Goal: Task Accomplishment & Management: Complete application form

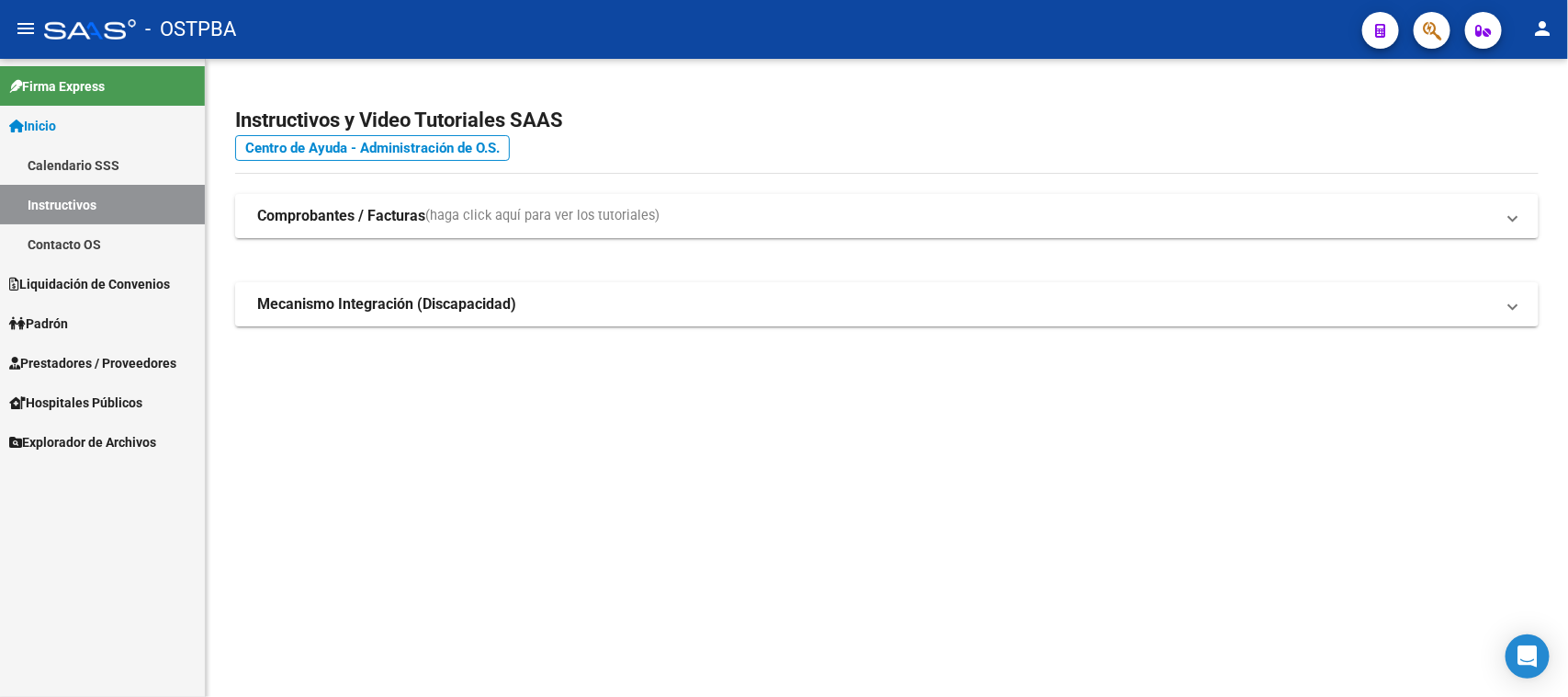
click at [134, 361] on span "Prestadores / Proveedores" at bounding box center [93, 363] width 167 height 20
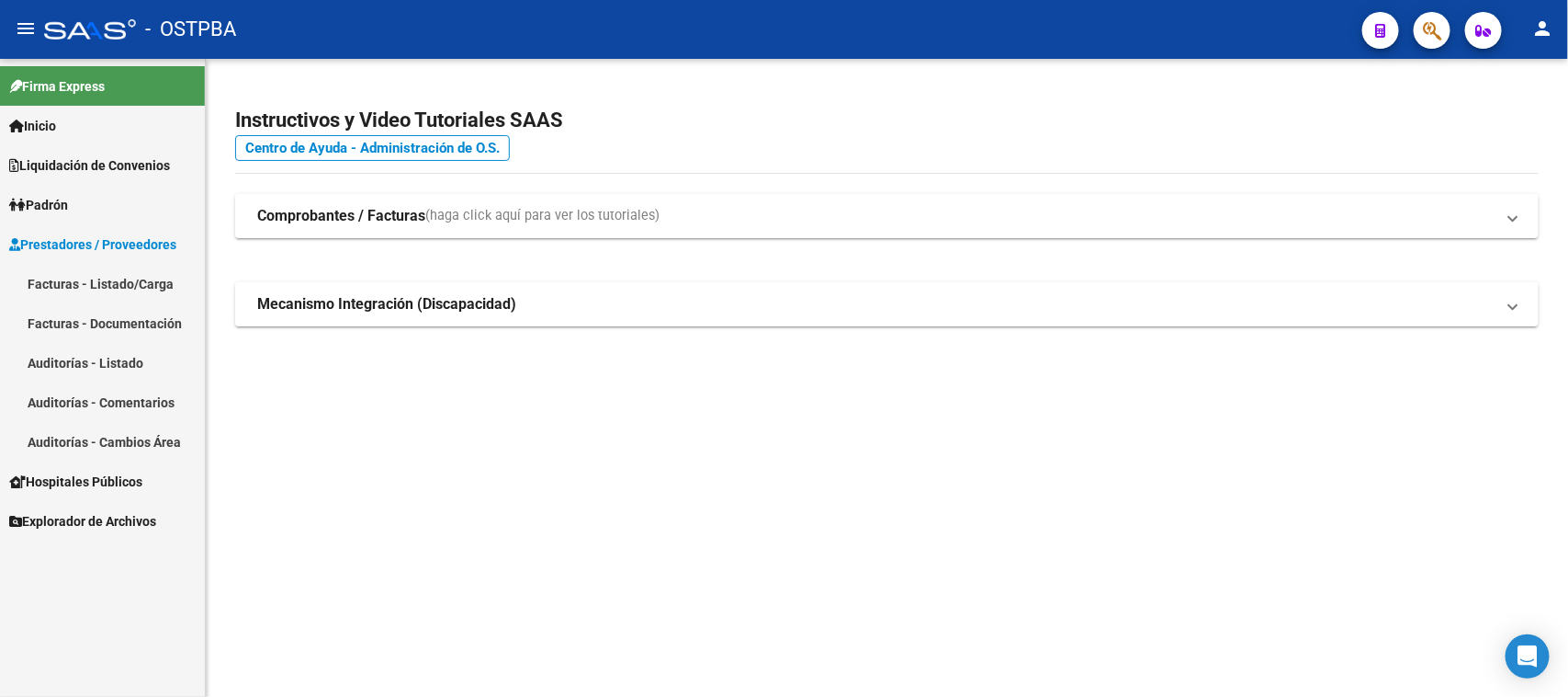
click at [121, 268] on link "Facturas - Listado/Carga" at bounding box center [102, 283] width 205 height 40
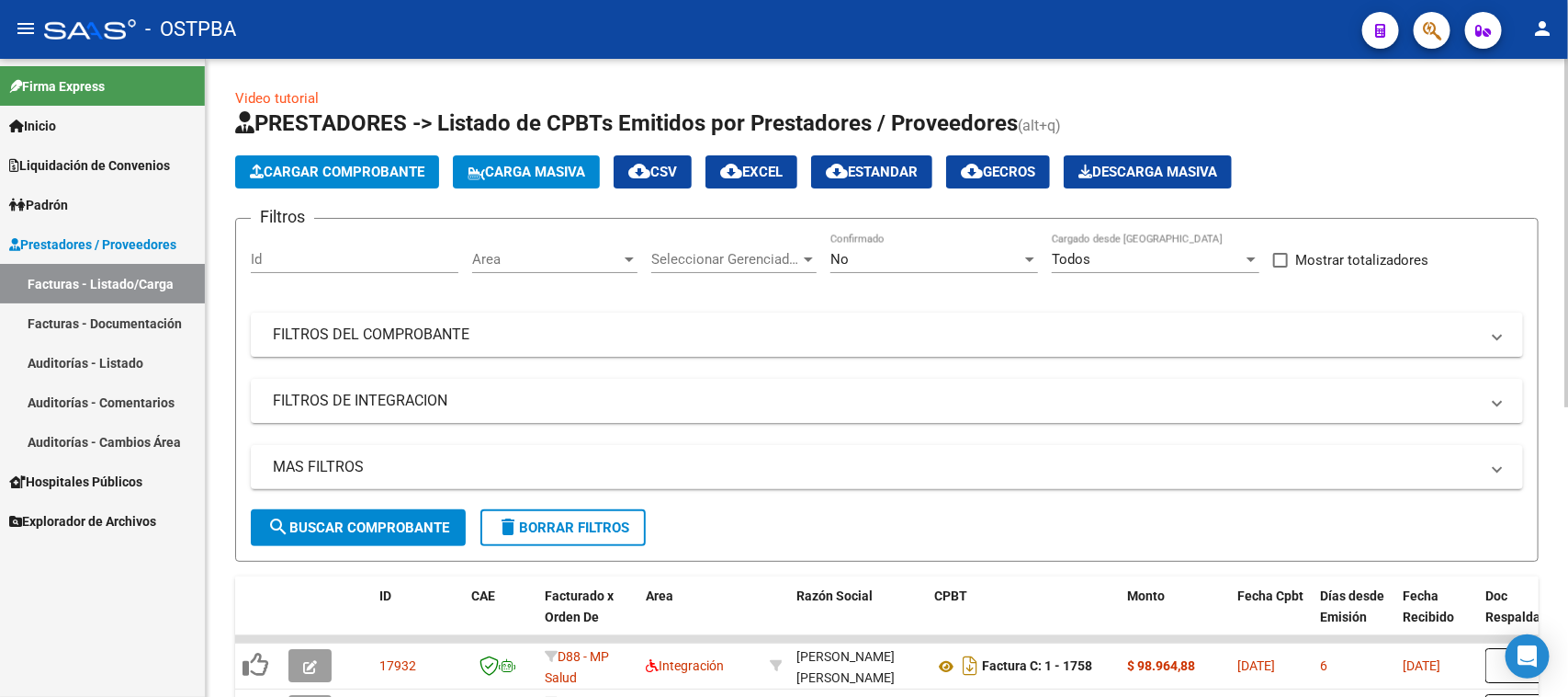
click at [565, 245] on div "Area Area" at bounding box center [554, 253] width 165 height 40
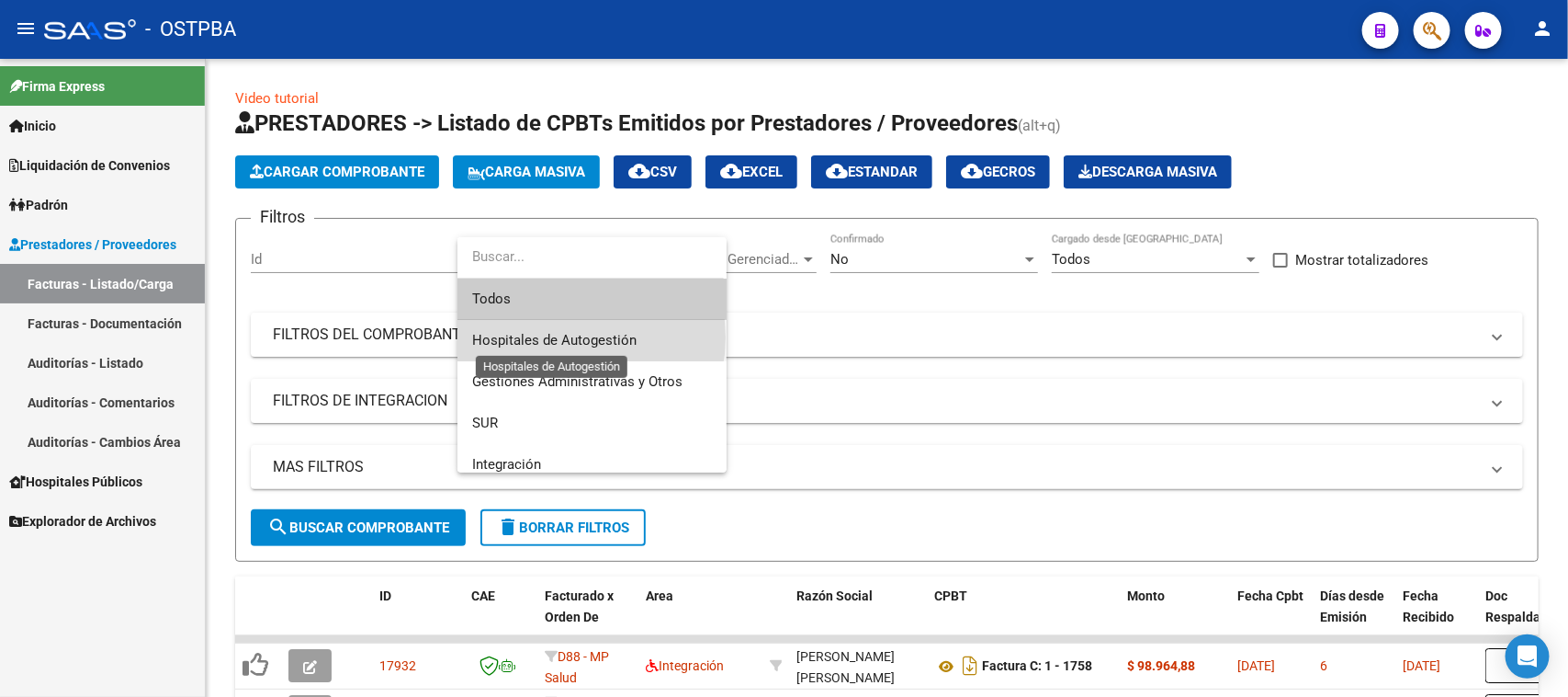
click at [562, 337] on span "Hospitales de Autogestión" at bounding box center [554, 340] width 164 height 17
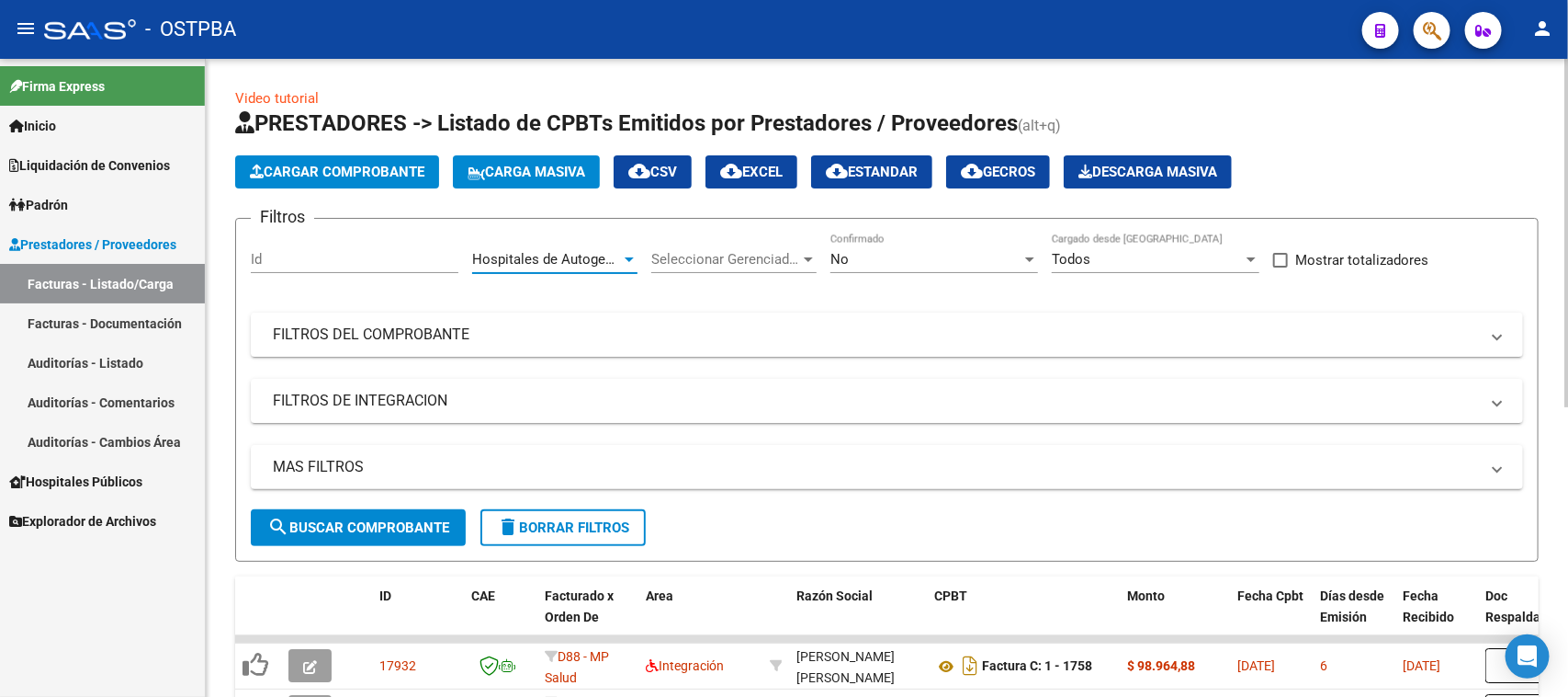
click at [421, 526] on span "search Buscar Comprobante" at bounding box center [358, 528] width 182 height 17
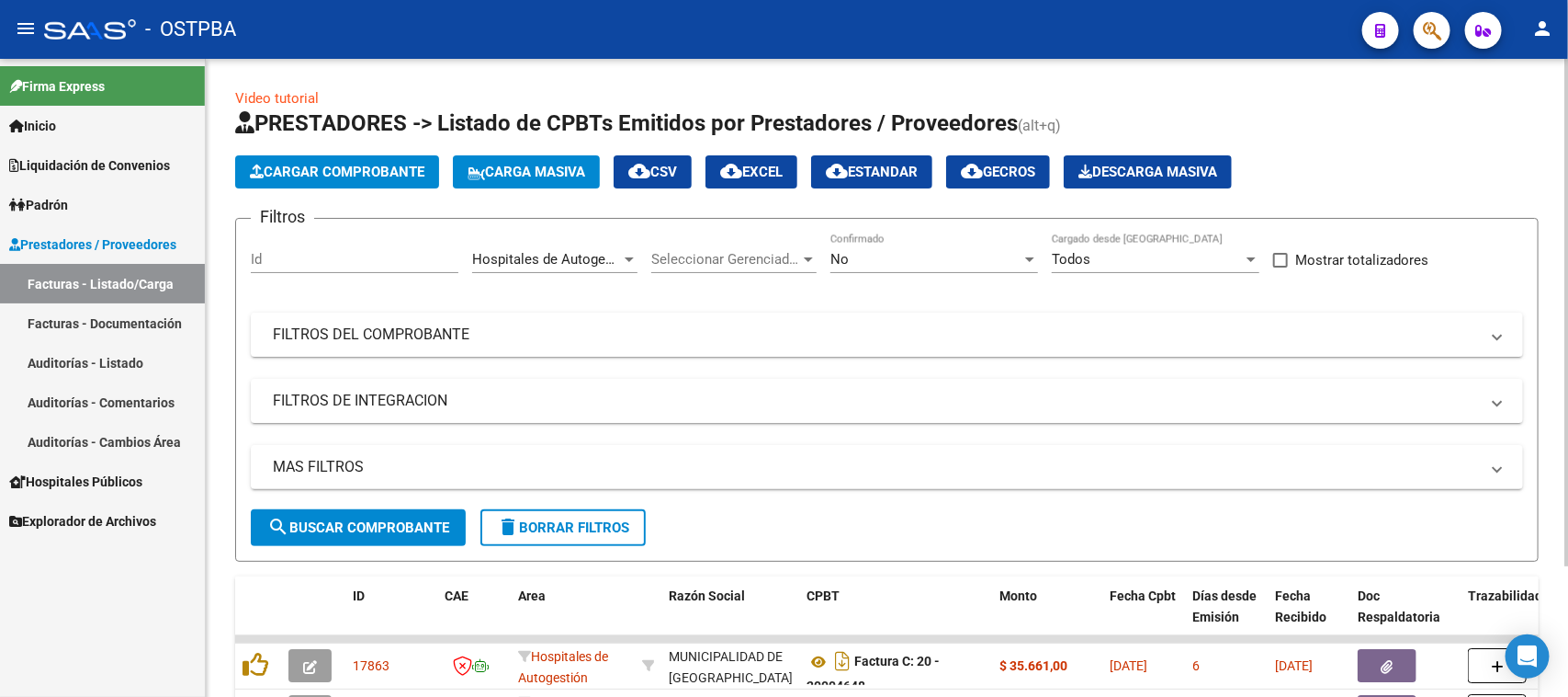
click at [631, 259] on div at bounding box center [630, 259] width 9 height 5
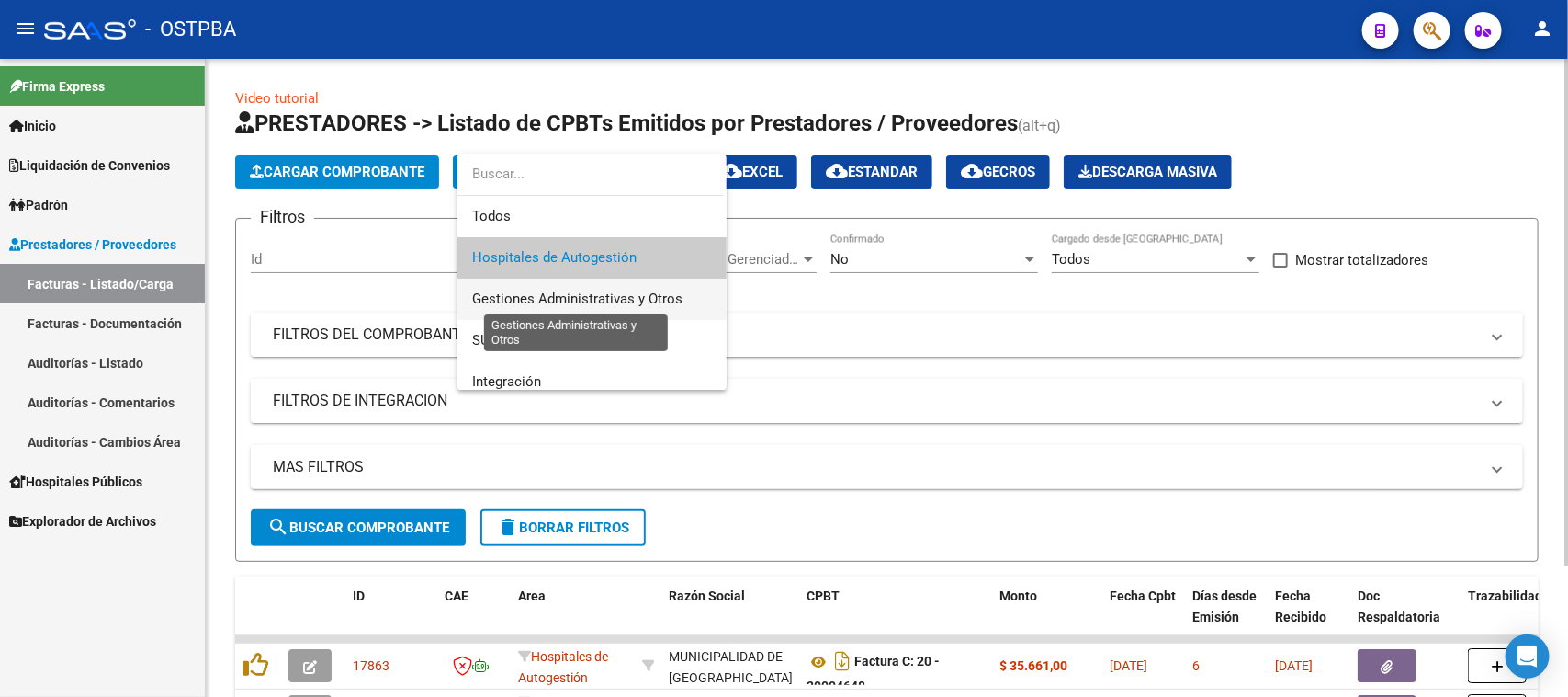
drag, startPoint x: 579, startPoint y: 301, endPoint x: 539, endPoint y: 325, distance: 46.6
click at [566, 308] on span "Gestiones Administrativas y Otros" at bounding box center [592, 299] width 240 height 42
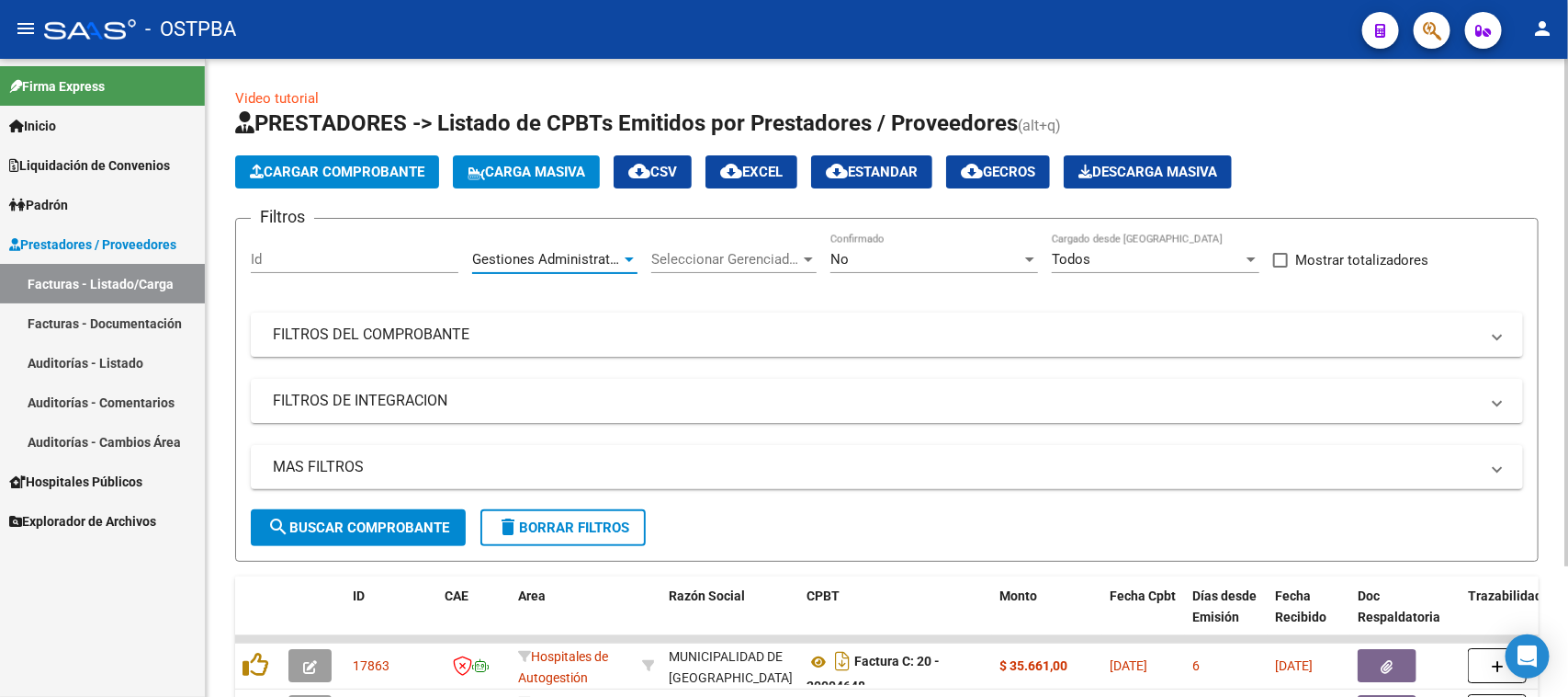
click at [383, 520] on span "search Buscar Comprobante" at bounding box center [358, 528] width 182 height 17
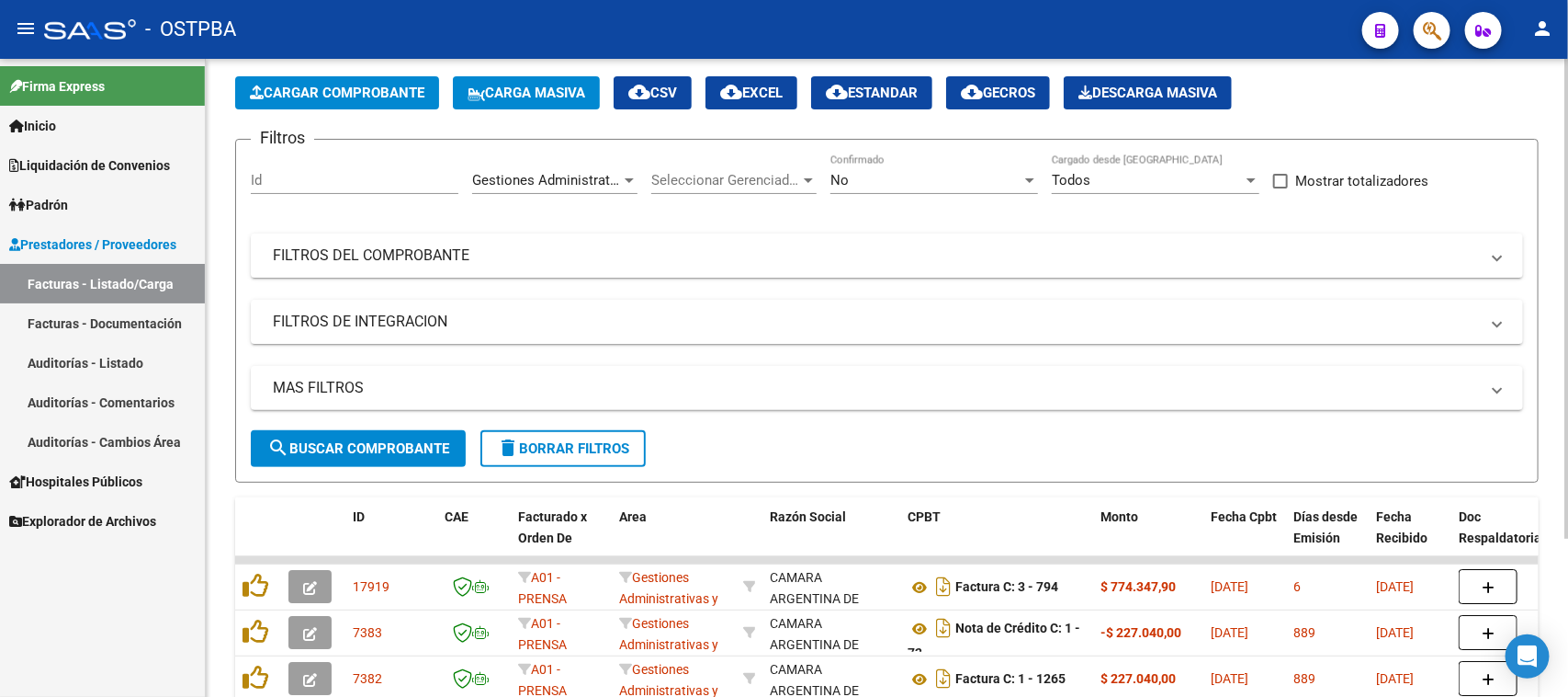
scroll to position [115, 0]
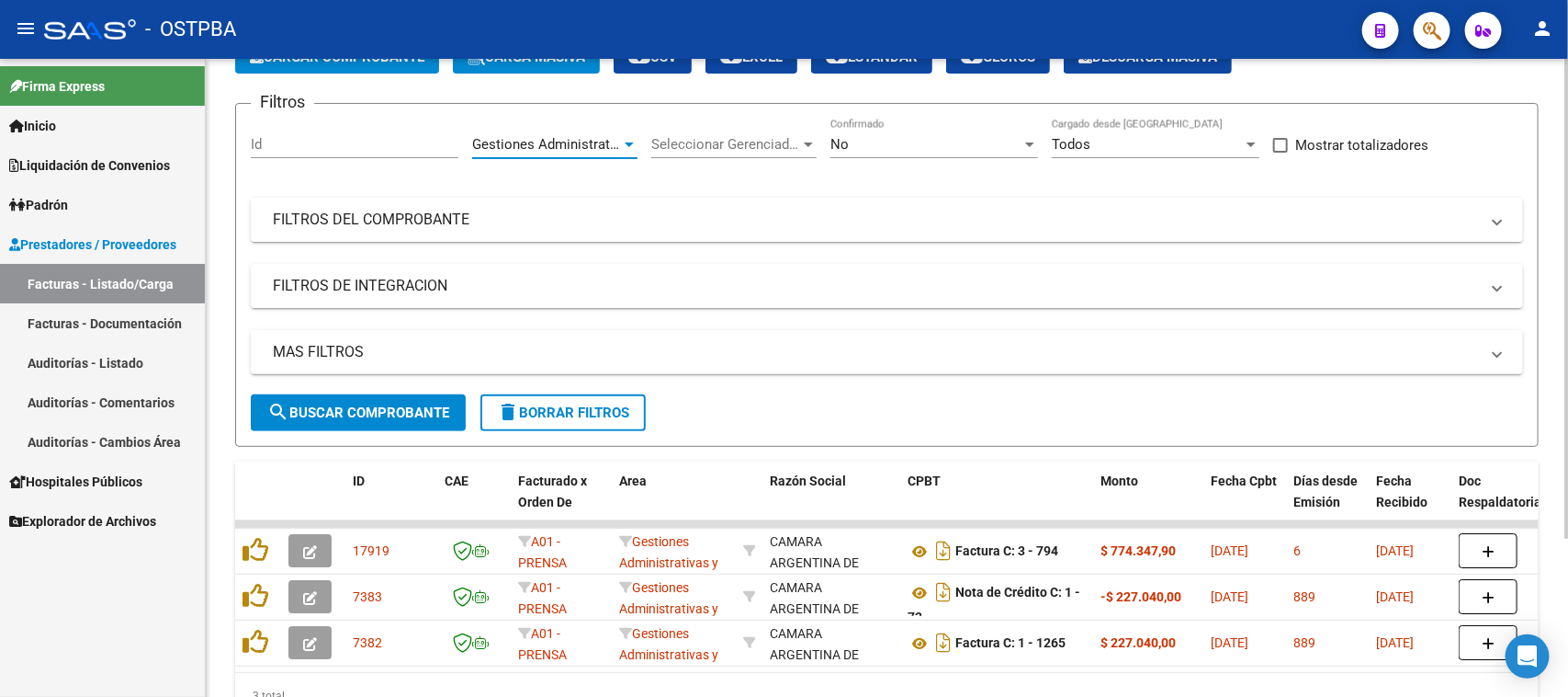
click at [627, 144] on div at bounding box center [630, 144] width 9 height 5
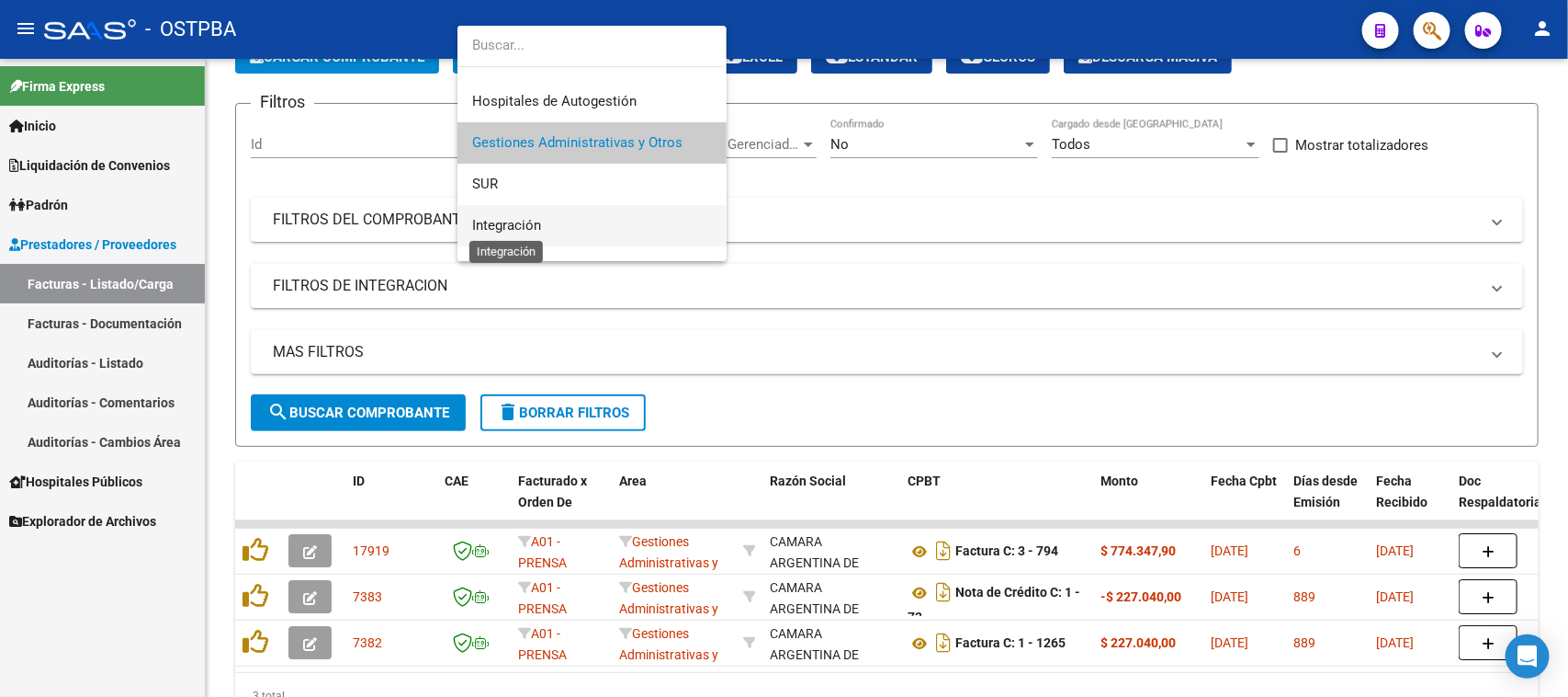
scroll to position [143, 0]
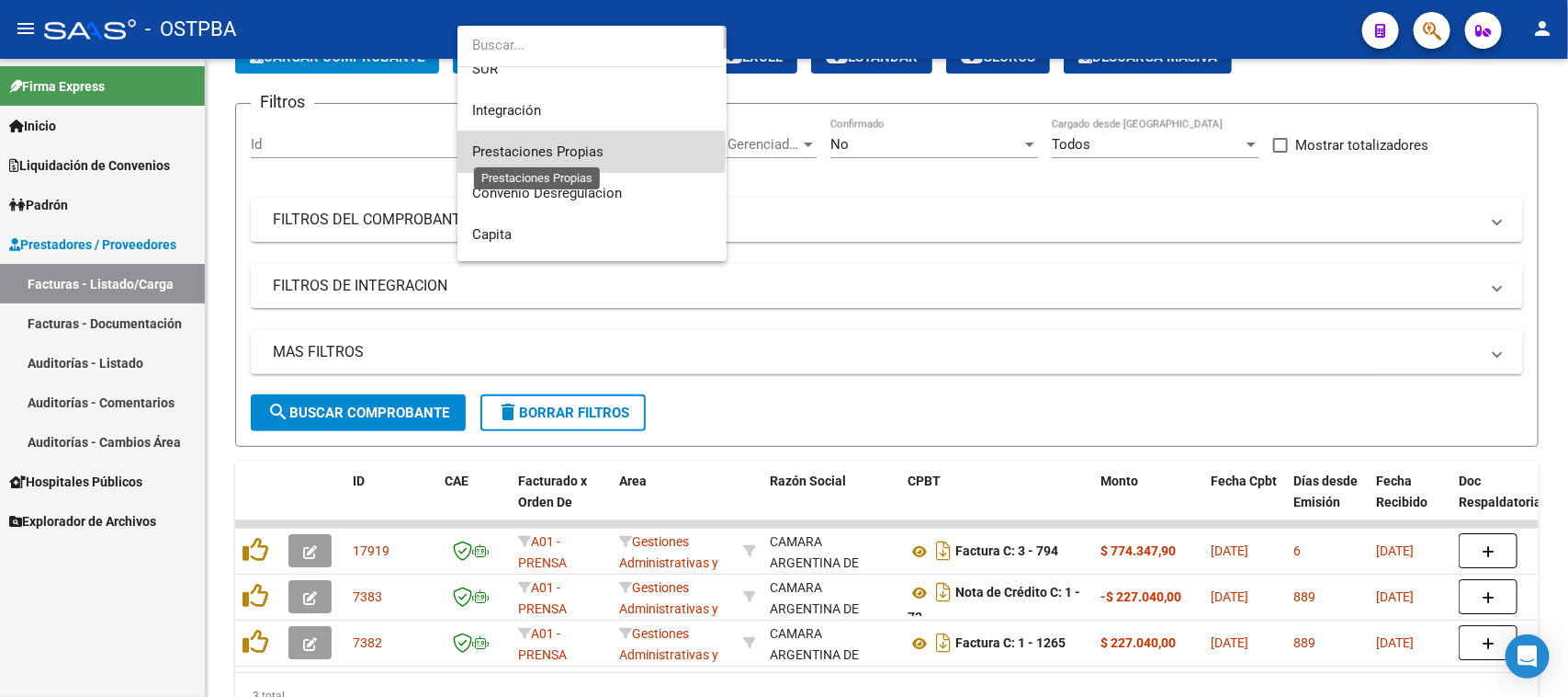
click at [530, 149] on span "Prestaciones Propias" at bounding box center [537, 152] width 131 height 17
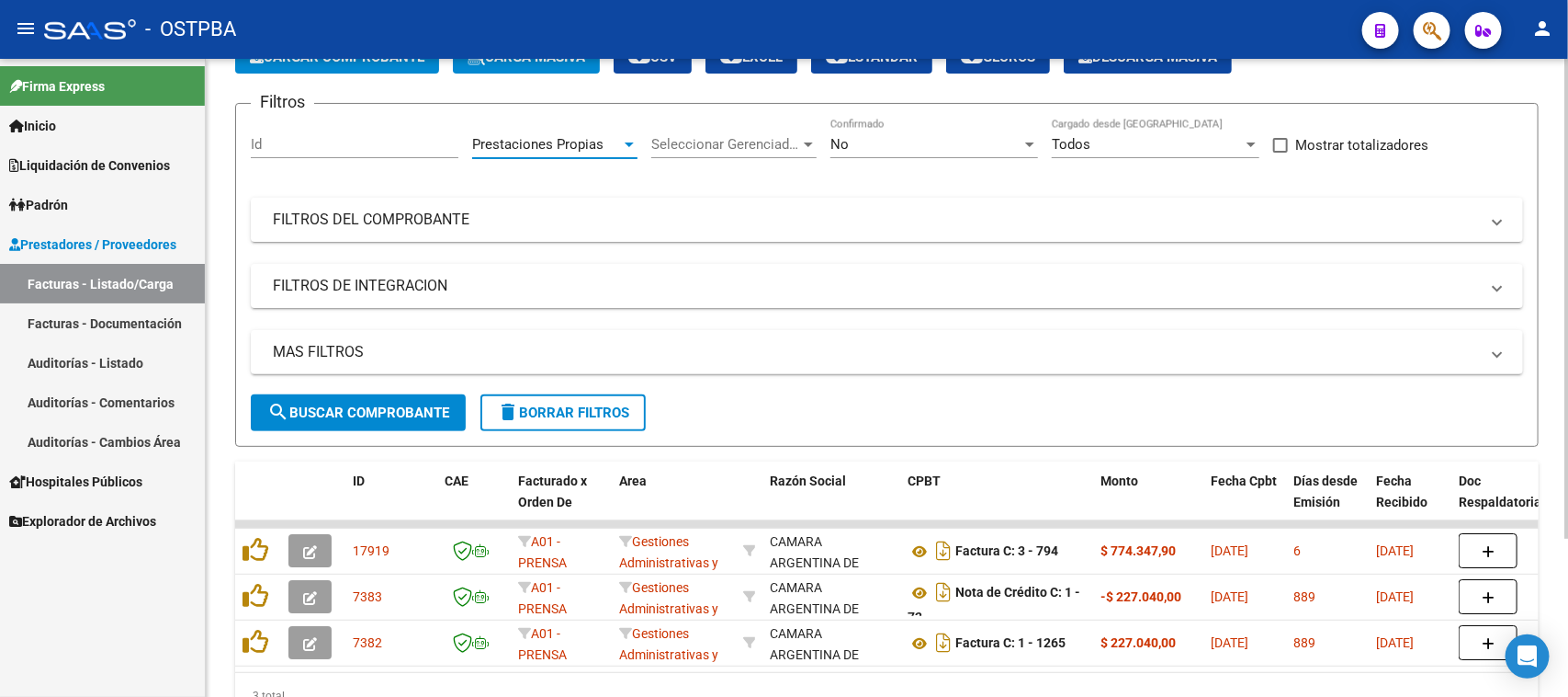
click at [391, 416] on span "search Buscar Comprobante" at bounding box center [358, 413] width 182 height 17
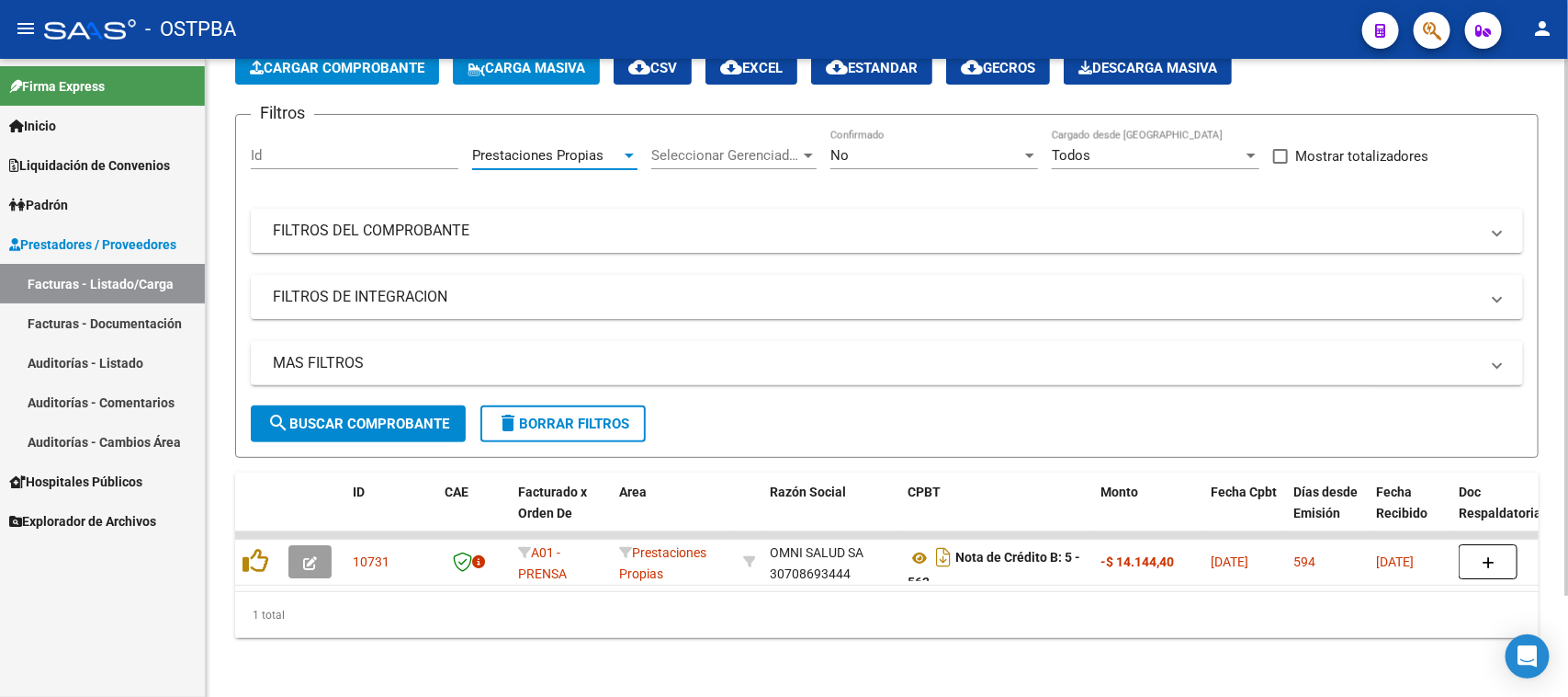
click at [625, 154] on div at bounding box center [630, 156] width 9 height 5
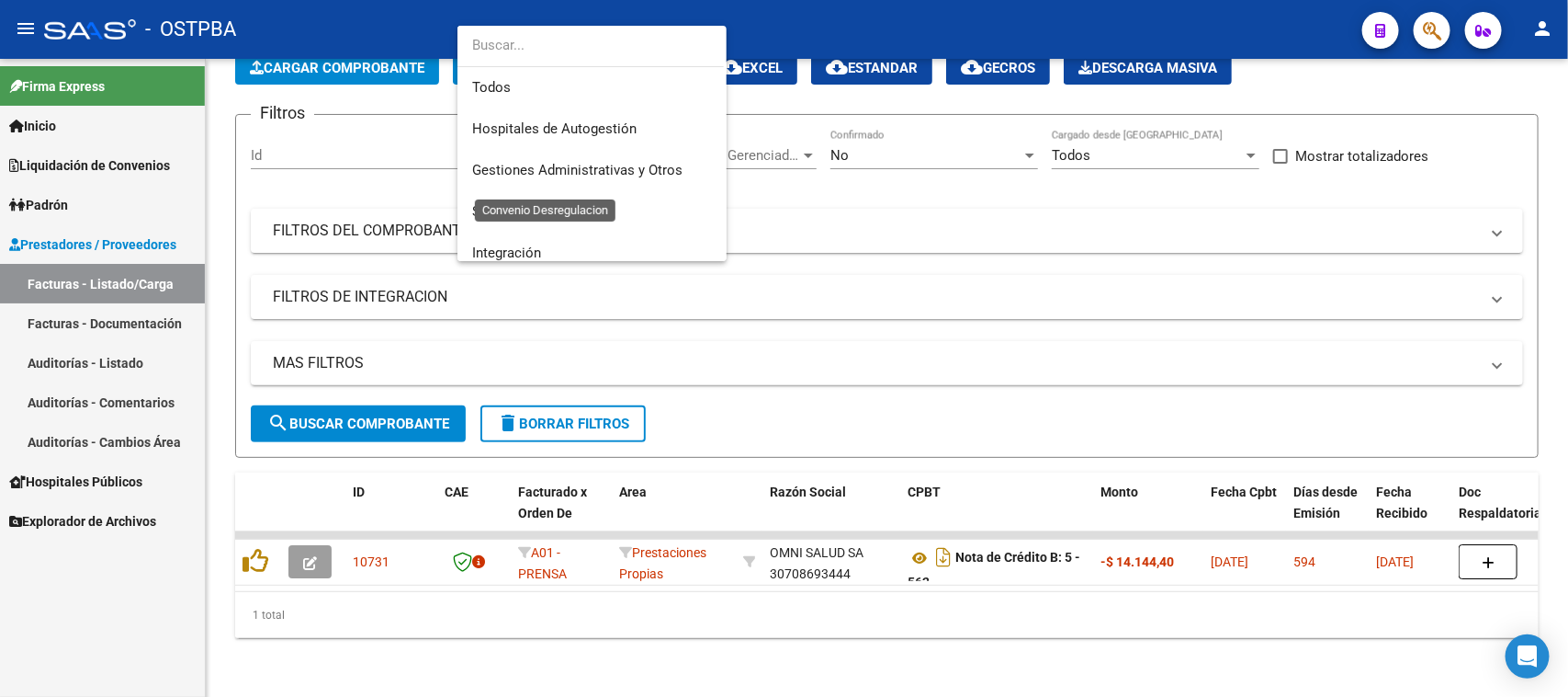
scroll to position [152, 0]
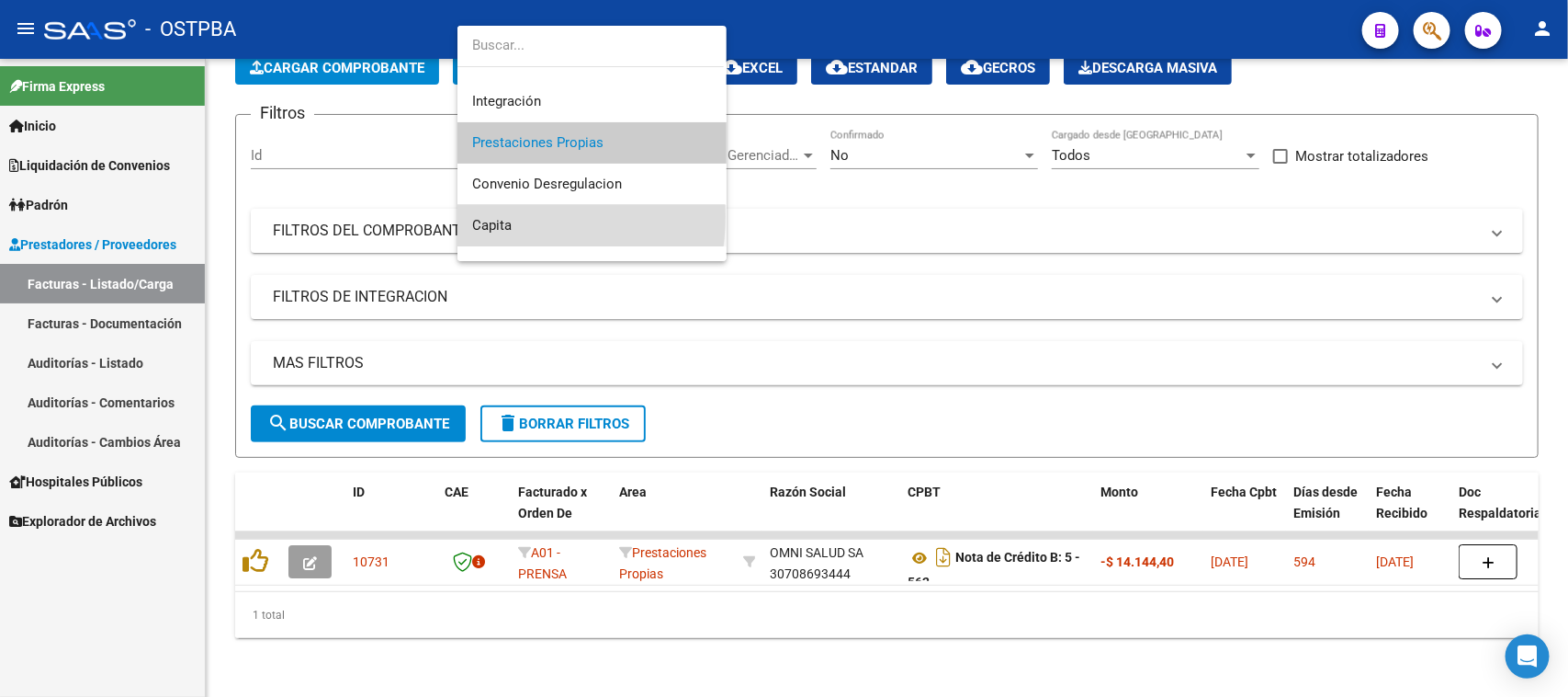
click at [493, 216] on span "Capita" at bounding box center [592, 226] width 240 height 42
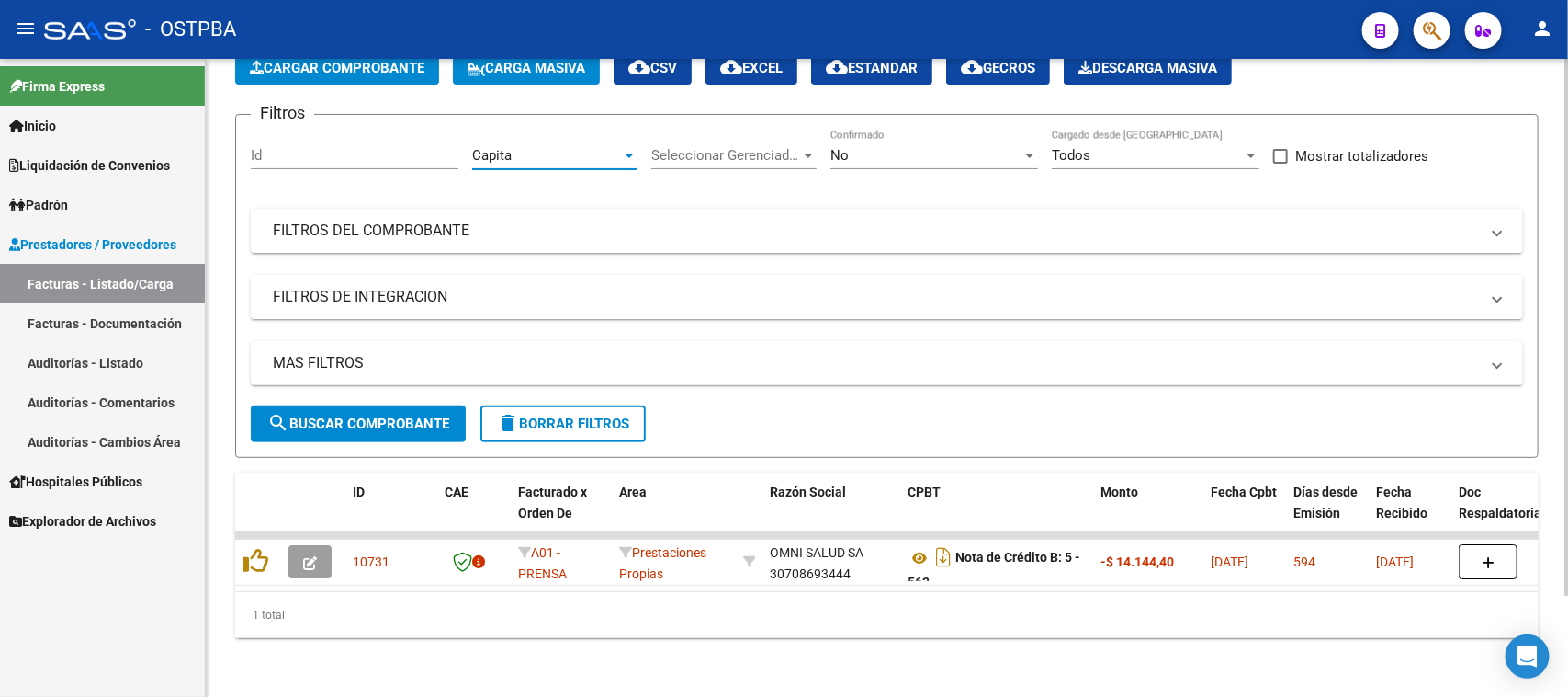
click at [396, 416] on span "search Buscar Comprobante" at bounding box center [358, 424] width 182 height 17
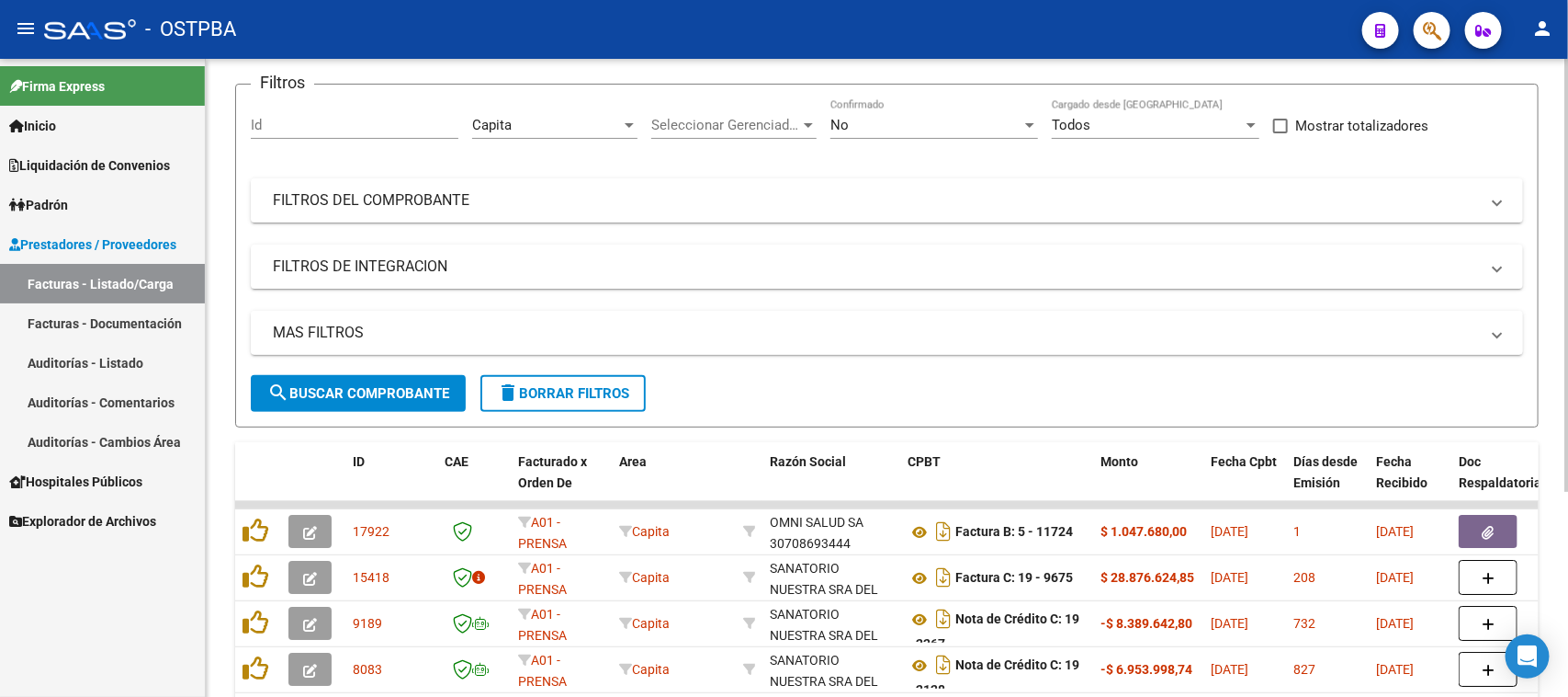
scroll to position [0, 0]
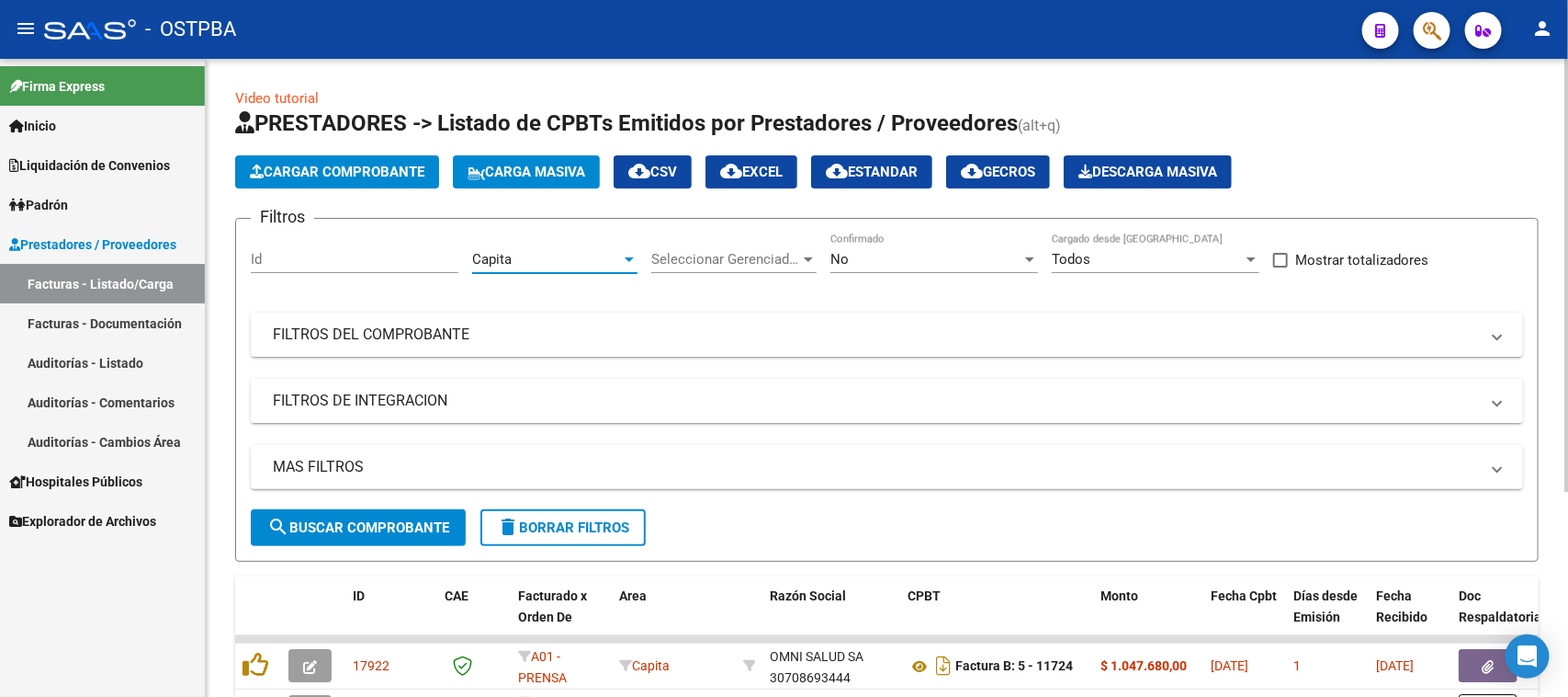
click at [564, 264] on div "Capita" at bounding box center [547, 260] width 149 height 17
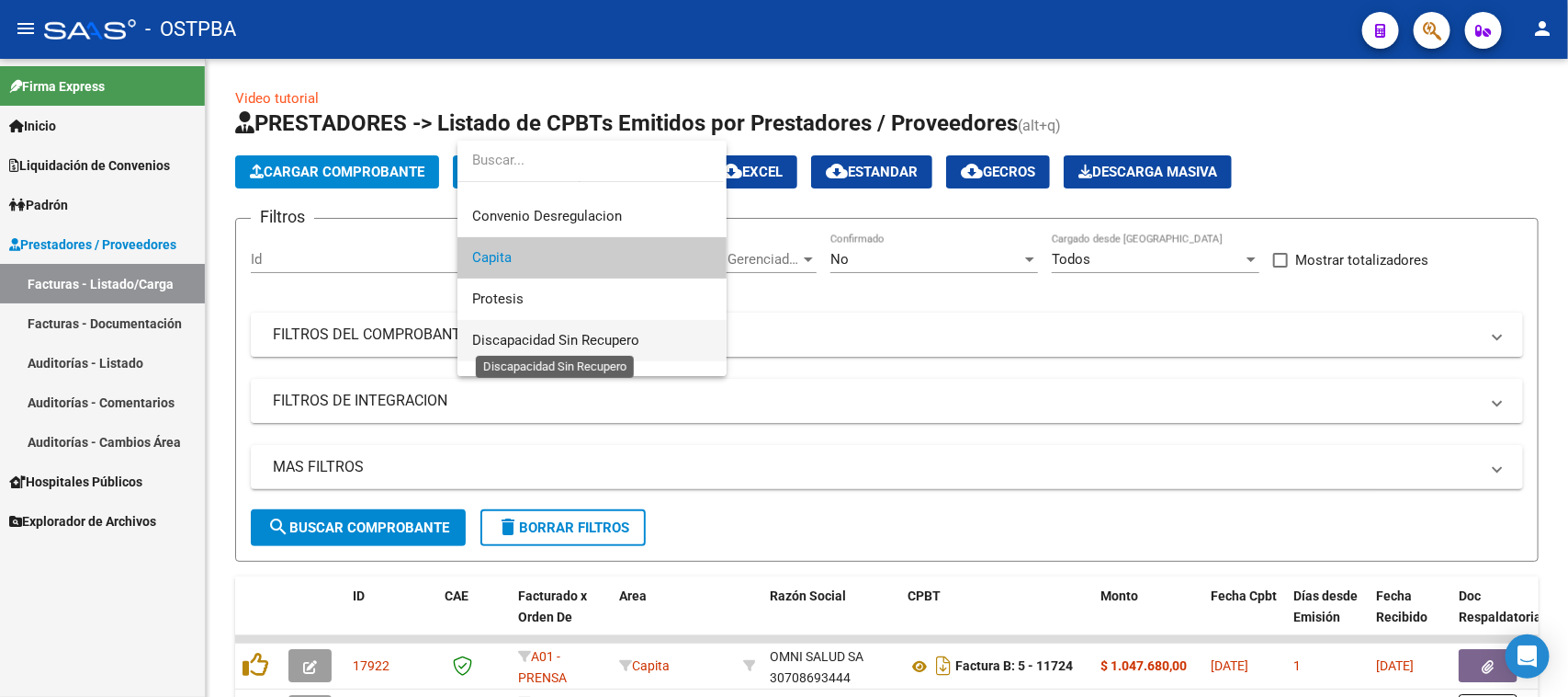
scroll to position [301, 0]
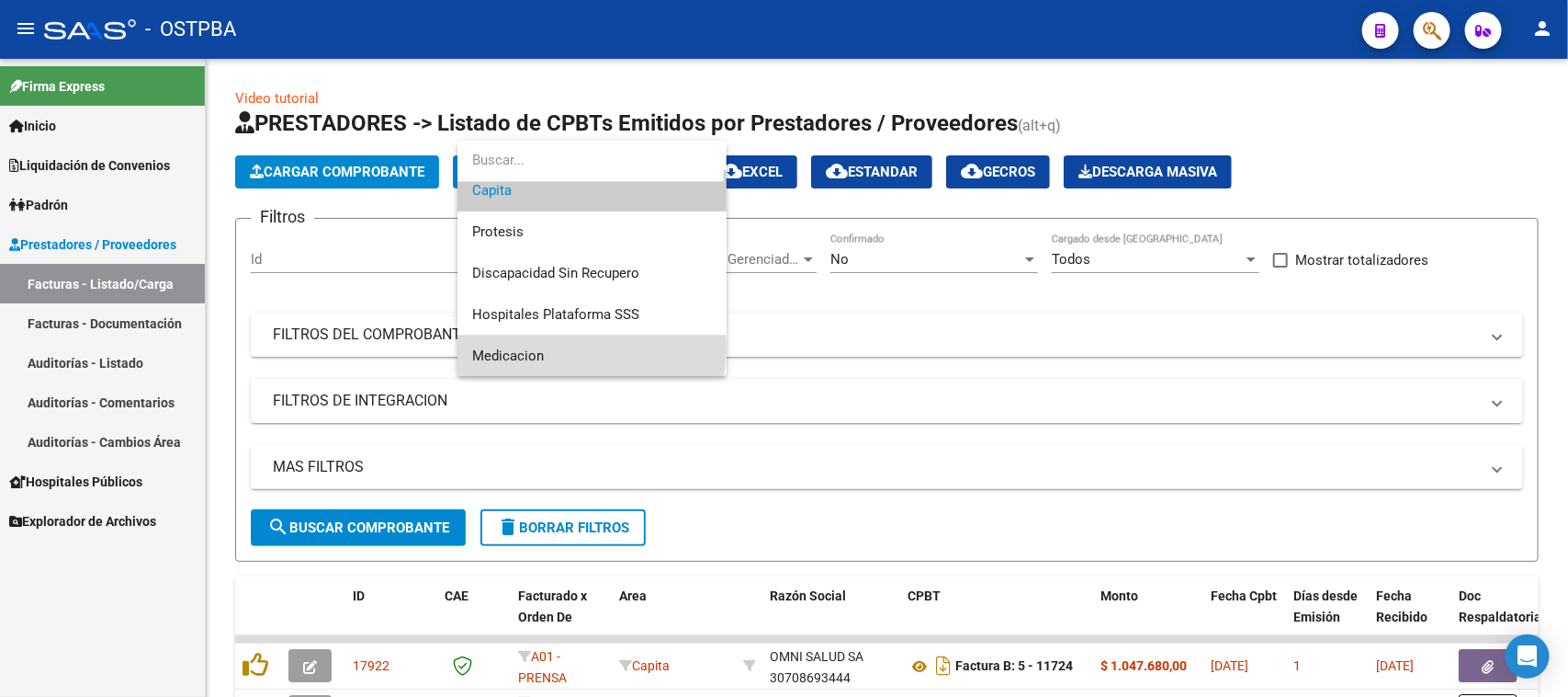
click at [557, 345] on span "Medicacion" at bounding box center [592, 356] width 240 height 42
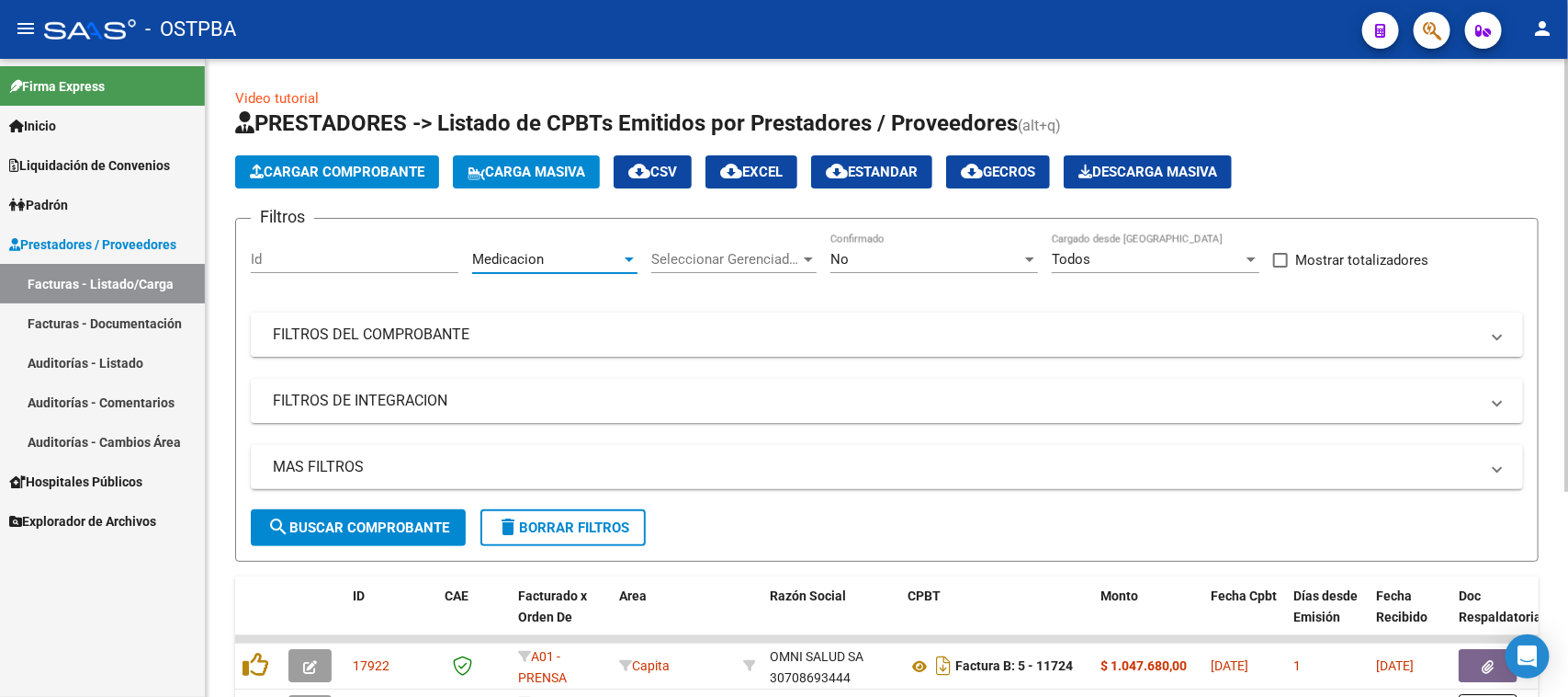
click at [393, 519] on span "search Buscar Comprobante" at bounding box center [358, 528] width 182 height 17
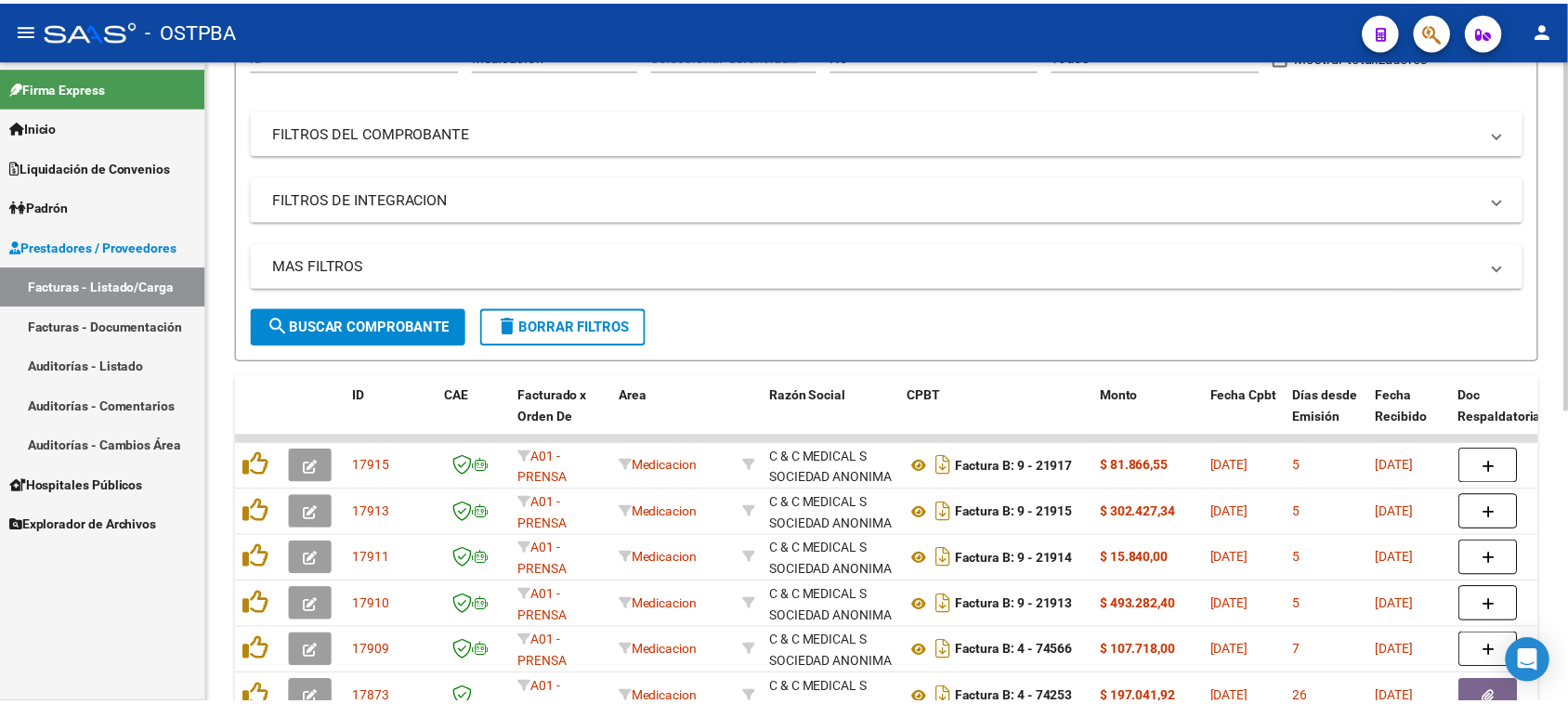
scroll to position [74, 0]
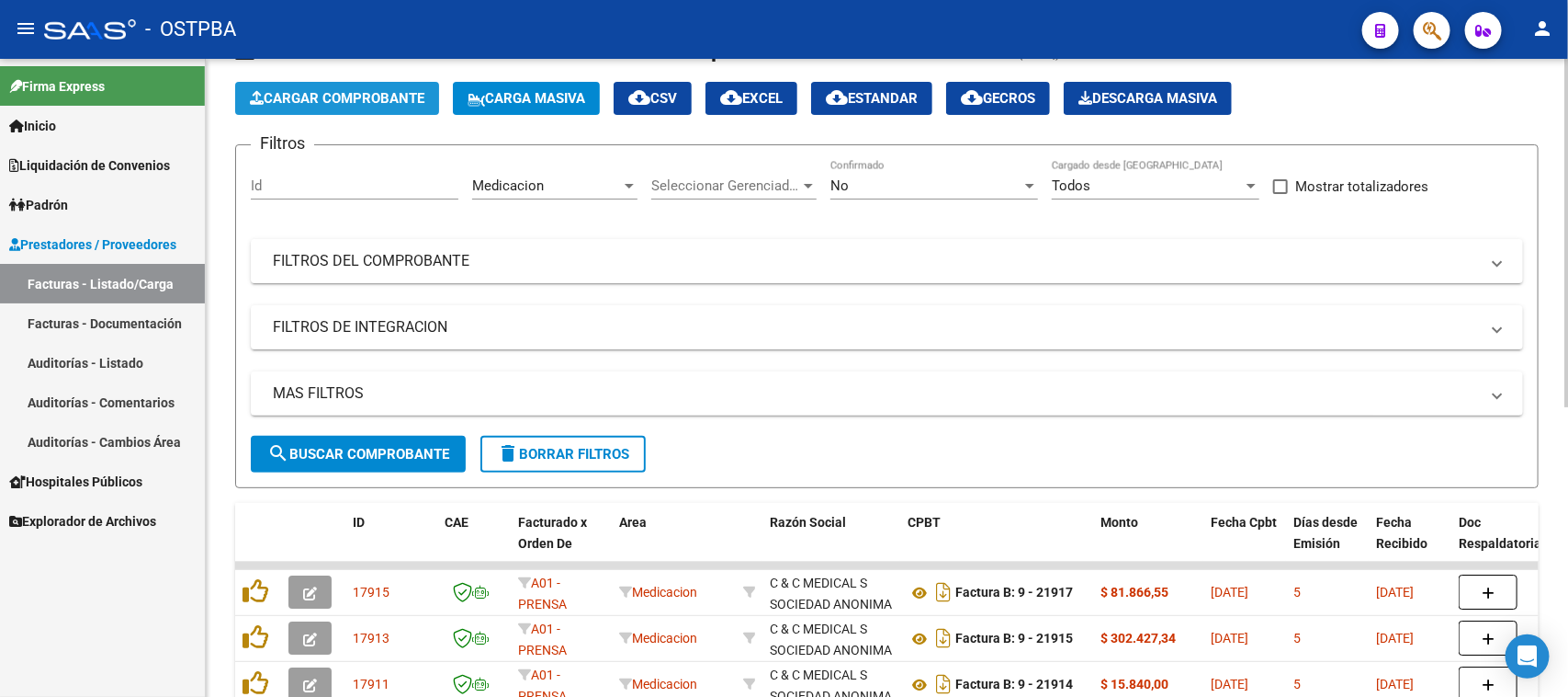
click at [373, 97] on span "Cargar Comprobante" at bounding box center [337, 98] width 175 height 17
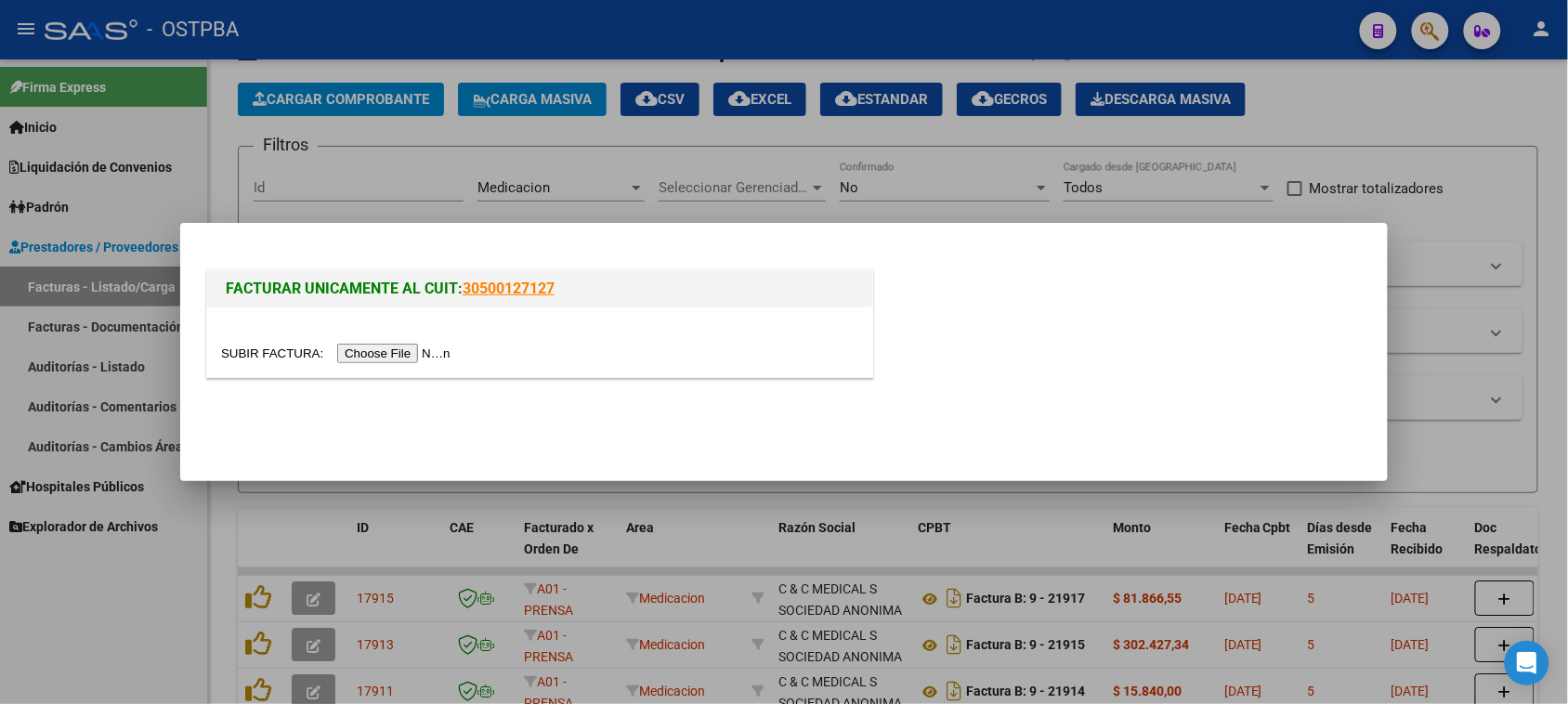
click at [423, 353] on input "file" at bounding box center [339, 353] width 235 height 19
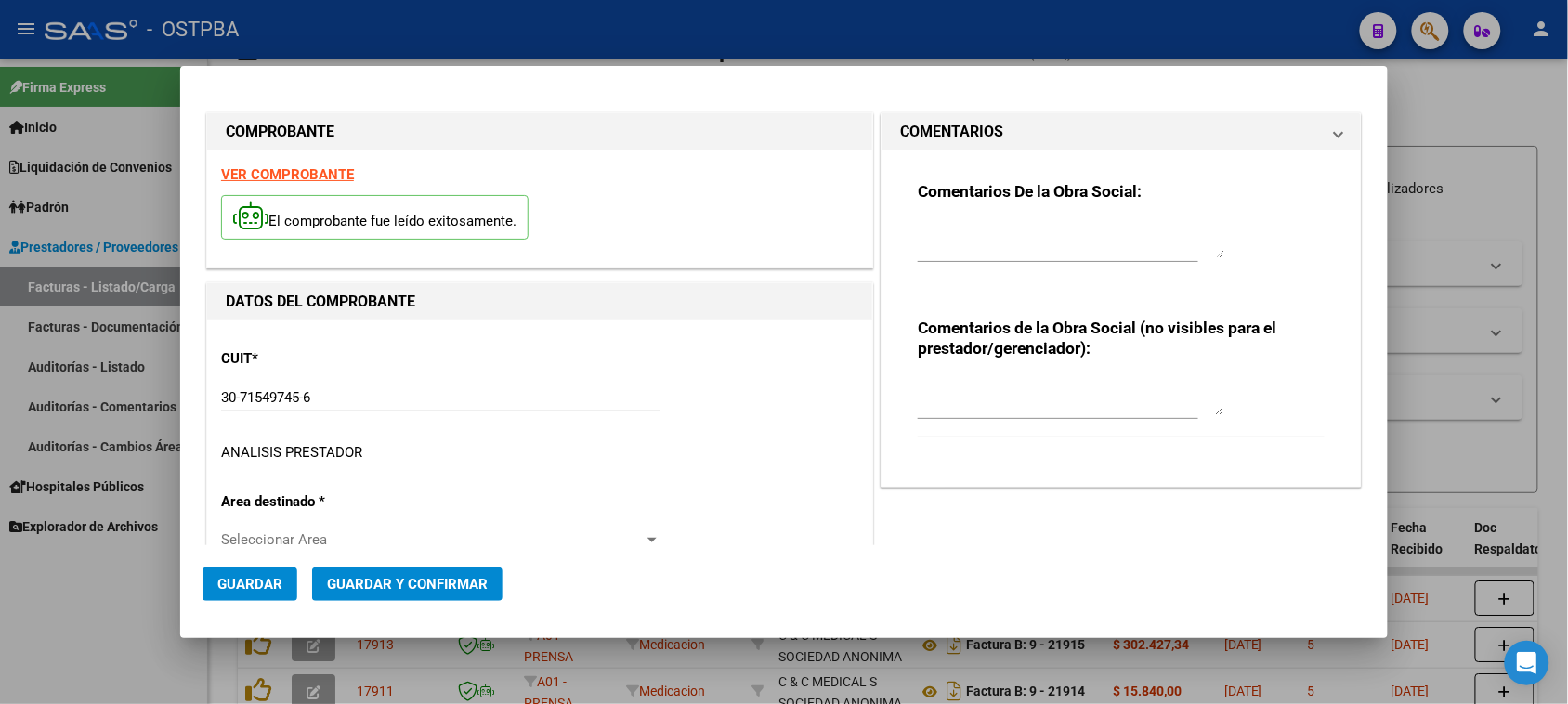
type input "[DATE]"
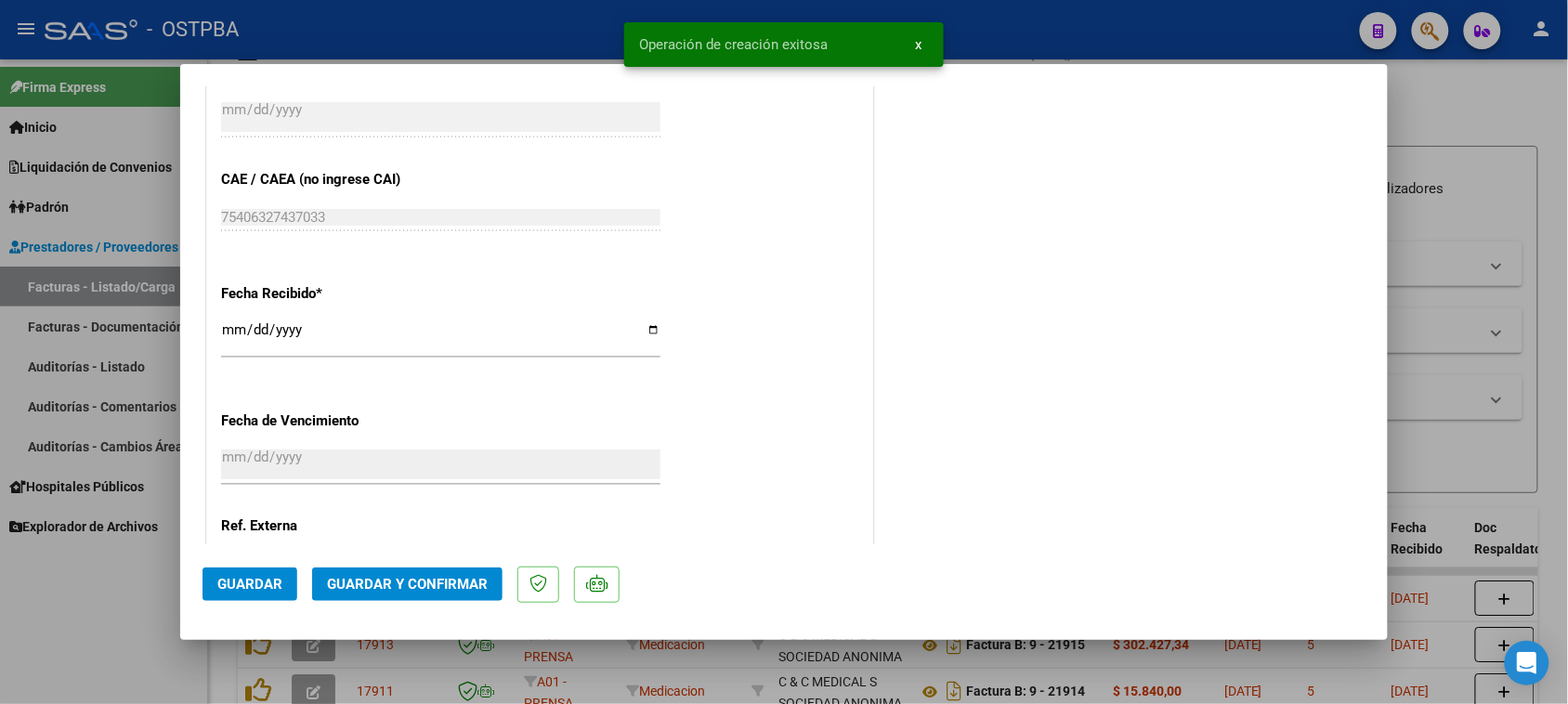
scroll to position [1045, 0]
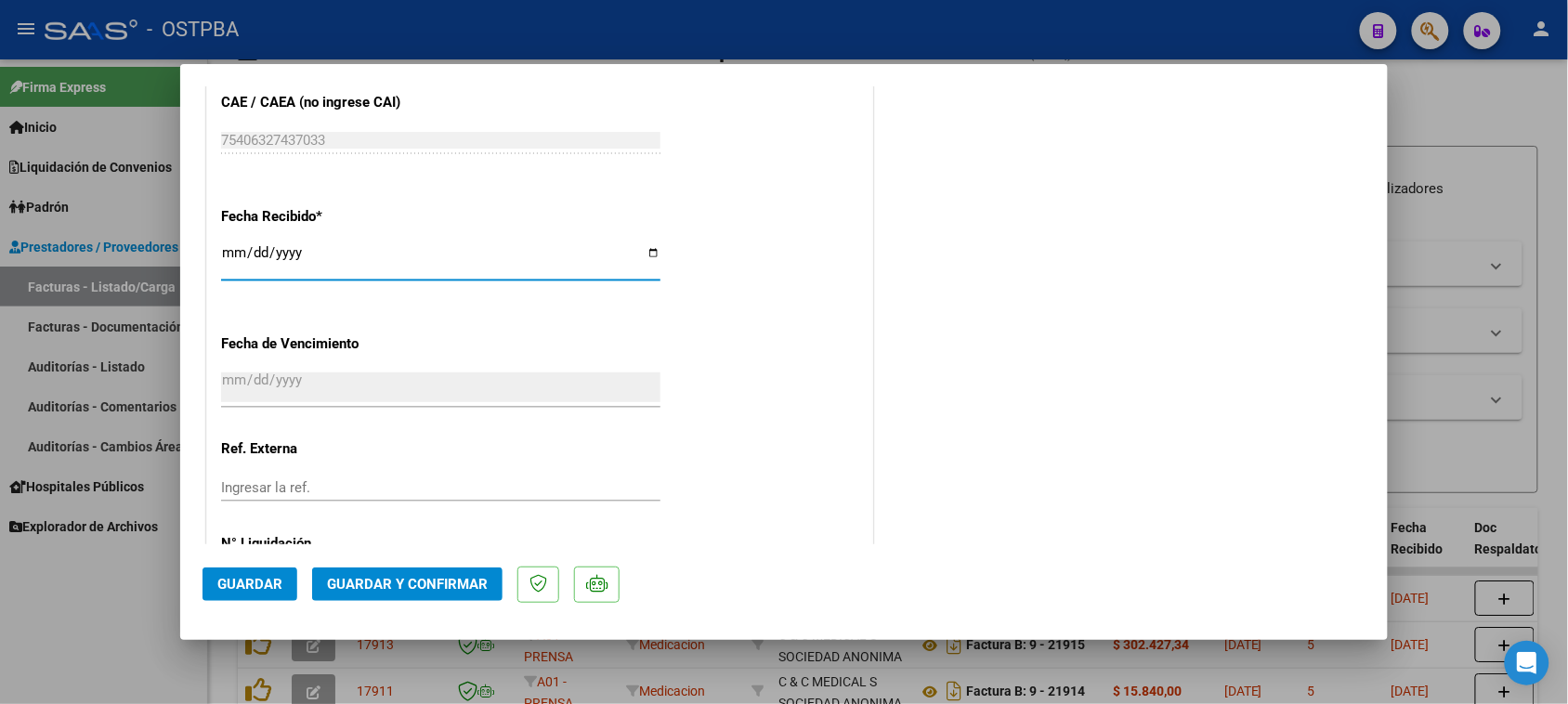
click at [227, 258] on input "[DATE]" at bounding box center [441, 259] width 439 height 30
type input "[DATE]"
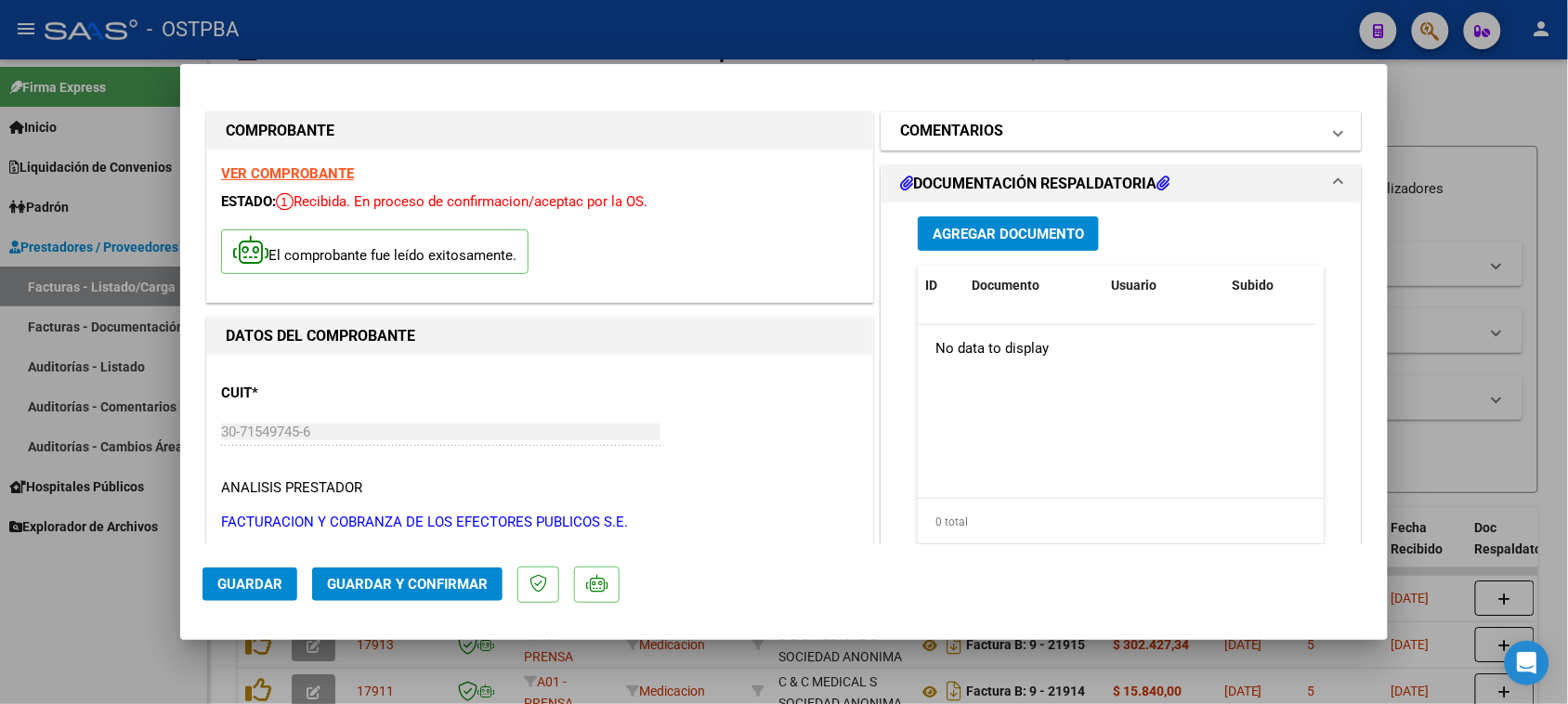
click at [1031, 133] on mat-panel-title "COMENTARIOS" at bounding box center [1110, 131] width 420 height 22
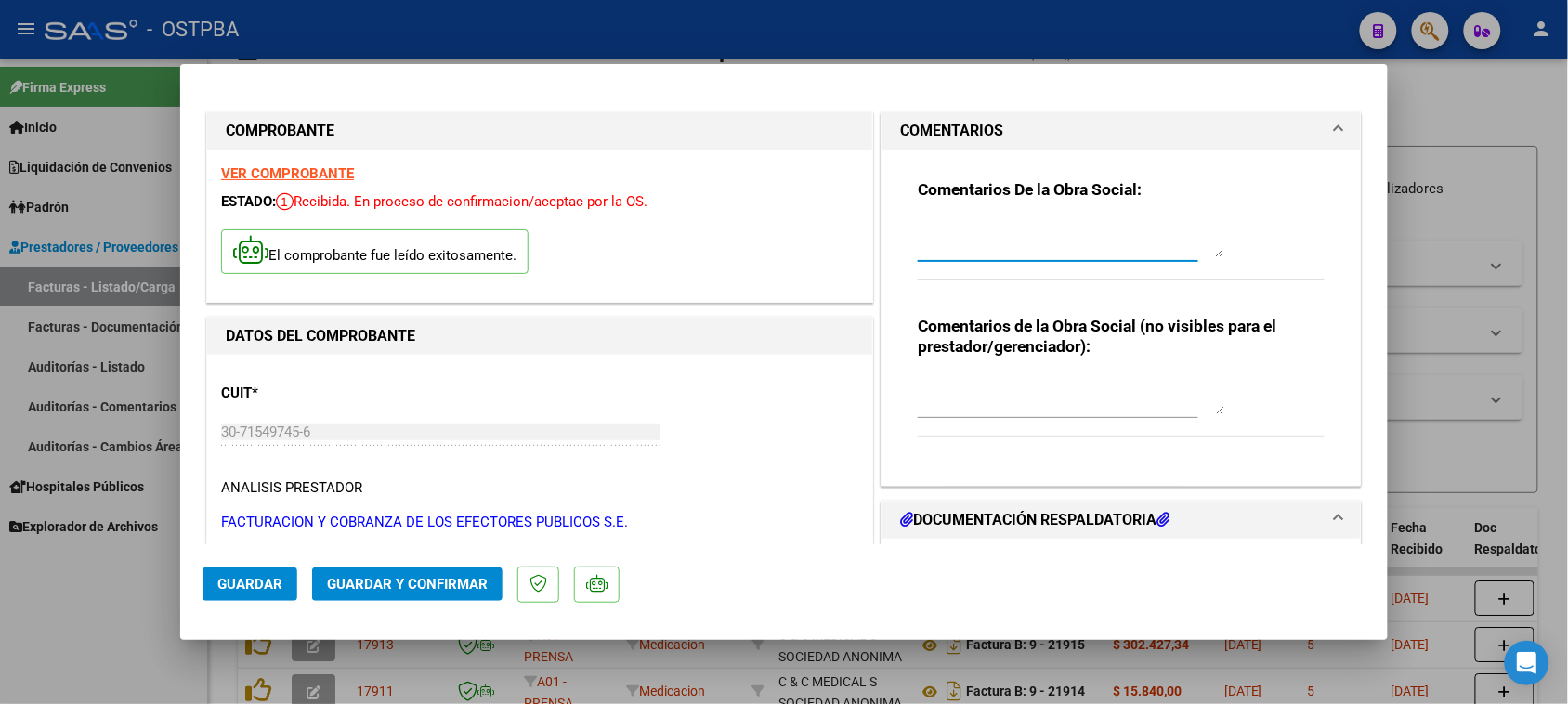
click at [1003, 256] on textarea at bounding box center [1071, 238] width 306 height 37
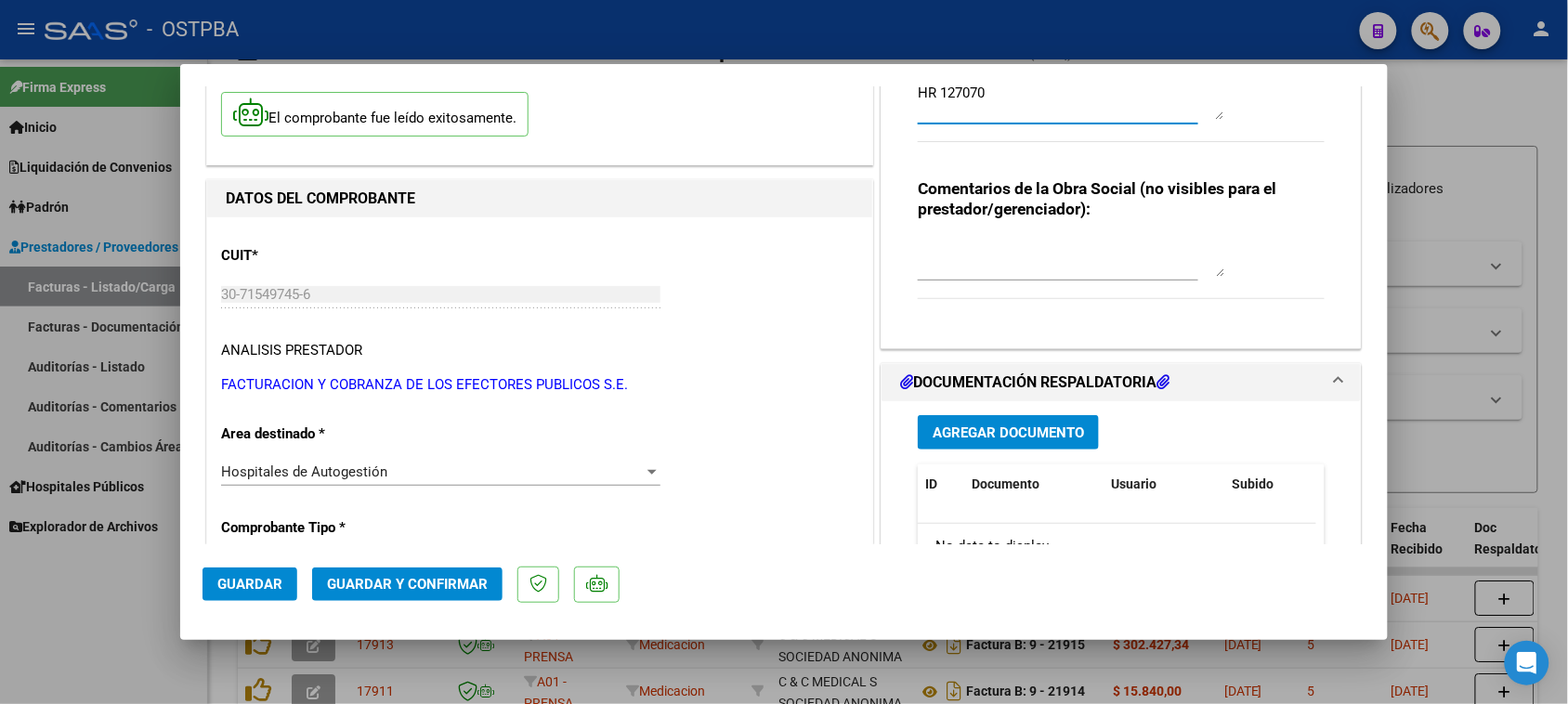
scroll to position [348, 0]
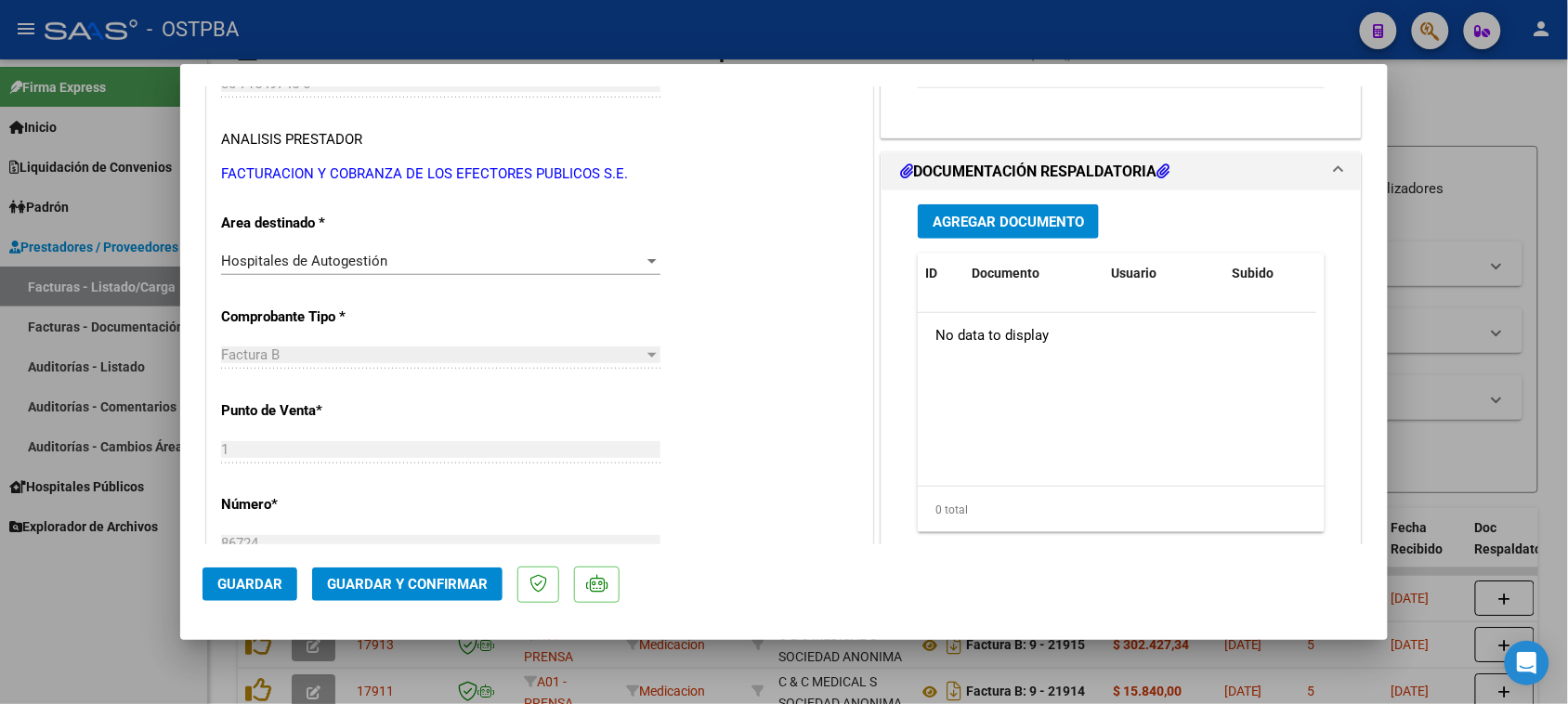
type textarea "HR 127070"
click at [1014, 225] on span "Agregar Documento" at bounding box center [1008, 222] width 152 height 17
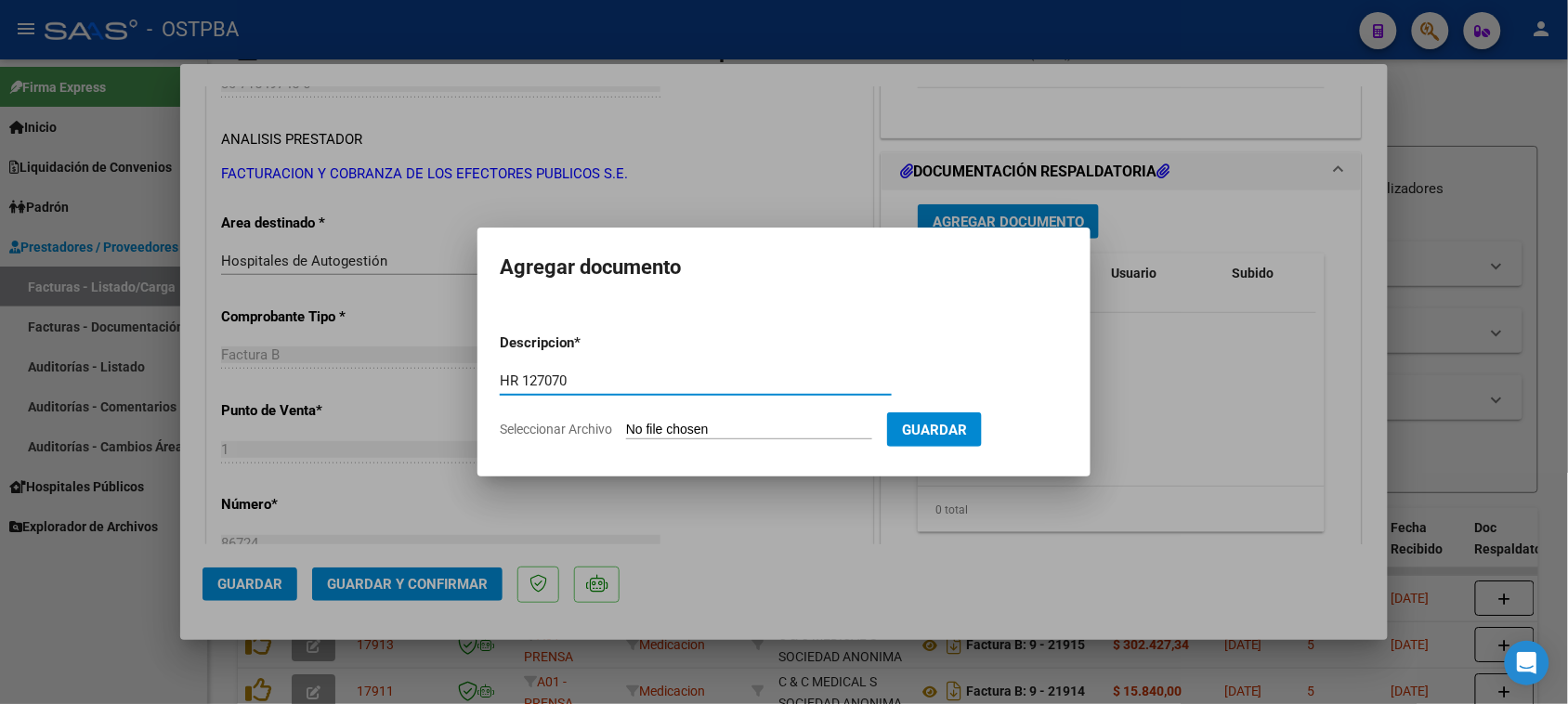
type input "HR 127070"
click at [626, 422] on input "Seleccionar Archivo" at bounding box center [749, 430] width 246 height 17
type input "C:\fakepath\HR 127070.pdf"
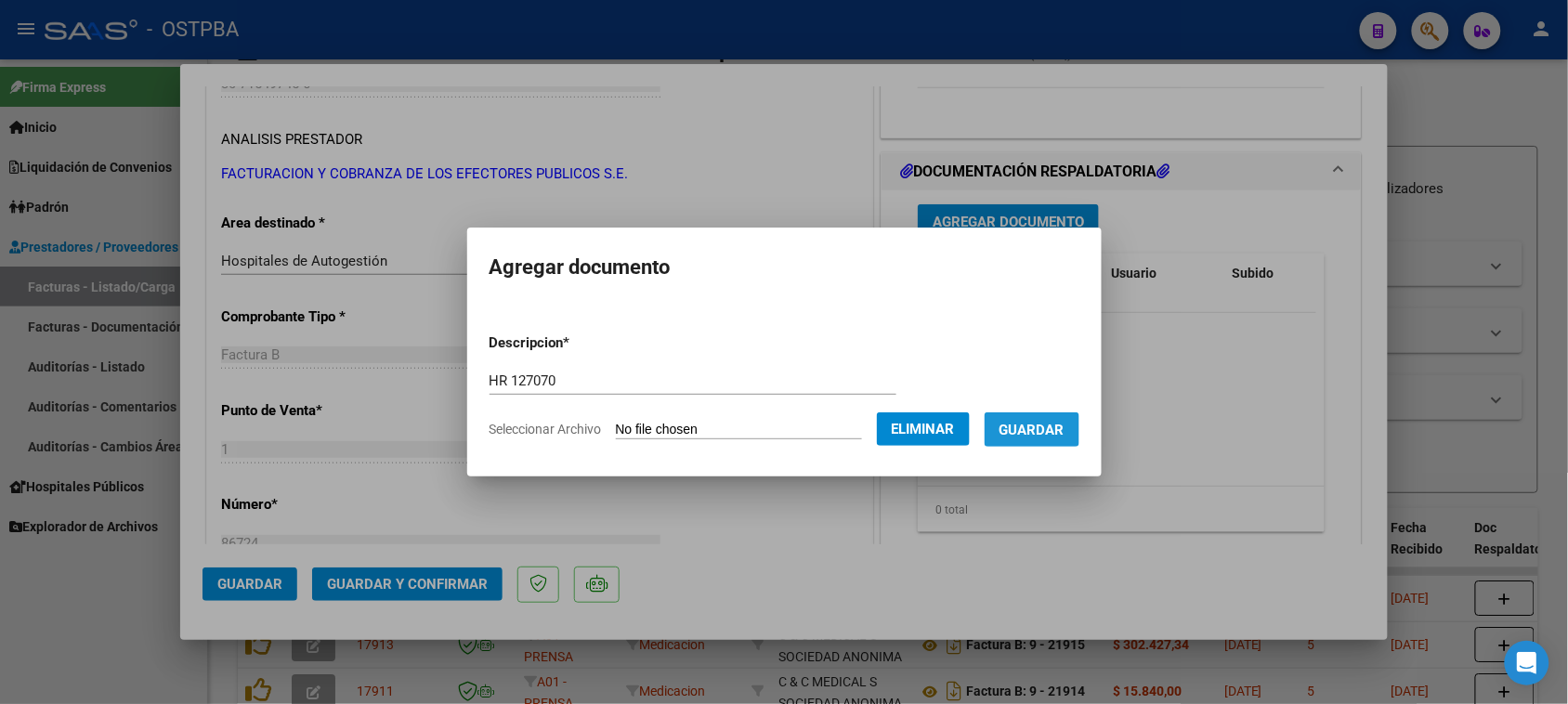
click at [1056, 441] on button "Guardar" at bounding box center [1032, 429] width 94 height 34
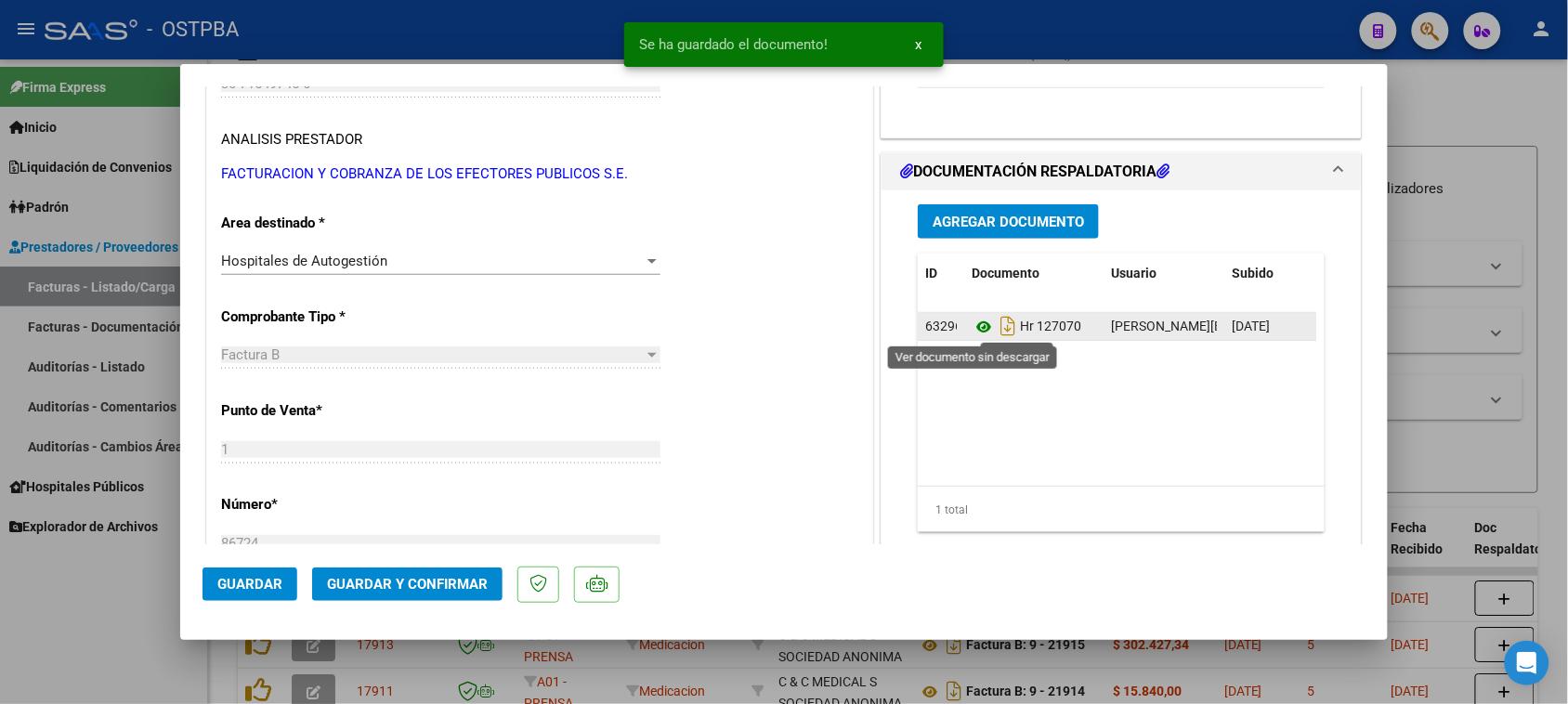
click at [972, 326] on icon at bounding box center [983, 326] width 24 height 22
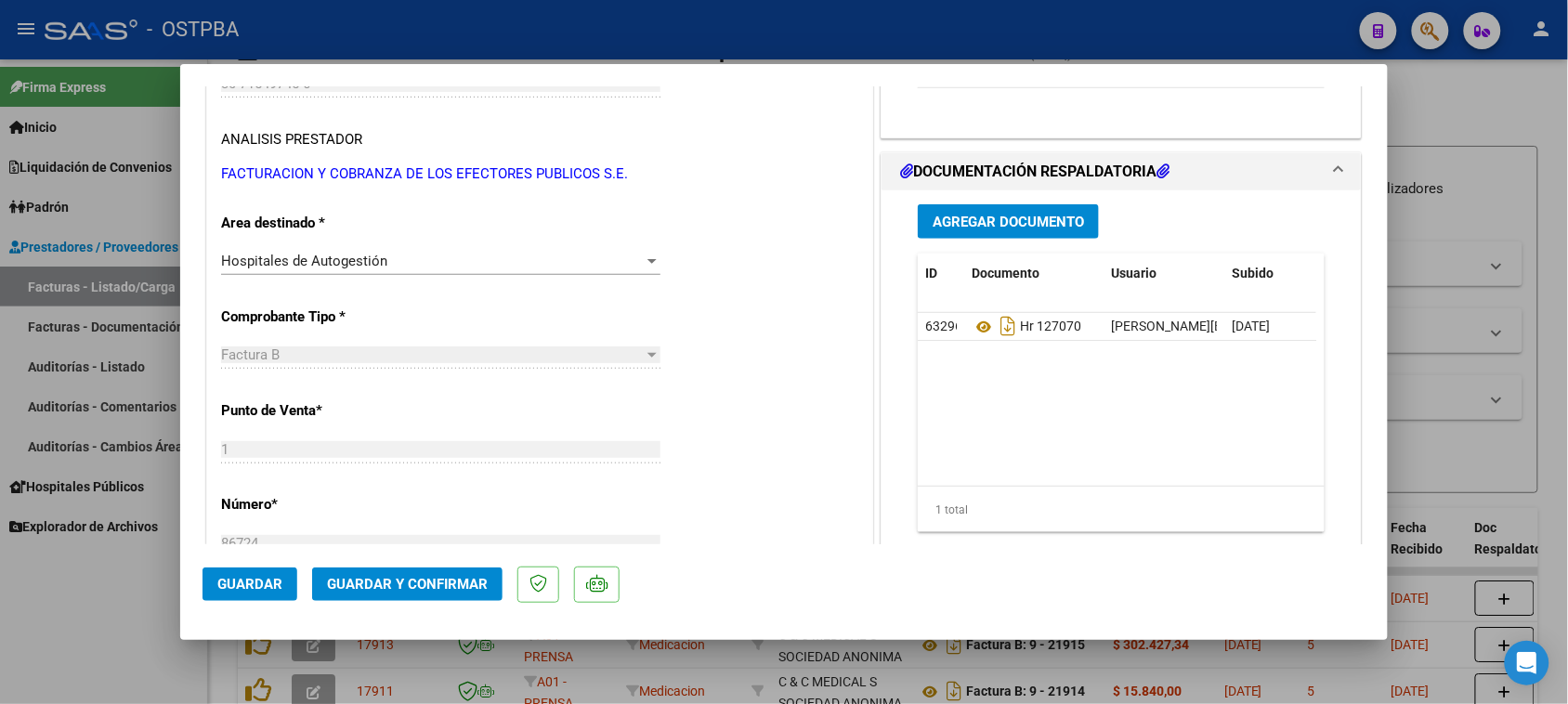
click at [953, 225] on span "Agregar Documento" at bounding box center [1008, 222] width 152 height 17
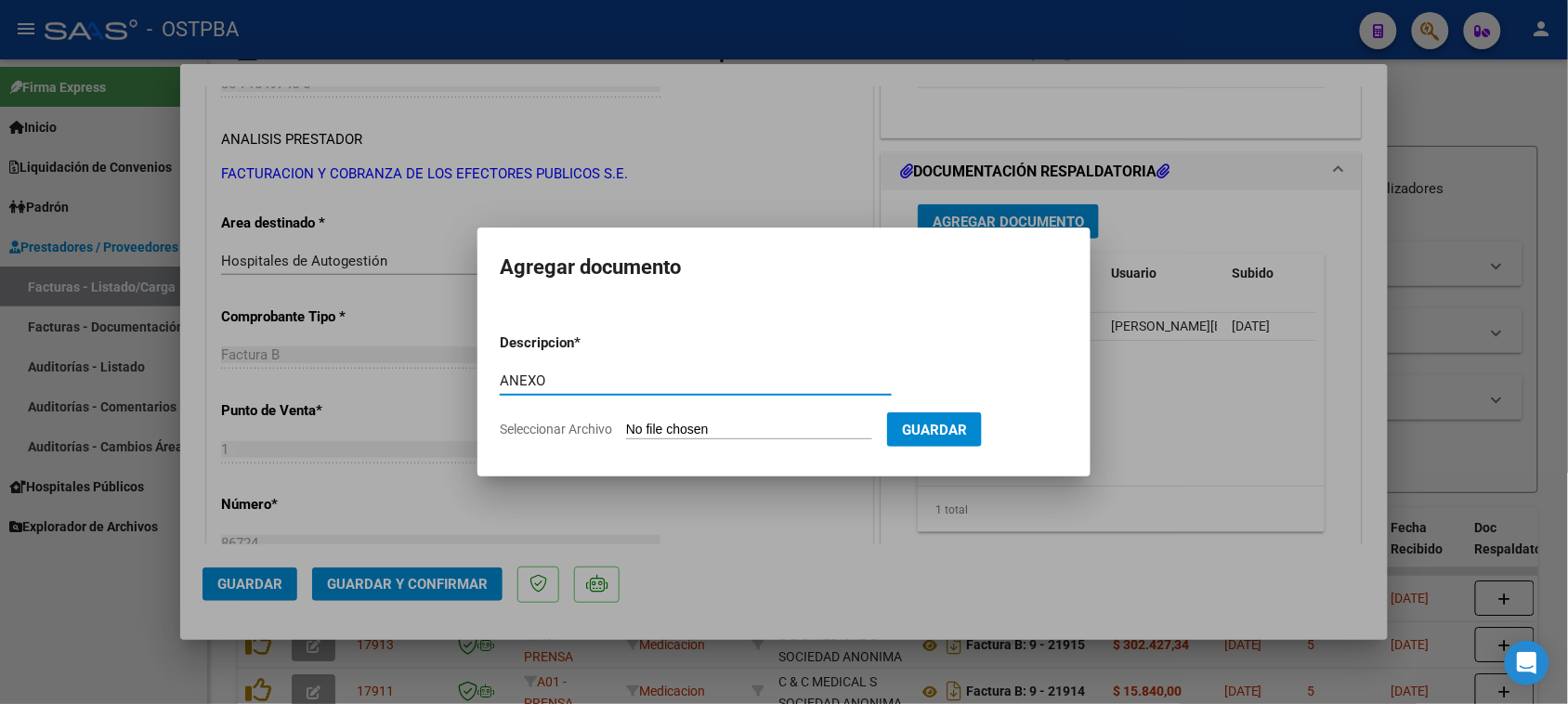
type input "ANEXO"
click at [626, 422] on input "Seleccionar Archivo" at bounding box center [749, 430] width 246 height 17
type input "C:\fakepath\ANEXO 86724.pdf"
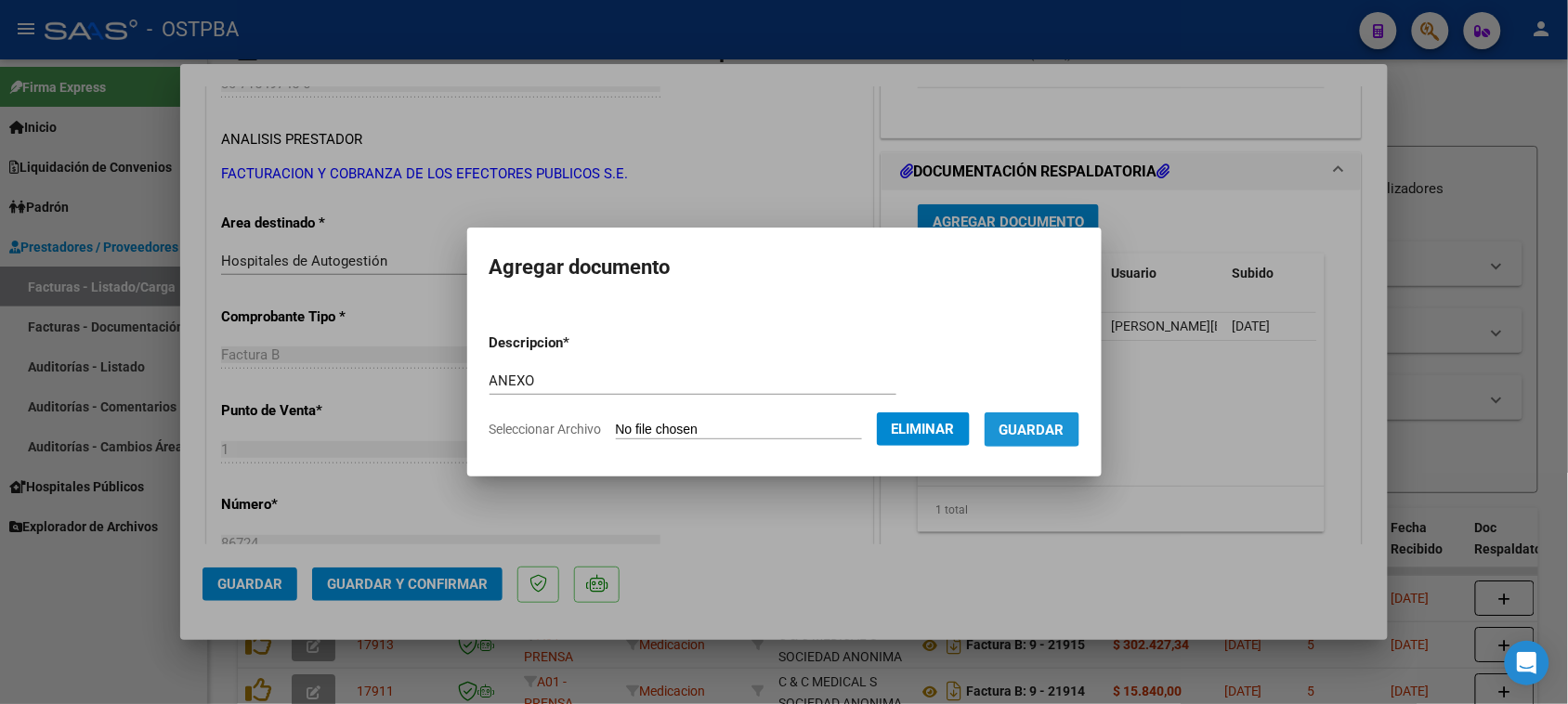
click at [1050, 427] on span "Guardar" at bounding box center [1032, 430] width 65 height 17
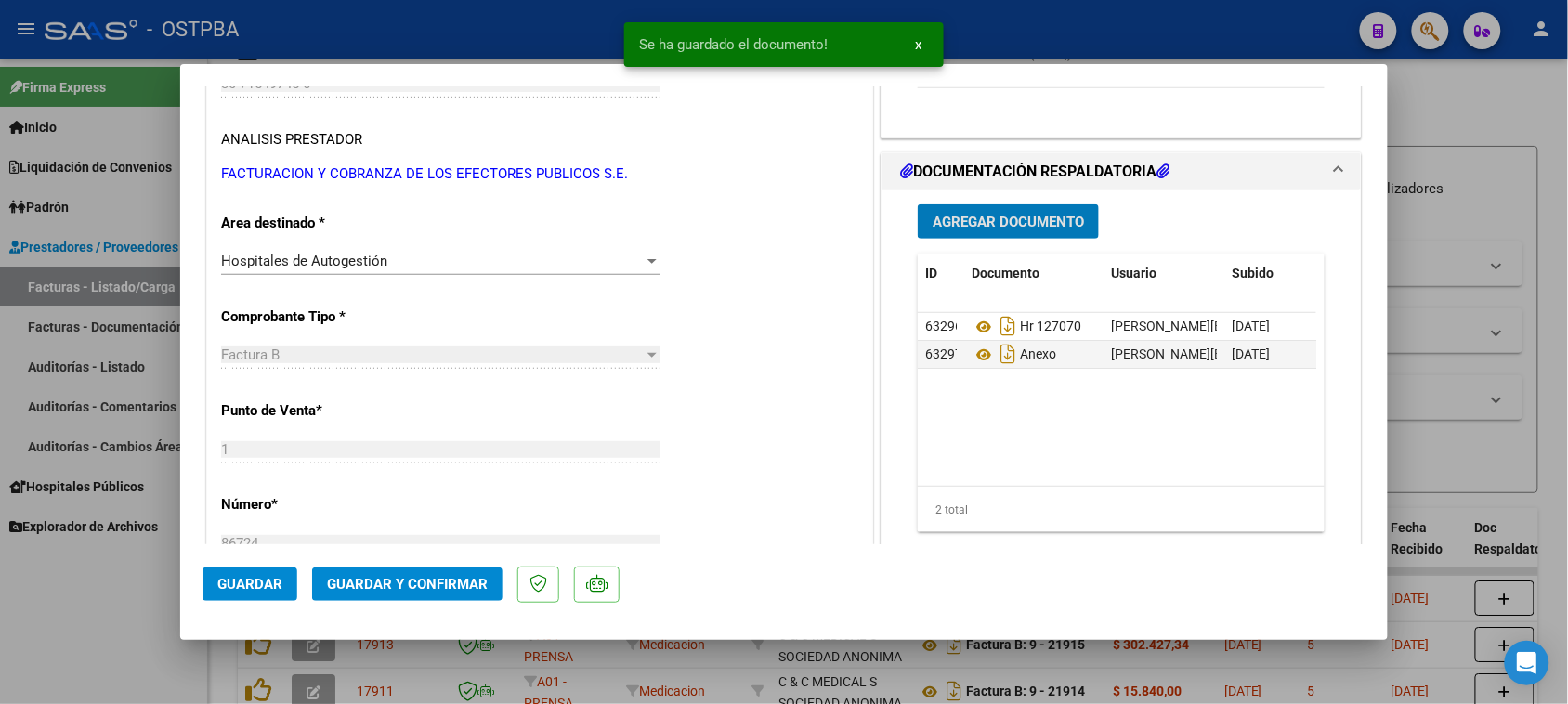
click at [1014, 225] on span "Agregar Documento" at bounding box center [1008, 222] width 152 height 17
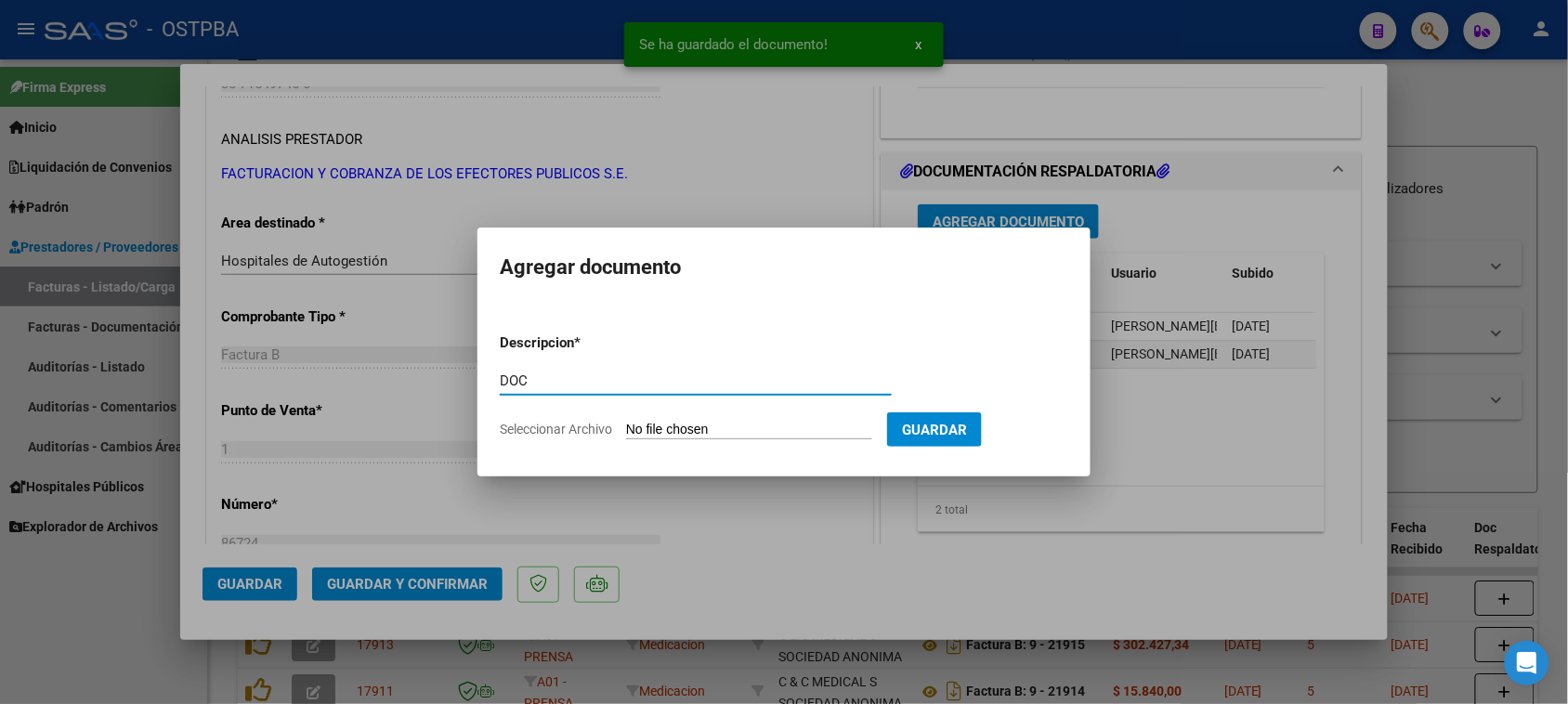
type input "DOC"
click at [626, 422] on input "Seleccionar Archivo" at bounding box center [749, 430] width 246 height 17
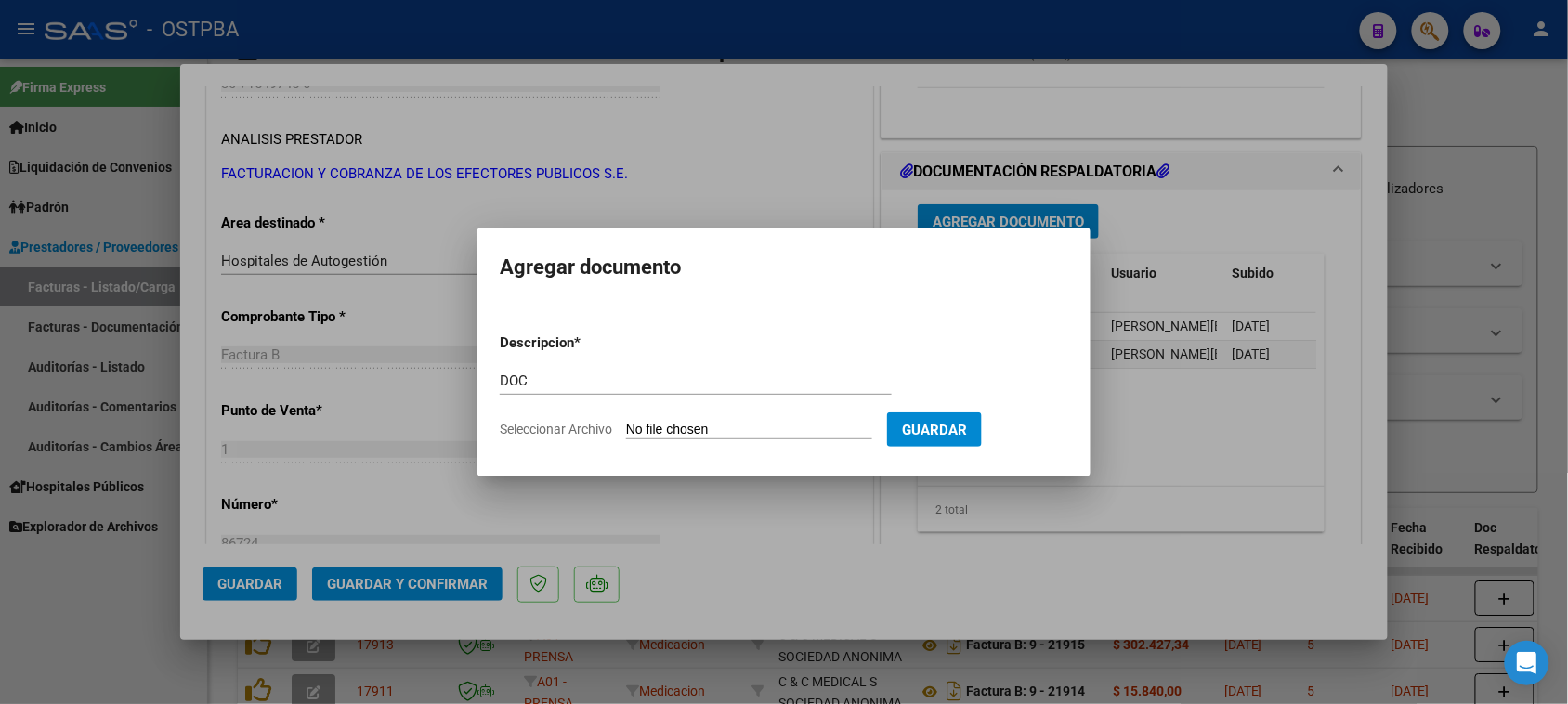
type input "C:\fakepath\DOC 86724.pdf"
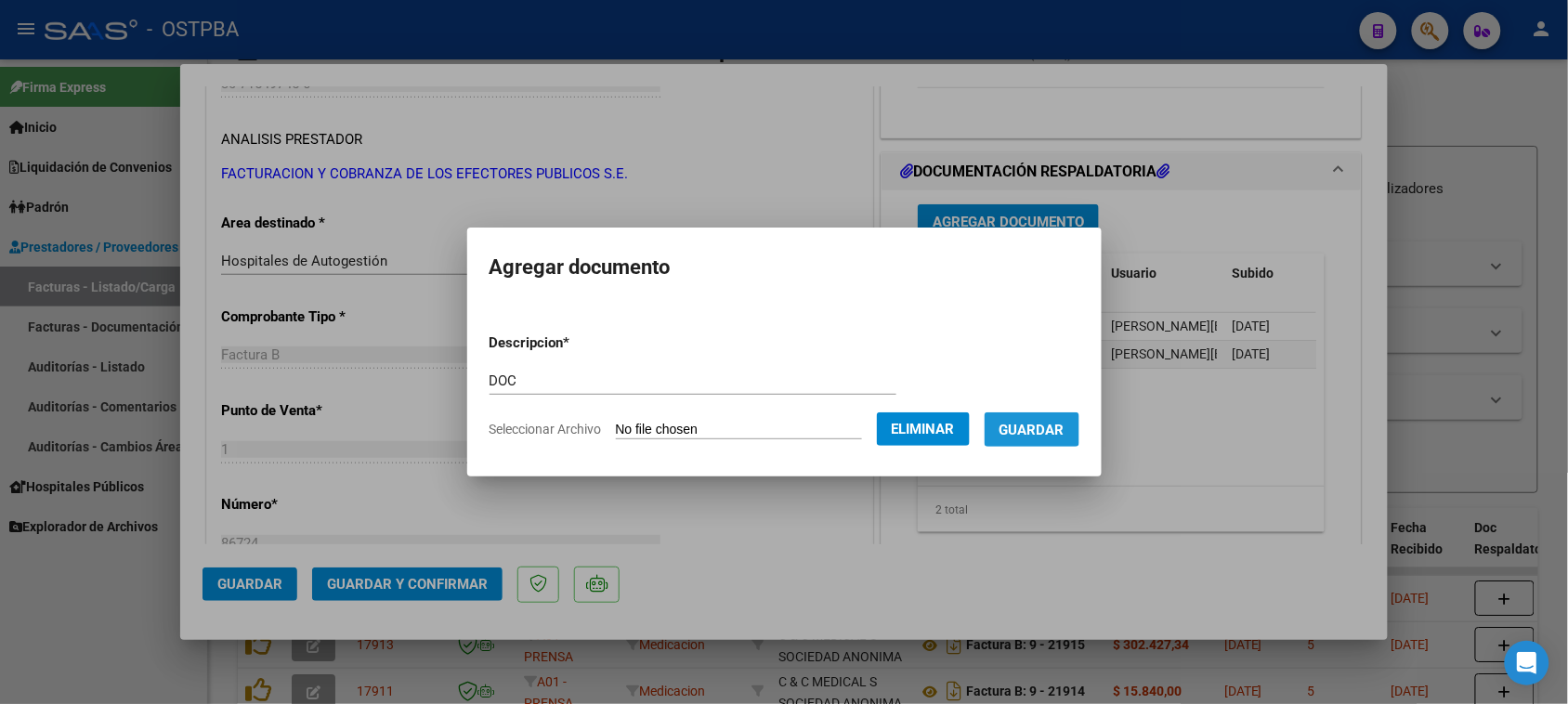
drag, startPoint x: 1053, startPoint y: 421, endPoint x: 1009, endPoint y: 502, distance: 92.2
click at [1053, 419] on button "Guardar" at bounding box center [1032, 429] width 94 height 34
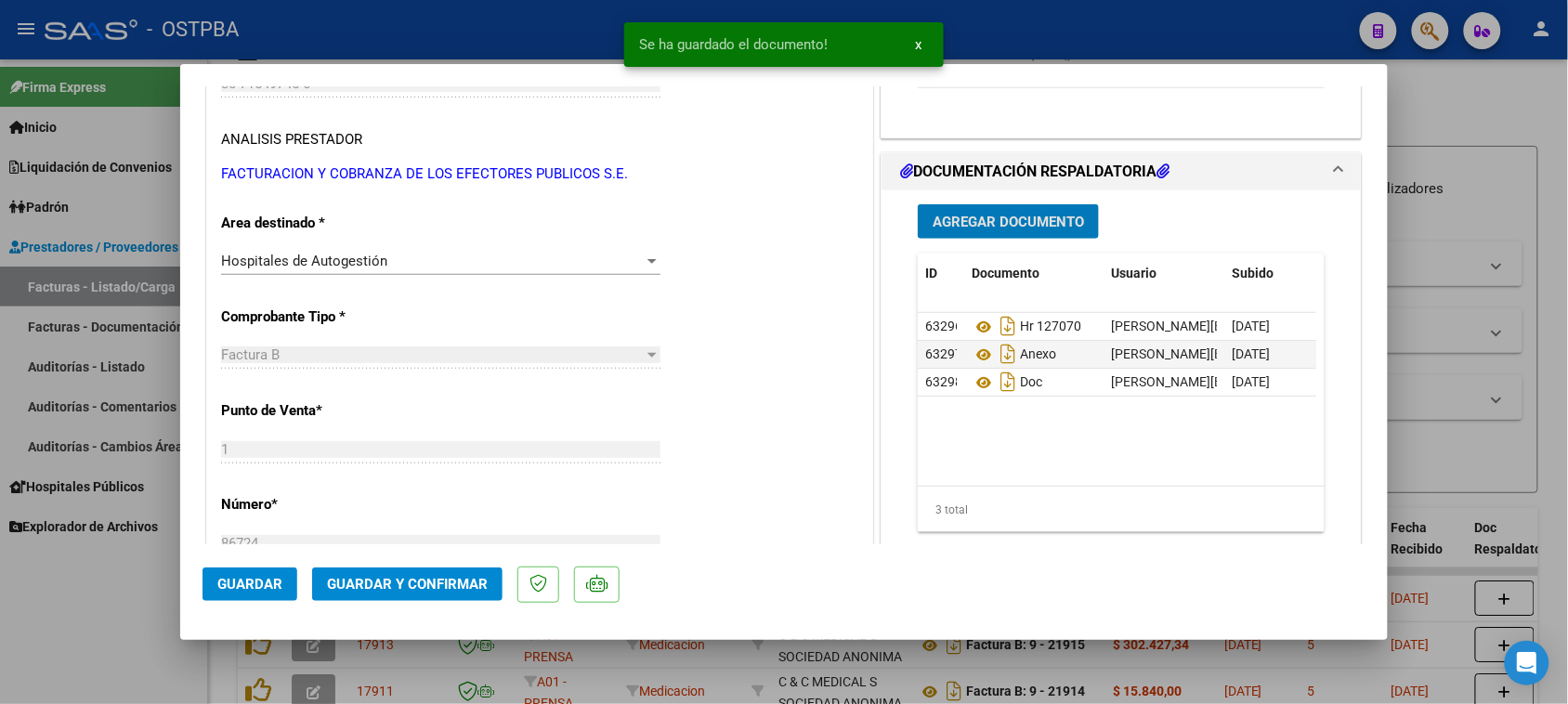
click at [481, 581] on span "Guardar y Confirmar" at bounding box center [408, 584] width 160 height 17
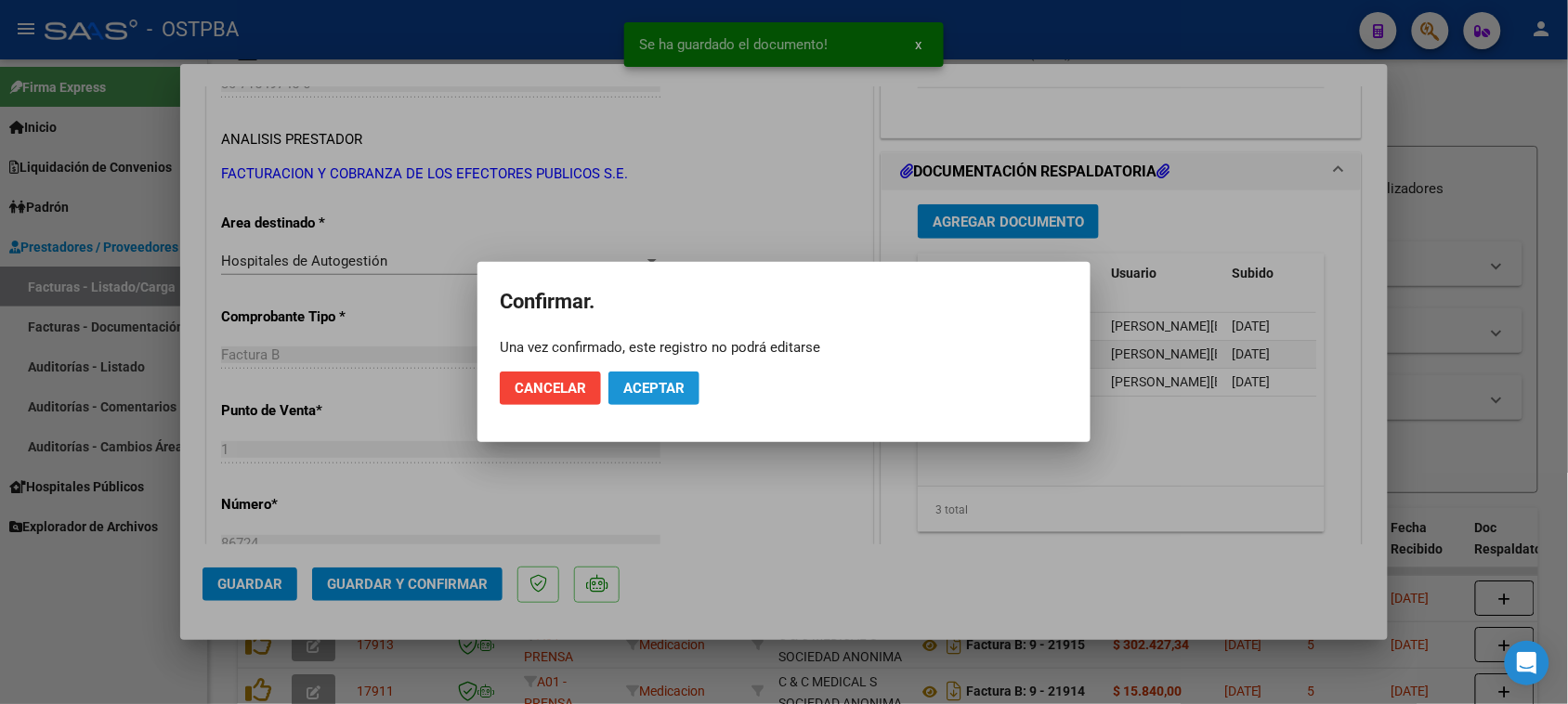
click at [625, 383] on span "Aceptar" at bounding box center [654, 388] width 61 height 17
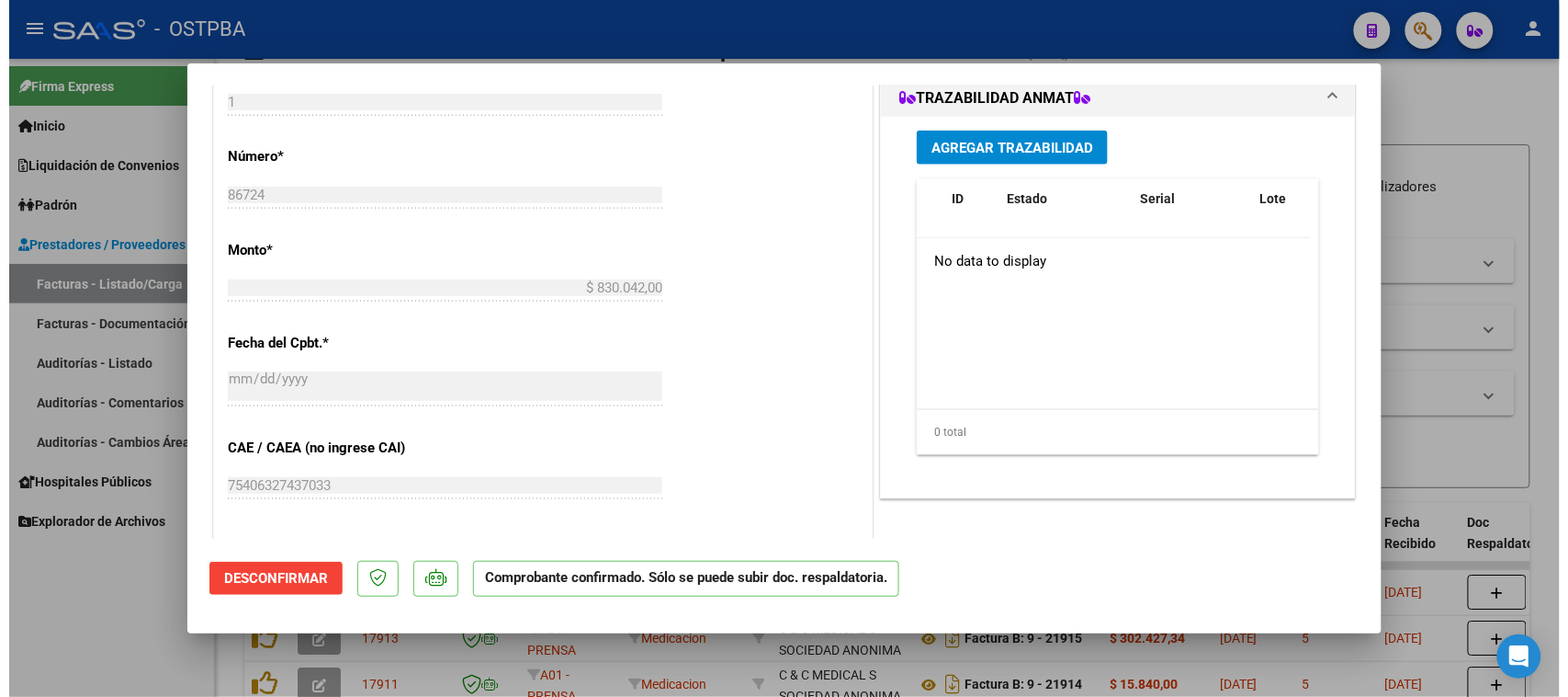
scroll to position [689, 0]
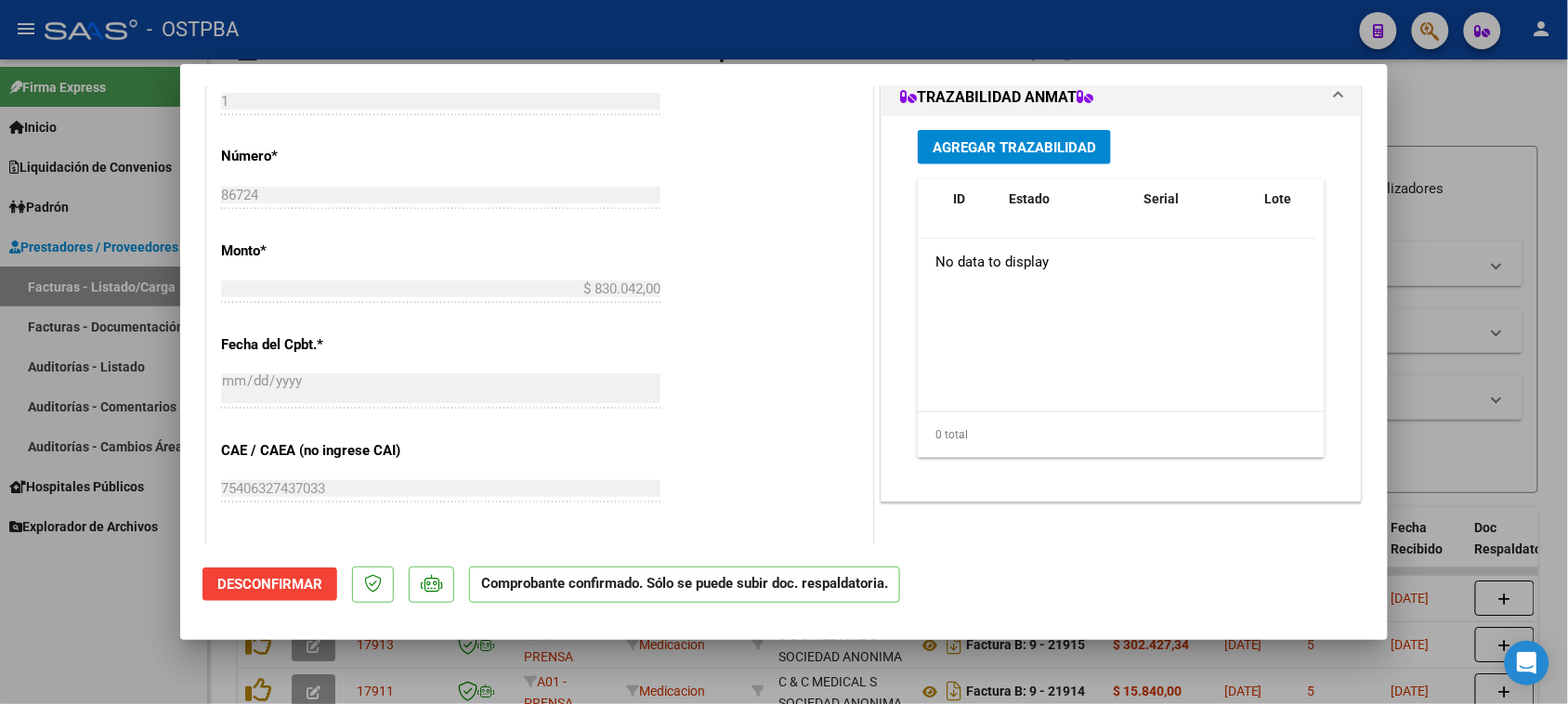
click at [127, 368] on div at bounding box center [784, 352] width 1568 height 704
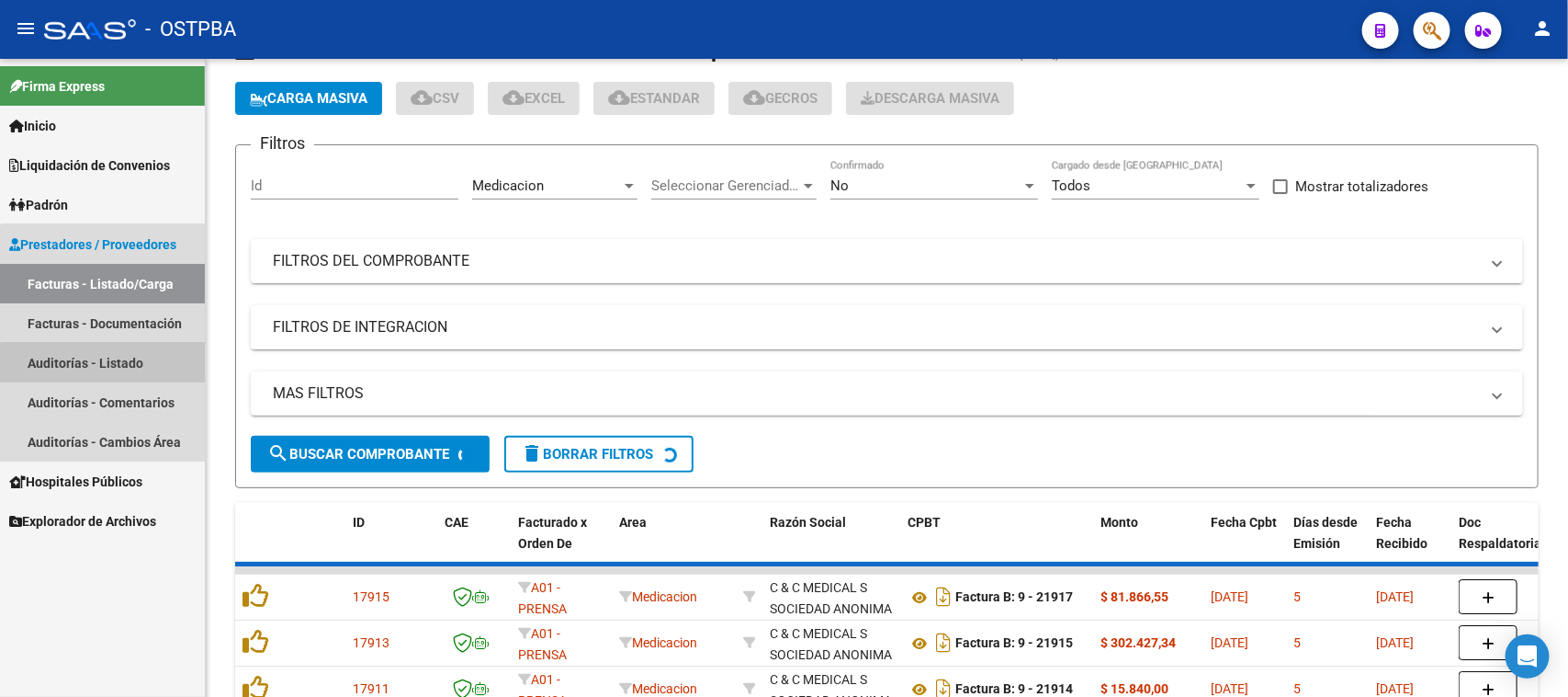
click at [126, 365] on link "Auditorías - Listado" at bounding box center [102, 363] width 205 height 40
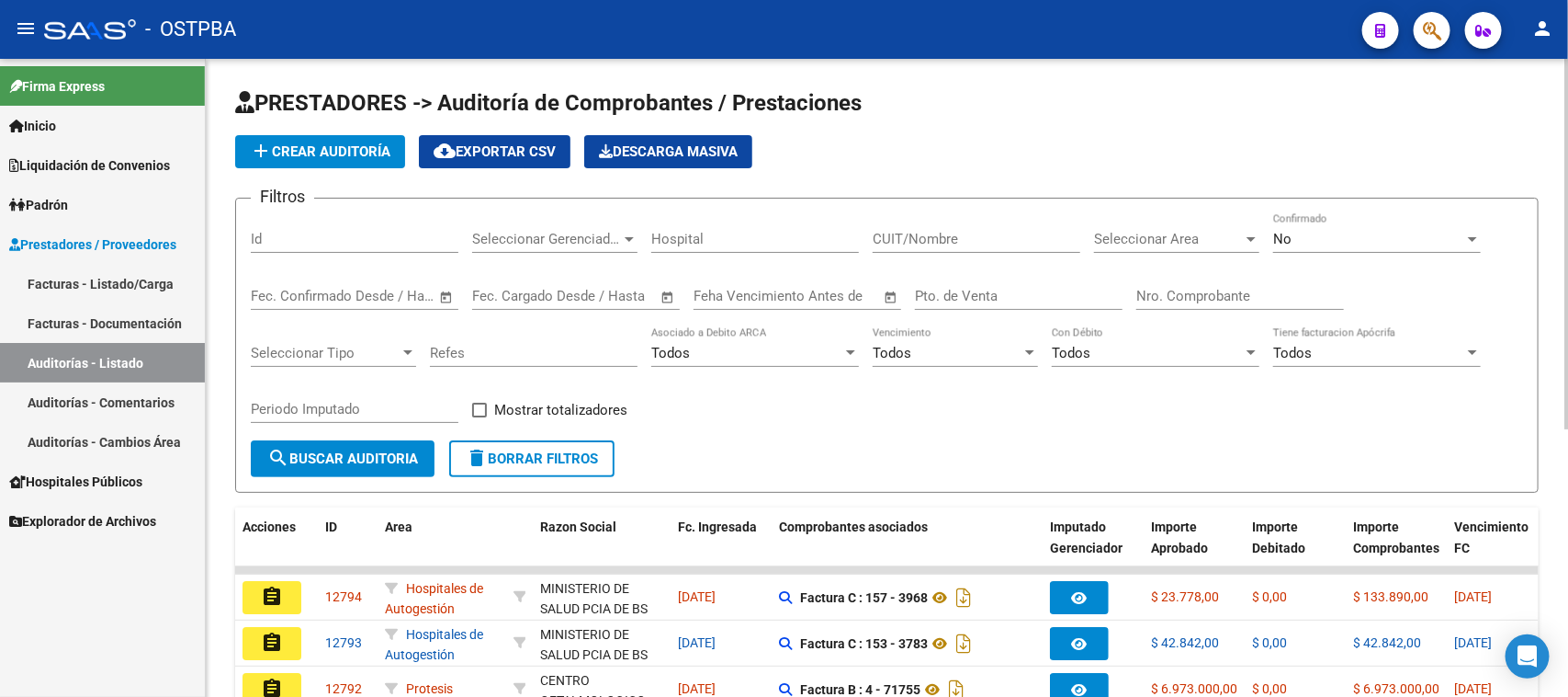
click at [318, 144] on span "add Crear Auditoría" at bounding box center [320, 152] width 141 height 17
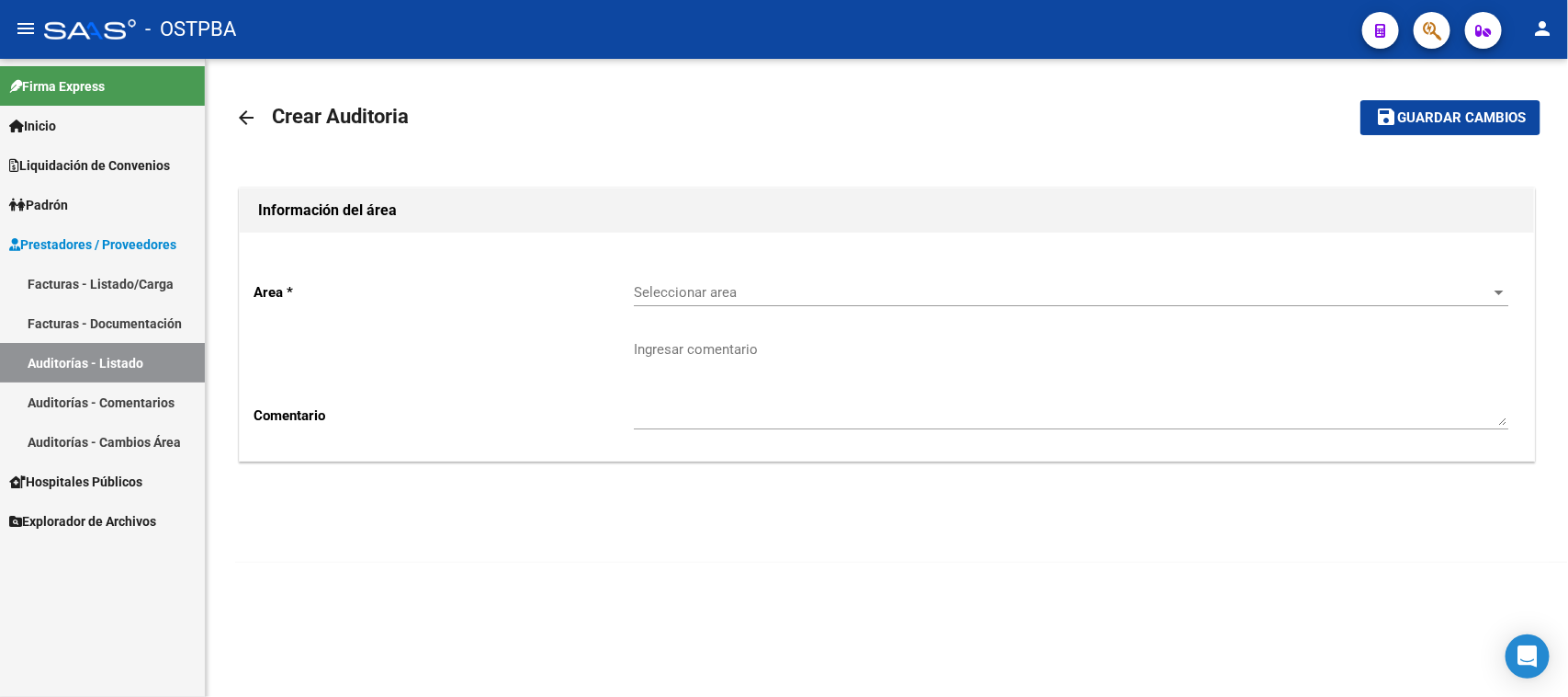
click at [652, 286] on span "Seleccionar area" at bounding box center [1062, 293] width 858 height 17
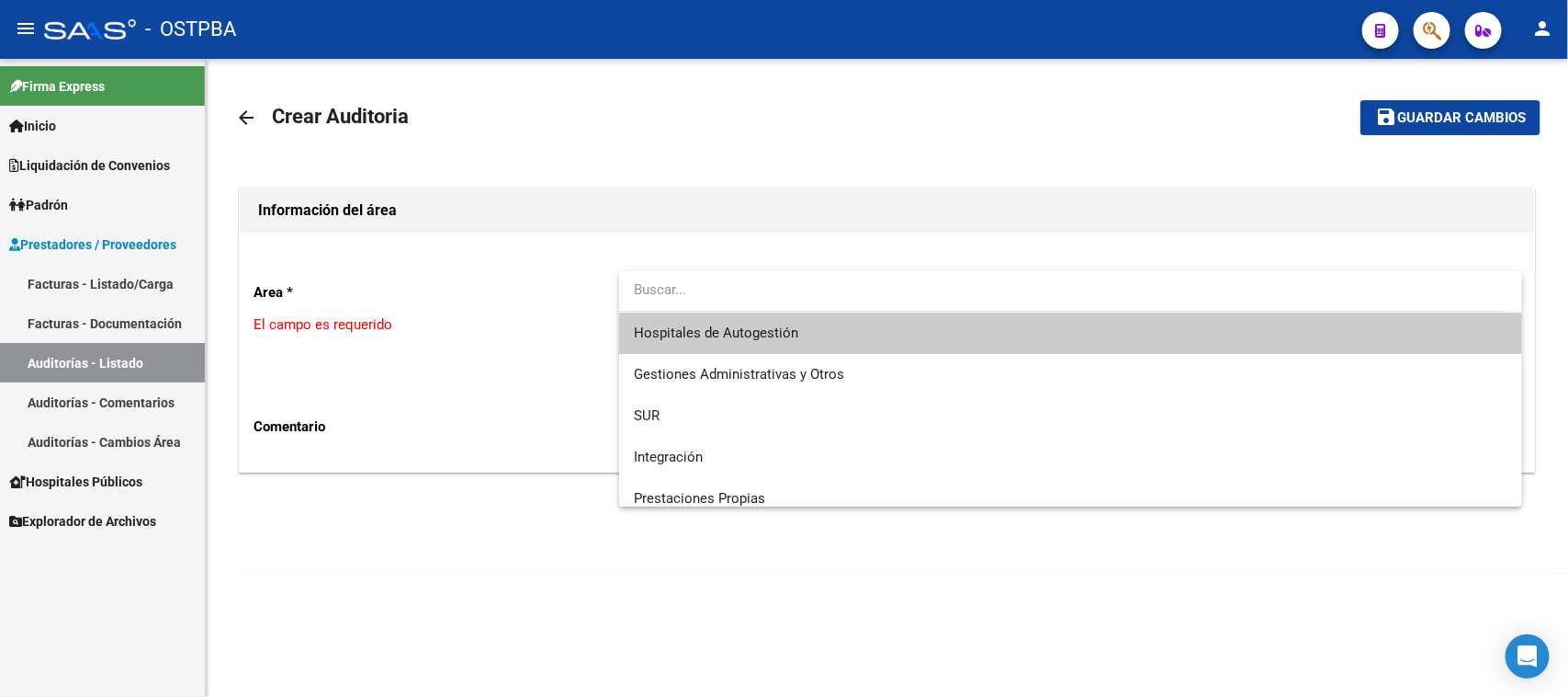
click at [724, 322] on span "Hospitales de Autogestión" at bounding box center [1071, 333] width 874 height 42
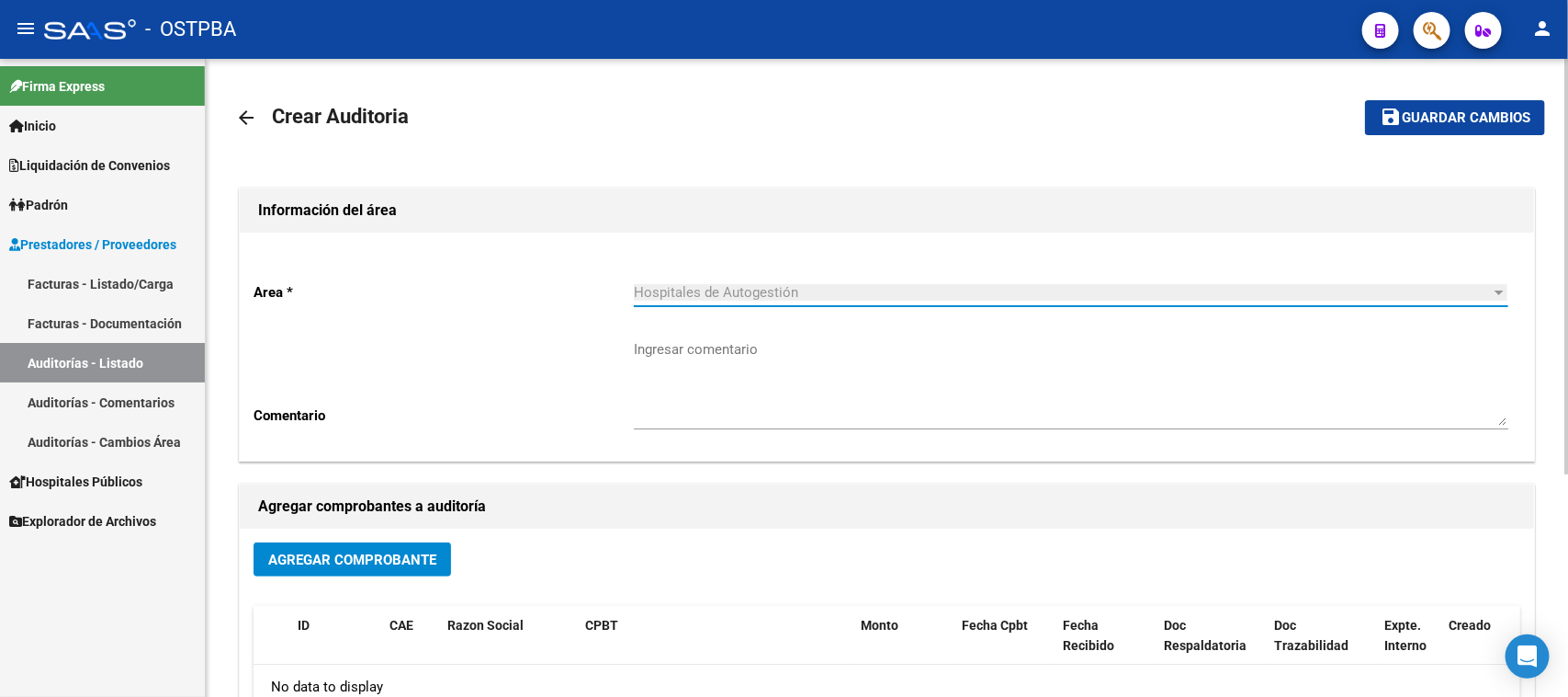
click at [383, 547] on button "Agregar Comprobante" at bounding box center [352, 559] width 197 height 34
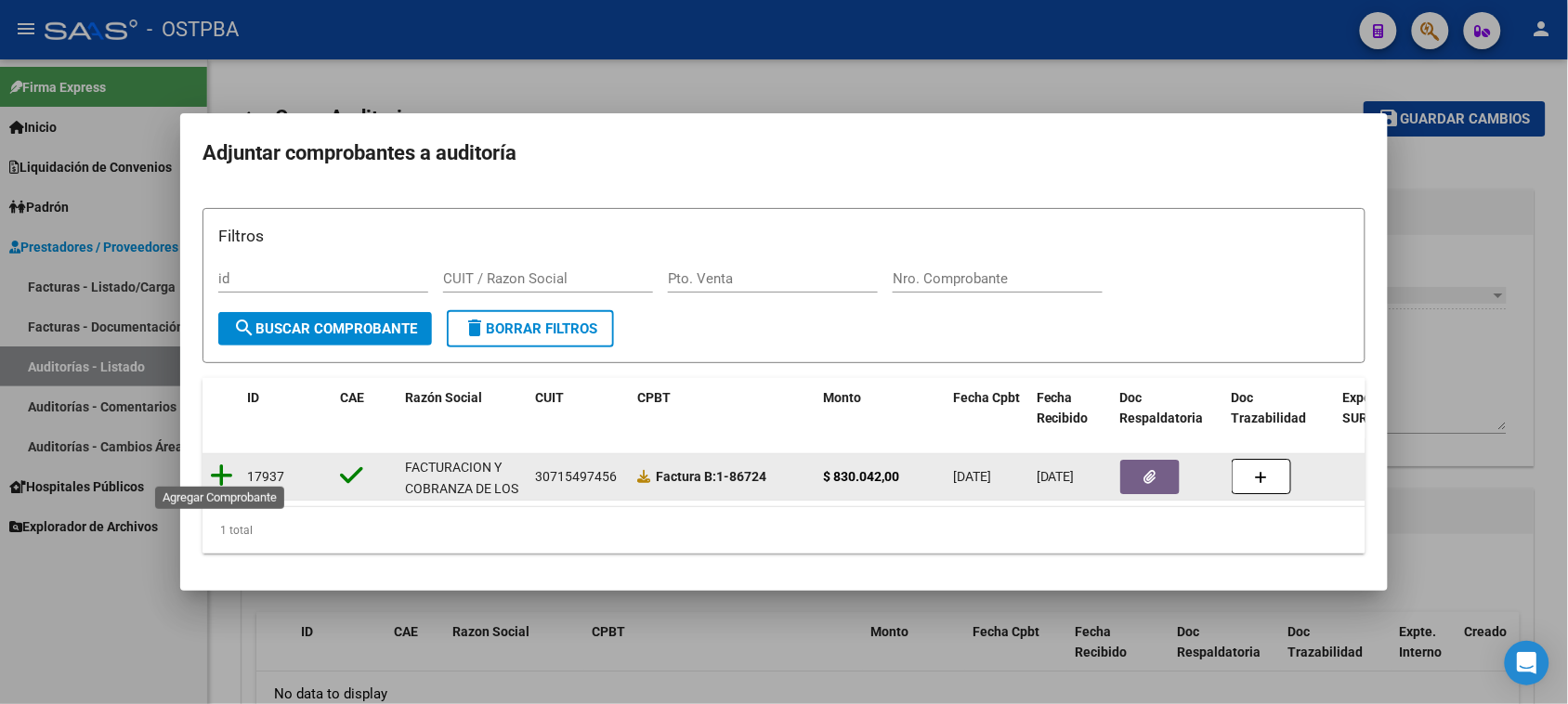
click at [216, 463] on icon at bounding box center [221, 475] width 23 height 26
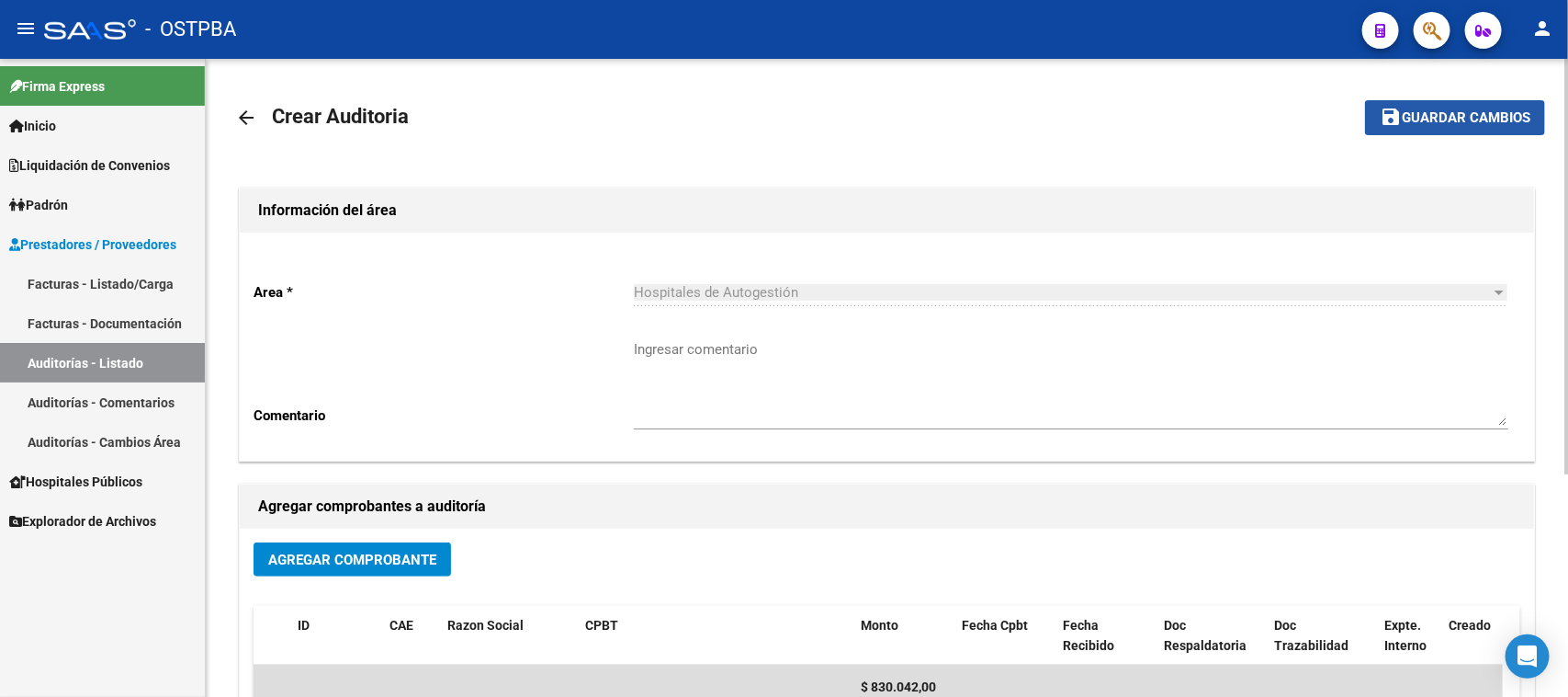
click at [1494, 110] on span "Guardar cambios" at bounding box center [1466, 119] width 128 height 17
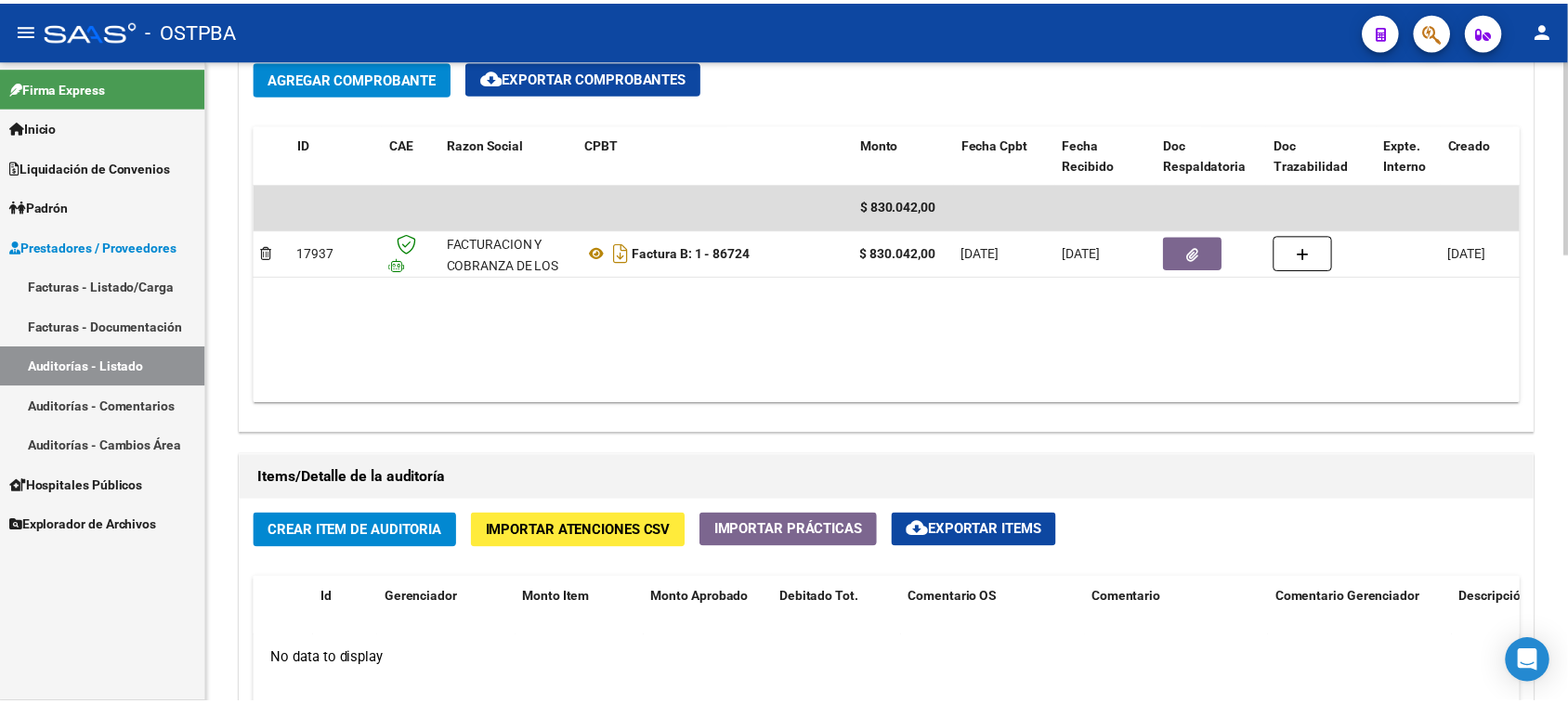
scroll to position [1045, 0]
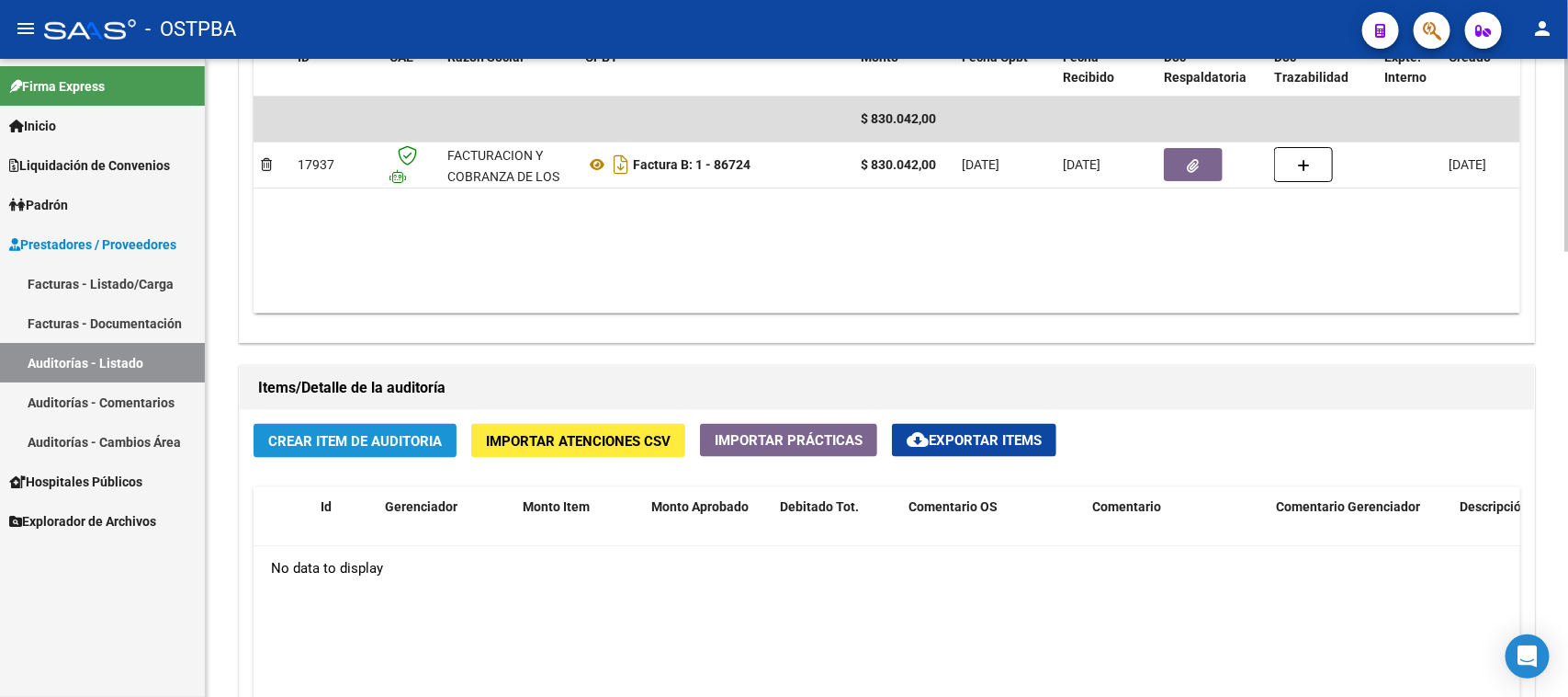
click at [432, 444] on span "Crear Item de Auditoria" at bounding box center [355, 441] width 174 height 17
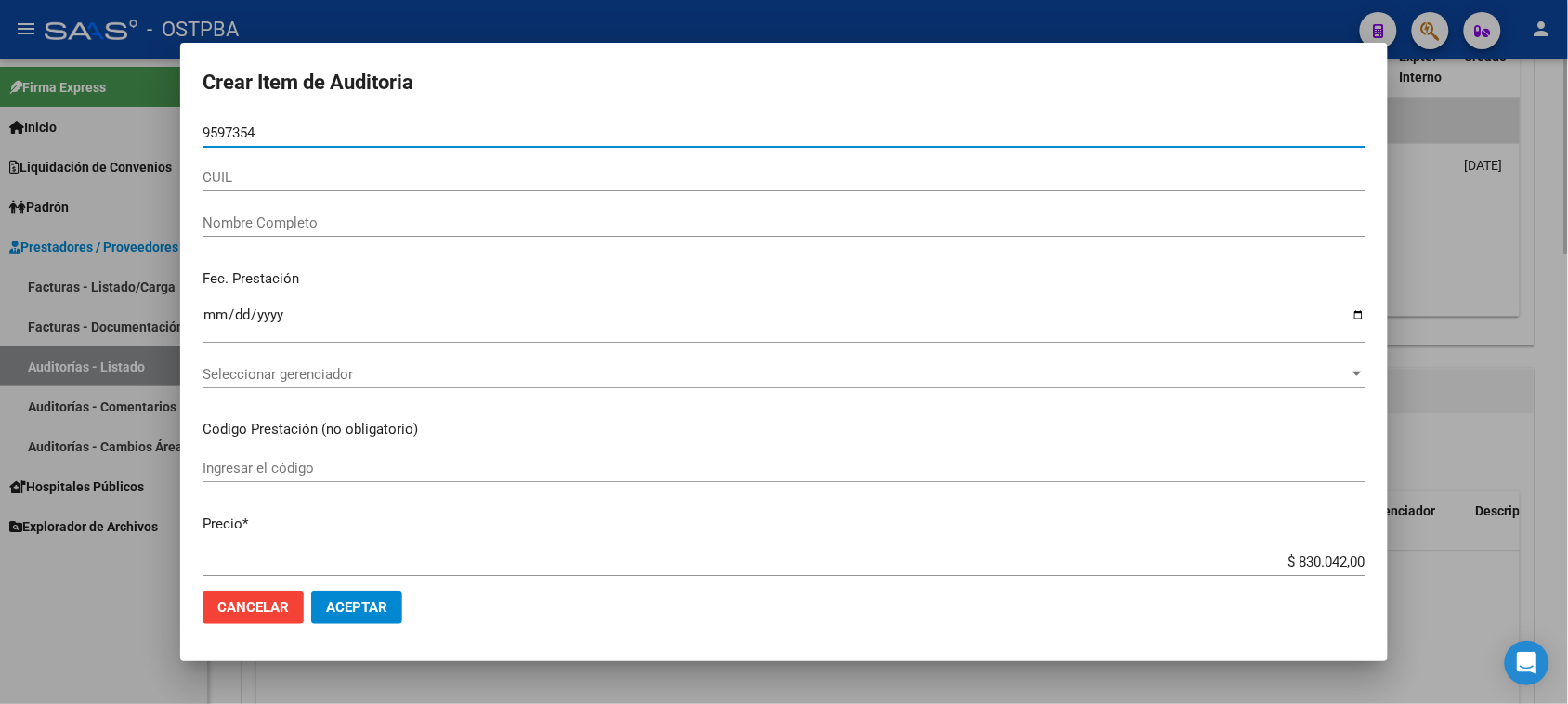
type input "95973548"
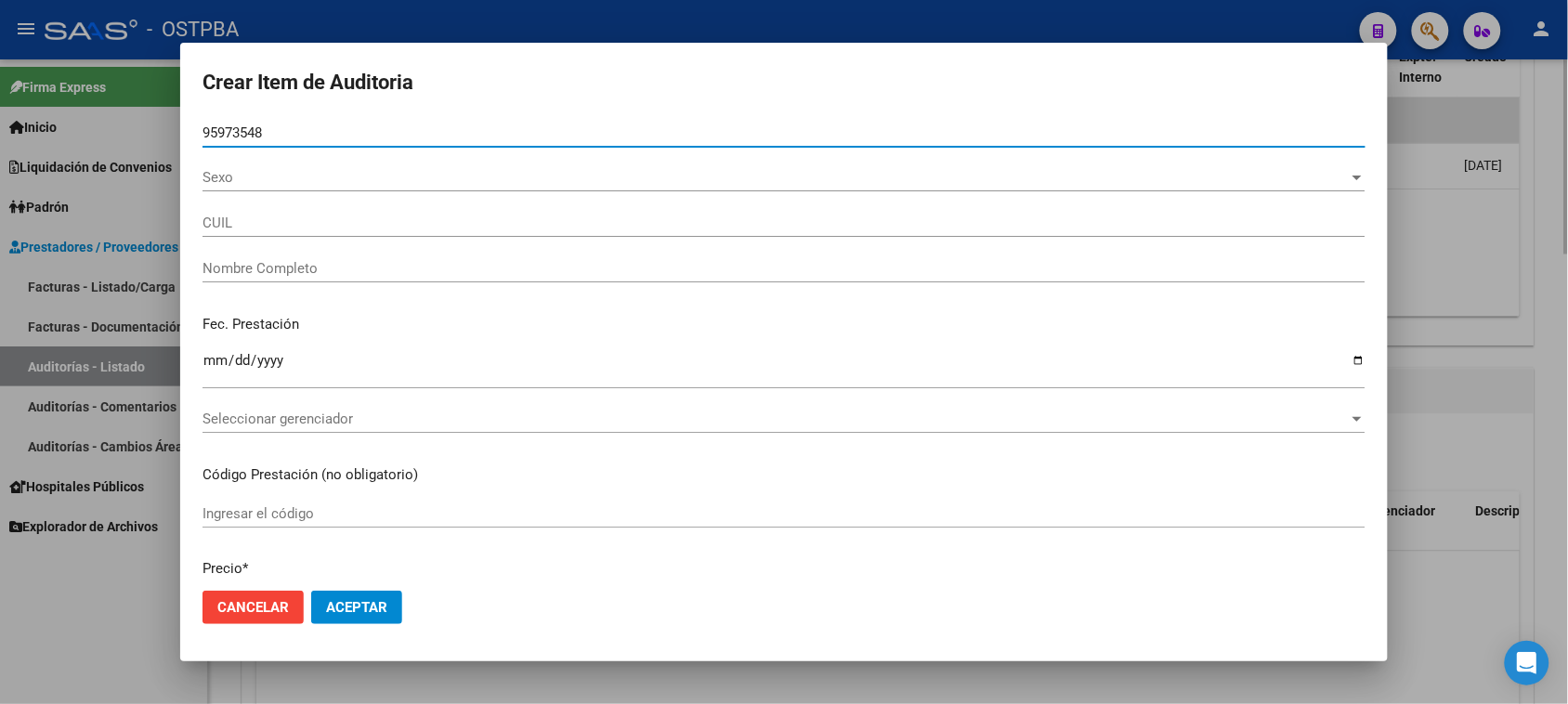
type input "23959735484"
type input "[PERSON_NAME] [PERSON_NAME] -"
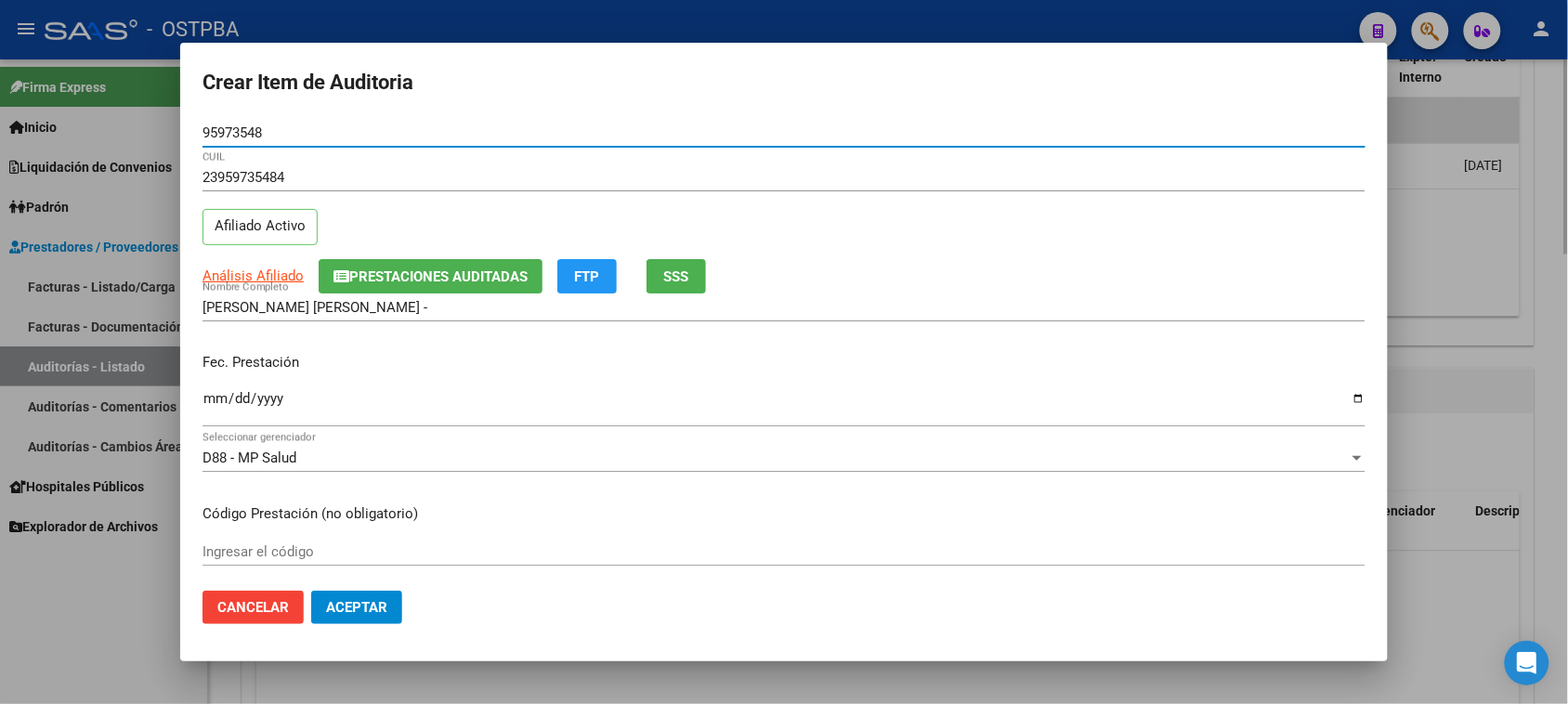
type input "95973548"
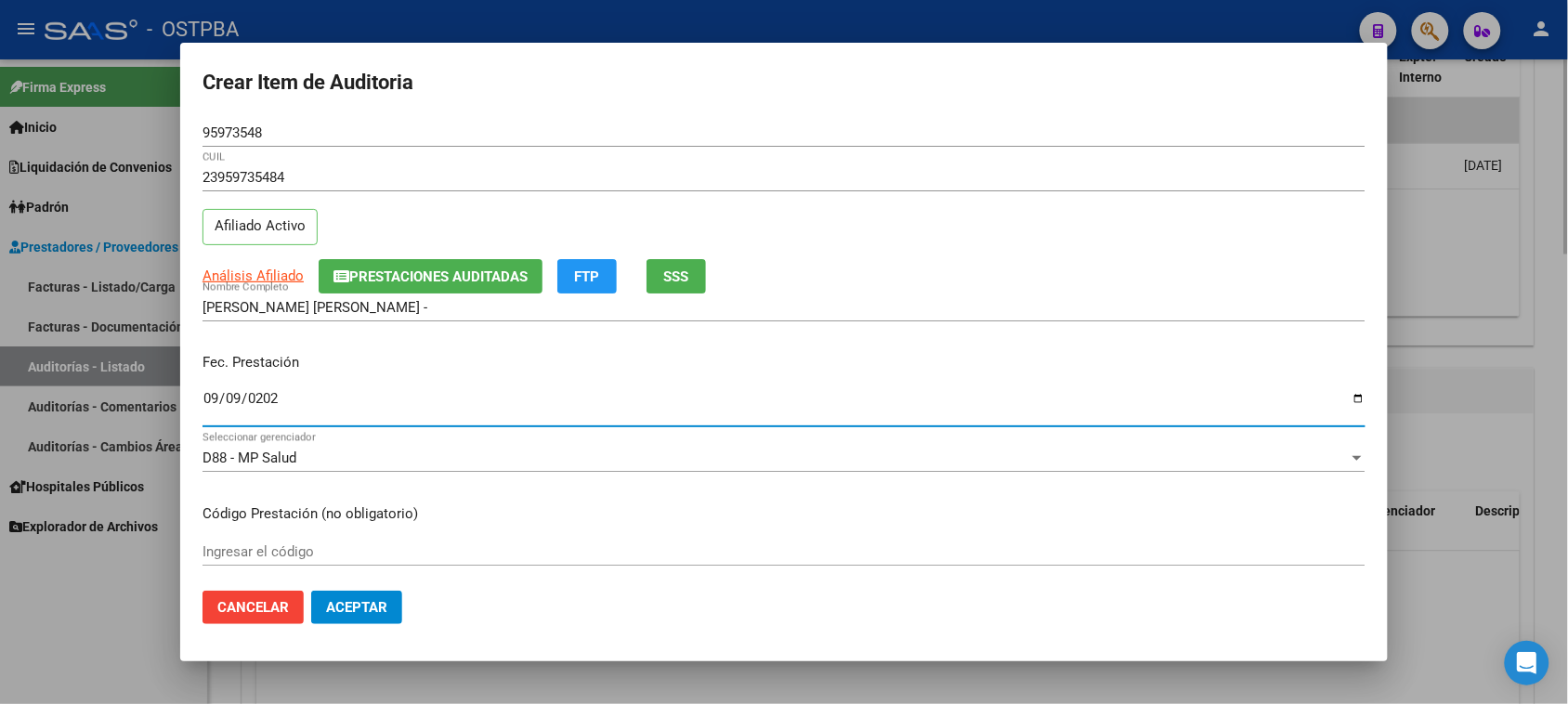
type input "[DATE]"
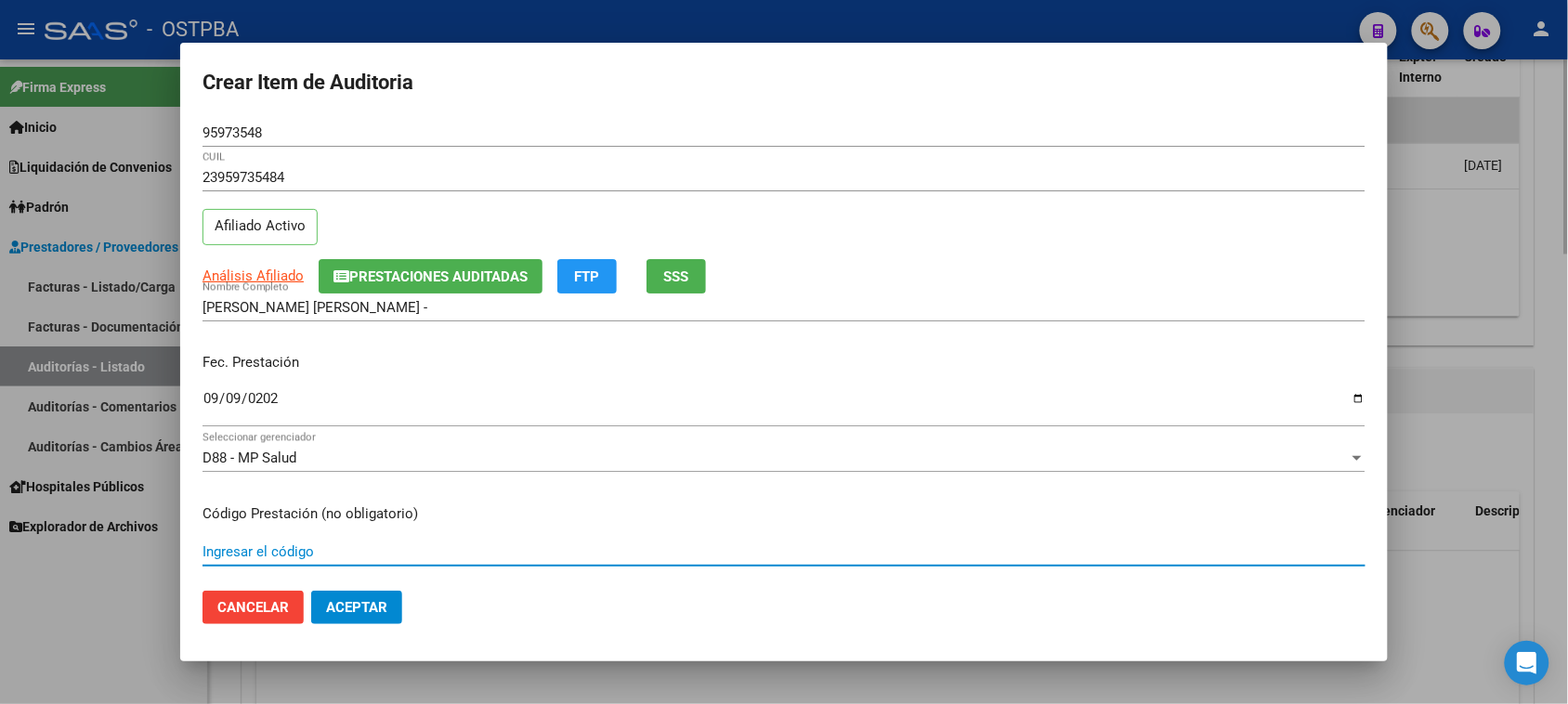
scroll to position [298, 0]
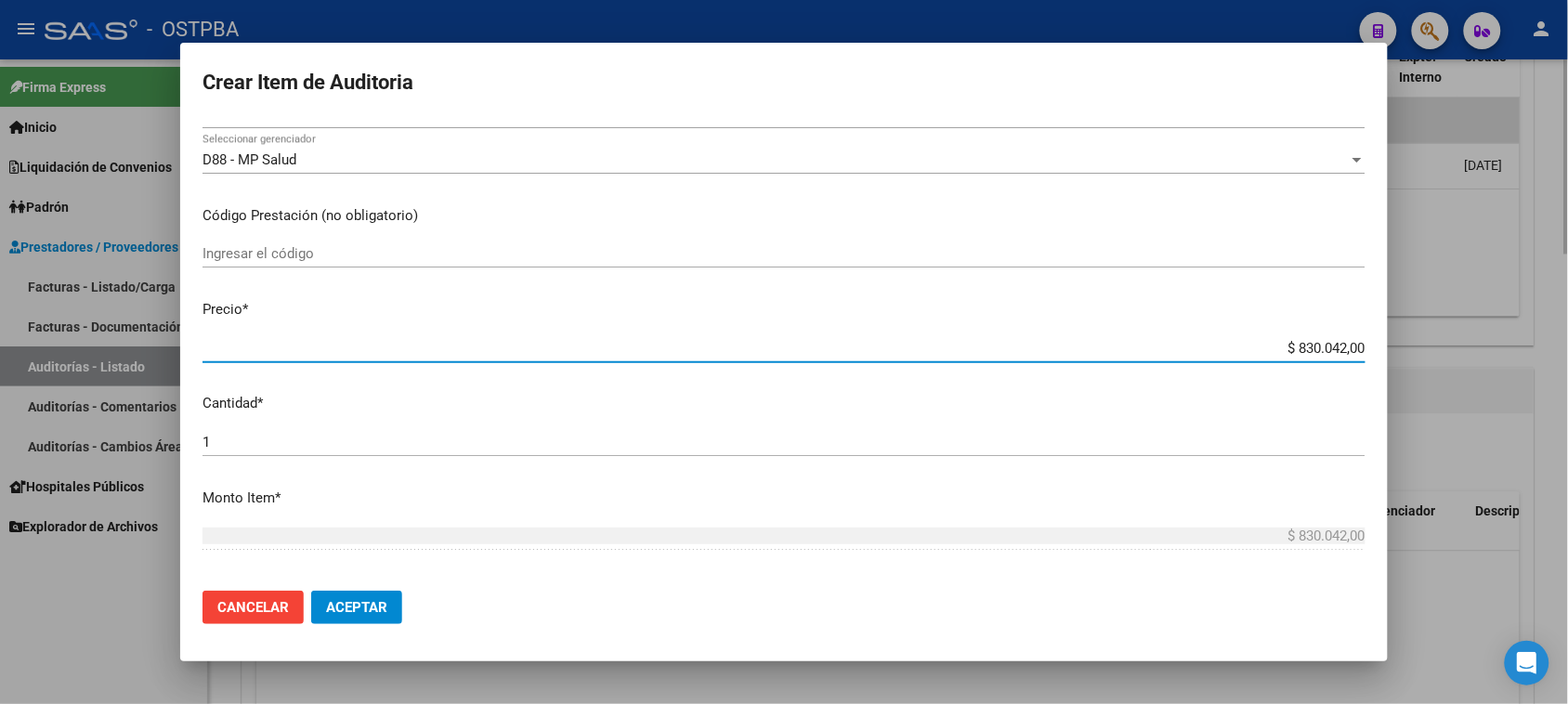
type input "$ 0,06"
type input "$ 0,66"
type input "$ 6,67"
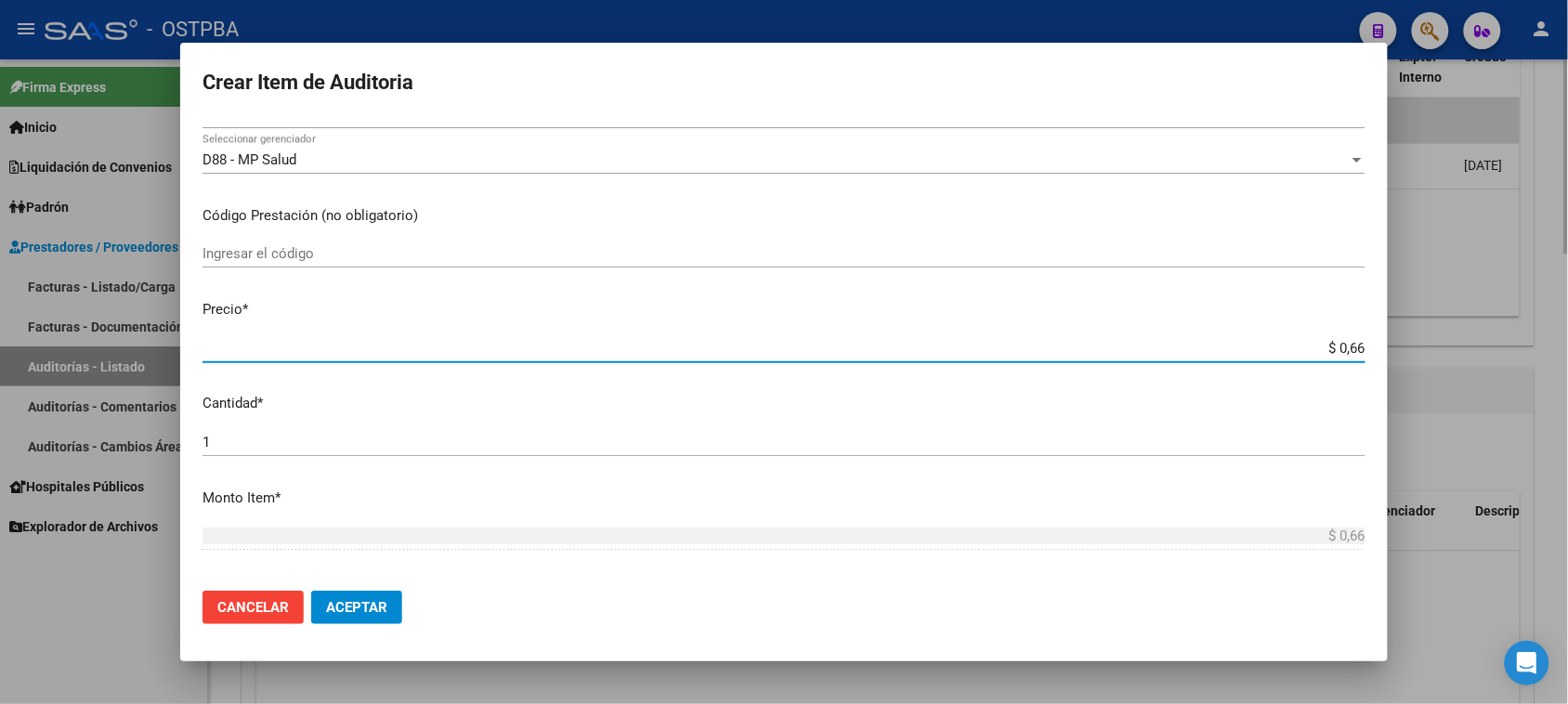
type input "$ 6,67"
type input "$ 66,77"
type input "$ 667,73"
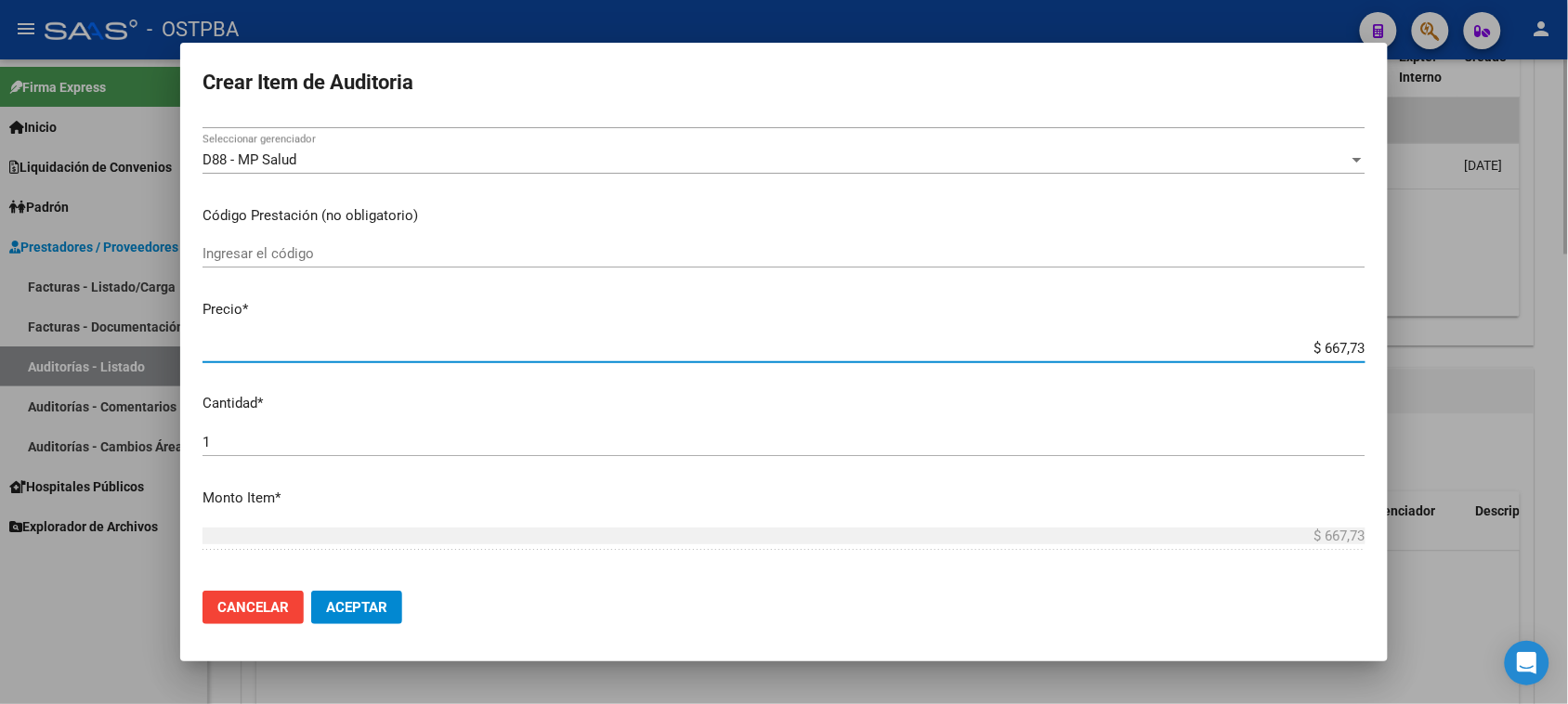
type input "$ 6.677,30"
type input "$ 66.773,00"
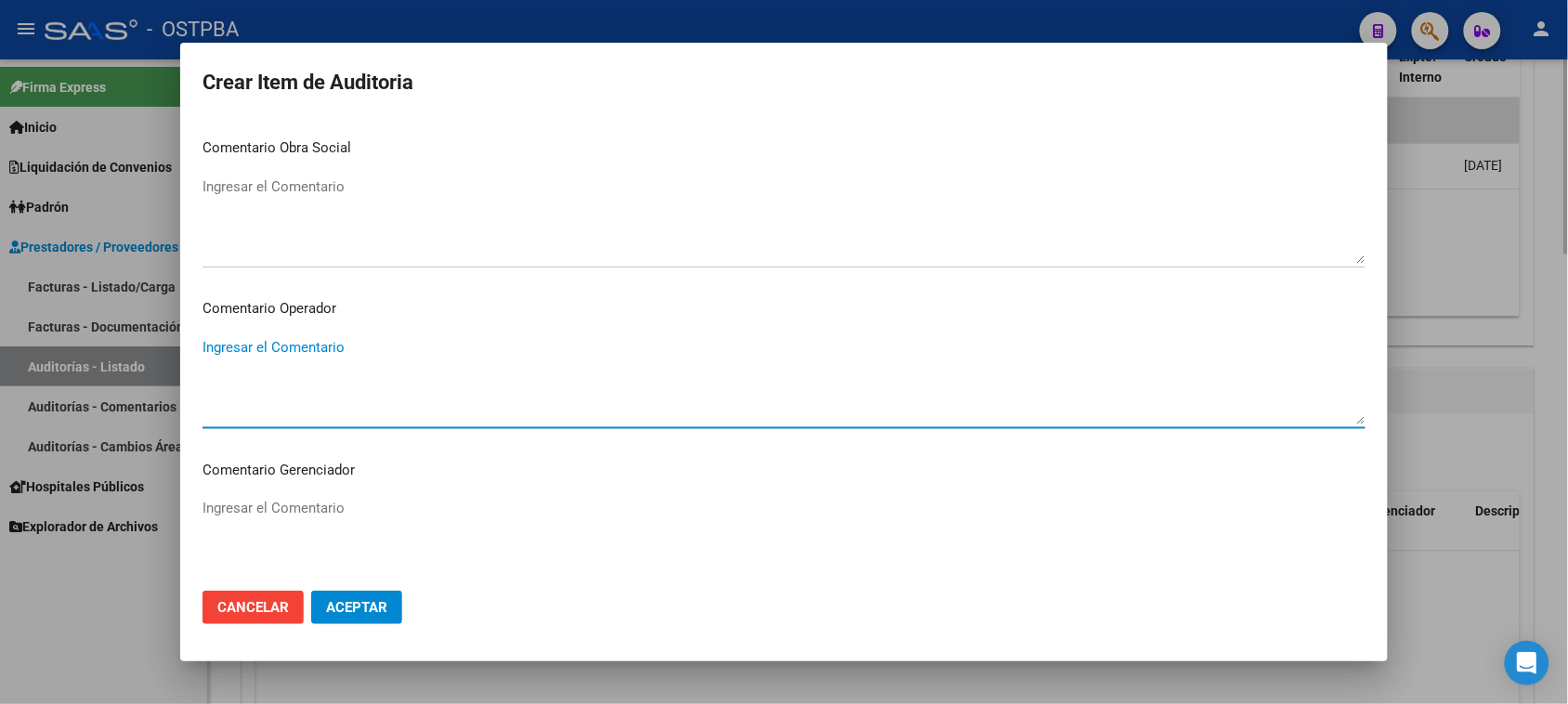
scroll to position [1157, 0]
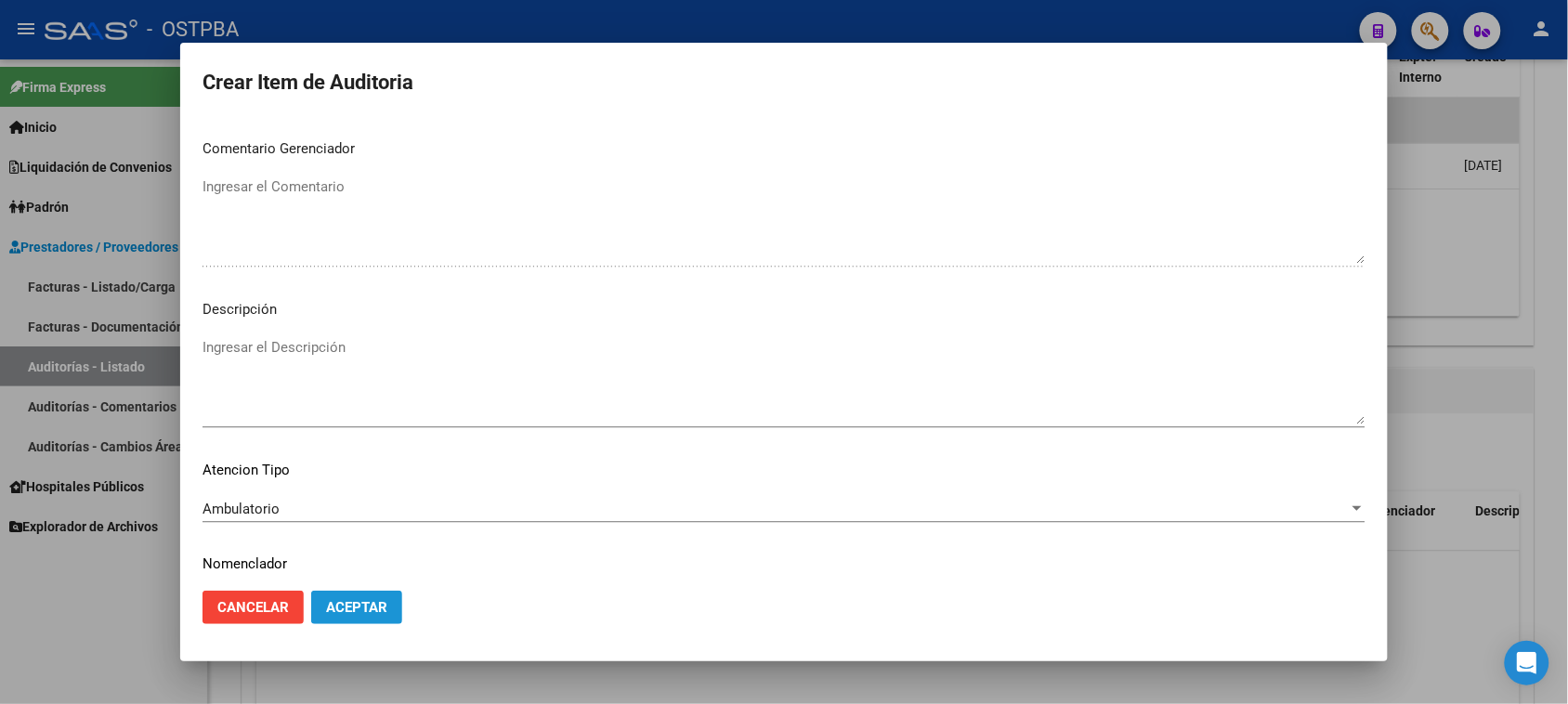
click at [363, 610] on span "Aceptar" at bounding box center [357, 608] width 61 height 17
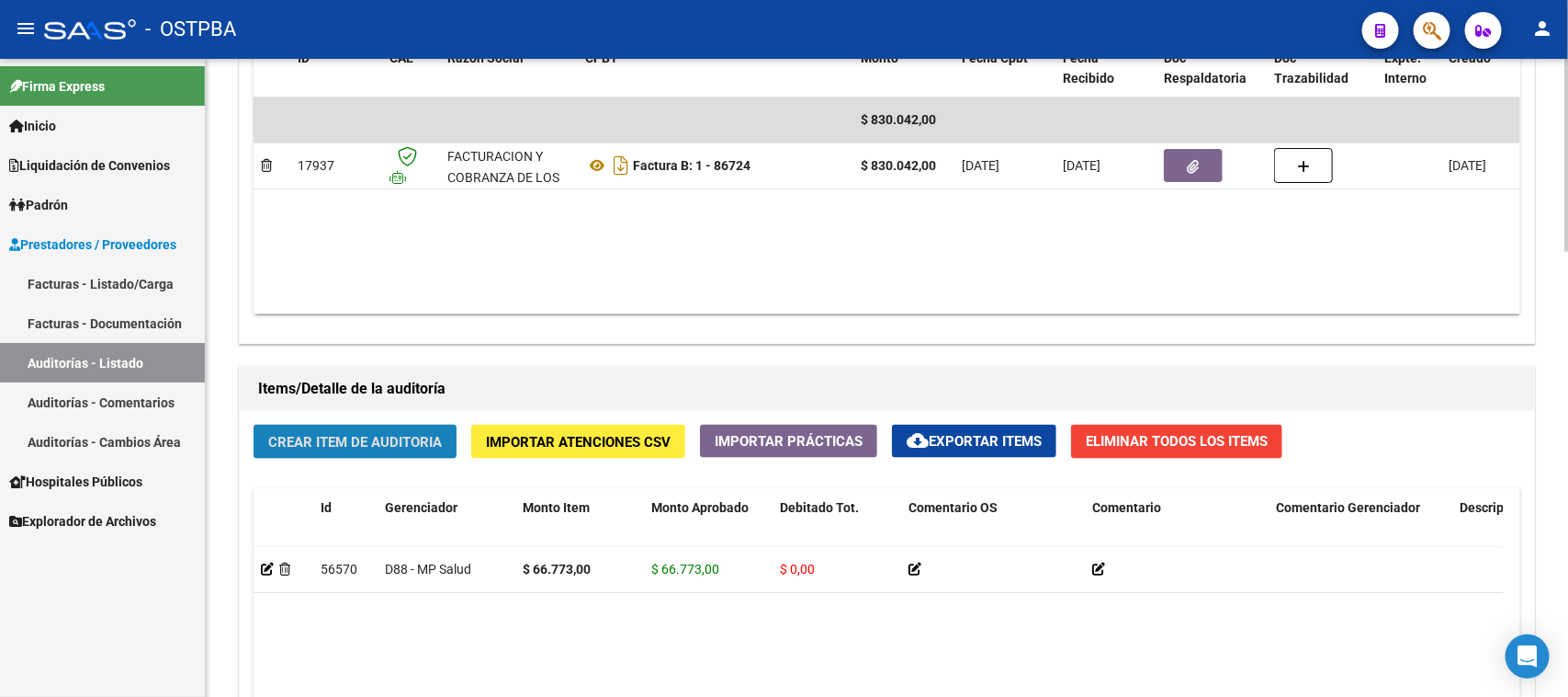
click at [405, 434] on span "Crear Item de Auditoria" at bounding box center [355, 442] width 174 height 17
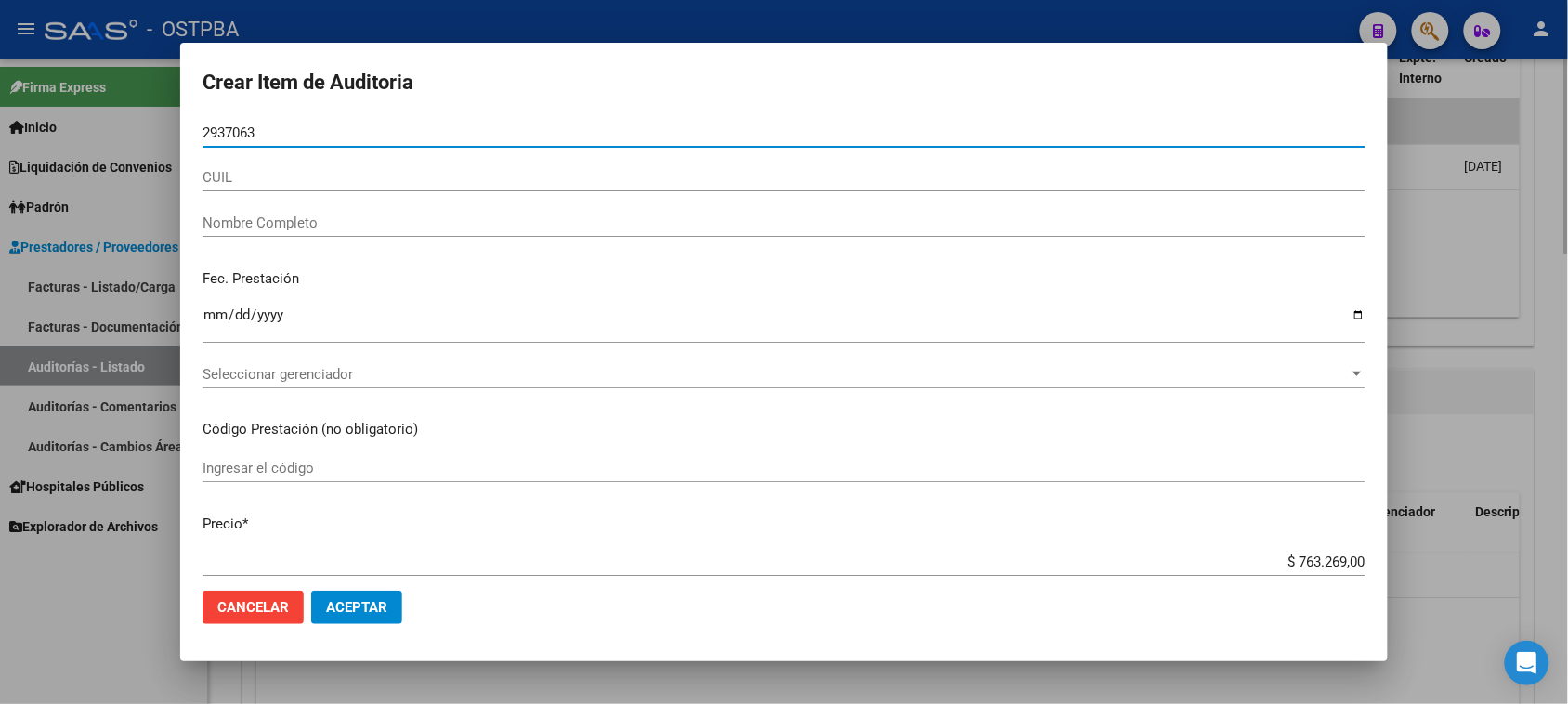
type input "29370637"
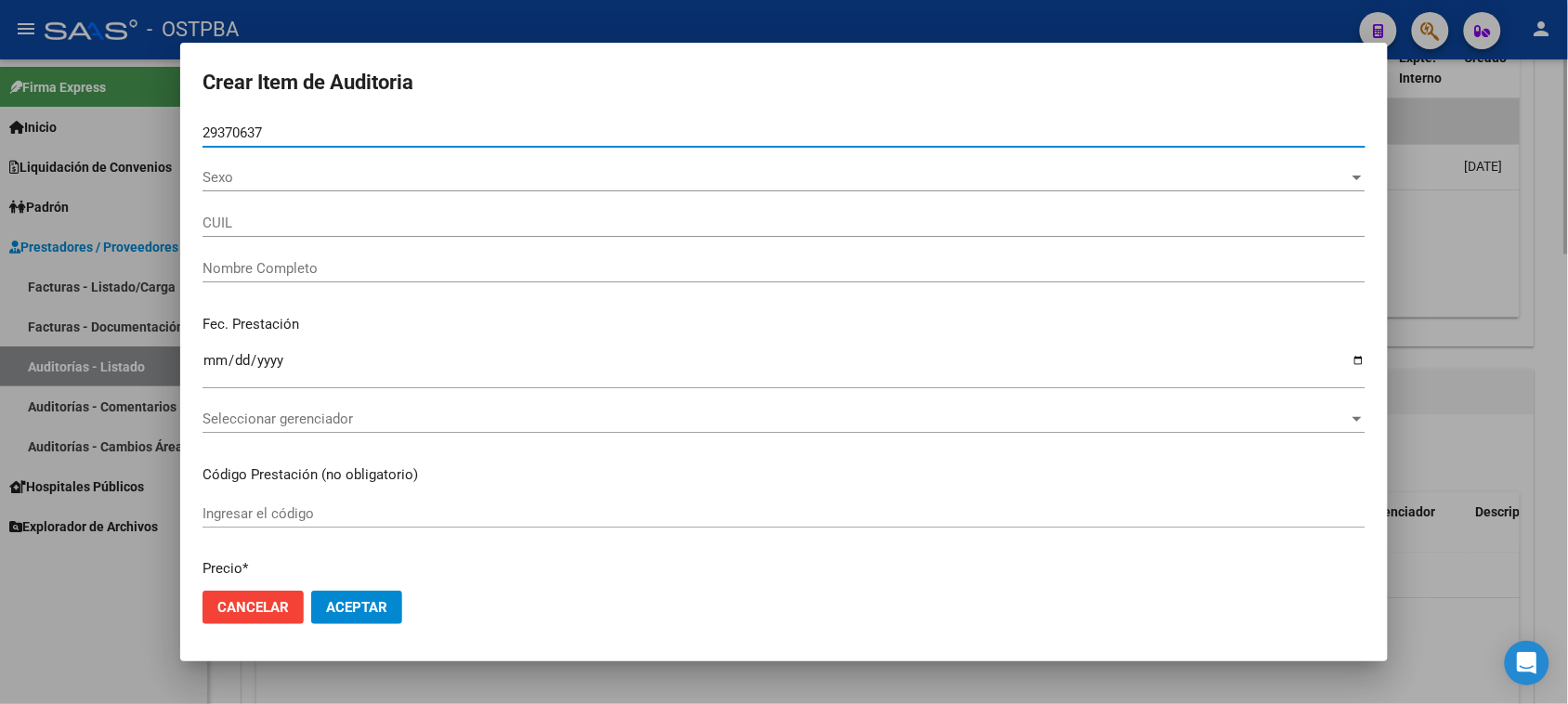
type input "27293706374"
type input "[PERSON_NAME]"
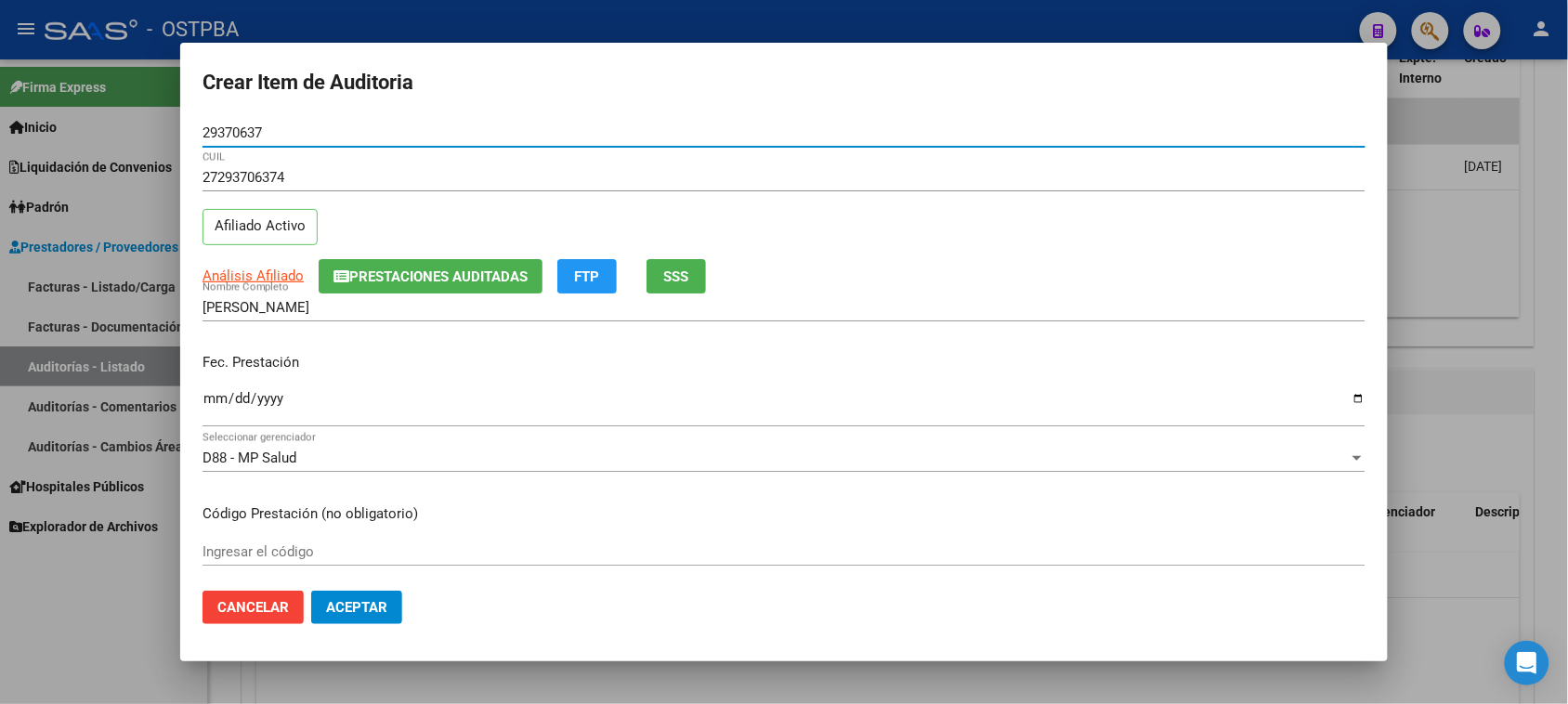
type input "29370637"
click at [197, 391] on mat-dialog-content "29370637 Nro Documento 27293706374 CUIL Afiliado Activo Análisis Afiliado Prest…" at bounding box center [784, 348] width 1207 height 458
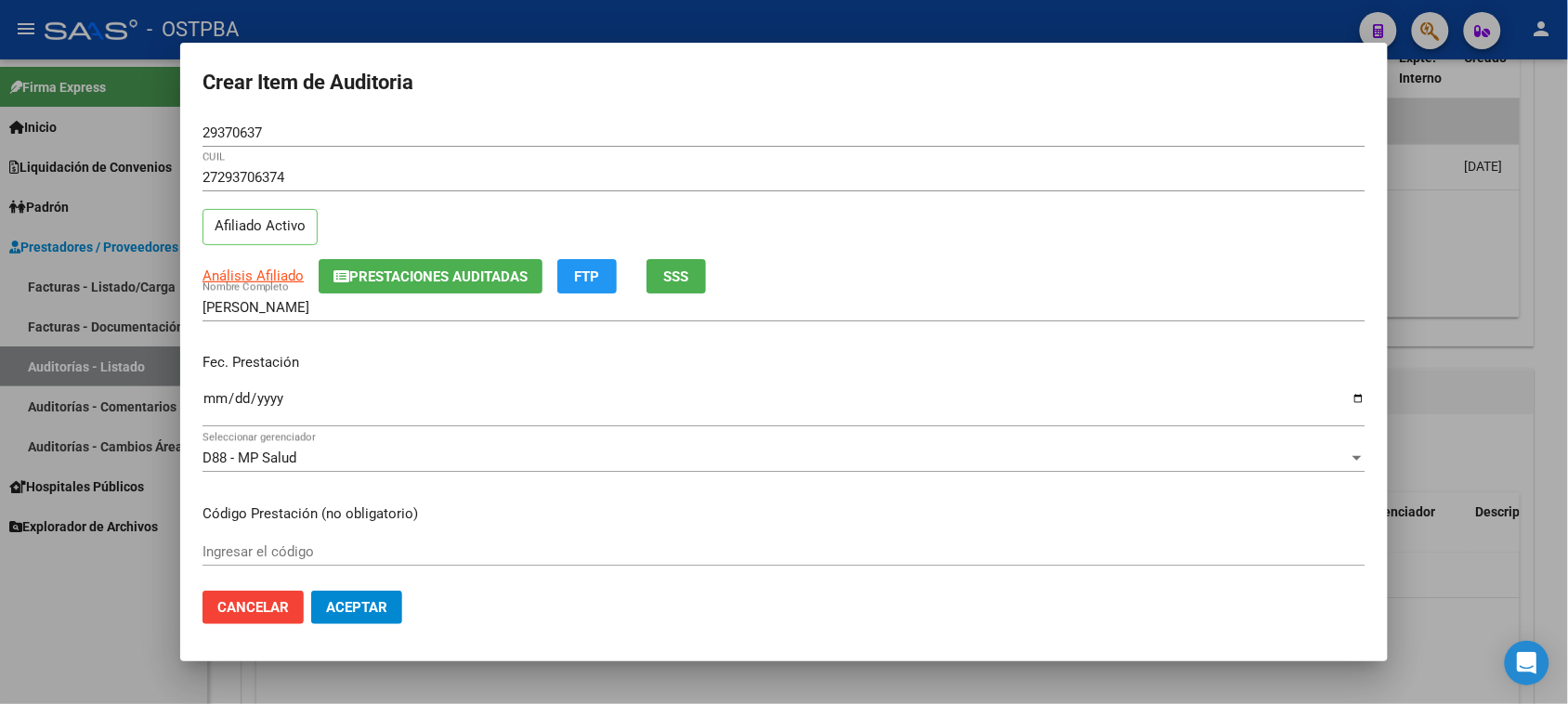
drag, startPoint x: 209, startPoint y: 401, endPoint x: 254, endPoint y: 402, distance: 45.0
click at [210, 401] on input "Ingresar la fecha" at bounding box center [784, 405] width 1162 height 30
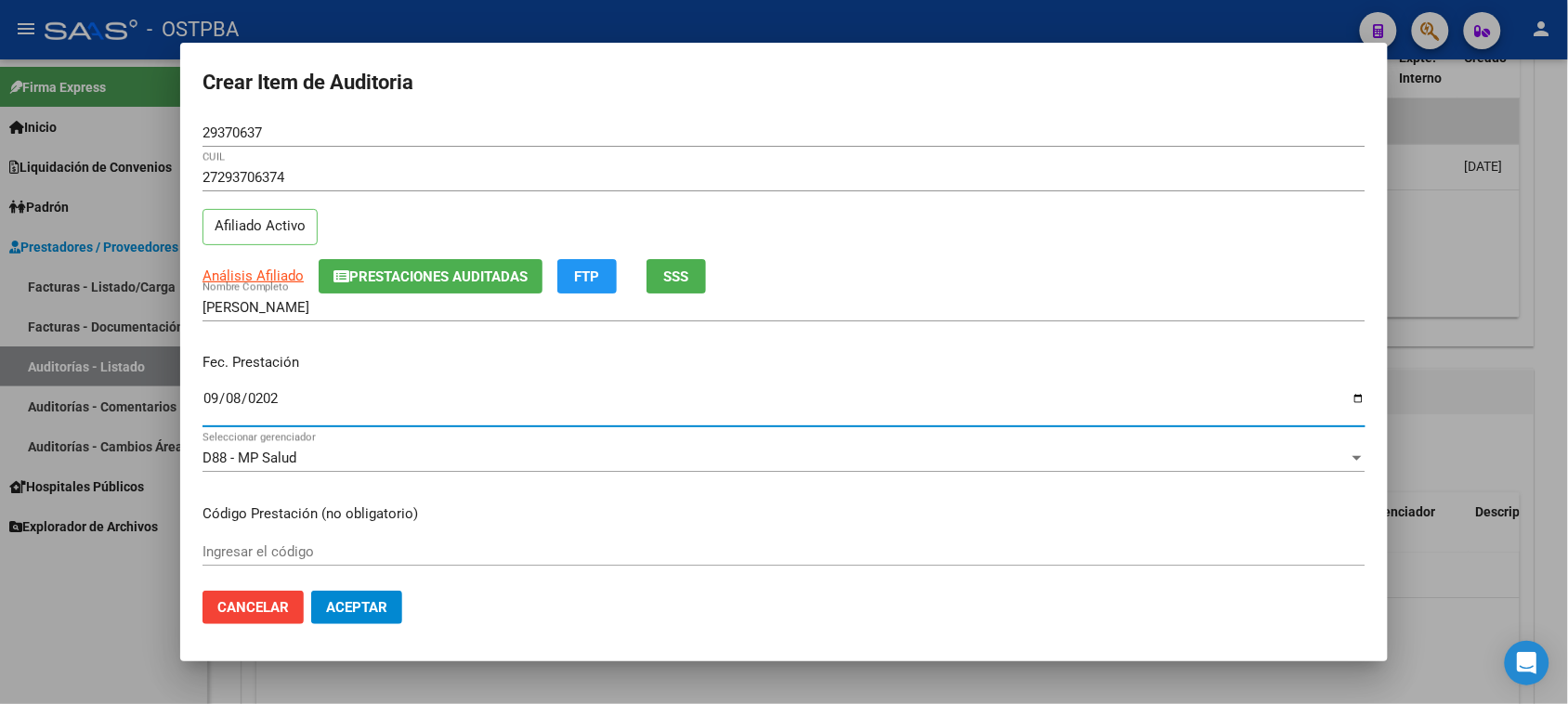
type input "[DATE]"
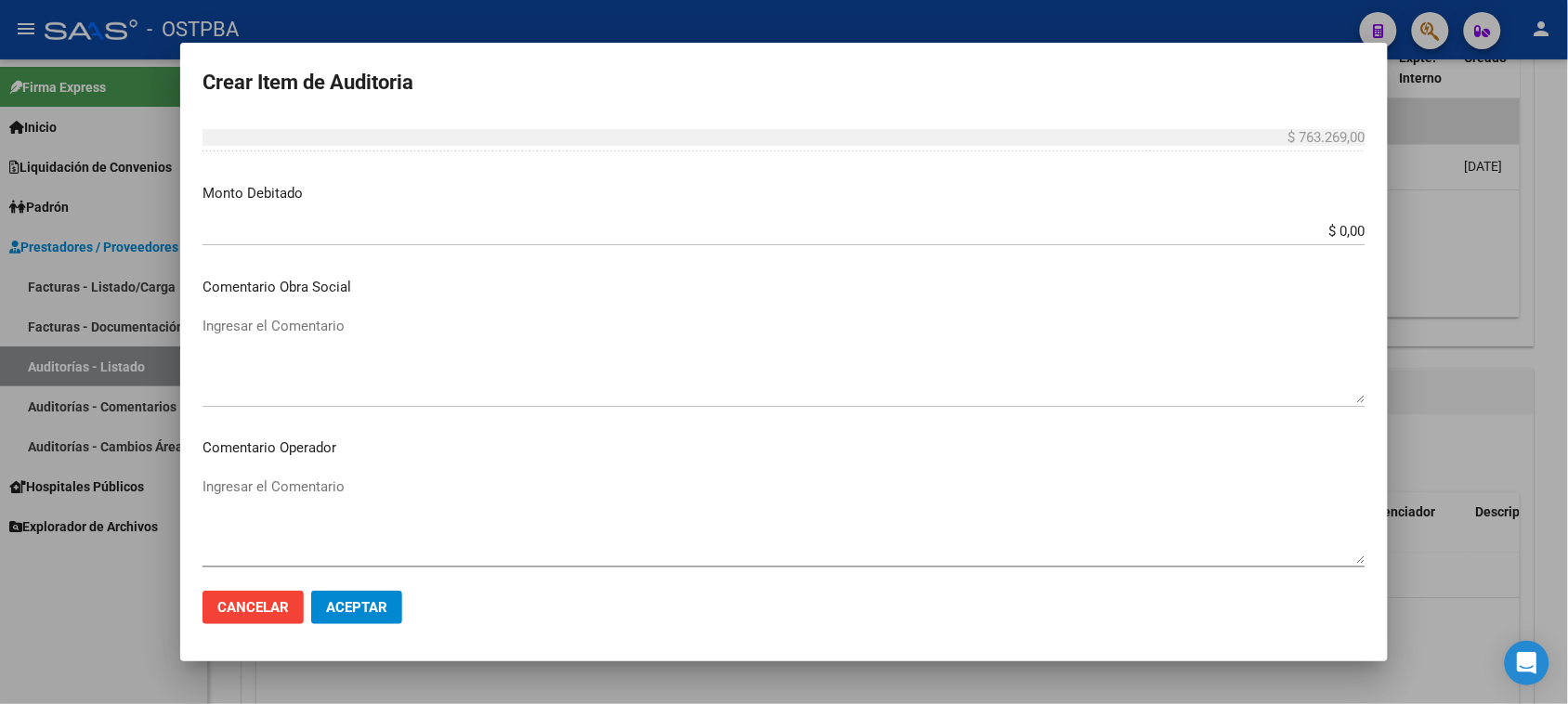
scroll to position [465, 0]
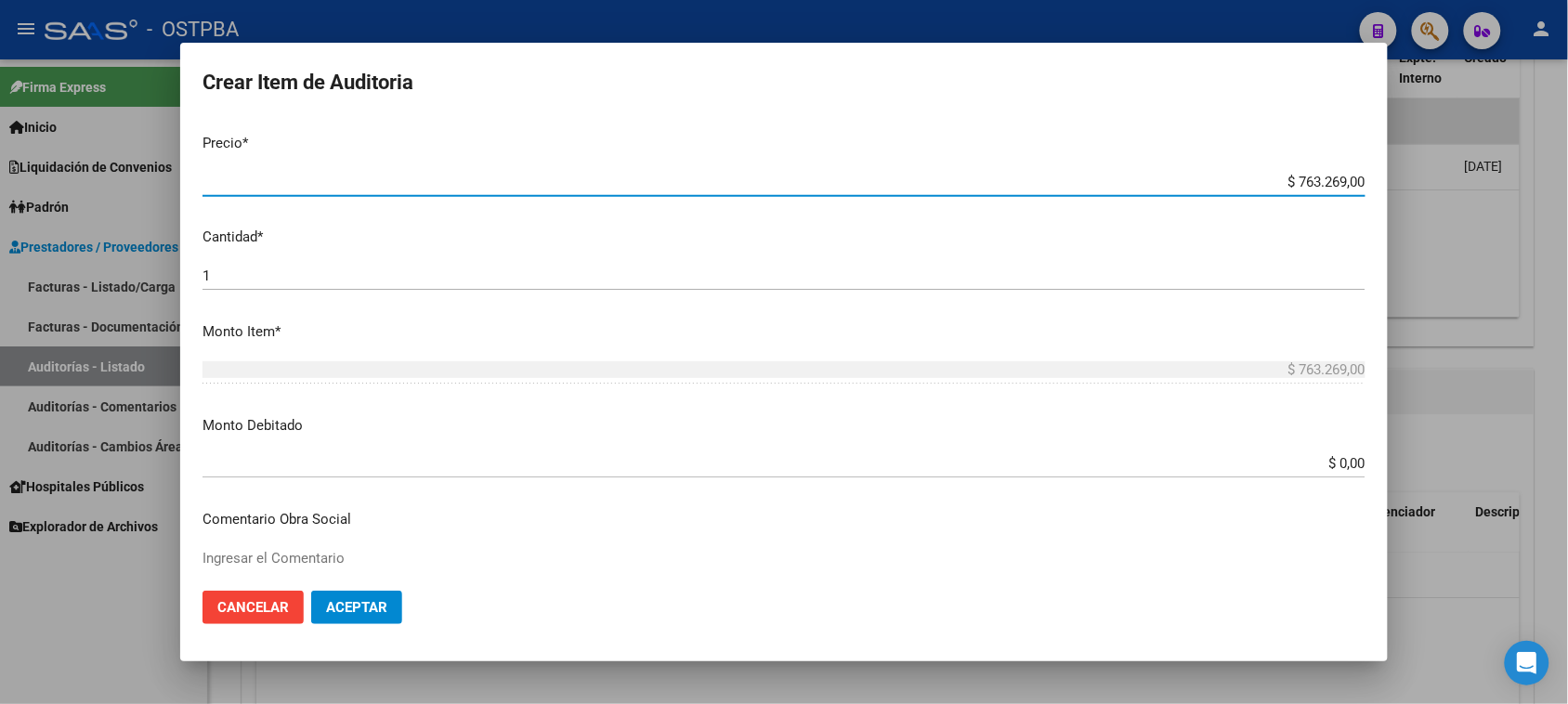
drag, startPoint x: 1279, startPoint y: 186, endPoint x: 1584, endPoint y: 186, distance: 305.0
click at [1568, 186] on html "menu - OSTPBA person Firma Express Inicio Calendario SSS Instructivos Contacto …" at bounding box center [784, 352] width 1568 height 704
type input "$ 0,03"
type input "$ 0,36"
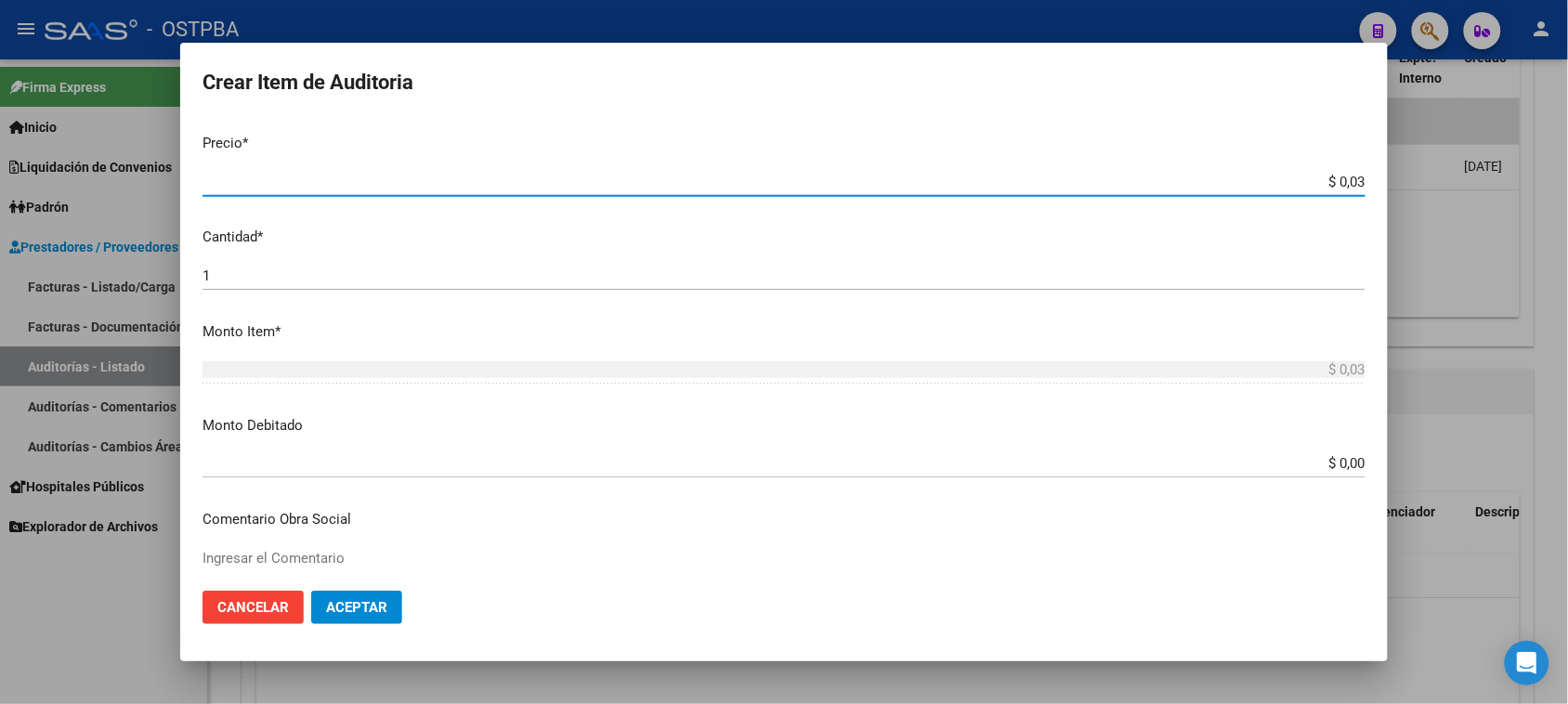
type input "$ 0,36"
type input "$ 3,66"
type input "$ 36,67"
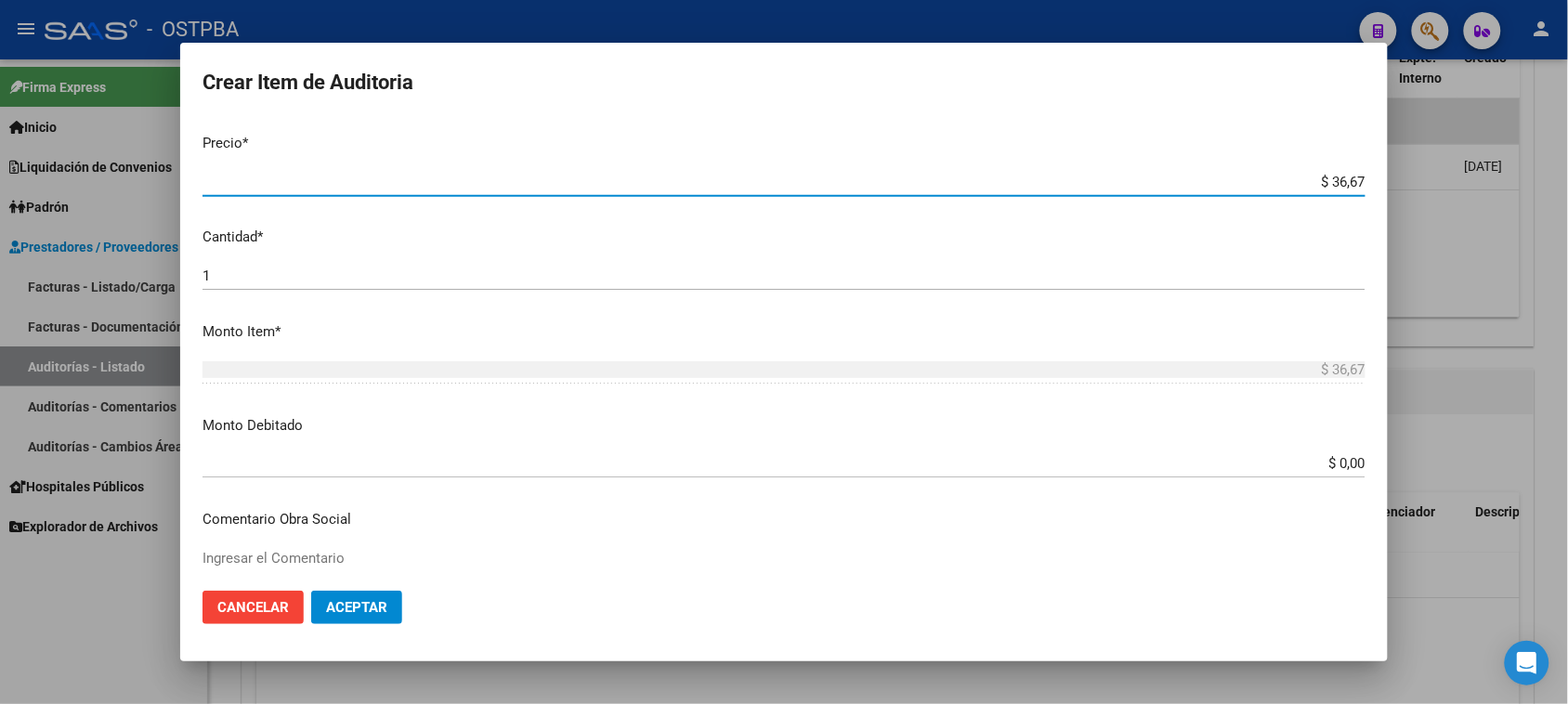
type input "$ 366,70"
type input "$ 3.667,00"
type input "$ 36.670,00"
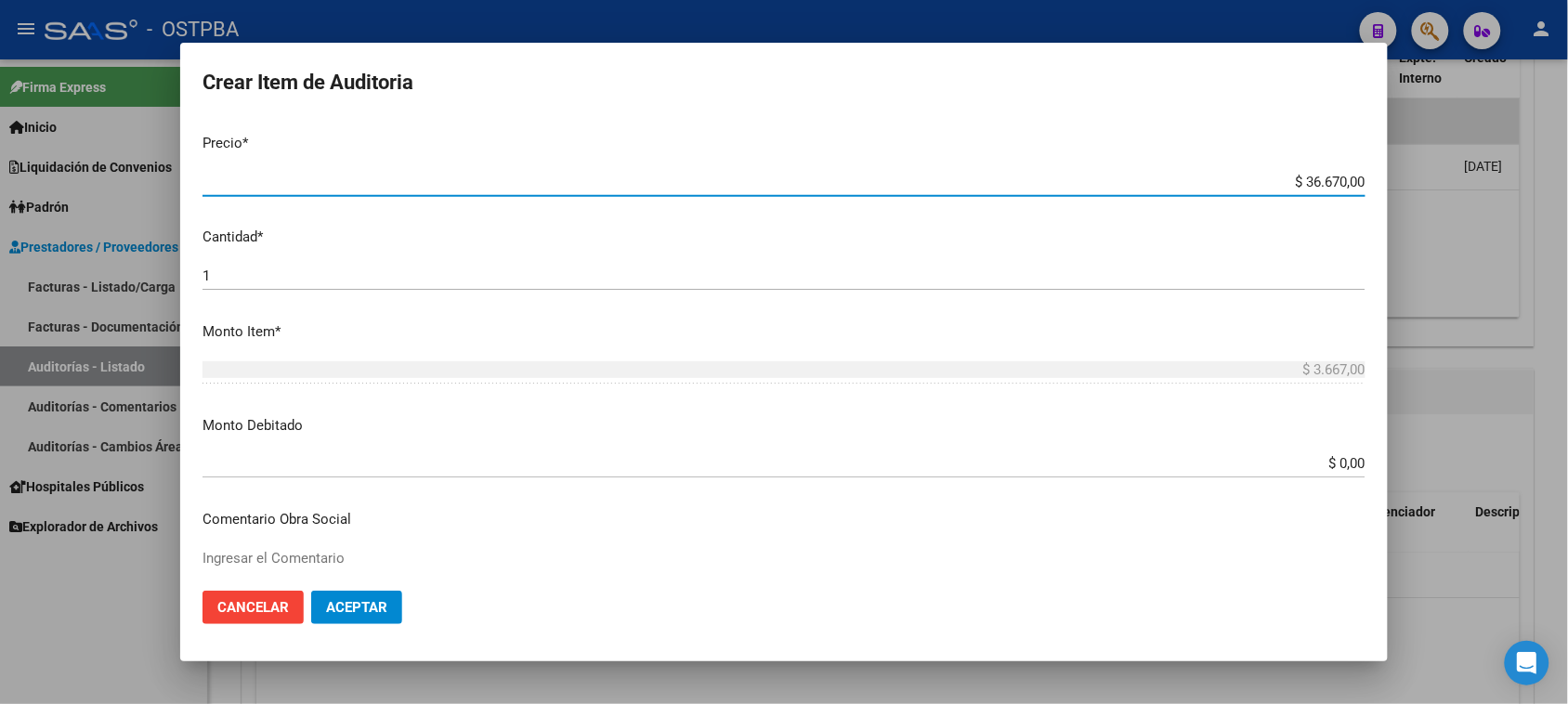
type input "$ 36.670,00"
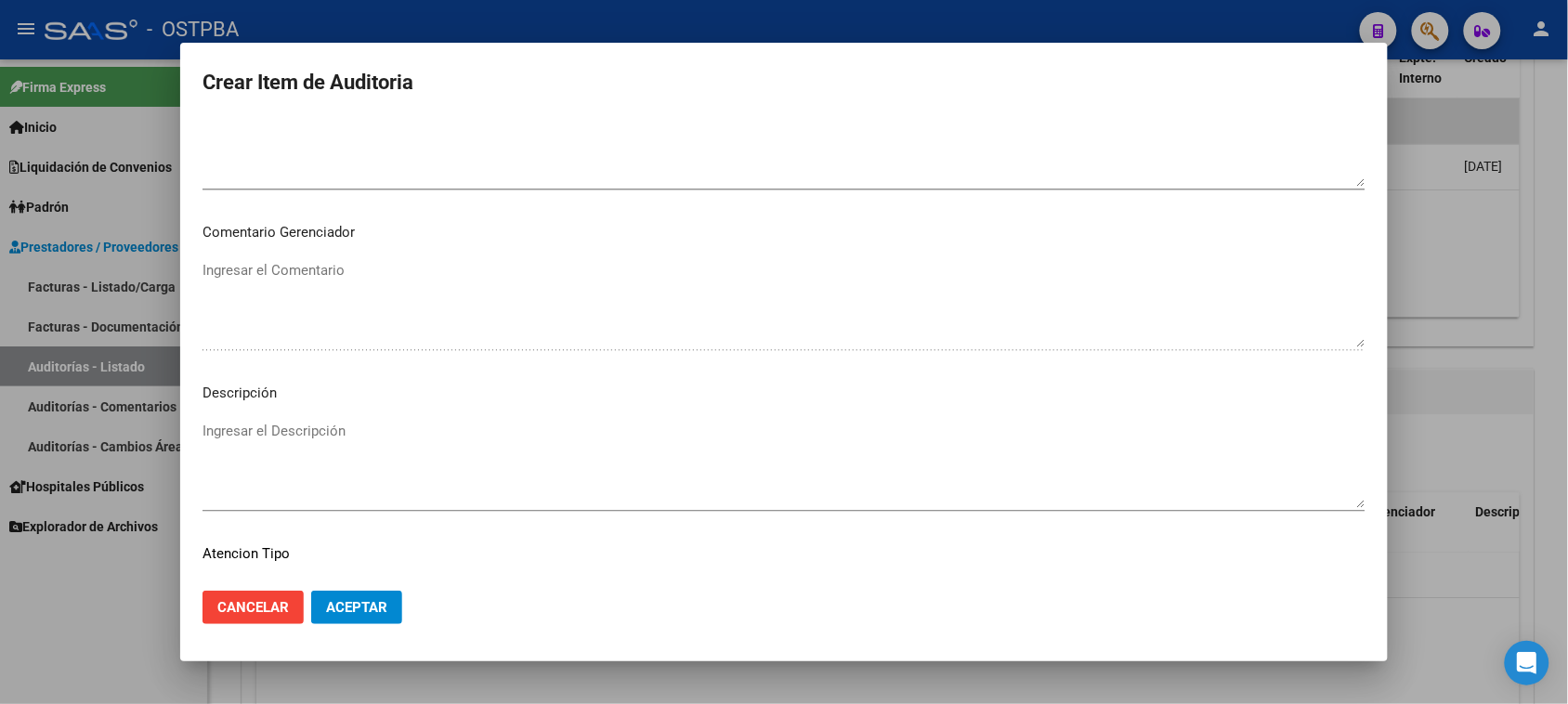
scroll to position [1212, 0]
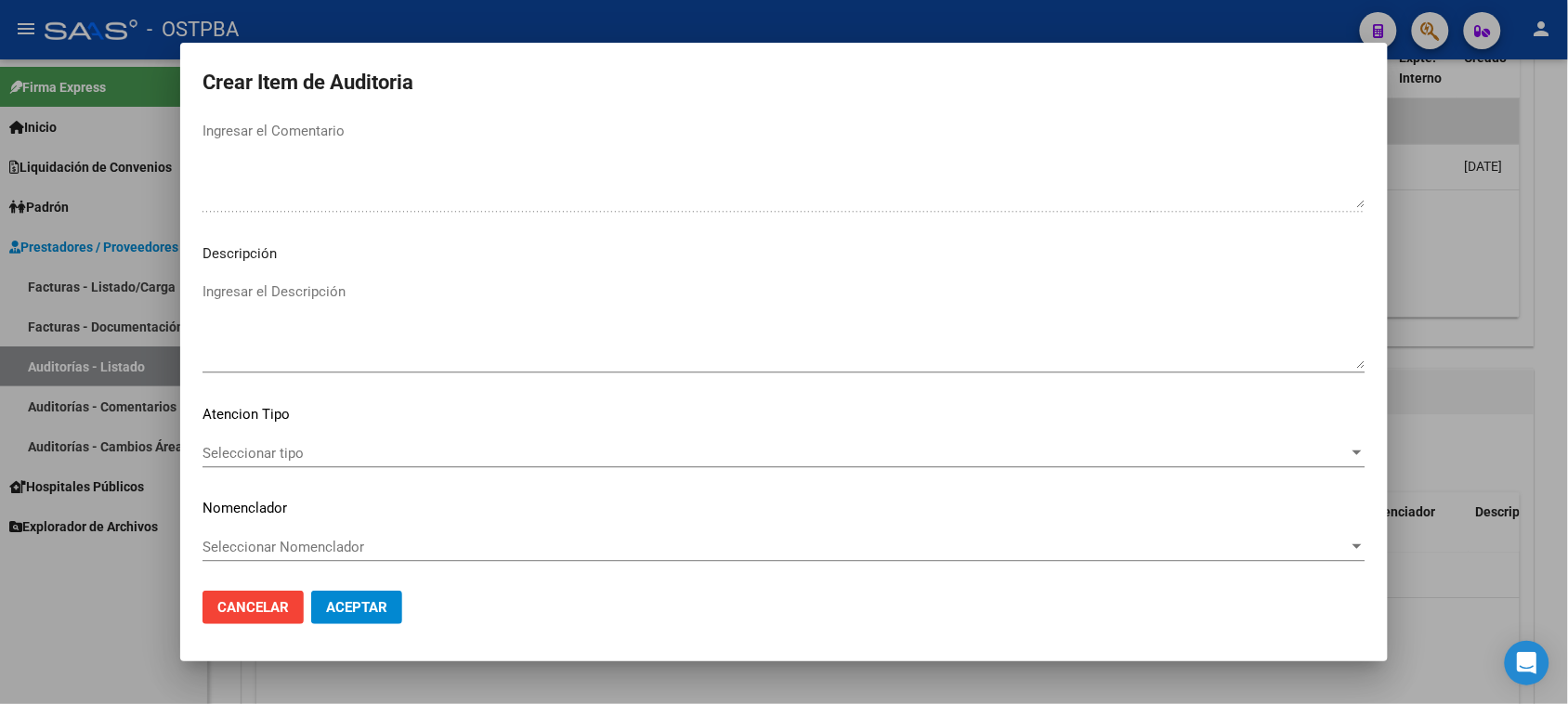
click at [284, 453] on span "Seleccionar tipo" at bounding box center [775, 453] width 1146 height 17
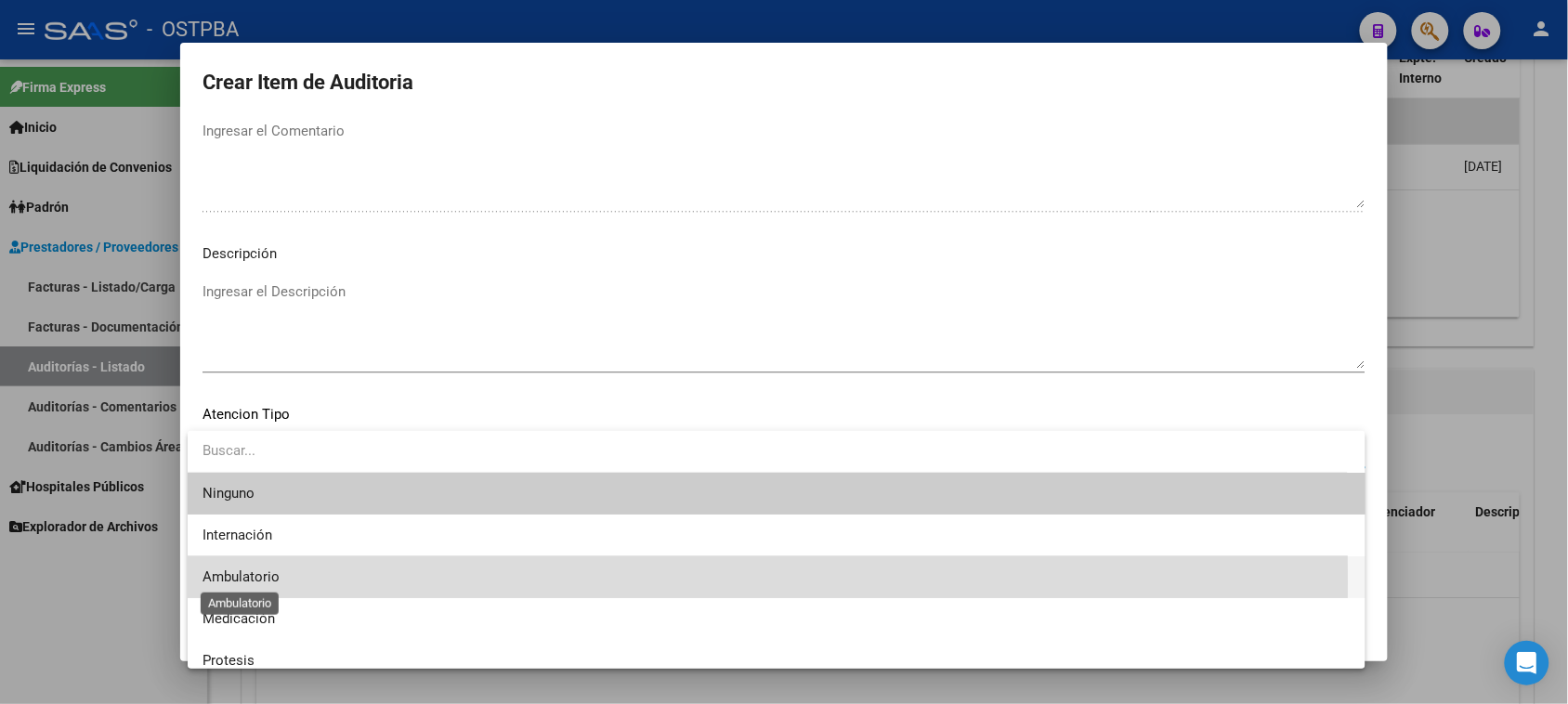
click at [257, 582] on span "Ambulatorio" at bounding box center [240, 577] width 77 height 17
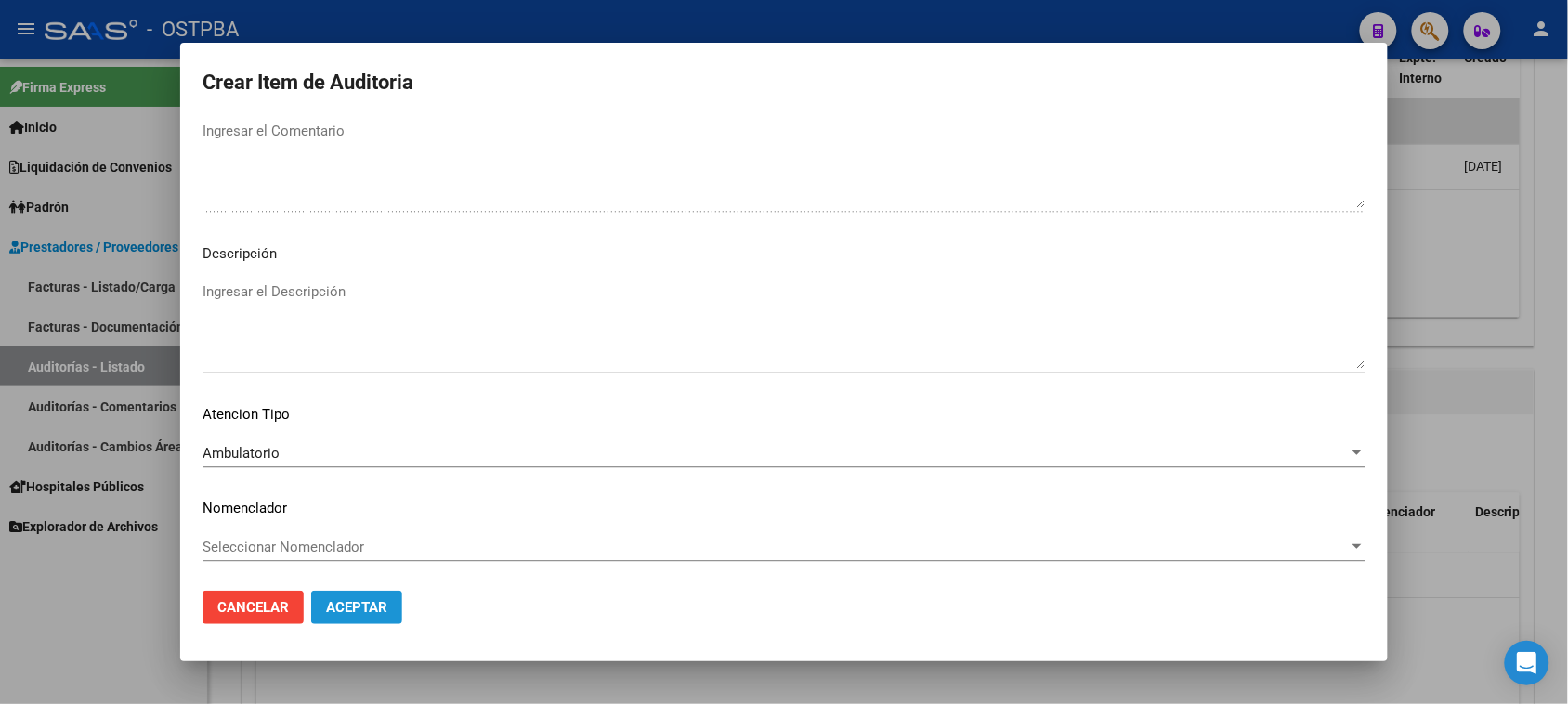
click at [354, 609] on span "Aceptar" at bounding box center [357, 608] width 61 height 17
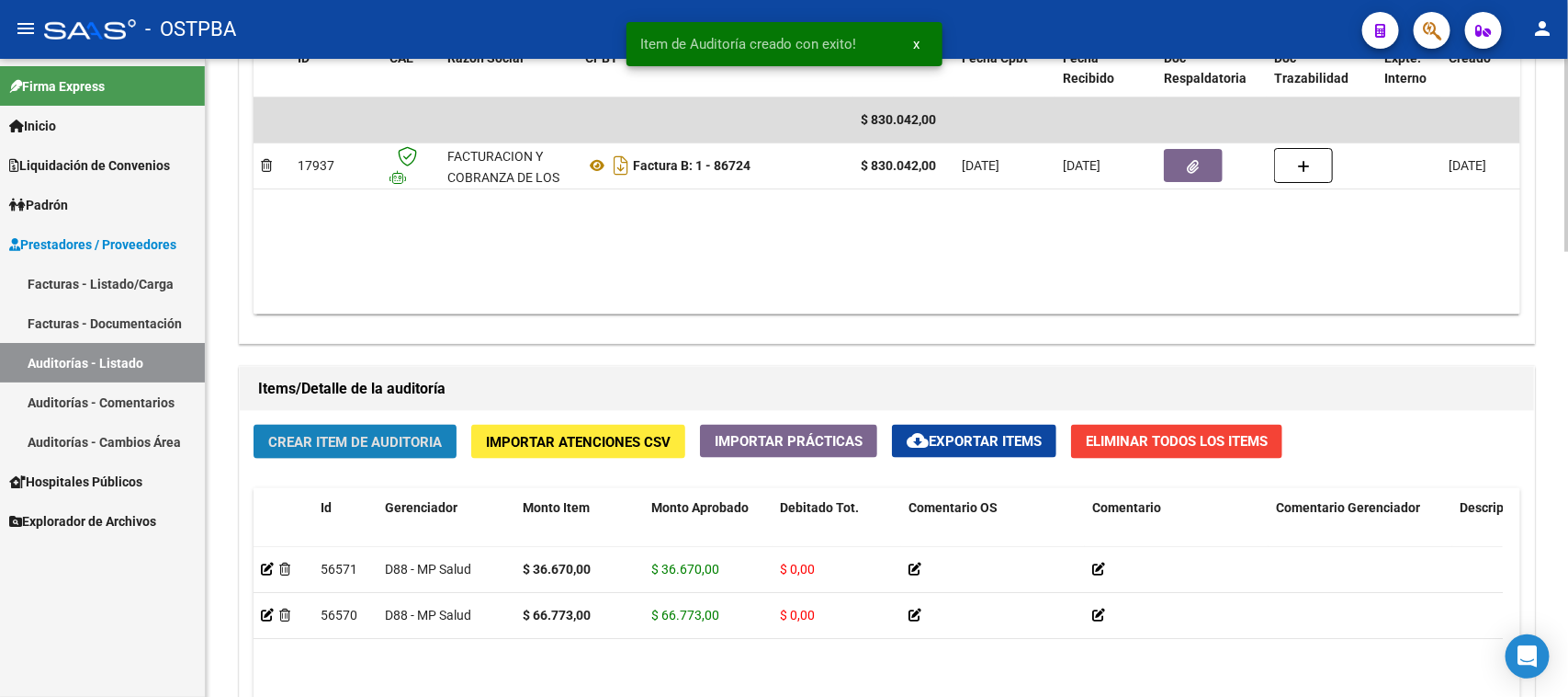
click at [331, 439] on span "Crear Item de Auditoria" at bounding box center [355, 442] width 174 height 17
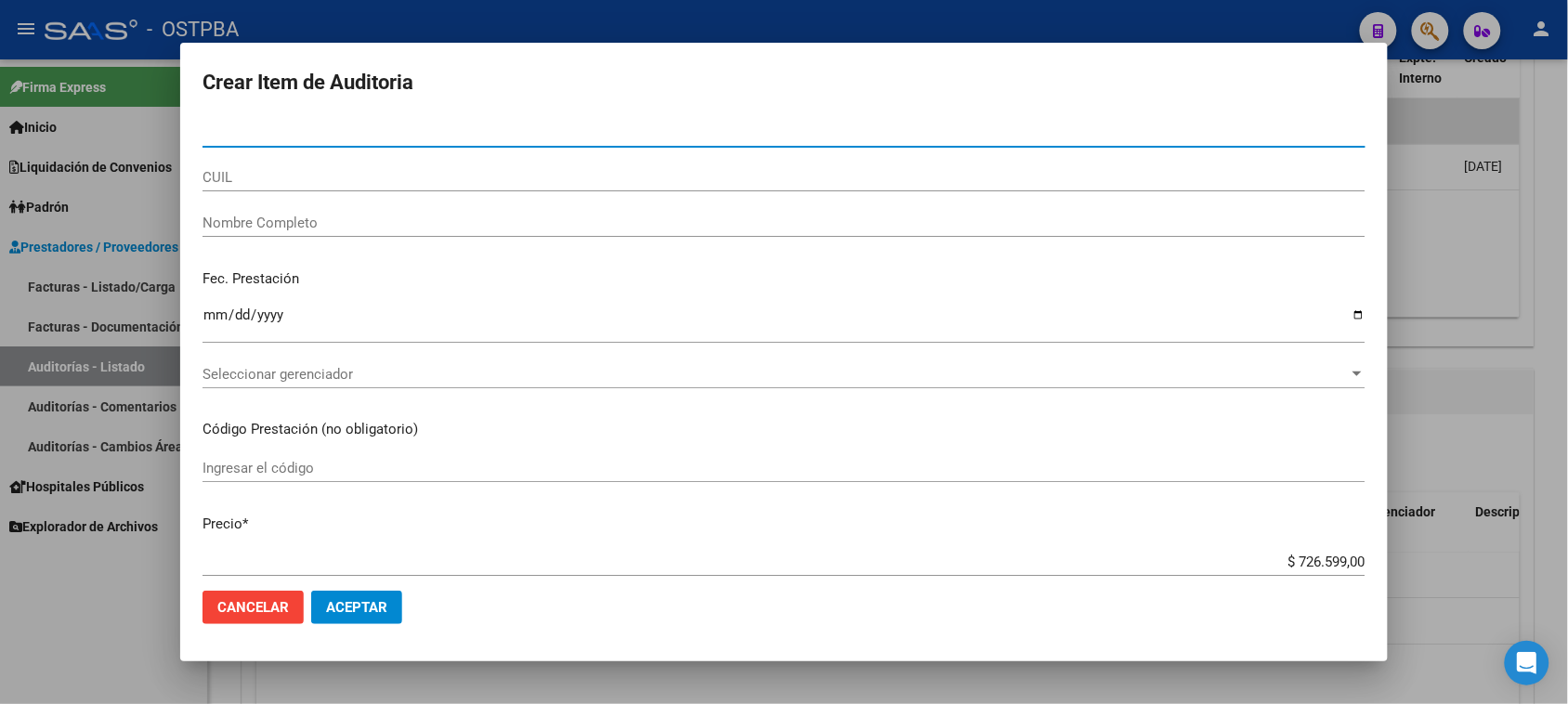
click at [39, 597] on div at bounding box center [784, 352] width 1568 height 704
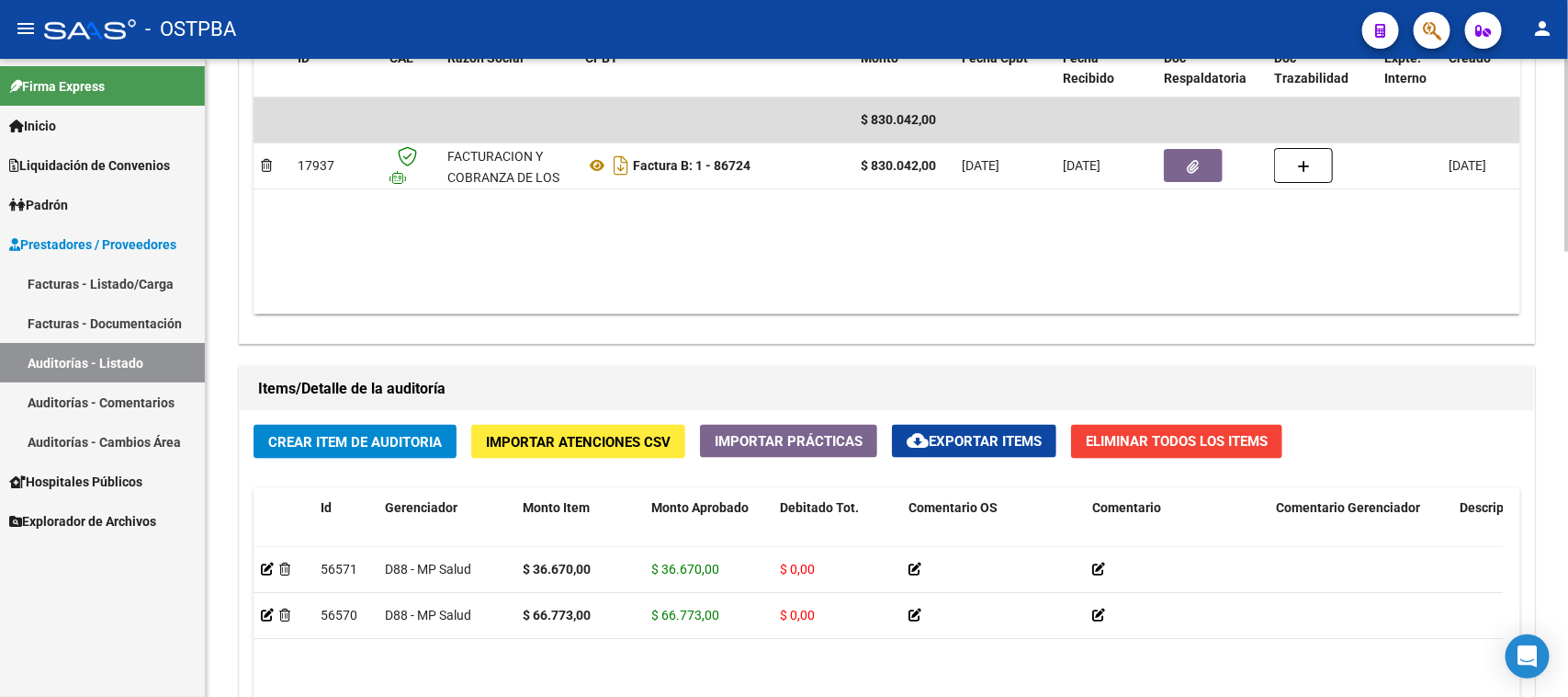
click at [419, 437] on span "Crear Item de Auditoria" at bounding box center [355, 442] width 174 height 17
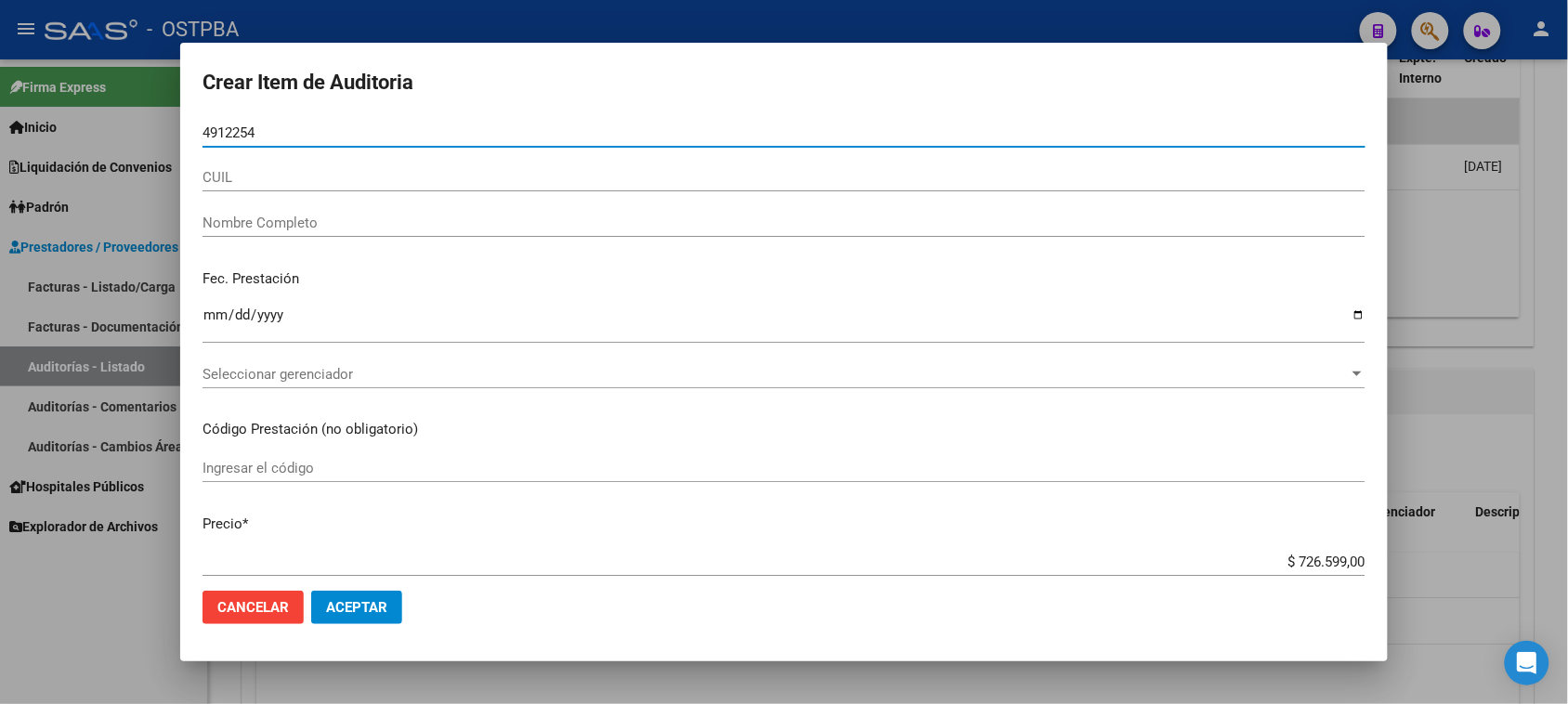
type input "49122540"
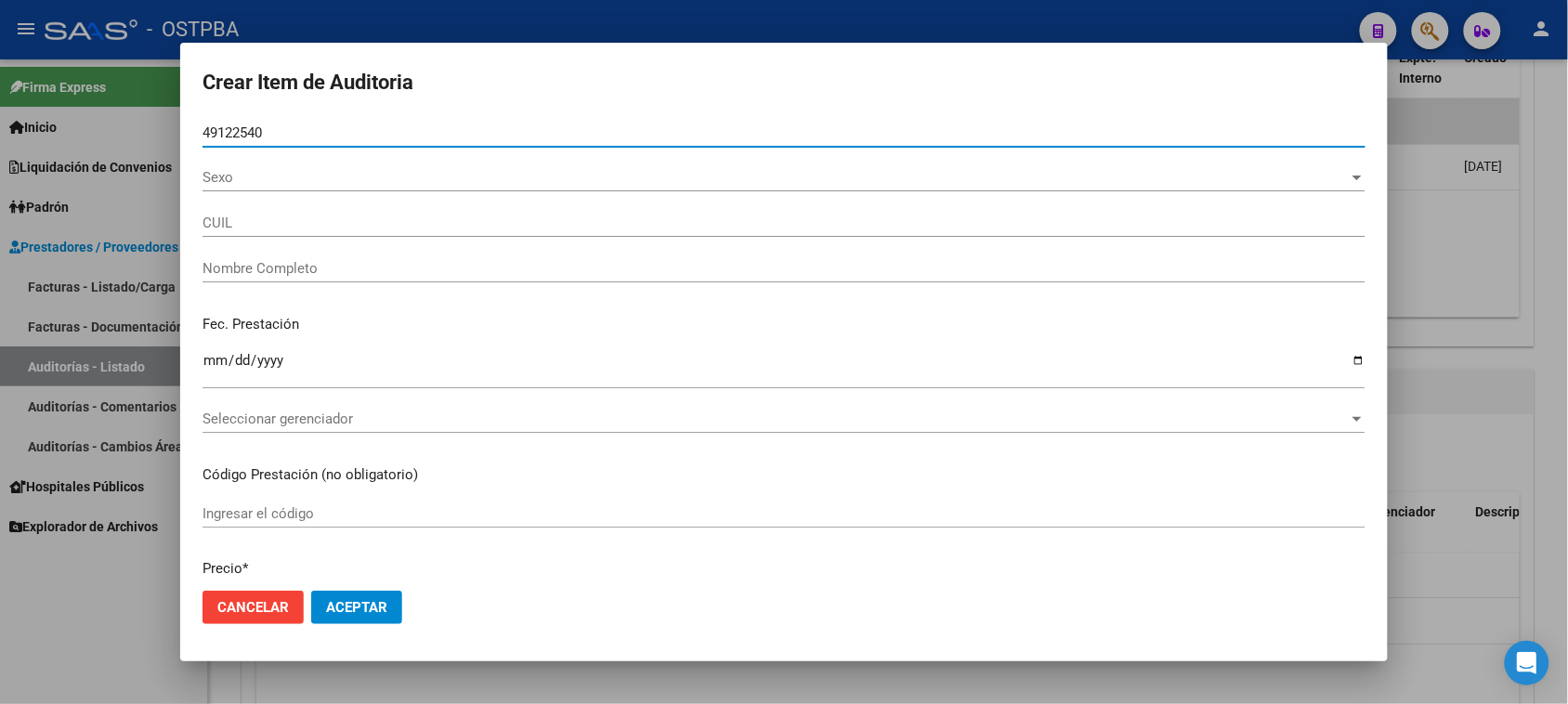
type input "27491225403"
type input "[PERSON_NAME] [PERSON_NAME] -"
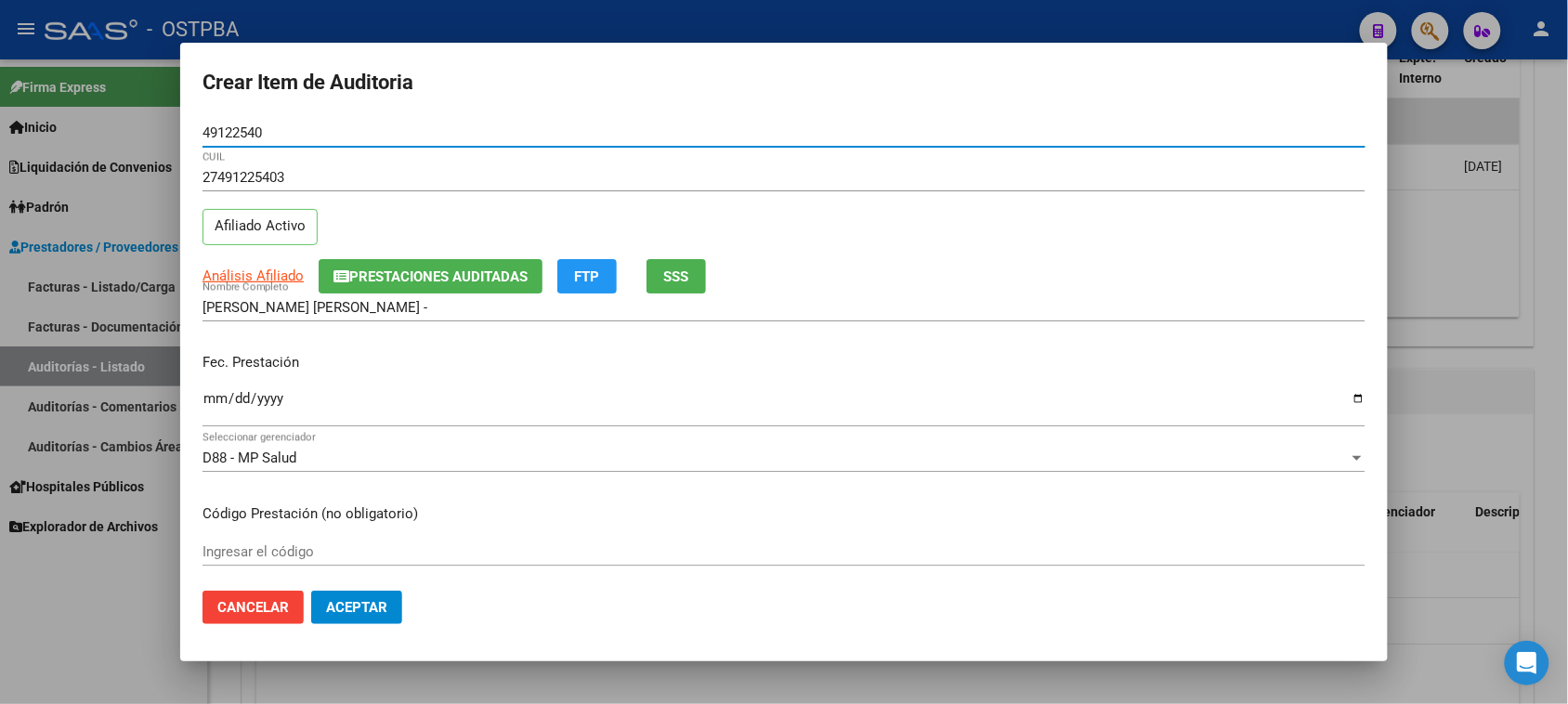
type input "49122540"
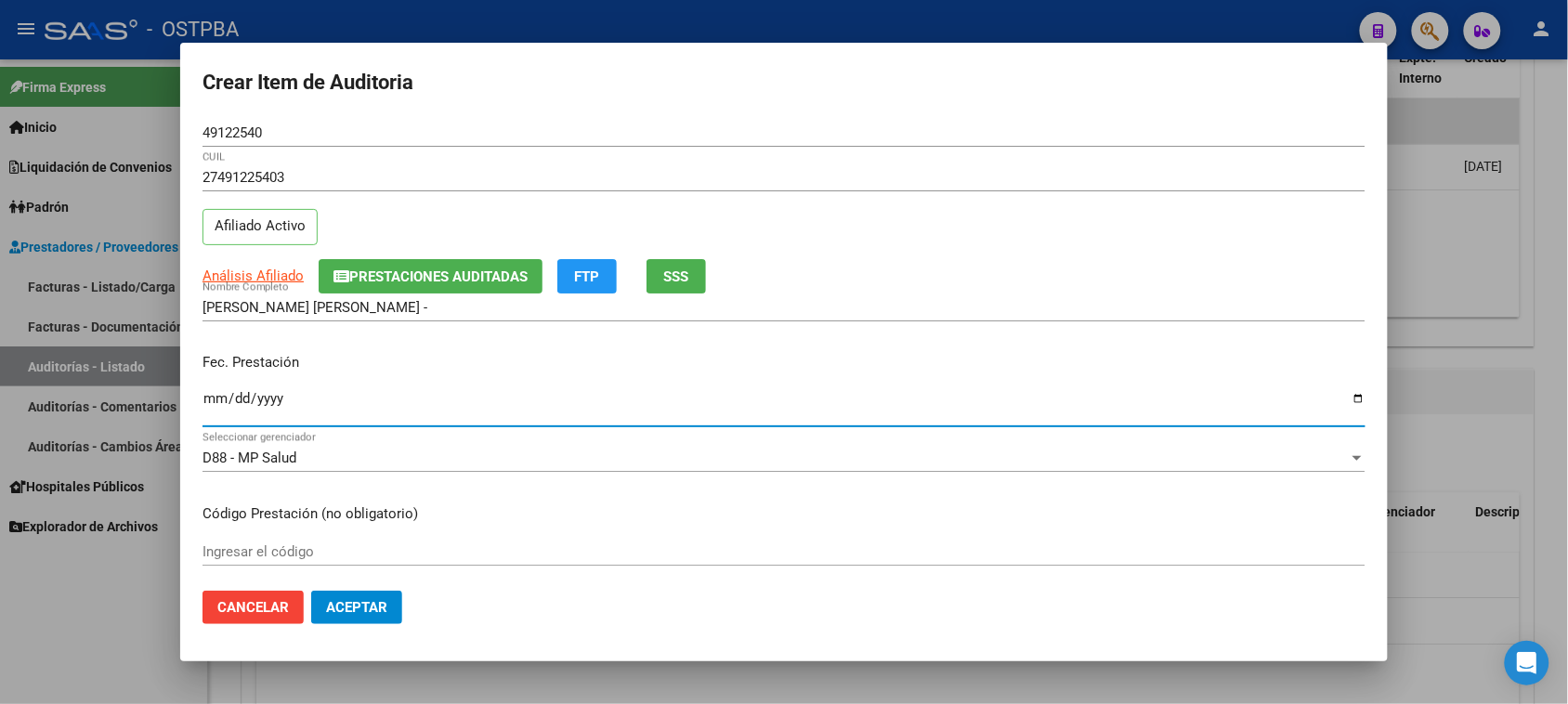
click at [215, 411] on input "Ingresar la fecha" at bounding box center [784, 405] width 1162 height 30
type input "[DATE]"
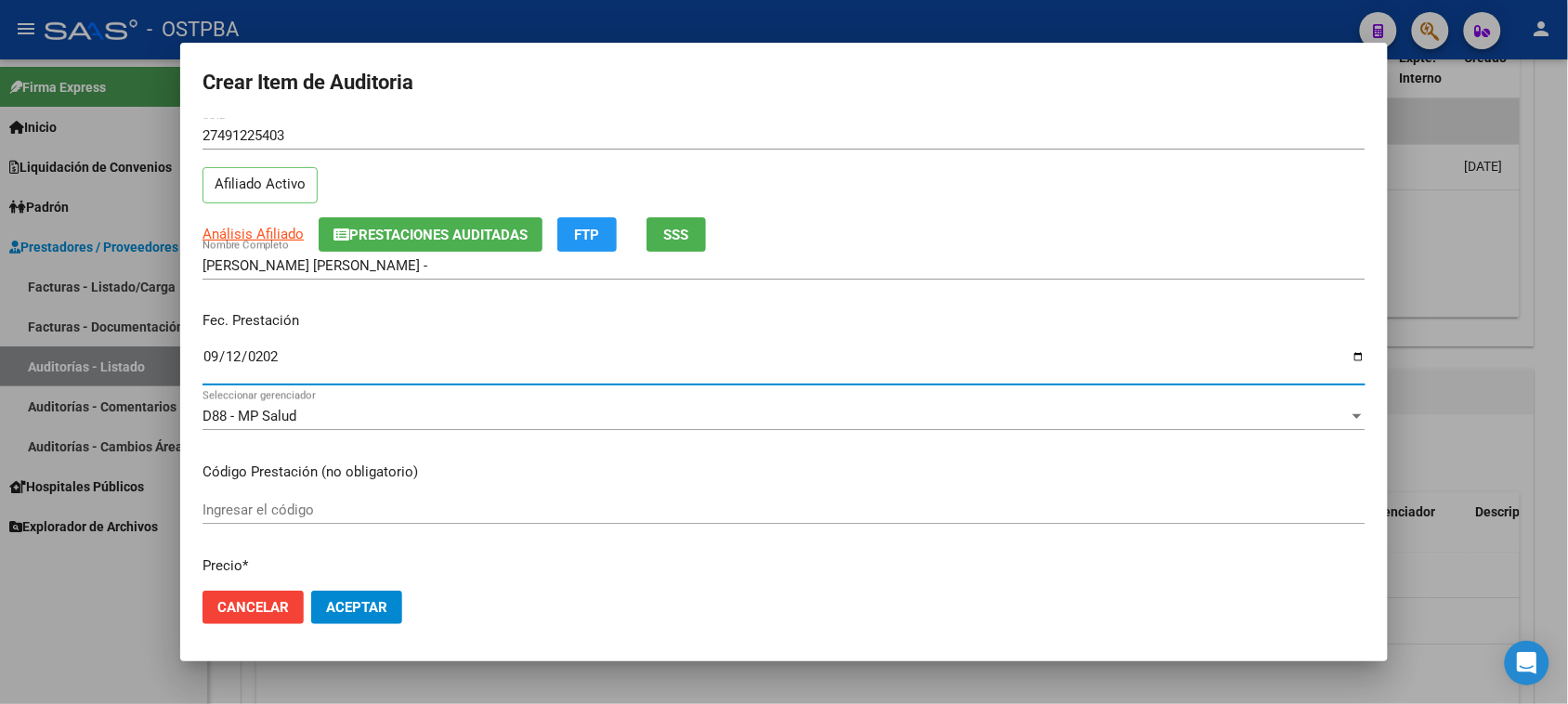
scroll to position [116, 0]
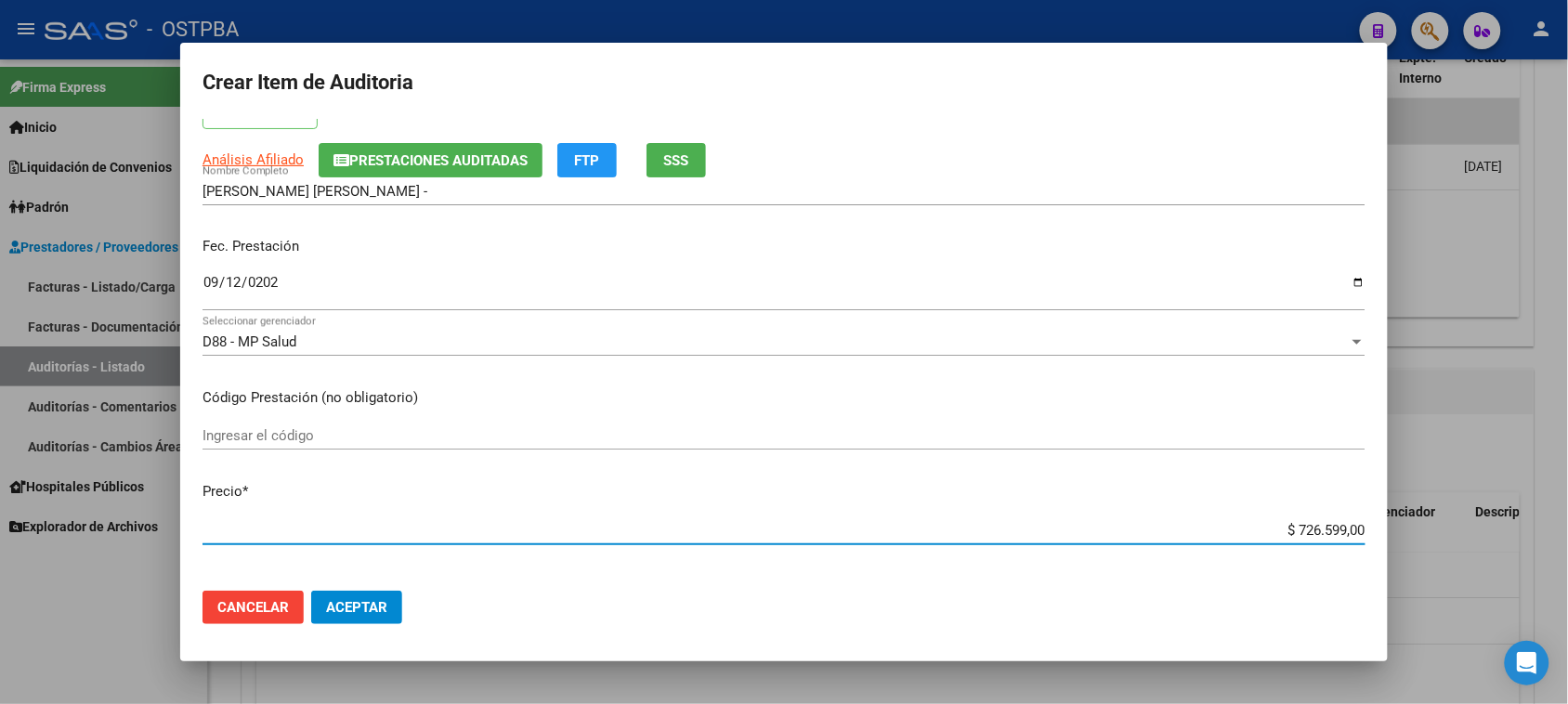
drag, startPoint x: 1282, startPoint y: 528, endPoint x: 1584, endPoint y: 528, distance: 302.0
click at [1568, 528] on html "menu - OSTPBA person Firma Express Inicio Calendario SSS Instructivos Contacto …" at bounding box center [784, 352] width 1568 height 704
type input "$ 0,01"
type input "$ 0,18"
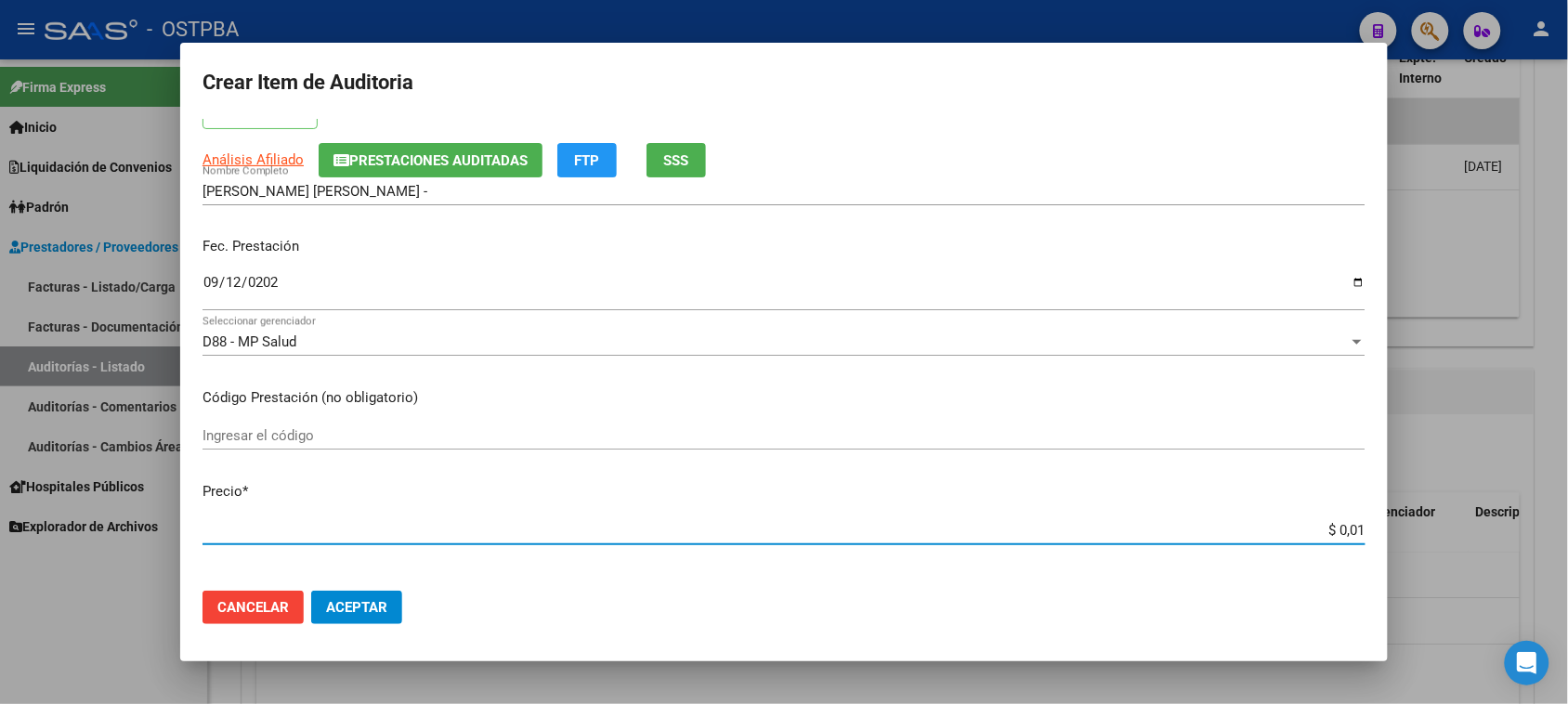
type input "$ 0,18"
type input "$ 1,80"
type input "$ 18,05"
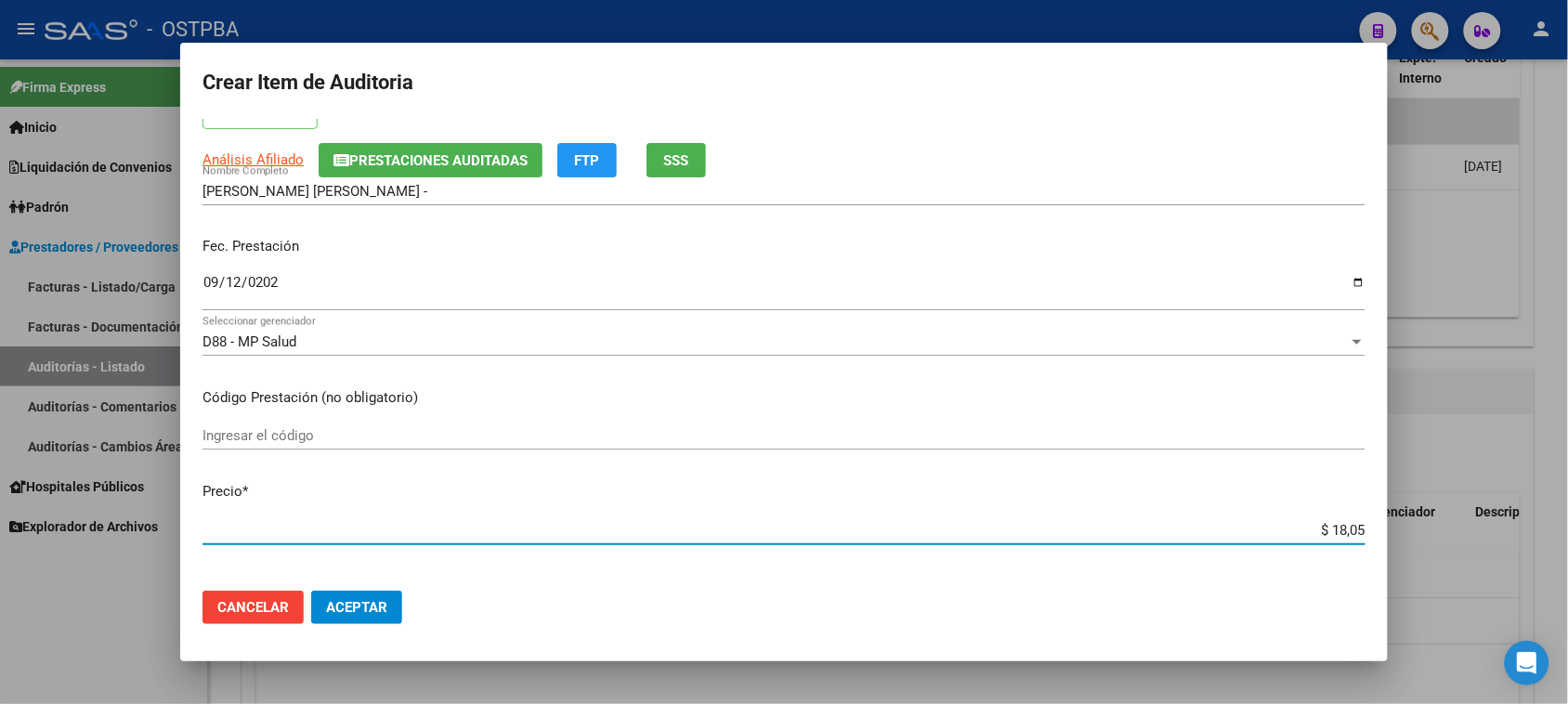
type input "$ 180,52"
type input "$ 1.805,20"
type input "$ 18.052,00"
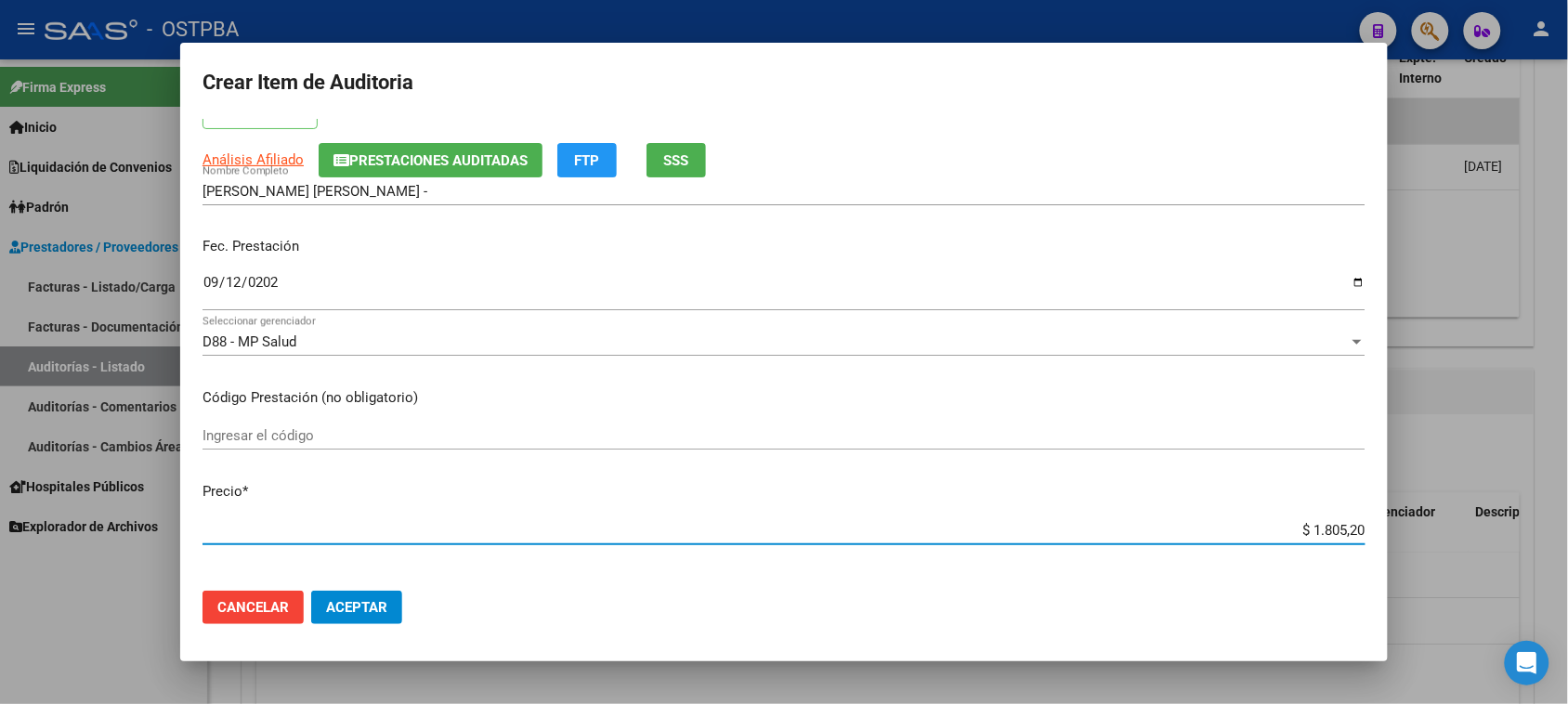
type input "$ 18.052,00"
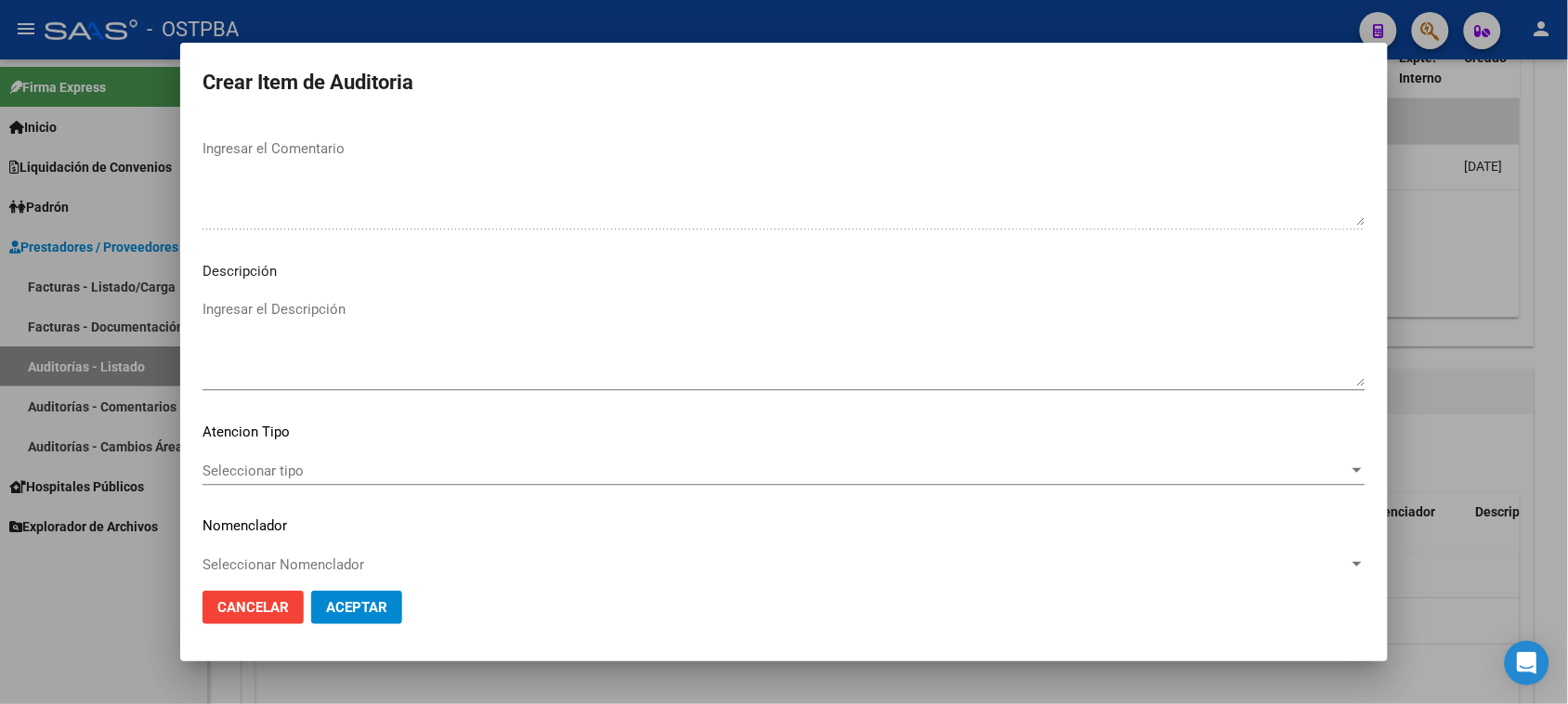
scroll to position [1212, 0]
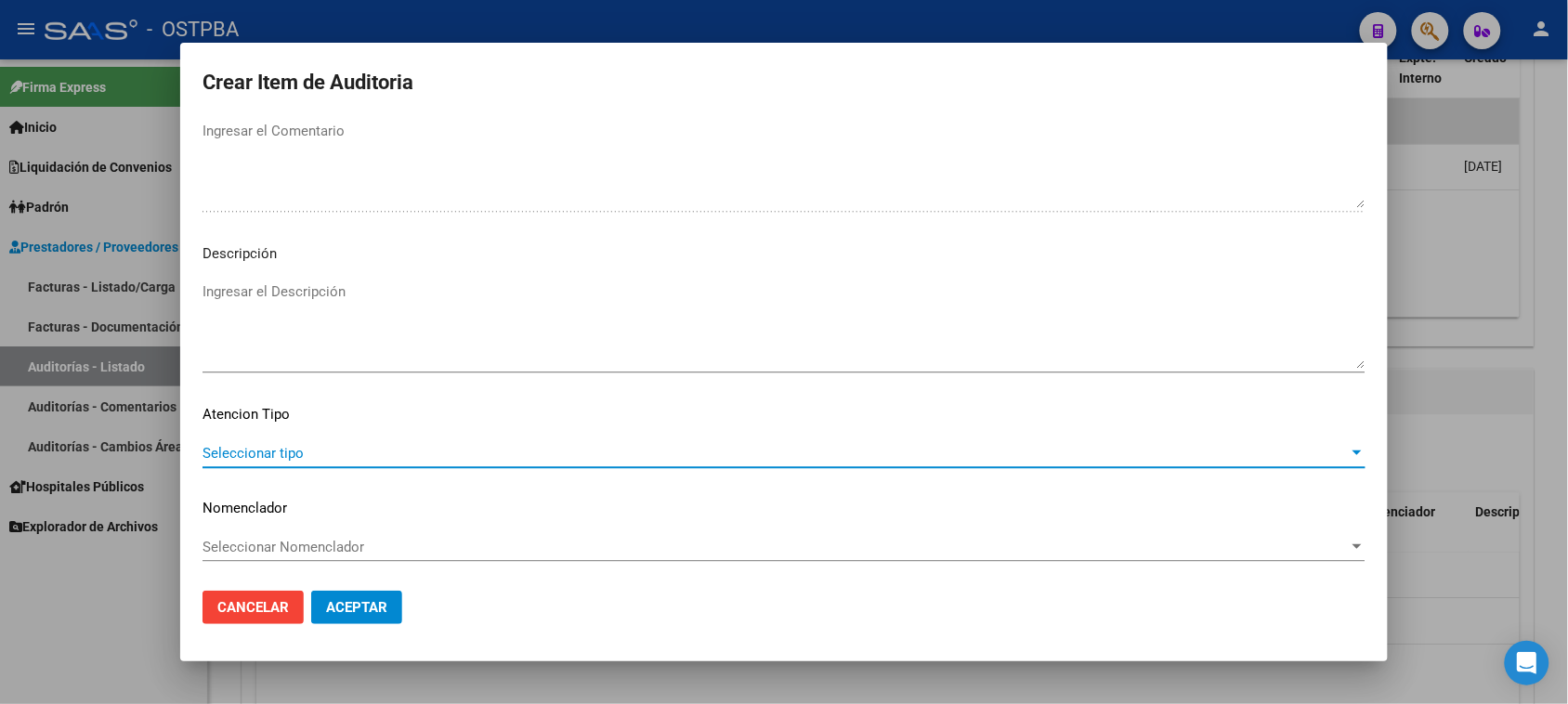
click at [323, 450] on span "Seleccionar tipo" at bounding box center [775, 453] width 1146 height 17
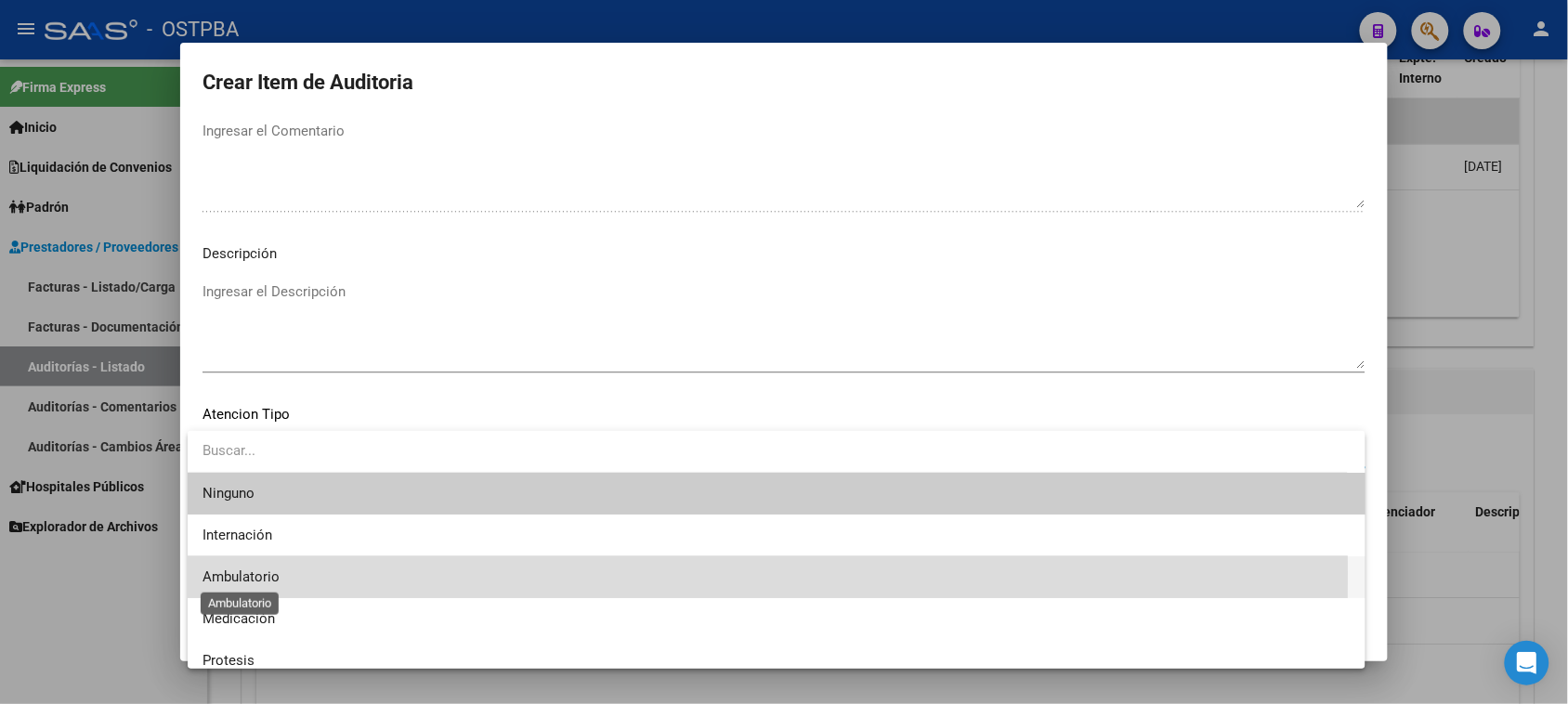
click at [249, 573] on span "Ambulatorio" at bounding box center [240, 577] width 77 height 17
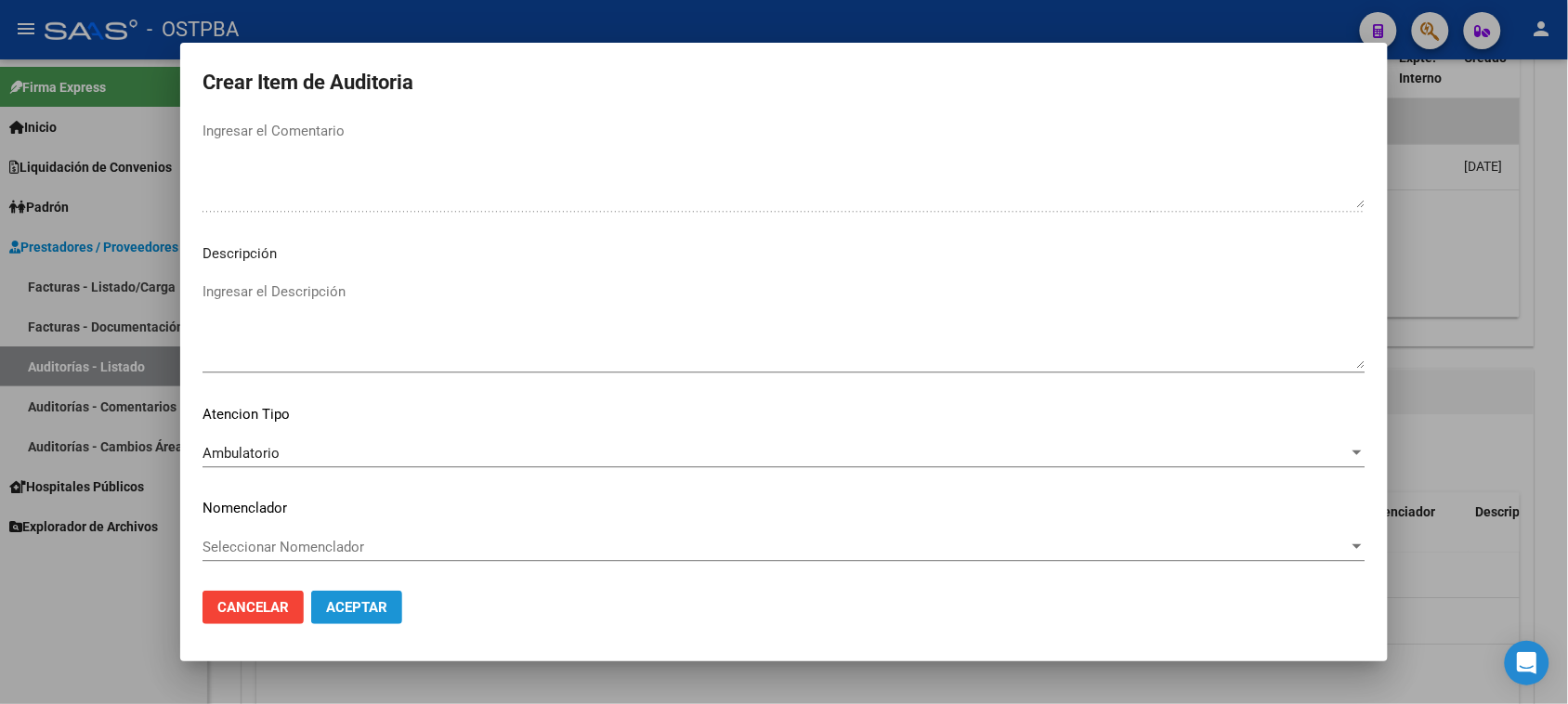
click at [344, 612] on span "Aceptar" at bounding box center [357, 608] width 61 height 17
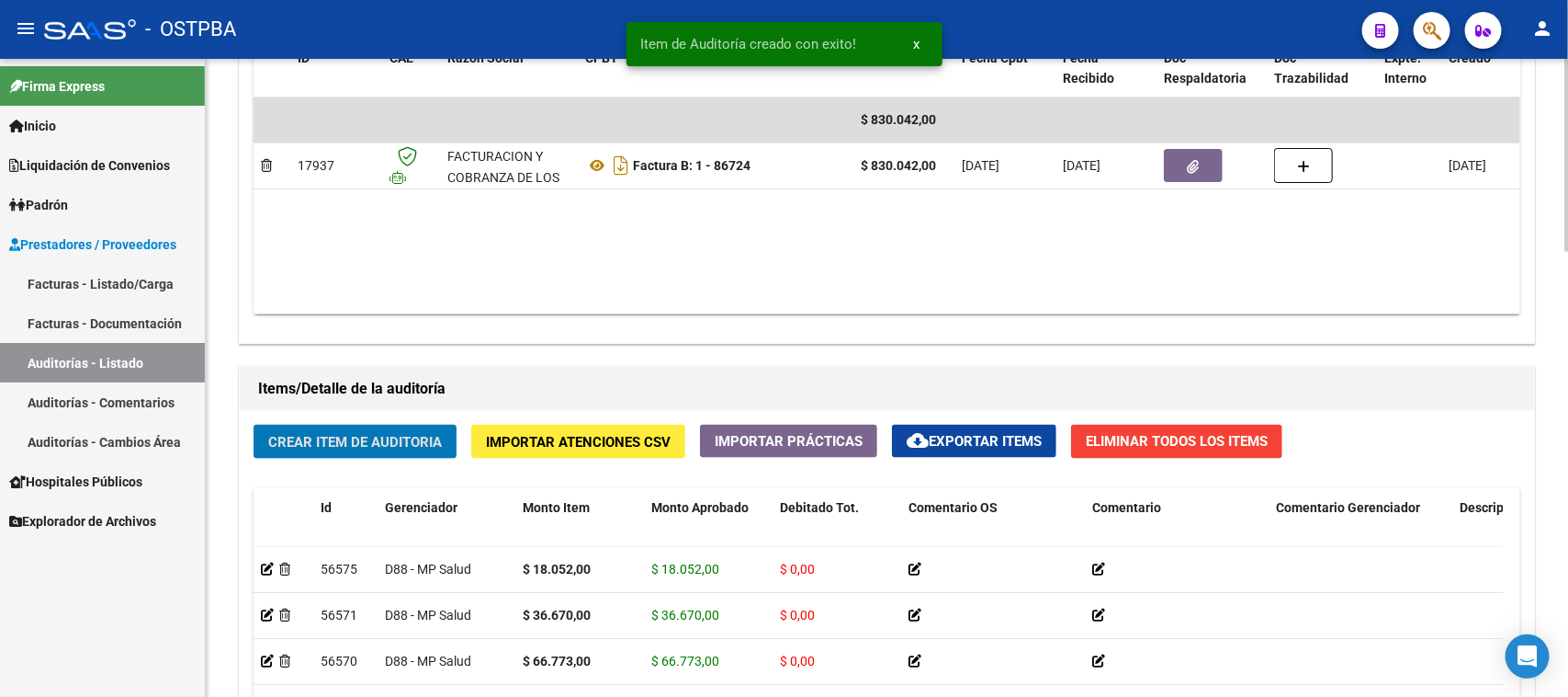
click at [363, 441] on span "Crear Item de Auditoria" at bounding box center [355, 442] width 174 height 17
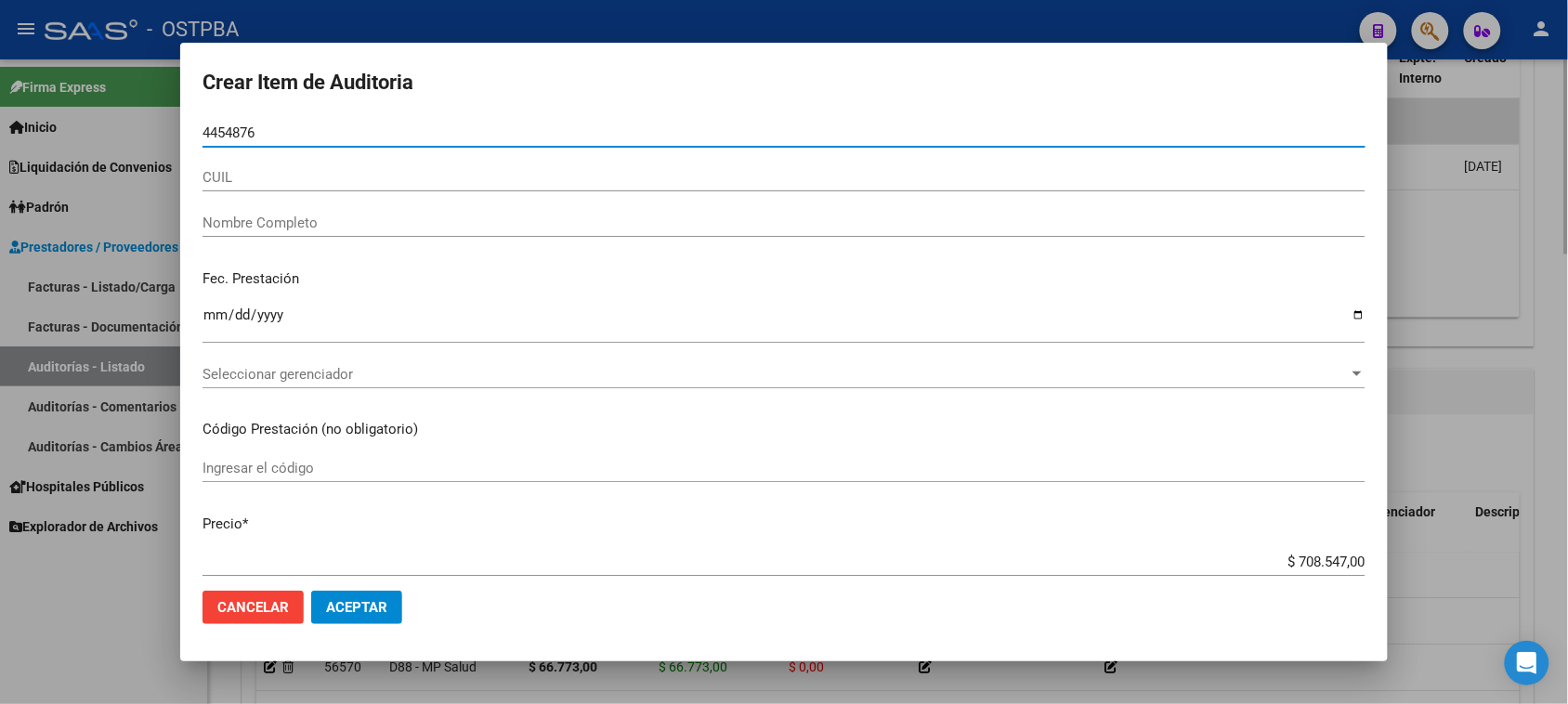
type input "44548768"
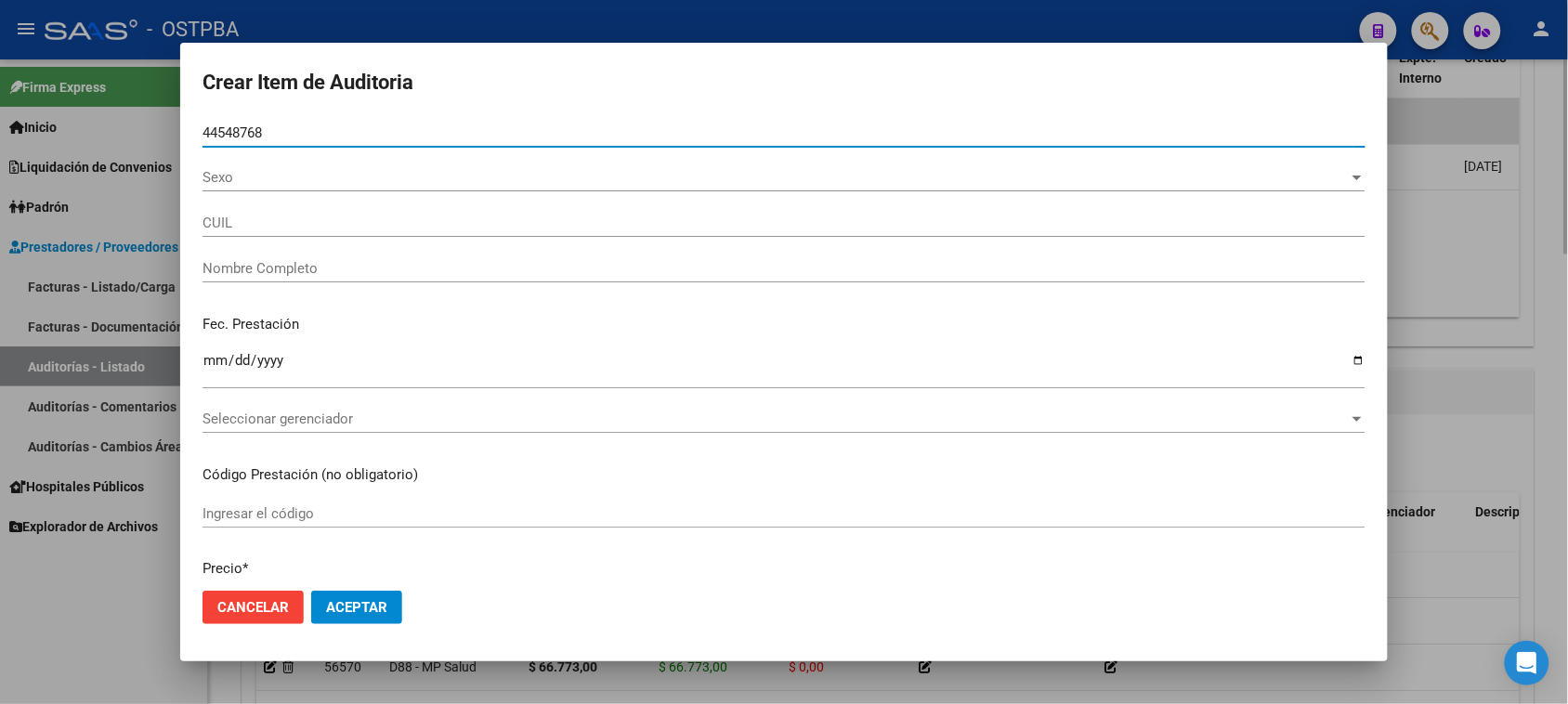
type input "20445487687"
type input "[PERSON_NAME]"
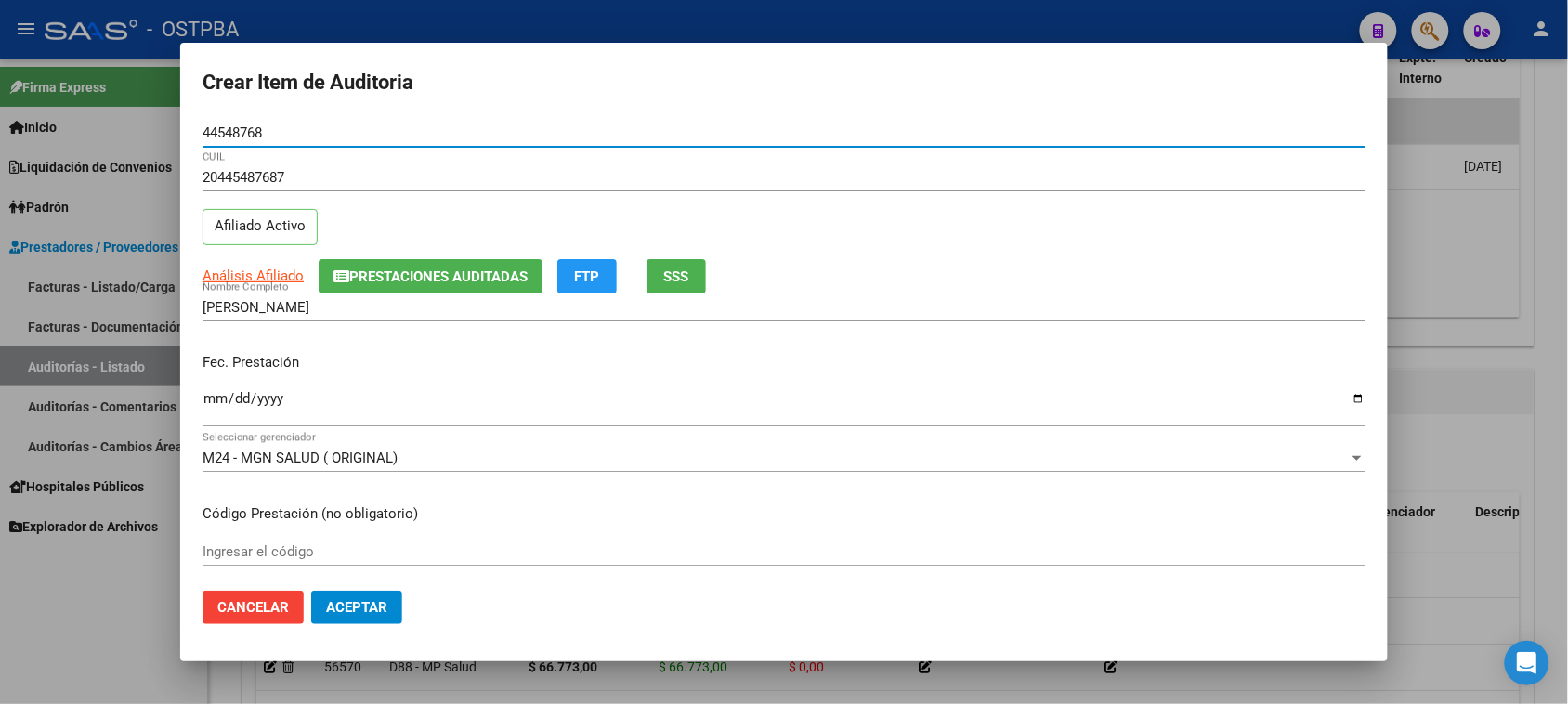
type input "44548768"
click at [214, 397] on input "Ingresar la fecha" at bounding box center [784, 405] width 1162 height 30
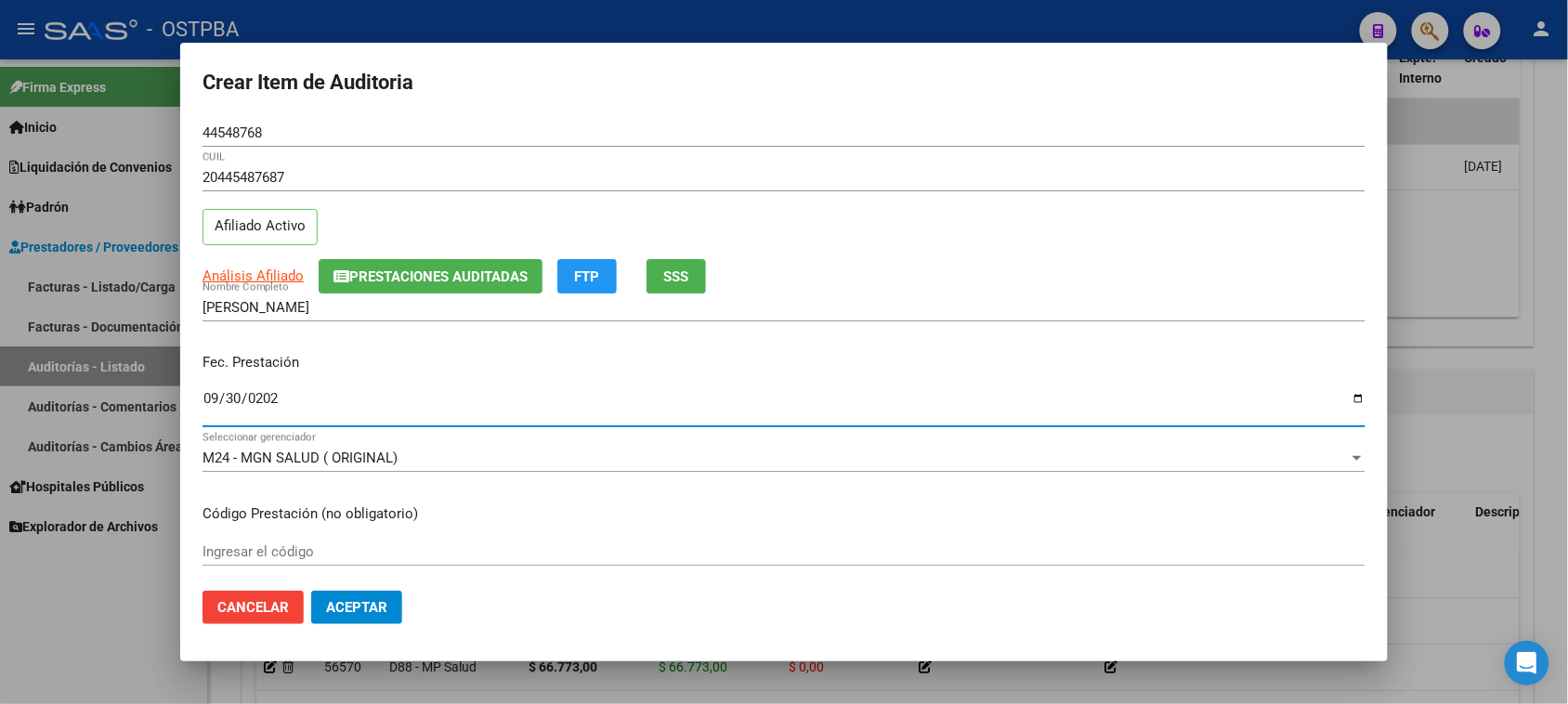
type input "[DATE]"
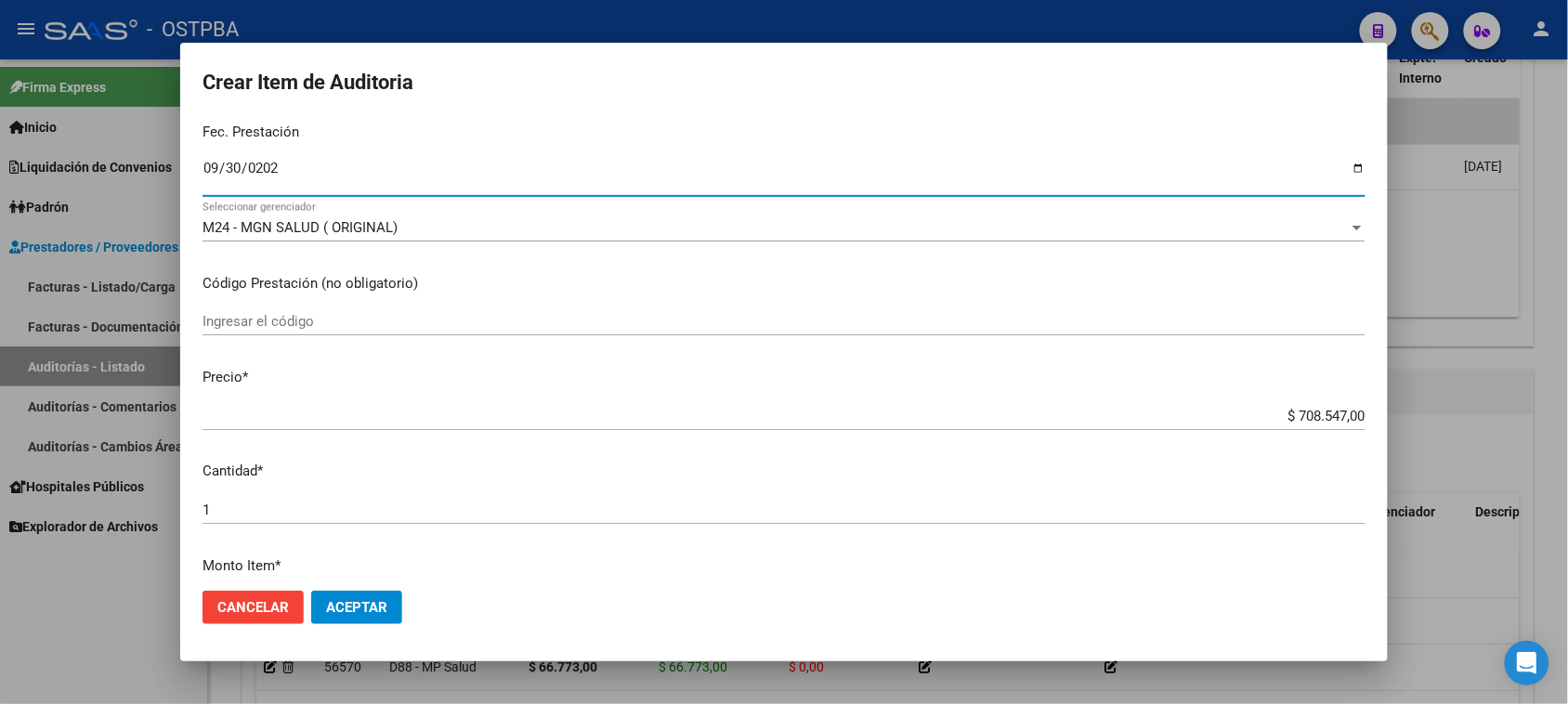
scroll to position [232, 0]
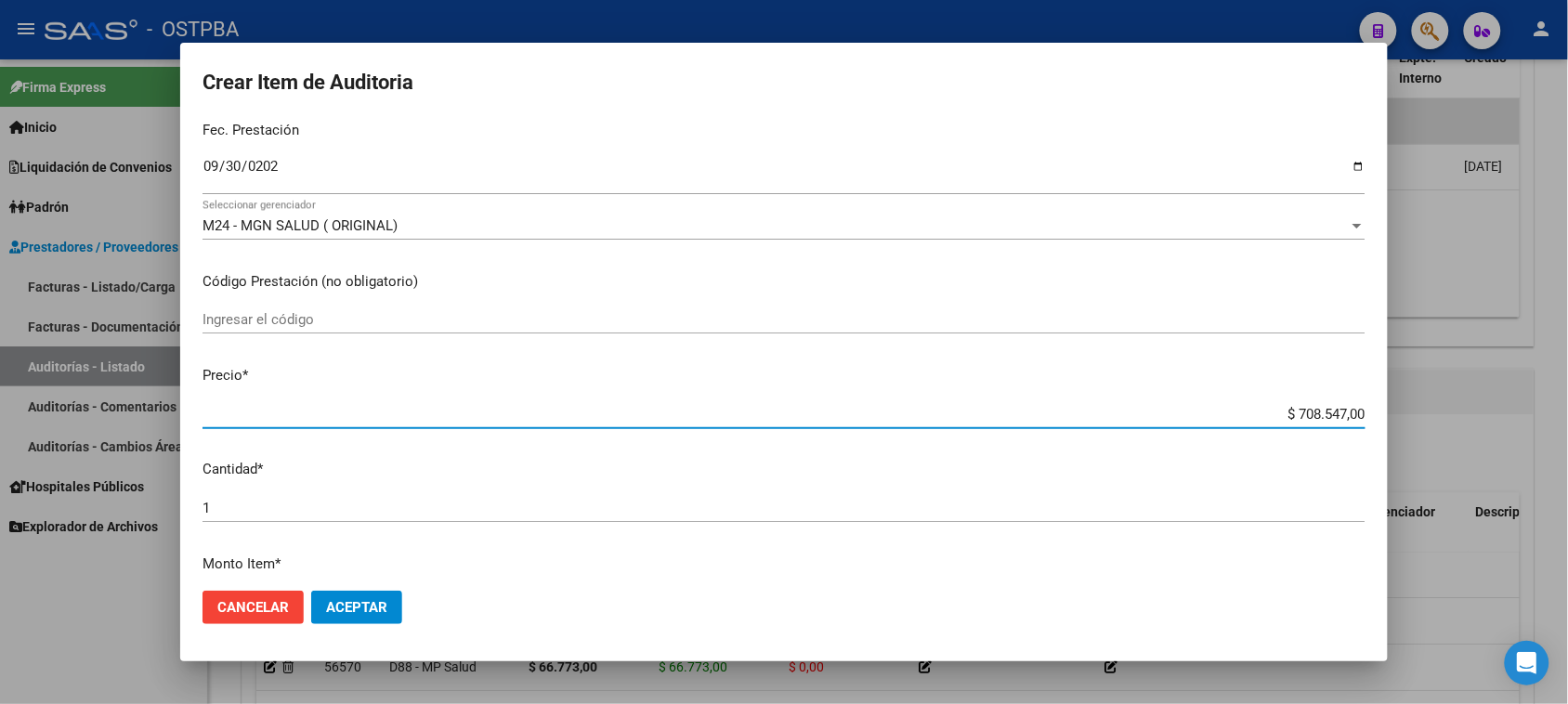
drag, startPoint x: 1283, startPoint y: 413, endPoint x: 1584, endPoint y: 413, distance: 301.0
click at [1568, 413] on html "menu - OSTPBA person Firma Express Inicio Calendario SSS Instructivos Contacto …" at bounding box center [784, 352] width 1568 height 704
type input "$ 0,03"
type input "$ 0,31"
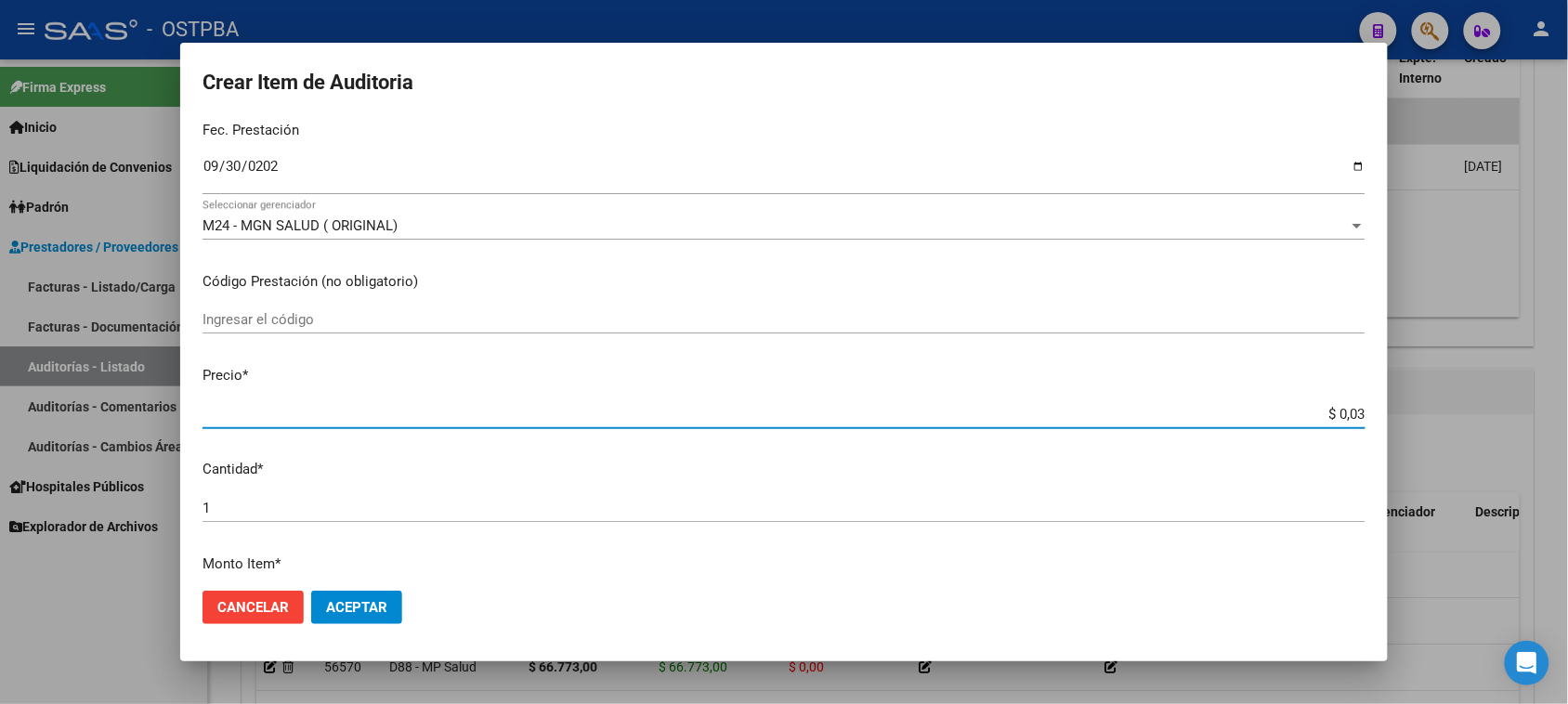
type input "$ 0,31"
type input "$ 3,13"
type input "$ 31,38"
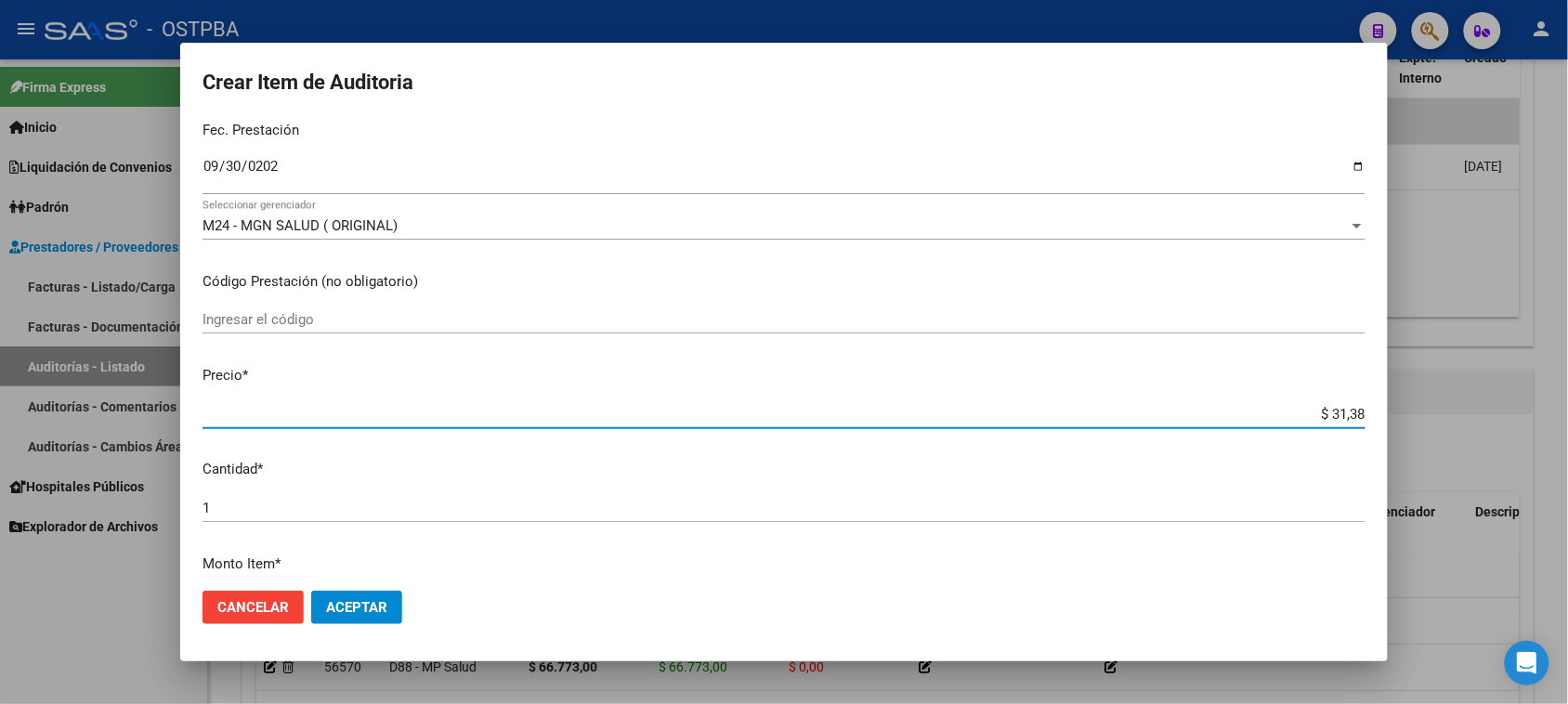
type input "$ 313,83"
type input "$ 3.138,30"
type input "$ 31.383,00"
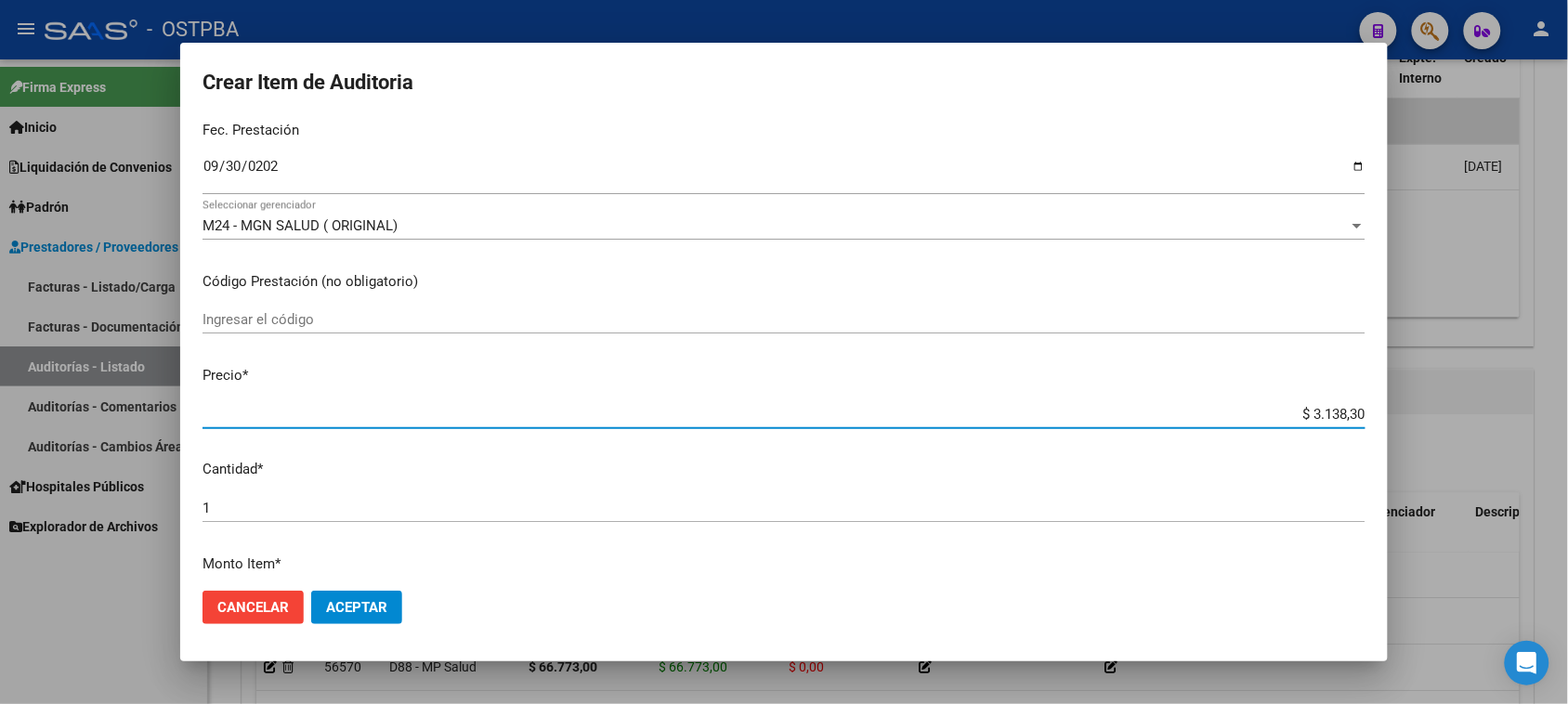
type input "$ 31.383,00"
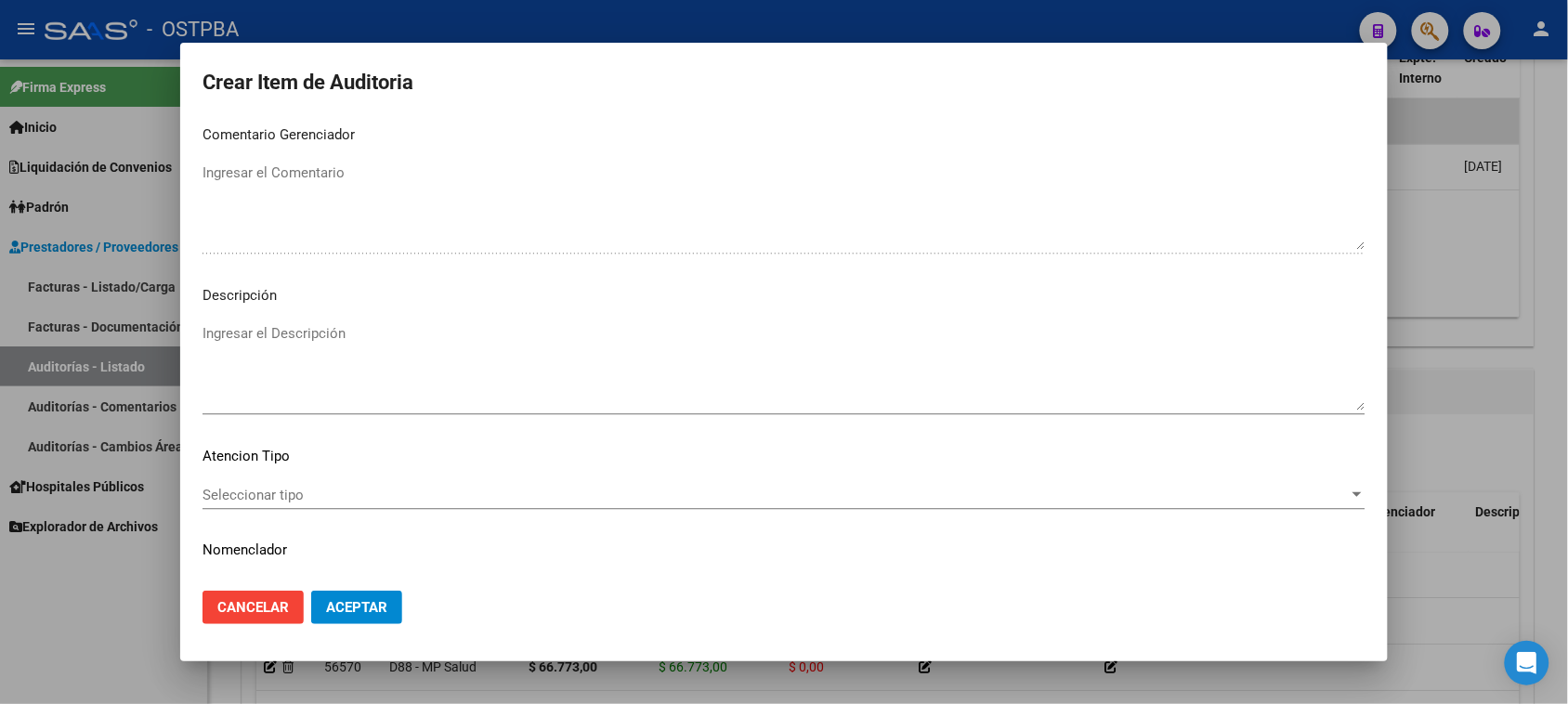
scroll to position [1212, 0]
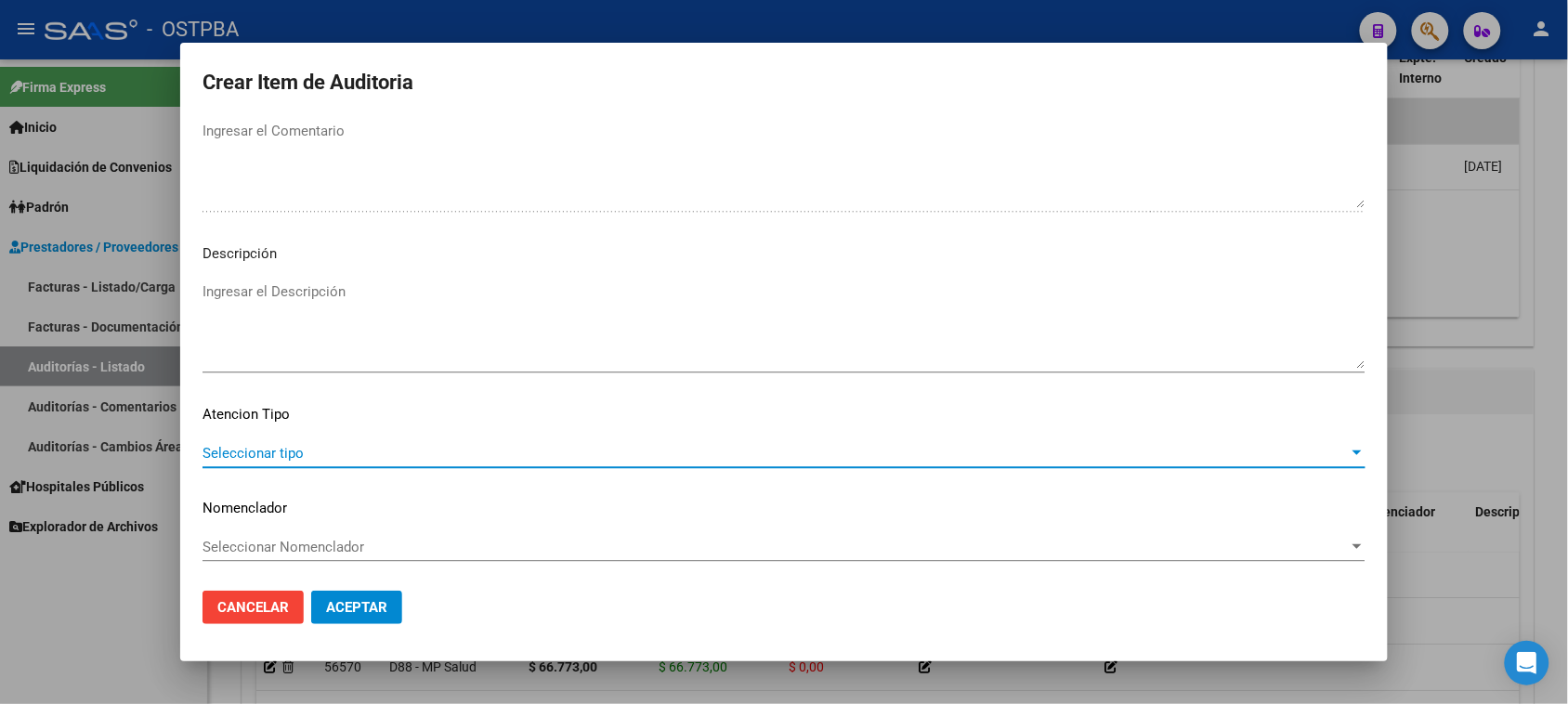
click at [295, 452] on span "Seleccionar tipo" at bounding box center [775, 453] width 1146 height 17
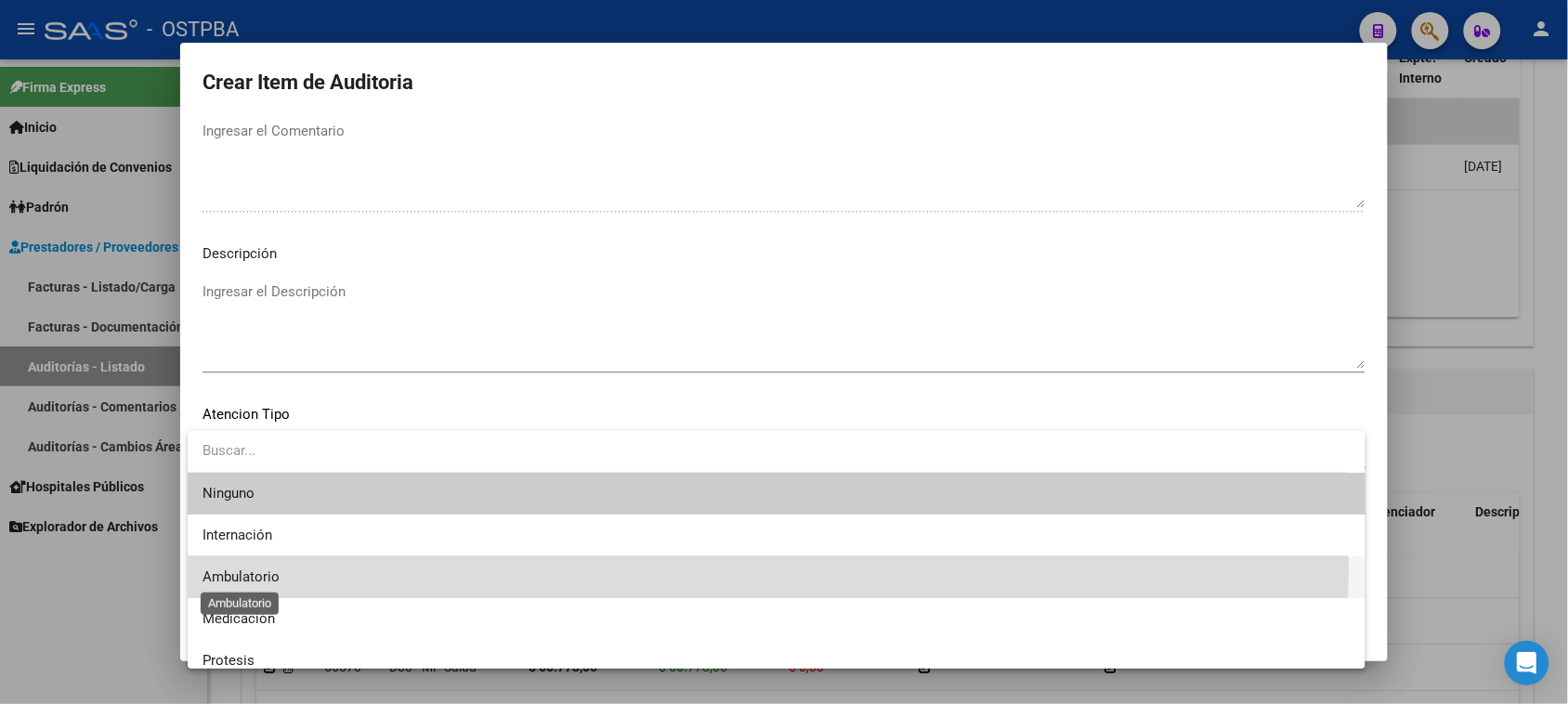
click at [232, 569] on span "Ambulatorio" at bounding box center [240, 577] width 77 height 17
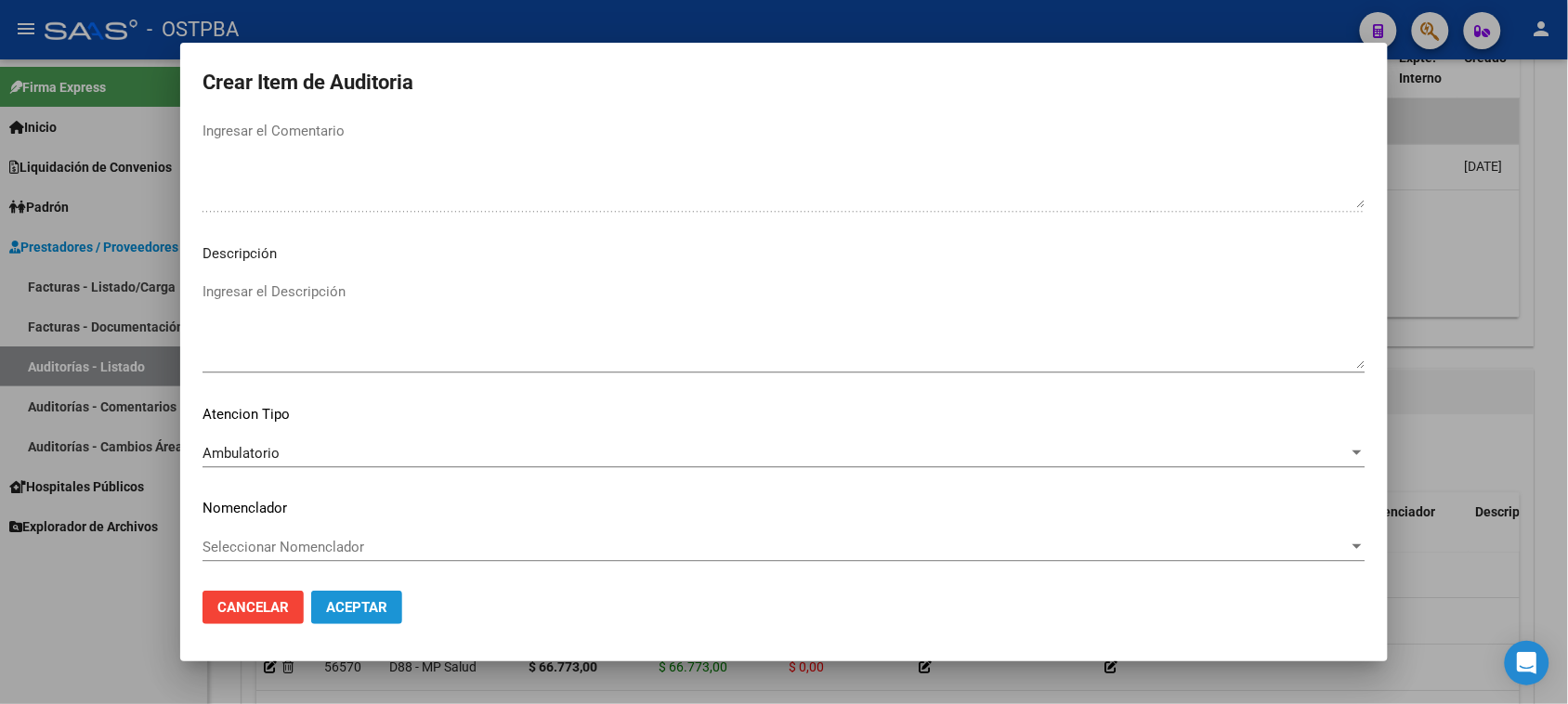
click at [341, 609] on span "Aceptar" at bounding box center [357, 608] width 61 height 17
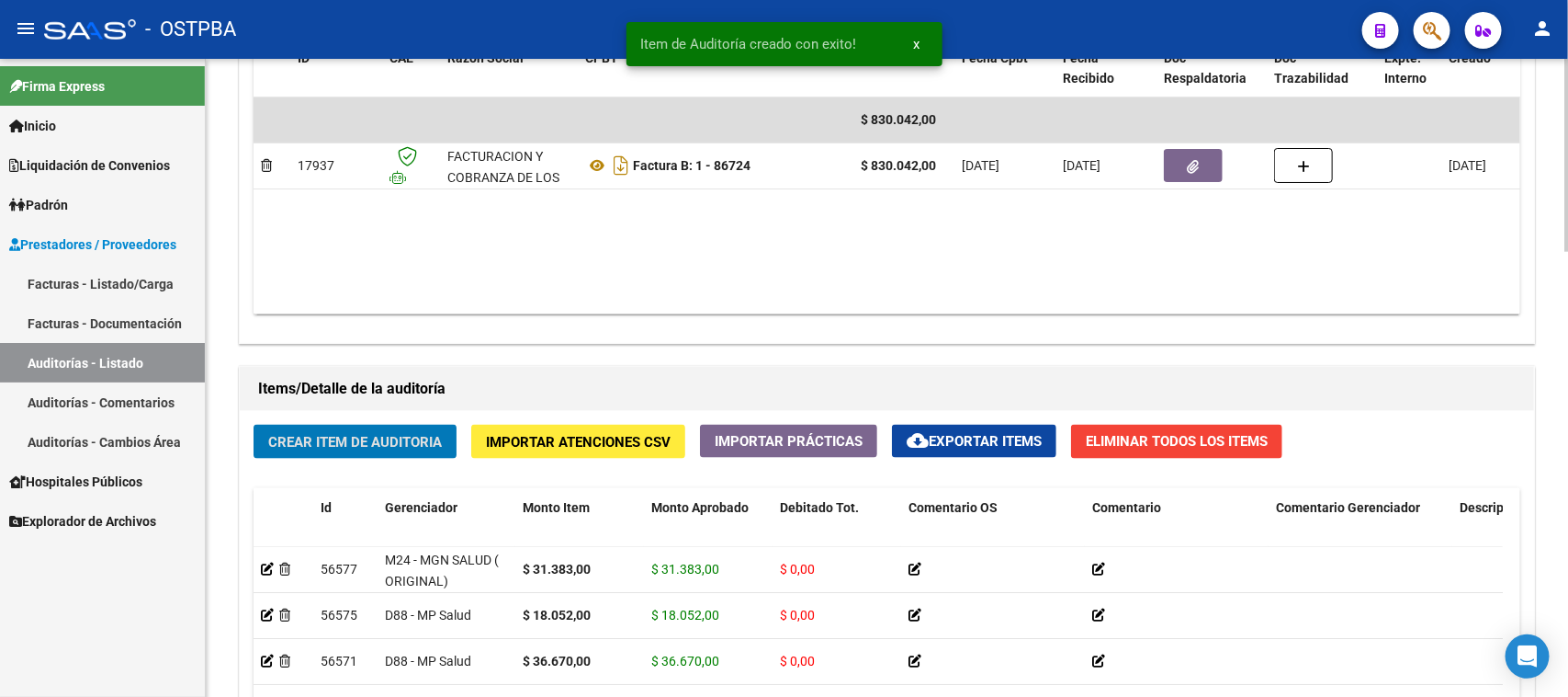
click at [405, 434] on span "Crear Item de Auditoria" at bounding box center [355, 442] width 174 height 17
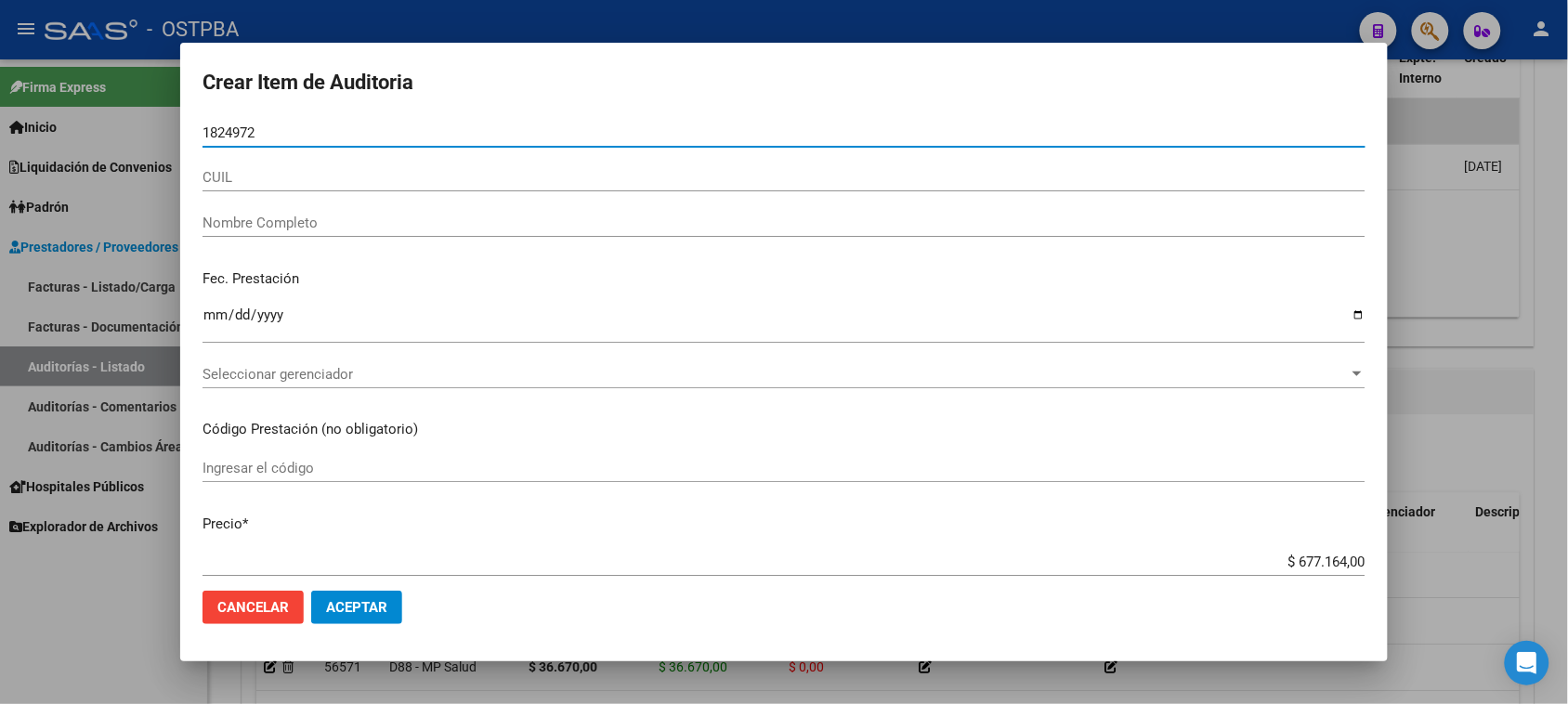
type input "18249724"
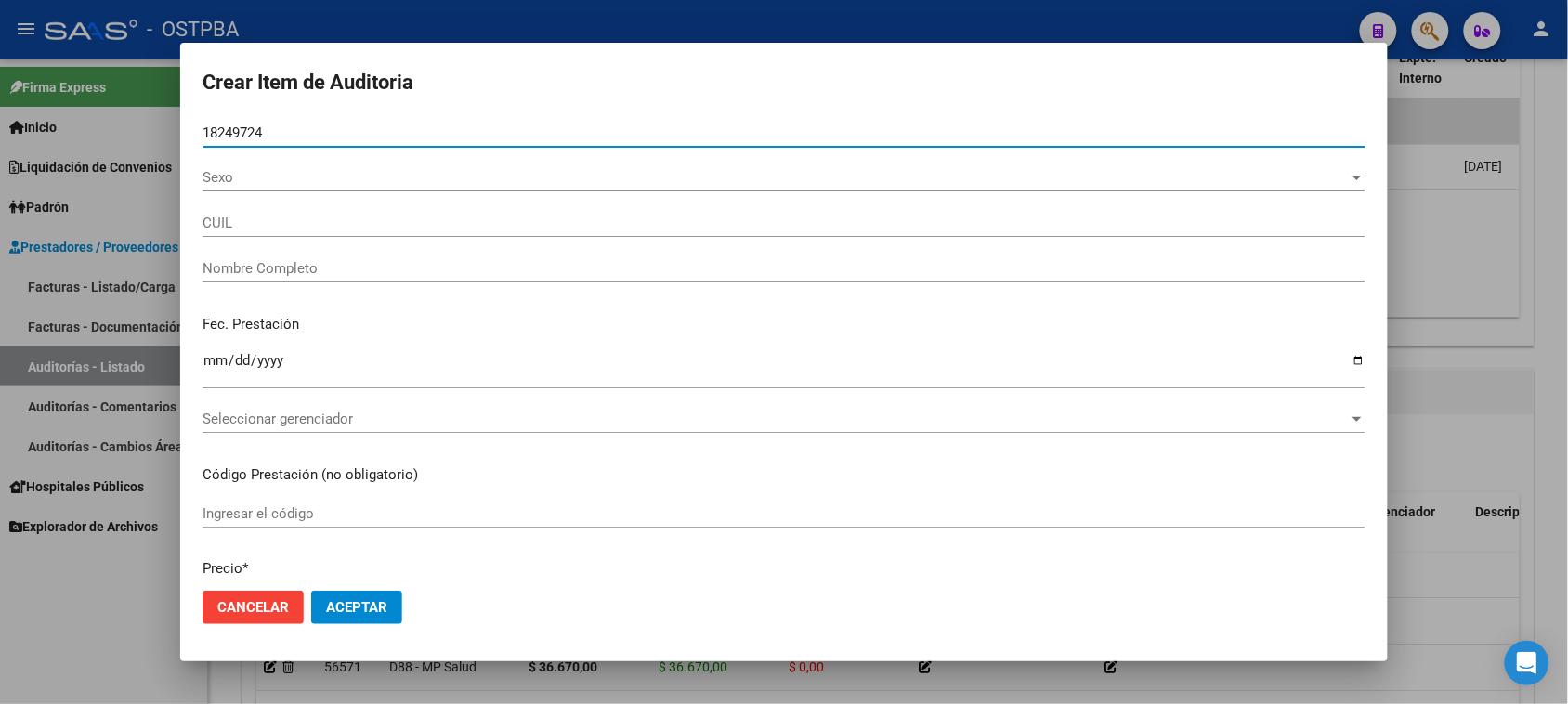
type input "27182497245"
type input "[PERSON_NAME]"
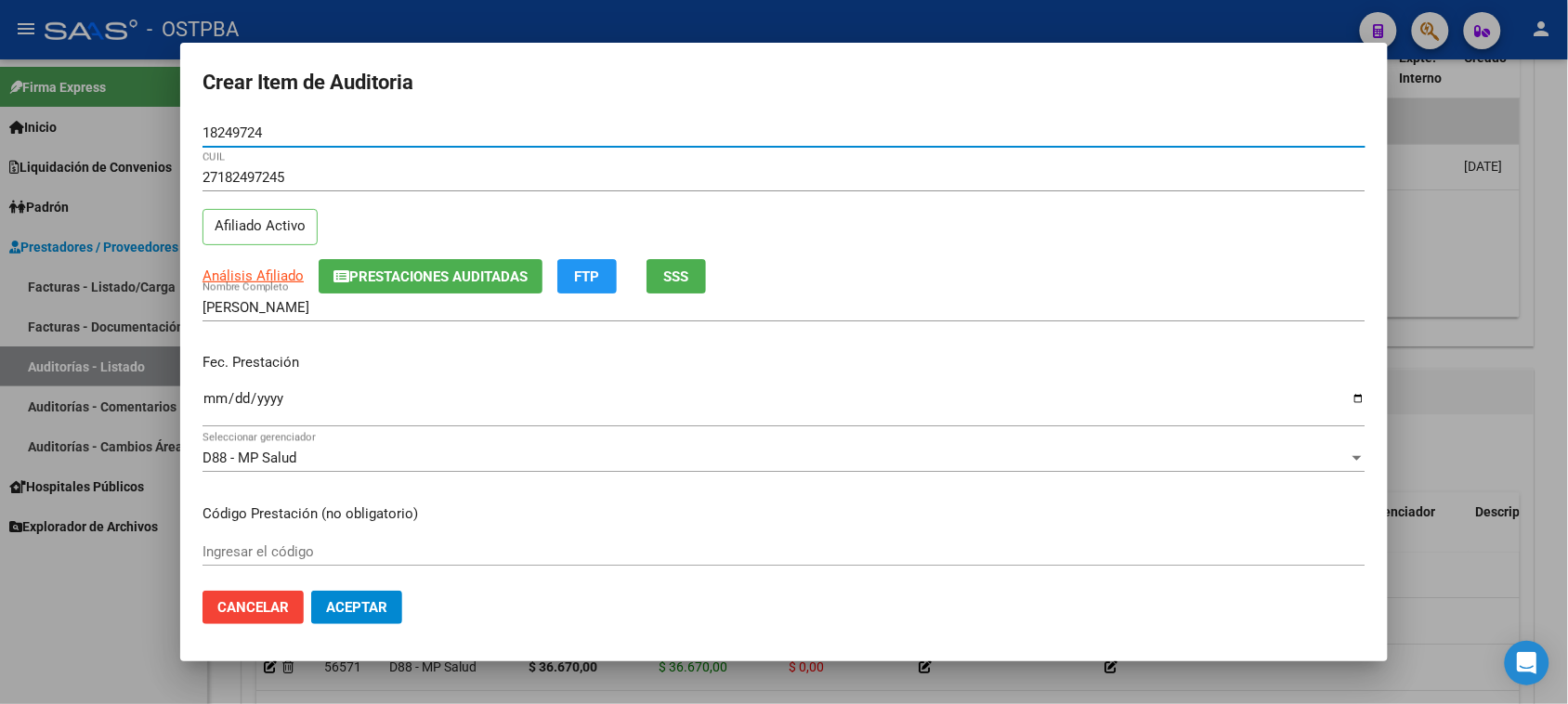
type input "18249724"
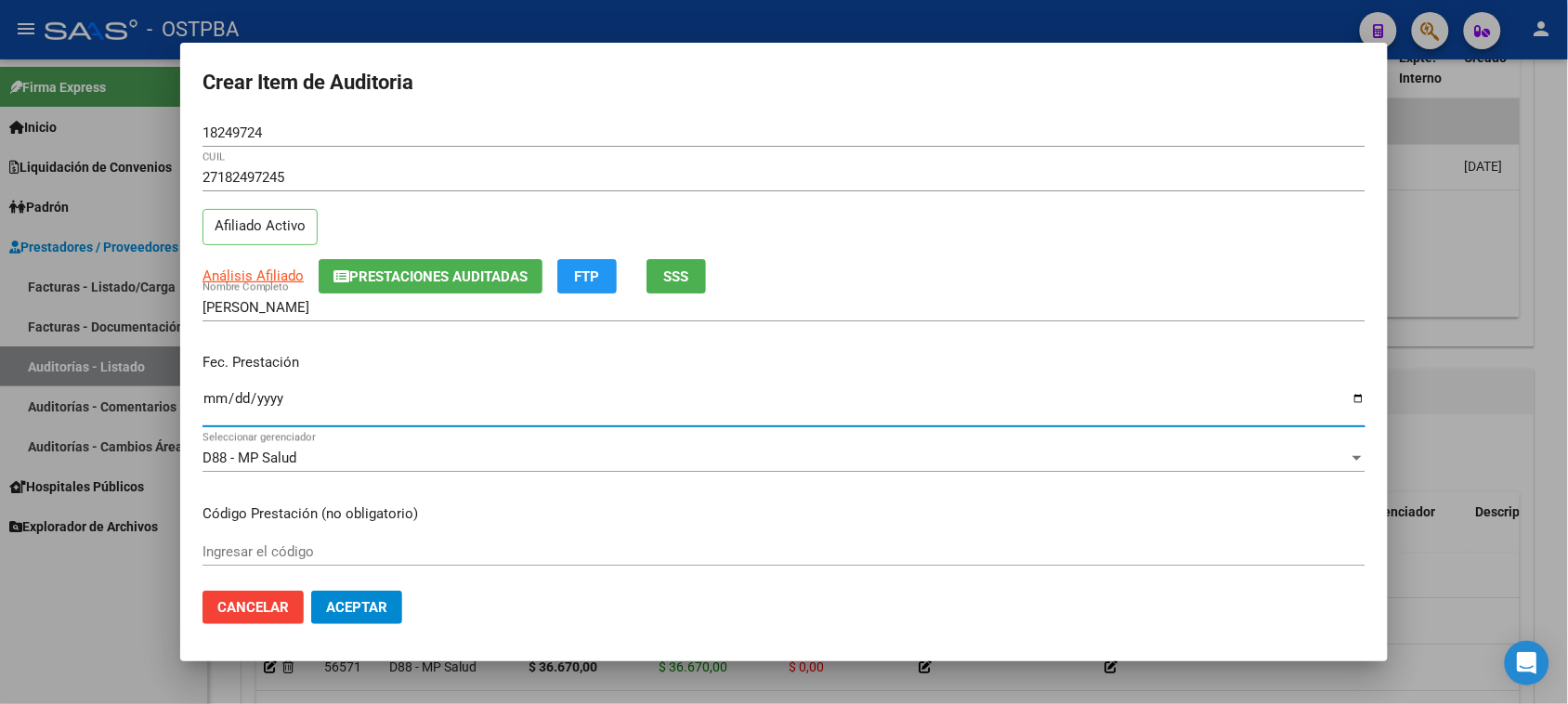
click at [216, 400] on input "Ingresar la fecha" at bounding box center [784, 405] width 1162 height 30
type input "[DATE]"
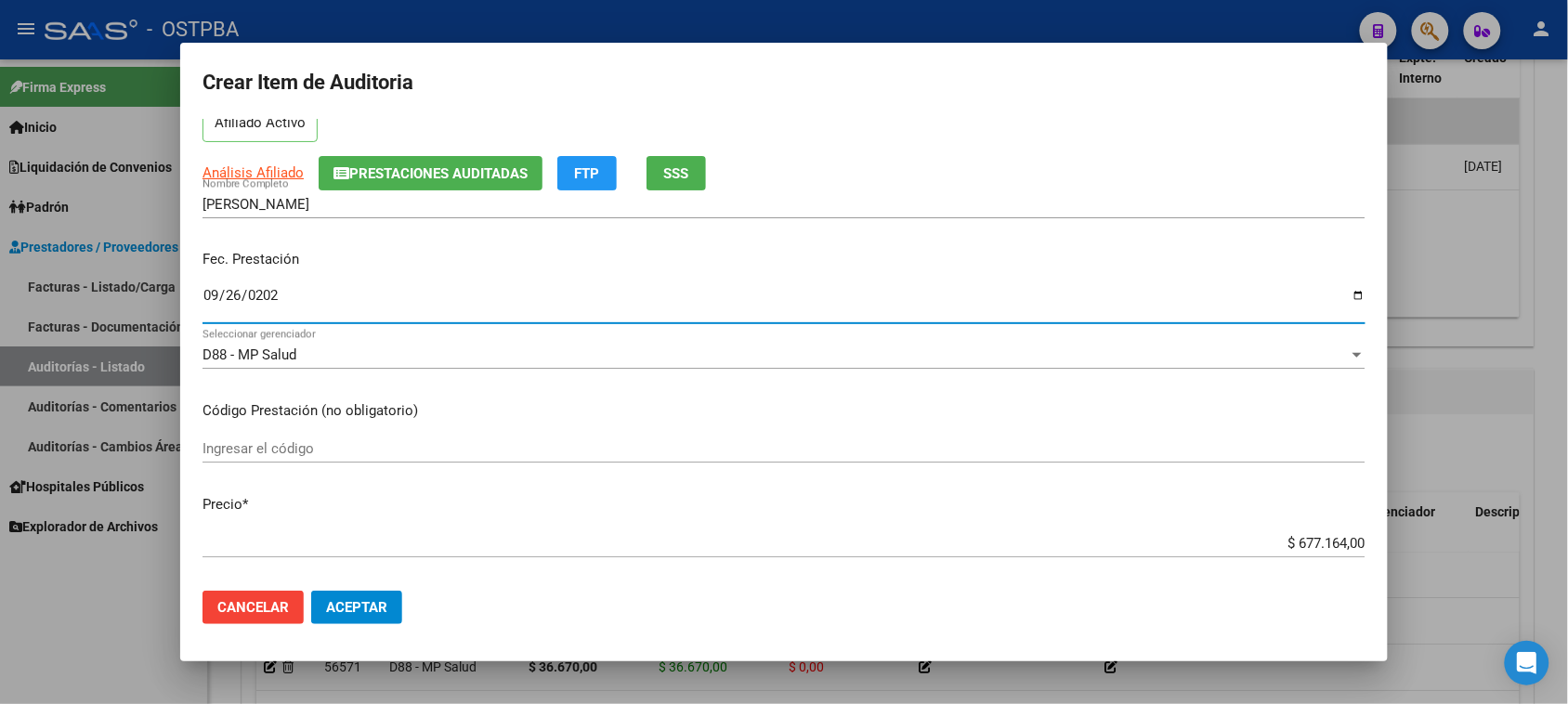
scroll to position [348, 0]
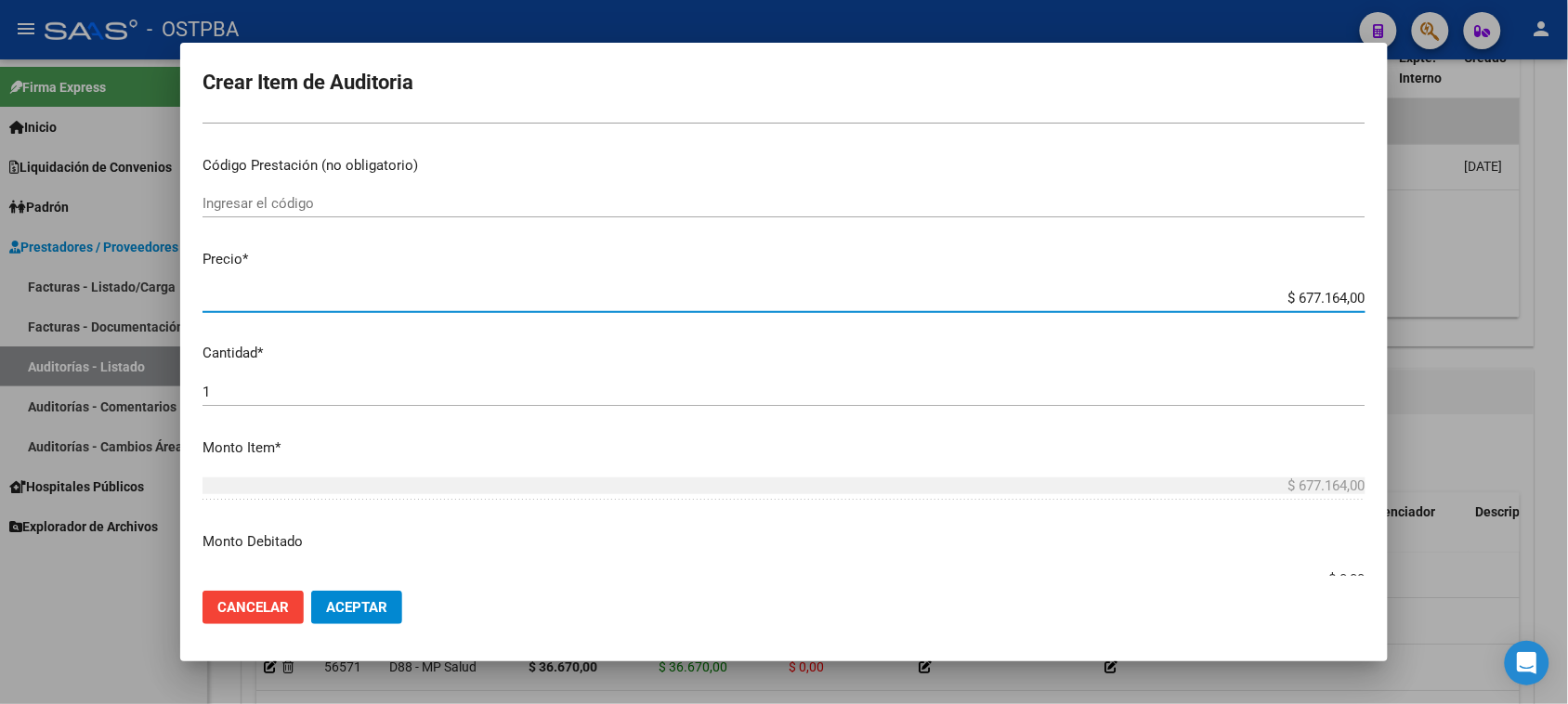
drag, startPoint x: 1277, startPoint y: 298, endPoint x: 1584, endPoint y: 280, distance: 307.5
click at [1568, 280] on html "menu - OSTPBA person Firma Express Inicio Calendario SSS Instructivos Contacto …" at bounding box center [784, 352] width 1568 height 704
type input "$ 0,07"
type input "$ 0,72"
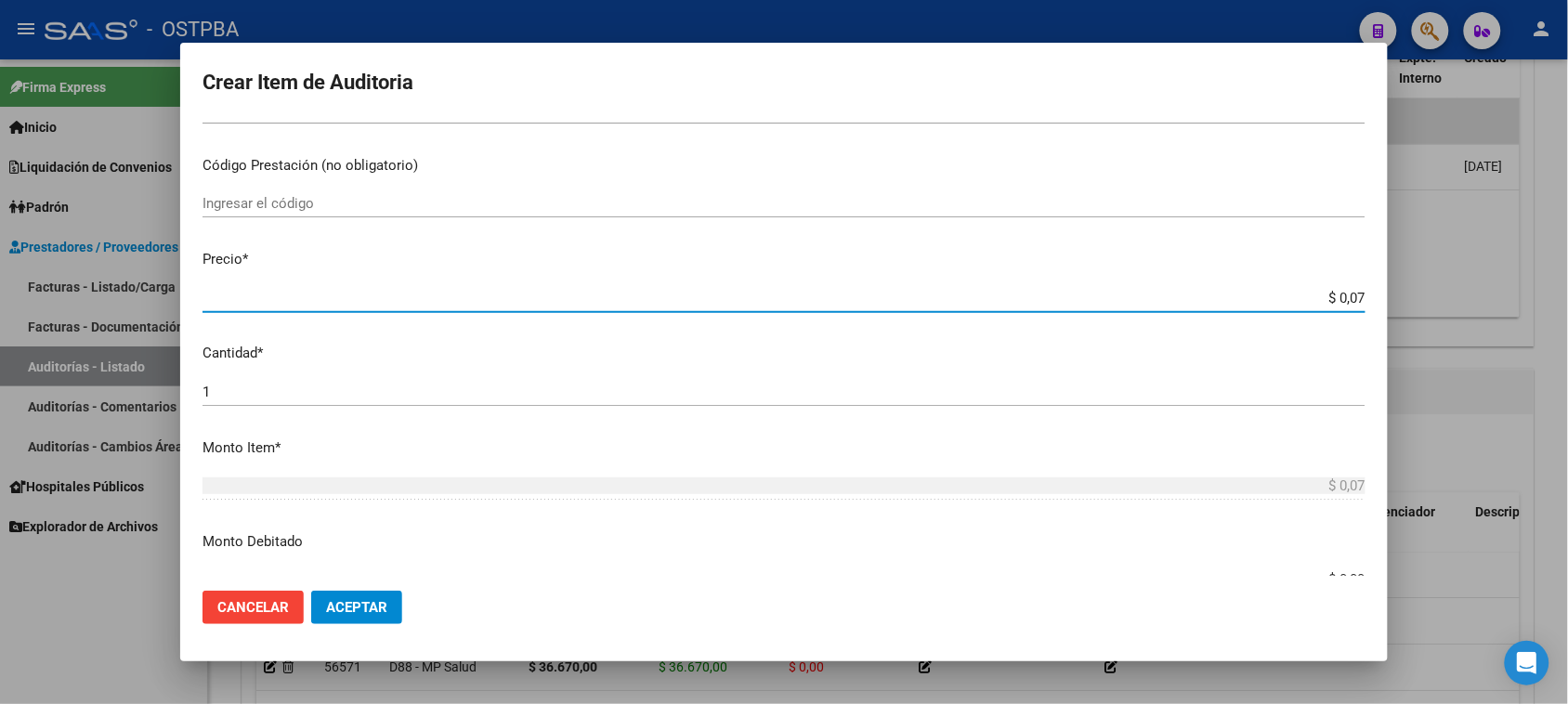
type input "$ 0,72"
type input "$ 7,24"
type input "$ 72,44"
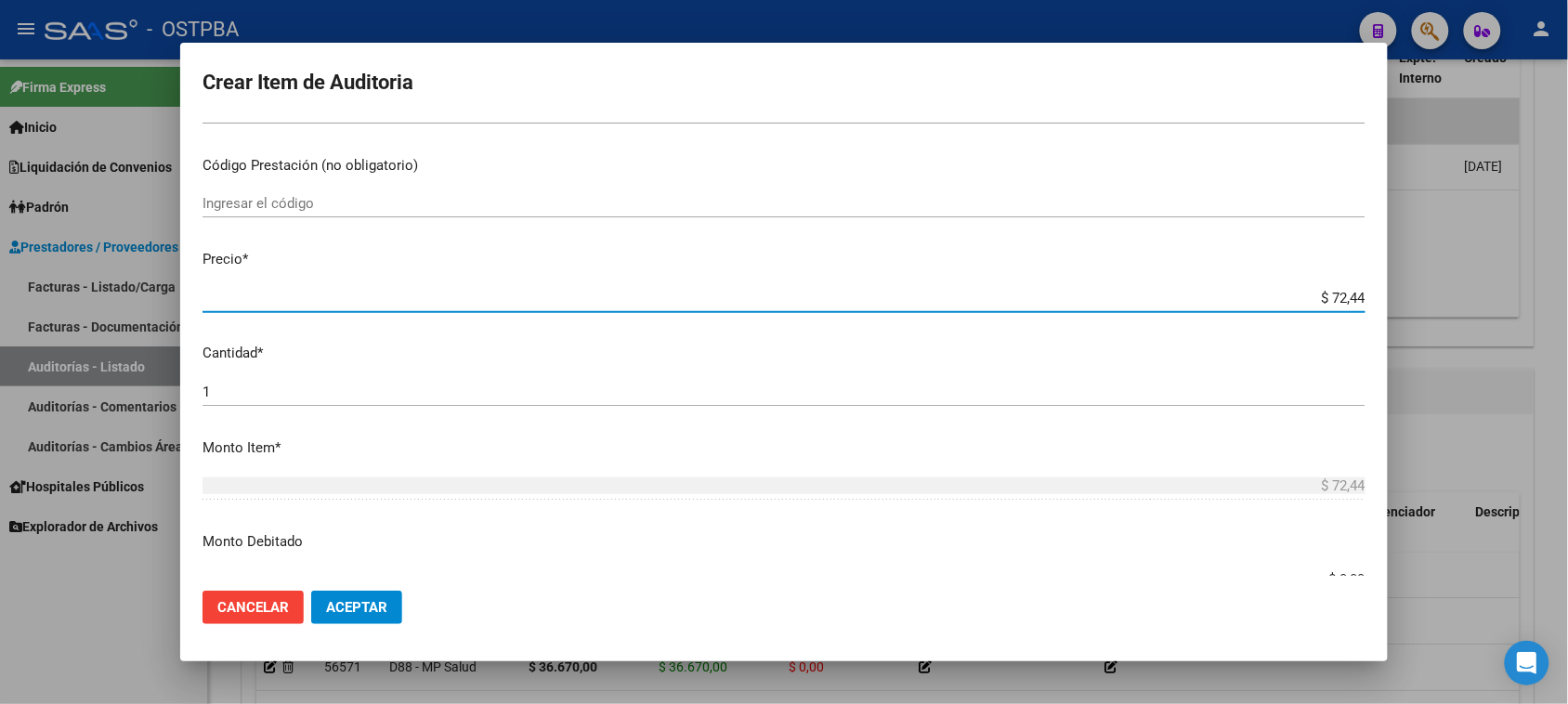
type input "$ 724,49"
type input "$ 7.244,90"
type input "$ 72.449,00"
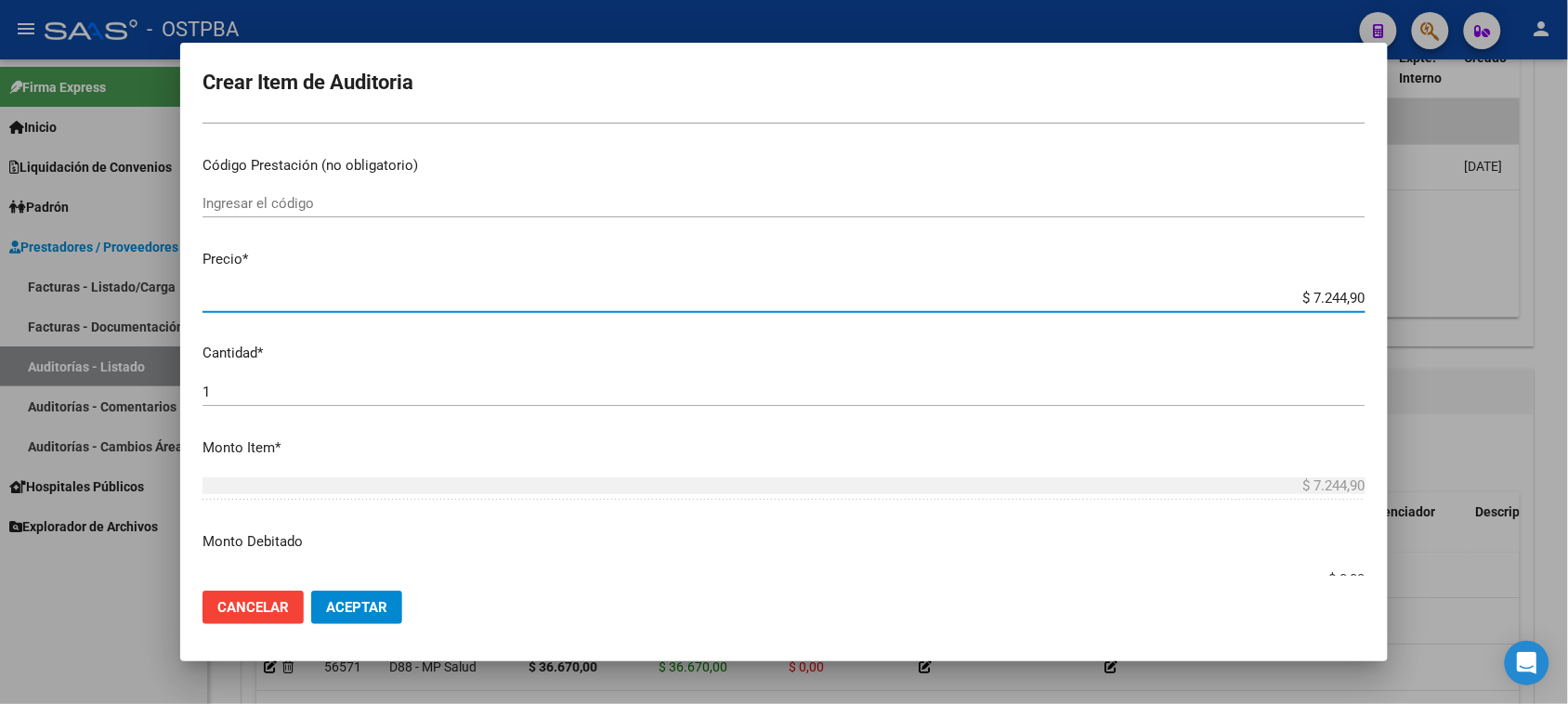
type input "$ 72.449,00"
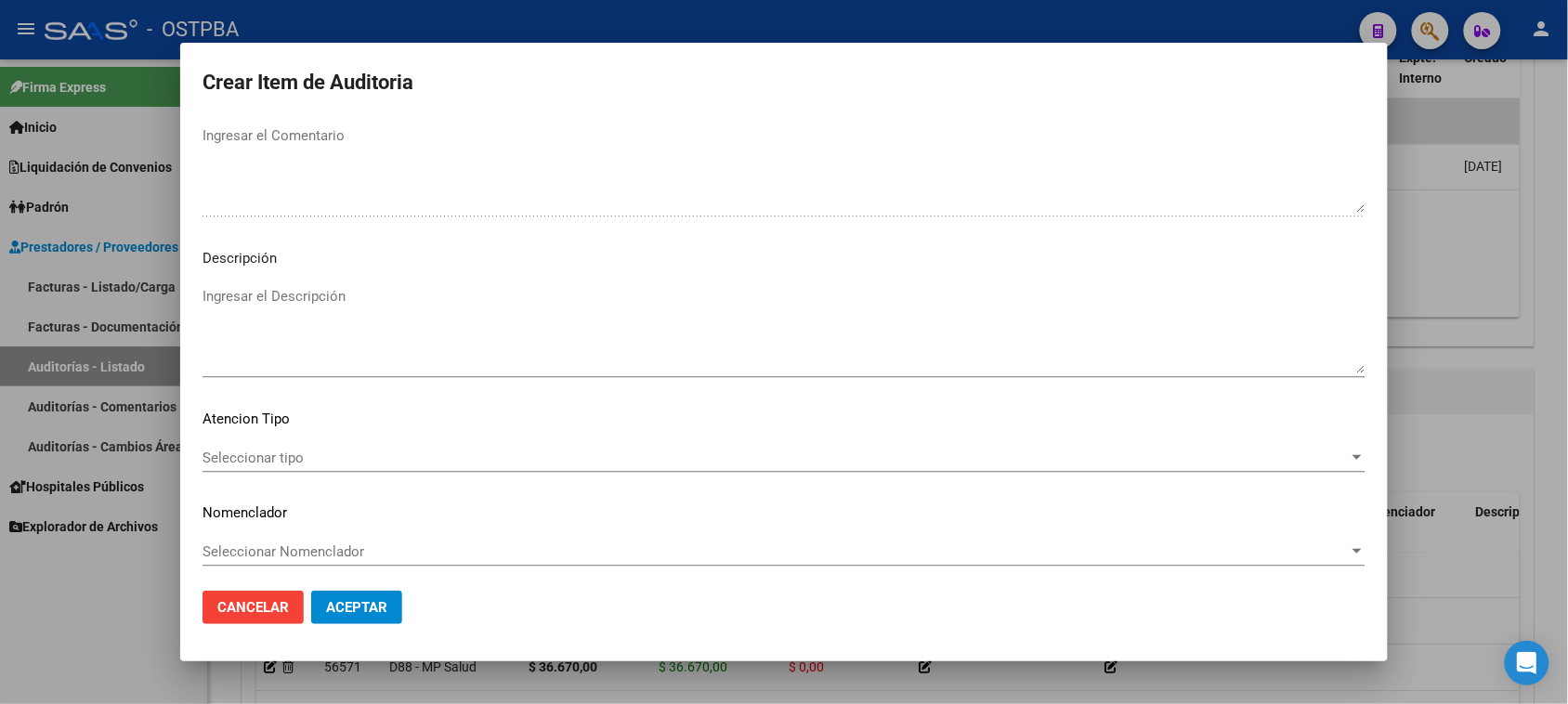
scroll to position [1212, 0]
click at [281, 442] on div "Seleccionar tipo Seleccionar tipo" at bounding box center [784, 452] width 1162 height 28
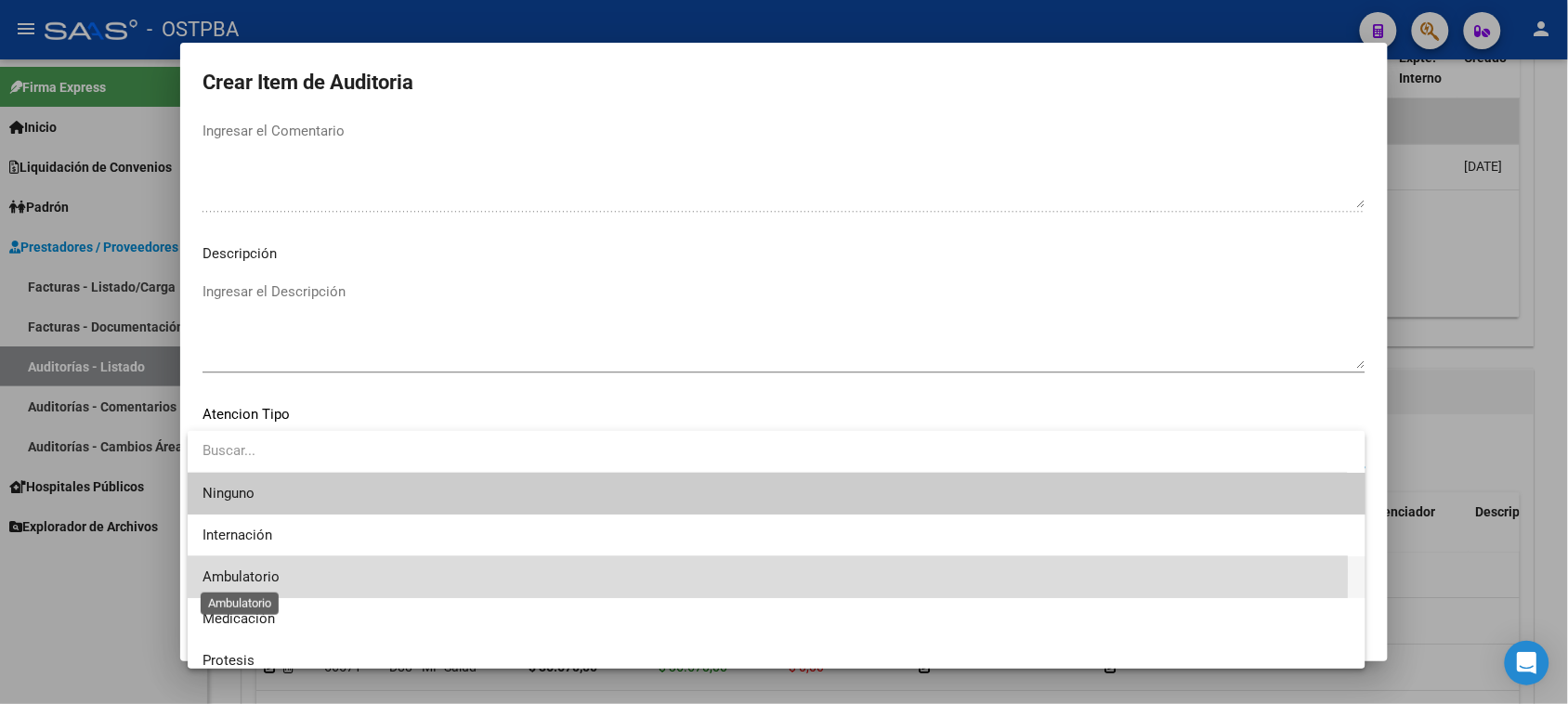
drag, startPoint x: 254, startPoint y: 571, endPoint x: 286, endPoint y: 587, distance: 35.8
click at [254, 571] on span "Ambulatorio" at bounding box center [240, 577] width 77 height 17
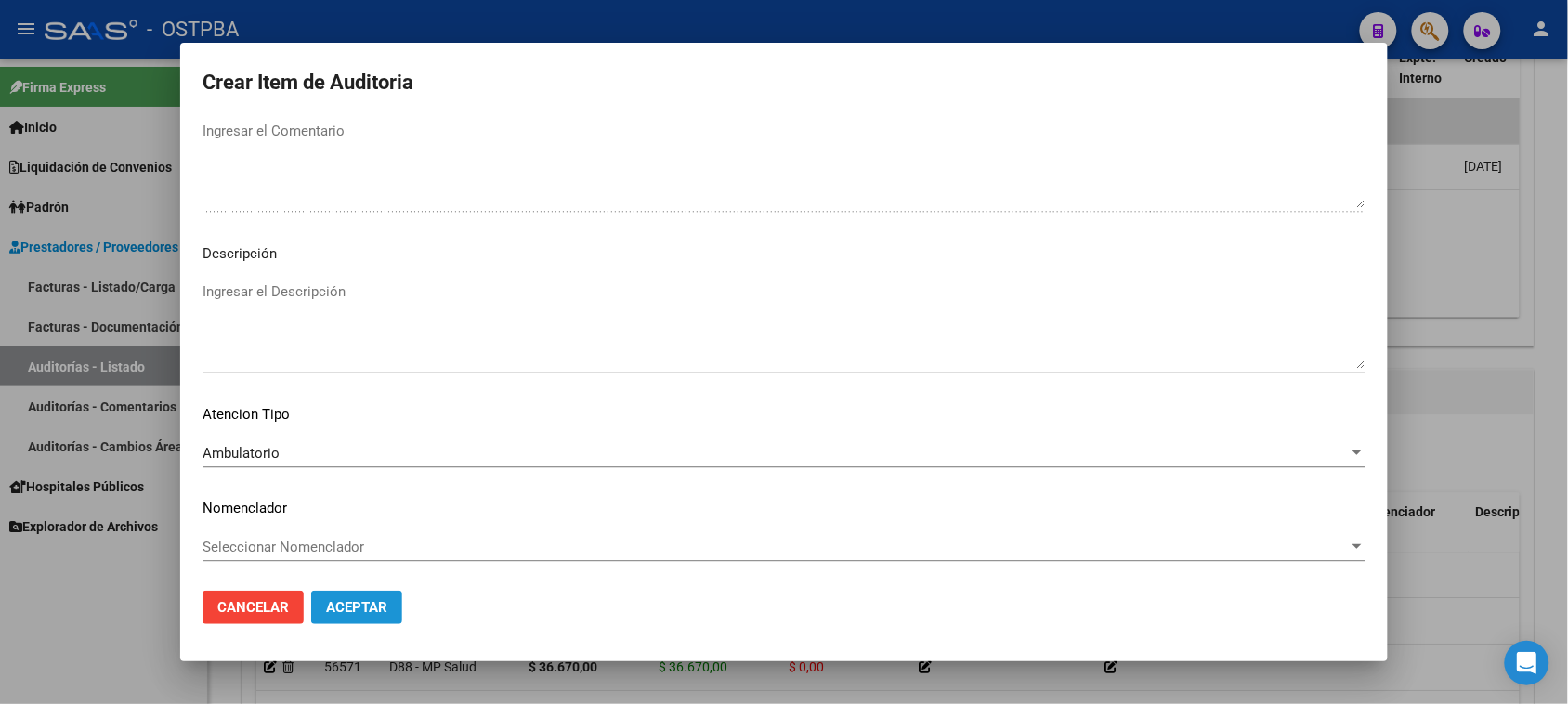
click at [334, 606] on span "Aceptar" at bounding box center [357, 608] width 61 height 17
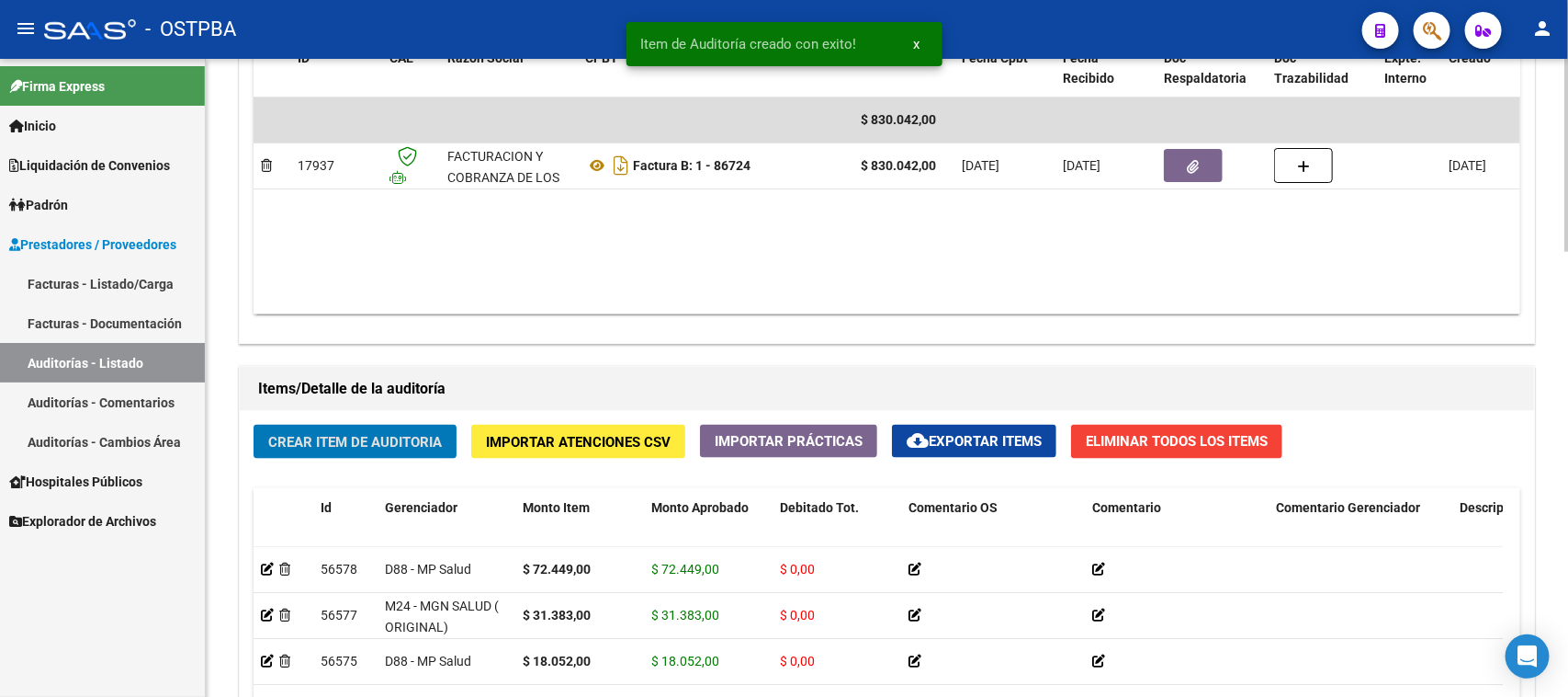
click at [446, 434] on button "Crear Item de Auditoria" at bounding box center [355, 442] width 203 height 34
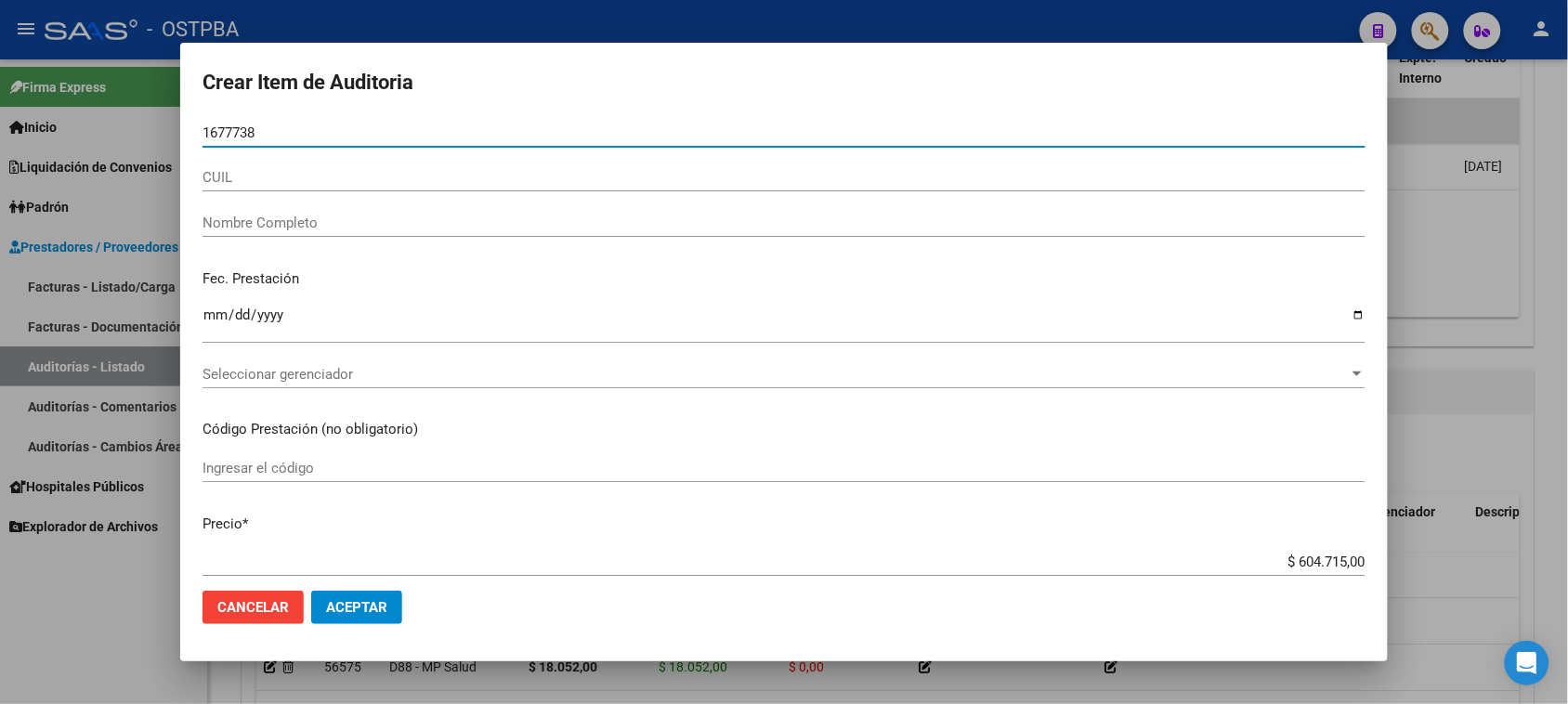
type input "16777385"
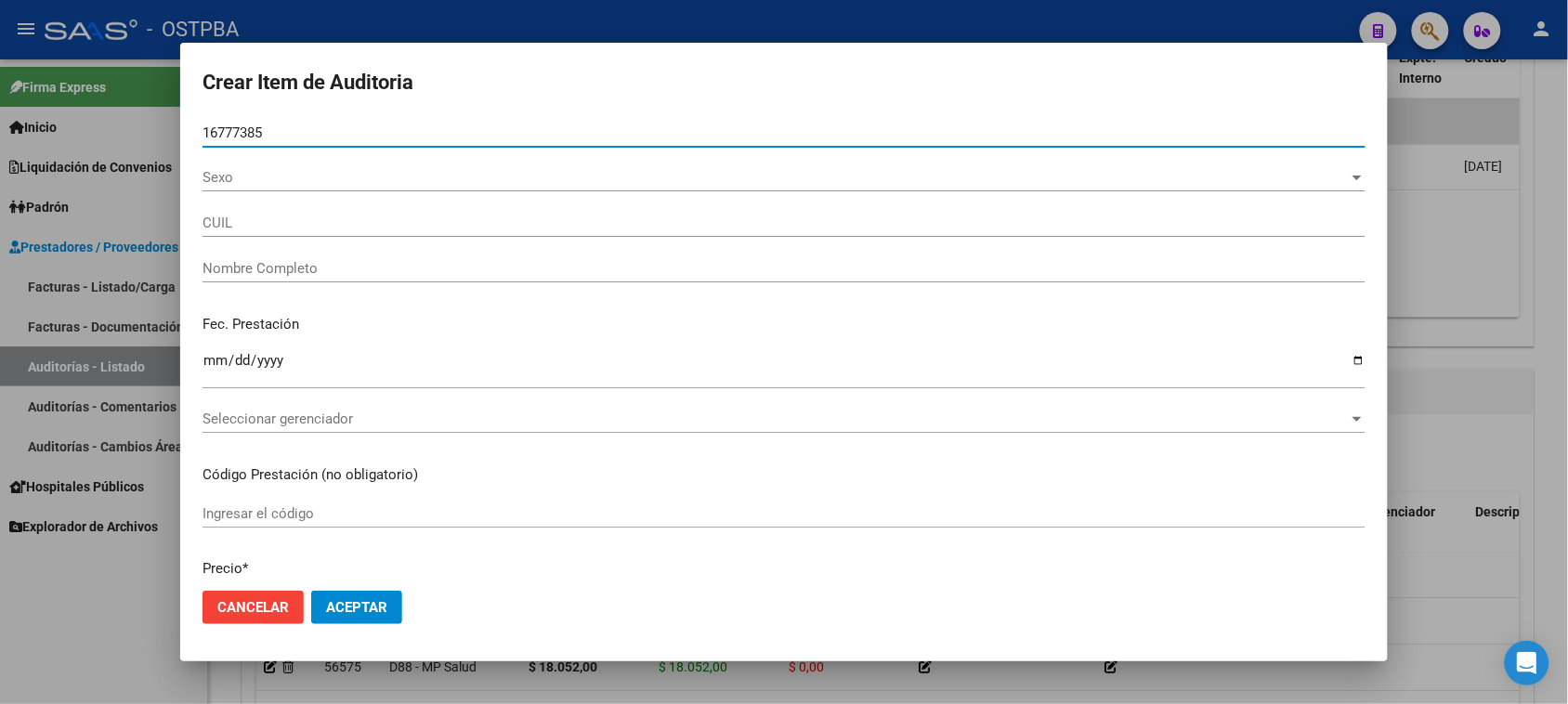
type input "20167773851"
type input "[PERSON_NAME] -"
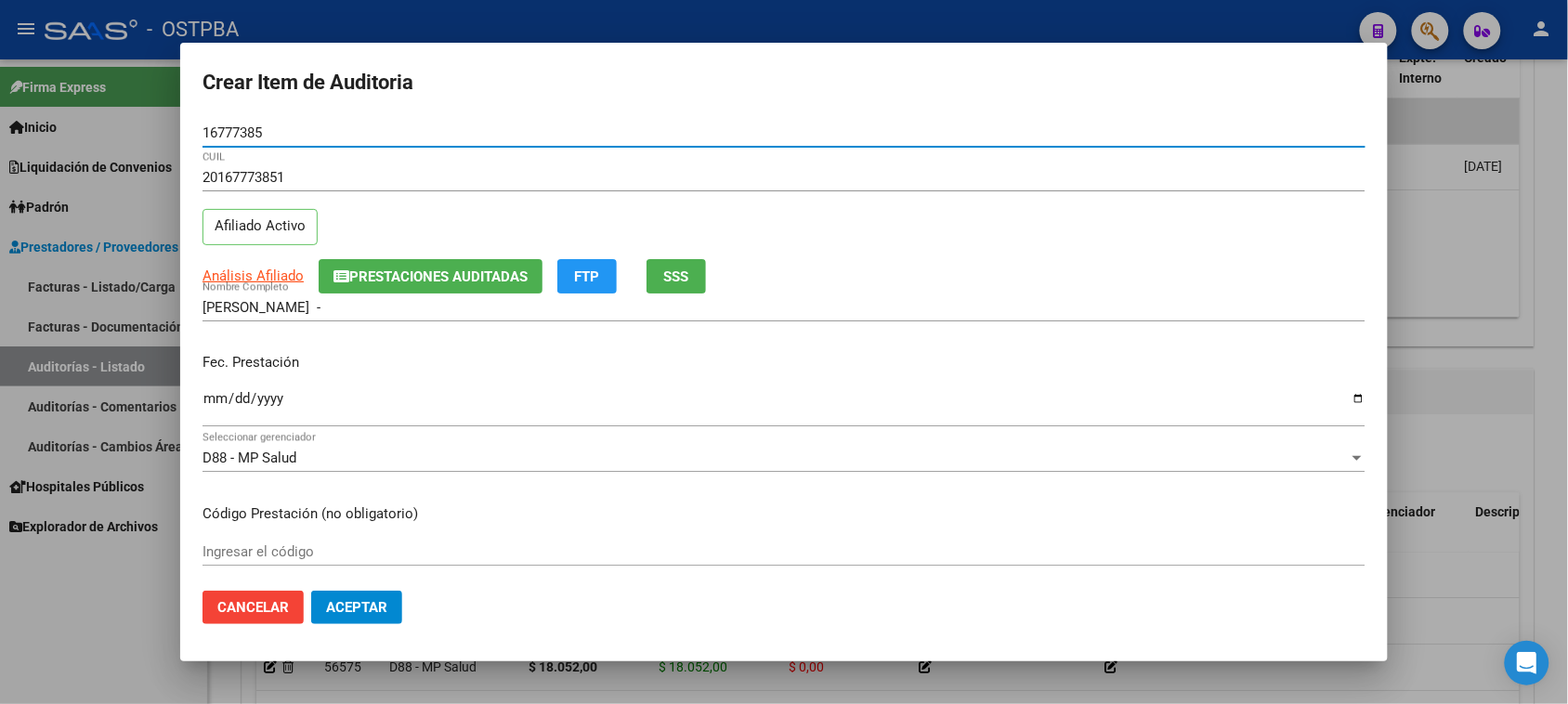
type input "16777385"
click at [215, 397] on input "Ingresar la fecha" at bounding box center [784, 405] width 1162 height 30
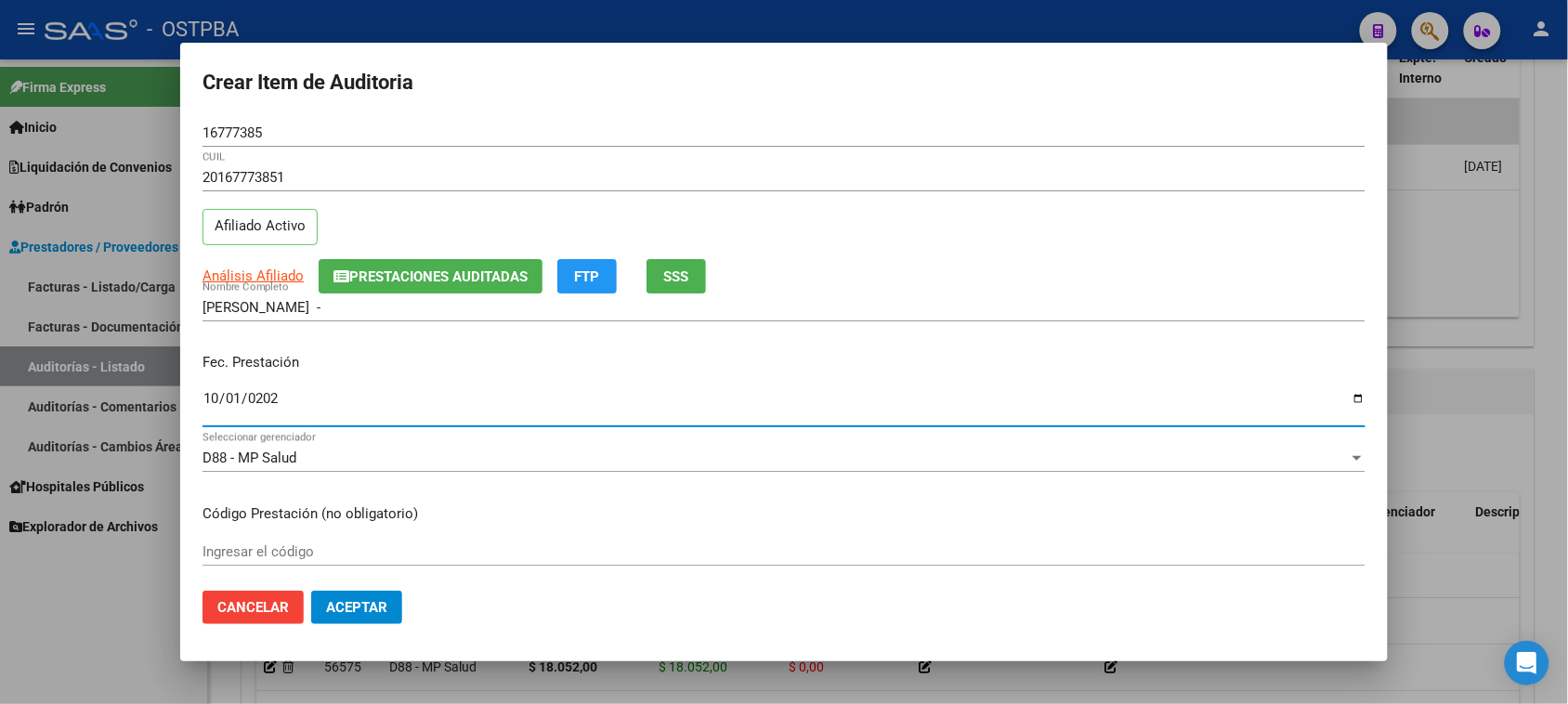
type input "[DATE]"
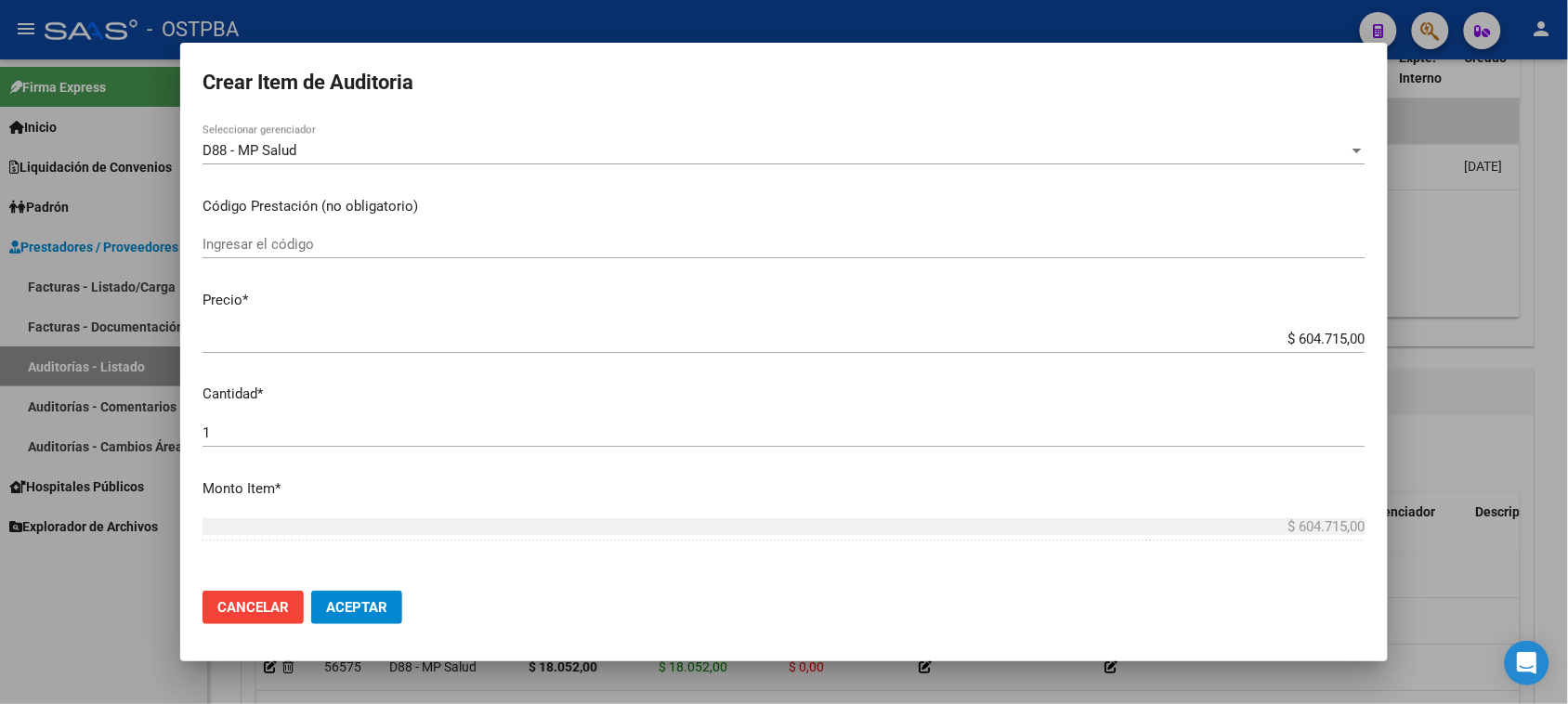
scroll to position [348, 0]
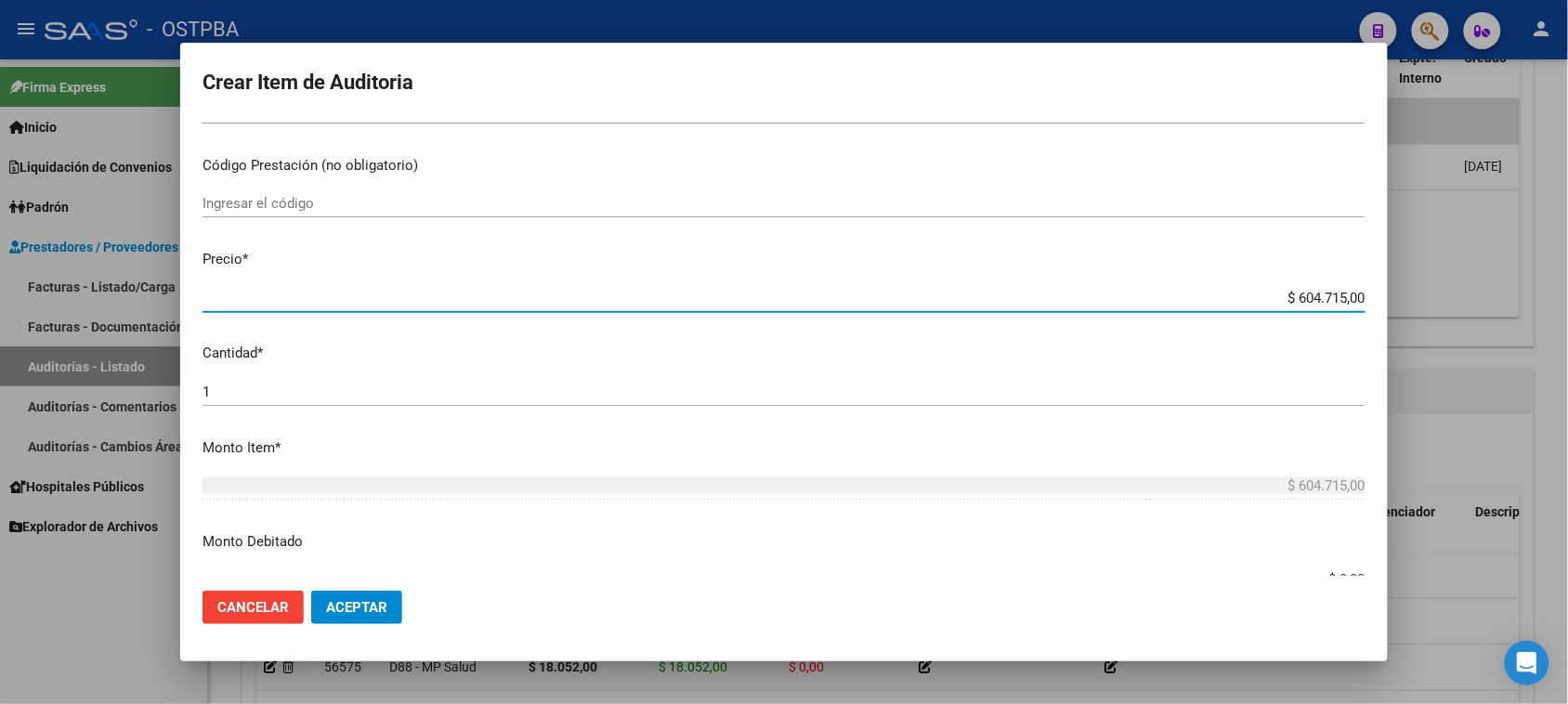
drag, startPoint x: 1280, startPoint y: 291, endPoint x: 1554, endPoint y: 293, distance: 274.0
click at [1554, 293] on div "Crear Item de Auditoria 16777385 Nro Documento 20167773851 CUIL Afiliado Activo…" at bounding box center [784, 352] width 1568 height 704
type input "$ 0,01"
type input "$ 0,18"
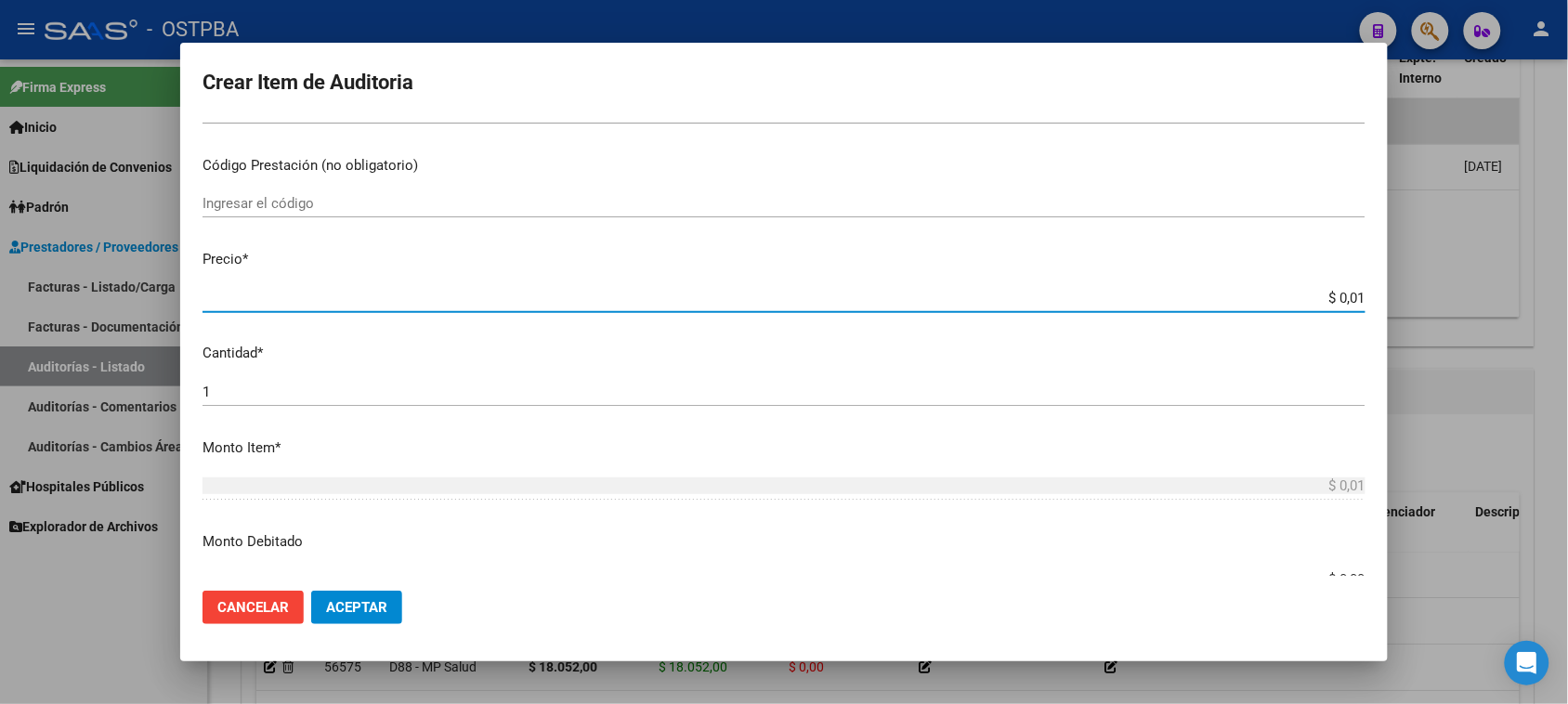
type input "$ 0,18"
type input "$ 1,84"
type input "$ 18,43"
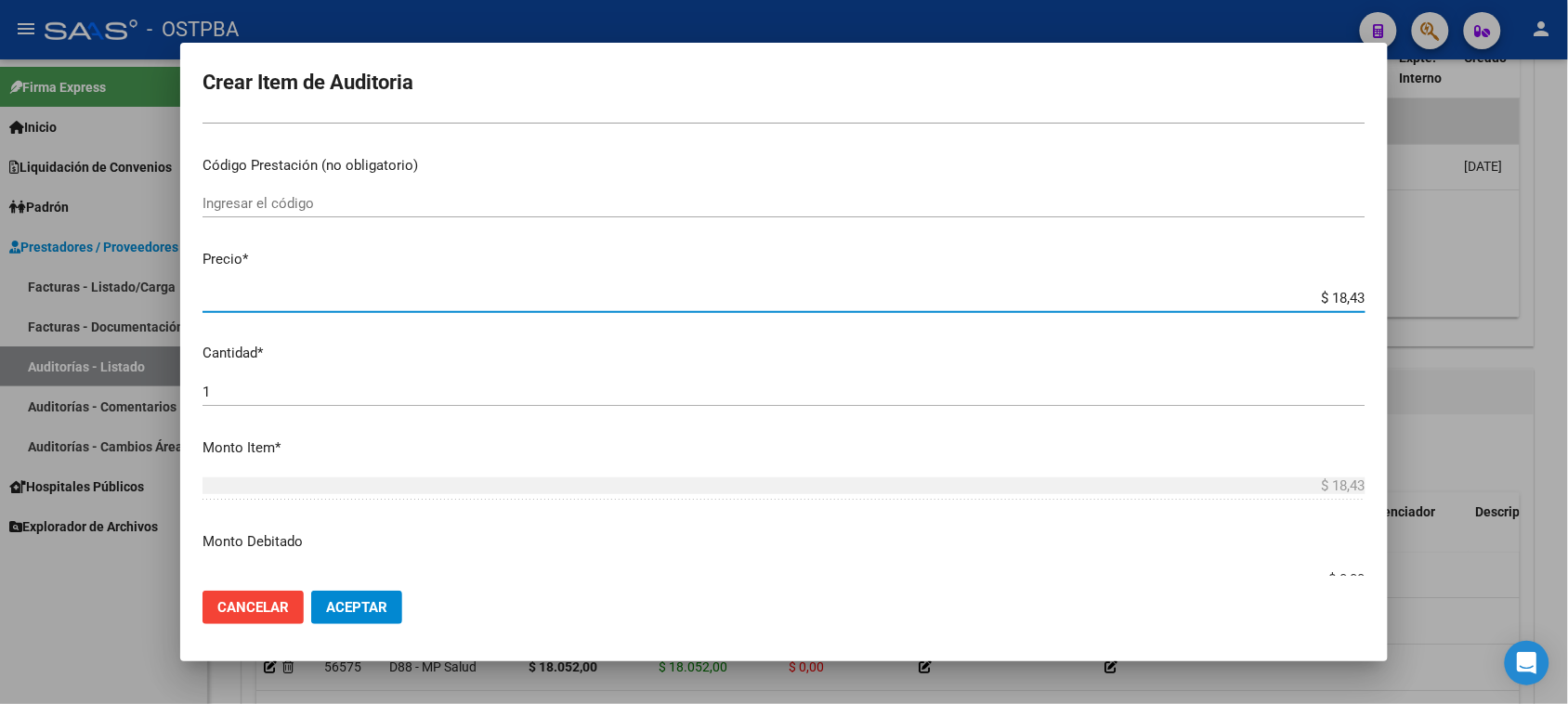
type input "$ 184,31"
type input "$ 1.843,10"
type input "$ 18.431,00"
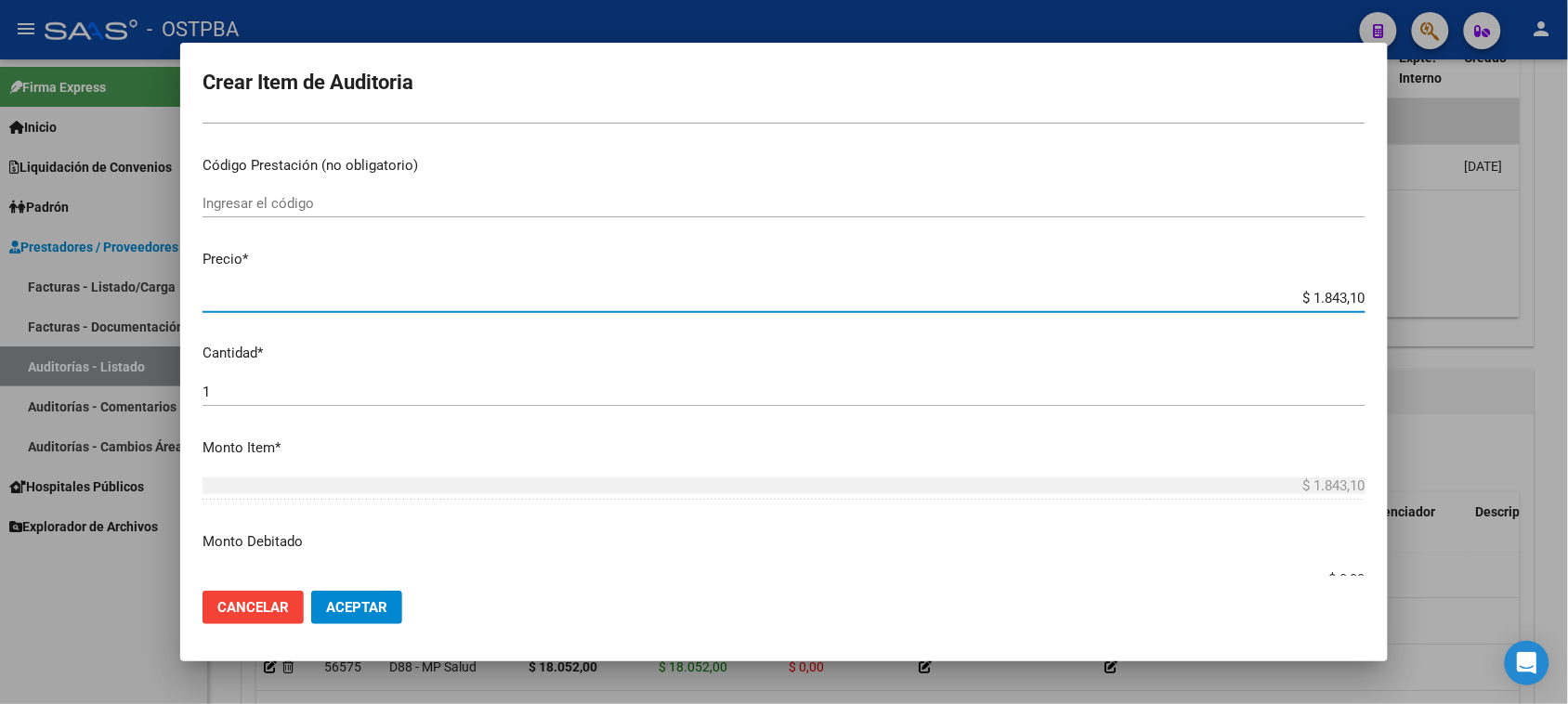
type input "$ 18.431,00"
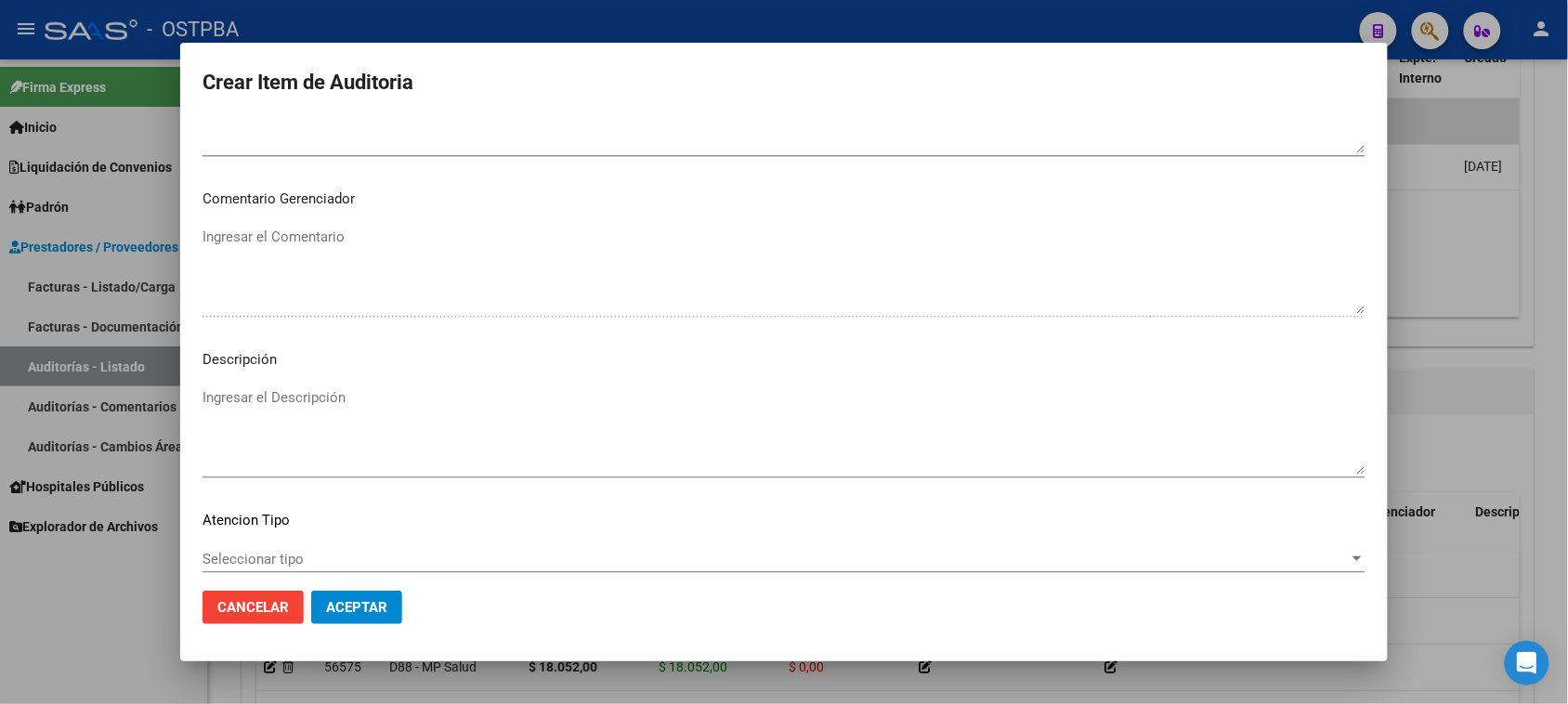
scroll to position [1212, 0]
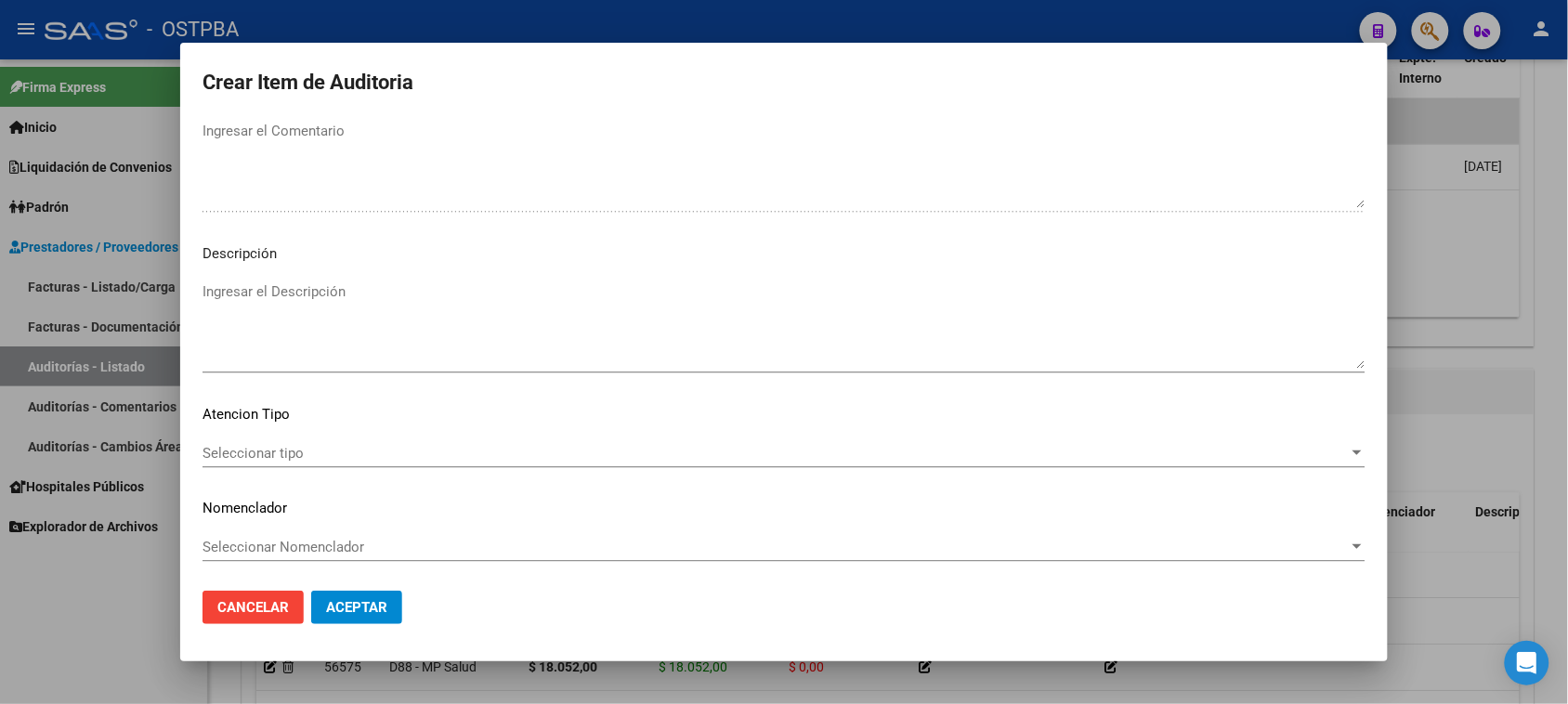
click at [271, 450] on span "Seleccionar tipo" at bounding box center [775, 453] width 1146 height 17
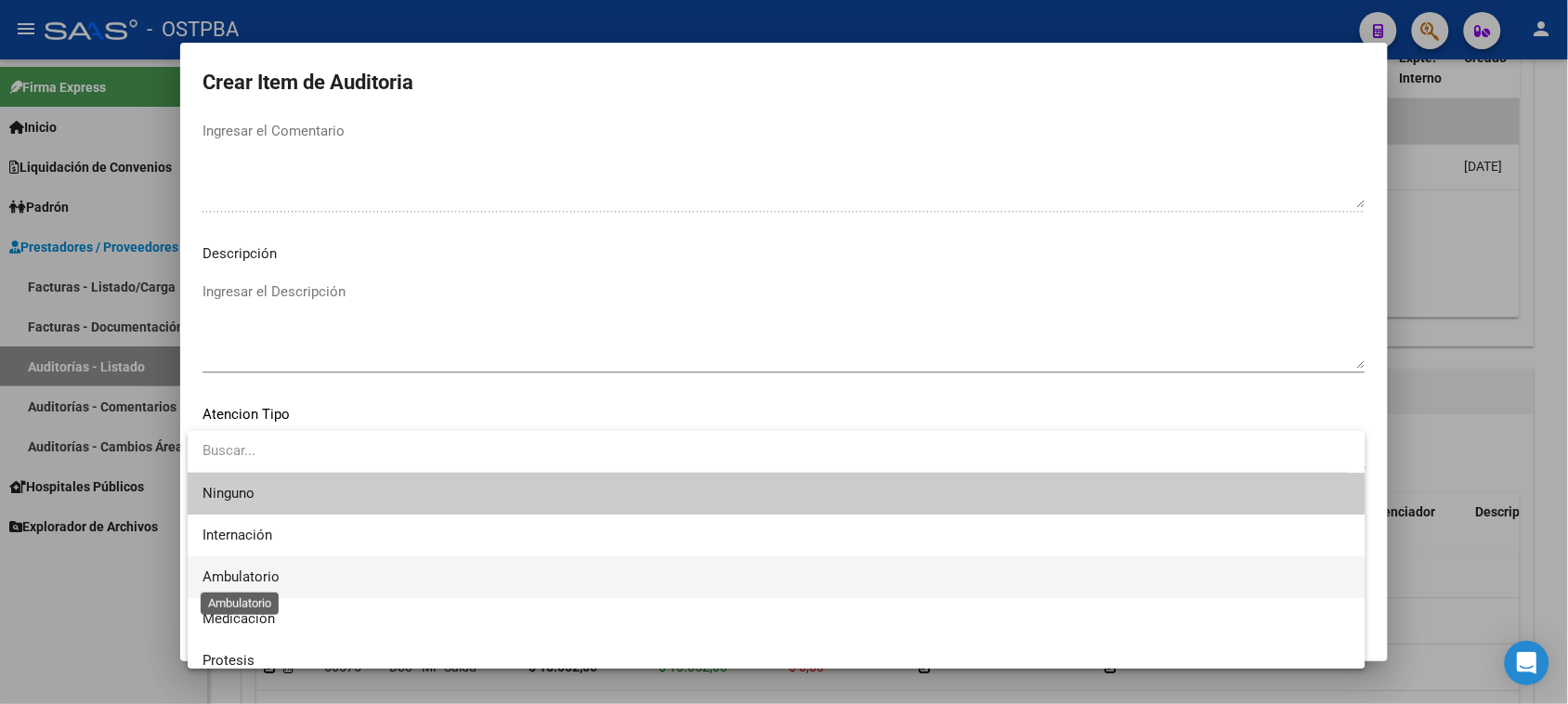
click at [235, 578] on span "Ambulatorio" at bounding box center [240, 577] width 77 height 17
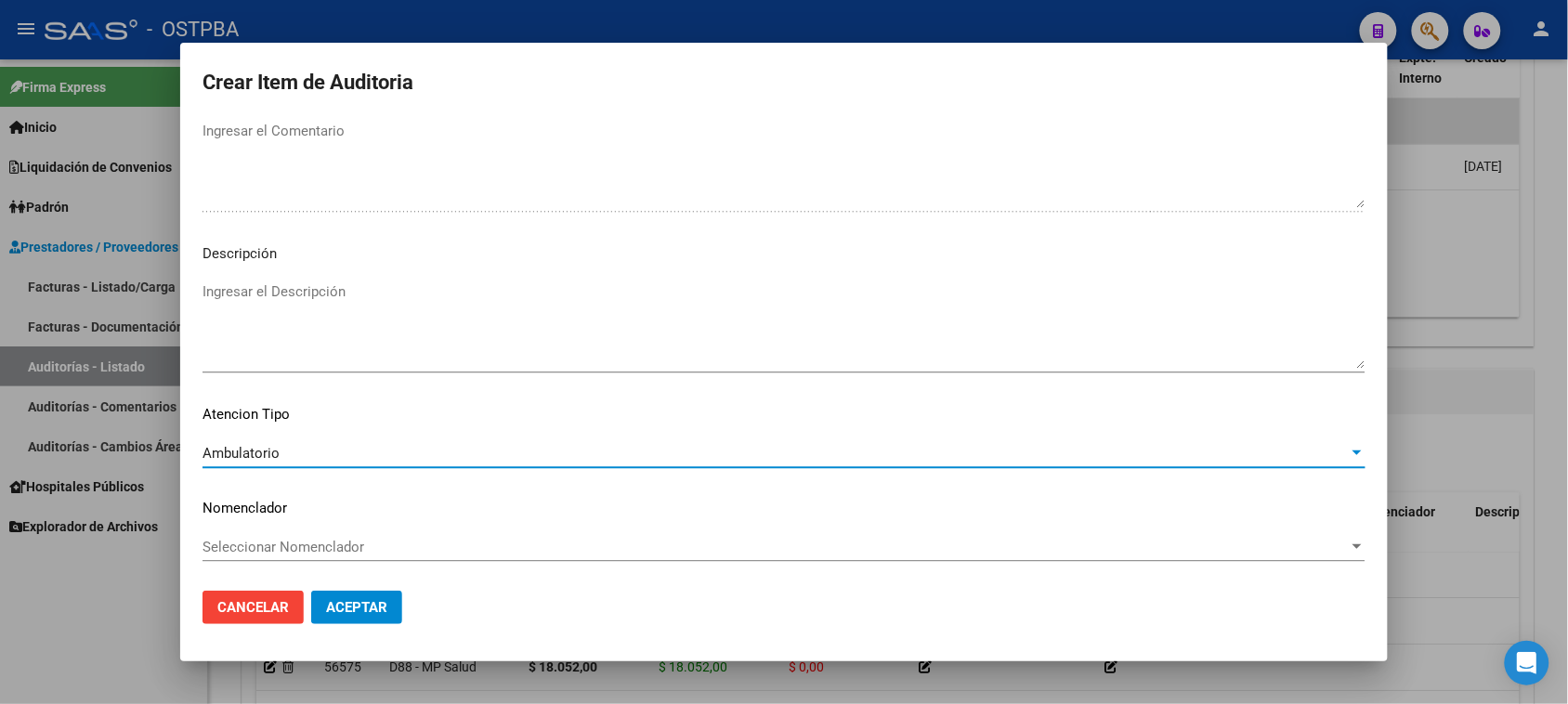
click at [358, 617] on button "Aceptar" at bounding box center [356, 607] width 91 height 33
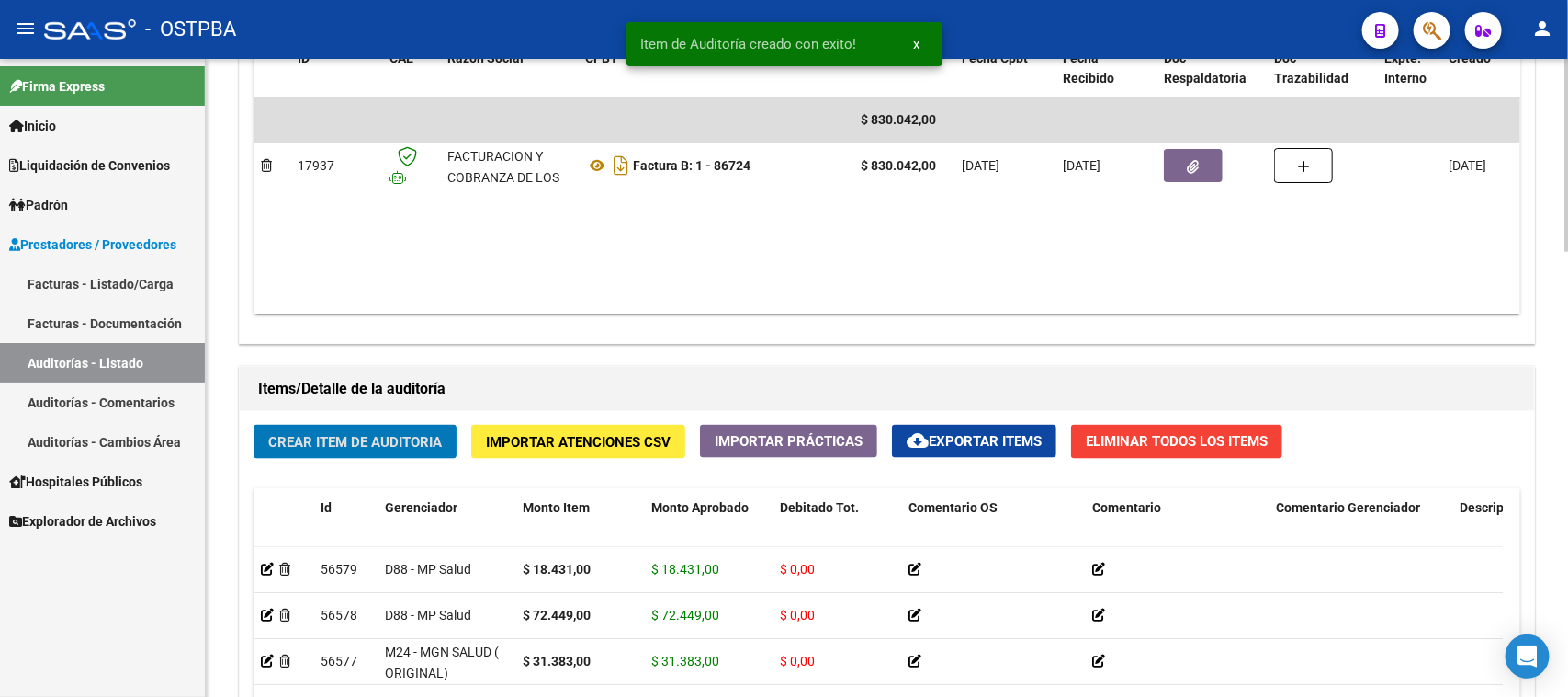
drag, startPoint x: 337, startPoint y: 447, endPoint x: 351, endPoint y: 447, distance: 14.0
click at [351, 447] on span "Crear Item de Auditoria" at bounding box center [355, 442] width 174 height 17
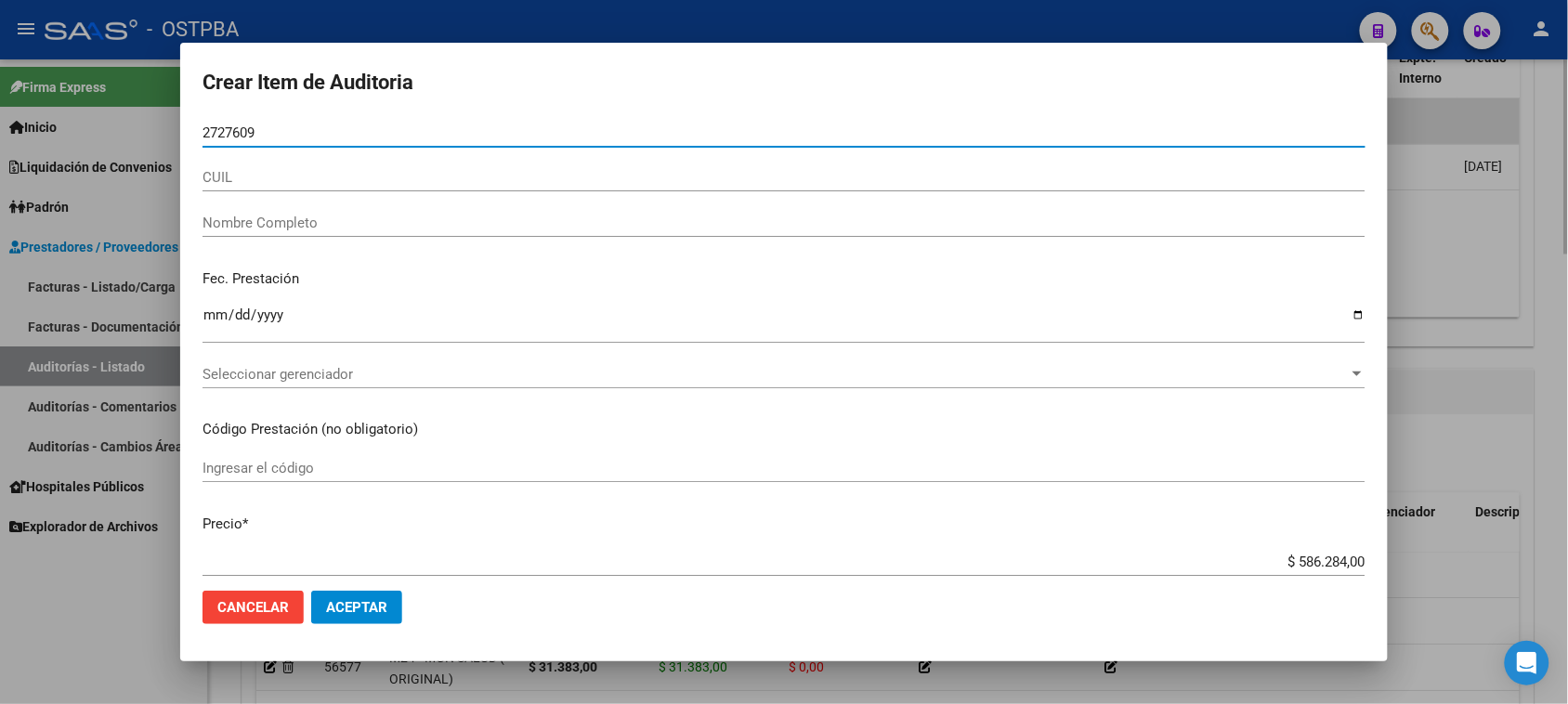
type input "27276095"
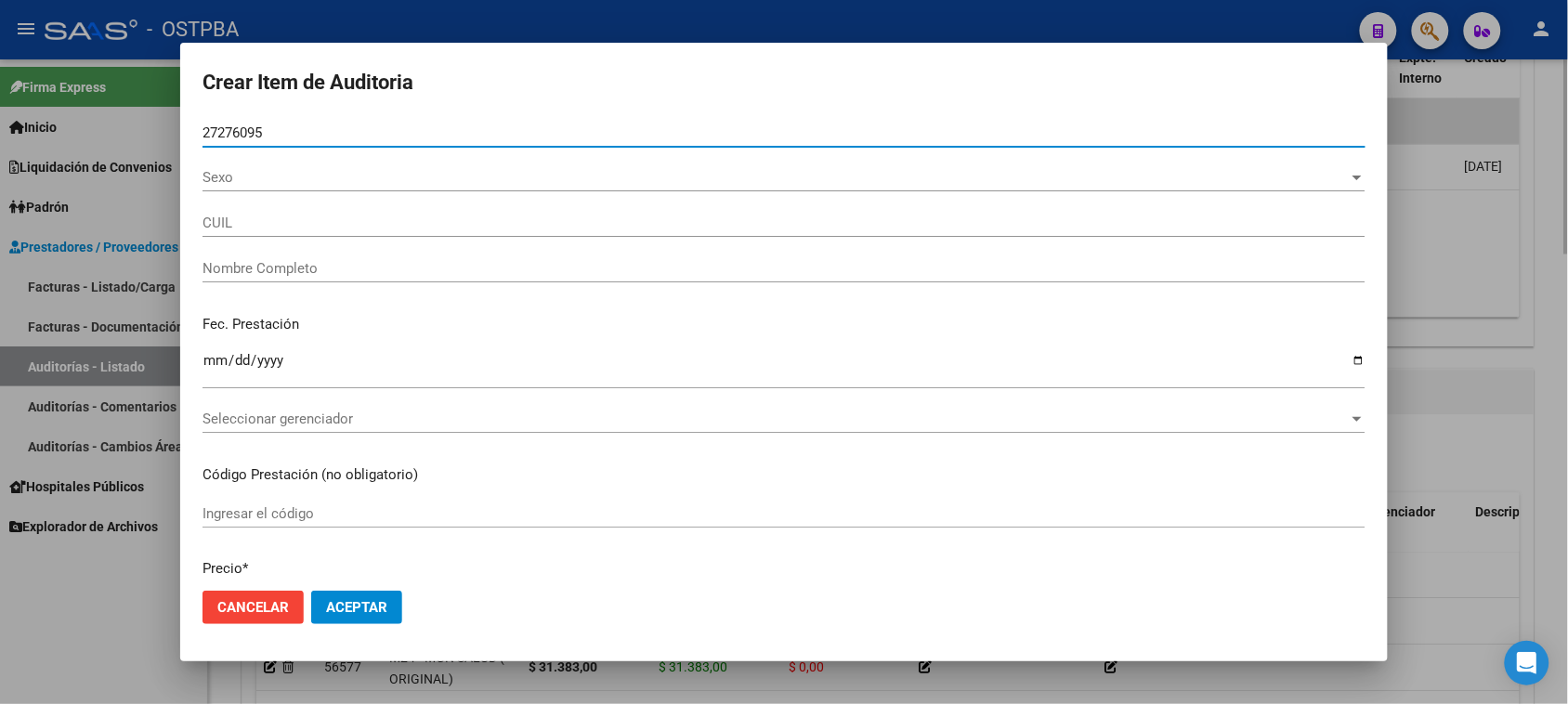
type input "27272760956"
type input "[PERSON_NAME] [PERSON_NAME]"
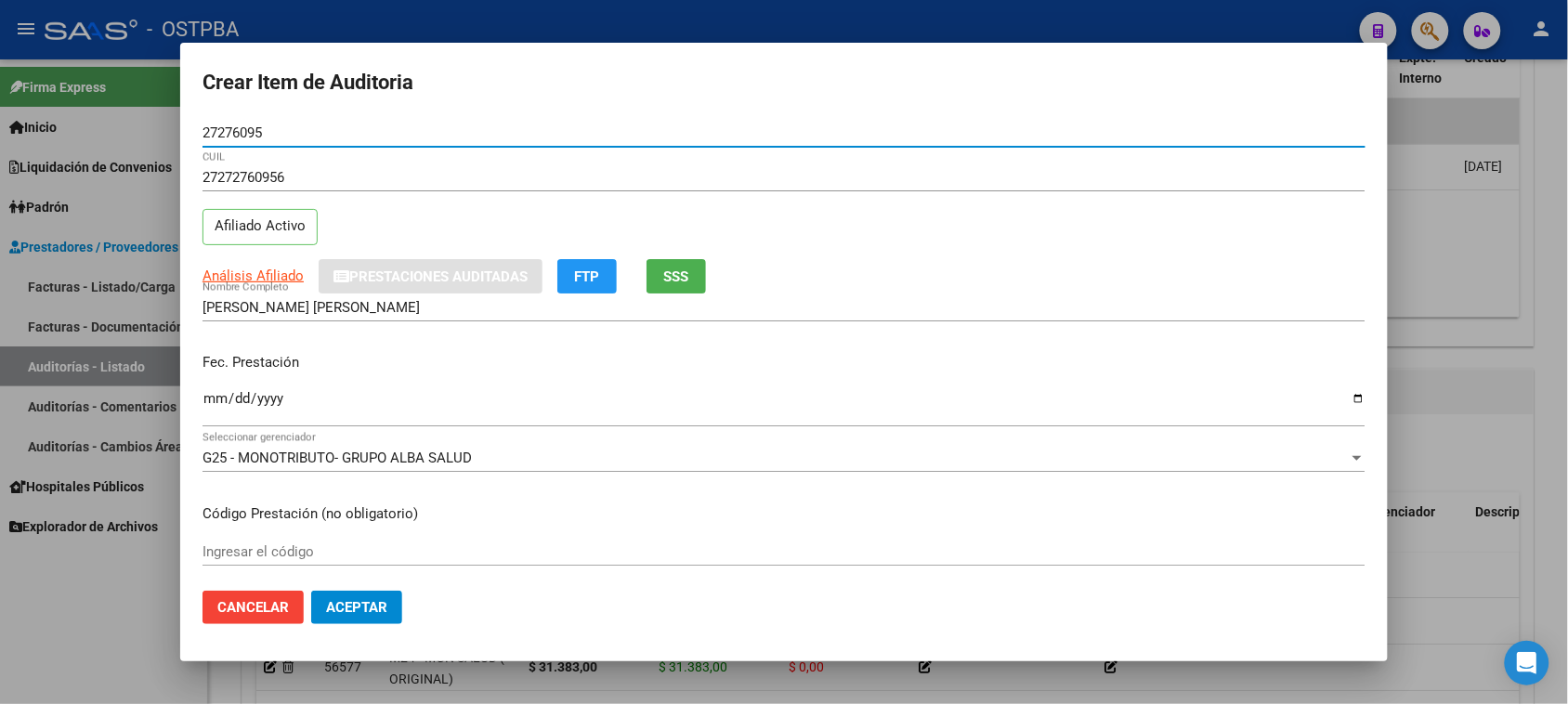
type input "27276095"
click at [212, 402] on input "Ingresar la fecha" at bounding box center [784, 405] width 1162 height 30
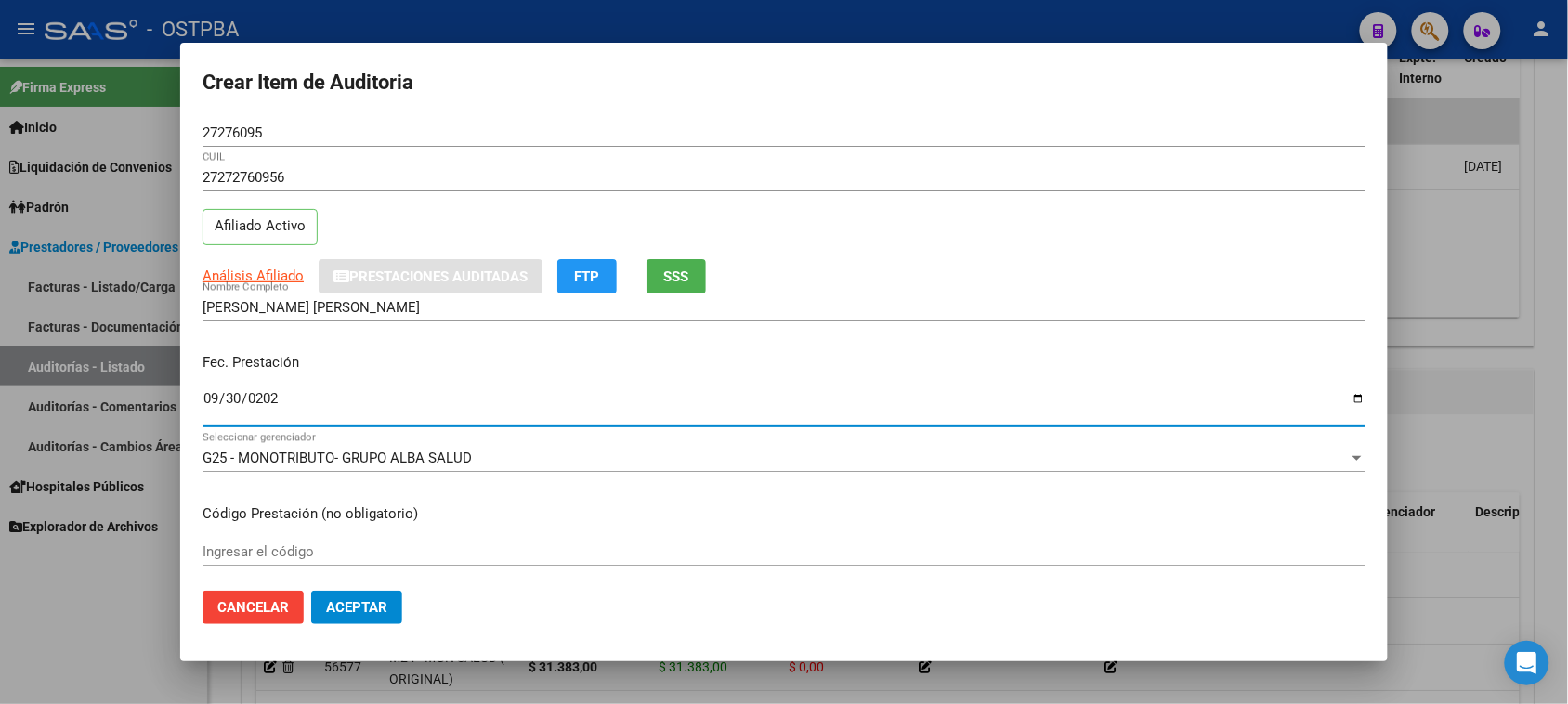
type input "[DATE]"
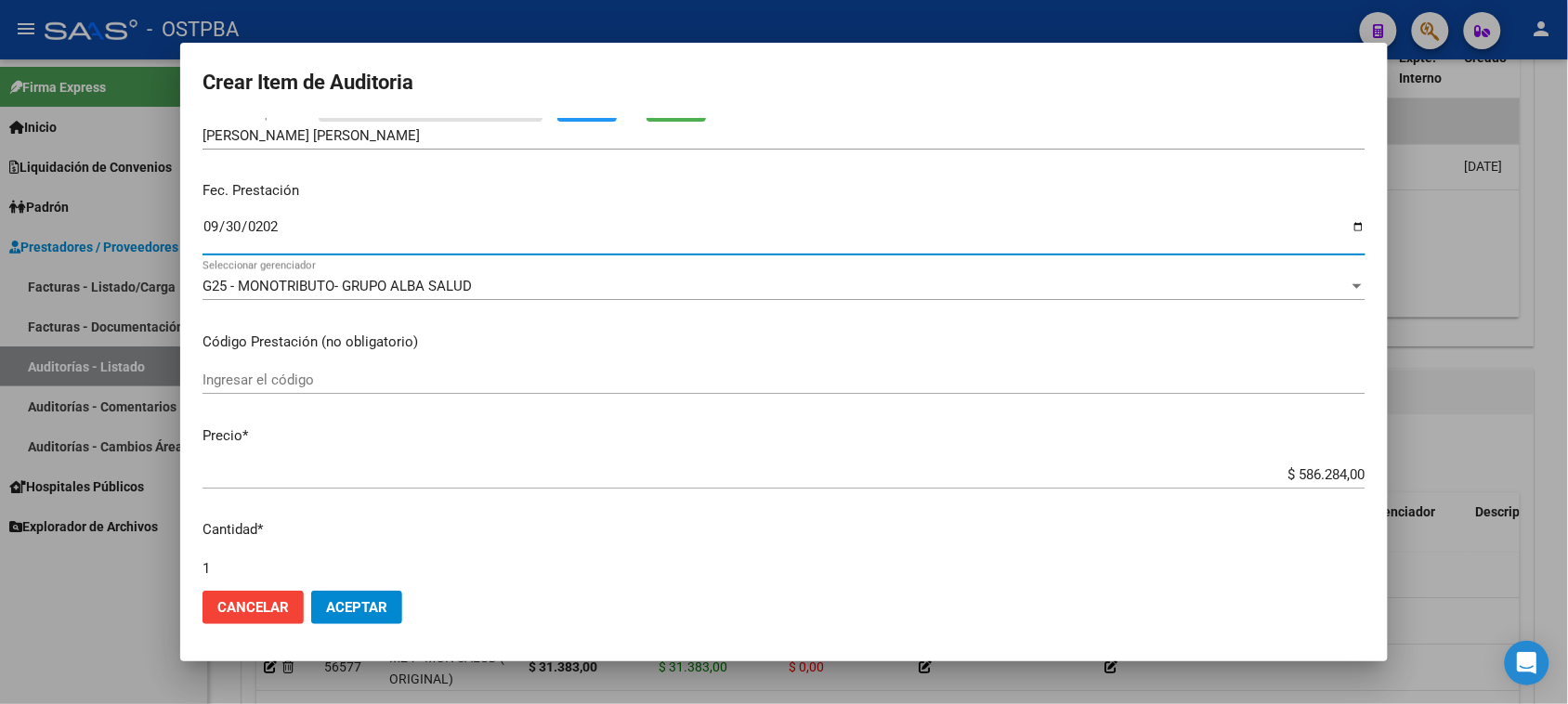
scroll to position [232, 0]
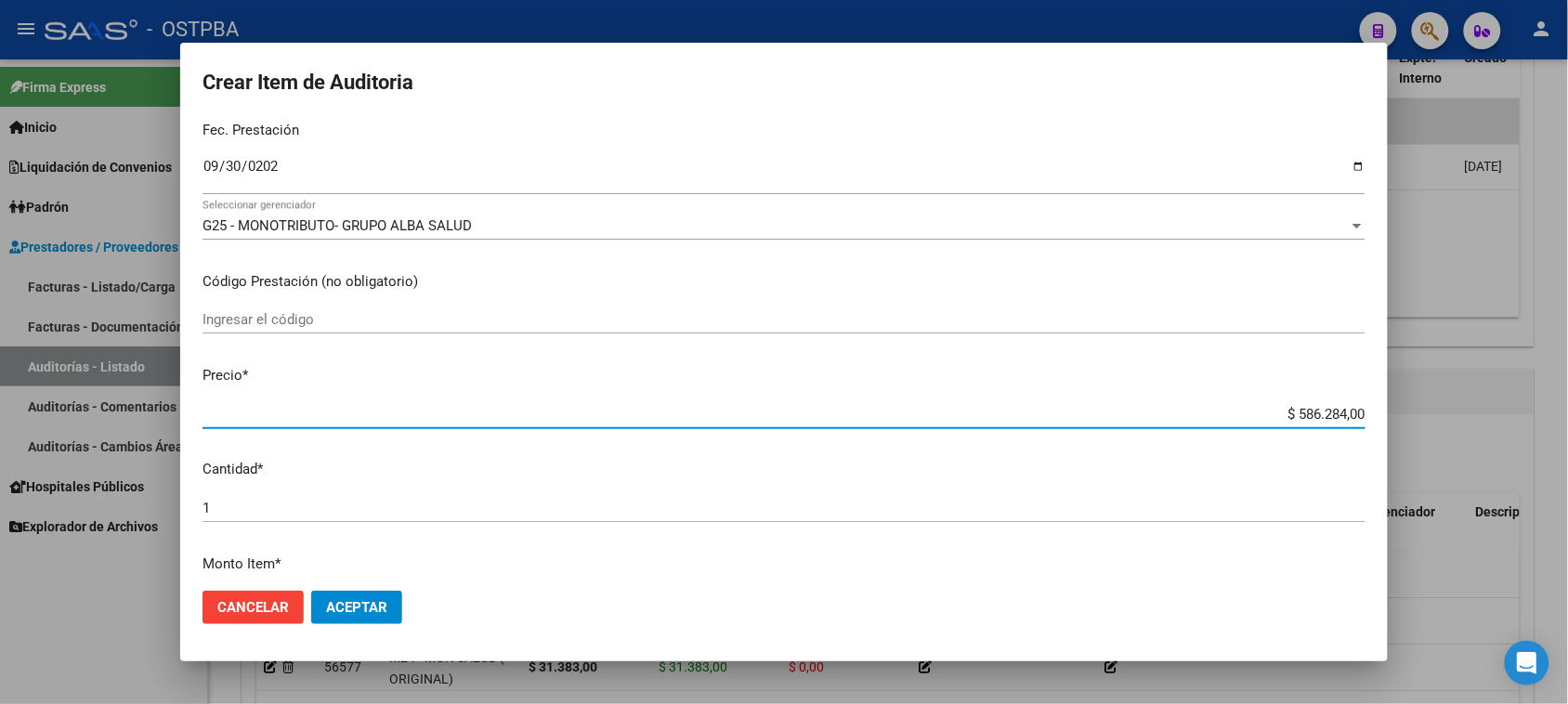
drag, startPoint x: 1278, startPoint y: 406, endPoint x: 1433, endPoint y: 408, distance: 155.0
click at [1433, 408] on div "Crear Item de Auditoria 27276095 Nro Documento 27272760956 CUIL Afiliado Activo…" at bounding box center [784, 352] width 1568 height 704
type input "$ 0,02"
type input "$ 0,20"
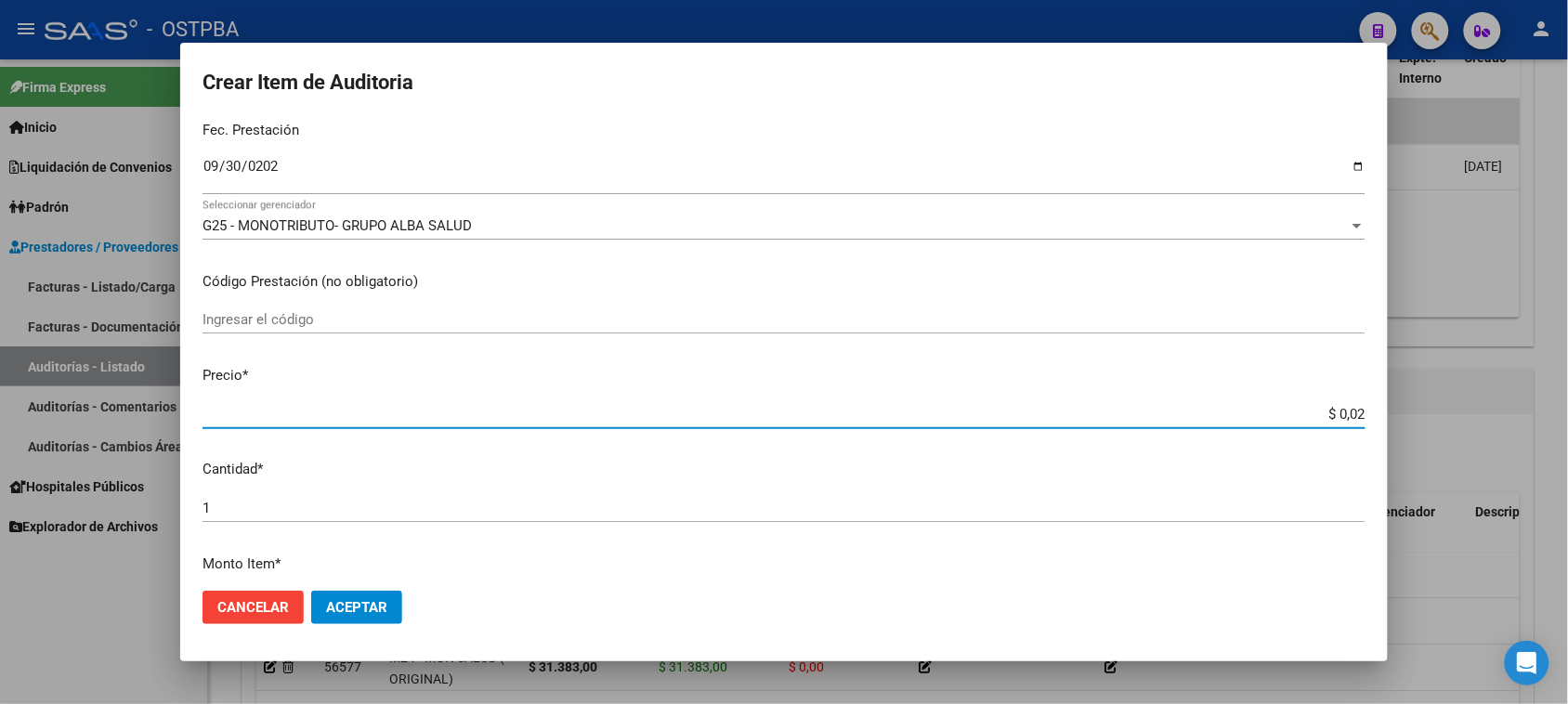
type input "$ 0,20"
type input "$ 2,07"
type input "$ 20,77"
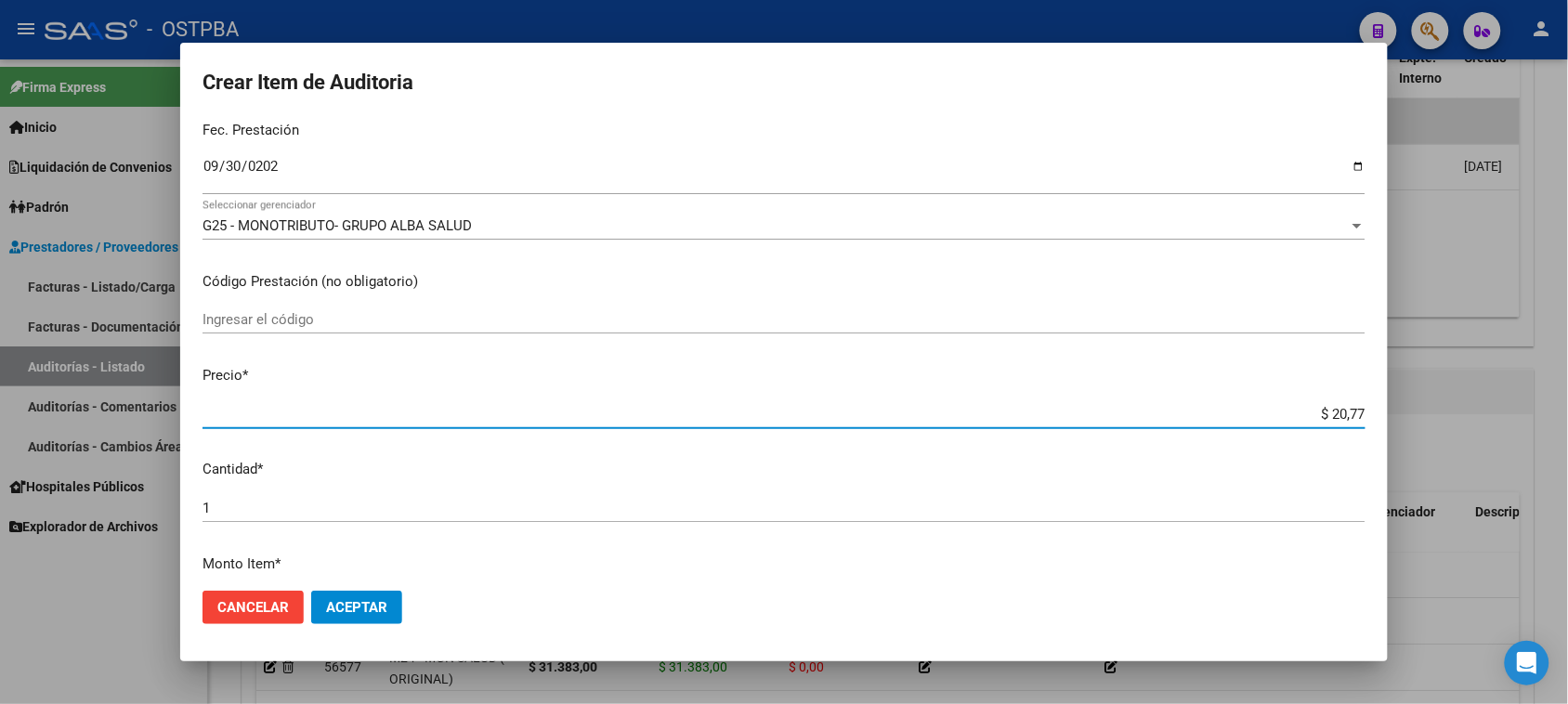
type input "$ 207,74"
type input "$ 2.077,44"
type input "$ 20.774,40"
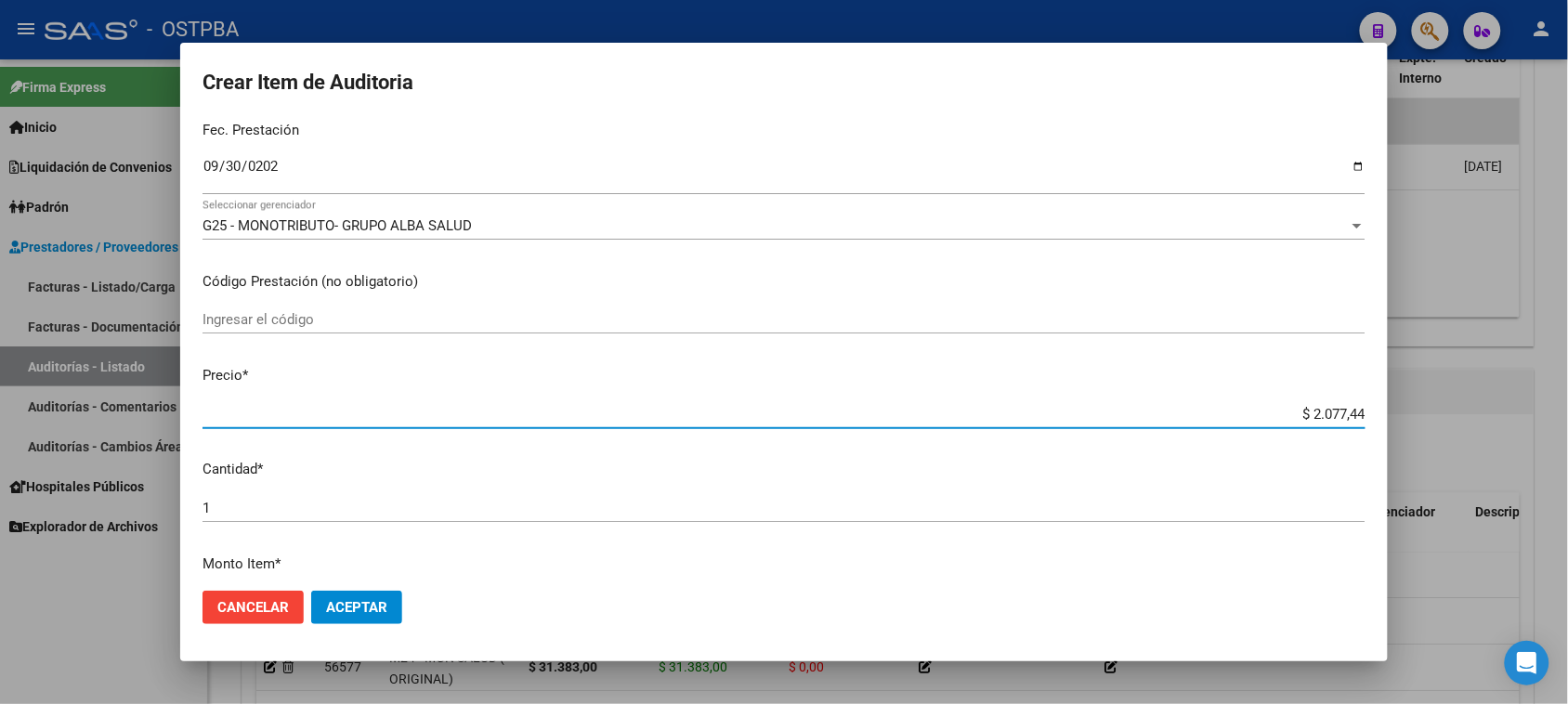
type input "$ 20.774,40"
type input "$ 207.744,00"
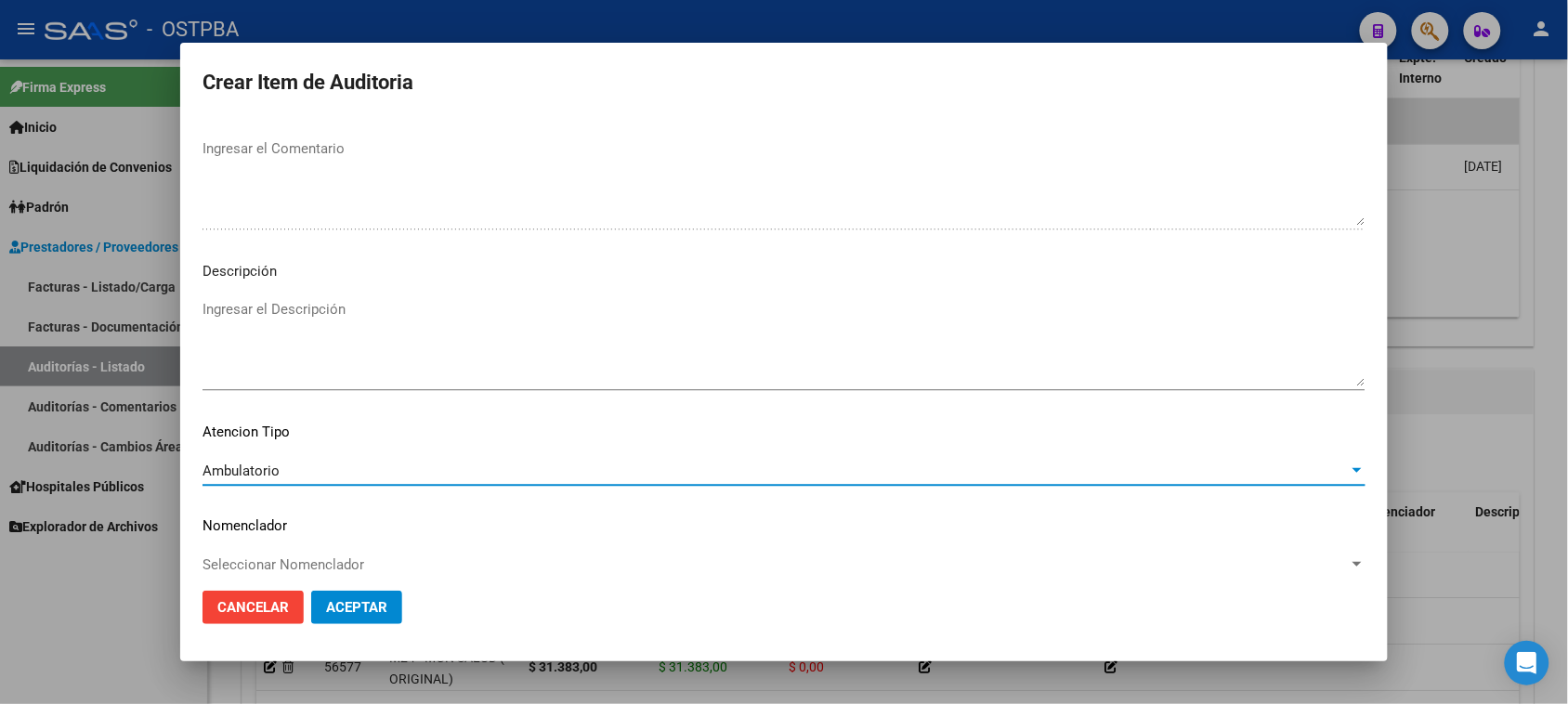
scroll to position [1212, 0]
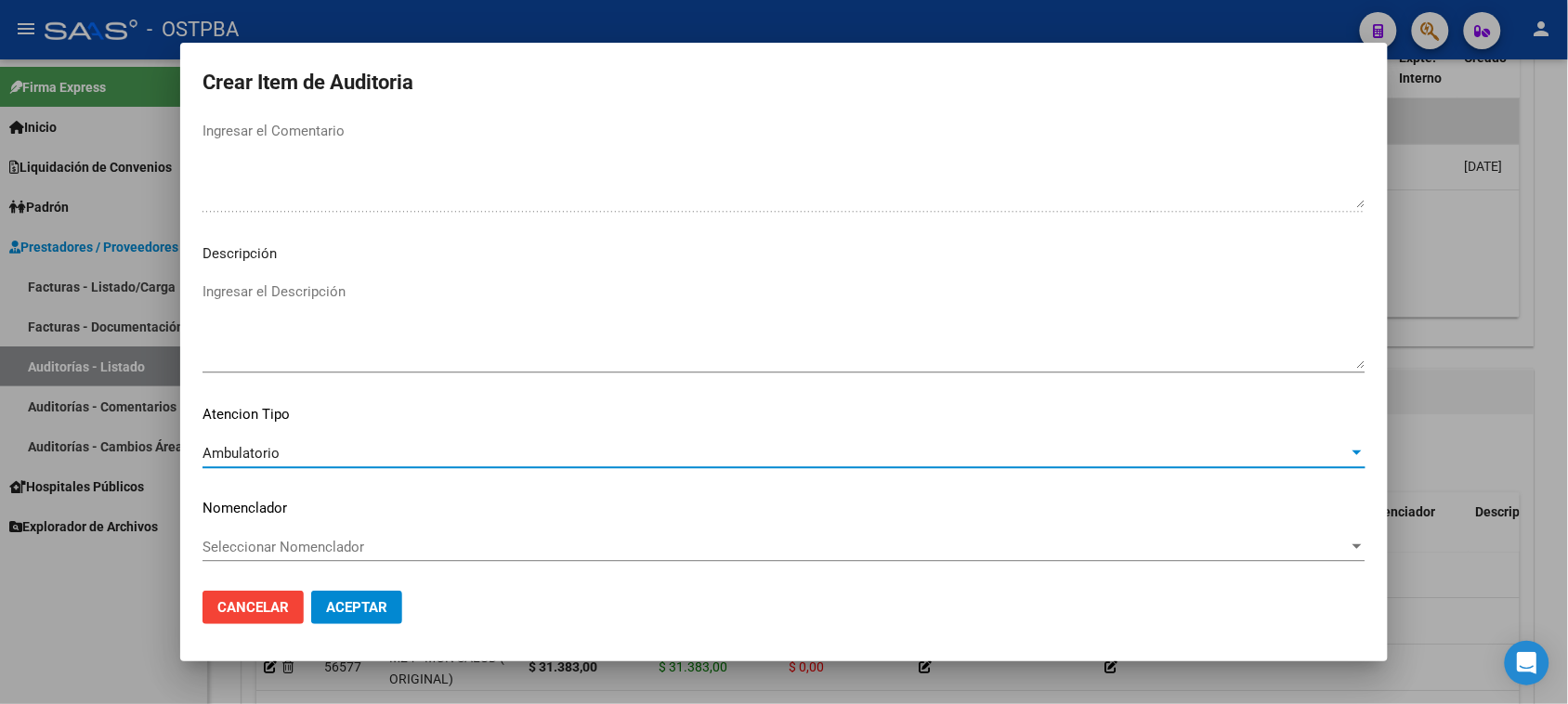
click at [351, 604] on span "Aceptar" at bounding box center [357, 608] width 61 height 17
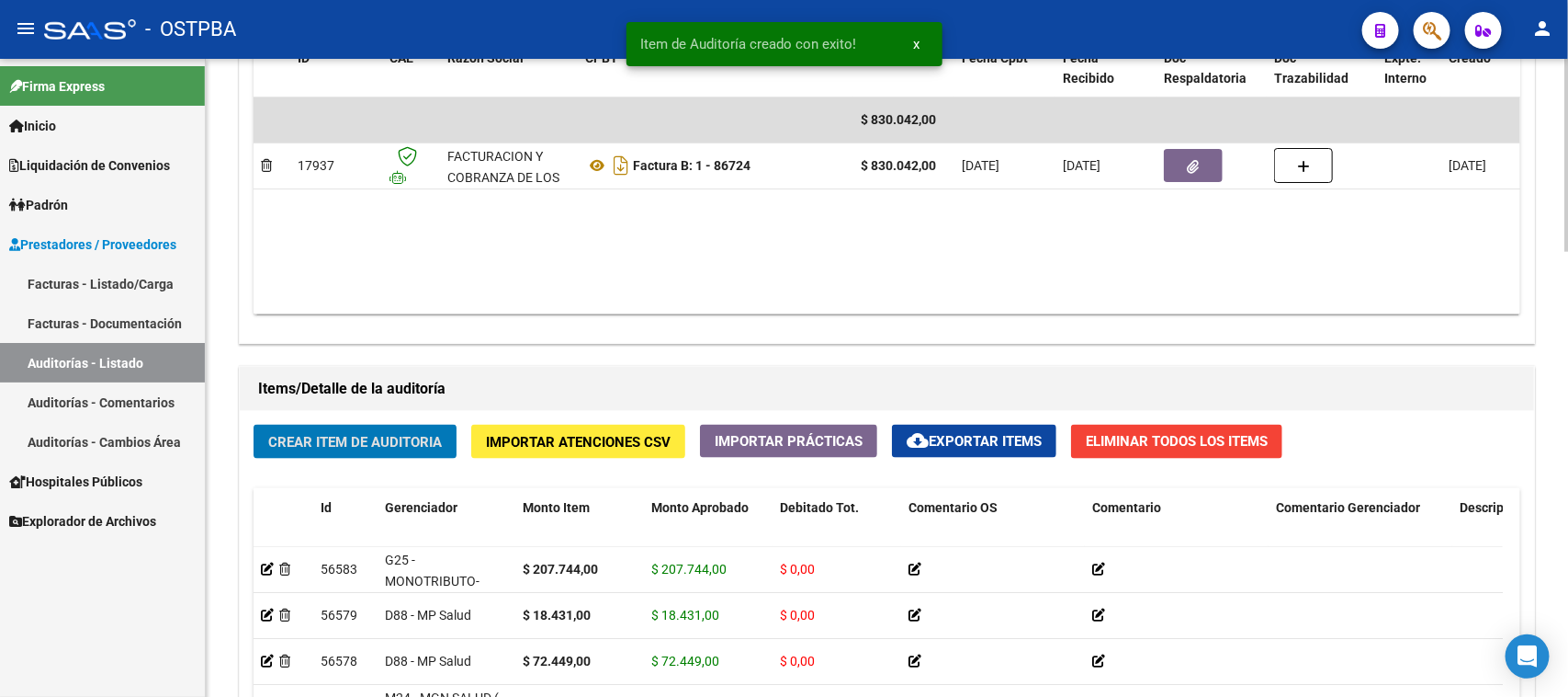
click at [304, 441] on span "Crear Item de Auditoria" at bounding box center [355, 442] width 174 height 17
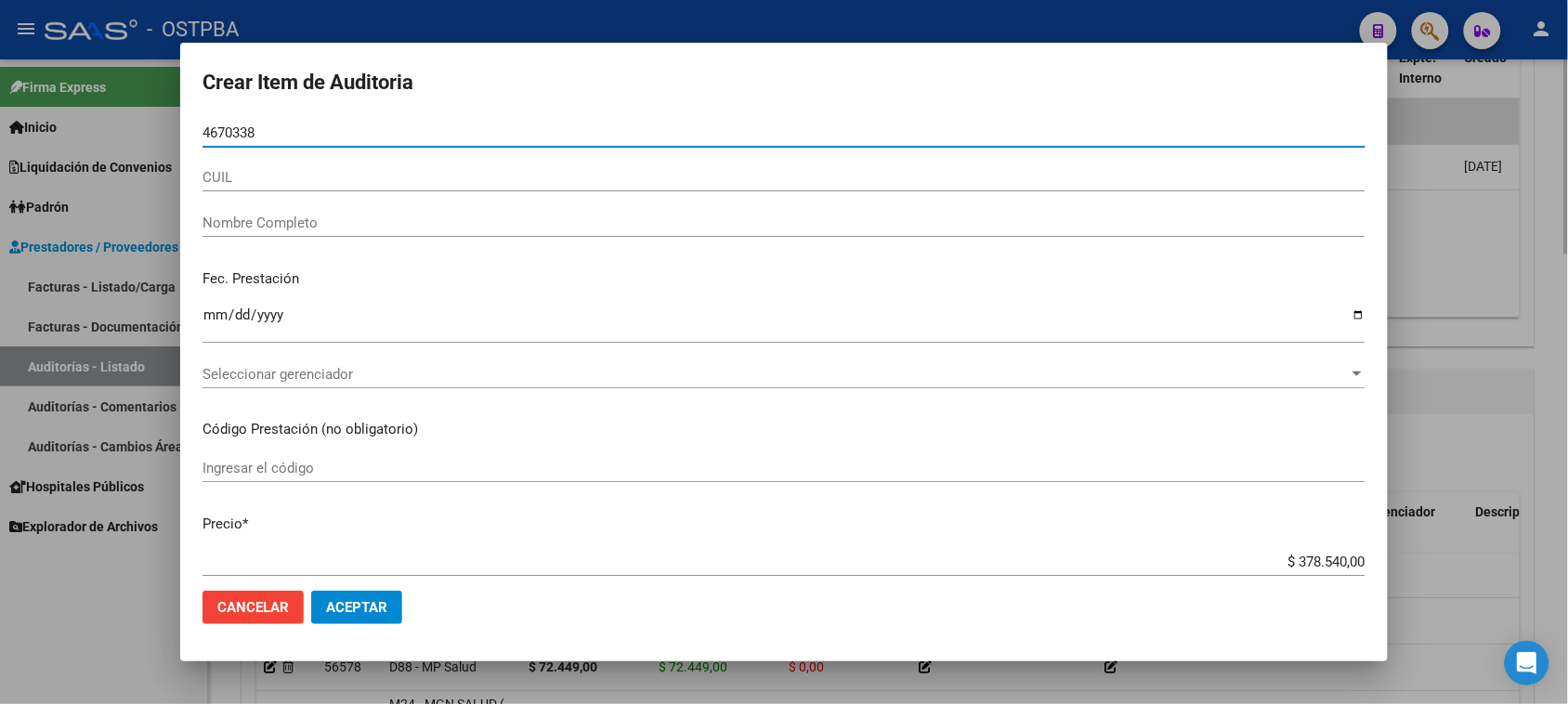
type input "46703389"
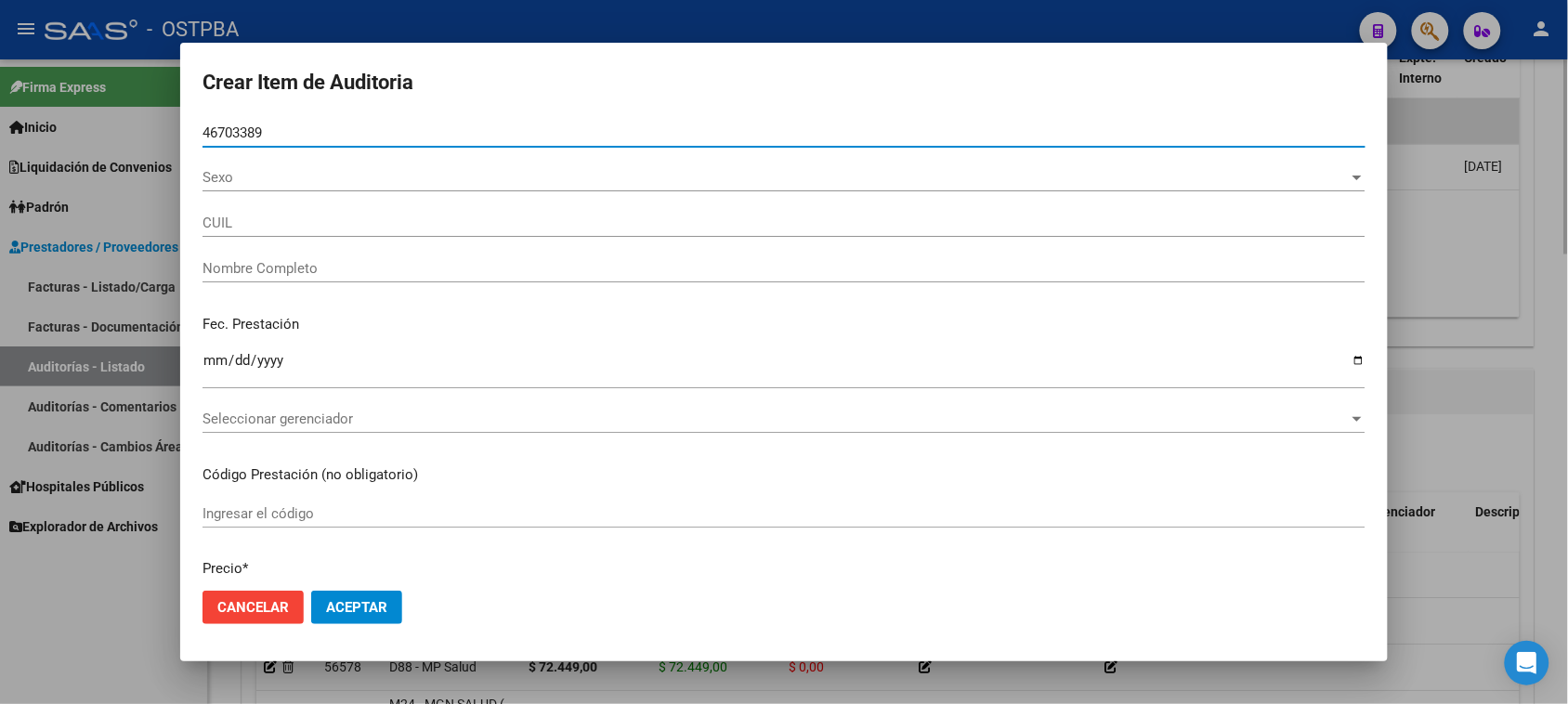
type input "27467033897"
type input "[PERSON_NAME] SOLEDAD"
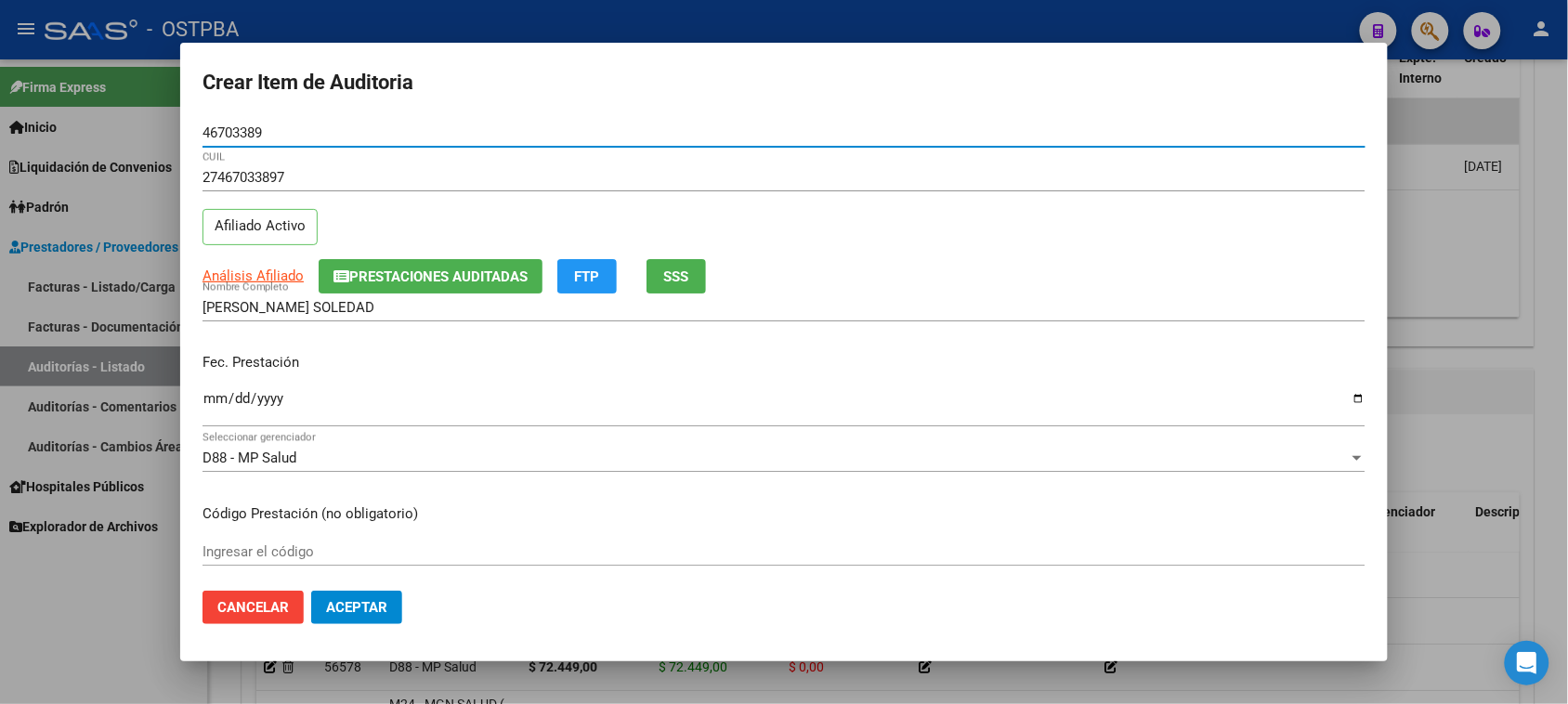
type input "46703389"
click at [212, 399] on input "Ingresar la fecha" at bounding box center [784, 405] width 1162 height 30
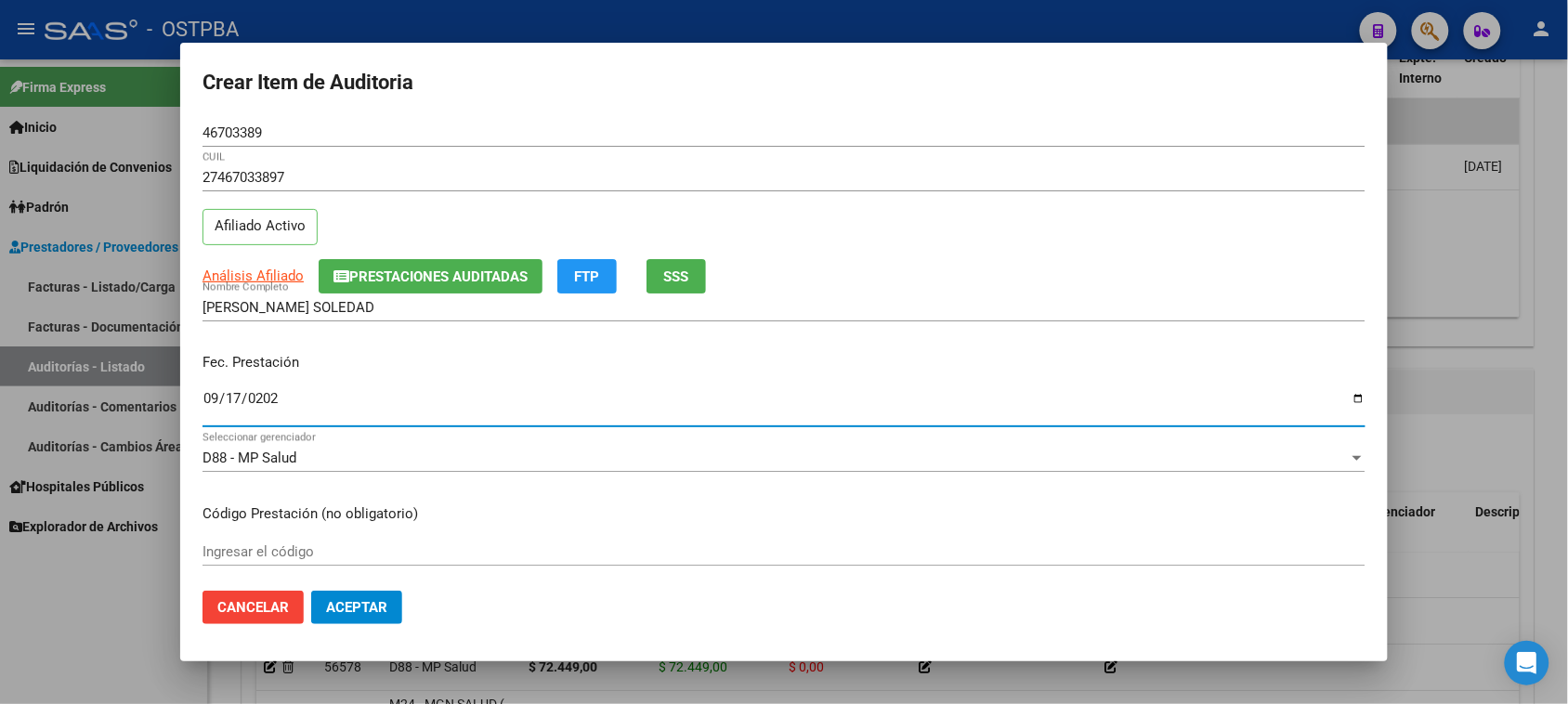
type input "[DATE]"
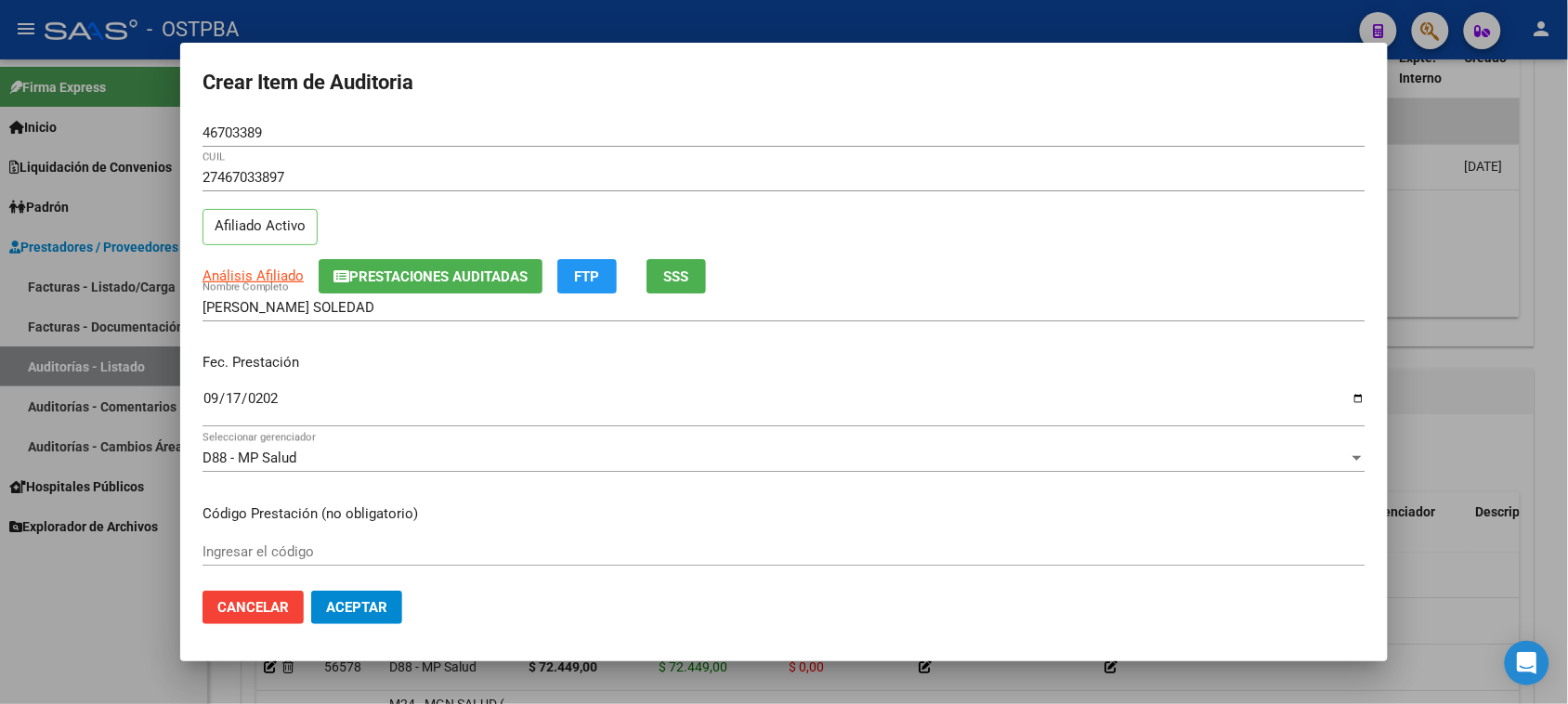
scroll to position [116, 0]
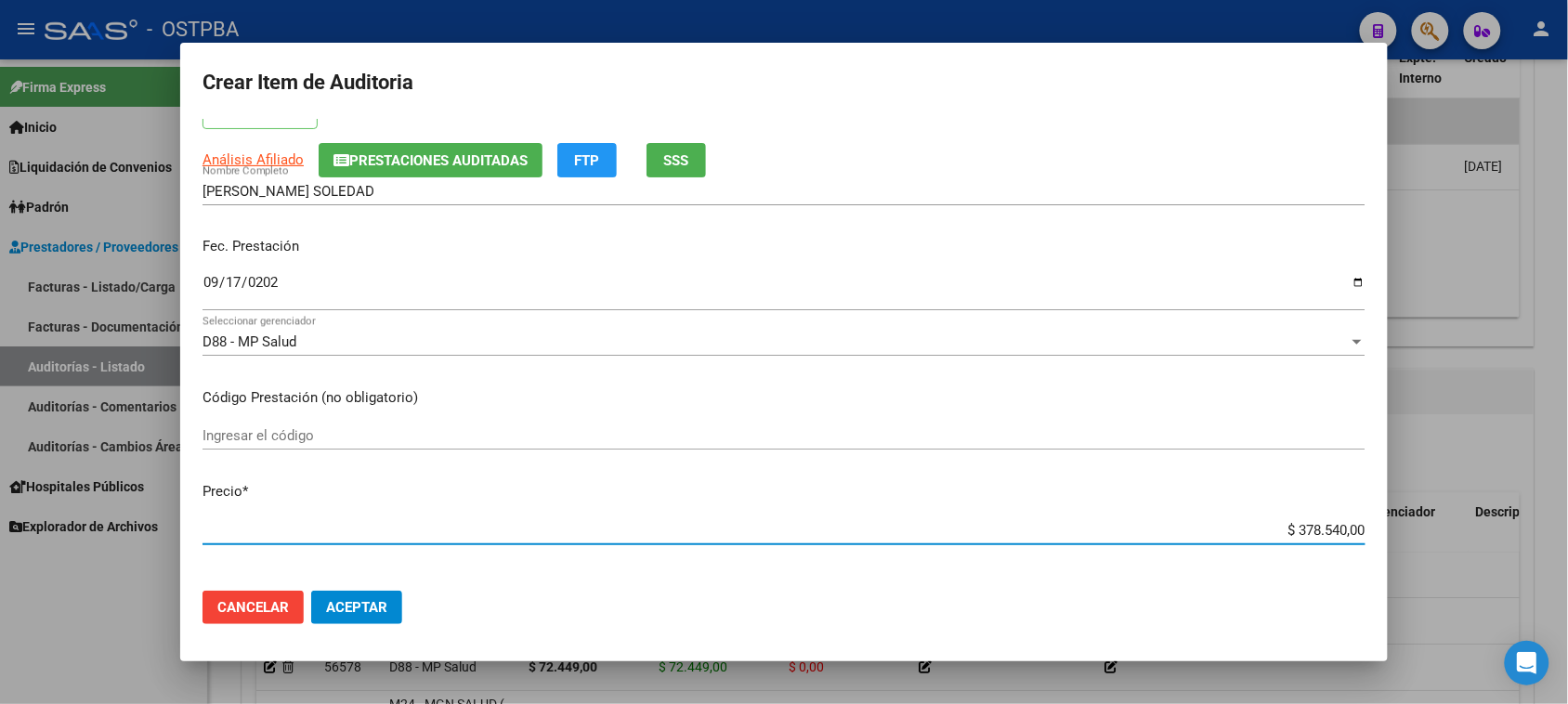
drag, startPoint x: 1282, startPoint y: 531, endPoint x: 1558, endPoint y: 529, distance: 276.0
click at [1558, 529] on div "Crear Item de Auditoria 46703389 Nro Documento 27467033897 CUIL Afiliado Activo…" at bounding box center [784, 352] width 1568 height 704
type input "$ 0,01"
type input "$ 0,18"
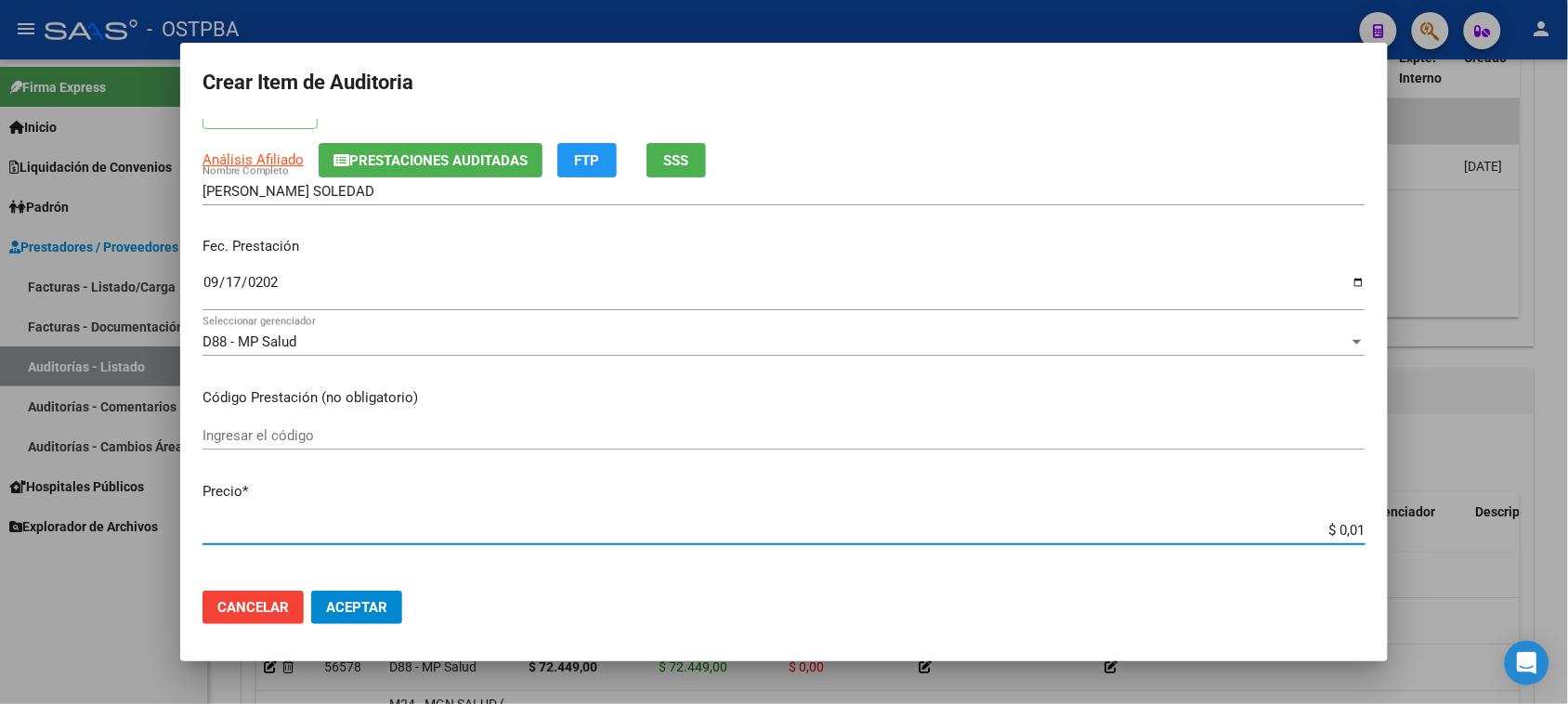
type input "$ 0,18"
type input "$ 1,84"
type input "$ 18,43"
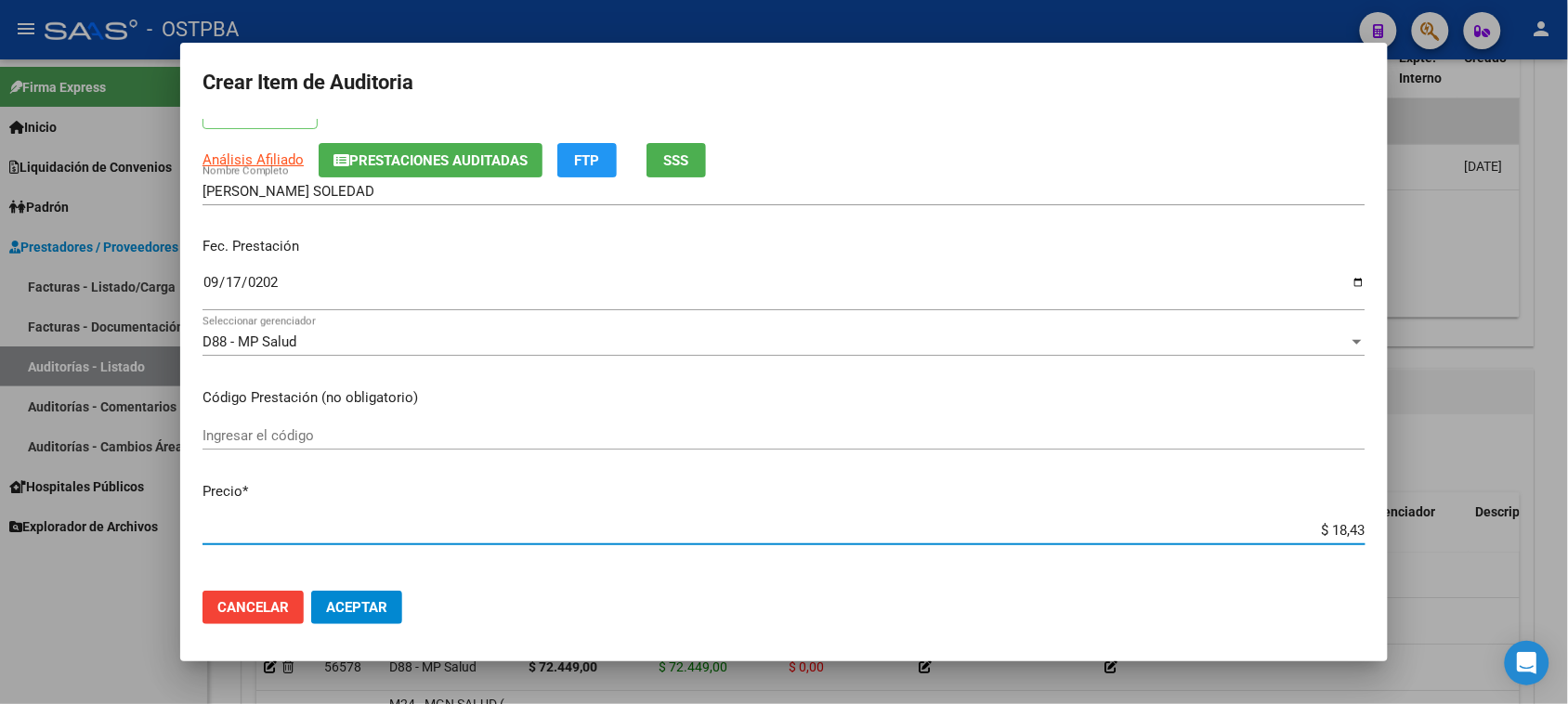
type input "$ 184,31"
type input "$ 1.843,10"
type input "$ 18.431,00"
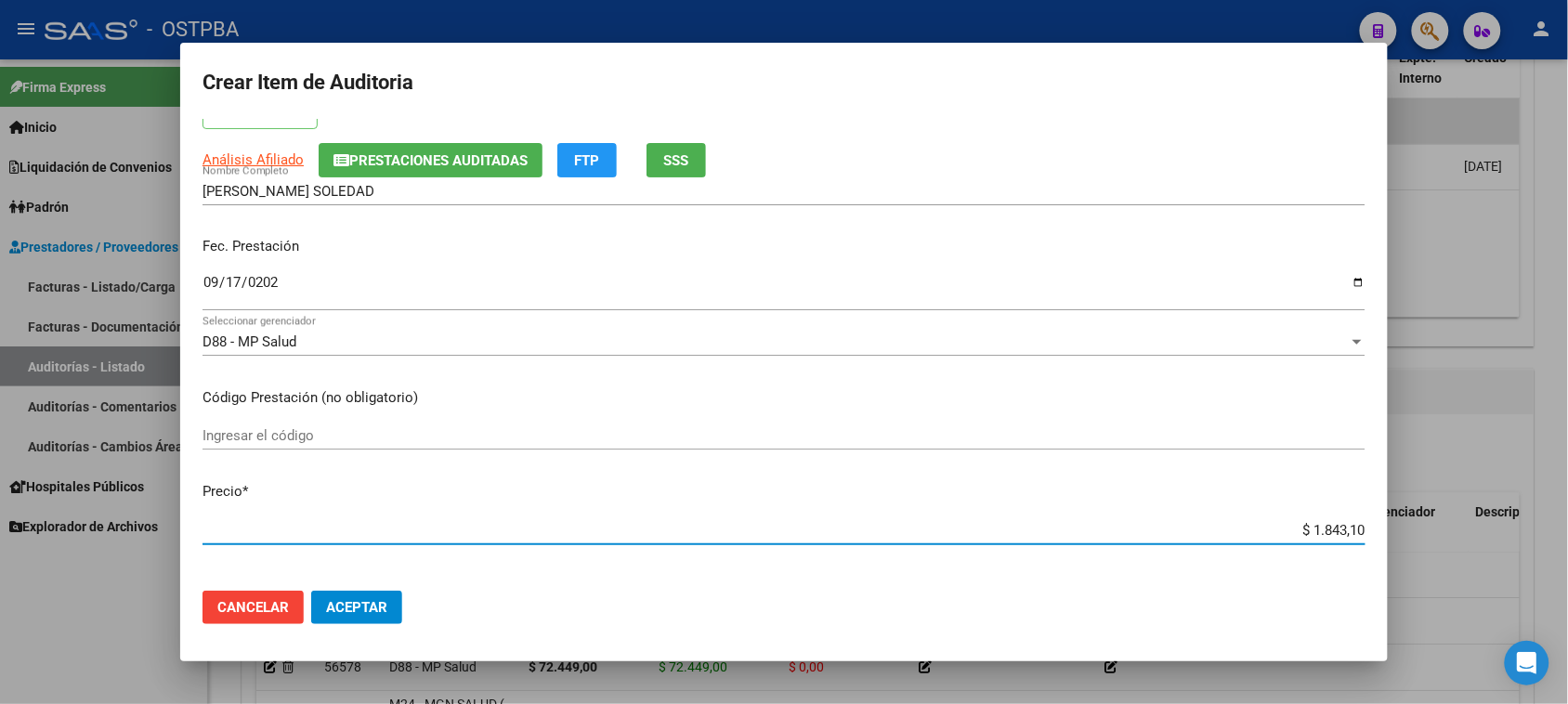
type input "$ 18.431,00"
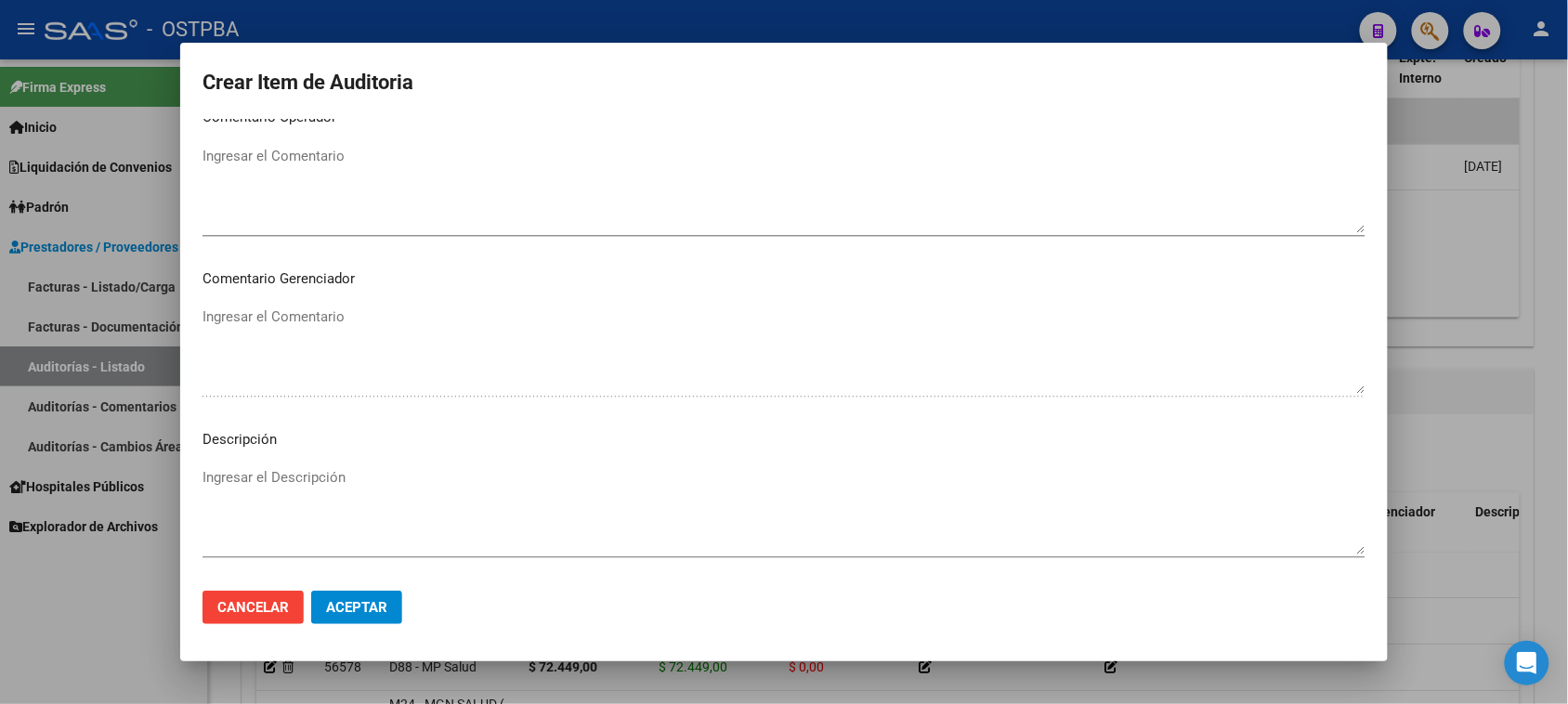
scroll to position [1160, 0]
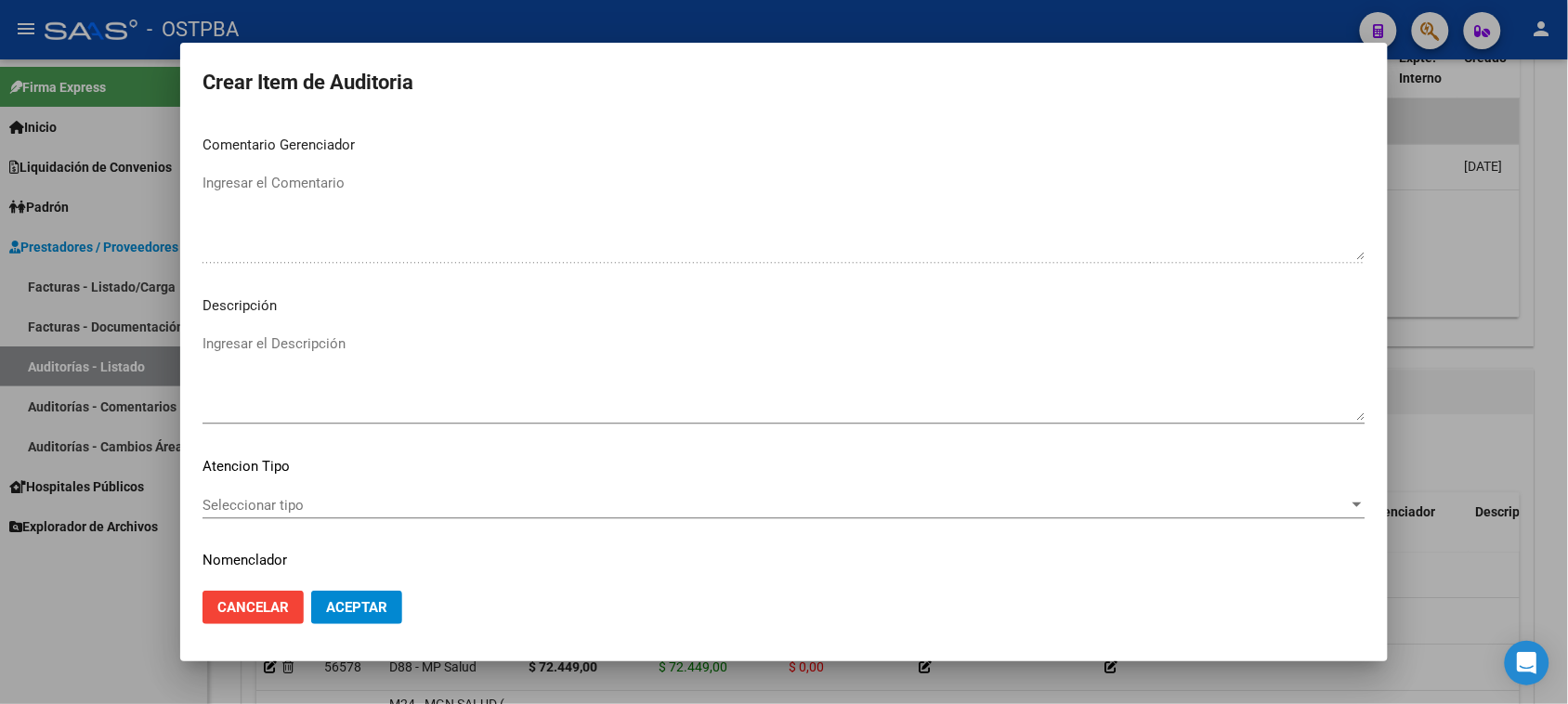
click at [267, 502] on span "Seleccionar tipo" at bounding box center [775, 506] width 1146 height 17
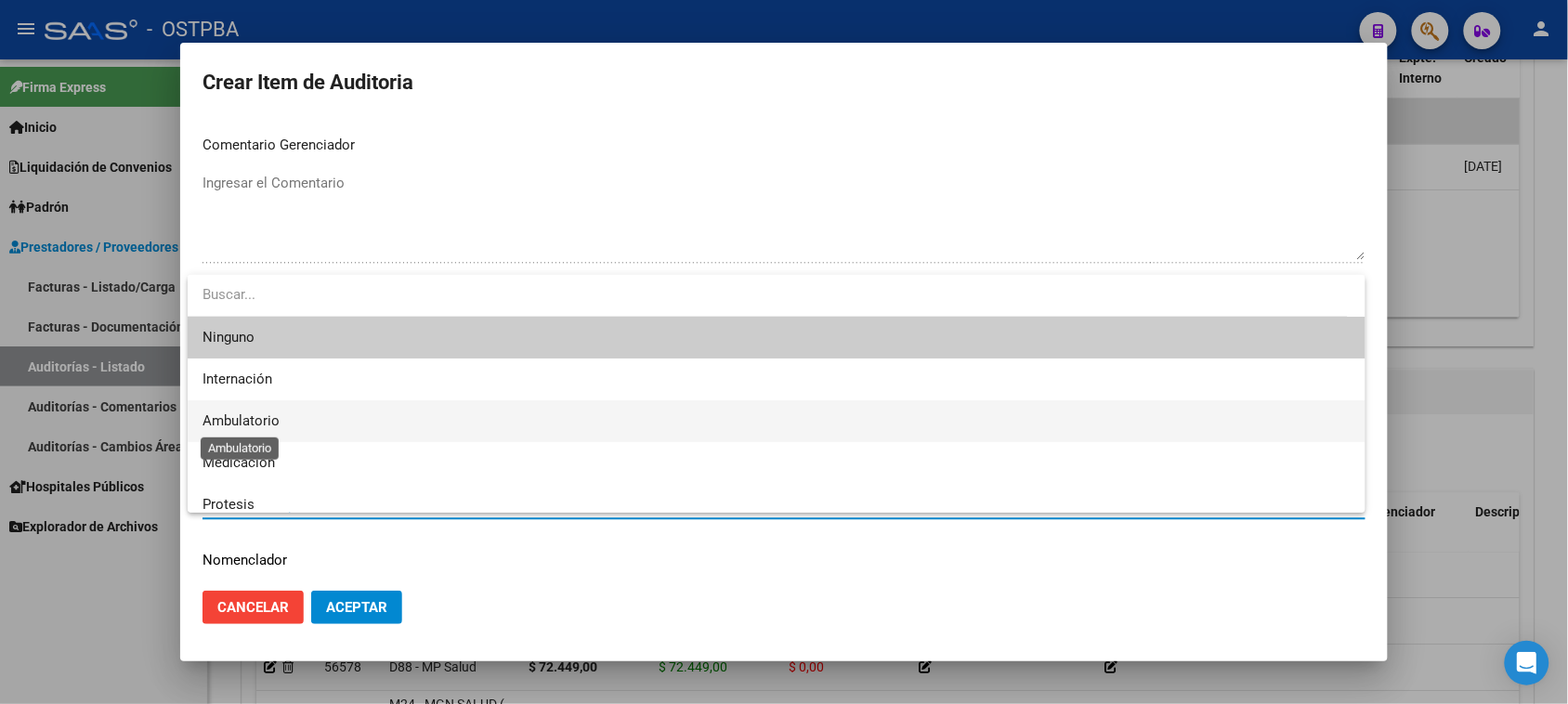
click at [254, 420] on span "Ambulatorio" at bounding box center [240, 421] width 77 height 17
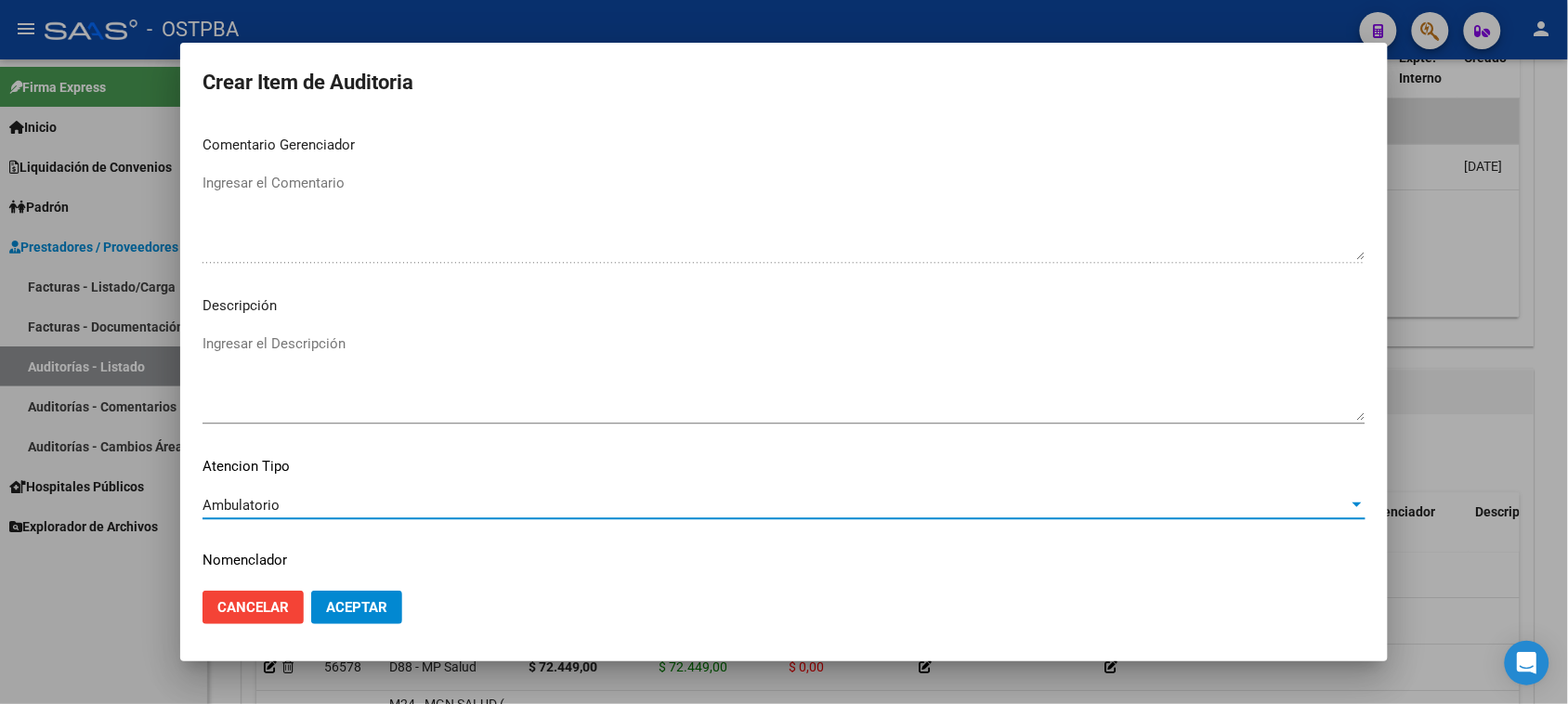
click at [344, 608] on span "Aceptar" at bounding box center [357, 608] width 61 height 17
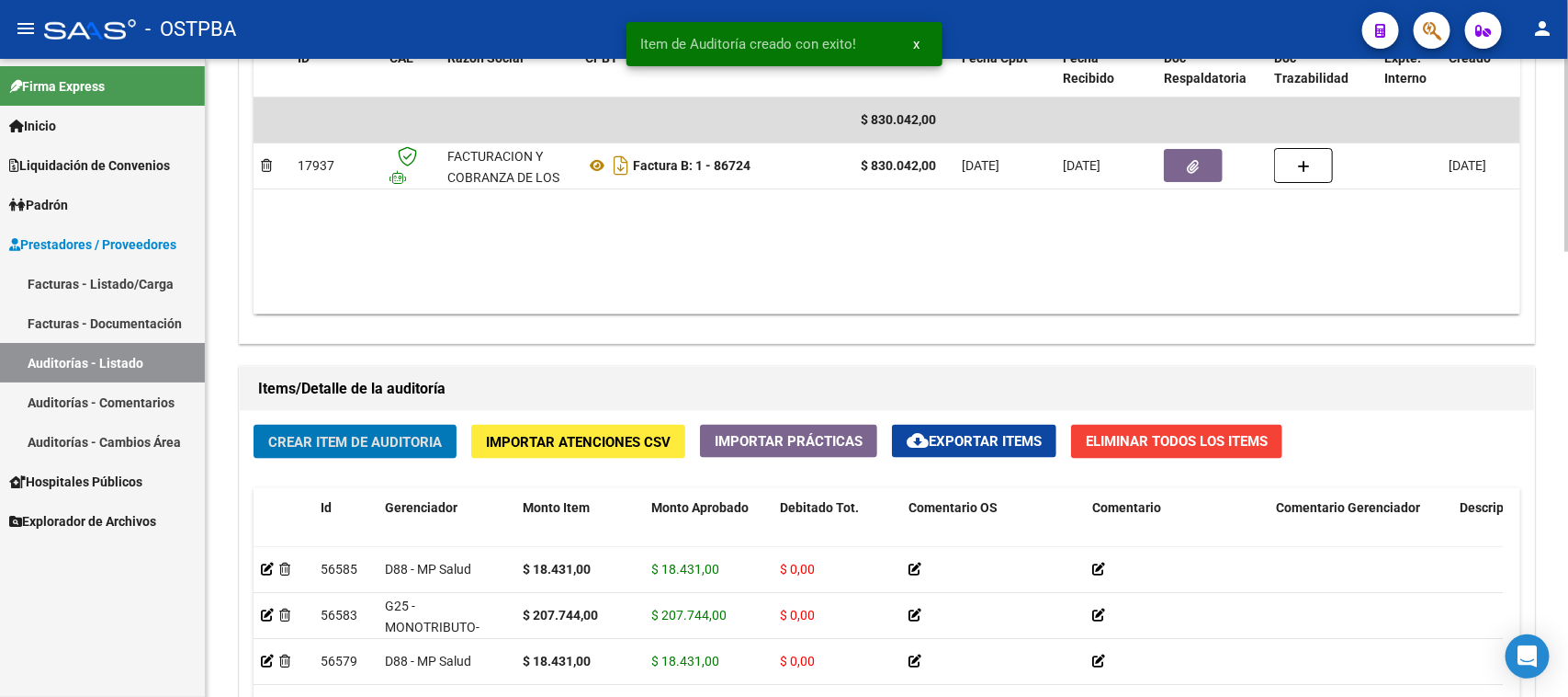
click at [391, 437] on span "Crear Item de Auditoria" at bounding box center [355, 442] width 174 height 17
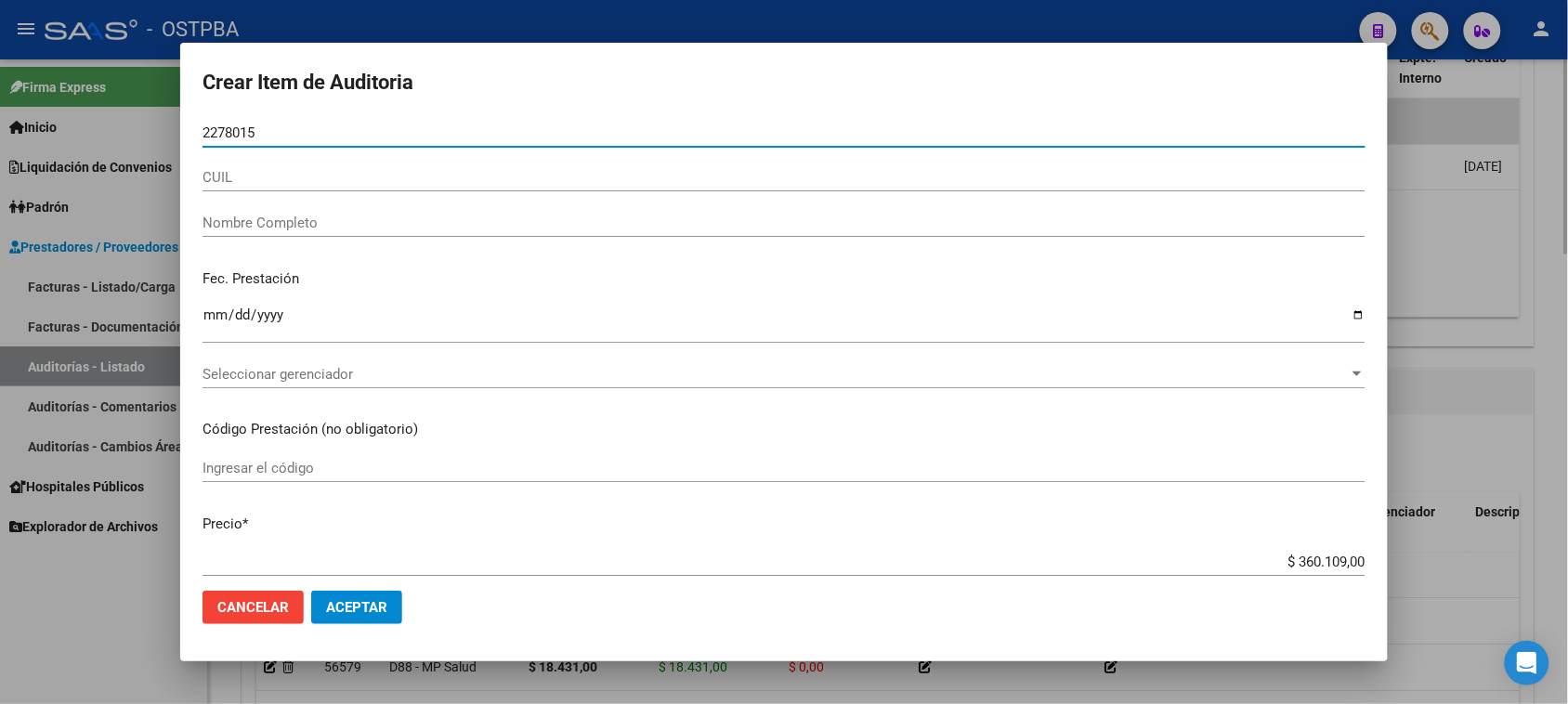
type input "22780155"
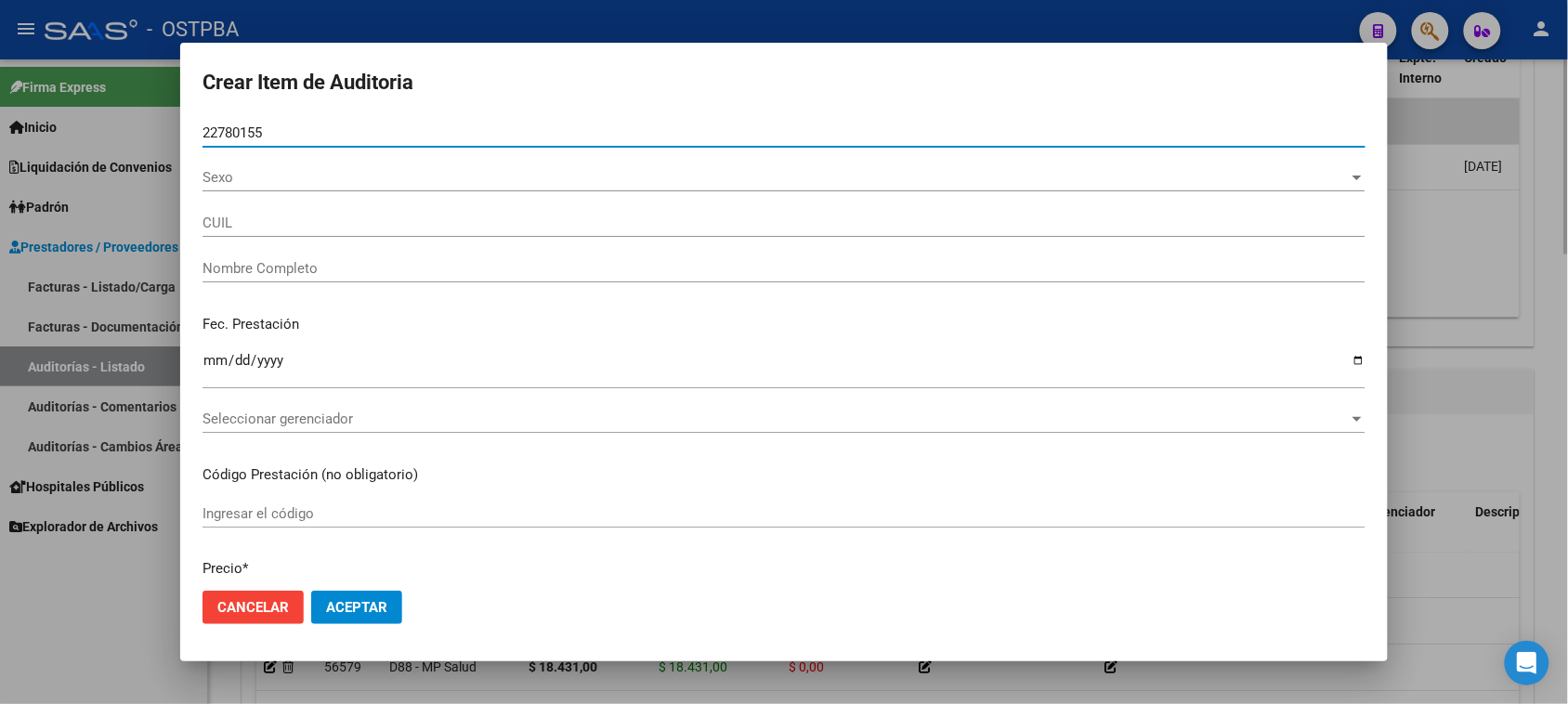
type input "27227801552"
type input "[PERSON_NAME] -"
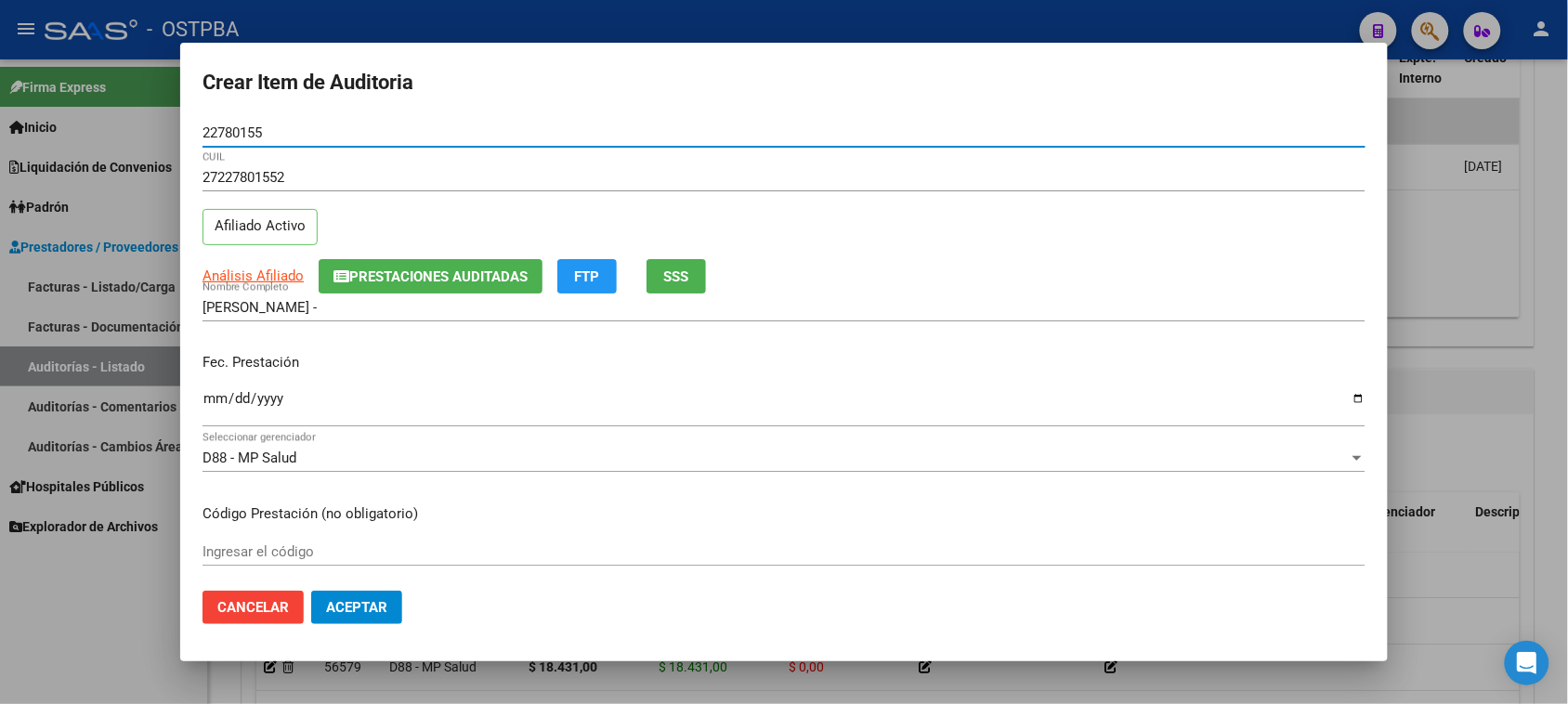
type input "22780155"
click at [212, 405] on input "Ingresar la fecha" at bounding box center [784, 405] width 1162 height 30
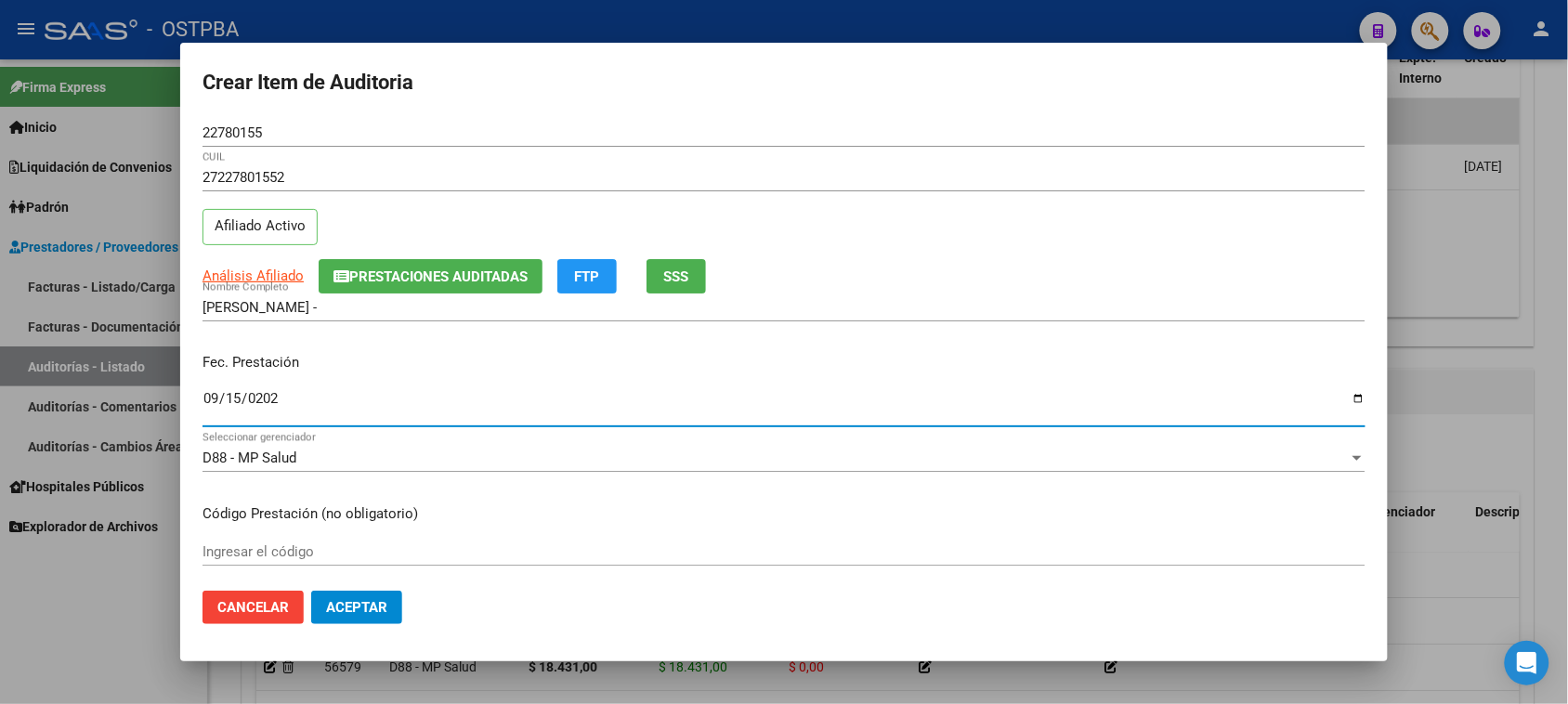
type input "[DATE]"
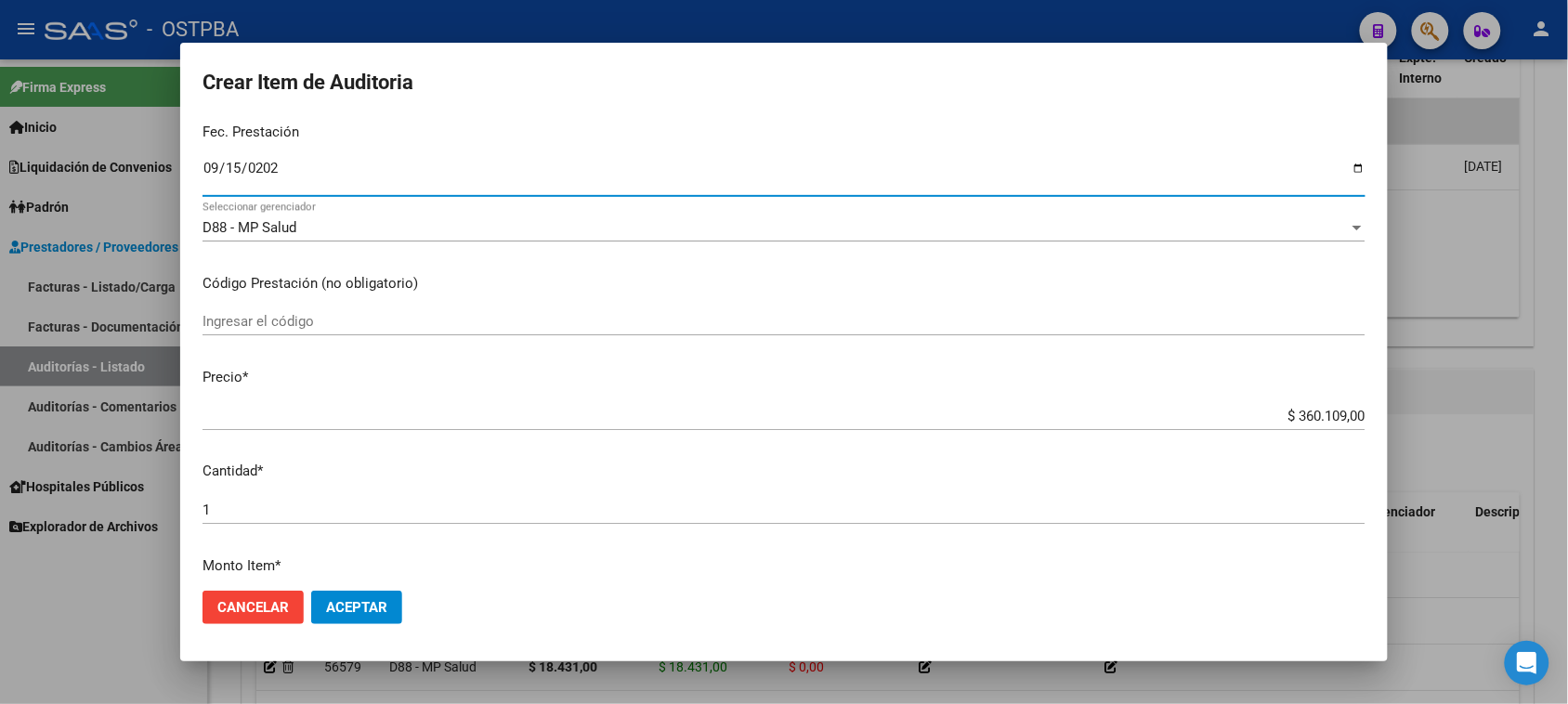
scroll to position [232, 0]
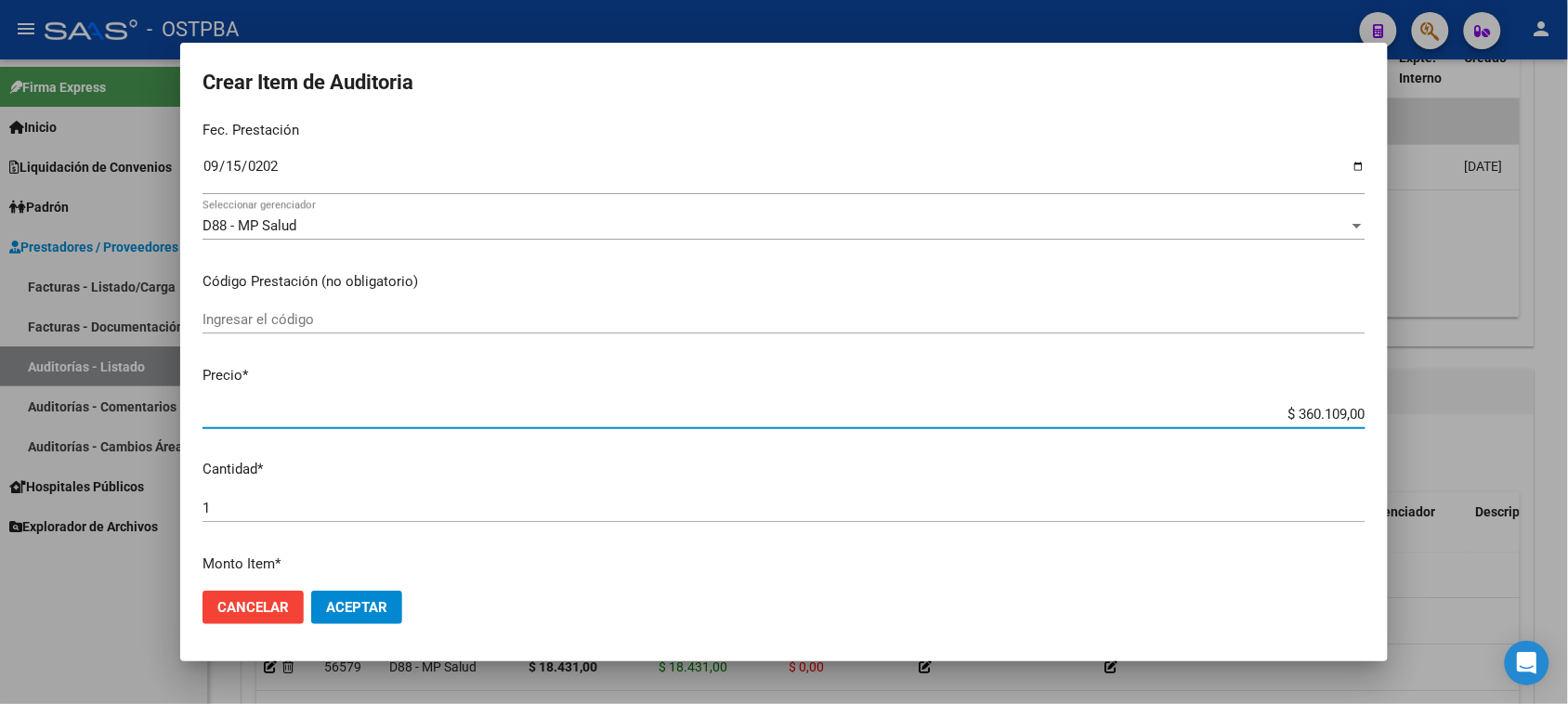
drag, startPoint x: 1279, startPoint y: 413, endPoint x: 1539, endPoint y: 418, distance: 260.0
click at [1539, 418] on div "Crear Item de Auditoria 22780155 Nro Documento 27227801552 CUIL Afiliado Activo…" at bounding box center [784, 352] width 1568 height 704
type input "$ 0,01"
type input "$ 0,18"
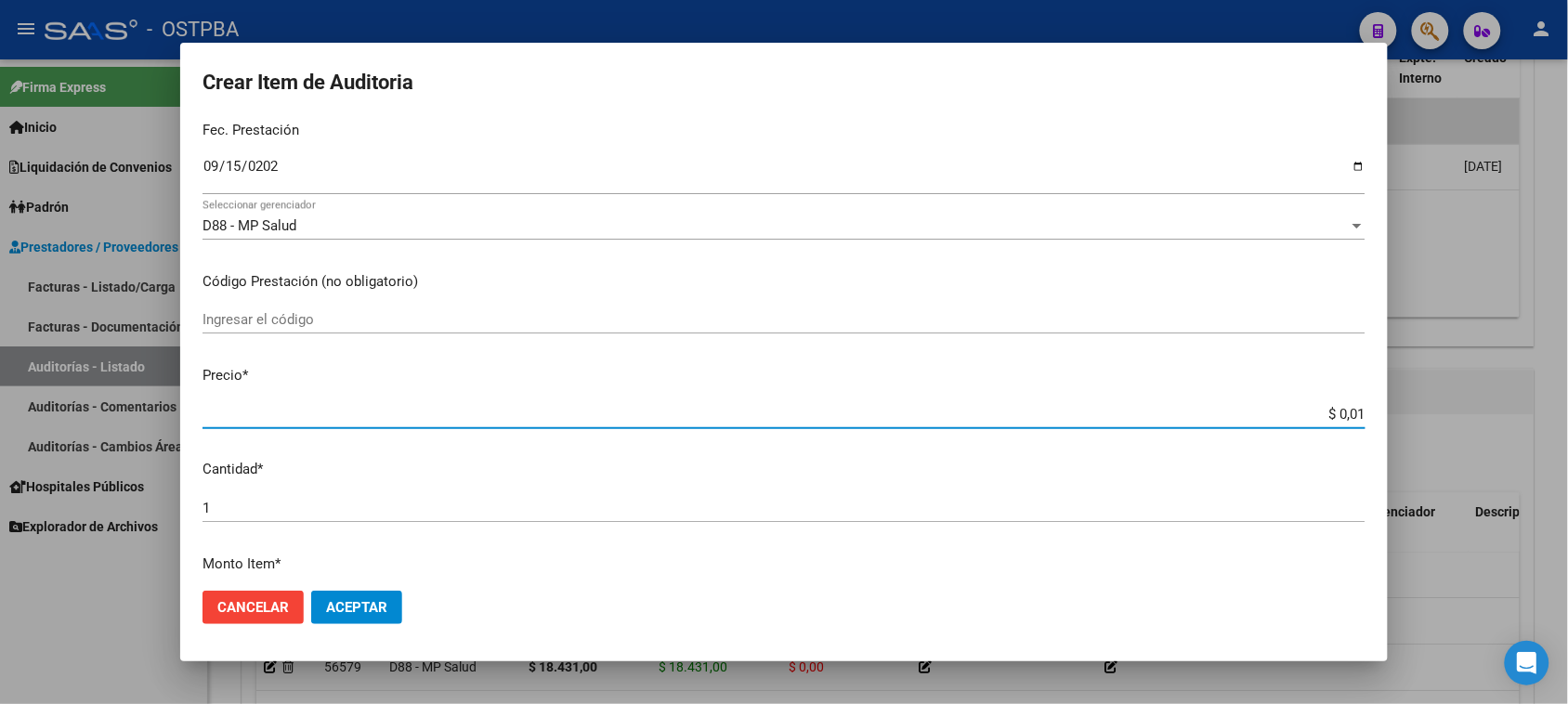
type input "$ 0,18"
type input "$ 1,80"
type input "$ 18,05"
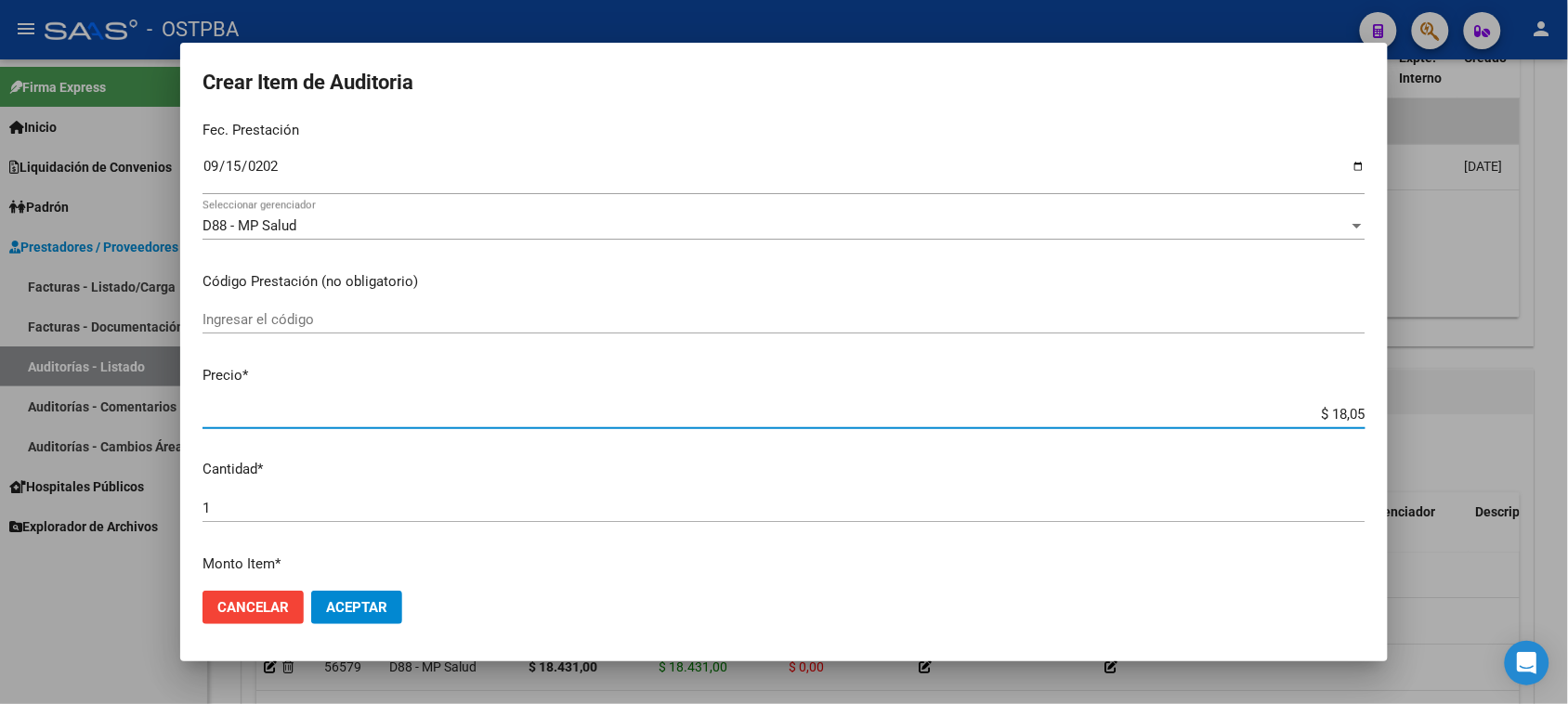
type input "$ 180,52"
type input "$ 1.805,20"
type input "$ 18.052,00"
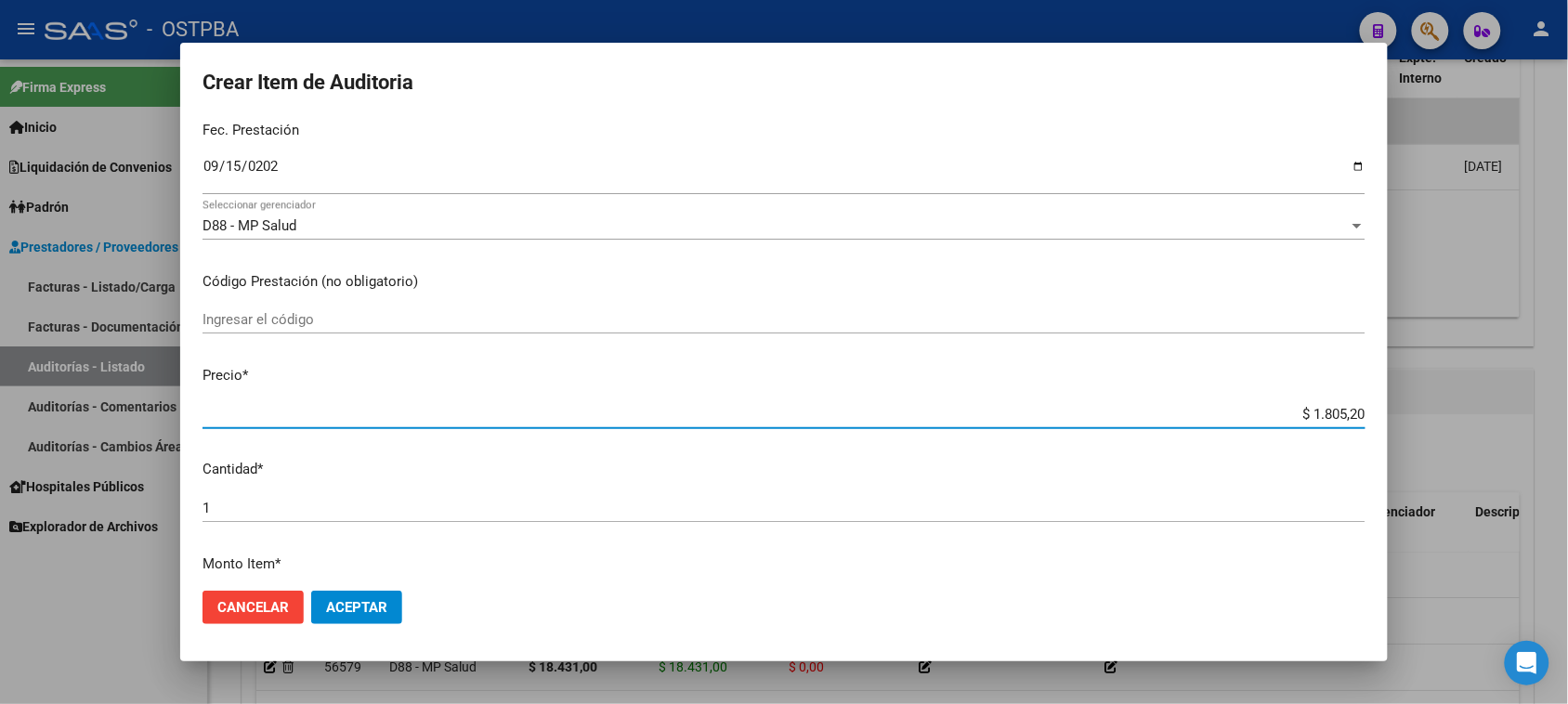
type input "$ 18.052,00"
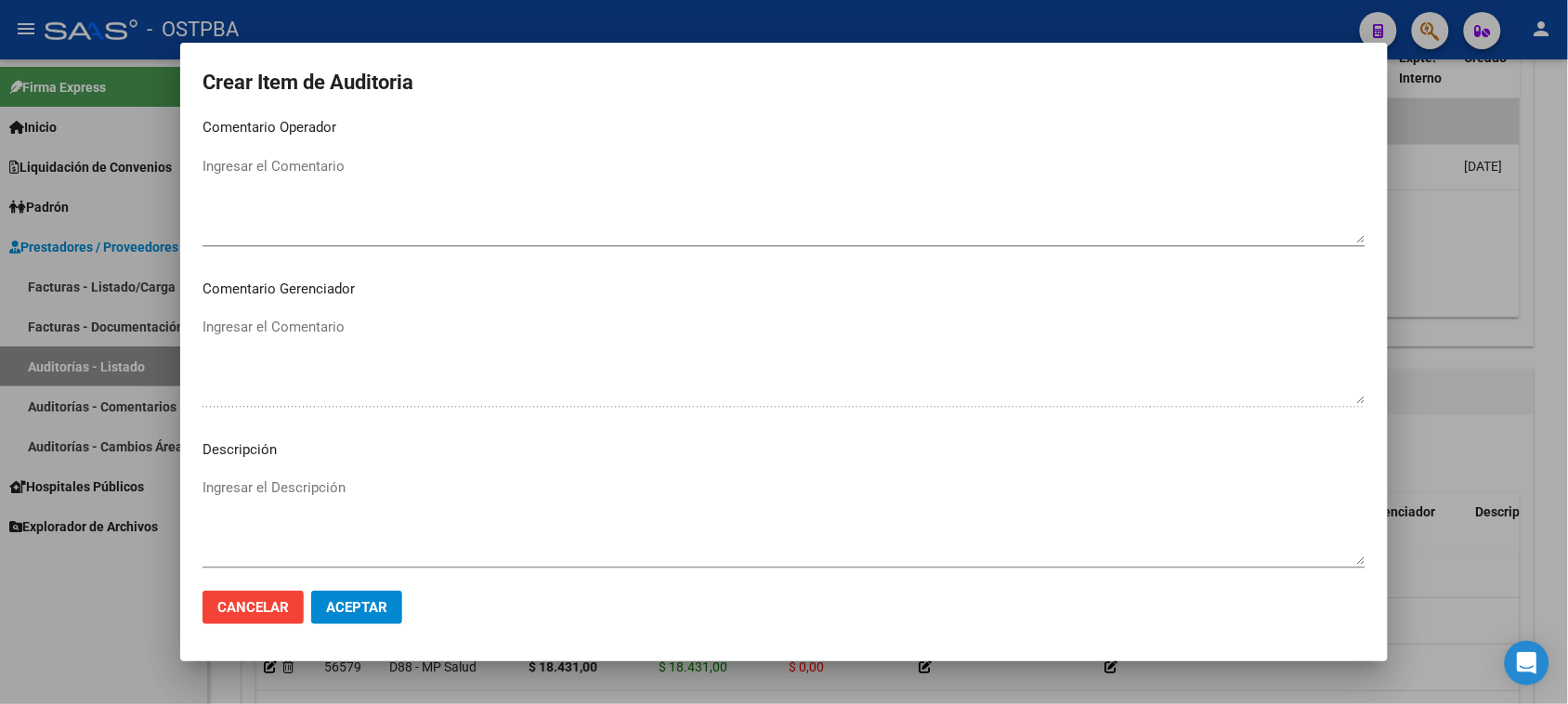
scroll to position [1212, 0]
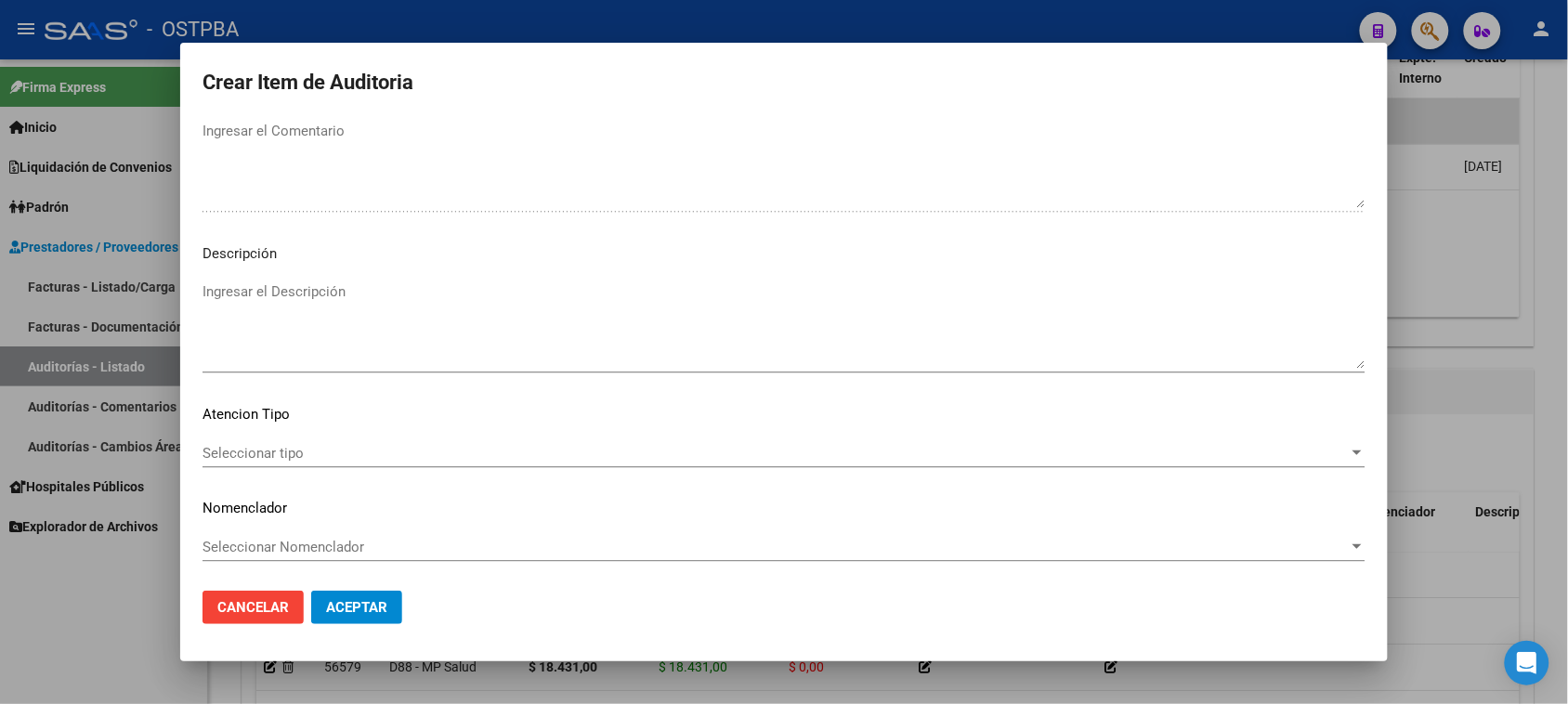
click at [232, 451] on span "Seleccionar tipo" at bounding box center [775, 453] width 1146 height 17
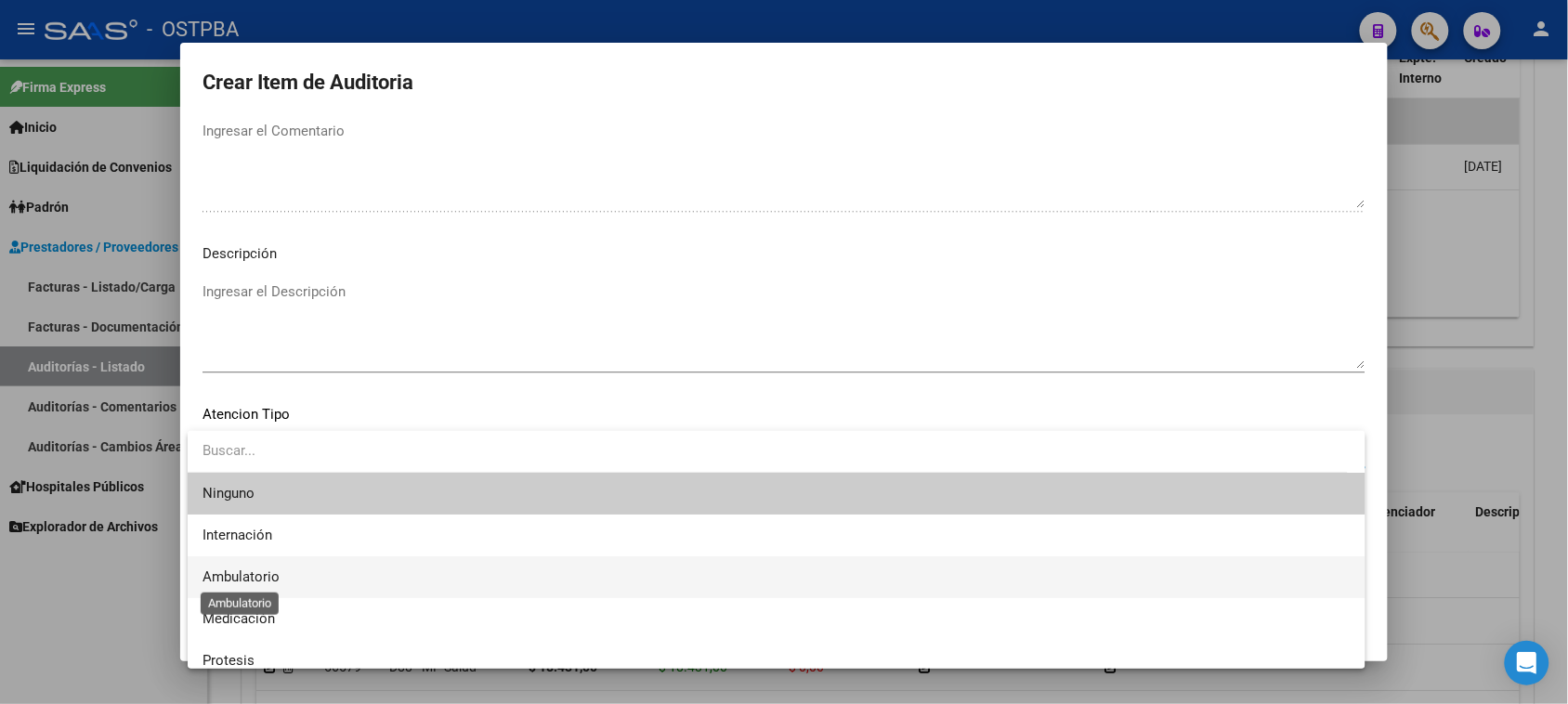
click at [235, 580] on span "Ambulatorio" at bounding box center [240, 577] width 77 height 17
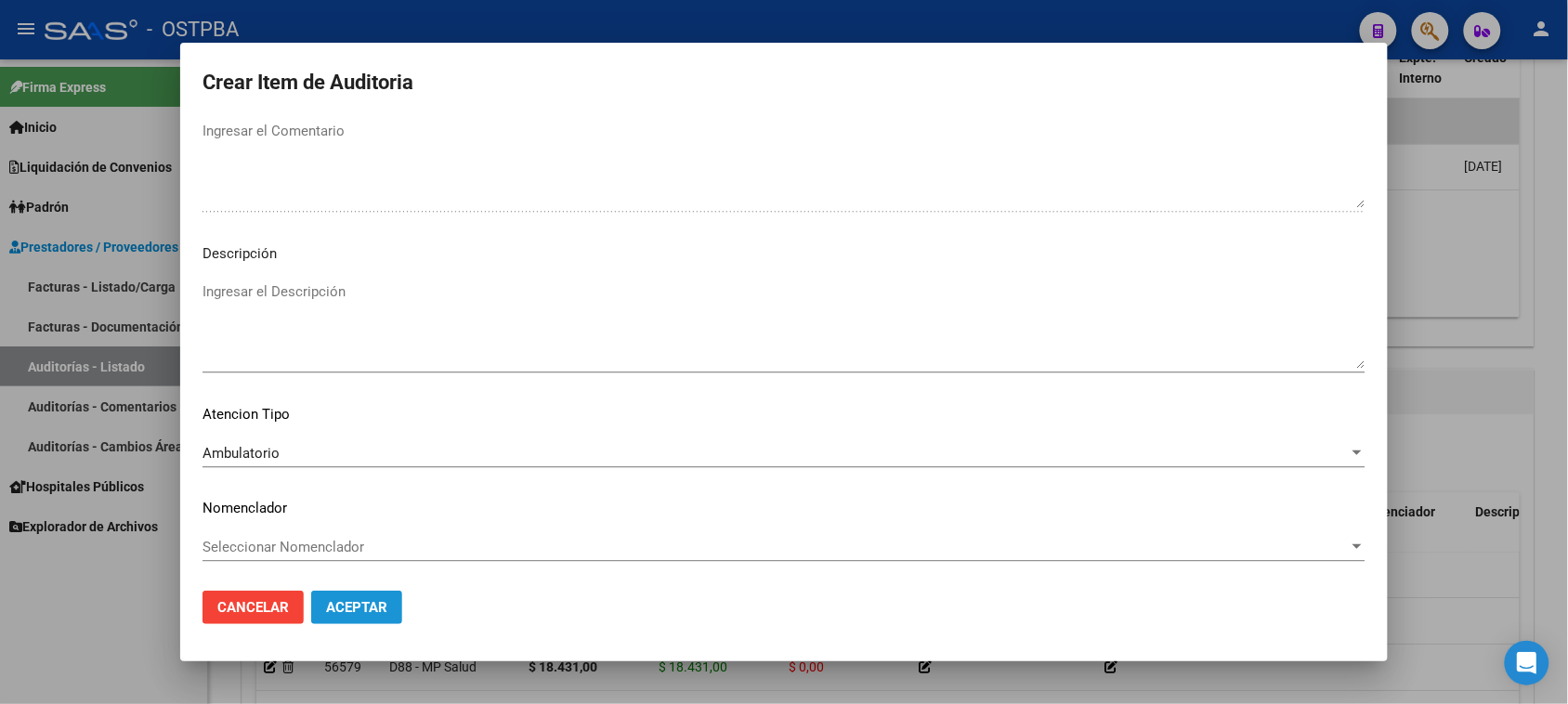
click at [324, 610] on button "Aceptar" at bounding box center [356, 607] width 91 height 33
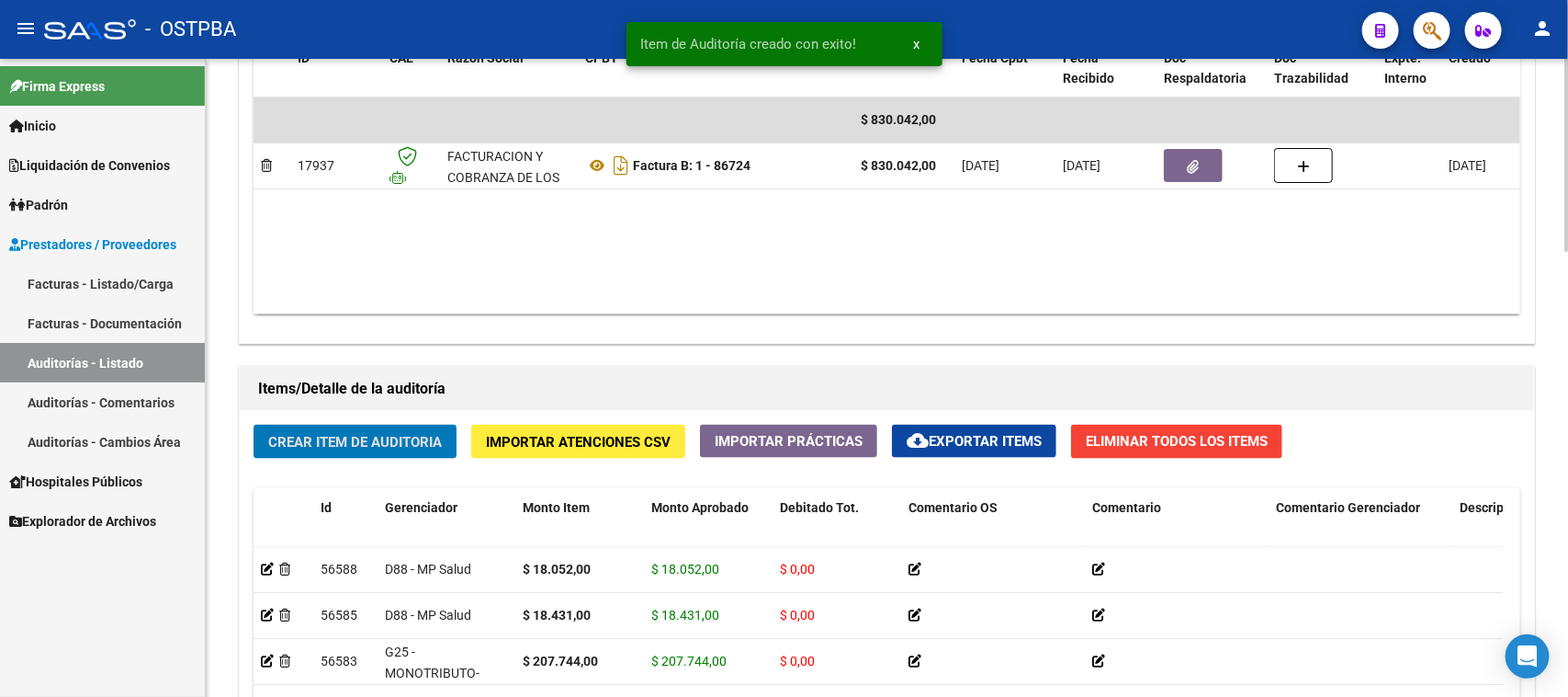
click at [375, 434] on span "Crear Item de Auditoria" at bounding box center [355, 442] width 174 height 17
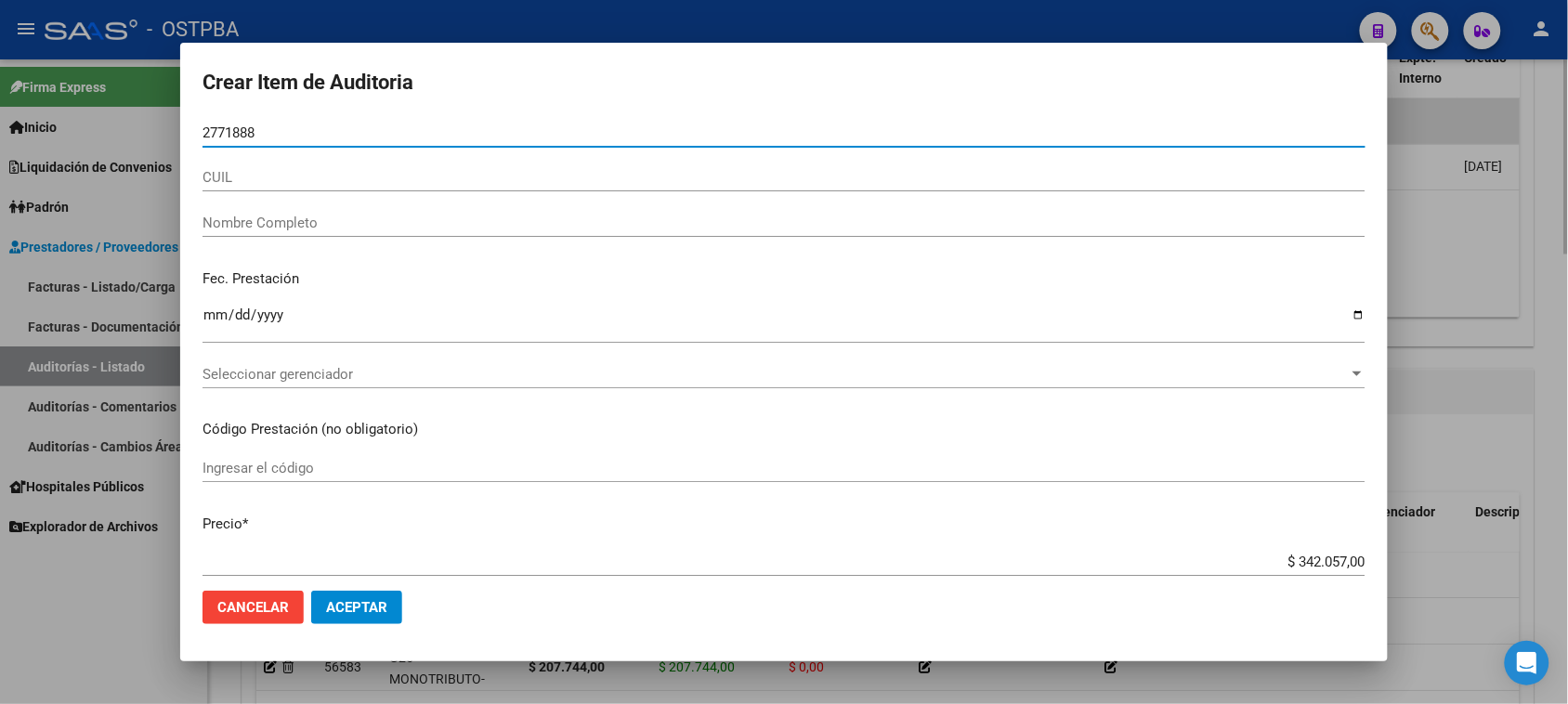
type input "27718883"
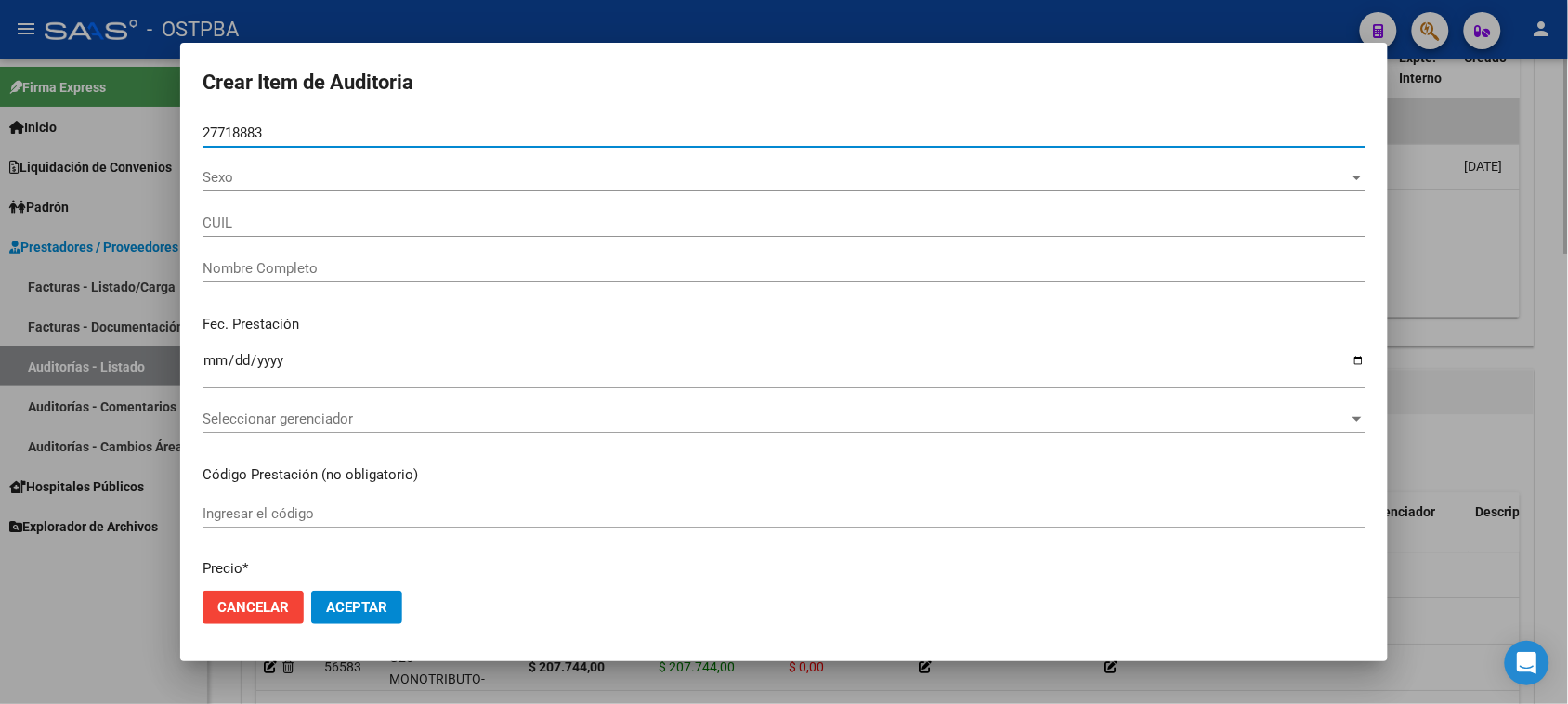
type input "27277188835"
type input "[PERSON_NAME][DATE]"
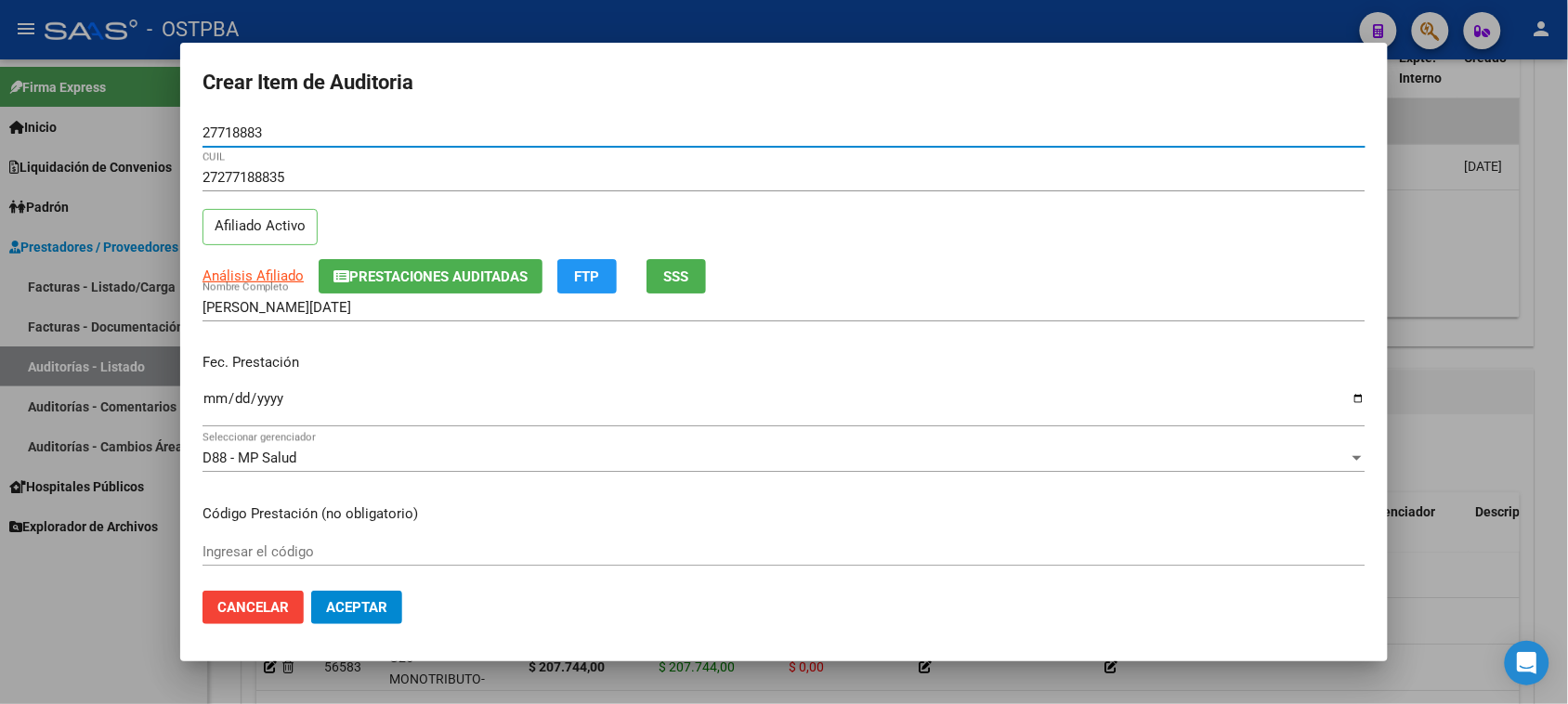
type input "27718883"
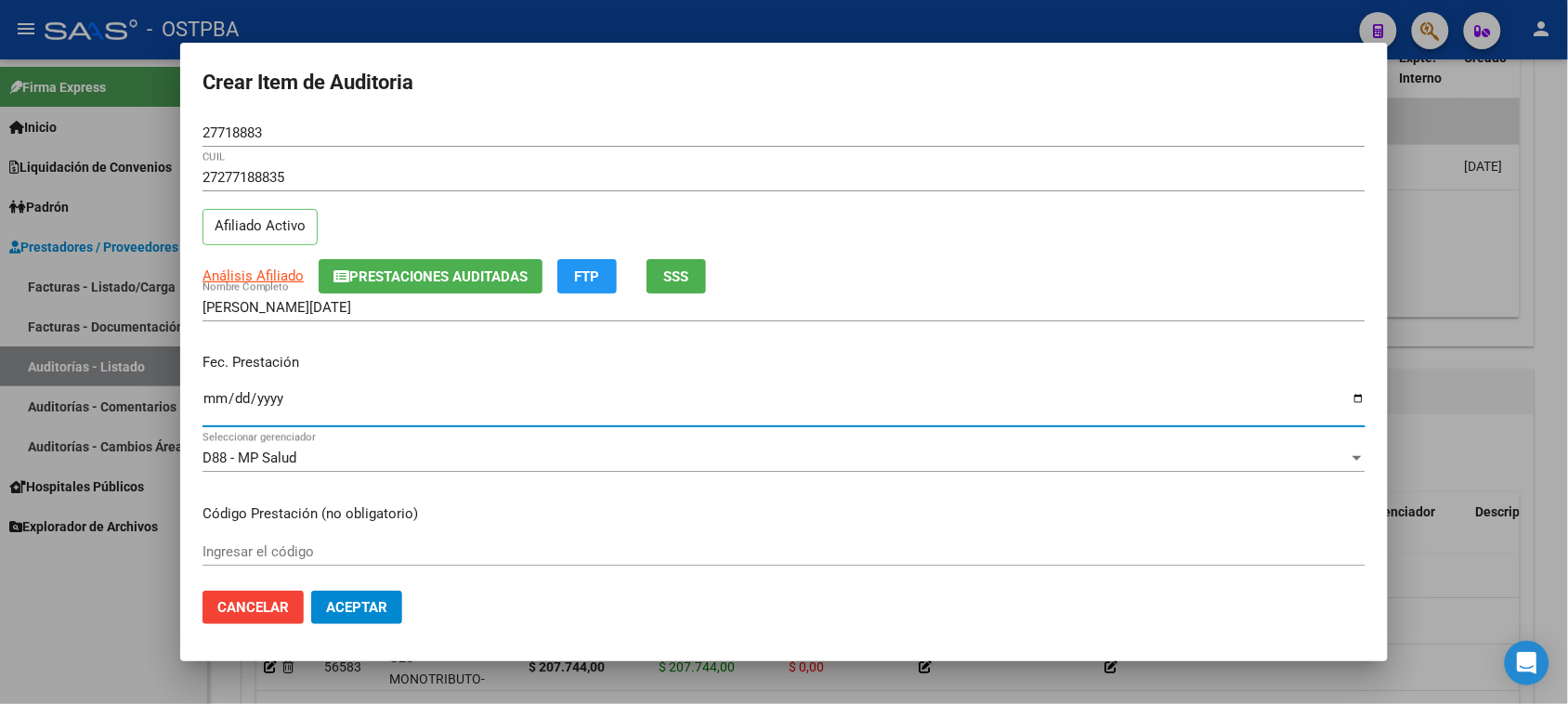
drag, startPoint x: 211, startPoint y: 400, endPoint x: 849, endPoint y: 534, distance: 651.9
click at [217, 400] on input "Ingresar la fecha" at bounding box center [784, 405] width 1162 height 30
type input "[DATE]"
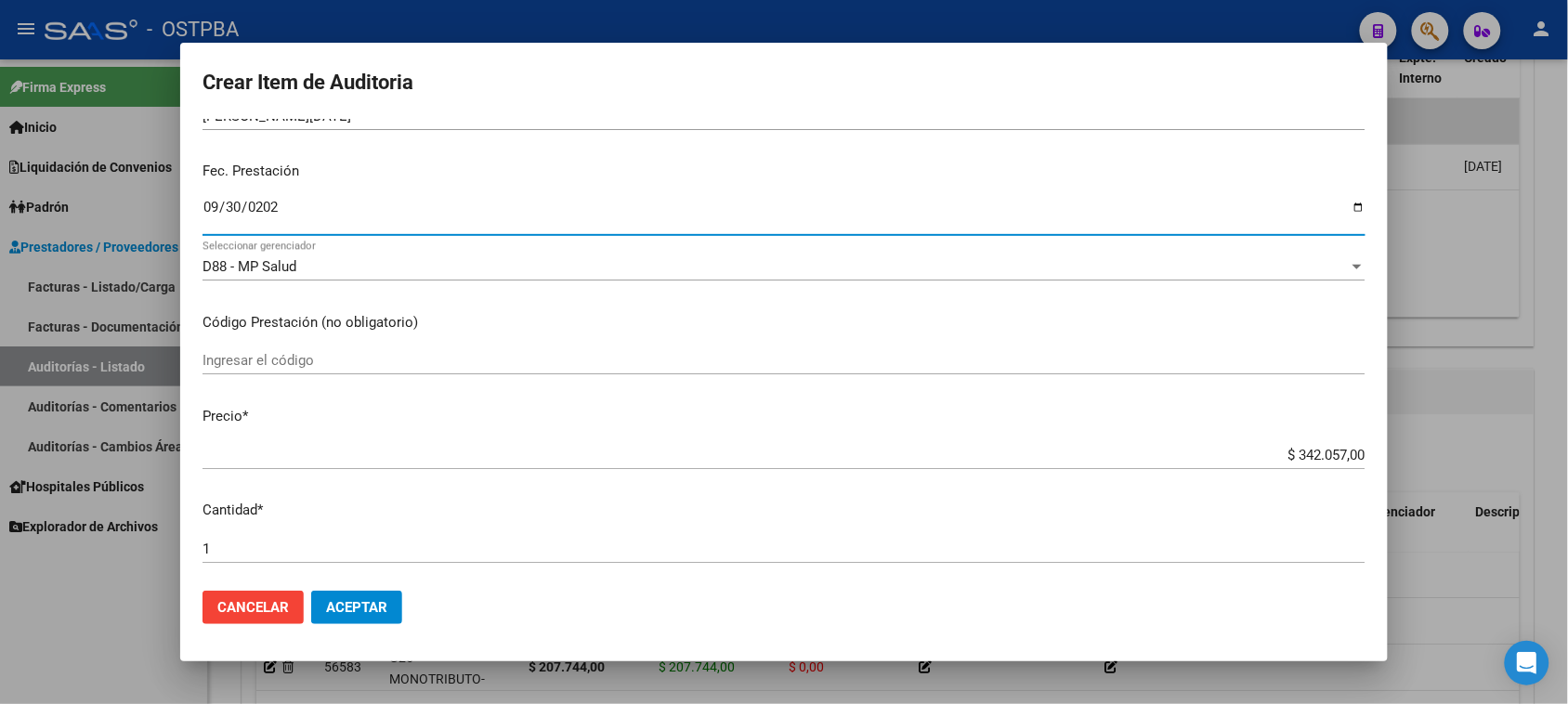
scroll to position [232, 0]
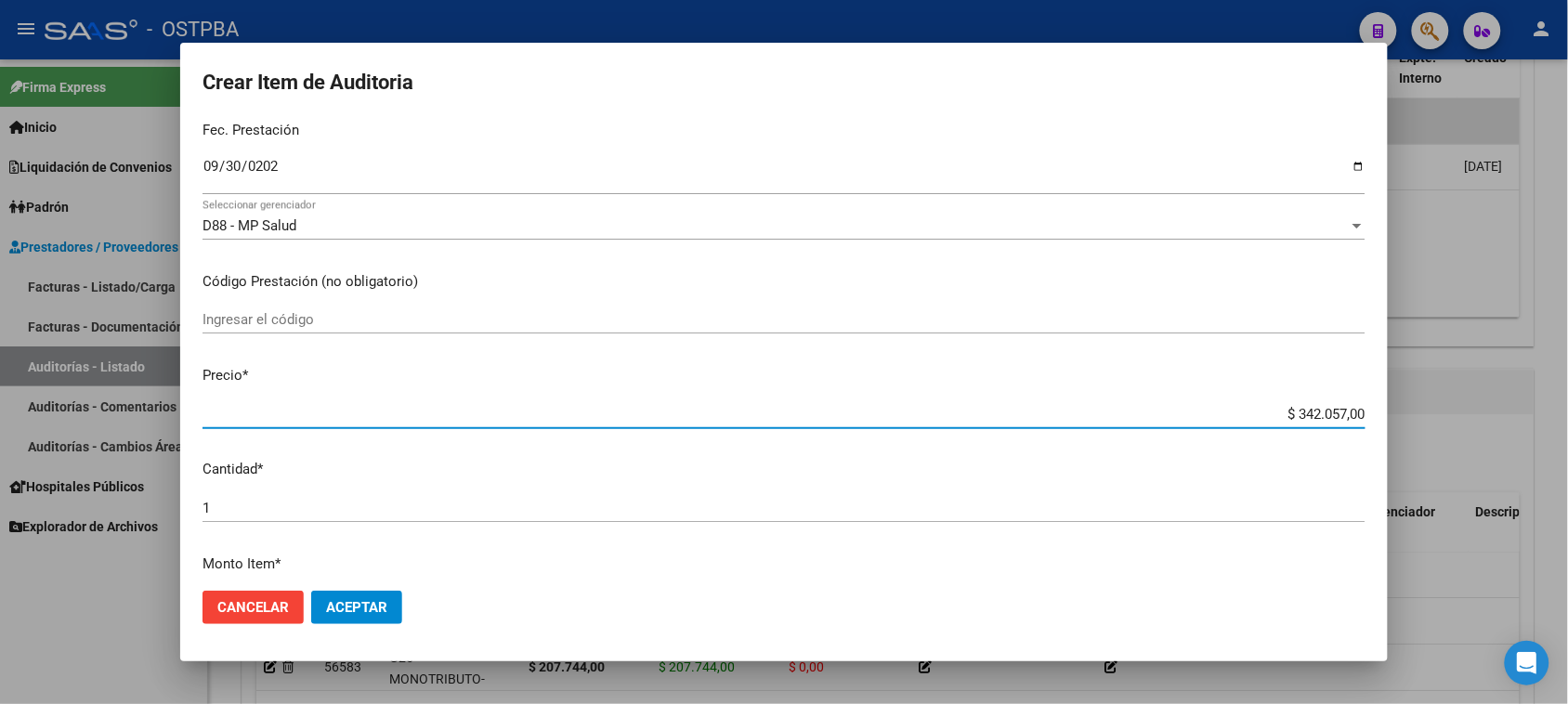
drag, startPoint x: 1280, startPoint y: 413, endPoint x: 1584, endPoint y: 424, distance: 304.2
click at [1568, 424] on html "menu - OSTPBA person Firma Express Inicio Calendario SSS Instructivos Contacto …" at bounding box center [784, 352] width 1568 height 704
type input "$ 0,08"
type input "$ 0,82"
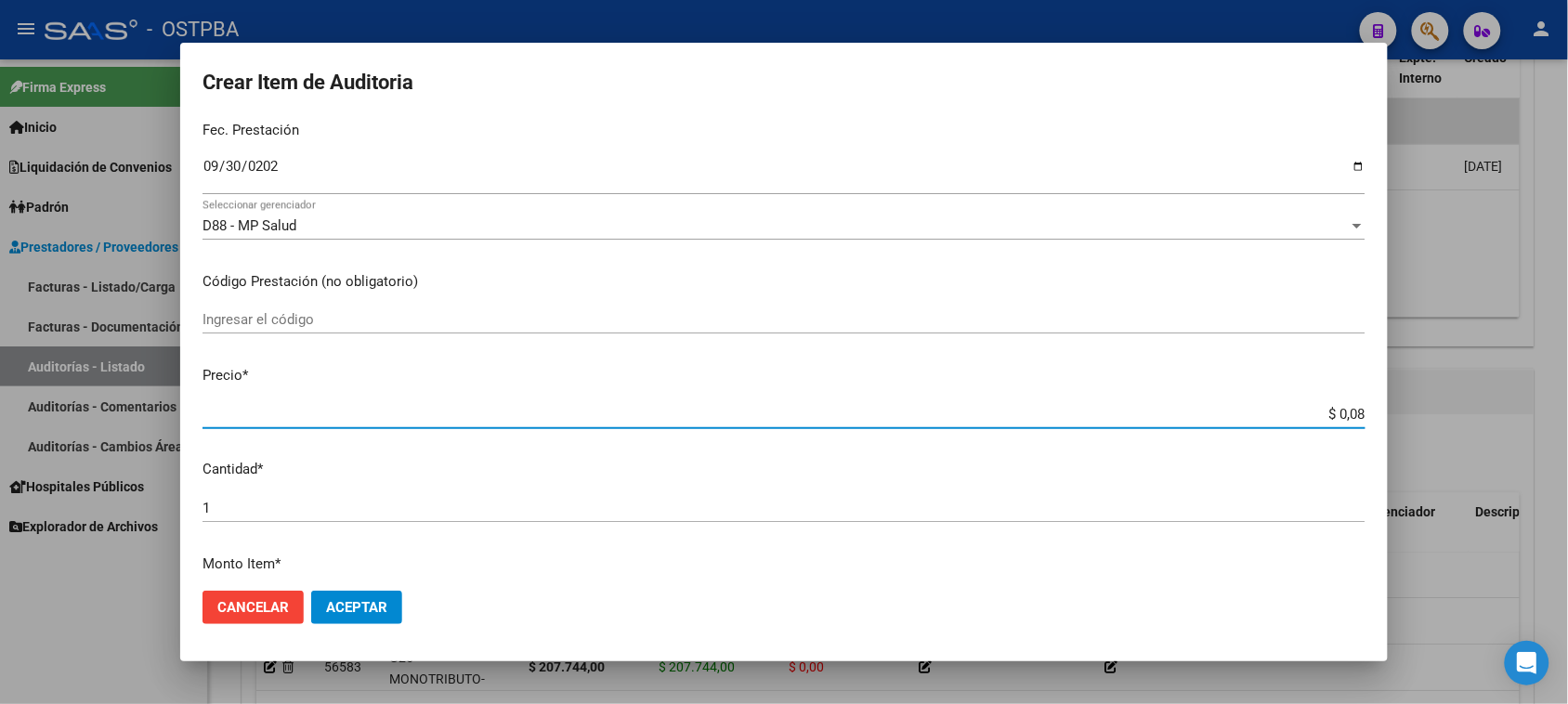
type input "$ 0,82"
type input "$ 8,20"
type input "$ 82,07"
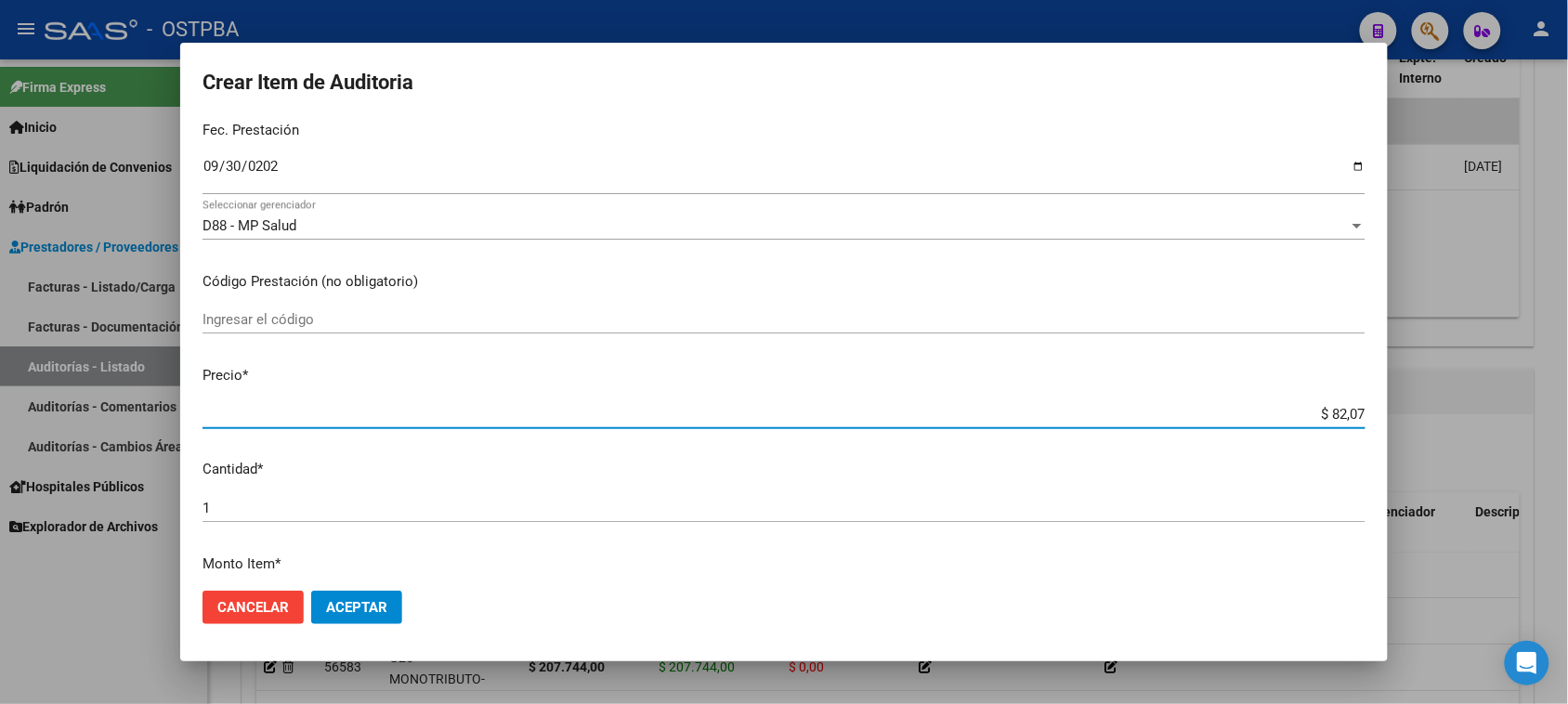
type input "$ 820,78"
type input "$ 8.207,80"
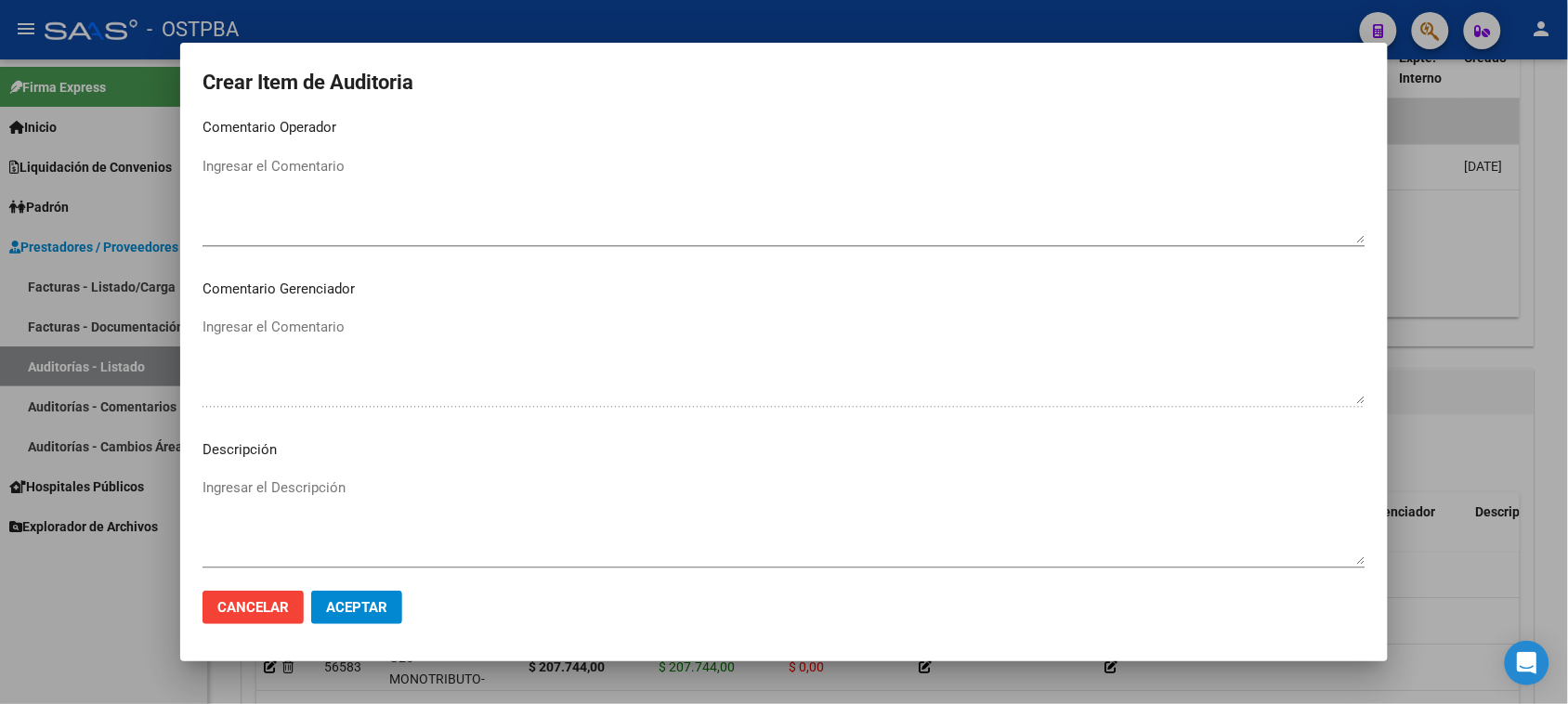
scroll to position [1160, 0]
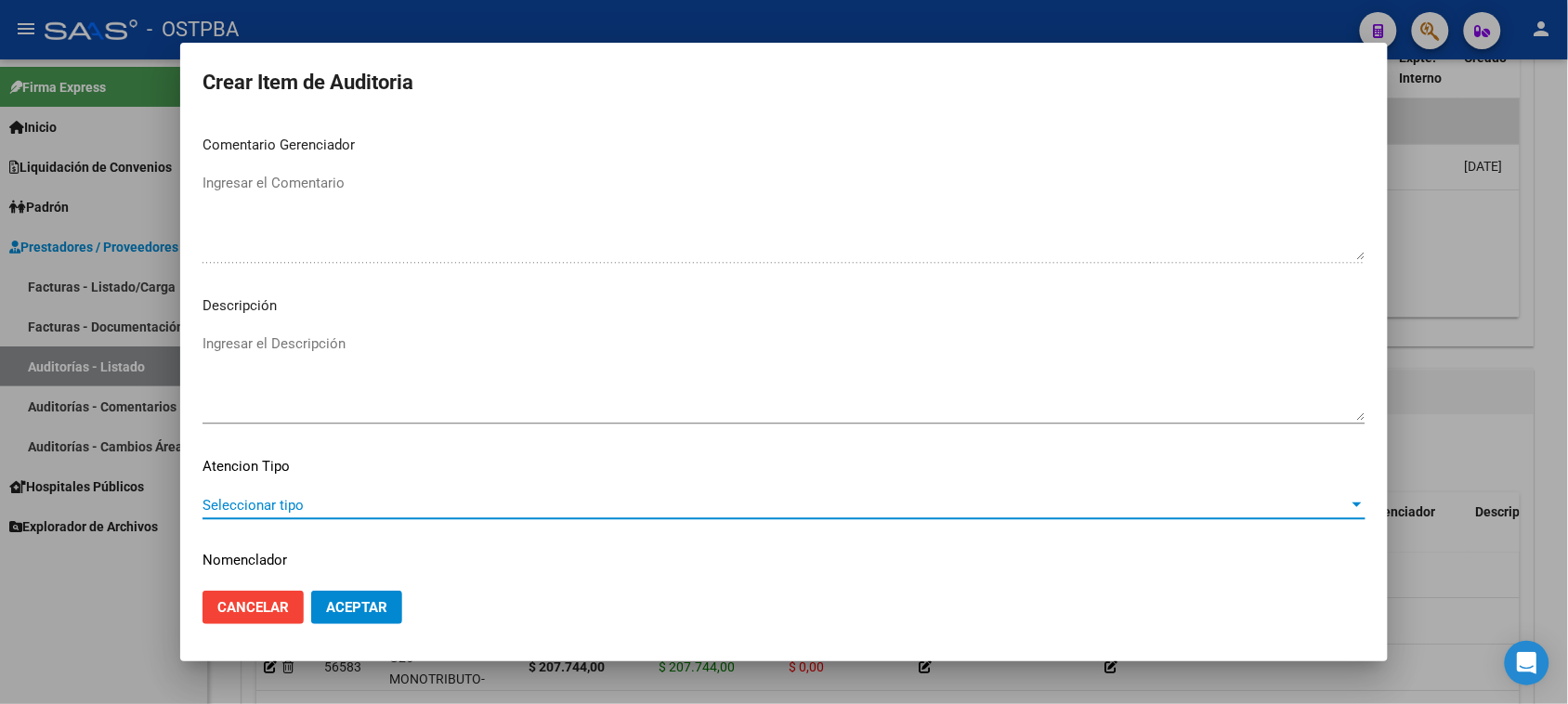
click at [279, 510] on span "Seleccionar tipo" at bounding box center [775, 506] width 1146 height 17
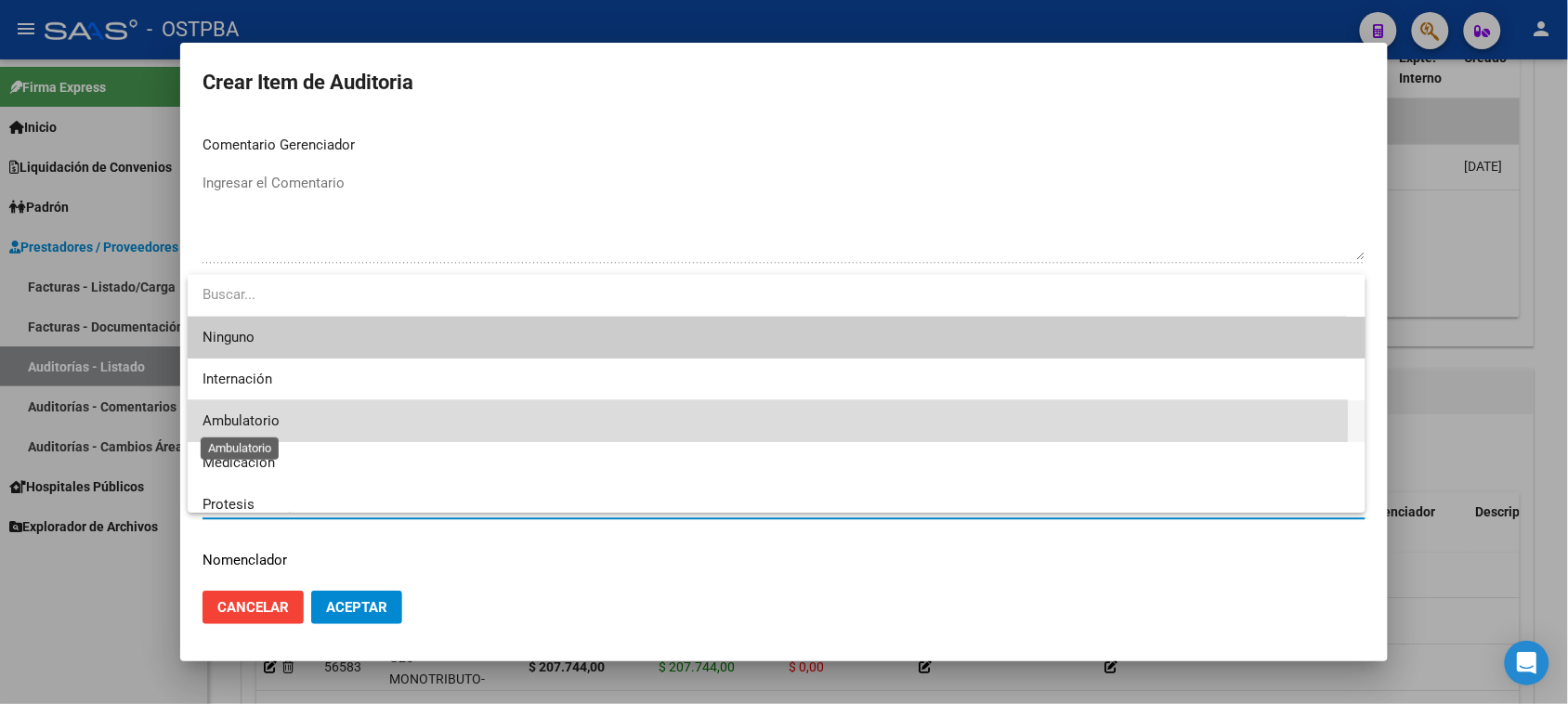
click at [261, 420] on span "Ambulatorio" at bounding box center [240, 421] width 77 height 17
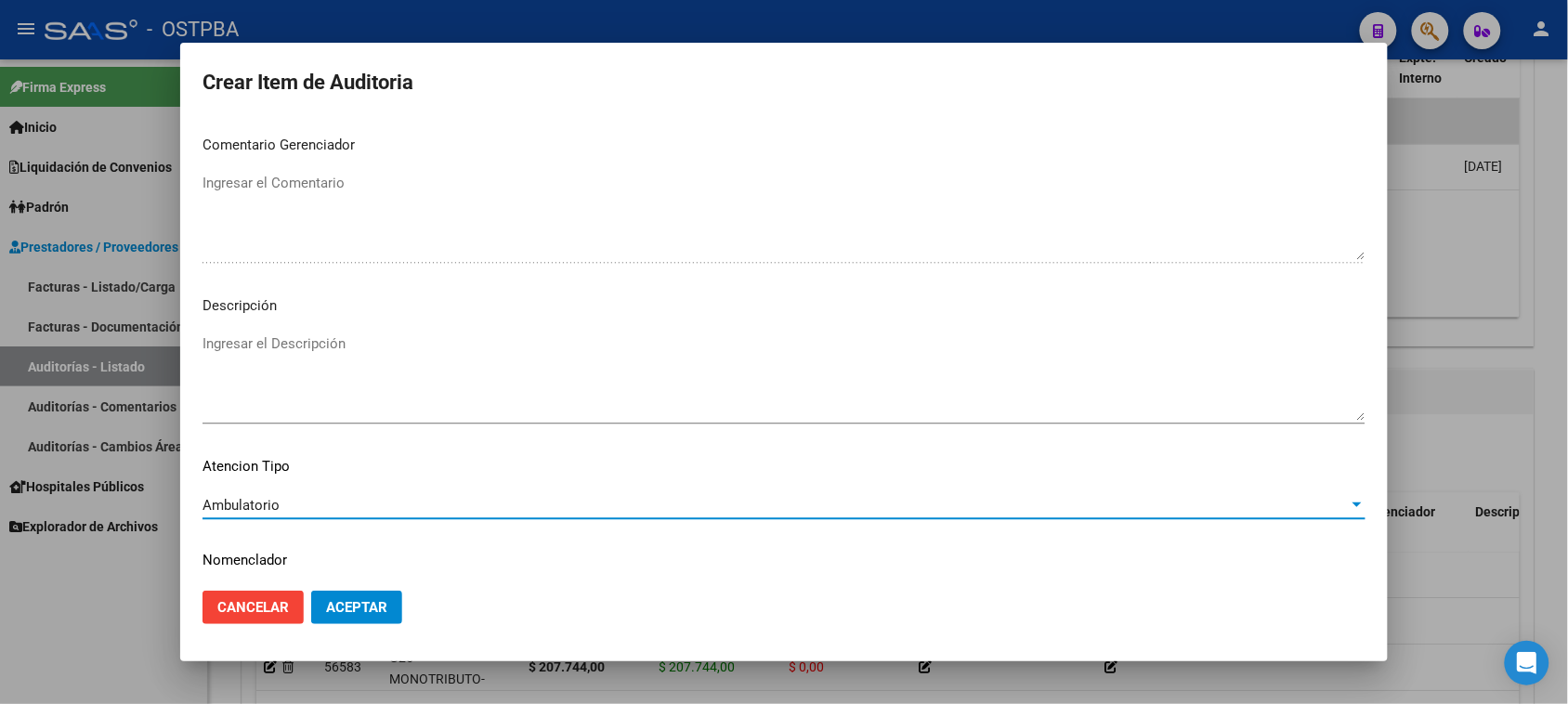
click at [337, 617] on button "Aceptar" at bounding box center [356, 607] width 91 height 33
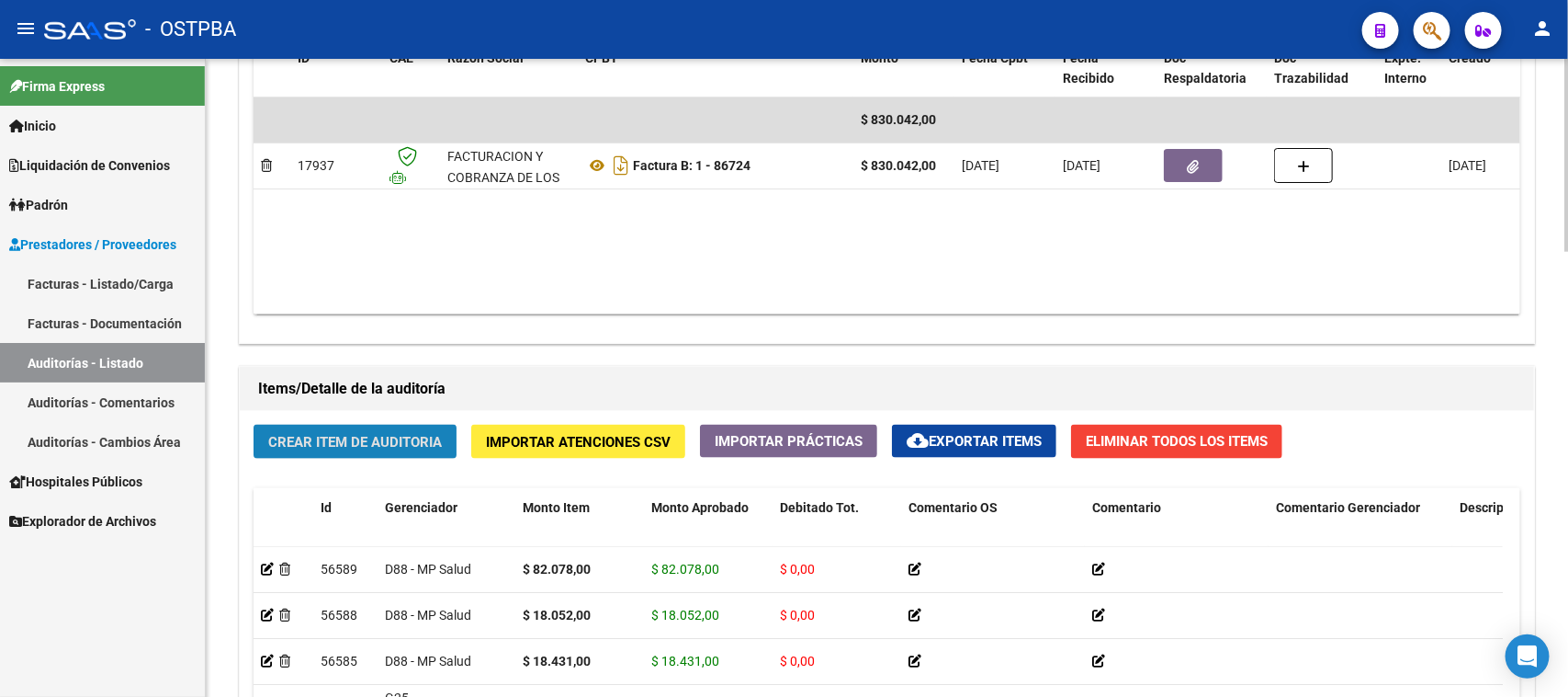
click at [421, 442] on span "Crear Item de Auditoria" at bounding box center [355, 442] width 174 height 17
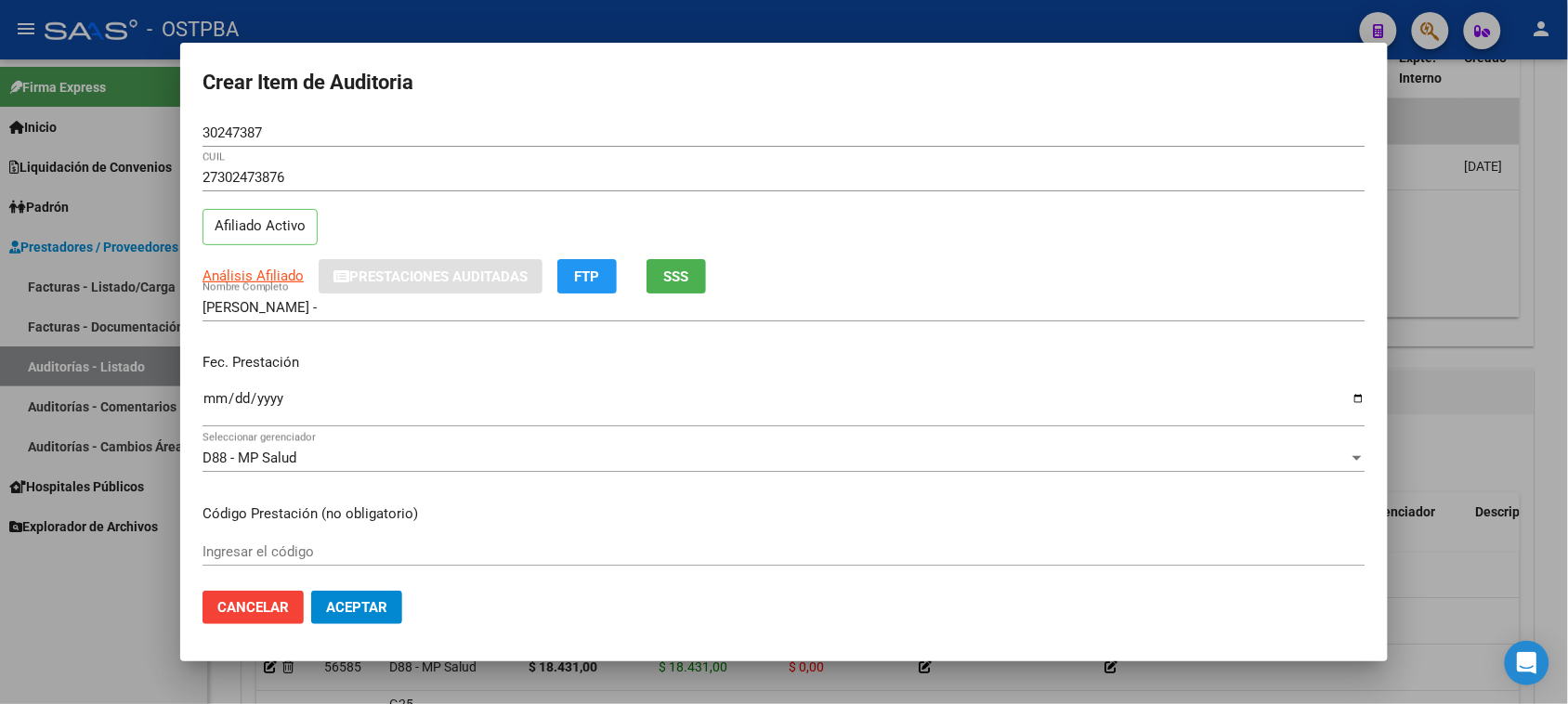
scroll to position [298, 0]
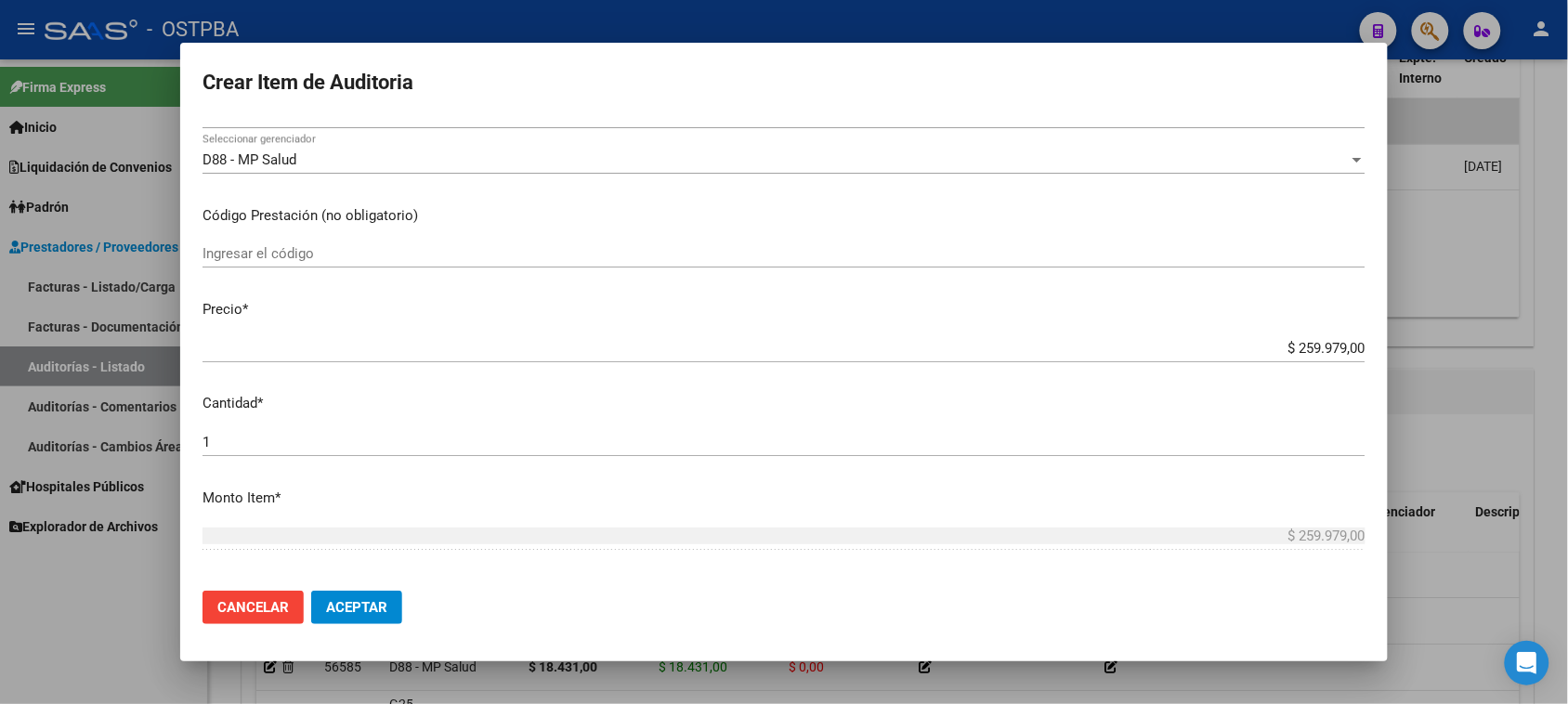
click at [829, 508] on mat-dialog-content "30247387 Nro Documento 27302473876 CUIL Afiliado Activo Análisis Afiliado Prest…" at bounding box center [784, 348] width 1207 height 458
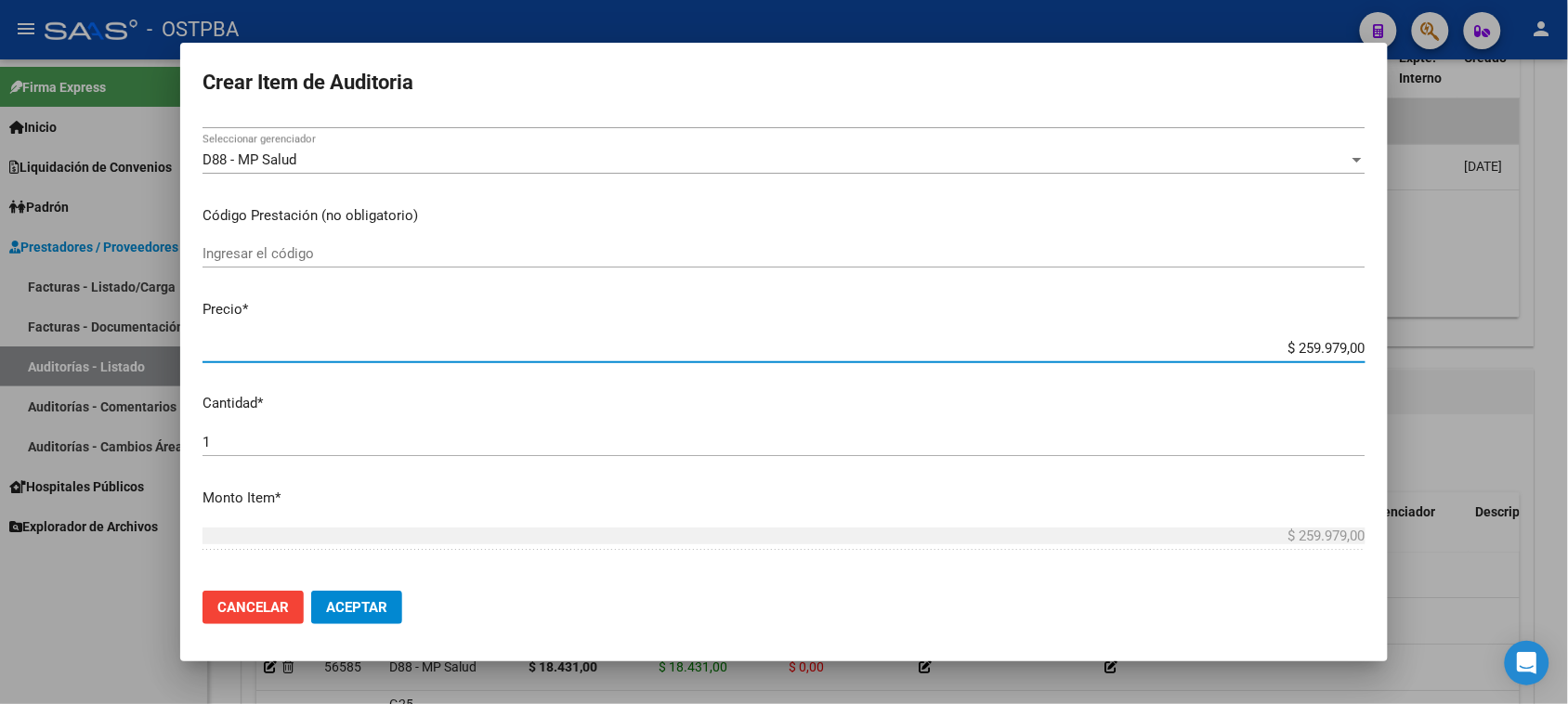
drag, startPoint x: 1278, startPoint y: 342, endPoint x: 1495, endPoint y: 344, distance: 217.0
click at [1495, 344] on div "Crear Item de Auditoria 30247387 Nro Documento 27302473876 CUIL Afiliado Activo…" at bounding box center [784, 352] width 1568 height 704
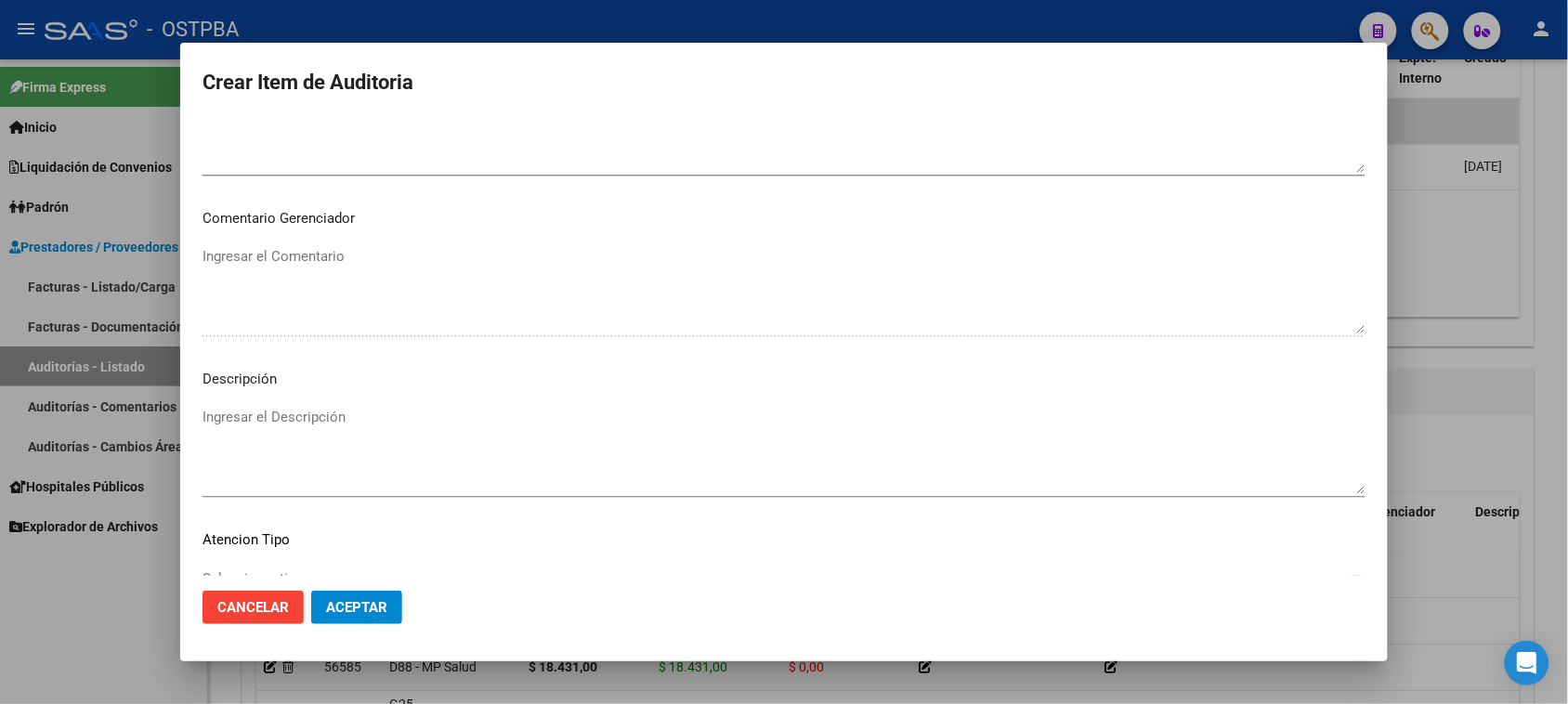
scroll to position [1212, 0]
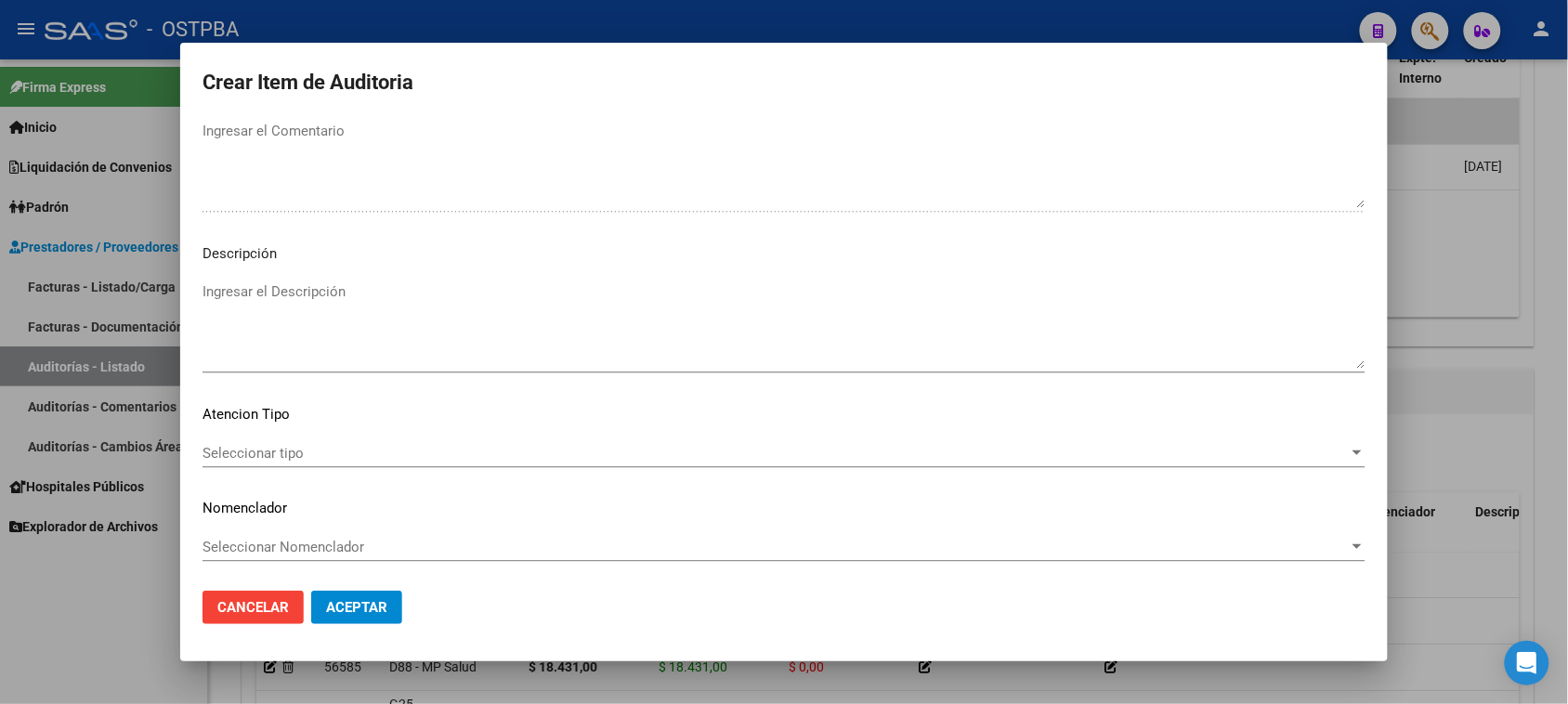
click at [233, 450] on span "Seleccionar tipo" at bounding box center [775, 453] width 1146 height 17
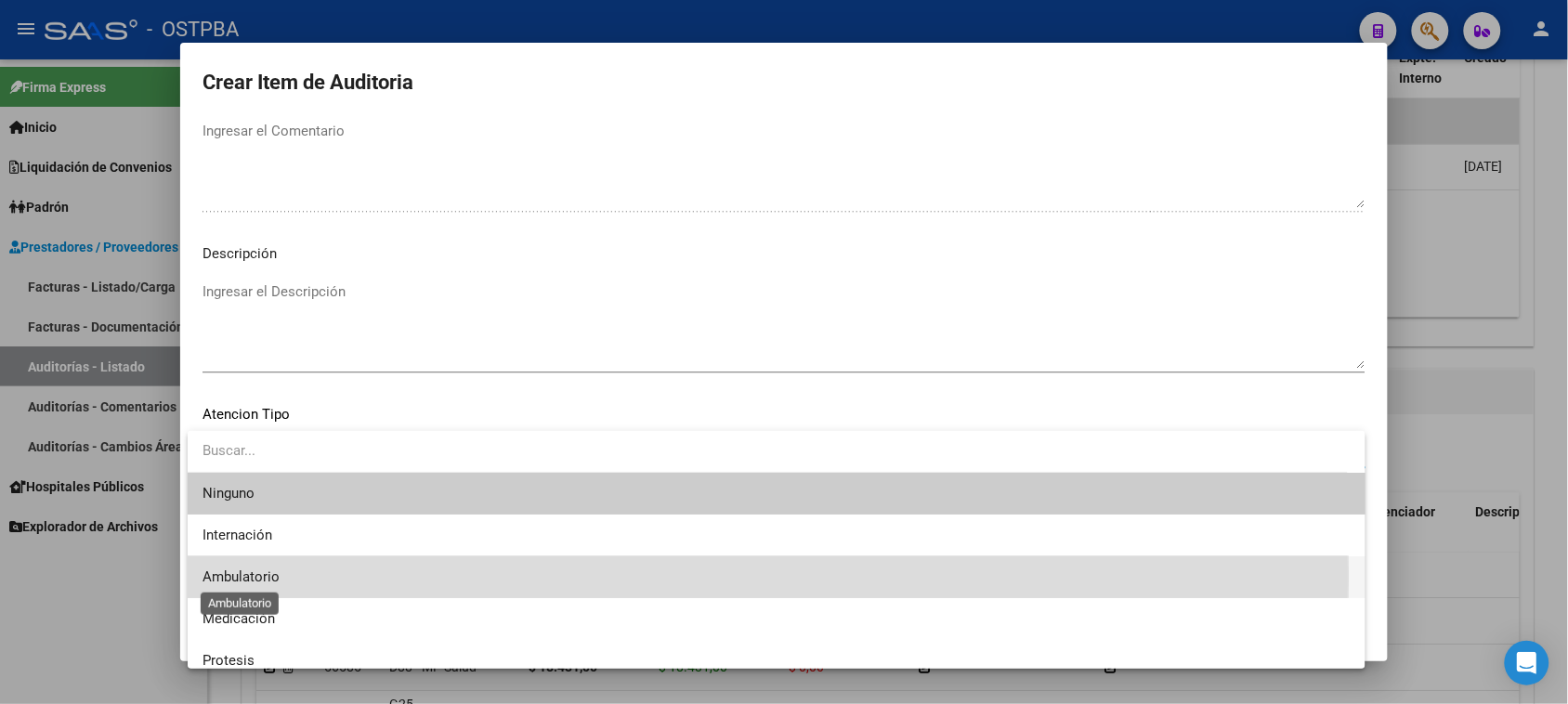
drag, startPoint x: 220, startPoint y: 575, endPoint x: 217, endPoint y: 587, distance: 12.4
click at [217, 576] on span "Ambulatorio" at bounding box center [240, 577] width 77 height 17
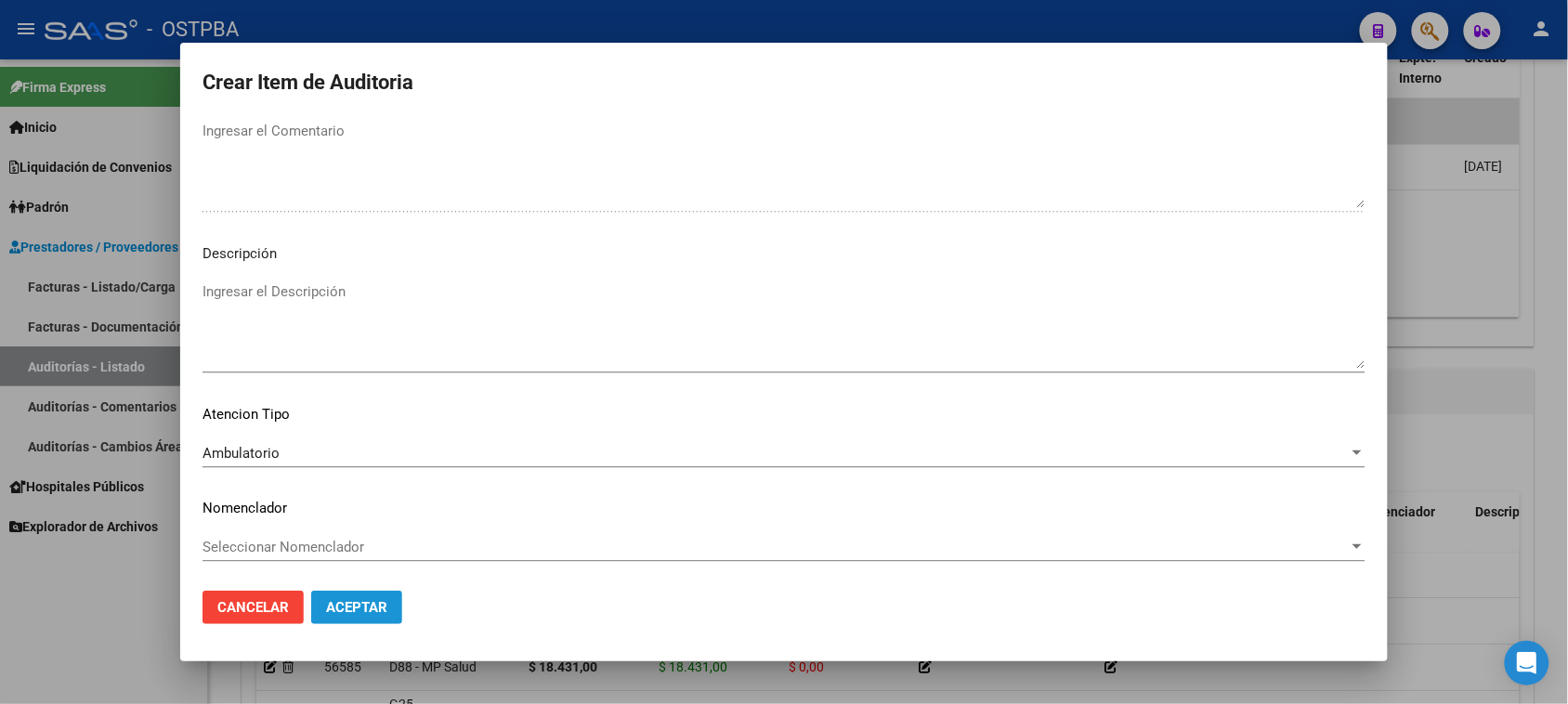
click at [351, 606] on span "Aceptar" at bounding box center [357, 608] width 61 height 17
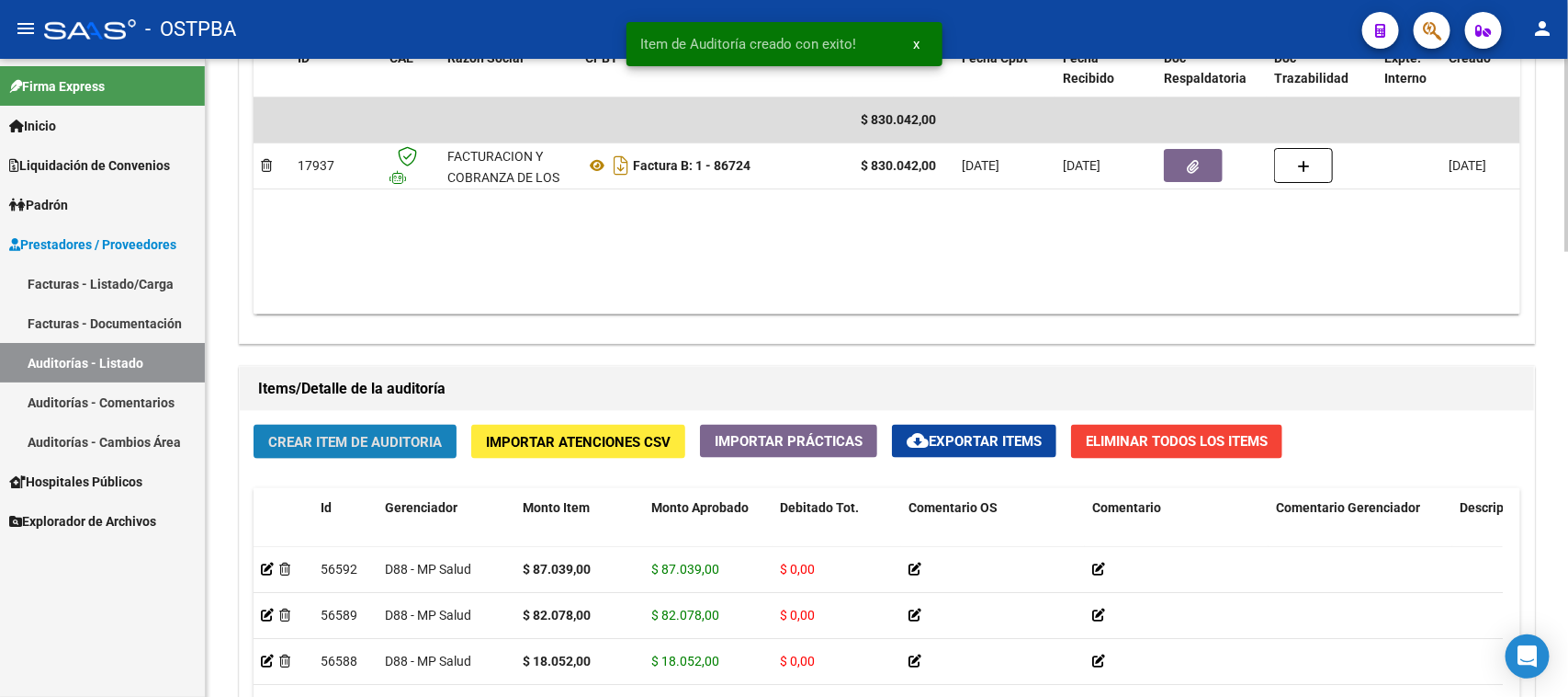
click at [343, 434] on span "Crear Item de Auditoria" at bounding box center [355, 442] width 174 height 17
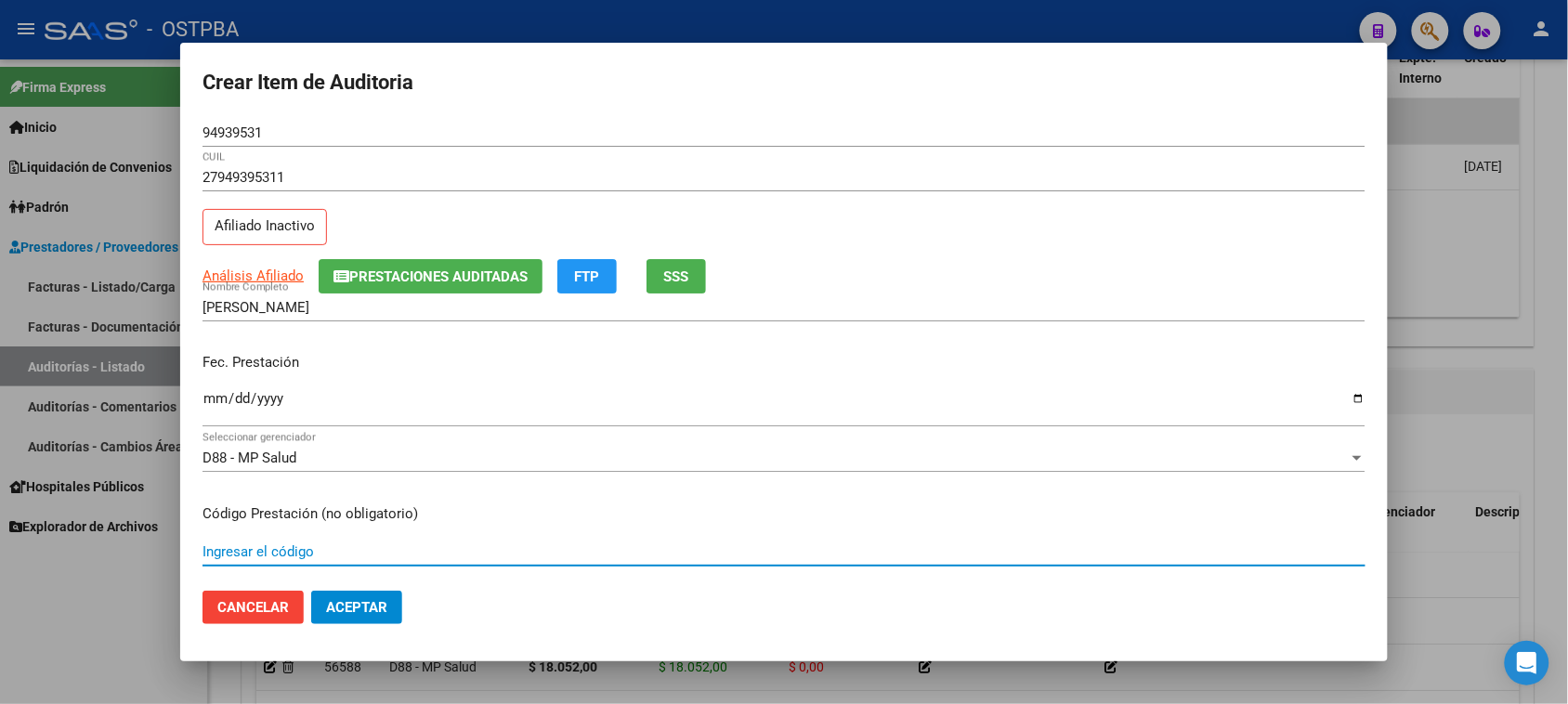
scroll to position [298, 0]
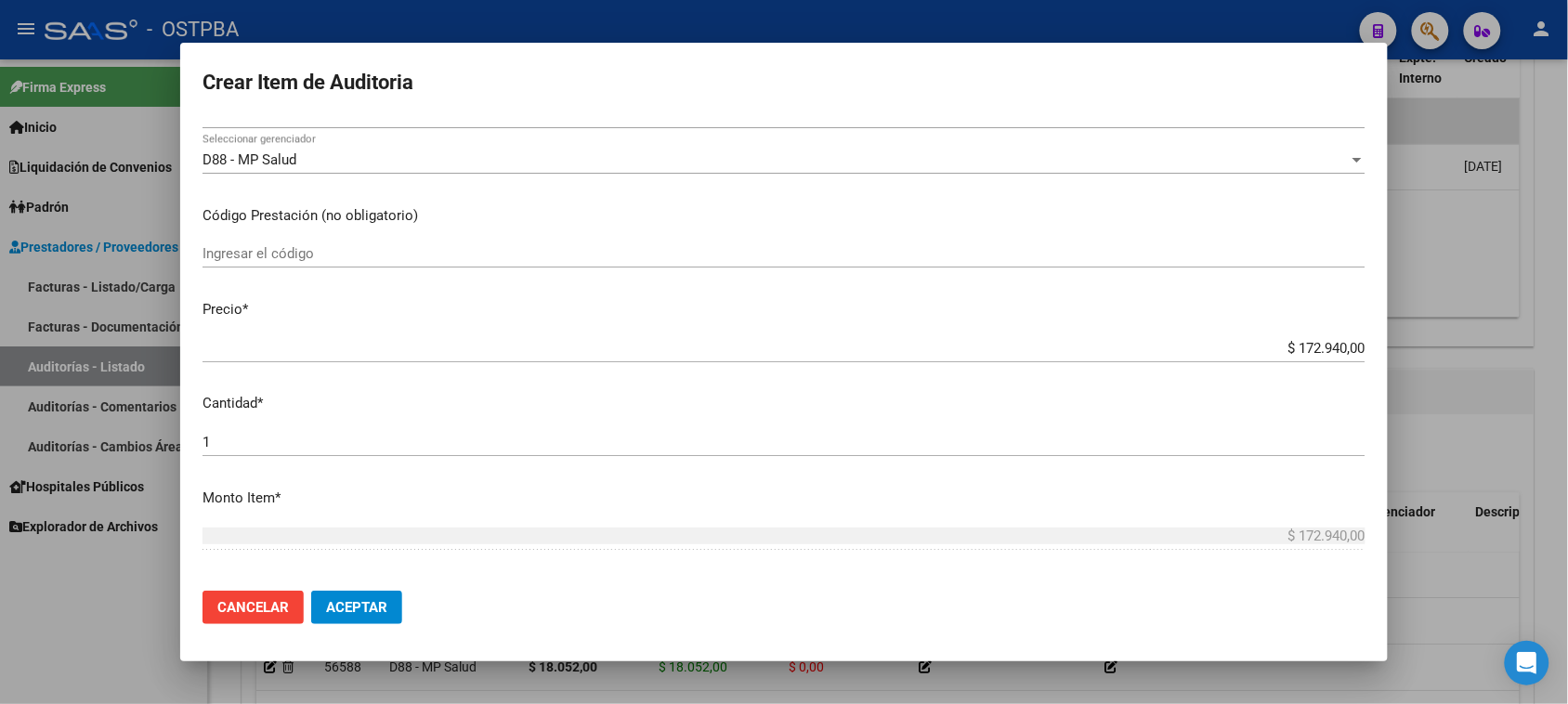
drag, startPoint x: 520, startPoint y: 445, endPoint x: 540, endPoint y: 443, distance: 20.1
click at [520, 443] on input "1" at bounding box center [784, 442] width 1162 height 17
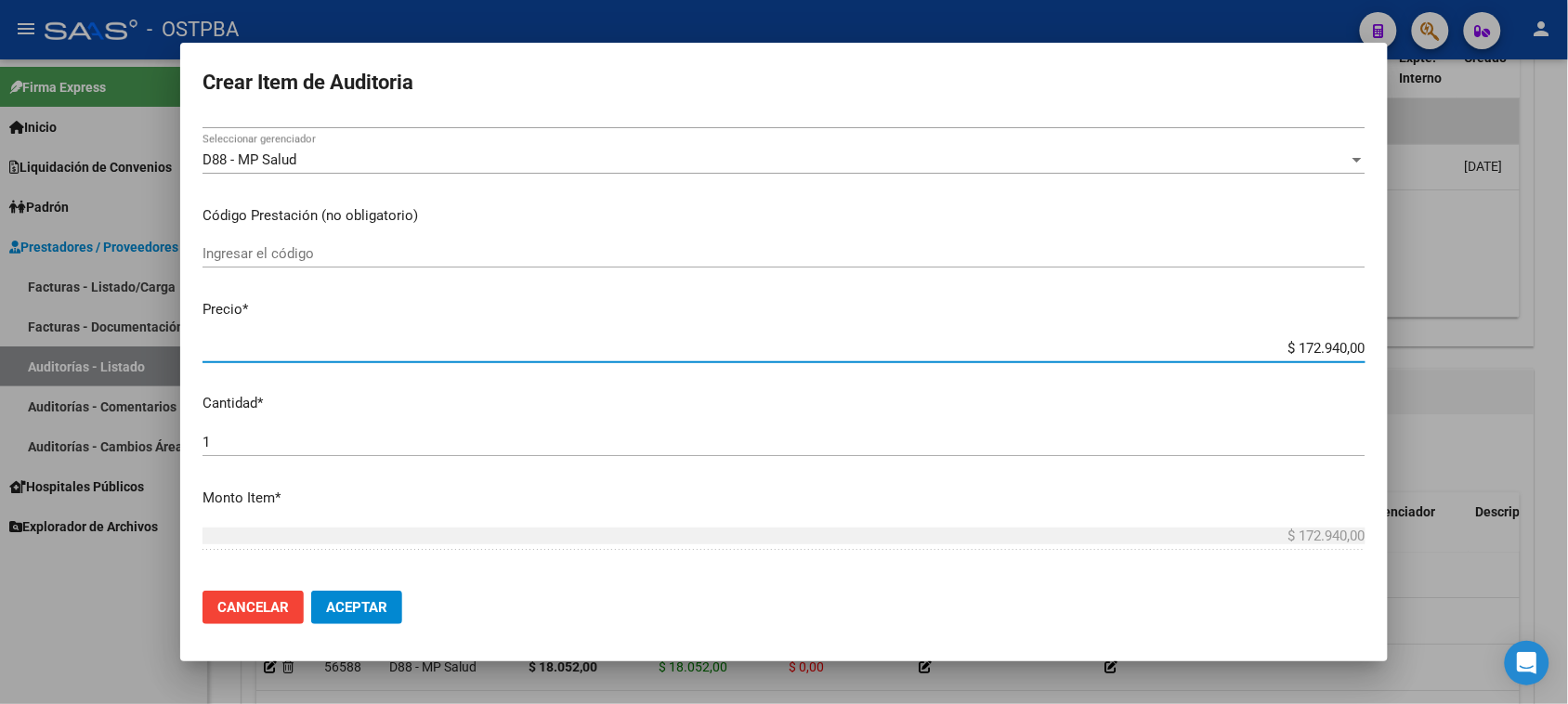
drag, startPoint x: 1278, startPoint y: 343, endPoint x: 1469, endPoint y: 346, distance: 191.0
click at [1469, 346] on div "Crear Item de Auditoria 94939531 Nro Documento 27949395311 CUIL Afiliado Inacti…" at bounding box center [784, 352] width 1568 height 704
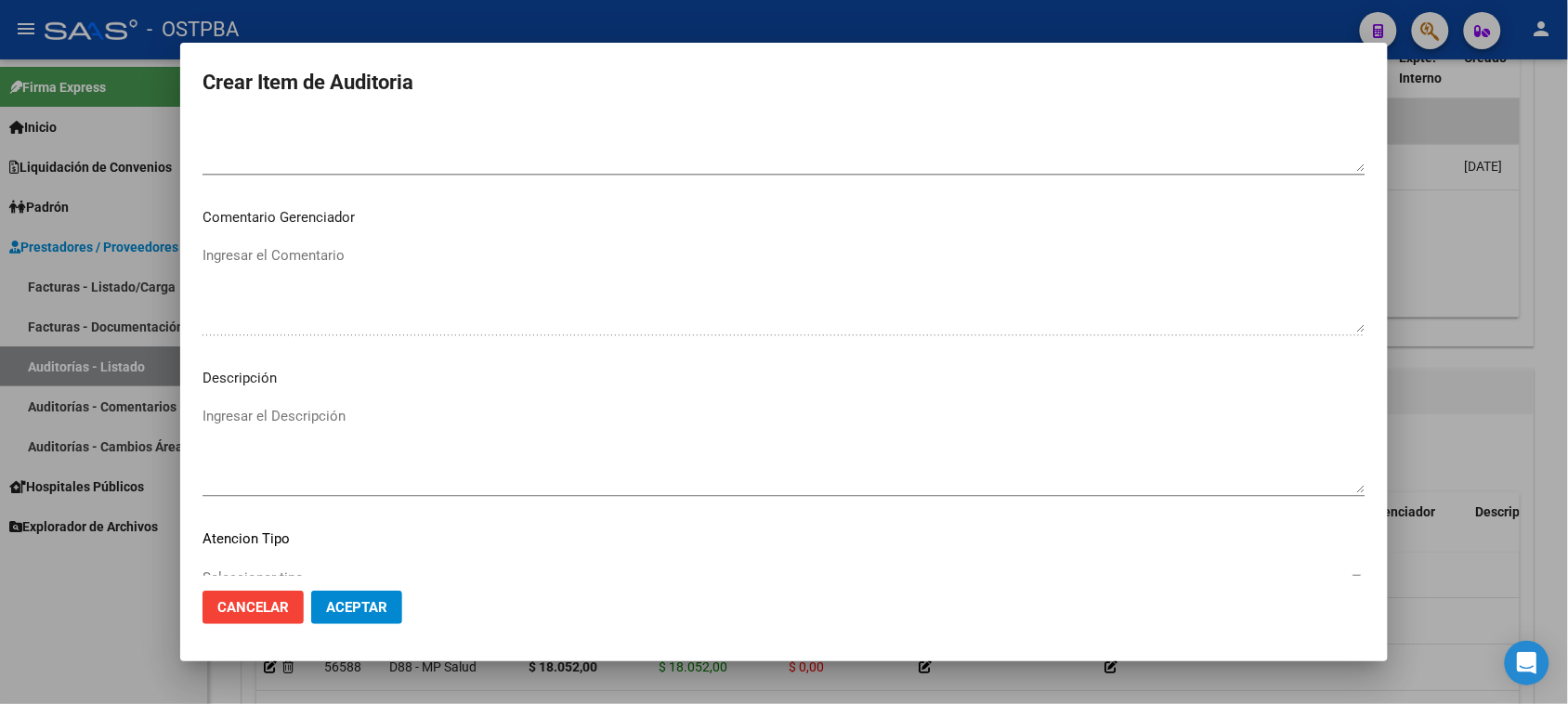
scroll to position [1212, 0]
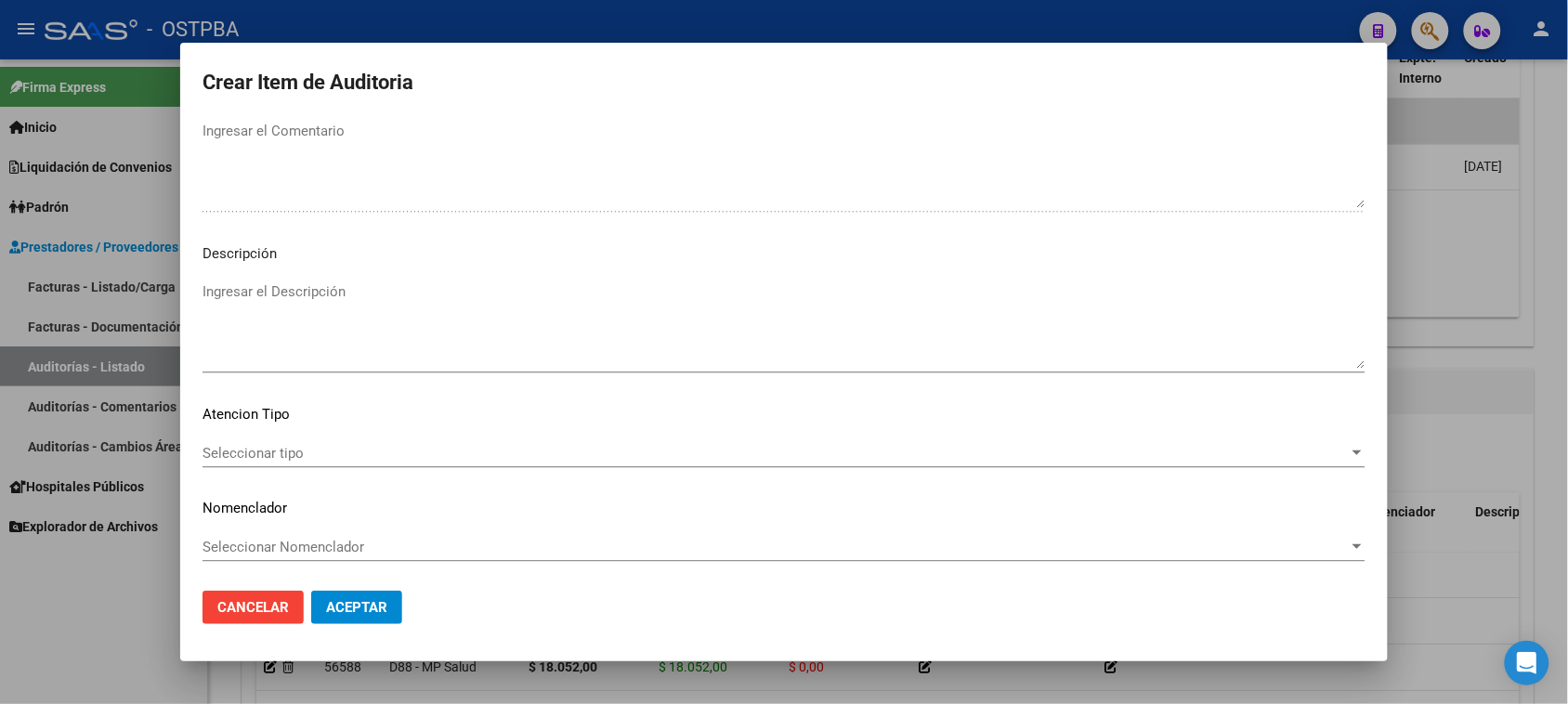
click at [265, 457] on span "Seleccionar tipo" at bounding box center [775, 453] width 1146 height 17
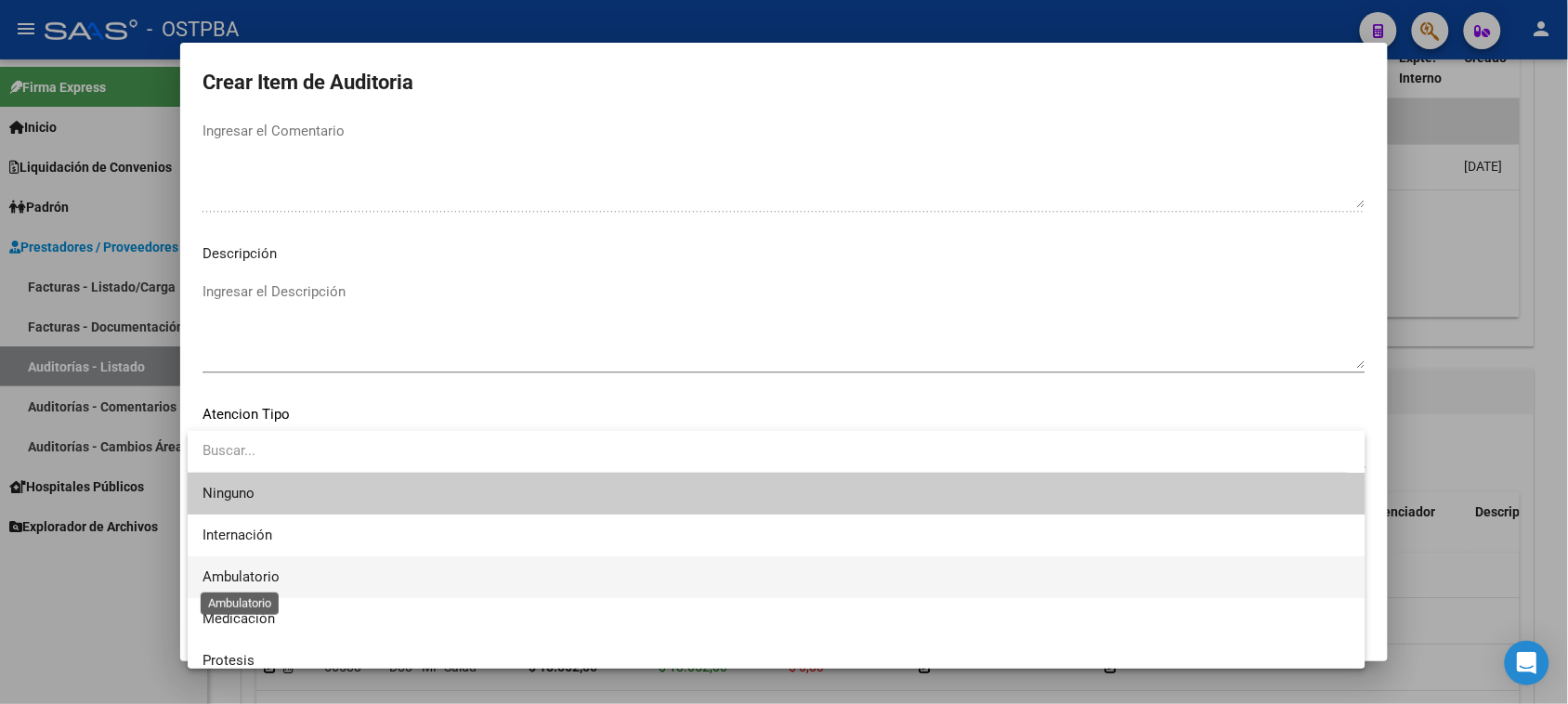
click at [237, 573] on span "Ambulatorio" at bounding box center [240, 577] width 77 height 17
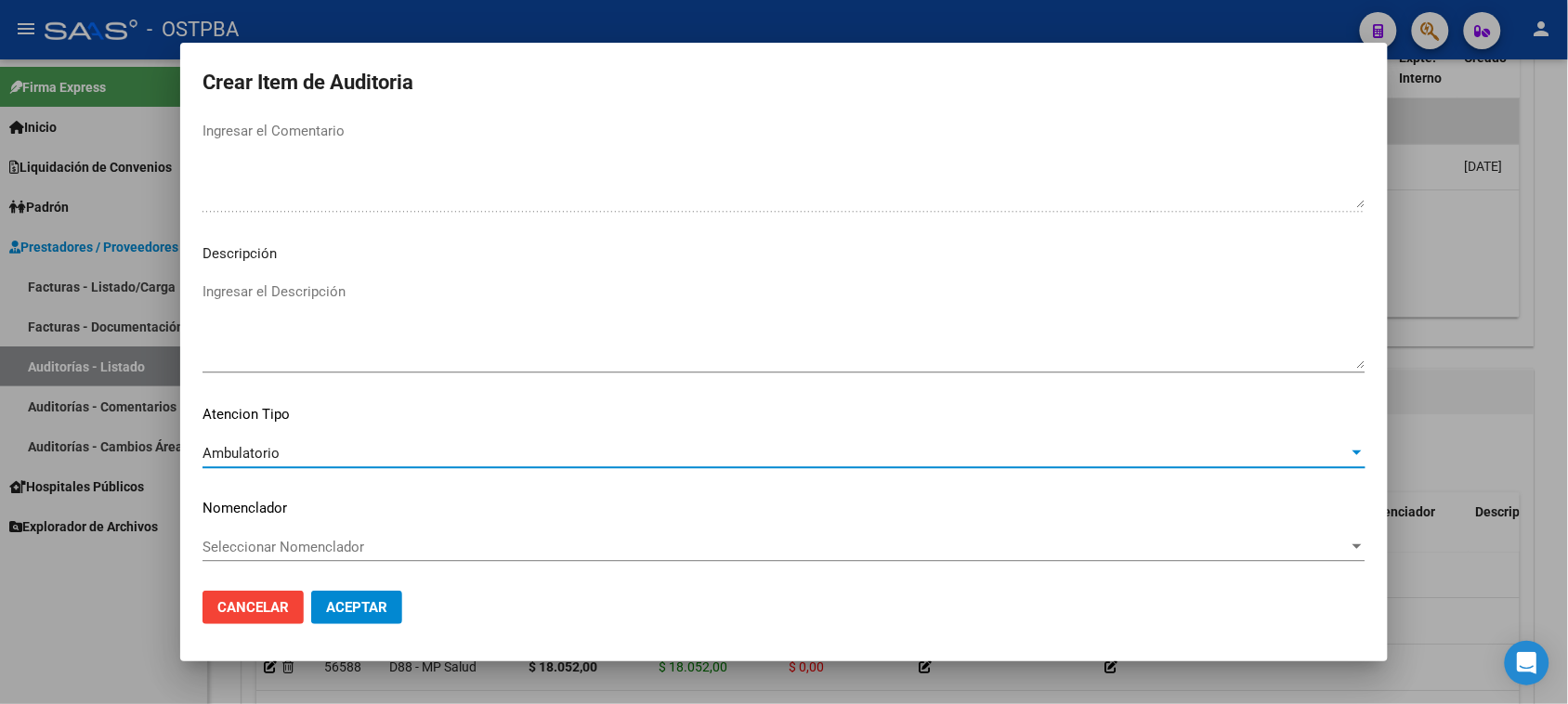
click at [340, 611] on span "Aceptar" at bounding box center [357, 608] width 61 height 17
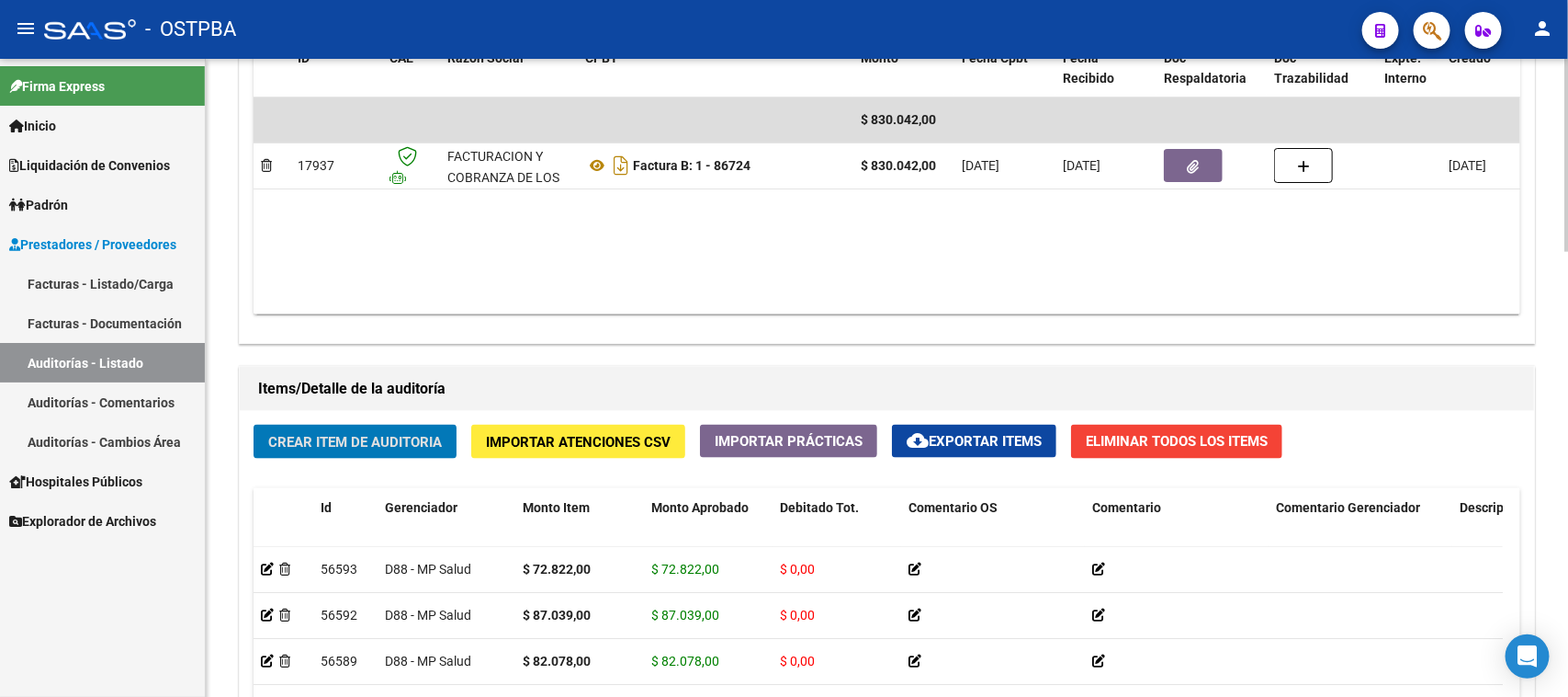
click at [402, 441] on span "Crear Item de Auditoria" at bounding box center [355, 442] width 174 height 17
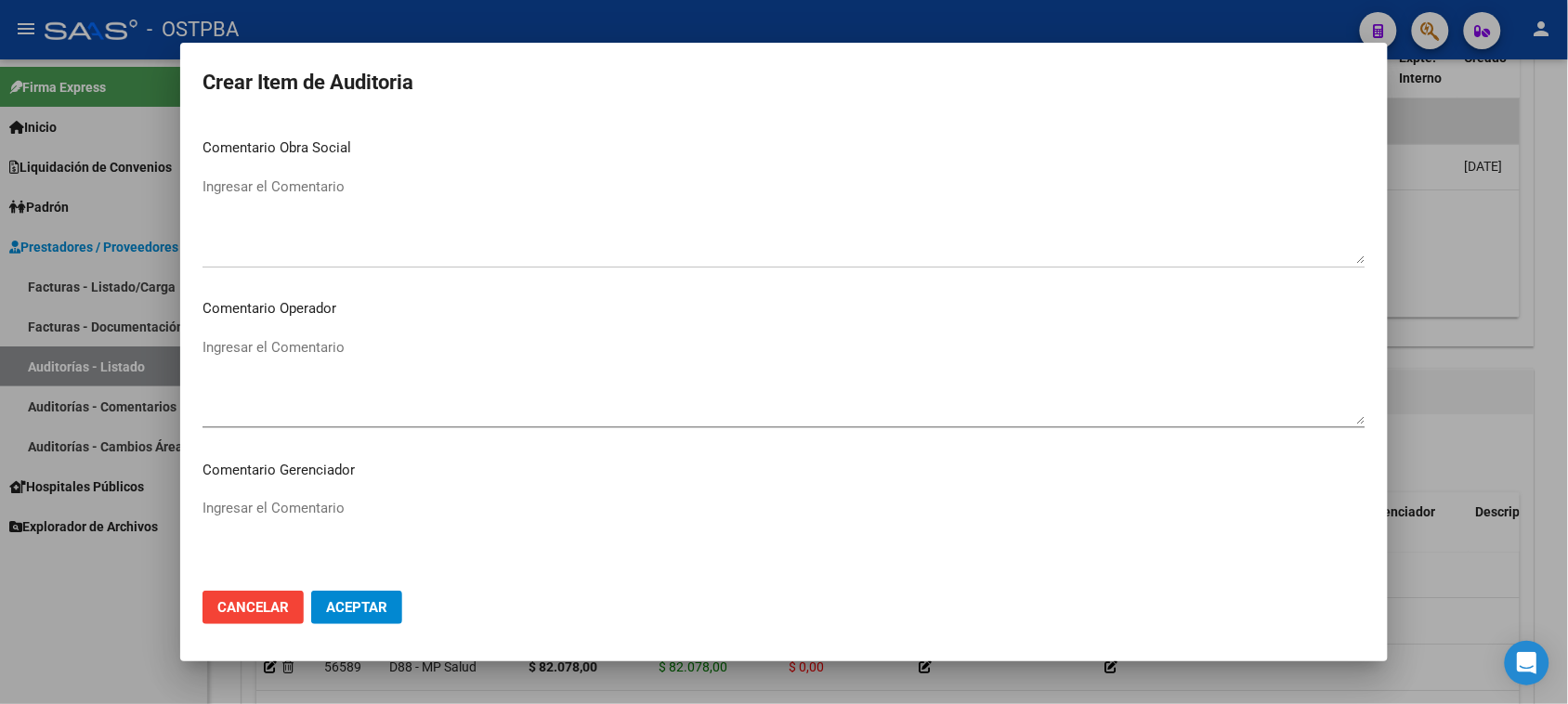
scroll to position [1157, 0]
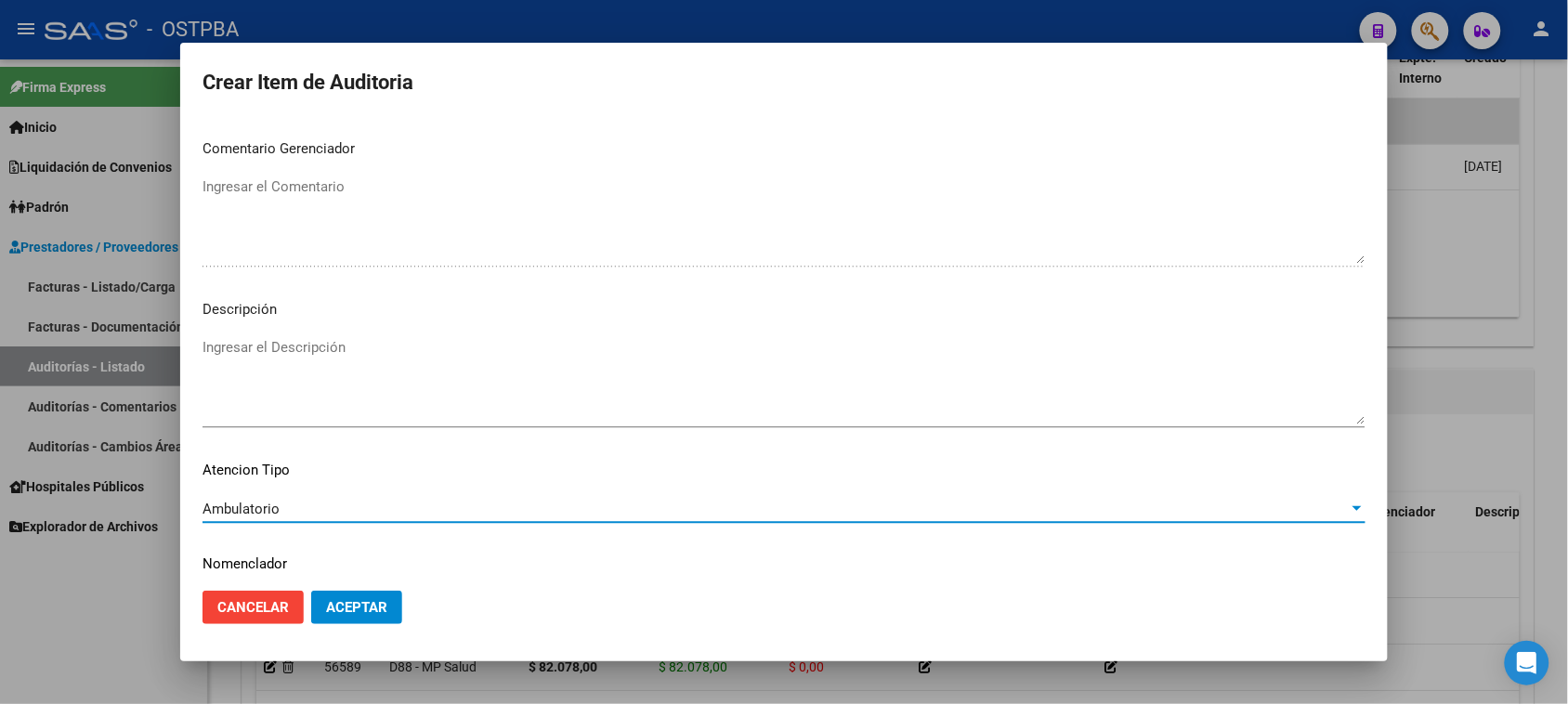
click at [384, 623] on button "Aceptar" at bounding box center [356, 607] width 91 height 33
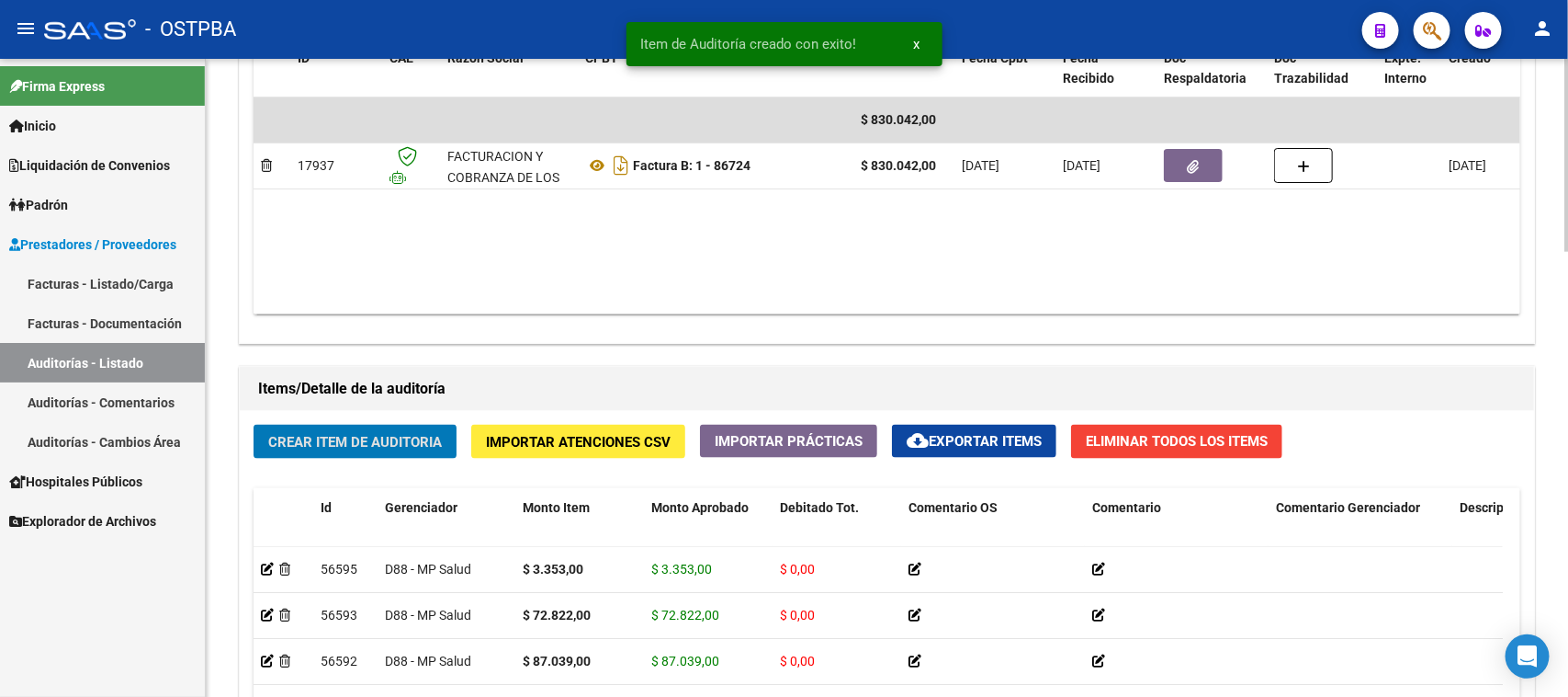
click at [346, 444] on span "Crear Item de Auditoria" at bounding box center [355, 442] width 174 height 17
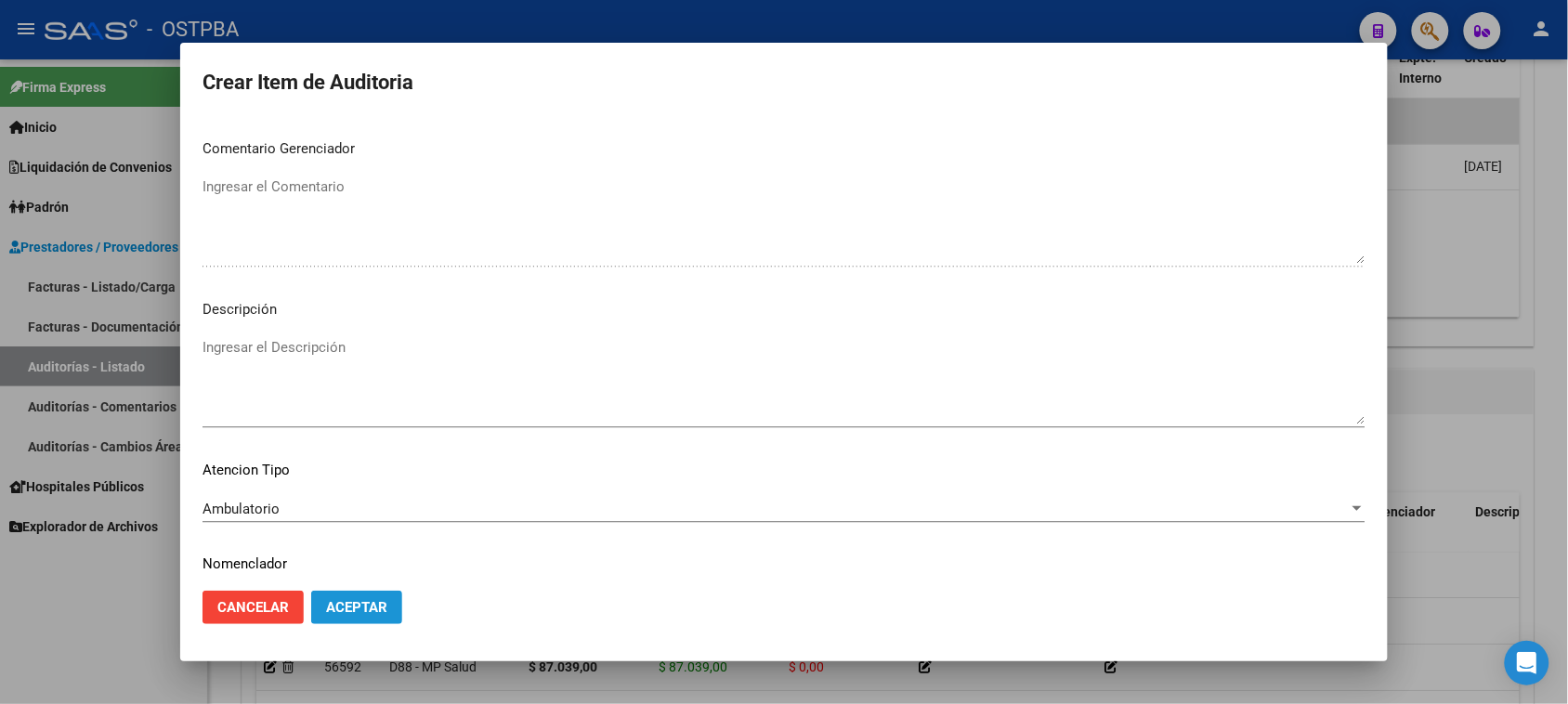
click at [349, 610] on span "Aceptar" at bounding box center [357, 608] width 61 height 17
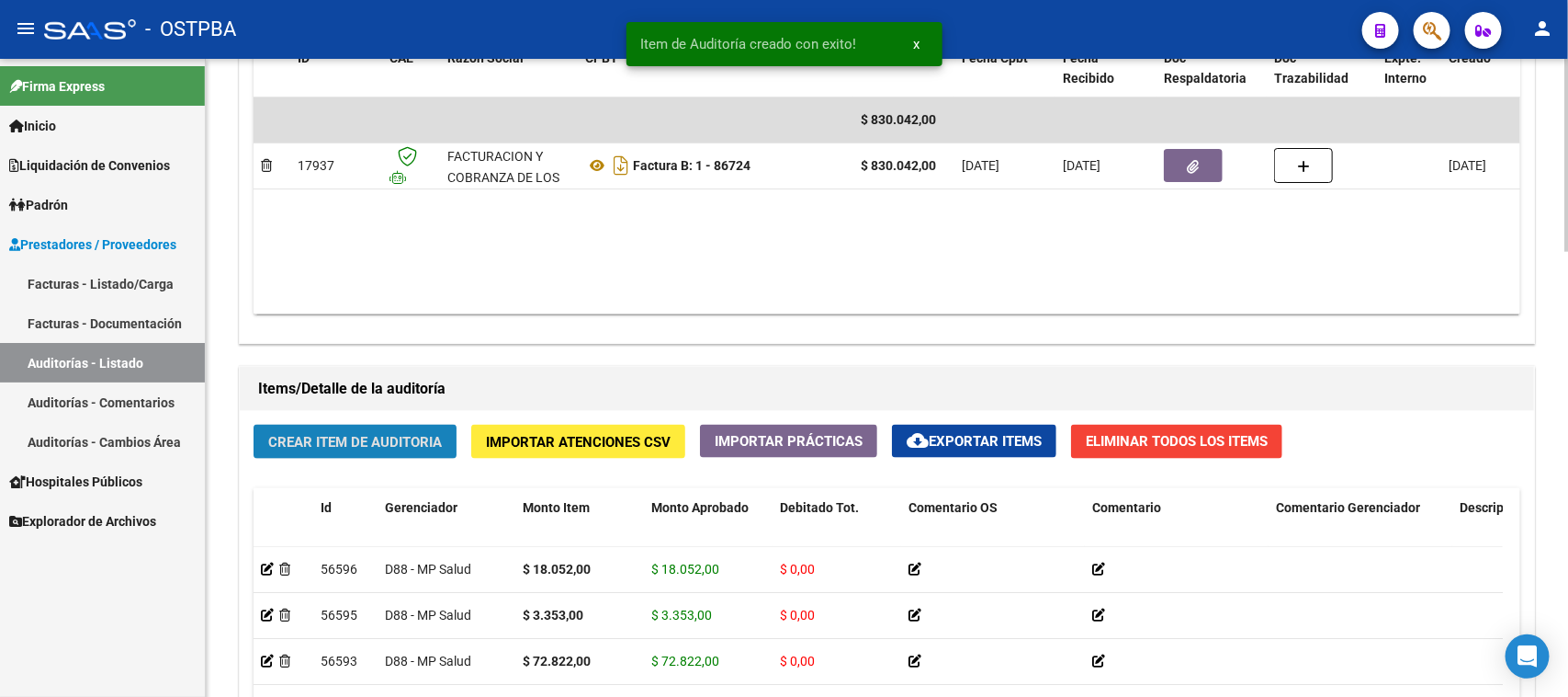
click at [387, 434] on span "Crear Item de Auditoria" at bounding box center [355, 442] width 174 height 17
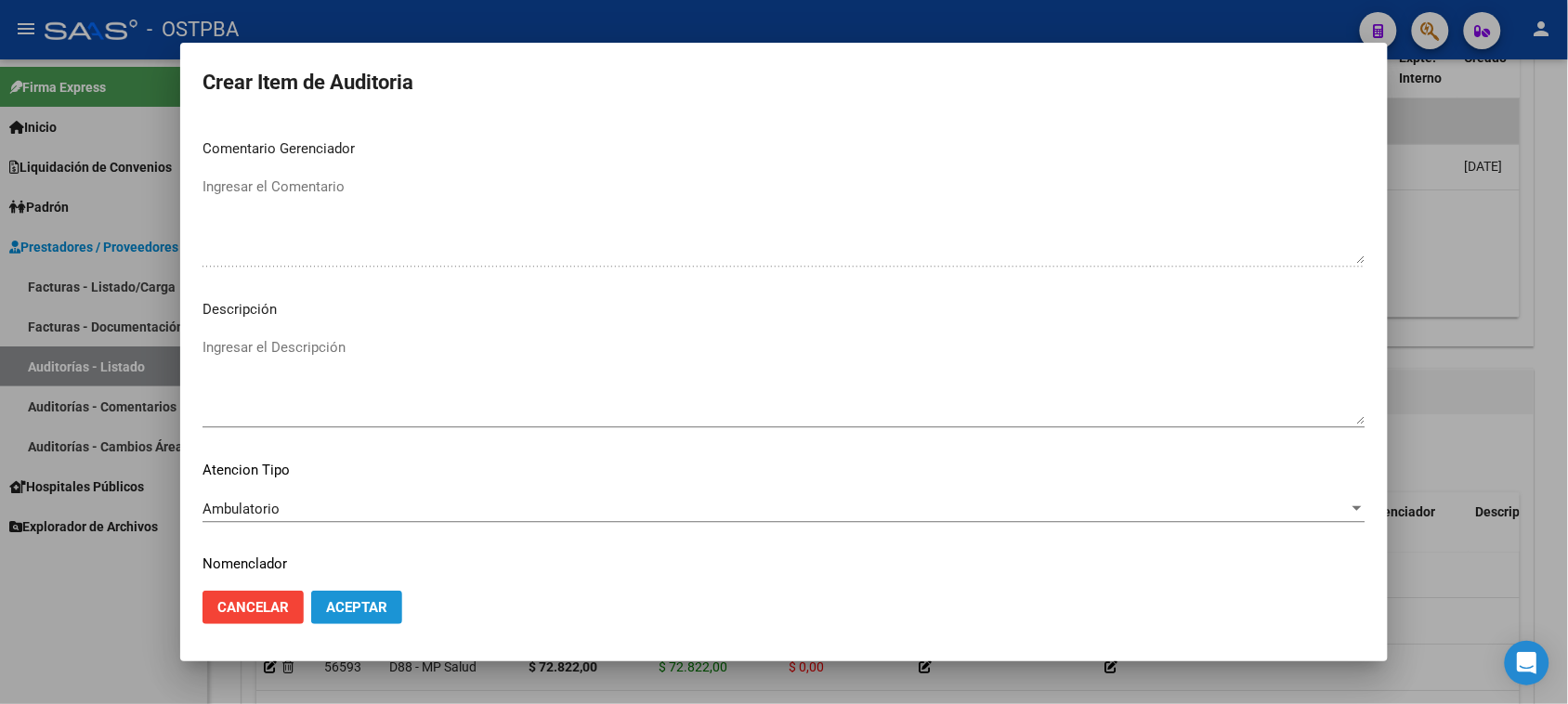
click at [328, 608] on span "Aceptar" at bounding box center [357, 608] width 61 height 17
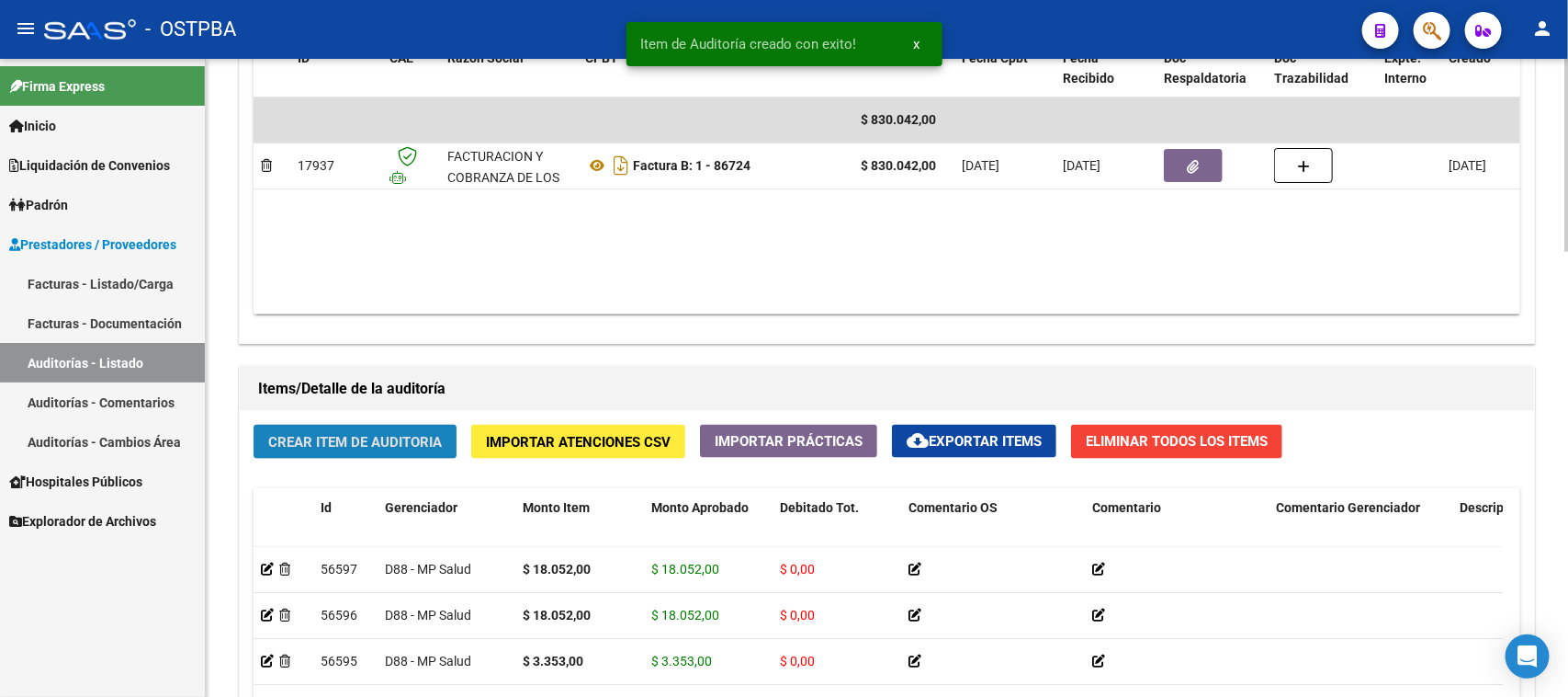
click at [402, 451] on button "Crear Item de Auditoria" at bounding box center [355, 442] width 203 height 34
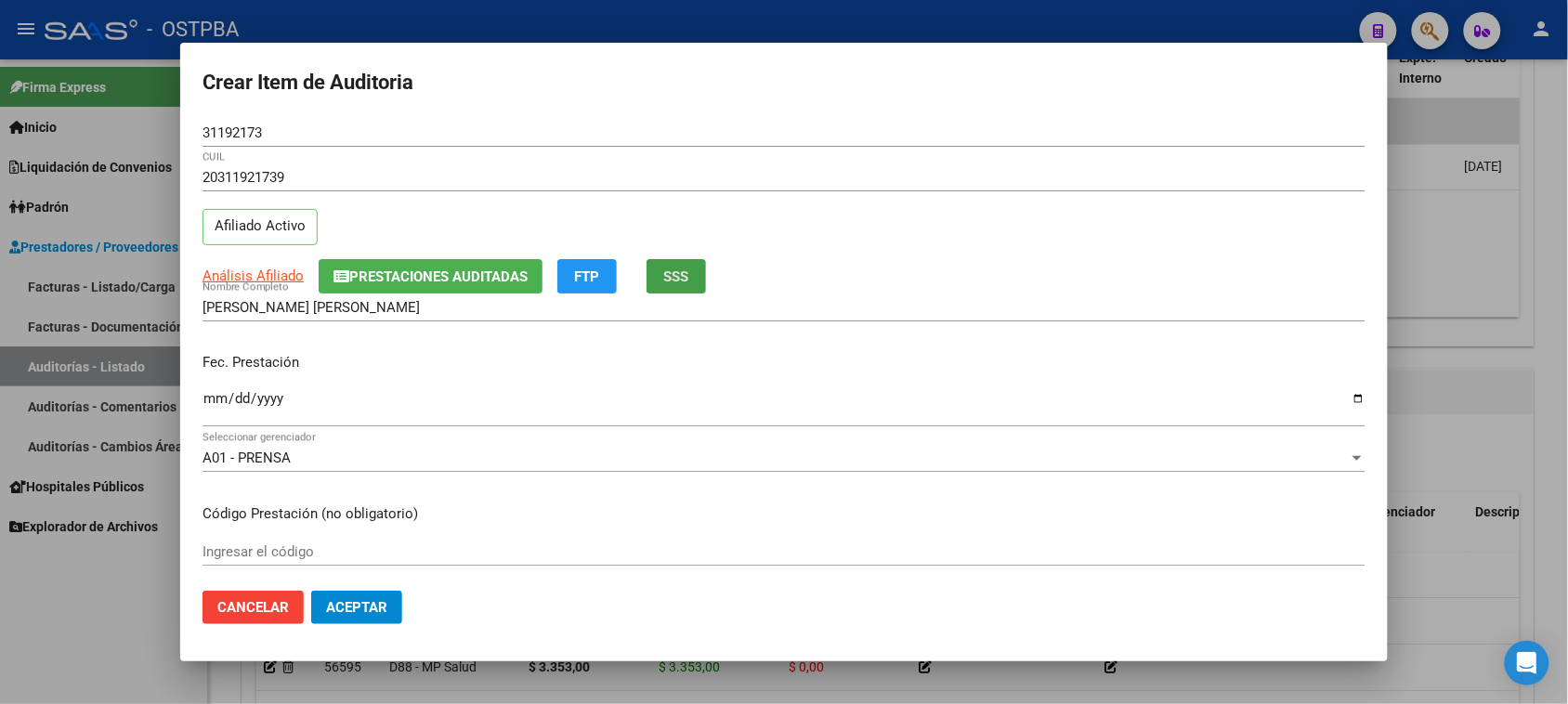
click at [660, 280] on button "SSS" at bounding box center [676, 277] width 59 height 34
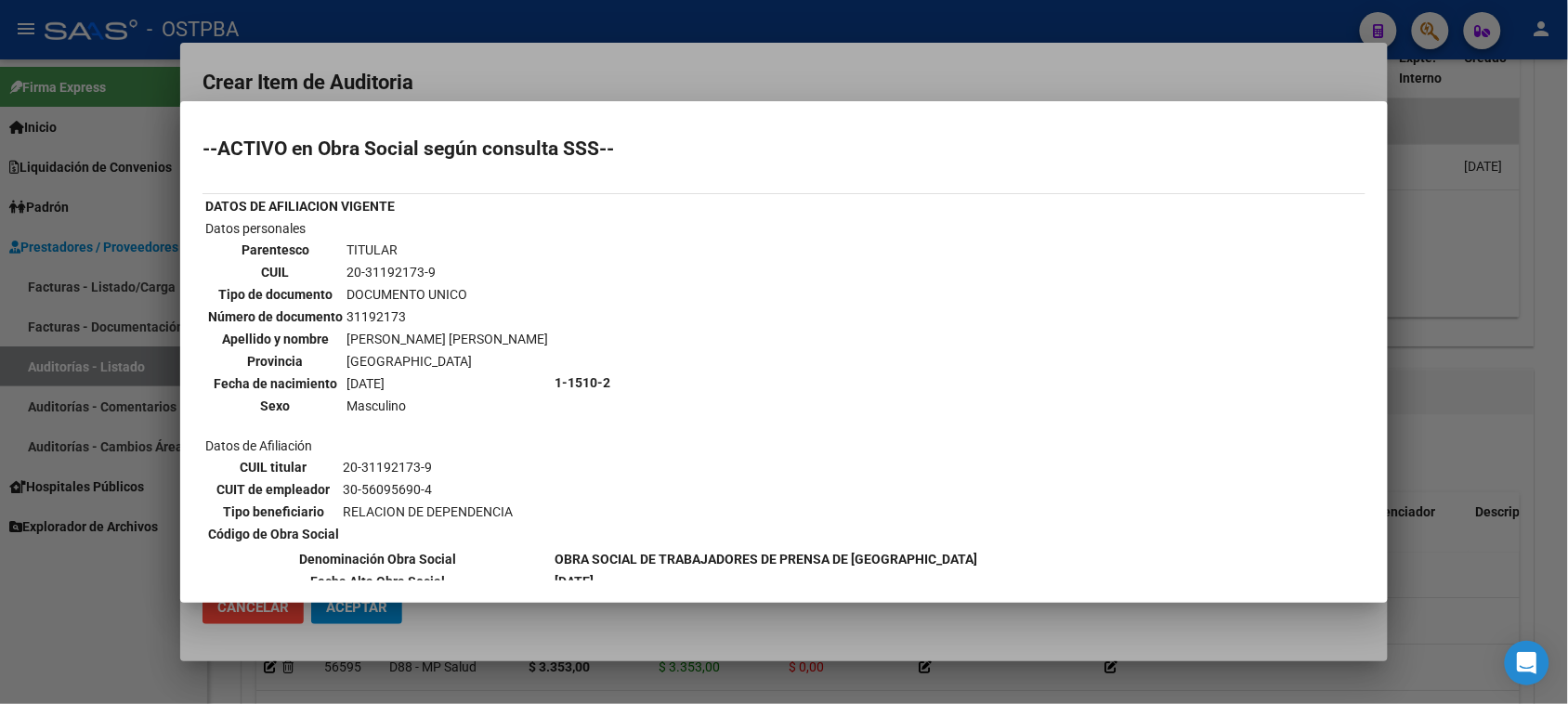
click at [140, 573] on div at bounding box center [784, 352] width 1568 height 704
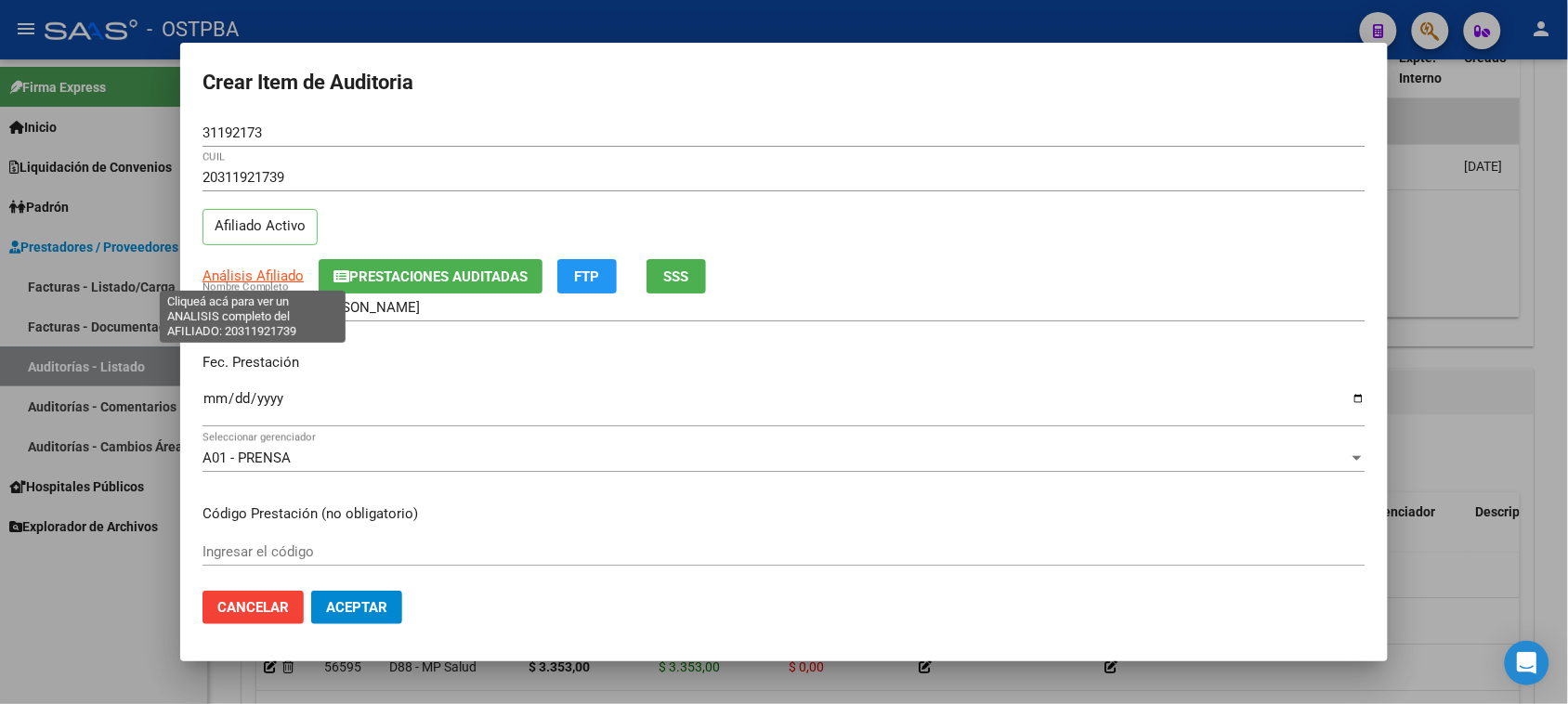
click at [275, 275] on span "Análisis Afiliado" at bounding box center [253, 276] width 101 height 17
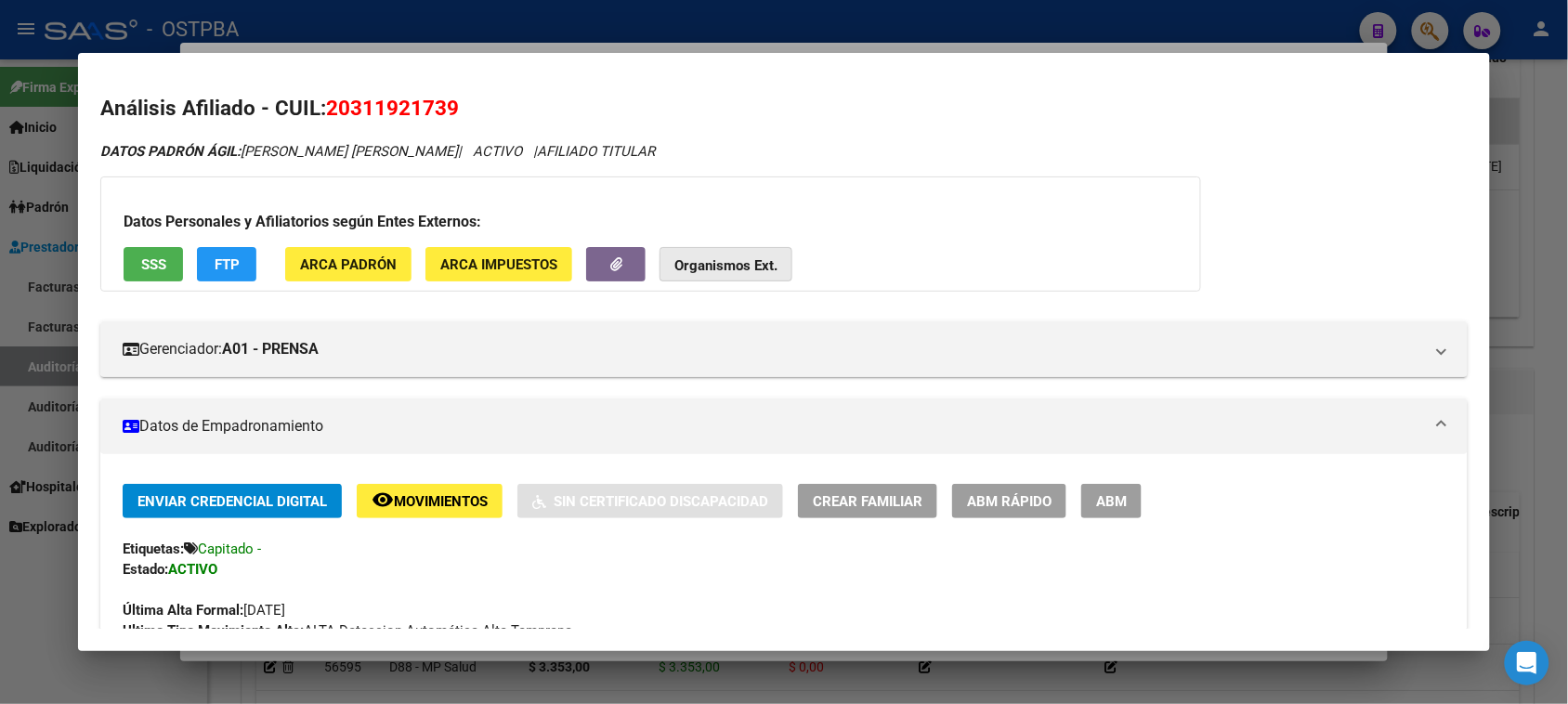
click at [757, 266] on strong "Organismos Ext." at bounding box center [726, 266] width 103 height 17
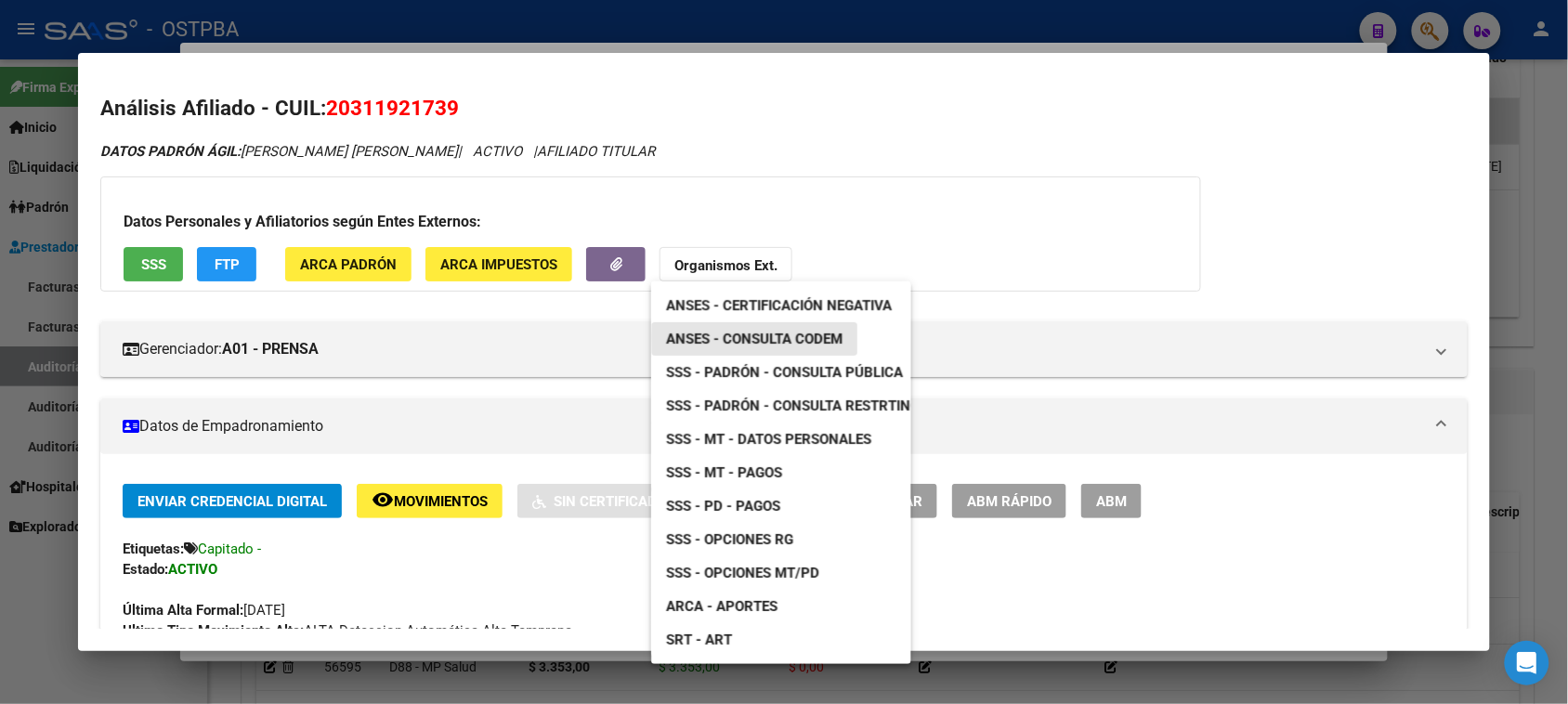
click at [780, 337] on span "ANSES - Consulta CODEM" at bounding box center [754, 339] width 177 height 17
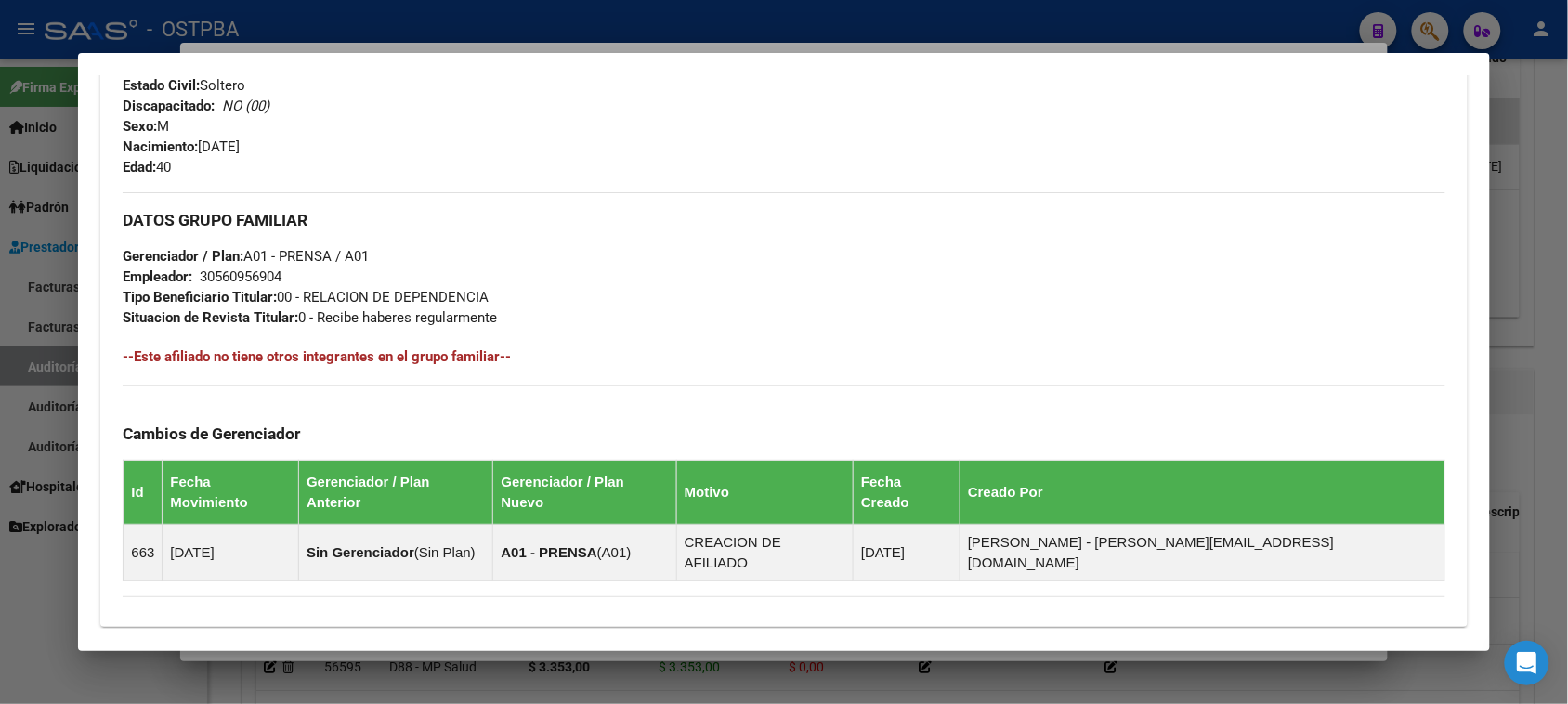
scroll to position [938, 0]
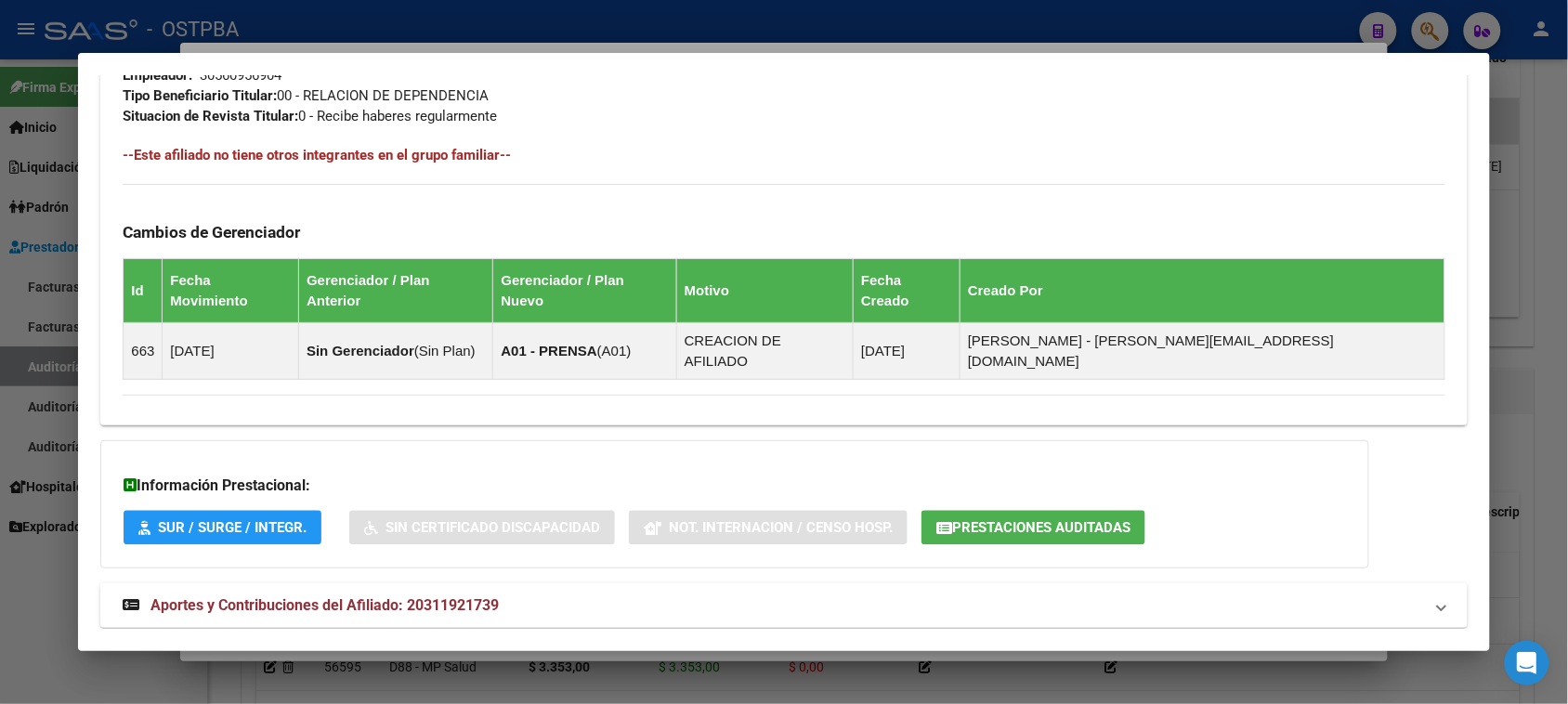
drag, startPoint x: 24, startPoint y: 633, endPoint x: 118, endPoint y: 606, distance: 97.8
click at [28, 629] on div at bounding box center [784, 352] width 1568 height 704
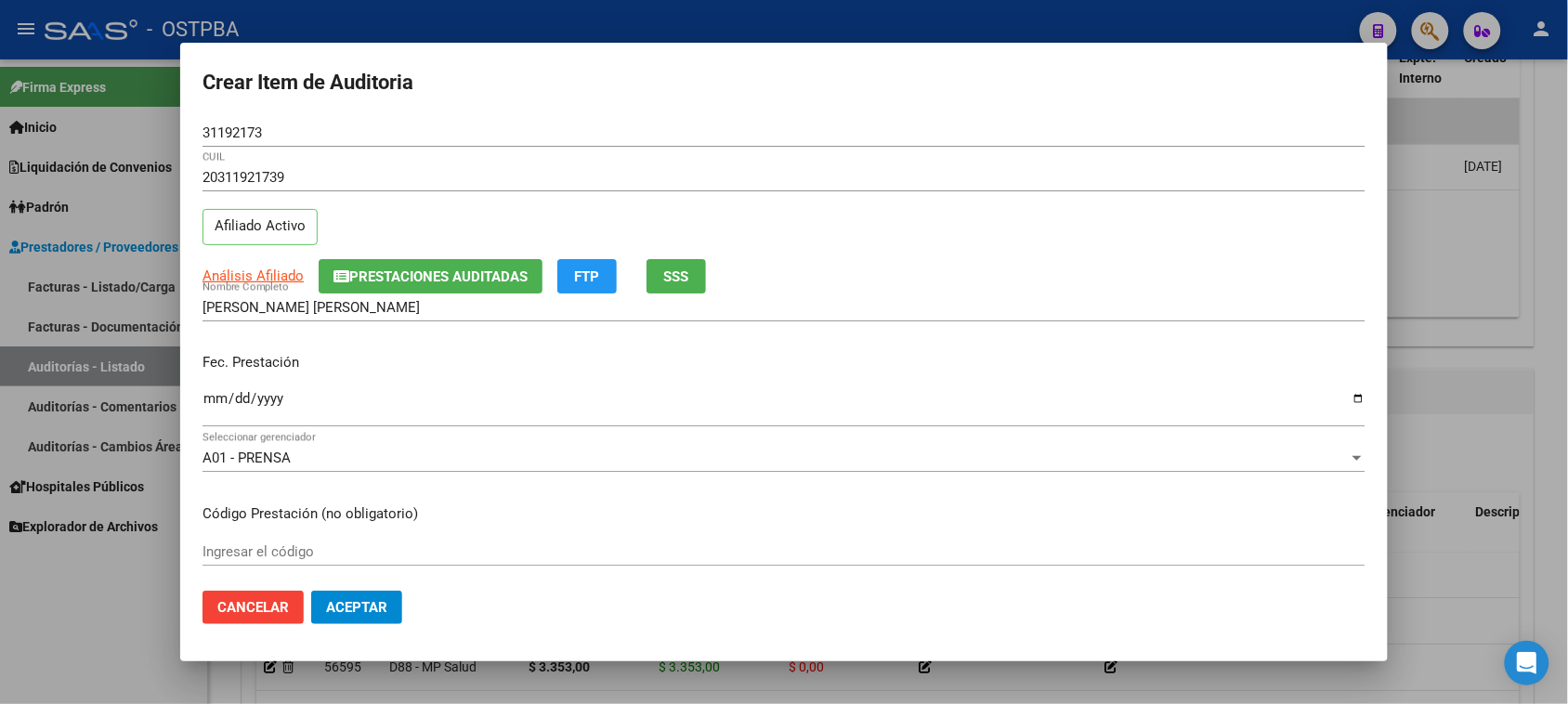
click at [214, 397] on input "Ingresar la fecha" at bounding box center [784, 405] width 1162 height 30
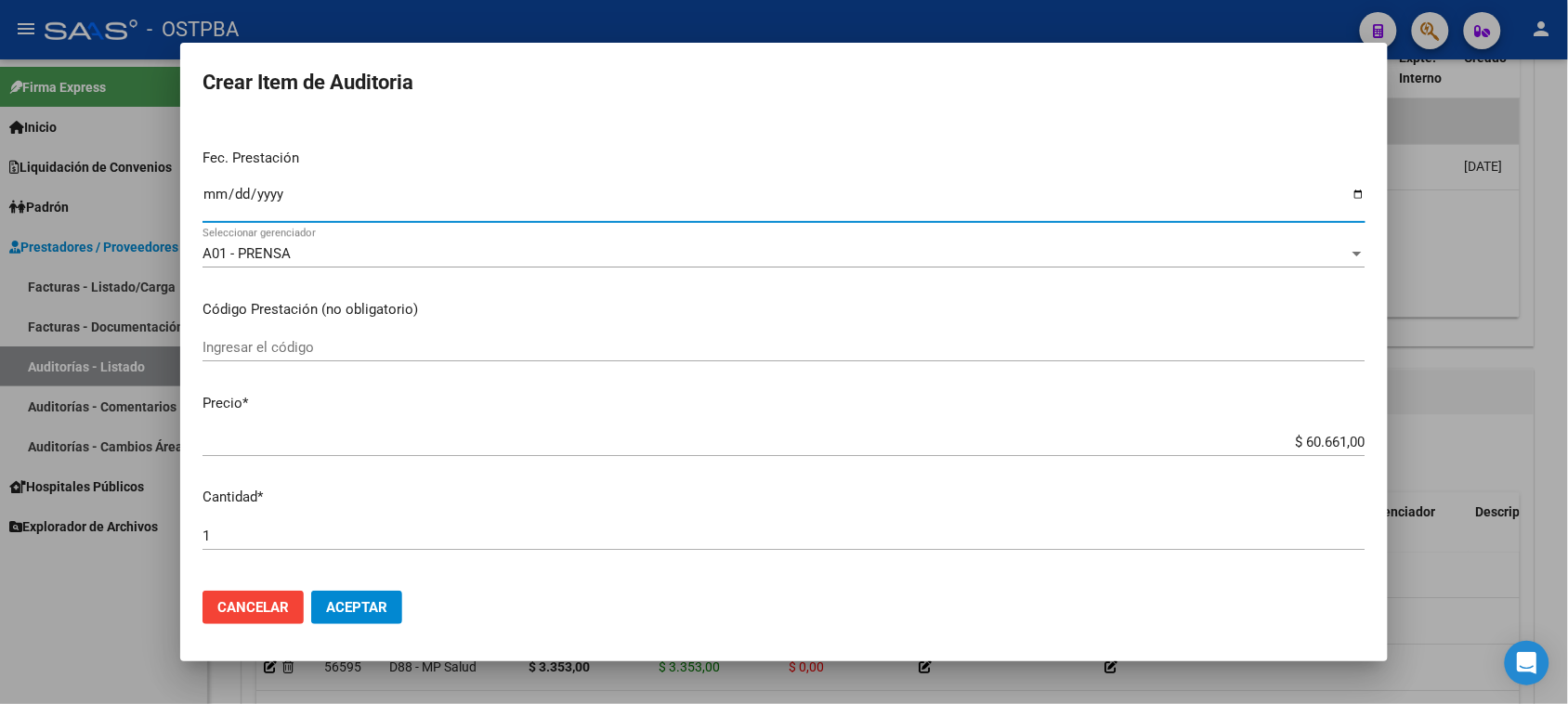
scroll to position [232, 0]
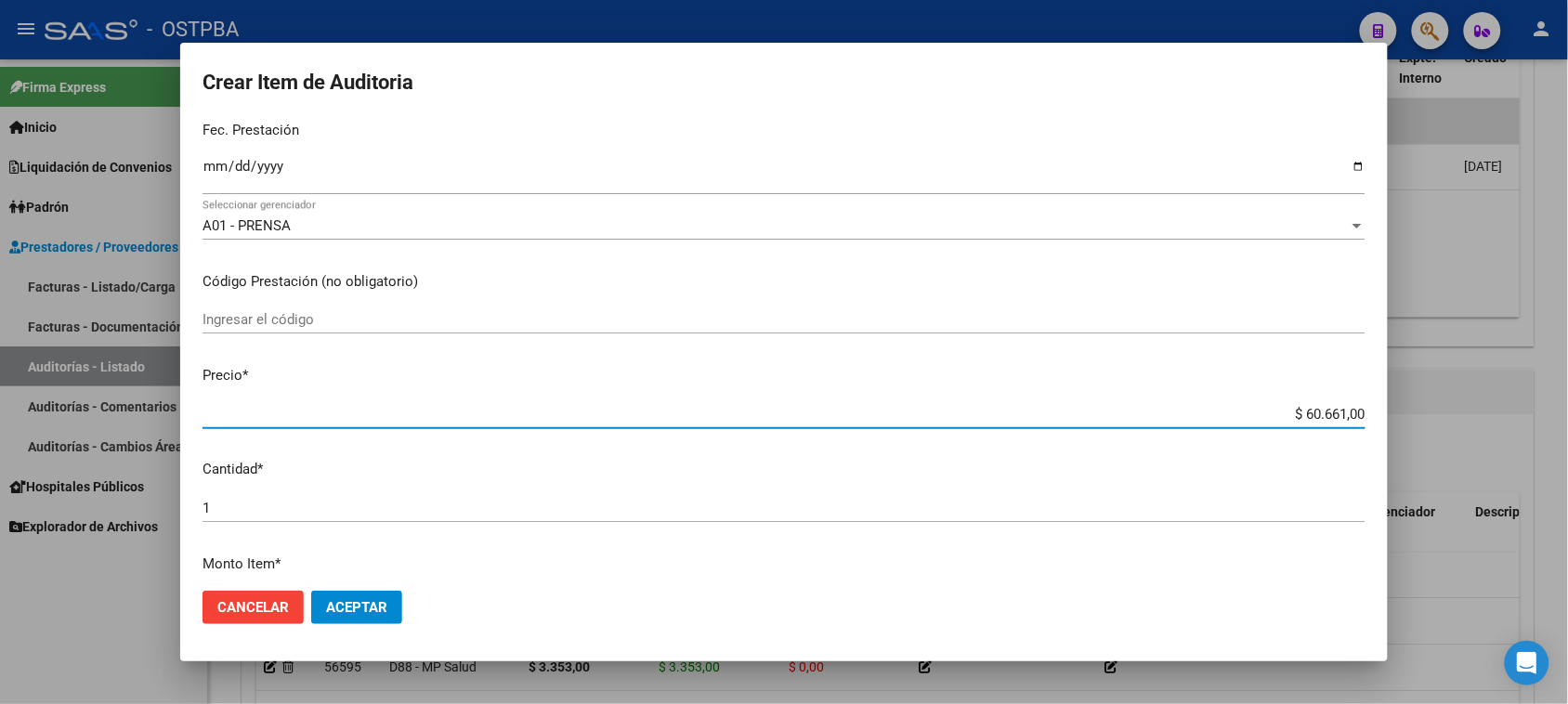
drag, startPoint x: 1284, startPoint y: 414, endPoint x: 1584, endPoint y: 411, distance: 300.0
click at [1568, 411] on html "menu - OSTPBA person Firma Express Inicio Calendario SSS Instructivos Contacto …" at bounding box center [784, 352] width 1568 height 704
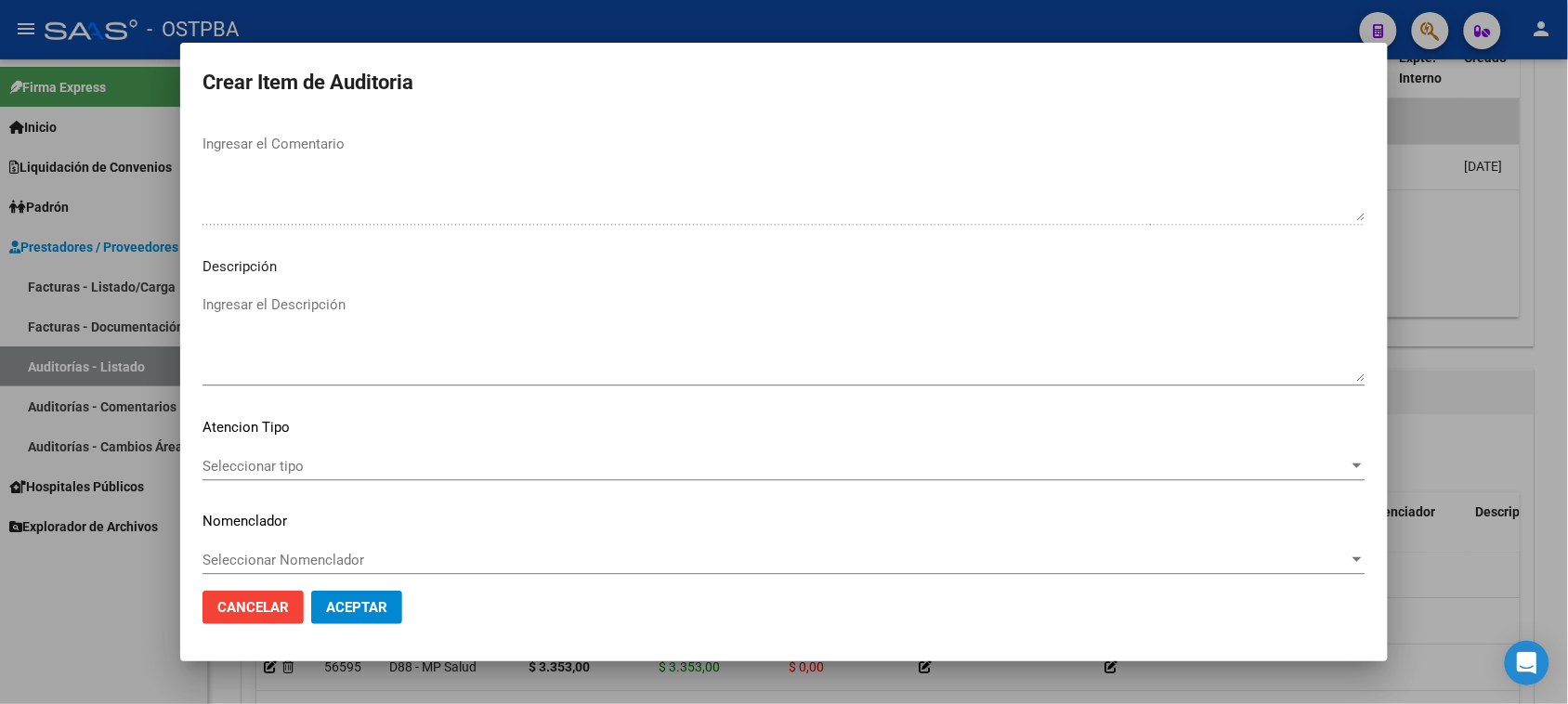
scroll to position [1212, 0]
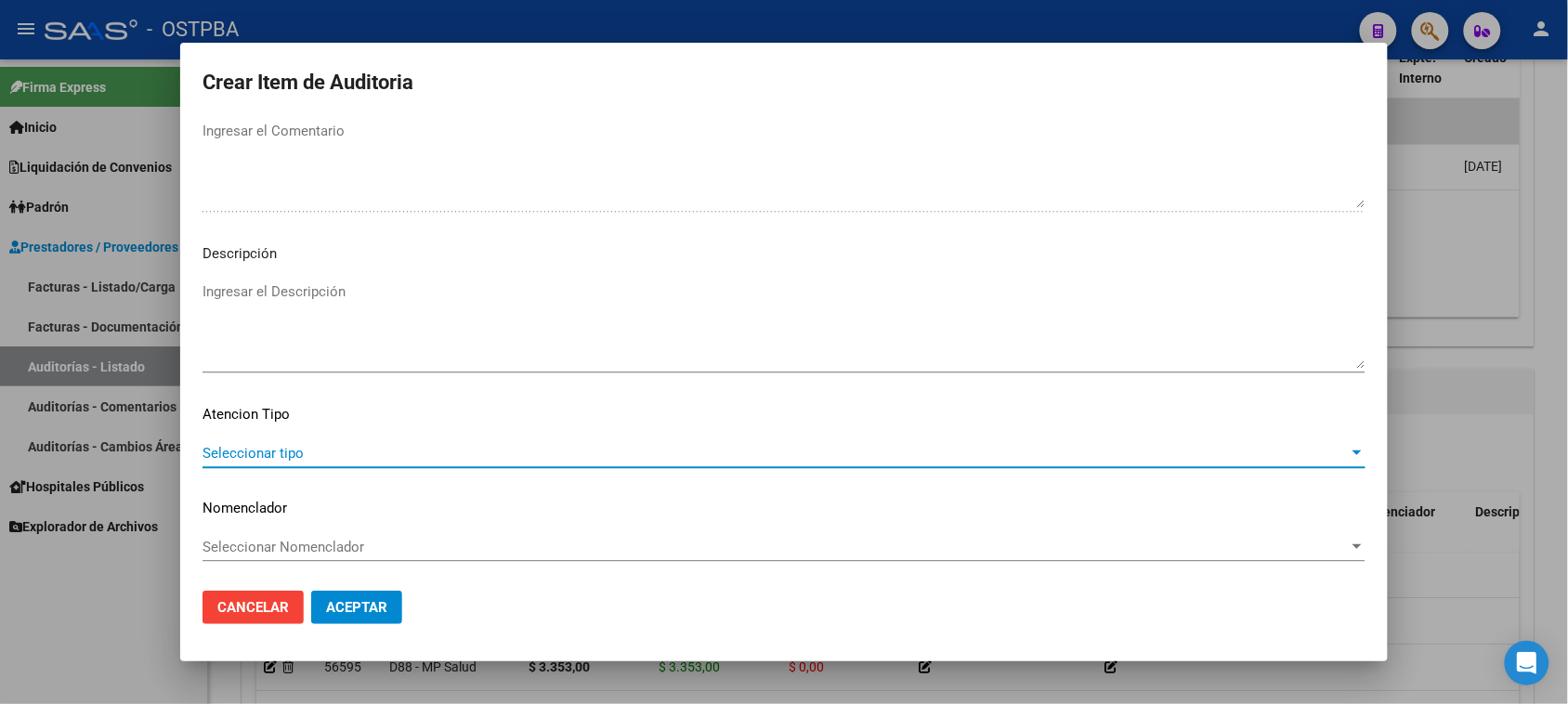
click at [311, 446] on span "Seleccionar tipo" at bounding box center [775, 453] width 1146 height 17
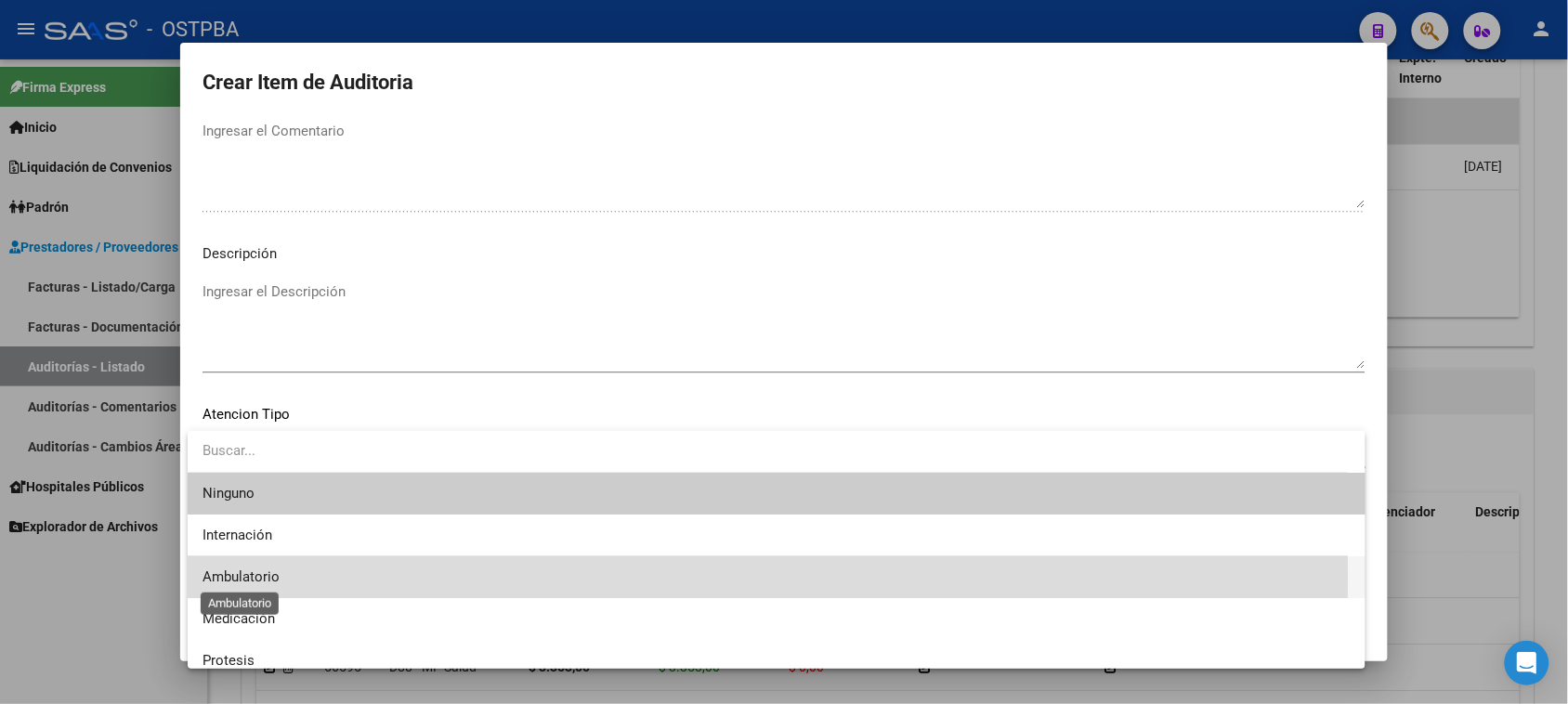
click at [275, 575] on span "Ambulatorio" at bounding box center [240, 577] width 77 height 17
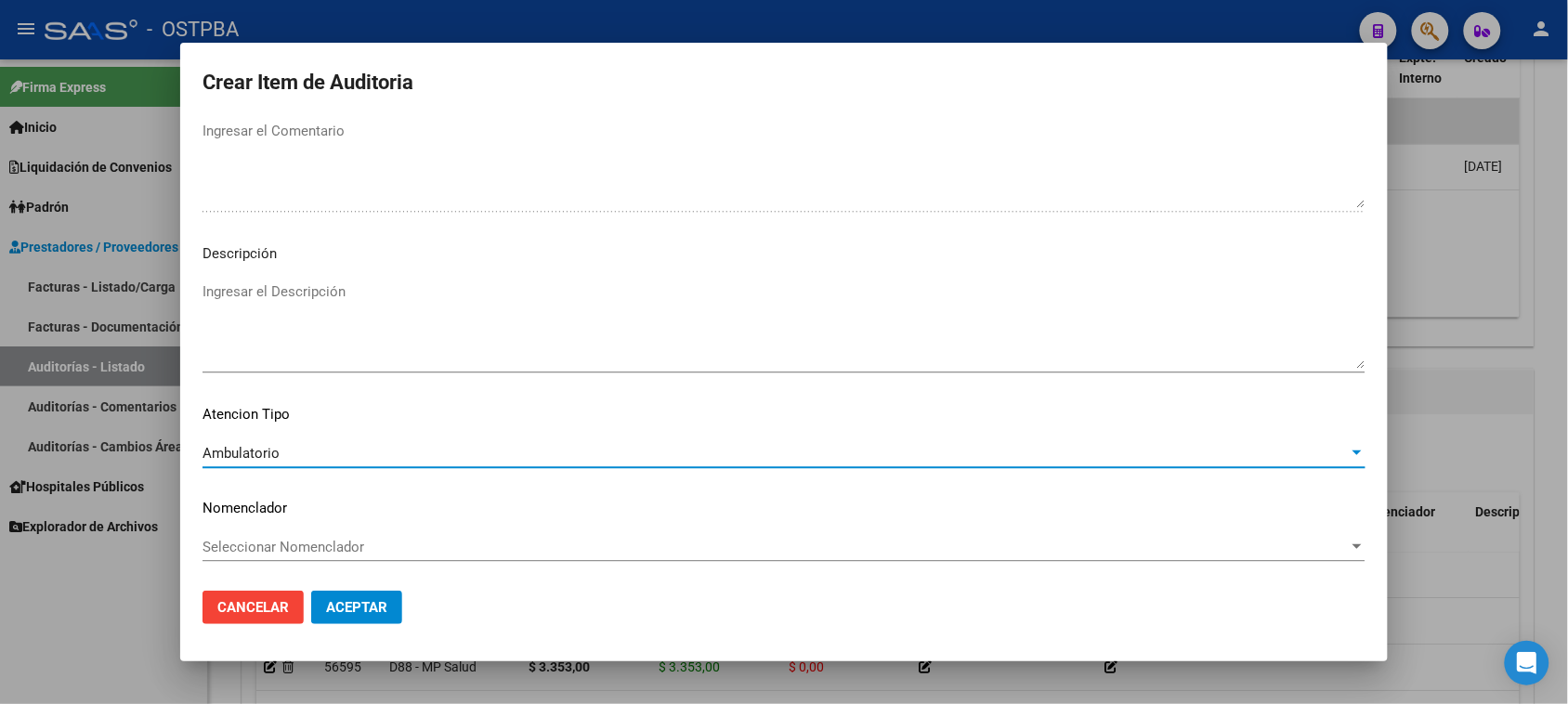
click at [344, 608] on span "Aceptar" at bounding box center [357, 608] width 61 height 17
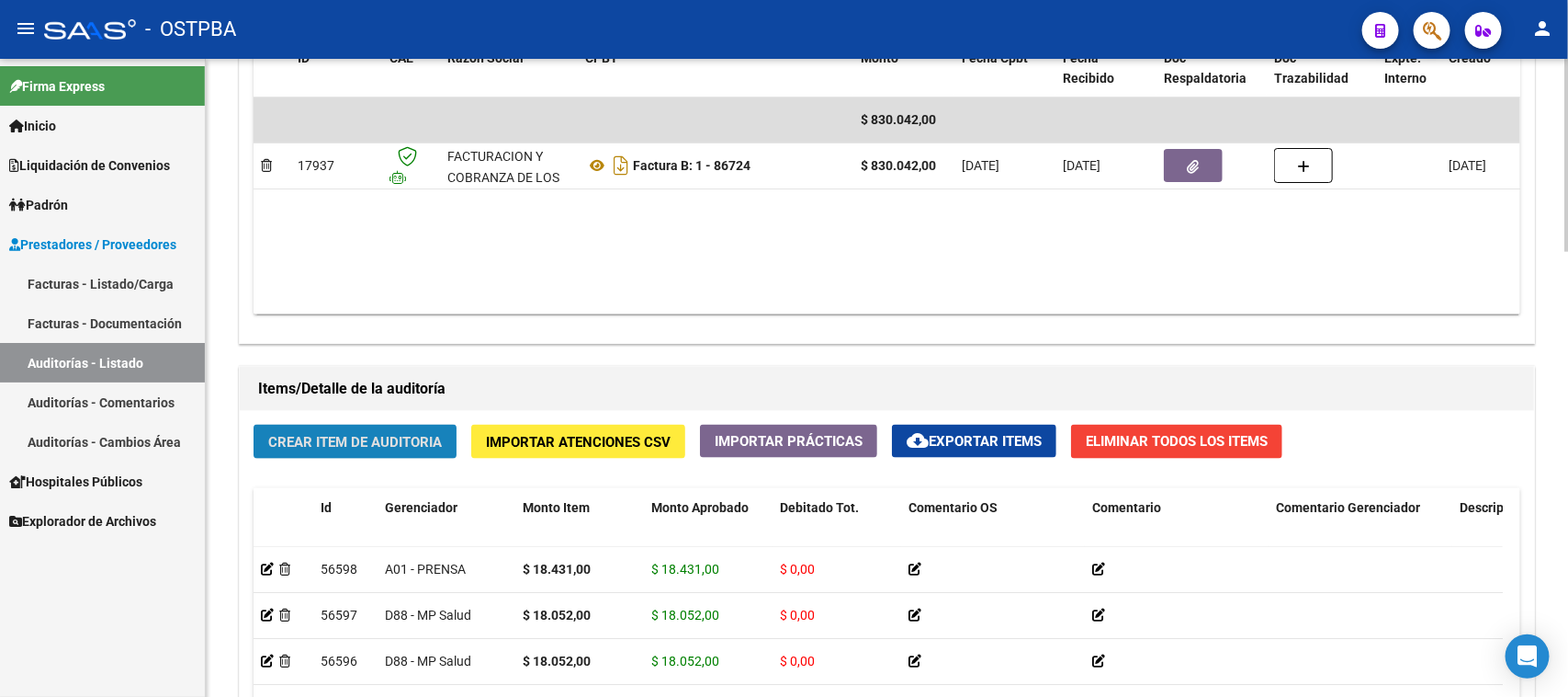
click at [343, 444] on span "Crear Item de Auditoria" at bounding box center [355, 442] width 174 height 17
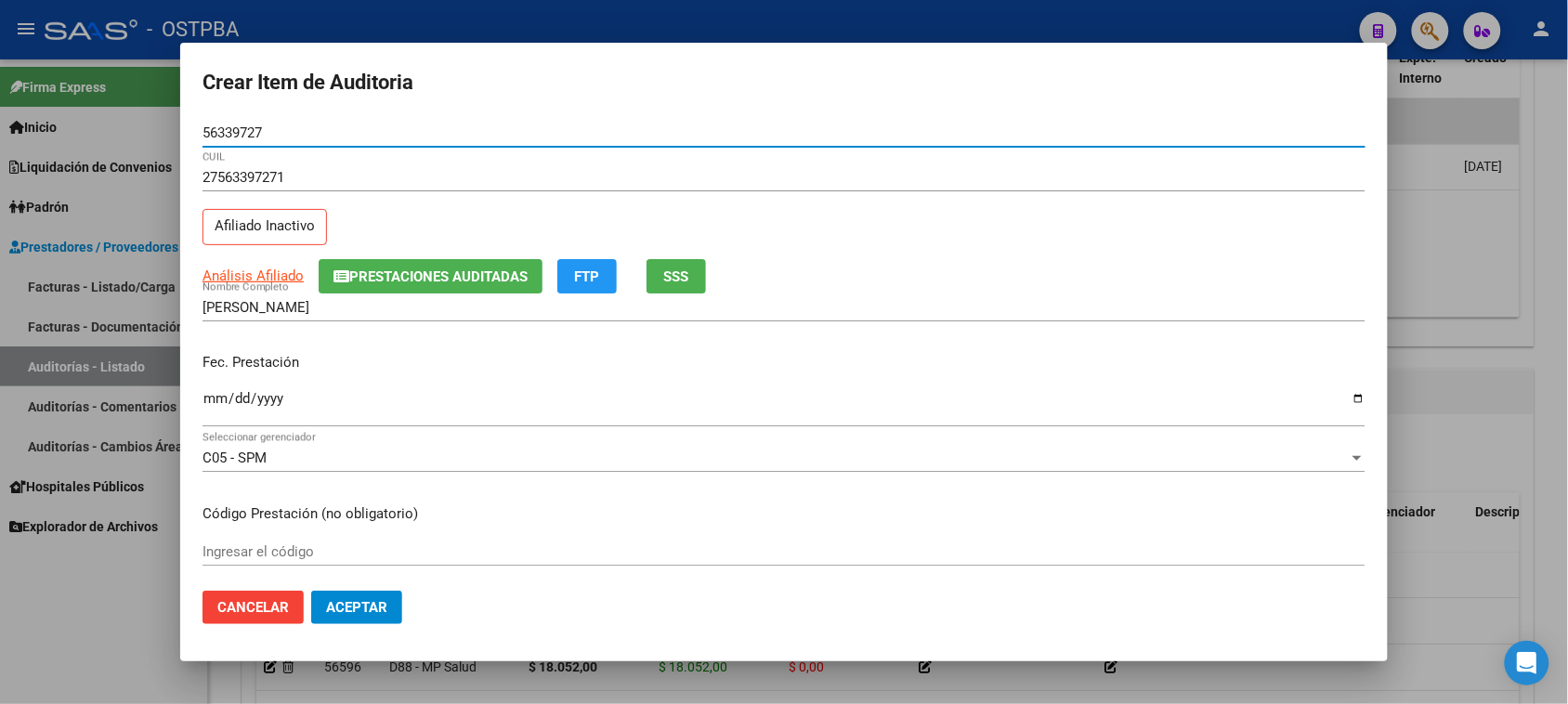
click at [211, 399] on input "Ingresar la fecha" at bounding box center [784, 405] width 1162 height 30
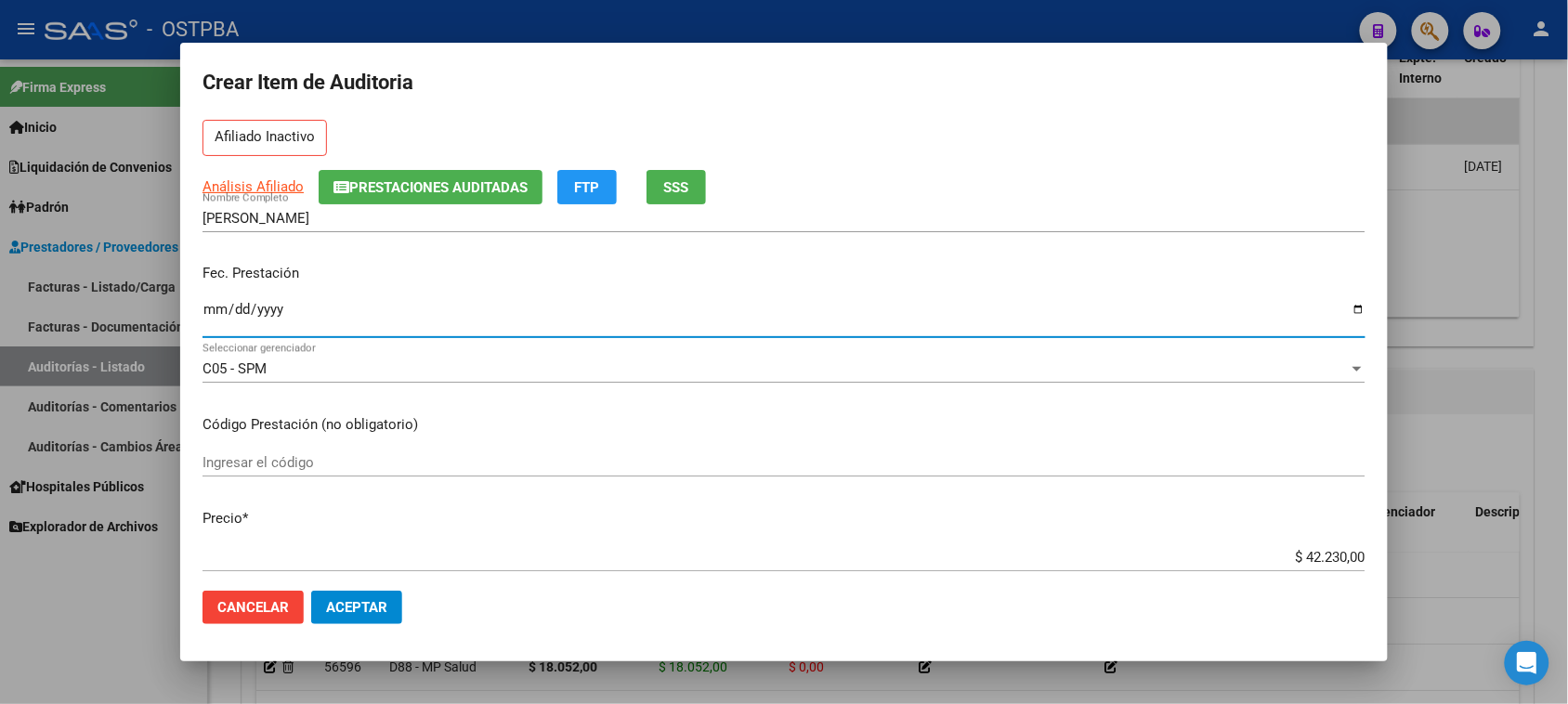
scroll to position [232, 0]
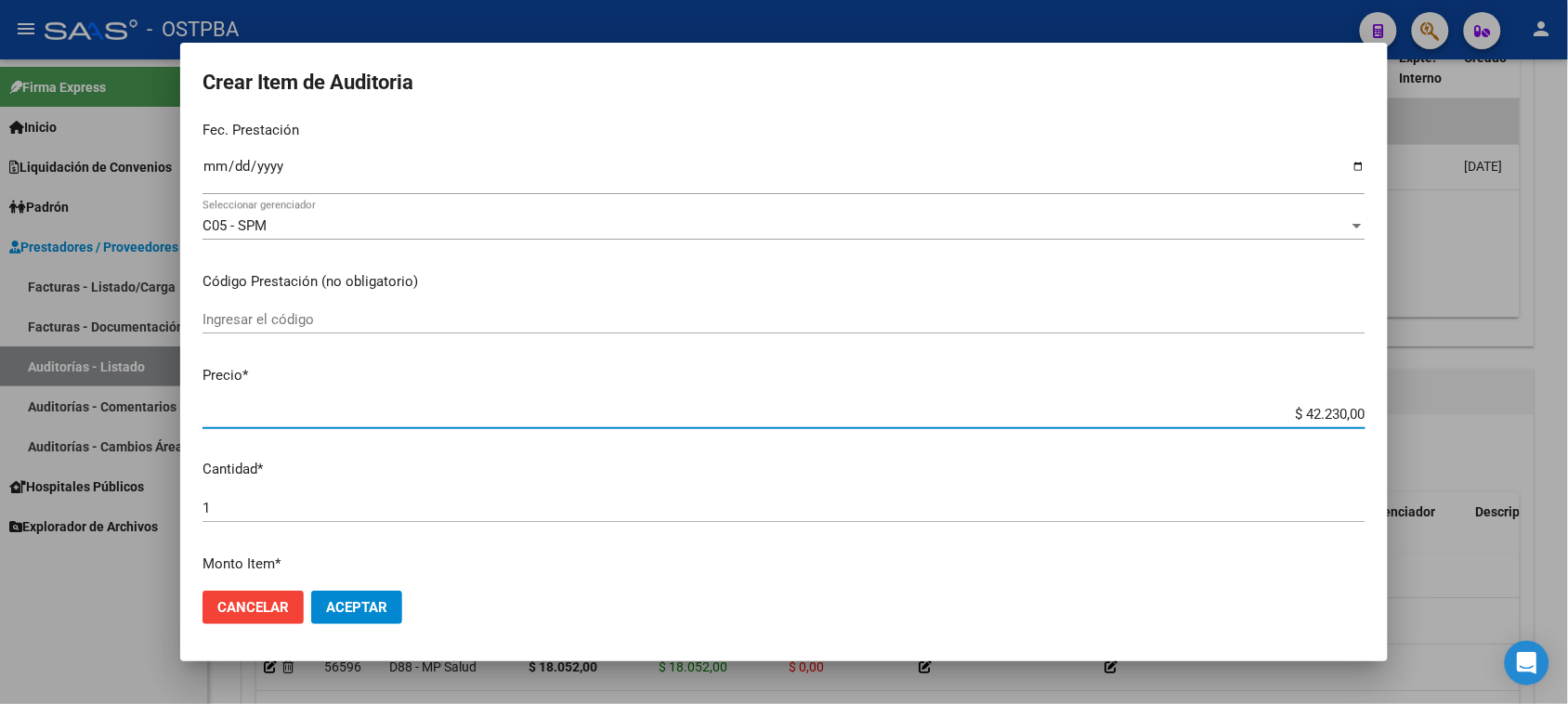
drag, startPoint x: 1288, startPoint y: 406, endPoint x: 1529, endPoint y: 404, distance: 241.0
click at [1529, 404] on div "Crear Item de Auditoria 56339727 Nro Documento 27563397271 CUIL Afiliado Inacti…" at bounding box center [784, 352] width 1568 height 704
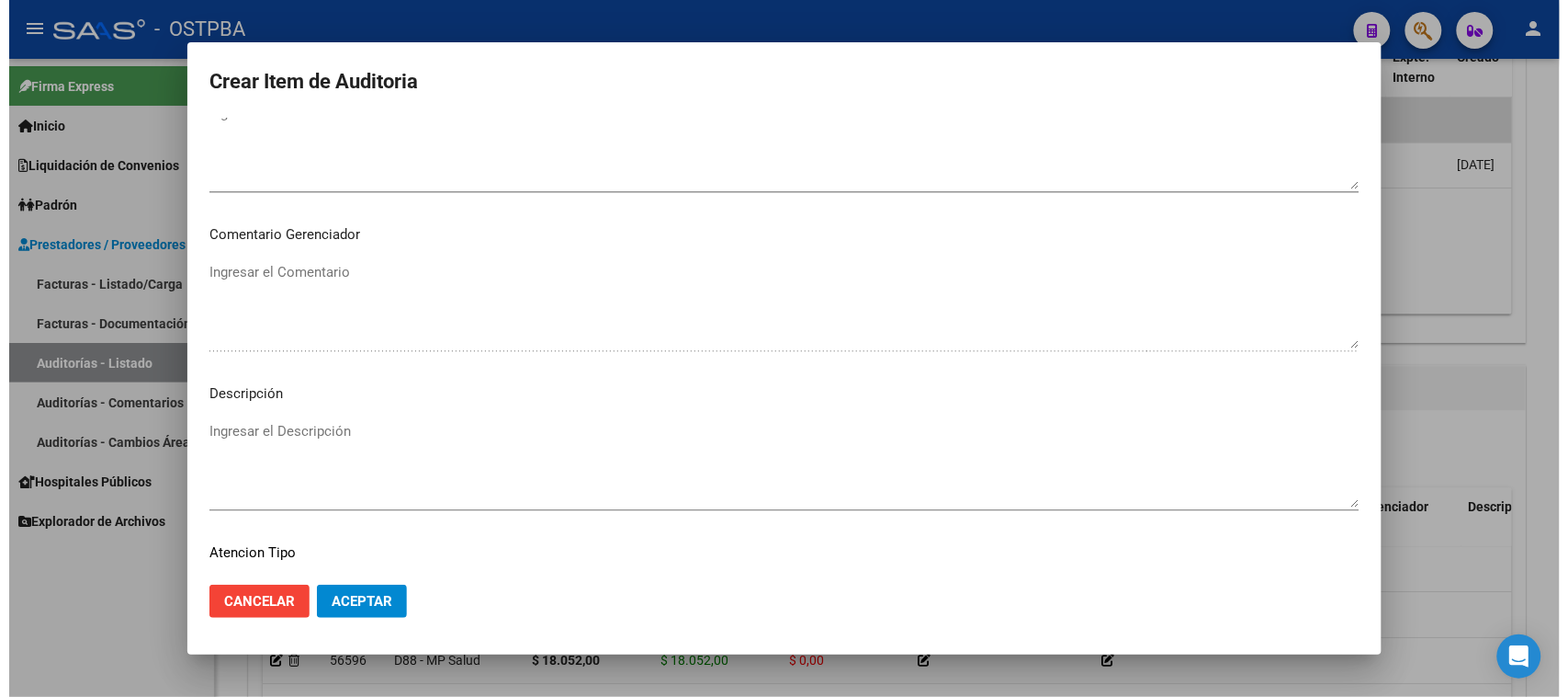
scroll to position [1200, 0]
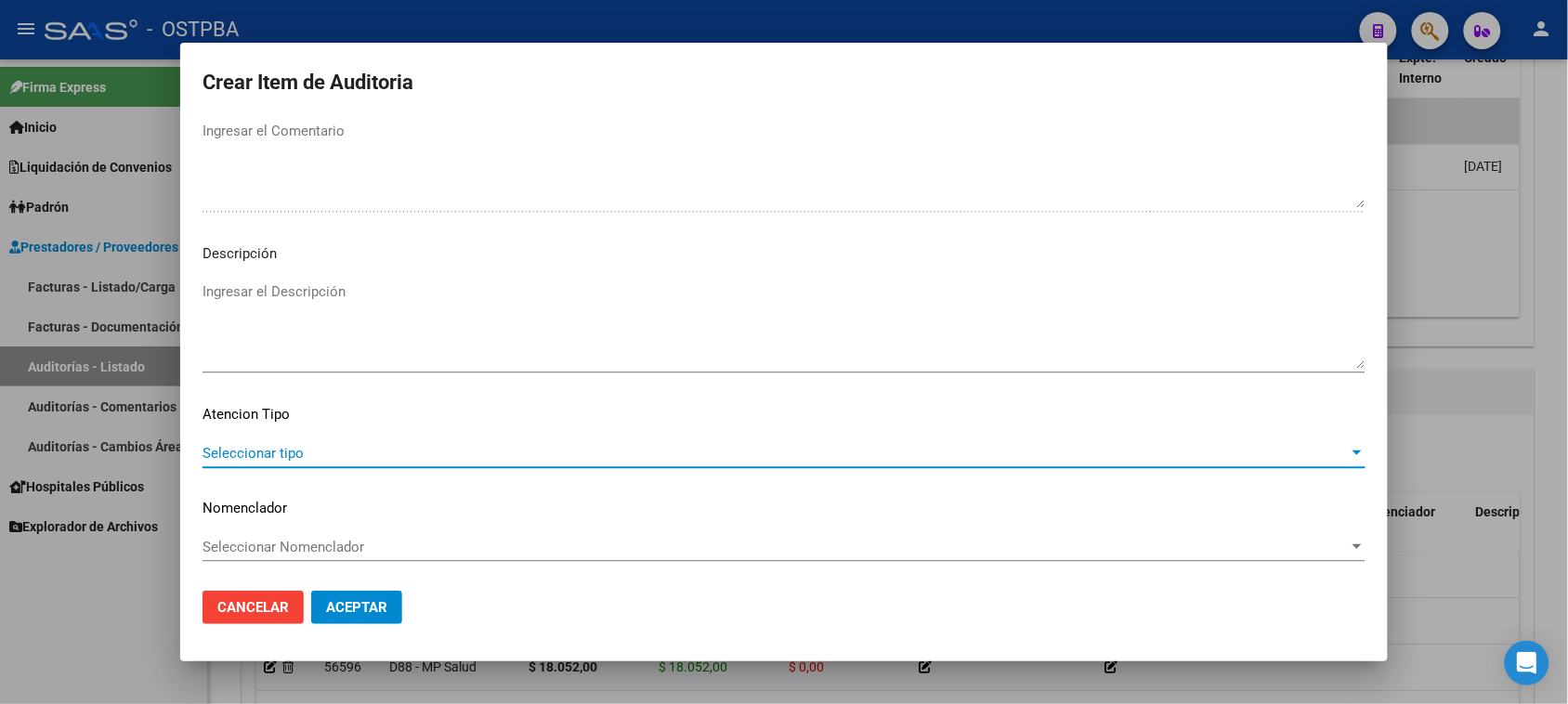
click at [283, 445] on span "Seleccionar tipo" at bounding box center [775, 453] width 1146 height 17
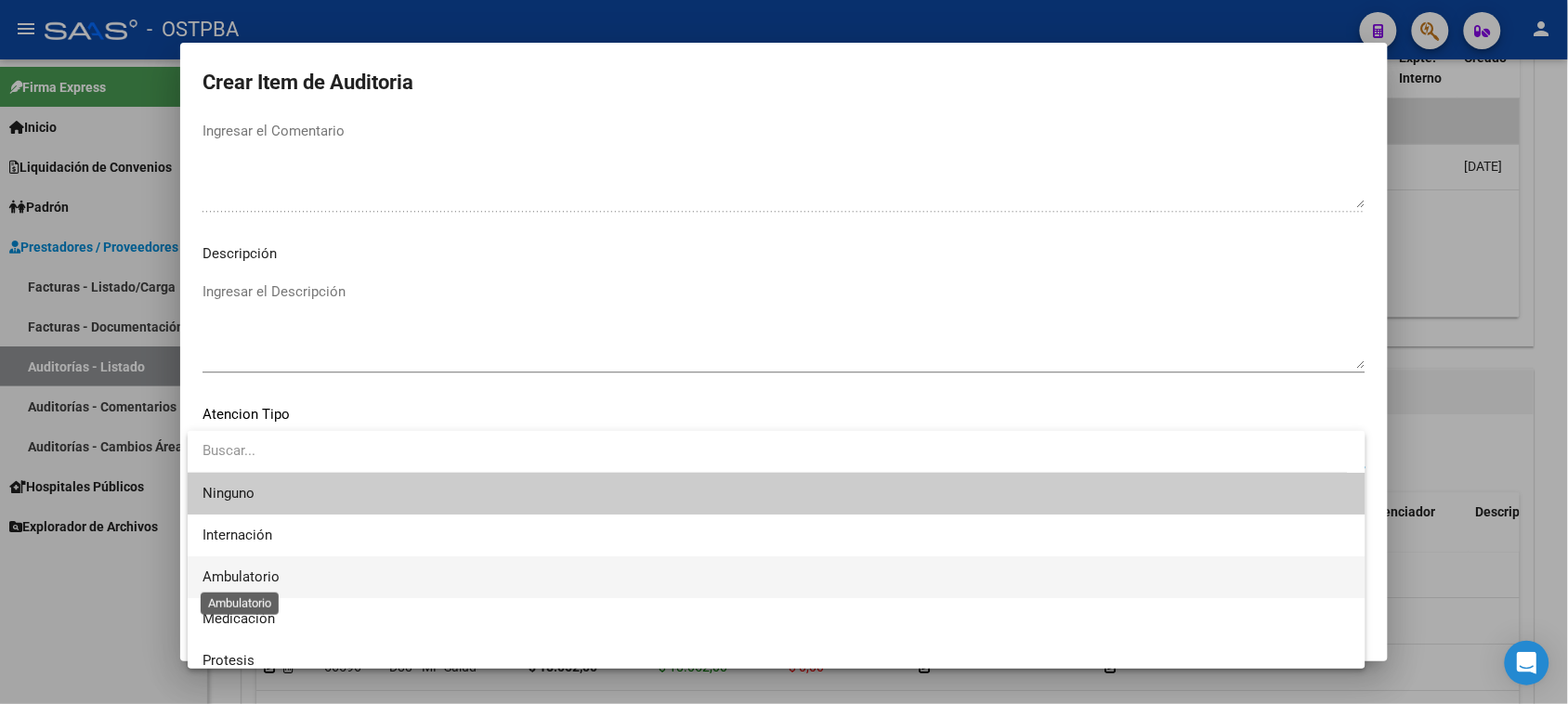
click at [223, 576] on span "Ambulatorio" at bounding box center [240, 577] width 77 height 17
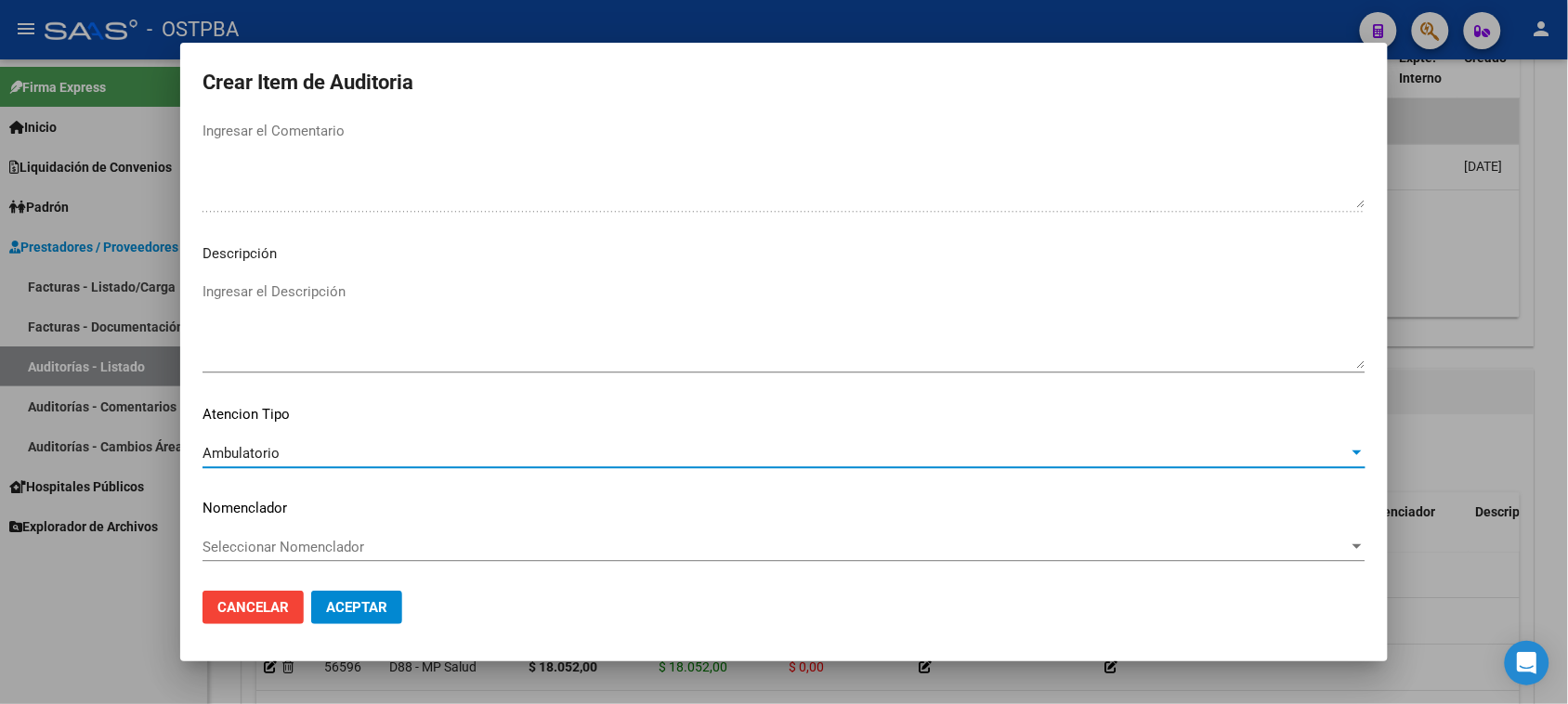
click at [345, 610] on span "Aceptar" at bounding box center [357, 608] width 61 height 17
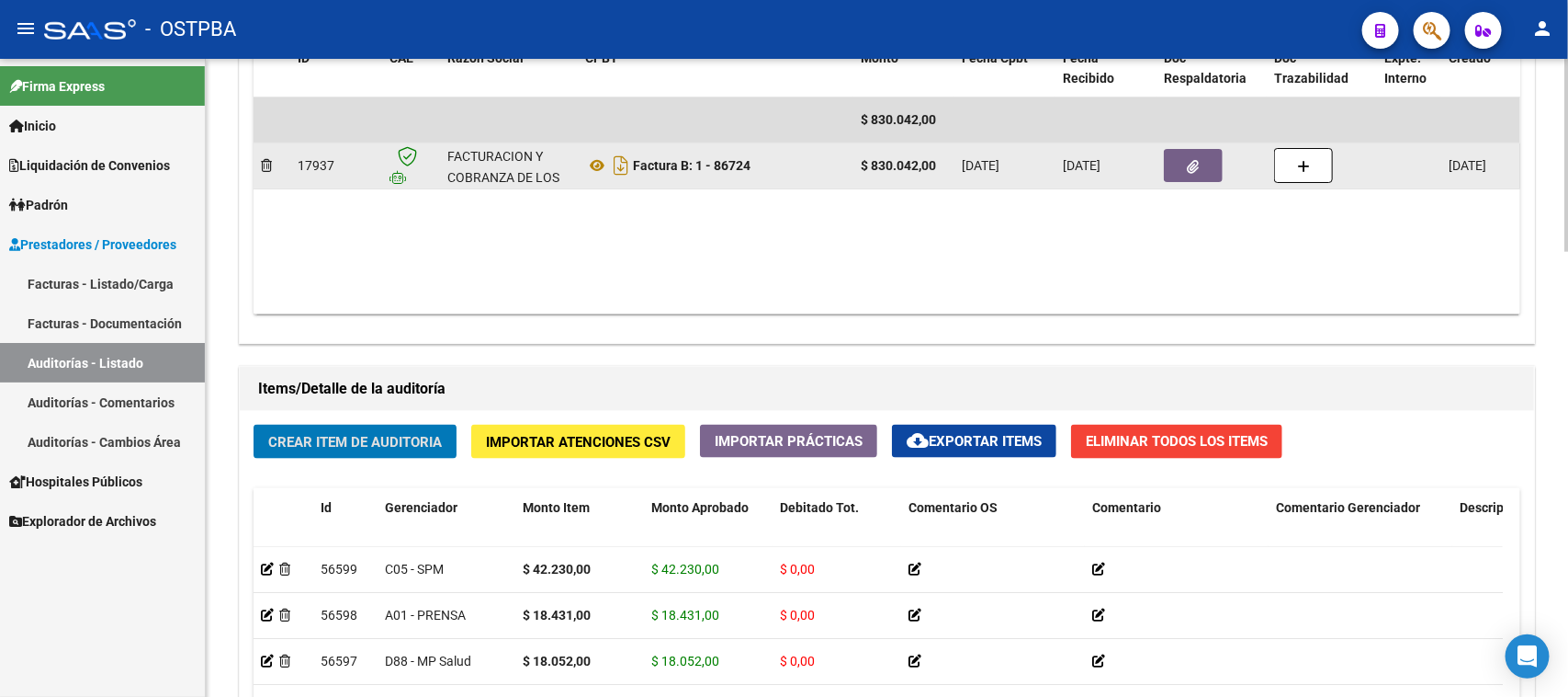
click at [1205, 163] on button "button" at bounding box center [1193, 165] width 59 height 33
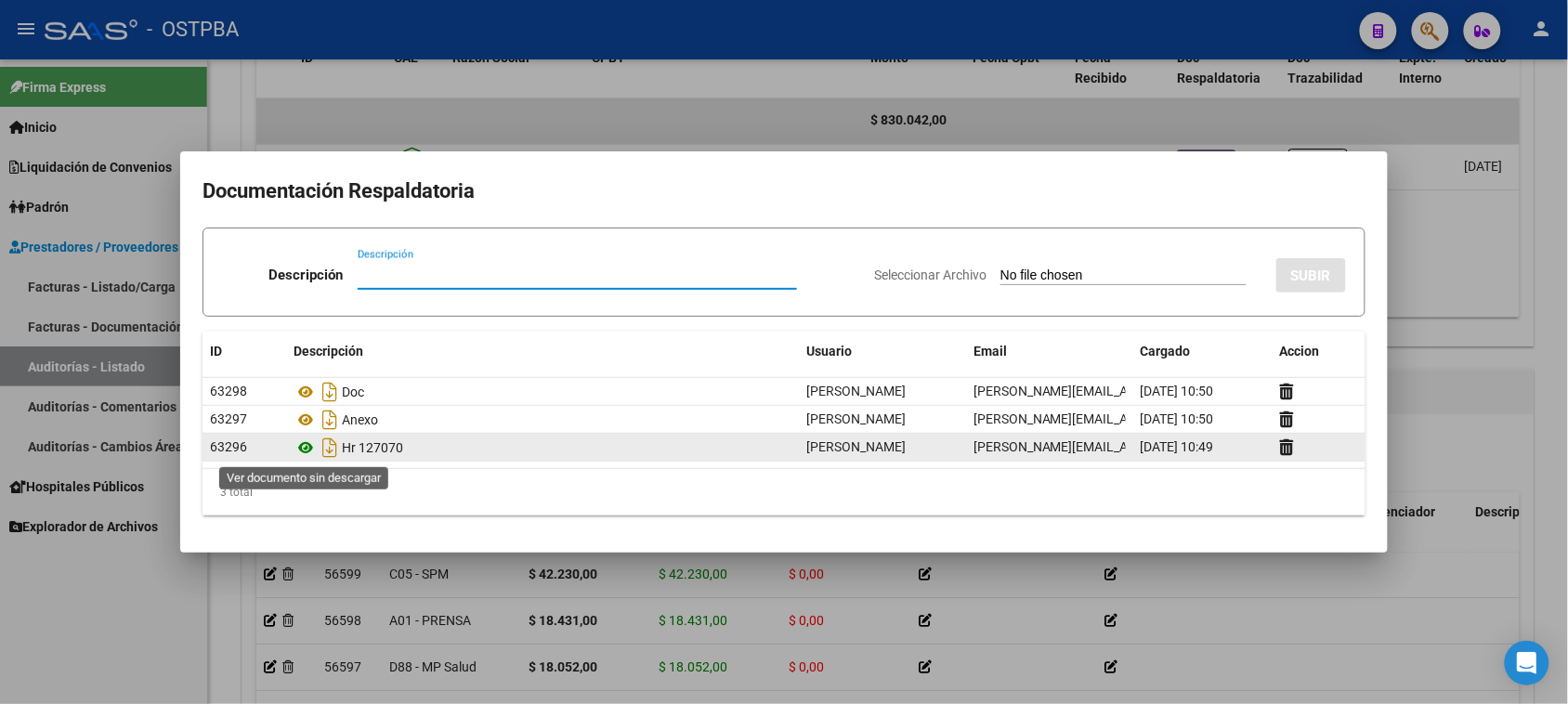
click at [307, 446] on icon at bounding box center [305, 446] width 24 height 22
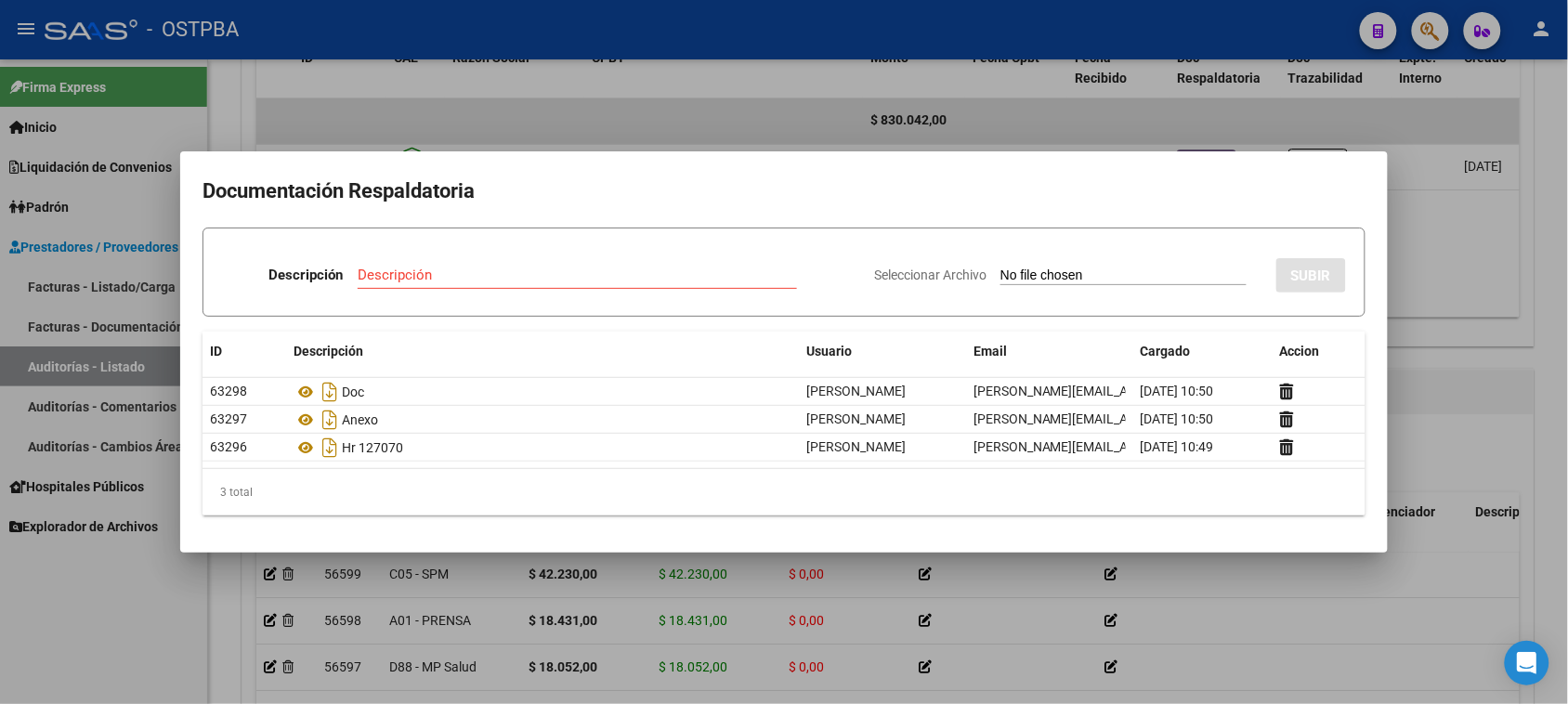
click at [55, 612] on div at bounding box center [784, 352] width 1568 height 704
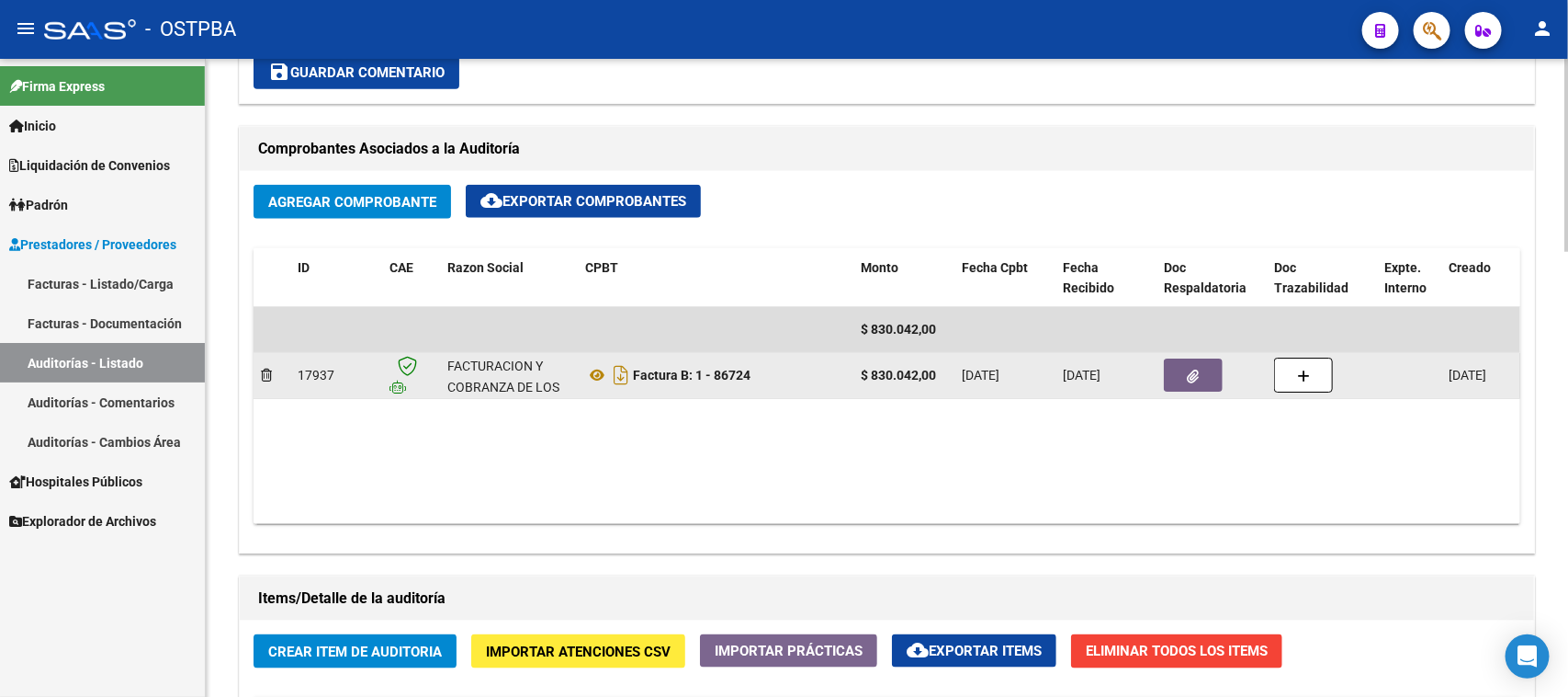
scroll to position [805, 0]
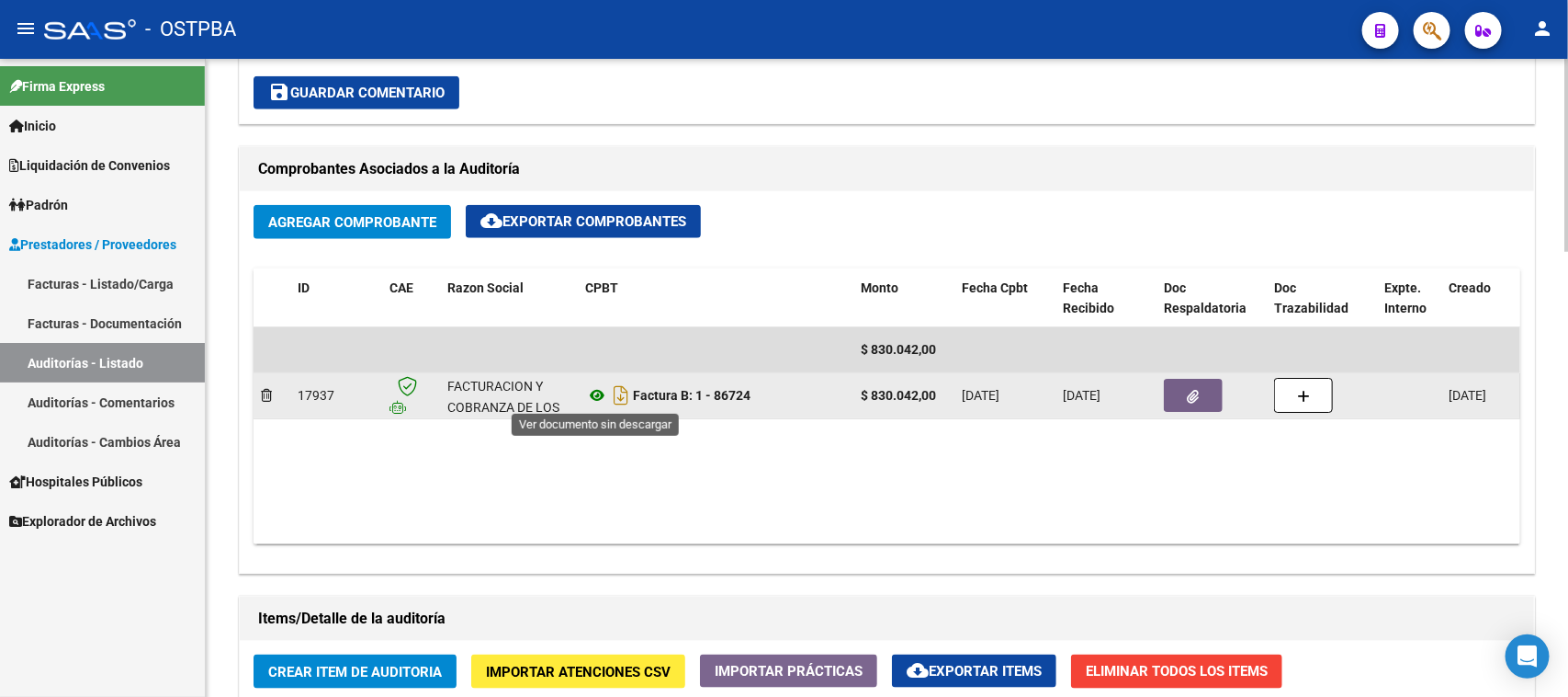
click at [594, 394] on icon at bounding box center [597, 395] width 24 height 22
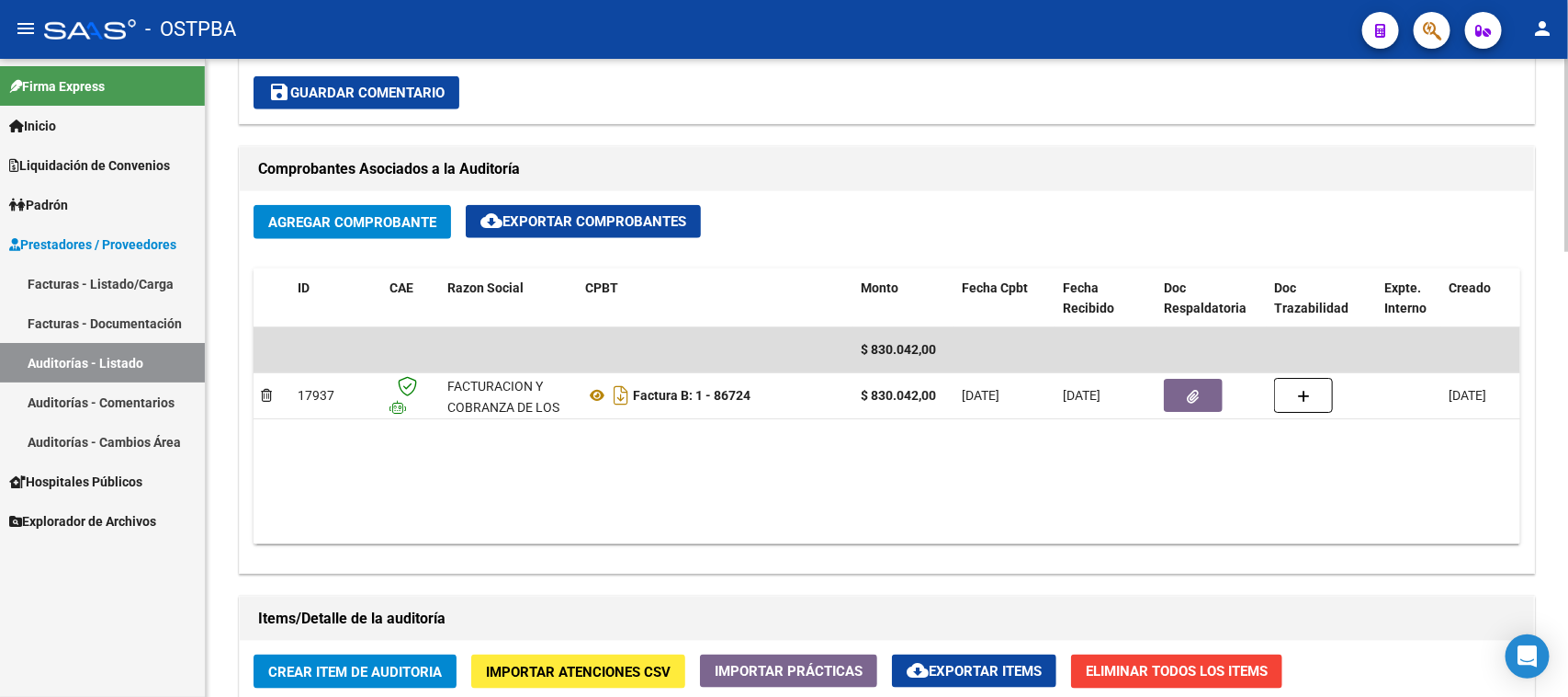
scroll to position [0, 0]
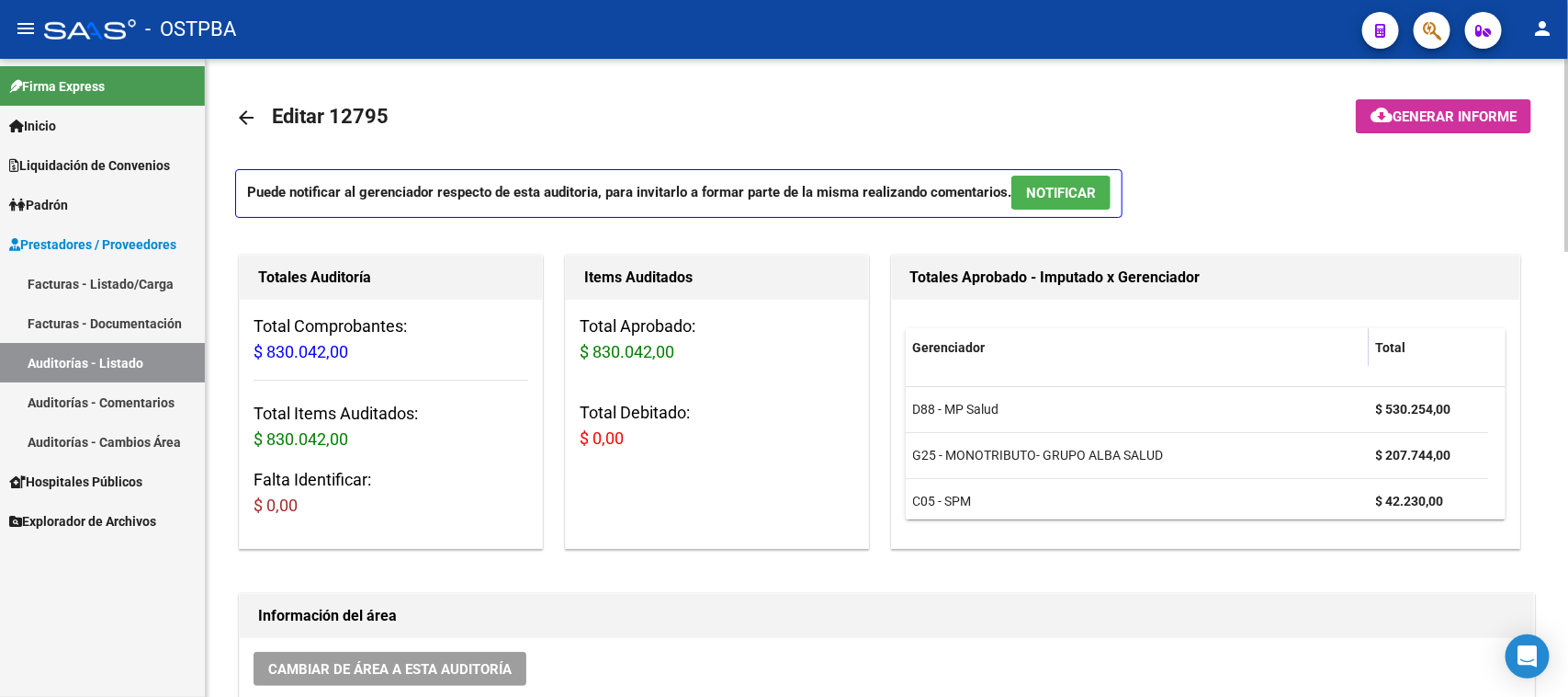
click at [1422, 103] on button "cloud_download Generar informe" at bounding box center [1443, 116] width 176 height 34
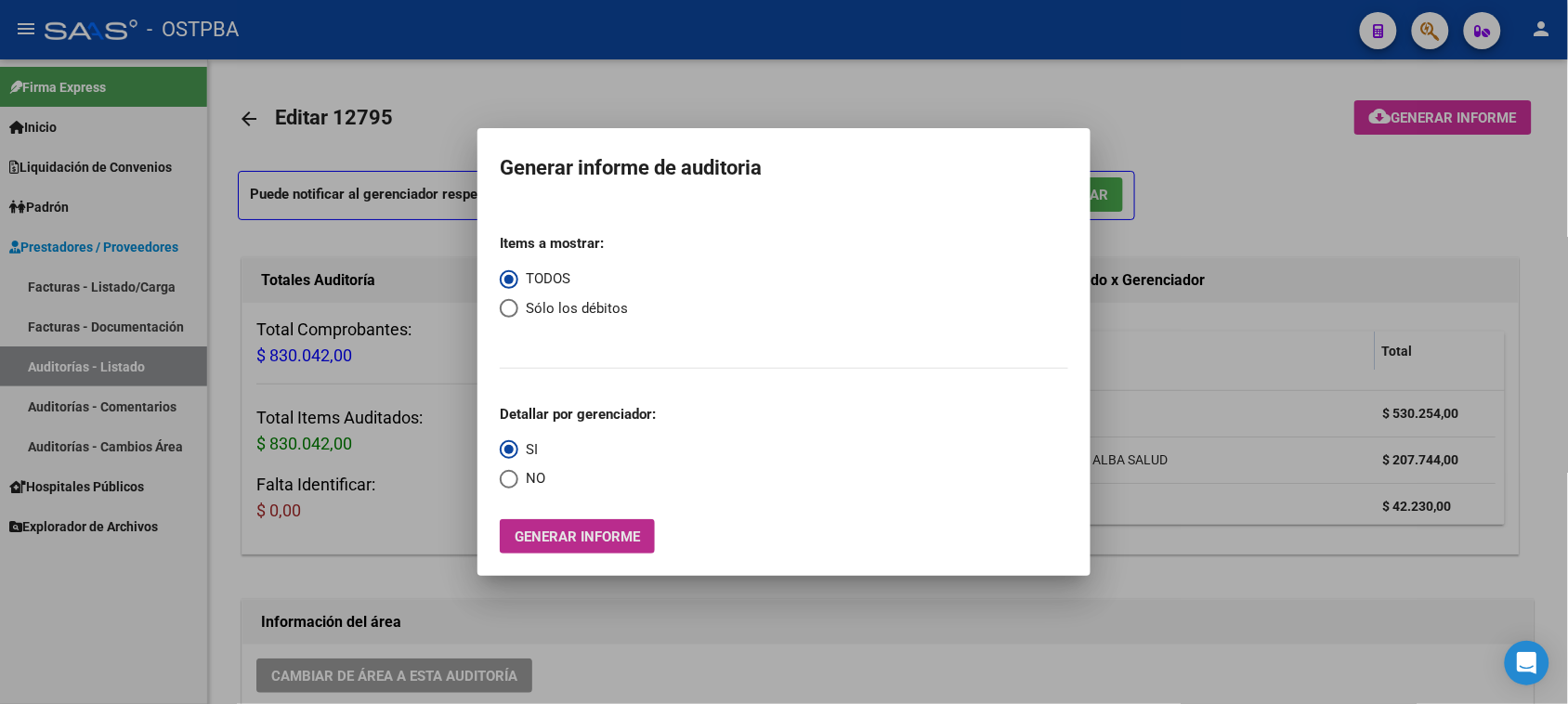
click at [592, 530] on span "Generar informe" at bounding box center [576, 537] width 125 height 17
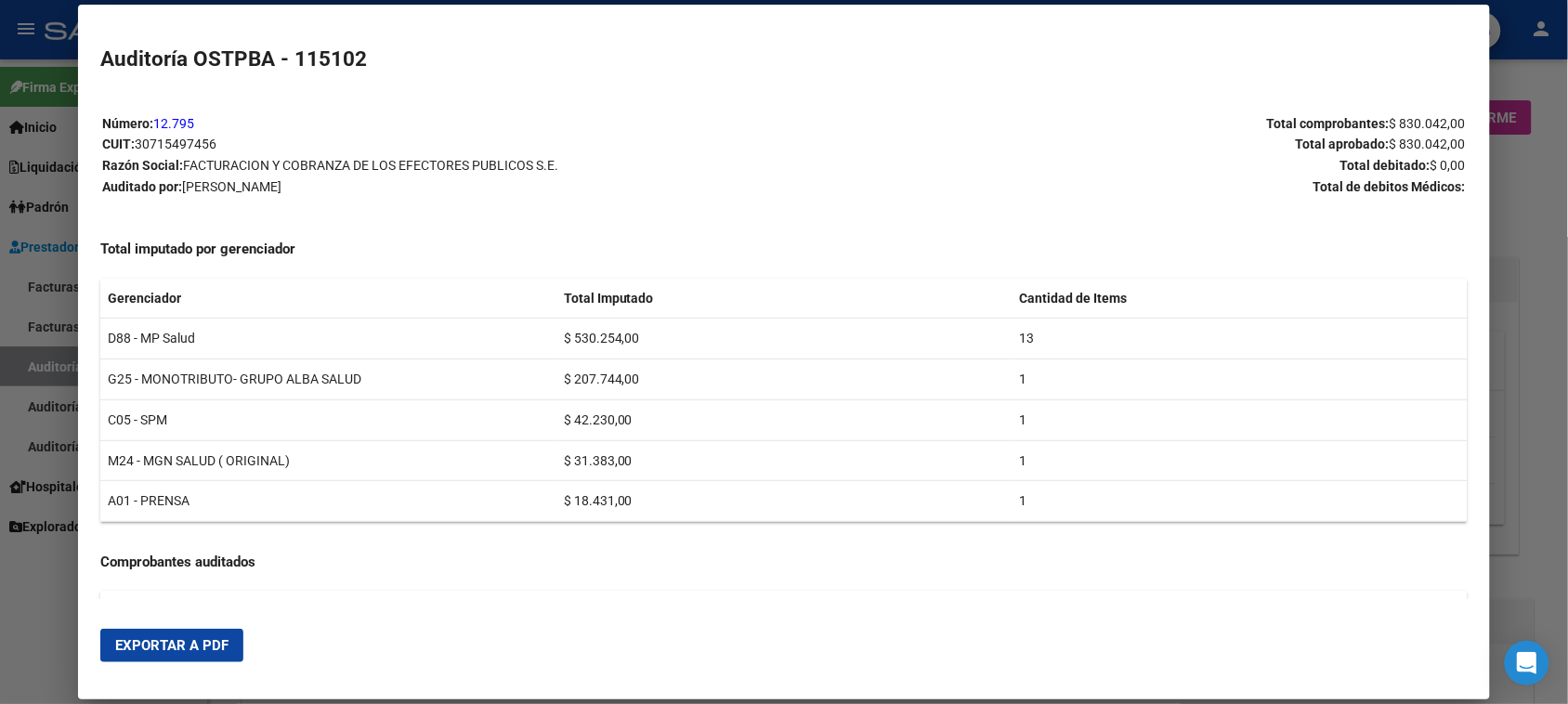
click at [147, 642] on span "Exportar a PDF" at bounding box center [172, 646] width 114 height 17
click at [16, 639] on div at bounding box center [784, 352] width 1568 height 704
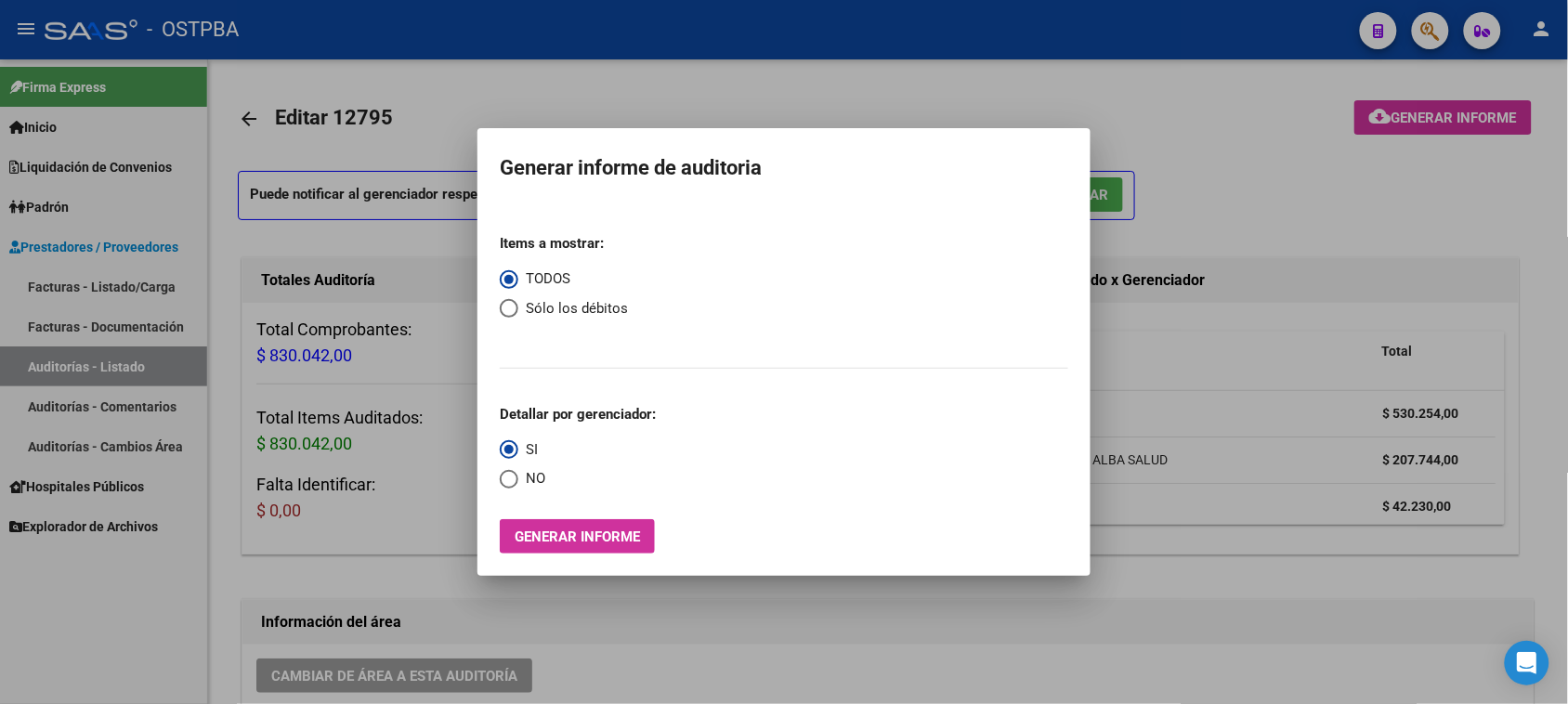
drag, startPoint x: 43, startPoint y: 620, endPoint x: 160, endPoint y: 619, distance: 117.0
click at [49, 620] on div at bounding box center [784, 352] width 1568 height 704
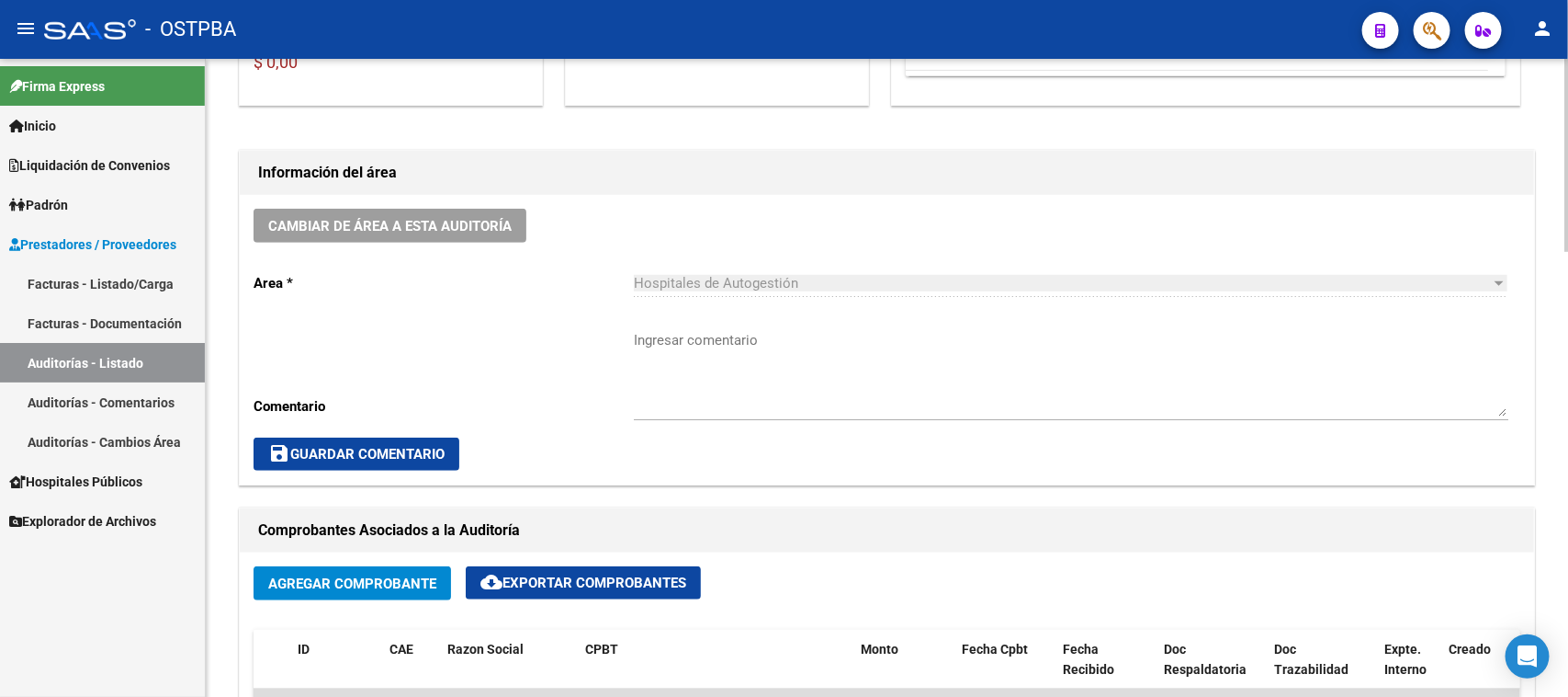
scroll to position [689, 0]
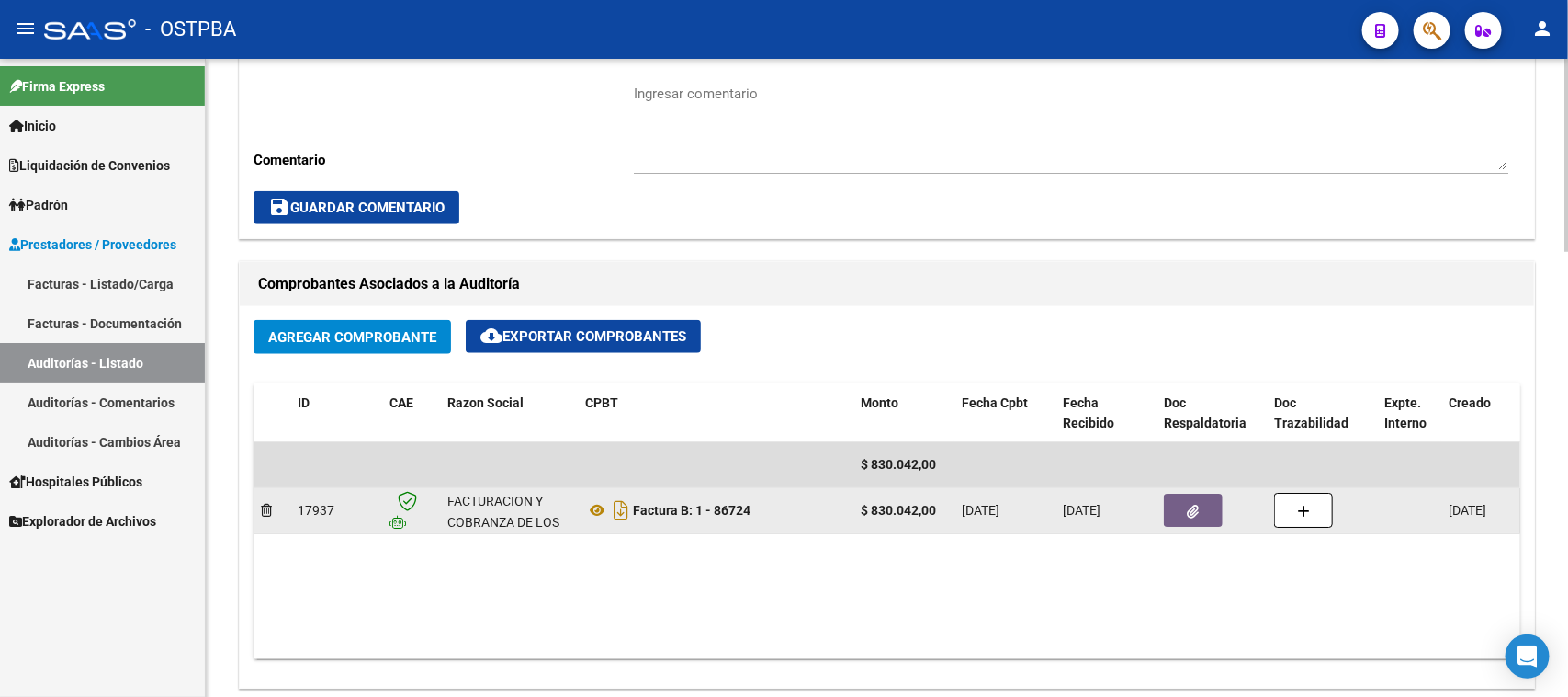
click at [1196, 494] on button "button" at bounding box center [1193, 510] width 59 height 33
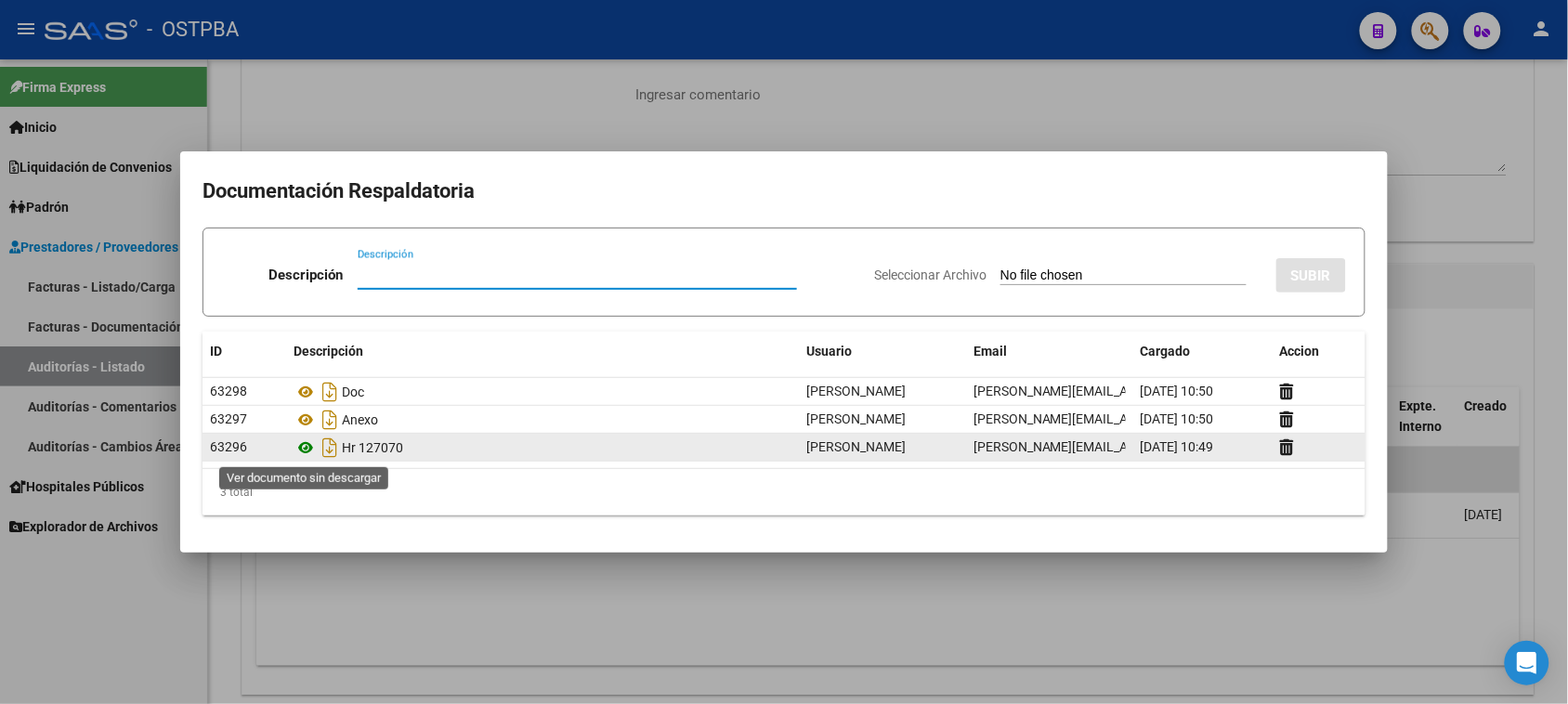
click at [307, 446] on icon at bounding box center [305, 446] width 24 height 22
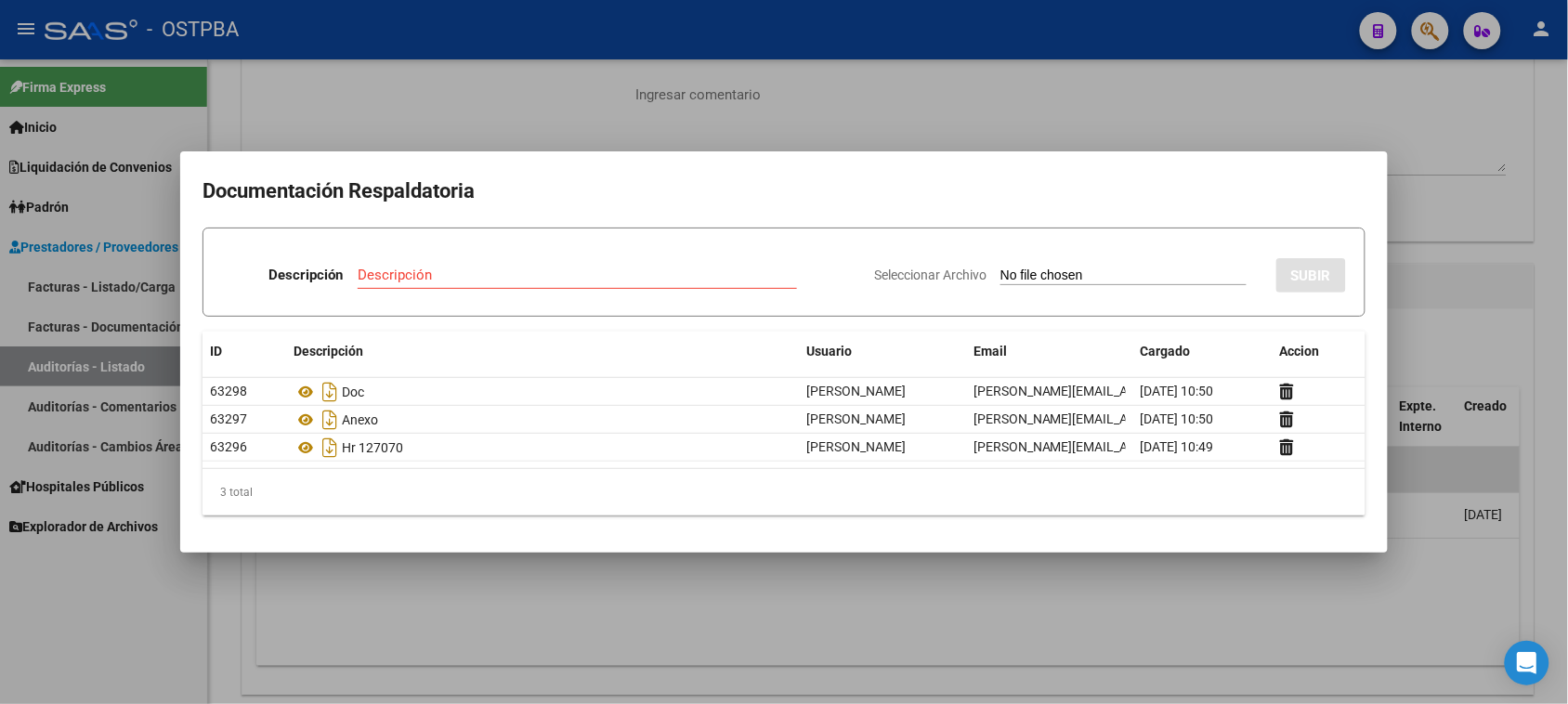
click at [45, 293] on div at bounding box center [784, 352] width 1568 height 704
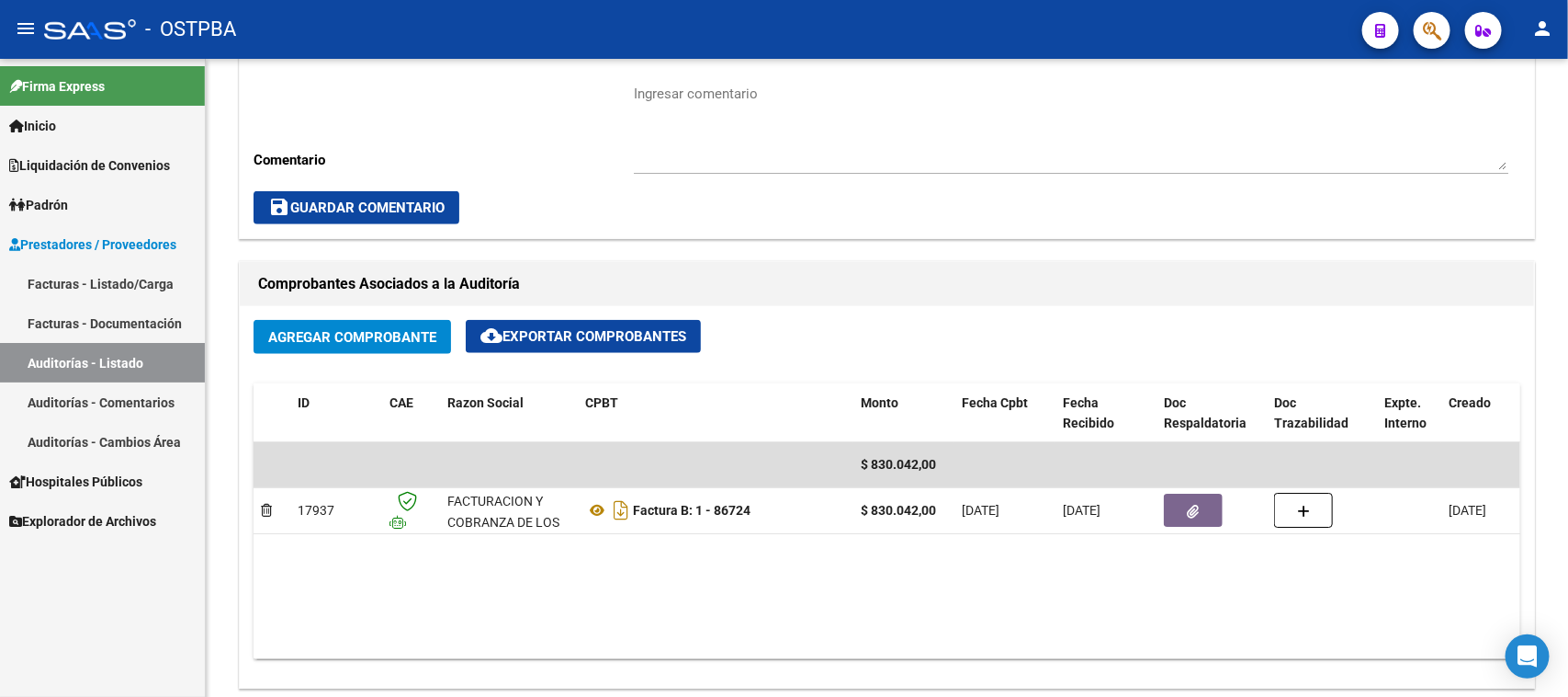
click at [64, 274] on link "Facturas - Listado/Carga" at bounding box center [102, 283] width 205 height 40
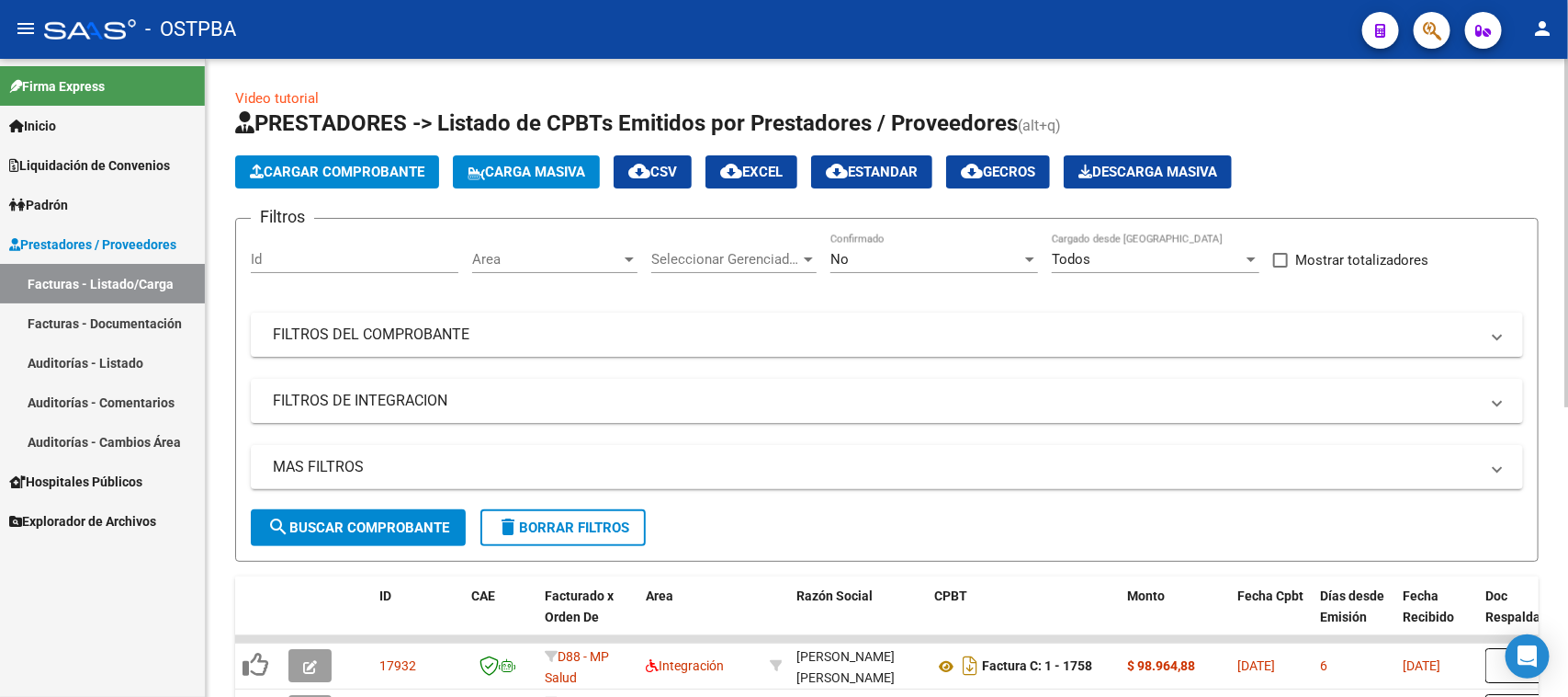
click at [303, 168] on span "Cargar Comprobante" at bounding box center [337, 172] width 175 height 17
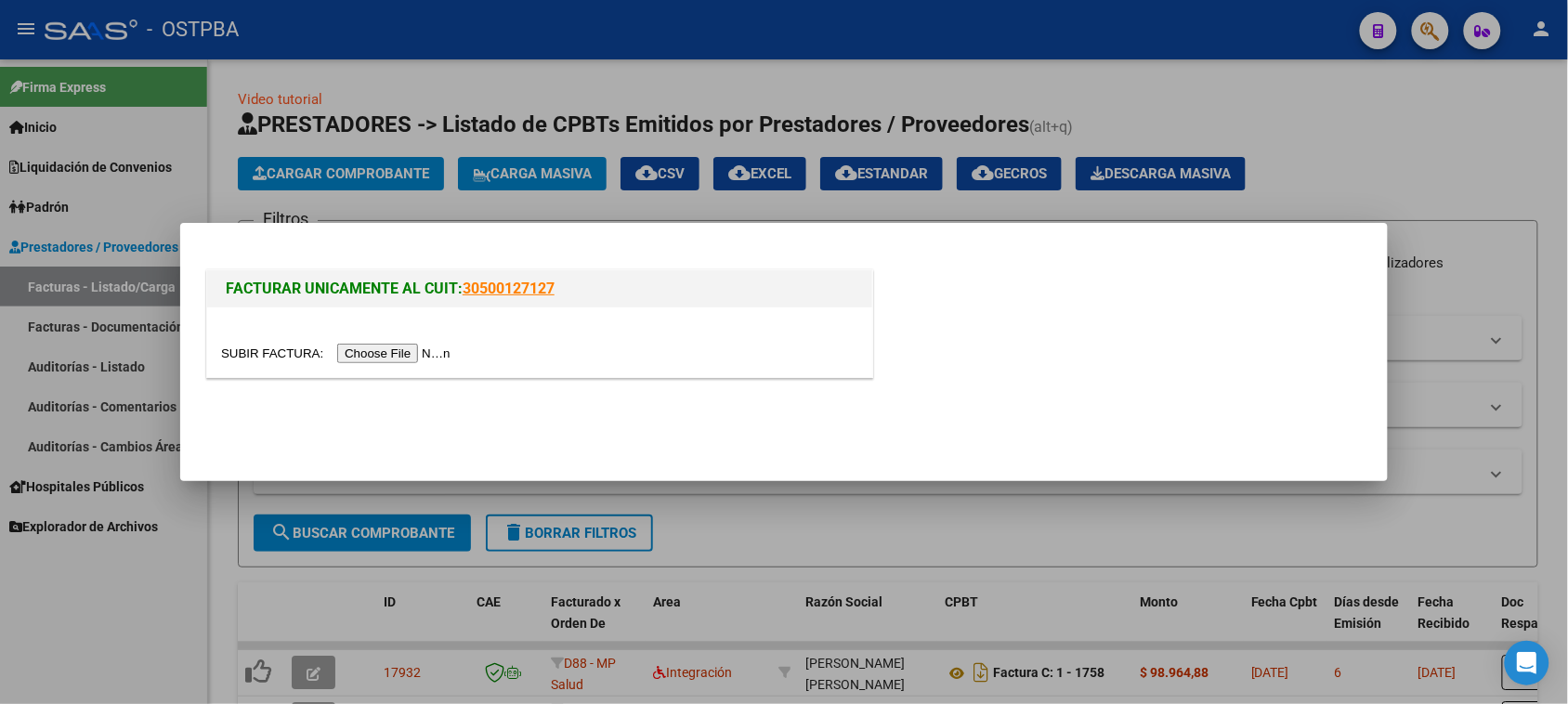
click at [433, 356] on input "file" at bounding box center [339, 353] width 235 height 19
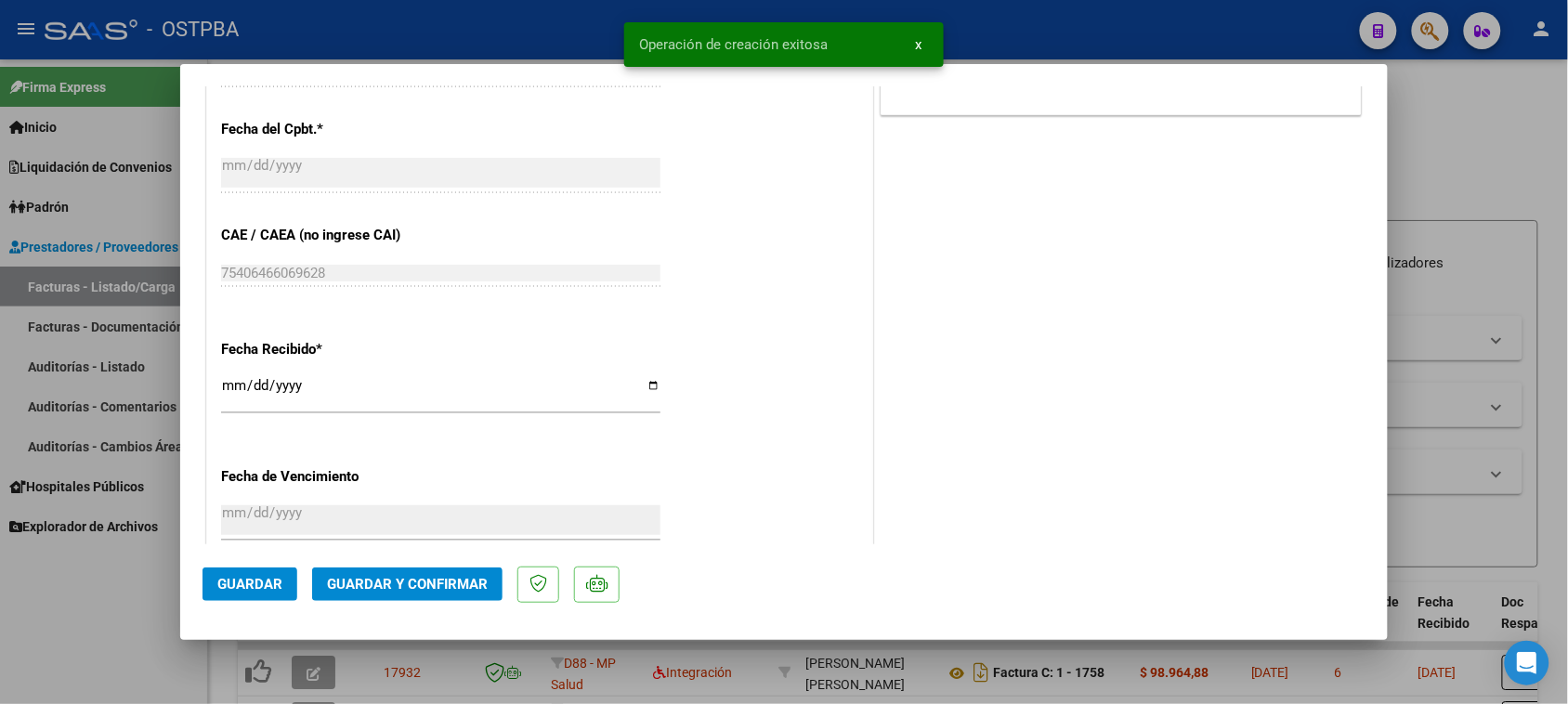
scroll to position [1130, 0]
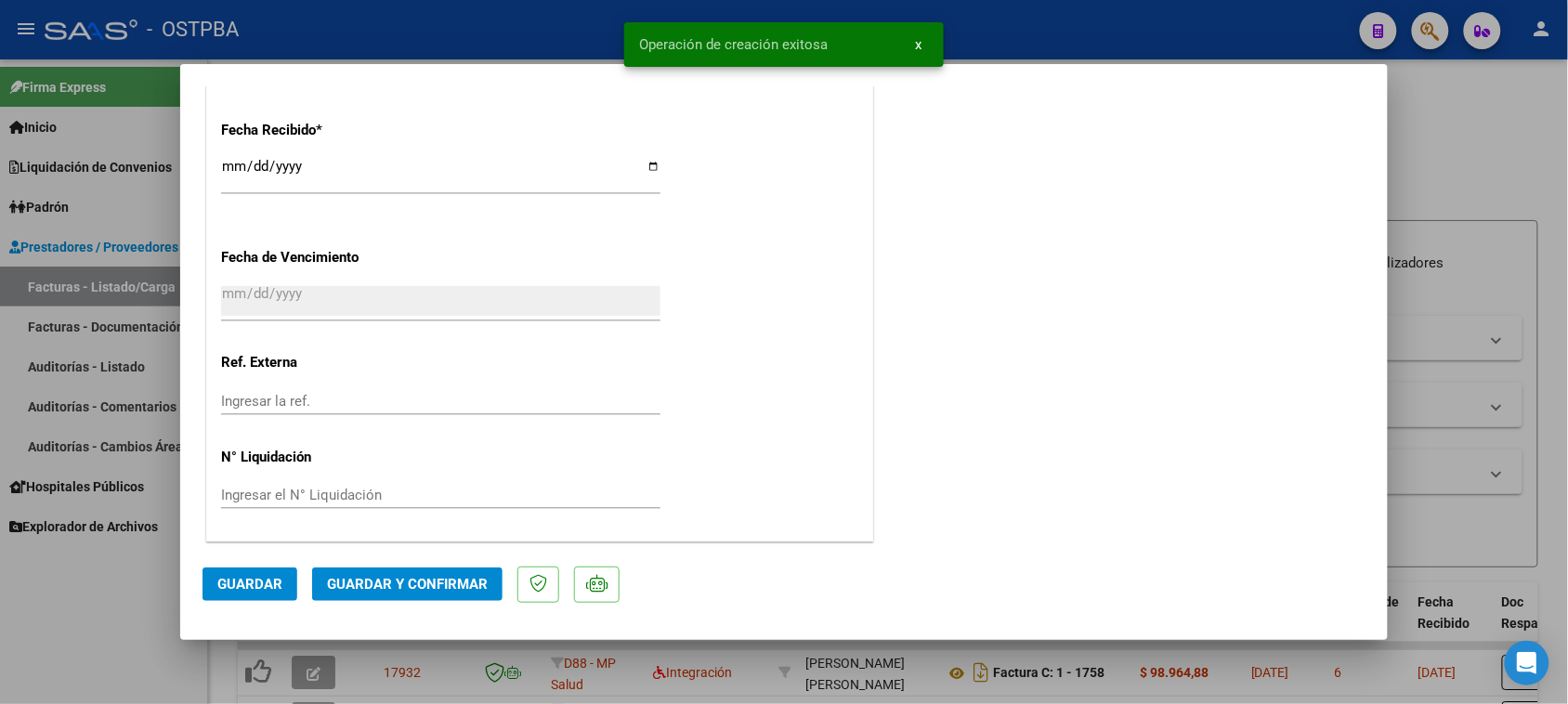
drag, startPoint x: 225, startPoint y: 164, endPoint x: 893, endPoint y: 266, distance: 675.7
click at [228, 164] on input "[DATE]" at bounding box center [441, 173] width 439 height 30
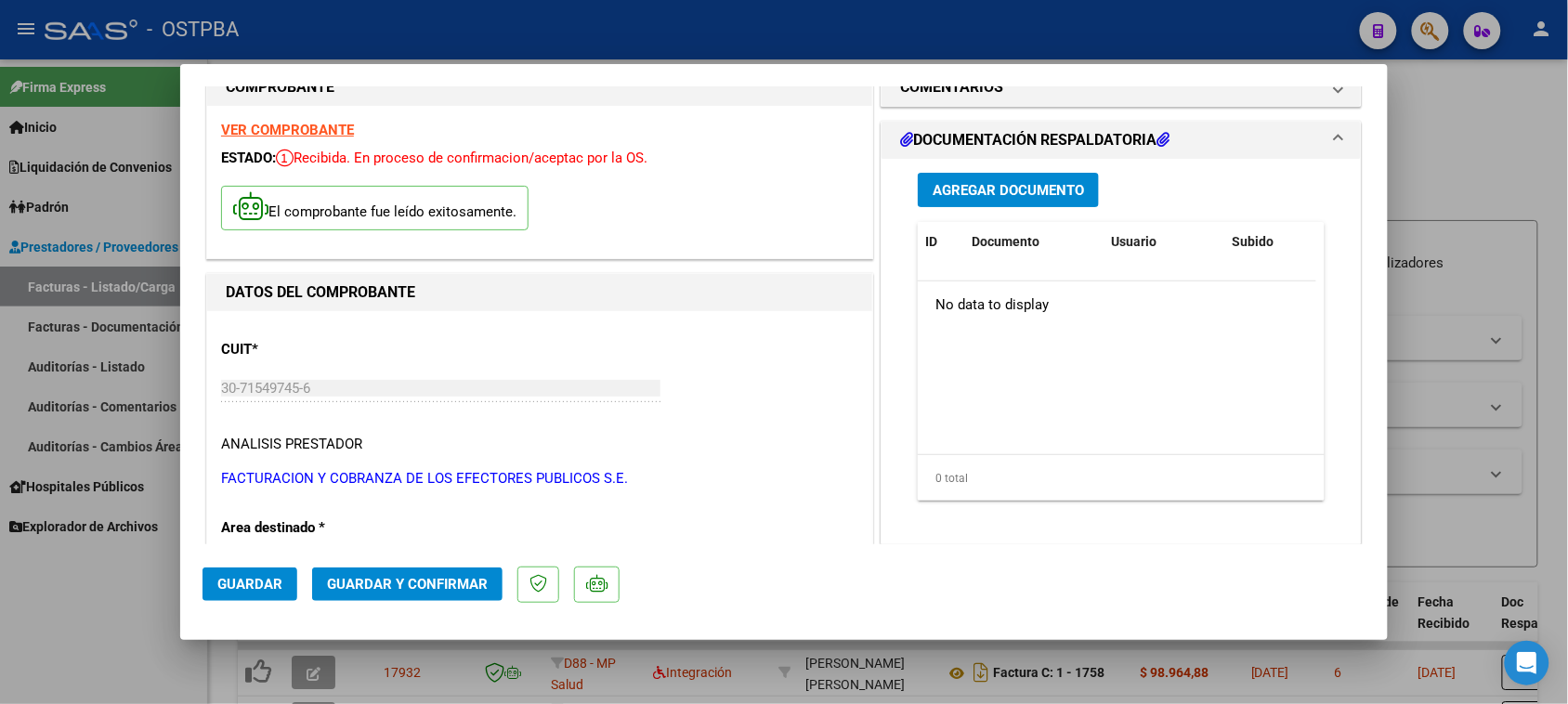
scroll to position [0, 0]
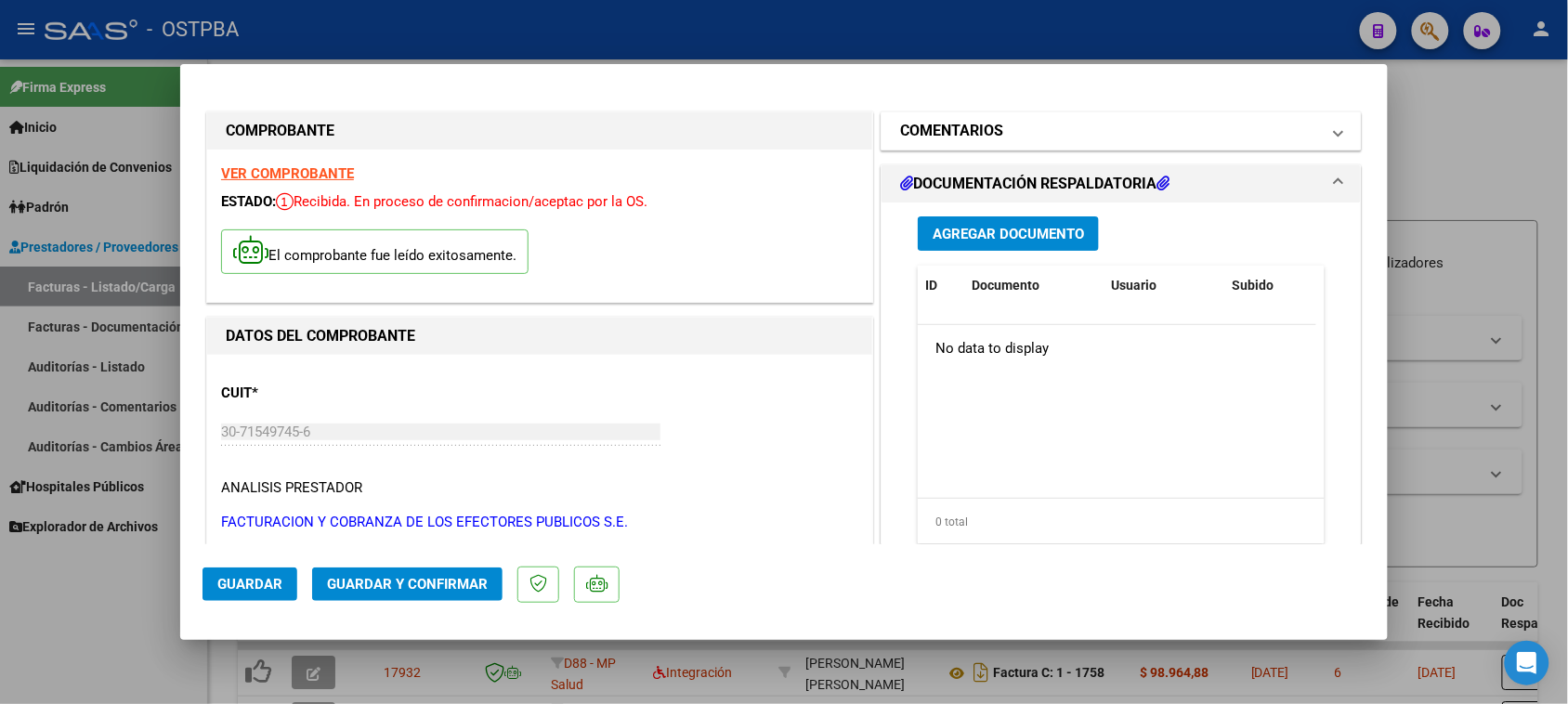
click at [945, 135] on h1 "COMENTARIOS" at bounding box center [951, 131] width 103 height 22
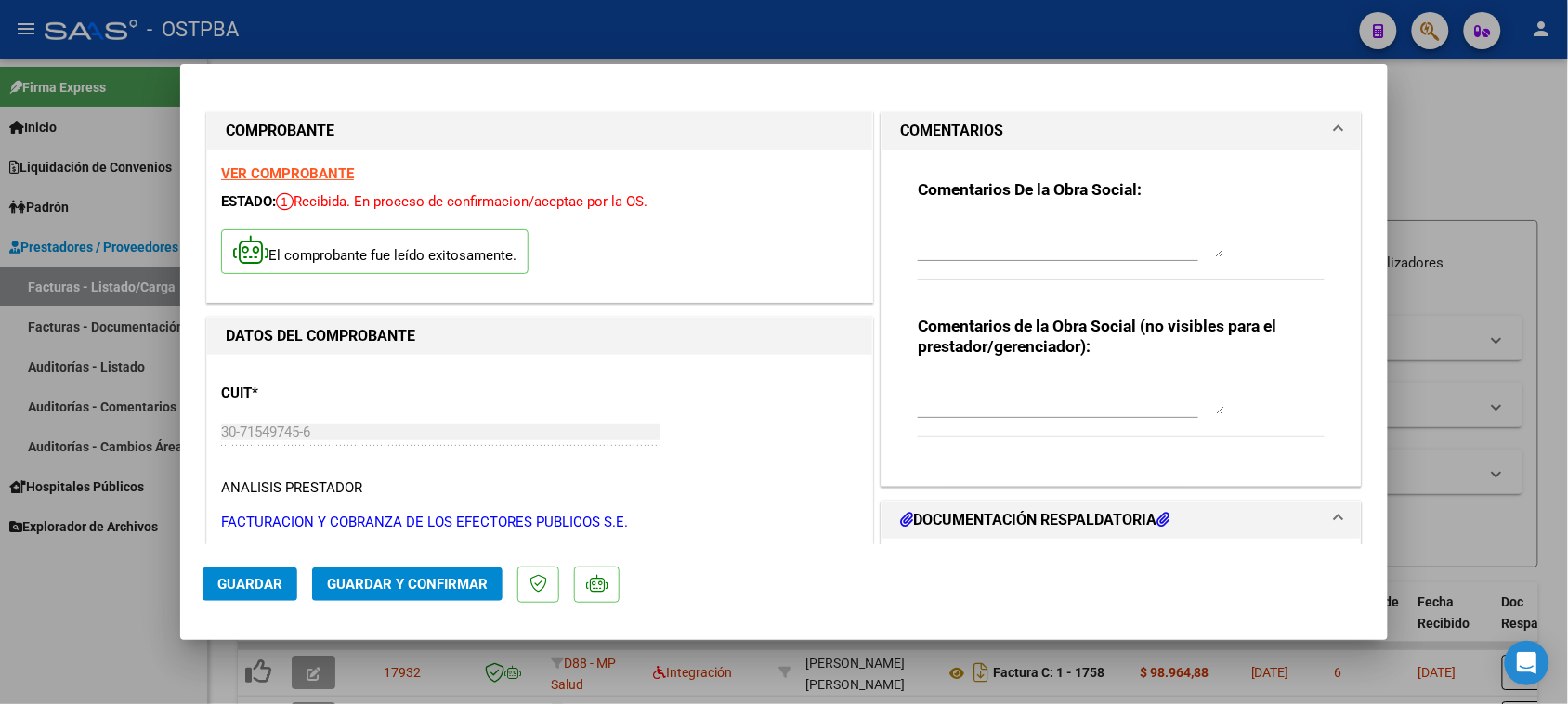
click at [920, 238] on textarea at bounding box center [1071, 238] width 306 height 37
click at [253, 583] on span "Guardar" at bounding box center [250, 584] width 65 height 17
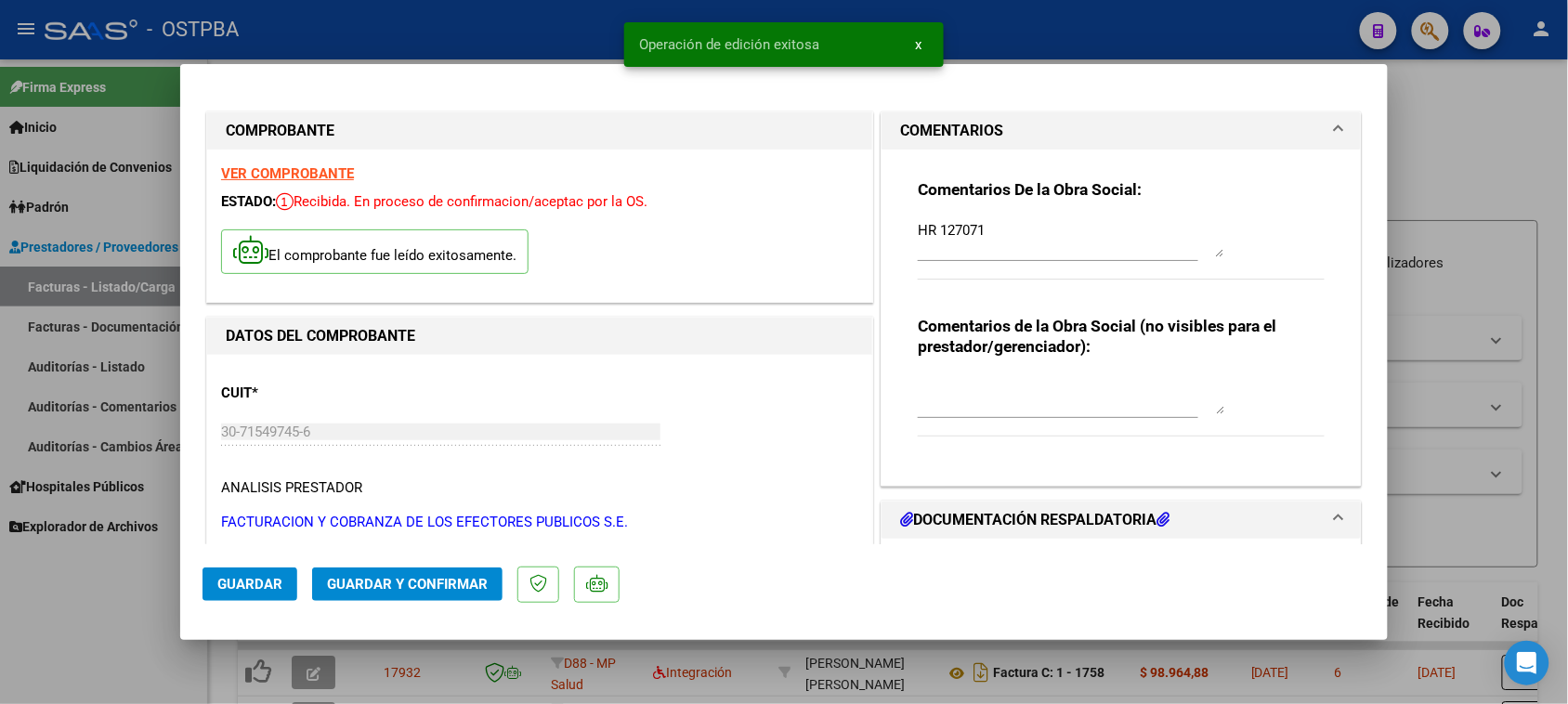
scroll to position [348, 0]
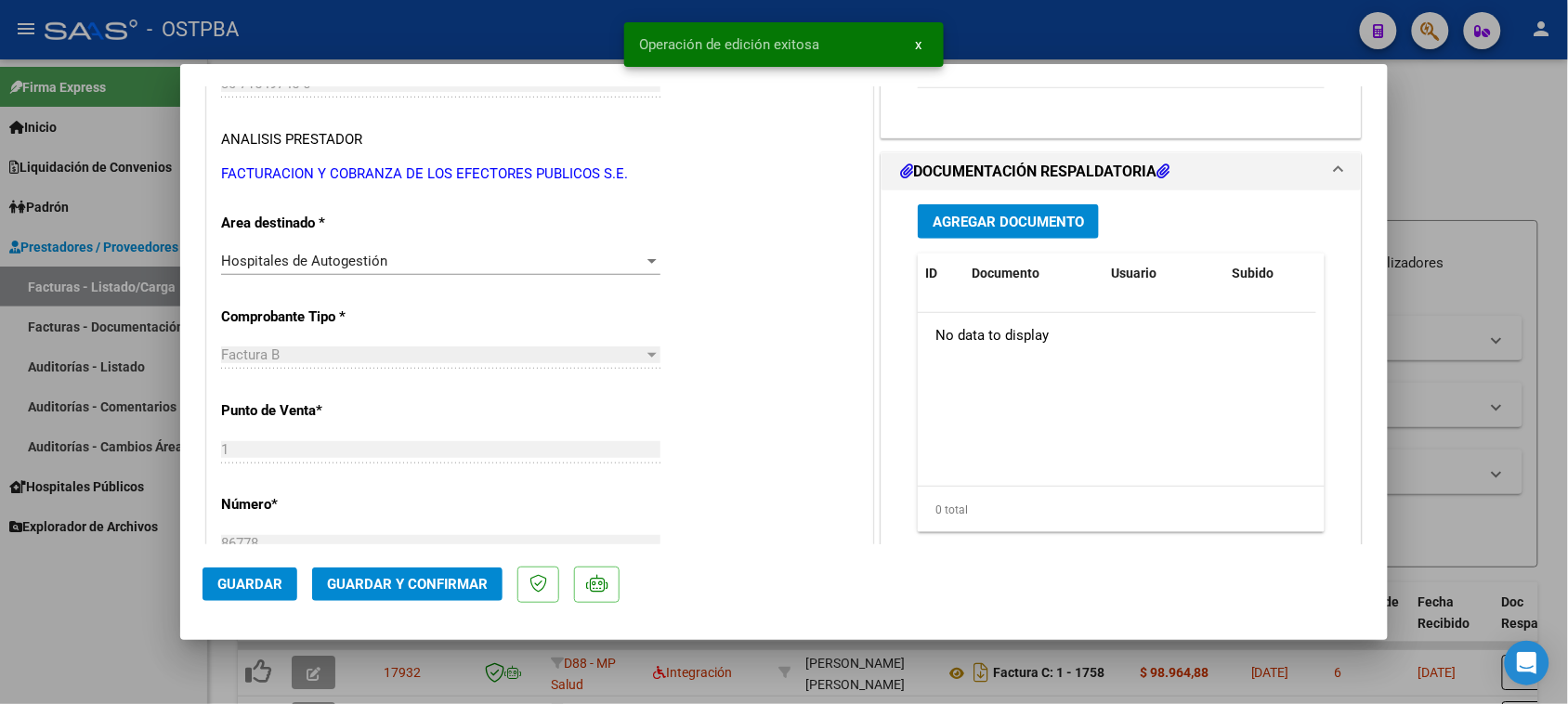
click at [1011, 219] on span "Agregar Documento" at bounding box center [1008, 222] width 152 height 17
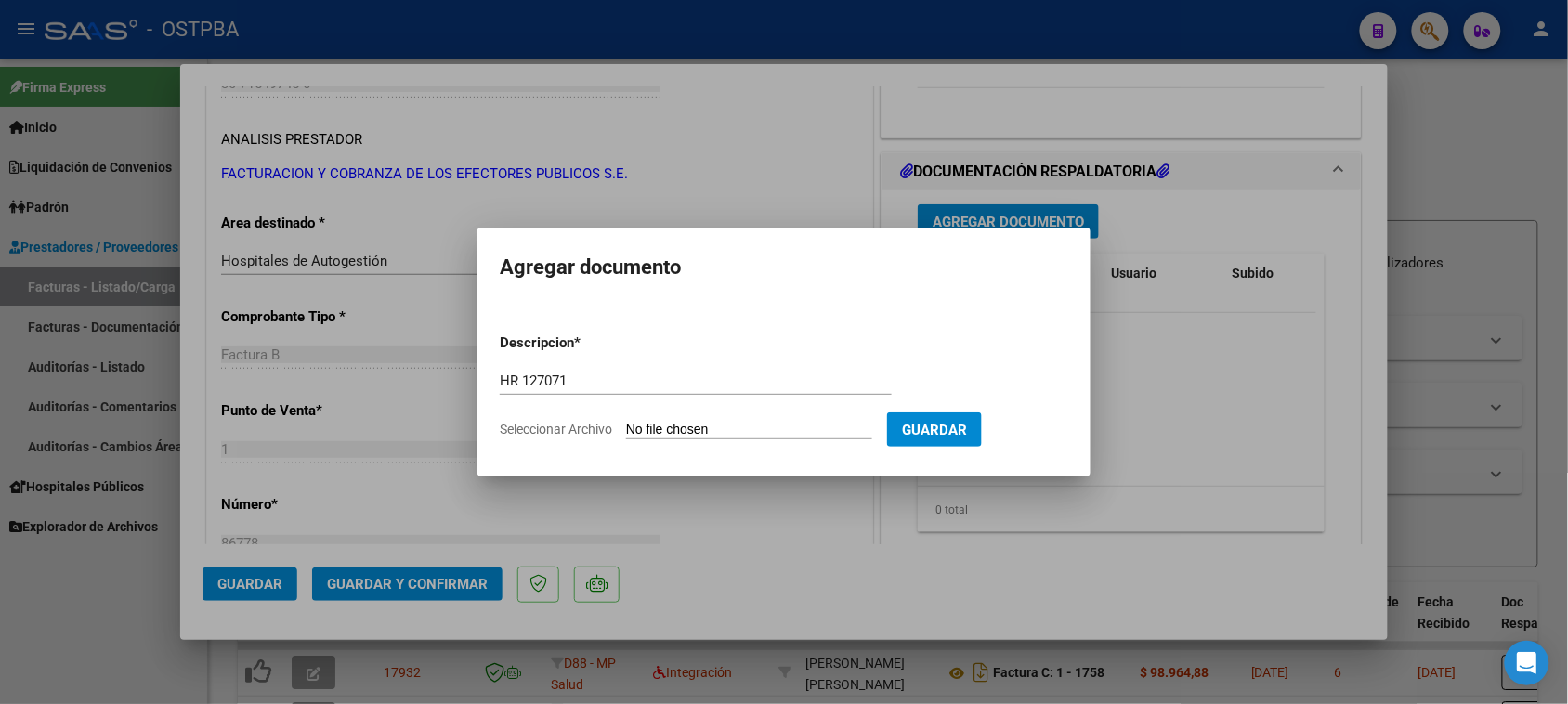
click at [626, 422] on input "Seleccionar Archivo" at bounding box center [749, 430] width 246 height 17
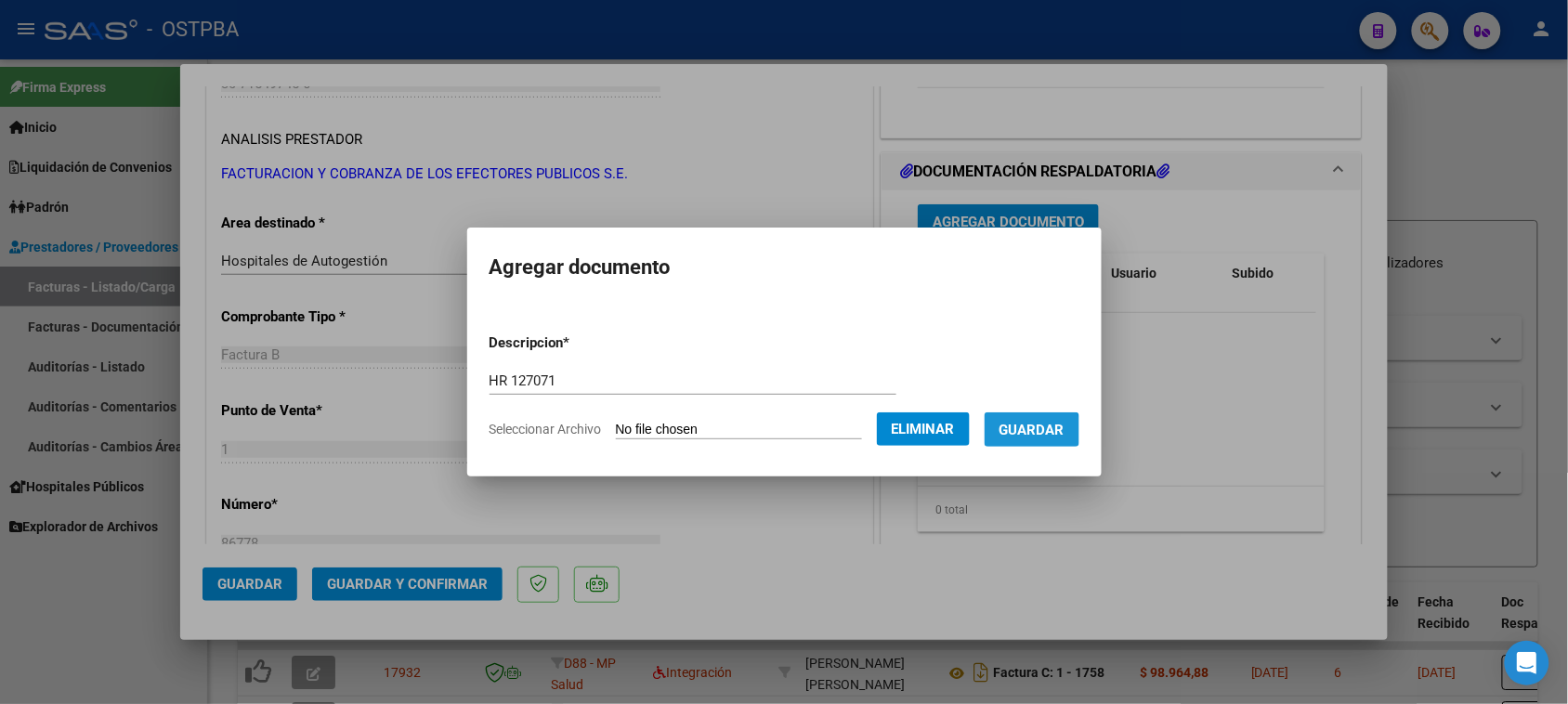
click at [1038, 436] on span "Guardar" at bounding box center [1032, 430] width 65 height 17
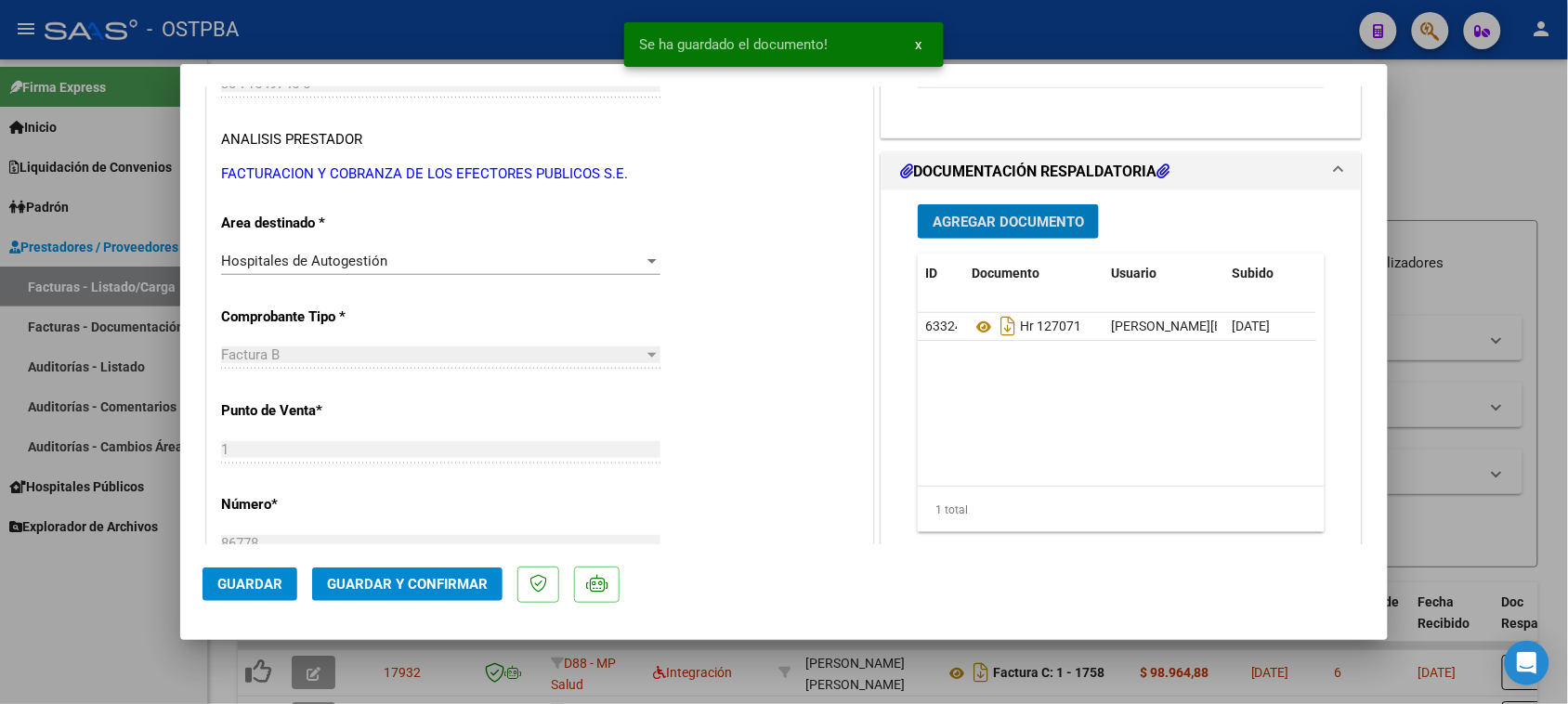
click at [1009, 219] on span "Agregar Documento" at bounding box center [1008, 222] width 152 height 17
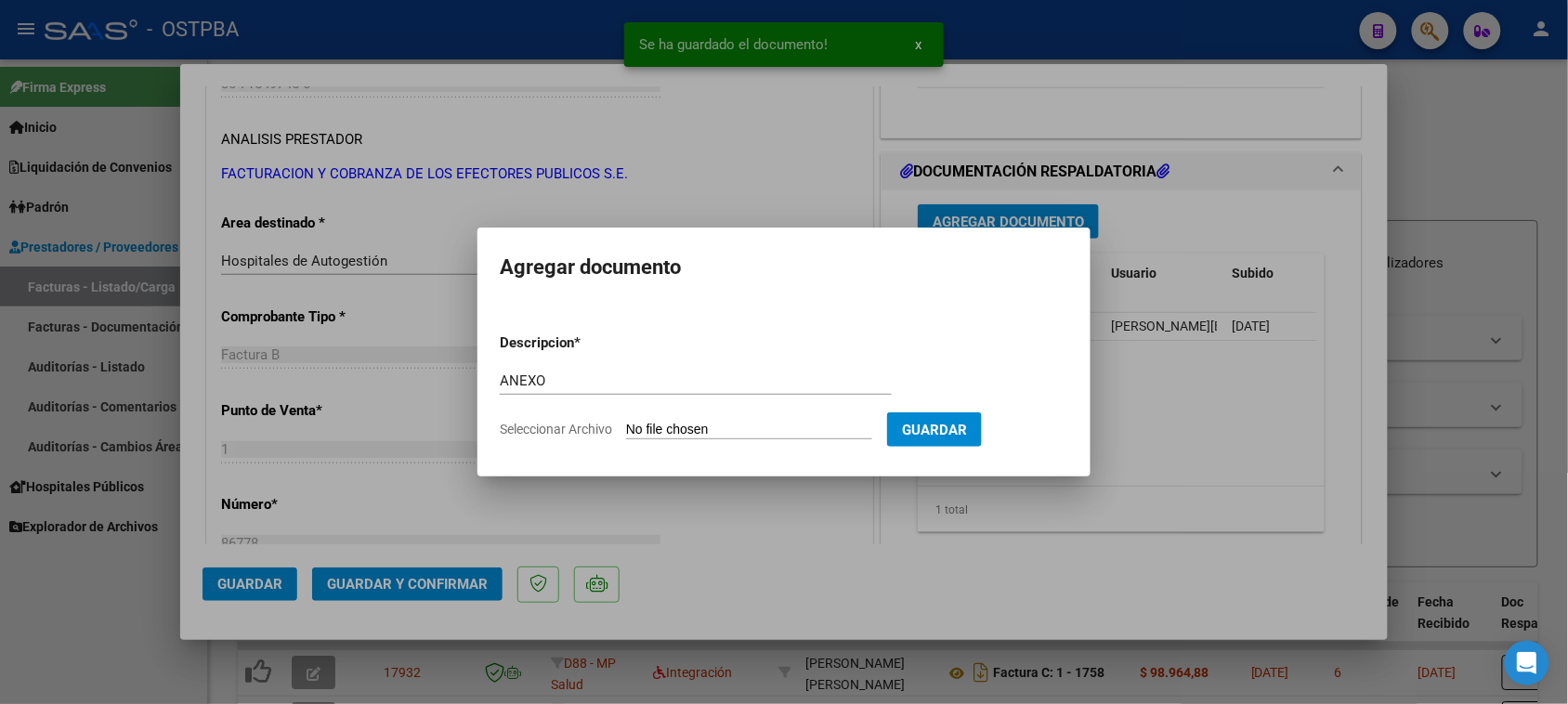
click at [626, 422] on input "Seleccionar Archivo" at bounding box center [749, 430] width 246 height 17
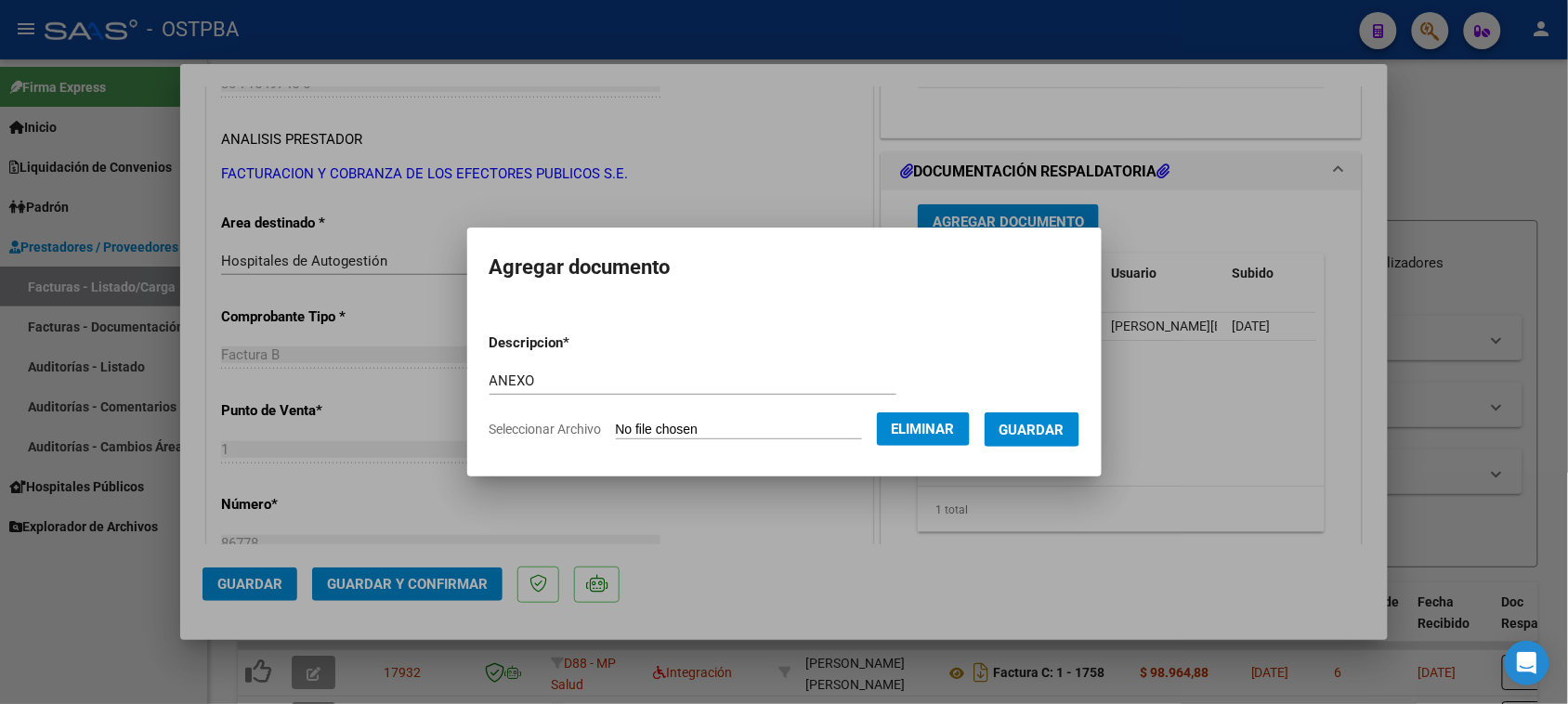
click at [1047, 424] on span "Guardar" at bounding box center [1032, 430] width 65 height 17
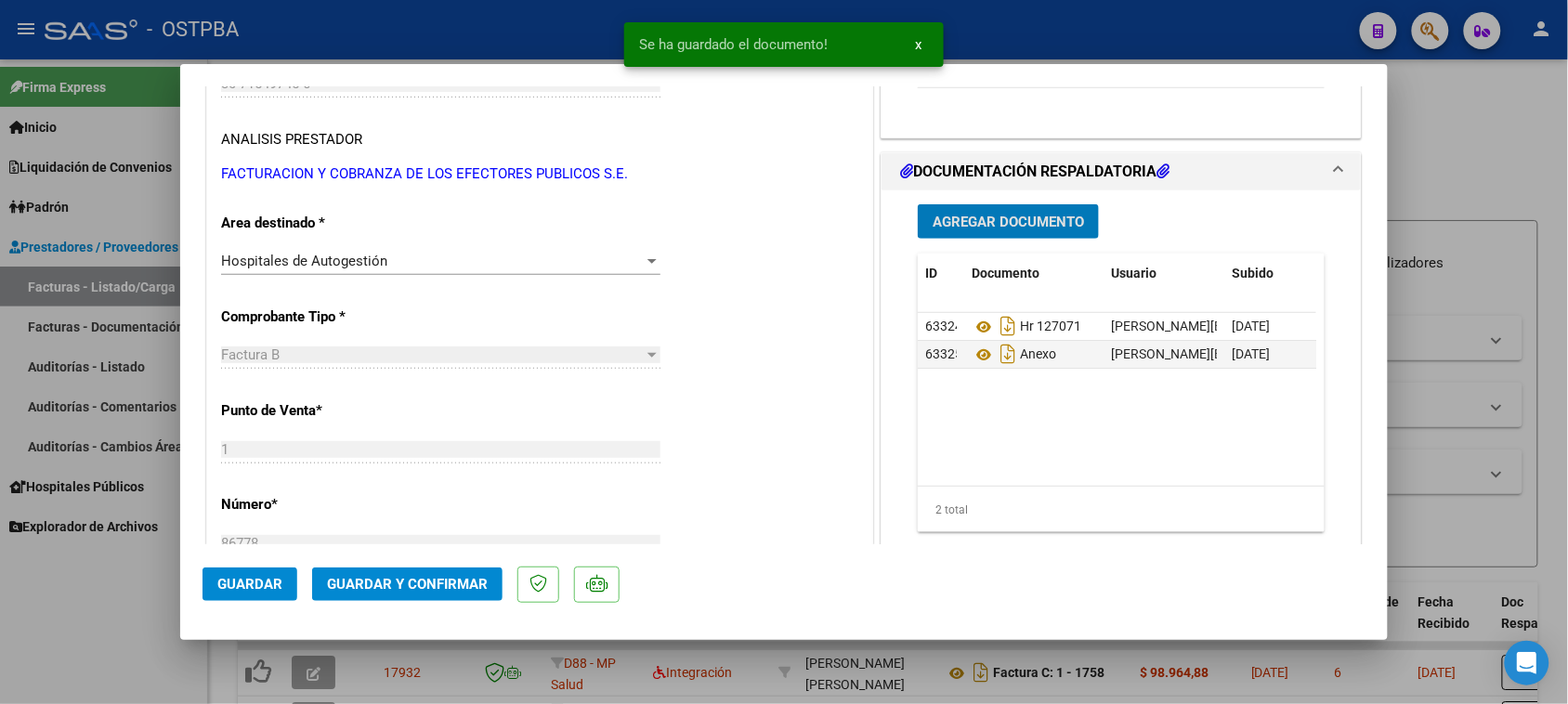
click at [987, 225] on span "Agregar Documento" at bounding box center [1008, 222] width 152 height 17
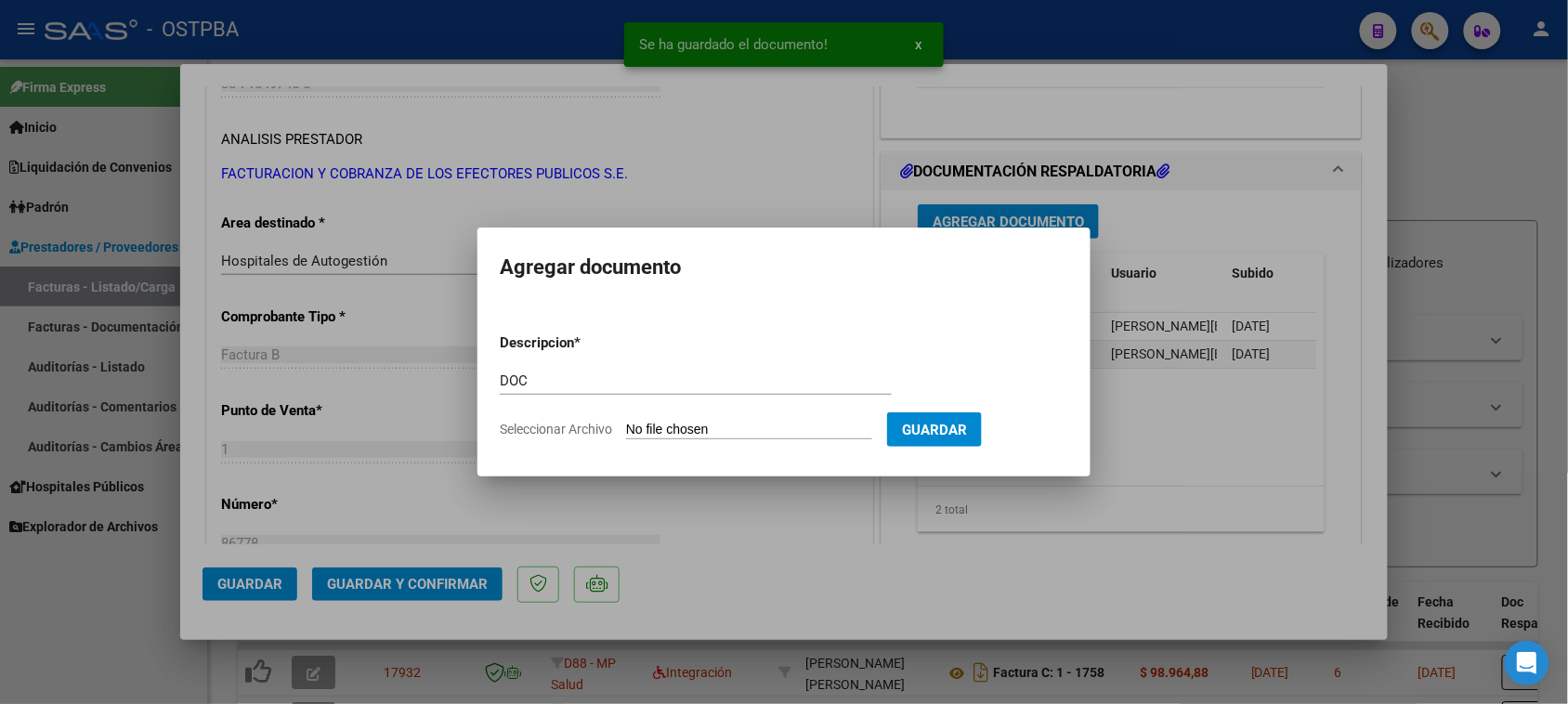
click at [626, 422] on input "Seleccionar Archivo" at bounding box center [749, 430] width 246 height 17
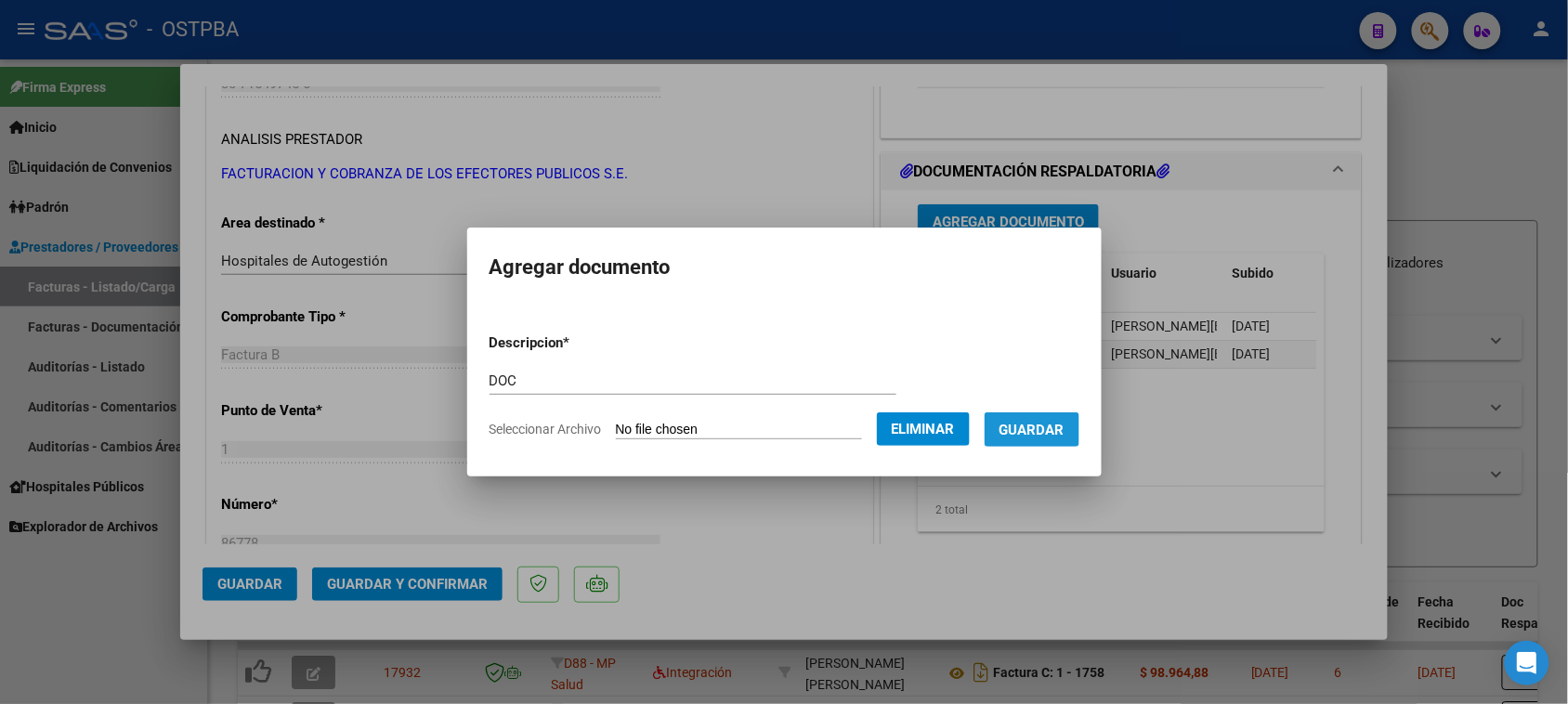
click at [1041, 434] on span "Guardar" at bounding box center [1032, 430] width 65 height 17
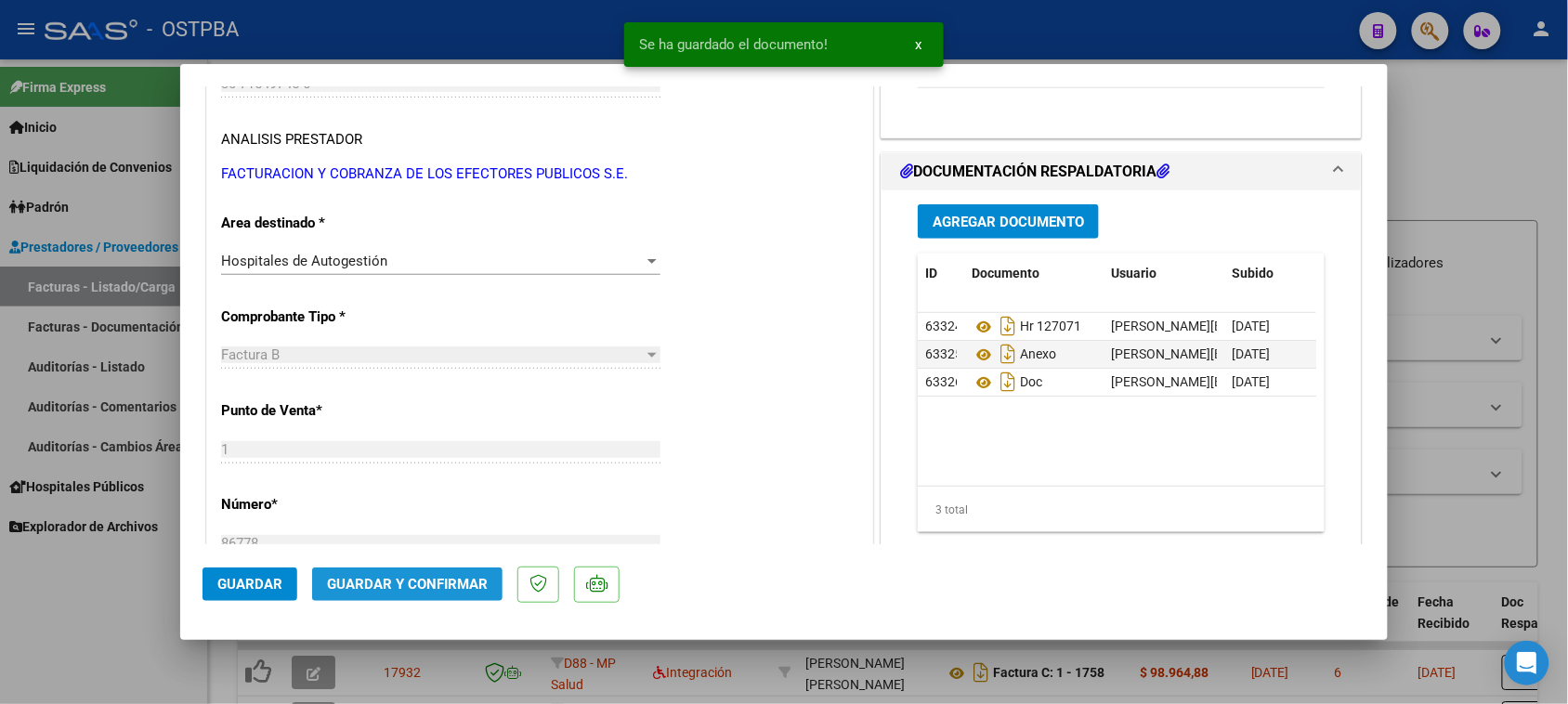
click at [432, 592] on button "Guardar y Confirmar" at bounding box center [408, 584] width 191 height 33
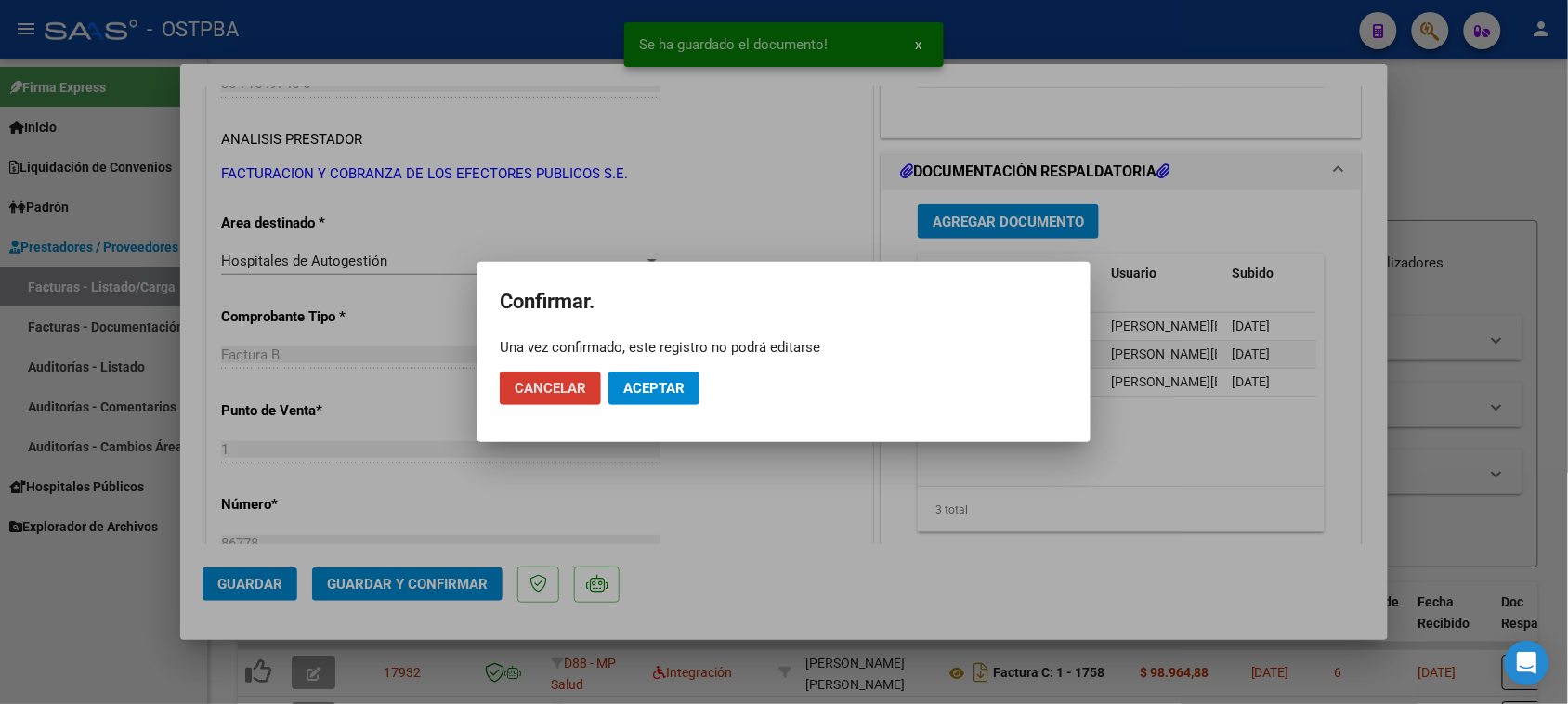
click at [639, 396] on span "Aceptar" at bounding box center [654, 388] width 61 height 17
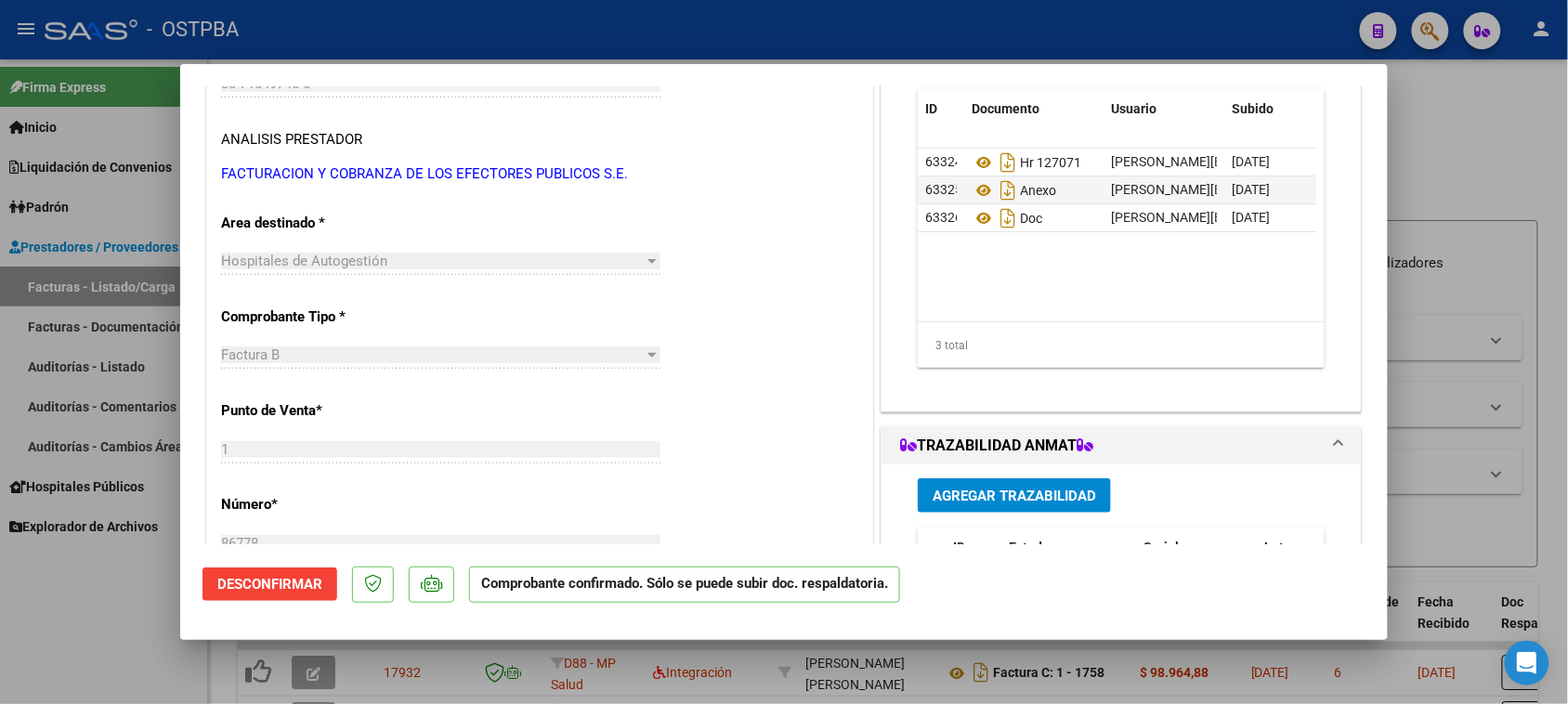
click at [114, 363] on div at bounding box center [784, 352] width 1568 height 704
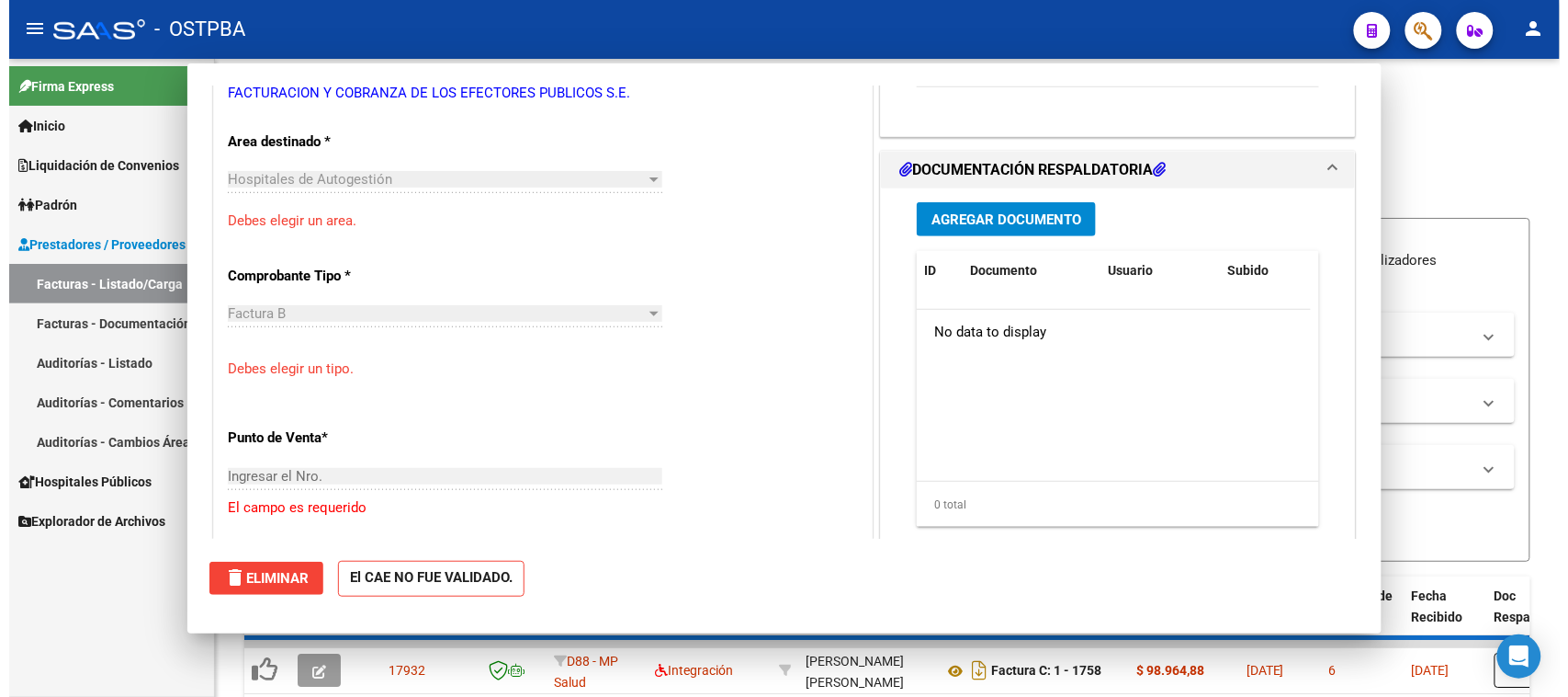
scroll to position [288, 0]
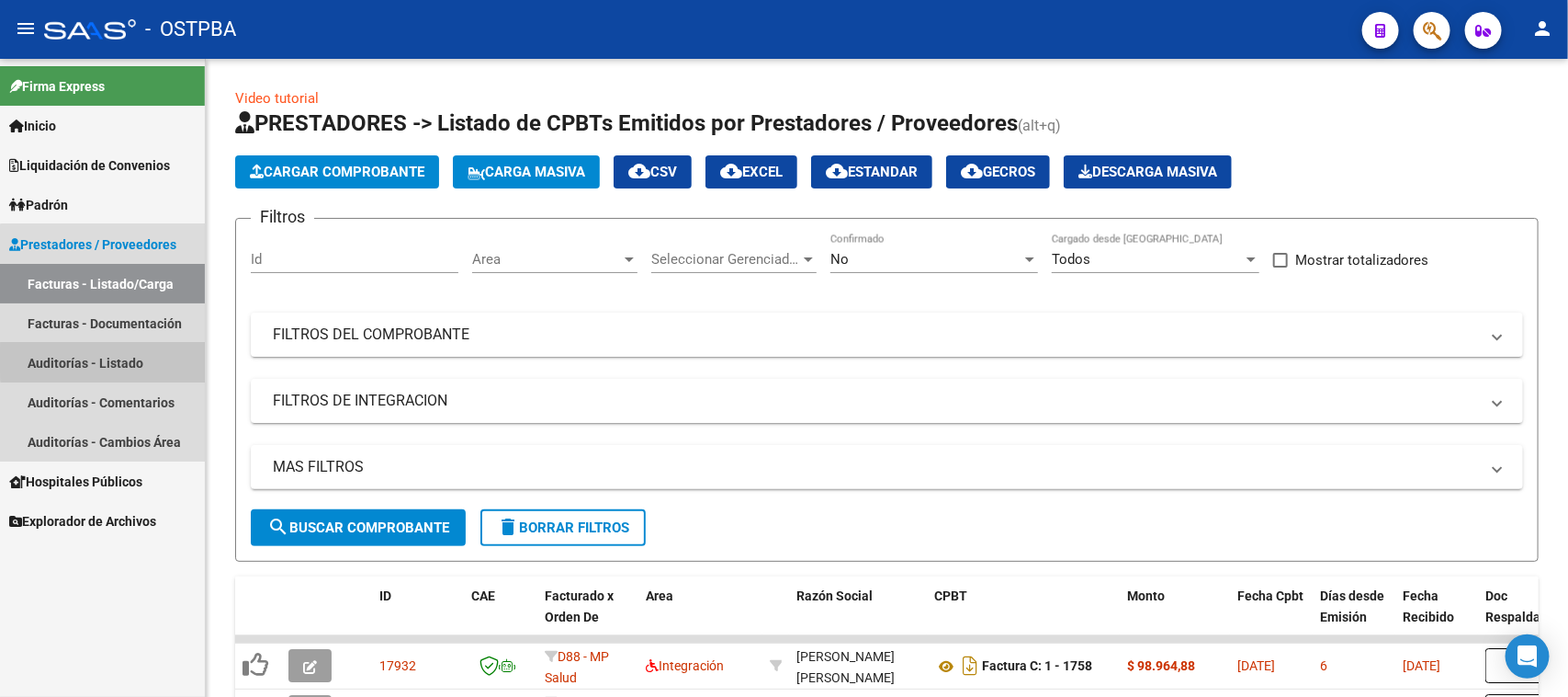
click at [112, 360] on link "Auditorías - Listado" at bounding box center [102, 363] width 205 height 40
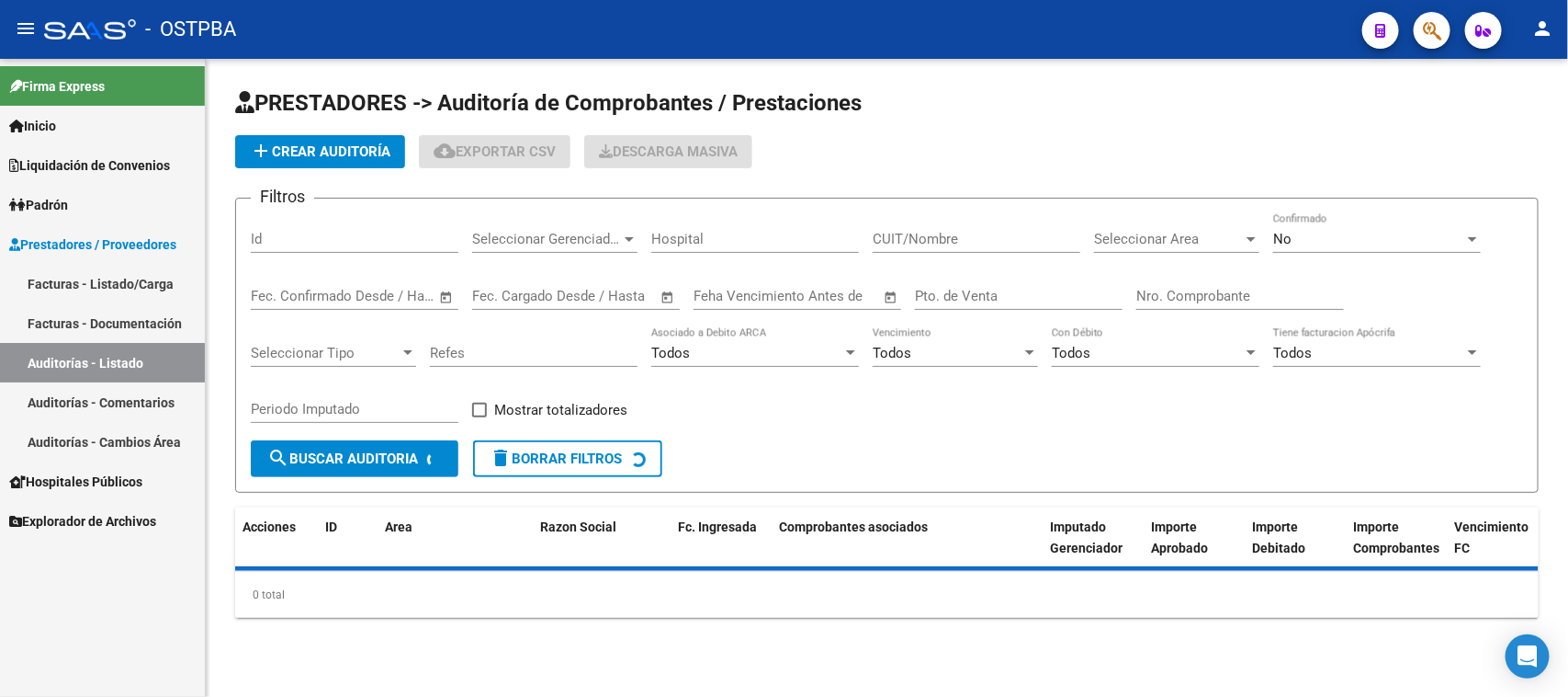
click at [328, 154] on span "add Crear Auditoría" at bounding box center [320, 152] width 141 height 17
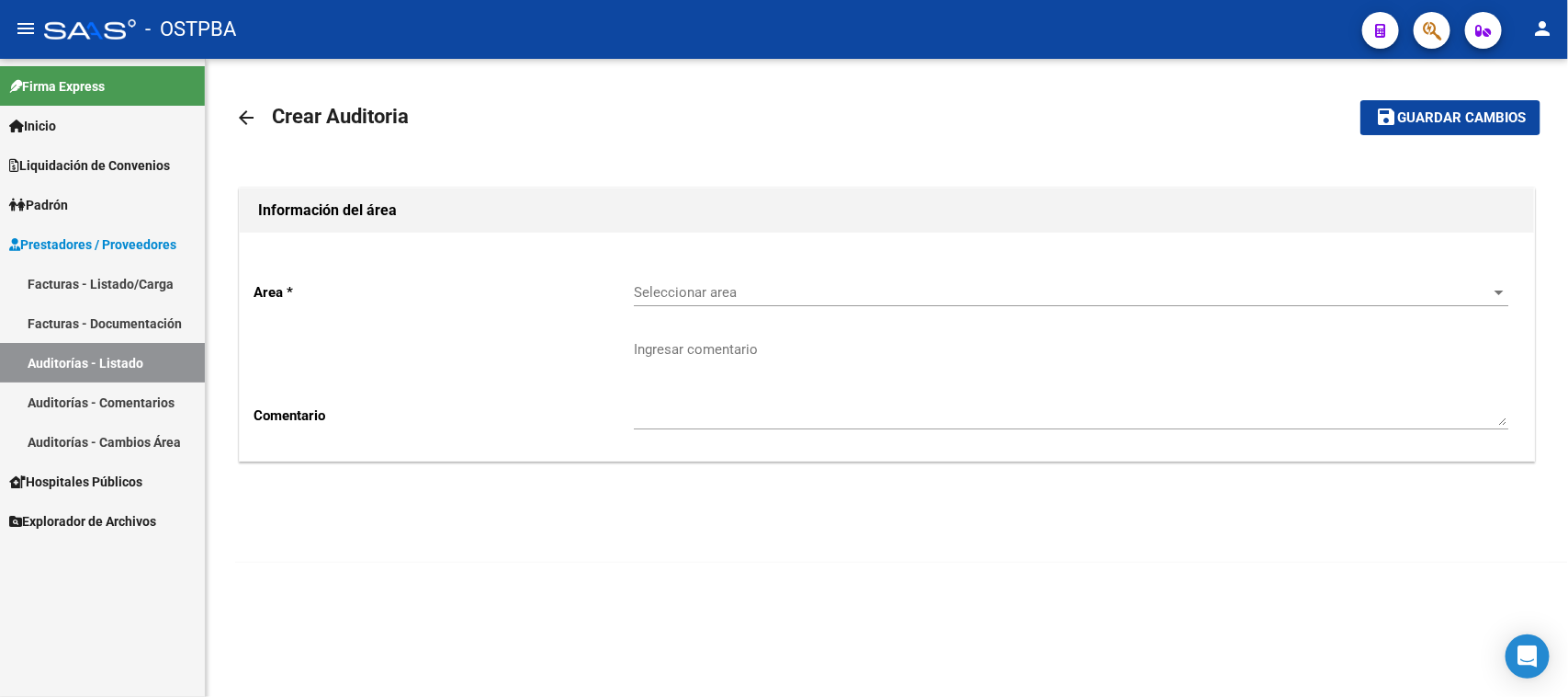
click at [641, 288] on span "Seleccionar area" at bounding box center [1062, 293] width 858 height 17
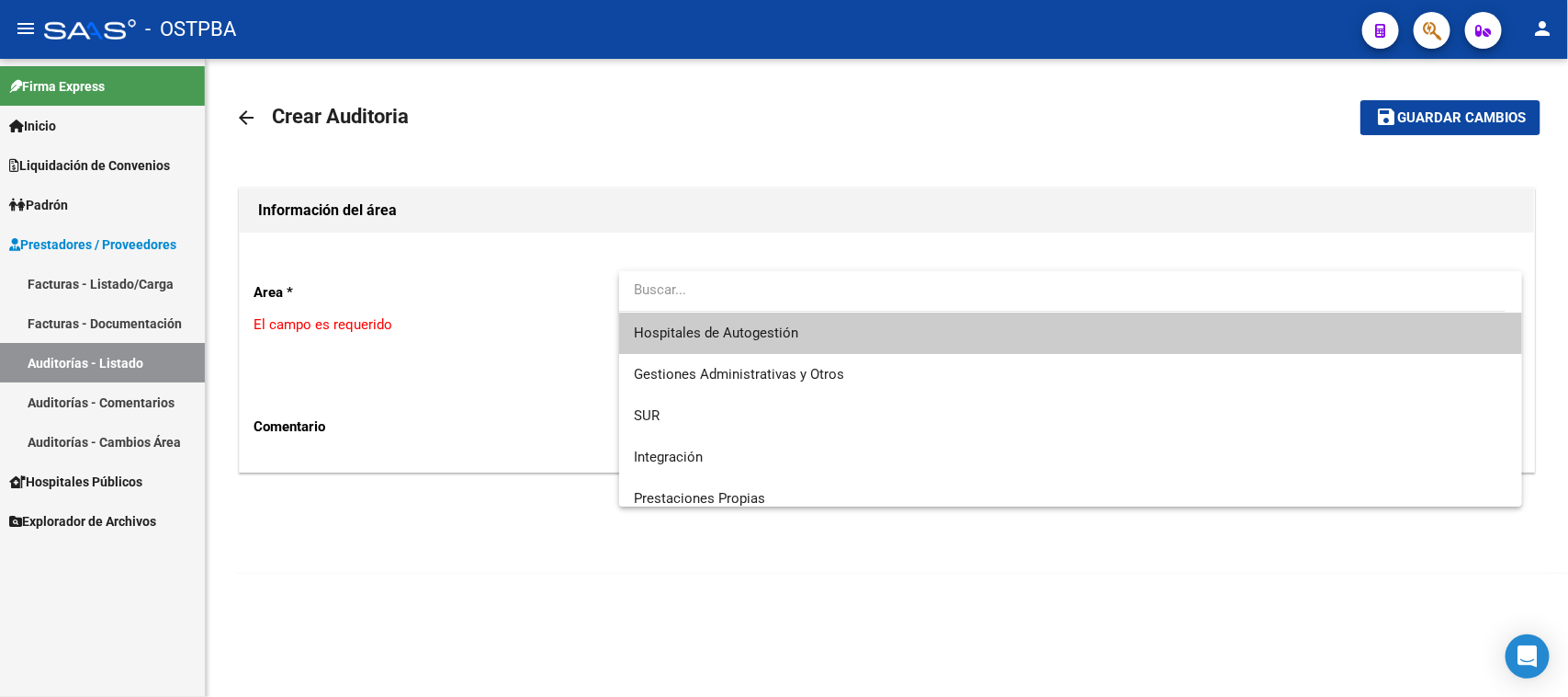
click at [652, 325] on span "Hospitales de Autogestión" at bounding box center [716, 333] width 164 height 17
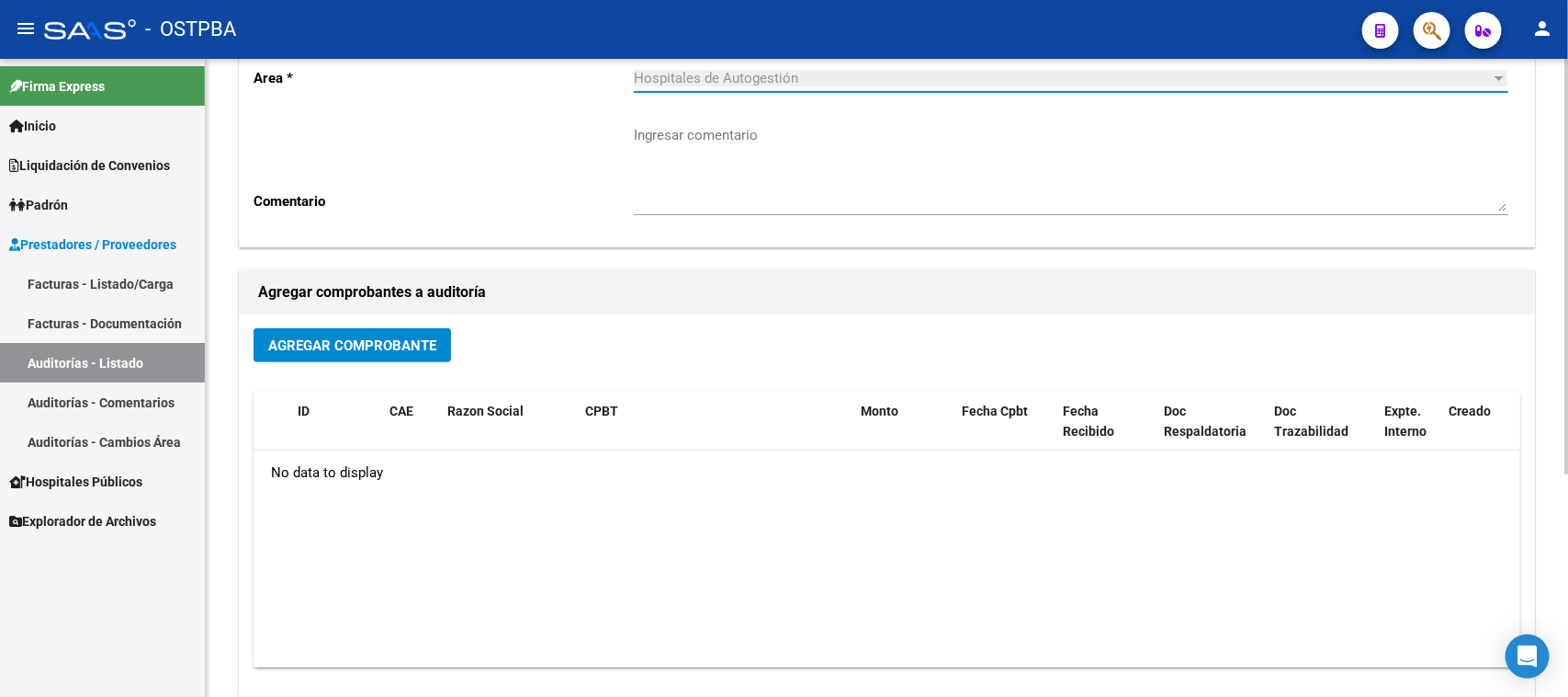
scroll to position [230, 0]
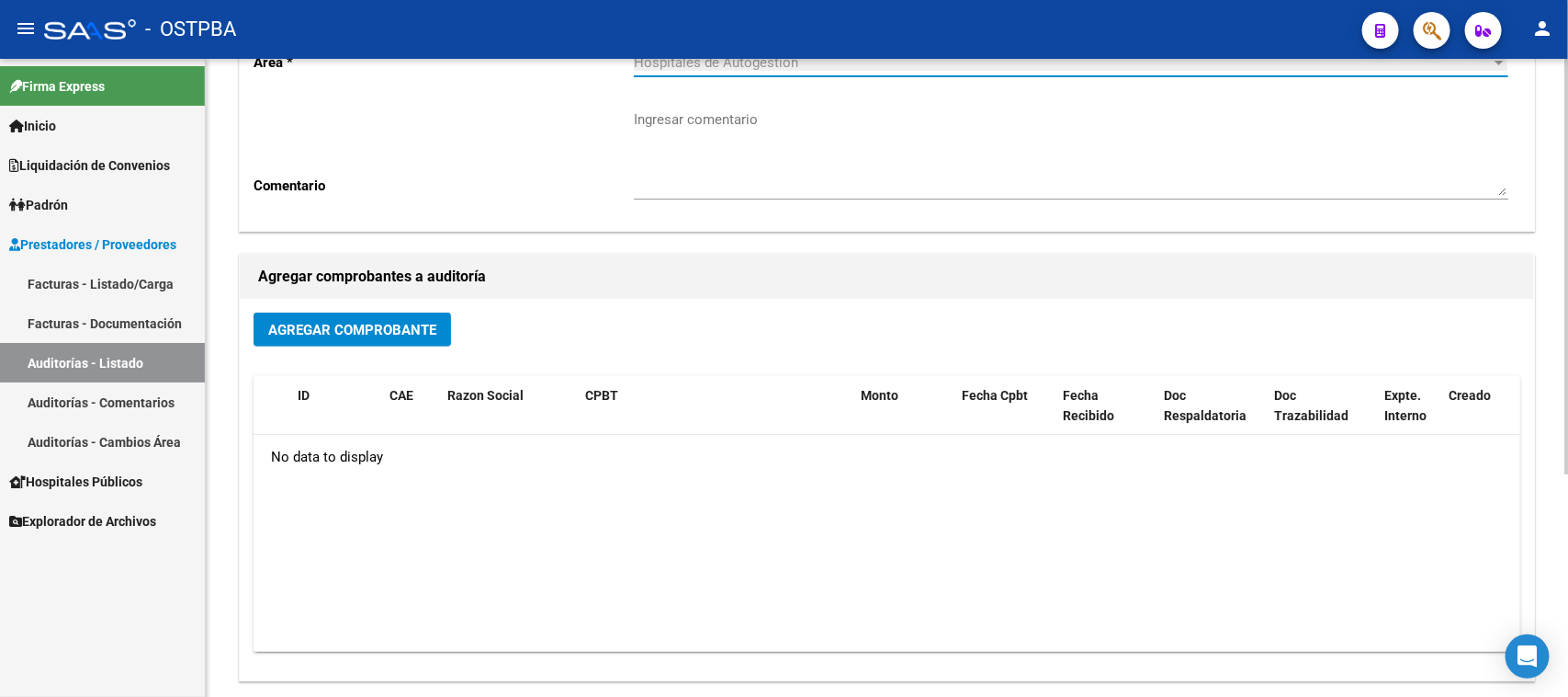
click at [420, 333] on span "Agregar Comprobante" at bounding box center [352, 331] width 168 height 17
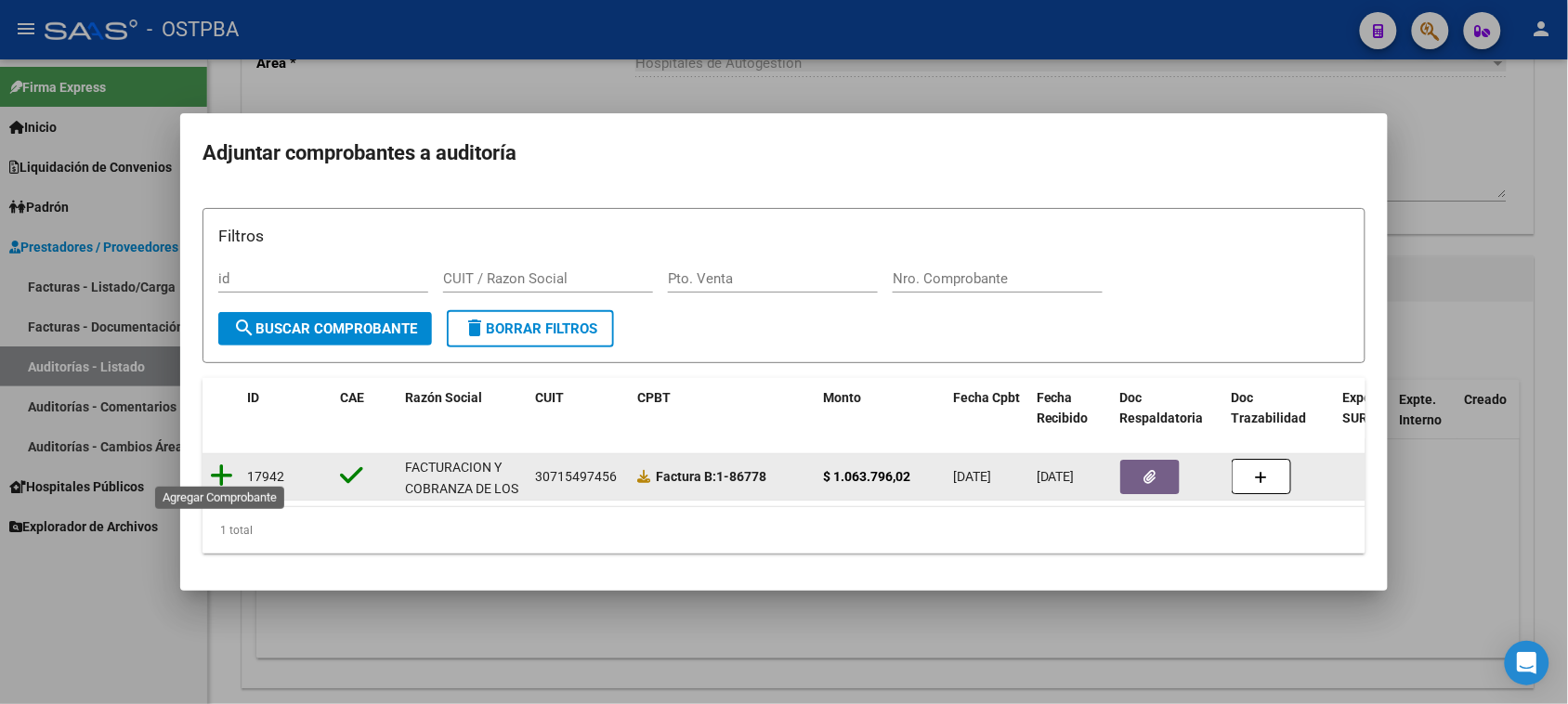
click at [215, 463] on icon at bounding box center [221, 475] width 23 height 26
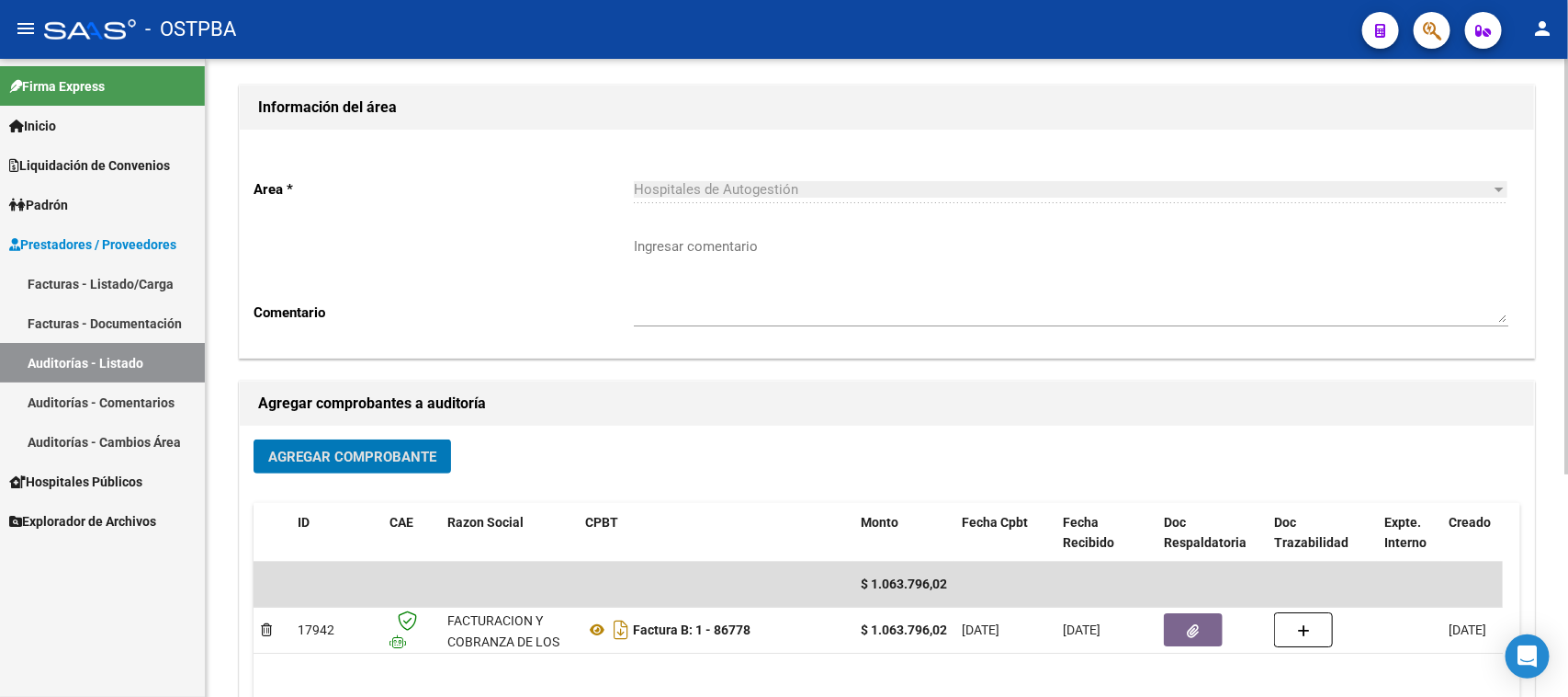
scroll to position [0, 0]
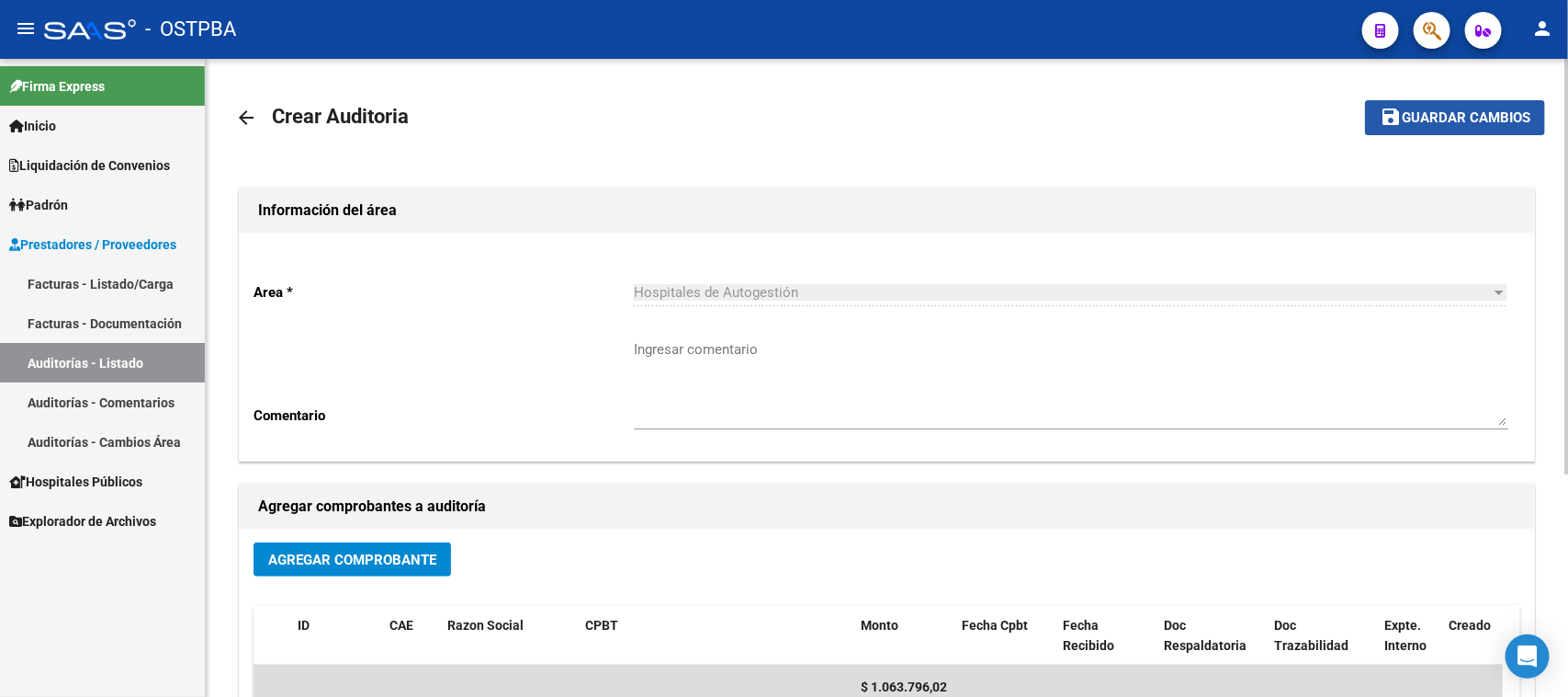
click at [1454, 118] on span "Guardar cambios" at bounding box center [1466, 119] width 128 height 17
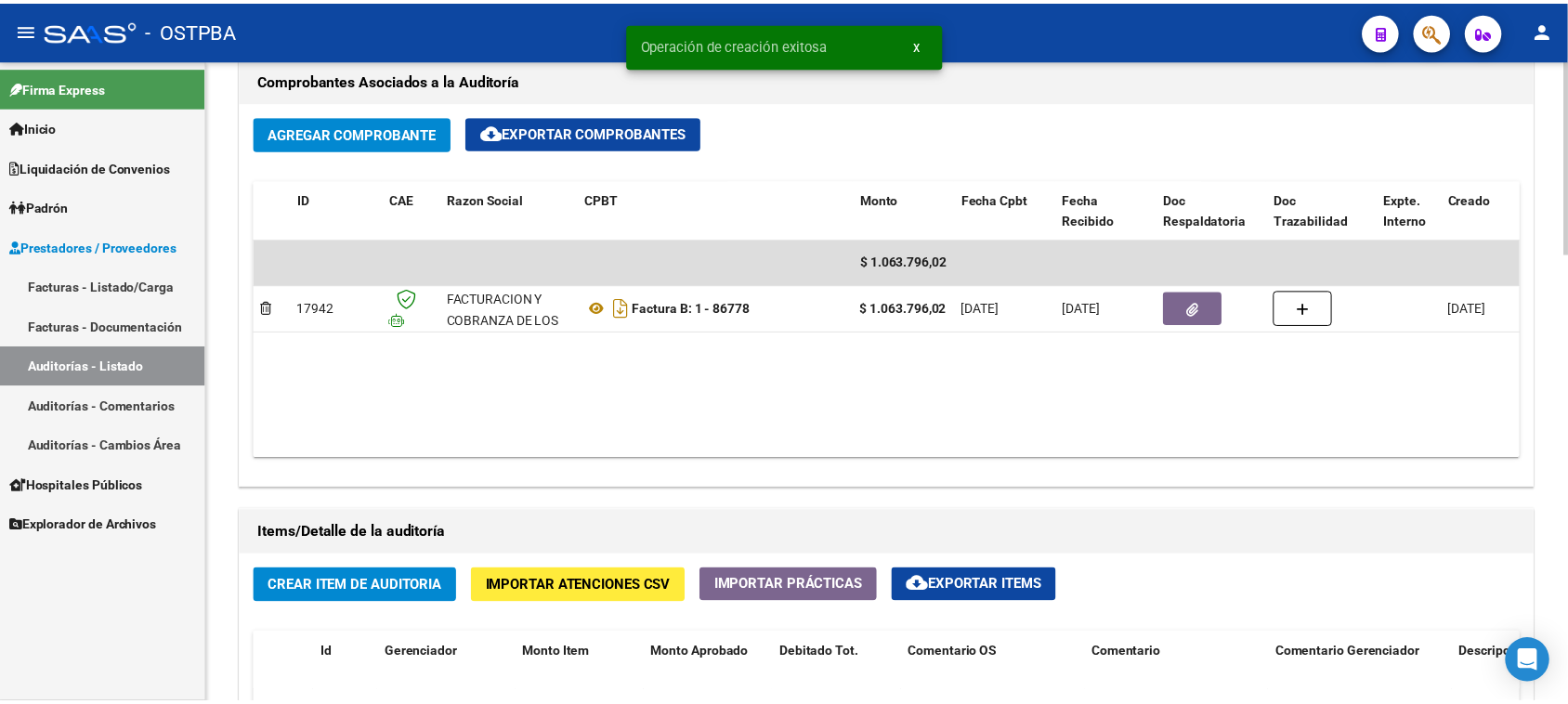
scroll to position [928, 0]
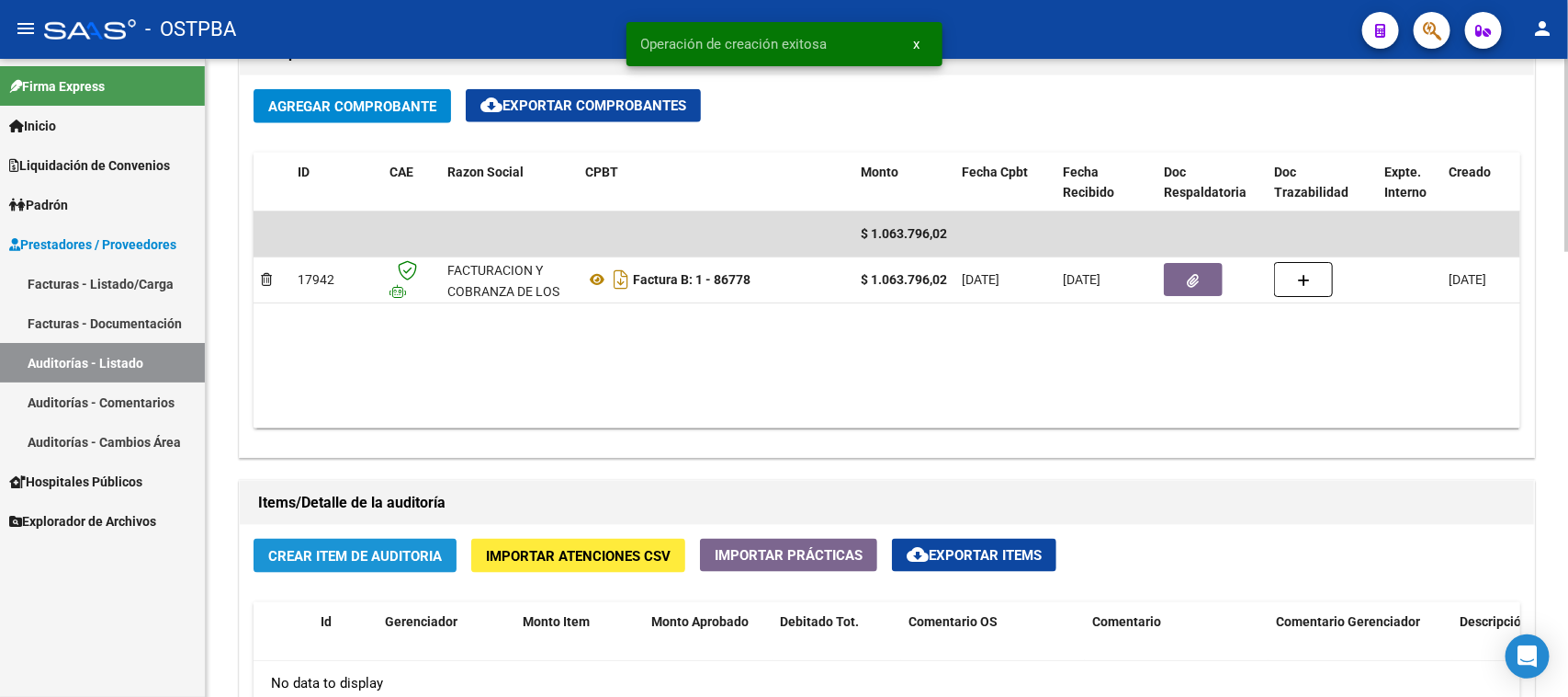
click at [392, 561] on button "Crear Item de Auditoria" at bounding box center [355, 555] width 203 height 34
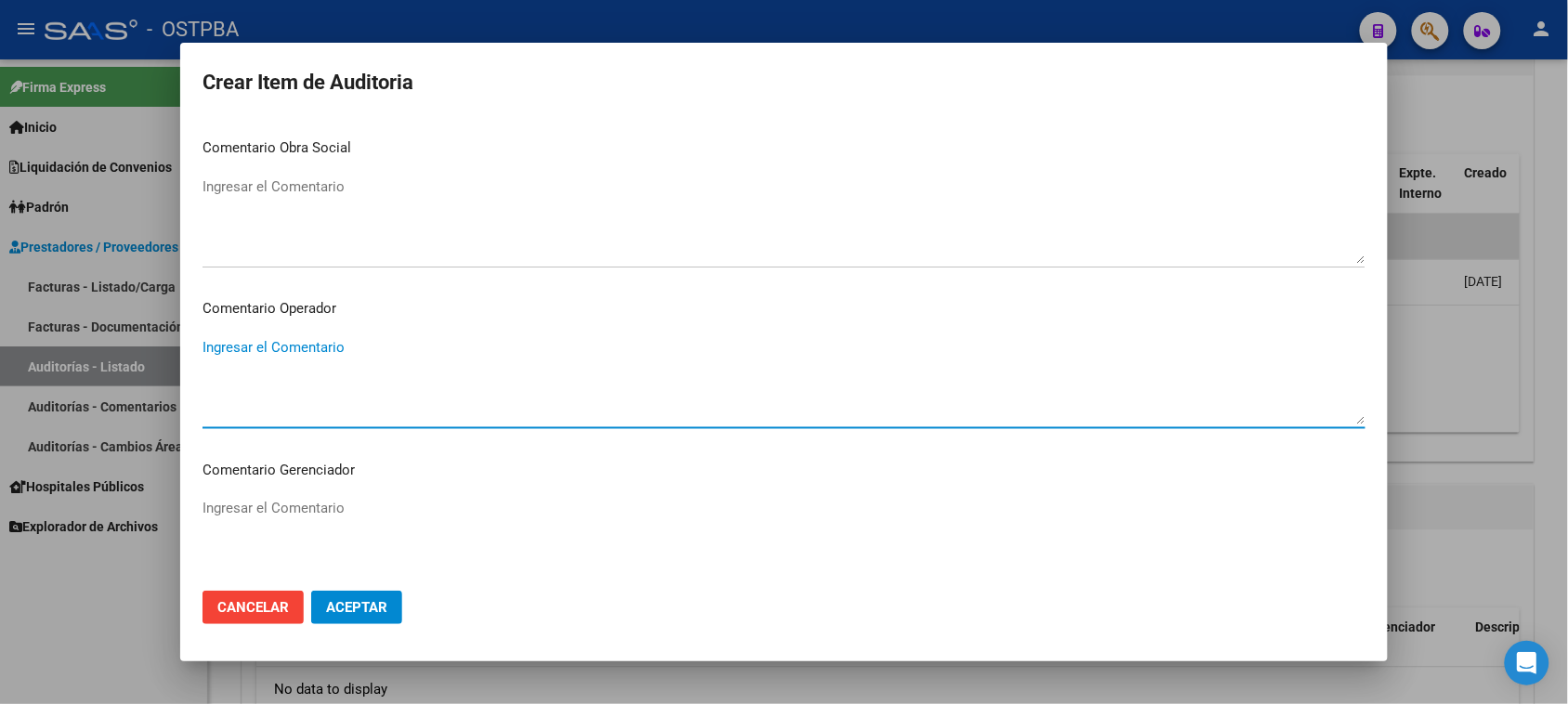
scroll to position [1157, 0]
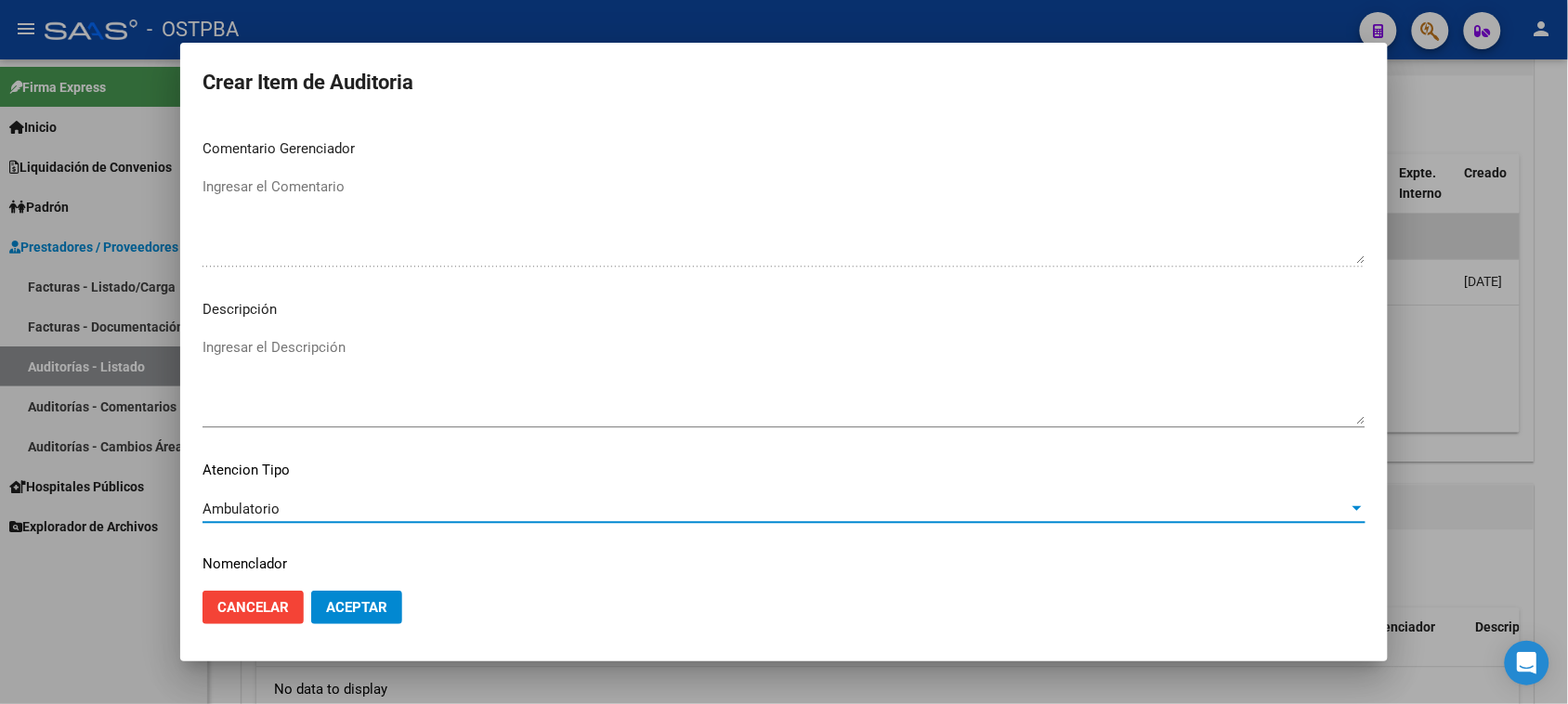
click at [349, 612] on span "Aceptar" at bounding box center [357, 608] width 61 height 17
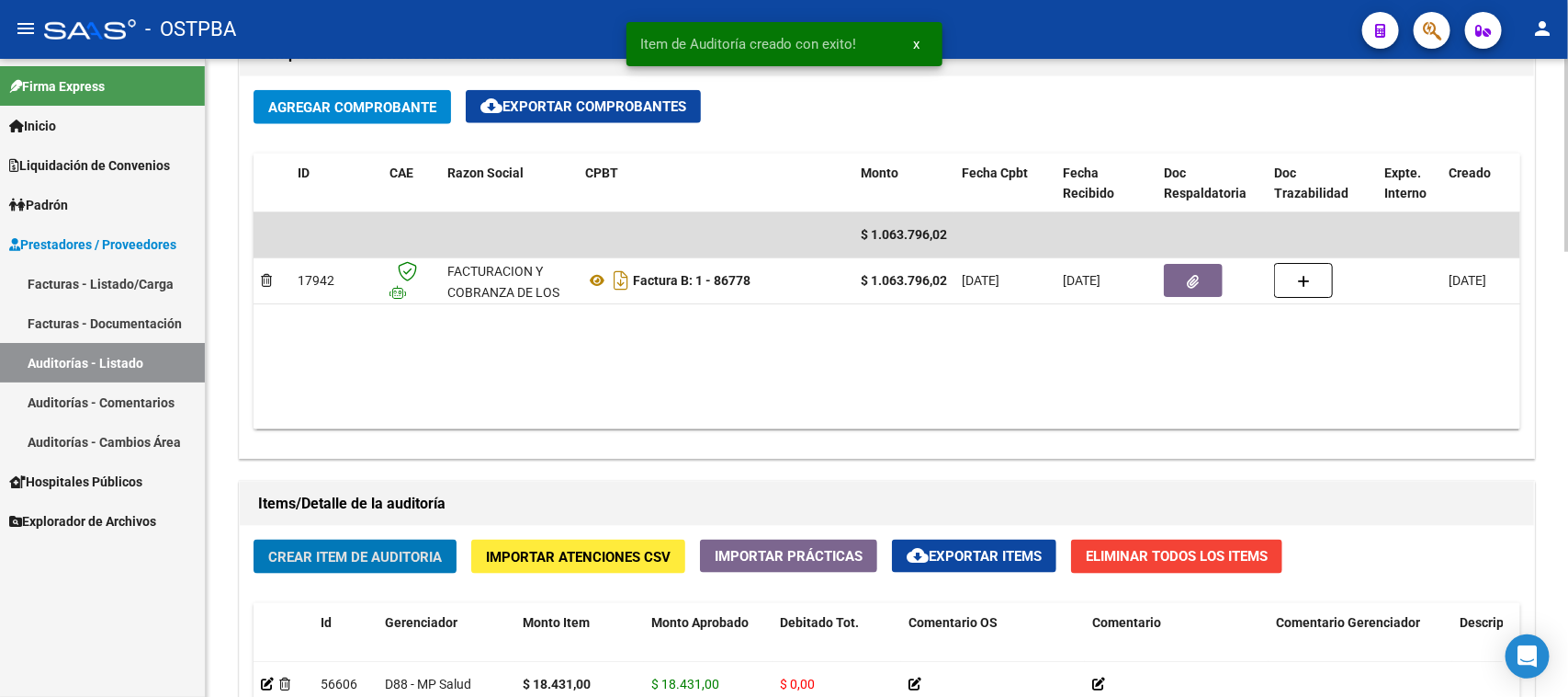
click at [312, 559] on span "Crear Item de Auditoria" at bounding box center [355, 557] width 174 height 17
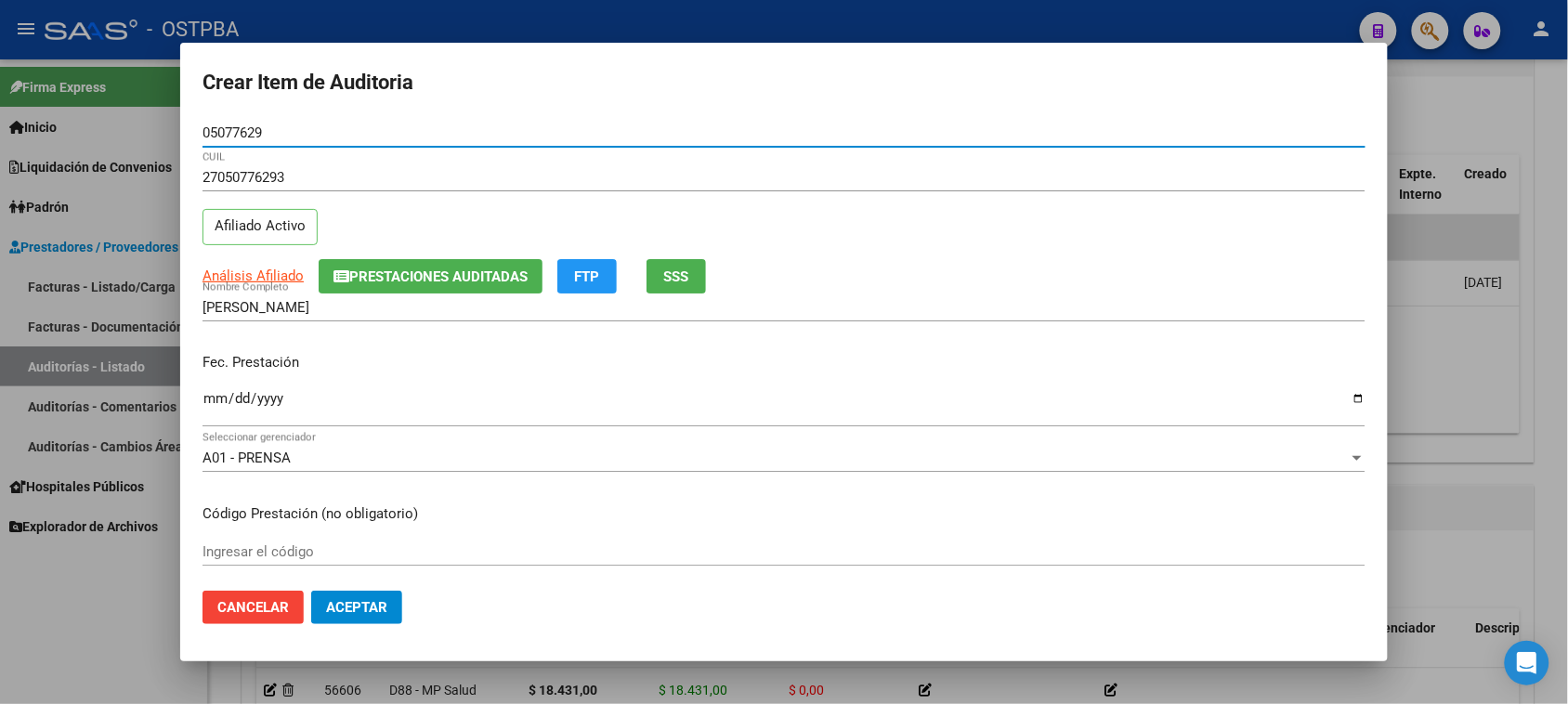
click at [689, 280] on span "SSS" at bounding box center [677, 277] width 25 height 17
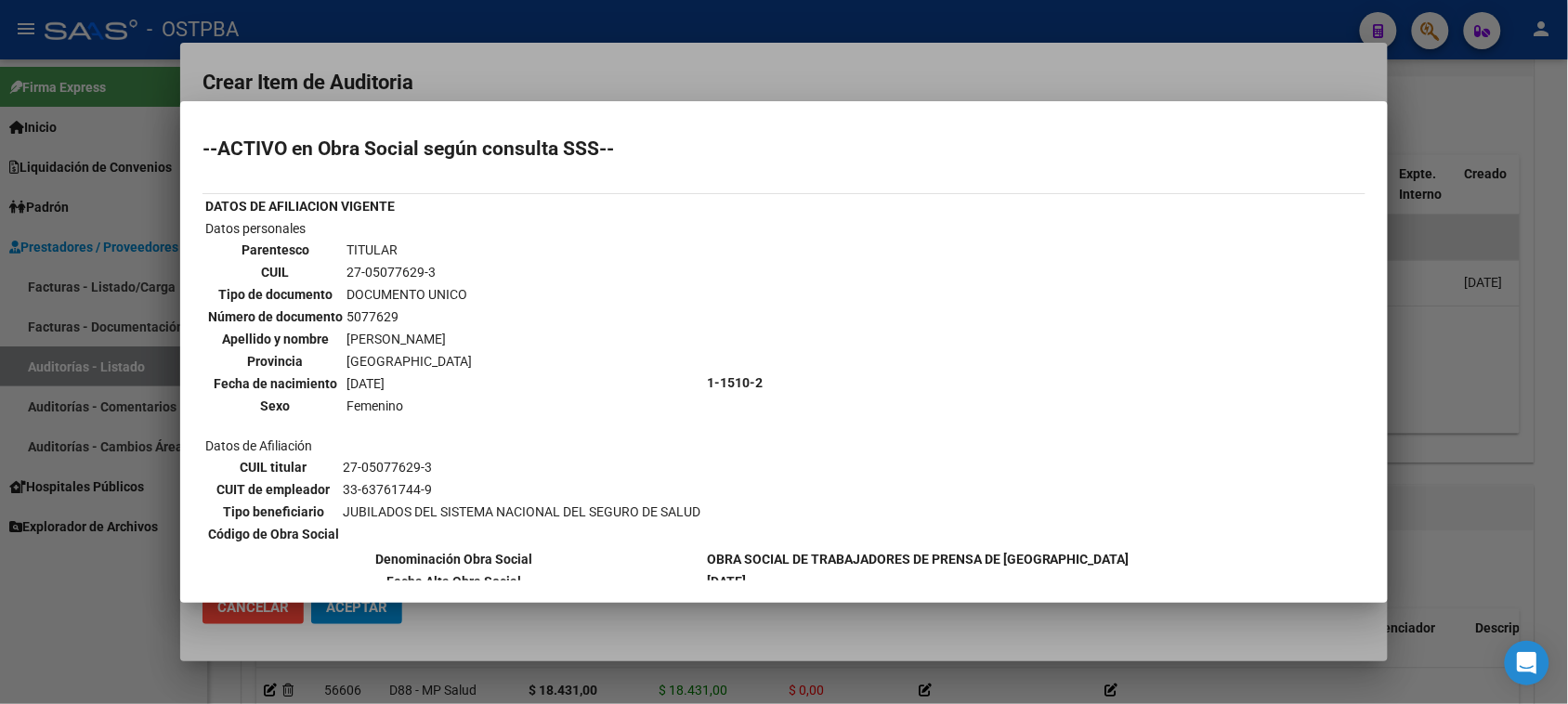
click at [63, 605] on div at bounding box center [784, 352] width 1568 height 704
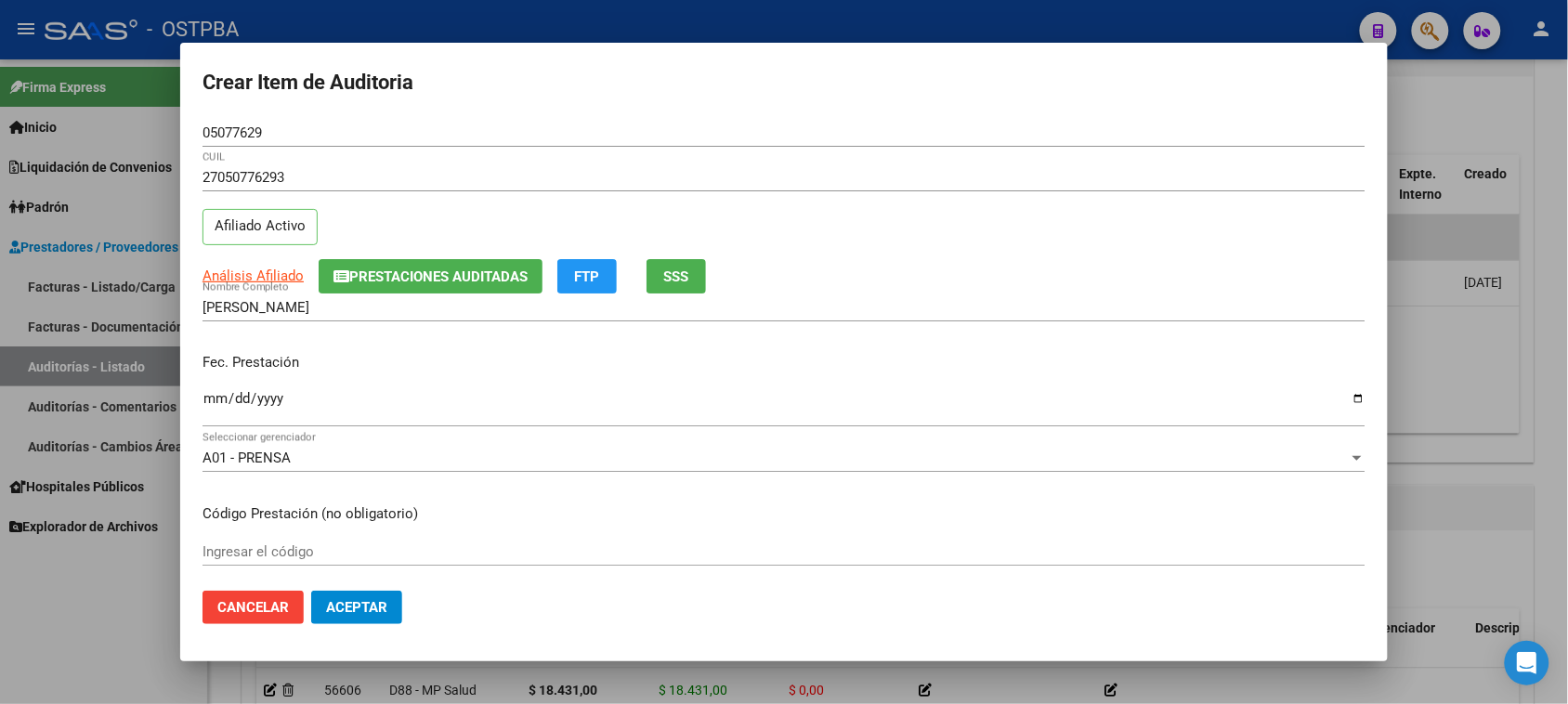
click at [212, 400] on input "Ingresar la fecha" at bounding box center [784, 405] width 1162 height 30
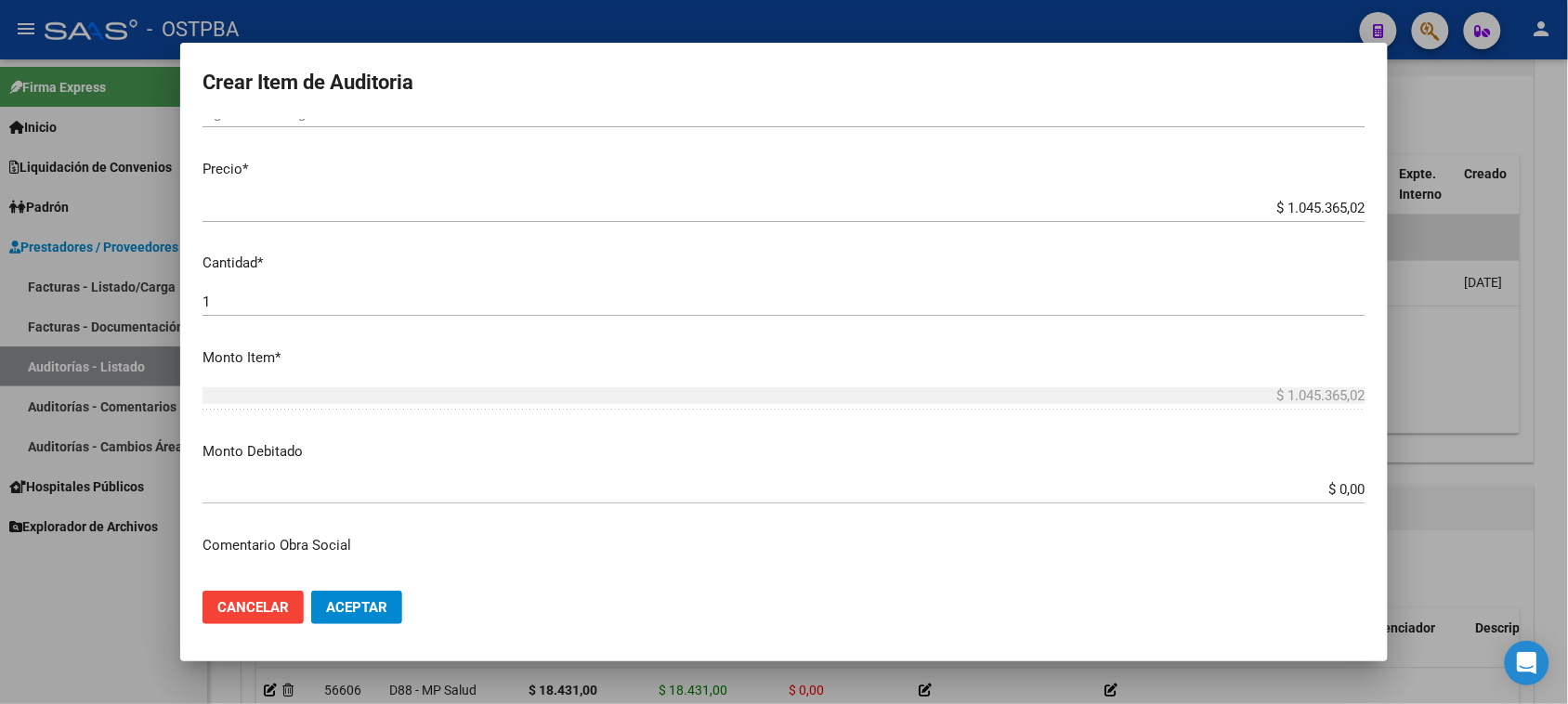
scroll to position [465, 0]
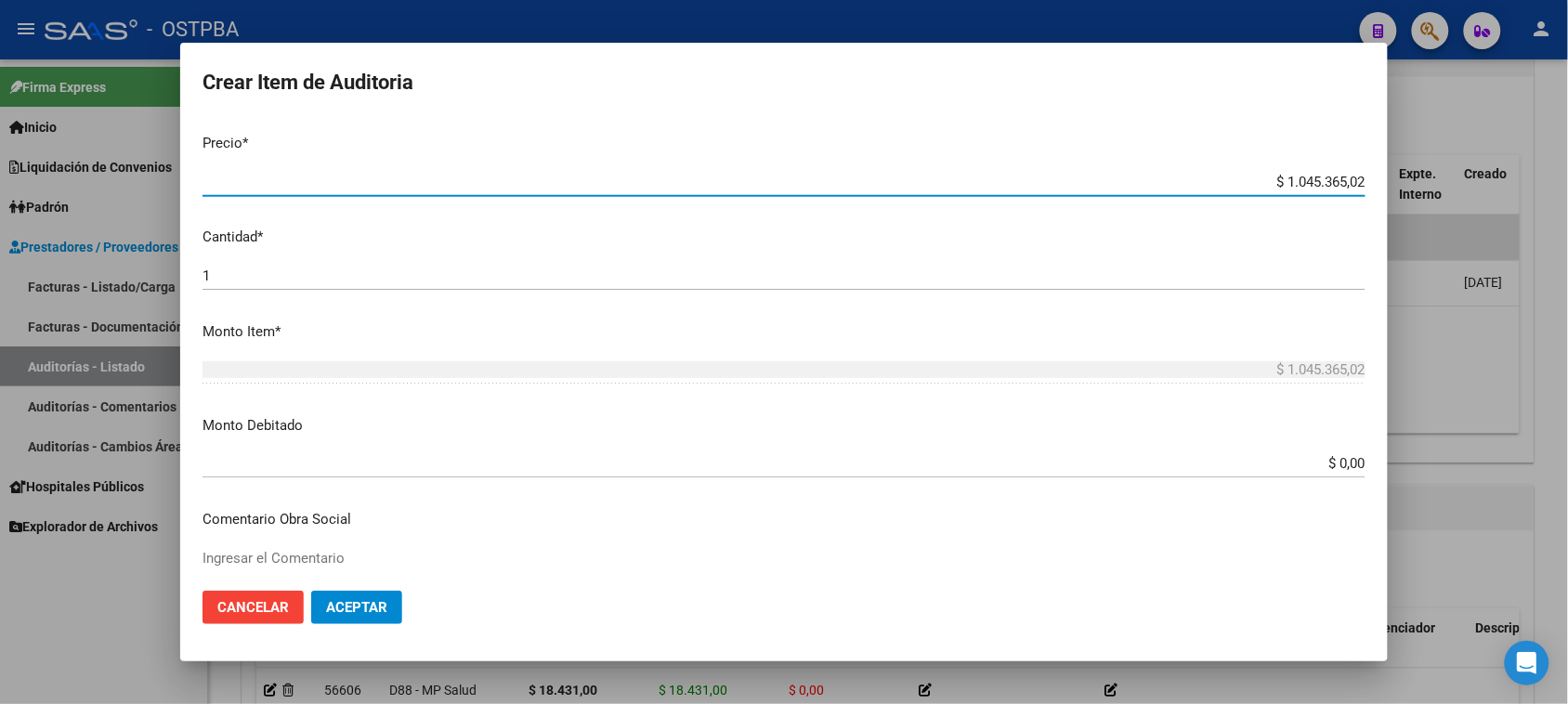
drag, startPoint x: 1268, startPoint y: 184, endPoint x: 1491, endPoint y: 184, distance: 223.0
click at [1491, 184] on div "Crear Item de Auditoria 05077629 Nro Documento 27050776293 CUIL Afiliado Activo…" at bounding box center [784, 352] width 1568 height 704
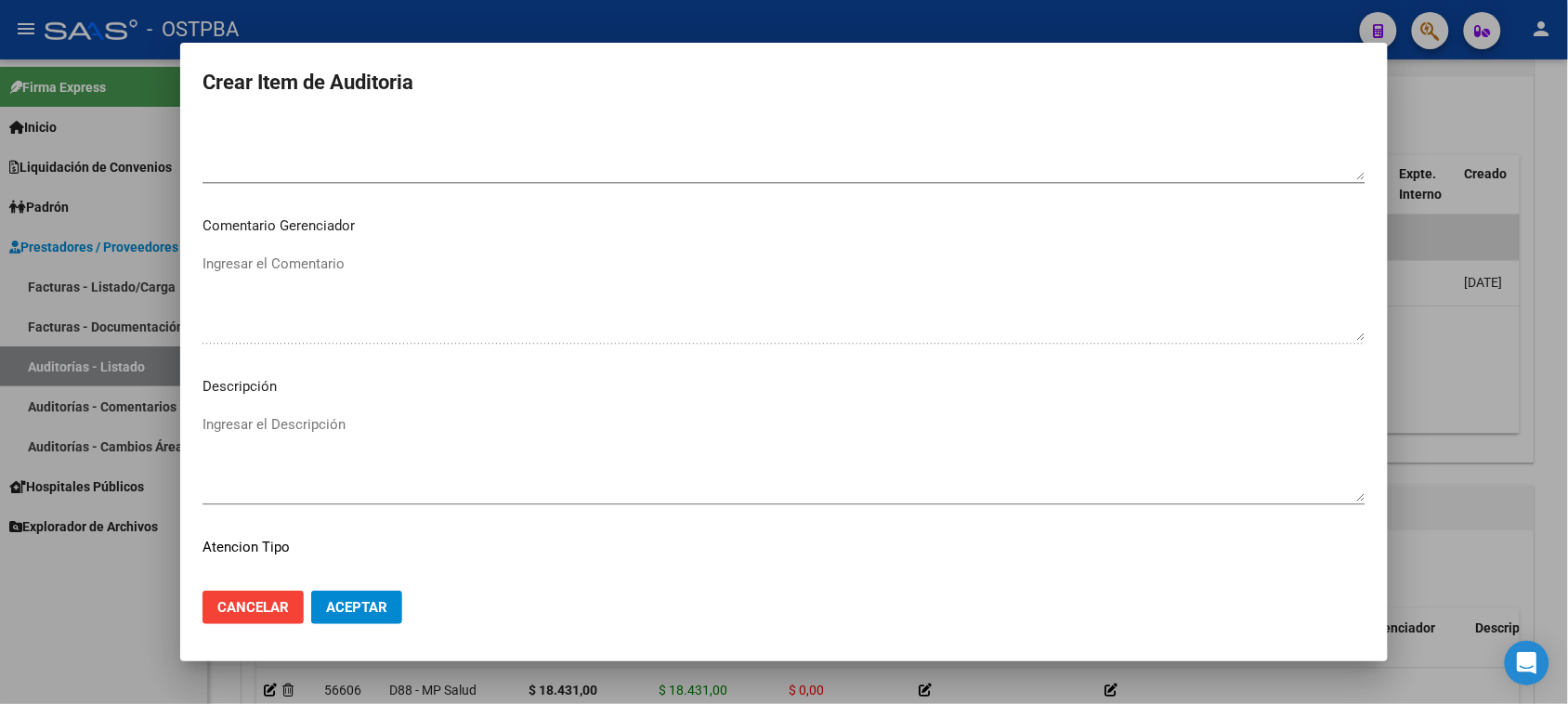
scroll to position [1212, 0]
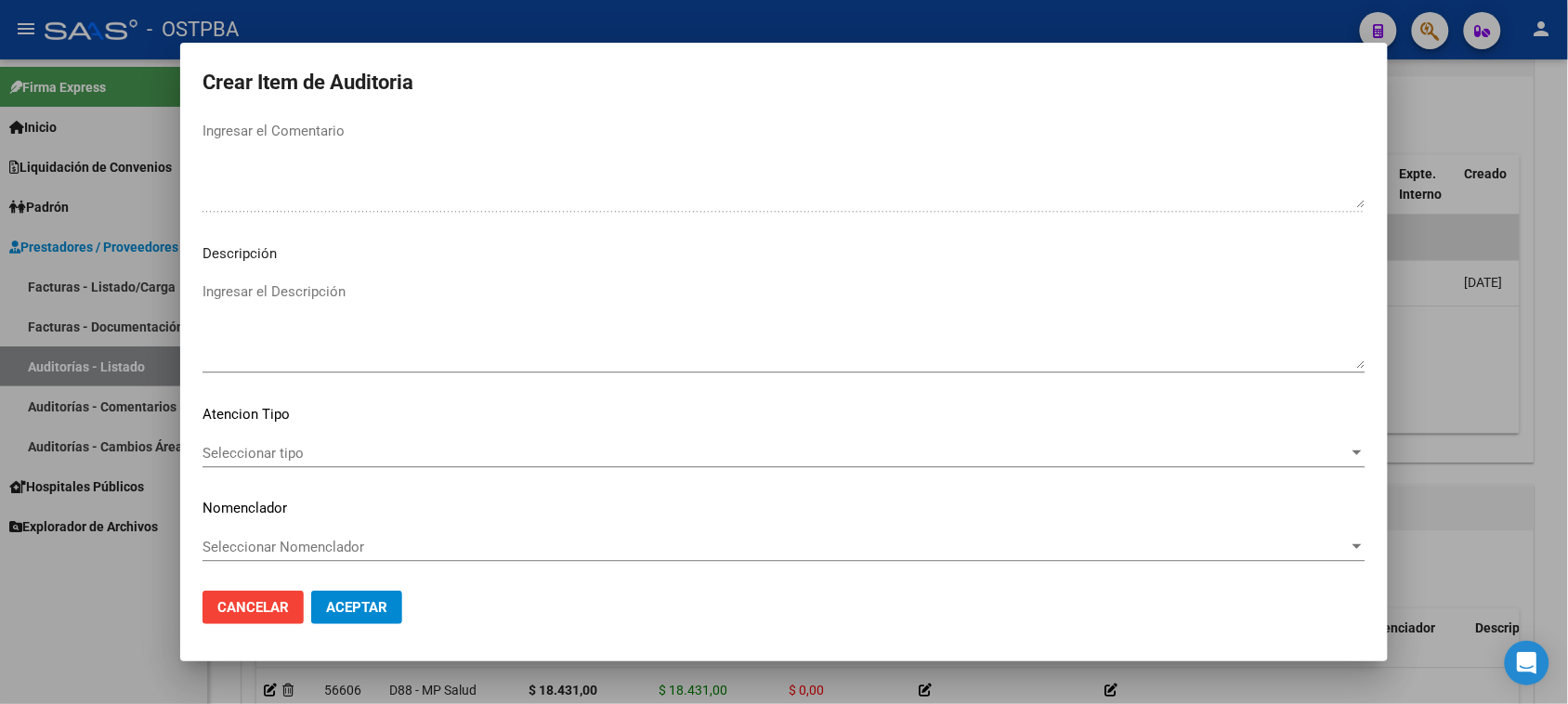
click at [252, 461] on div "Seleccionar tipo Seleccionar tipo" at bounding box center [784, 452] width 1162 height 28
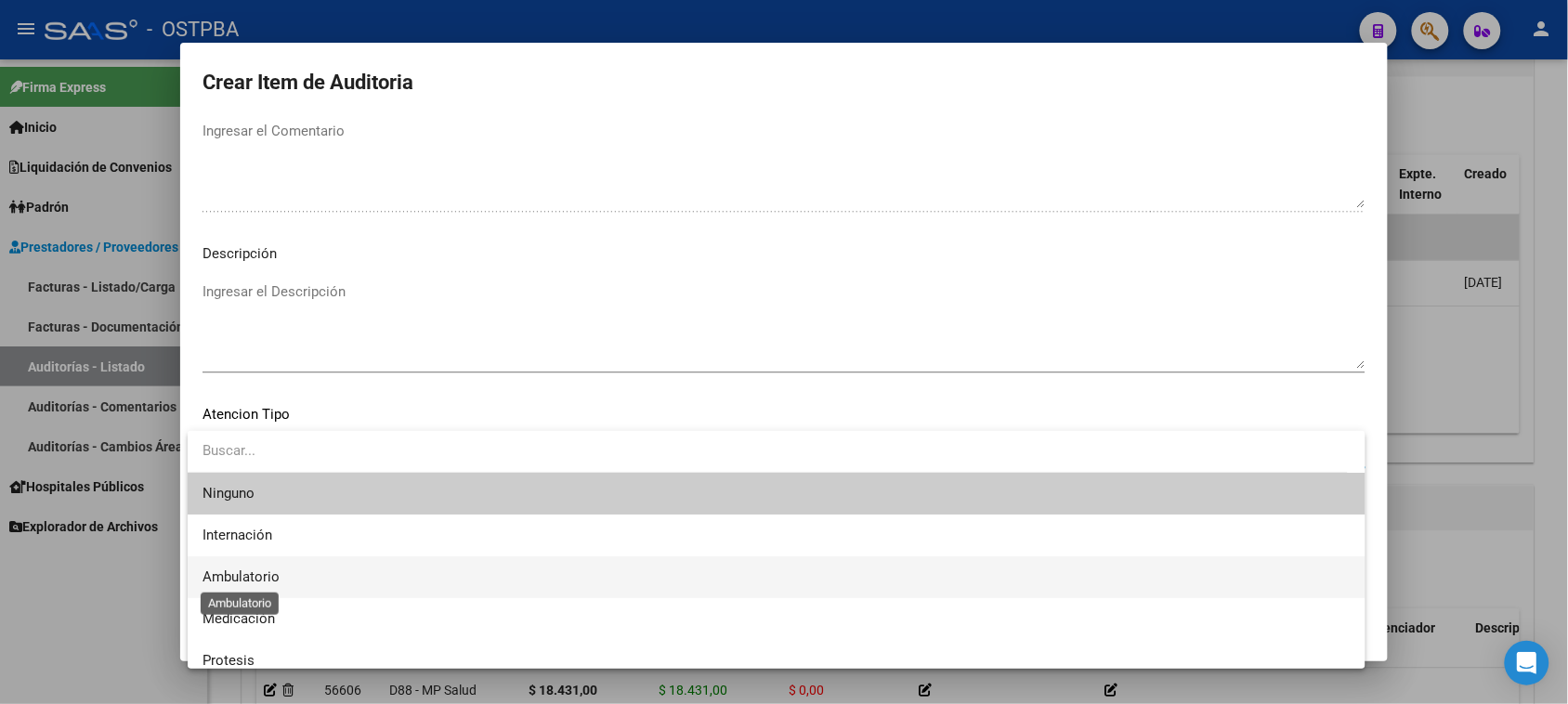
click at [264, 571] on span "Ambulatorio" at bounding box center [240, 577] width 77 height 17
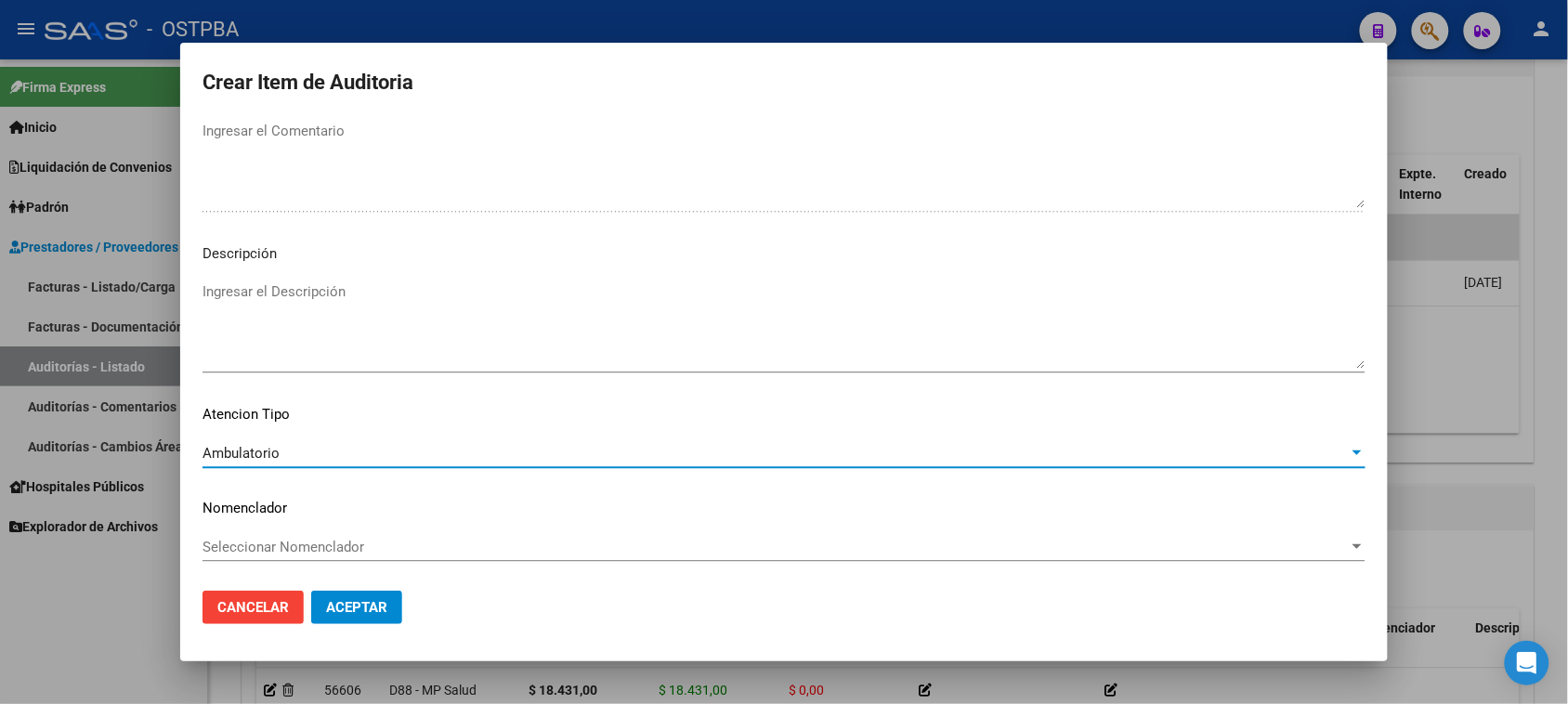
click at [342, 610] on span "Aceptar" at bounding box center [357, 608] width 61 height 17
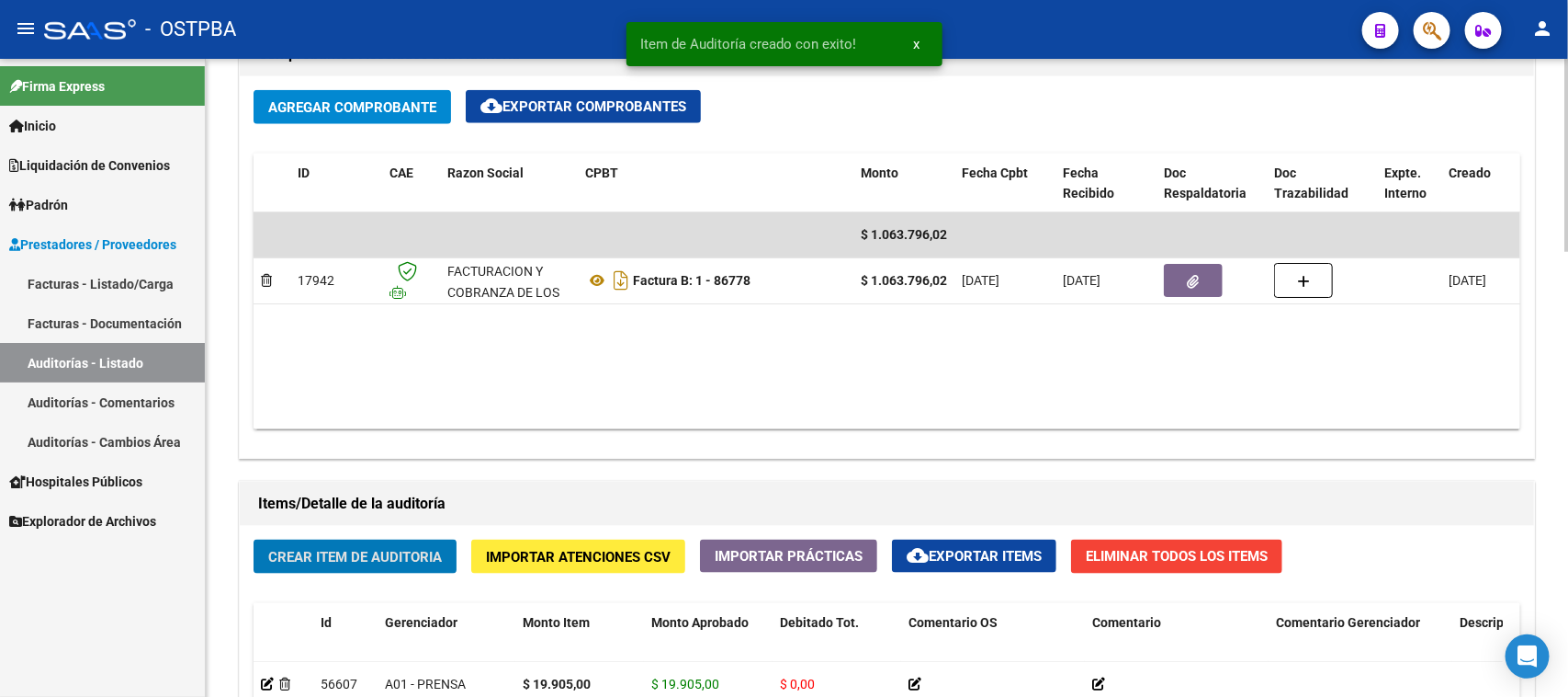
drag, startPoint x: 361, startPoint y: 552, endPoint x: 456, endPoint y: 556, distance: 95.1
click at [456, 556] on button "Crear Item de Auditoria" at bounding box center [355, 556] width 203 height 34
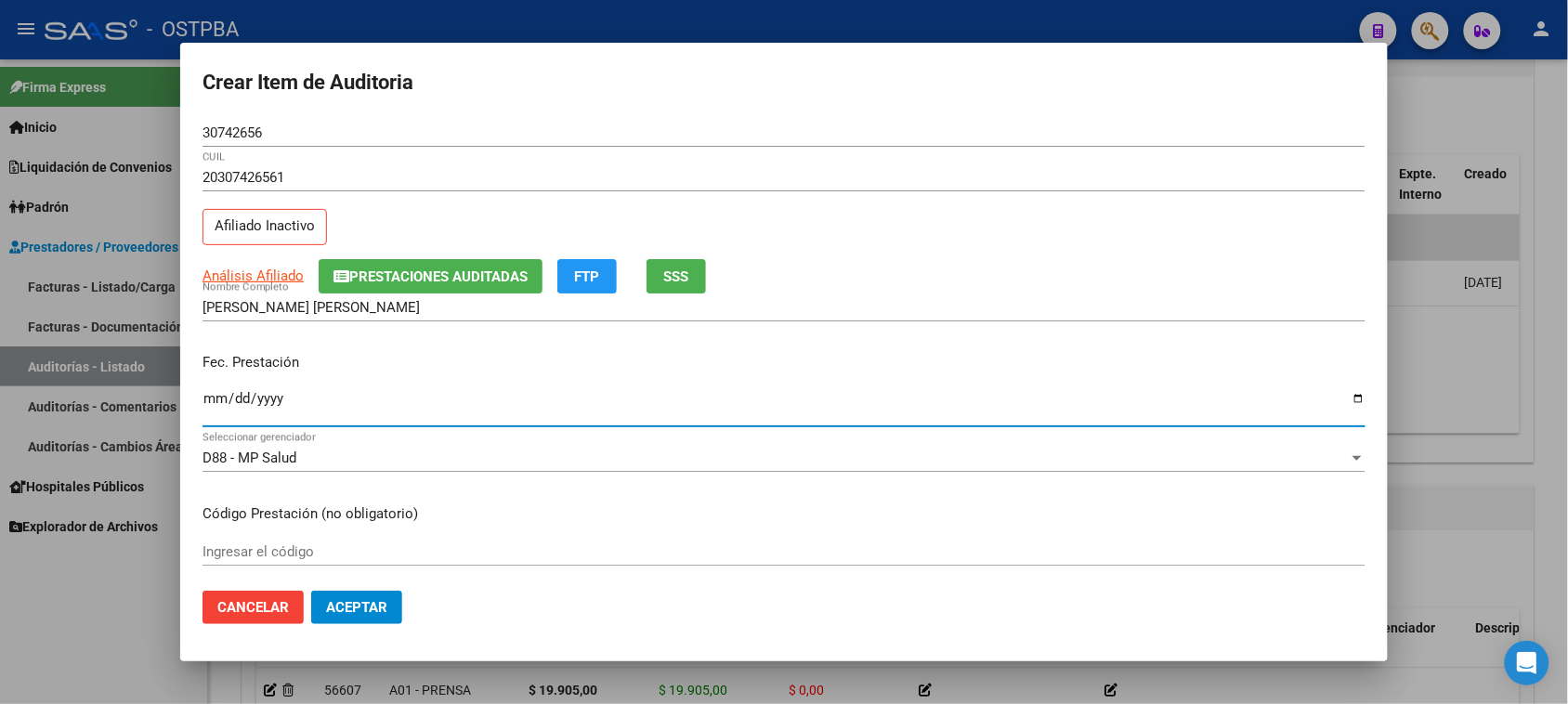
click at [206, 401] on input "Ingresar la fecha" at bounding box center [784, 405] width 1162 height 30
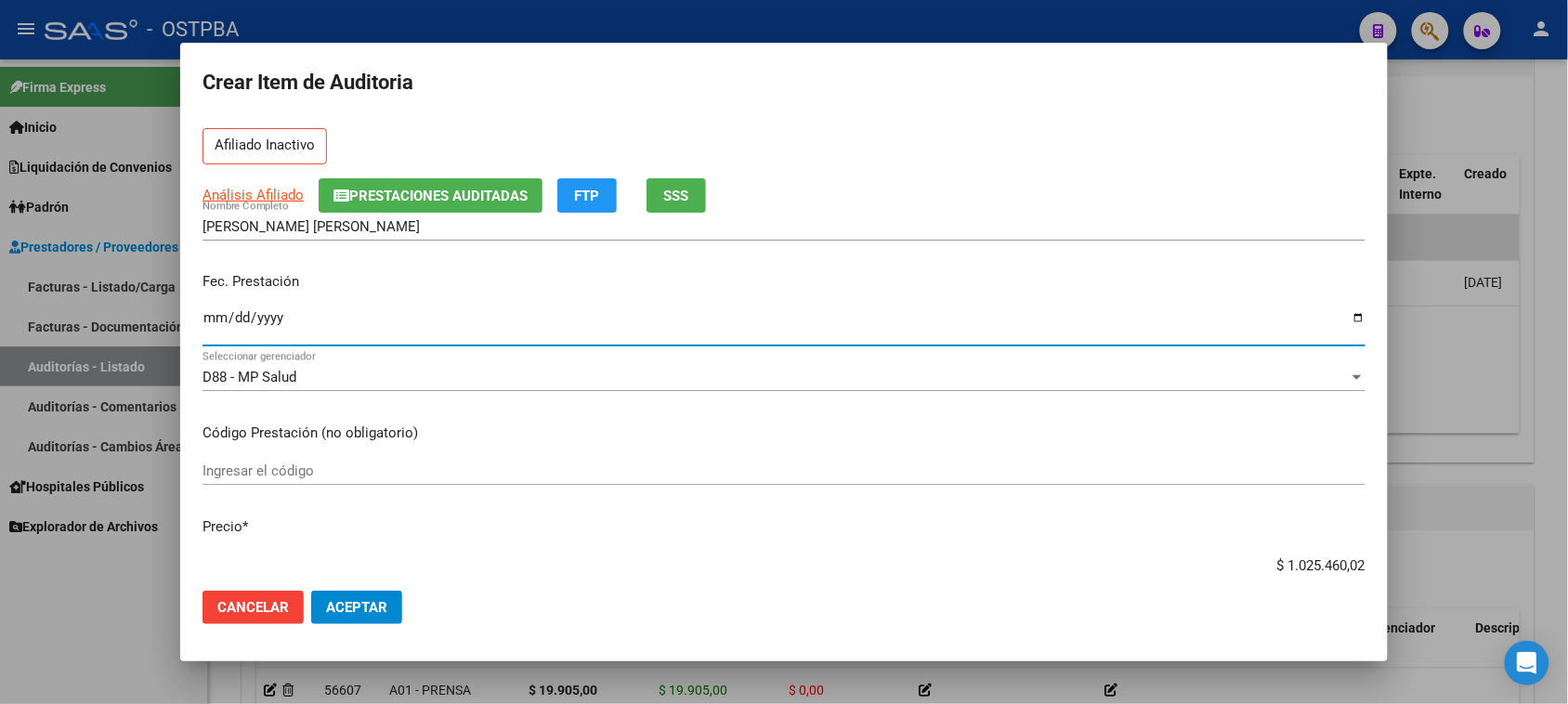
scroll to position [116, 0]
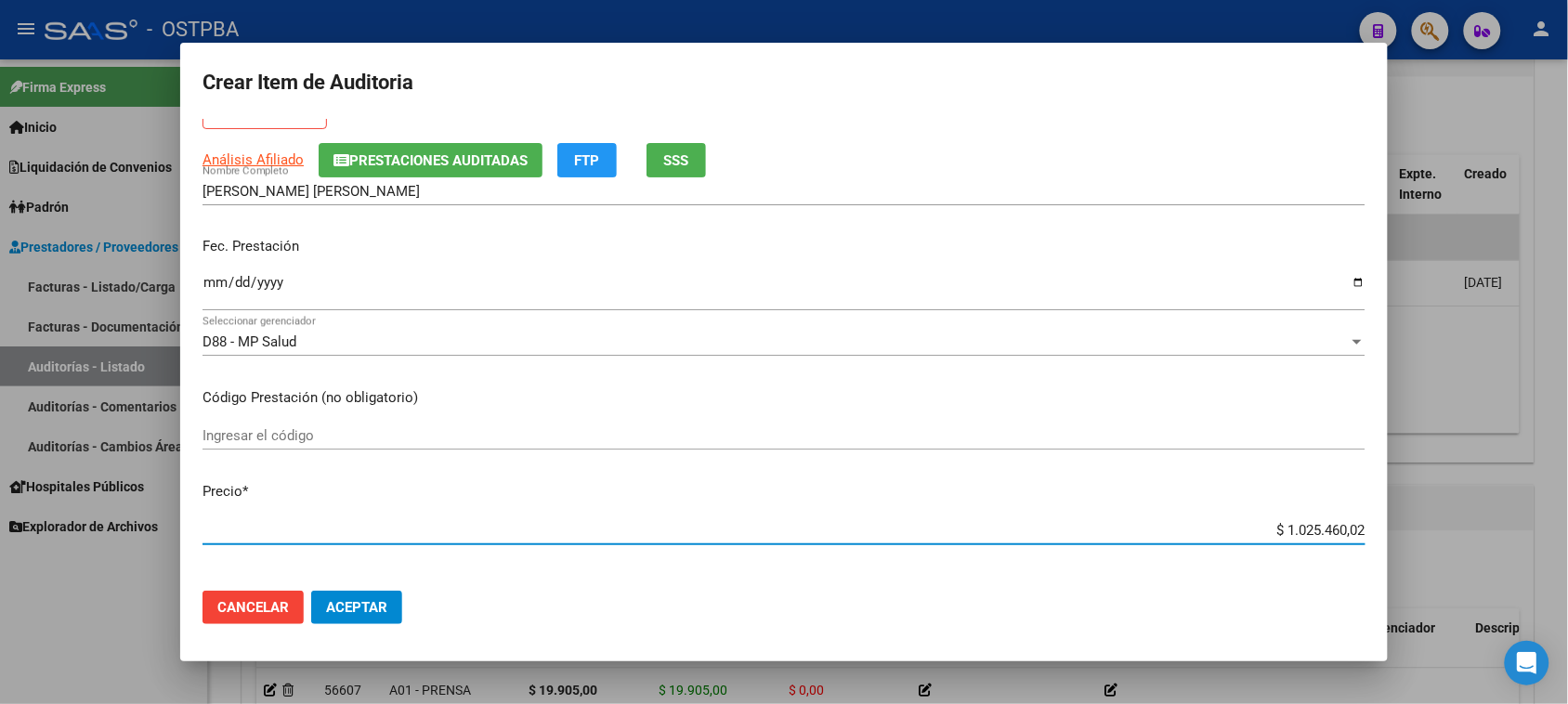
drag, startPoint x: 1265, startPoint y: 528, endPoint x: 1547, endPoint y: 532, distance: 282.0
click at [1547, 532] on div "Crear Item de Auditoria 30742656 Nro Documento 20307426561 CUIL Afiliado Inacti…" at bounding box center [784, 352] width 1568 height 704
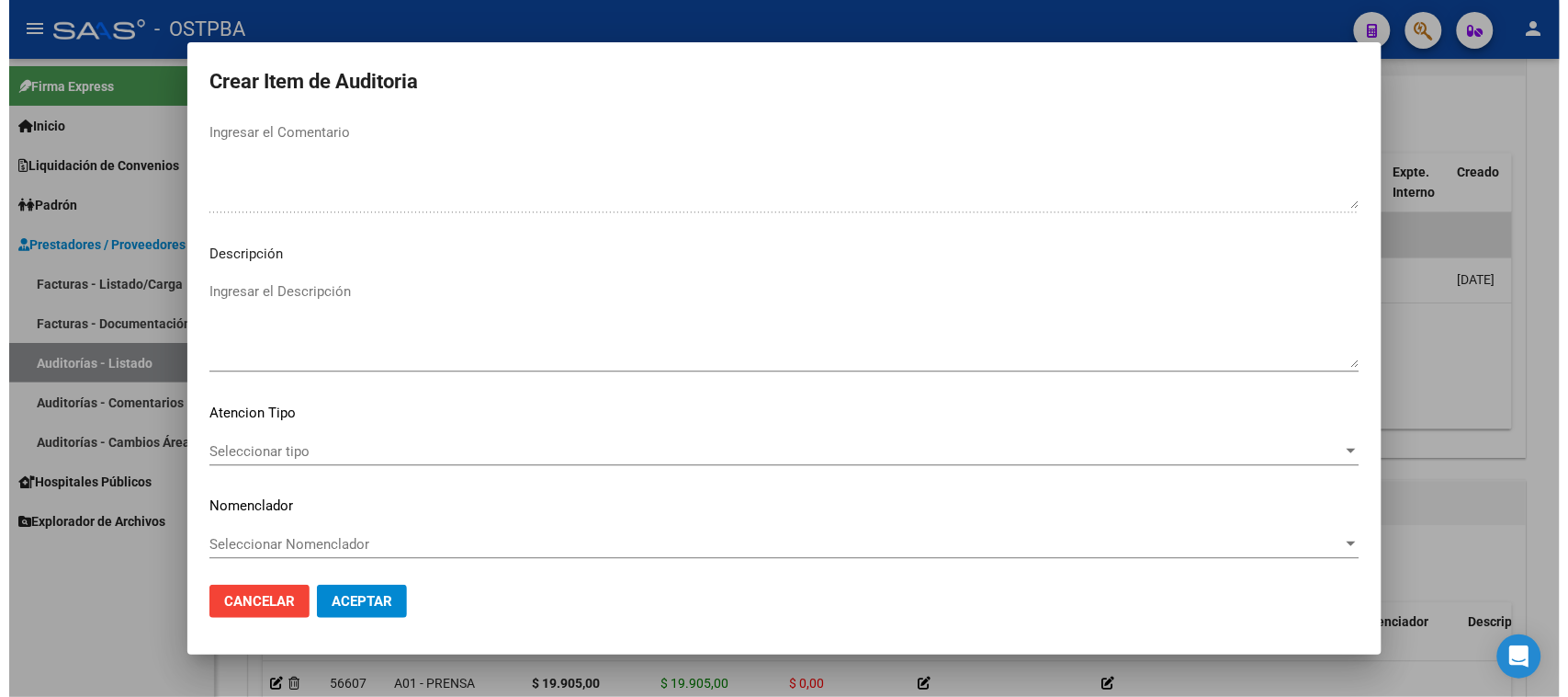
scroll to position [1200, 0]
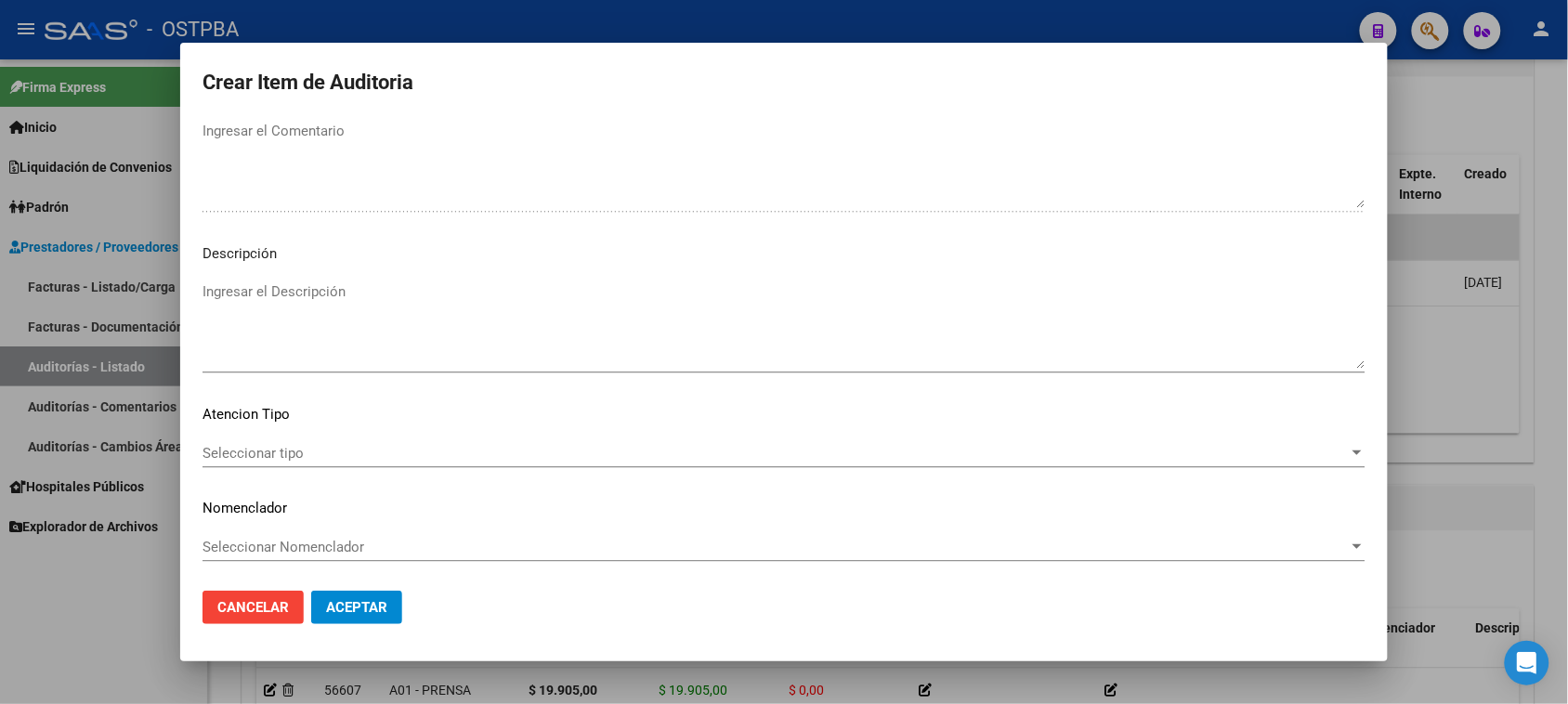
click at [300, 447] on span "Seleccionar tipo" at bounding box center [775, 453] width 1146 height 17
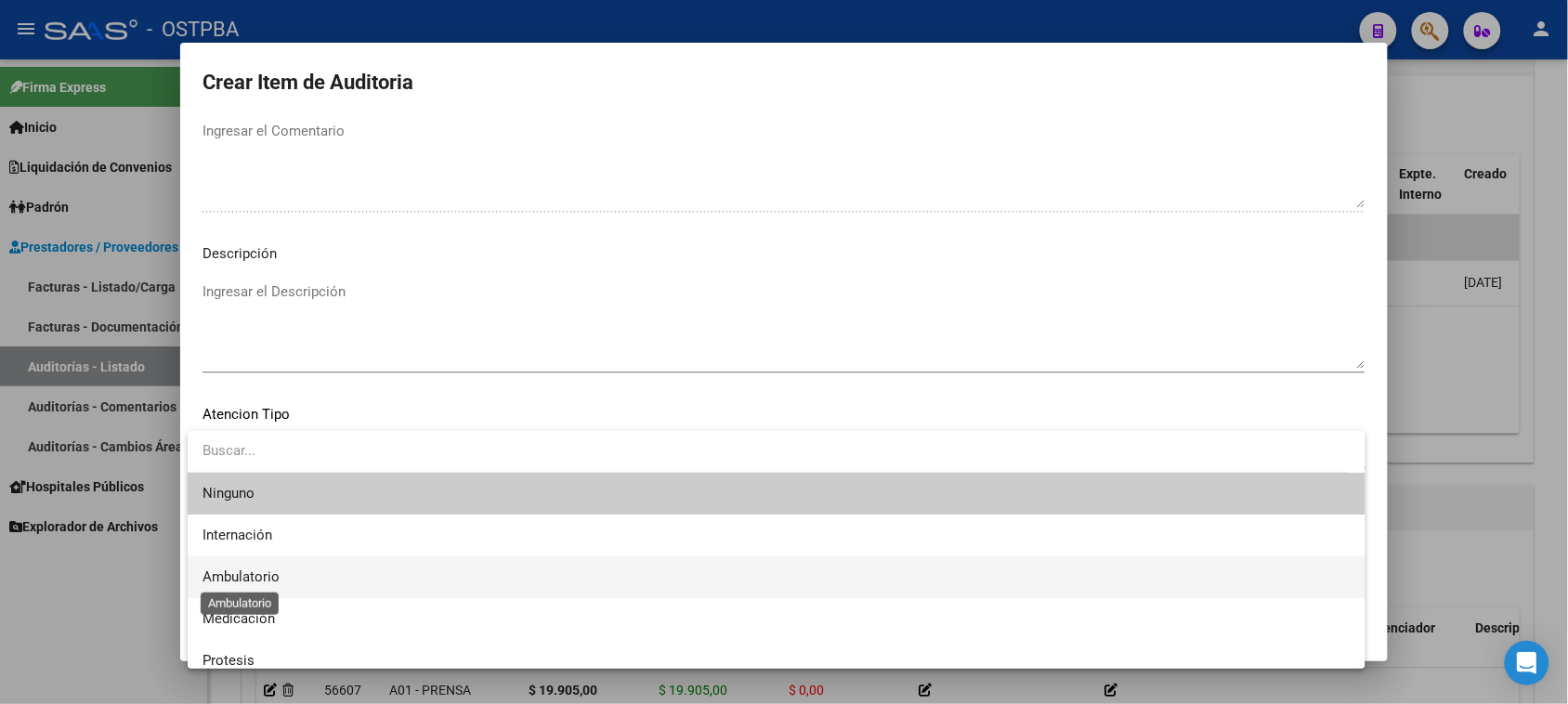
click at [258, 572] on span "Ambulatorio" at bounding box center [240, 577] width 77 height 17
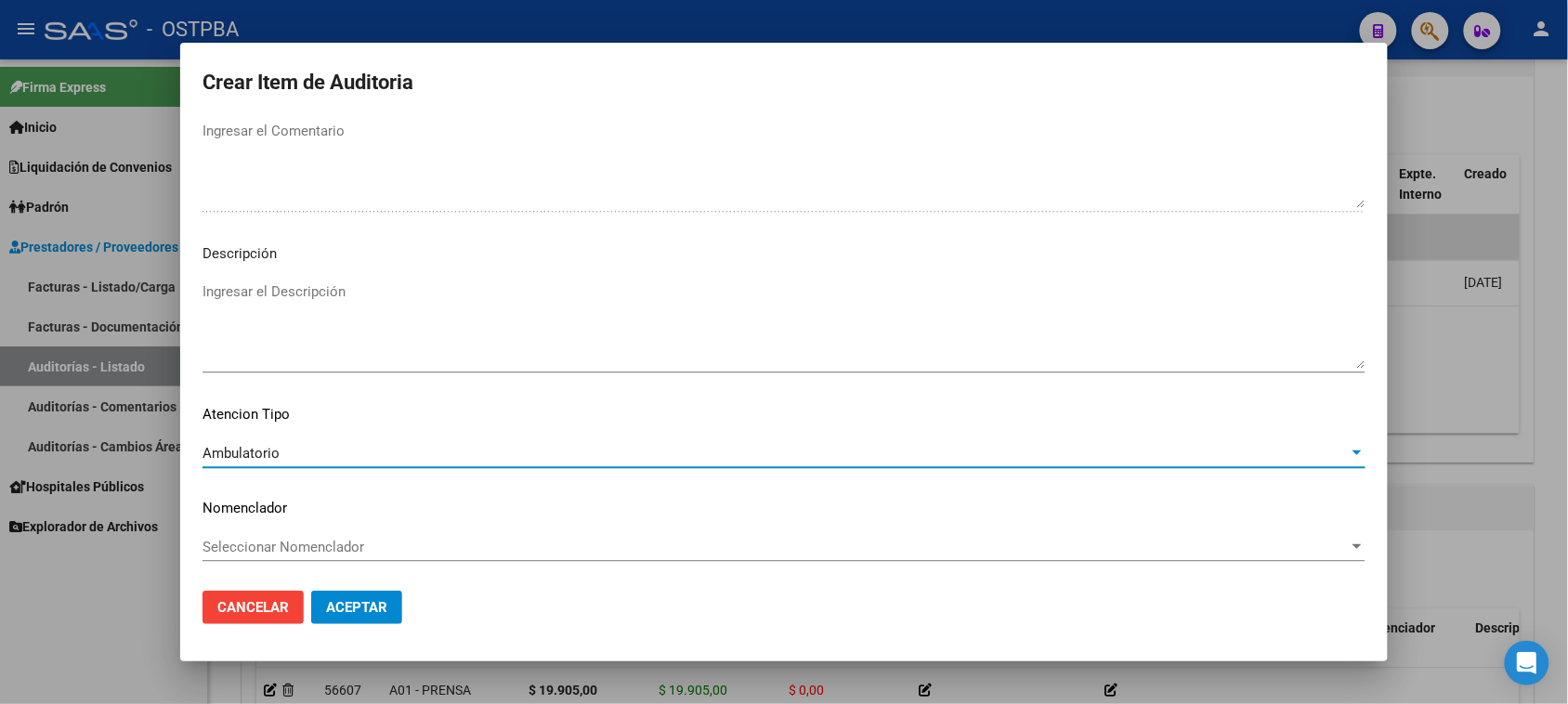
click at [350, 613] on span "Aceptar" at bounding box center [357, 608] width 61 height 17
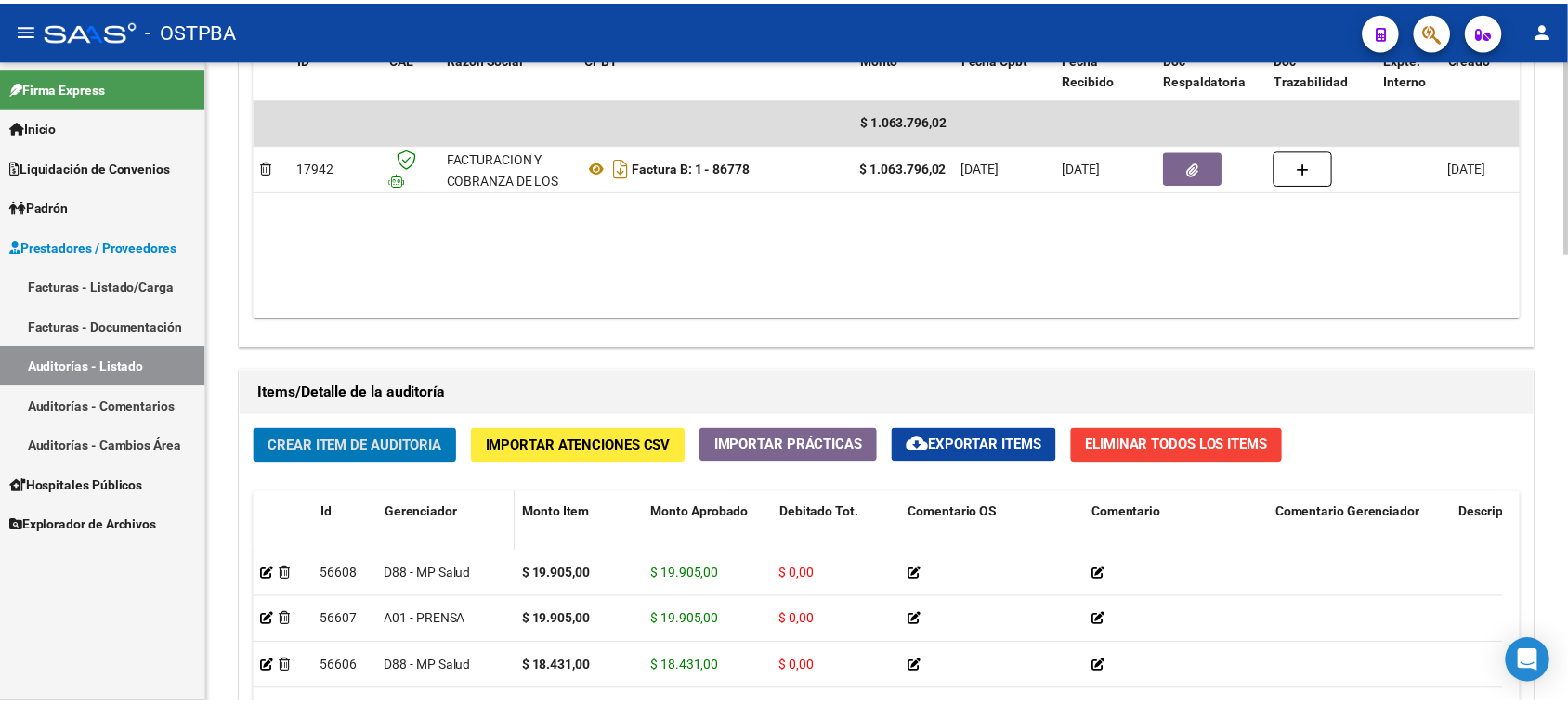
scroll to position [1160, 0]
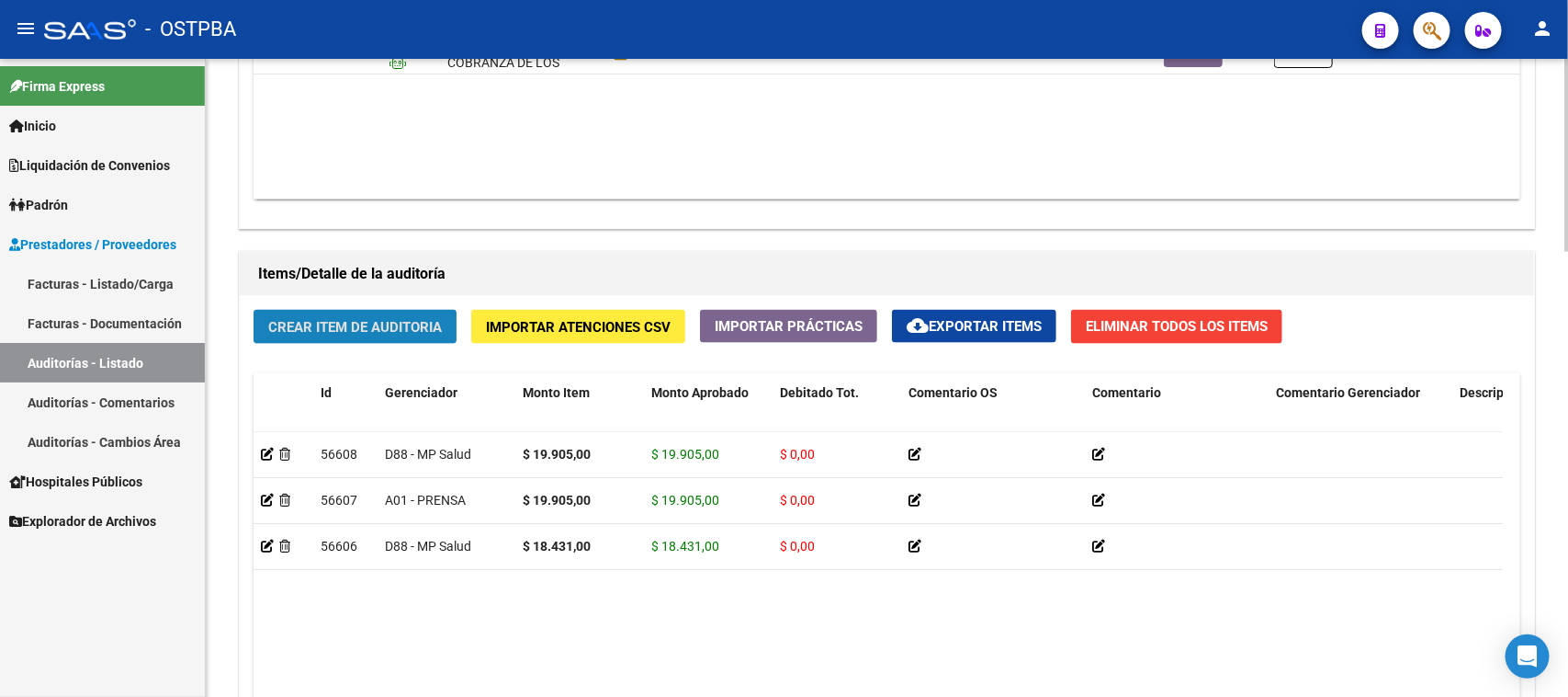
click at [433, 332] on span "Crear Item de Auditoria" at bounding box center [355, 328] width 174 height 17
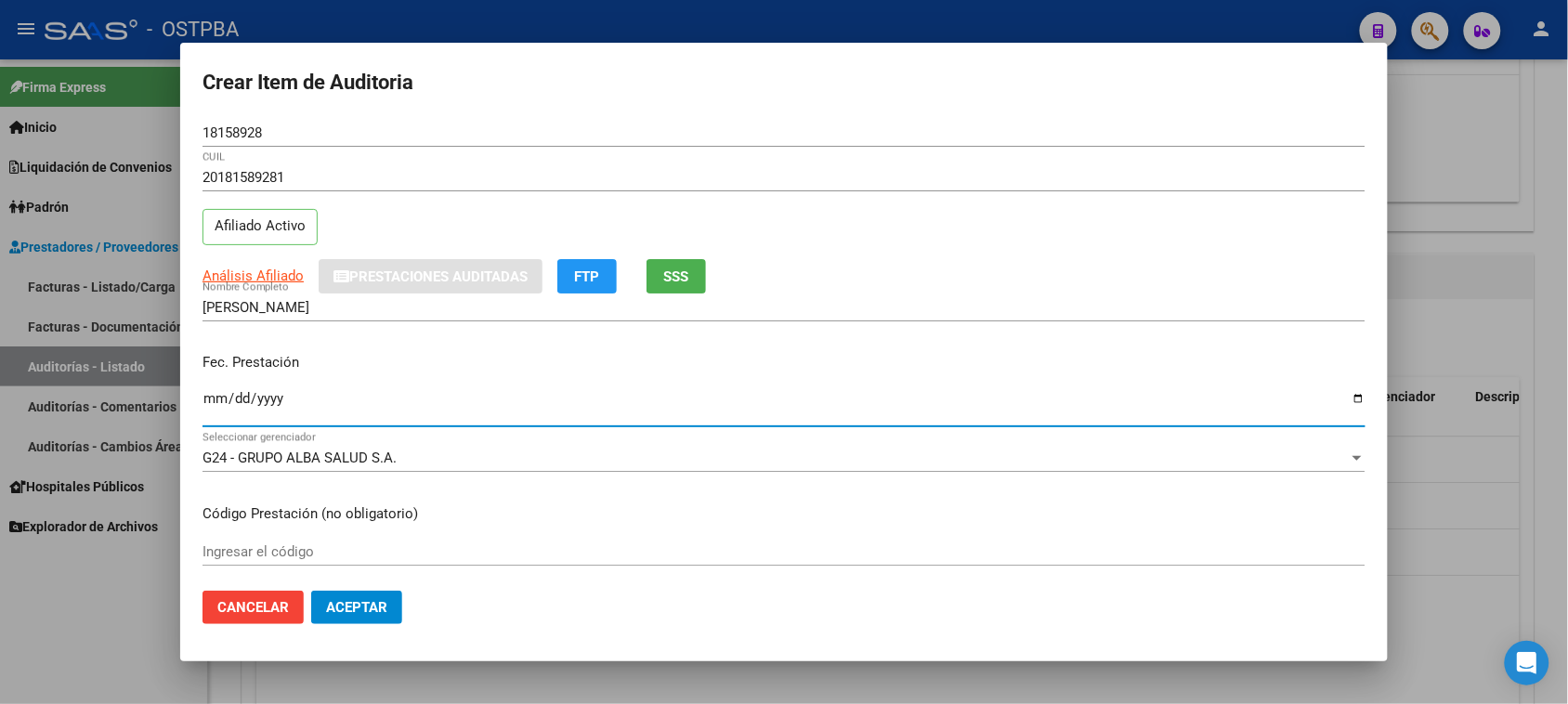
click at [205, 404] on input "Ingresar la fecha" at bounding box center [784, 405] width 1162 height 30
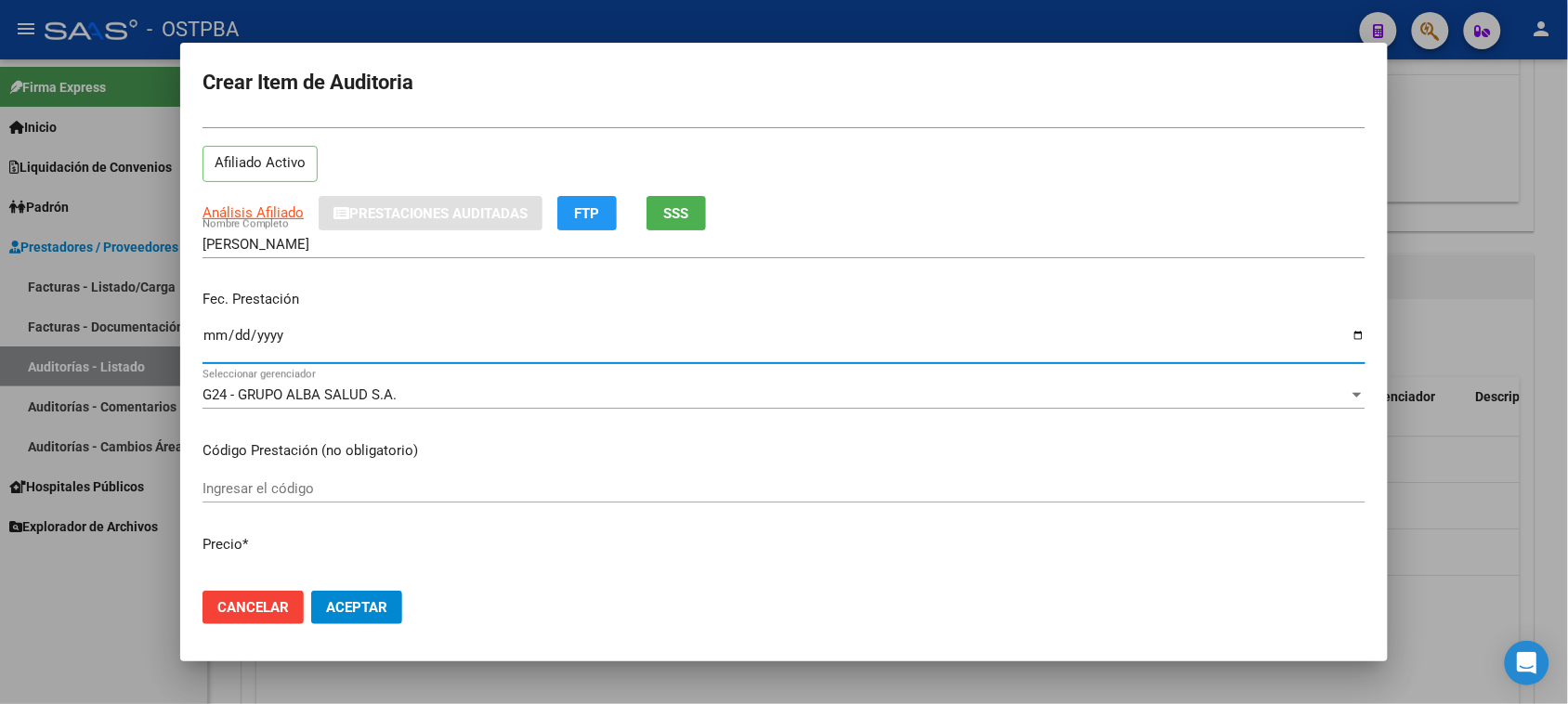
scroll to position [116, 0]
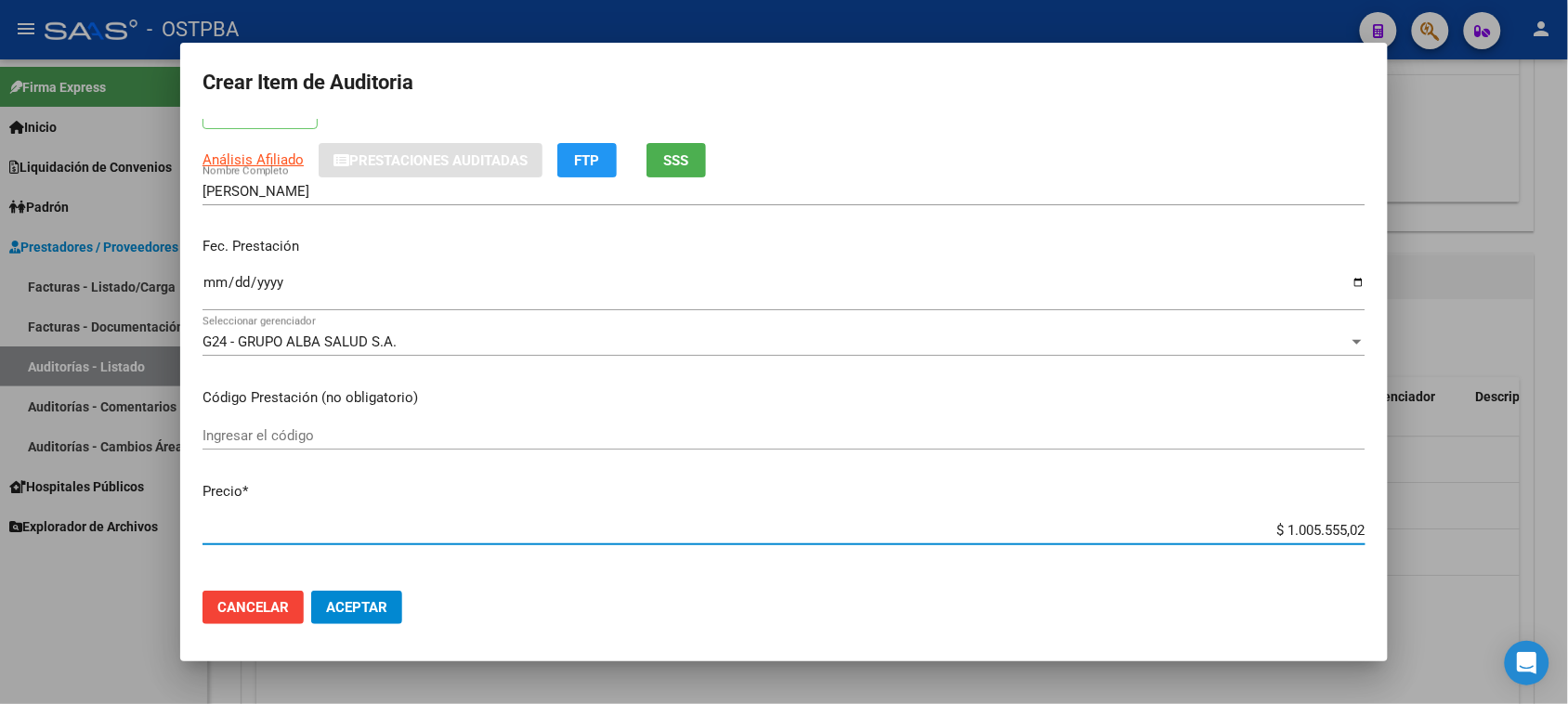
drag, startPoint x: 1269, startPoint y: 530, endPoint x: 1512, endPoint y: 530, distance: 243.0
click at [1512, 530] on div "Crear Item de Auditoria 18158928 Nro Documento 20181589281 CUIL Afiliado Activo…" at bounding box center [784, 352] width 1568 height 704
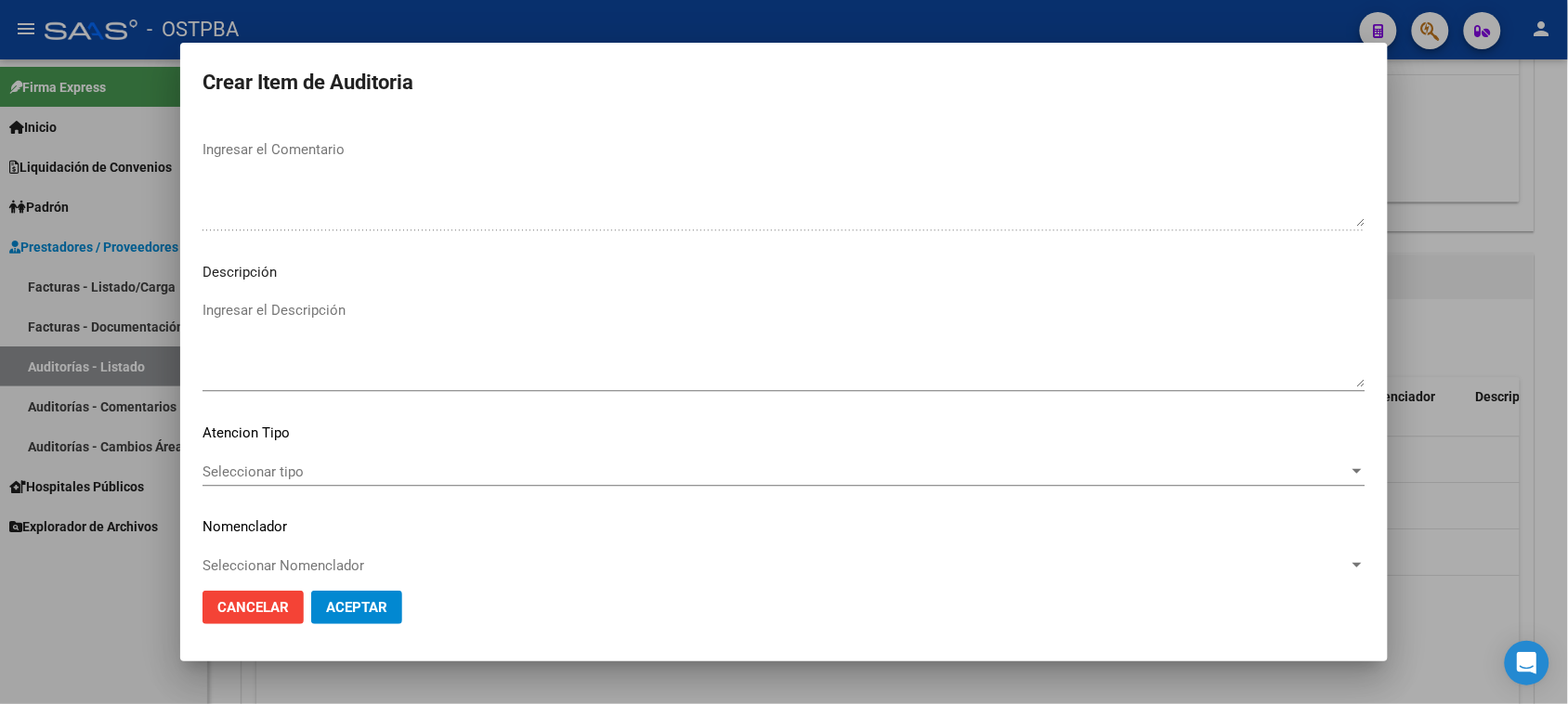
scroll to position [1212, 0]
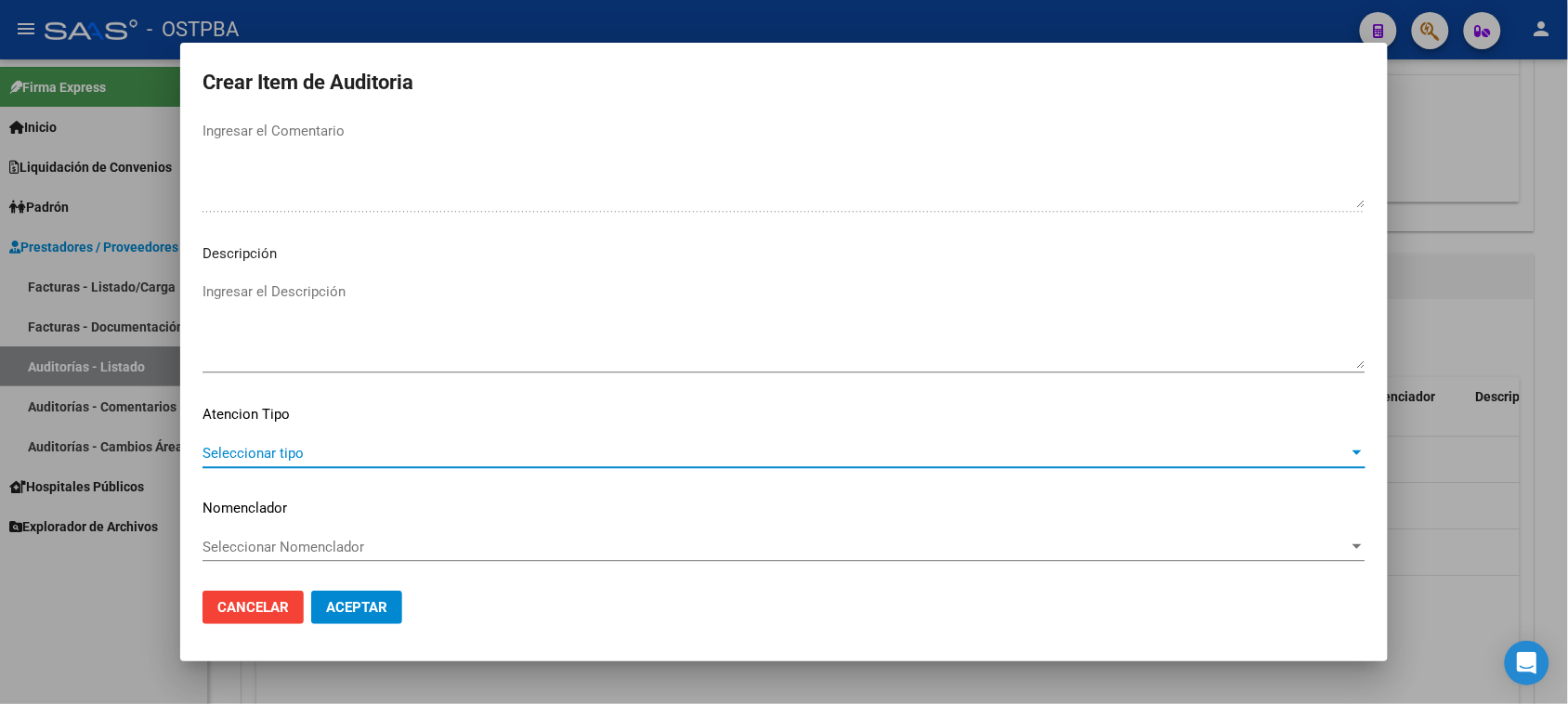
click at [228, 456] on span "Seleccionar tipo" at bounding box center [775, 453] width 1146 height 17
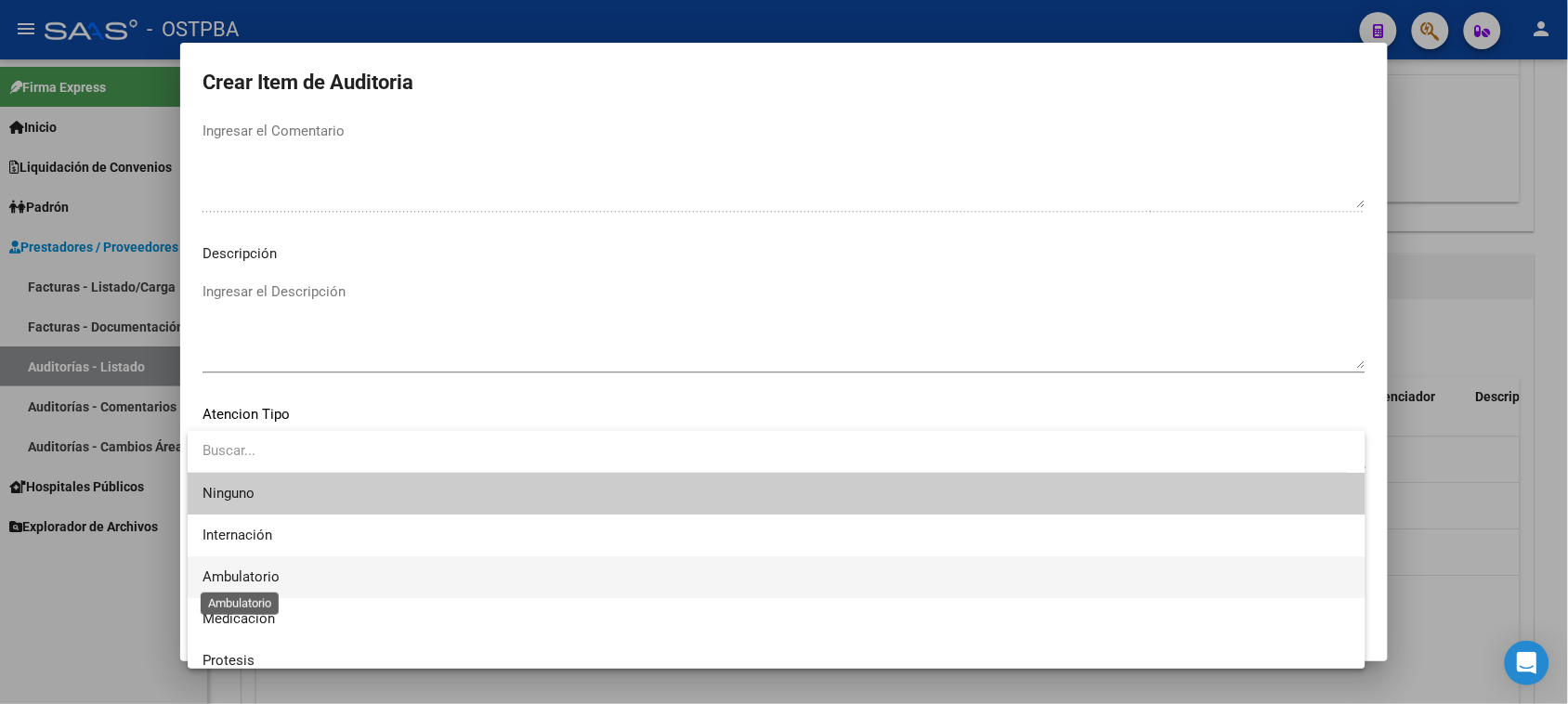
click at [220, 573] on span "Ambulatorio" at bounding box center [240, 577] width 77 height 17
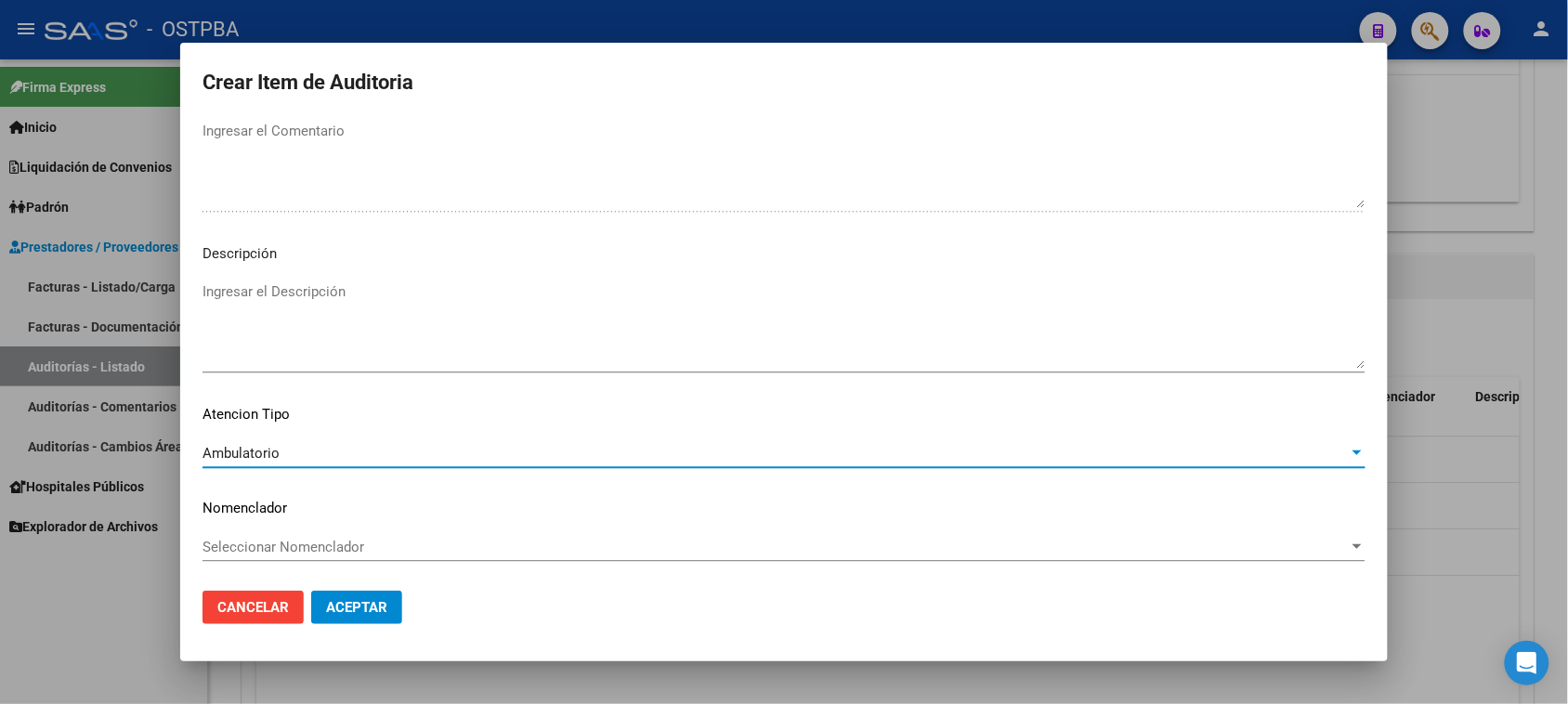
click at [341, 615] on button "Aceptar" at bounding box center [356, 607] width 91 height 33
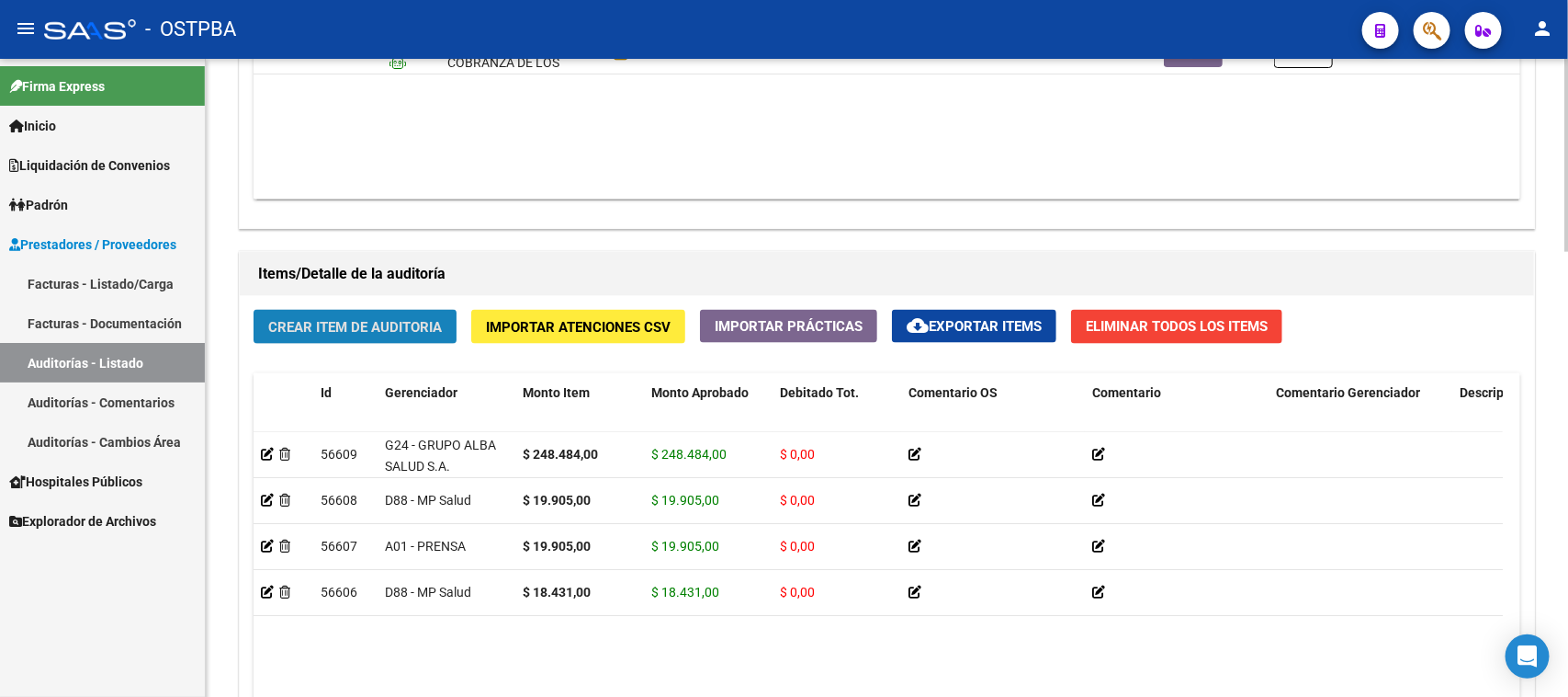
click at [336, 319] on span "Crear Item de Auditoria" at bounding box center [355, 328] width 174 height 17
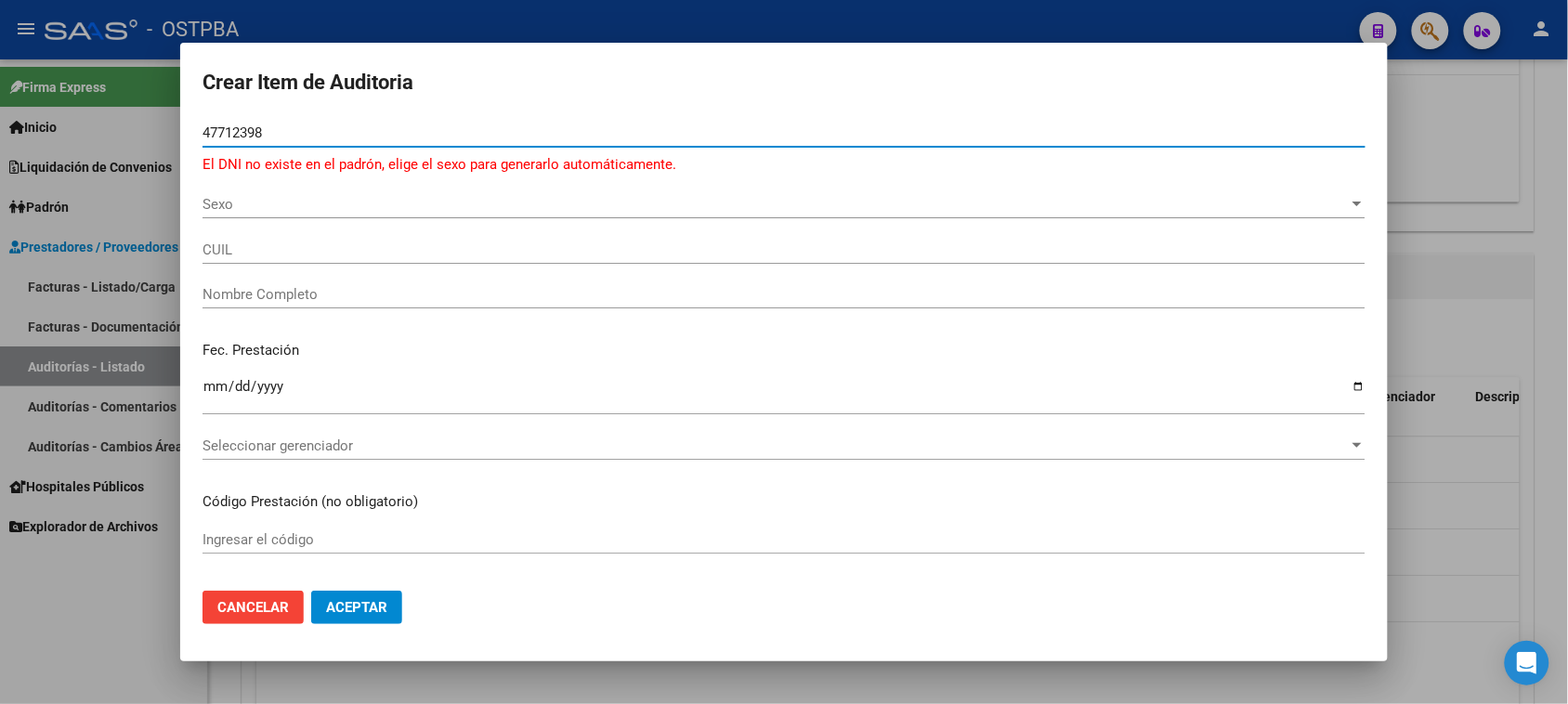
click at [224, 128] on input "47712398" at bounding box center [784, 133] width 1162 height 17
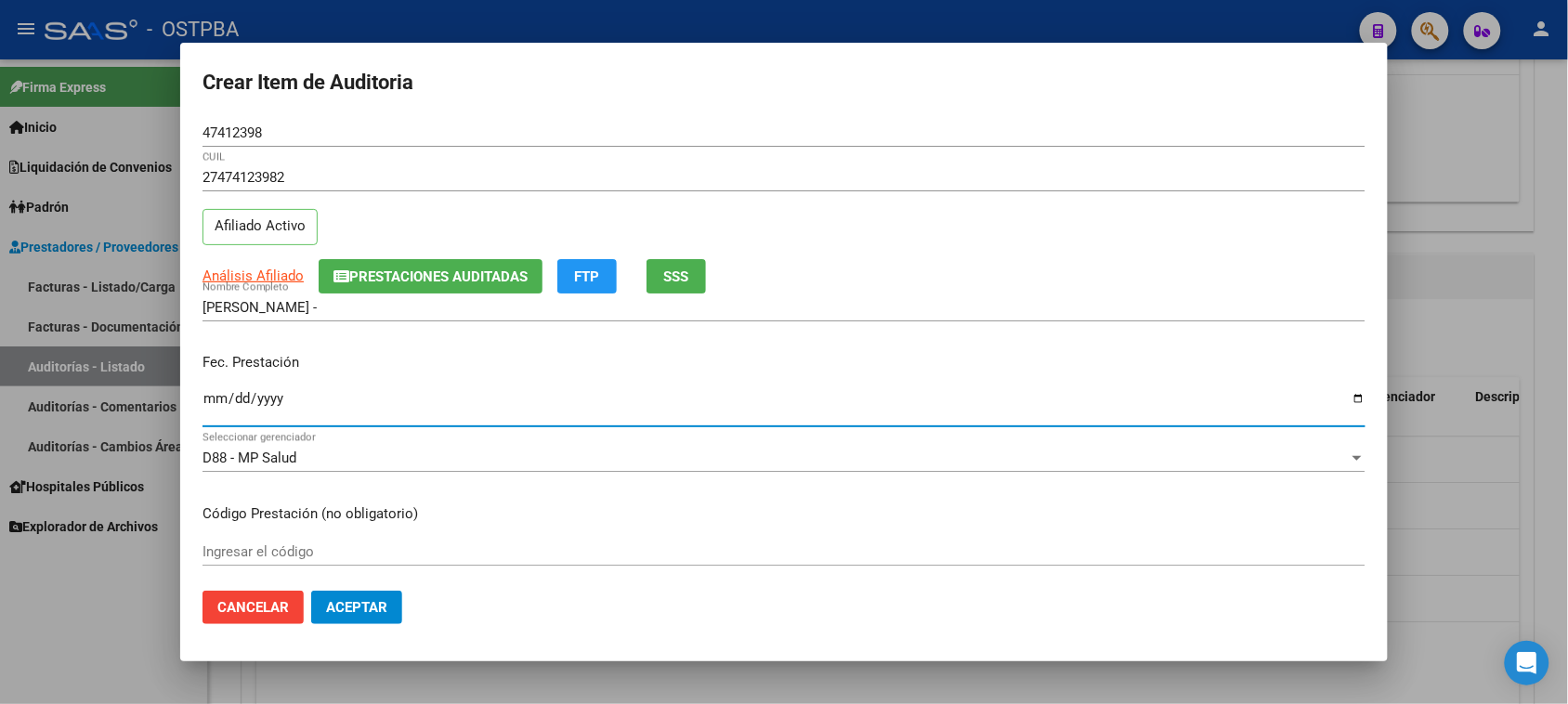
click at [212, 404] on input "Ingresar la fecha" at bounding box center [784, 405] width 1162 height 30
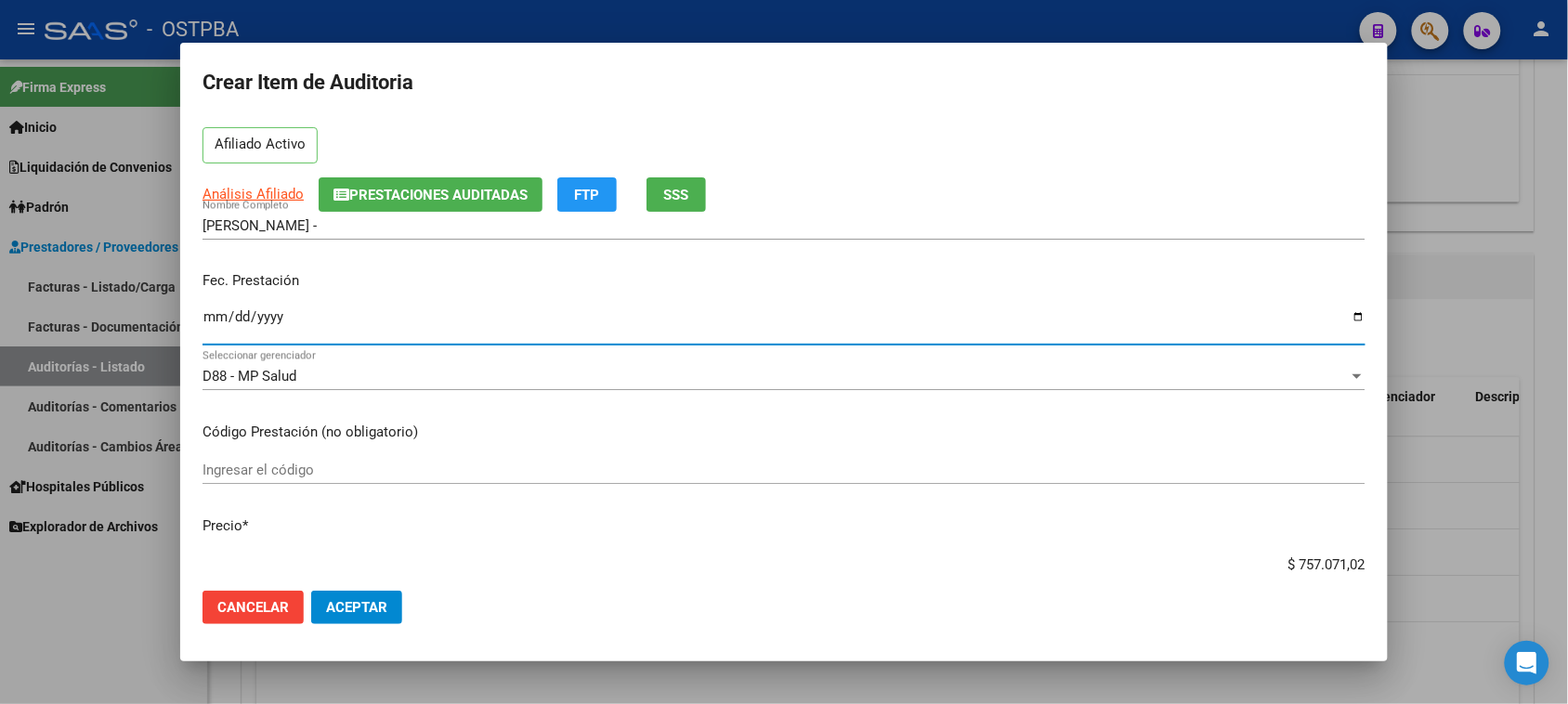
scroll to position [232, 0]
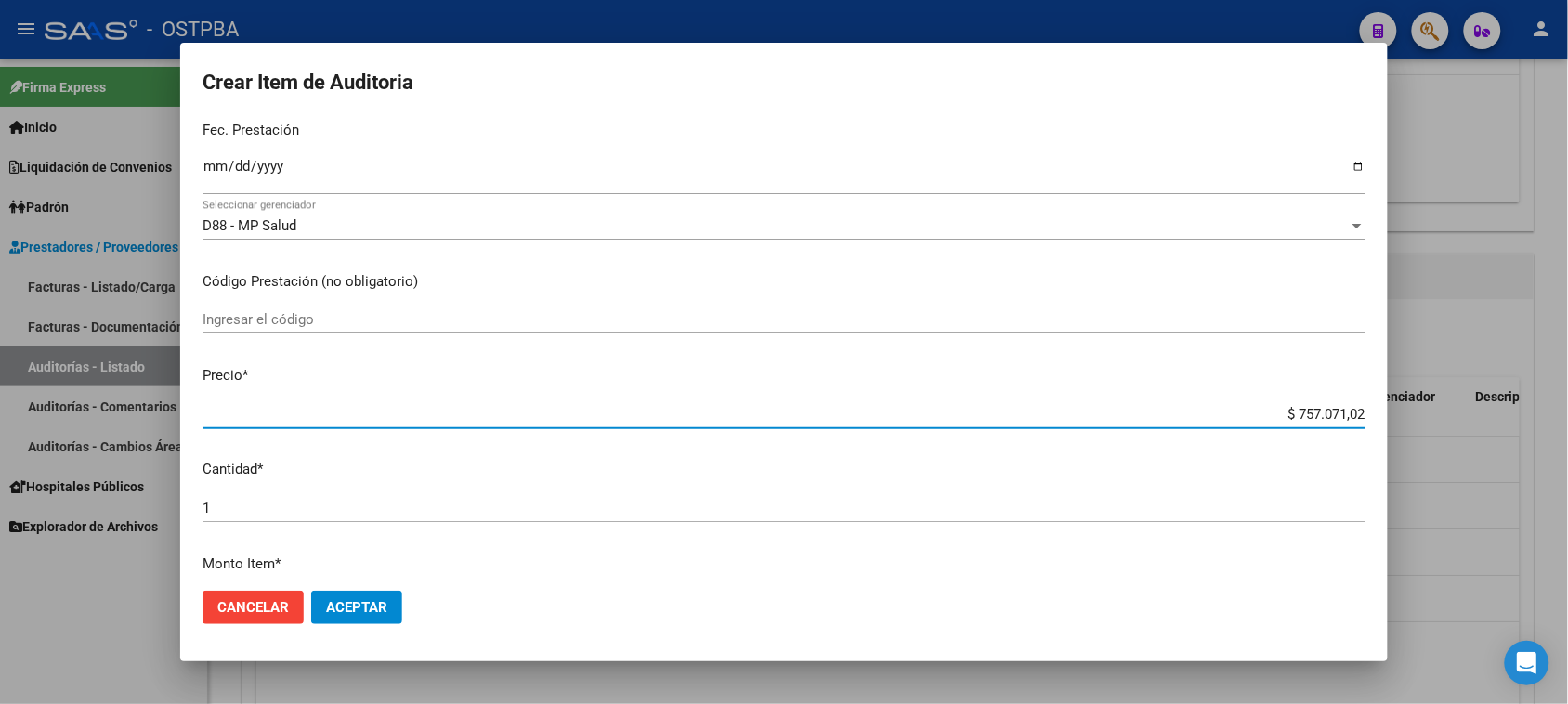
drag, startPoint x: 1283, startPoint y: 410, endPoint x: 1498, endPoint y: 427, distance: 215.7
click at [1498, 427] on div "Crear Item de Auditoria 47412398 Nro Documento 27474123982 CUIL Afiliado Activo…" at bounding box center [784, 352] width 1568 height 704
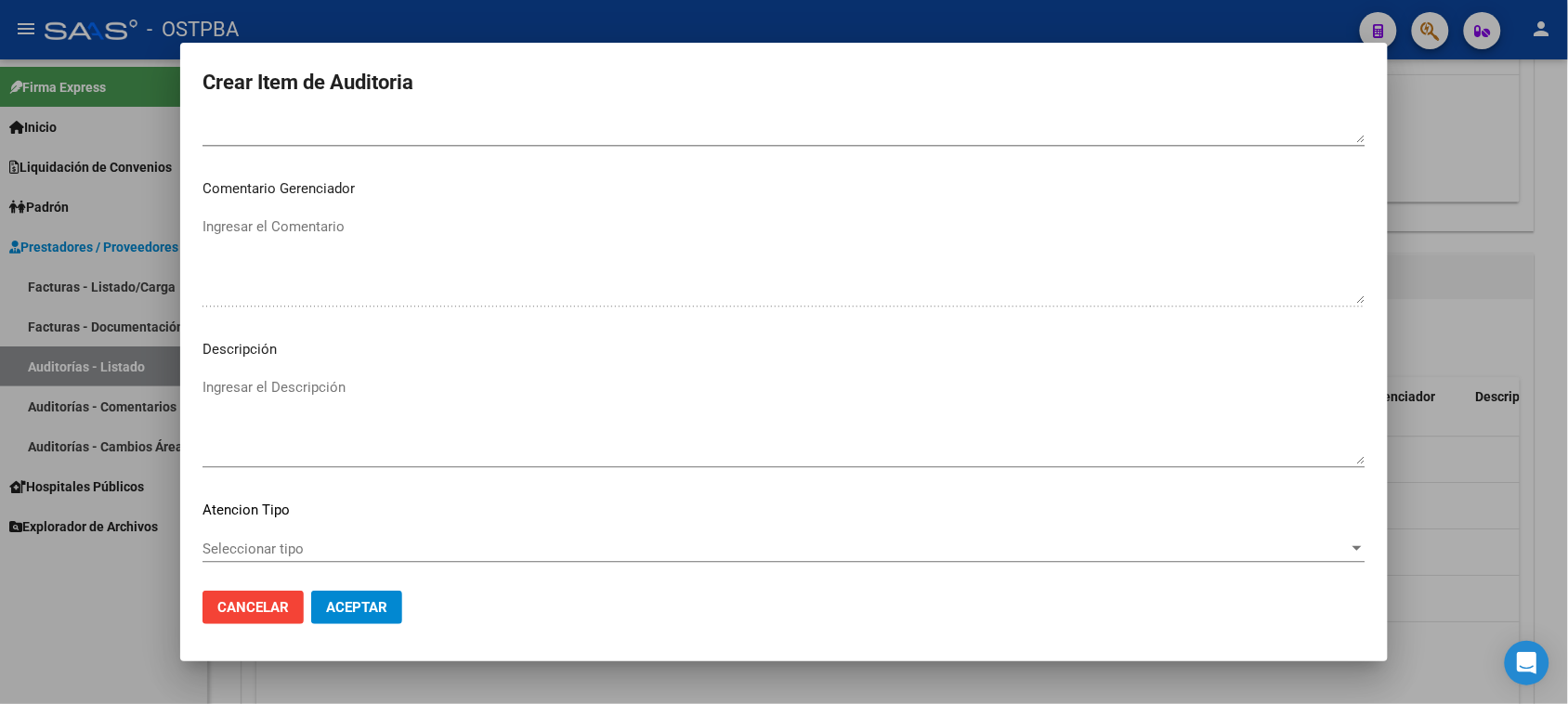
scroll to position [1212, 0]
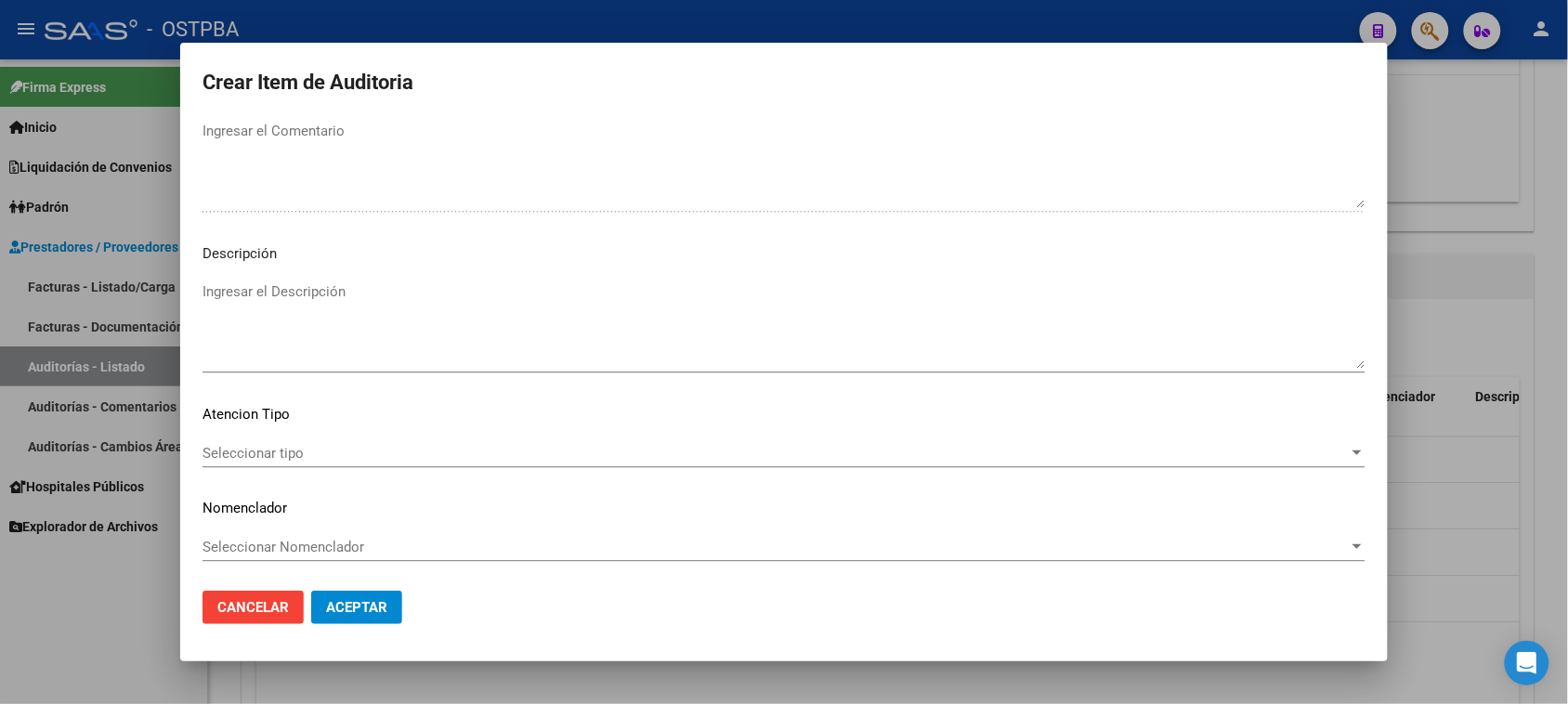
click at [241, 450] on span "Seleccionar tipo" at bounding box center [775, 453] width 1146 height 17
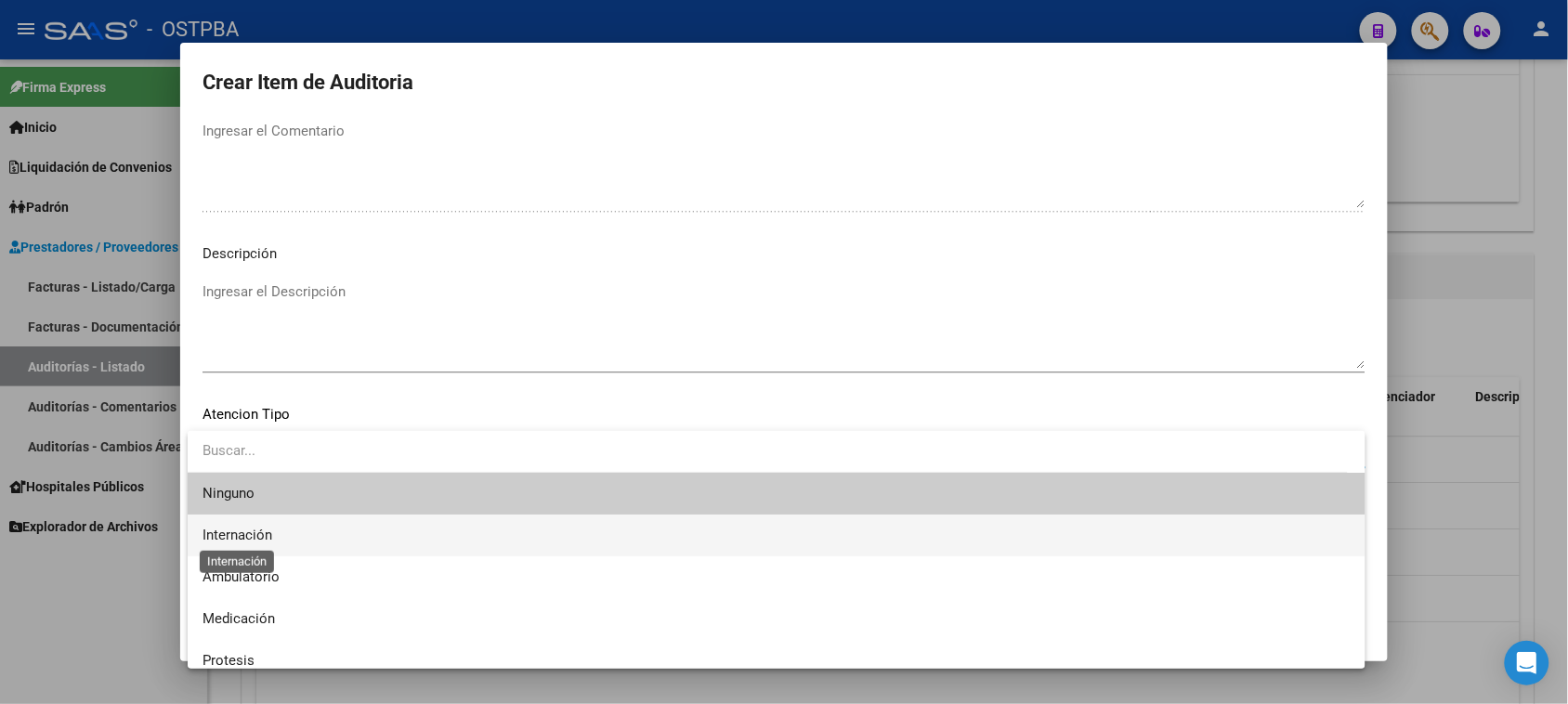
click at [247, 531] on span "Internación" at bounding box center [237, 535] width 70 height 17
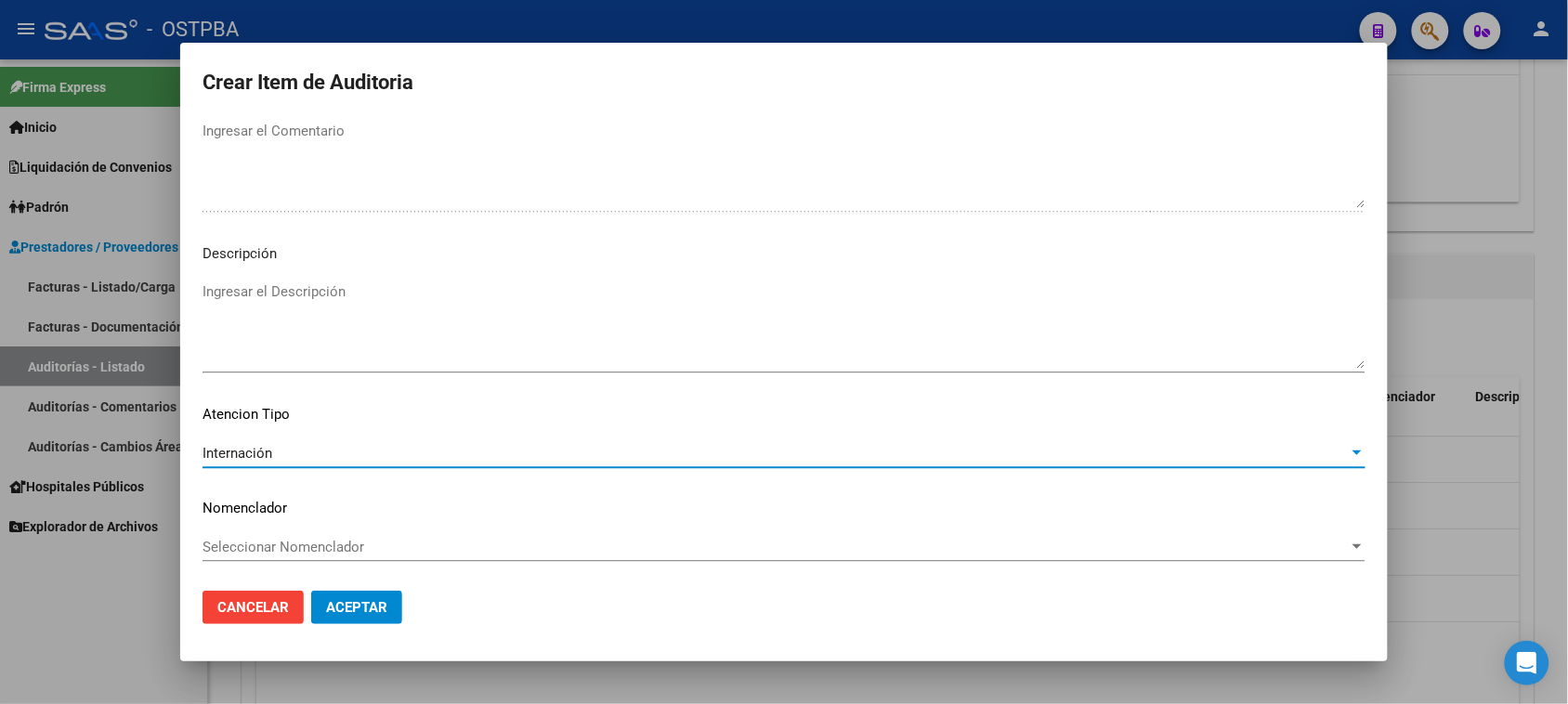
click at [354, 602] on span "Aceptar" at bounding box center [357, 608] width 61 height 17
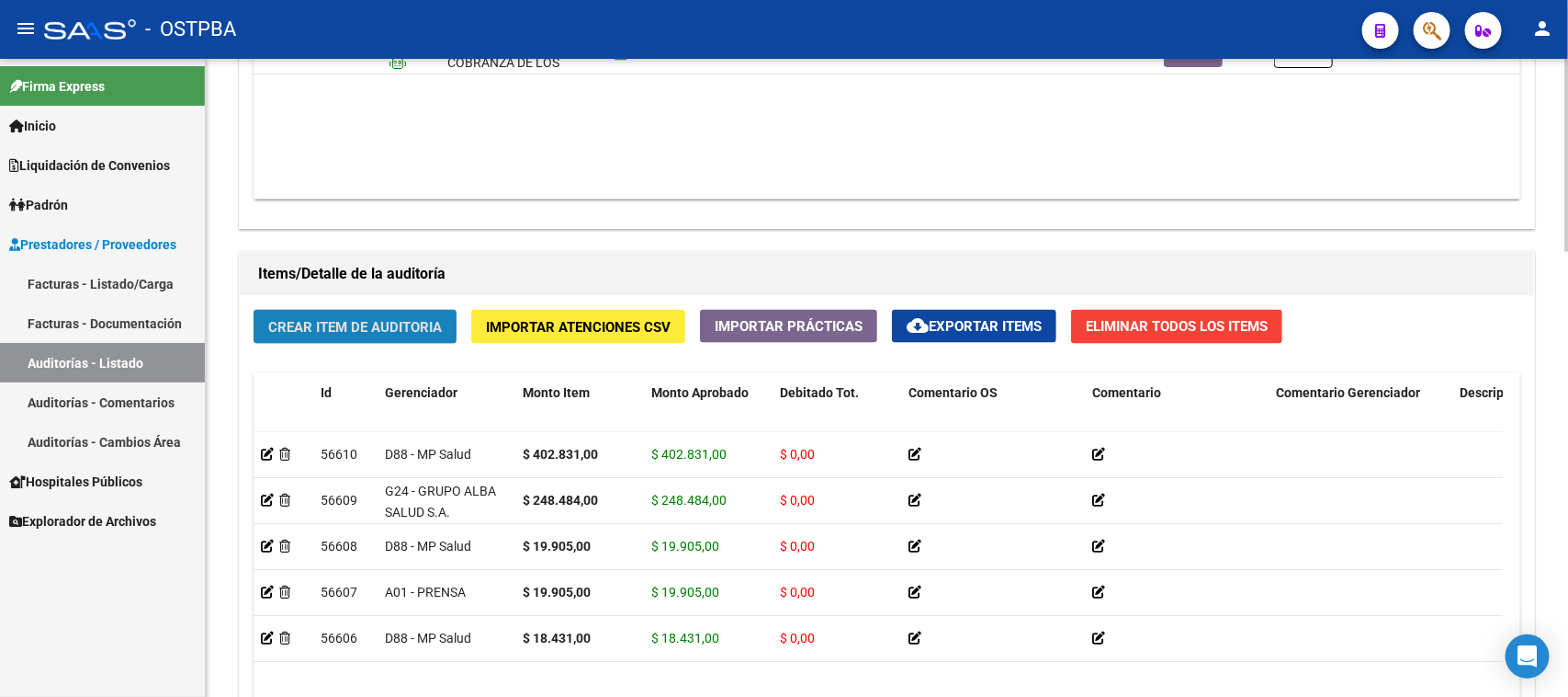
click at [393, 332] on span "Crear Item de Auditoria" at bounding box center [355, 328] width 174 height 17
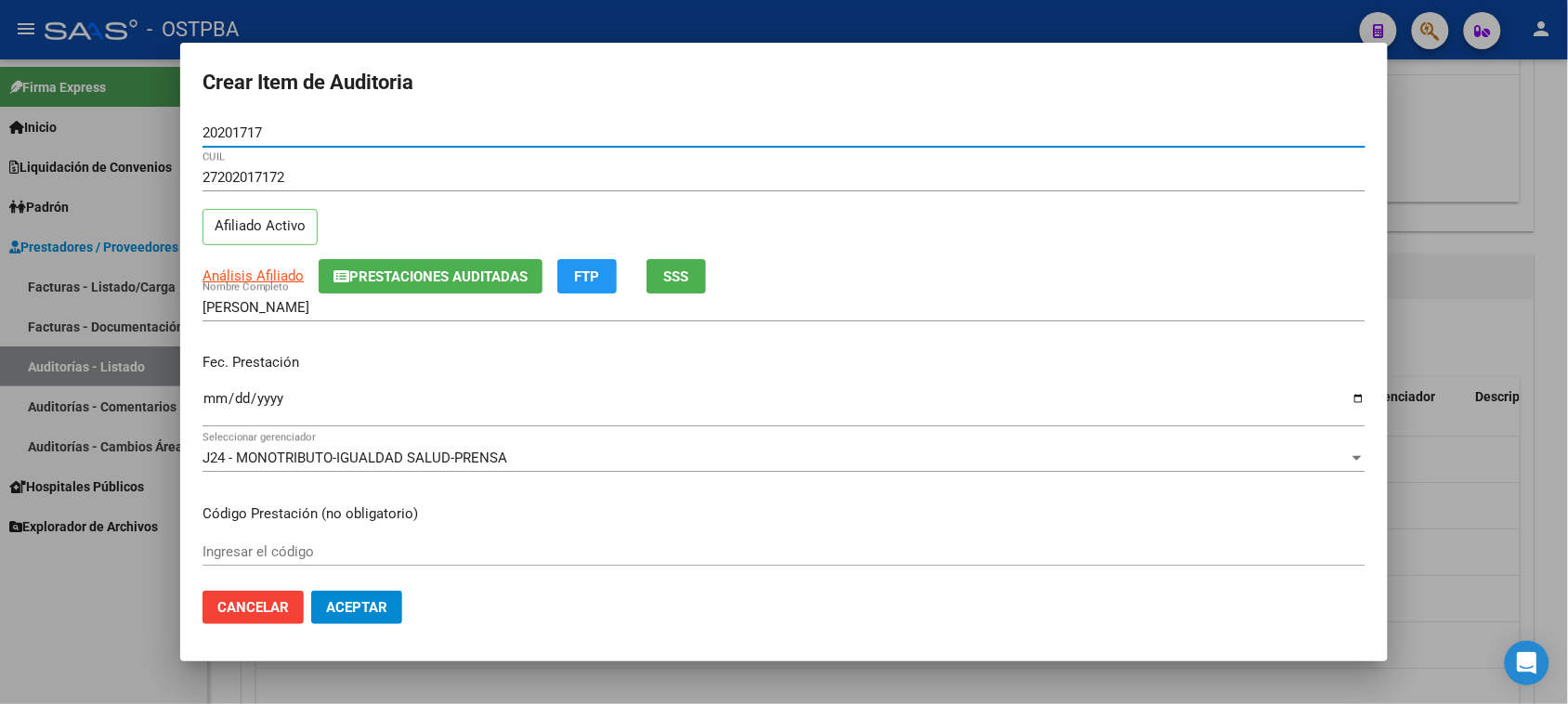
drag, startPoint x: 206, startPoint y: 402, endPoint x: 235, endPoint y: 410, distance: 30.1
click at [224, 404] on input "Ingresar la fecha" at bounding box center [784, 405] width 1162 height 30
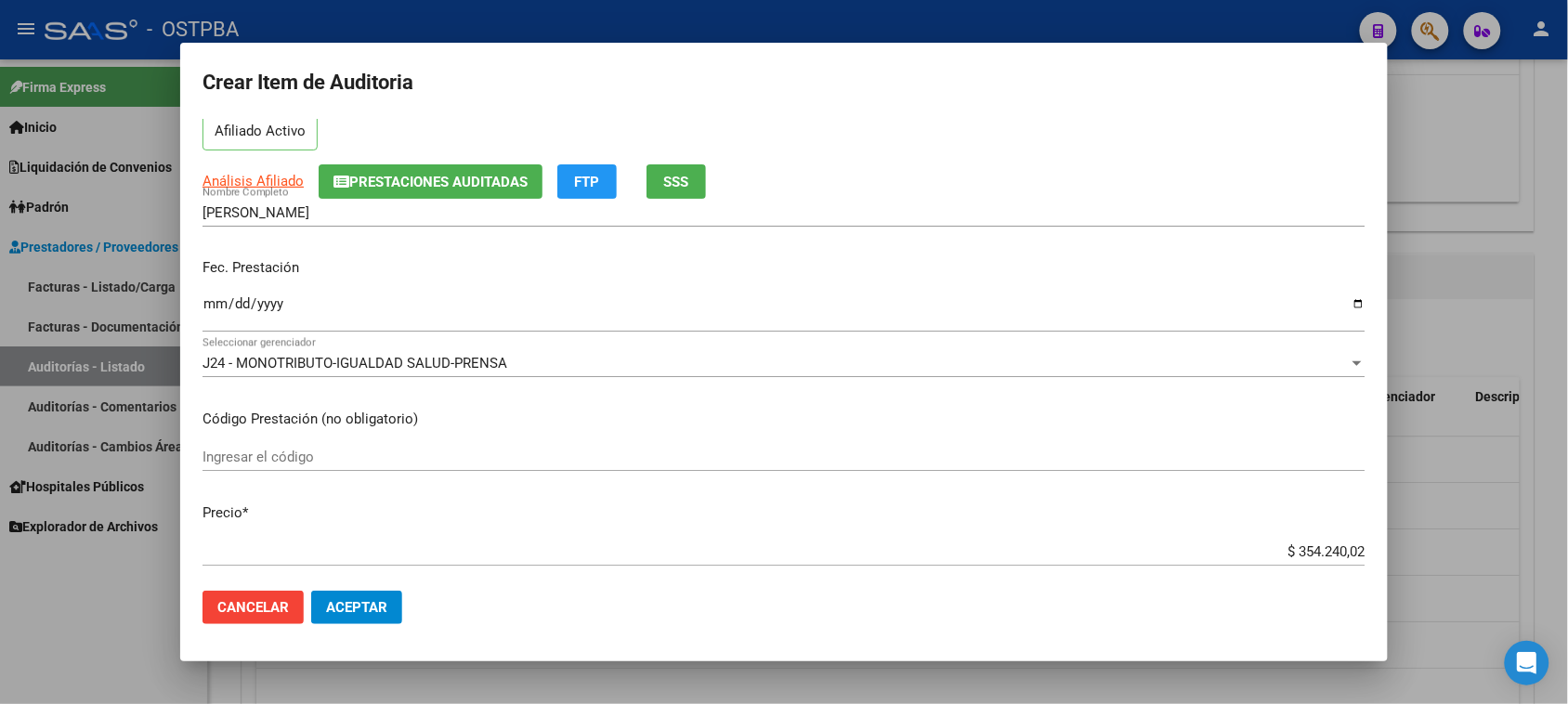
scroll to position [232, 0]
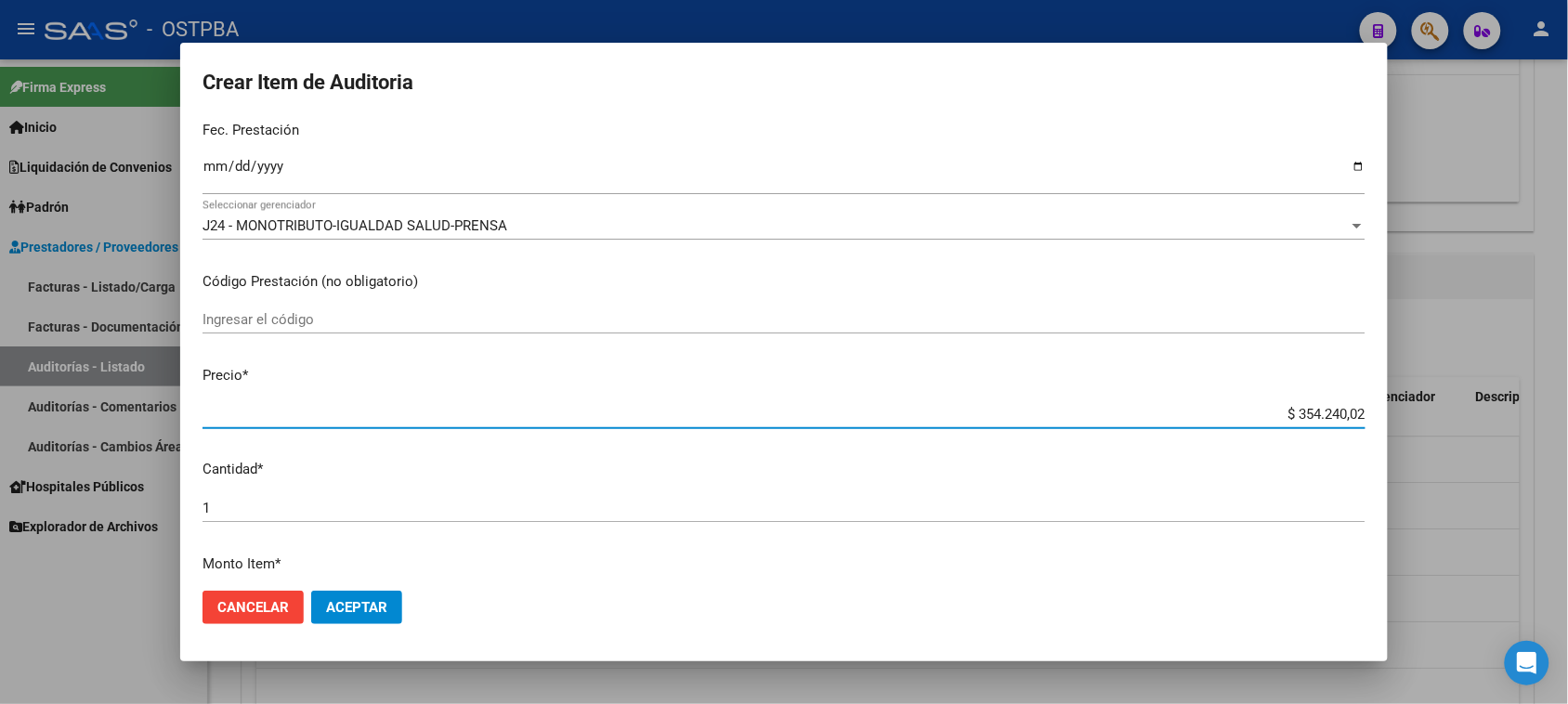
drag, startPoint x: 1277, startPoint y: 411, endPoint x: 1562, endPoint y: 433, distance: 285.8
click at [1562, 433] on div "Crear Item de Auditoria 20201717 Nro Documento 27202017172 CUIL Afiliado Activo…" at bounding box center [784, 352] width 1568 height 704
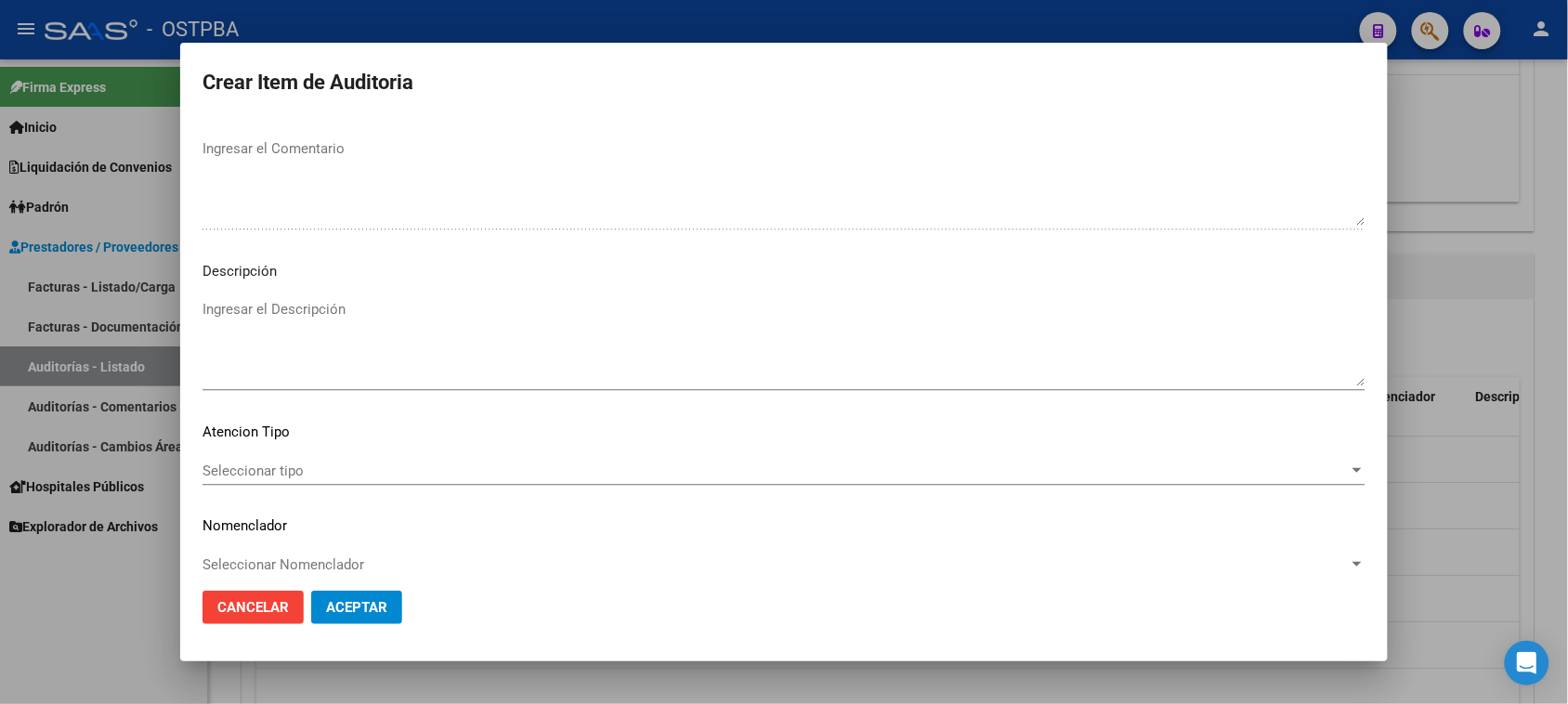
scroll to position [1212, 0]
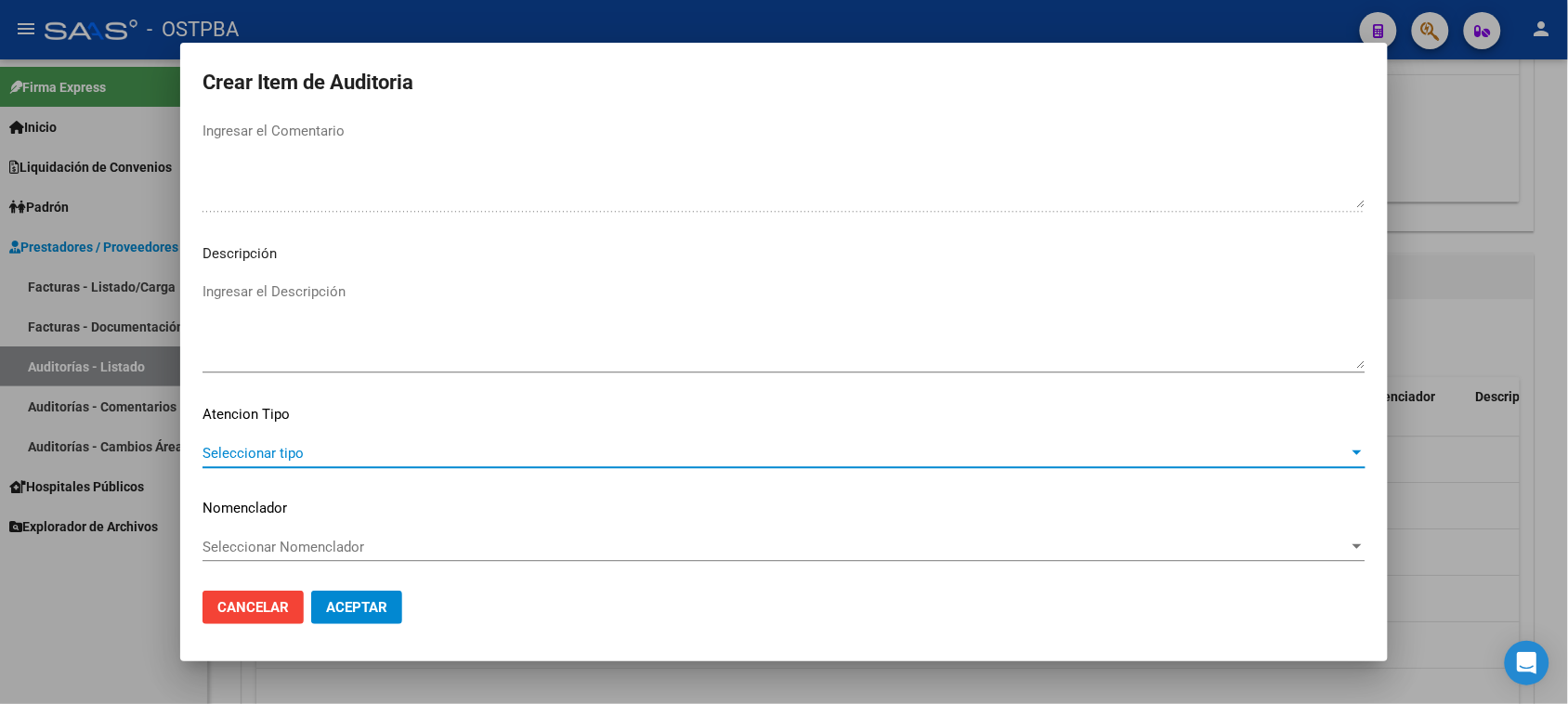
click at [291, 453] on span "Seleccionar tipo" at bounding box center [775, 453] width 1146 height 17
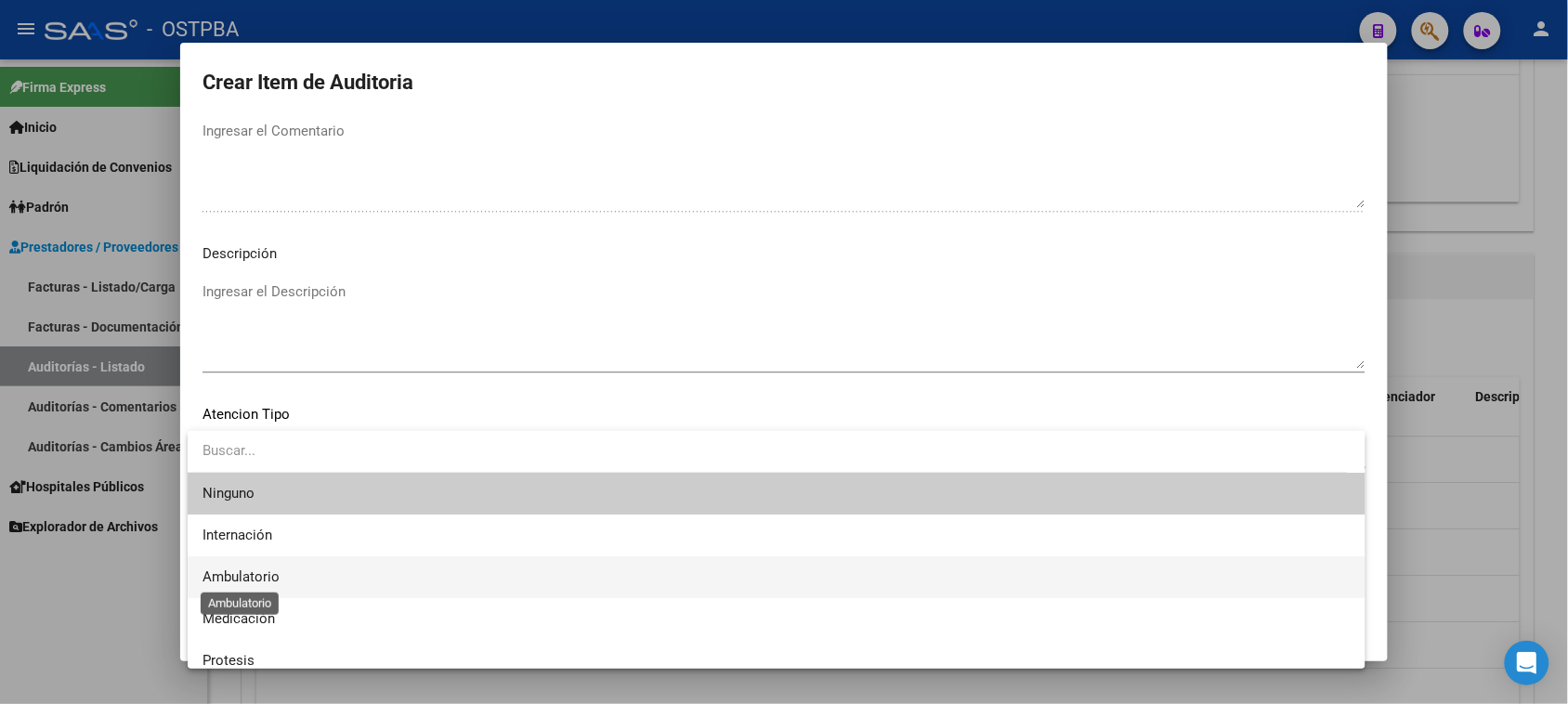
click at [252, 571] on span "Ambulatorio" at bounding box center [240, 577] width 77 height 17
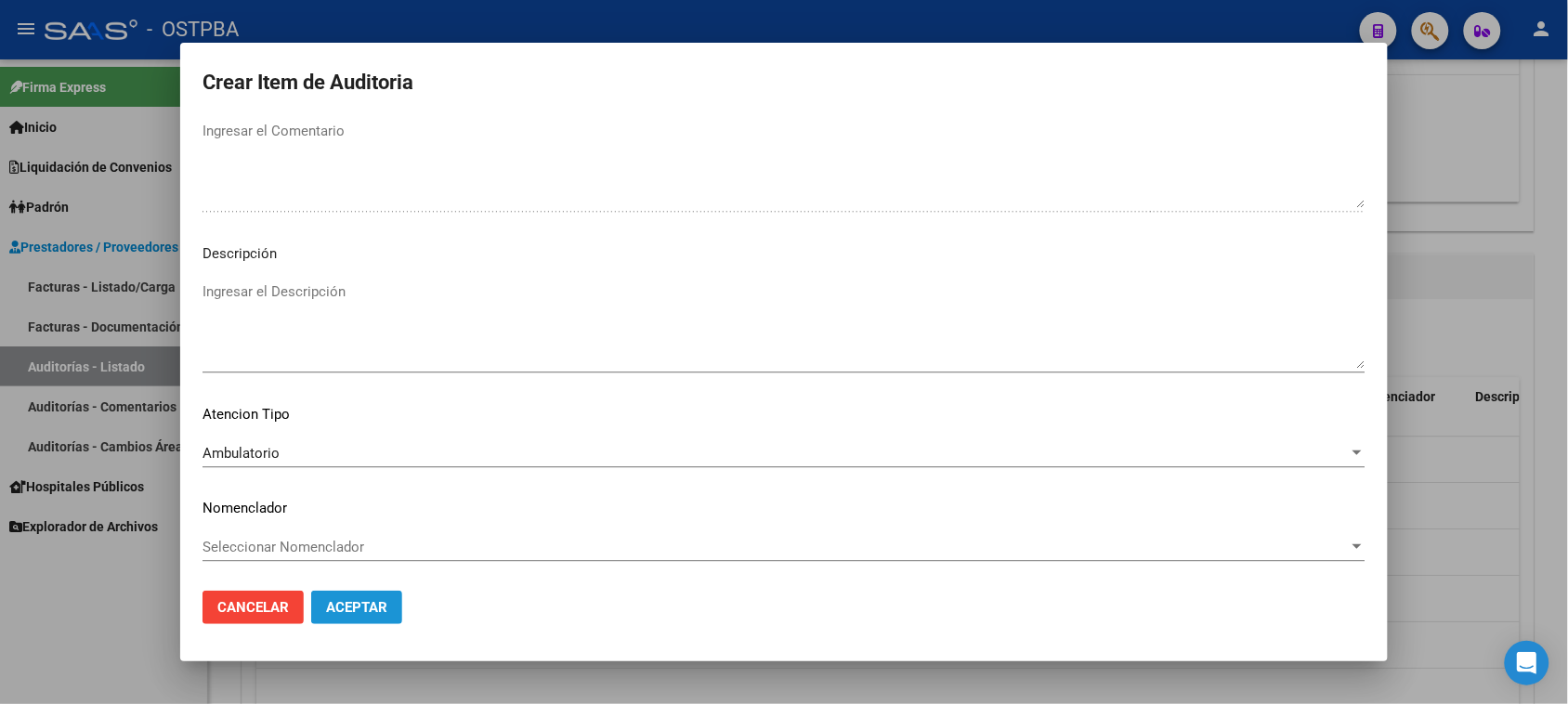
click at [334, 608] on span "Aceptar" at bounding box center [357, 608] width 61 height 17
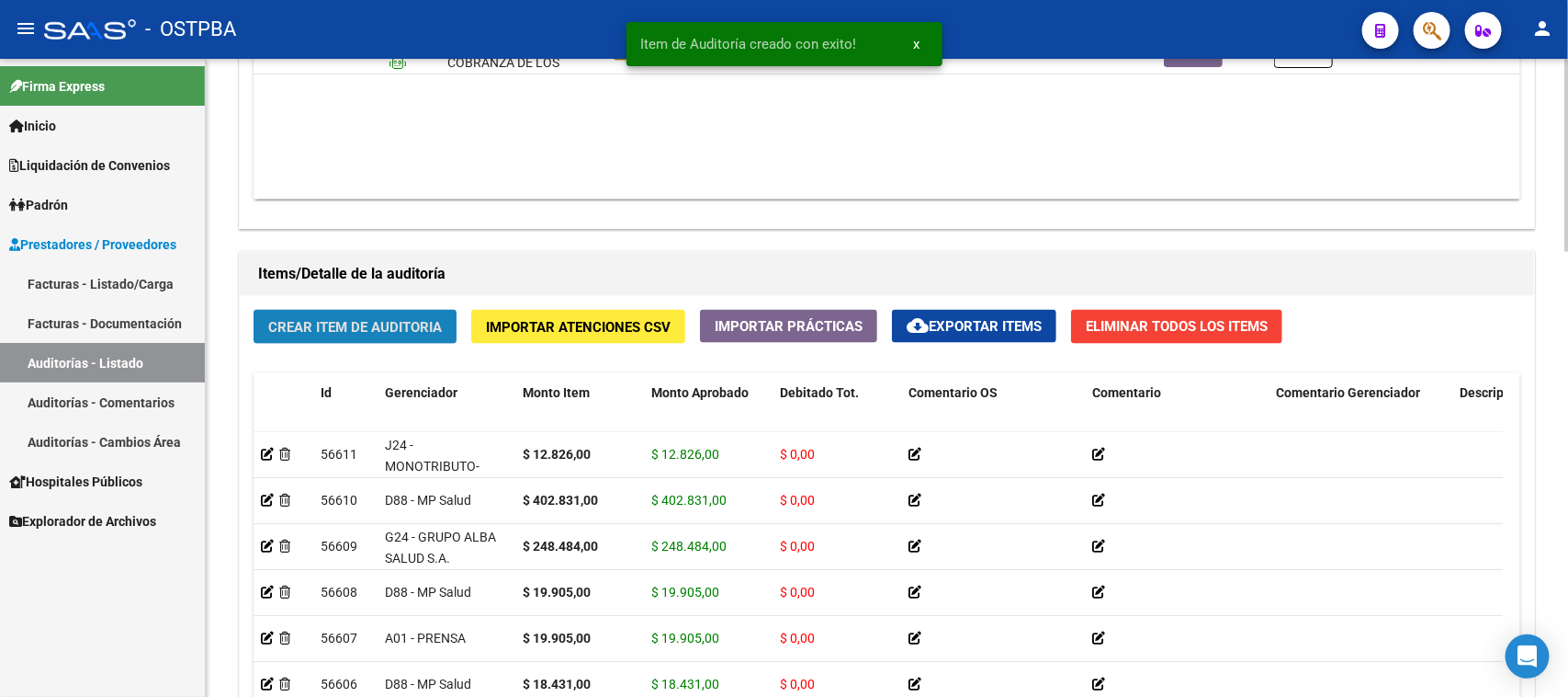
click at [389, 329] on span "Crear Item de Auditoria" at bounding box center [355, 328] width 174 height 17
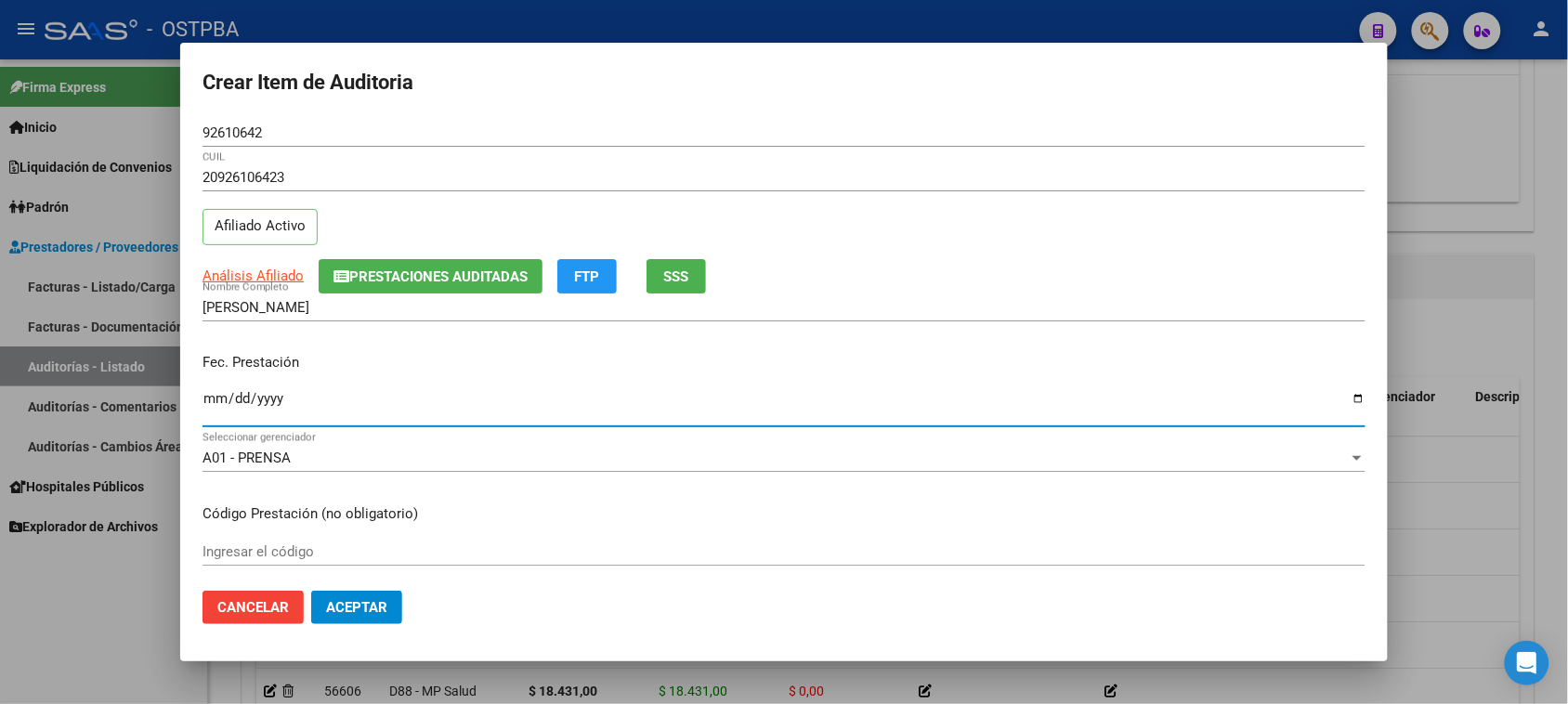
drag, startPoint x: 217, startPoint y: 404, endPoint x: 596, endPoint y: 424, distance: 379.5
click at [217, 404] on input "Ingresar la fecha" at bounding box center [784, 405] width 1162 height 30
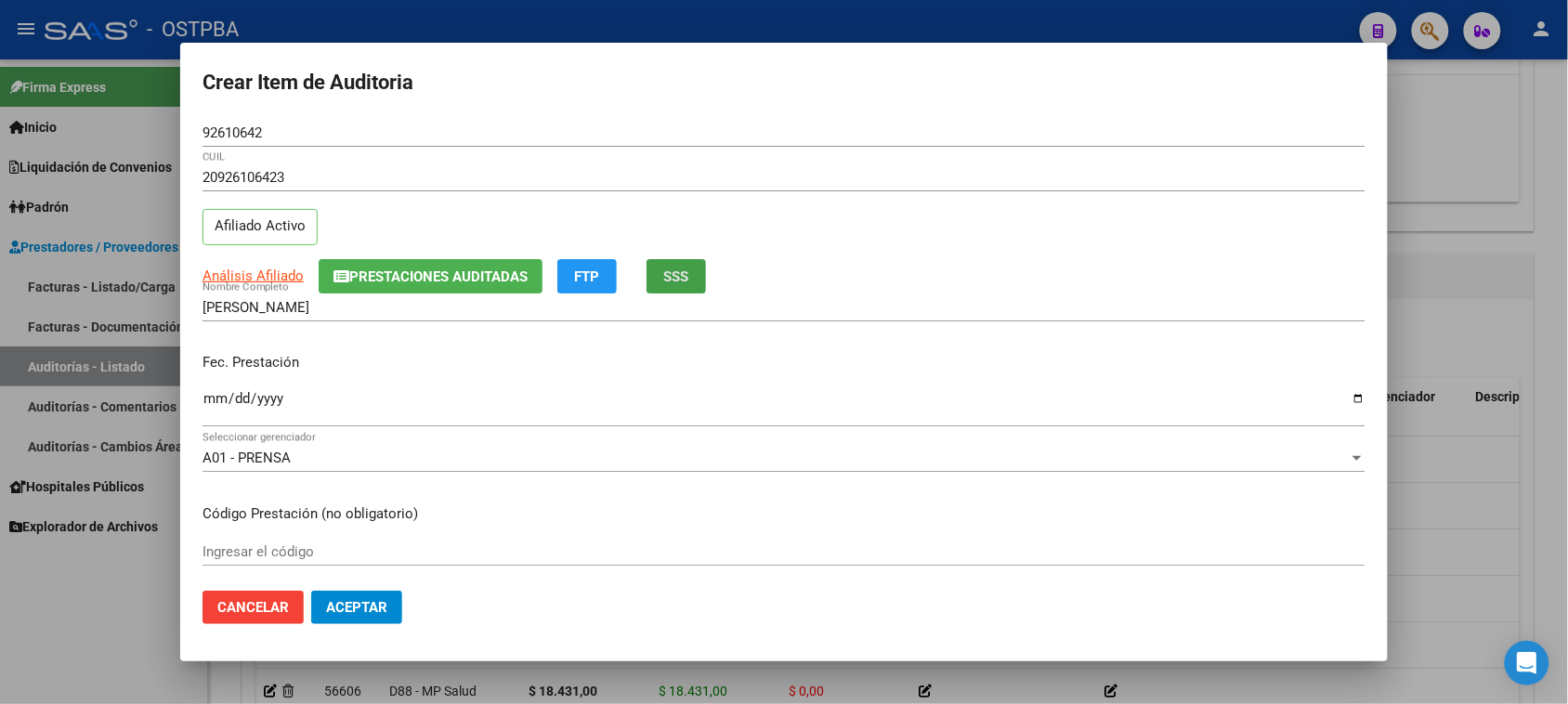
click at [694, 281] on button "SSS" at bounding box center [676, 277] width 59 height 34
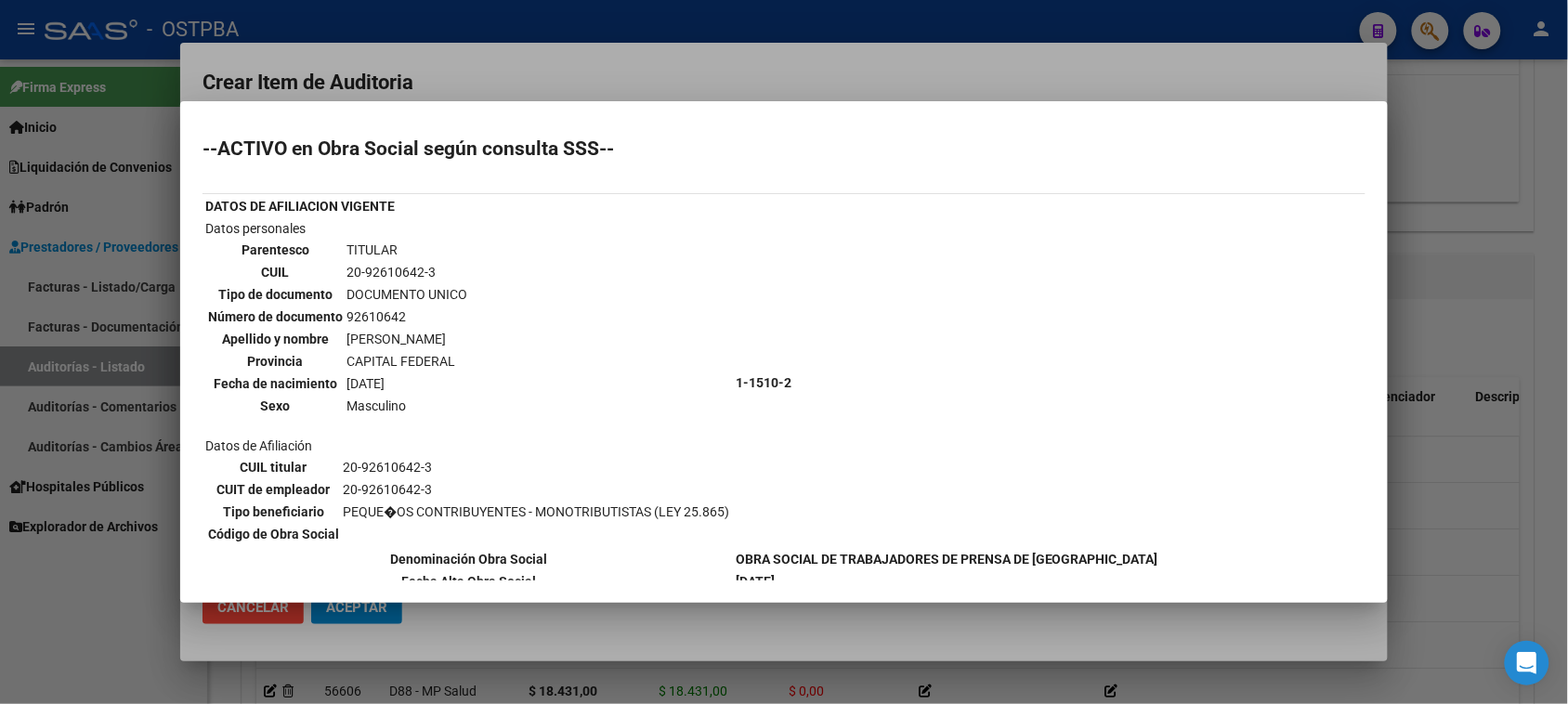
click at [105, 613] on div at bounding box center [784, 352] width 1568 height 704
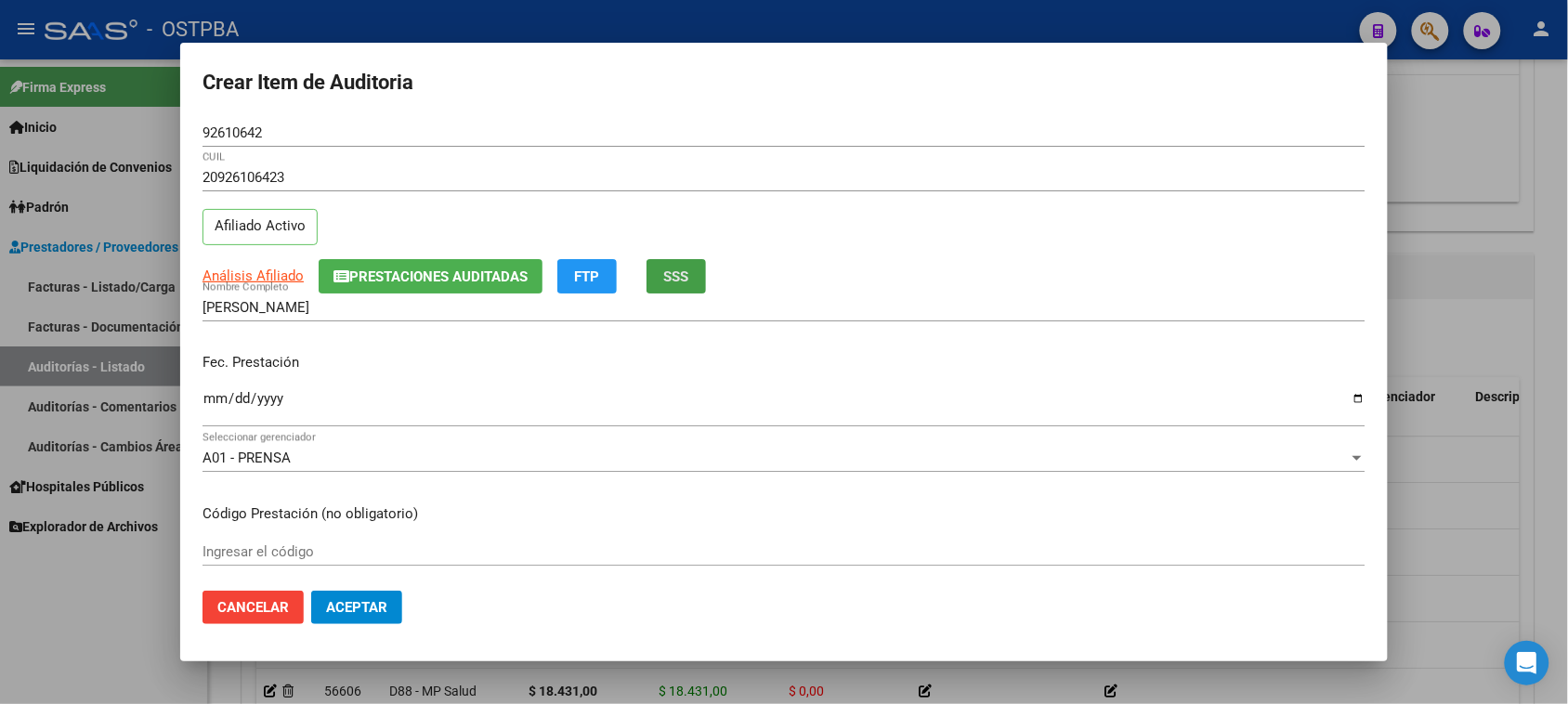
click at [669, 280] on span "SSS" at bounding box center [677, 277] width 25 height 17
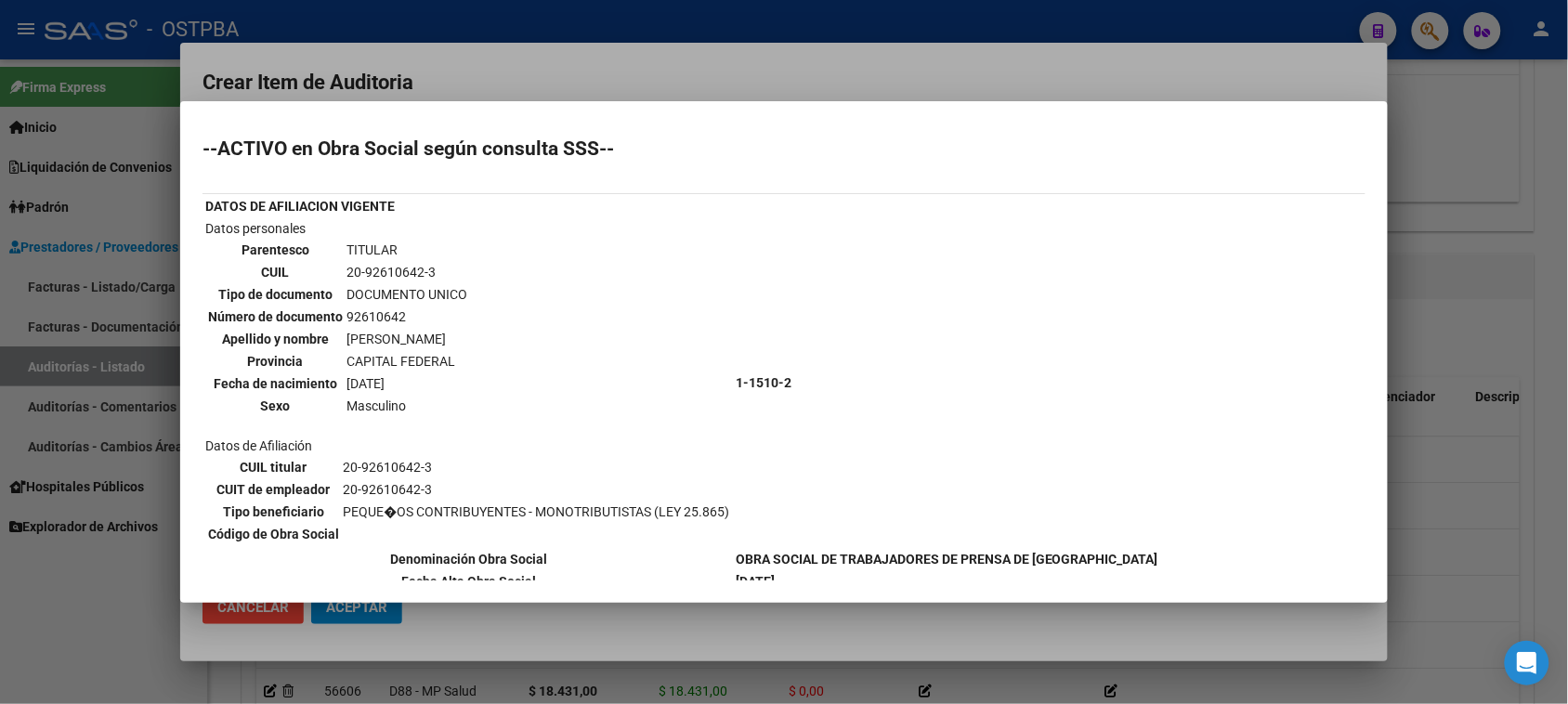
click at [114, 606] on div at bounding box center [784, 352] width 1568 height 704
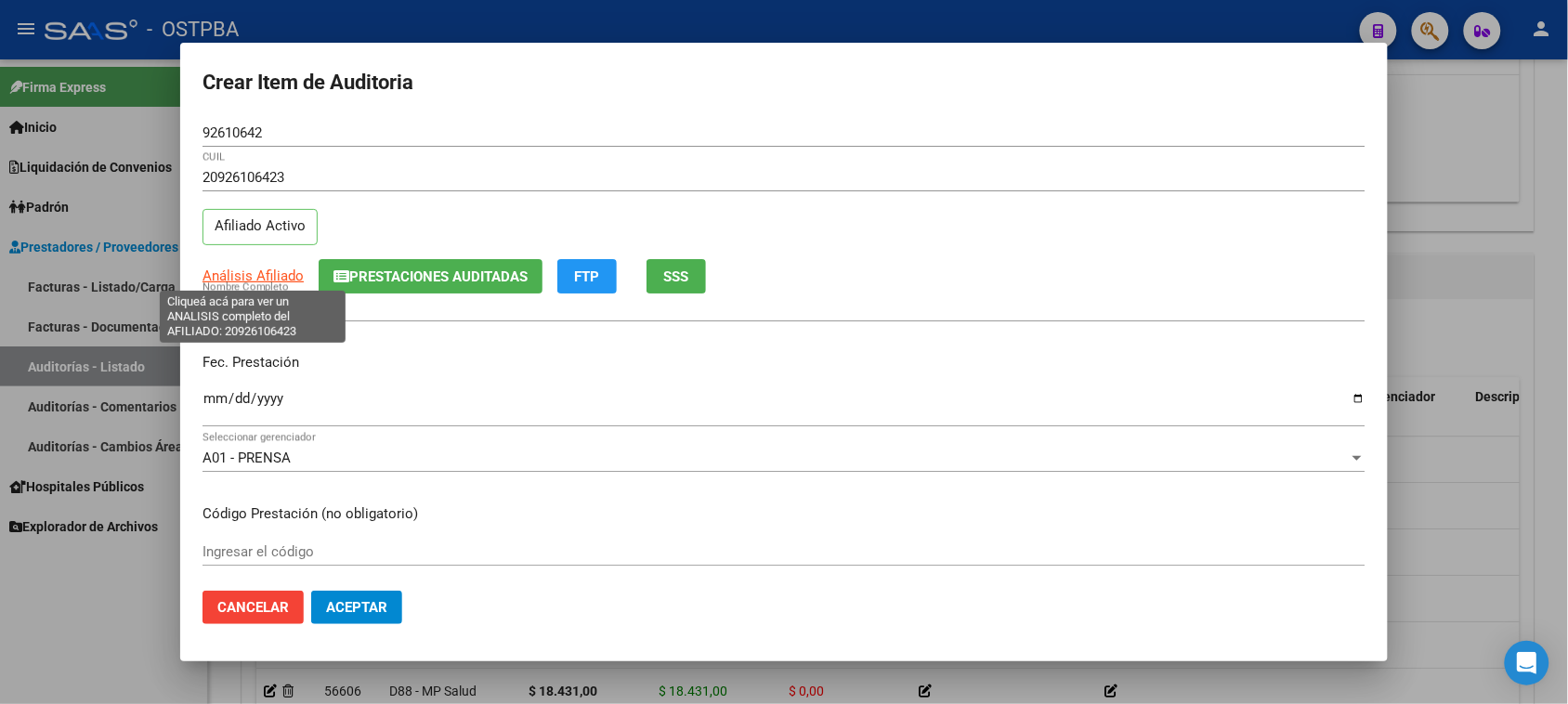
click at [211, 280] on span "Análisis Afiliado" at bounding box center [253, 276] width 101 height 17
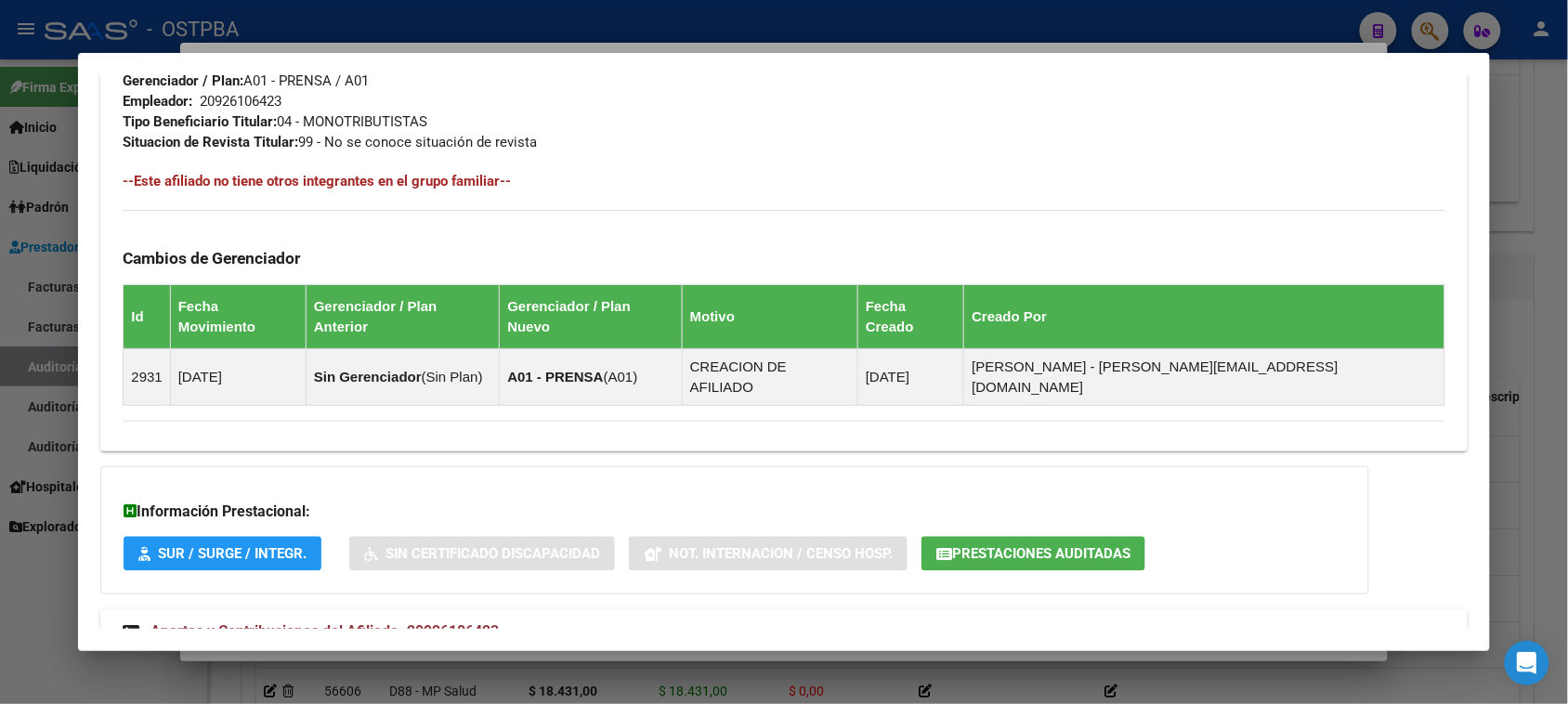
scroll to position [917, 0]
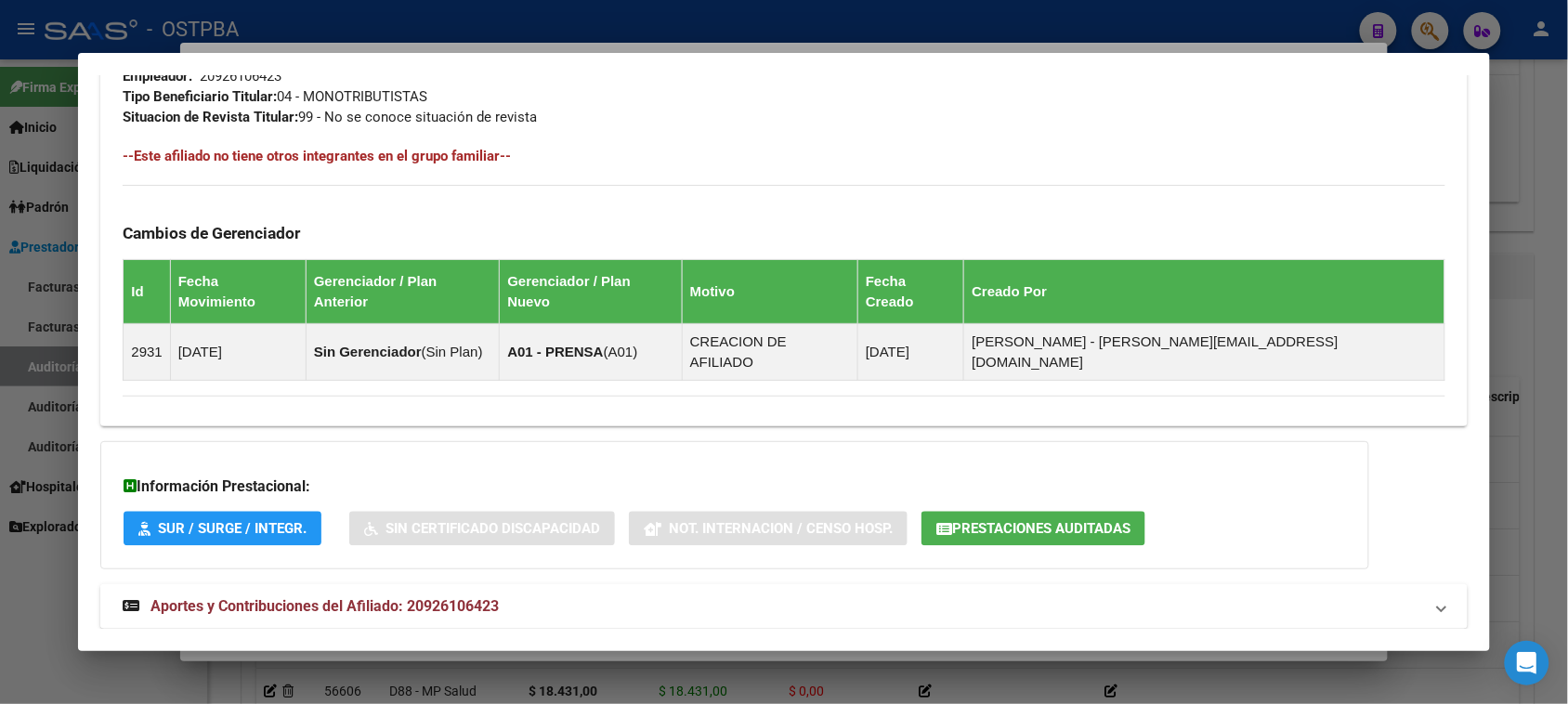
click at [420, 597] on span "Aportes y Contribuciones del Afiliado: 20926106423" at bounding box center [324, 606] width 348 height 17
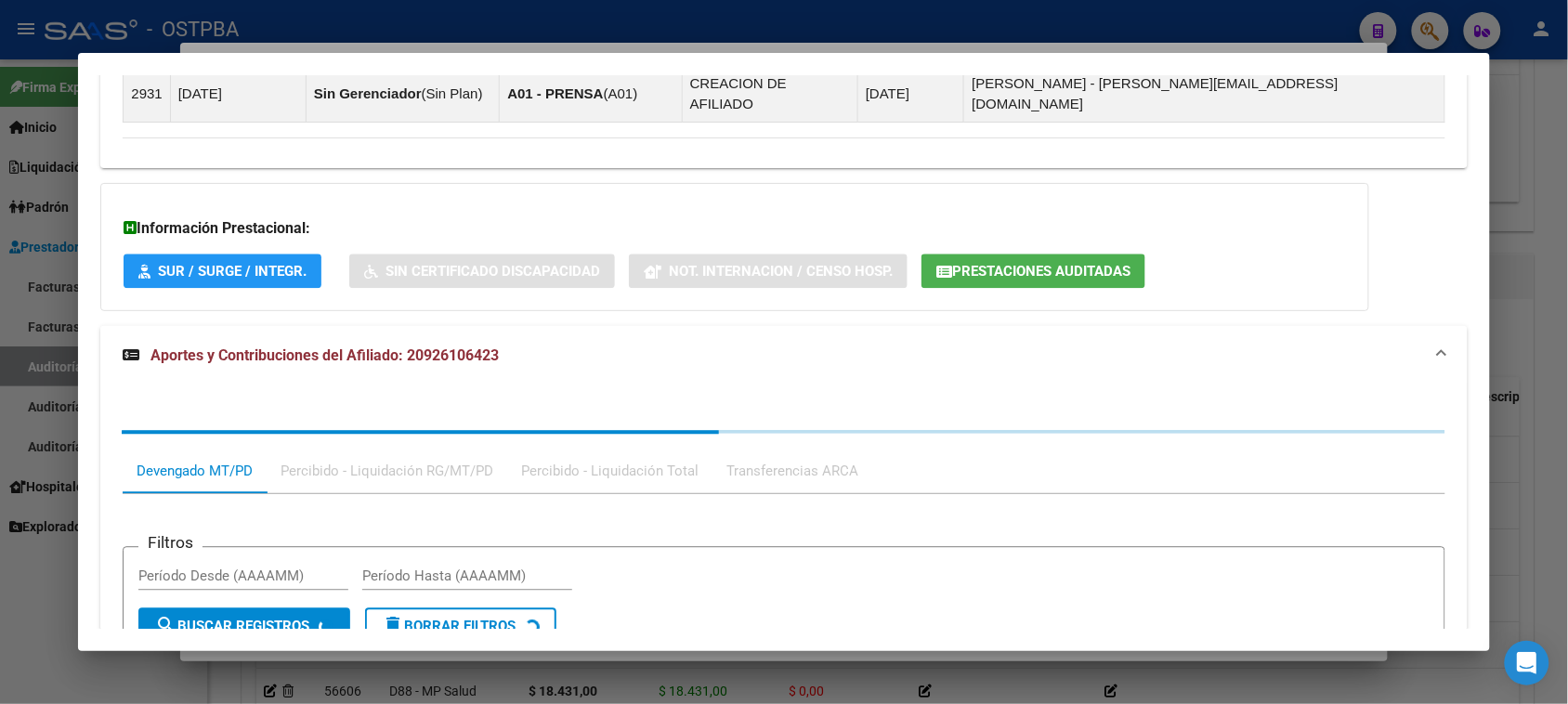
scroll to position [1396, 0]
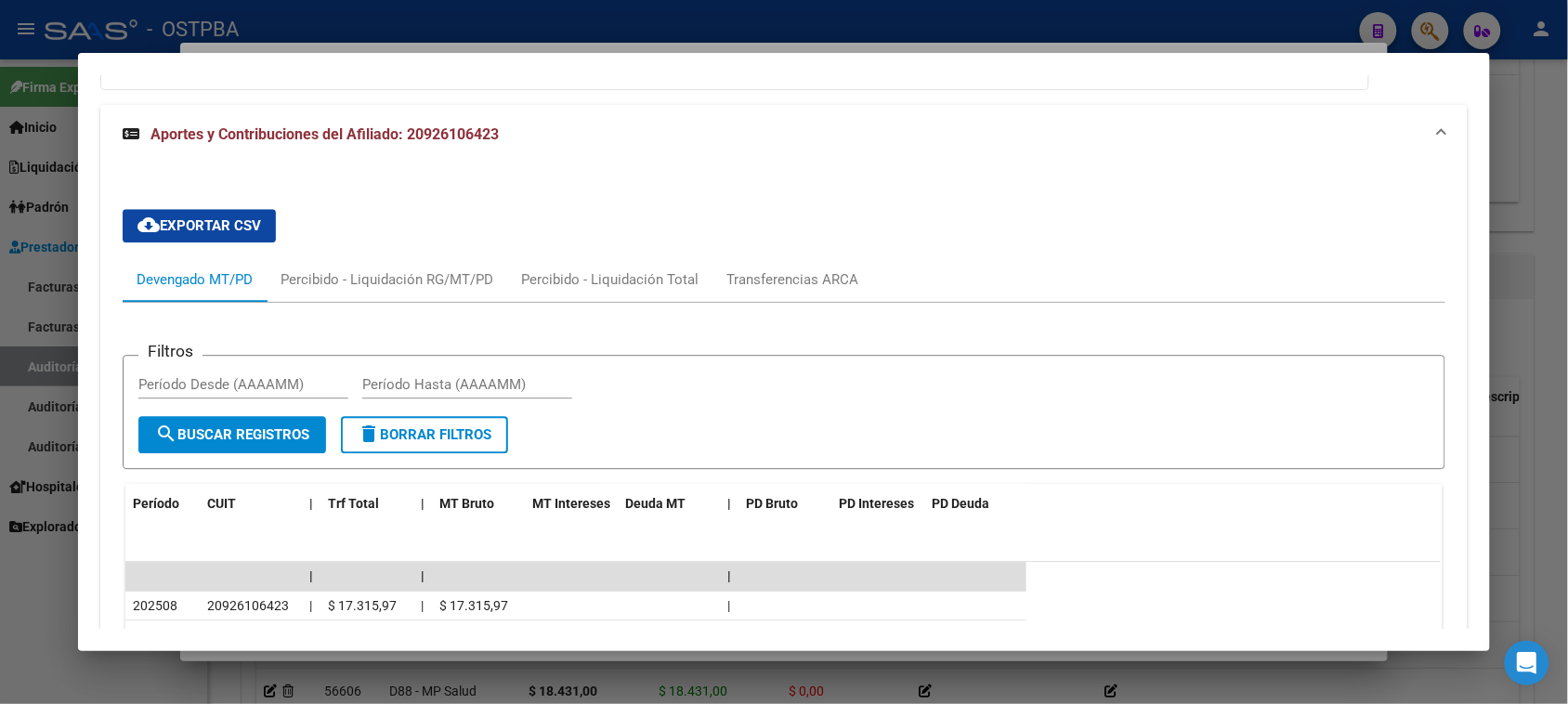
click at [0, 617] on div at bounding box center [784, 352] width 1568 height 704
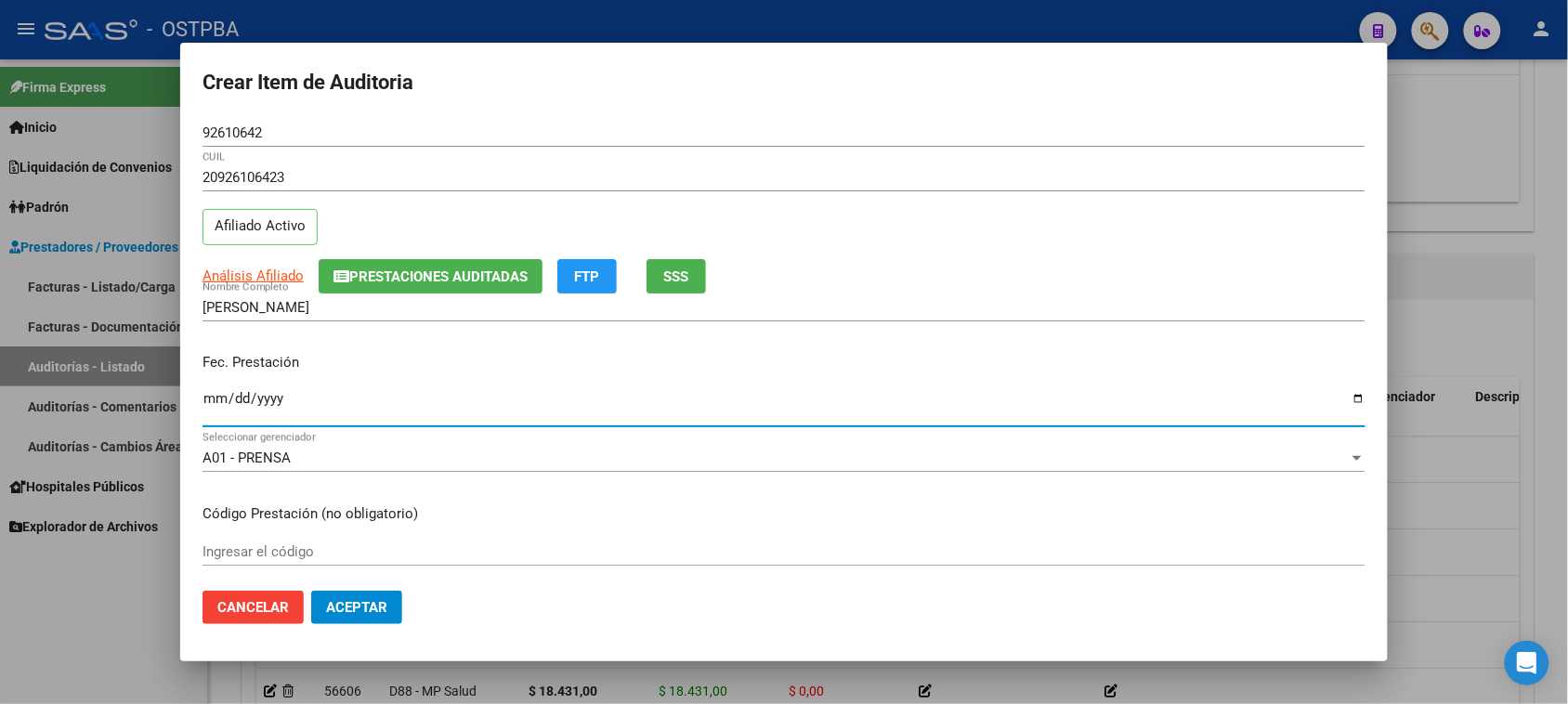
click at [206, 397] on input "Ingresar la fecha" at bounding box center [784, 405] width 1162 height 30
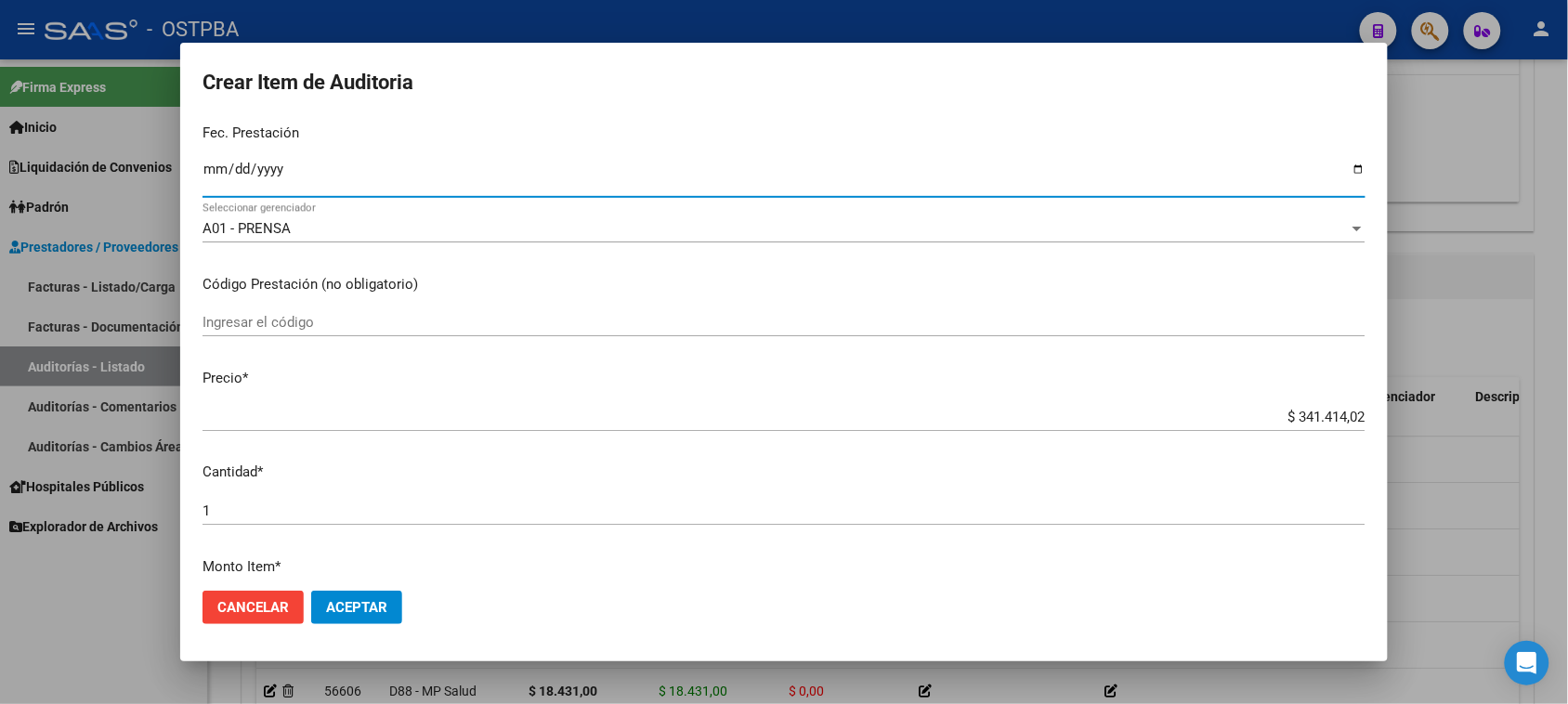
scroll to position [232, 0]
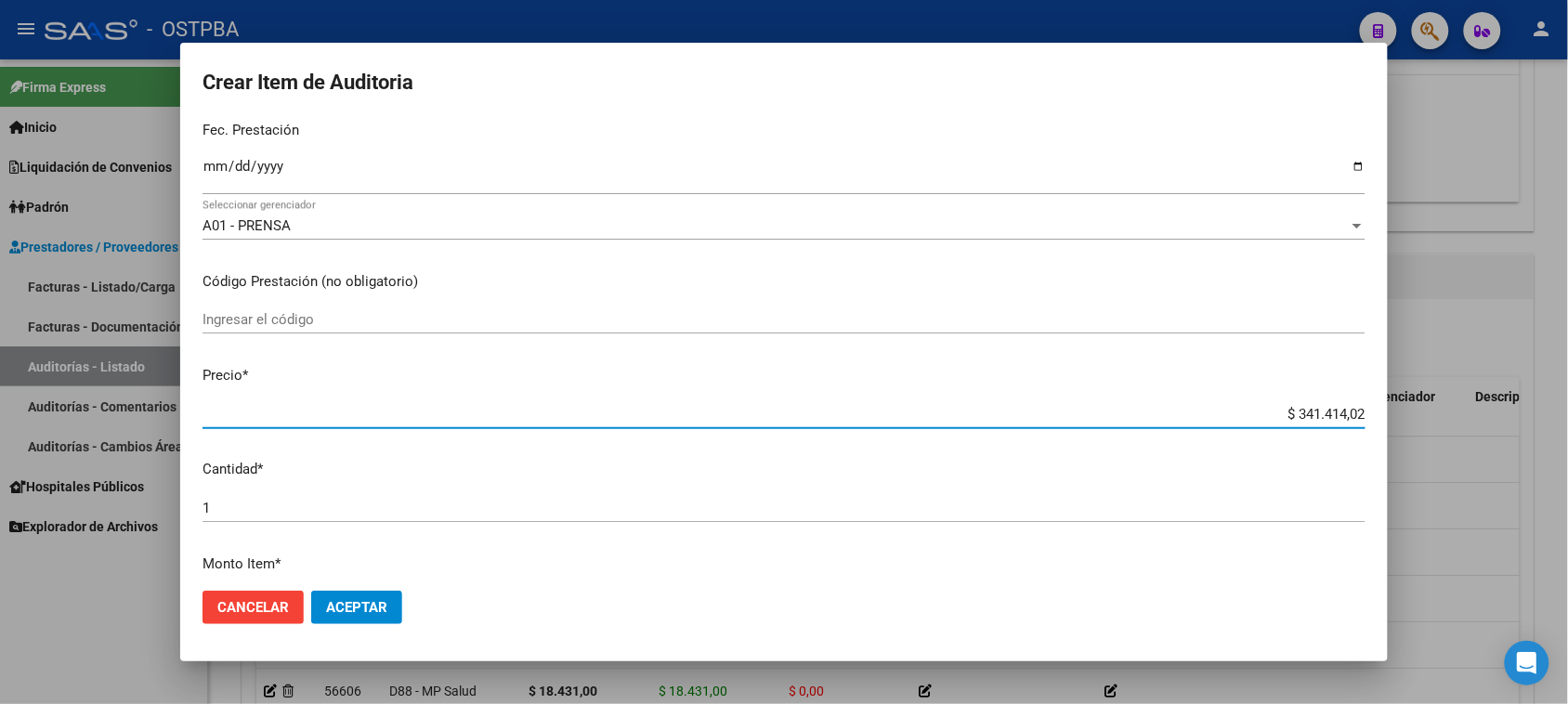
drag, startPoint x: 1283, startPoint y: 416, endPoint x: 1454, endPoint y: 416, distance: 171.0
click at [1454, 416] on div "Crear Item de Auditoria 92610642 Nro Documento 20926106423 CUIL Afiliado Activo…" at bounding box center [784, 352] width 1568 height 704
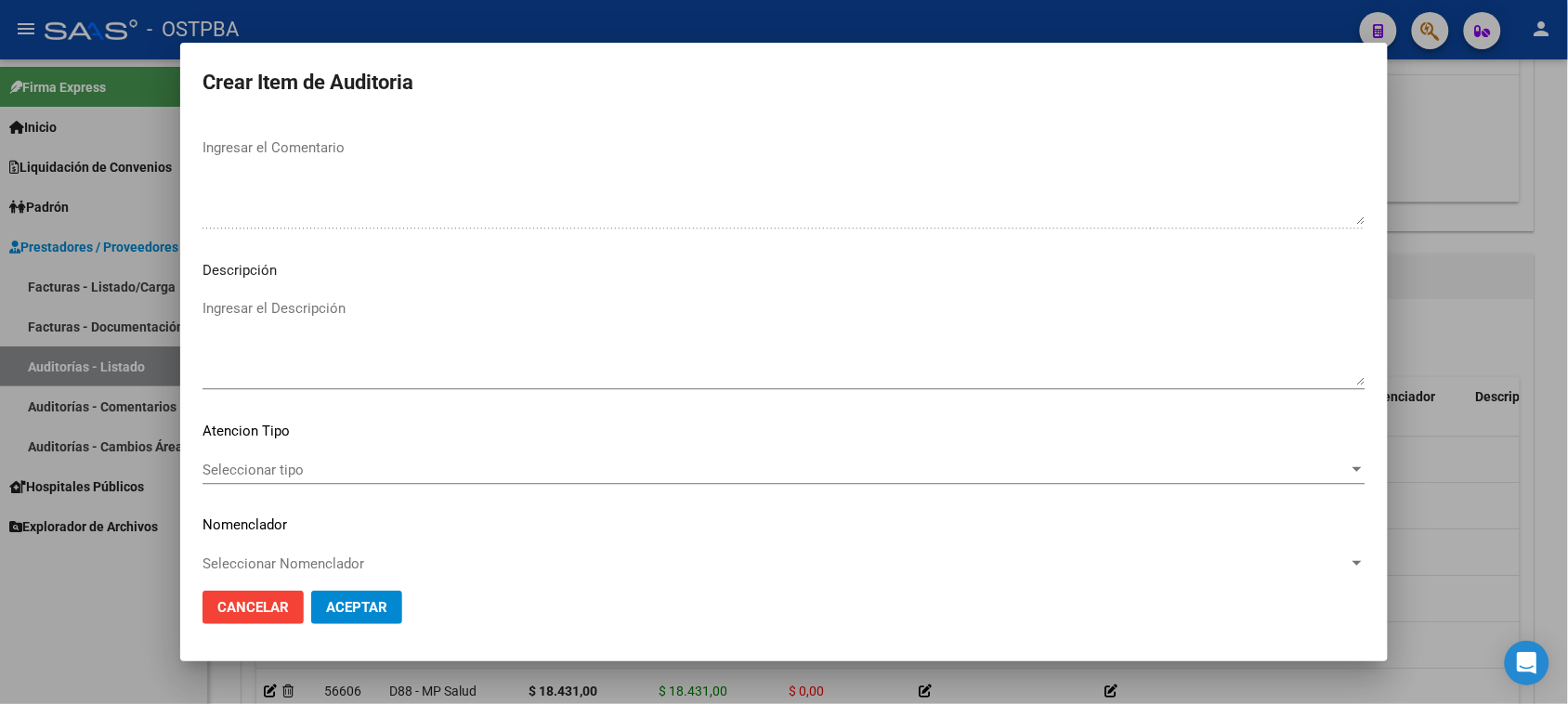
scroll to position [1212, 0]
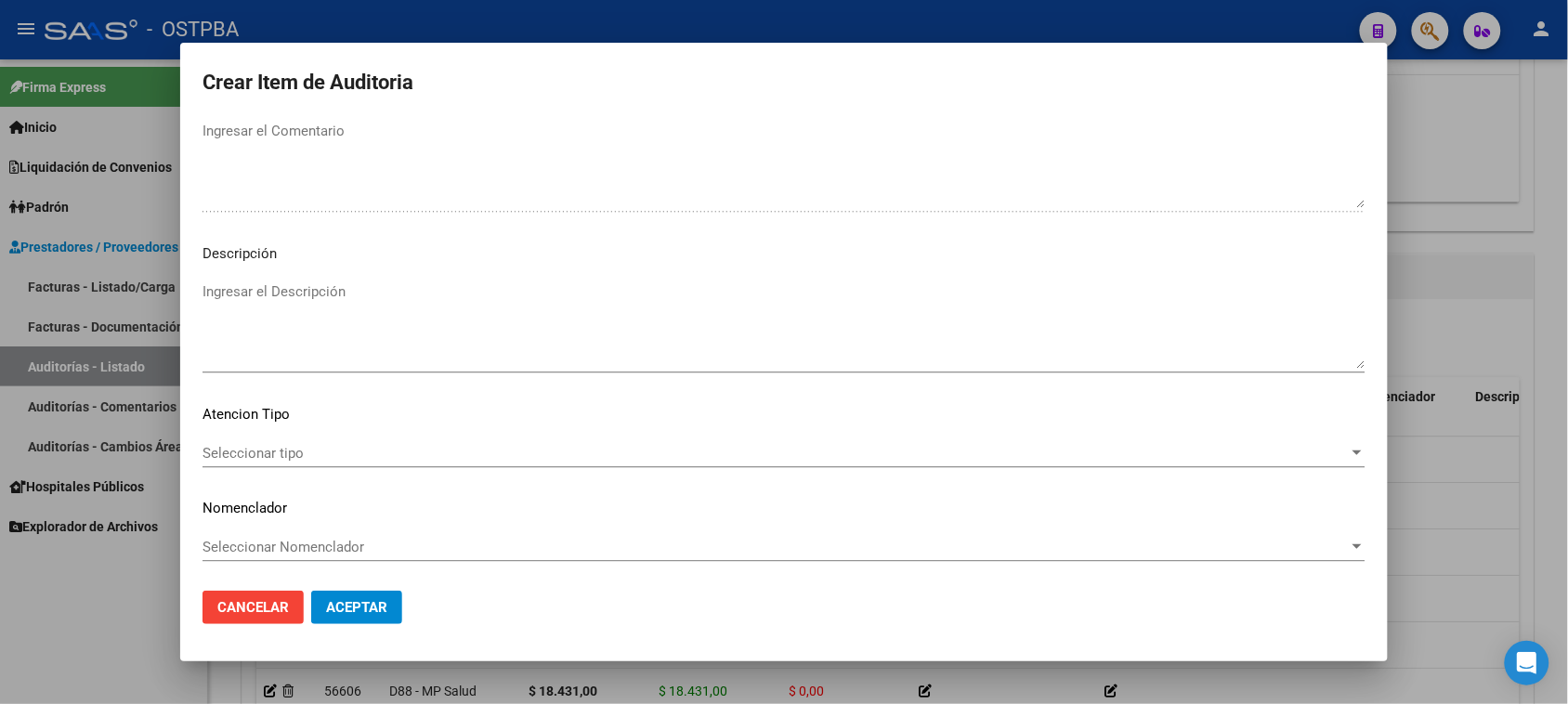
click at [253, 451] on span "Seleccionar tipo" at bounding box center [775, 453] width 1146 height 17
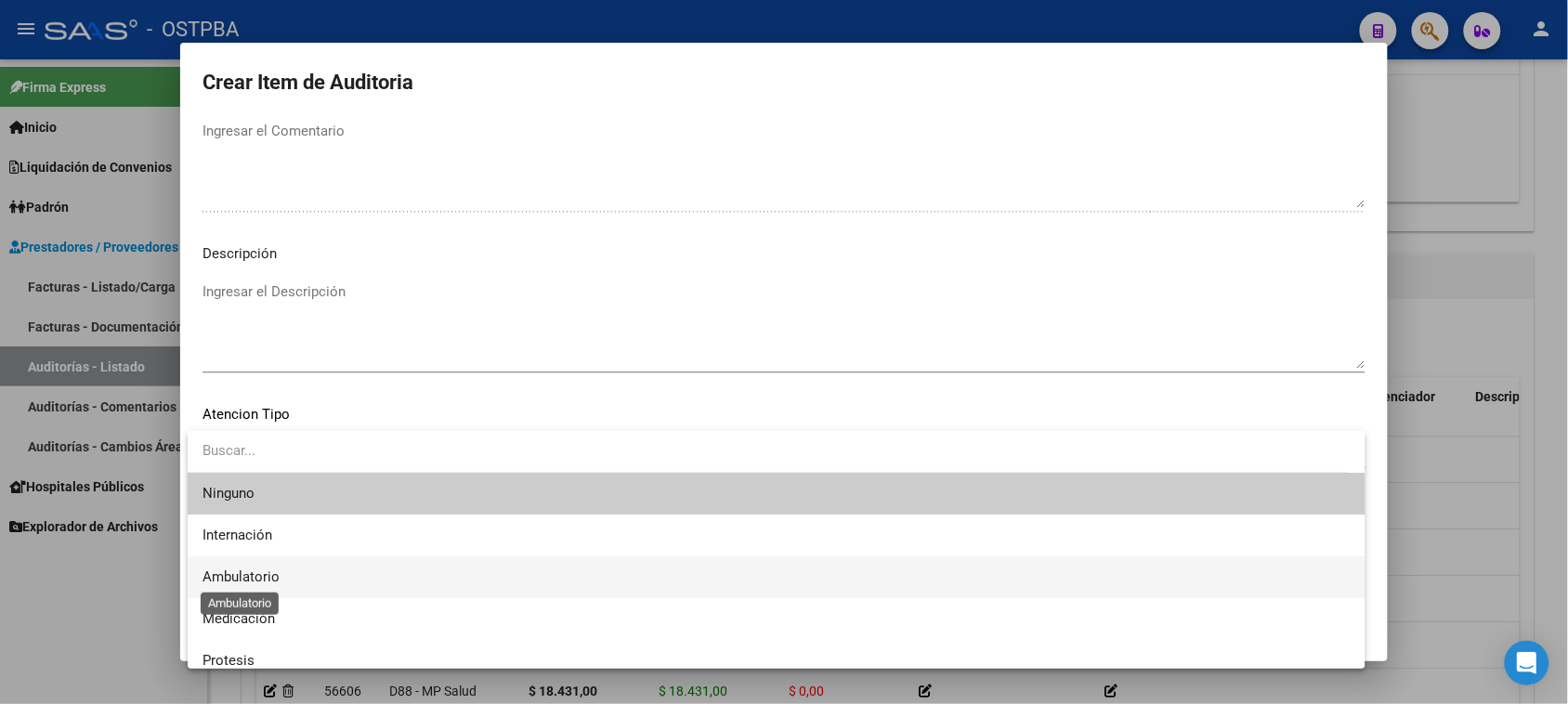
drag, startPoint x: 242, startPoint y: 573, endPoint x: 274, endPoint y: 592, distance: 37.2
click at [244, 571] on span "Ambulatorio" at bounding box center [240, 577] width 77 height 17
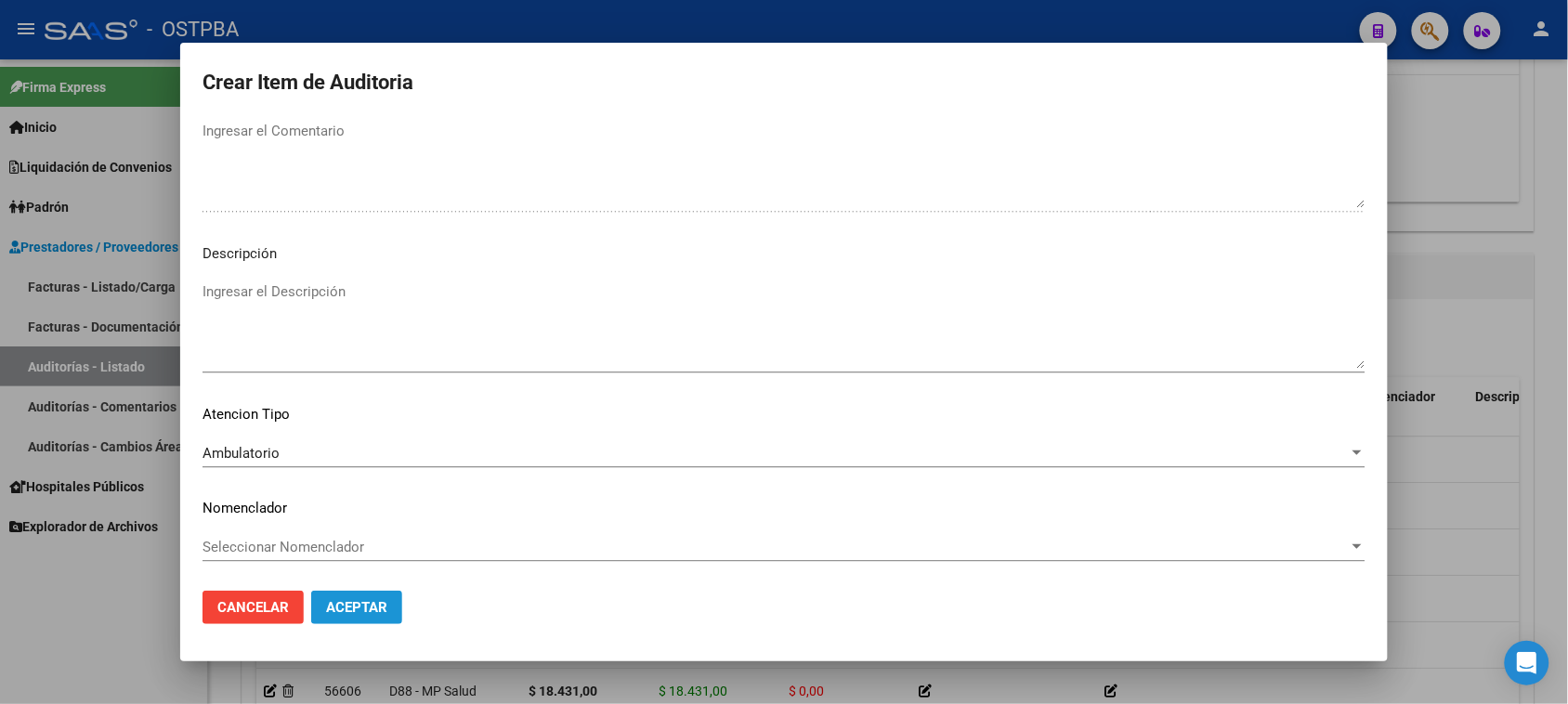
click at [327, 592] on button "Aceptar" at bounding box center [356, 607] width 91 height 33
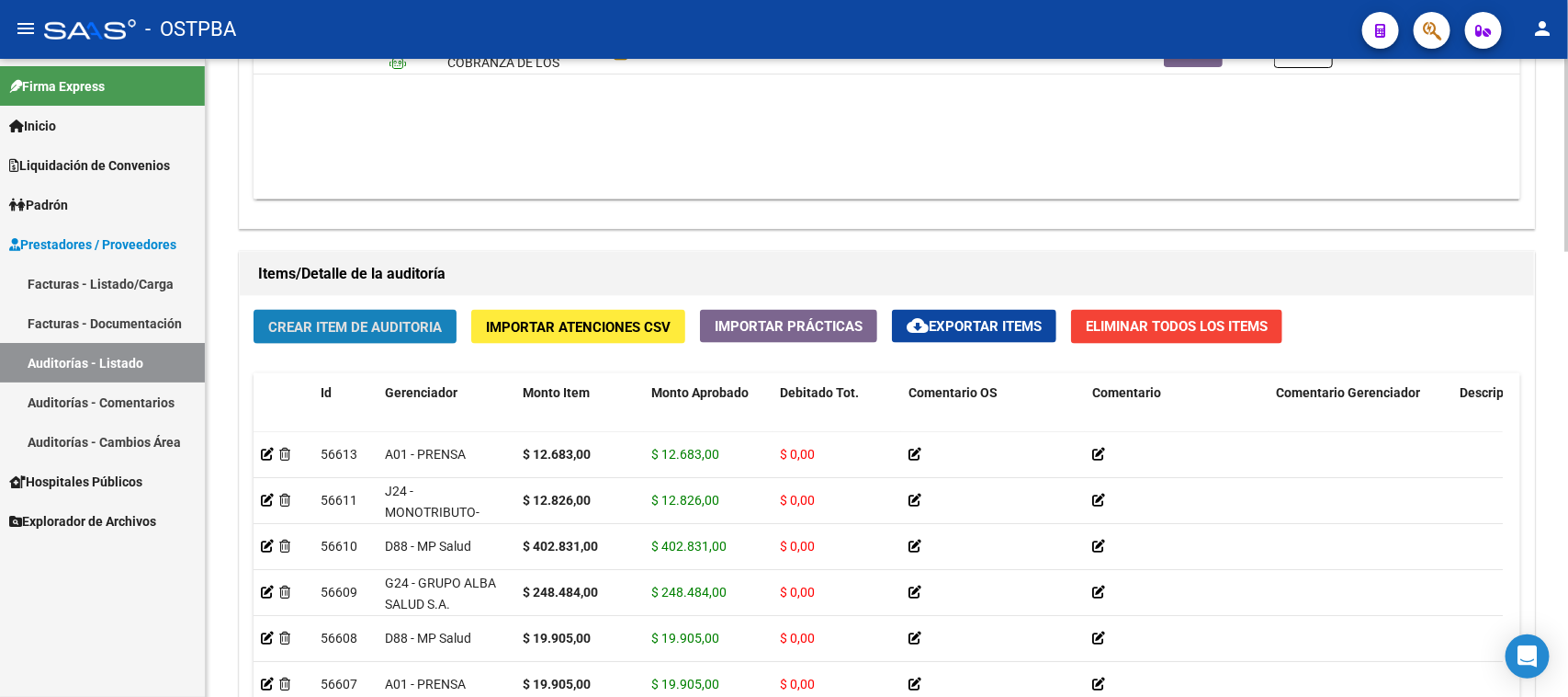
click at [433, 332] on span "Crear Item de Auditoria" at bounding box center [355, 328] width 174 height 17
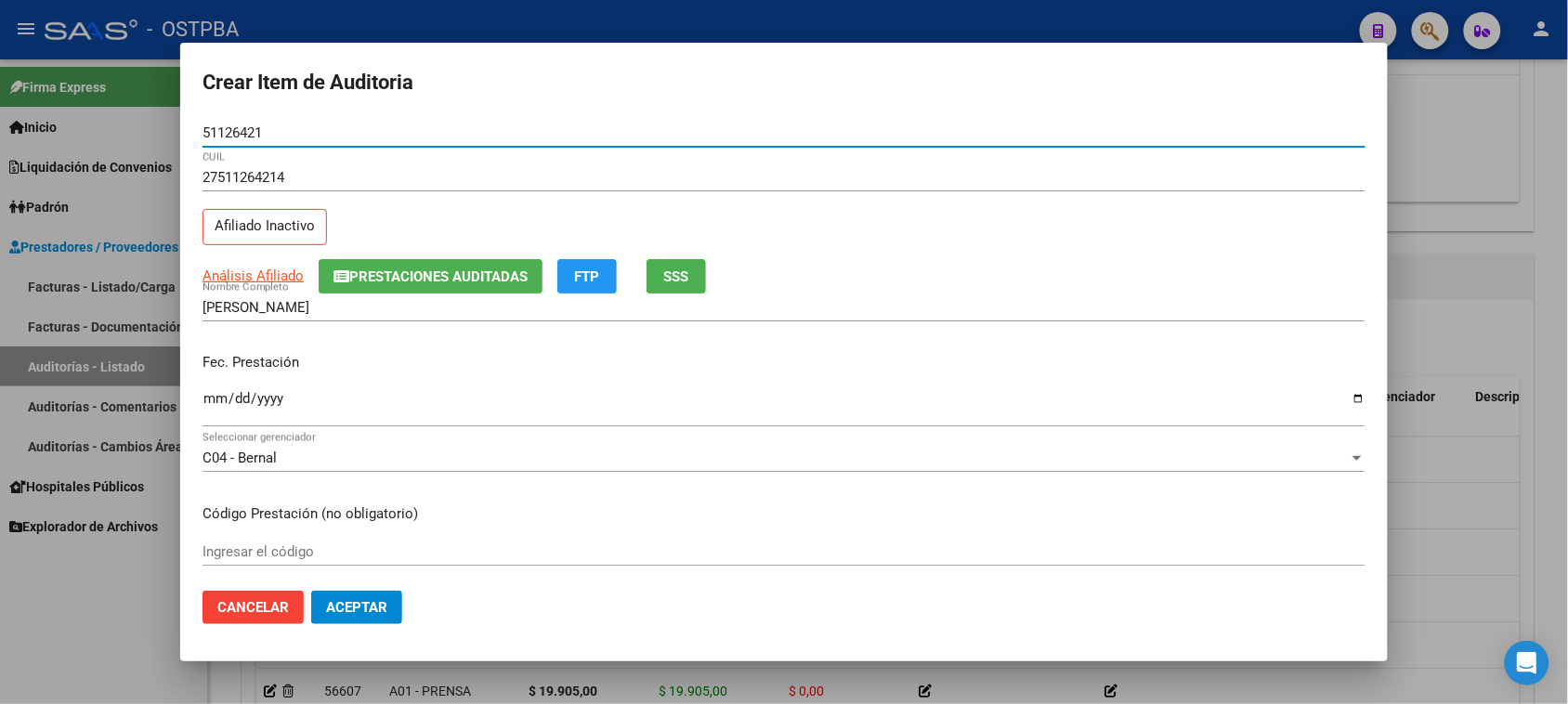
click at [209, 397] on input "Ingresar la fecha" at bounding box center [784, 405] width 1162 height 30
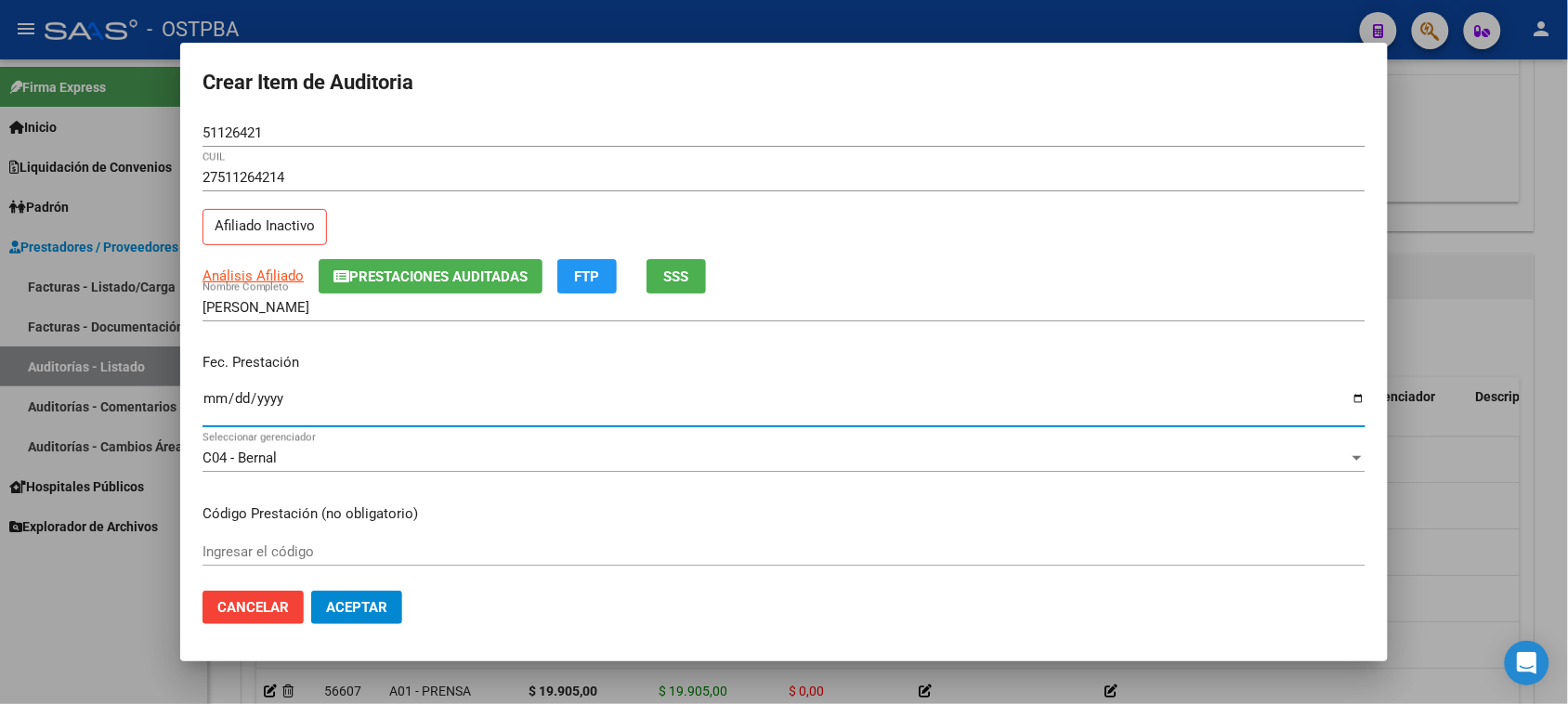
scroll to position [116, 0]
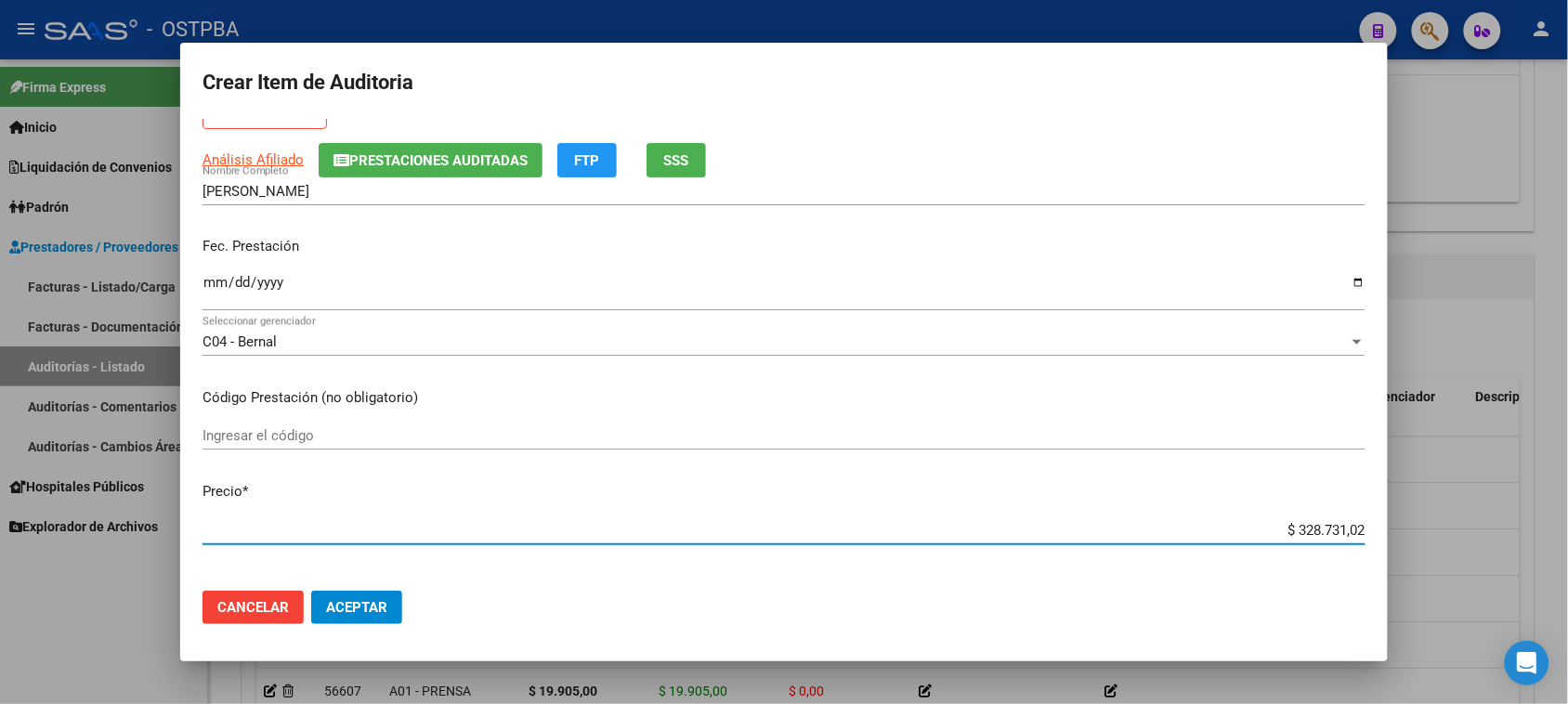
drag, startPoint x: 1278, startPoint y: 527, endPoint x: 1474, endPoint y: 527, distance: 196.0
click at [1474, 527] on div "Crear Item de Auditoria 51126421 Nro Documento 27511264214 CUIL Afiliado Inacti…" at bounding box center [784, 352] width 1568 height 704
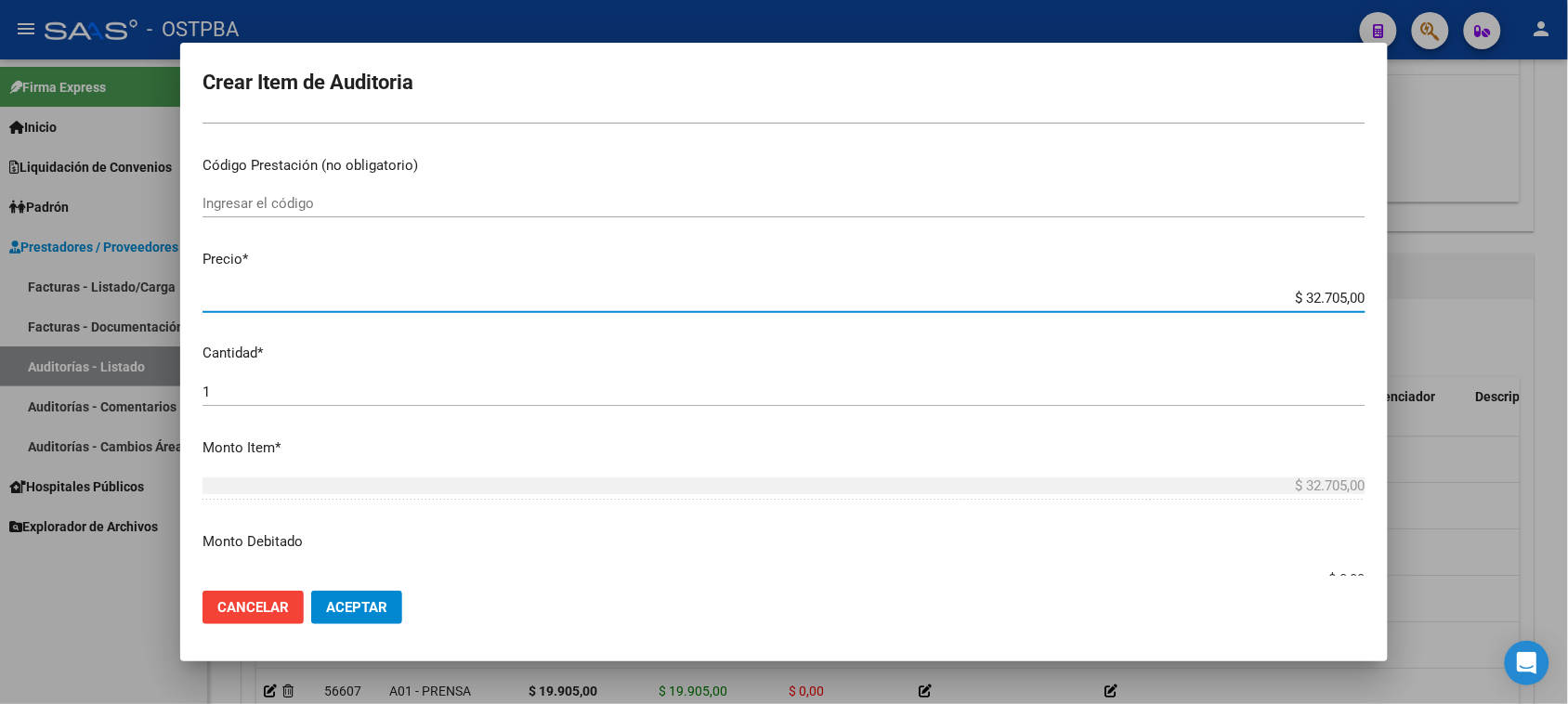
scroll to position [465, 0]
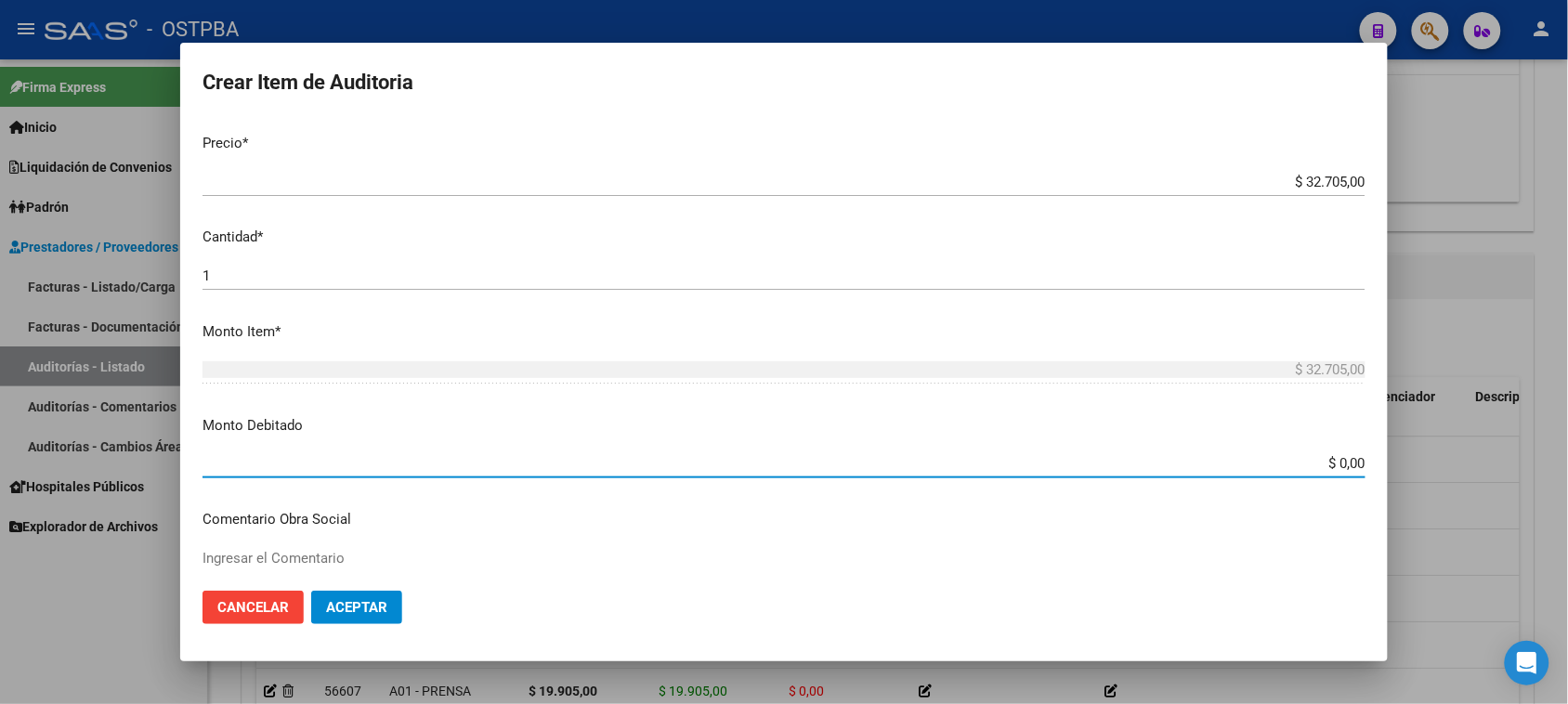
drag, startPoint x: 1324, startPoint y: 466, endPoint x: 1445, endPoint y: 471, distance: 121.1
click at [1445, 471] on div "Crear Item de Auditoria 51126421 Nro Documento 27511264214 CUIL Afiliado Inacti…" at bounding box center [784, 352] width 1568 height 704
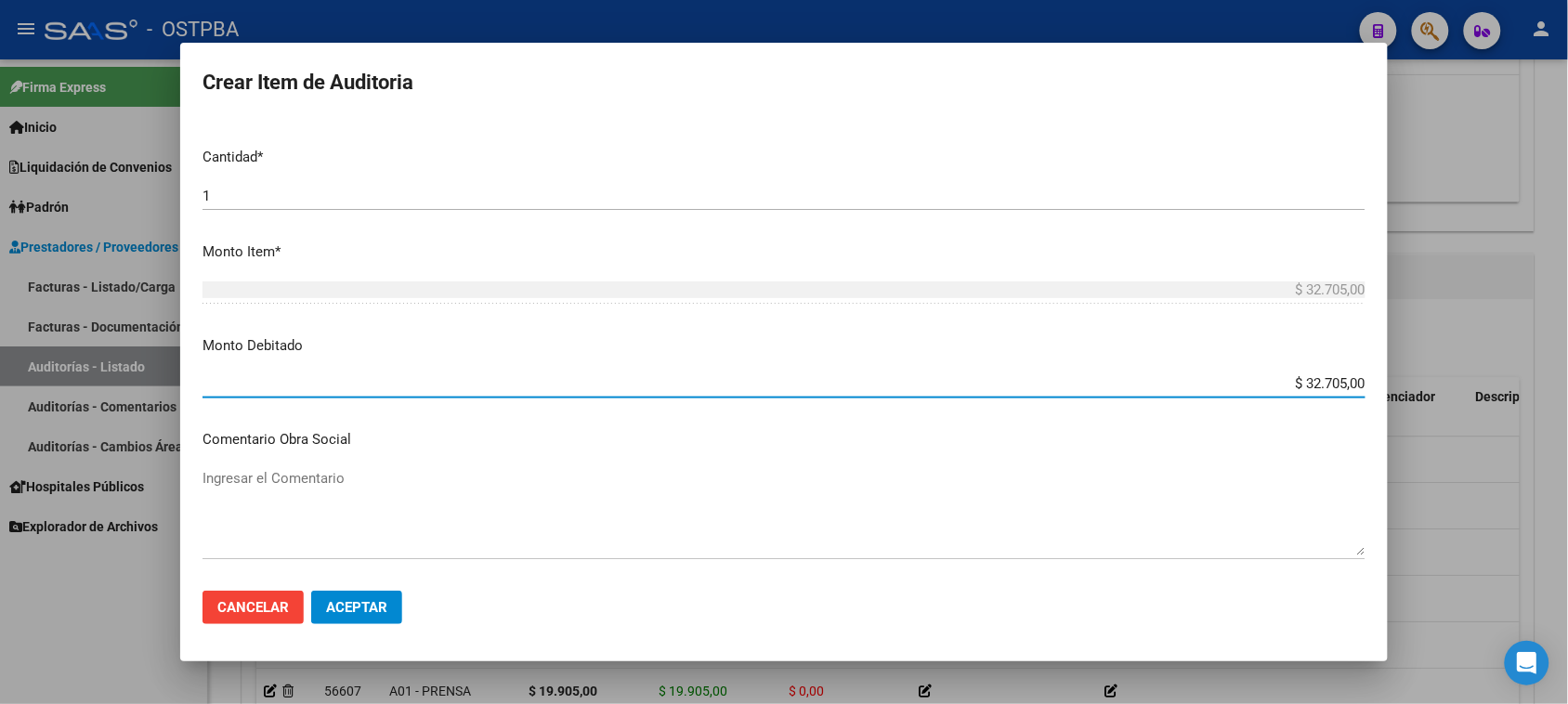
scroll to position [580, 0]
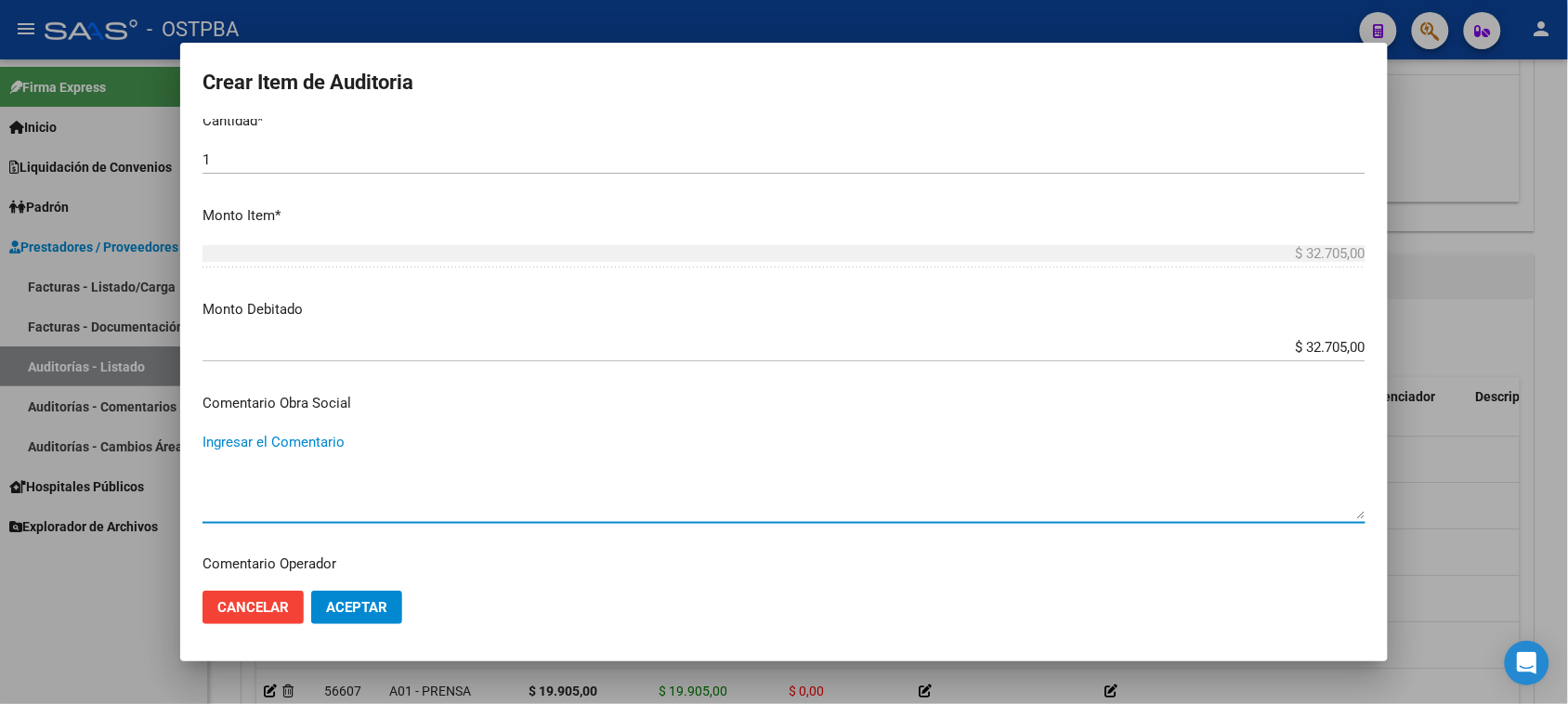
click at [258, 437] on textarea "Ingresar el Comentario" at bounding box center [784, 475] width 1162 height 87
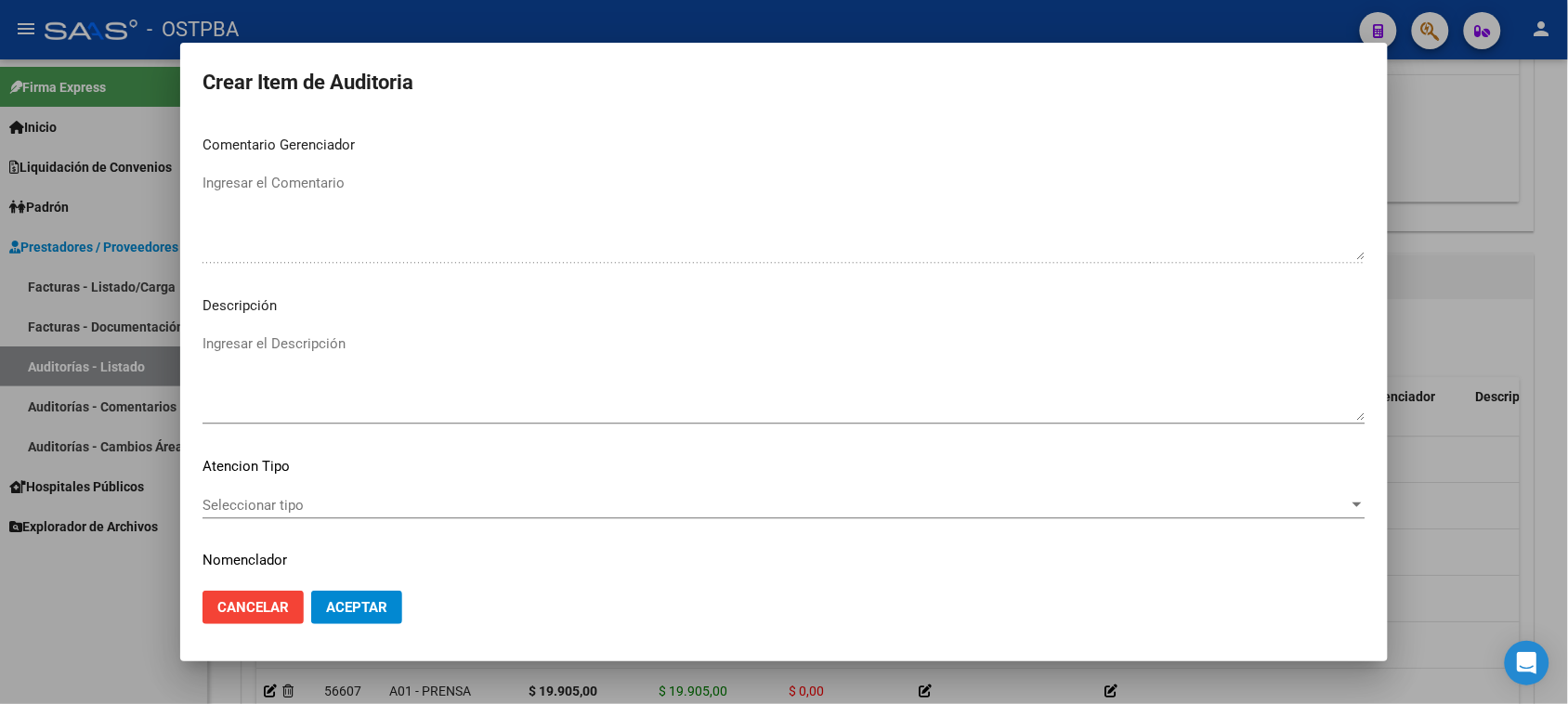
scroll to position [1212, 0]
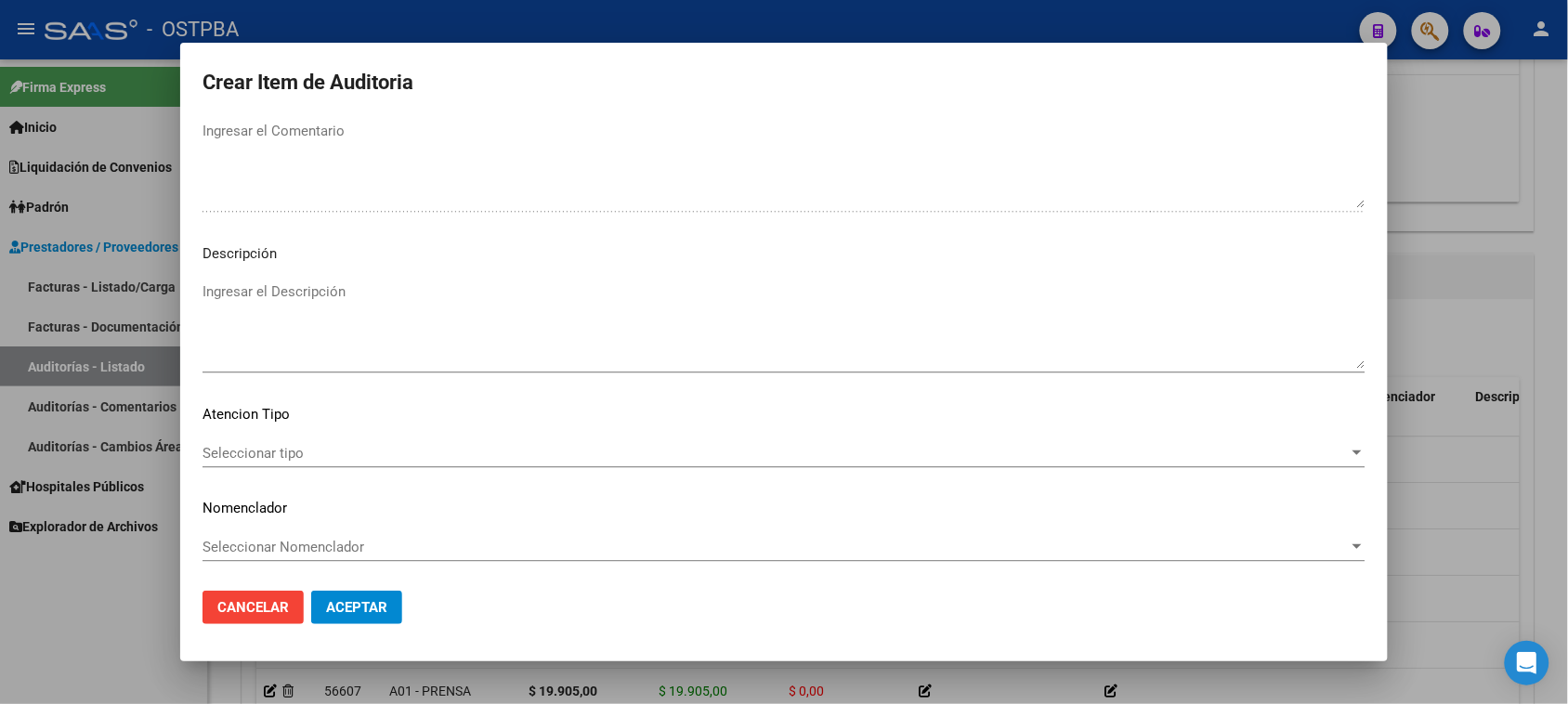
click at [340, 441] on div "Seleccionar tipo Seleccionar tipo" at bounding box center [784, 452] width 1162 height 28
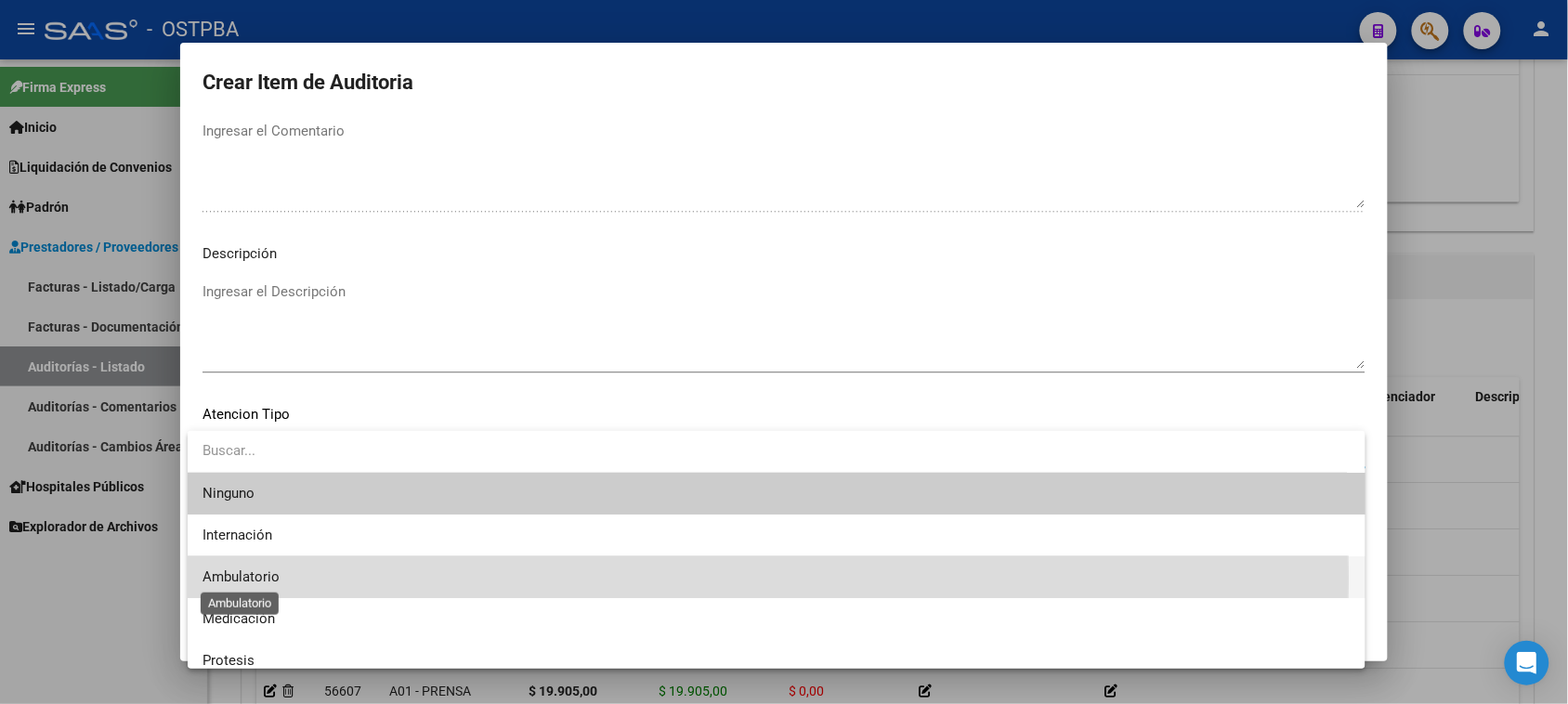
click at [242, 577] on span "Ambulatorio" at bounding box center [240, 577] width 77 height 17
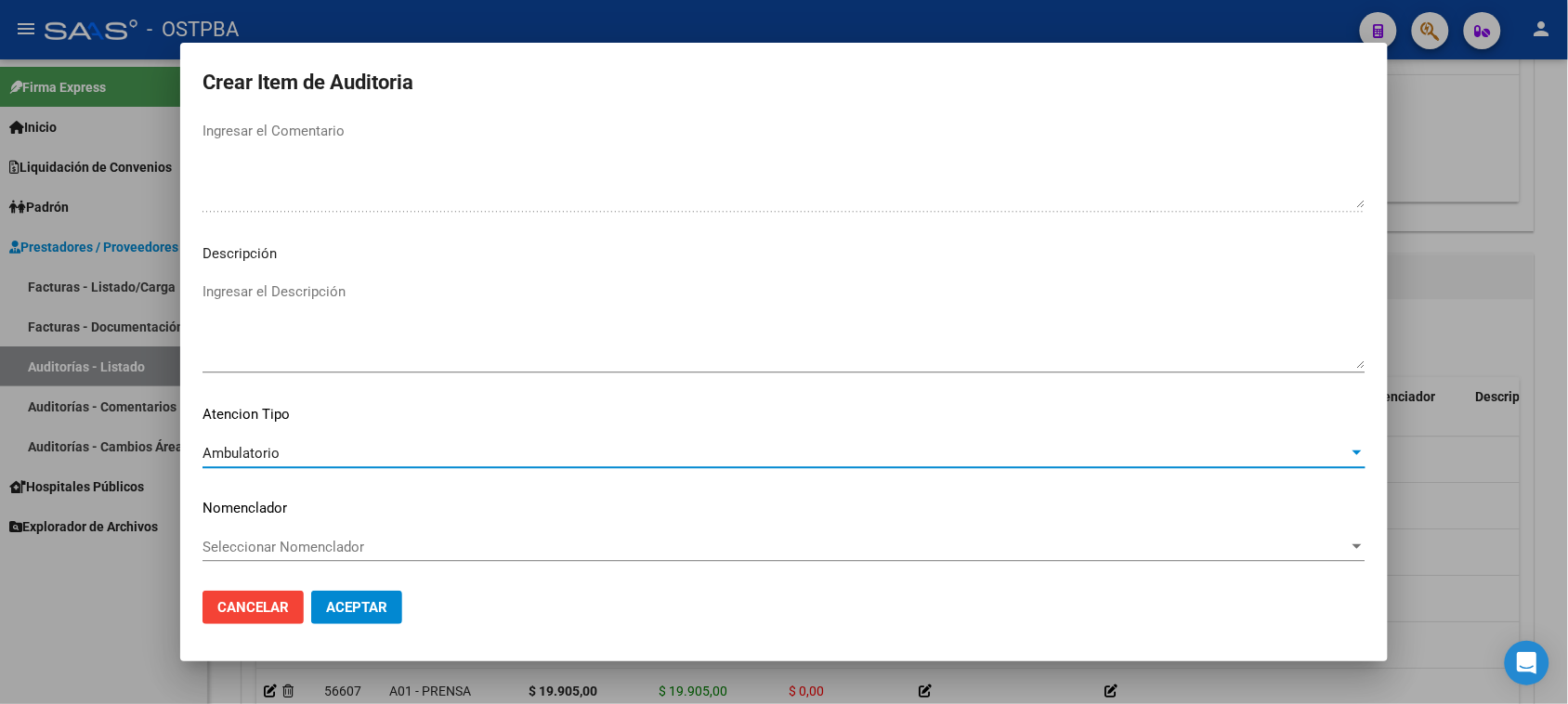
click at [377, 618] on button "Aceptar" at bounding box center [356, 607] width 91 height 33
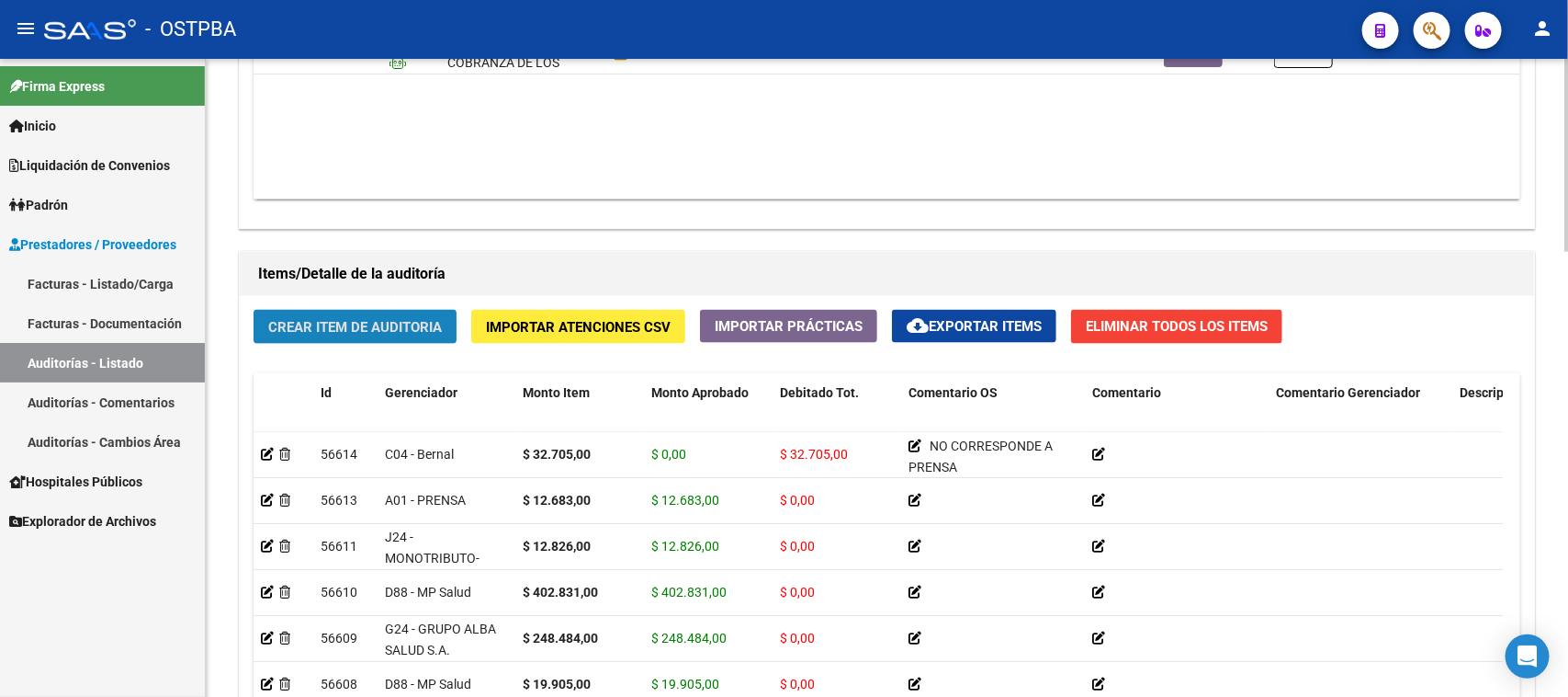
click at [363, 332] on button "Crear Item de Auditoria" at bounding box center [355, 327] width 203 height 34
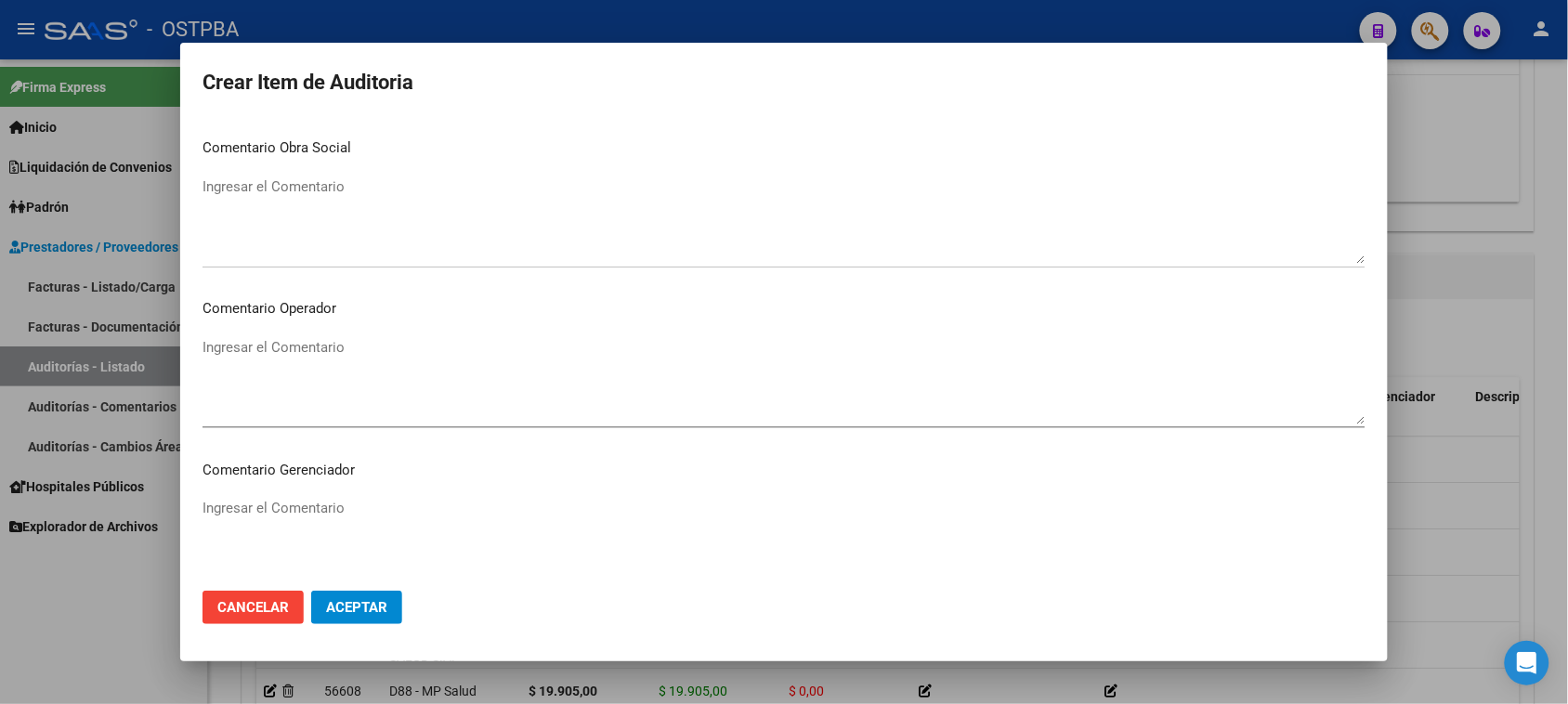
scroll to position [1157, 0]
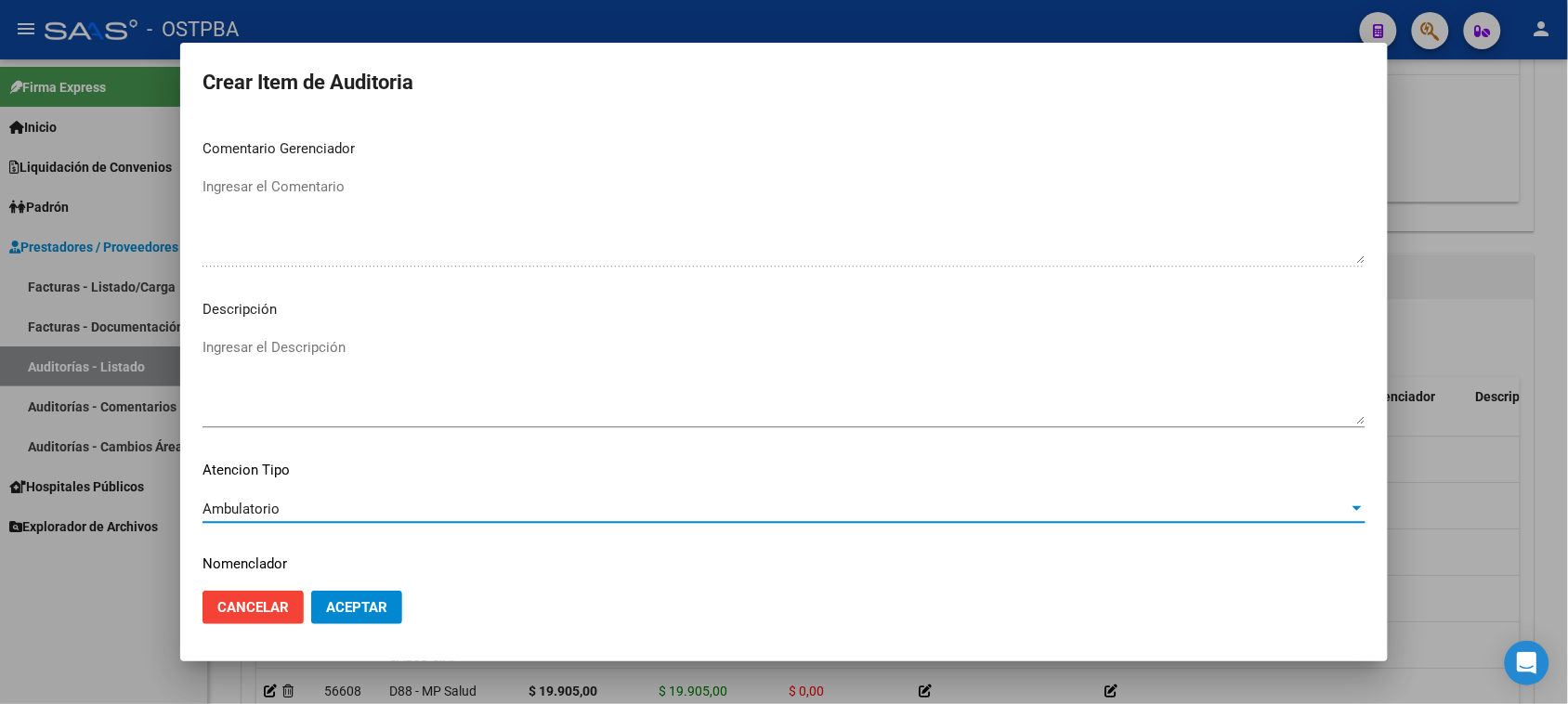
click at [366, 614] on span "Aceptar" at bounding box center [357, 608] width 61 height 17
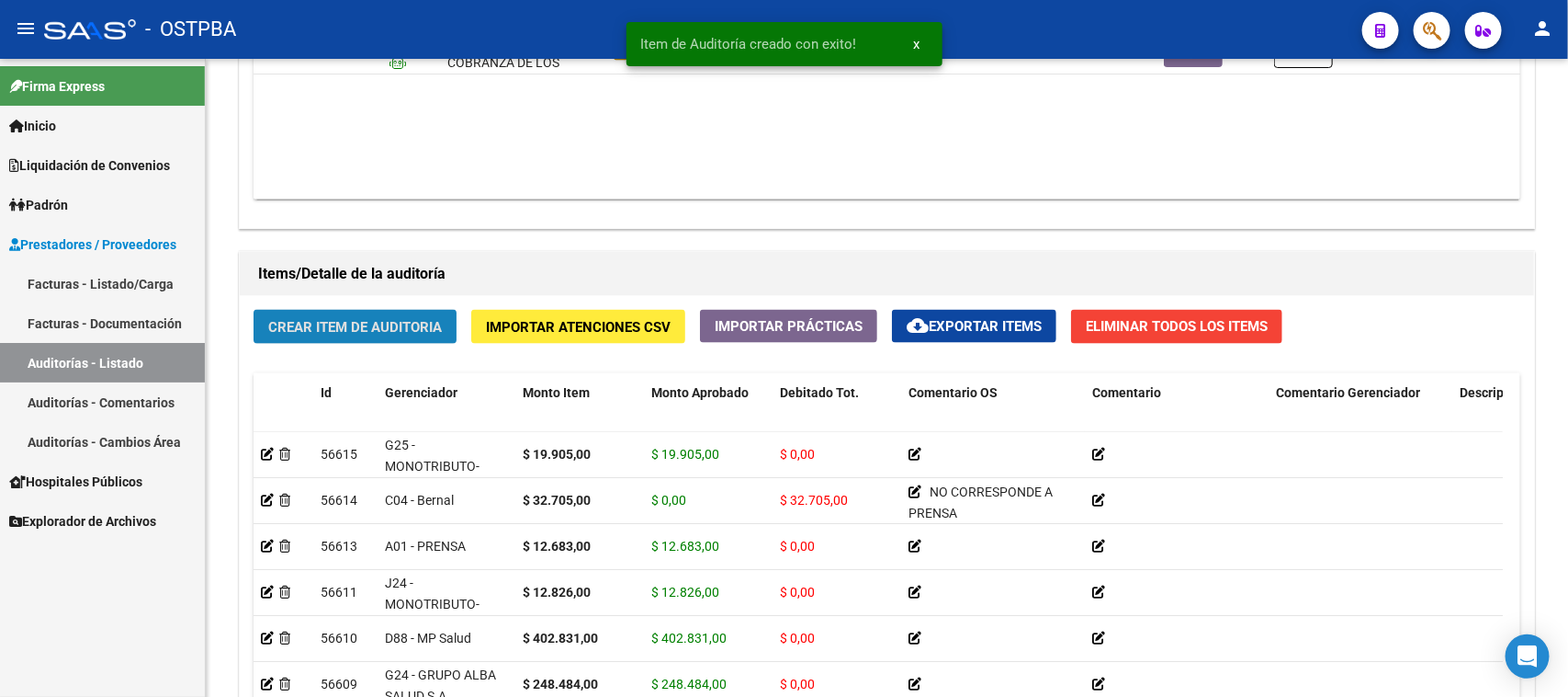
drag, startPoint x: 369, startPoint y: 324, endPoint x: 1567, endPoint y: 694, distance: 1253.8
click at [392, 329] on span "Crear Item de Auditoria" at bounding box center [355, 328] width 174 height 17
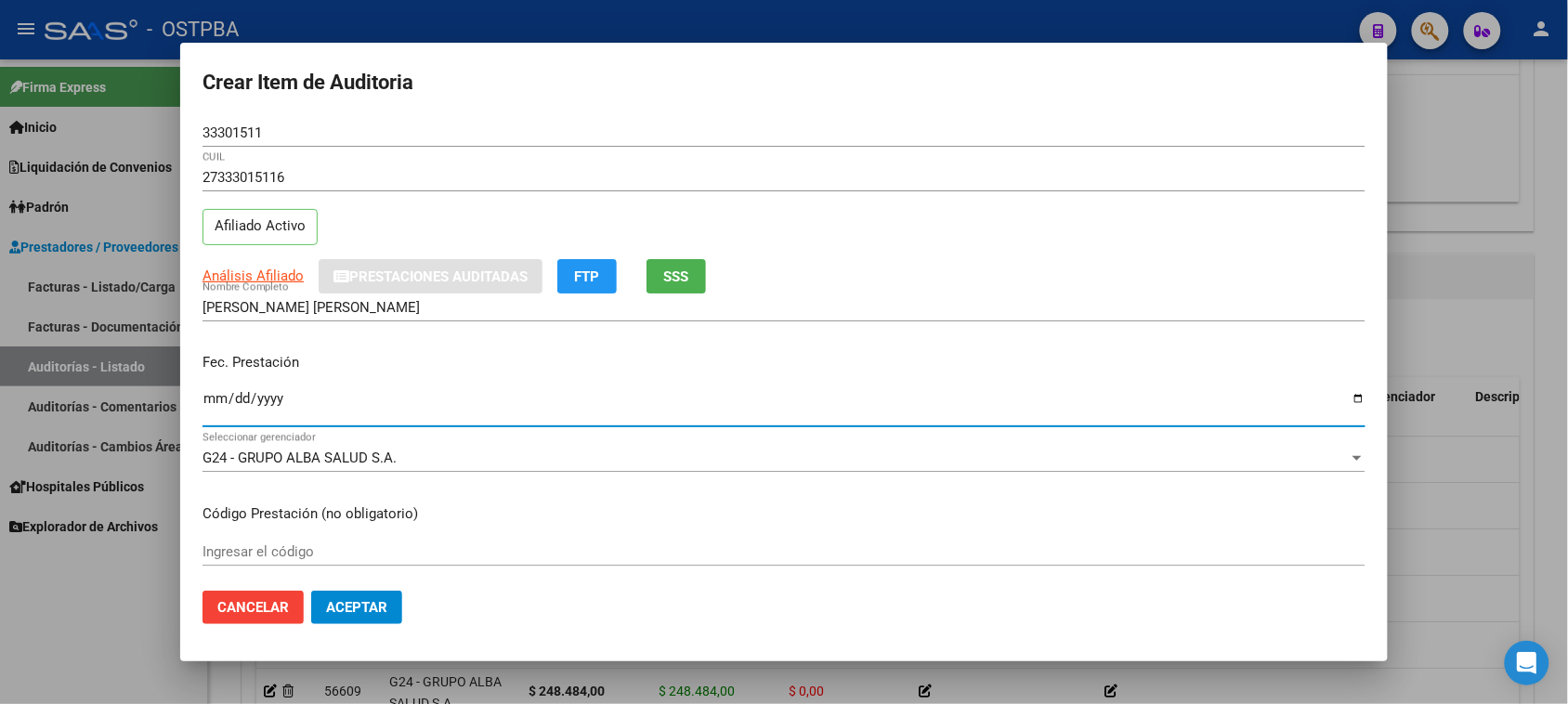
click at [204, 400] on input "Ingresar la fecha" at bounding box center [784, 405] width 1162 height 30
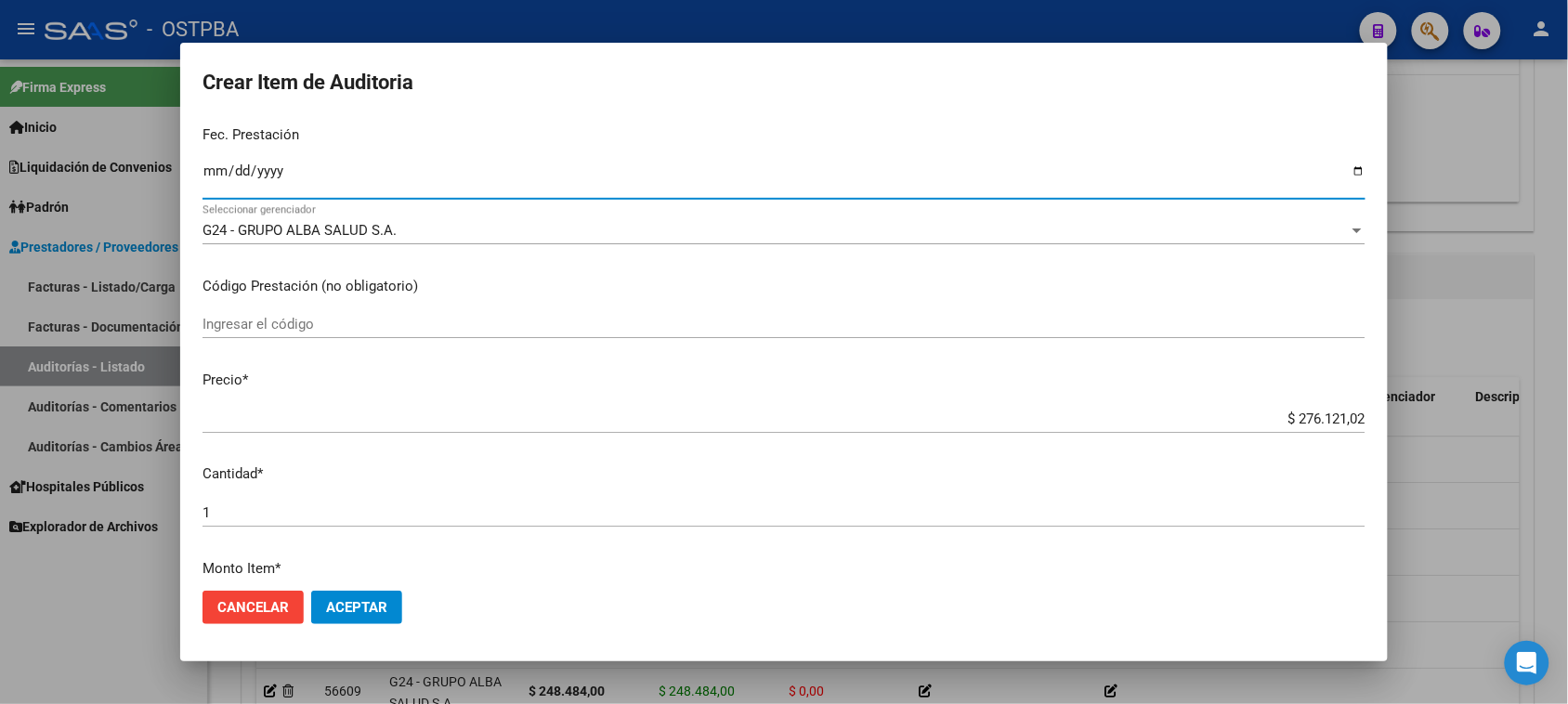
scroll to position [232, 0]
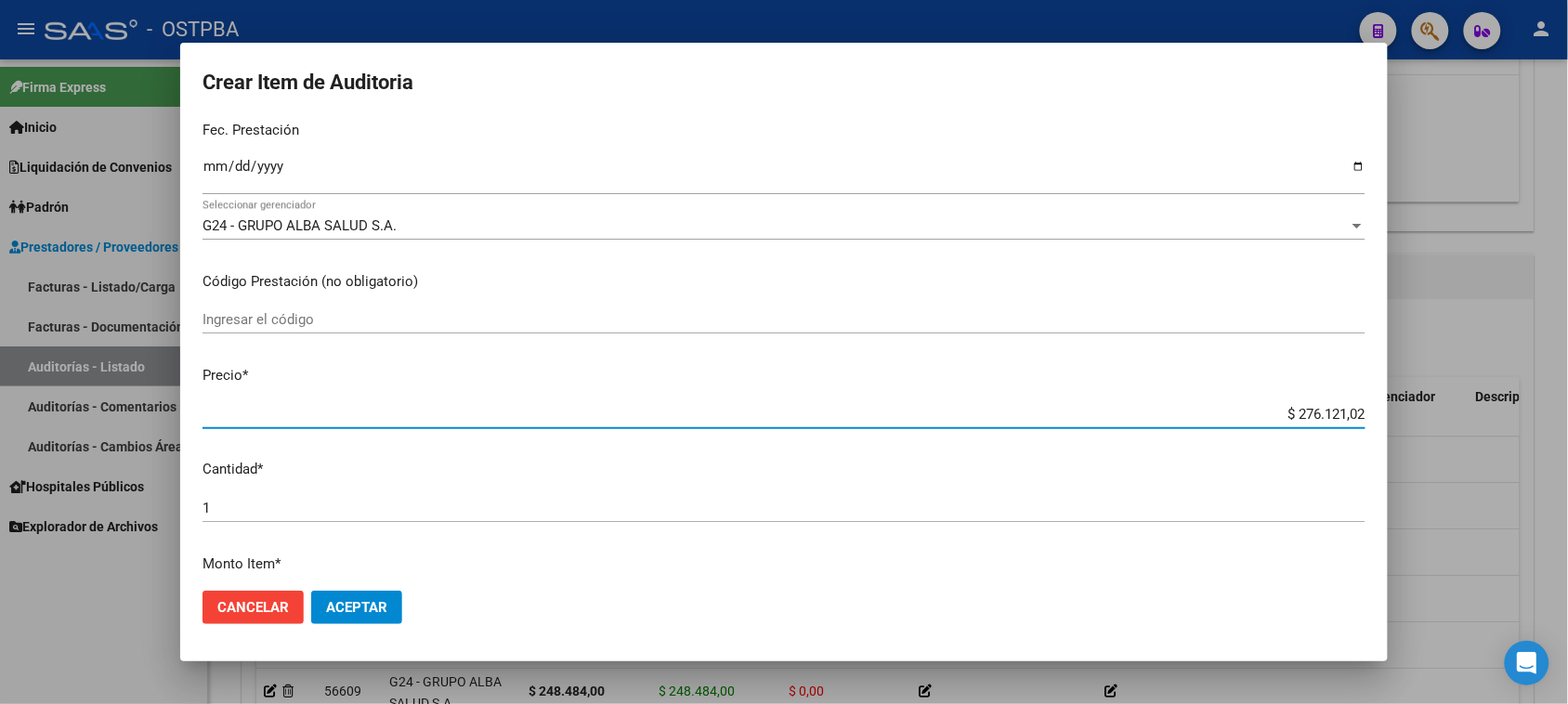
drag, startPoint x: 1307, startPoint y: 419, endPoint x: 1584, endPoint y: 427, distance: 277.1
click at [1568, 427] on html "menu - OSTPBA person Firma Express Inicio Calendario SSS Instructivos Contacto …" at bounding box center [784, 352] width 1568 height 704
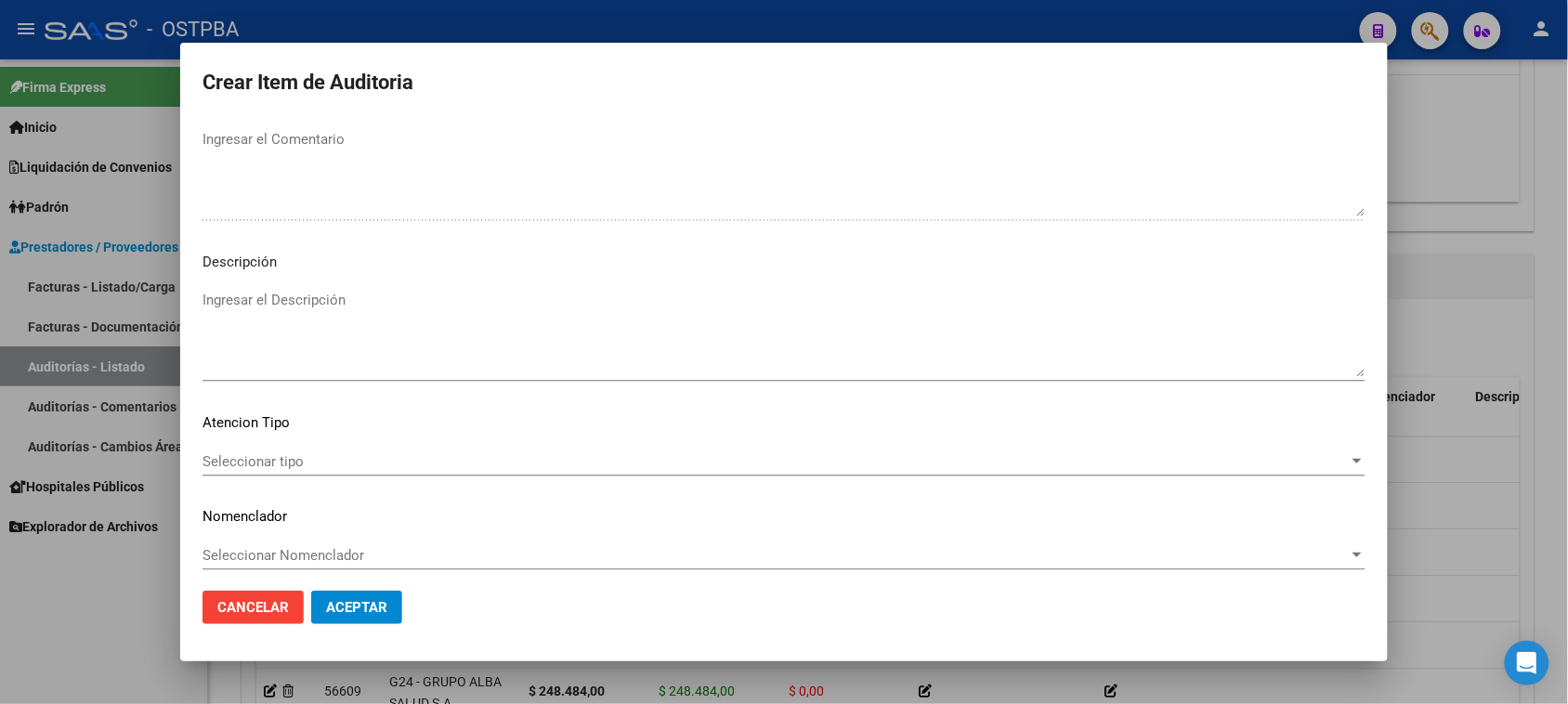
scroll to position [1212, 0]
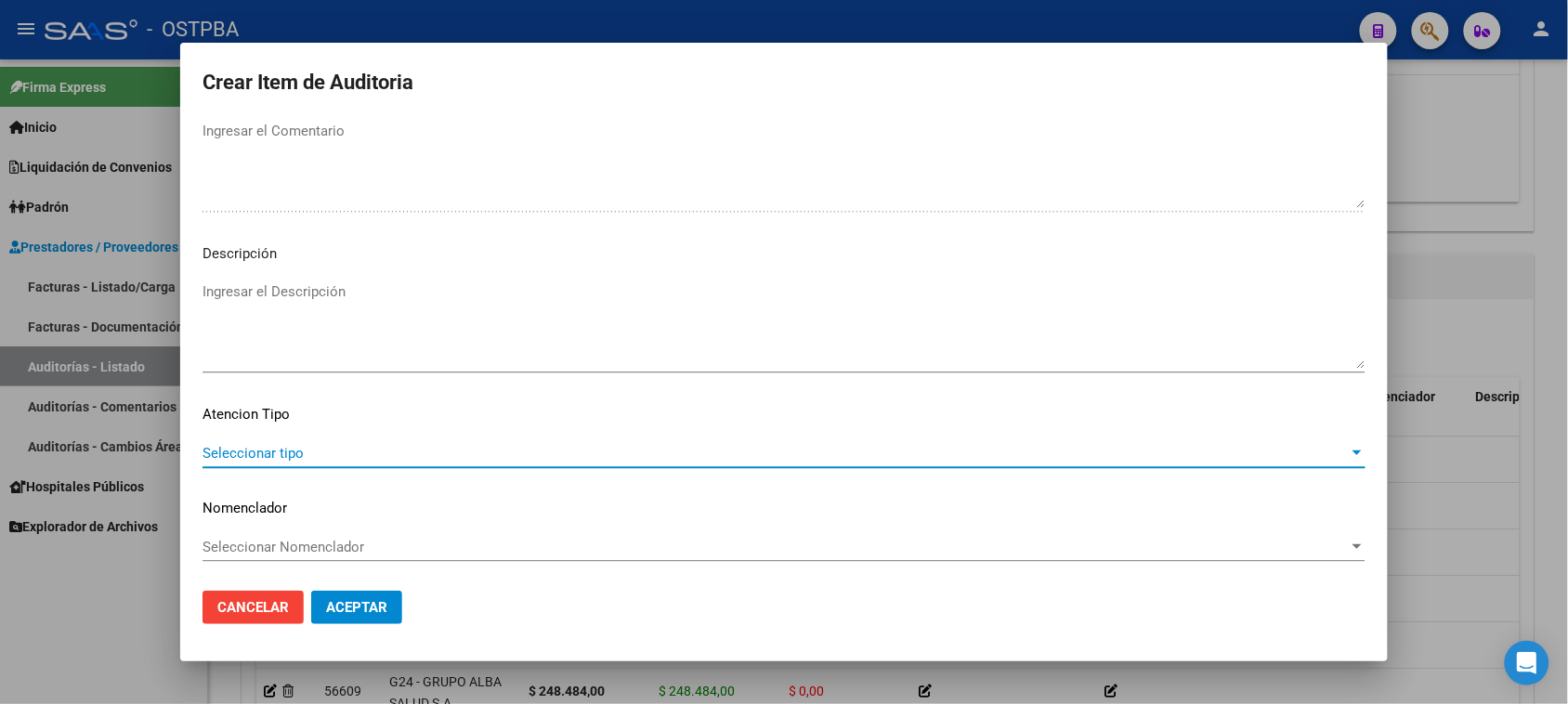
click at [256, 446] on span "Seleccionar tipo" at bounding box center [775, 453] width 1146 height 17
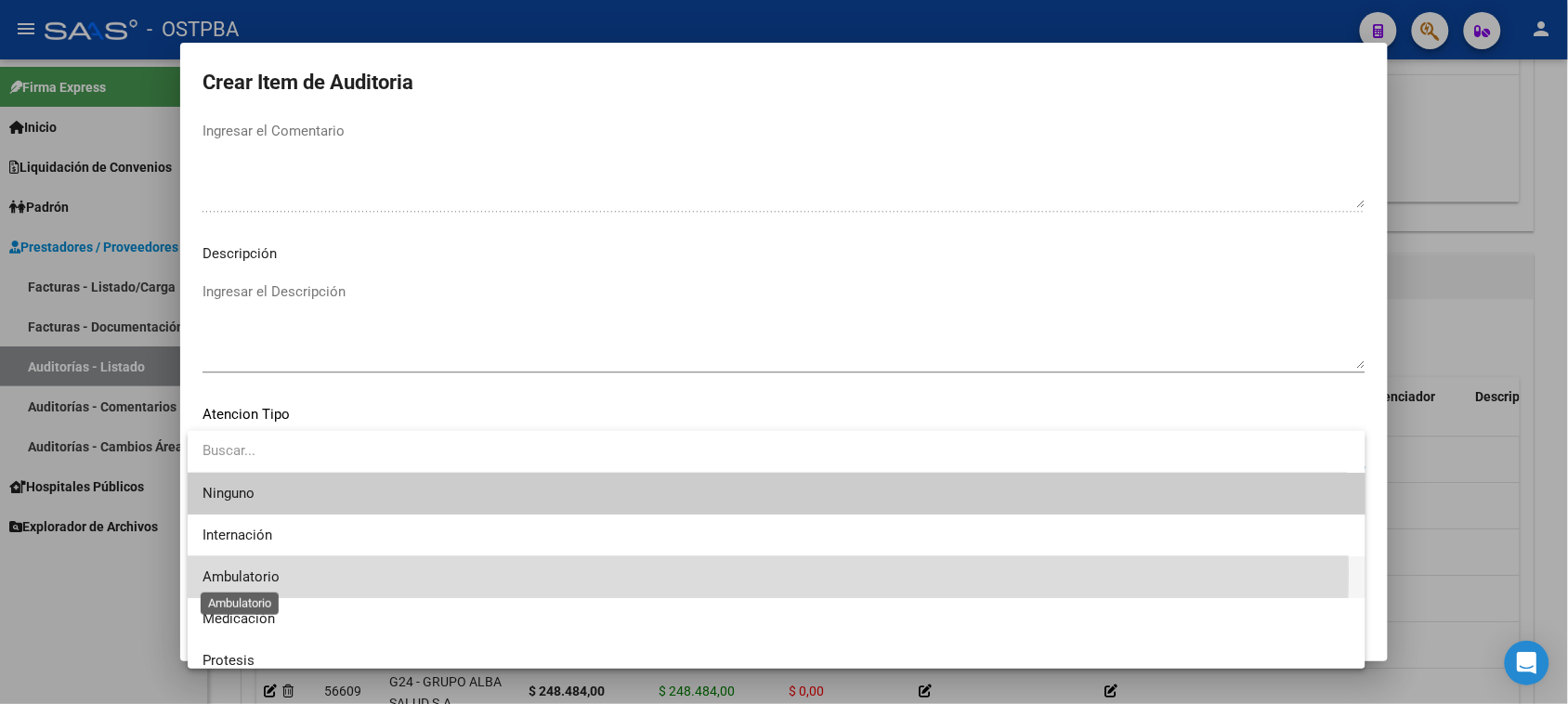
click at [235, 571] on span "Ambulatorio" at bounding box center [240, 577] width 77 height 17
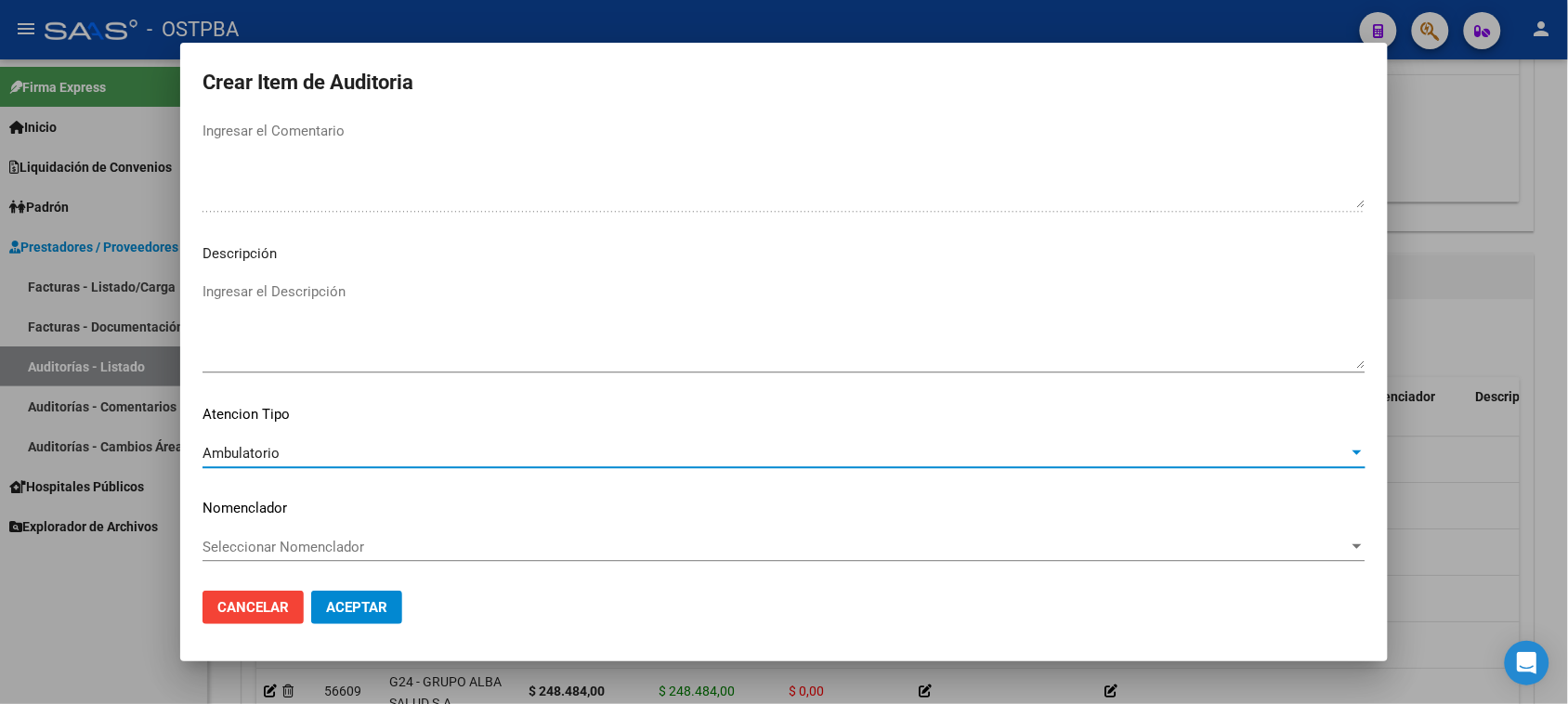
click at [332, 614] on span "Aceptar" at bounding box center [357, 608] width 61 height 17
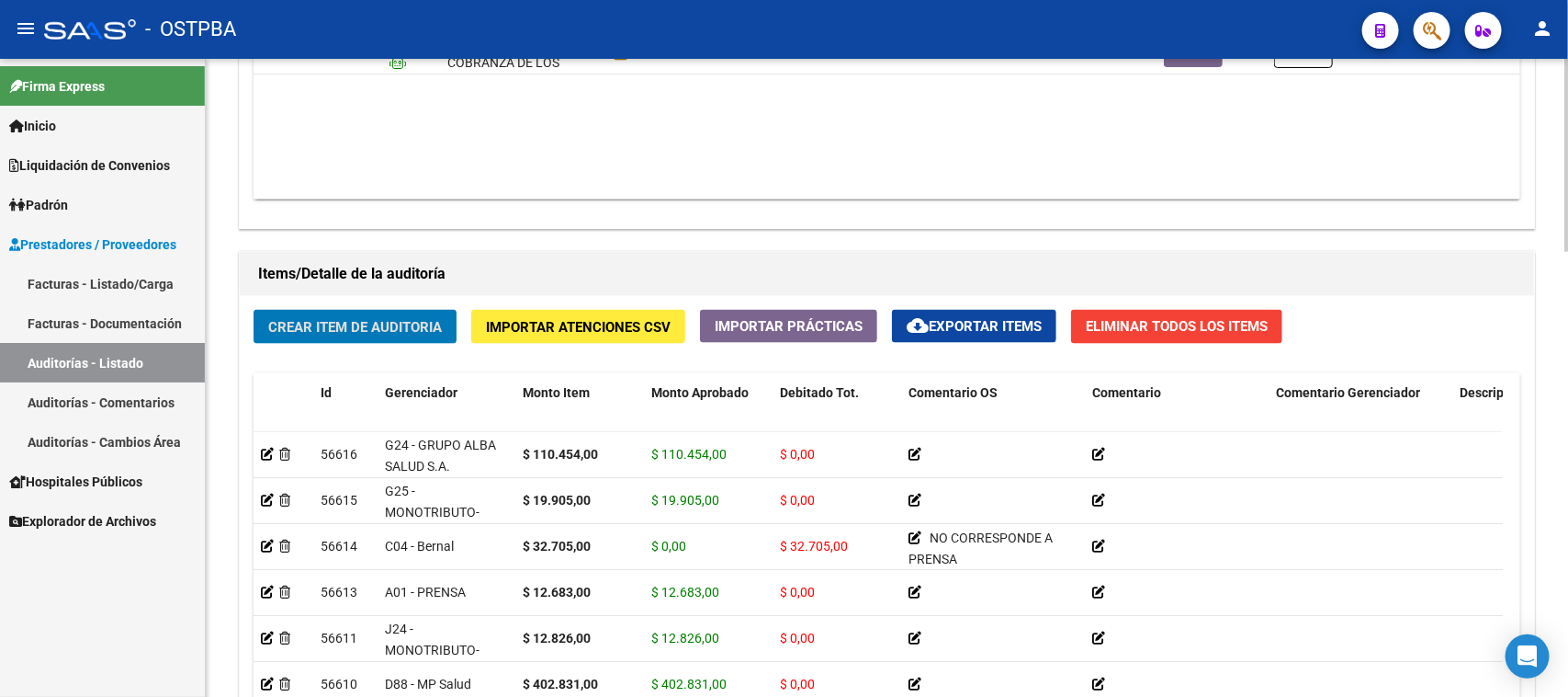
click at [430, 332] on button "Crear Item de Auditoria" at bounding box center [355, 327] width 203 height 34
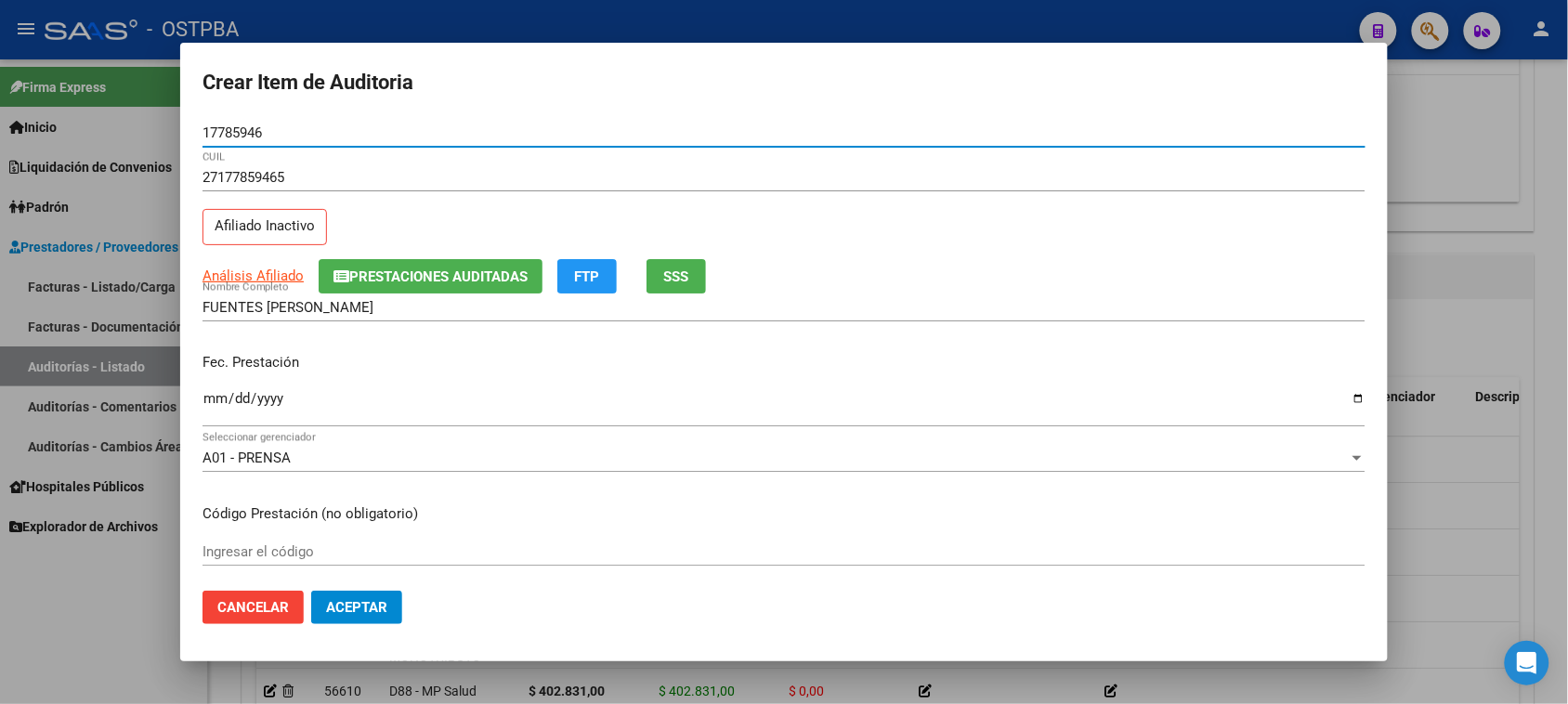
click at [683, 286] on button "SSS" at bounding box center [676, 277] width 59 height 34
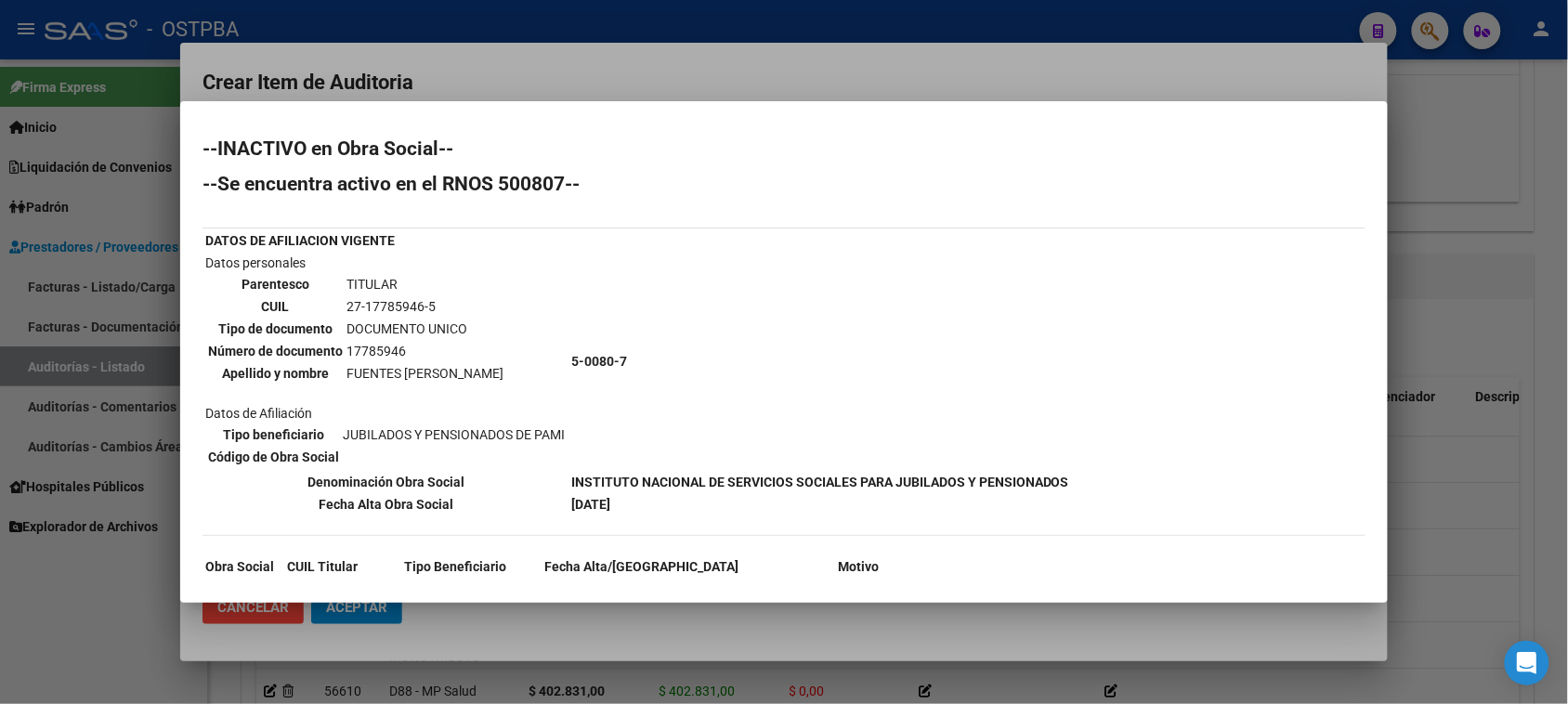
drag, startPoint x: 25, startPoint y: 602, endPoint x: 49, endPoint y: 587, distance: 28.3
click at [28, 600] on div at bounding box center [784, 352] width 1568 height 704
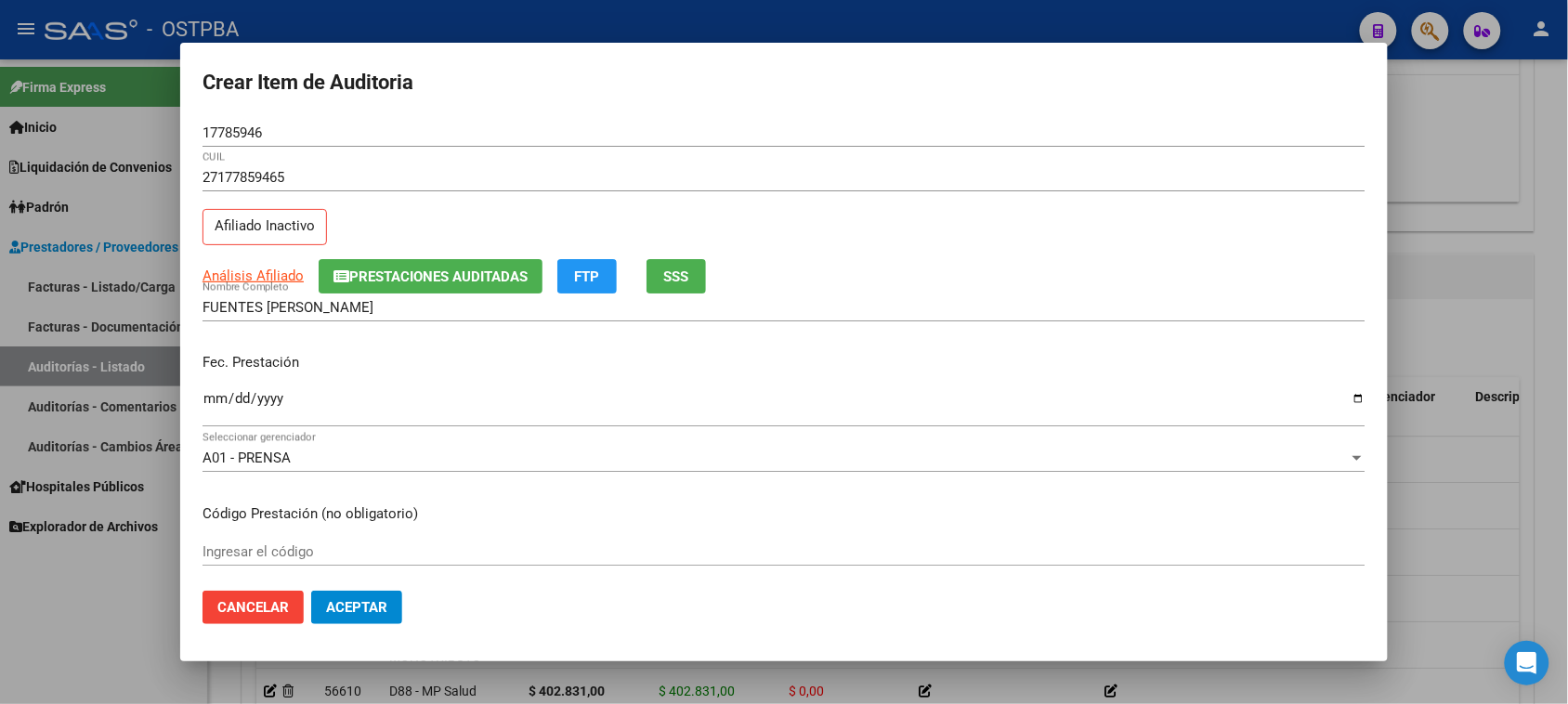
drag, startPoint x: 212, startPoint y: 400, endPoint x: 1064, endPoint y: 606, distance: 876.6
click at [215, 400] on input "Ingresar la fecha" at bounding box center [784, 405] width 1162 height 30
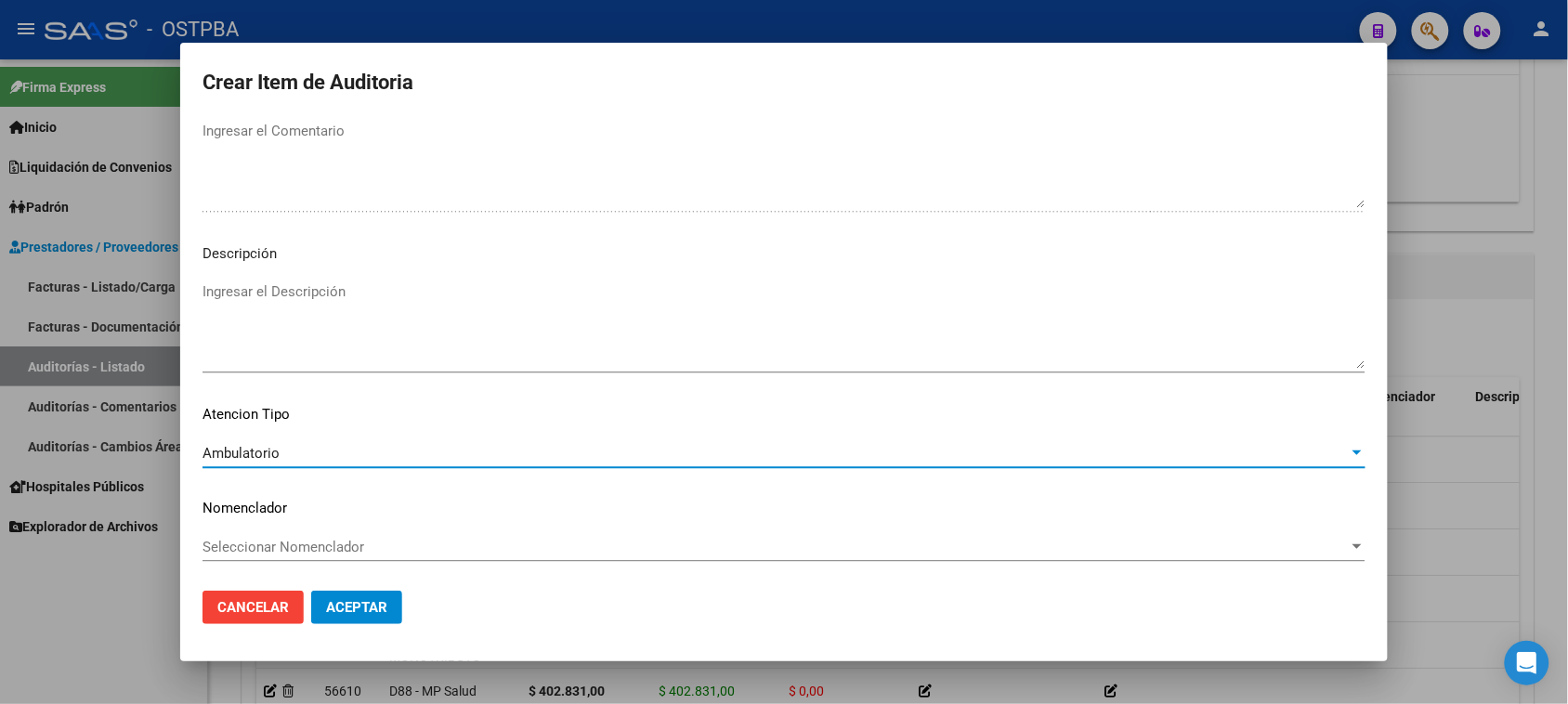
click at [350, 606] on span "Aceptar" at bounding box center [357, 608] width 61 height 17
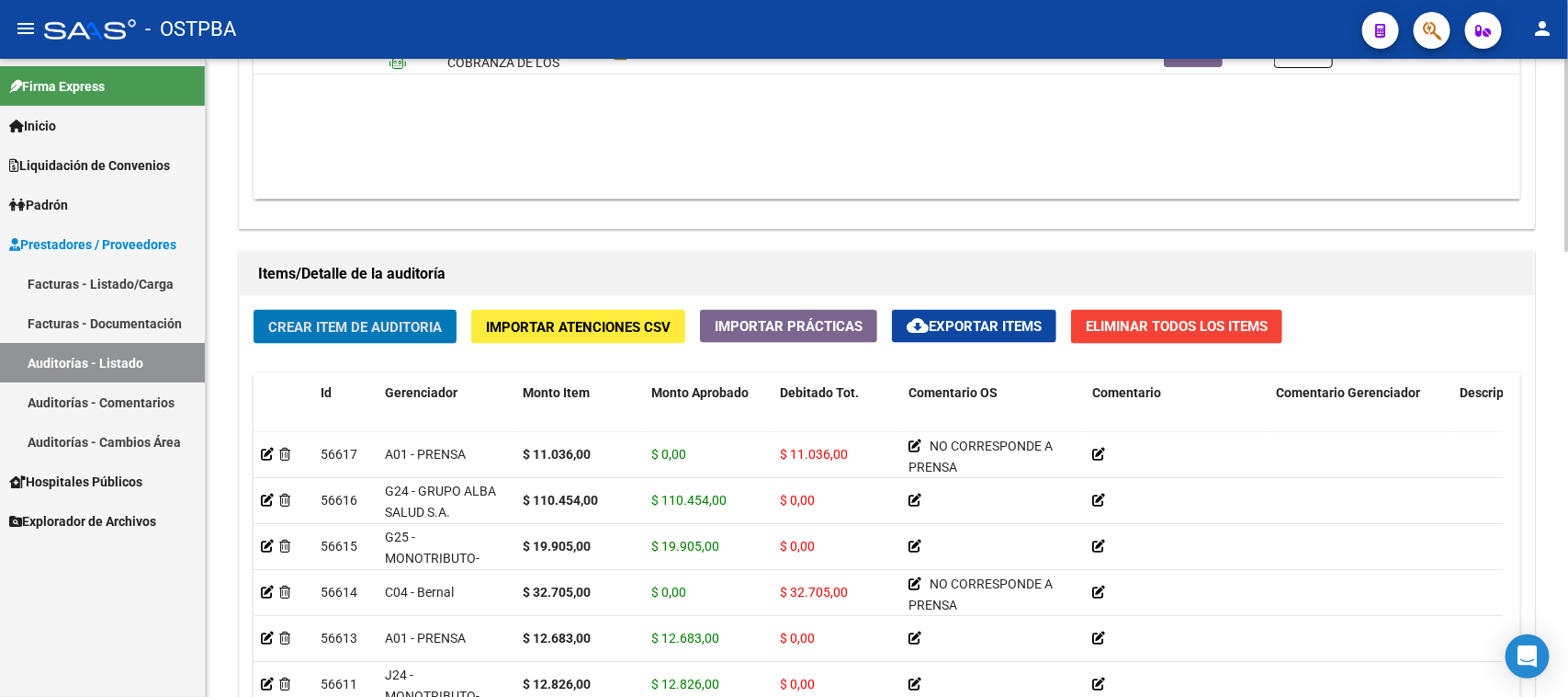
click at [400, 313] on button "Crear Item de Auditoria" at bounding box center [355, 327] width 203 height 34
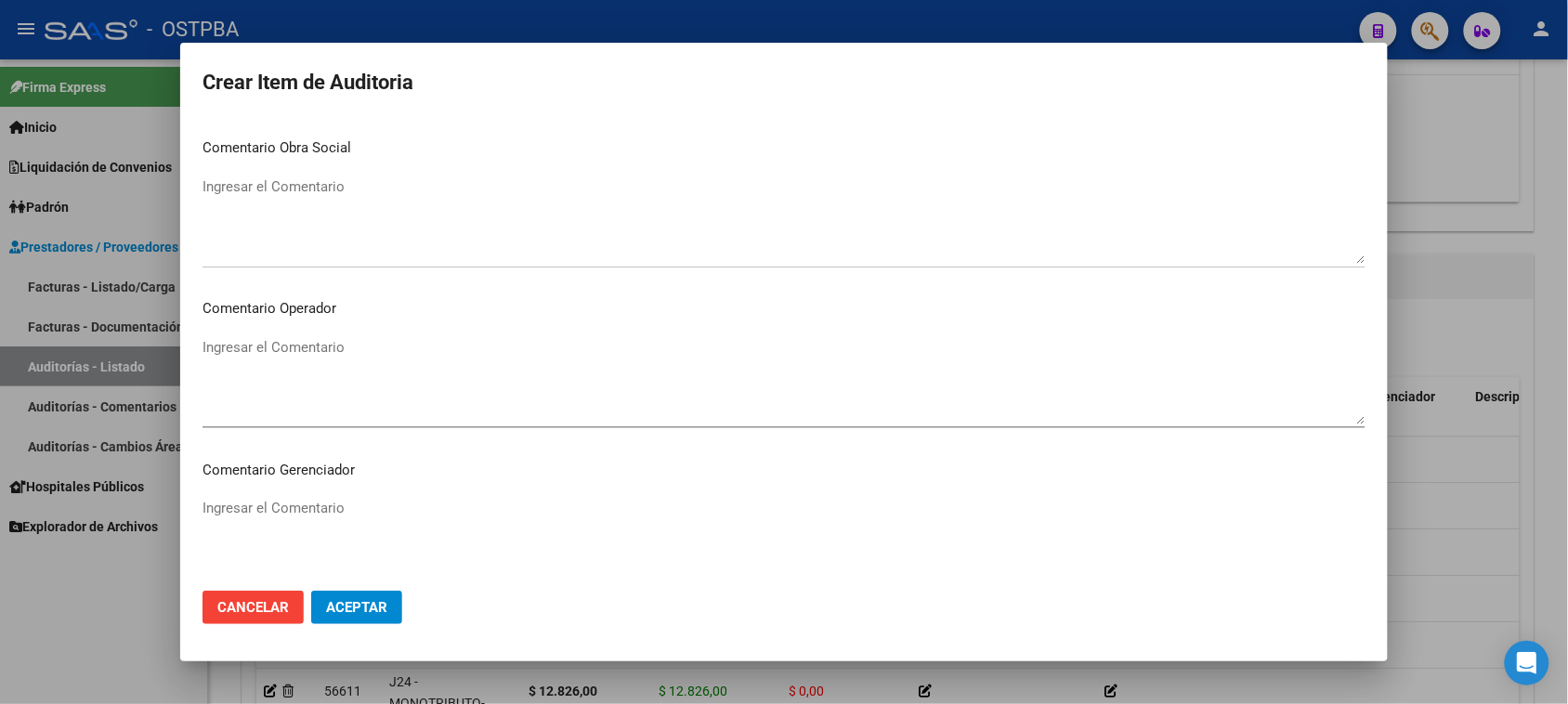
scroll to position [1157, 0]
click at [342, 606] on span "Aceptar" at bounding box center [357, 608] width 61 height 17
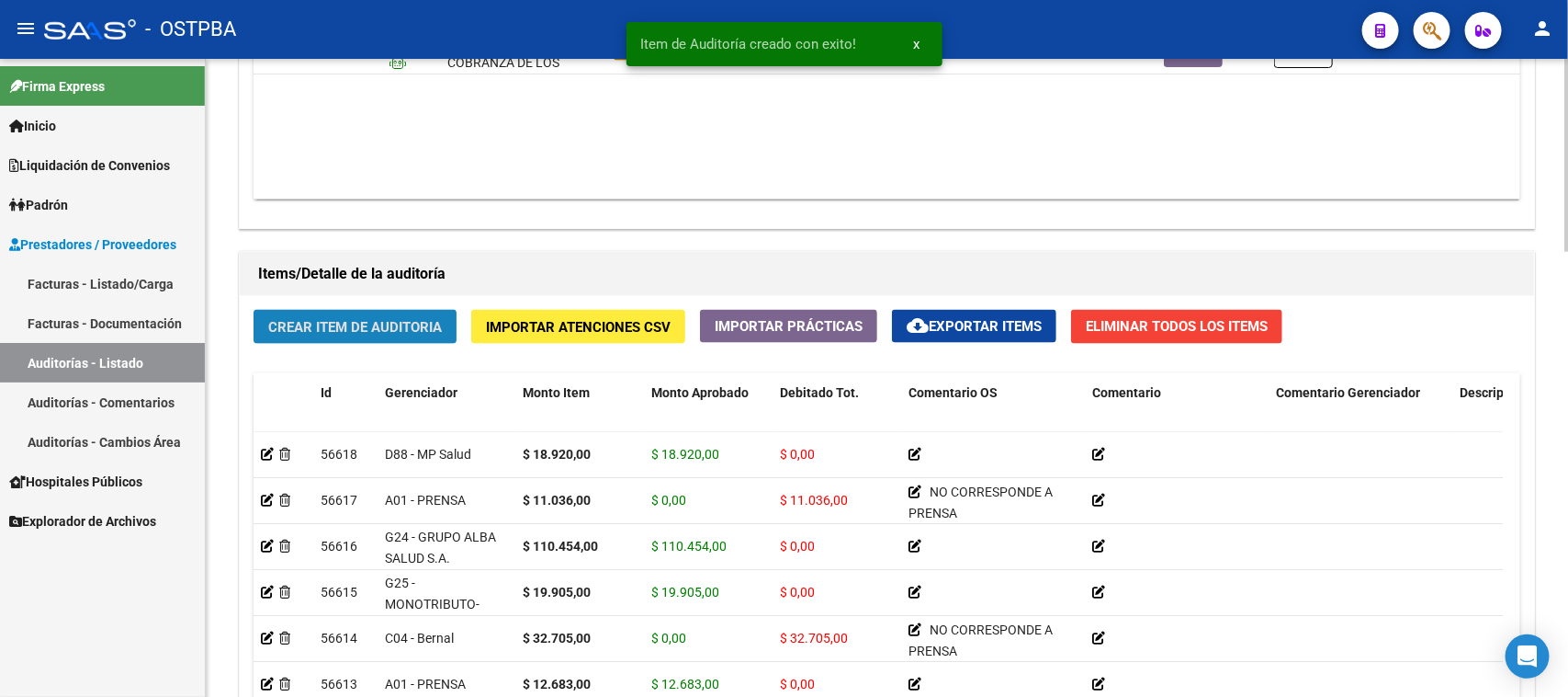
click at [346, 329] on span "Crear Item de Auditoria" at bounding box center [355, 328] width 174 height 17
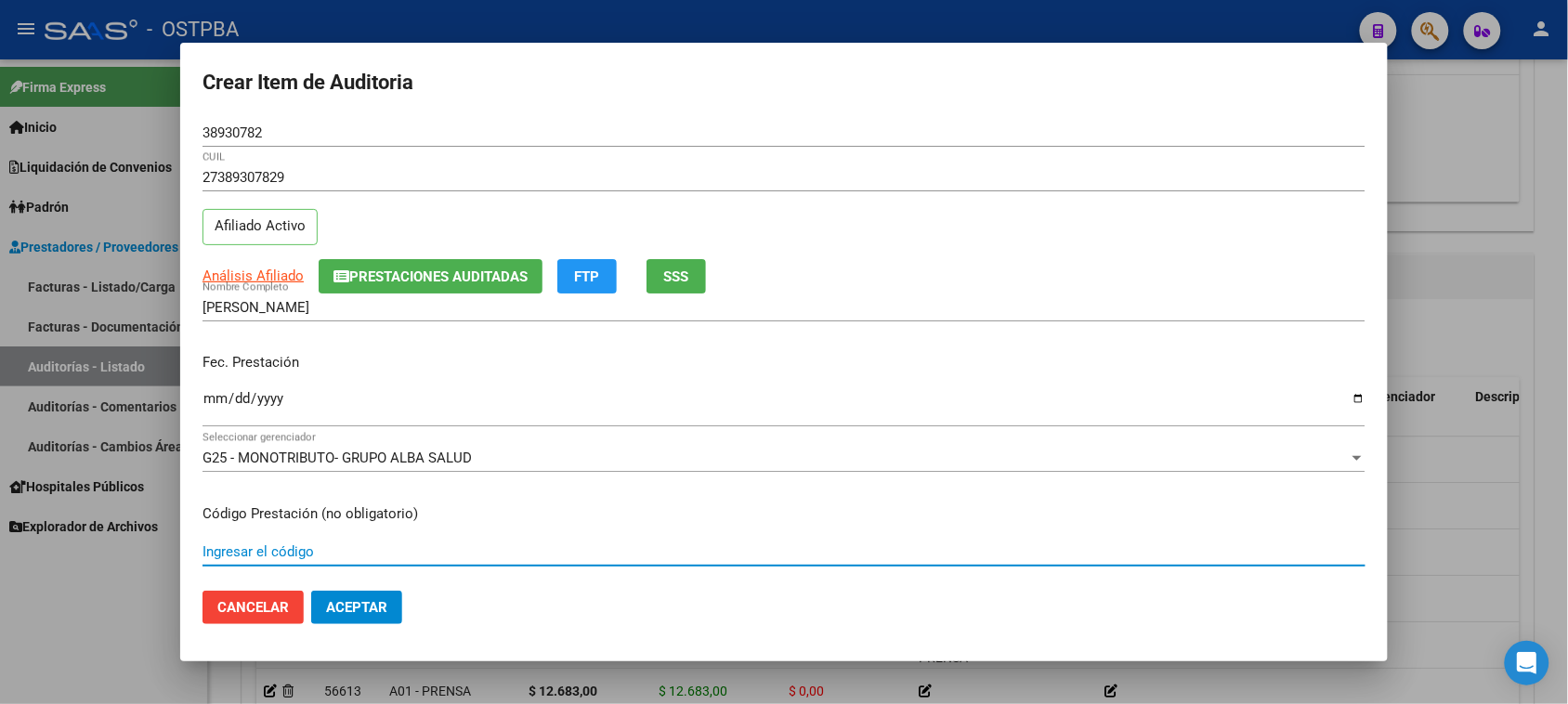
scroll to position [298, 0]
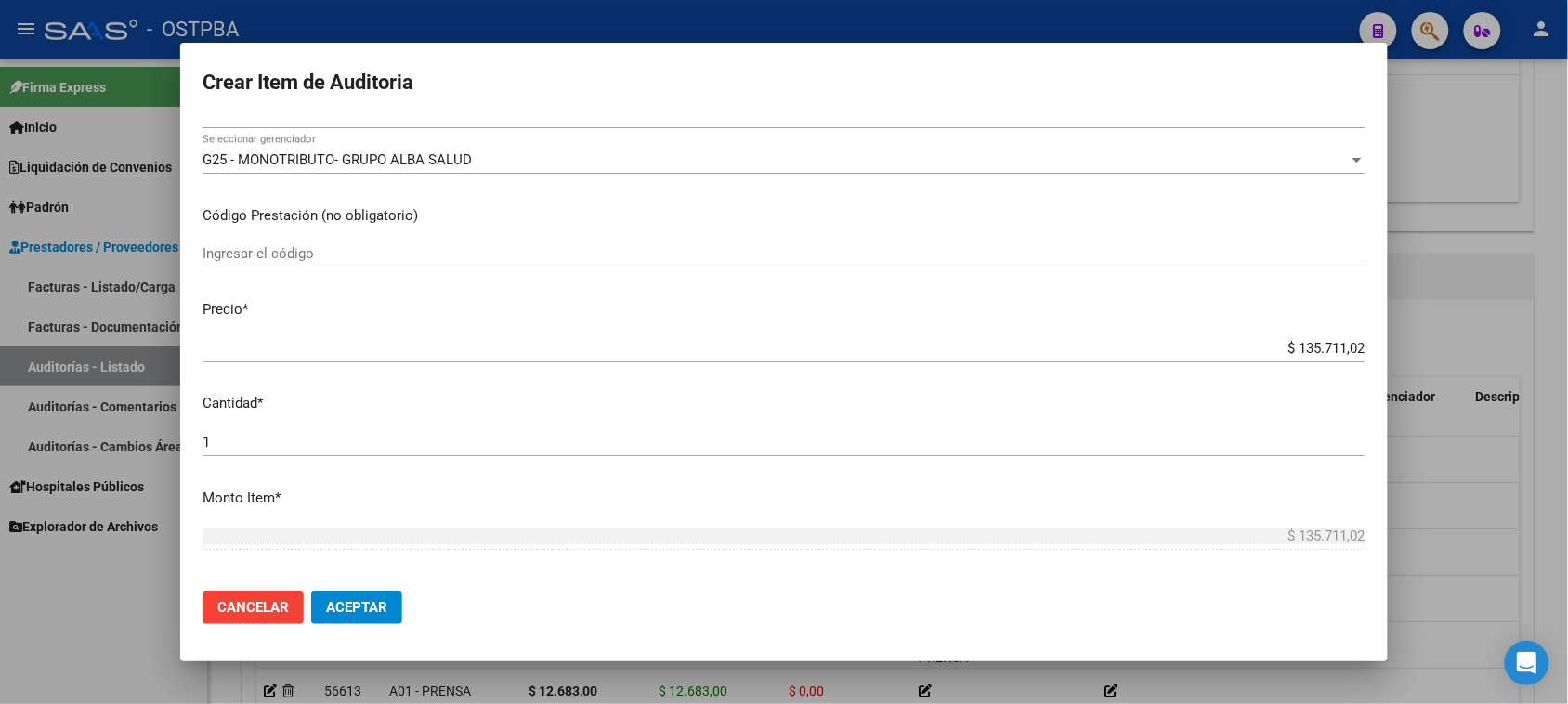
click at [1351, 348] on app-form-text-field "Precio * $ 135.711,02 Ingresar el precio" at bounding box center [791, 327] width 1178 height 57
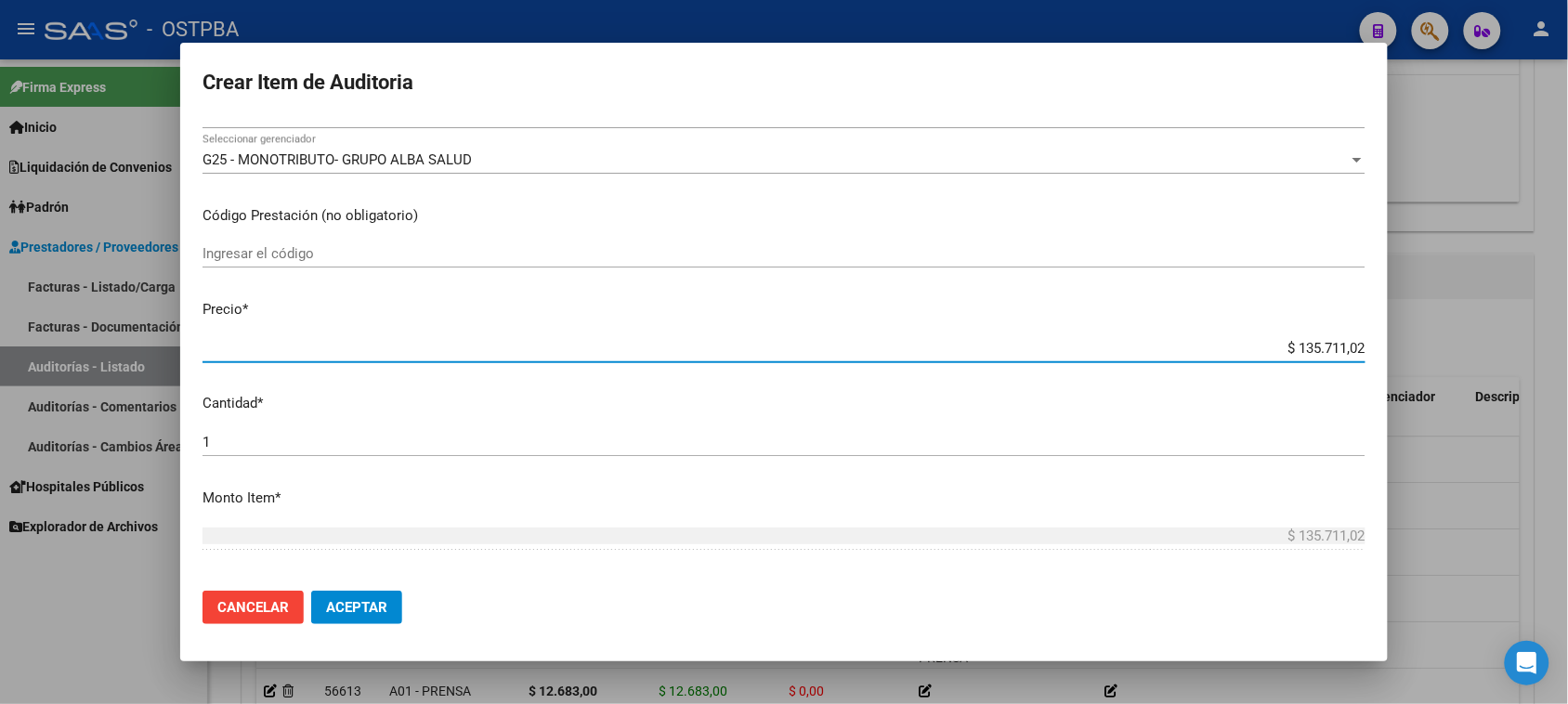
click at [1342, 348] on input "$ 135.711,02" at bounding box center [784, 348] width 1162 height 17
click at [1348, 351] on input "$ 135.711,02" at bounding box center [784, 348] width 1162 height 17
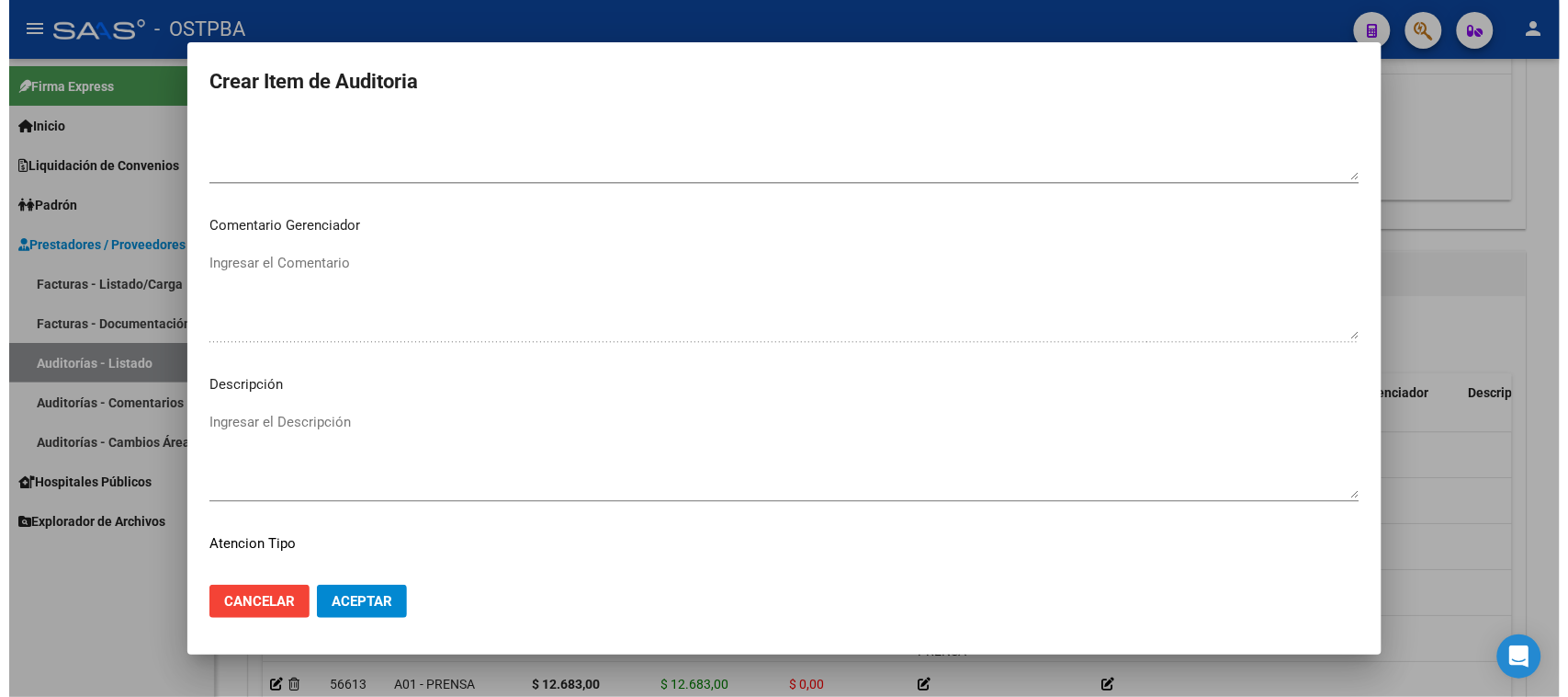
scroll to position [1200, 0]
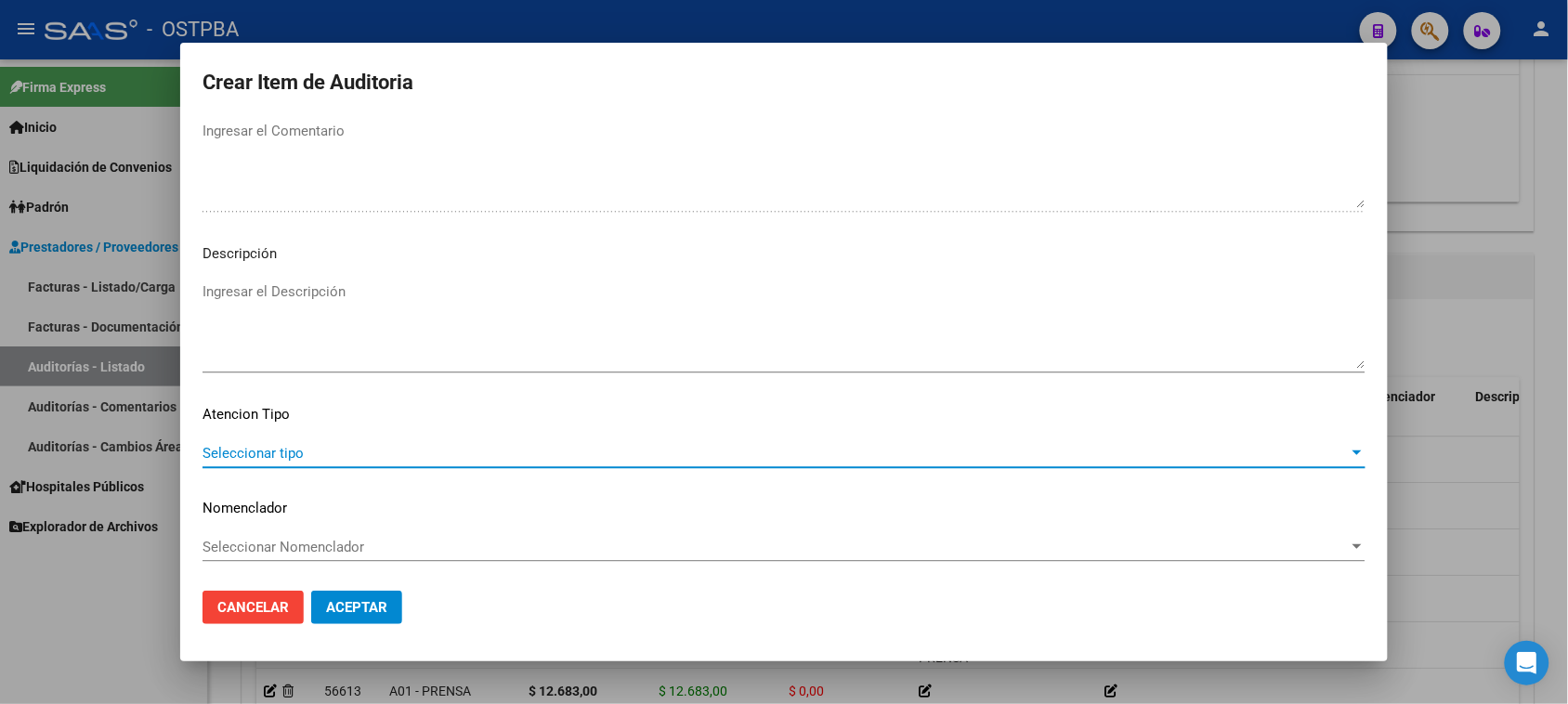
click at [230, 445] on span "Seleccionar tipo" at bounding box center [775, 453] width 1146 height 17
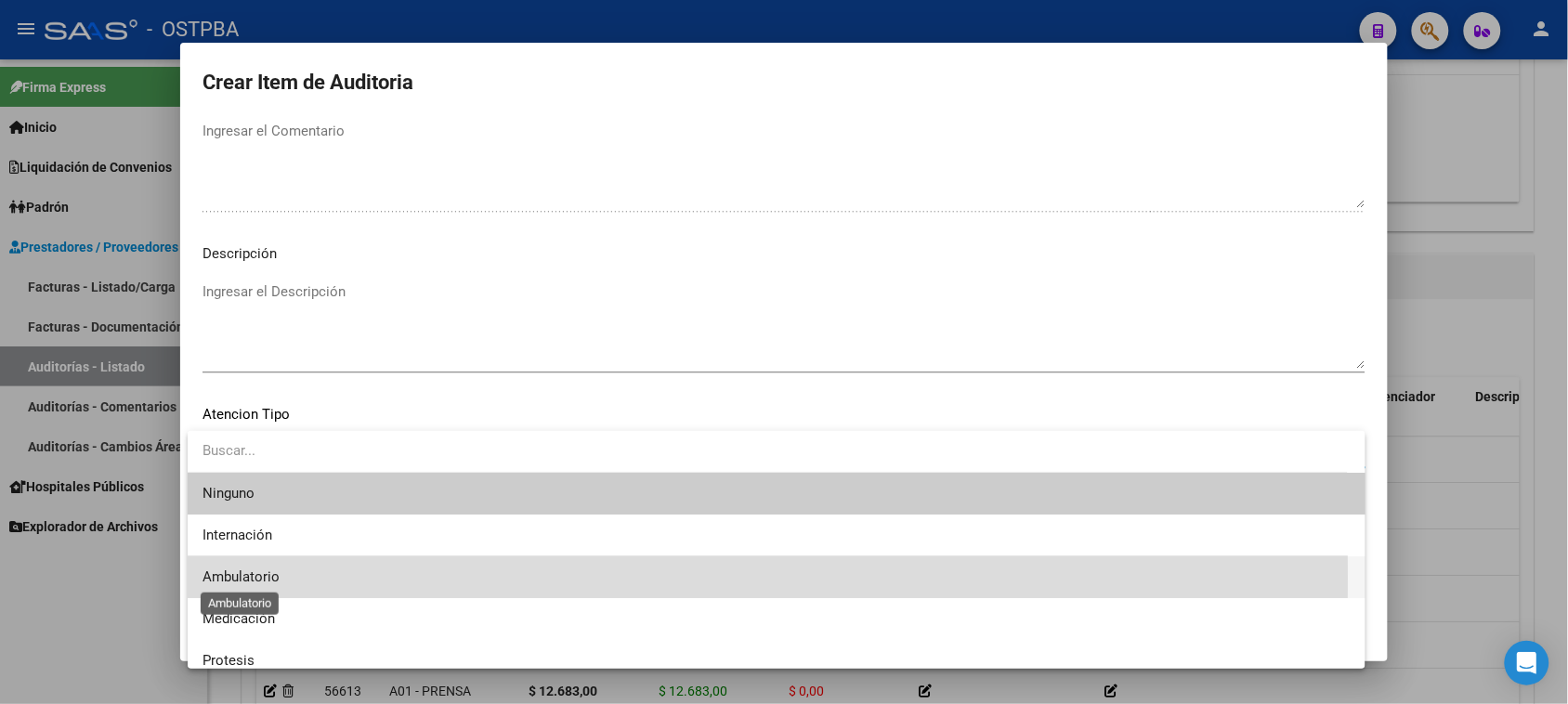
click at [261, 577] on span "Ambulatorio" at bounding box center [240, 577] width 77 height 17
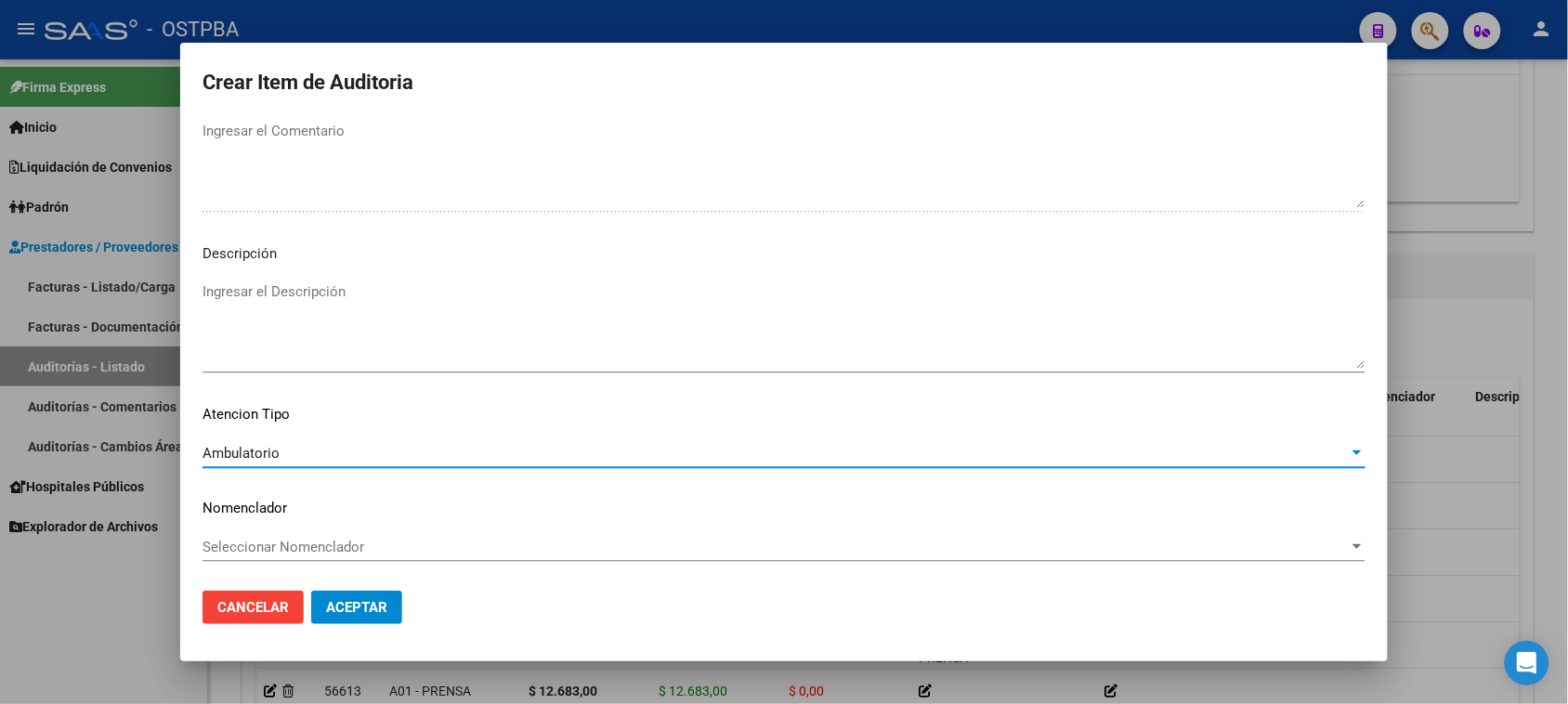
click at [351, 611] on span "Aceptar" at bounding box center [357, 608] width 61 height 17
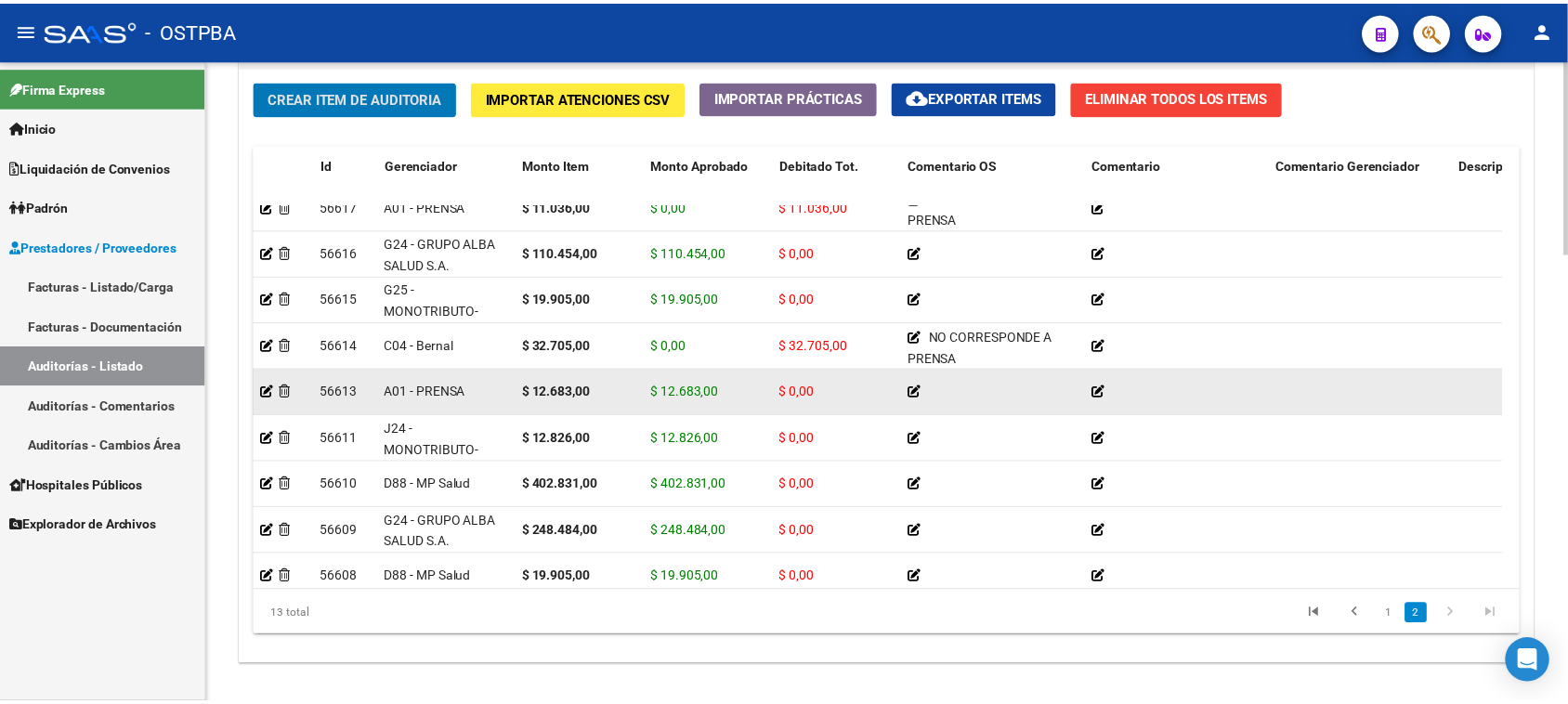
scroll to position [116, 0]
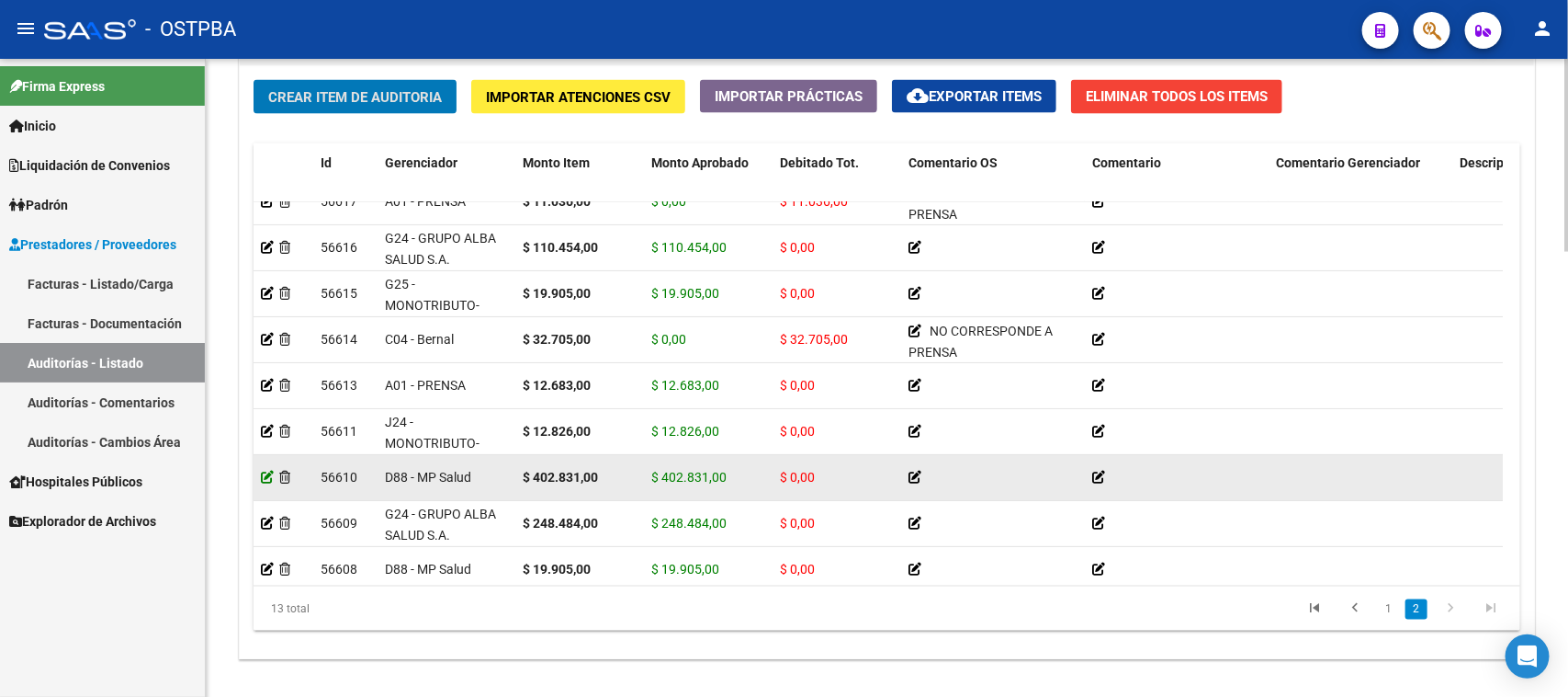
click at [264, 476] on icon at bounding box center [267, 477] width 13 height 13
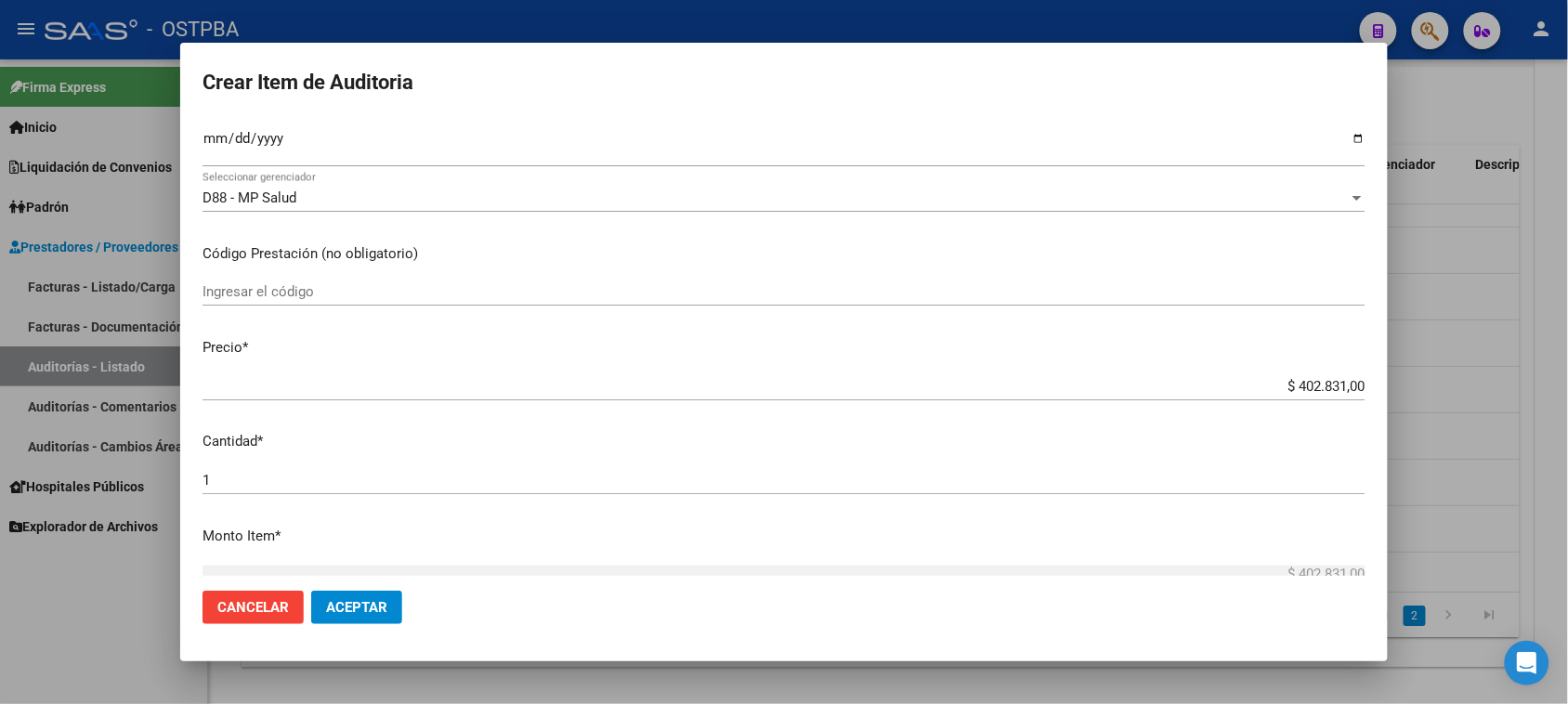
scroll to position [232, 0]
click at [1348, 382] on input "$ 402.831,00" at bounding box center [784, 380] width 1162 height 17
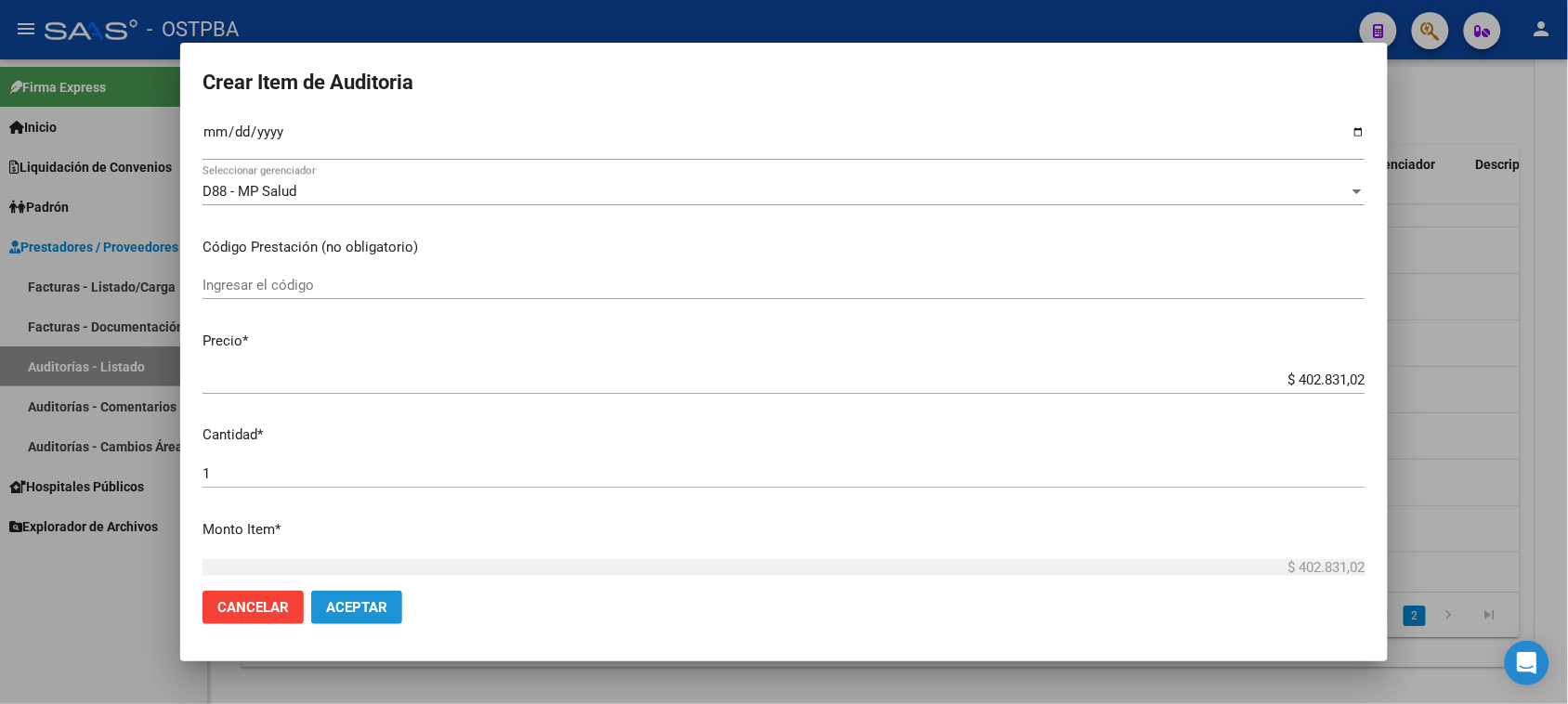
click at [342, 605] on span "Aceptar" at bounding box center [357, 608] width 61 height 17
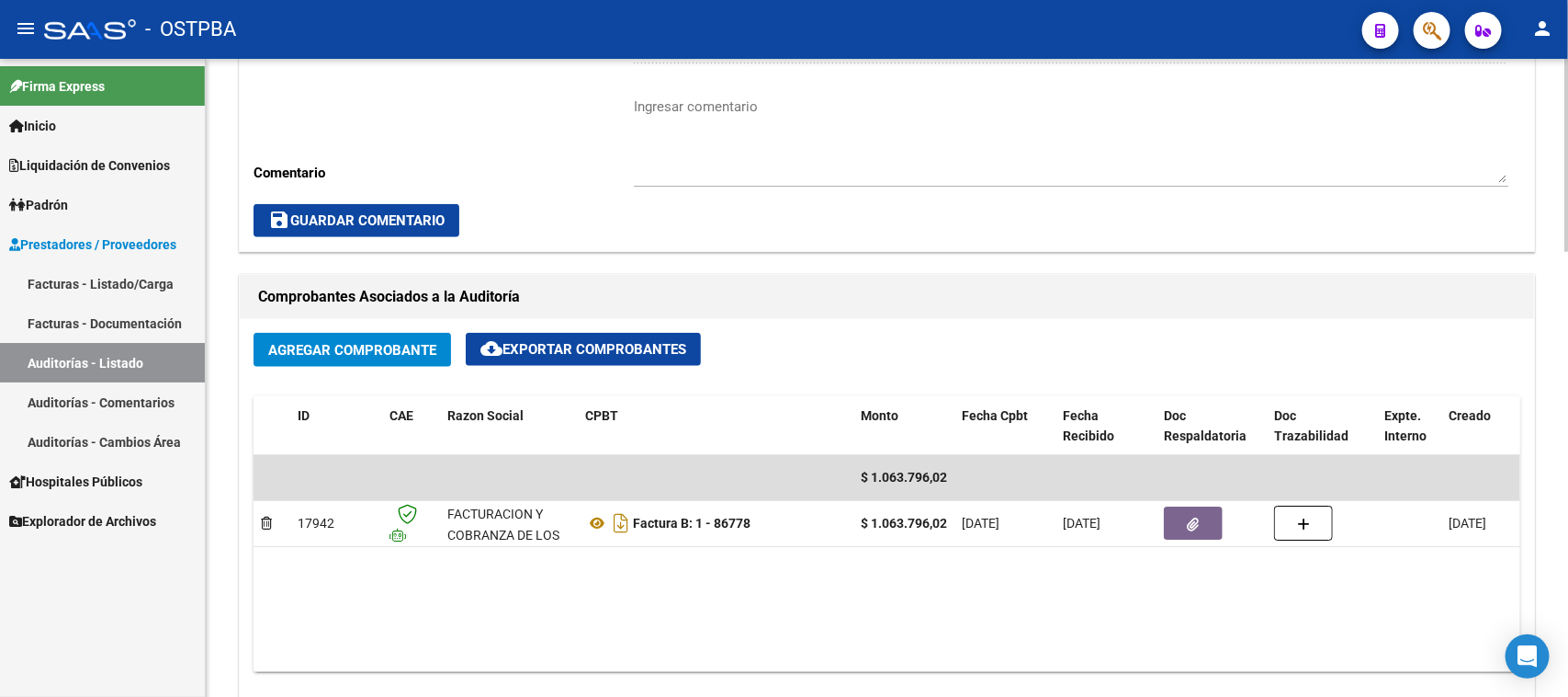
scroll to position [805, 0]
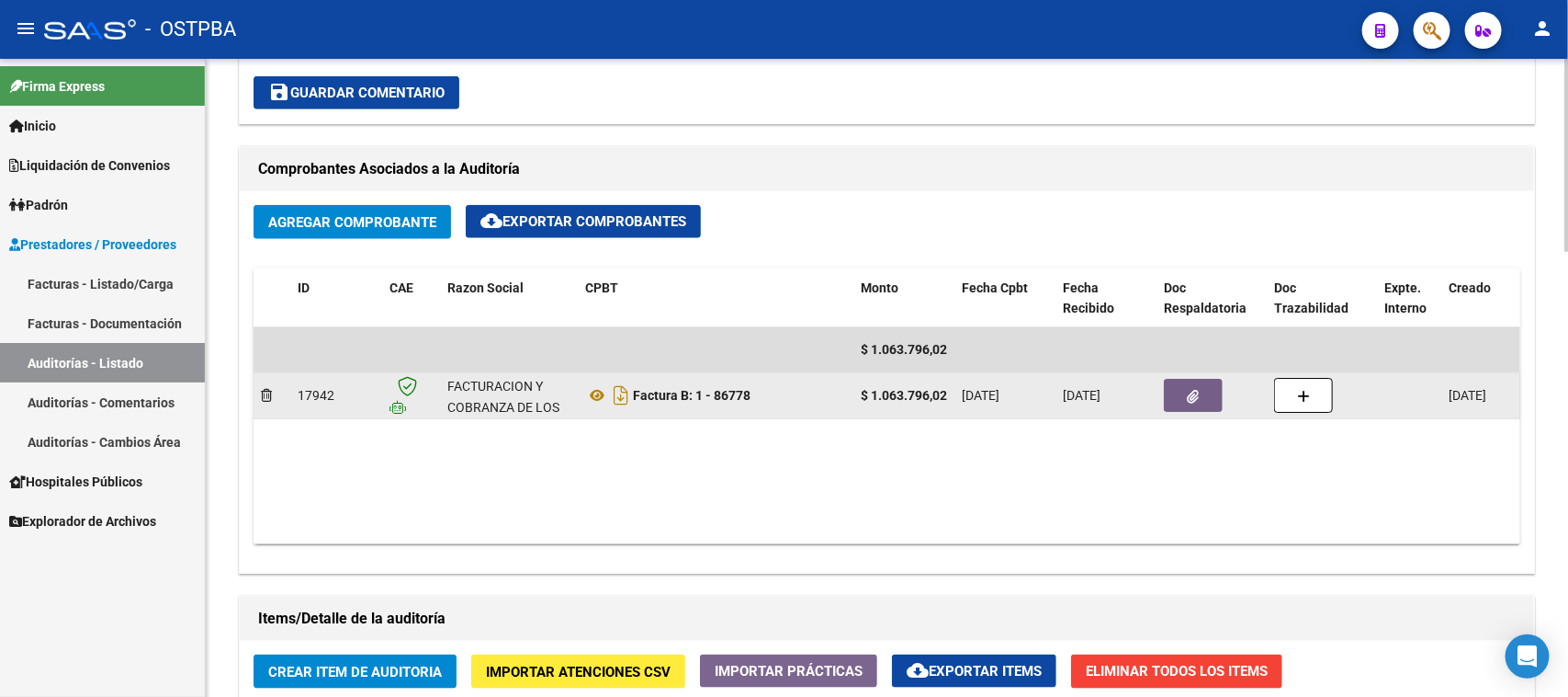
click at [1188, 397] on icon "button" at bounding box center [1193, 397] width 12 height 14
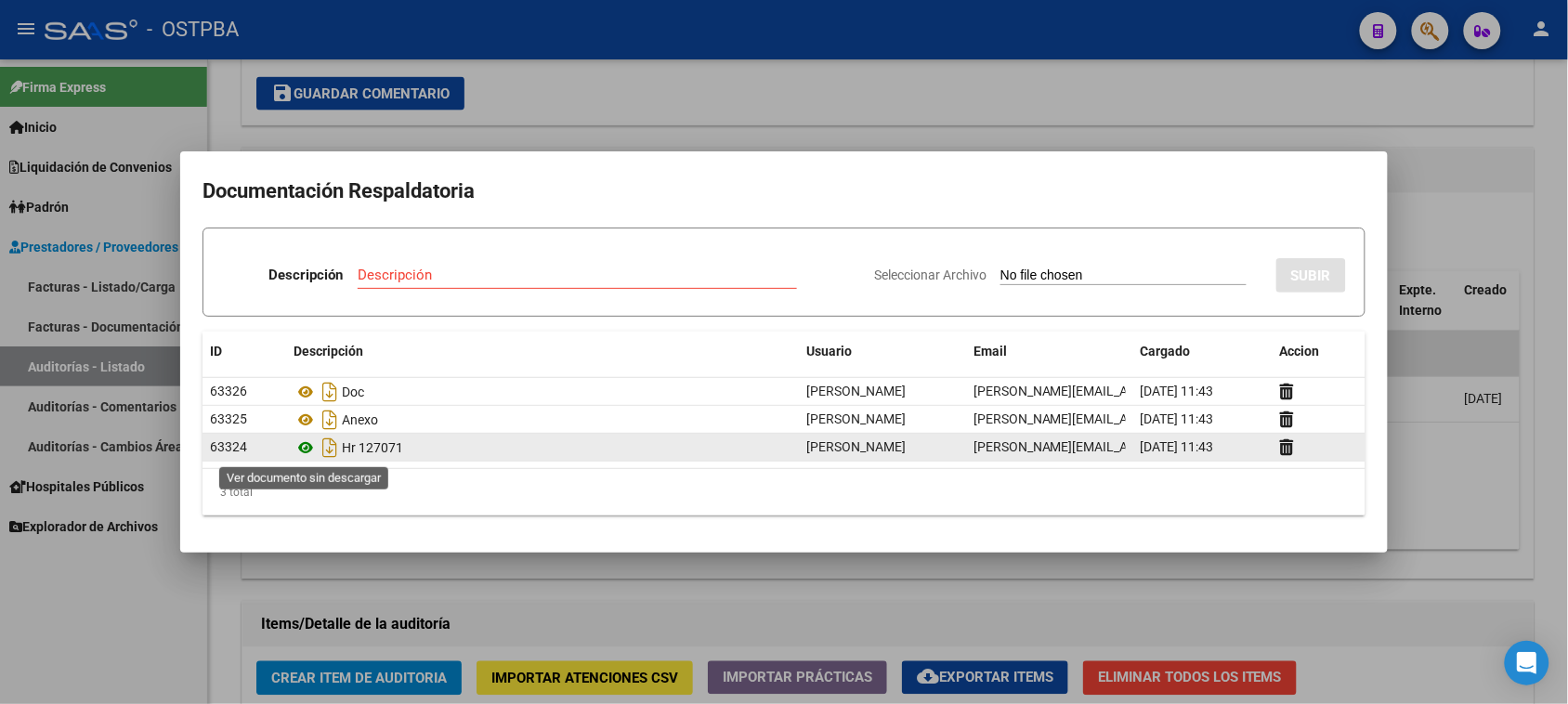
click at [307, 451] on icon at bounding box center [305, 446] width 24 height 22
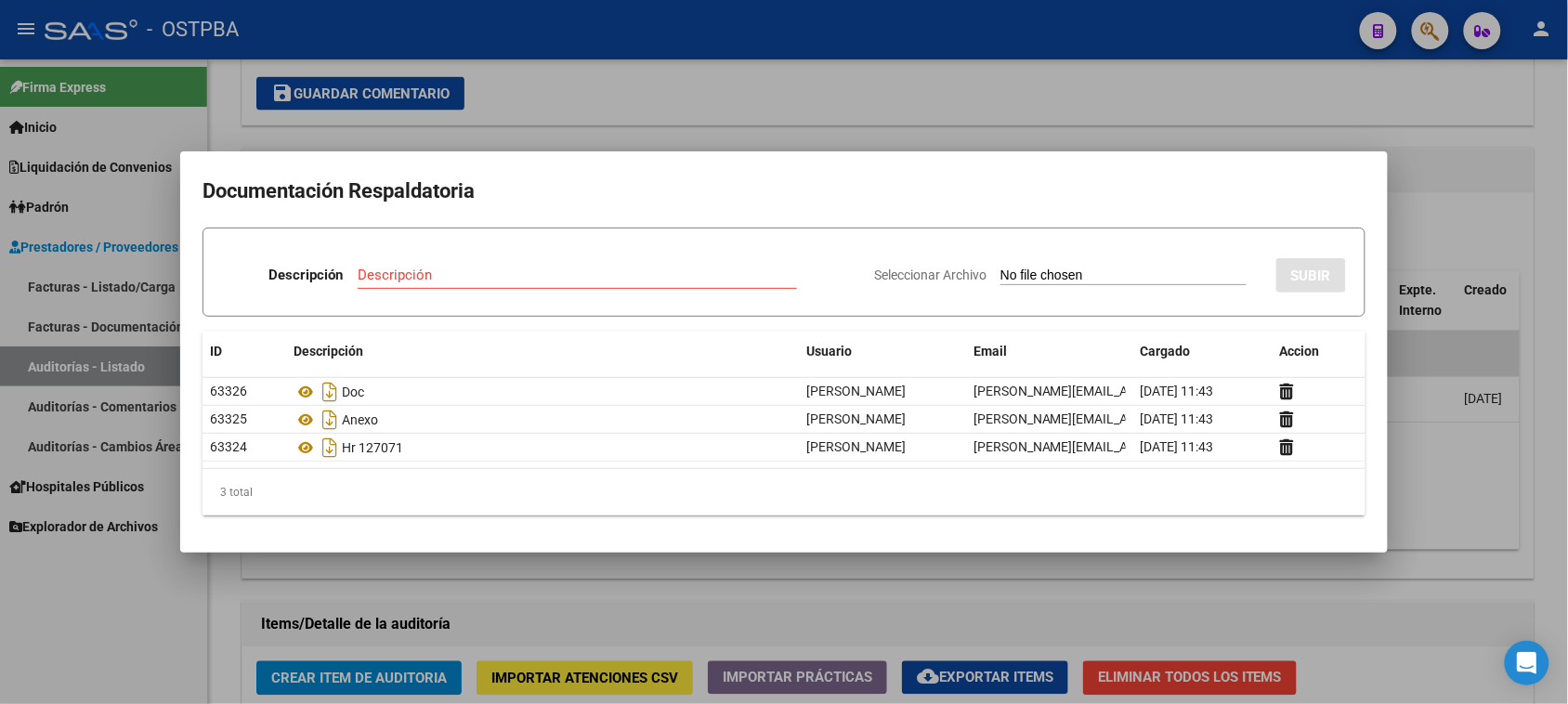
drag, startPoint x: 139, startPoint y: 559, endPoint x: 150, endPoint y: 560, distance: 11.0
click at [140, 559] on div at bounding box center [784, 352] width 1568 height 704
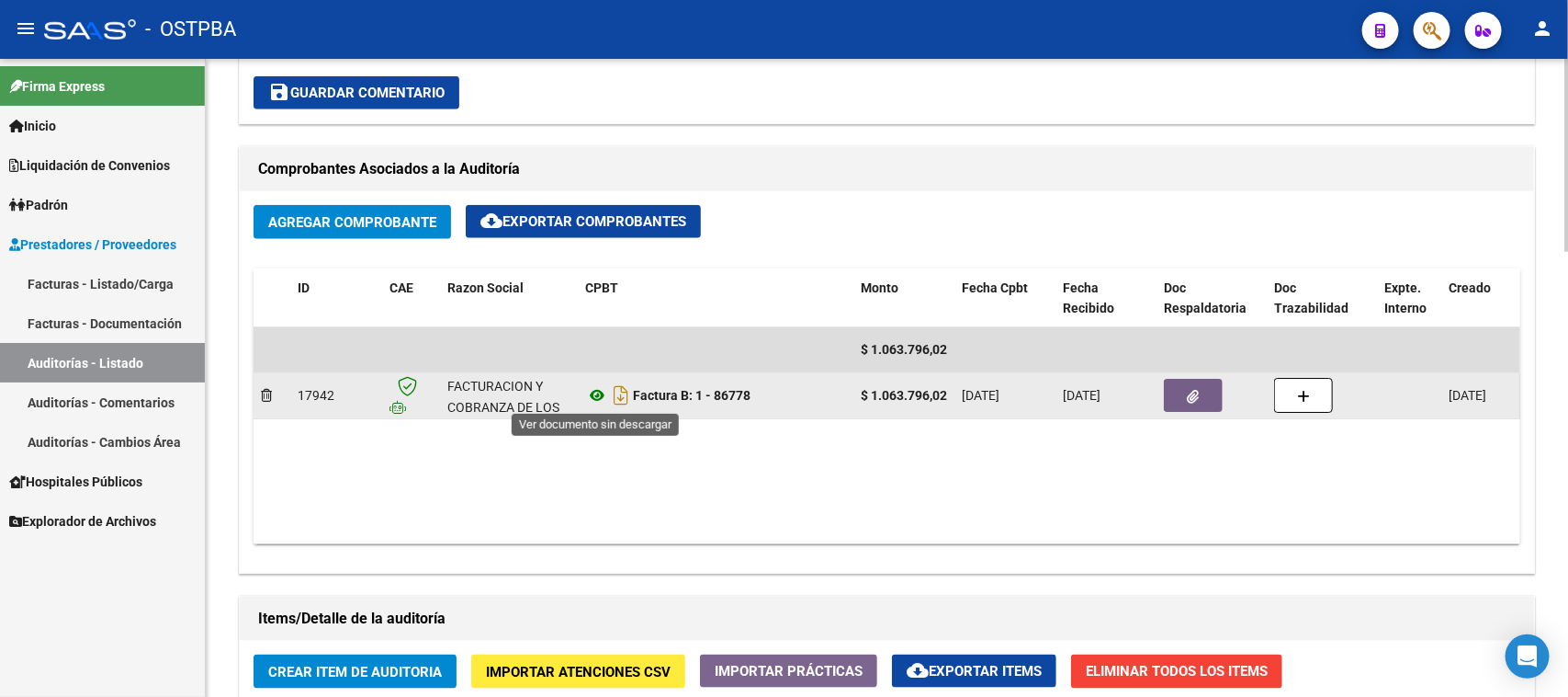
click at [595, 394] on icon at bounding box center [597, 395] width 24 height 22
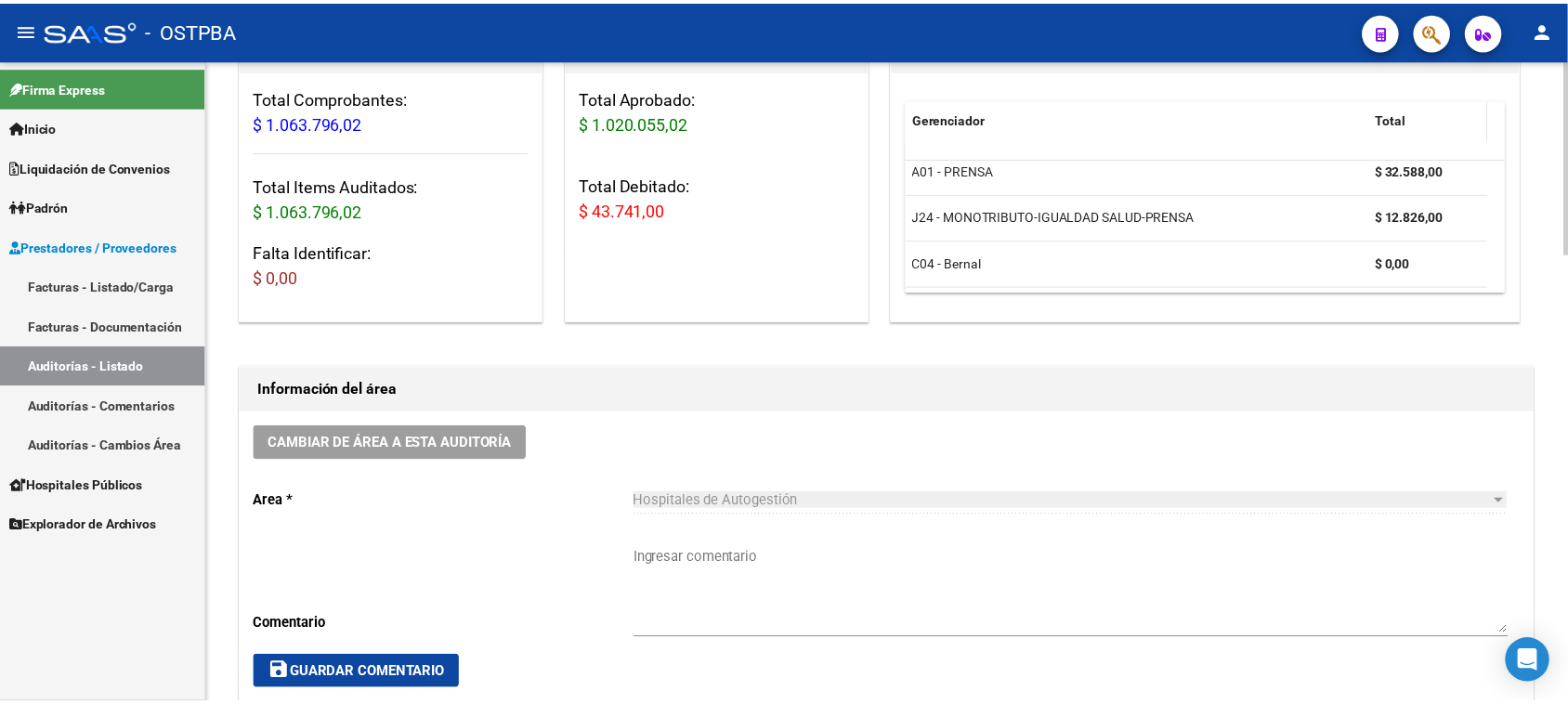
scroll to position [0, 0]
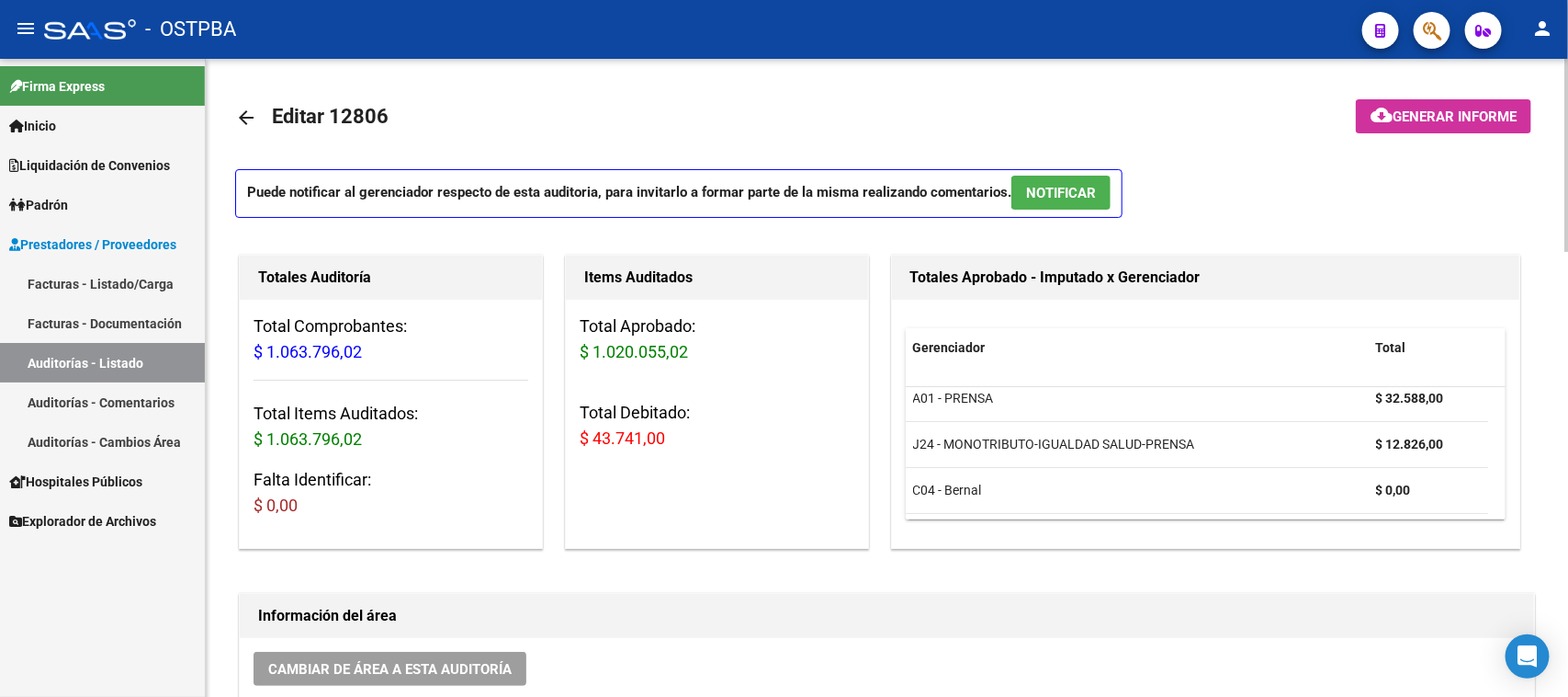
click at [1410, 104] on button "cloud_download Generar informe" at bounding box center [1443, 116] width 176 height 34
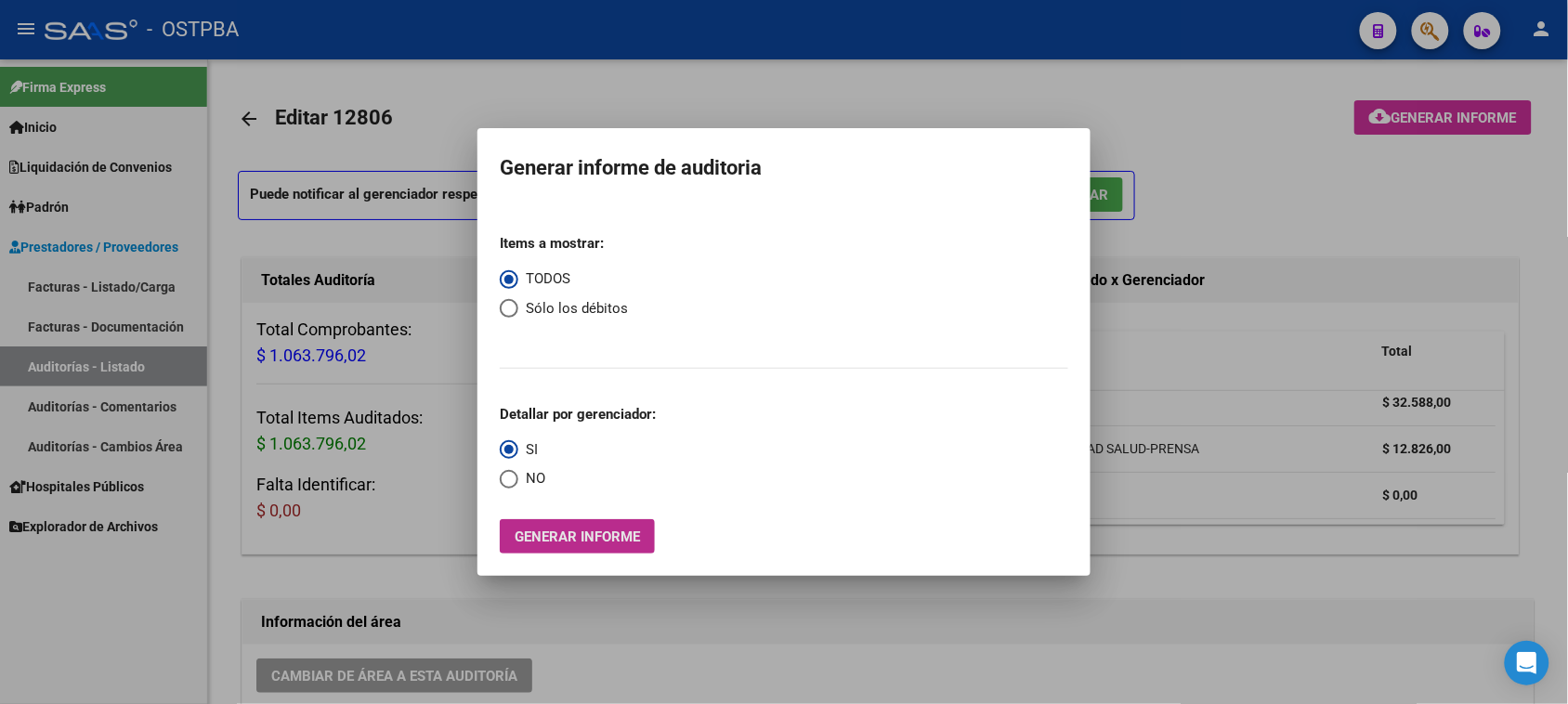
click at [601, 537] on span "Generar informe" at bounding box center [576, 537] width 125 height 17
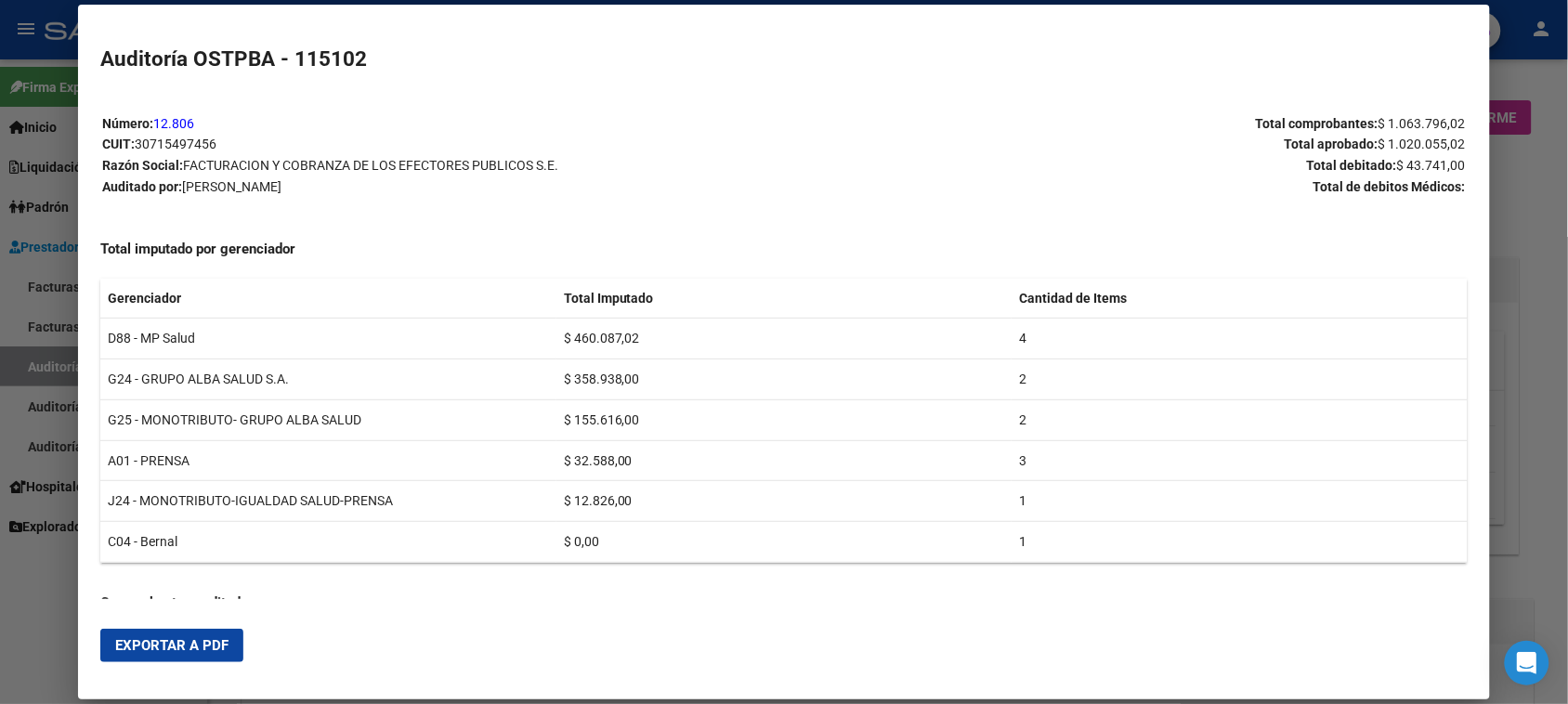
click at [199, 629] on button "Exportar a PDF" at bounding box center [172, 645] width 143 height 33
click at [11, 364] on div at bounding box center [784, 352] width 1568 height 704
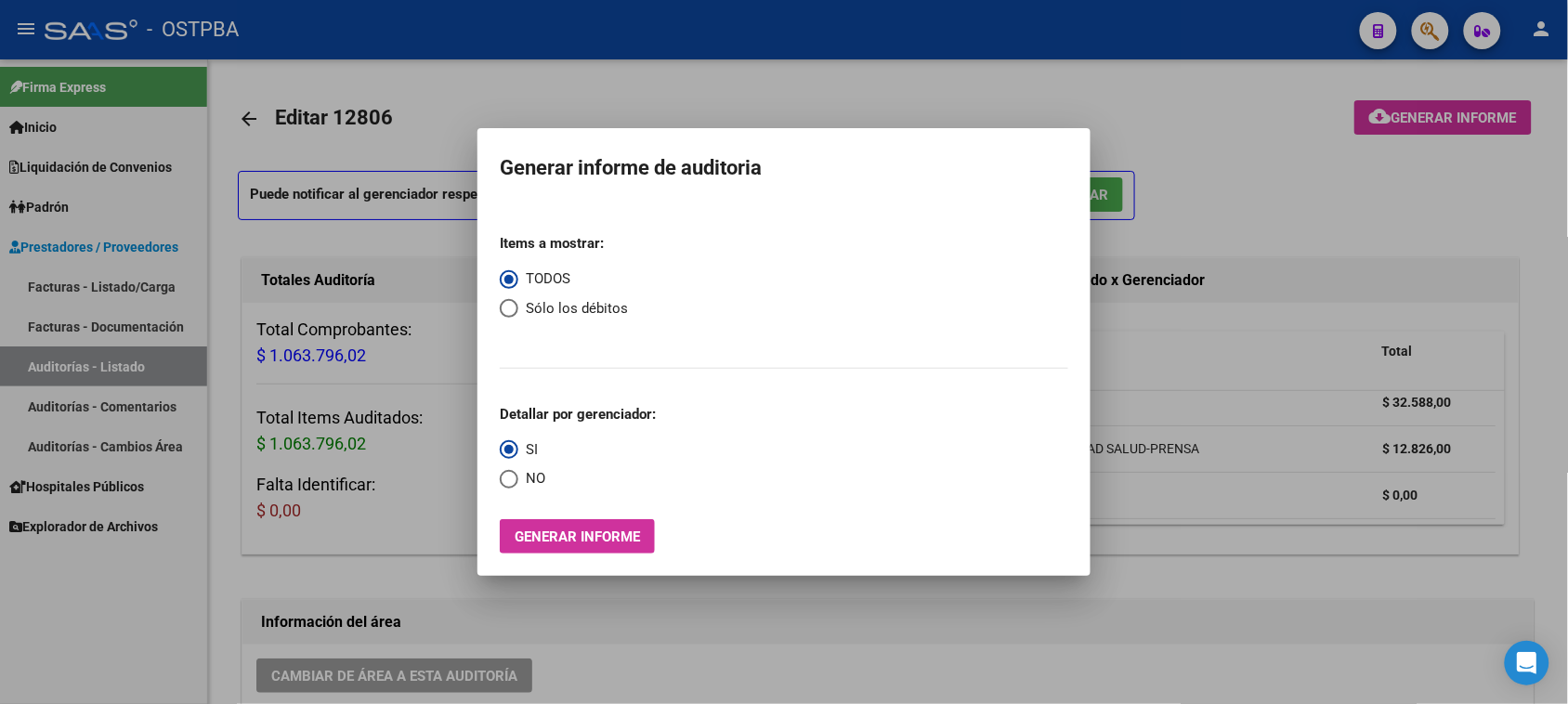
click at [103, 280] on div at bounding box center [784, 352] width 1568 height 704
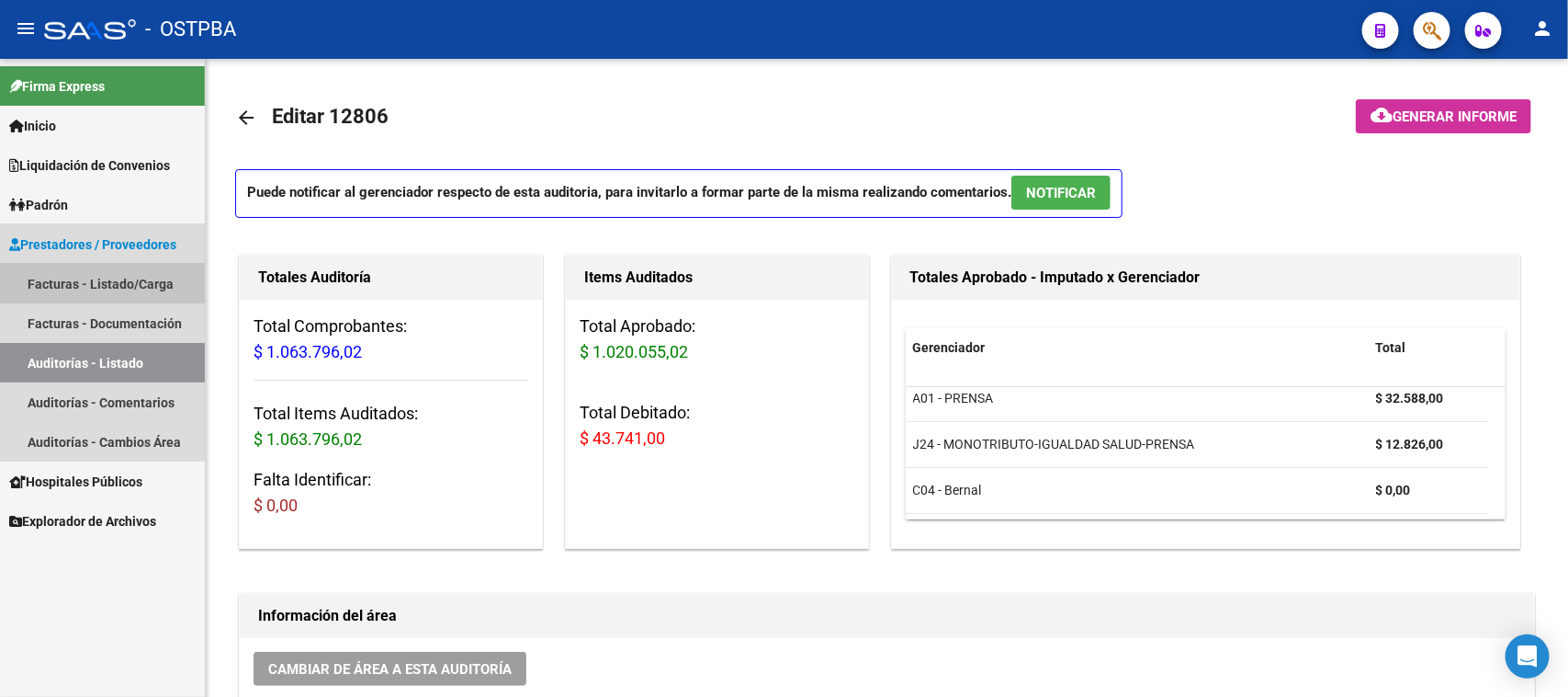
click at [88, 278] on link "Facturas - Listado/Carga" at bounding box center [102, 283] width 205 height 40
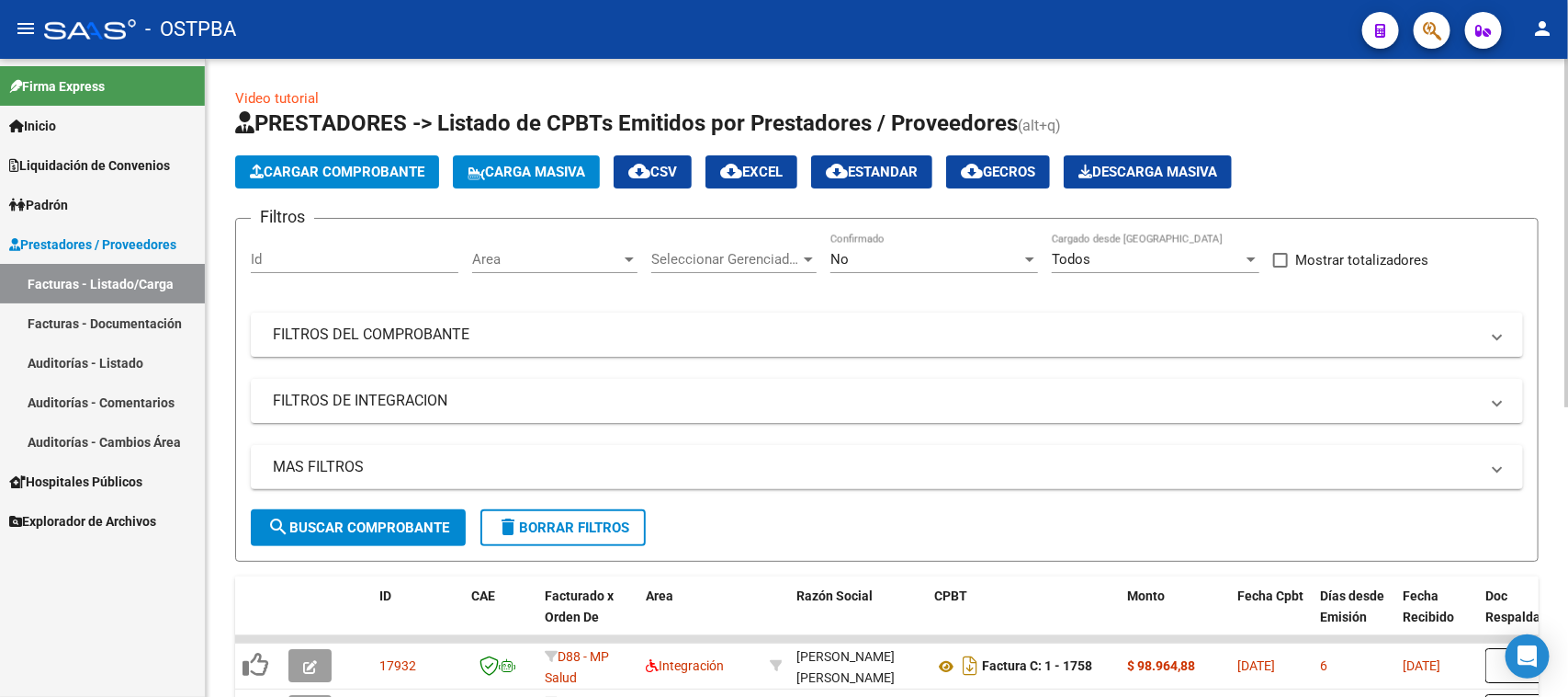
click at [317, 173] on span "Cargar Comprobante" at bounding box center [337, 172] width 175 height 17
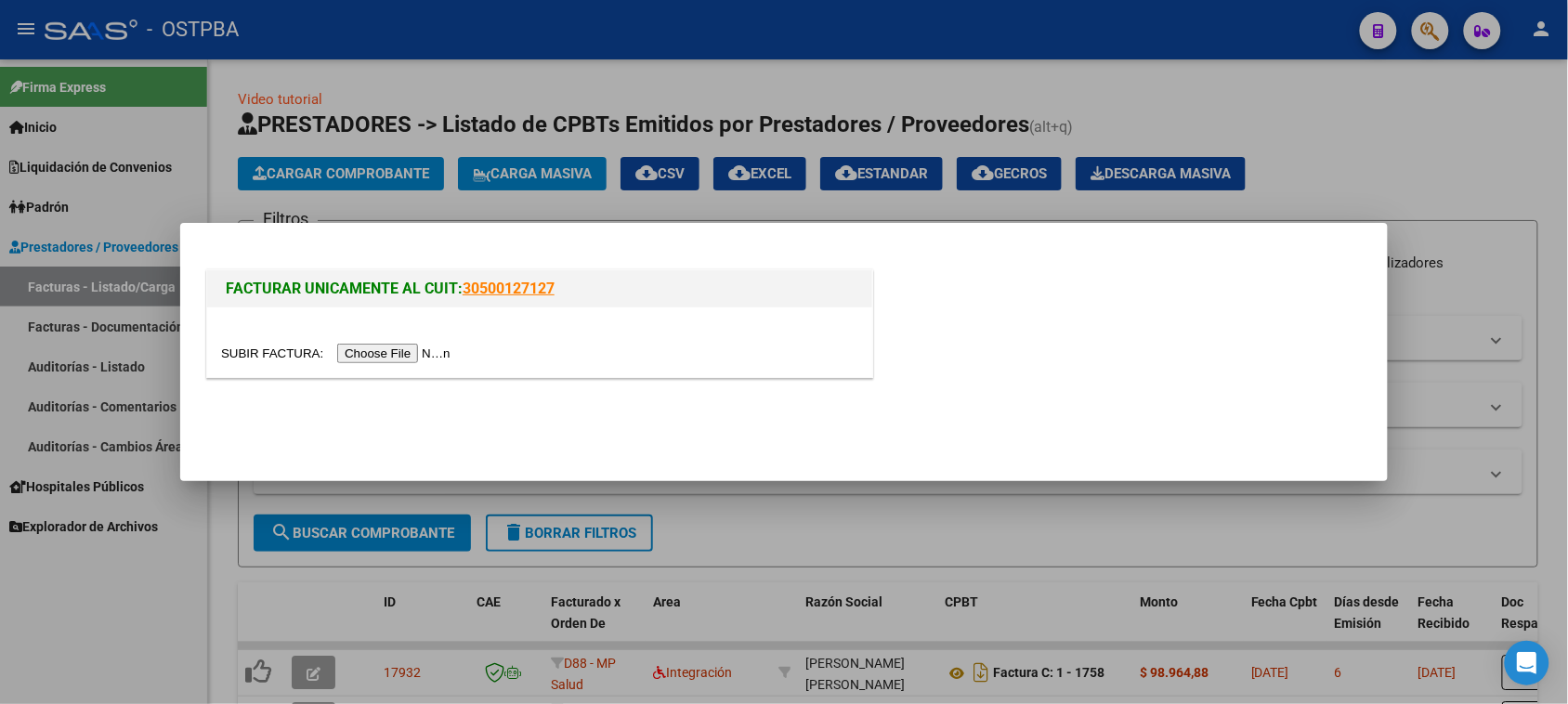
click at [355, 346] on input "file" at bounding box center [339, 353] width 235 height 19
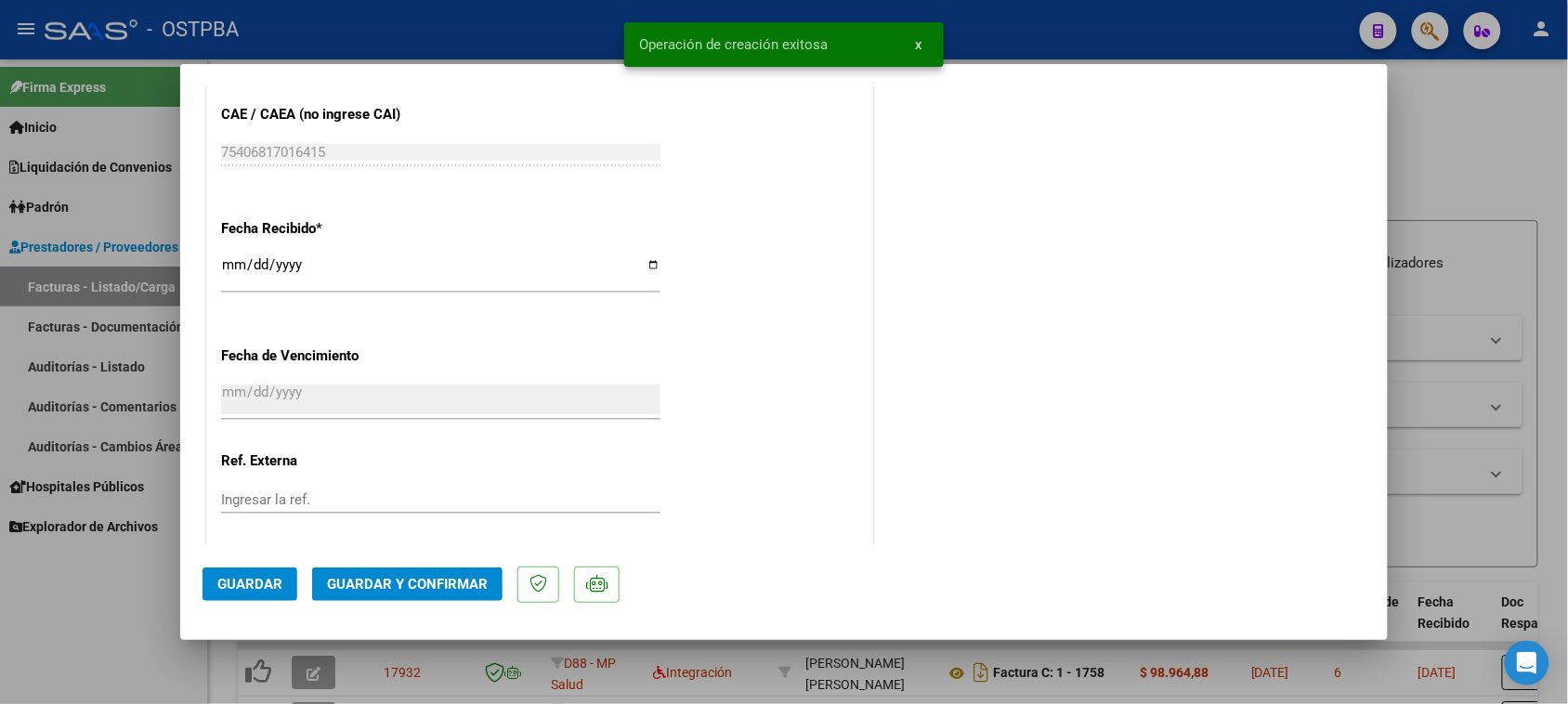
scroll to position [1045, 0]
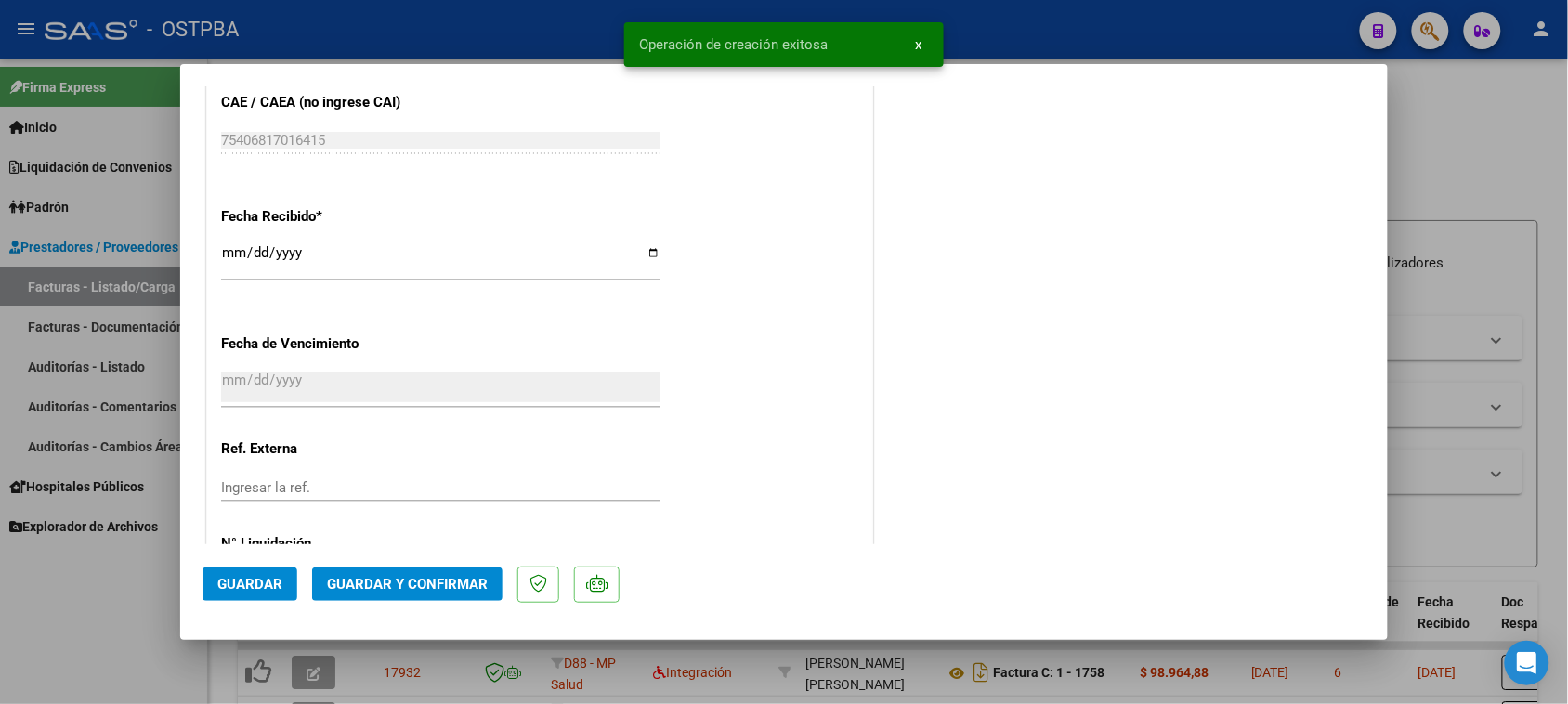
click at [233, 252] on input "[DATE]" at bounding box center [441, 259] width 439 height 30
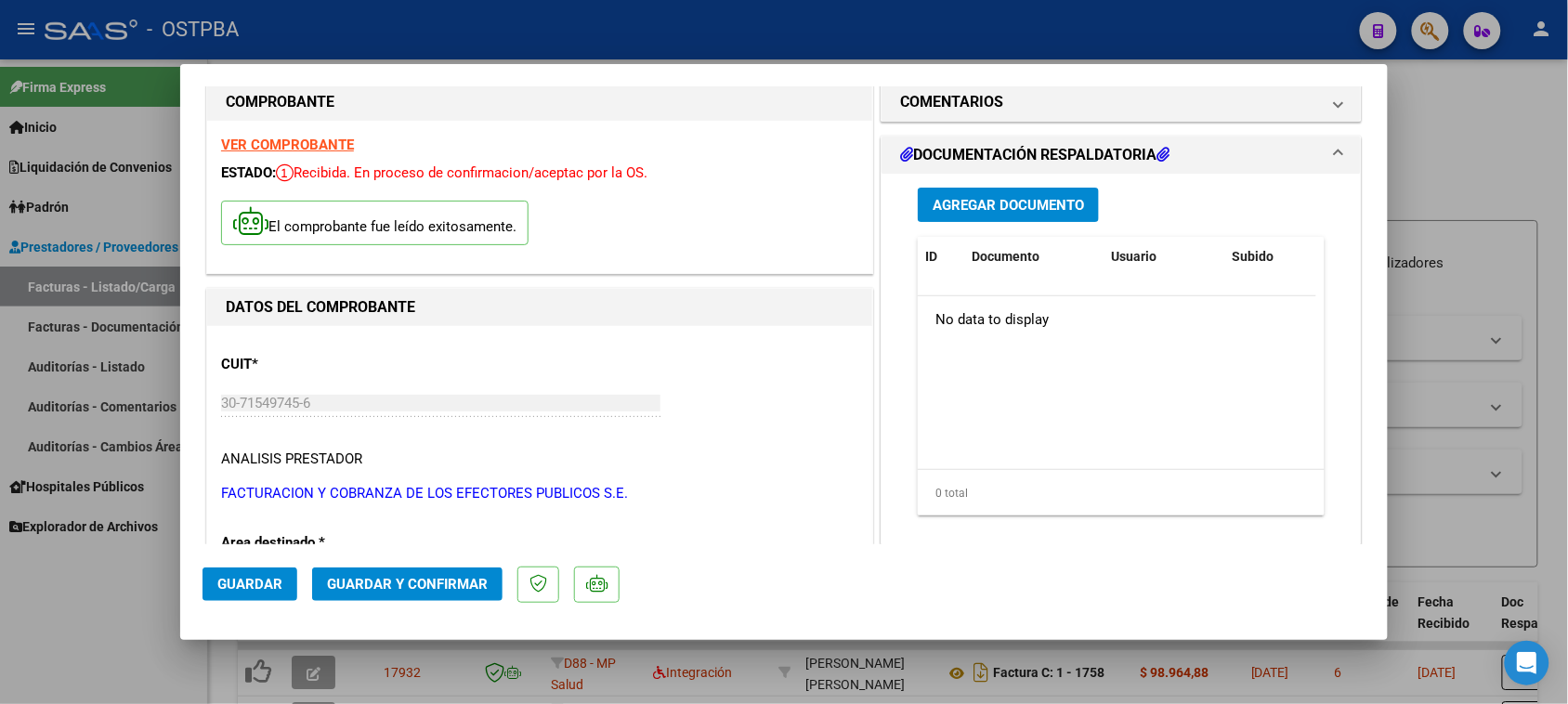
scroll to position [0, 0]
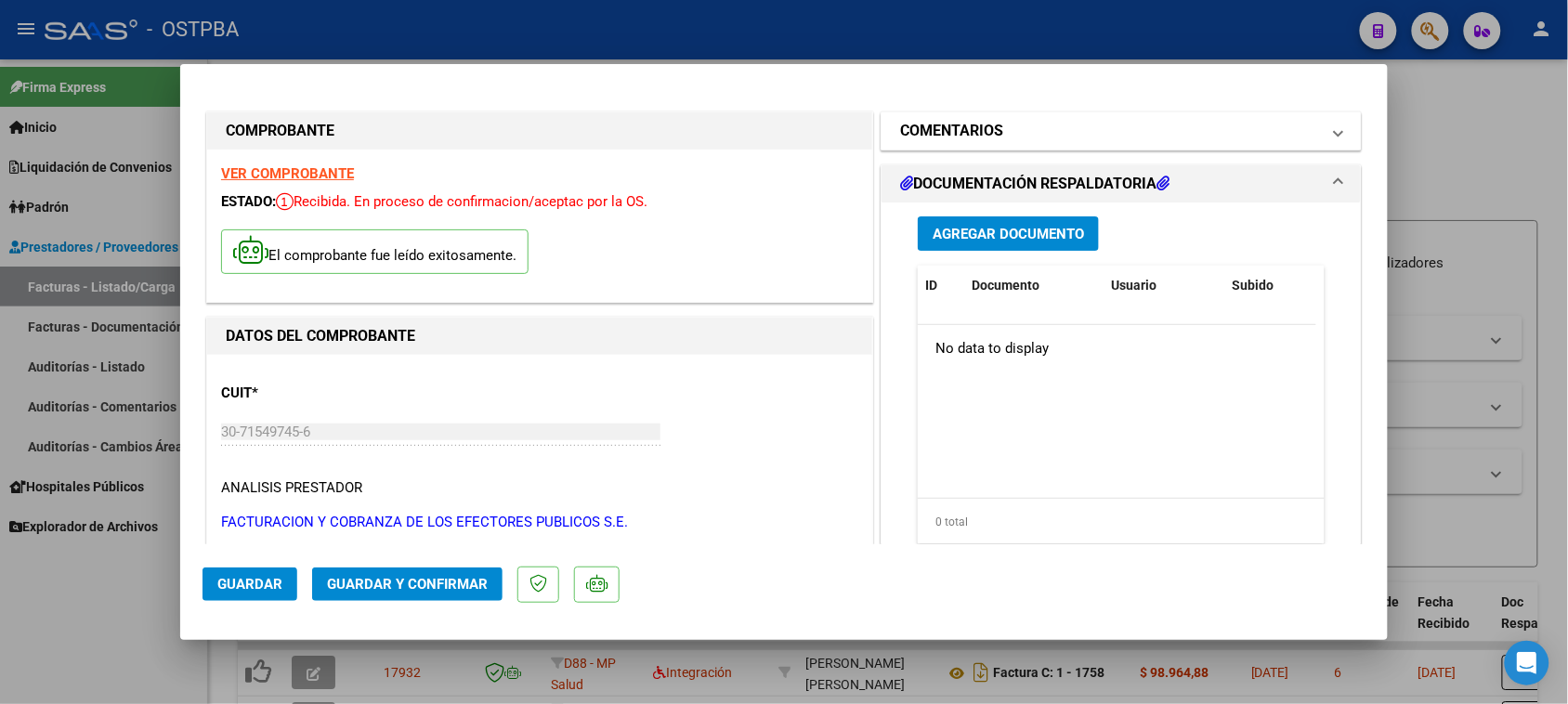
click at [1065, 117] on mat-expansion-panel-header "COMENTARIOS" at bounding box center [1121, 131] width 479 height 37
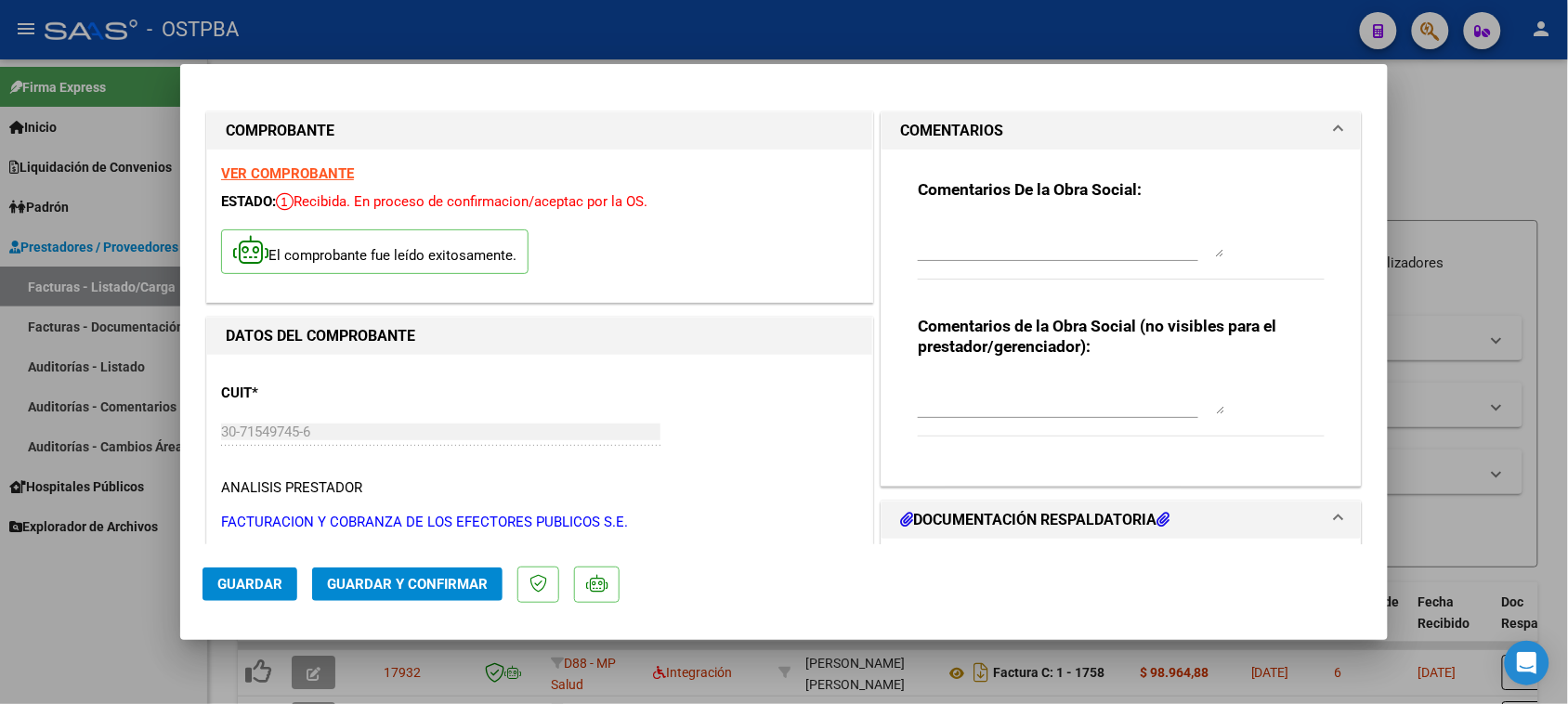
click at [1139, 243] on textarea at bounding box center [1071, 238] width 306 height 37
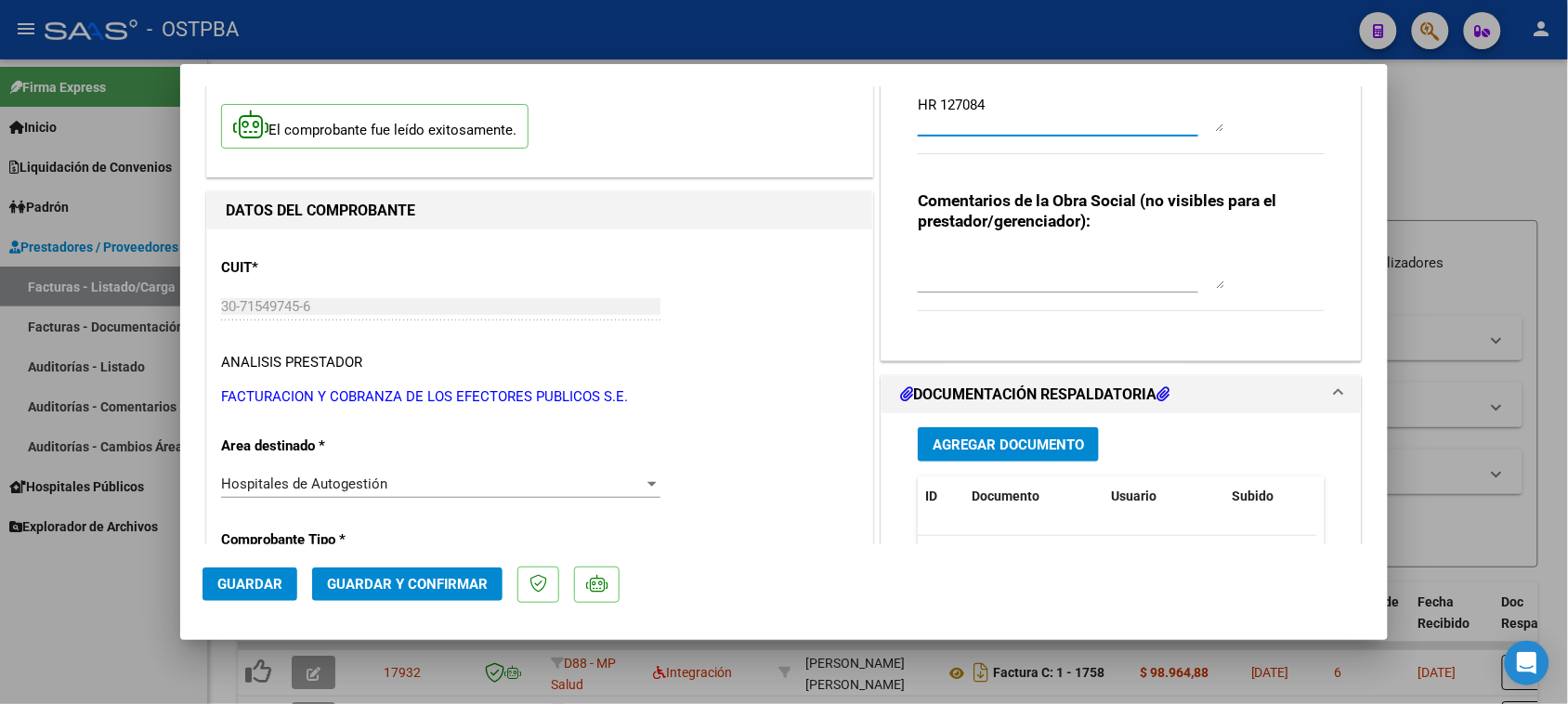
scroll to position [232, 0]
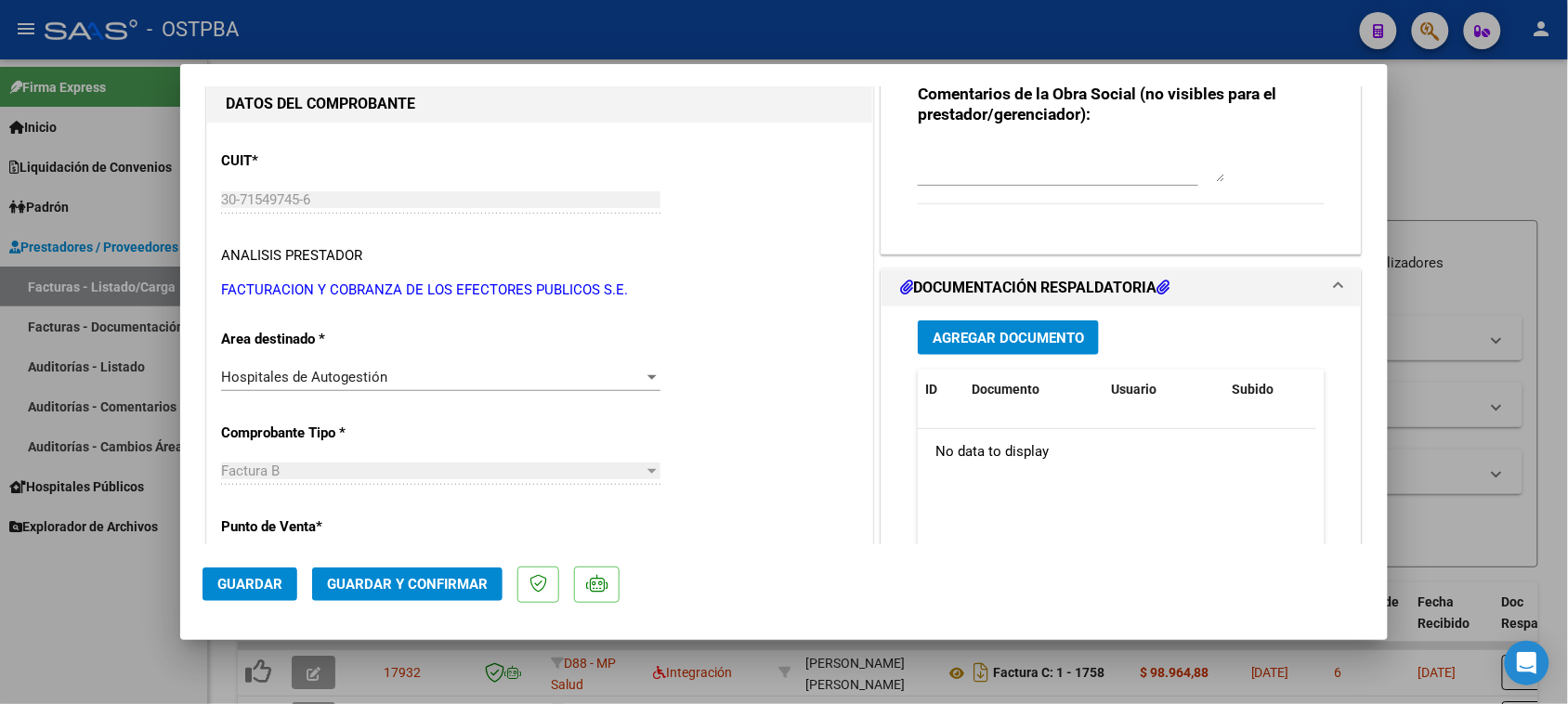
click at [1055, 340] on span "Agregar Documento" at bounding box center [1008, 338] width 152 height 17
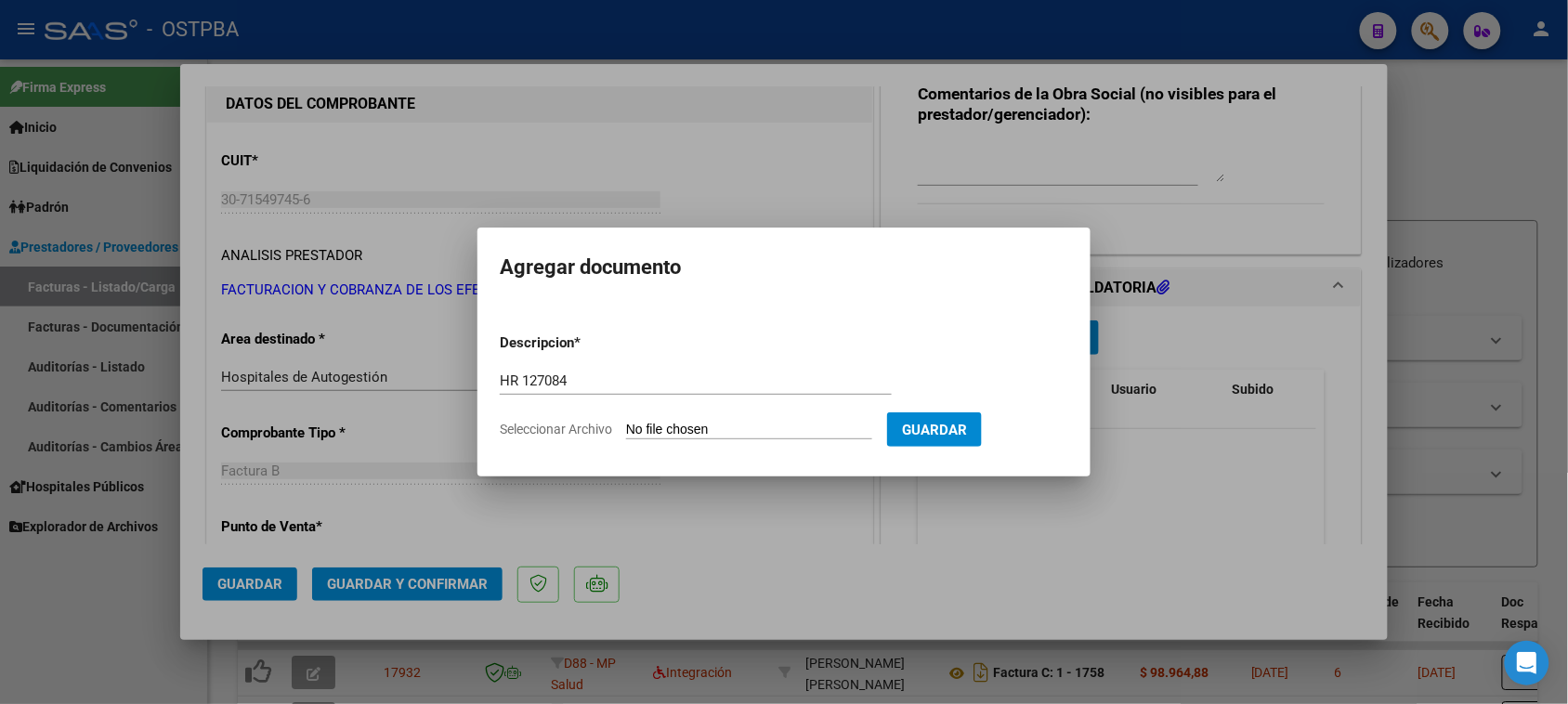
click at [626, 422] on input "Seleccionar Archivo" at bounding box center [749, 430] width 246 height 17
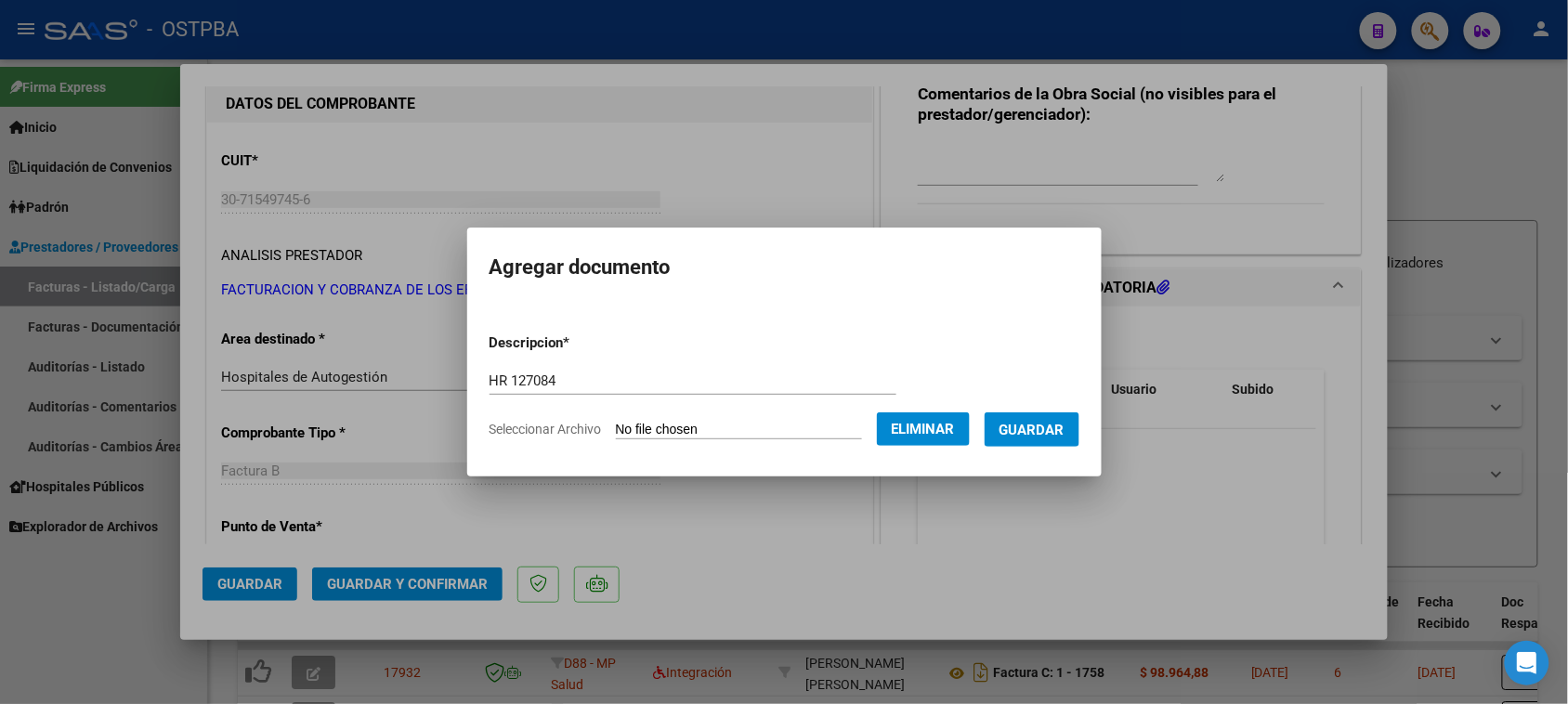
click at [1056, 428] on span "Guardar" at bounding box center [1032, 430] width 65 height 17
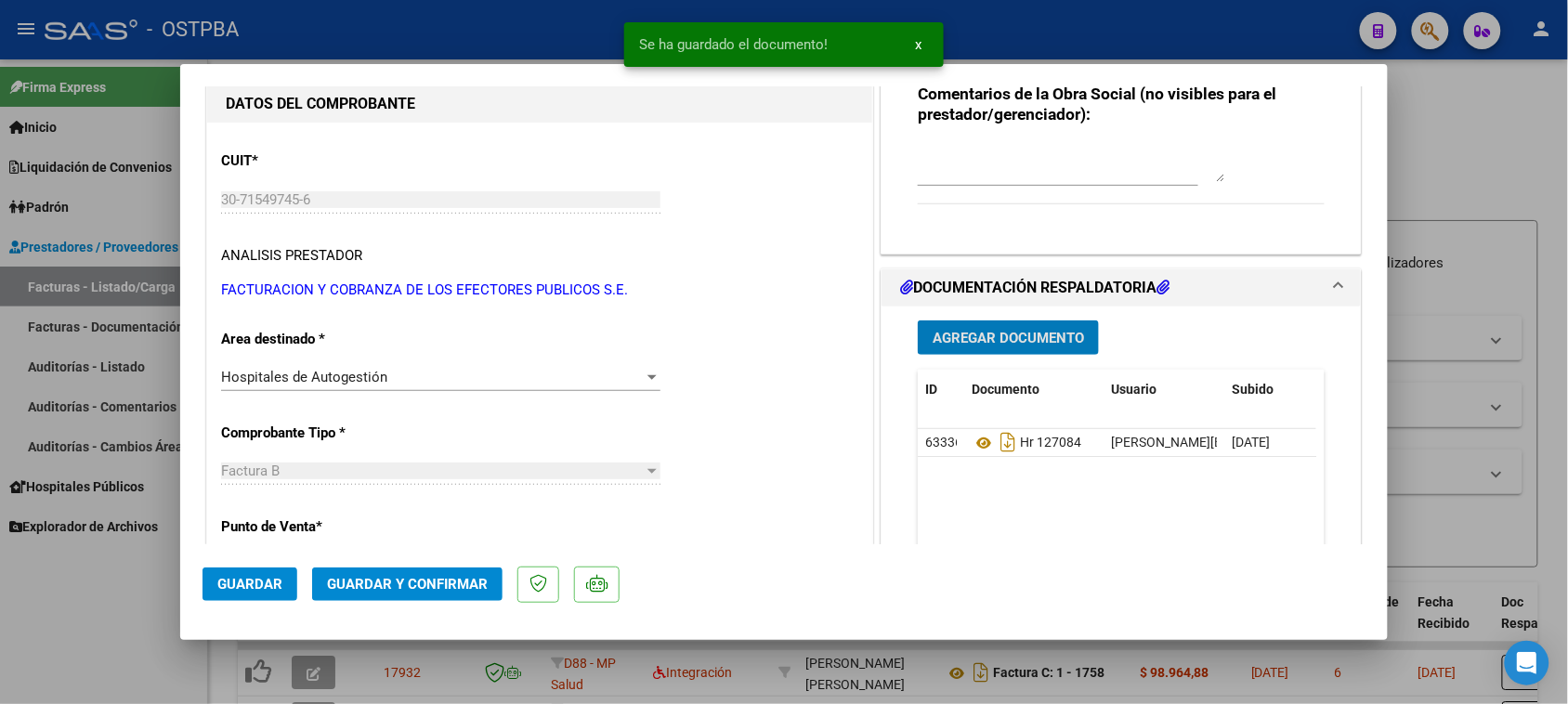
click at [1014, 329] on span "Agregar Documento" at bounding box center [1008, 338] width 152 height 17
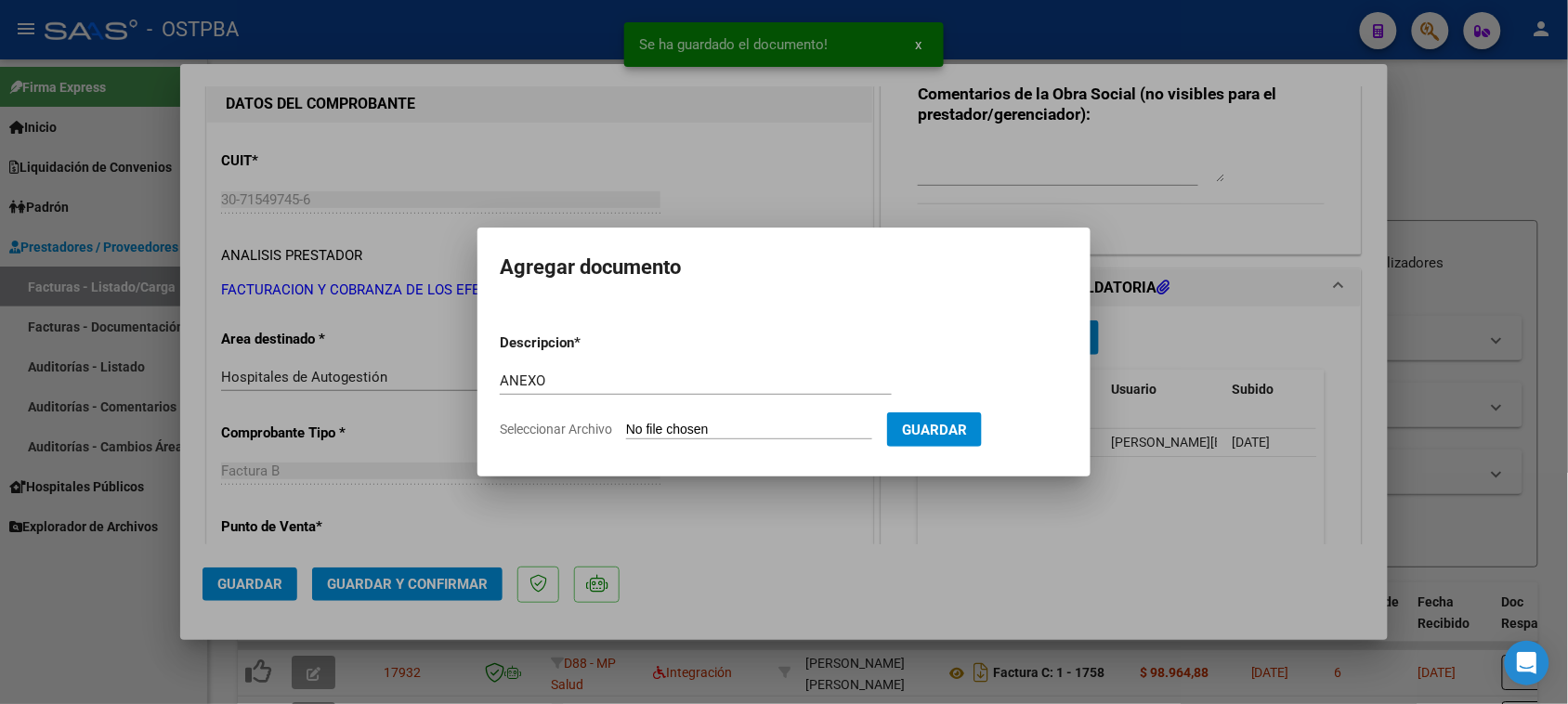
click at [626, 422] on input "Seleccionar Archivo" at bounding box center [749, 430] width 246 height 17
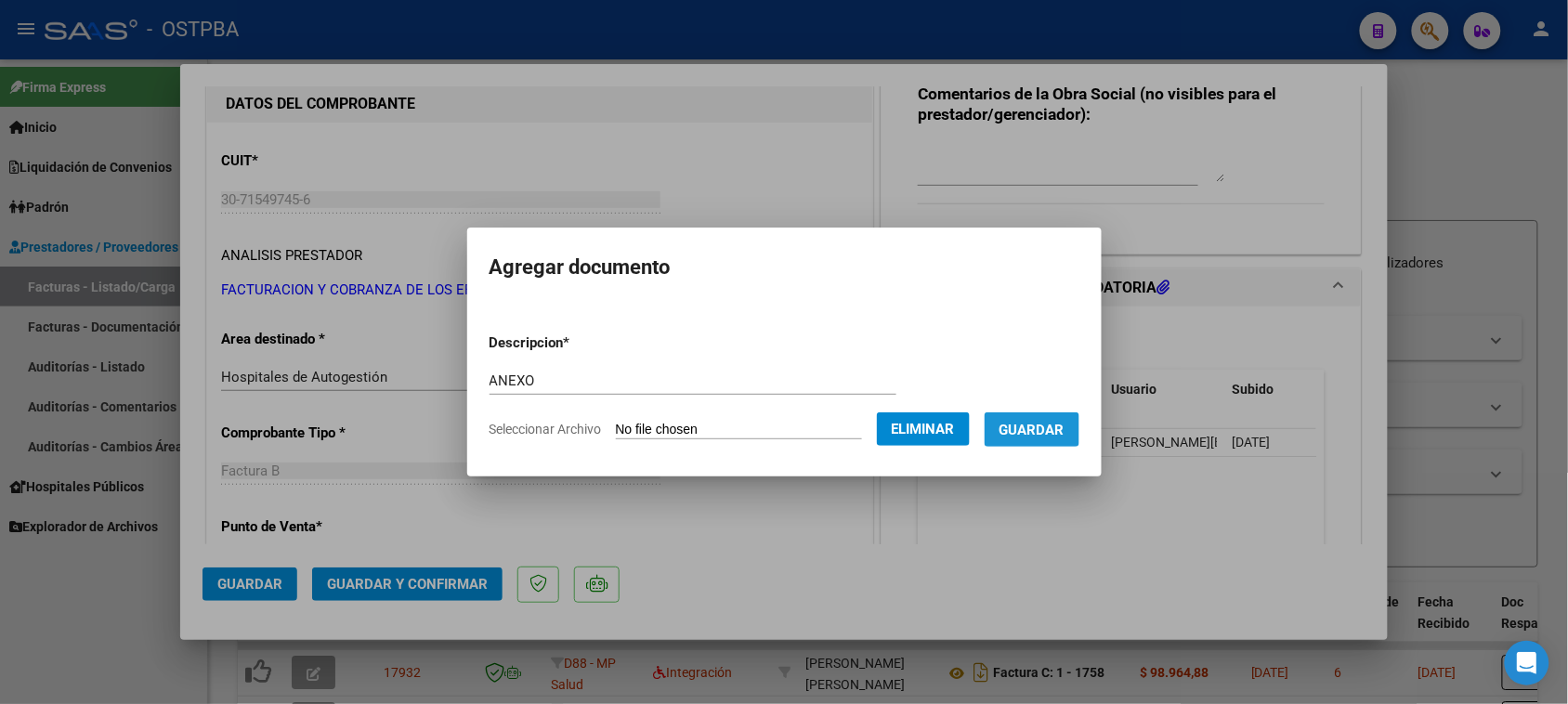
click at [1041, 436] on span "Guardar" at bounding box center [1032, 430] width 65 height 17
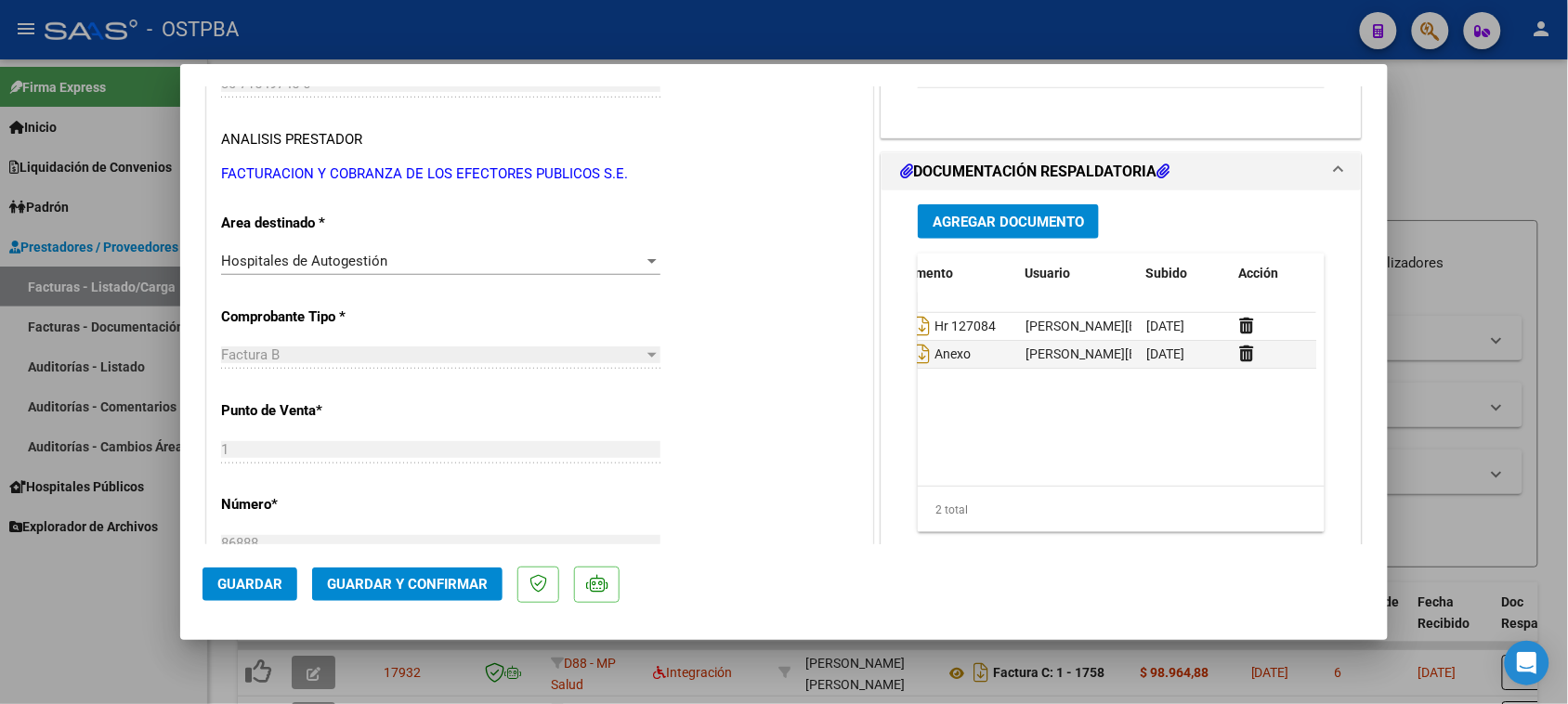
scroll to position [0, 94]
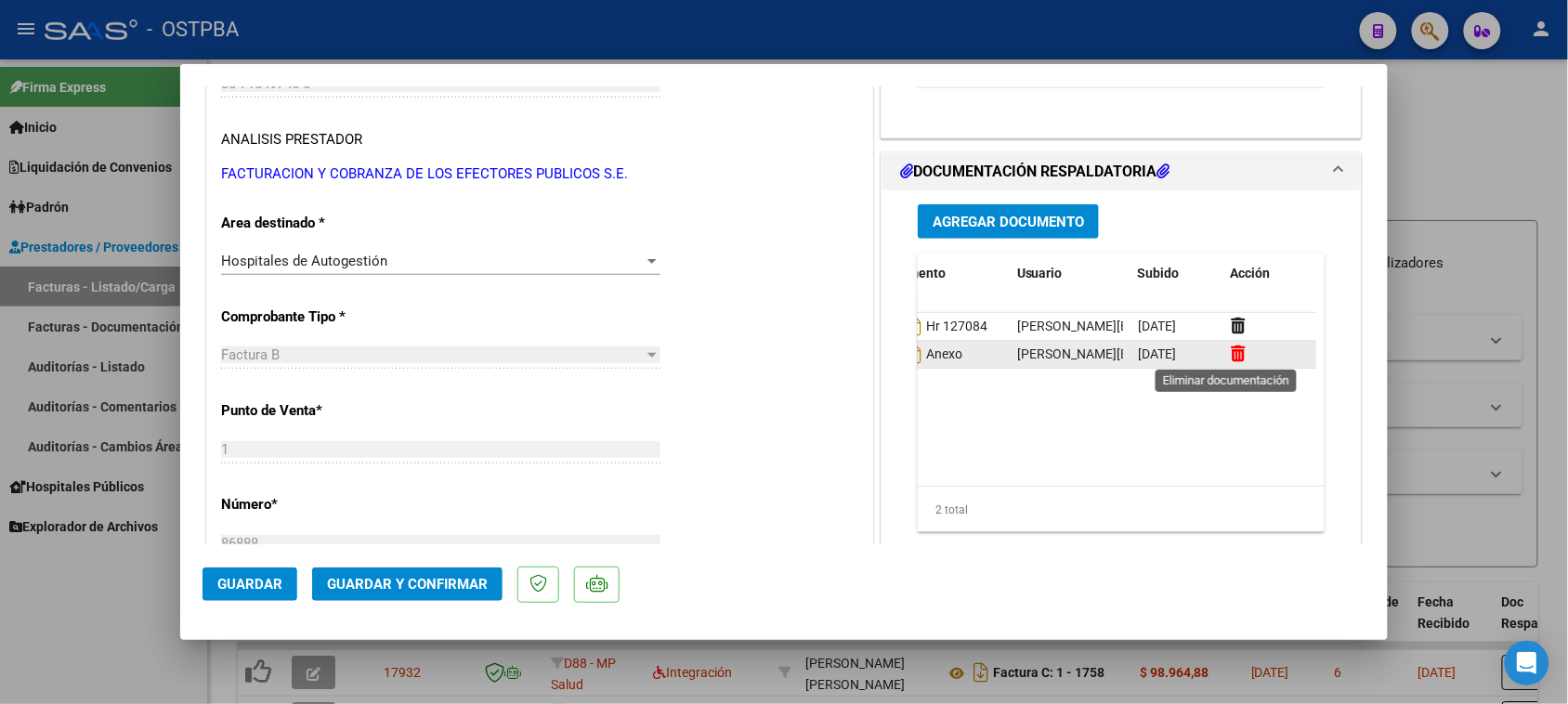
click at [1230, 356] on icon at bounding box center [1237, 353] width 14 height 17
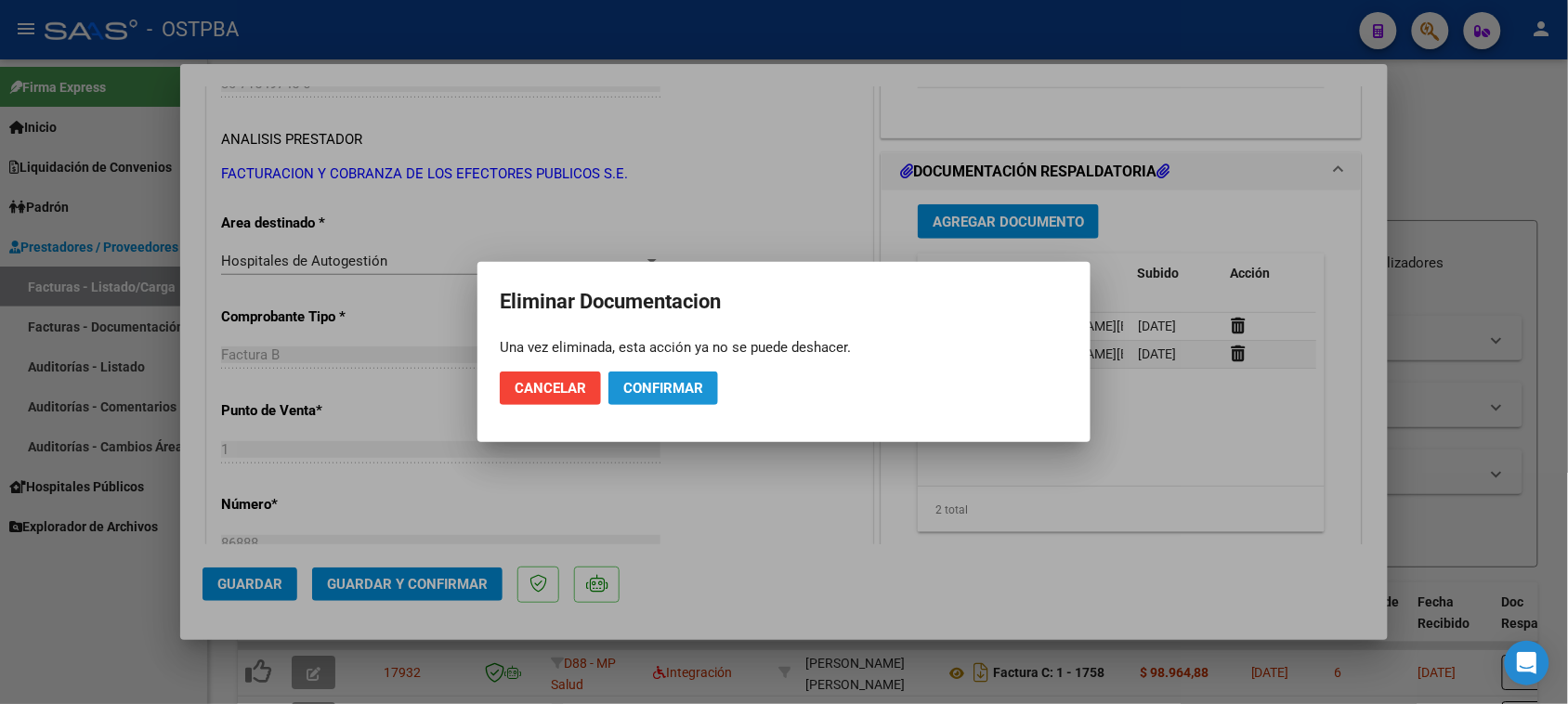
click at [690, 382] on span "Confirmar" at bounding box center [663, 388] width 80 height 17
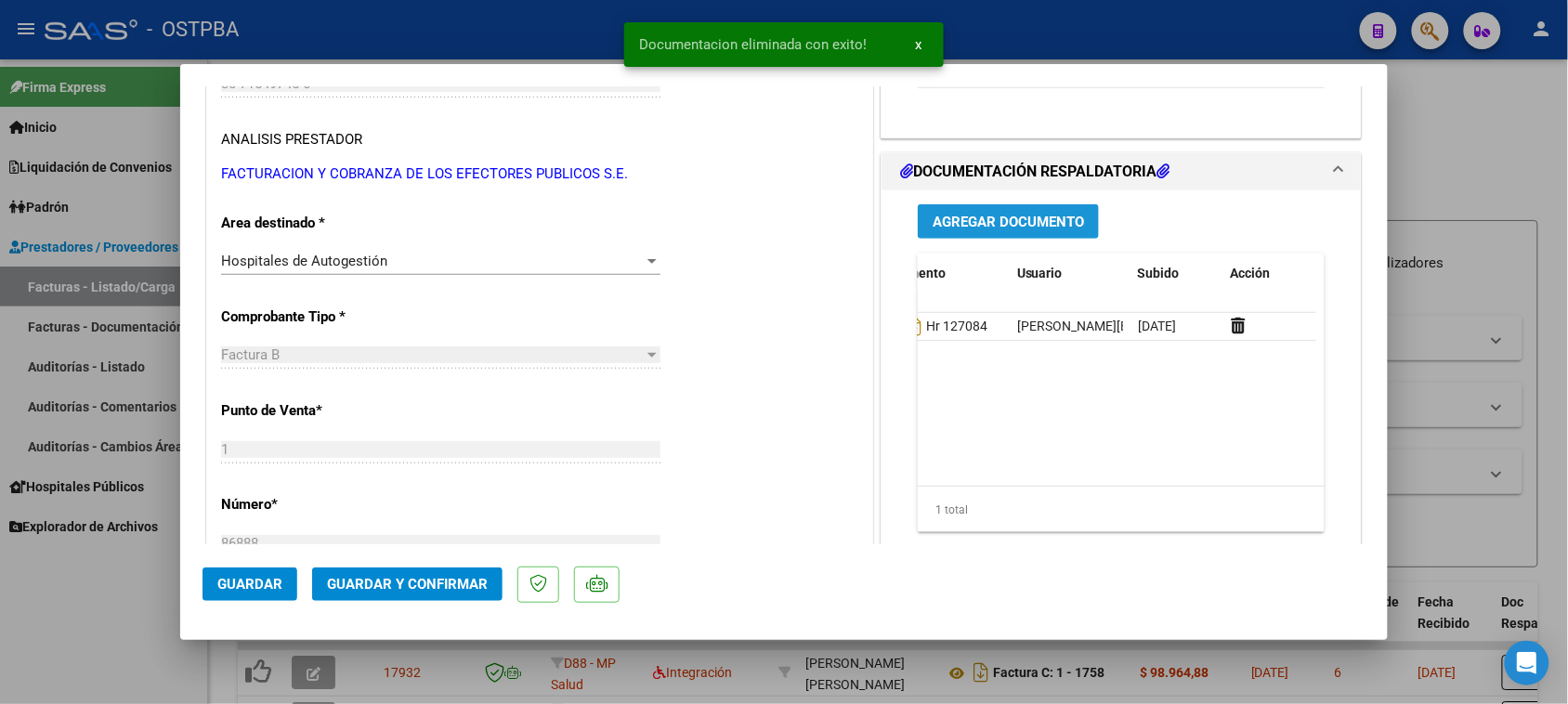
click at [995, 224] on span "Agregar Documento" at bounding box center [1008, 222] width 152 height 17
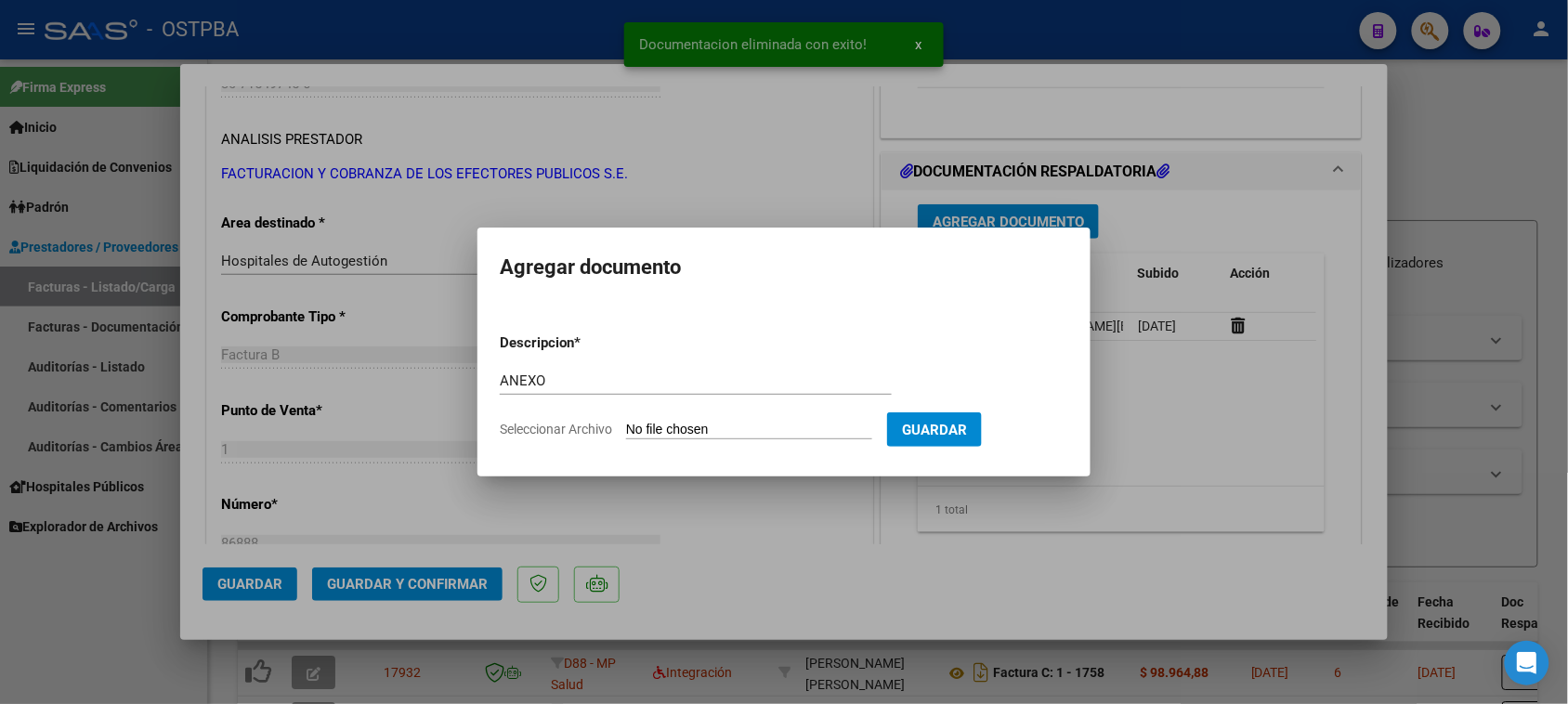
click at [626, 422] on input "Seleccionar Archivo" at bounding box center [749, 430] width 246 height 17
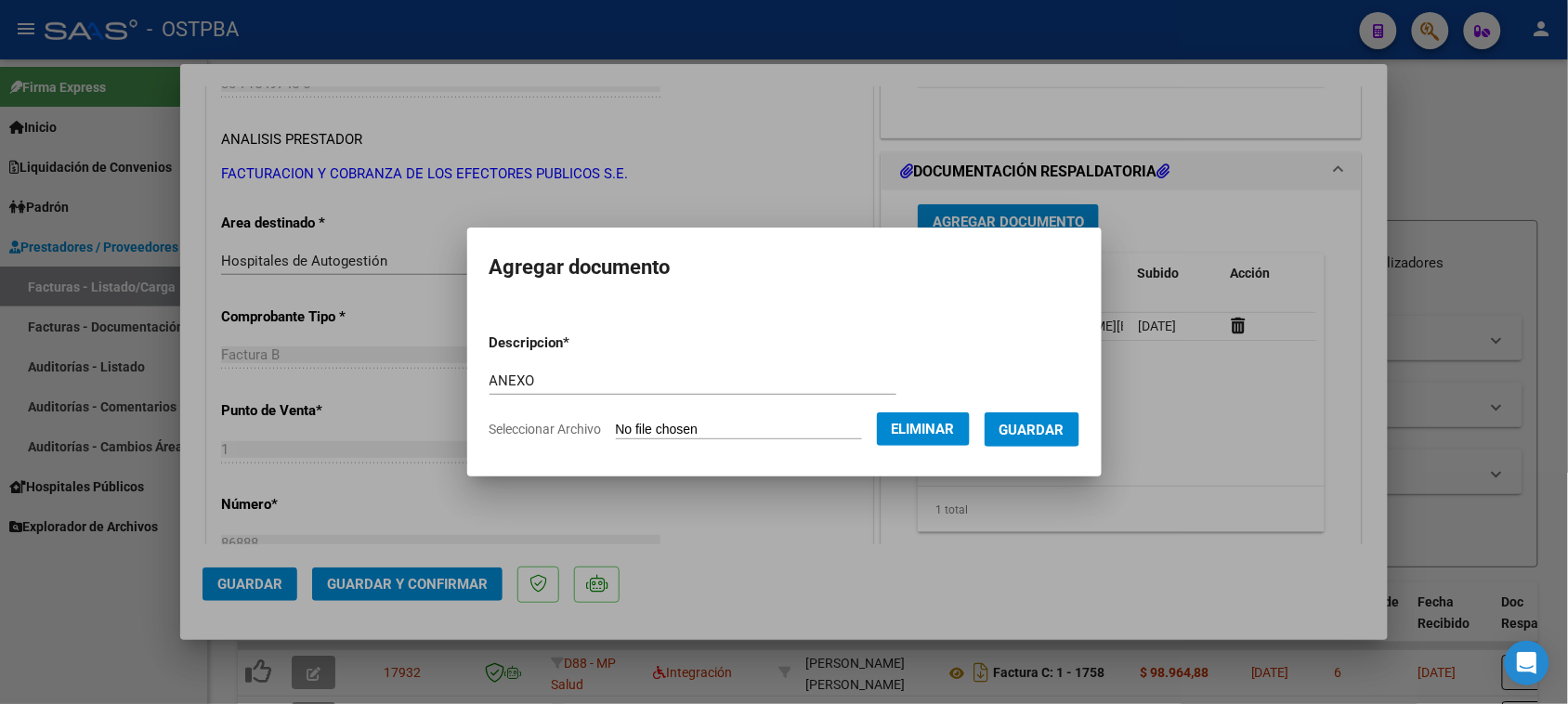
click at [1053, 418] on button "Guardar" at bounding box center [1032, 429] width 94 height 34
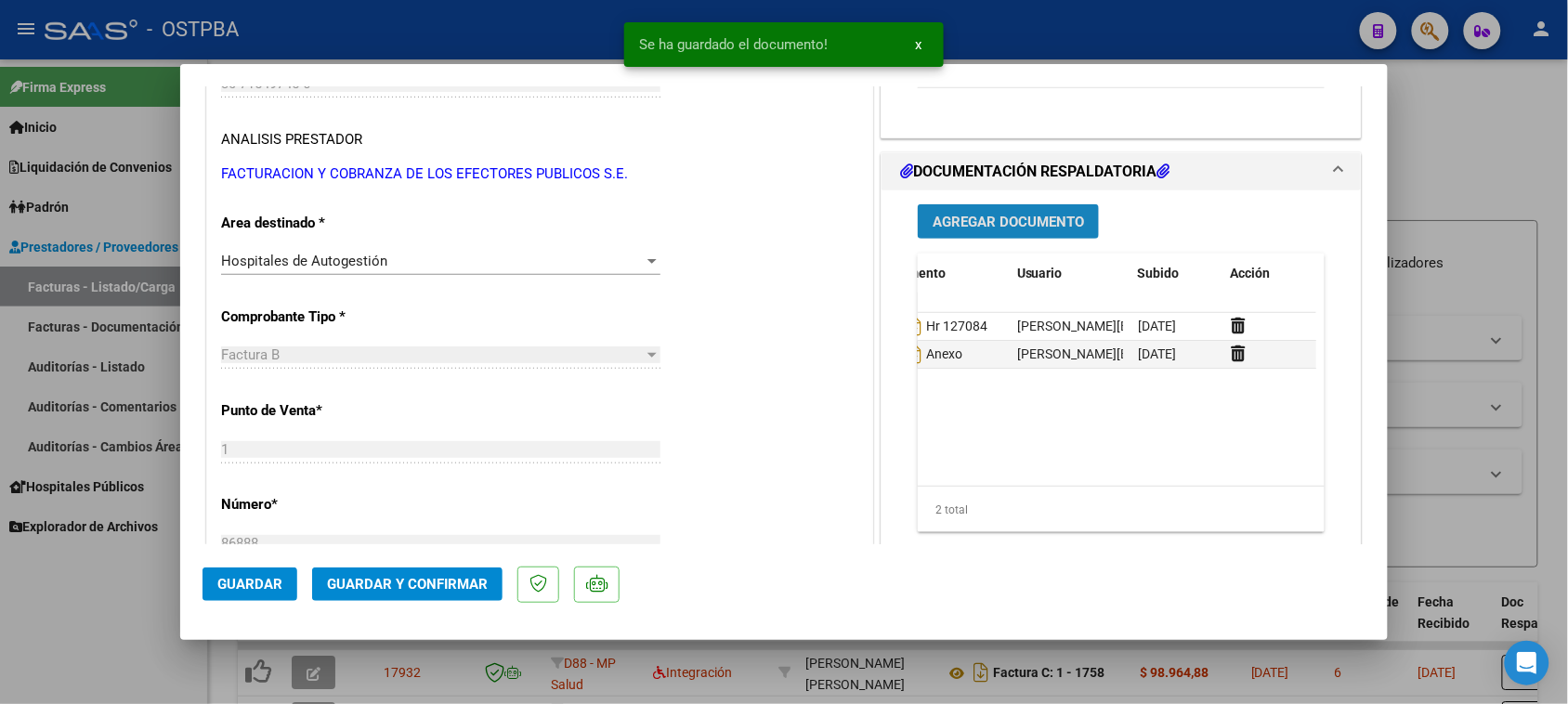
click at [1023, 217] on span "Agregar Documento" at bounding box center [1008, 222] width 152 height 17
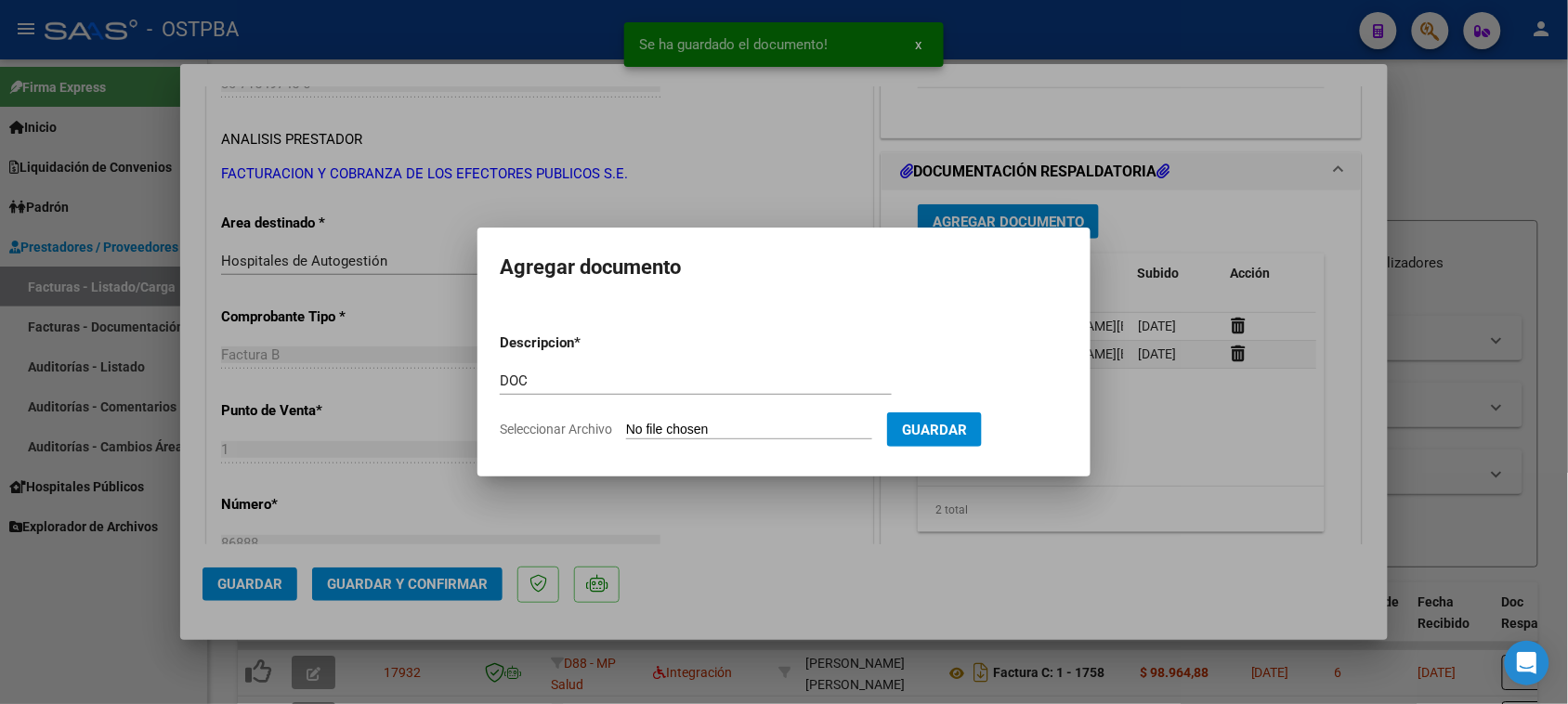
click at [626, 422] on input "Seleccionar Archivo" at bounding box center [749, 430] width 246 height 17
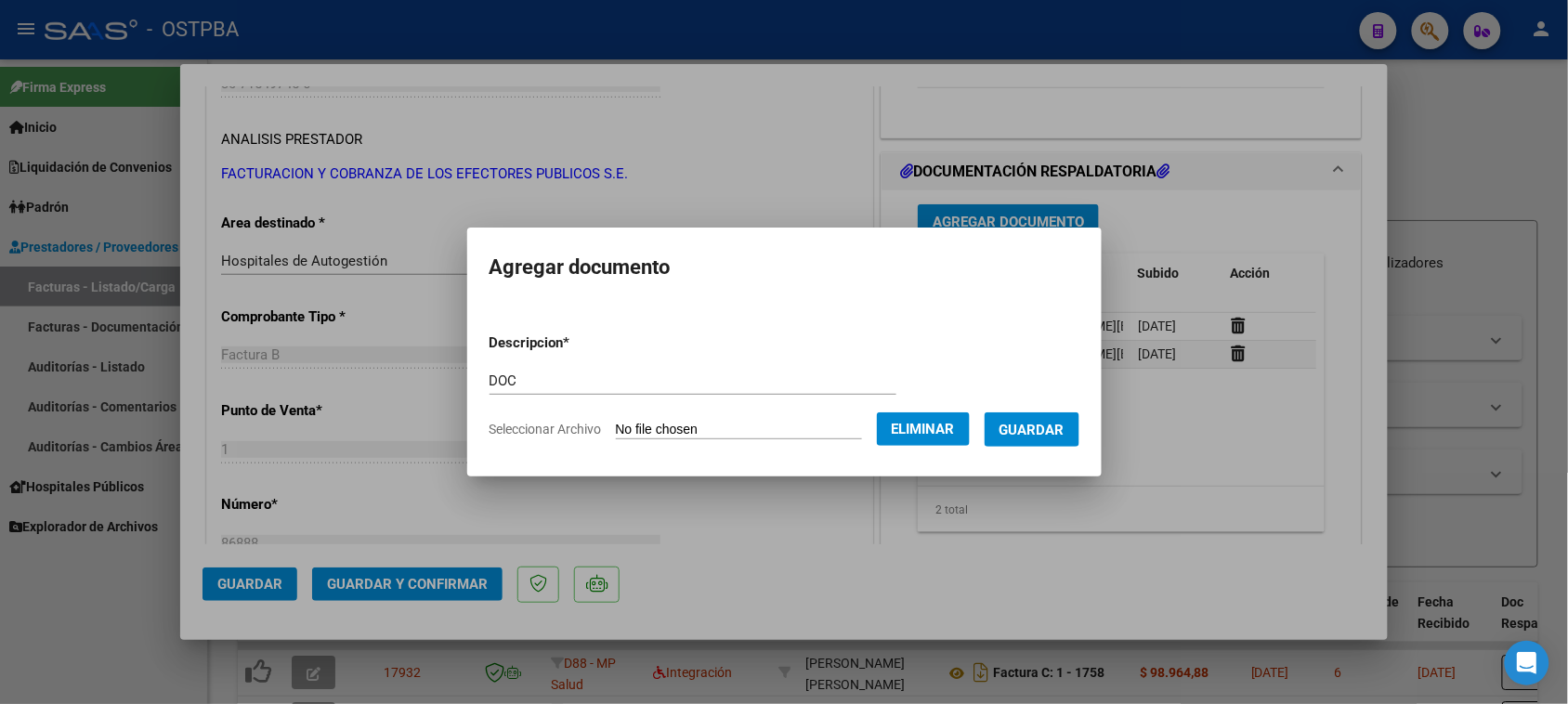
drag, startPoint x: 1038, startPoint y: 429, endPoint x: 999, endPoint y: 429, distance: 39.0
click at [1033, 429] on span "Guardar" at bounding box center [1032, 430] width 65 height 17
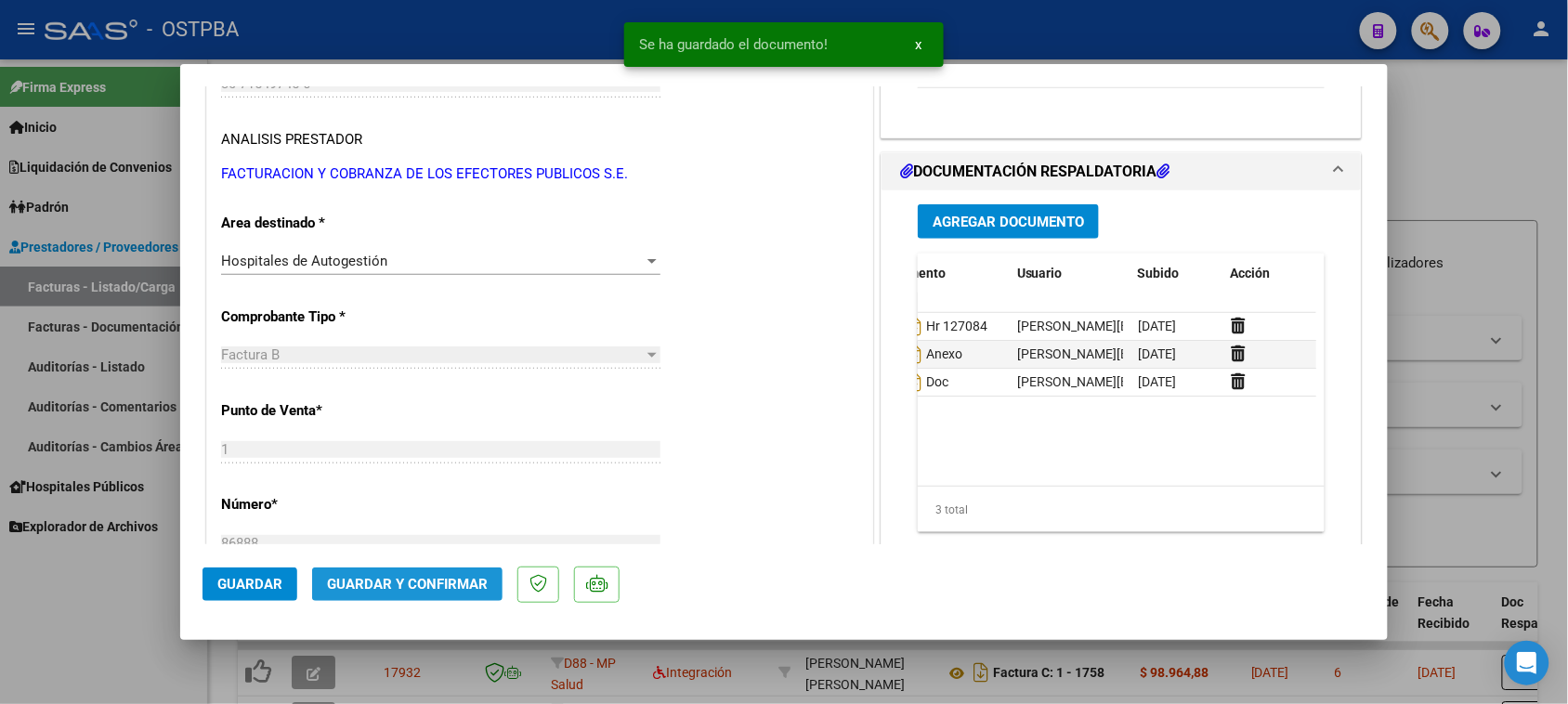
click at [415, 592] on button "Guardar y Confirmar" at bounding box center [408, 584] width 191 height 33
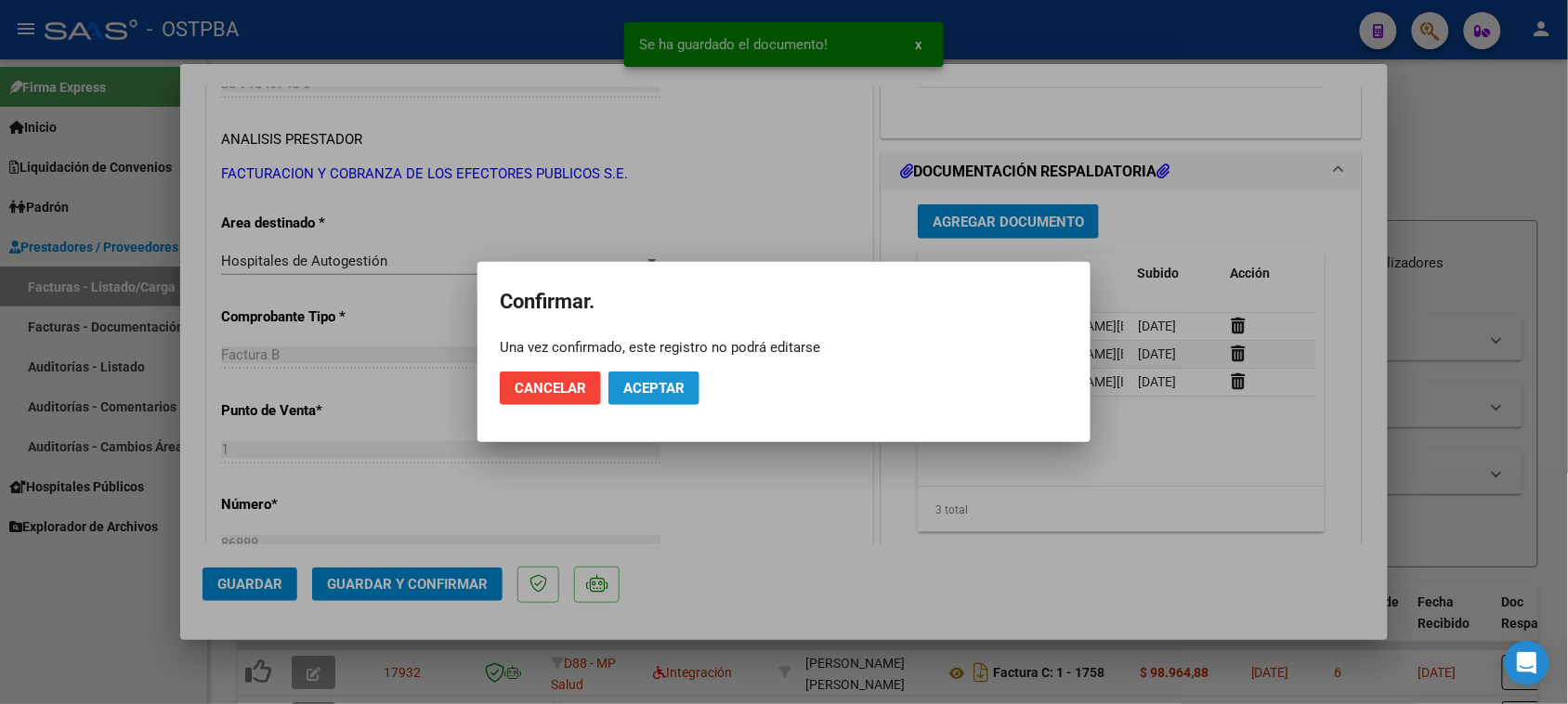
click at [651, 385] on span "Aceptar" at bounding box center [654, 388] width 61 height 17
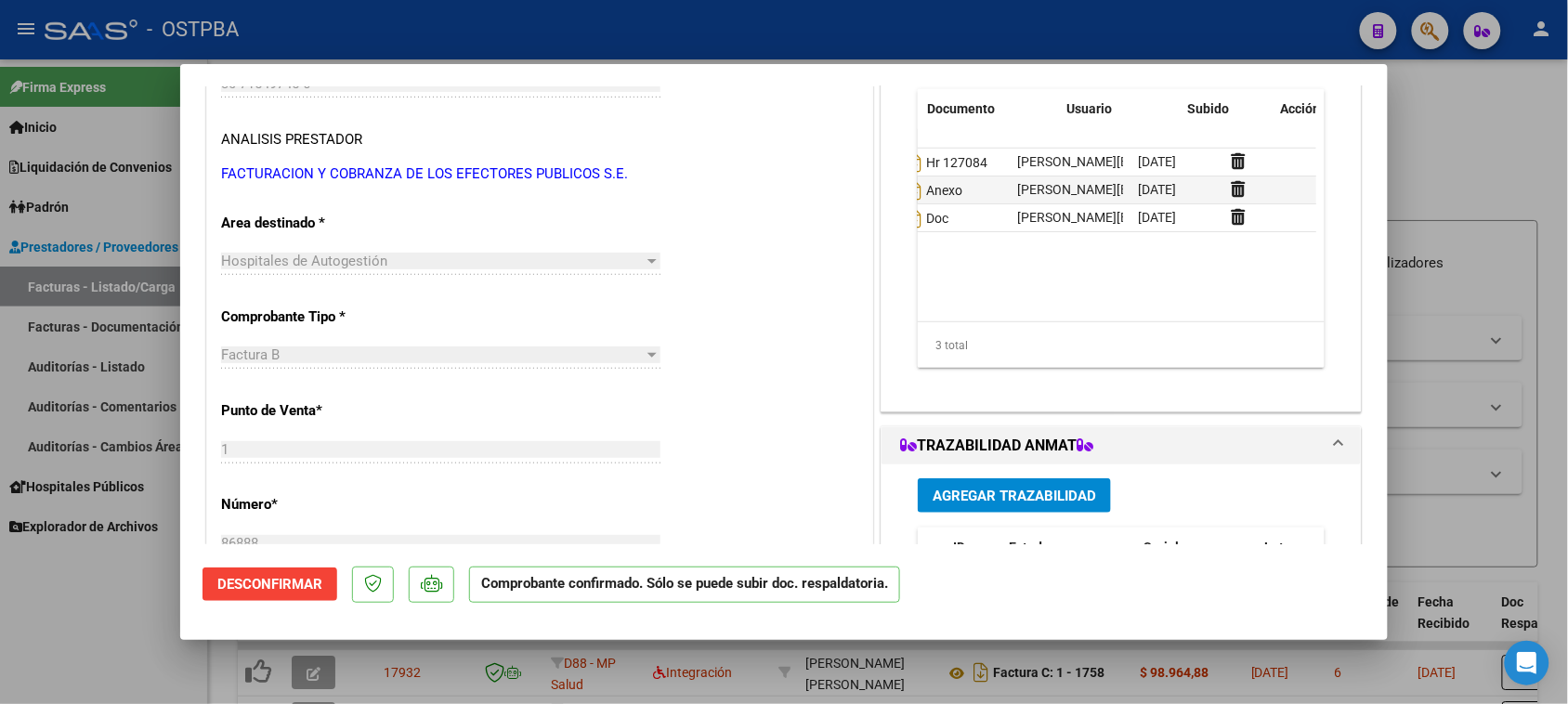
scroll to position [0, 0]
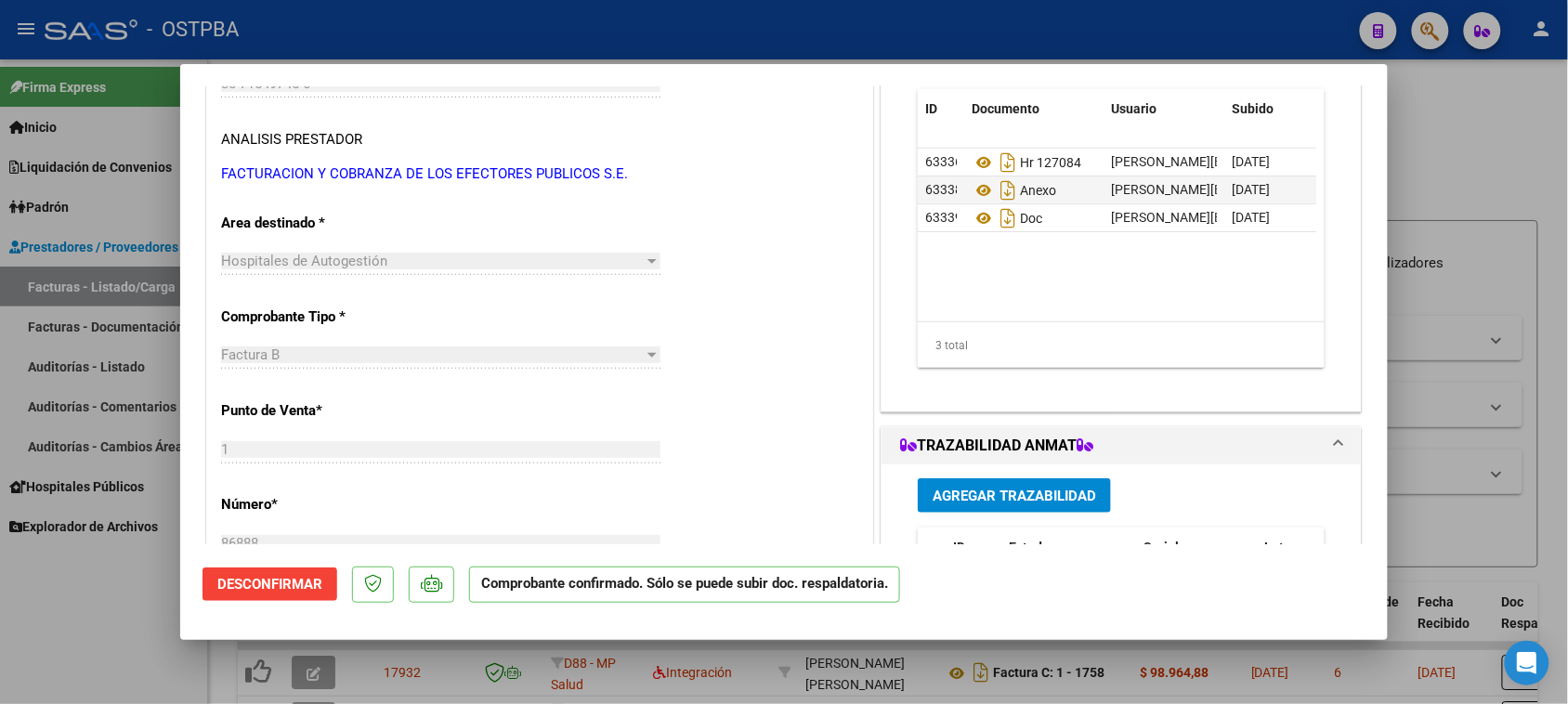
click at [79, 362] on div at bounding box center [784, 352] width 1568 height 704
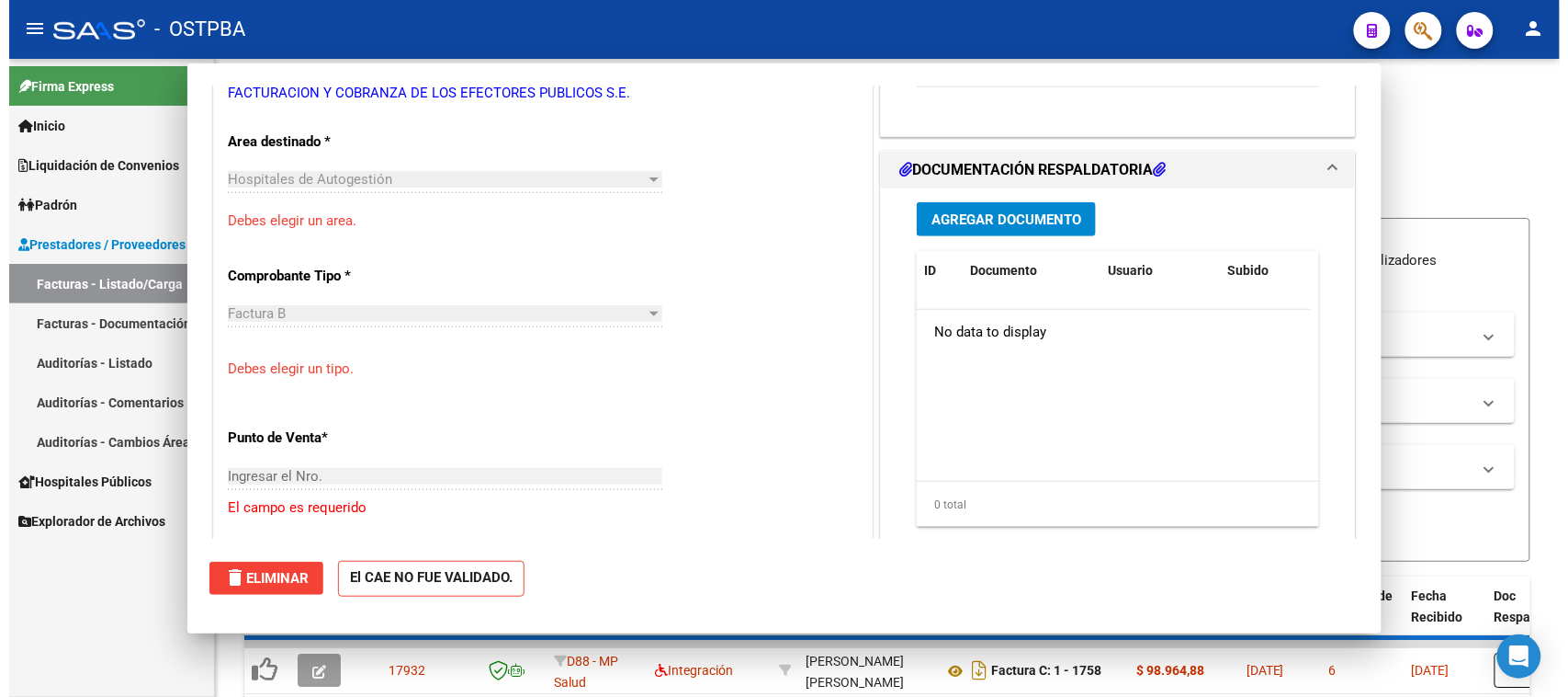
scroll to position [288, 0]
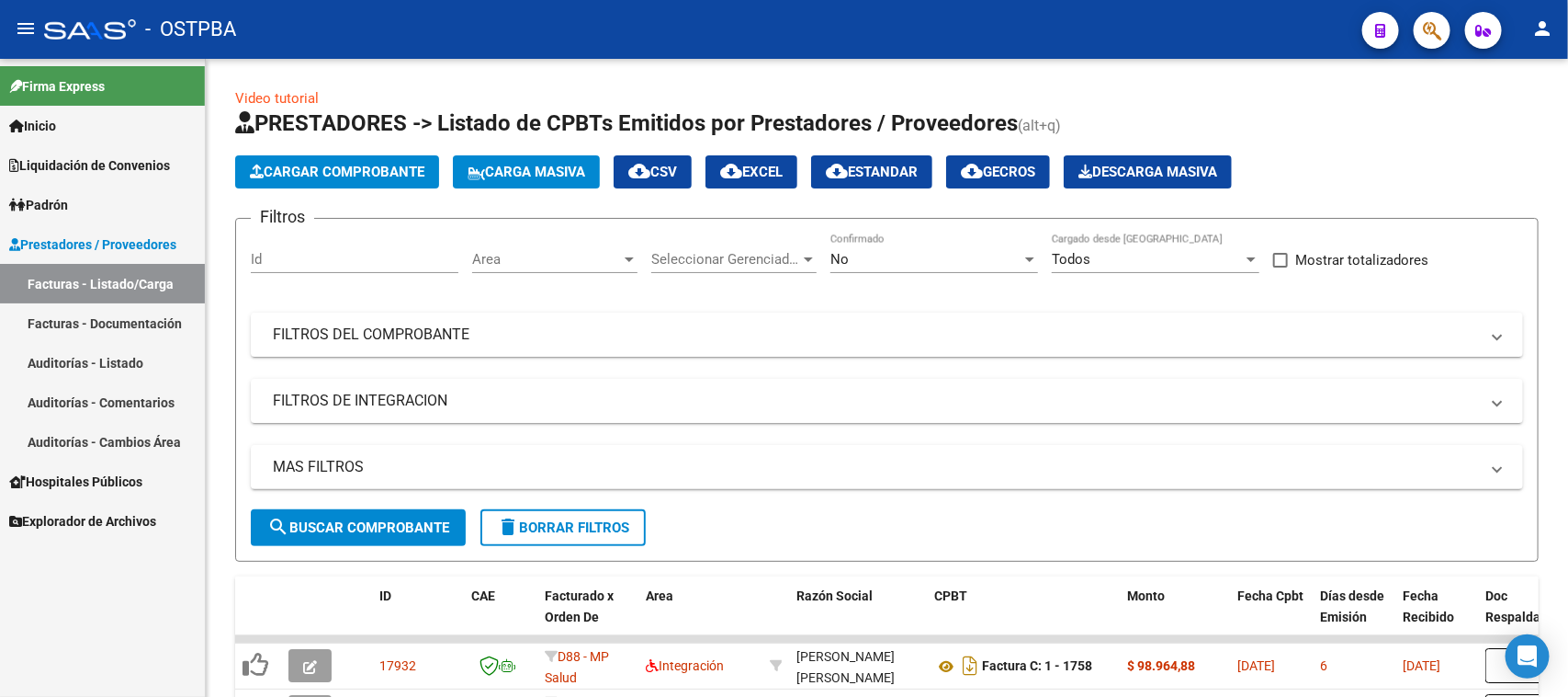
click at [108, 360] on link "Auditorías - Listado" at bounding box center [102, 363] width 205 height 40
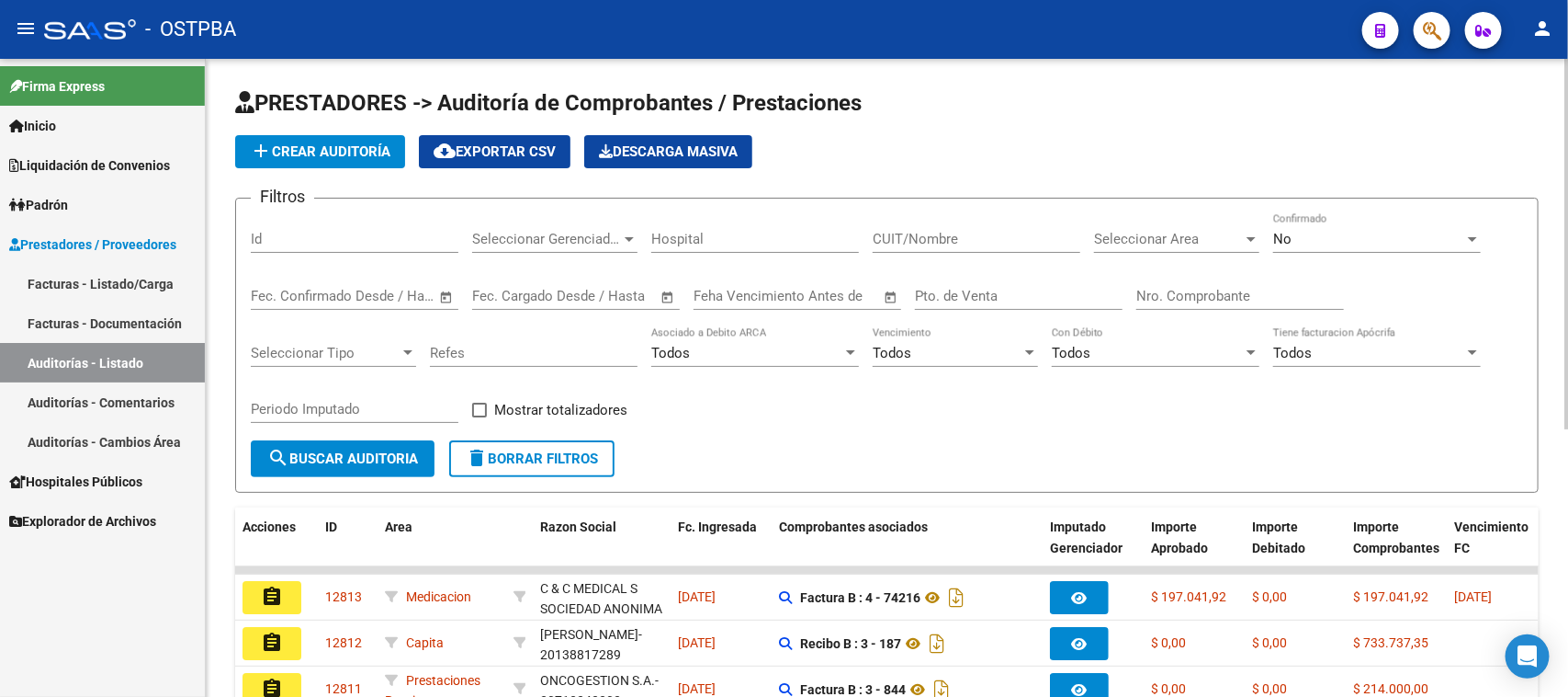
click at [350, 144] on span "add Crear Auditoría" at bounding box center [320, 152] width 141 height 17
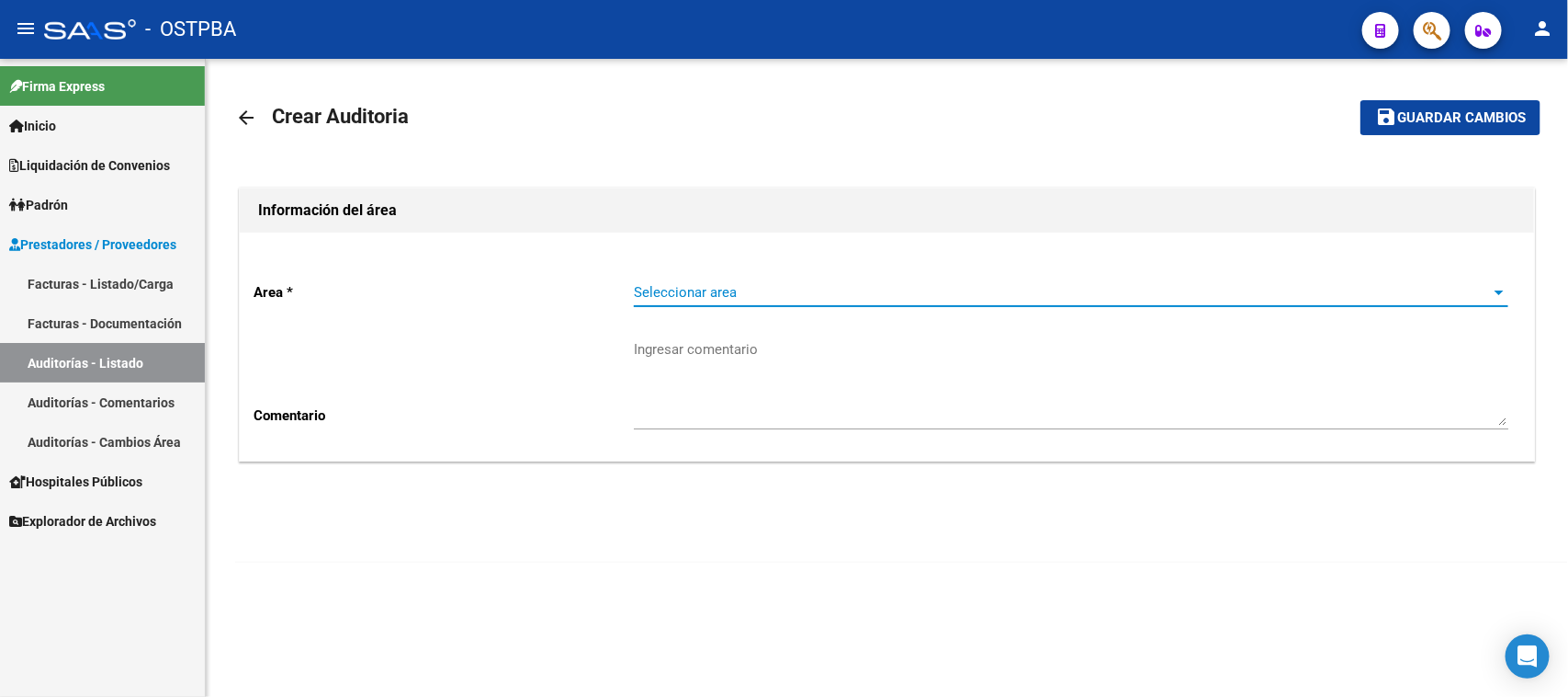
click at [663, 294] on span "Seleccionar area" at bounding box center [1062, 293] width 858 height 17
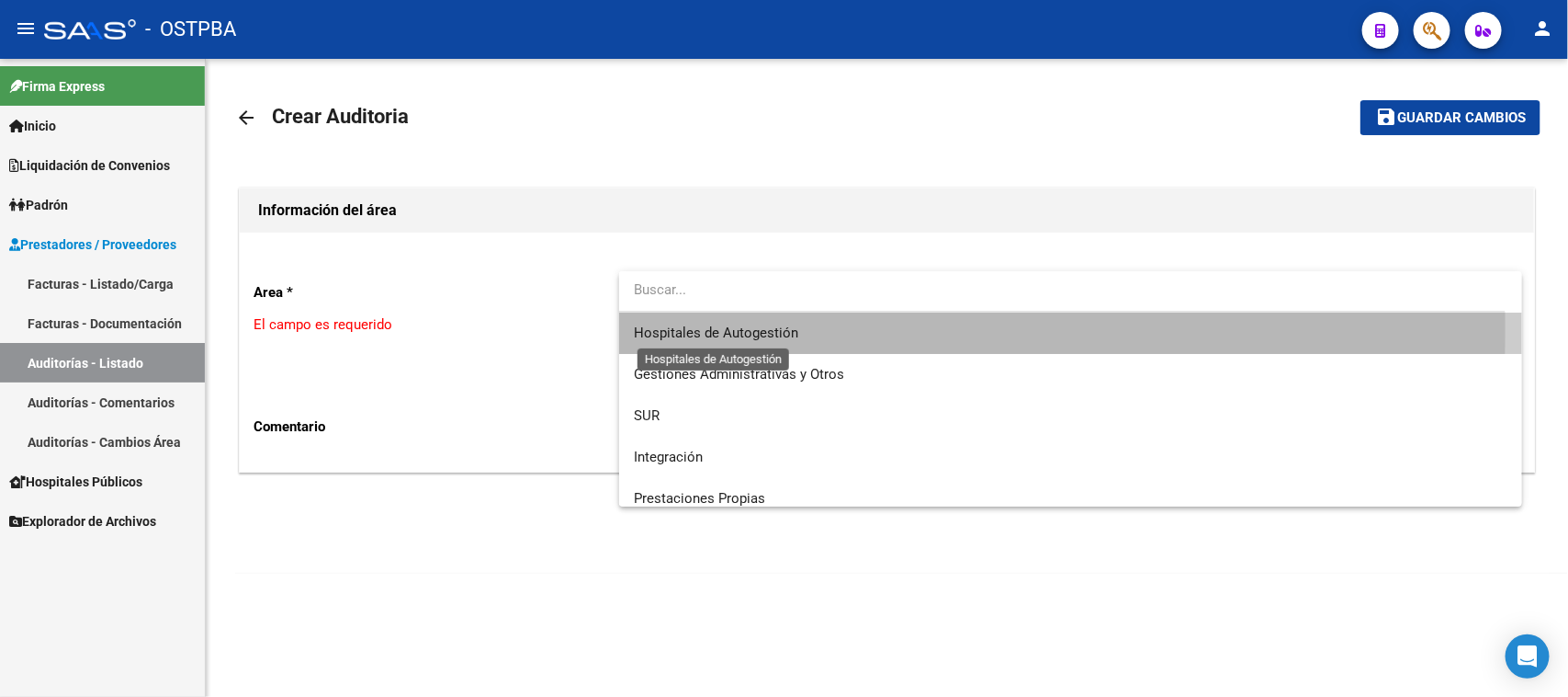
click at [662, 329] on span "Hospitales de Autogestión" at bounding box center [716, 333] width 164 height 17
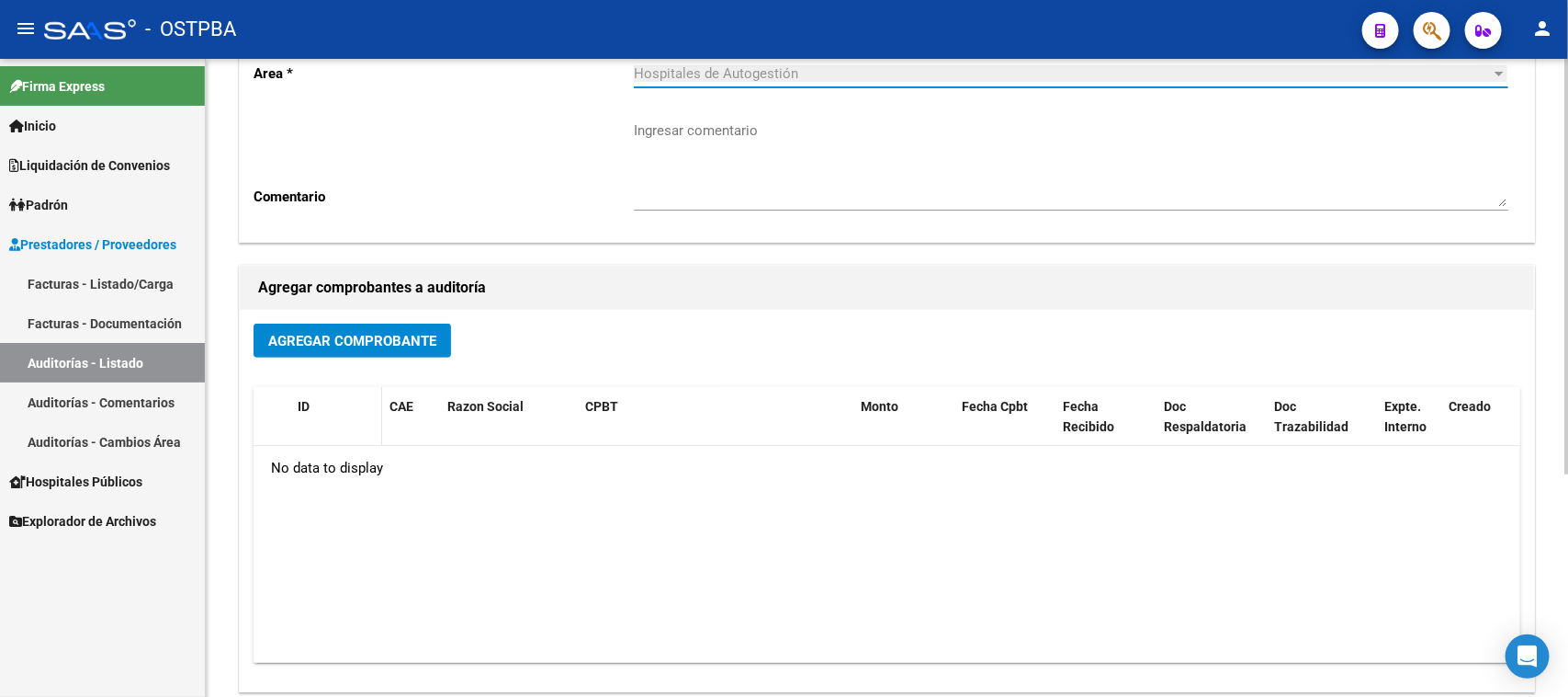
scroll to position [230, 0]
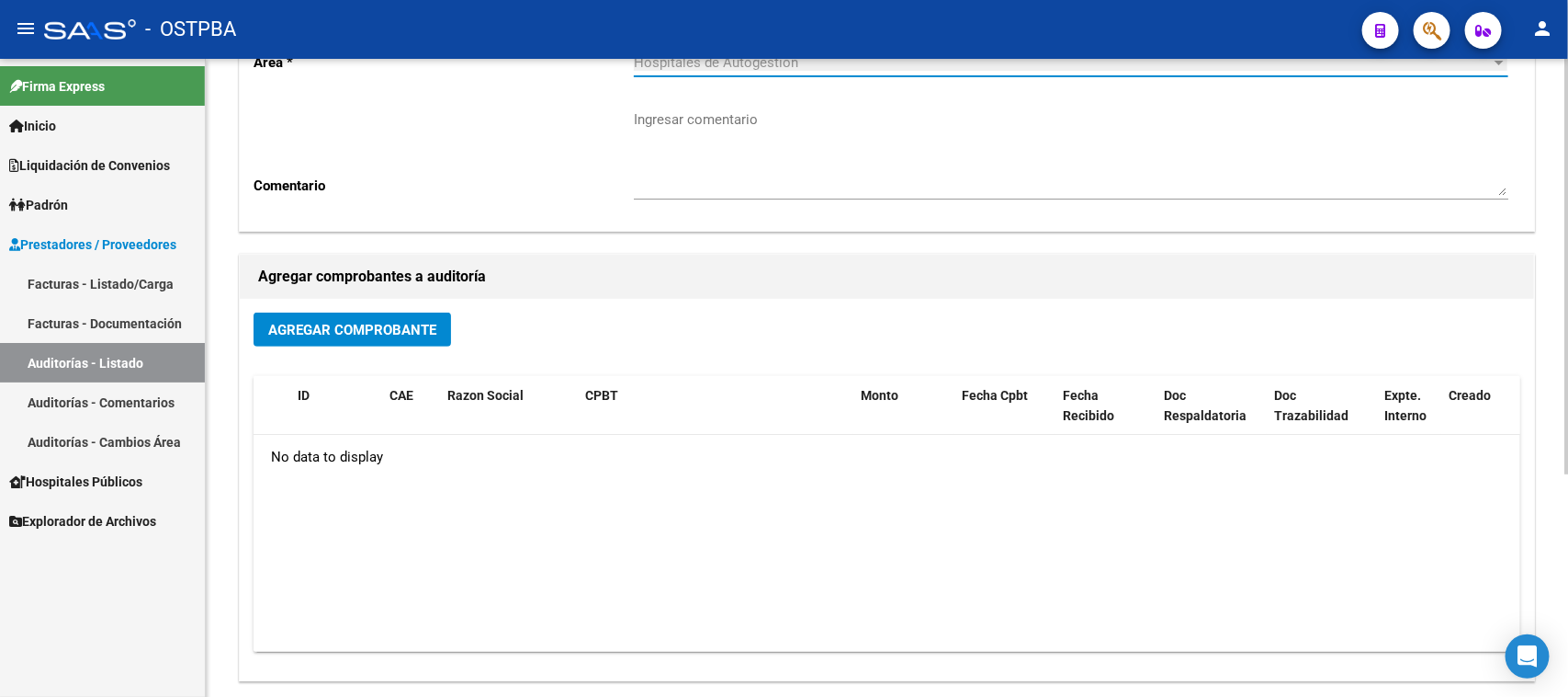
click at [340, 326] on span "Agregar Comprobante" at bounding box center [352, 331] width 168 height 17
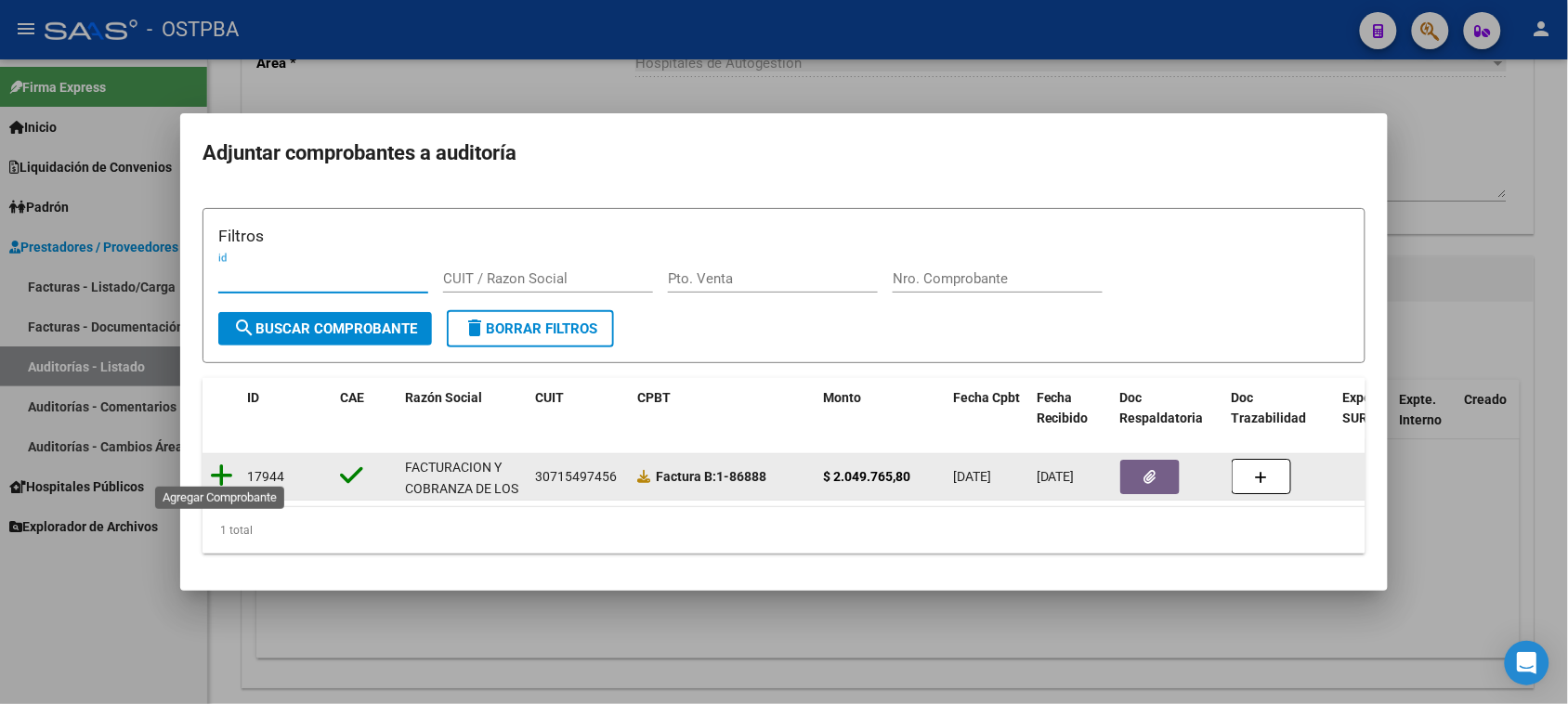
click at [224, 466] on icon at bounding box center [221, 475] width 23 height 26
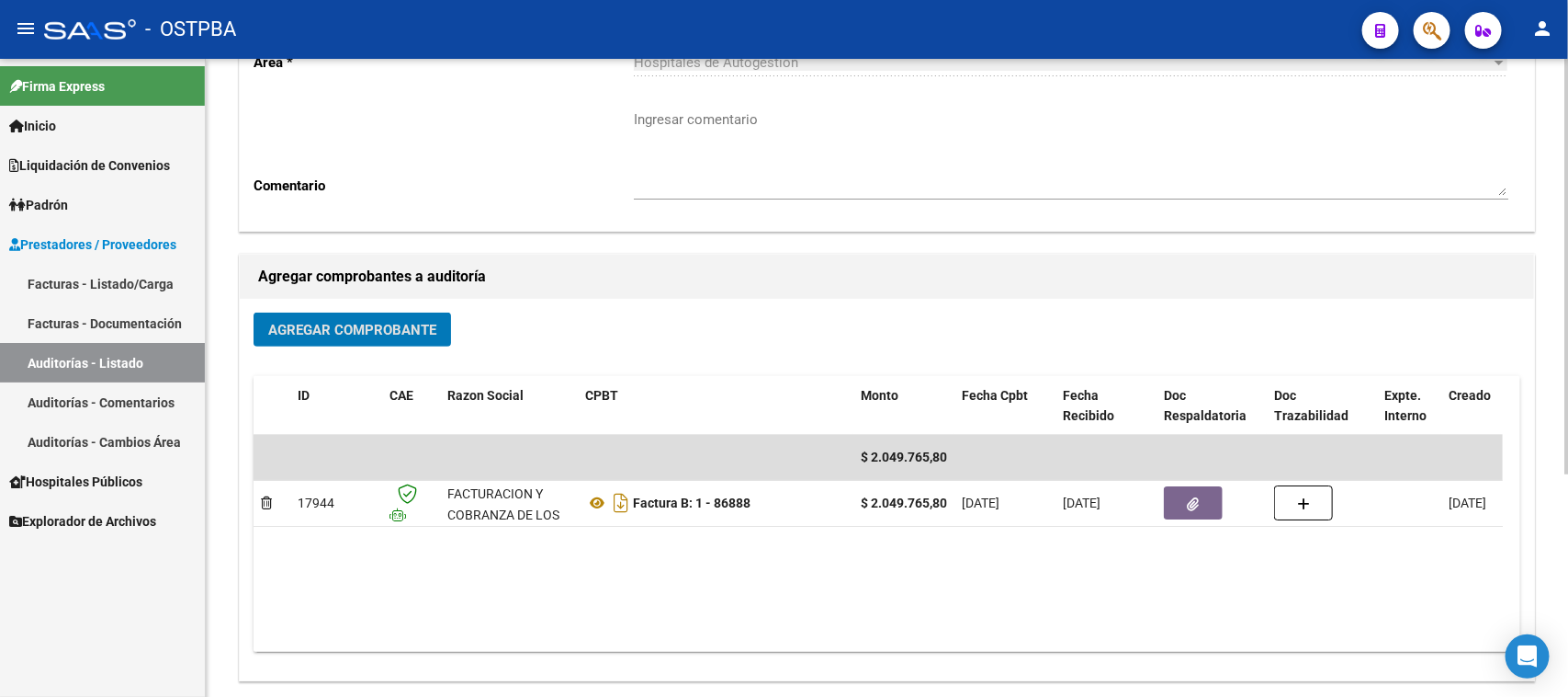
scroll to position [0, 0]
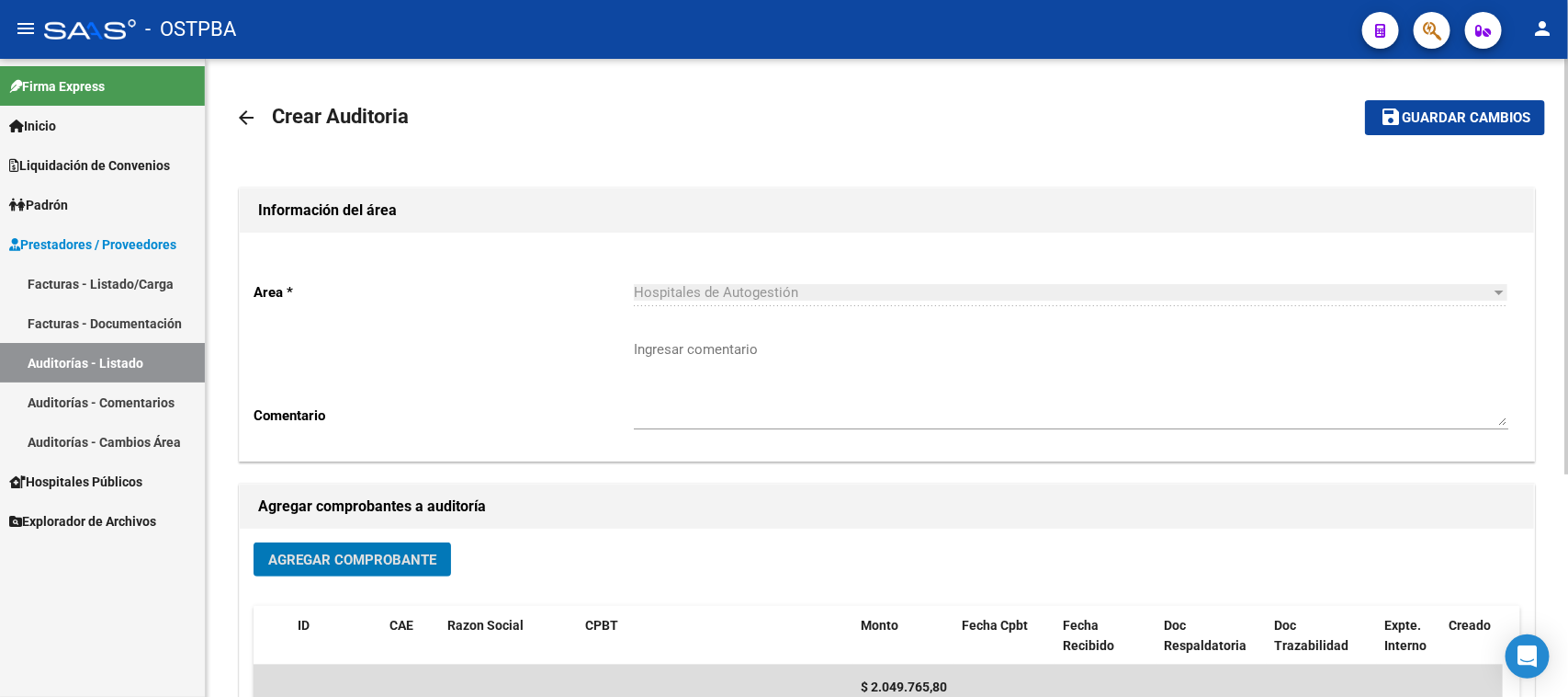
click at [1458, 128] on button "save Guardar cambios" at bounding box center [1455, 117] width 180 height 34
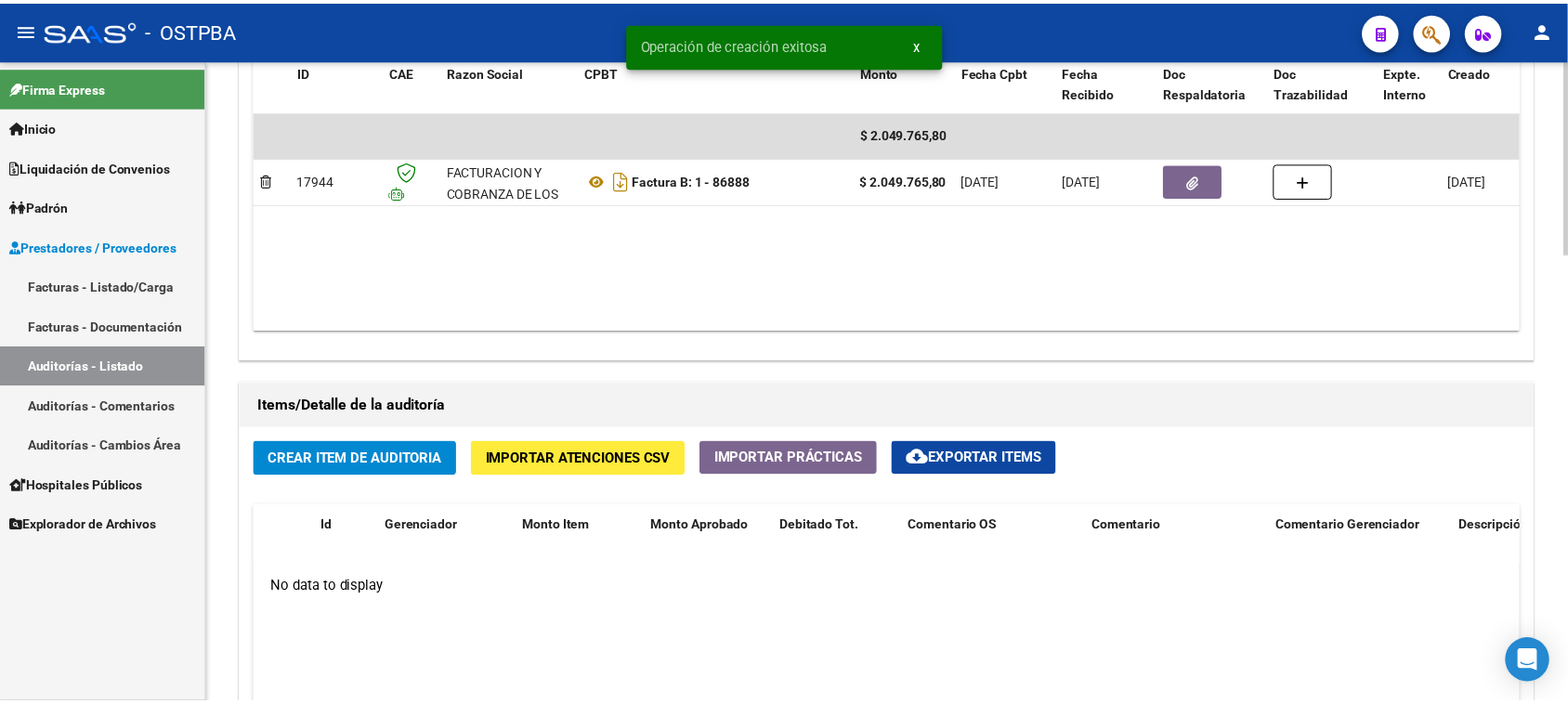
scroll to position [1160, 0]
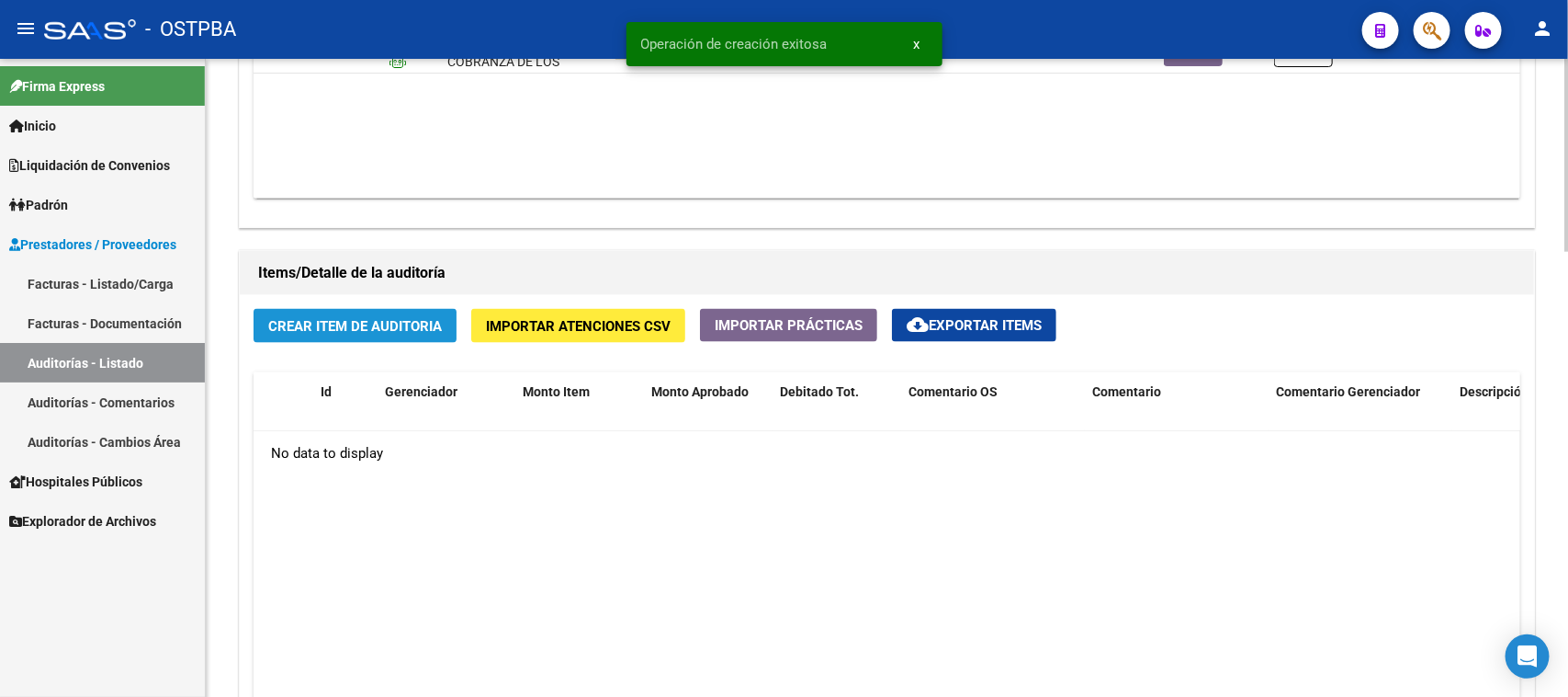
click at [378, 329] on span "Crear Item de Auditoria" at bounding box center [355, 327] width 174 height 17
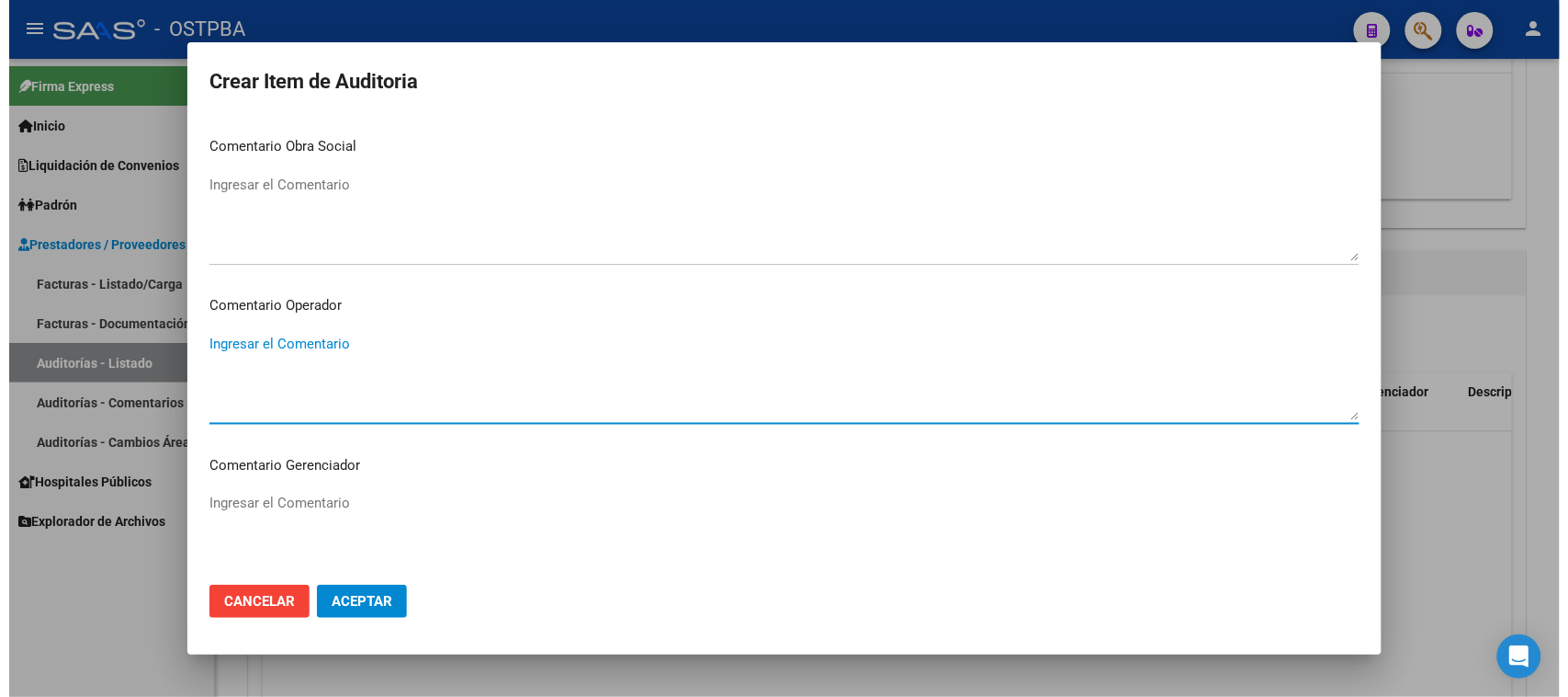
scroll to position [1146, 0]
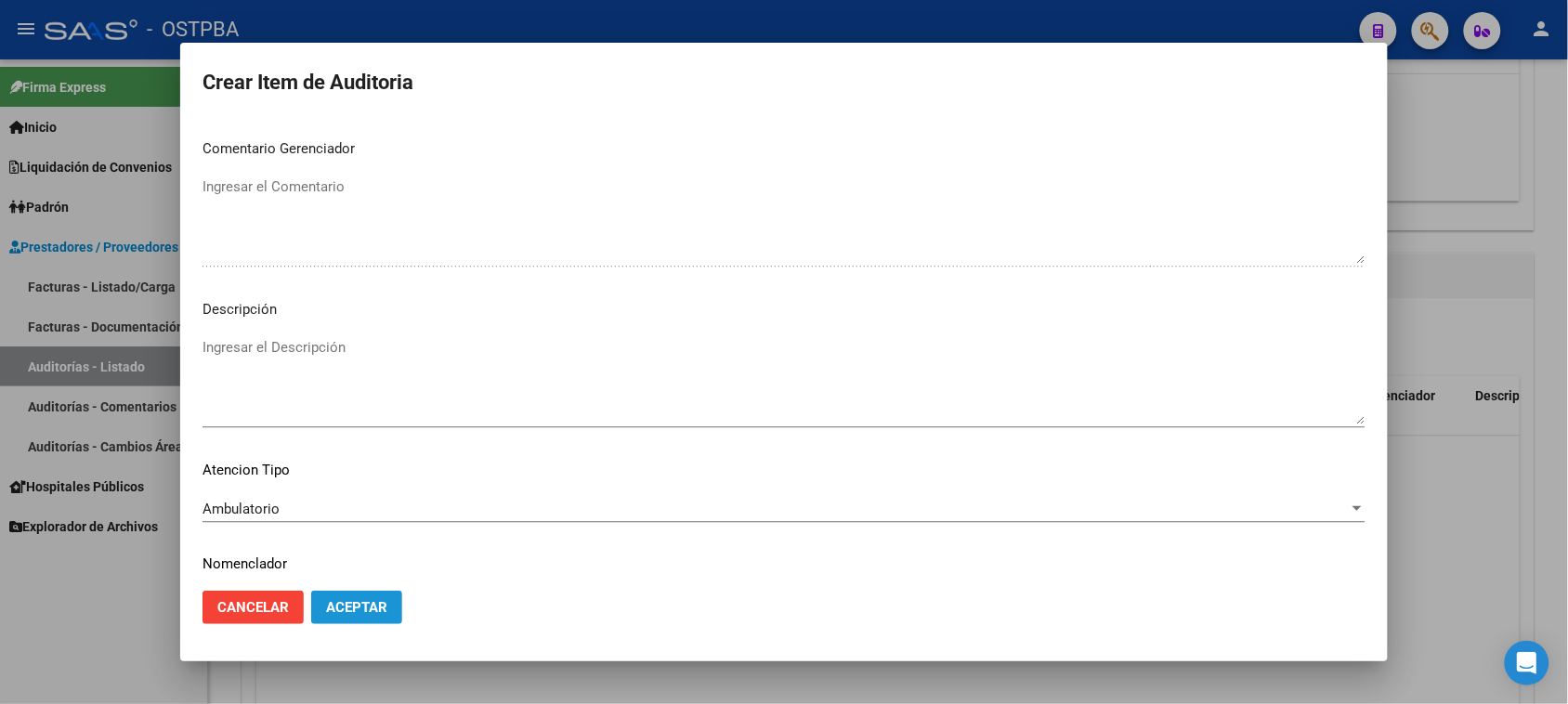
click at [364, 615] on button "Aceptar" at bounding box center [356, 607] width 91 height 33
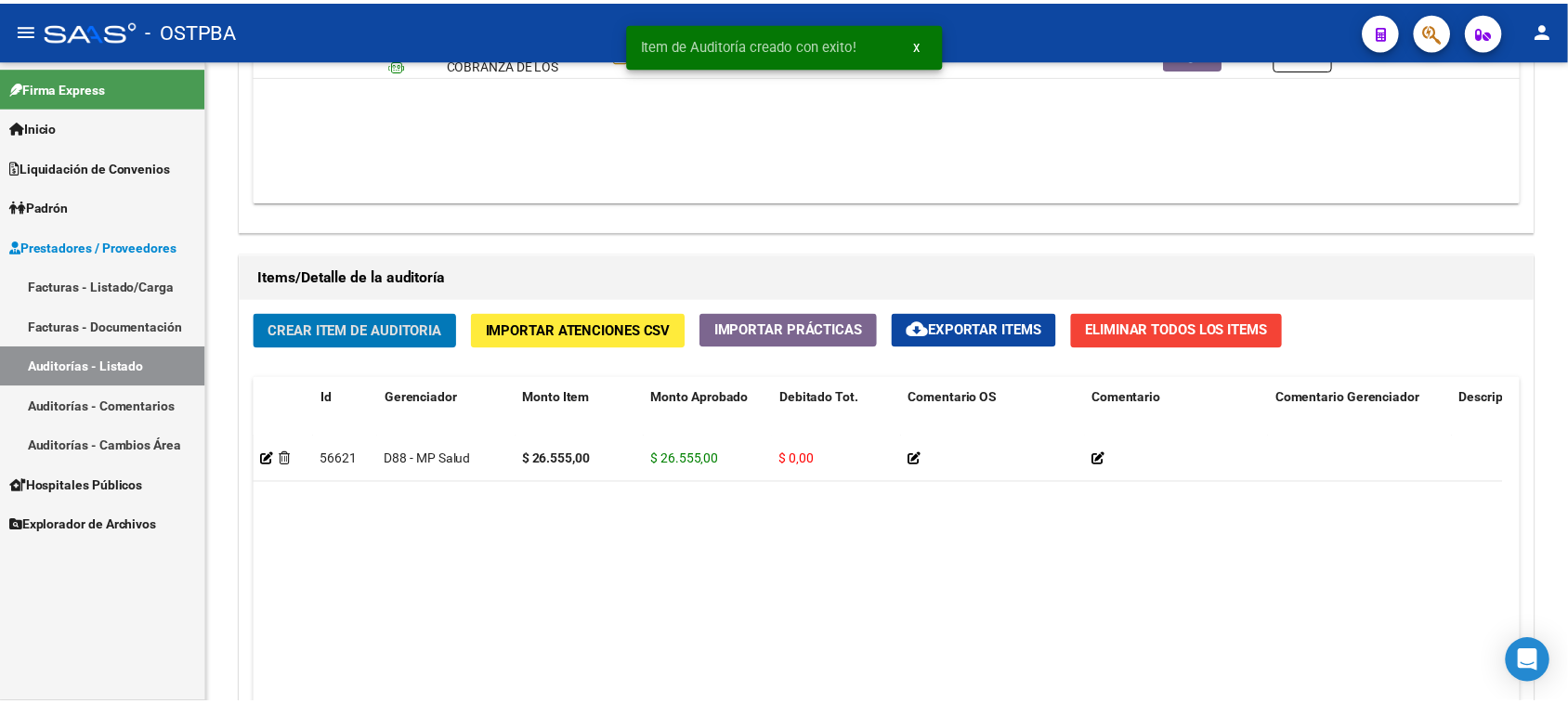
scroll to position [1161, 0]
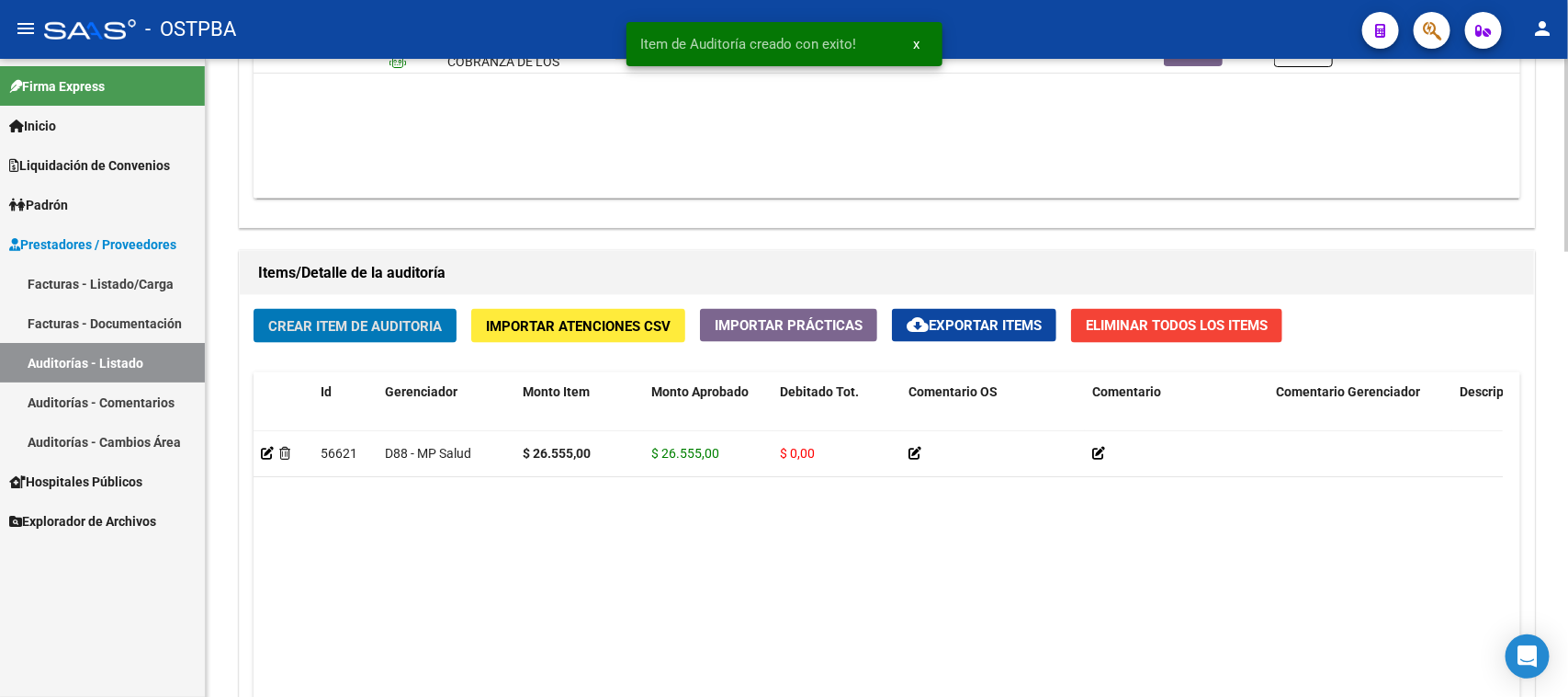
drag, startPoint x: 439, startPoint y: 329, endPoint x: 453, endPoint y: 336, distance: 15.7
click at [453, 336] on button "Crear Item de Auditoria" at bounding box center [355, 326] width 203 height 34
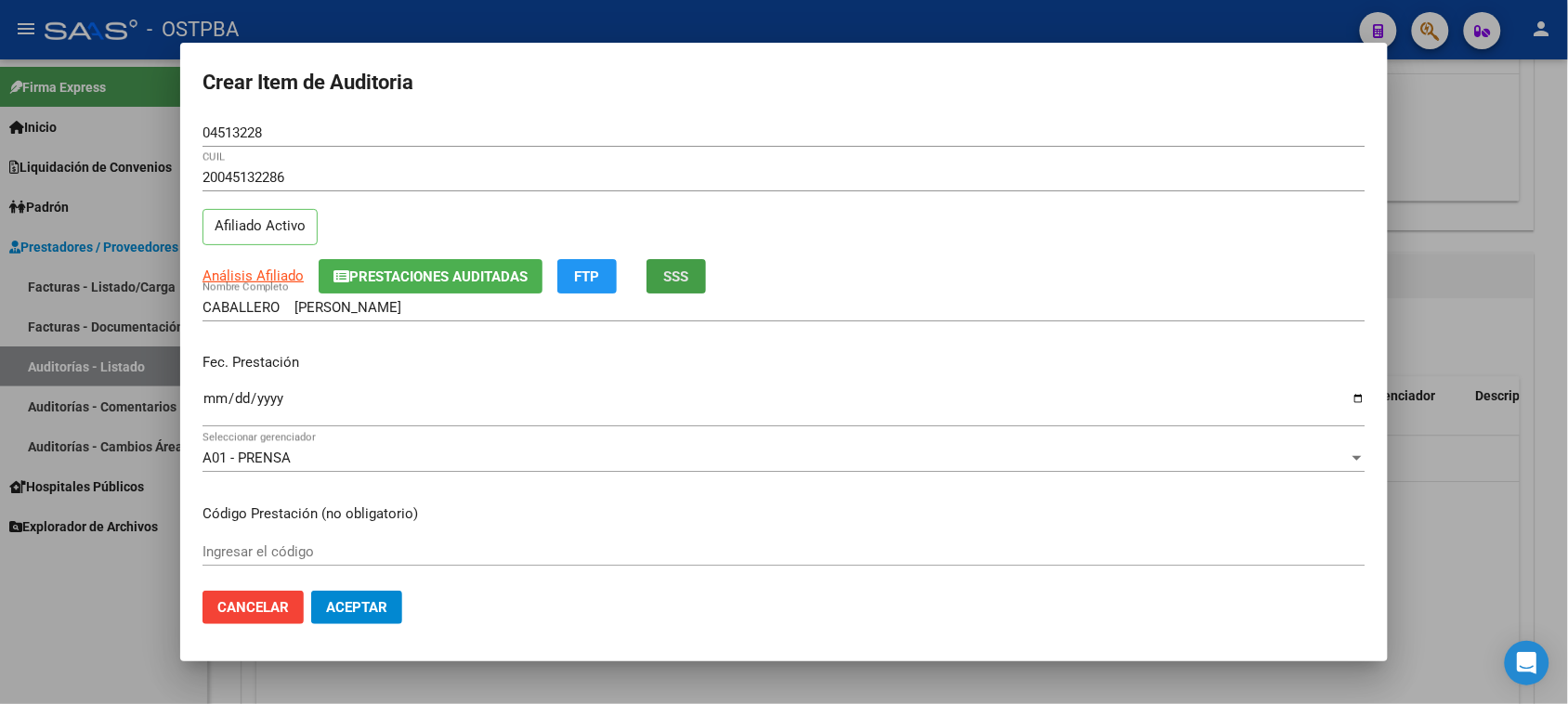
click at [688, 264] on button "SSS" at bounding box center [676, 277] width 59 height 34
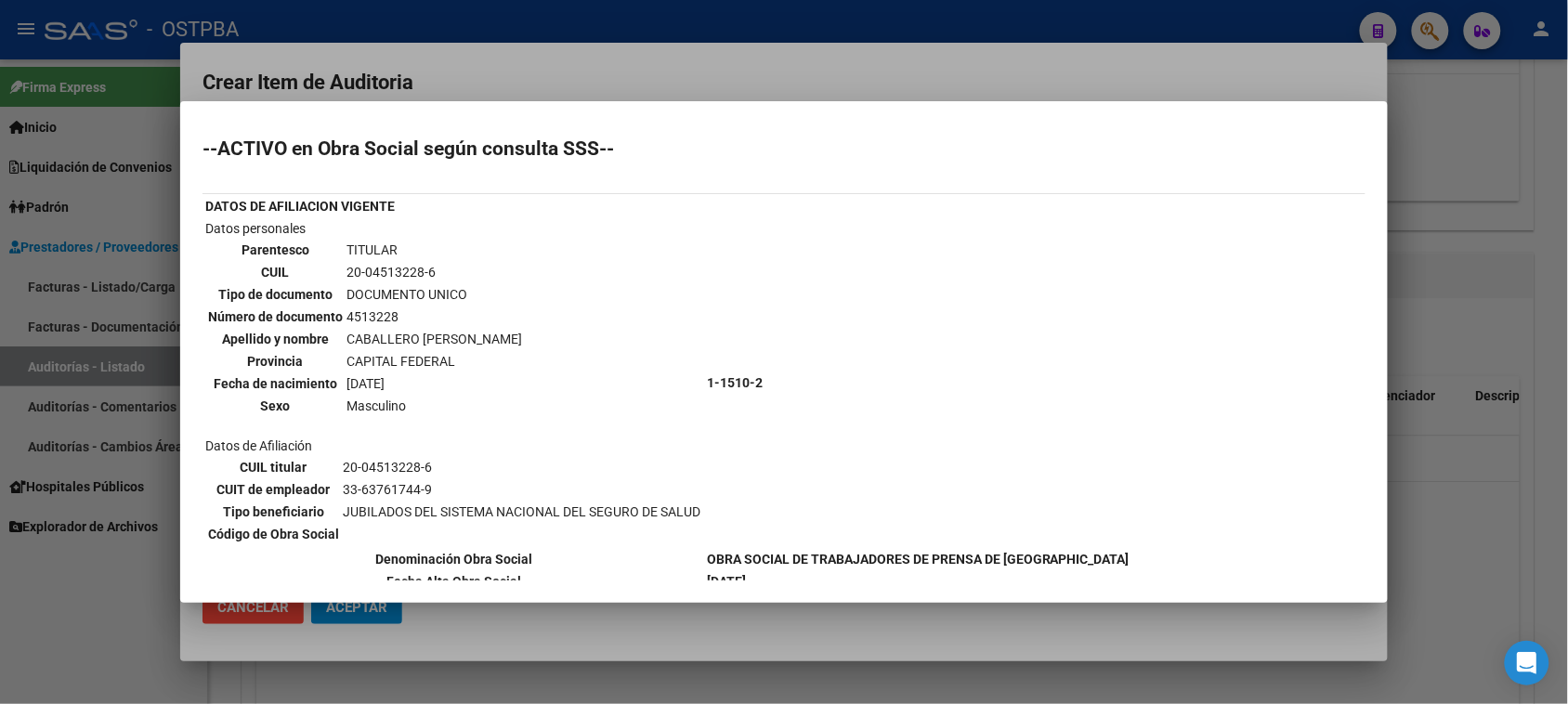
drag, startPoint x: 62, startPoint y: 606, endPoint x: 115, endPoint y: 572, distance: 63.0
click at [67, 605] on div at bounding box center [784, 352] width 1568 height 704
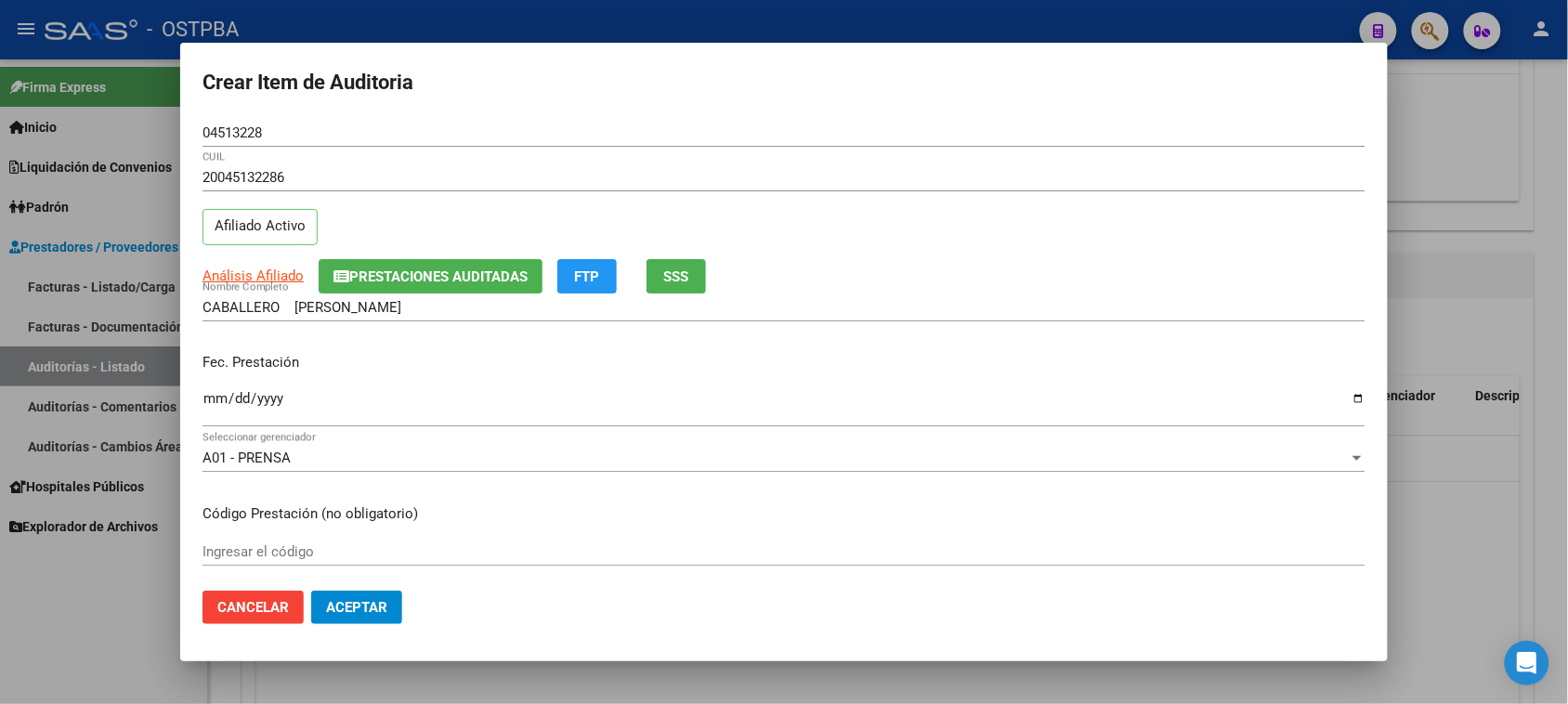
click at [215, 395] on input "Ingresar la fecha" at bounding box center [784, 405] width 1162 height 30
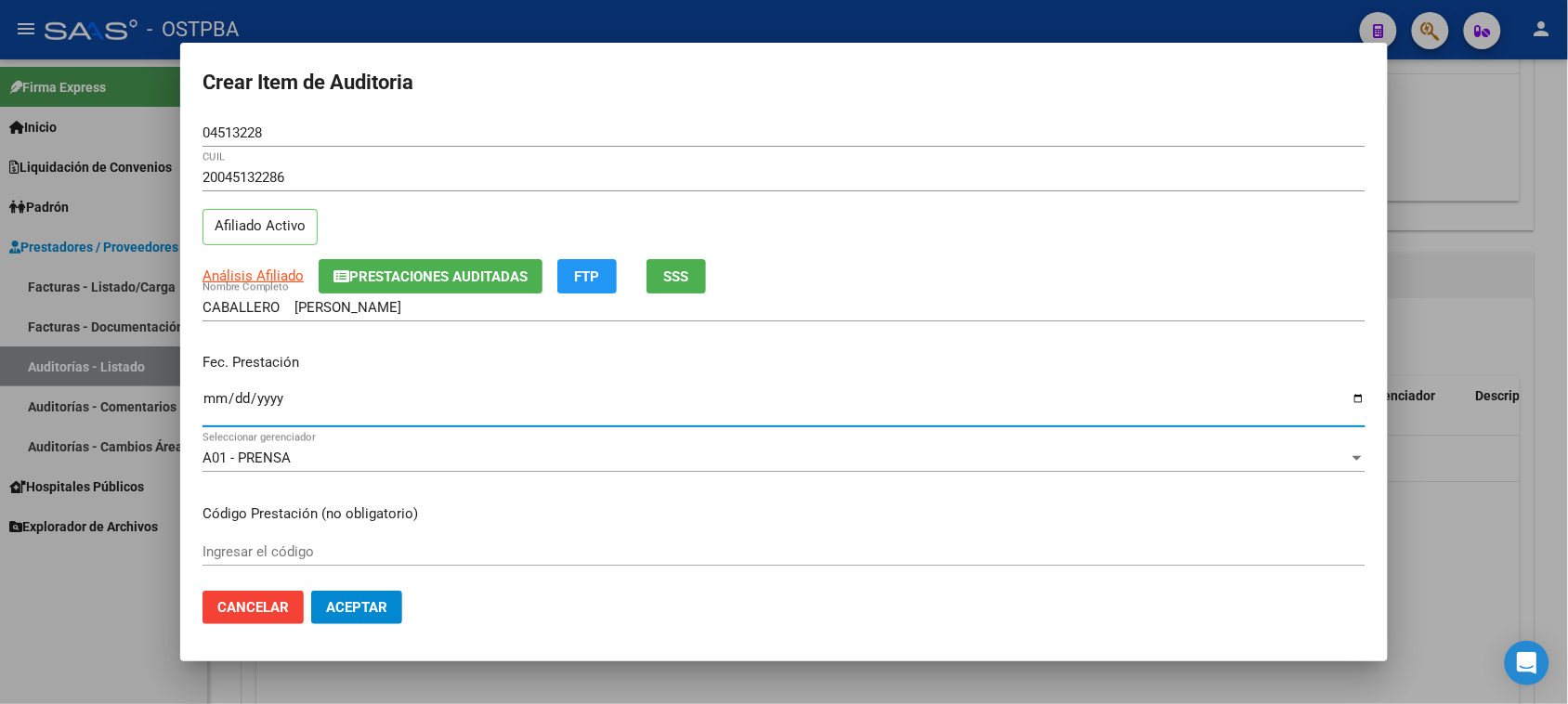
scroll to position [116, 0]
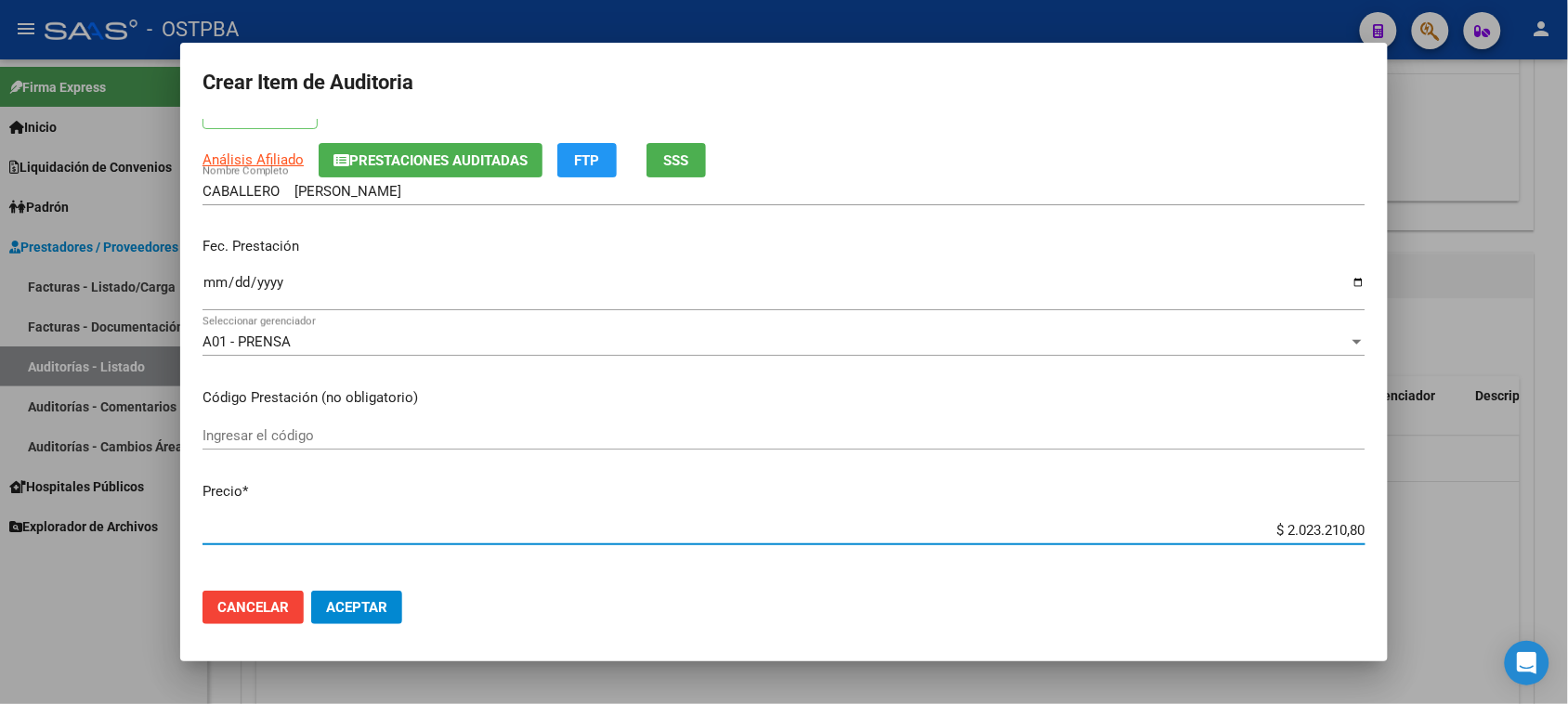
drag, startPoint x: 1273, startPoint y: 531, endPoint x: 1584, endPoint y: 531, distance: 311.0
click at [1568, 531] on html "menu - OSTPBA person Firma Express Inicio Calendario SSS Instructivos Contacto …" at bounding box center [784, 352] width 1568 height 704
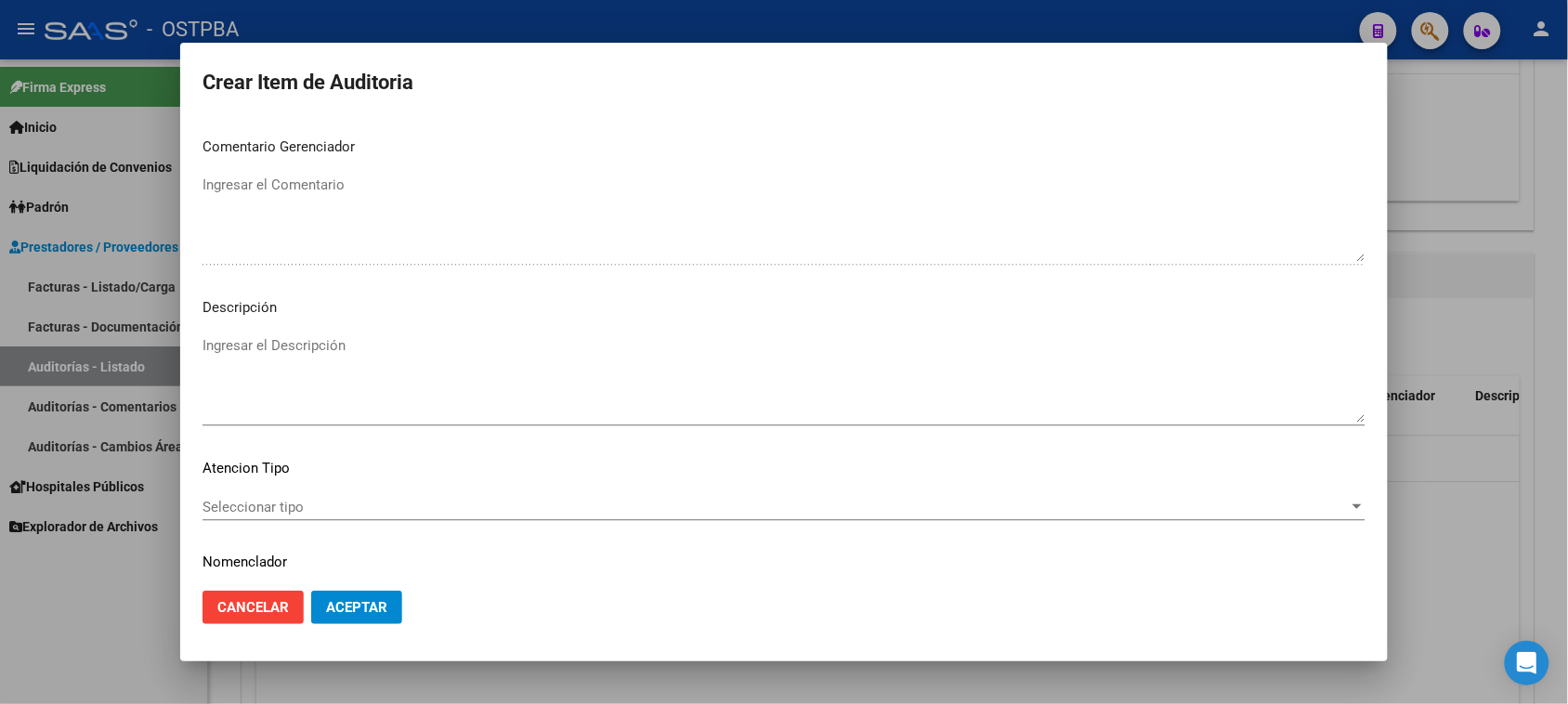
scroll to position [1160, 0]
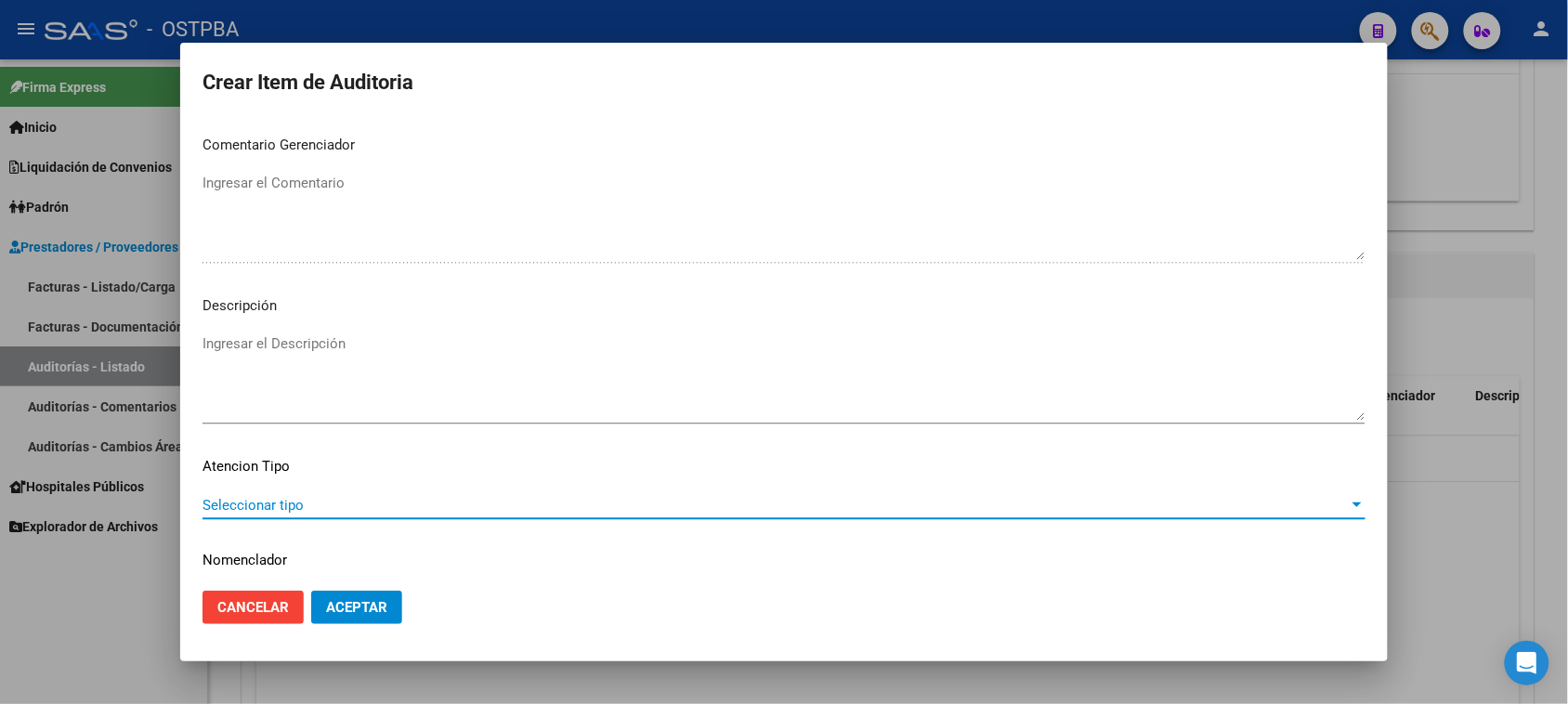
click at [261, 502] on span "Seleccionar tipo" at bounding box center [775, 506] width 1146 height 17
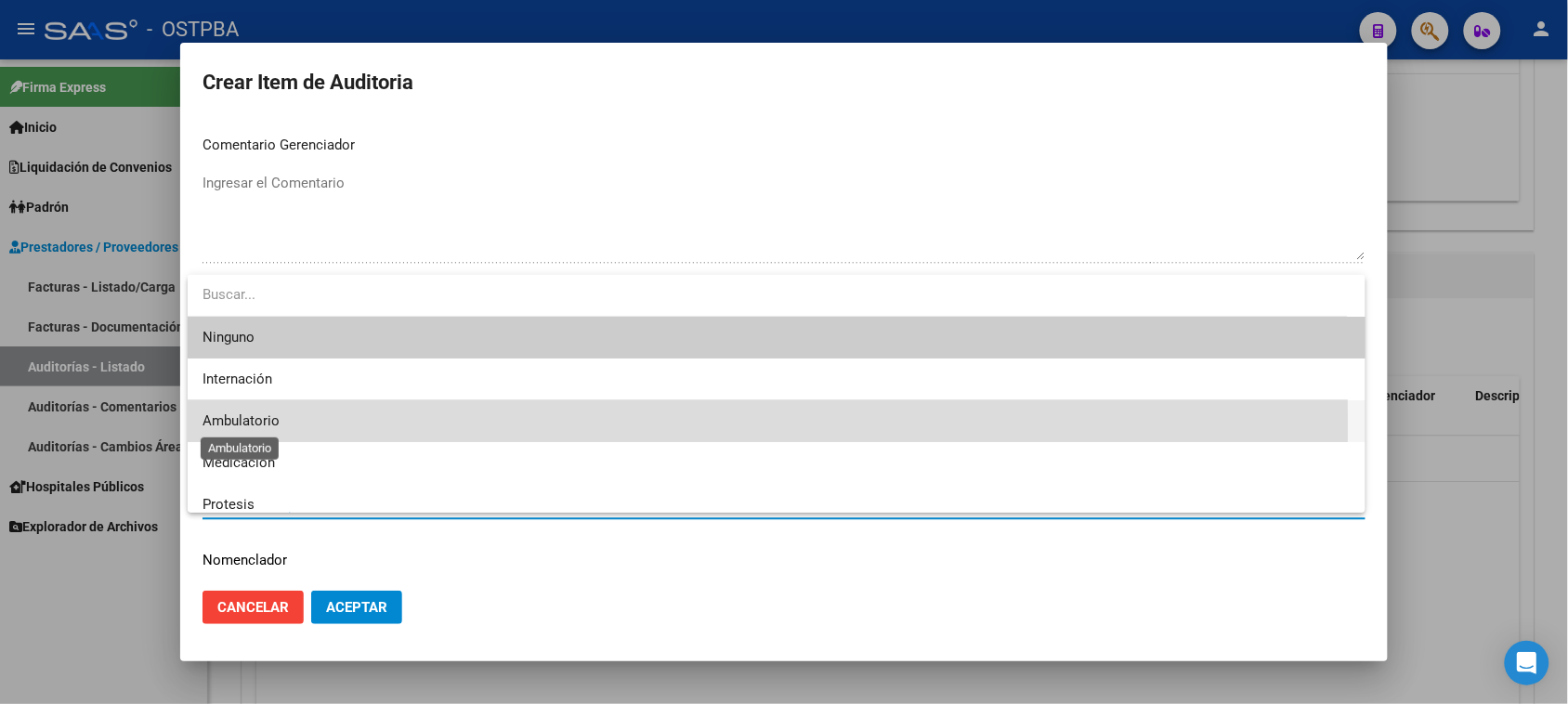
click at [254, 425] on span "Ambulatorio" at bounding box center [240, 421] width 77 height 17
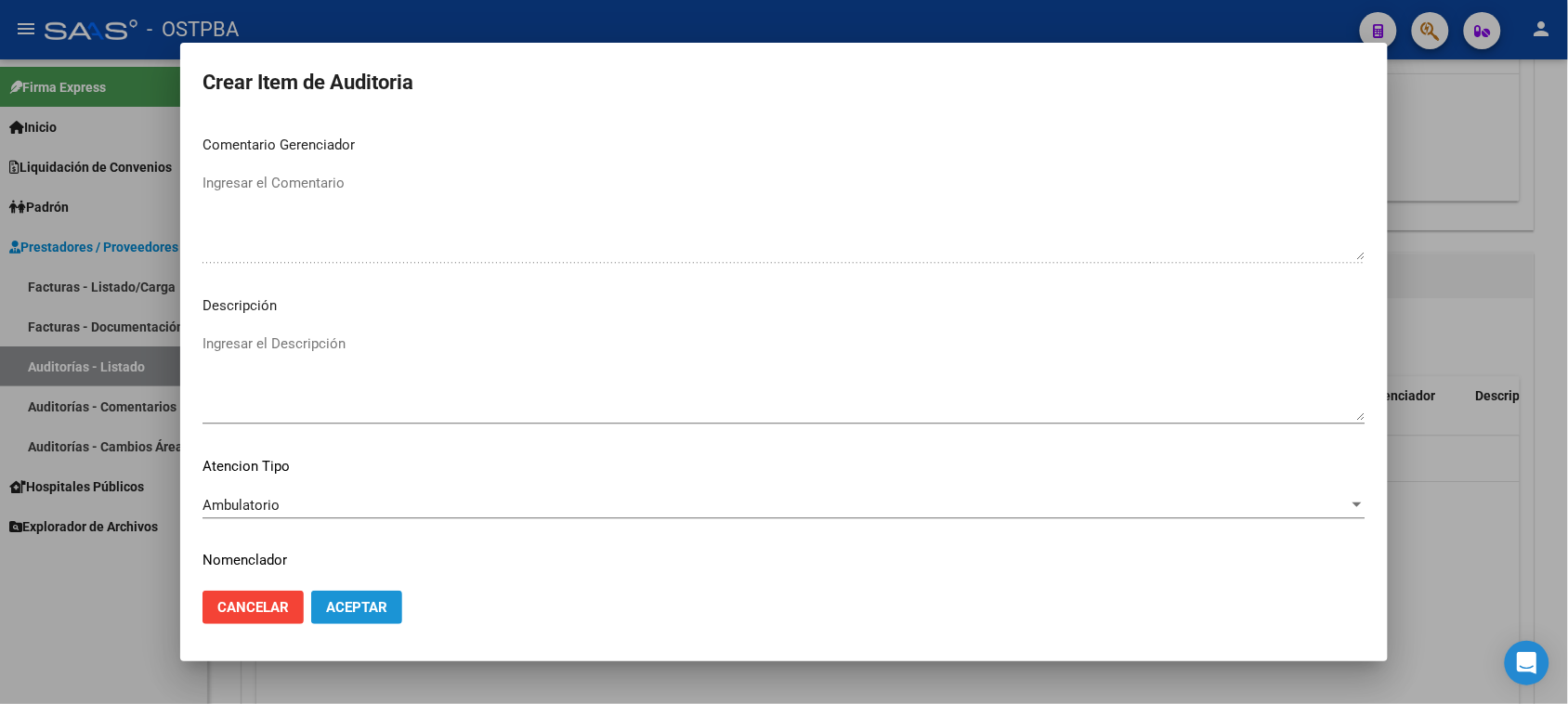
click at [319, 615] on button "Aceptar" at bounding box center [356, 607] width 91 height 33
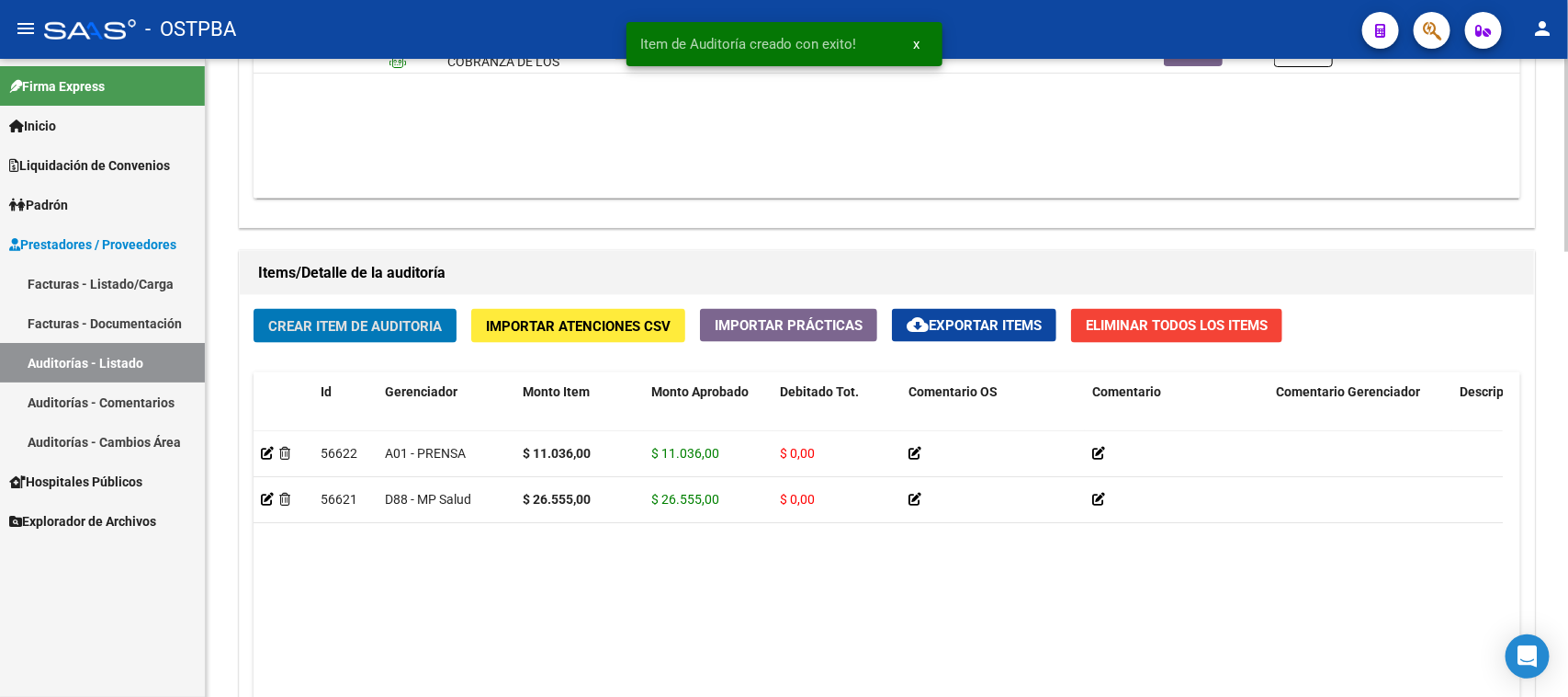
click at [410, 318] on span "Crear Item de Auditoria" at bounding box center [355, 327] width 174 height 17
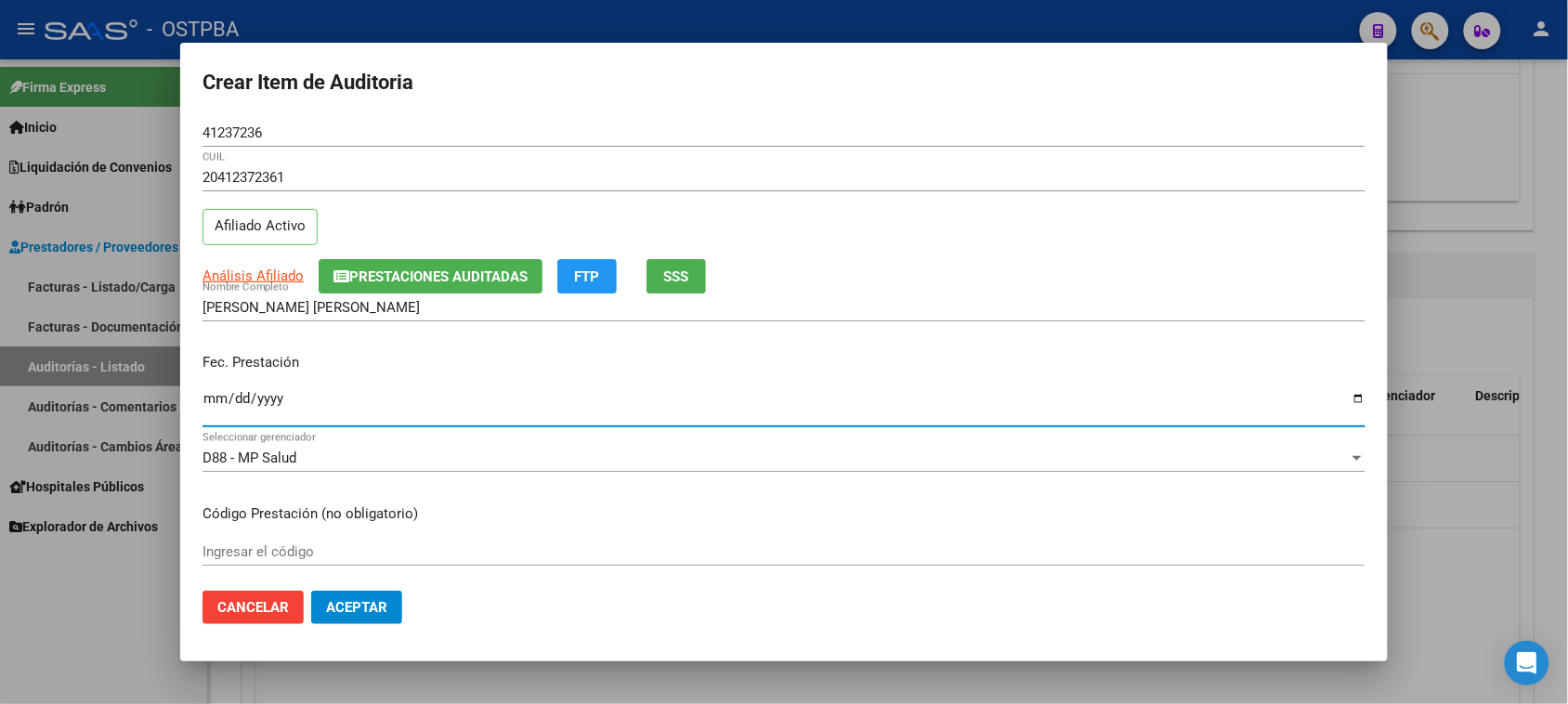
click at [207, 397] on input "Ingresar la fecha" at bounding box center [784, 405] width 1162 height 30
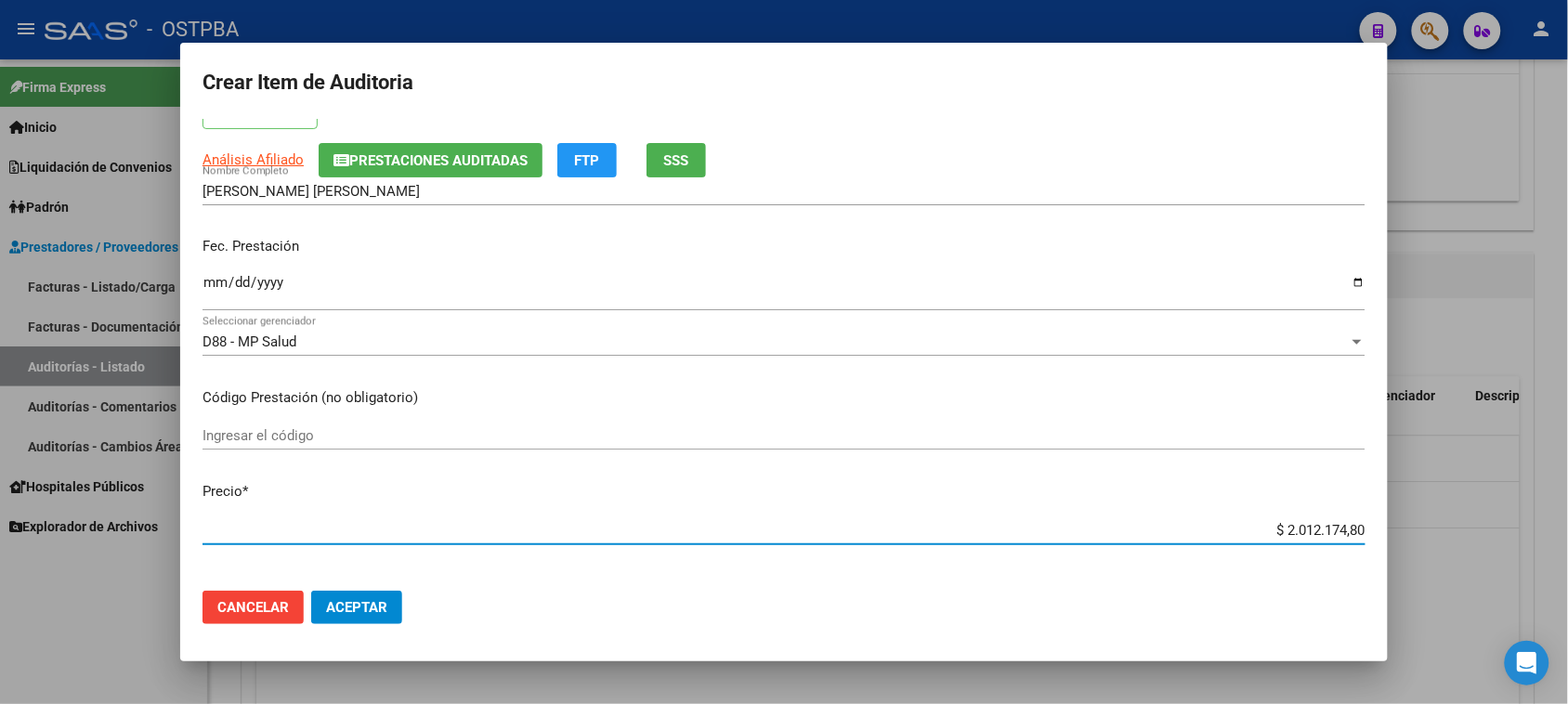
drag, startPoint x: 1268, startPoint y: 526, endPoint x: 1524, endPoint y: 528, distance: 256.0
click at [1524, 528] on div "Crear Item de Auditoria 41237236 Nro Documento 20412372361 CUIL Afiliado Activo…" at bounding box center [784, 352] width 1568 height 704
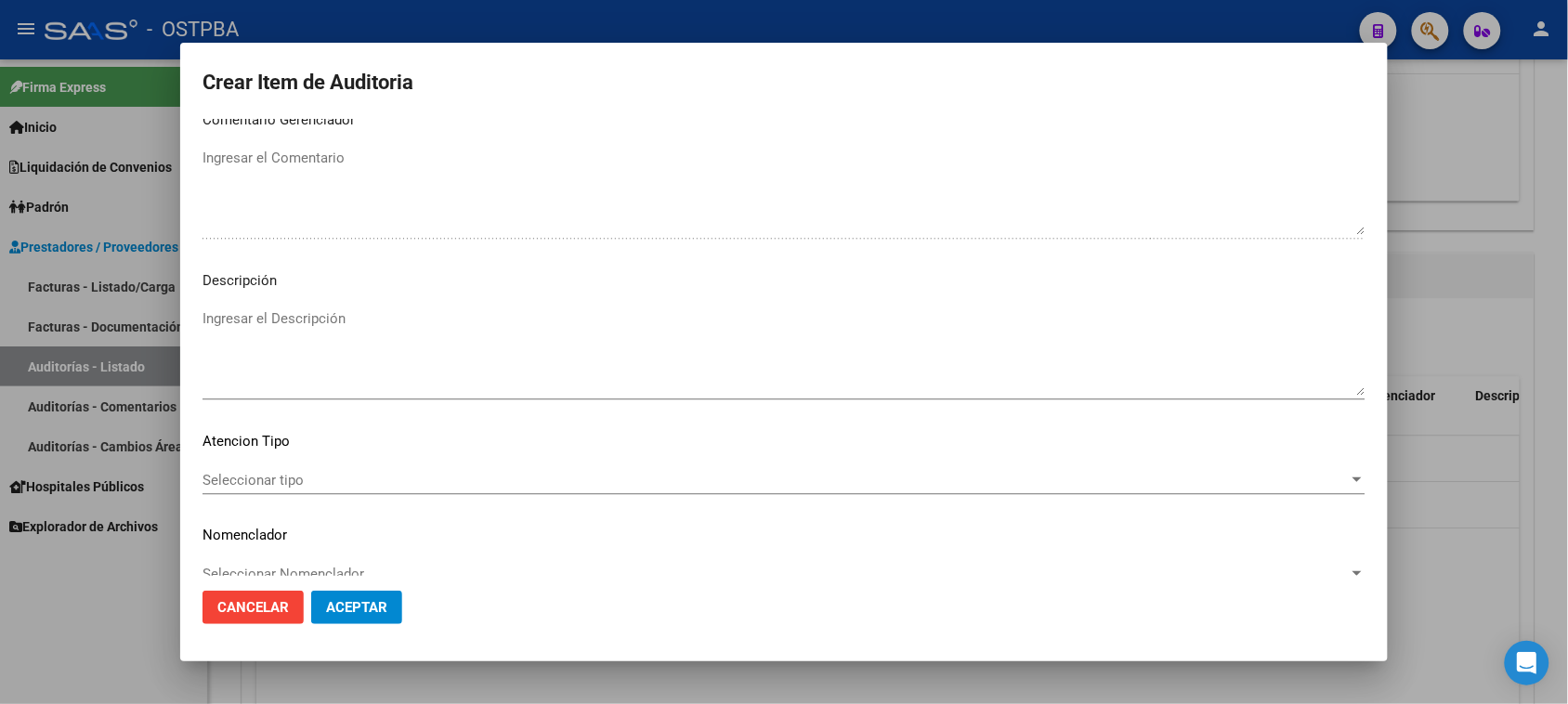
scroll to position [1212, 0]
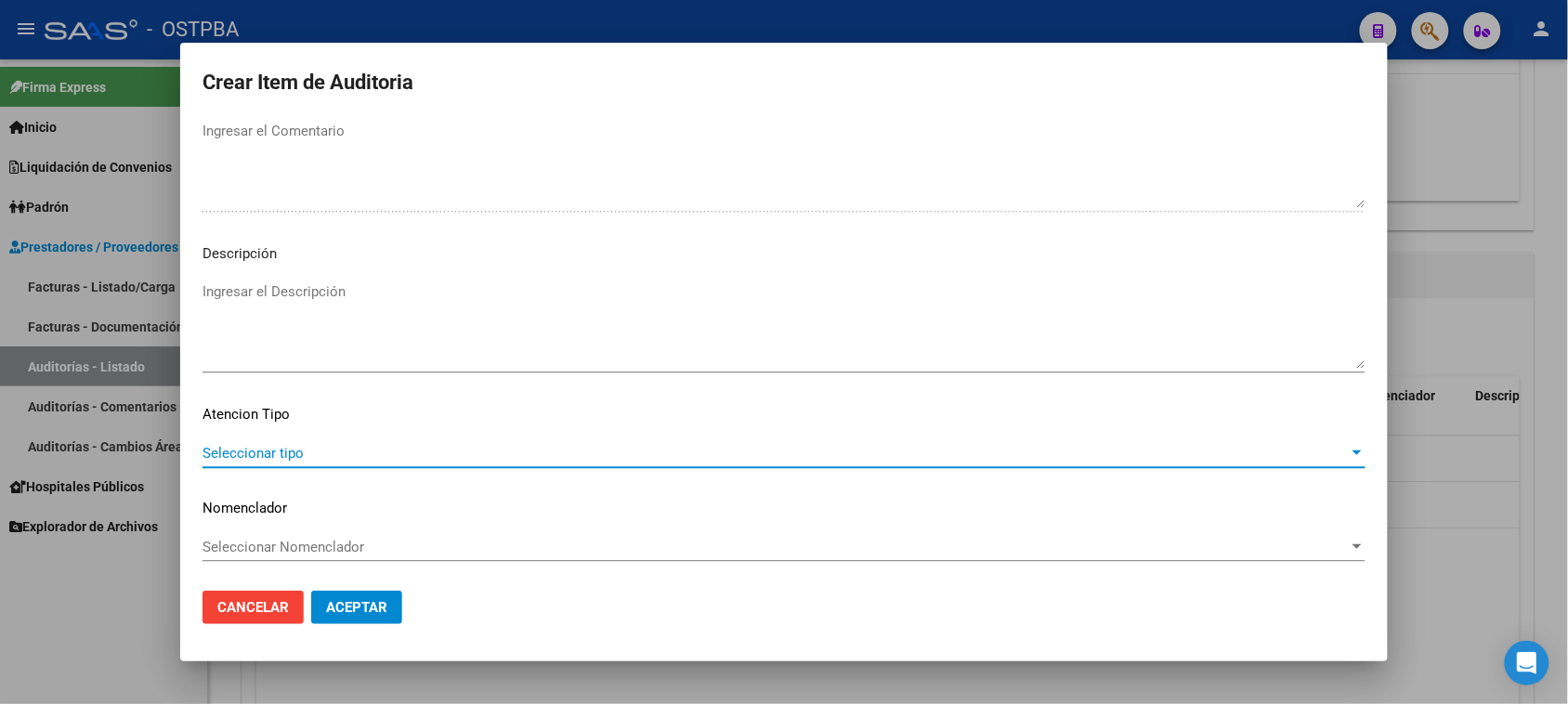
click at [293, 446] on span "Seleccionar tipo" at bounding box center [775, 453] width 1146 height 17
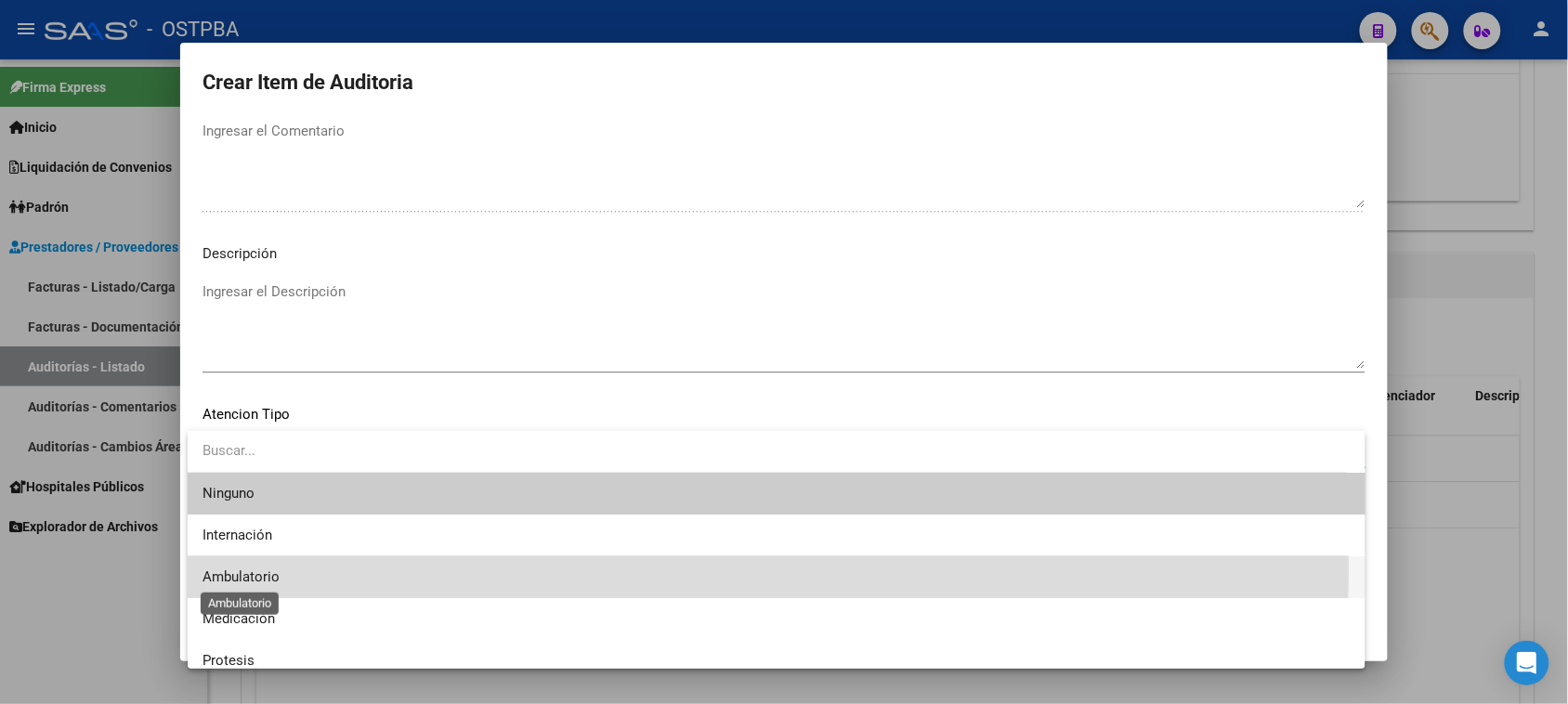
click at [232, 569] on span "Ambulatorio" at bounding box center [240, 577] width 77 height 17
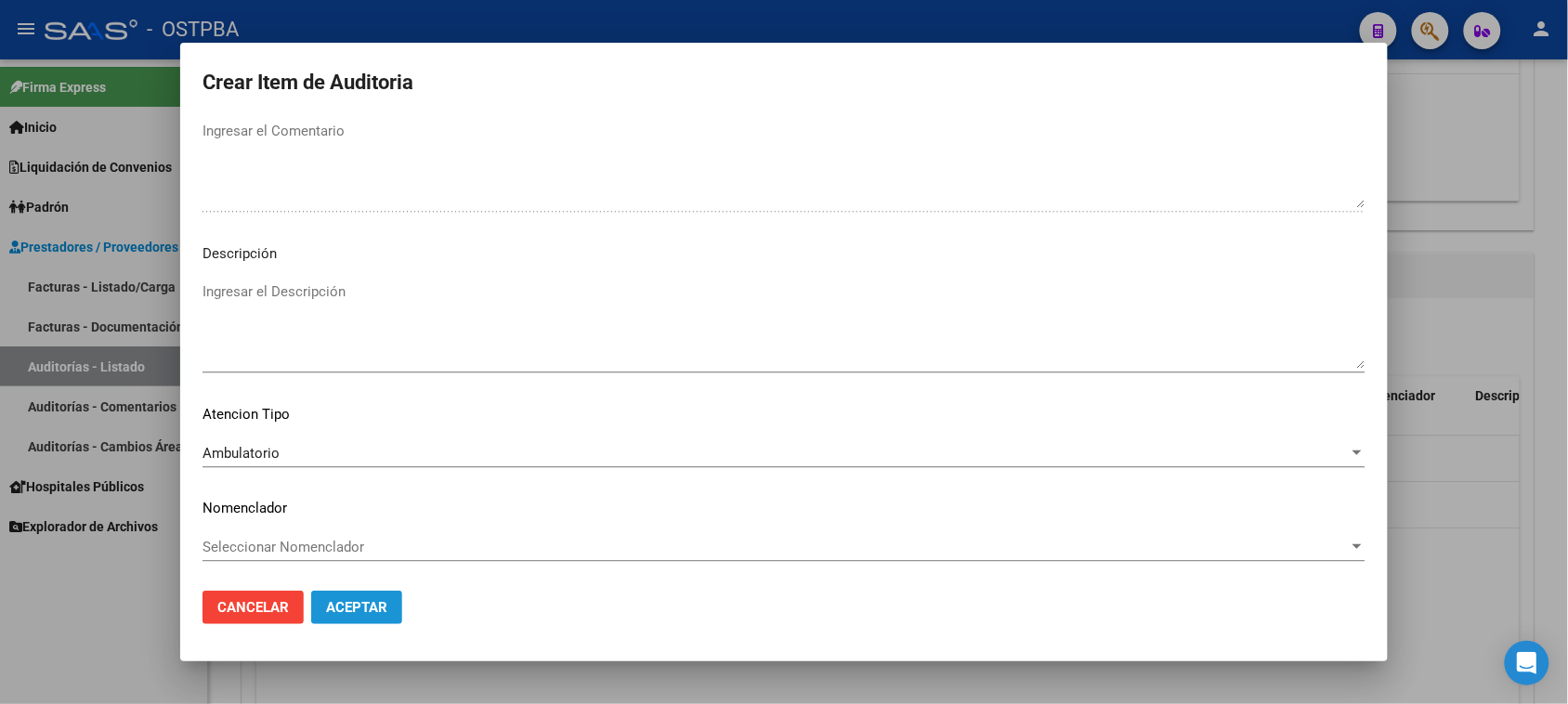
click at [346, 605] on span "Aceptar" at bounding box center [357, 608] width 61 height 17
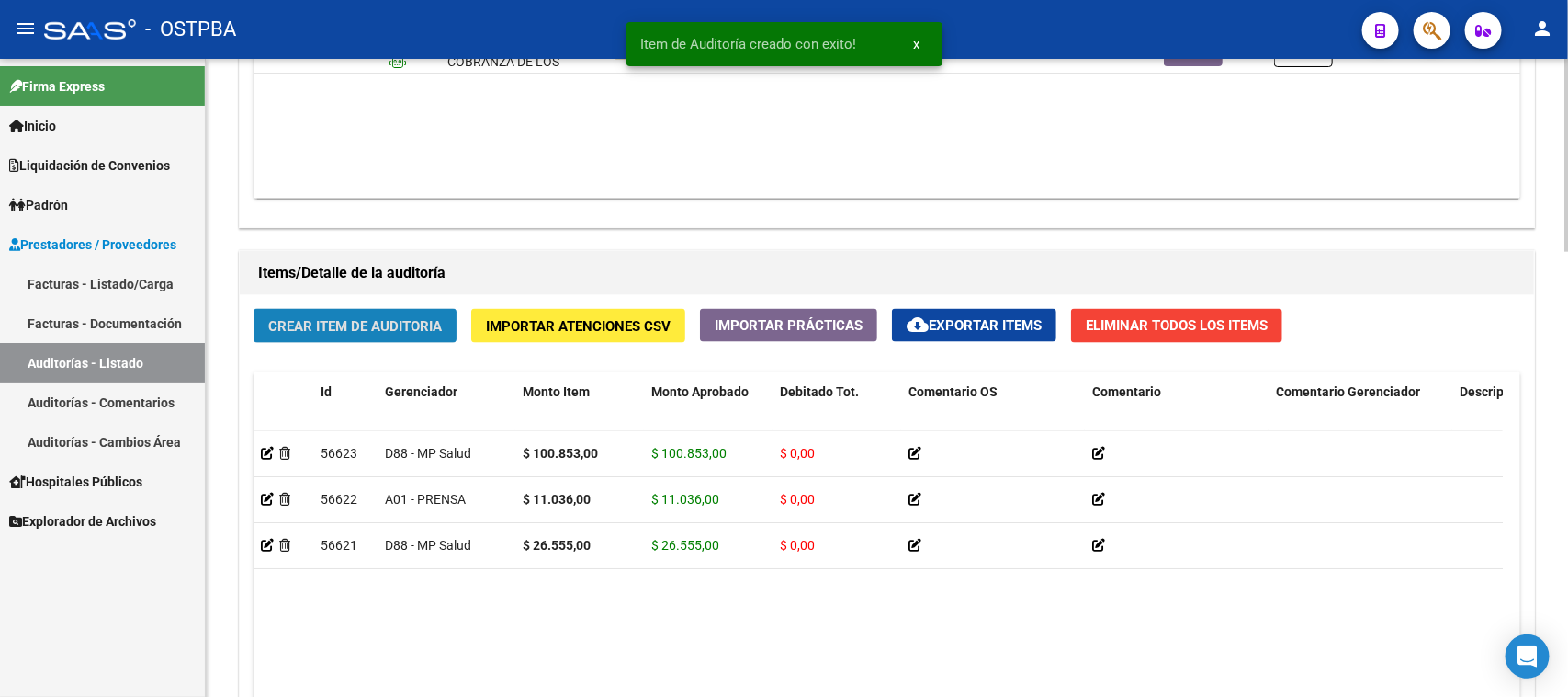
click at [392, 309] on button "Crear Item de Auditoria" at bounding box center [355, 326] width 203 height 34
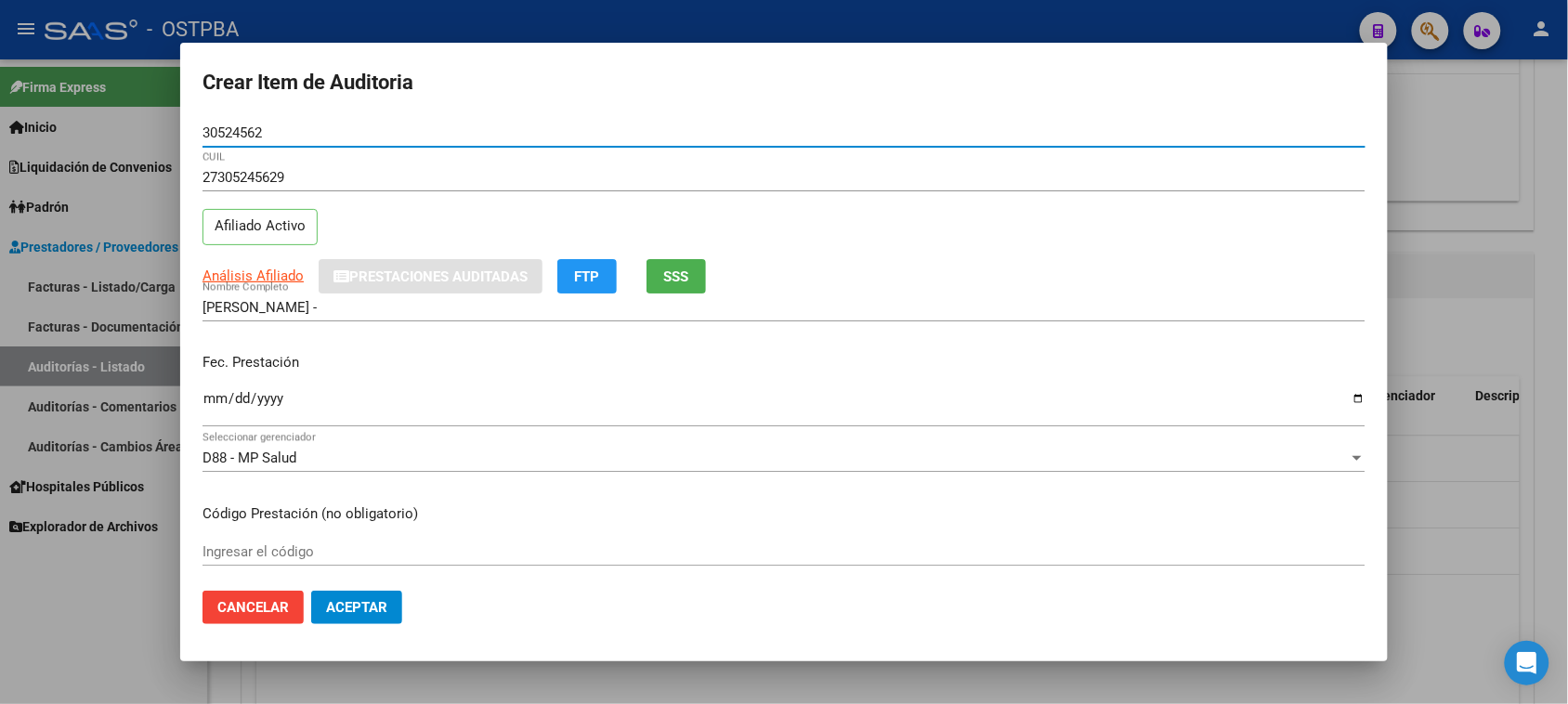
click at [211, 408] on input "Ingresar la fecha" at bounding box center [784, 405] width 1162 height 30
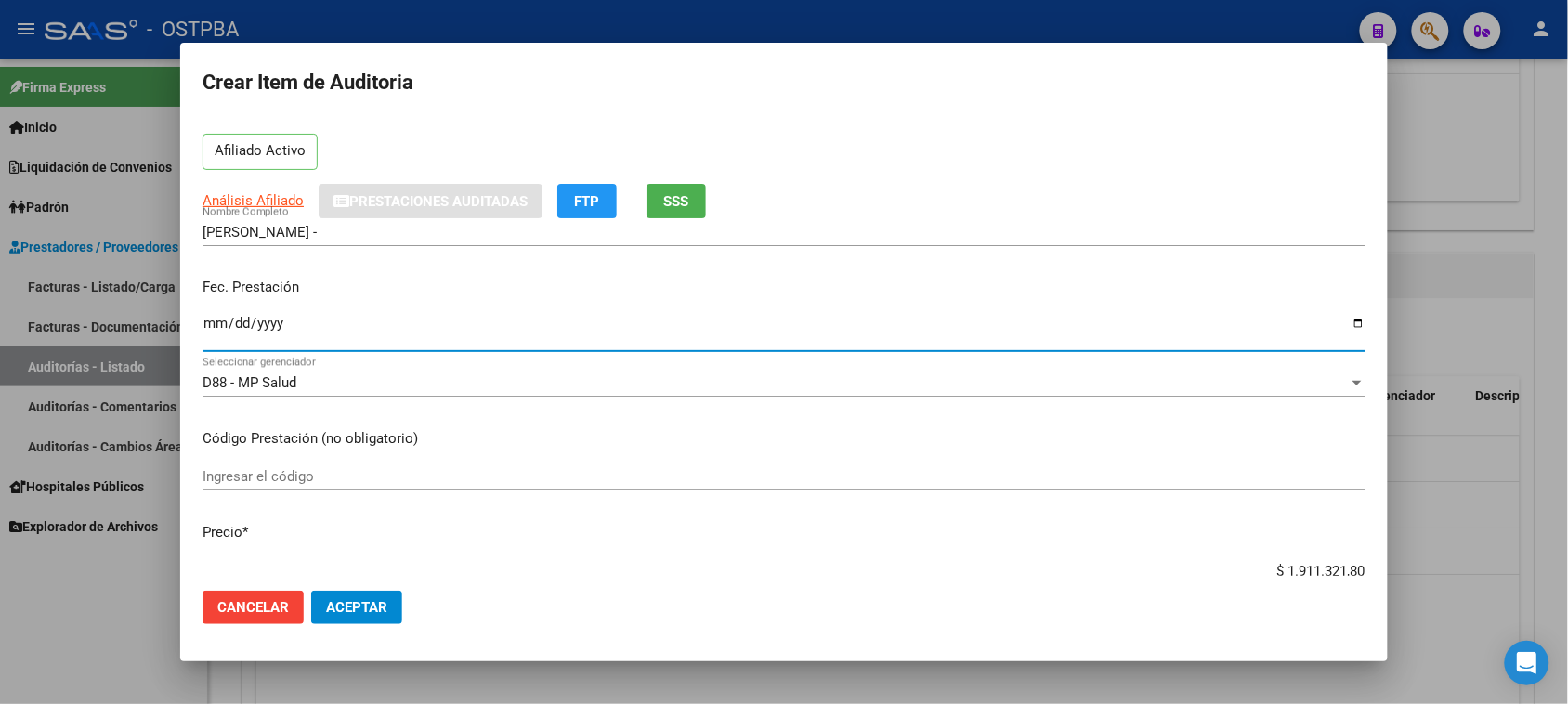
scroll to position [116, 0]
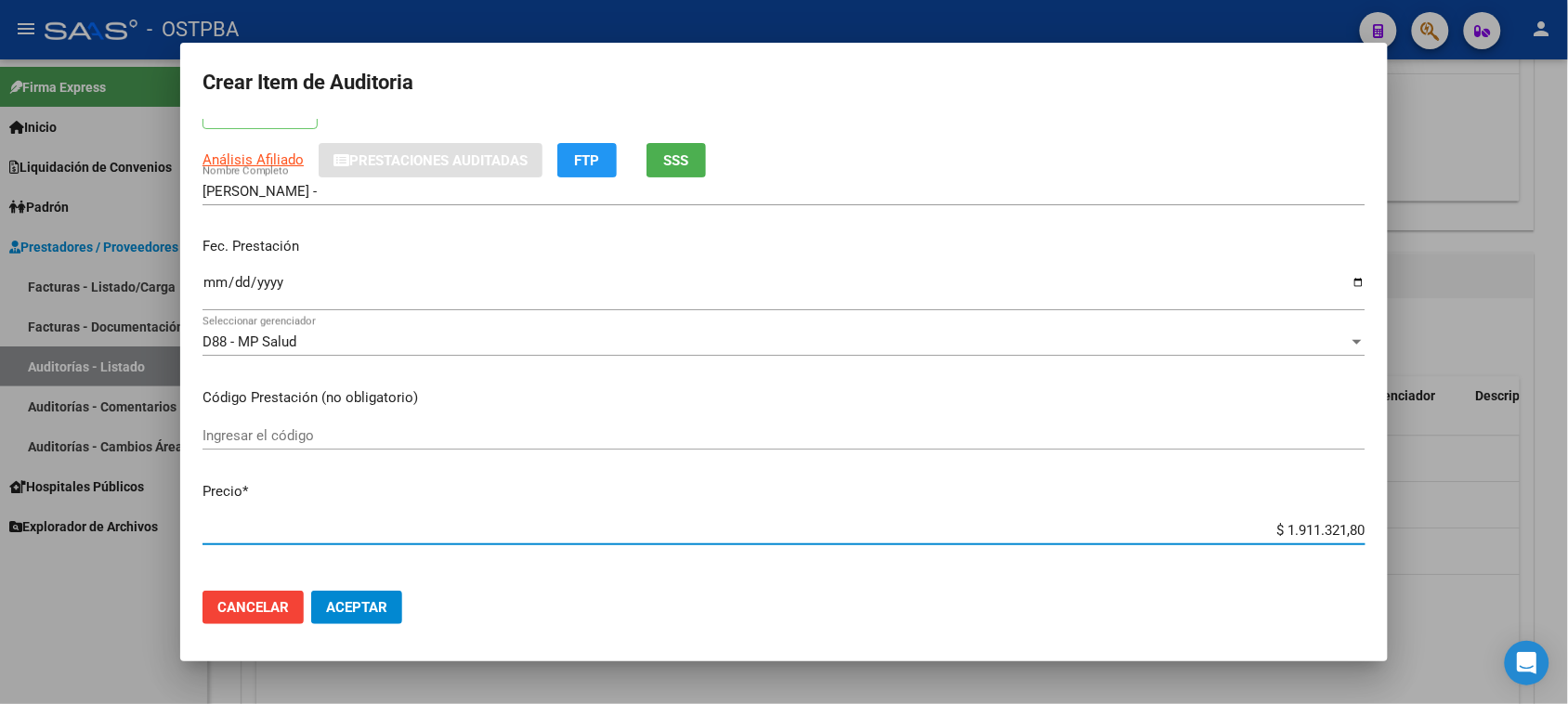
drag, startPoint x: 1265, startPoint y: 526, endPoint x: 1540, endPoint y: 539, distance: 275.3
click at [1540, 539] on div "Crear Item de Auditoria 30524562 Nro Documento 27305245629 CUIL Afiliado Activo…" at bounding box center [784, 352] width 1568 height 704
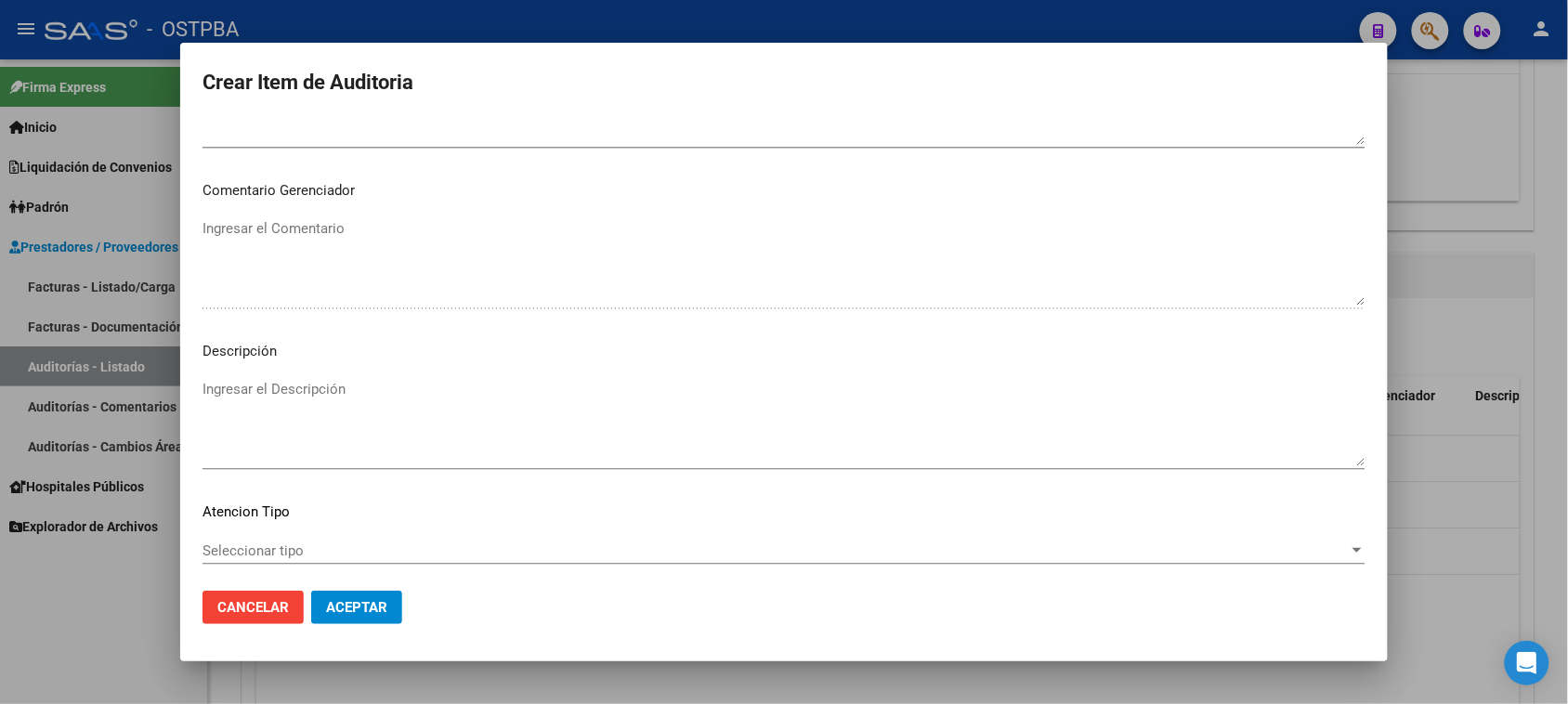
scroll to position [1160, 0]
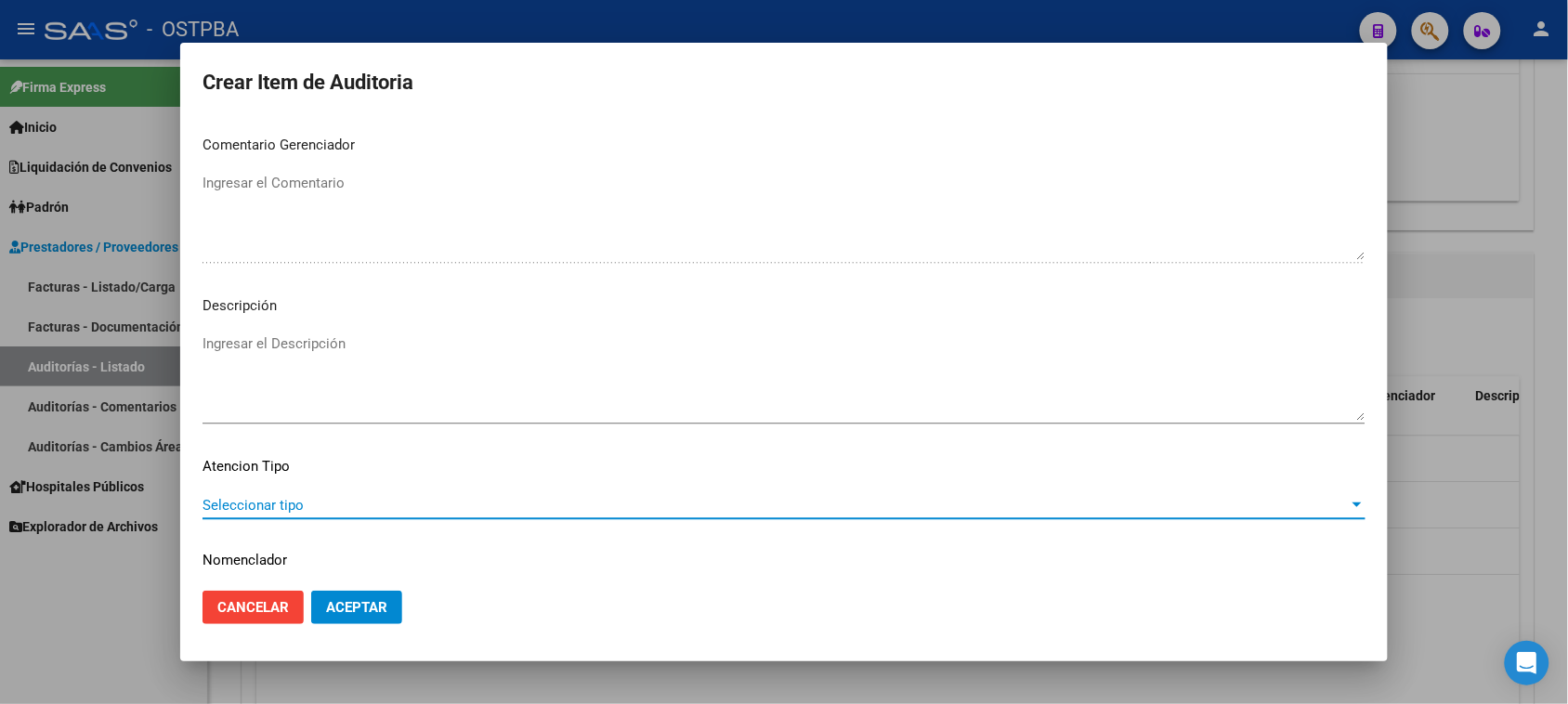
click at [234, 506] on span "Seleccionar tipo" at bounding box center [775, 506] width 1146 height 17
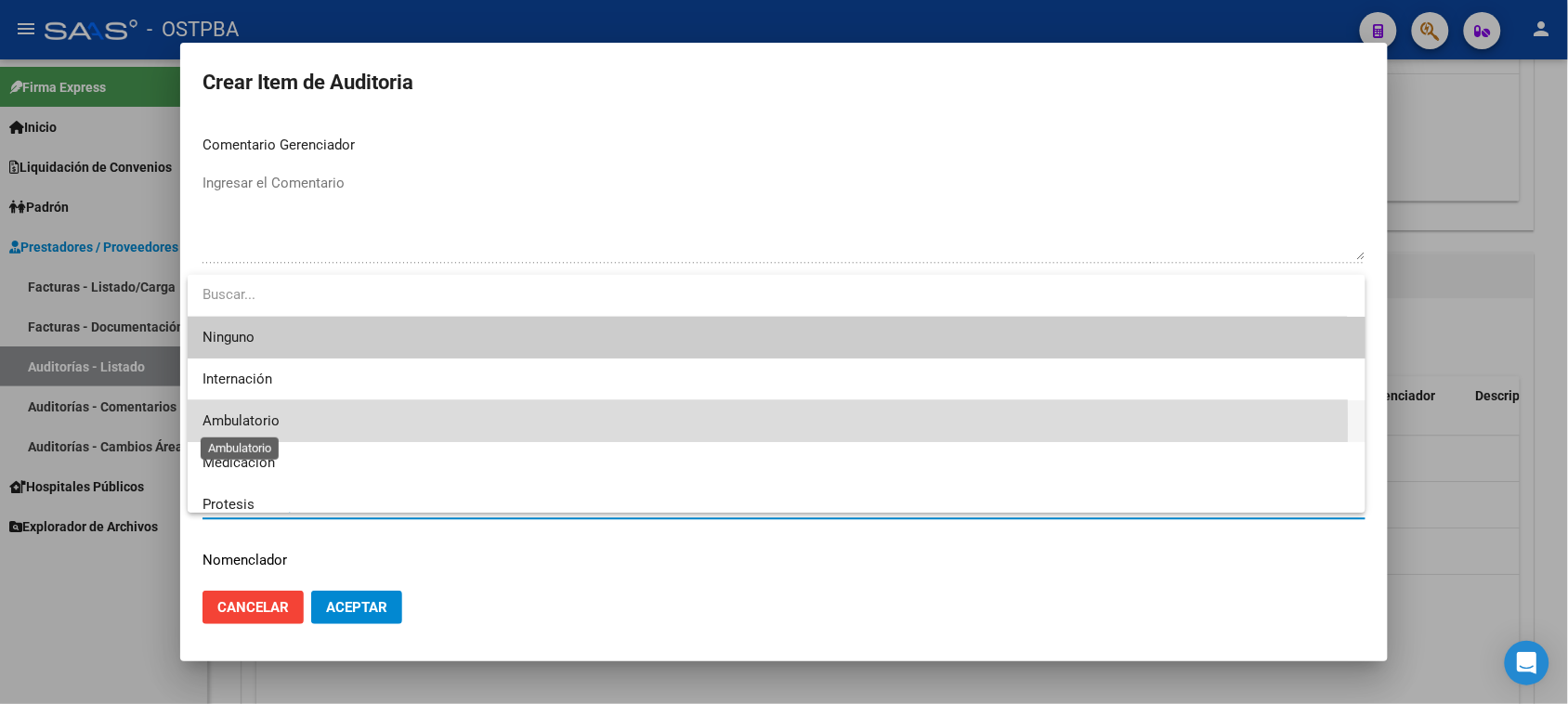
click at [246, 425] on span "Ambulatorio" at bounding box center [240, 421] width 77 height 17
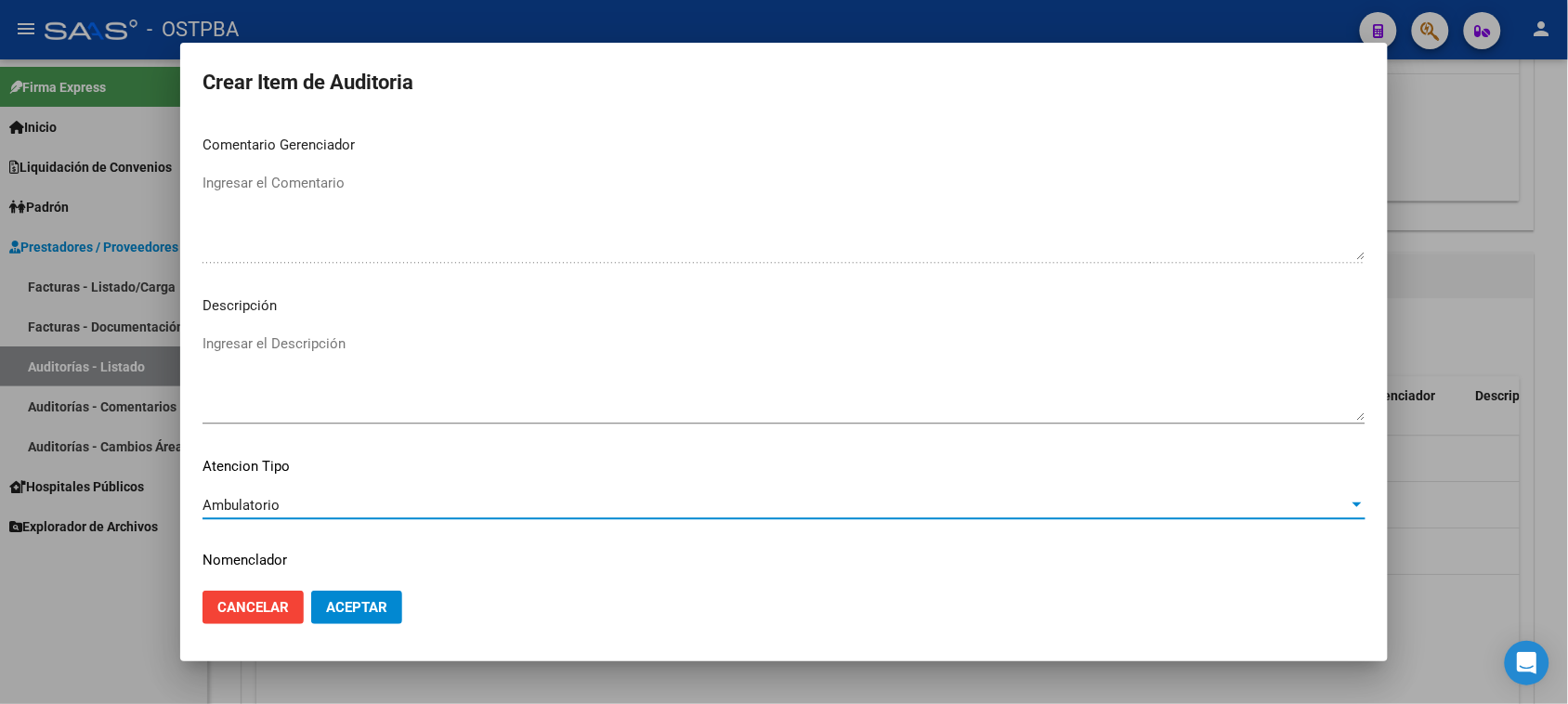
click at [353, 590] on button "Aceptar" at bounding box center [356, 607] width 91 height 33
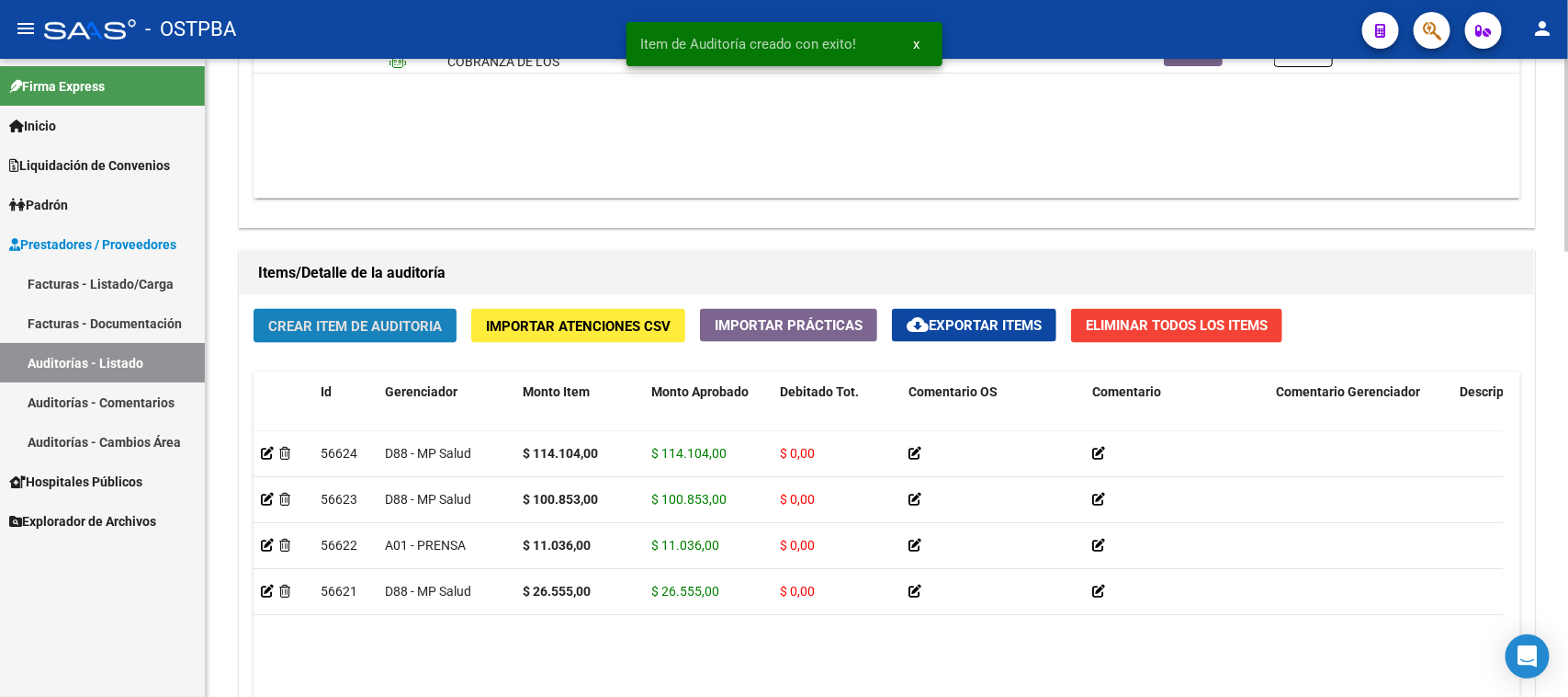
click at [405, 327] on span "Crear Item de Auditoria" at bounding box center [355, 327] width 174 height 17
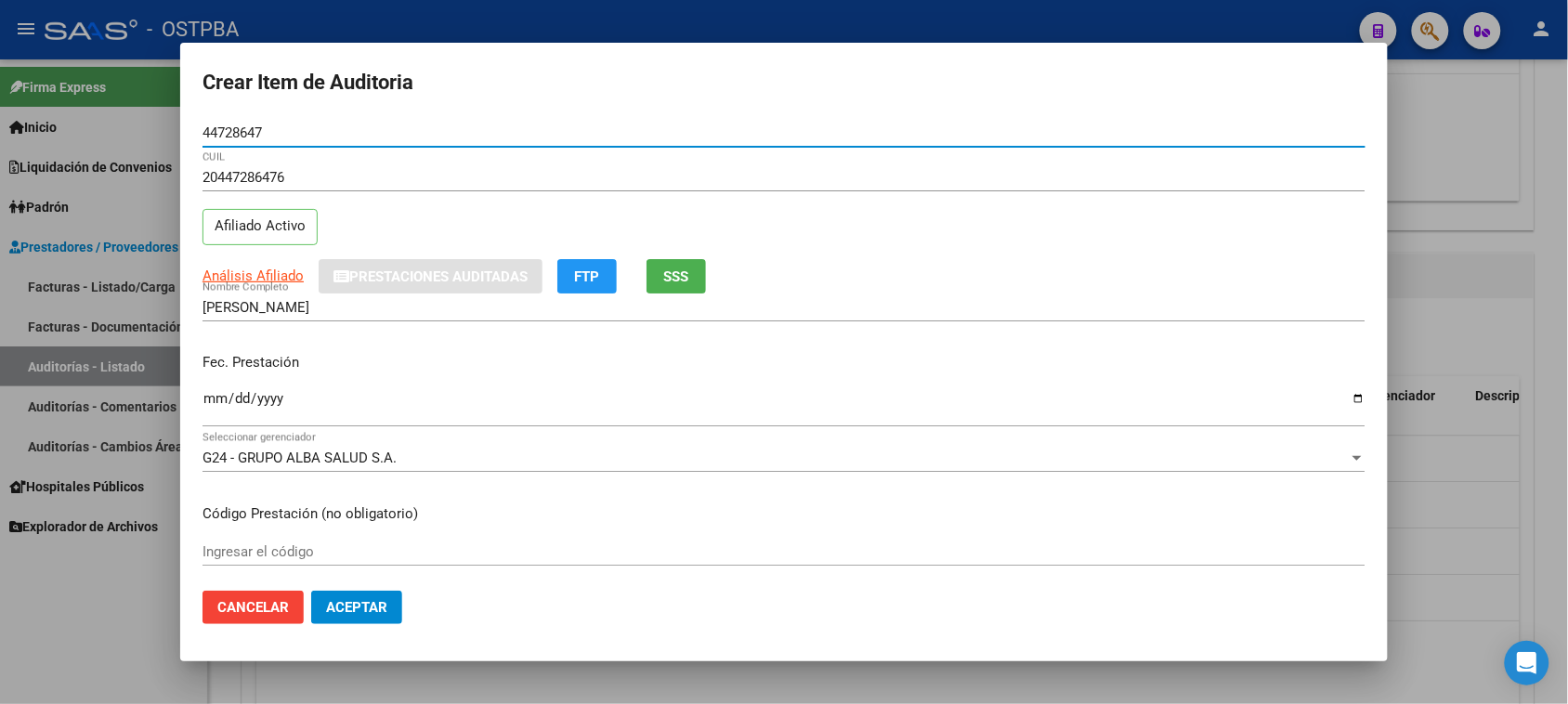
click at [210, 405] on input "Ingresar la fecha" at bounding box center [784, 405] width 1162 height 30
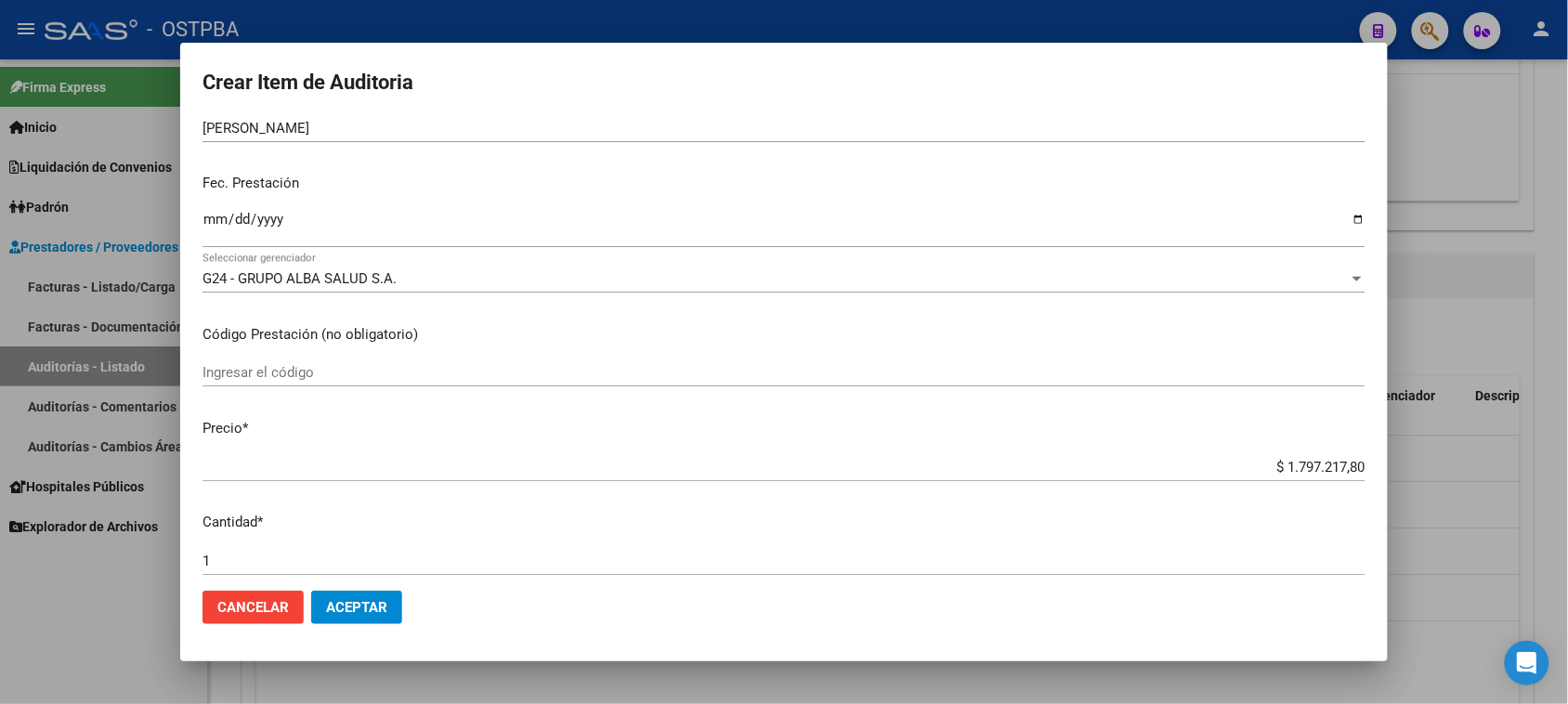
scroll to position [232, 0]
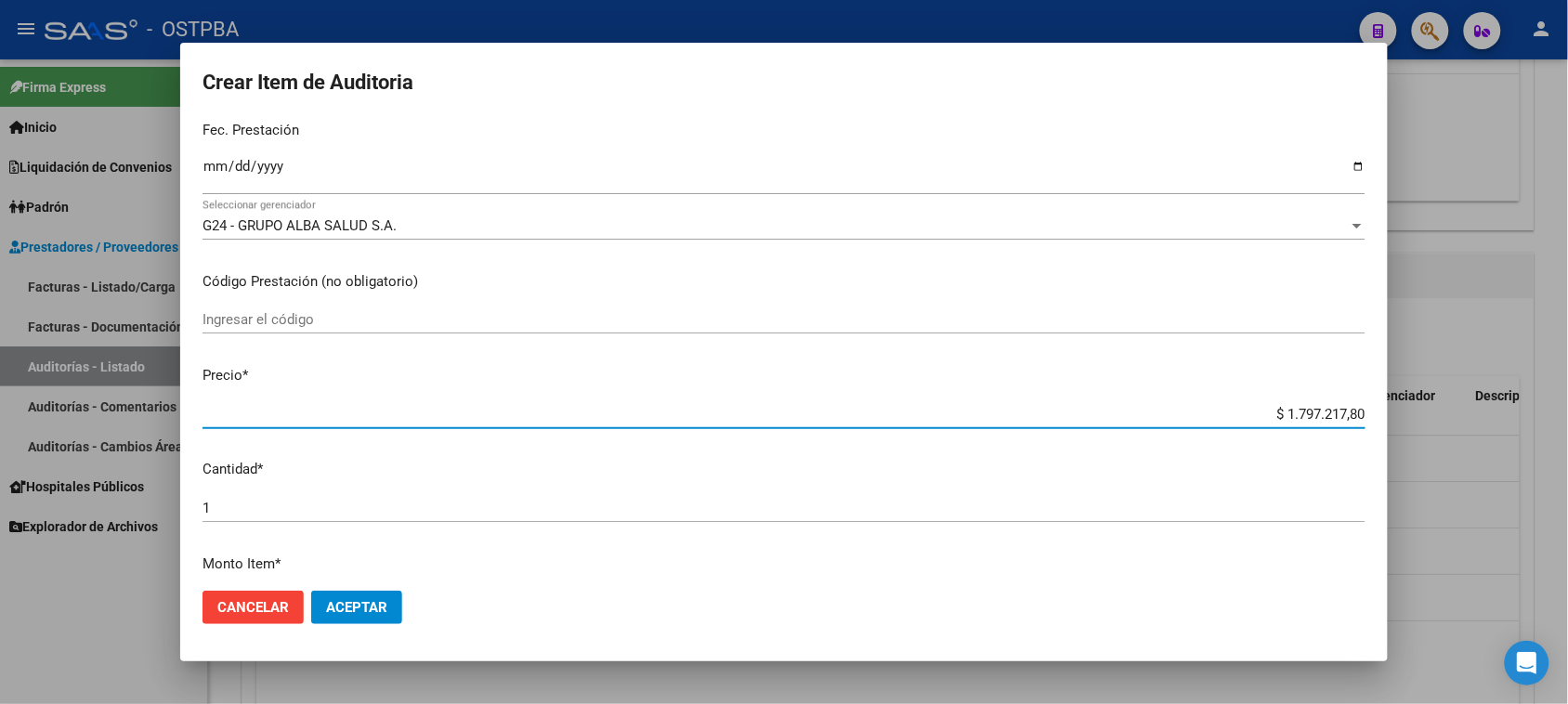
drag, startPoint x: 1267, startPoint y: 410, endPoint x: 1505, endPoint y: 410, distance: 238.0
click at [1505, 410] on div "Crear Item de Auditoria 44728647 Nro Documento 20447286476 CUIL Afiliado Activo…" at bounding box center [784, 352] width 1568 height 704
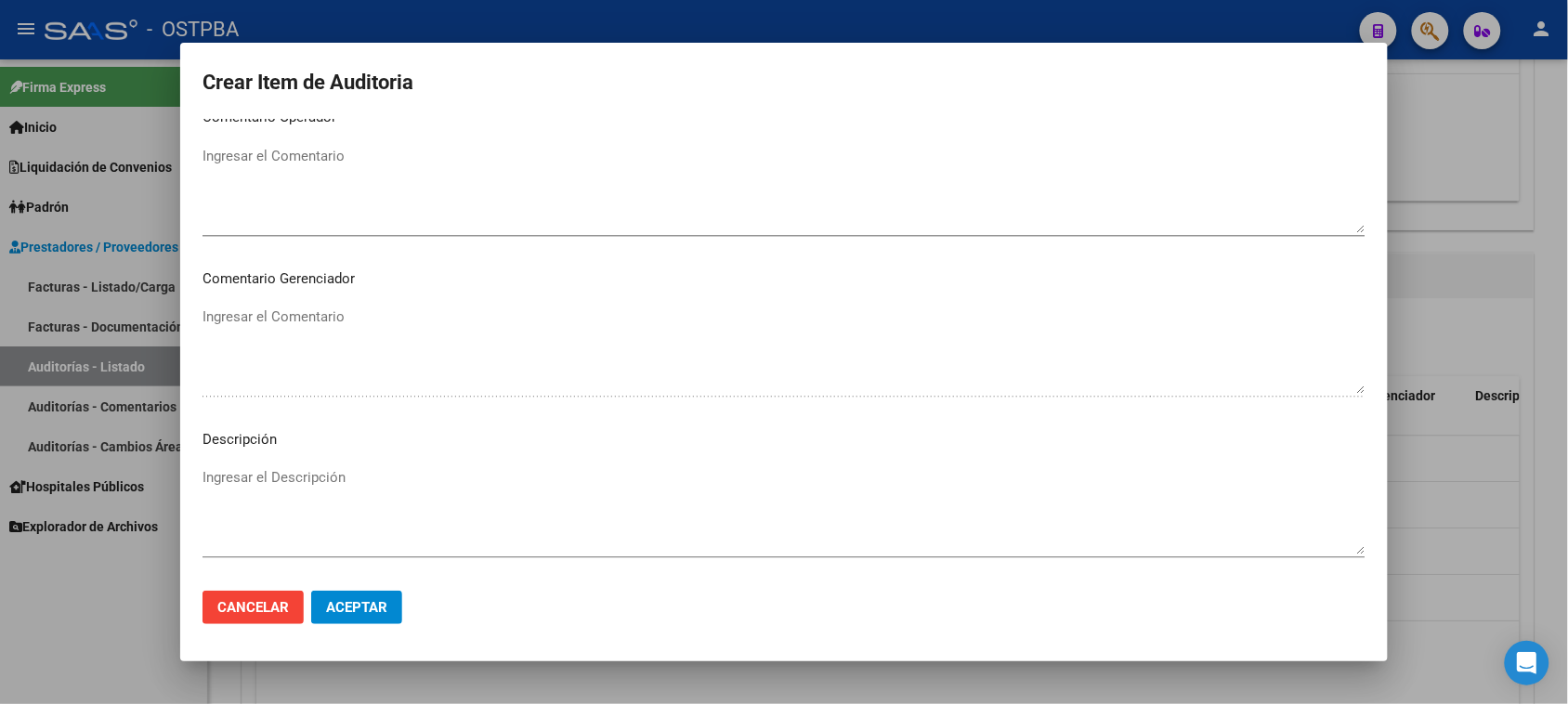
scroll to position [1160, 0]
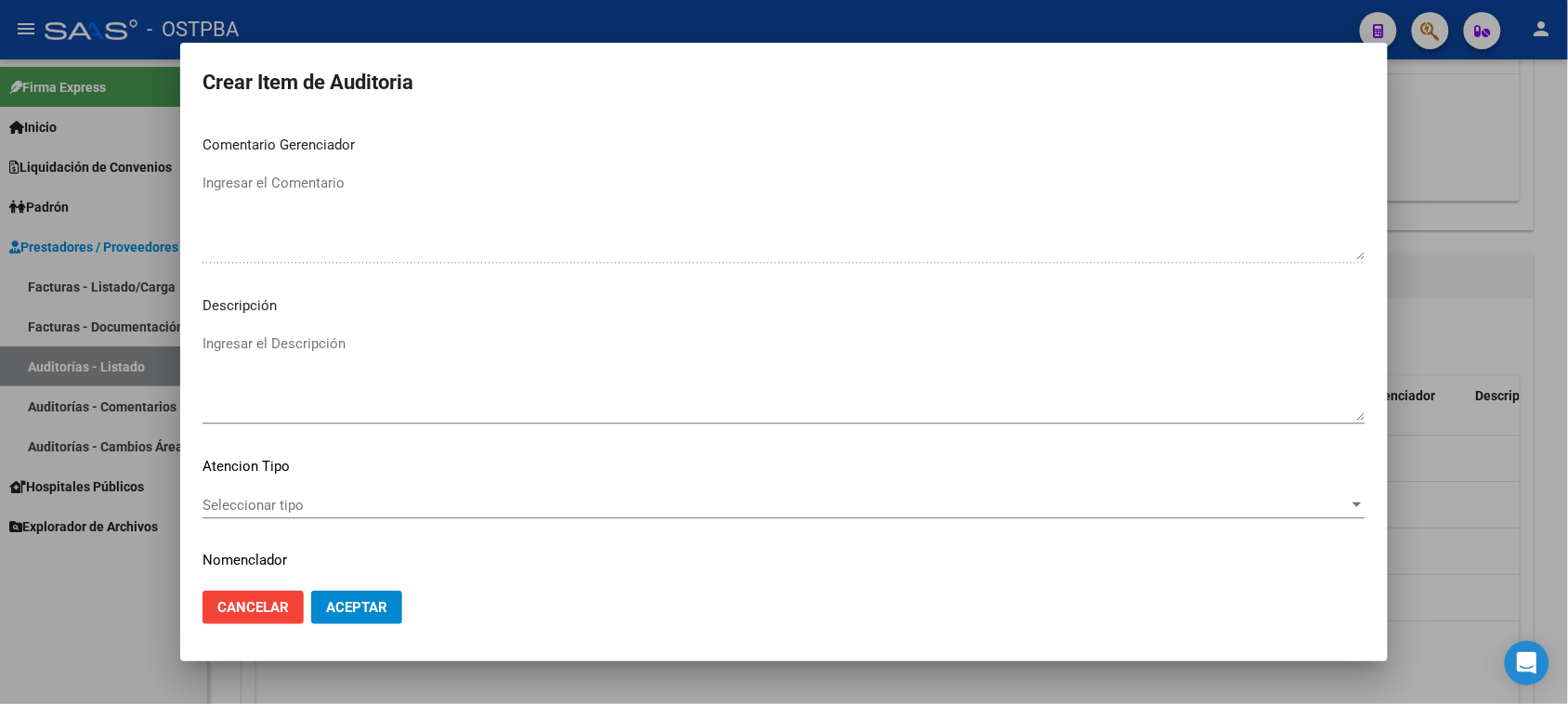
click at [248, 513] on div "Seleccionar tipo Seleccionar tipo" at bounding box center [784, 505] width 1162 height 28
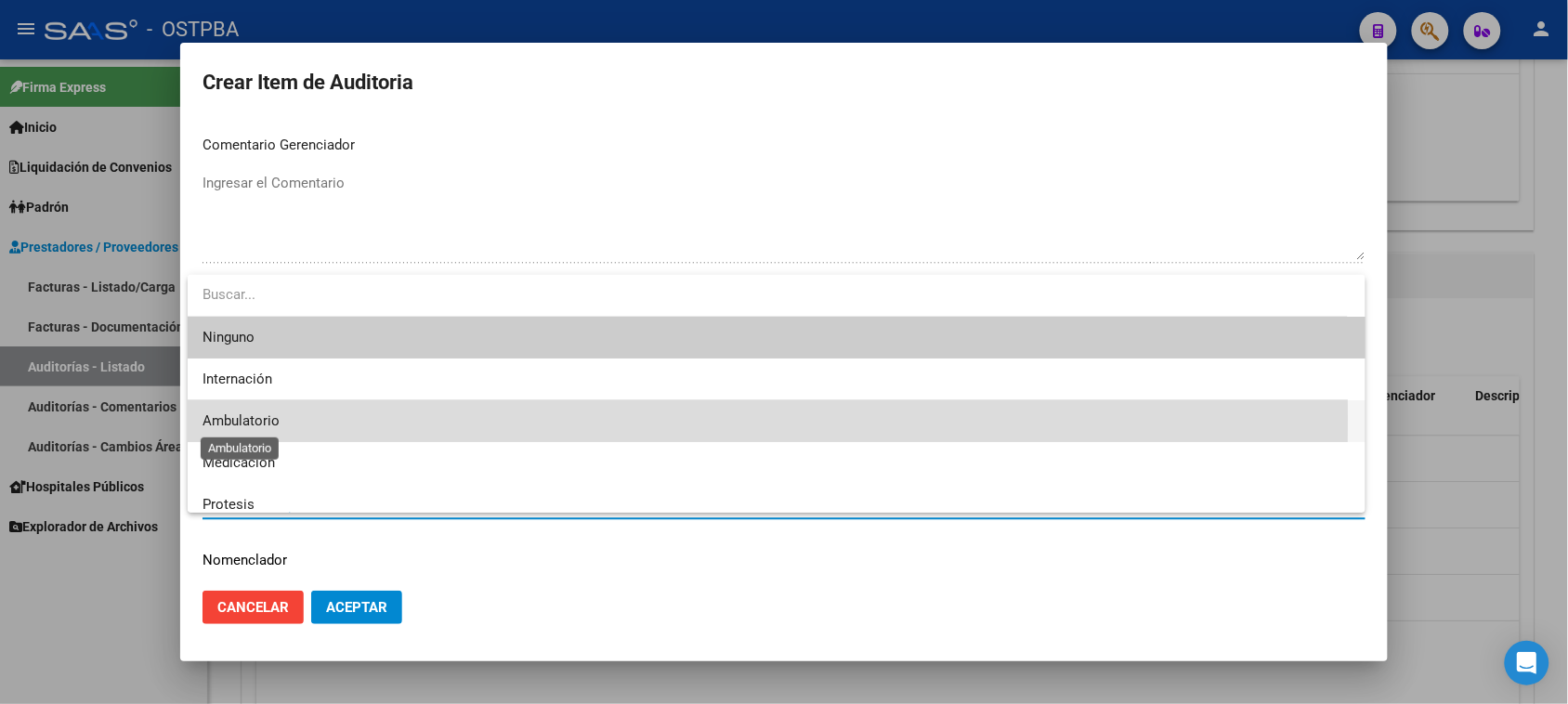
click at [259, 419] on span "Ambulatorio" at bounding box center [240, 421] width 77 height 17
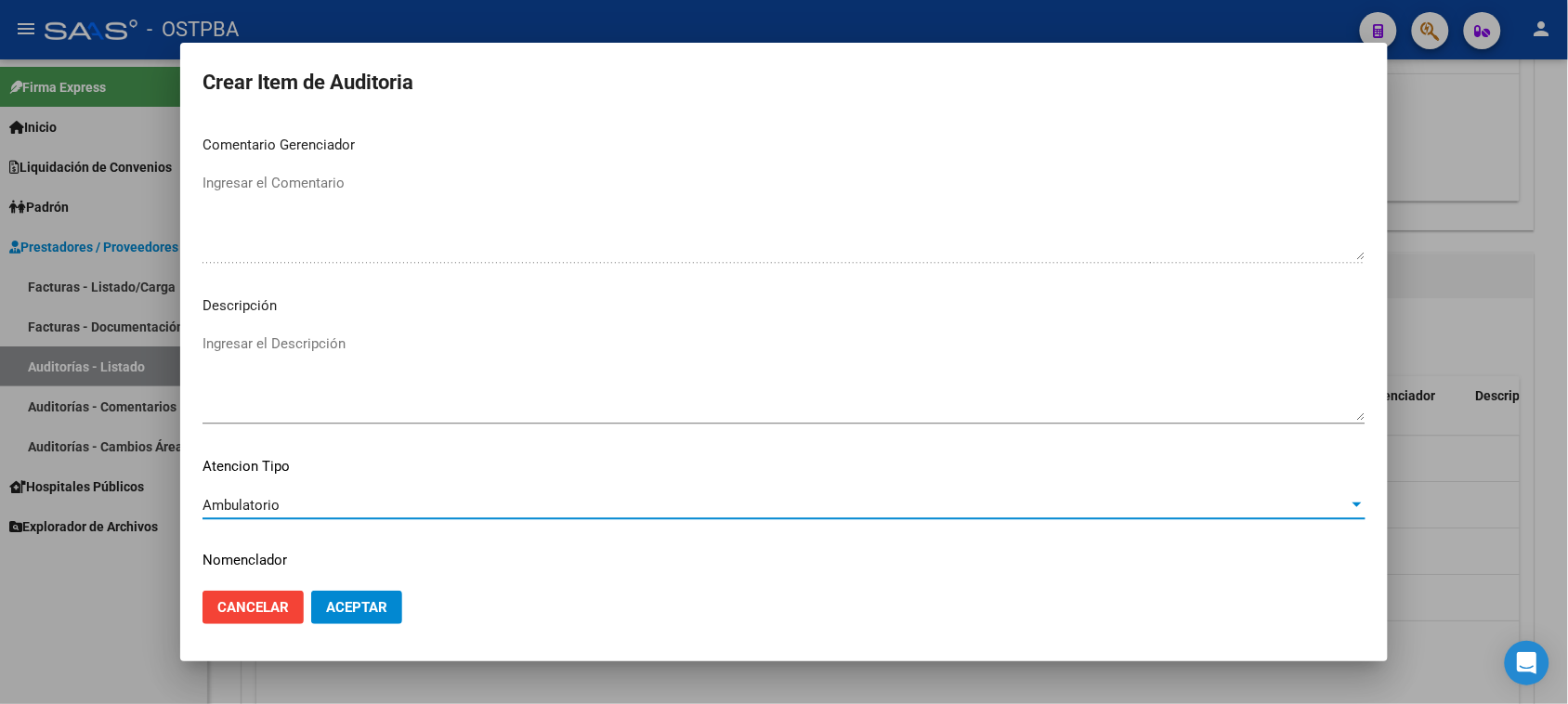
click at [349, 620] on button "Aceptar" at bounding box center [356, 607] width 91 height 33
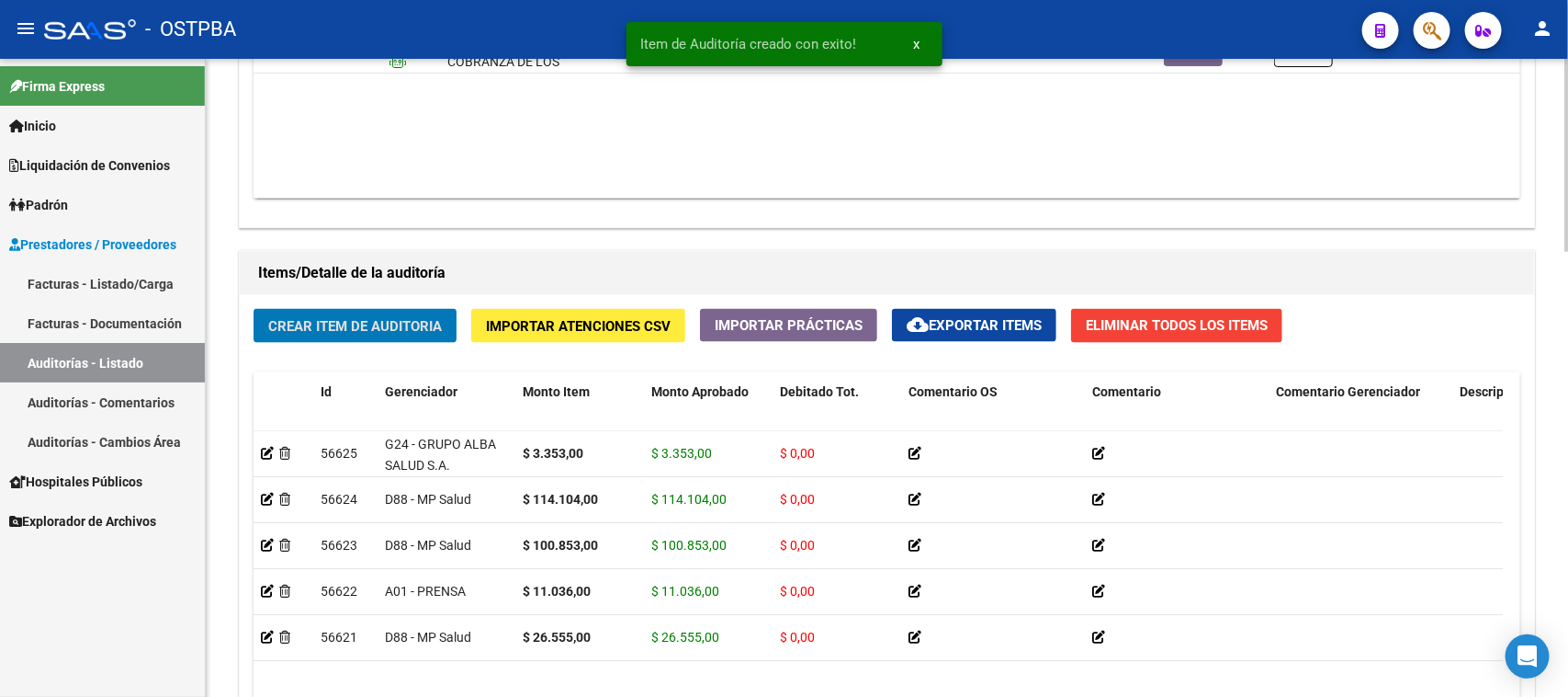
click at [396, 320] on span "Crear Item de Auditoria" at bounding box center [355, 327] width 174 height 17
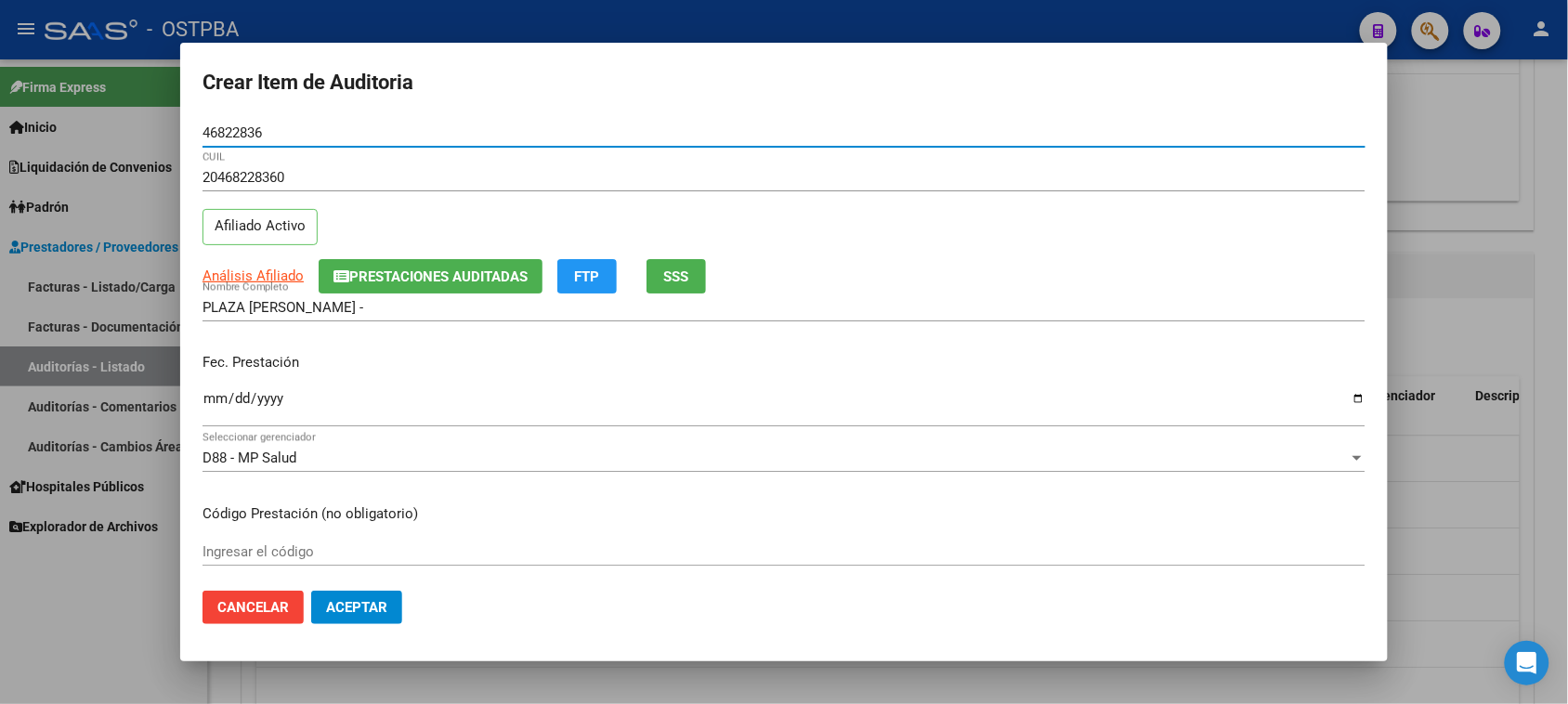
drag, startPoint x: 206, startPoint y: 402, endPoint x: 243, endPoint y: 442, distance: 54.5
click at [207, 402] on input "Ingresar la fecha" at bounding box center [784, 405] width 1162 height 30
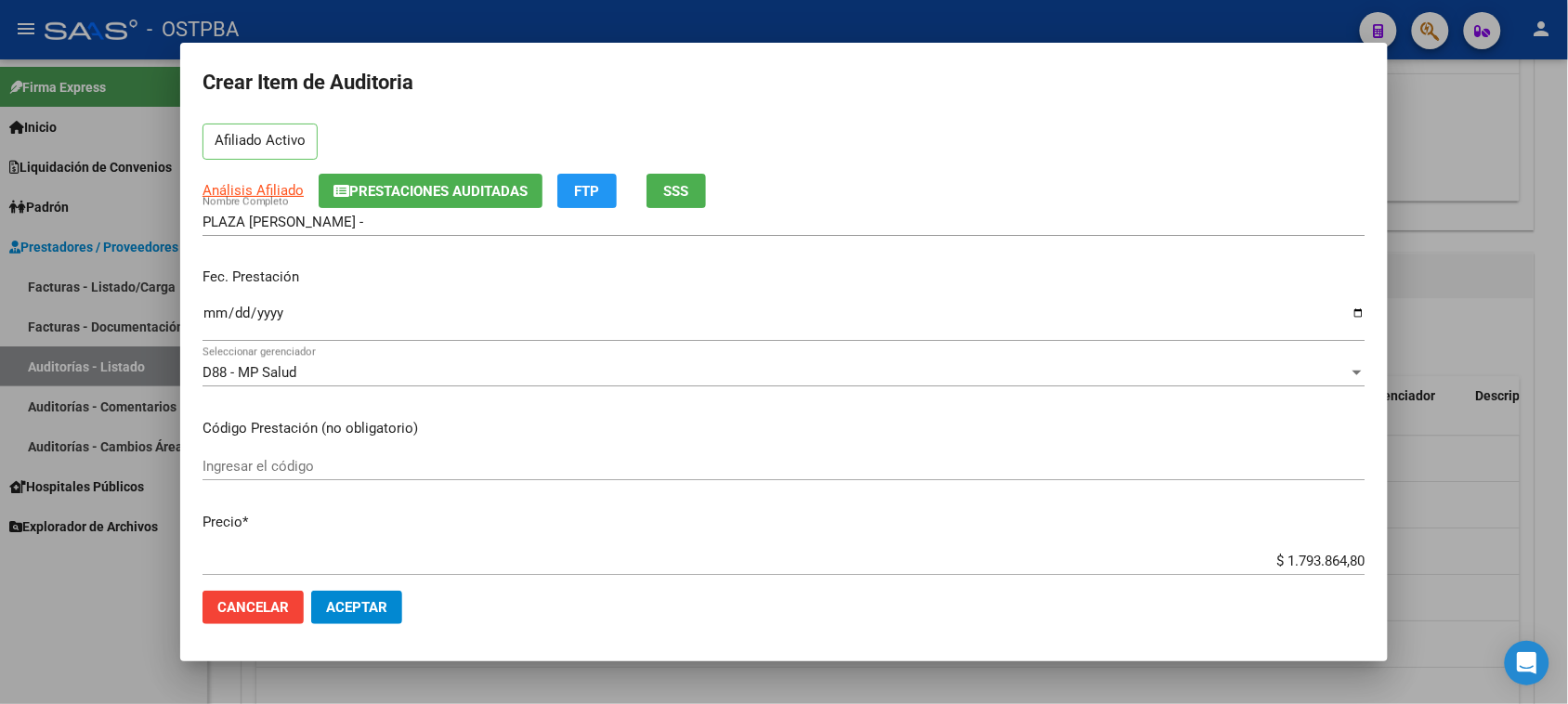
scroll to position [116, 0]
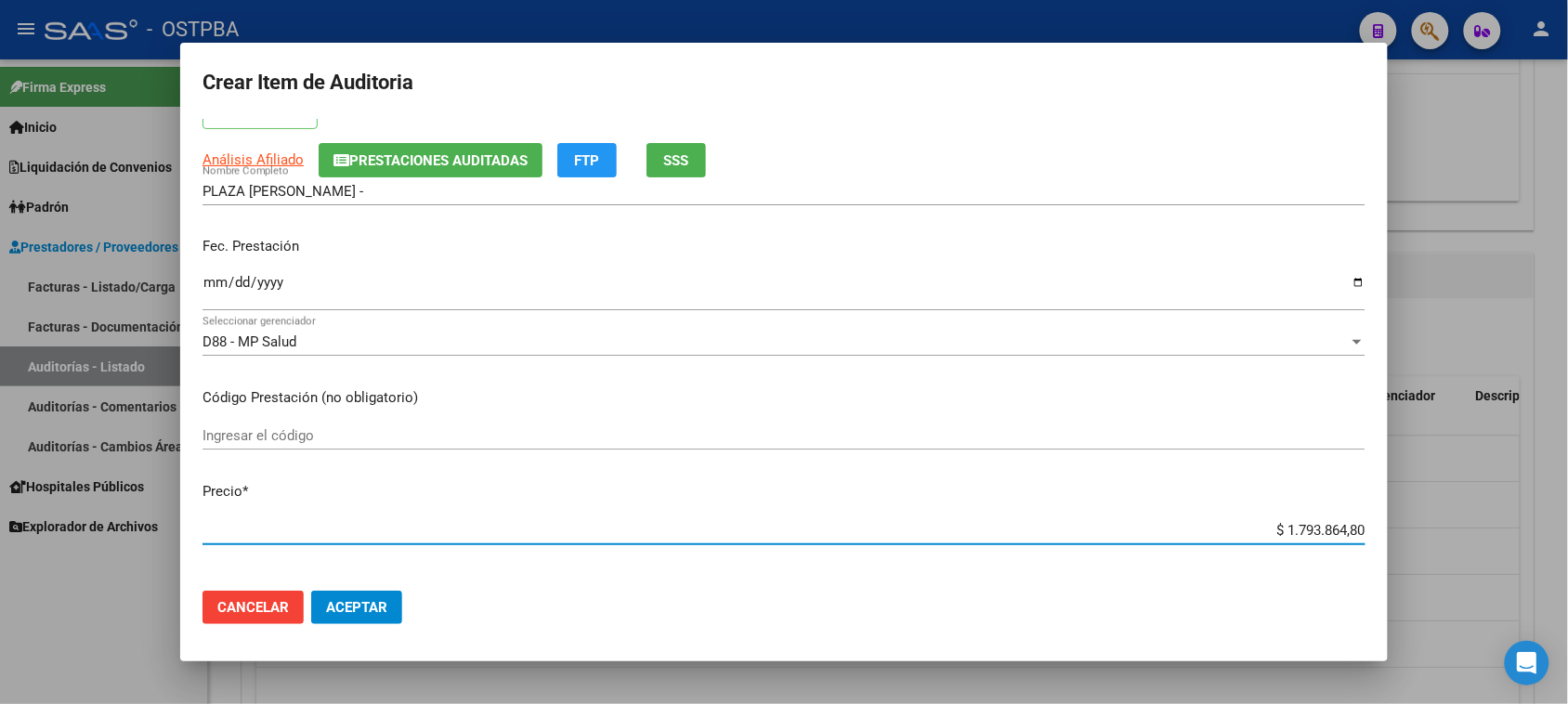
drag, startPoint x: 1291, startPoint y: 532, endPoint x: 1584, endPoint y: 532, distance: 293.0
click at [1568, 532] on html "menu - OSTPBA person Firma Express Inicio Calendario SSS Instructivos Contacto …" at bounding box center [784, 352] width 1568 height 704
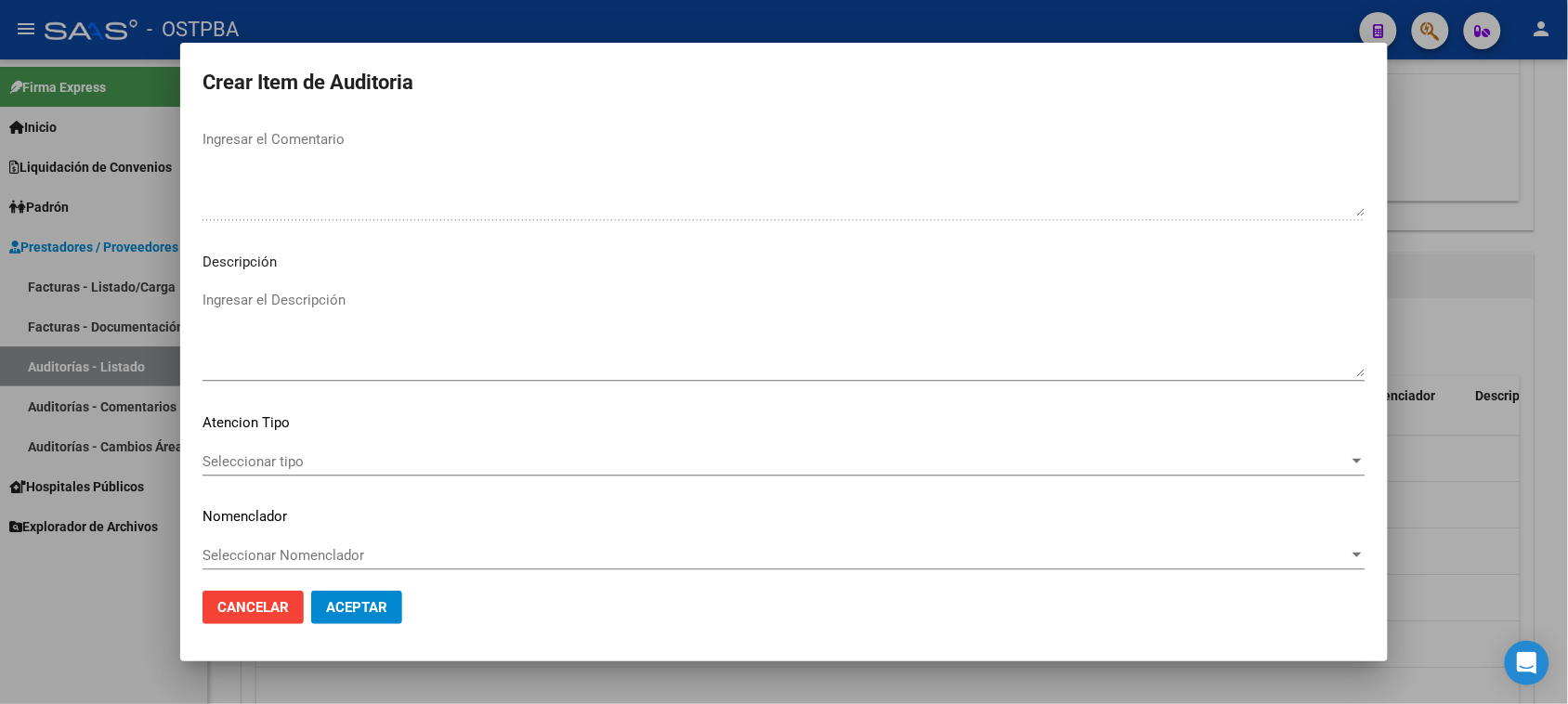
scroll to position [1212, 0]
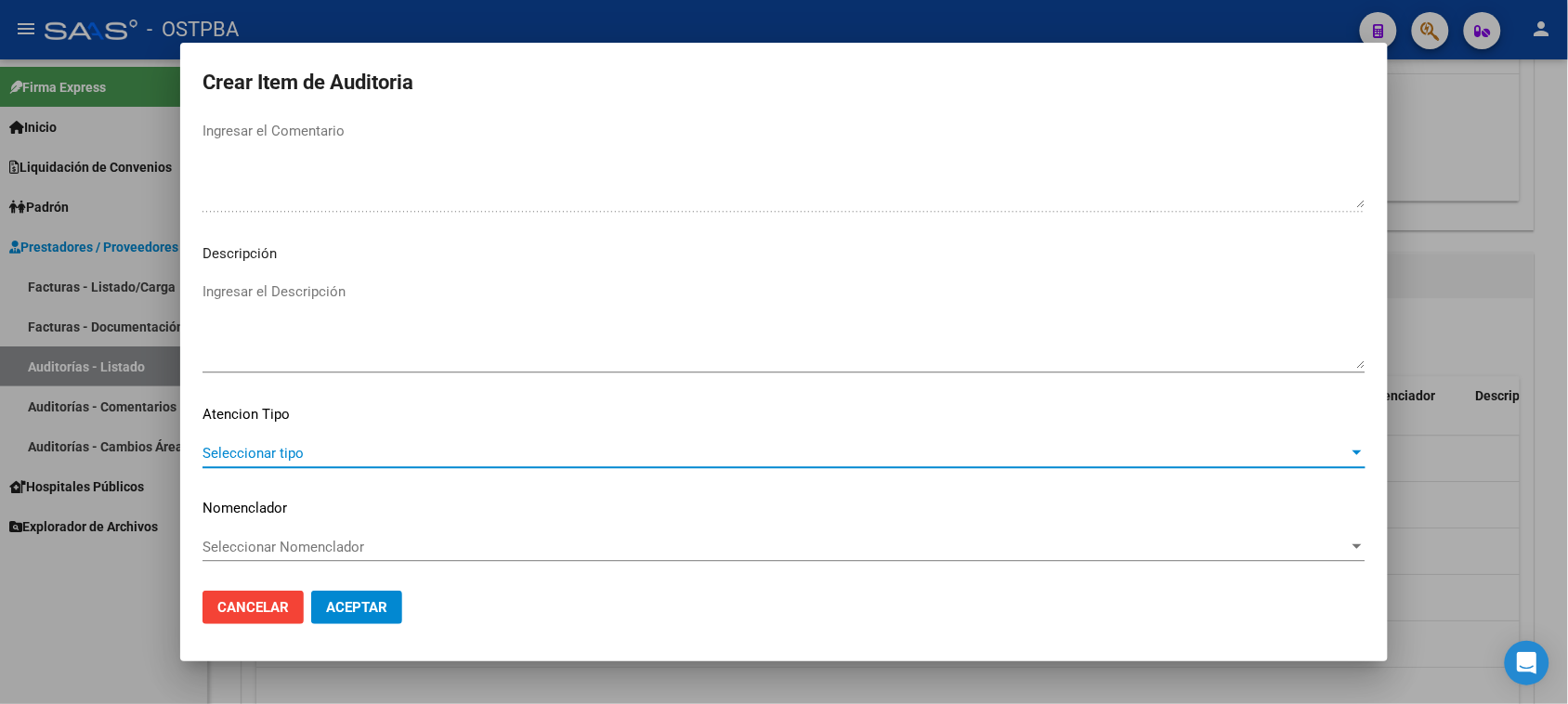
click at [279, 452] on span "Seleccionar tipo" at bounding box center [775, 453] width 1146 height 17
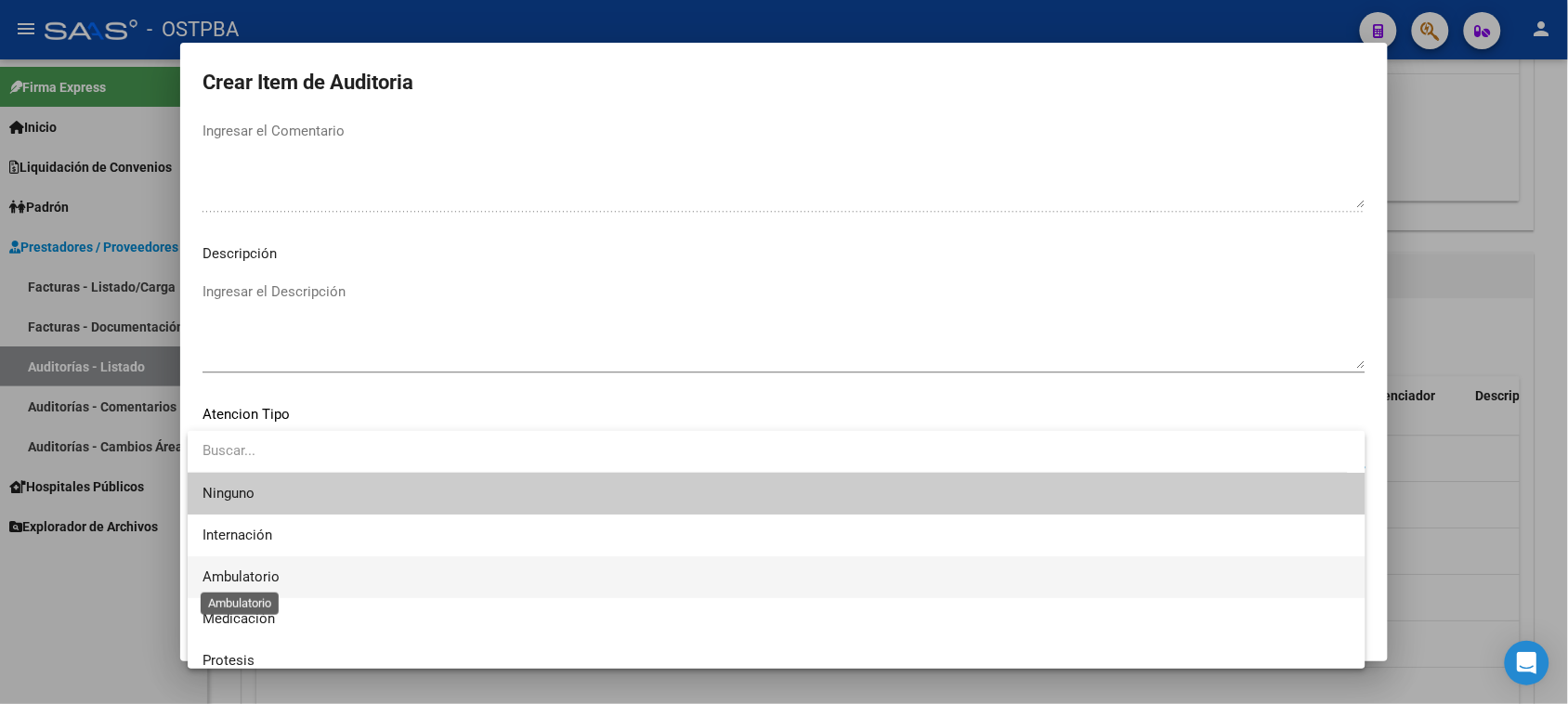
click at [219, 576] on span "Ambulatorio" at bounding box center [240, 577] width 77 height 17
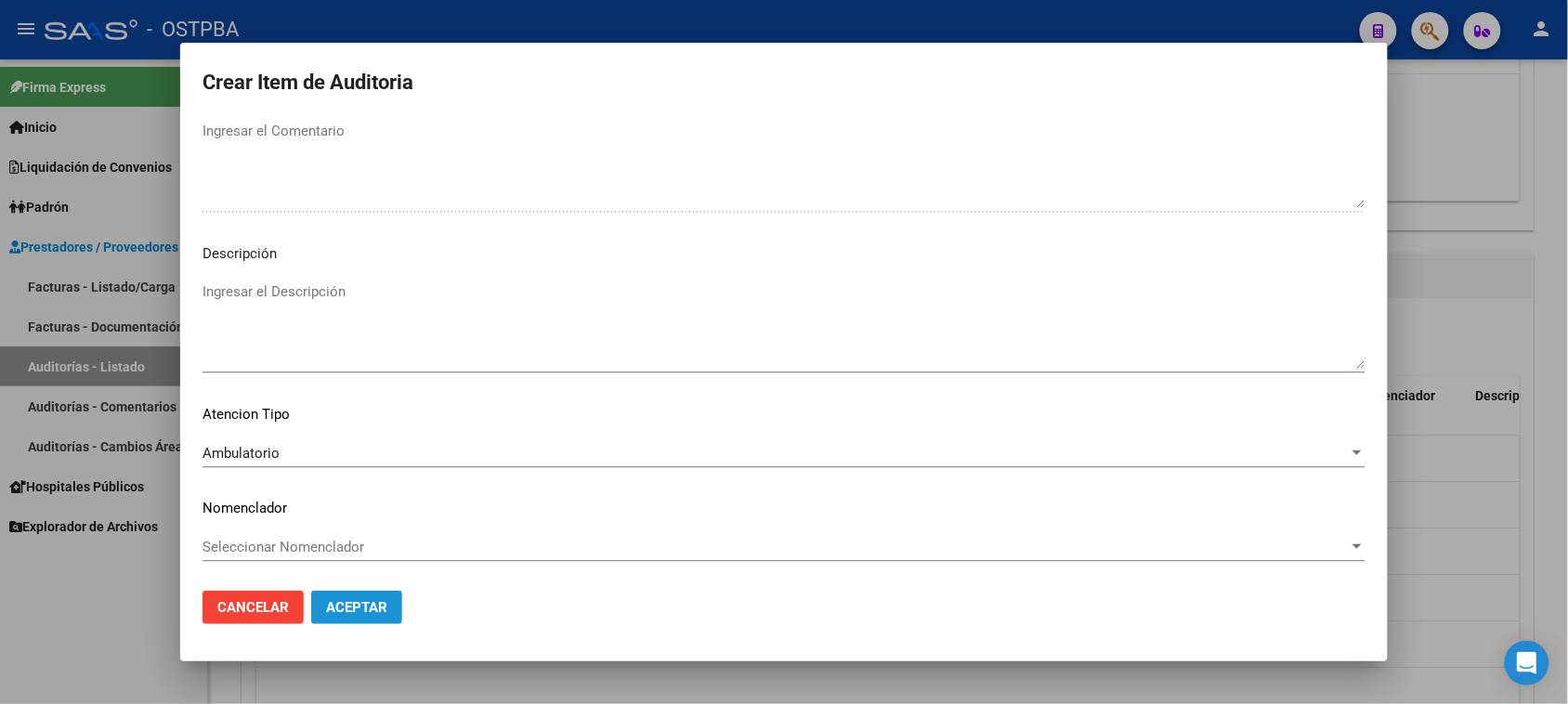
click at [361, 614] on span "Aceptar" at bounding box center [357, 608] width 61 height 17
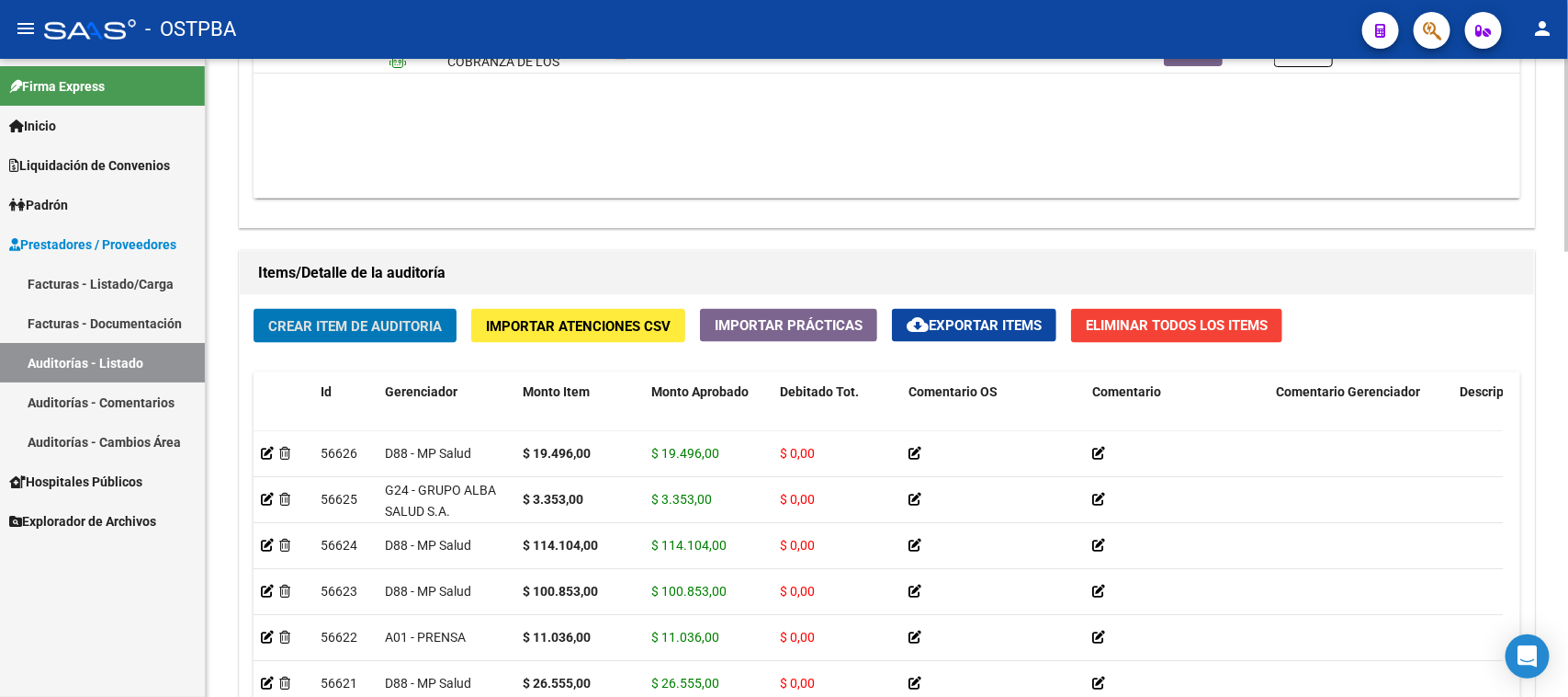
click at [378, 318] on span "Crear Item de Auditoria" at bounding box center [355, 327] width 174 height 17
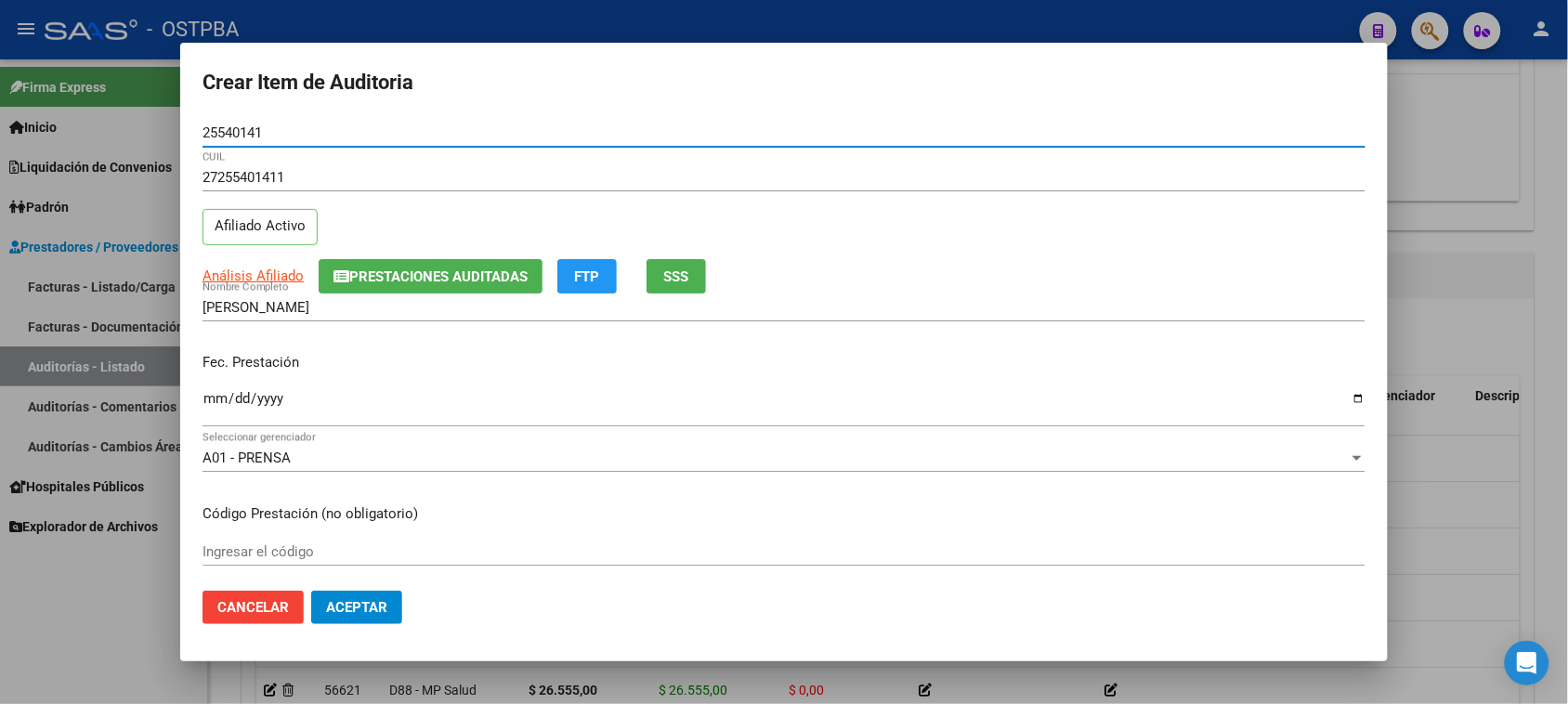
click at [689, 269] on span "SSS" at bounding box center [677, 277] width 25 height 17
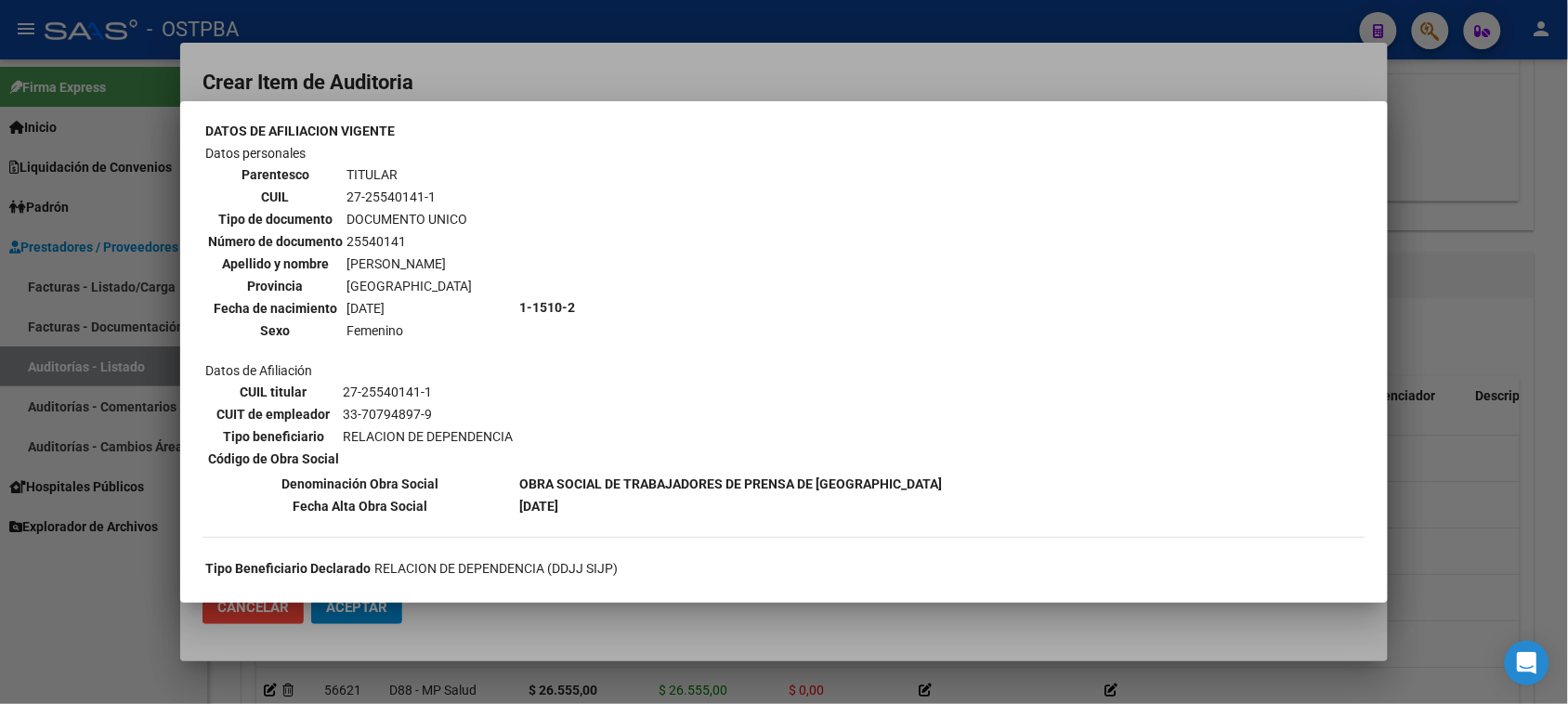
scroll to position [116, 0]
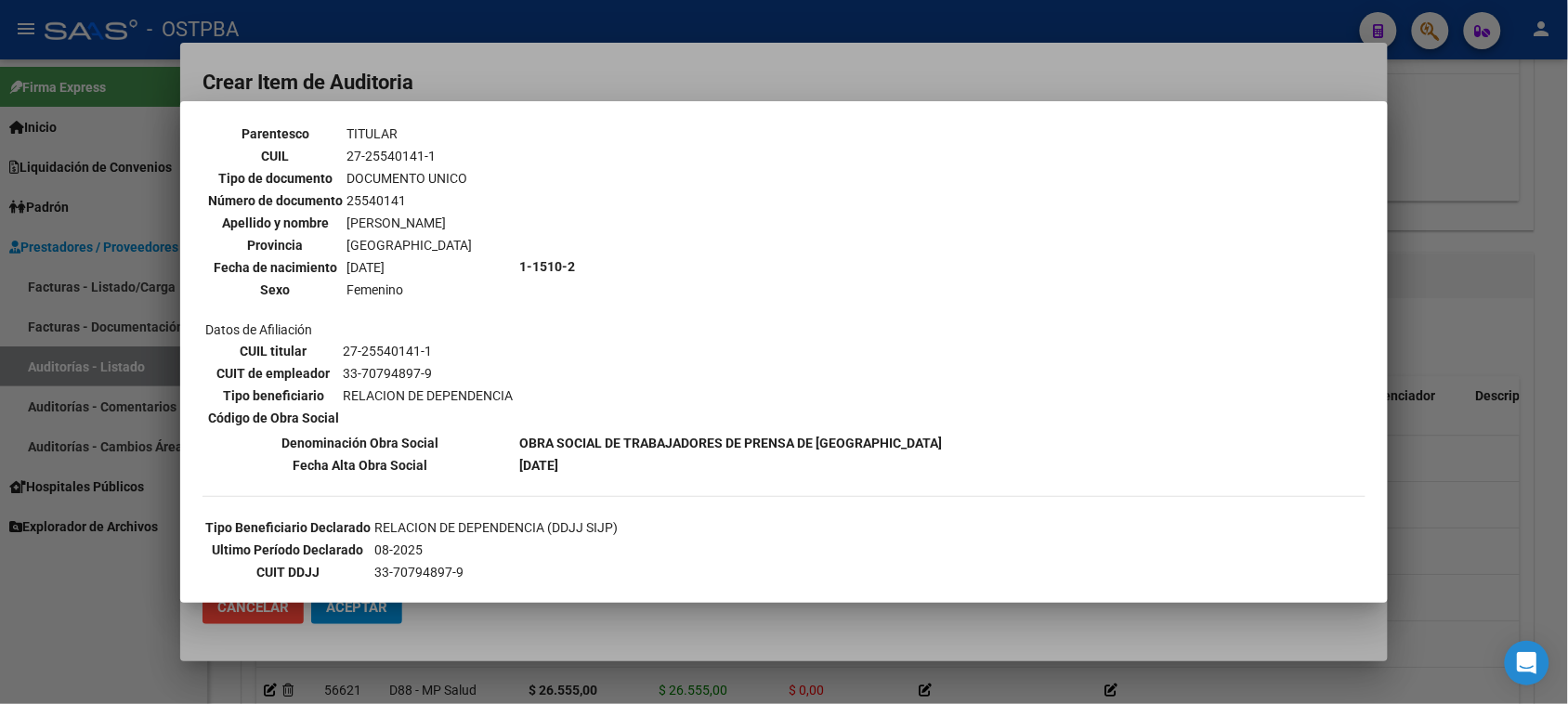
drag, startPoint x: 88, startPoint y: 638, endPoint x: 127, endPoint y: 590, distance: 61.8
click at [89, 632] on div at bounding box center [784, 352] width 1568 height 704
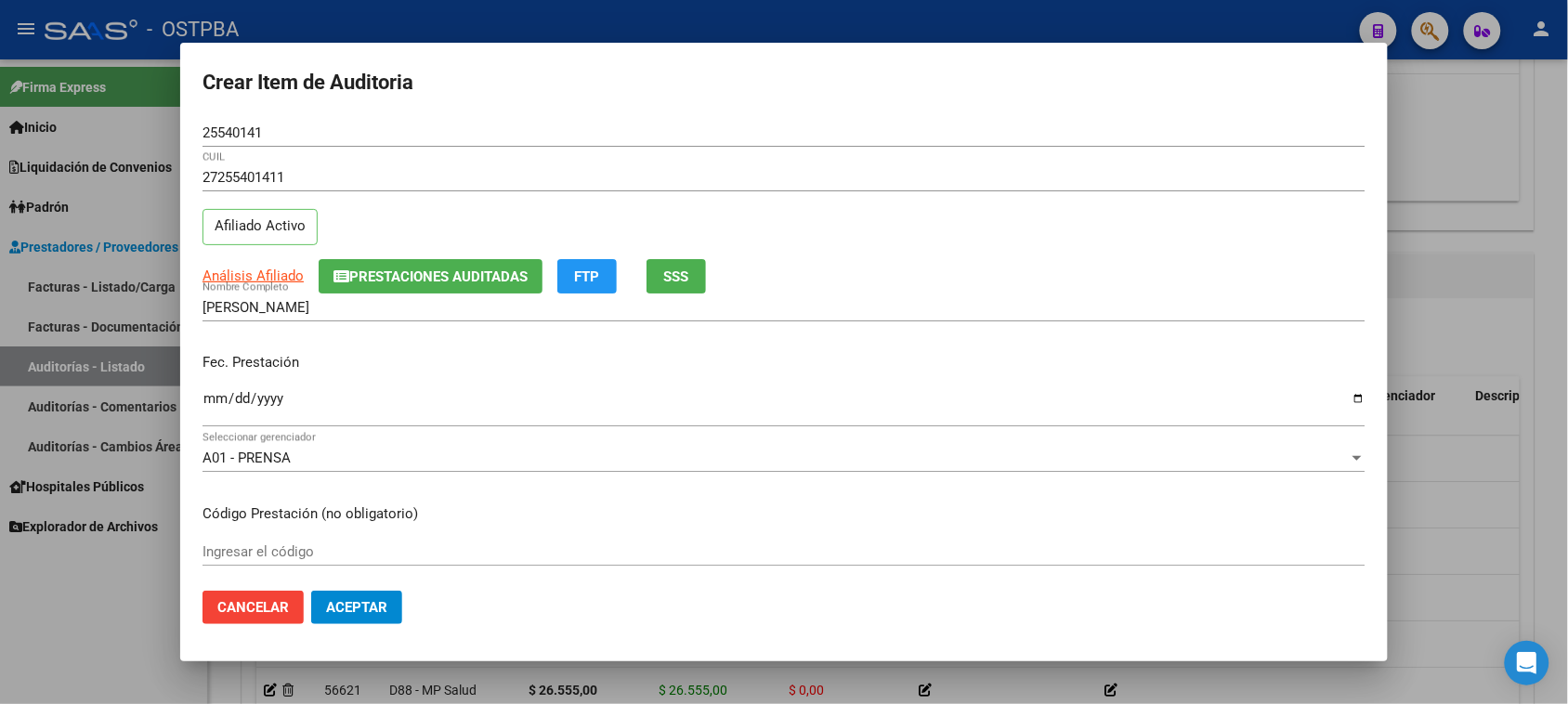
drag, startPoint x: 212, startPoint y: 396, endPoint x: 285, endPoint y: 409, distance: 74.1
click at [221, 396] on input "Ingresar la fecha" at bounding box center [784, 405] width 1162 height 30
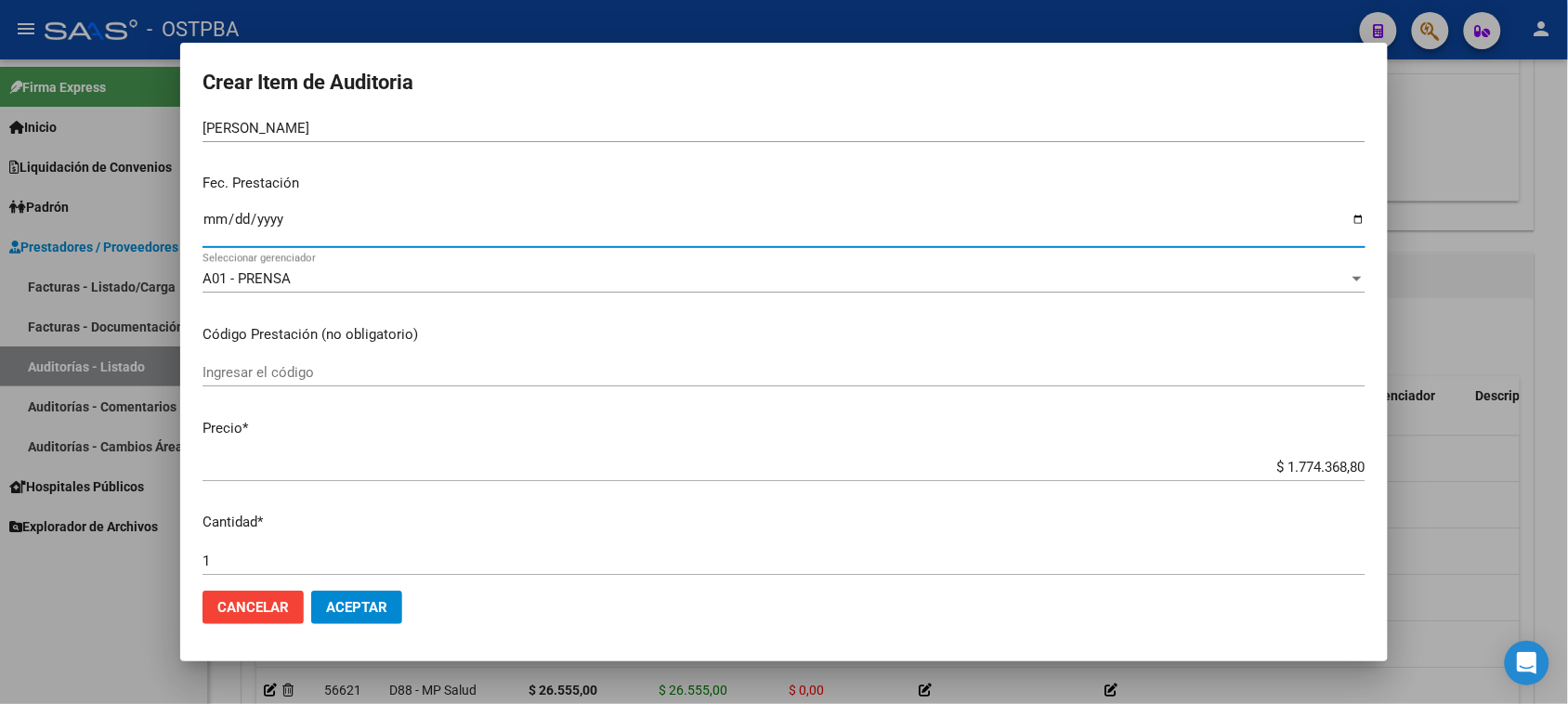
scroll to position [232, 0]
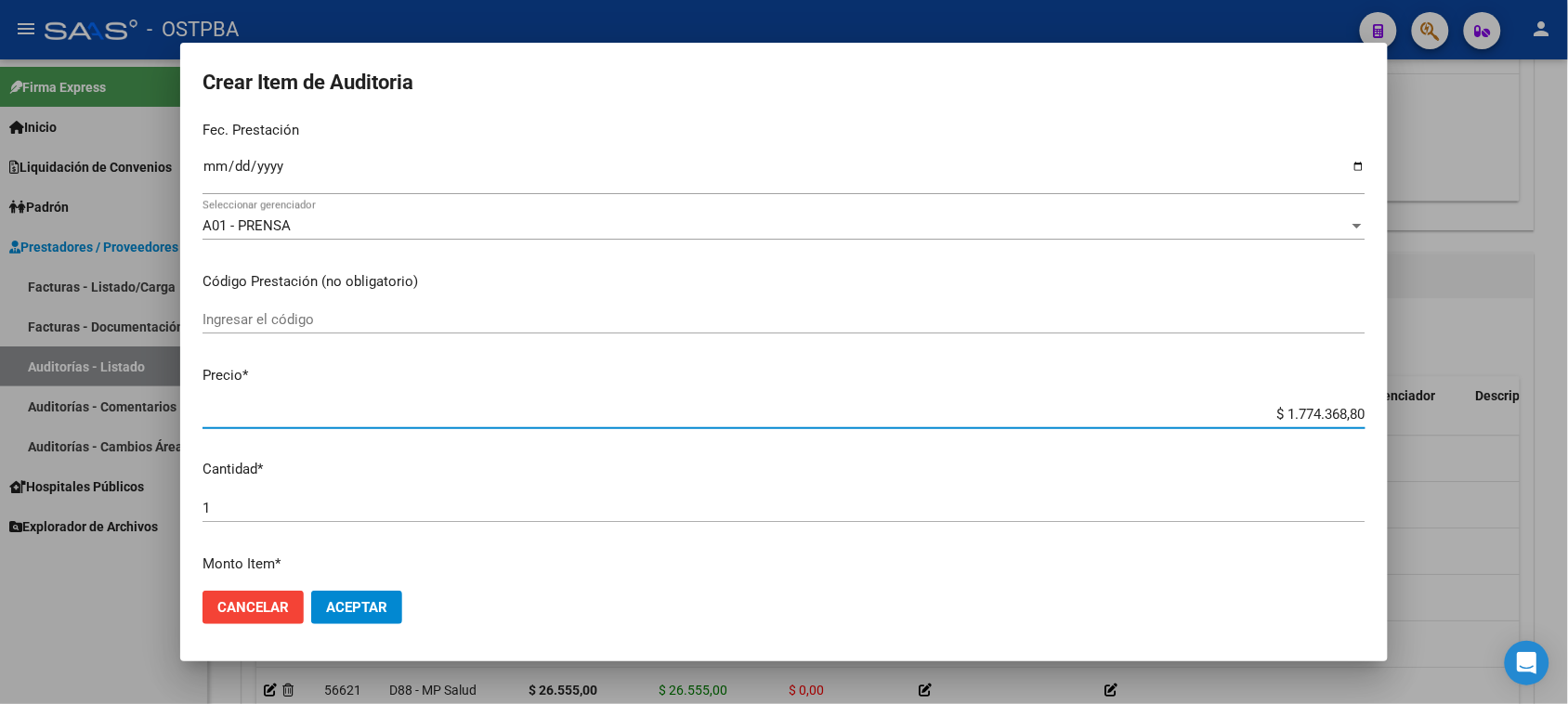
drag, startPoint x: 1265, startPoint y: 410, endPoint x: 1584, endPoint y: 413, distance: 319.0
click at [1568, 413] on html "menu - OSTPBA person Firma Express Inicio Calendario SSS Instructivos Contacto …" at bounding box center [784, 352] width 1568 height 704
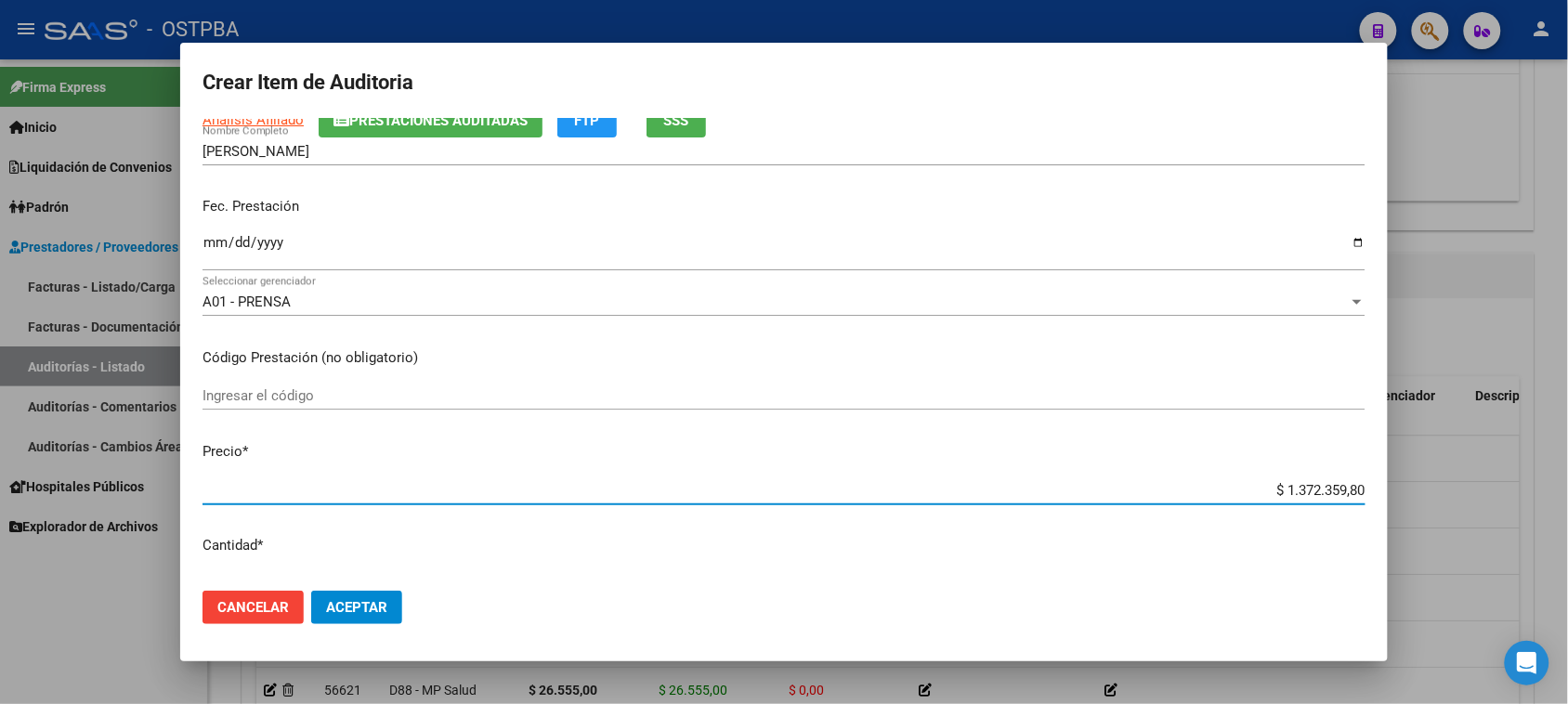
scroll to position [116, 0]
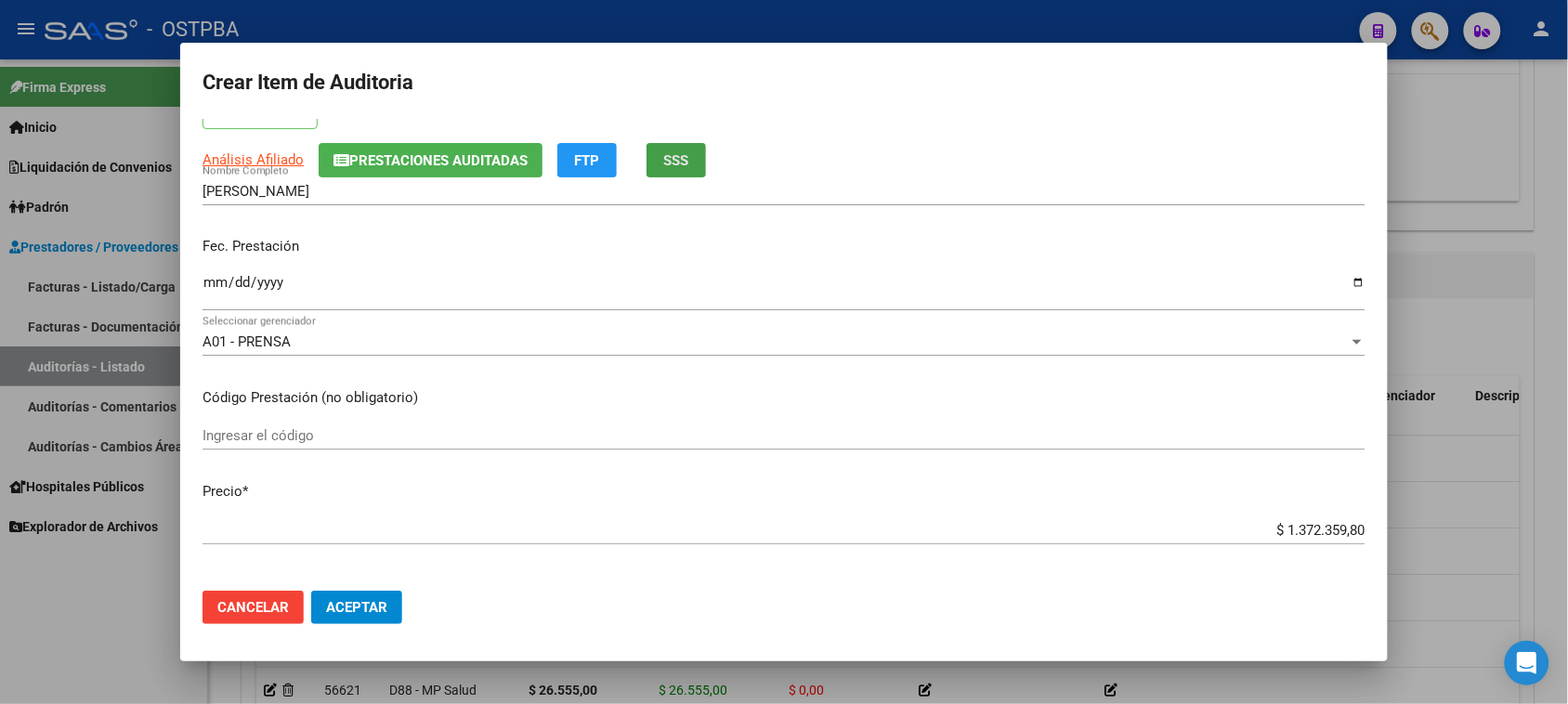
click at [682, 163] on span "SSS" at bounding box center [677, 161] width 25 height 17
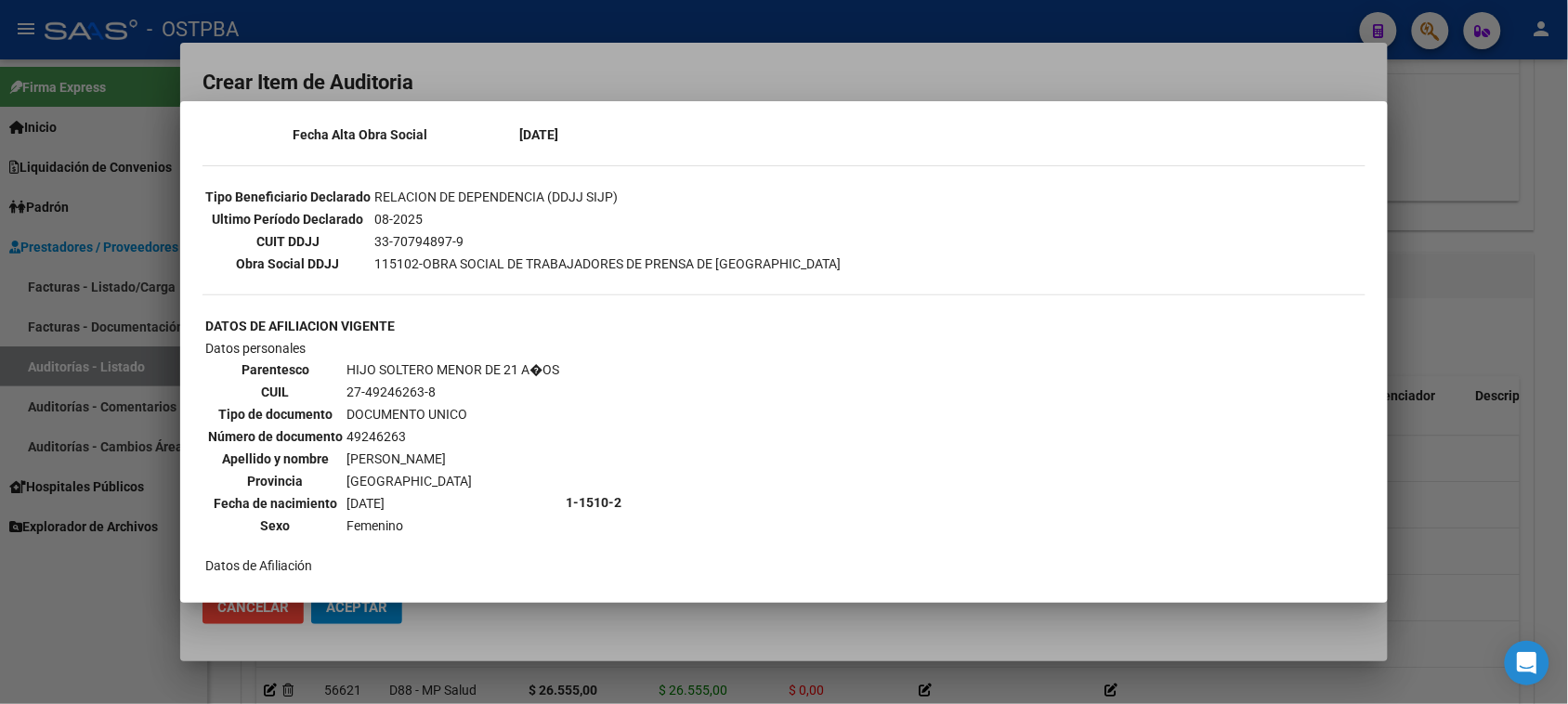
scroll to position [465, 0]
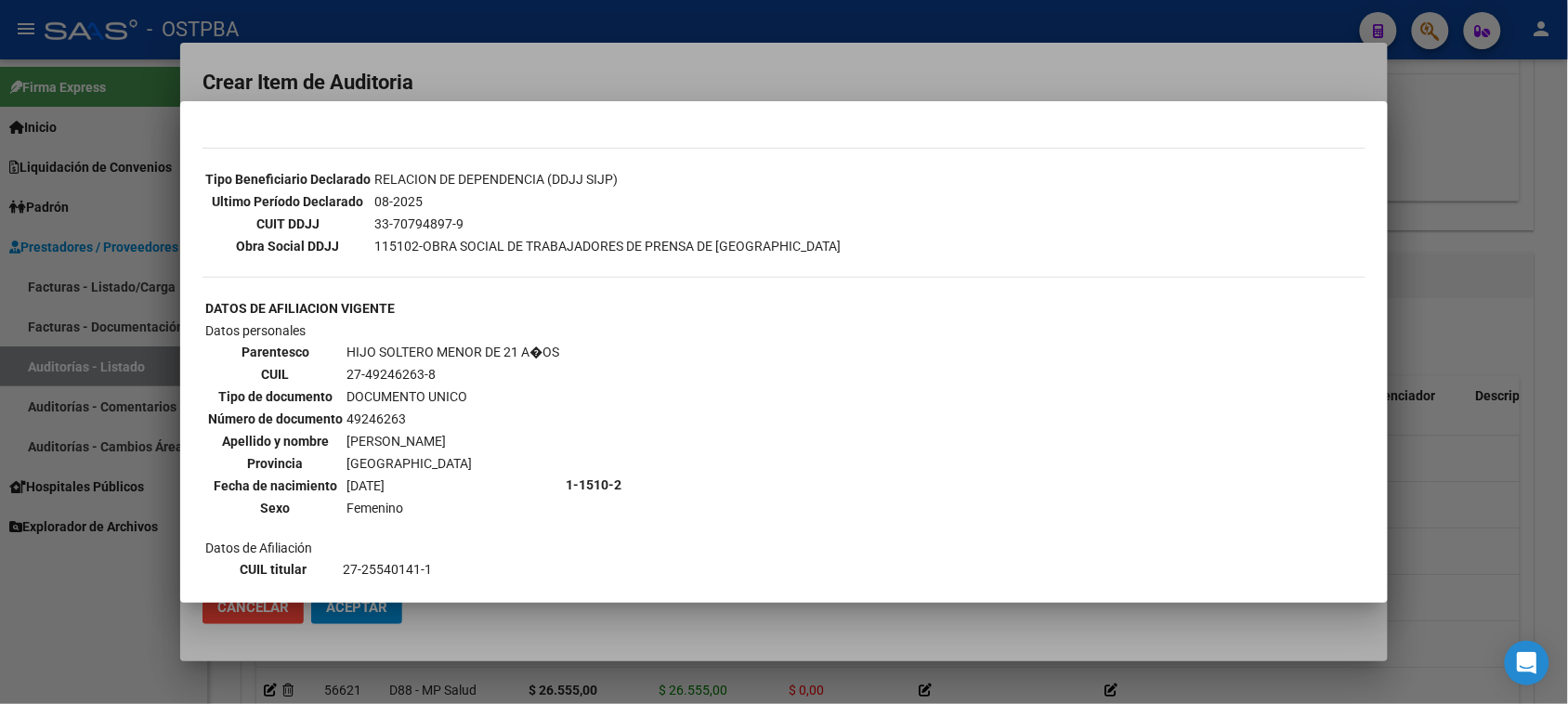
drag, startPoint x: 76, startPoint y: 608, endPoint x: 99, endPoint y: 558, distance: 55.0
click at [75, 608] on div at bounding box center [784, 352] width 1568 height 704
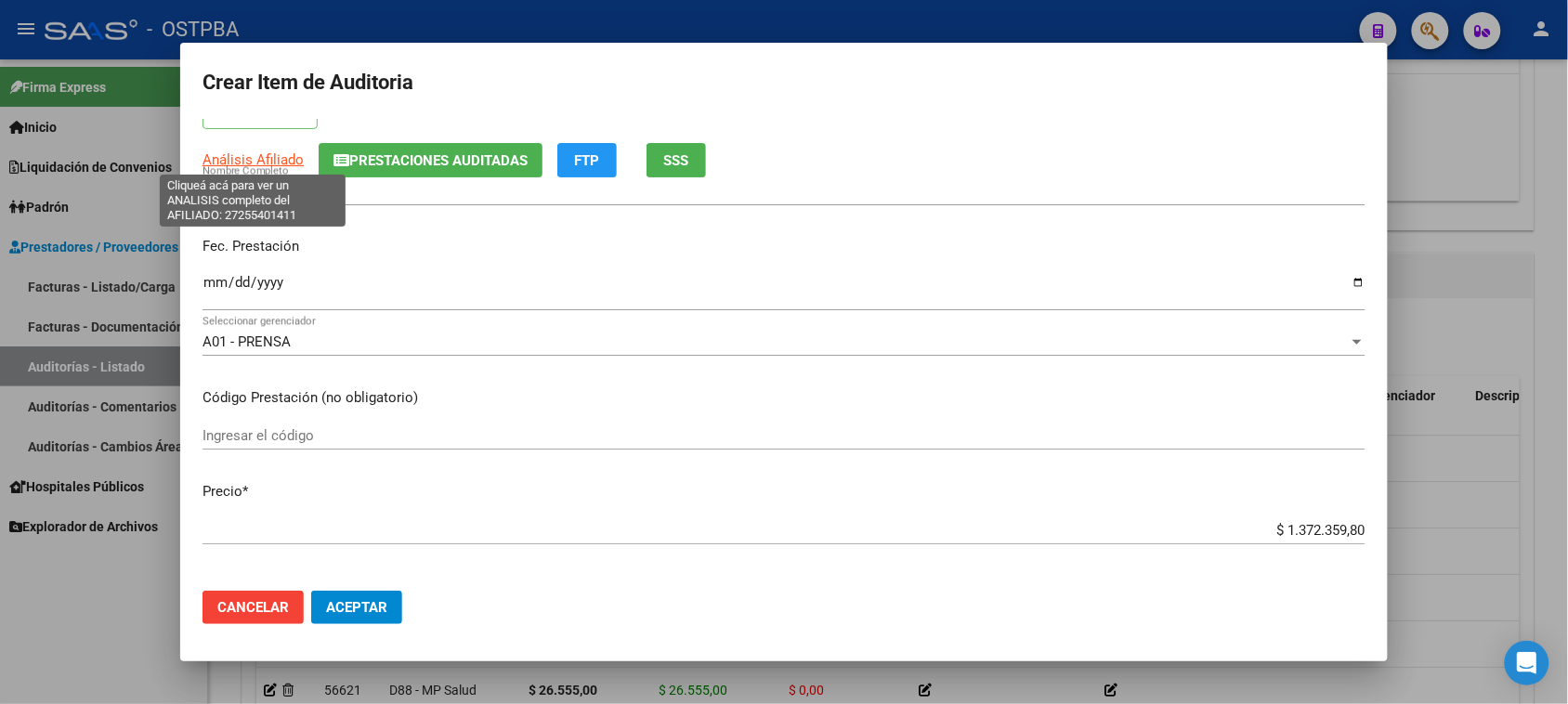
click at [260, 157] on span "Análisis Afiliado" at bounding box center [253, 160] width 101 height 17
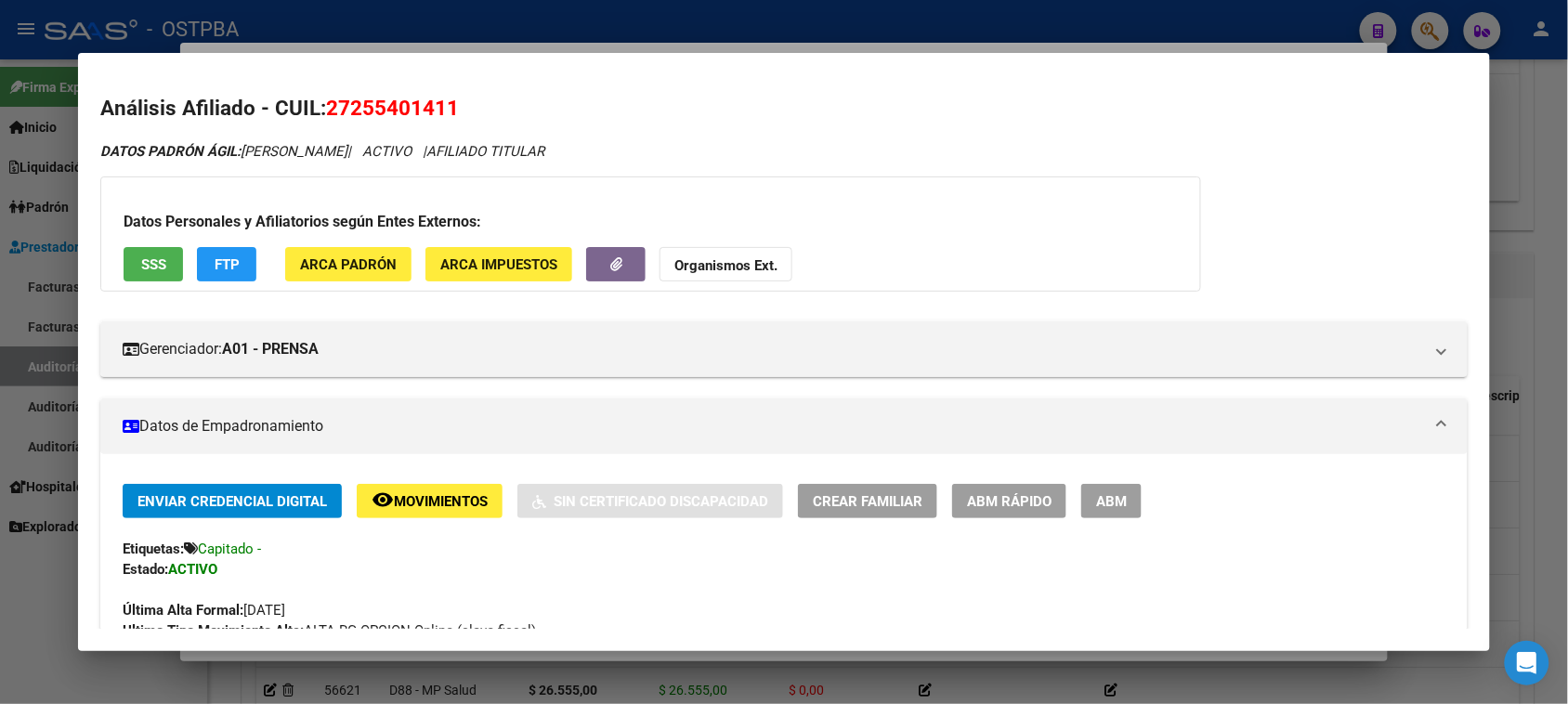
click at [730, 253] on button "Organismos Ext." at bounding box center [725, 264] width 133 height 34
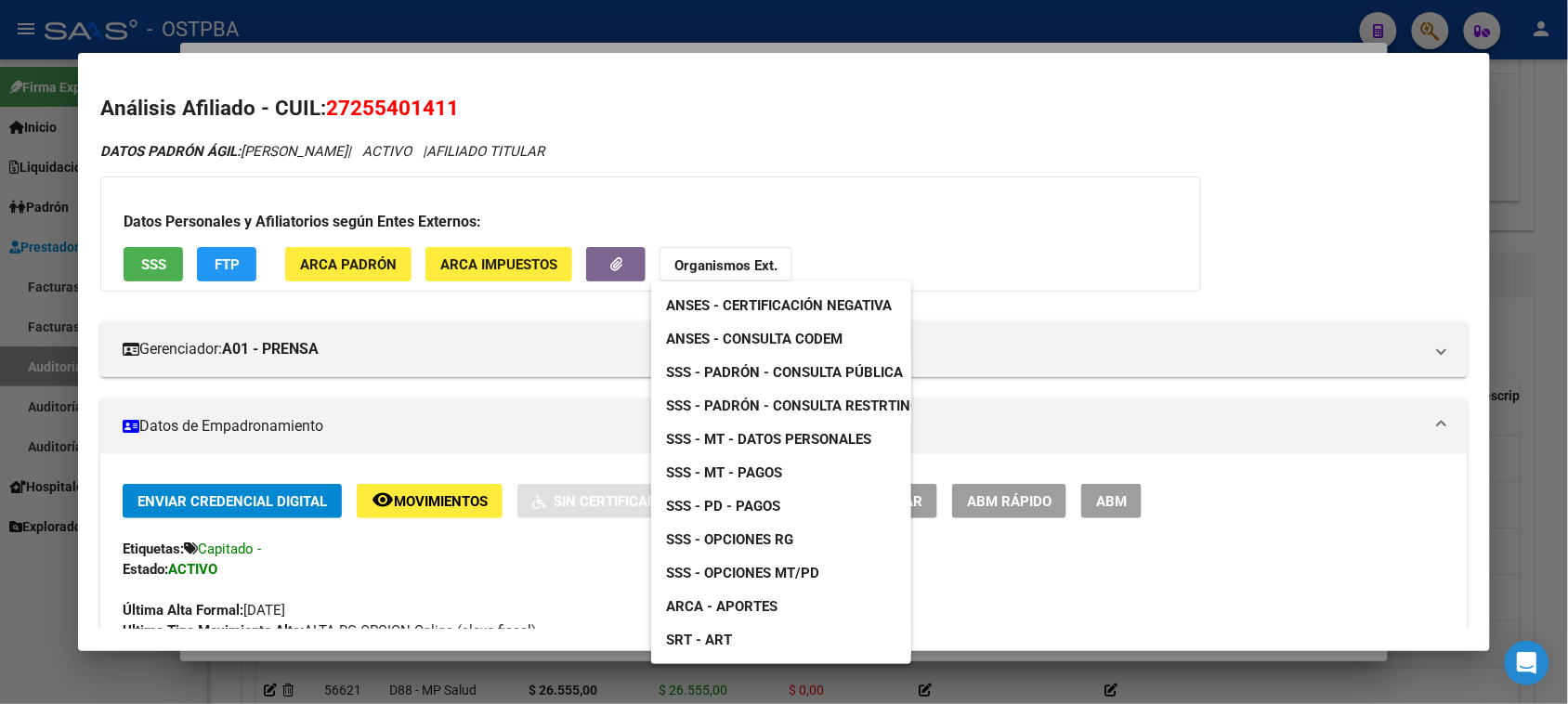
click at [827, 334] on span "ANSES - Consulta CODEM" at bounding box center [754, 339] width 177 height 17
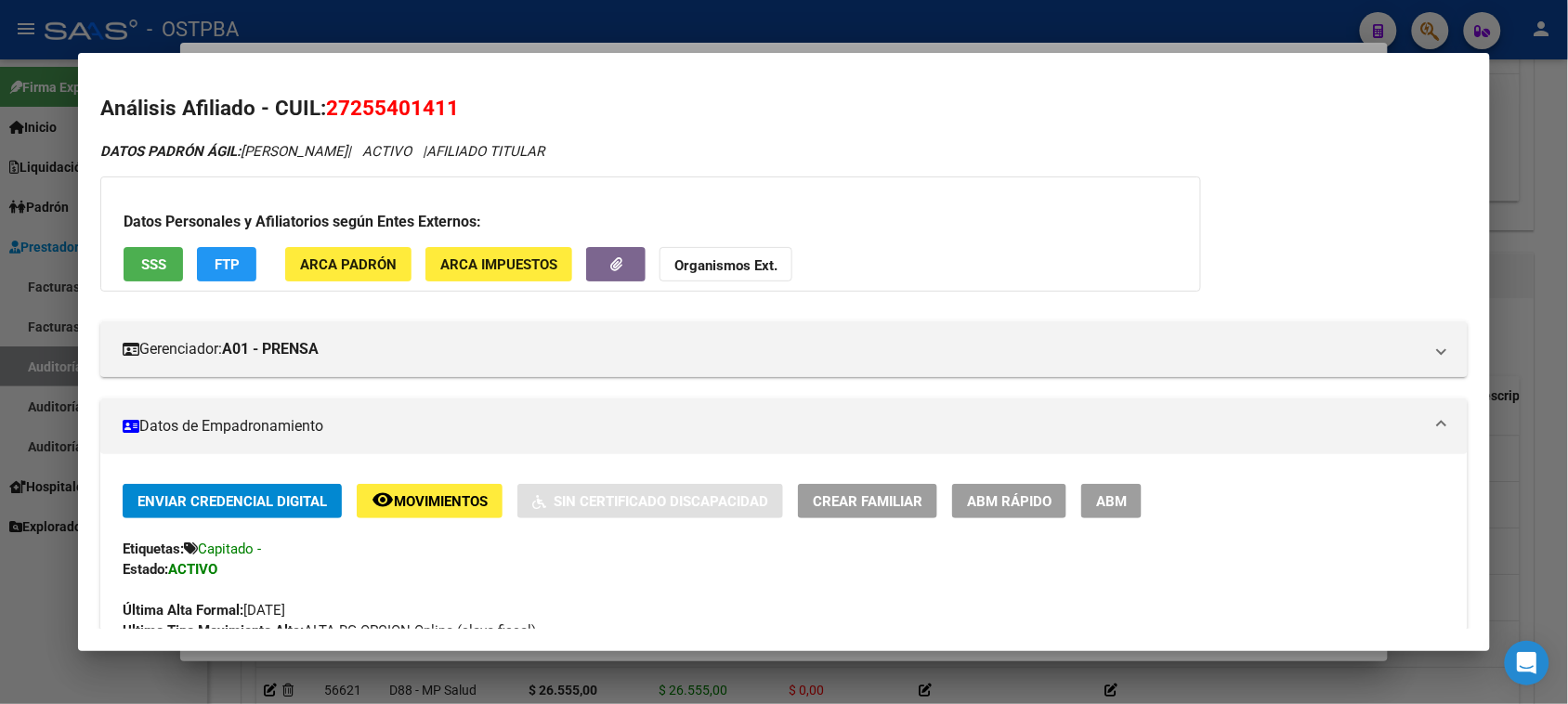
drag, startPoint x: 10, startPoint y: 650, endPoint x: 37, endPoint y: 615, distance: 44.2
click at [11, 643] on div at bounding box center [784, 352] width 1568 height 704
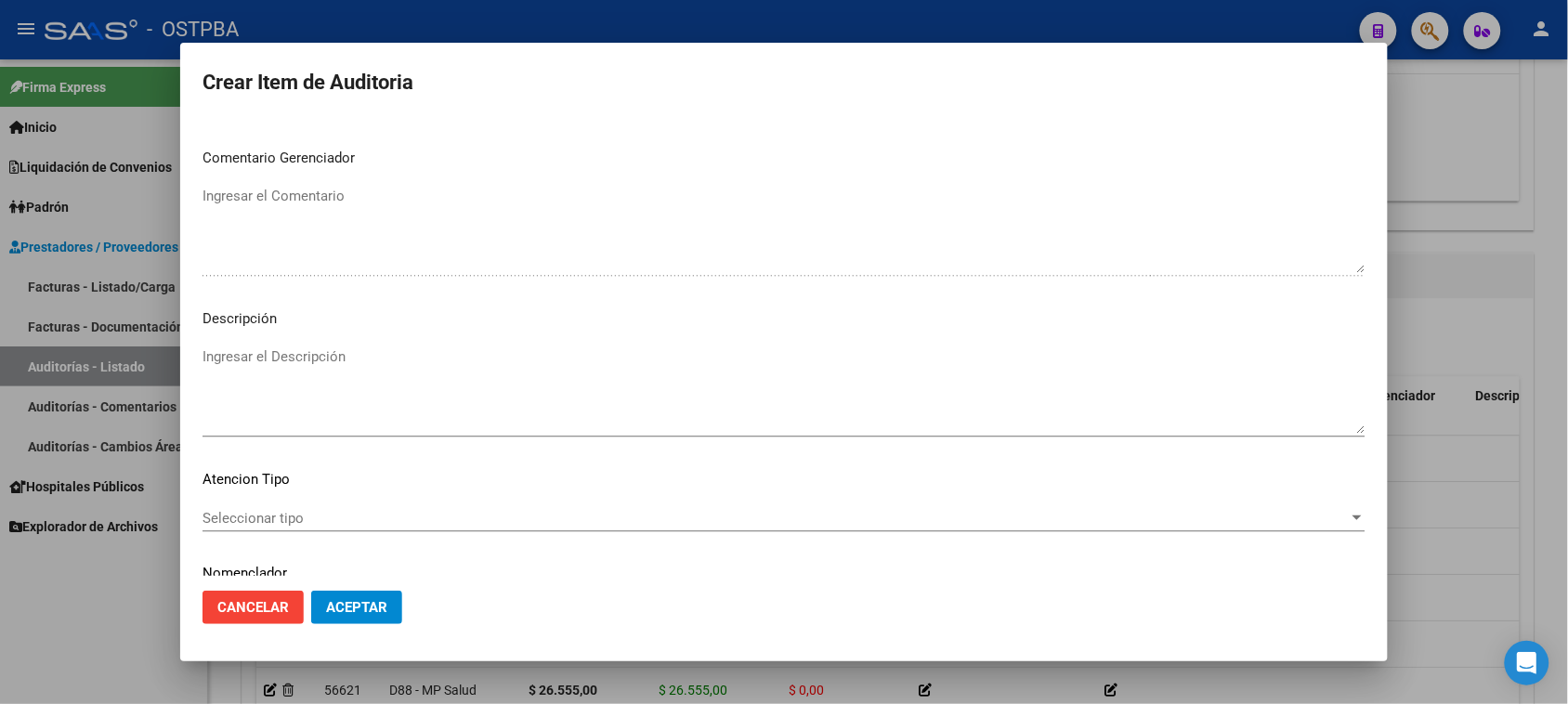
scroll to position [1160, 0]
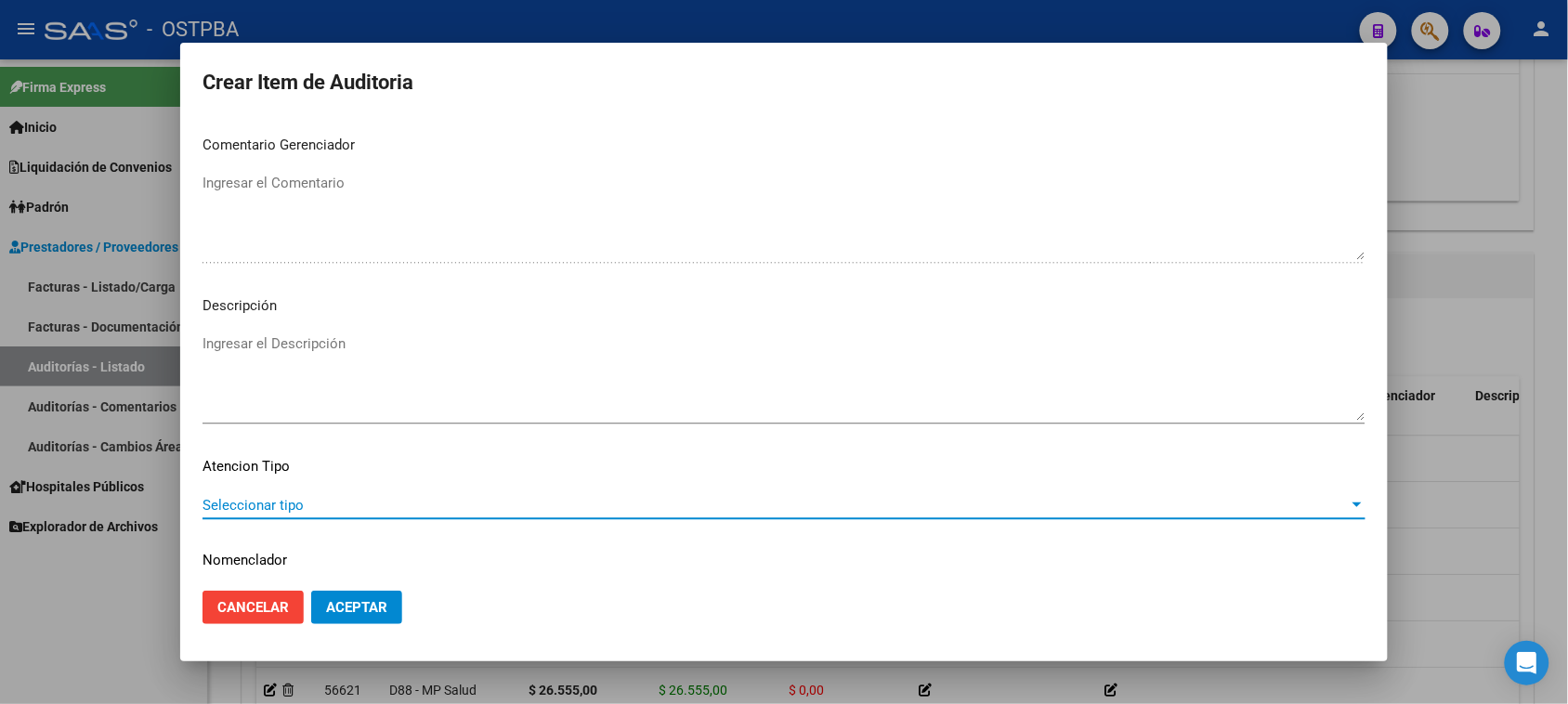
click at [275, 507] on span "Seleccionar tipo" at bounding box center [775, 506] width 1146 height 17
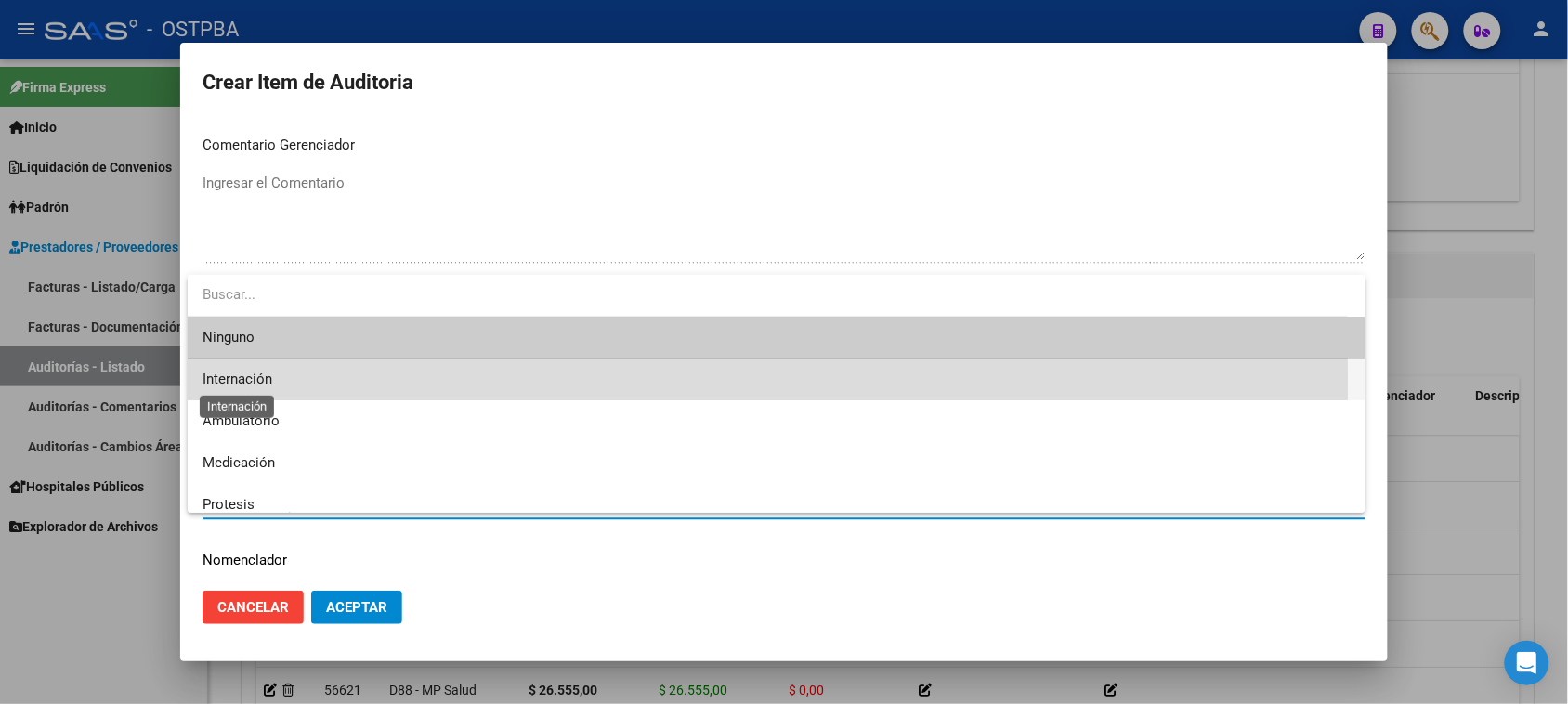
click at [251, 381] on span "Internación" at bounding box center [237, 379] width 70 height 17
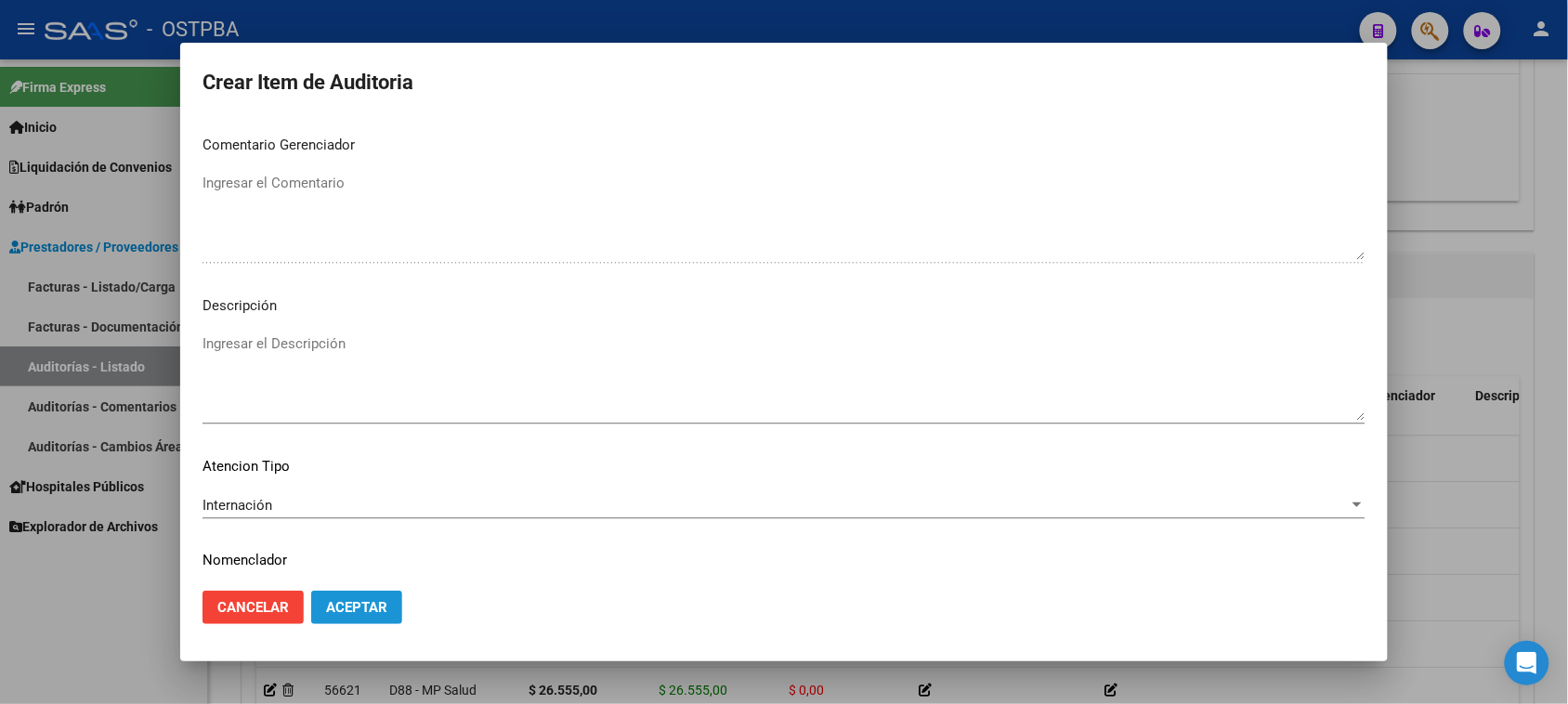
click at [334, 599] on span "Aceptar" at bounding box center [357, 608] width 61 height 17
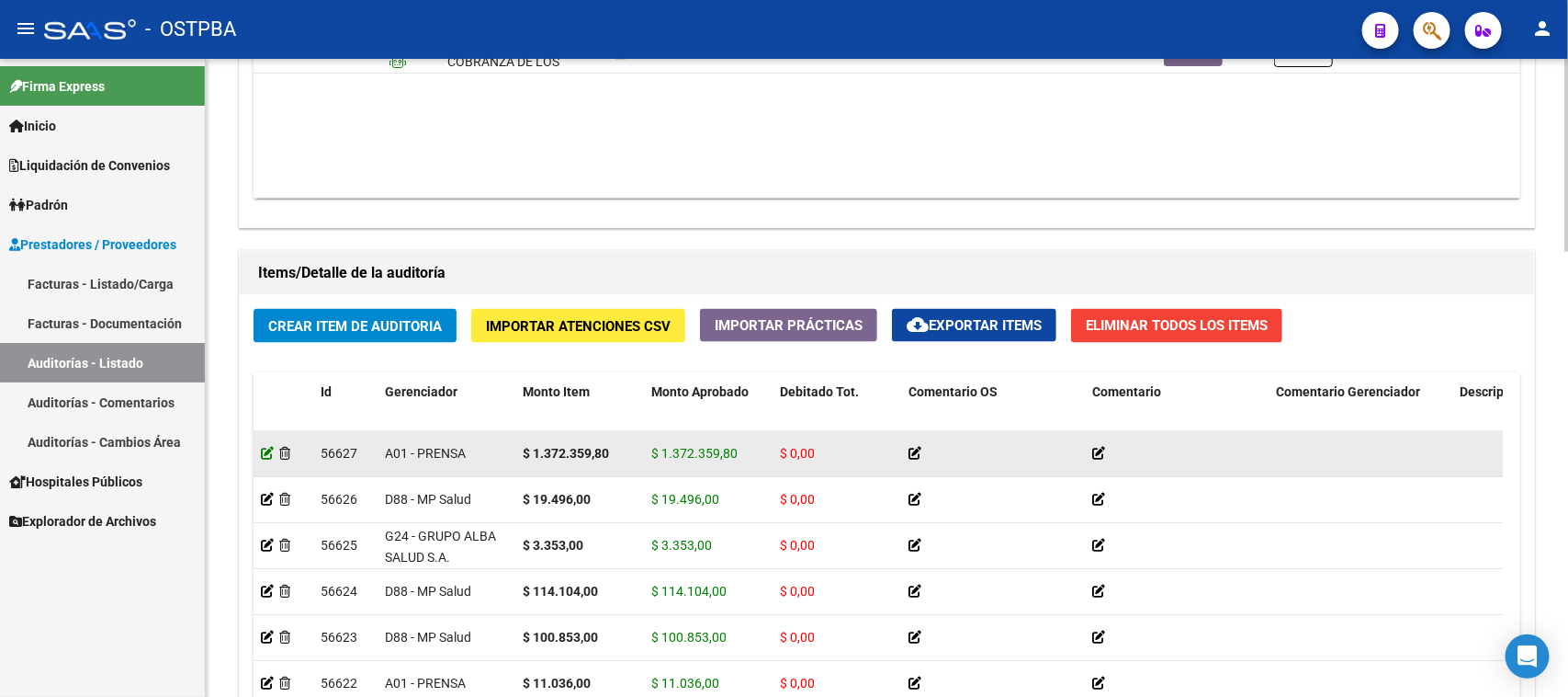
click at [264, 447] on icon at bounding box center [267, 453] width 13 height 13
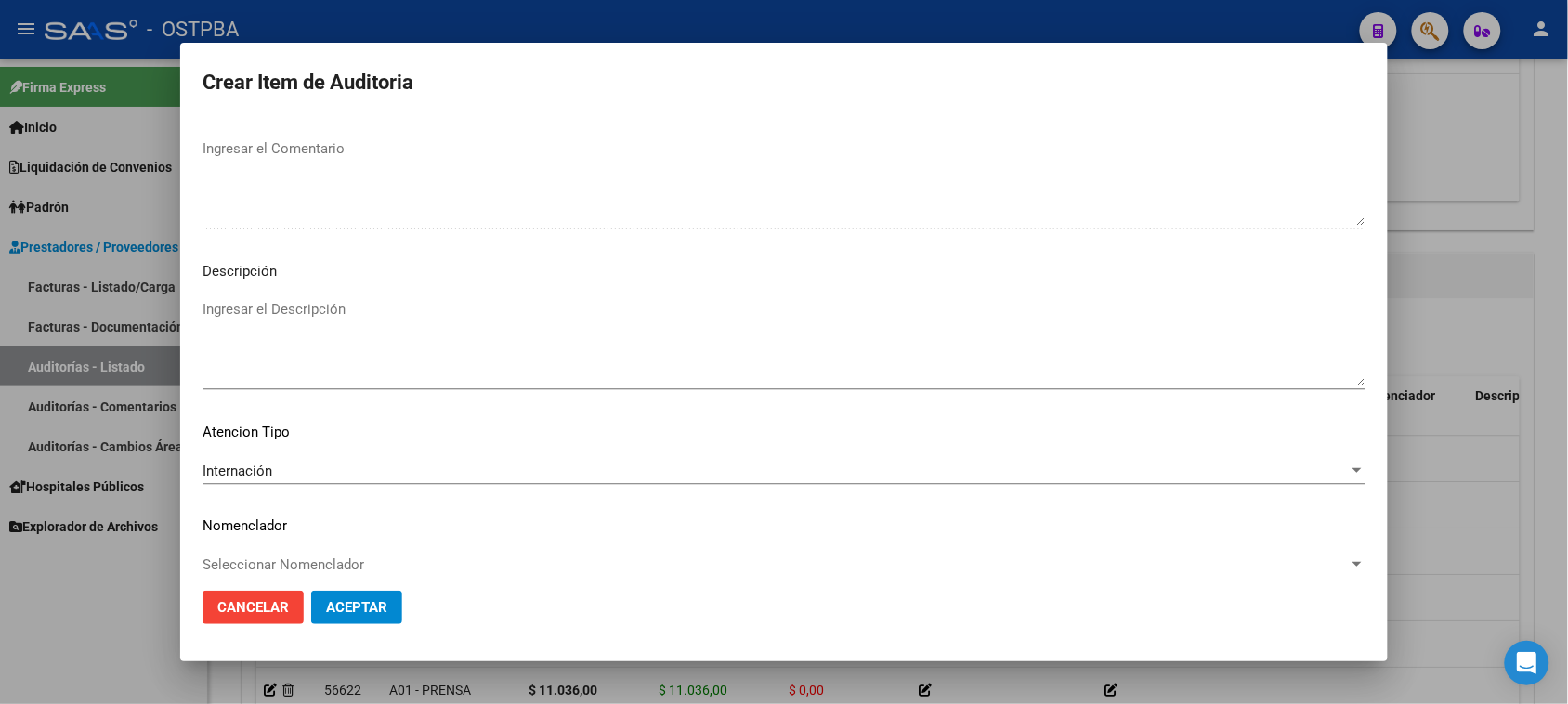
click at [242, 467] on span "Internación" at bounding box center [237, 471] width 70 height 17
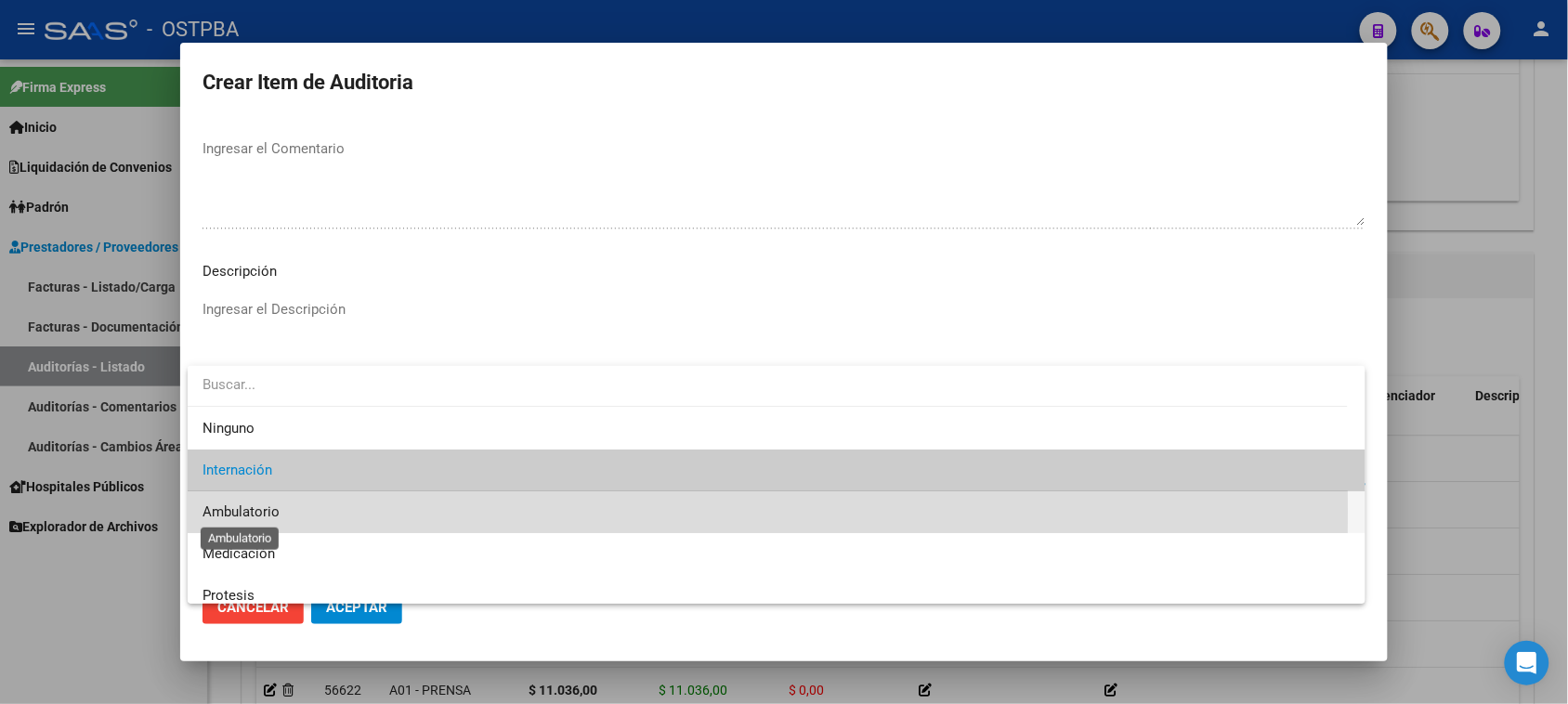
click at [261, 510] on span "Ambulatorio" at bounding box center [240, 511] width 77 height 17
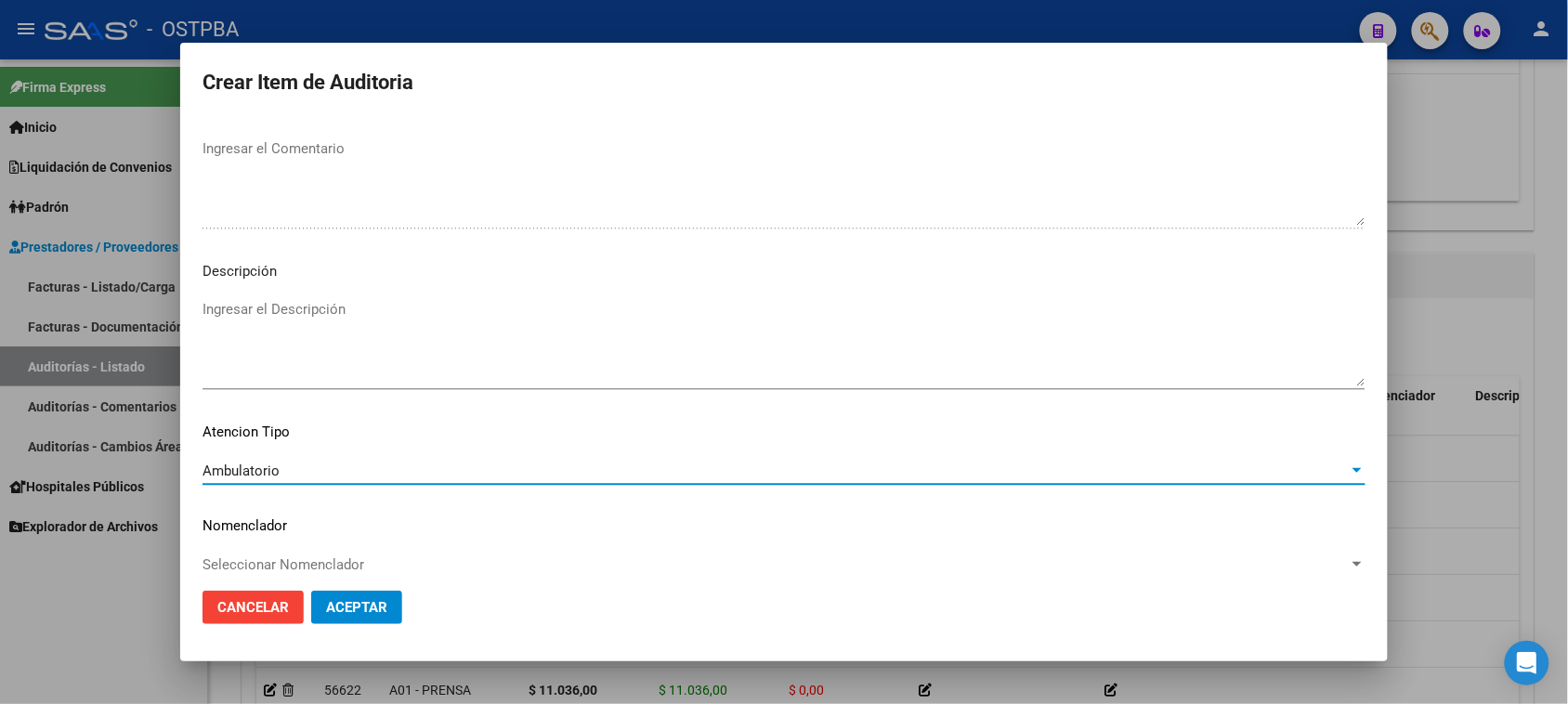
click at [337, 606] on span "Aceptar" at bounding box center [357, 608] width 61 height 17
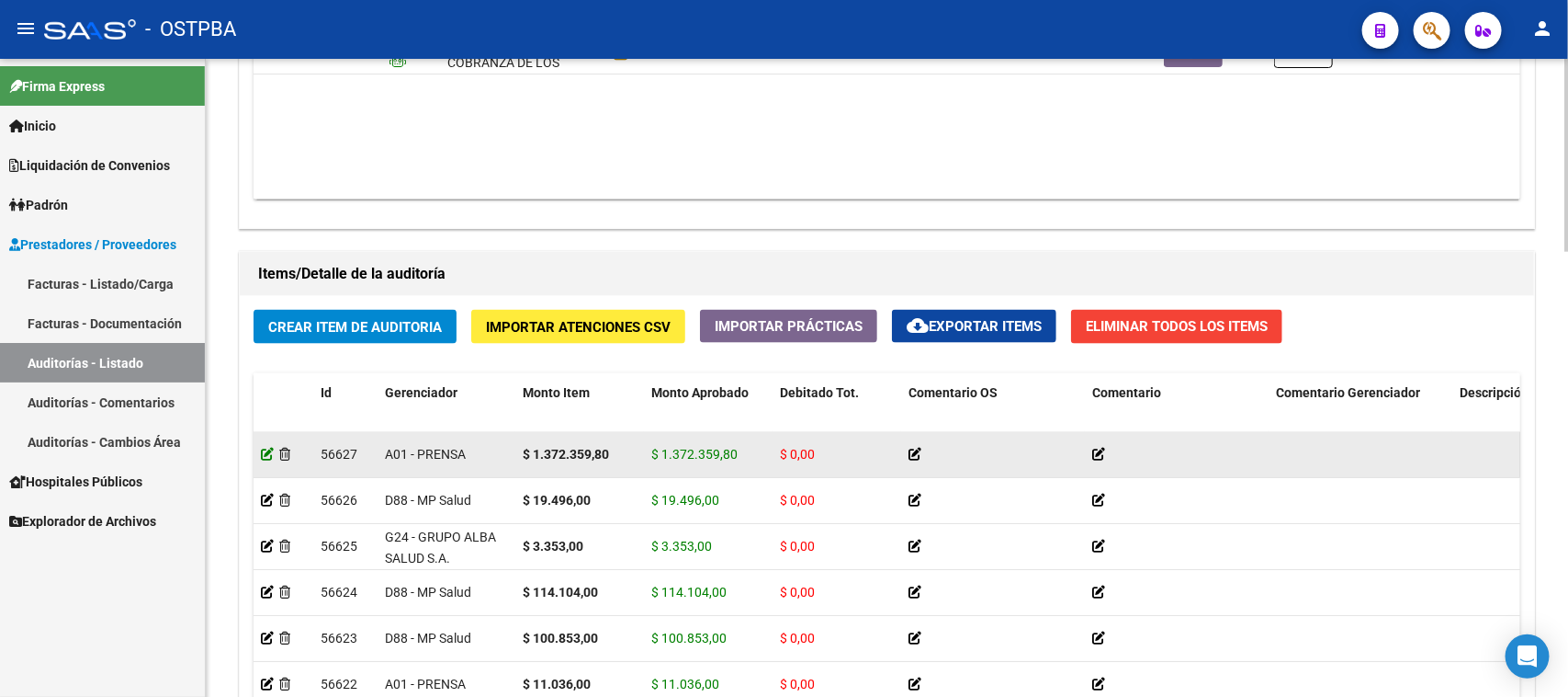
click at [267, 455] on icon at bounding box center [267, 454] width 13 height 13
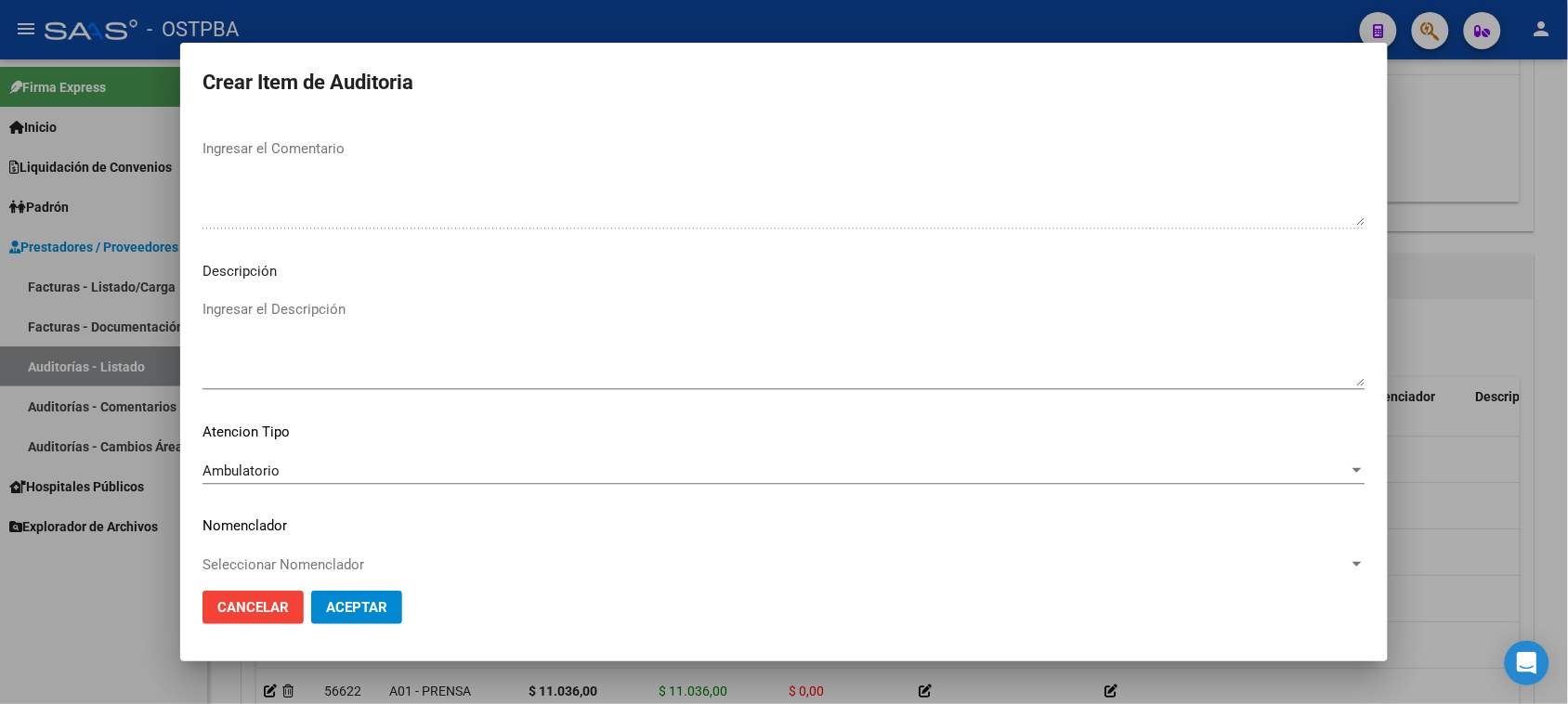
scroll to position [1179, 0]
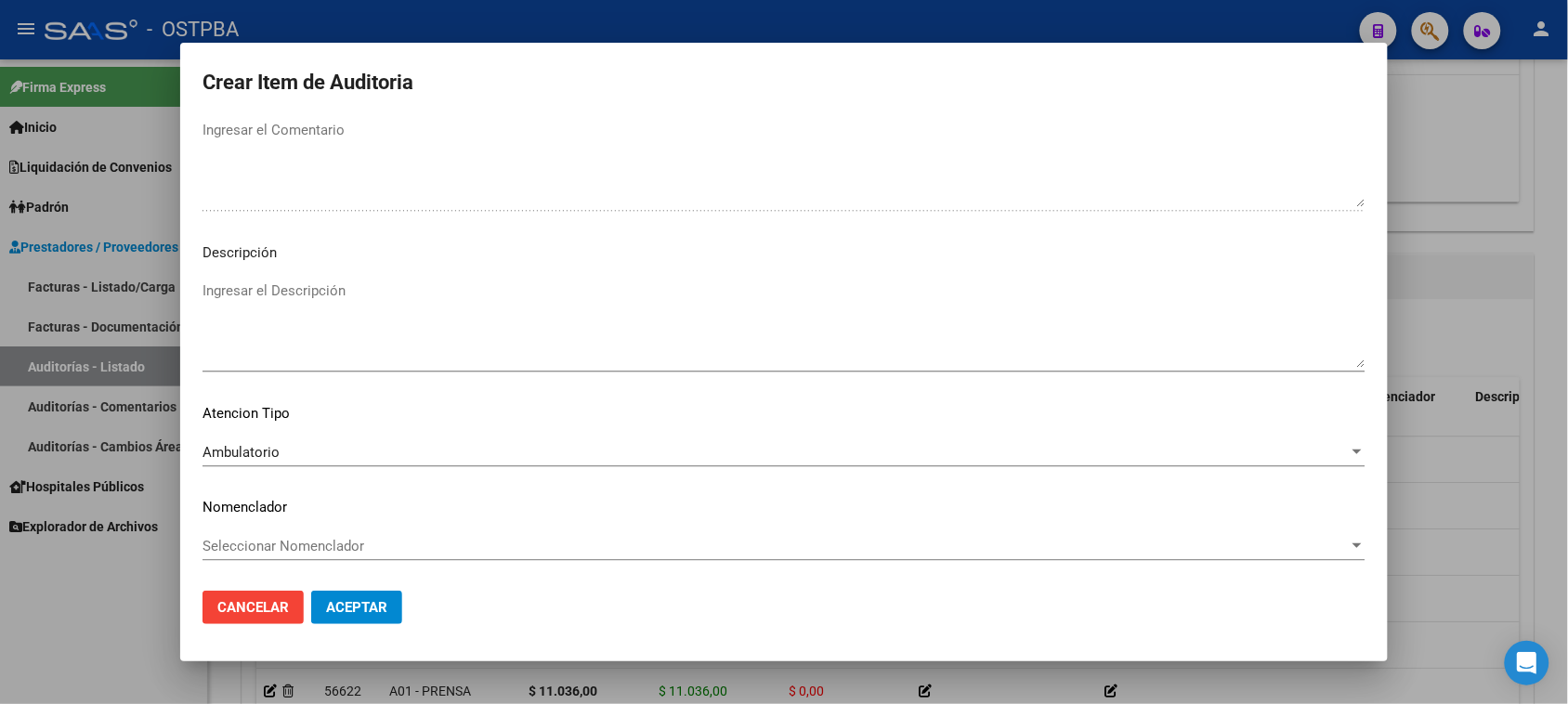
click at [260, 455] on span "Ambulatorio" at bounding box center [240, 452] width 77 height 17
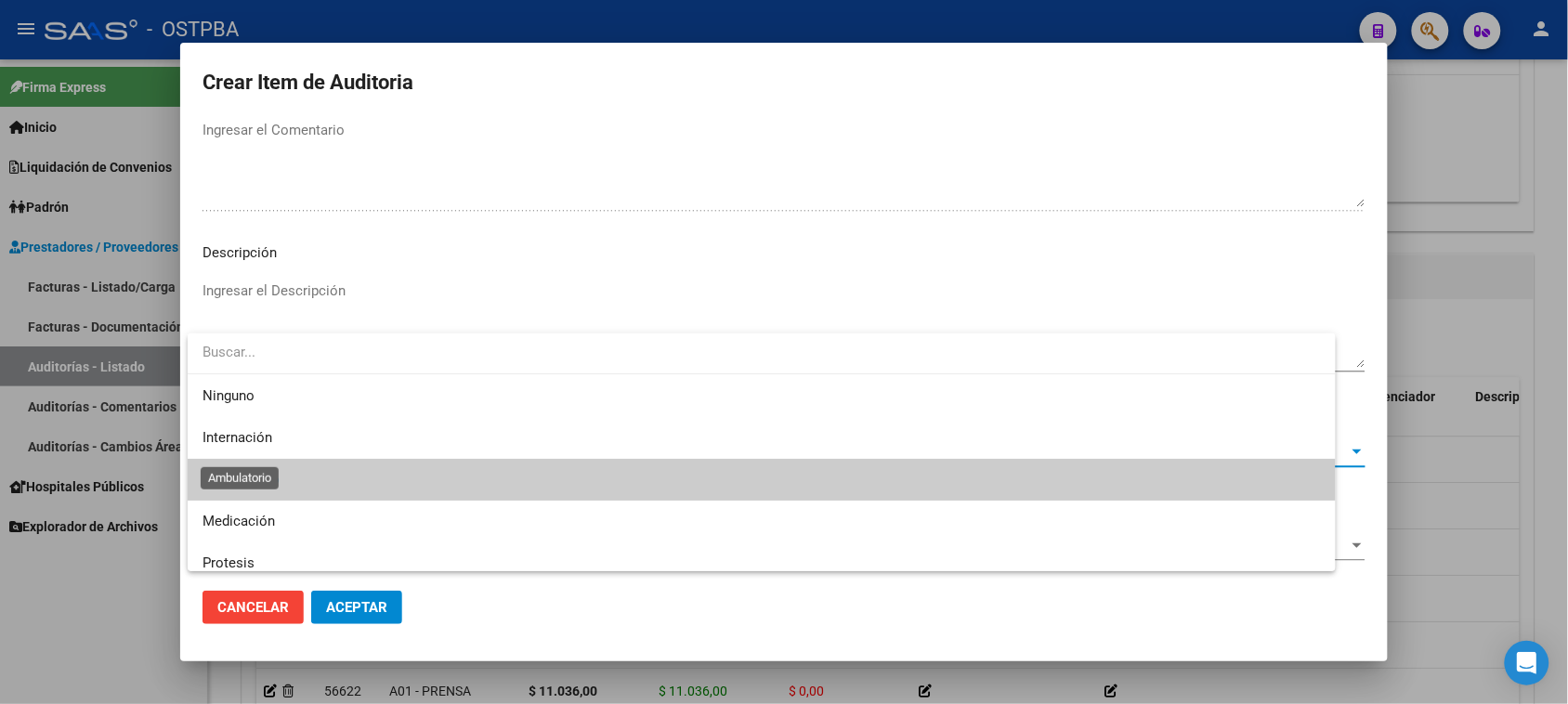
scroll to position [28, 0]
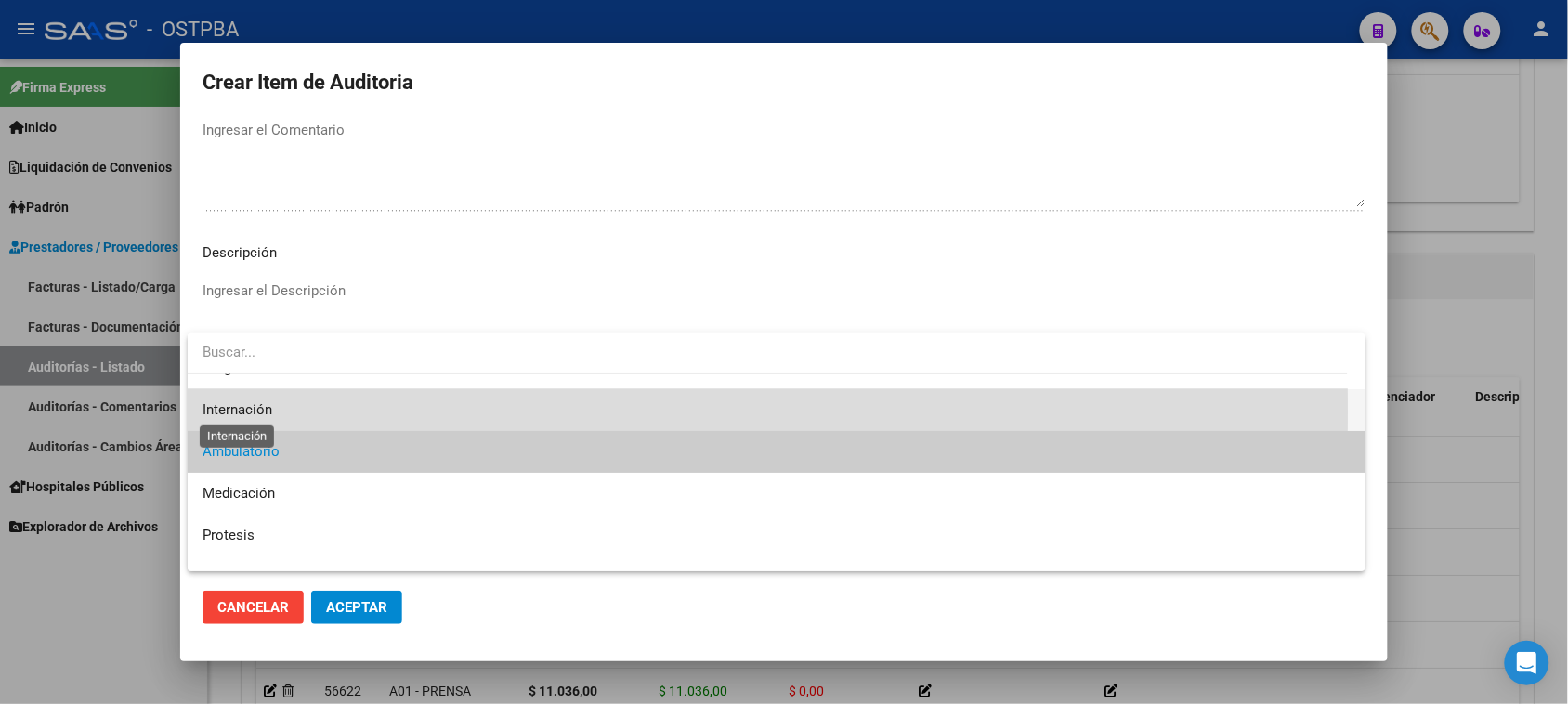
click at [257, 411] on span "Internación" at bounding box center [237, 409] width 70 height 17
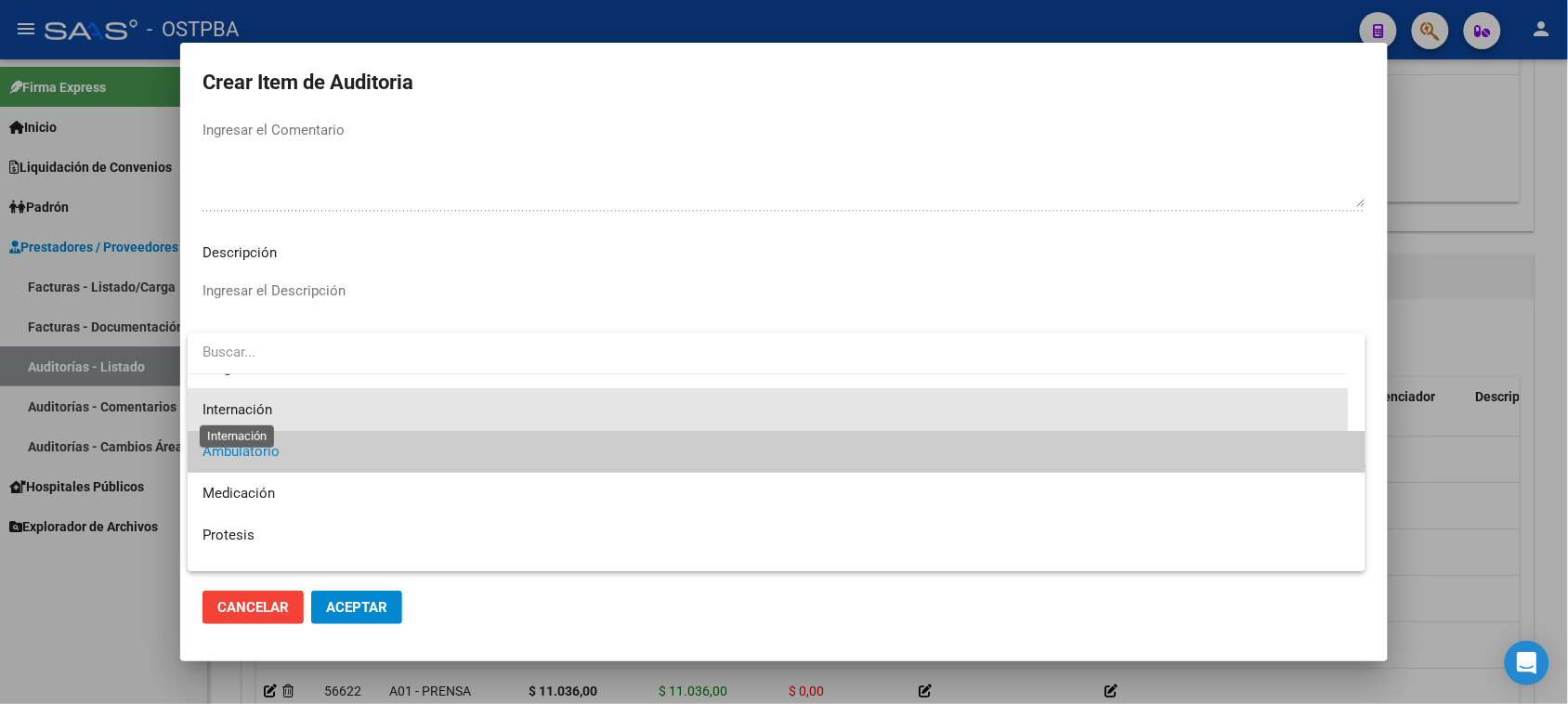
scroll to position [42, 0]
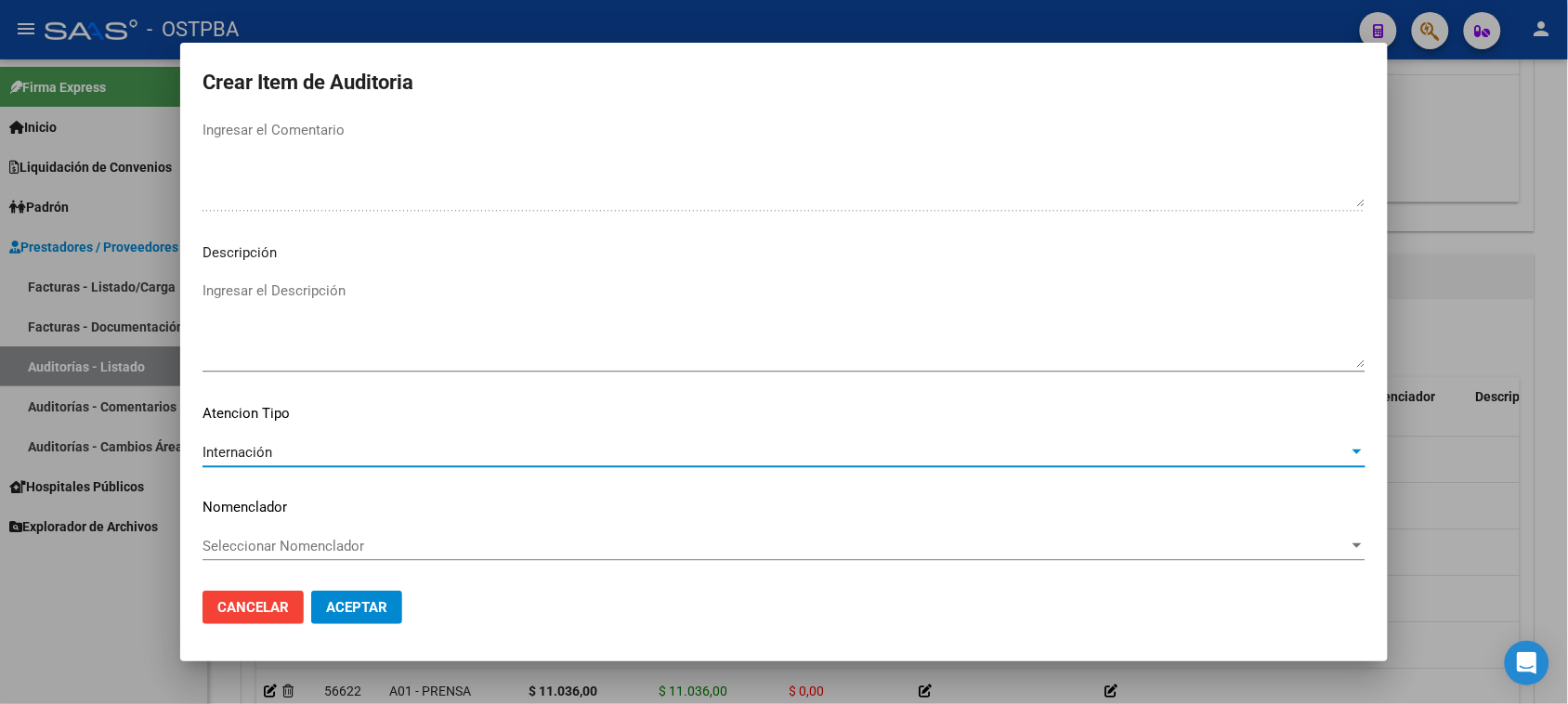
click at [353, 619] on button "Aceptar" at bounding box center [356, 607] width 91 height 33
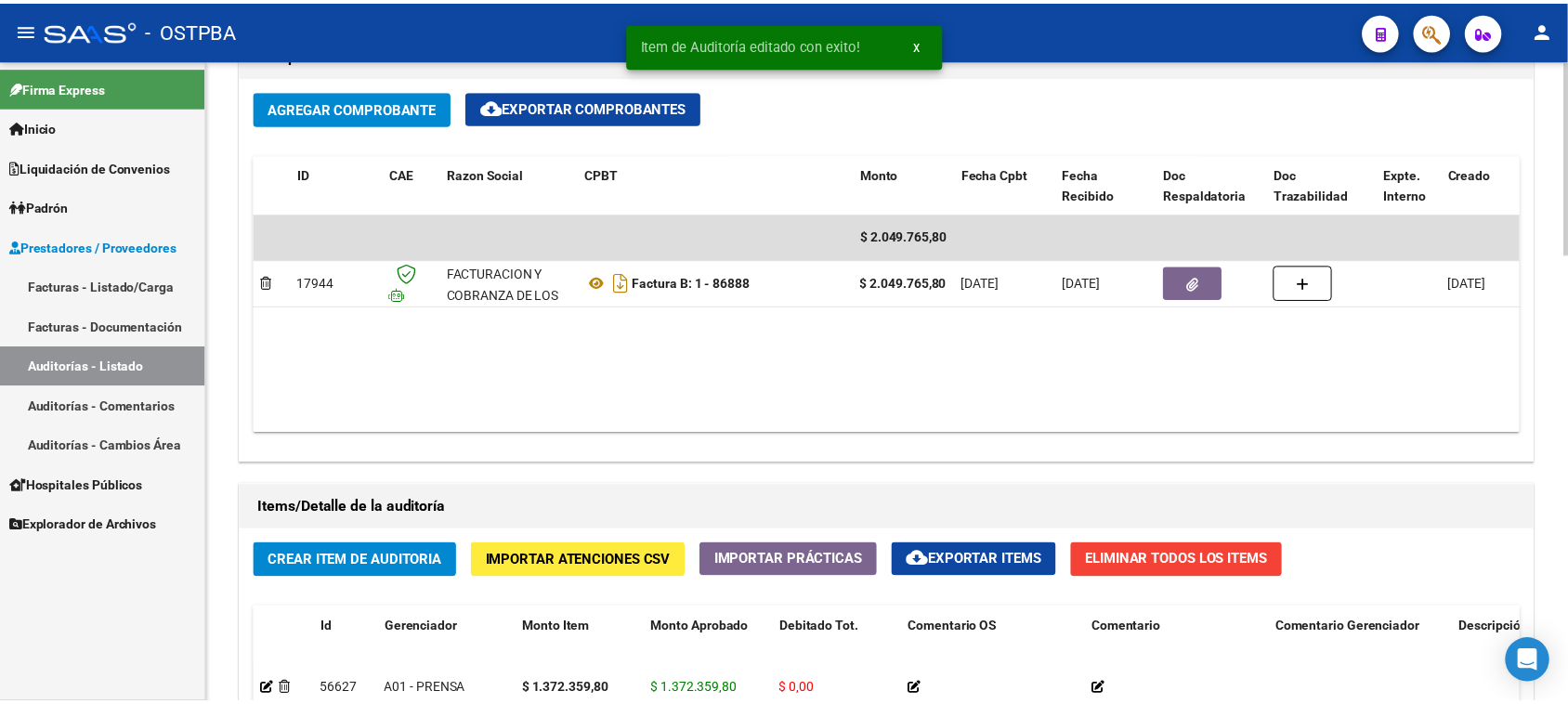
scroll to position [1160, 0]
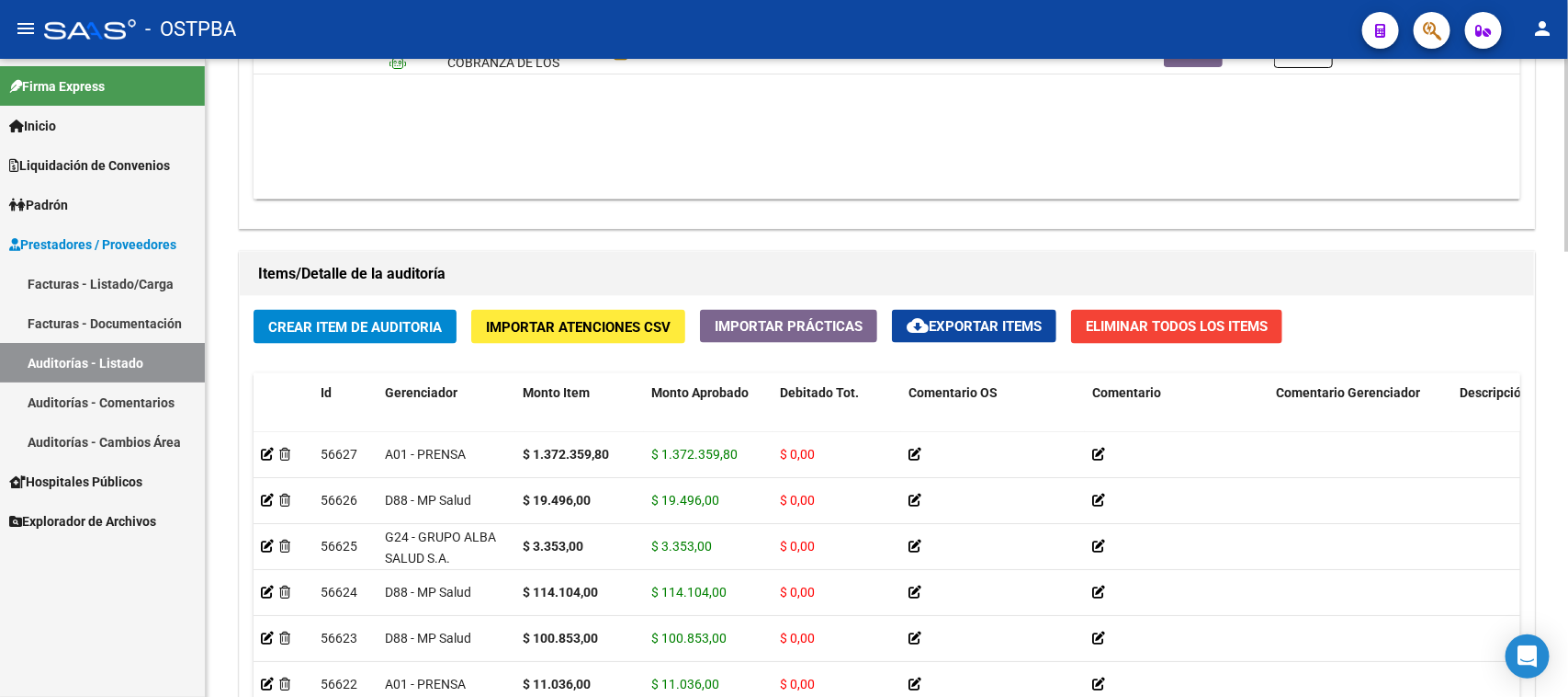
click at [423, 335] on button "Crear Item de Auditoria" at bounding box center [355, 327] width 203 height 34
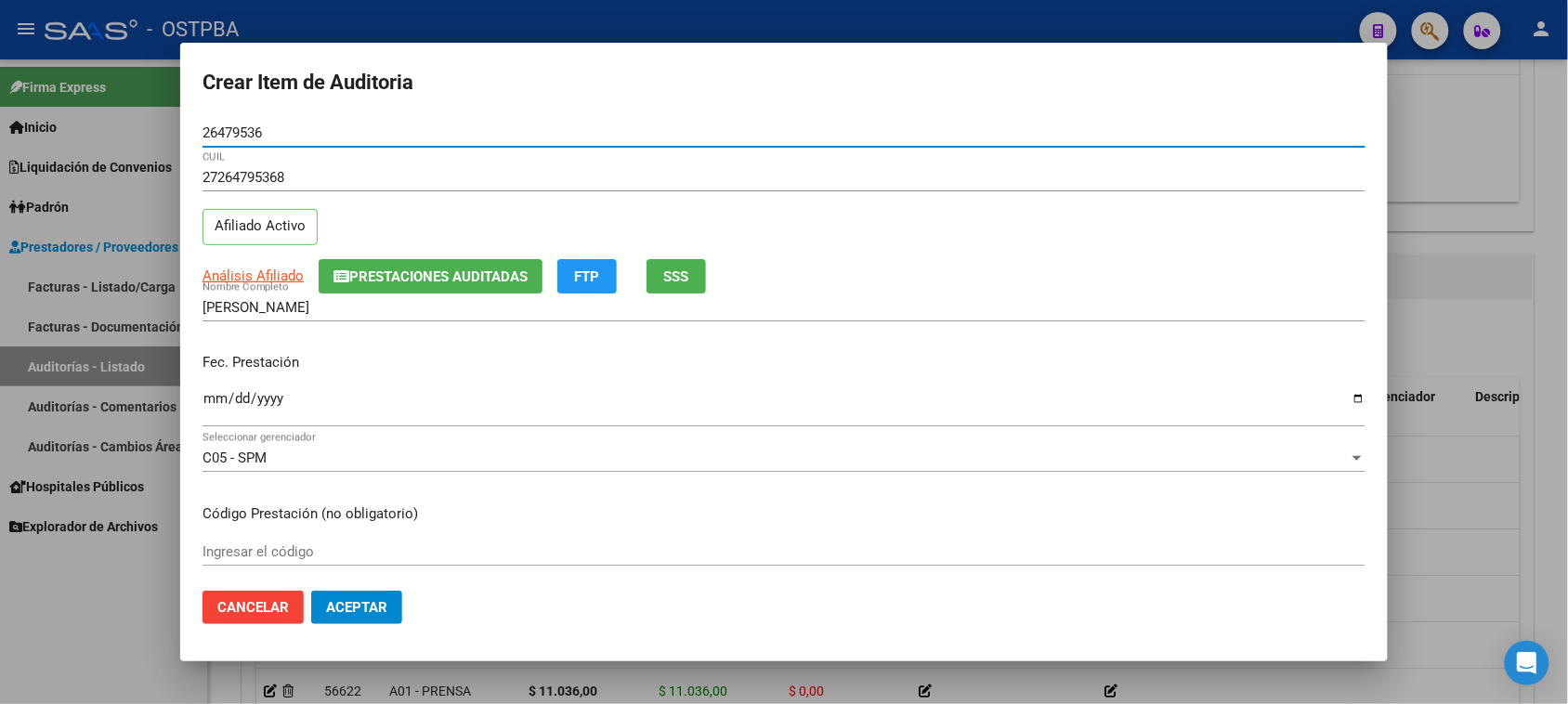
click at [217, 393] on input "Ingresar la fecha" at bounding box center [784, 405] width 1162 height 30
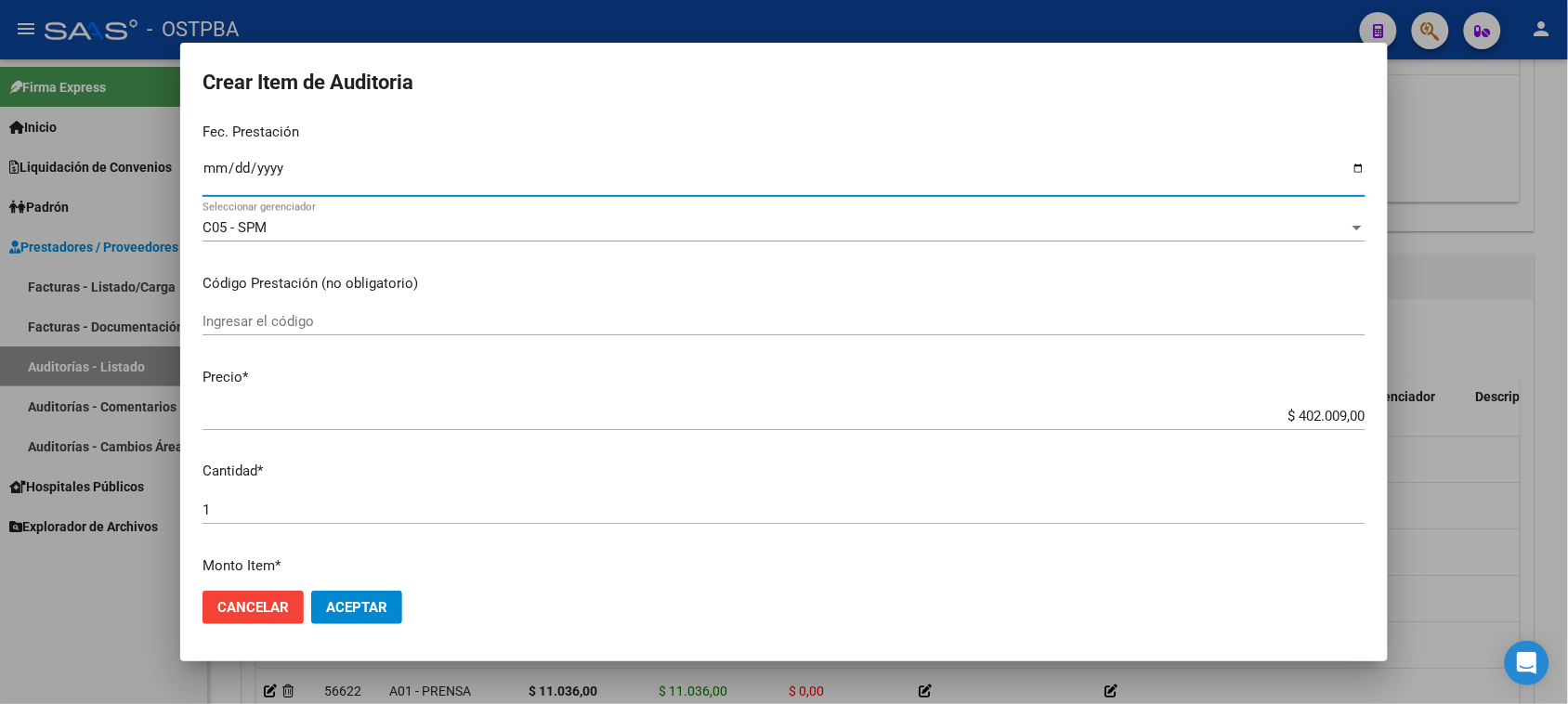
scroll to position [232, 0]
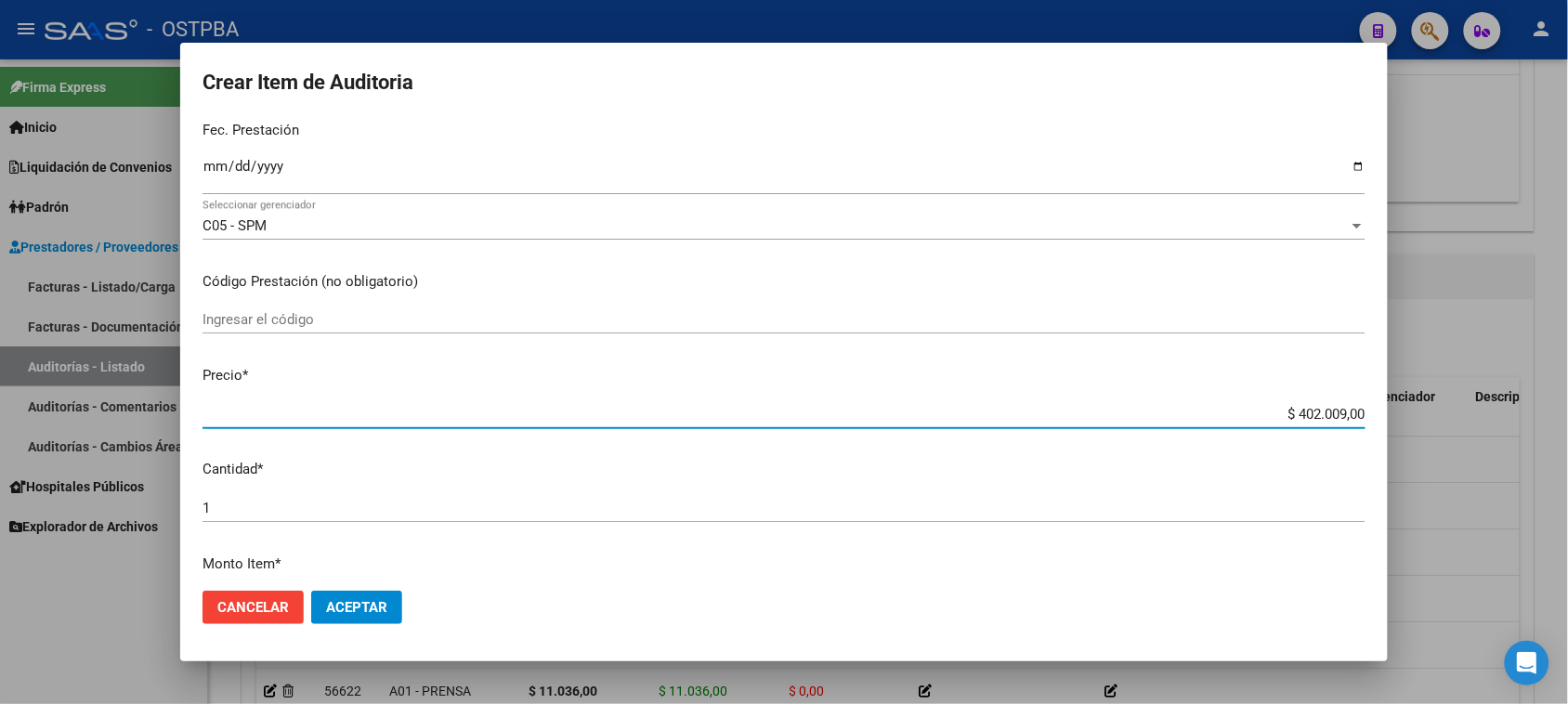
drag, startPoint x: 1280, startPoint y: 406, endPoint x: 1549, endPoint y: 409, distance: 269.0
click at [1549, 409] on div "Crear Item de Auditoria 26479536 Nro Documento 27264795368 CUIL Afiliado Activo…" at bounding box center [784, 352] width 1568 height 704
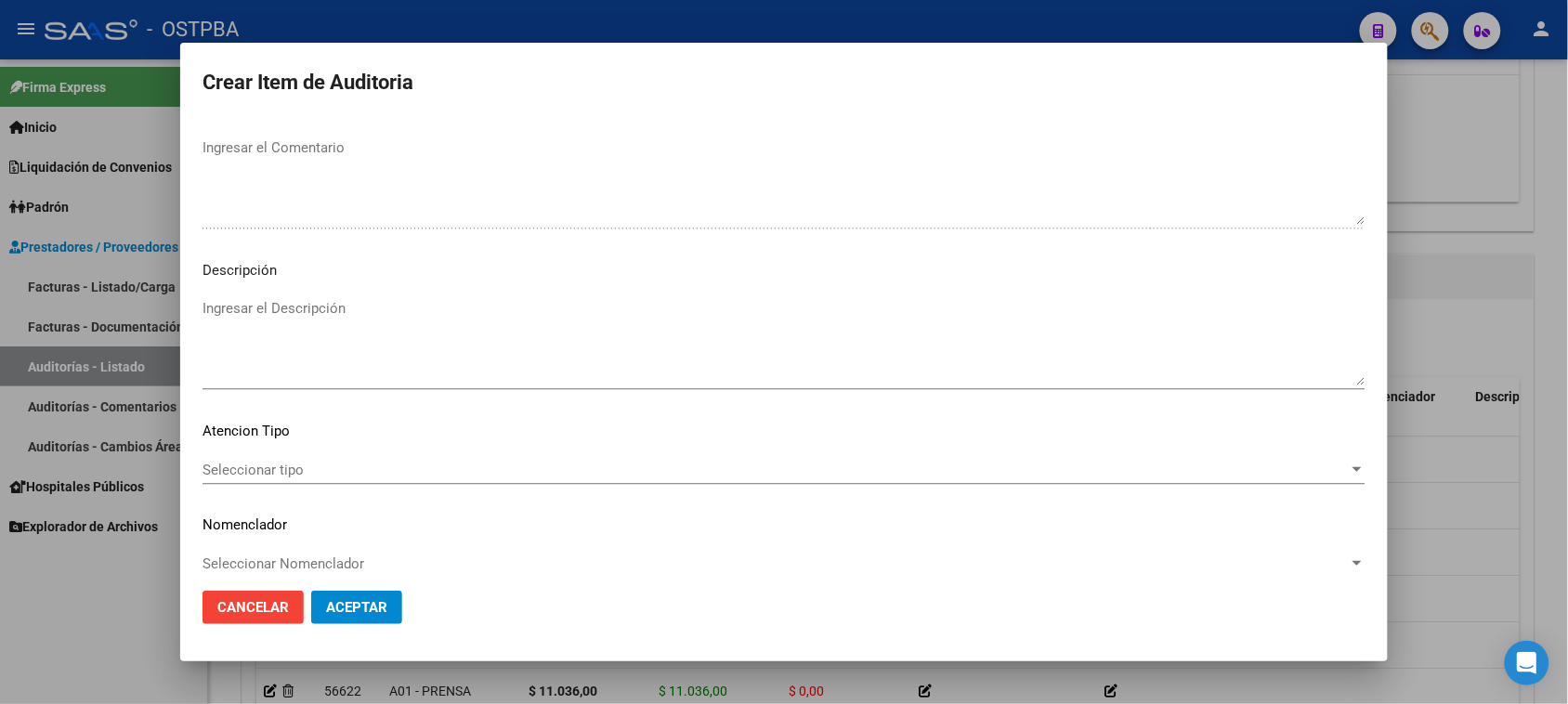
scroll to position [1212, 0]
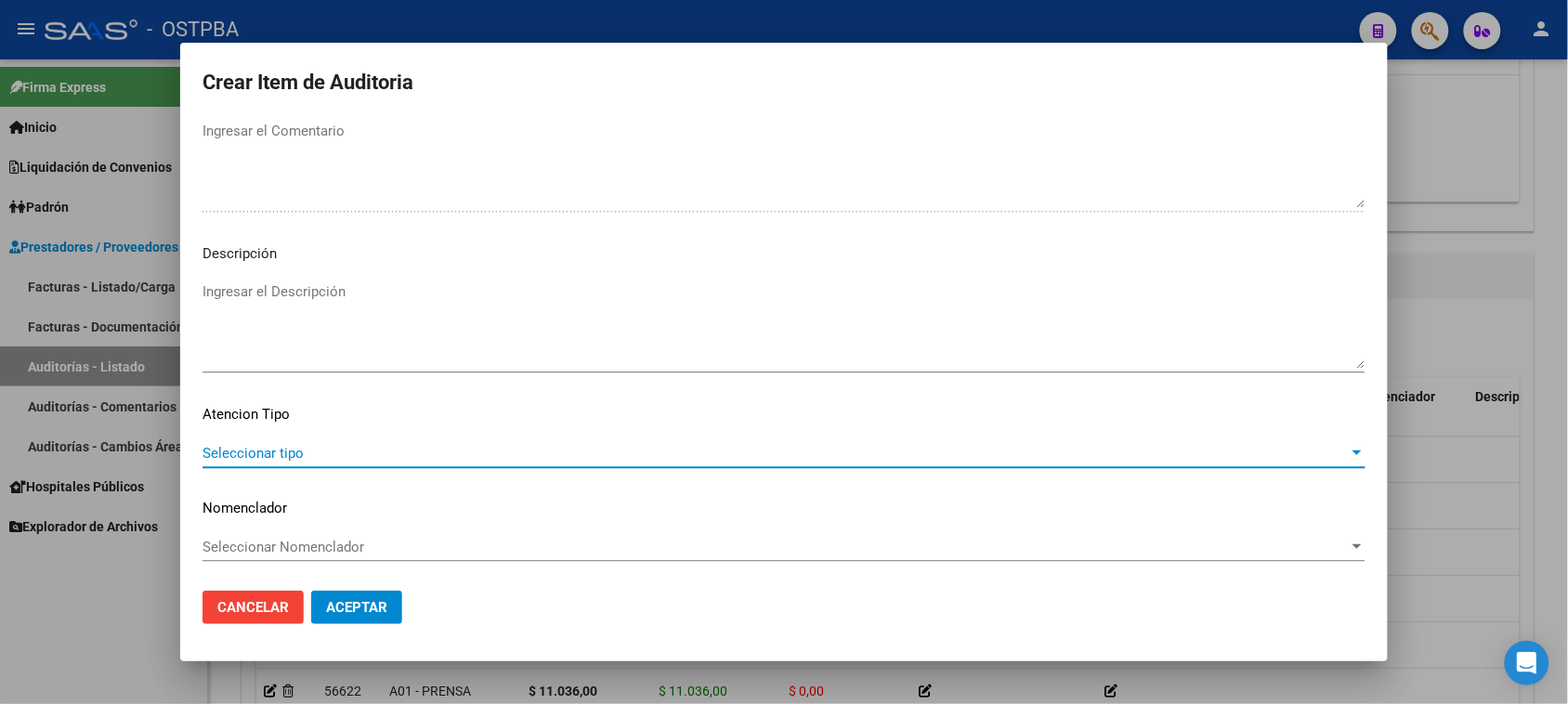
click at [244, 453] on span "Seleccionar tipo" at bounding box center [775, 453] width 1146 height 17
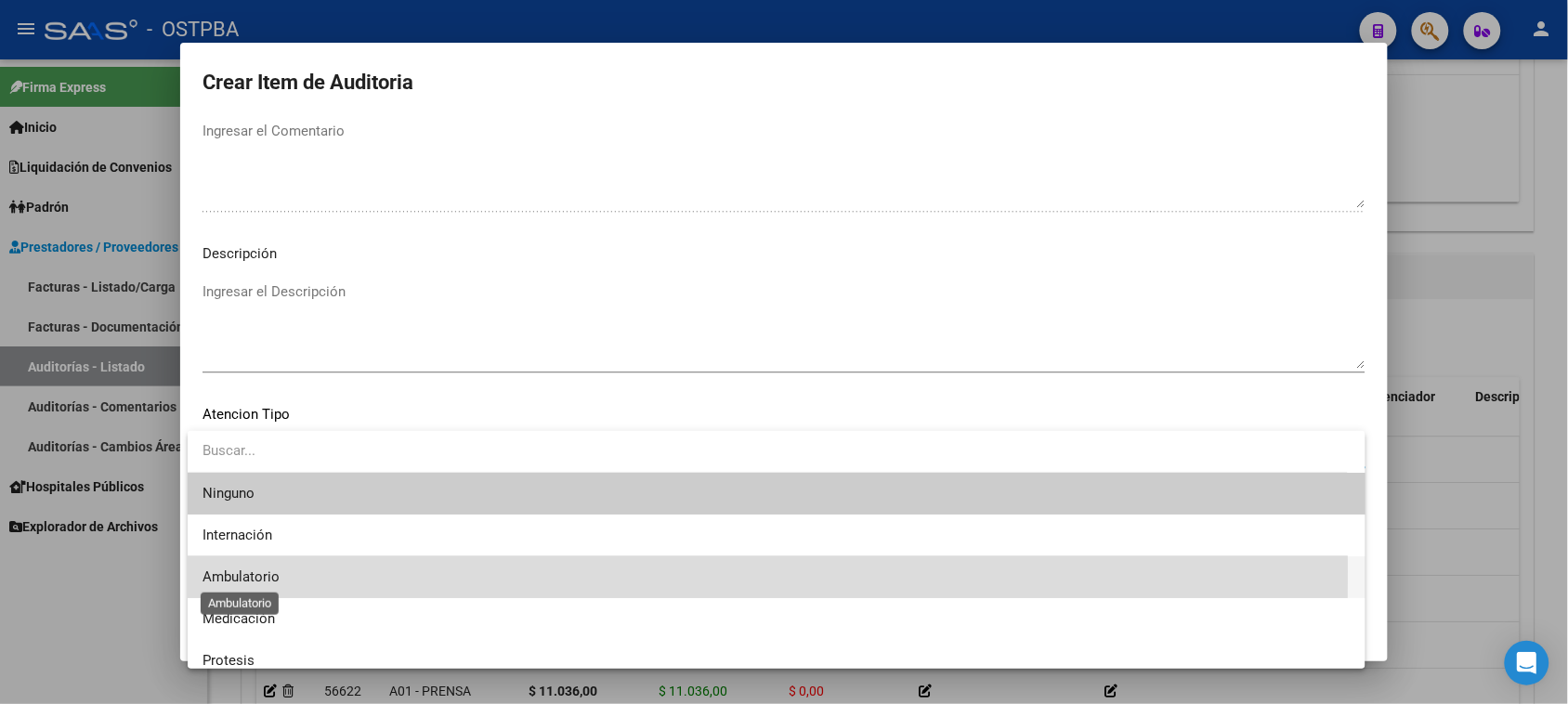
click at [252, 571] on span "Ambulatorio" at bounding box center [240, 577] width 77 height 17
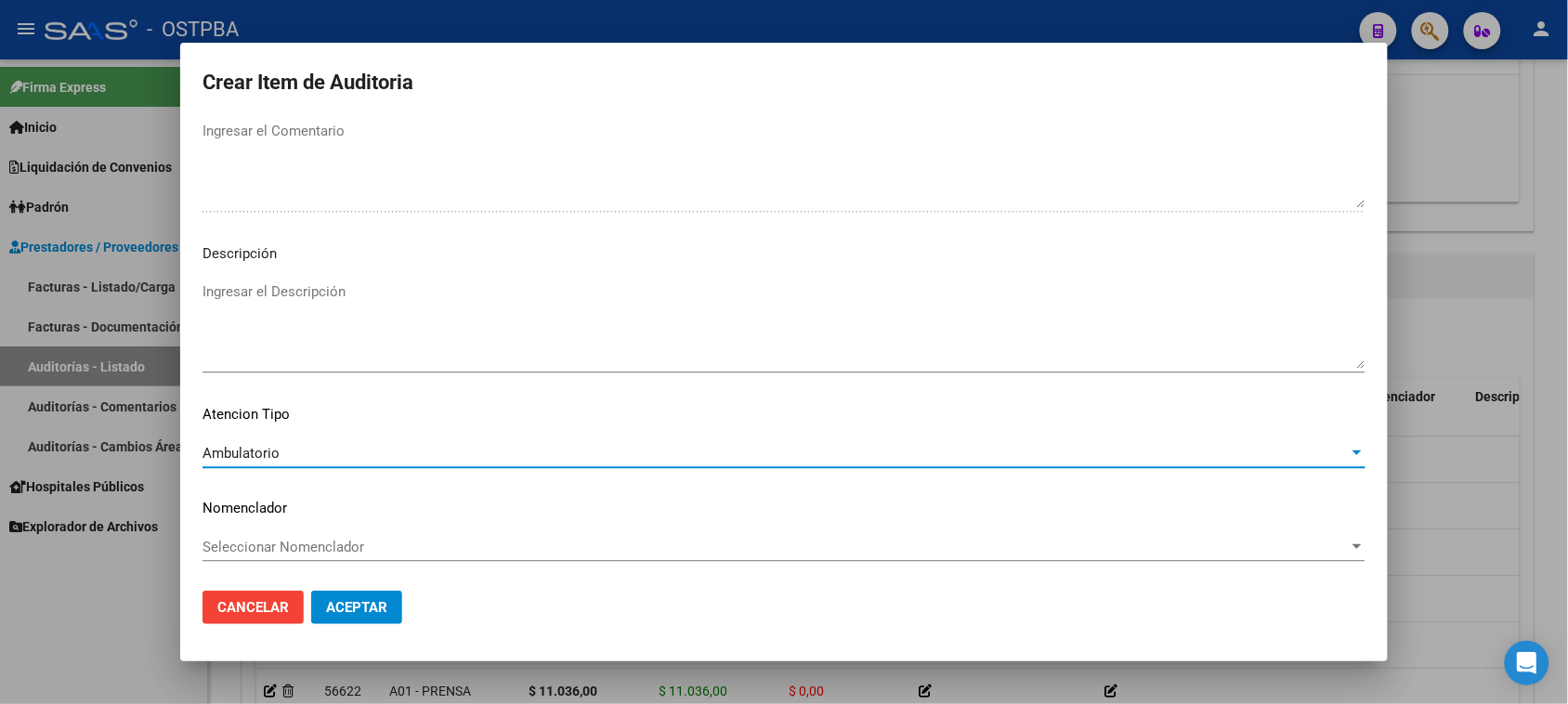
click at [354, 612] on span "Aceptar" at bounding box center [357, 608] width 61 height 17
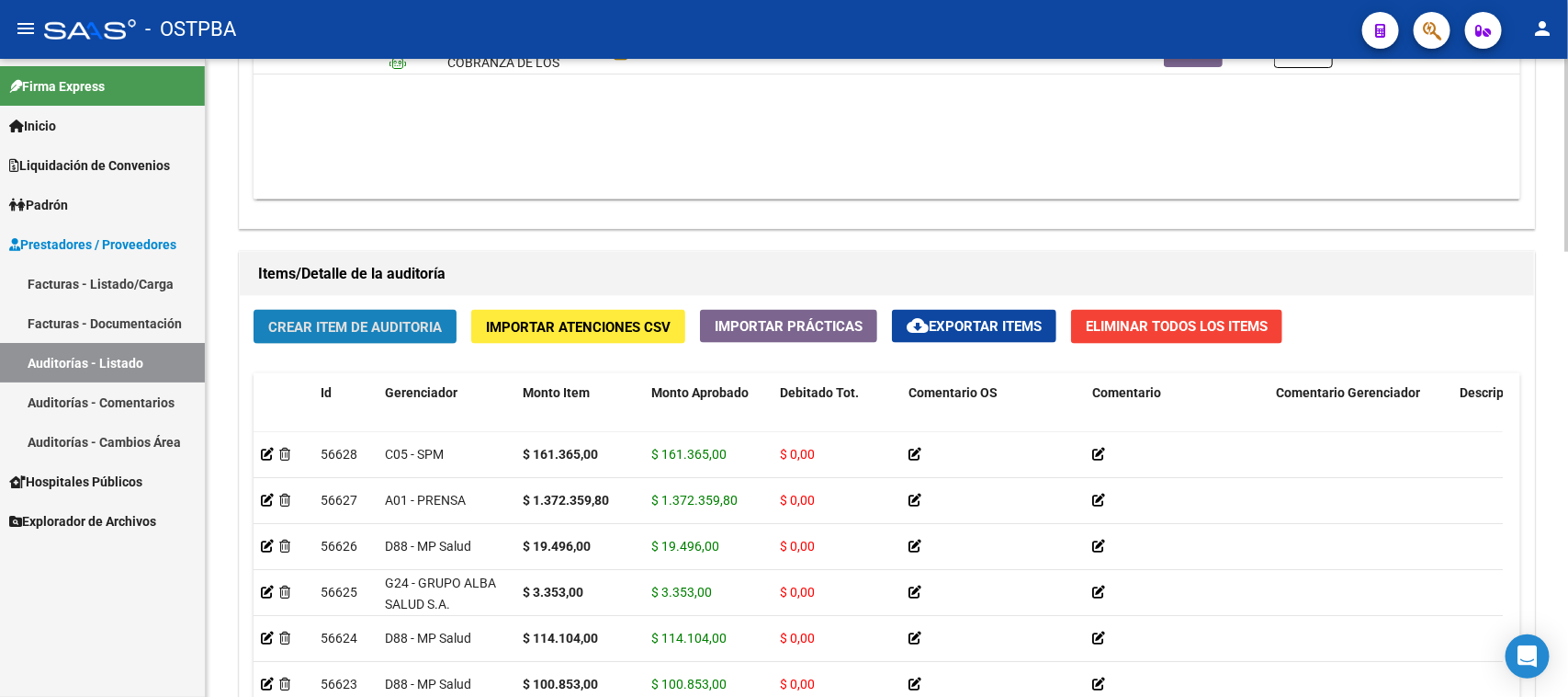
click at [328, 336] on button "Crear Item de Auditoria" at bounding box center [355, 327] width 203 height 34
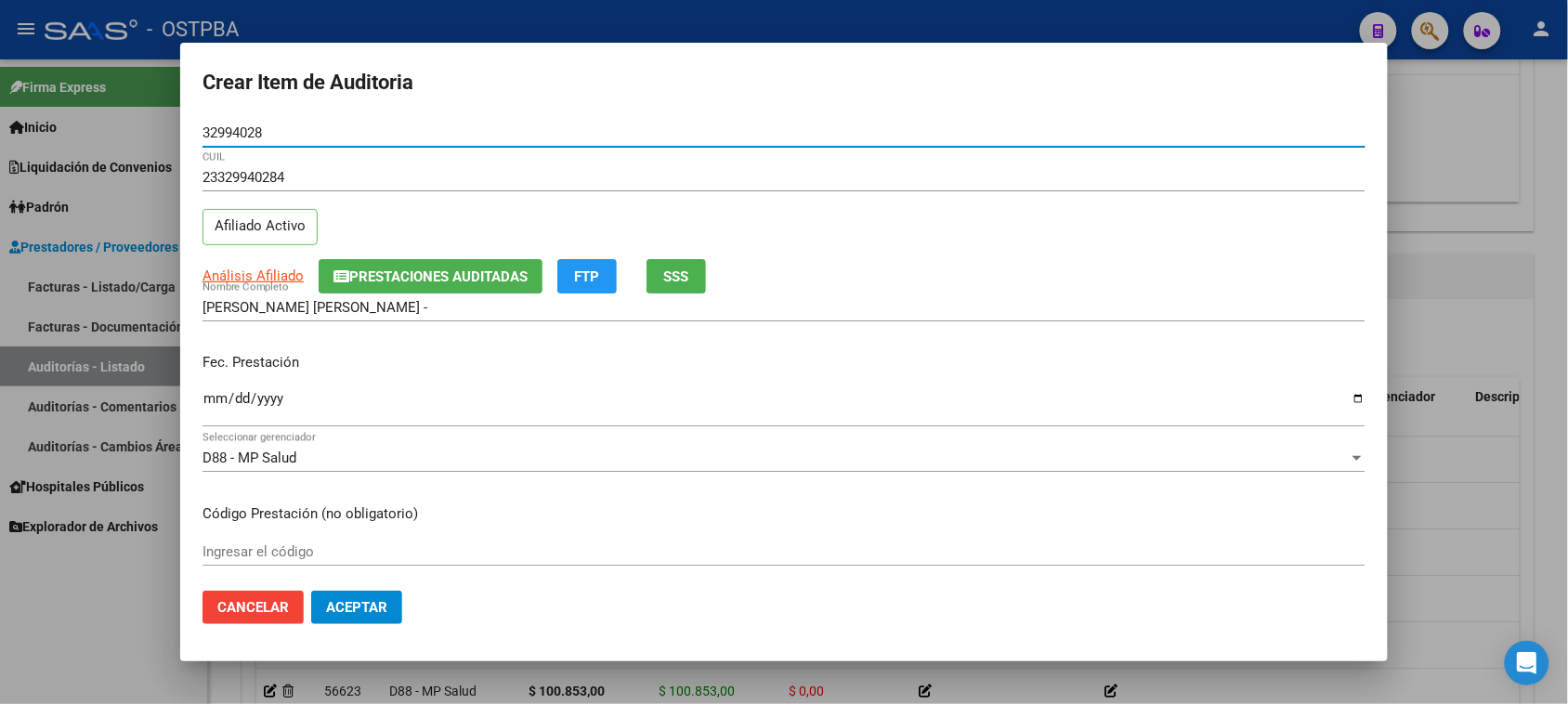
click at [207, 404] on input "Ingresar la fecha" at bounding box center [784, 405] width 1162 height 30
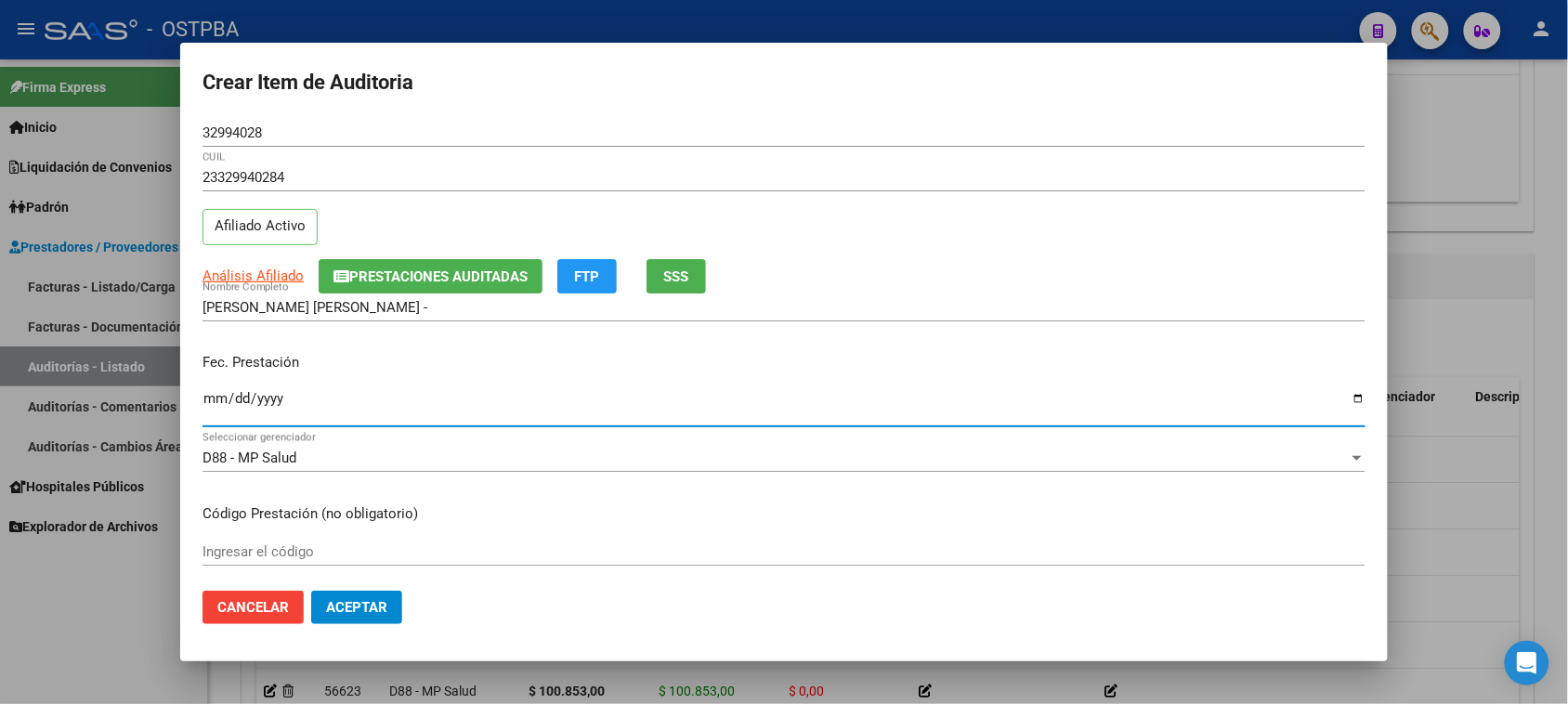
scroll to position [116, 0]
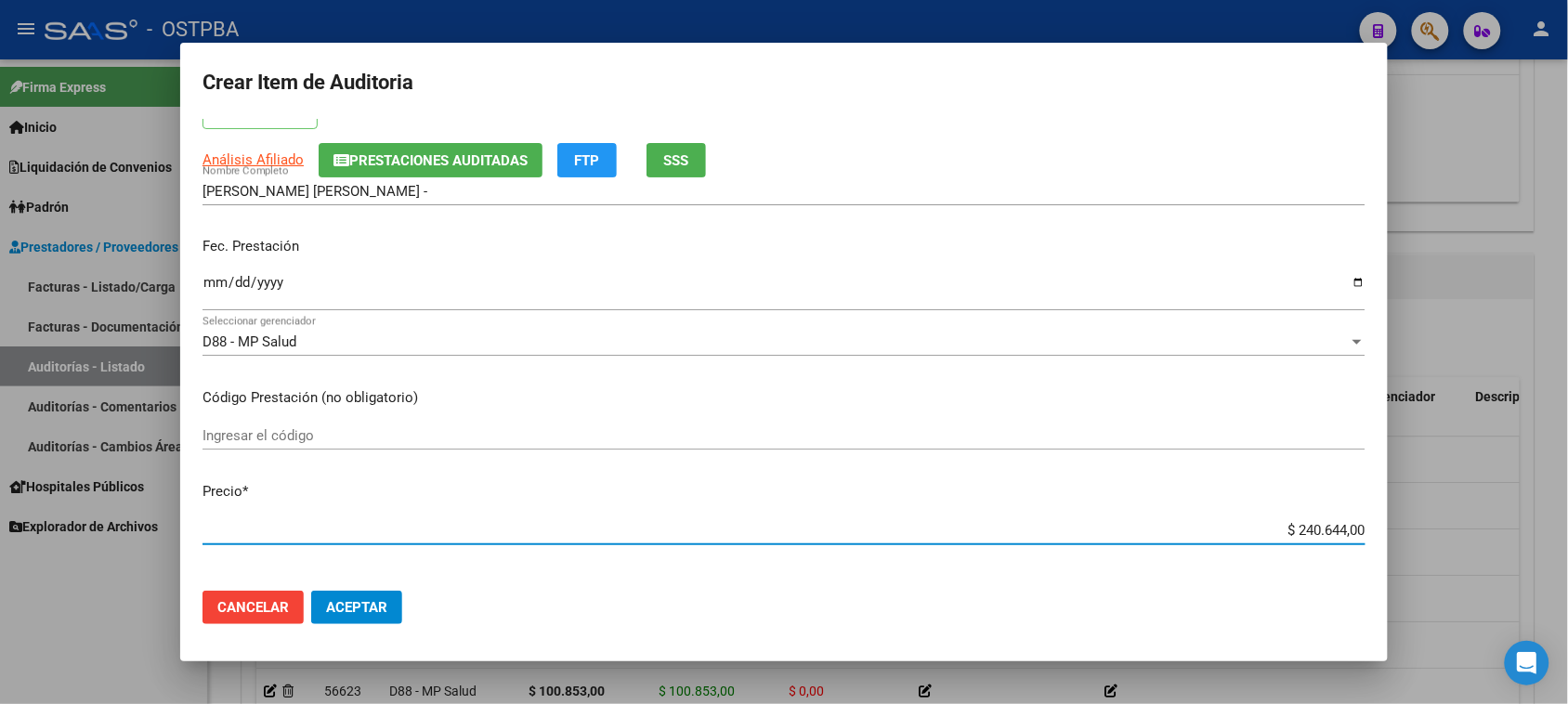
drag, startPoint x: 1285, startPoint y: 530, endPoint x: 1521, endPoint y: 532, distance: 236.0
click at [1521, 532] on div "Crear Item de Auditoria 32994028 Nro Documento 23329940284 CUIL Afiliado Activo…" at bounding box center [784, 352] width 1568 height 704
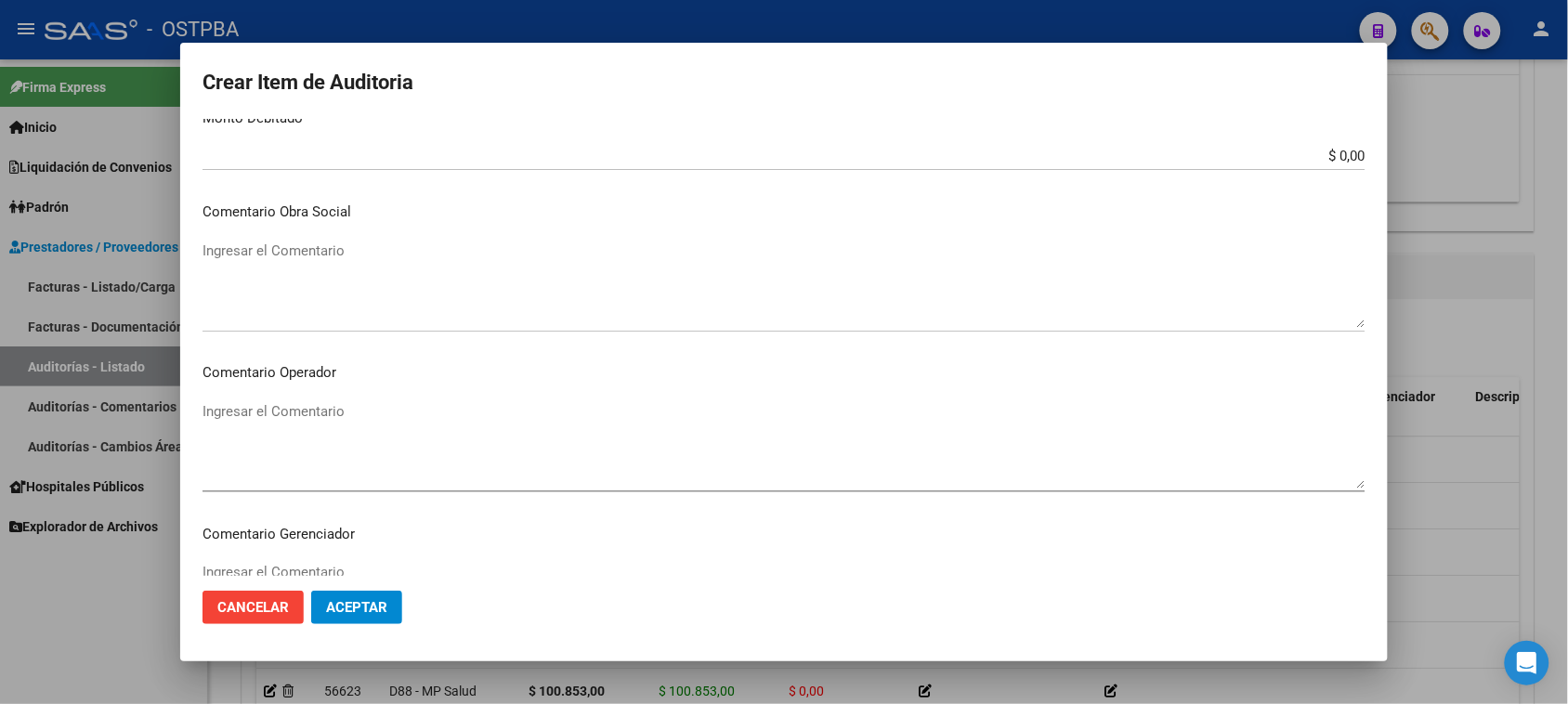
scroll to position [1212, 0]
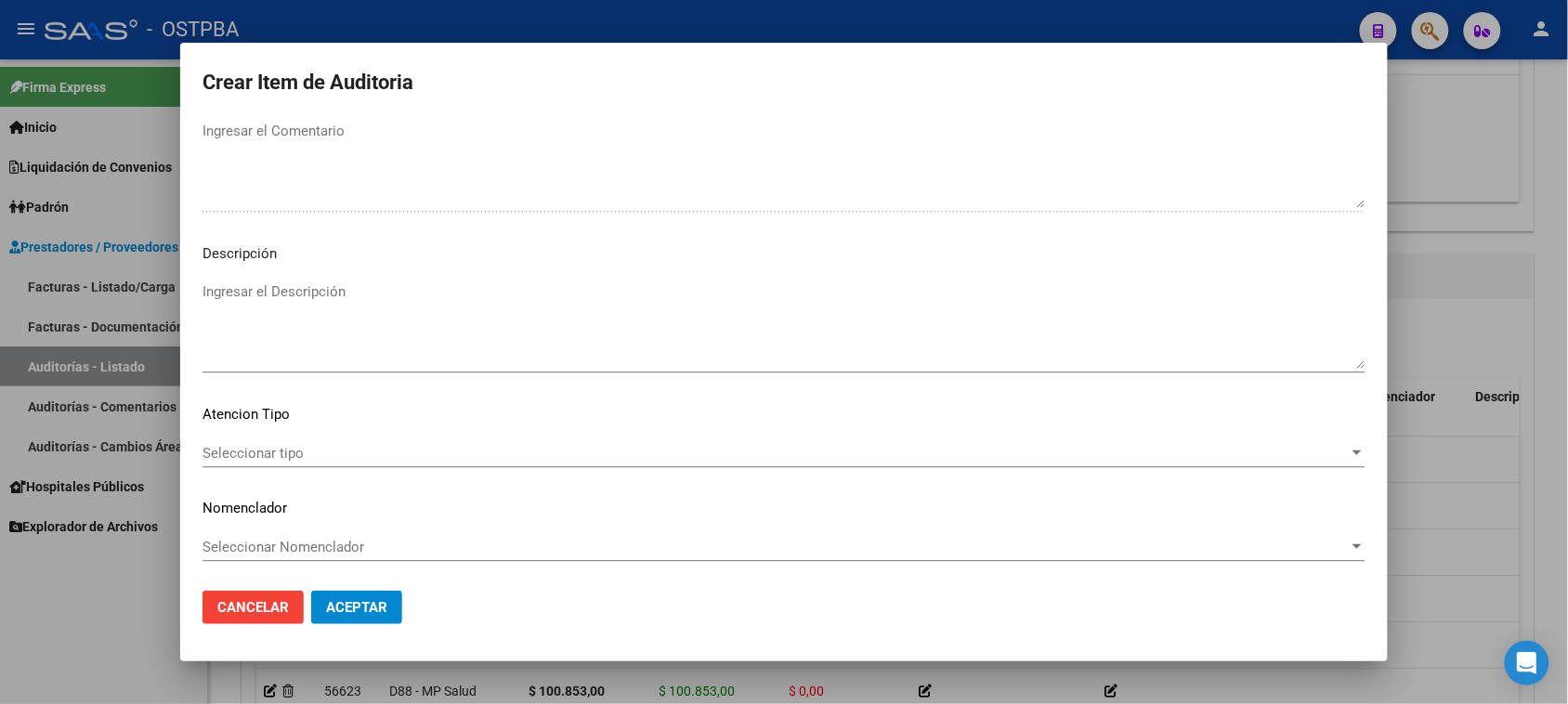
click at [337, 439] on div "Seleccionar tipo Seleccionar tipo" at bounding box center [784, 452] width 1162 height 28
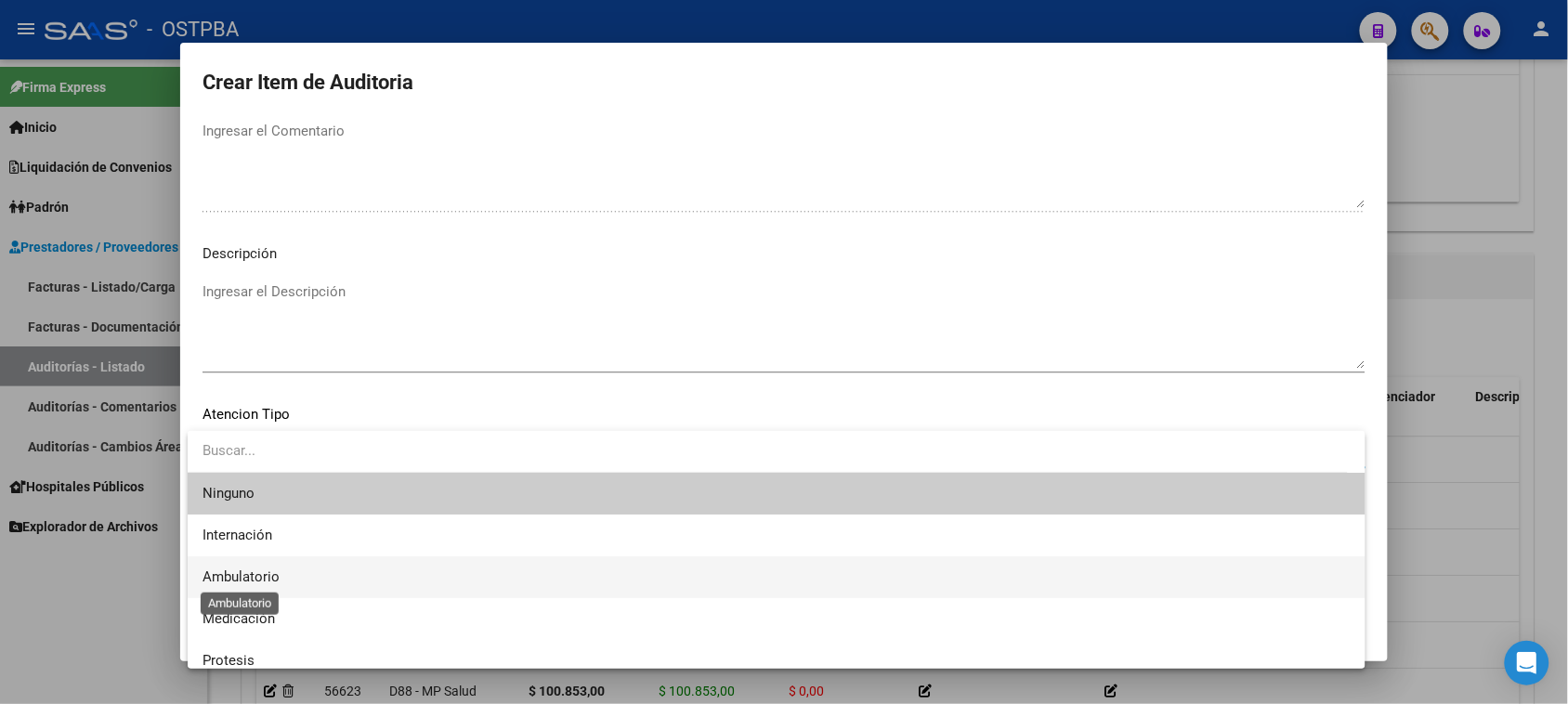
click at [251, 571] on span "Ambulatorio" at bounding box center [240, 577] width 77 height 17
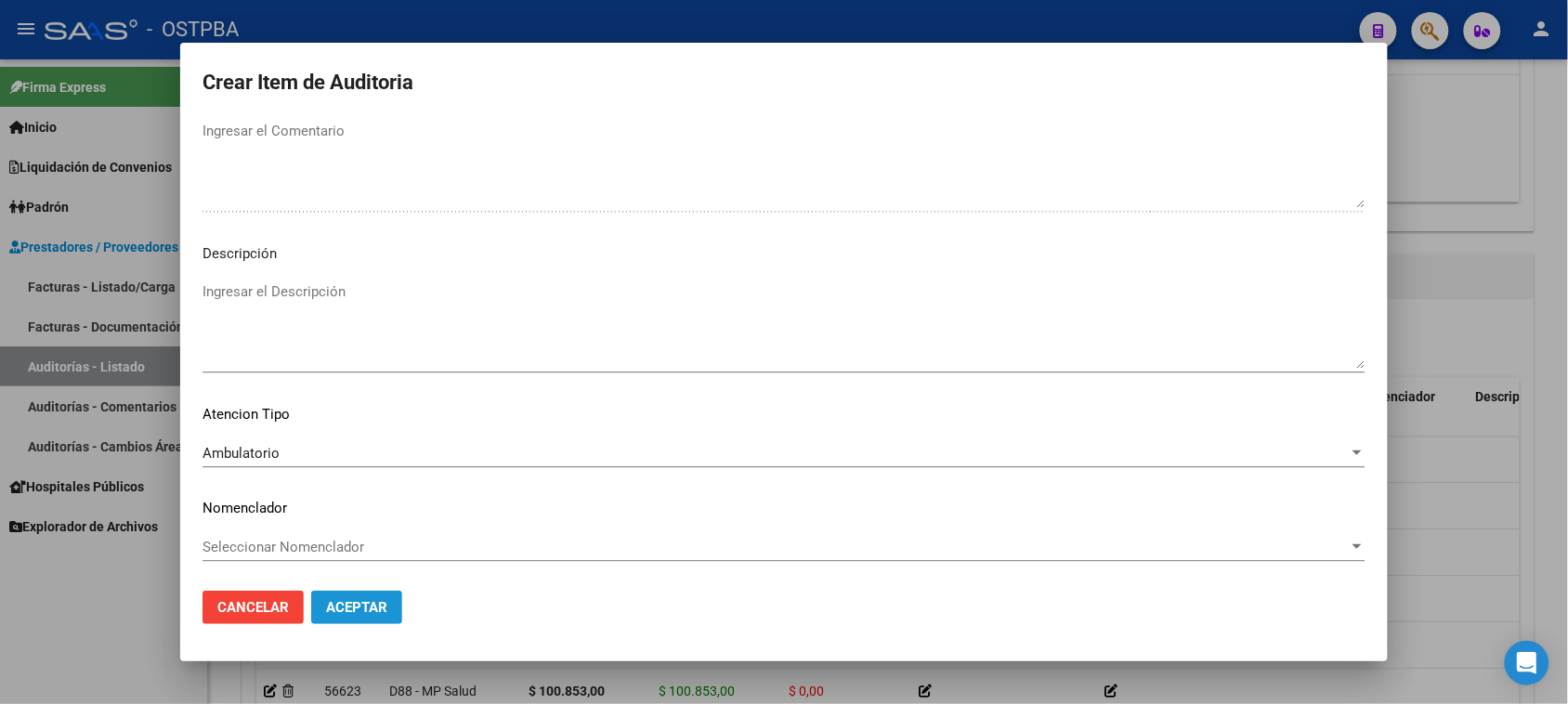
click at [351, 611] on span "Aceptar" at bounding box center [357, 608] width 61 height 17
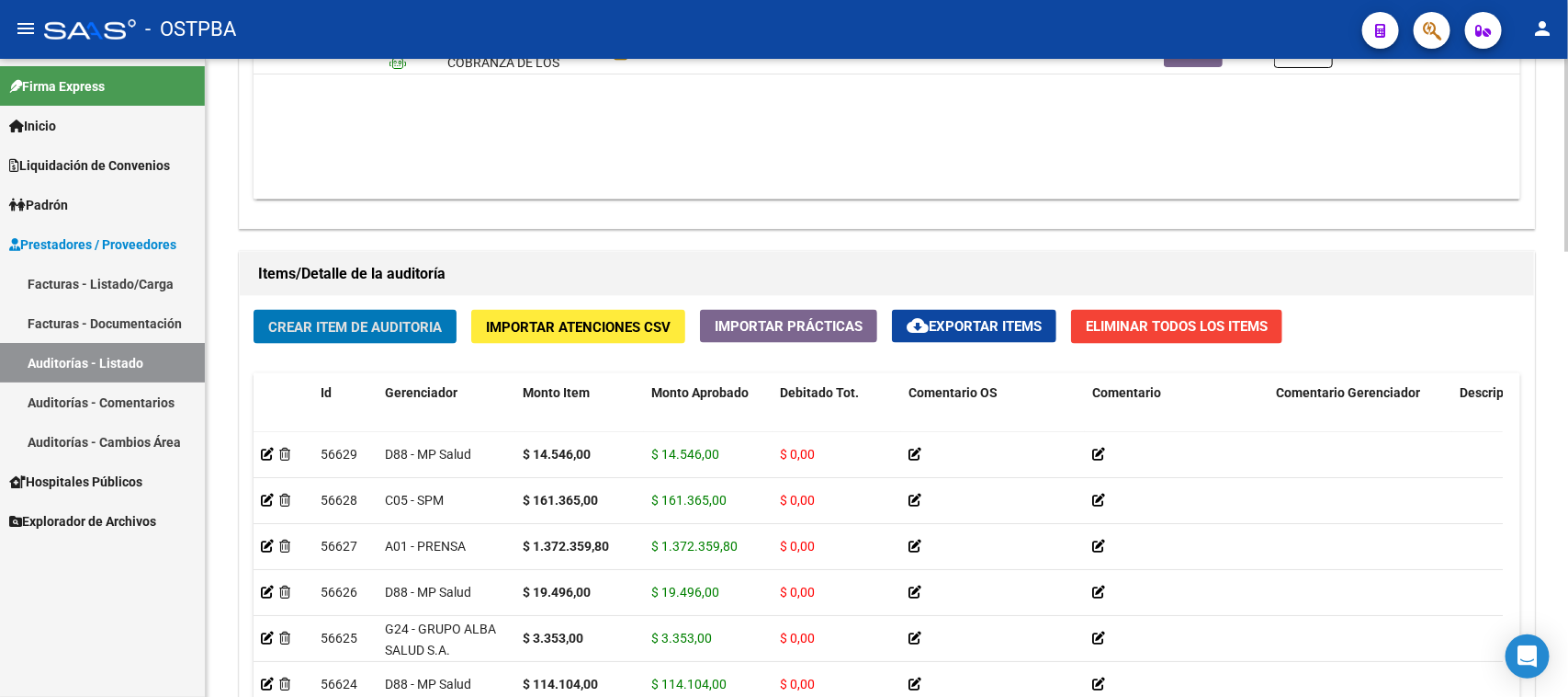
click at [305, 324] on span "Crear Item de Auditoria" at bounding box center [355, 328] width 174 height 17
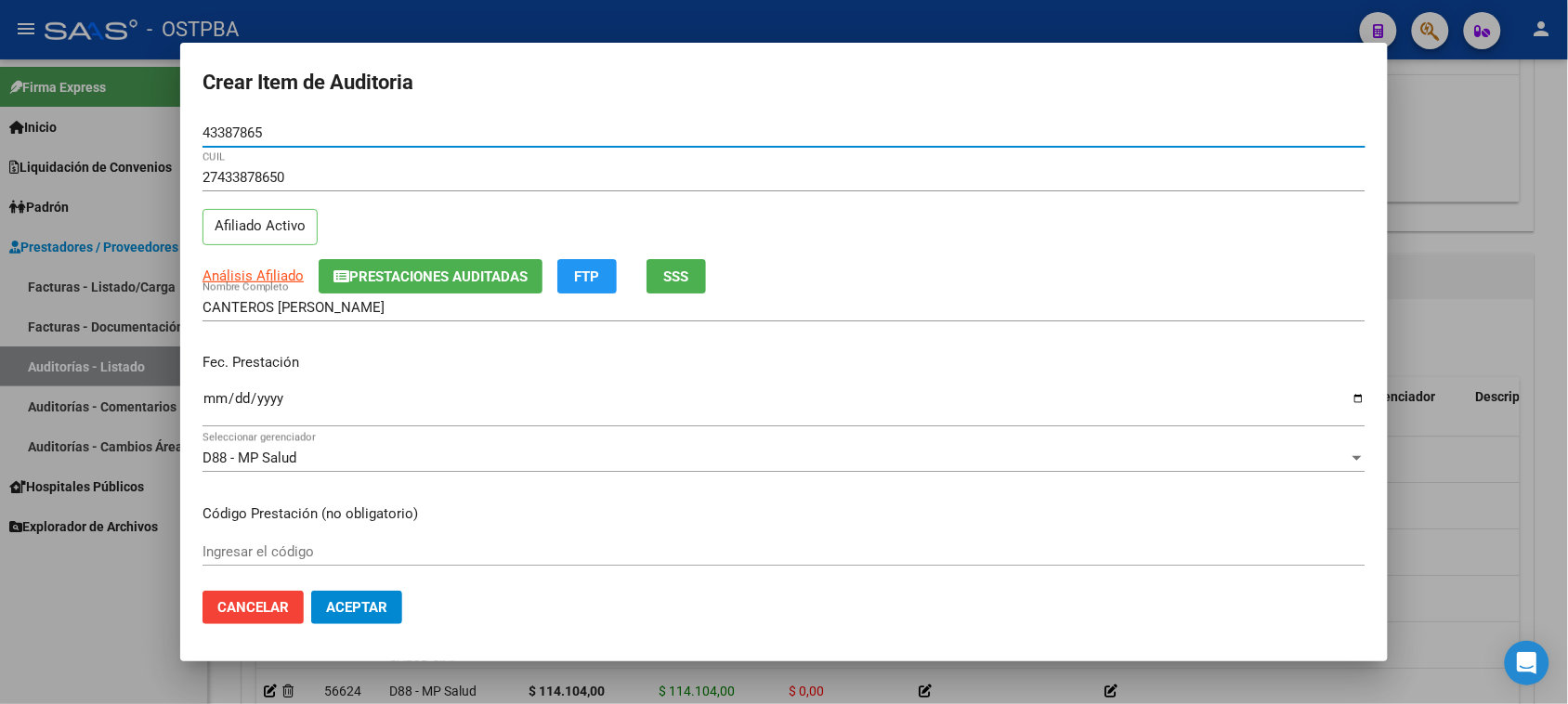
click at [214, 396] on input "Ingresar la fecha" at bounding box center [784, 405] width 1162 height 30
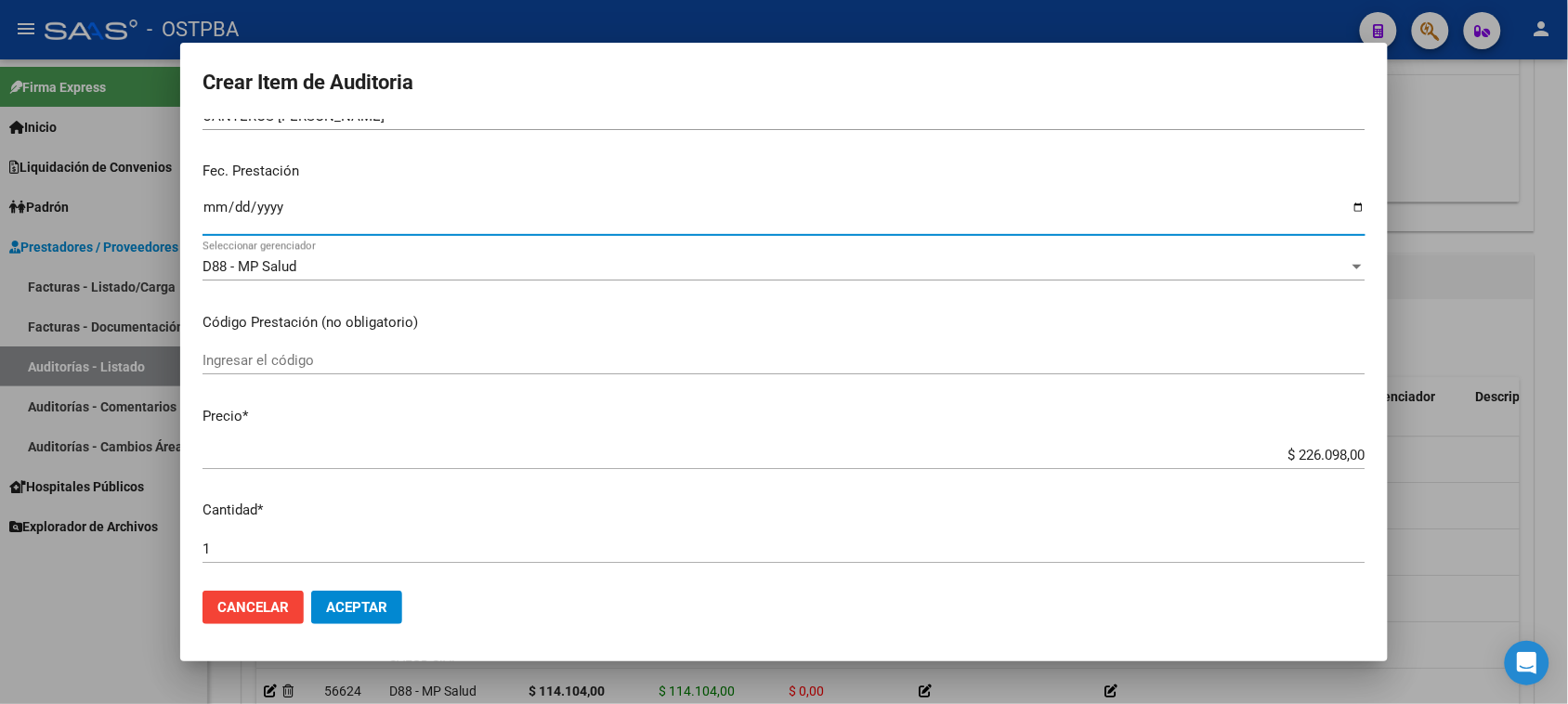
scroll to position [232, 0]
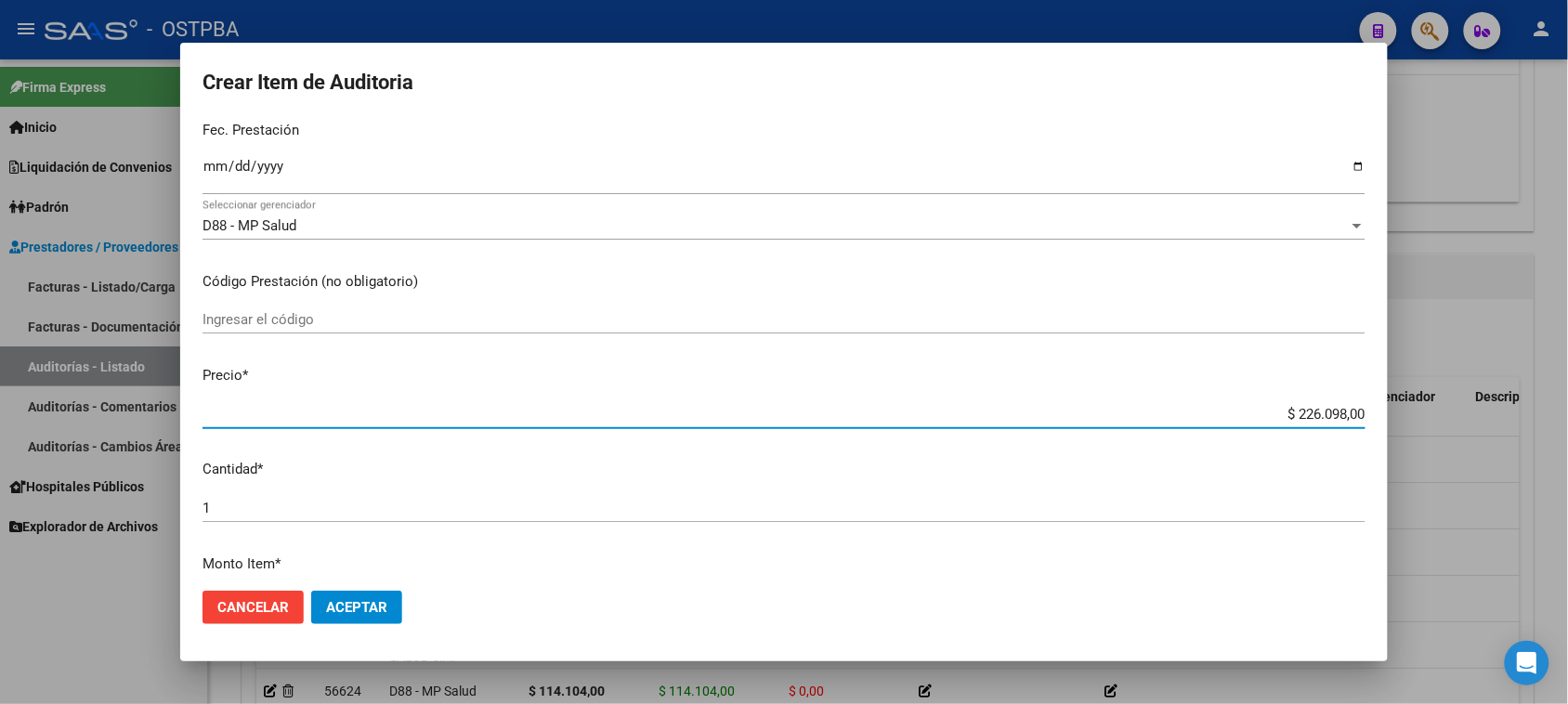
drag, startPoint x: 1285, startPoint y: 415, endPoint x: 1202, endPoint y: 657, distance: 255.8
click at [1568, 416] on html "menu - OSTPBA person Firma Express Inicio Calendario SSS Instructivos Contacto …" at bounding box center [784, 352] width 1568 height 704
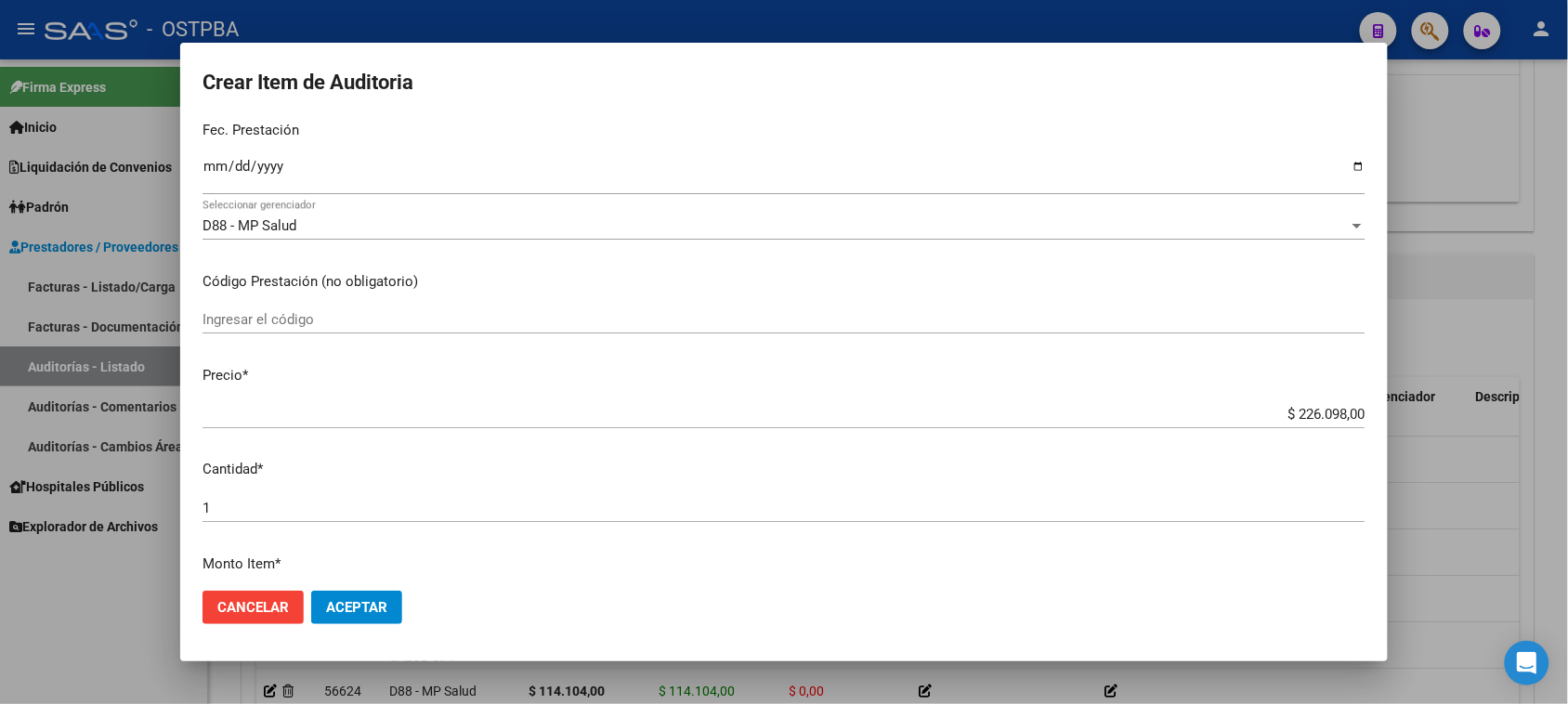
drag, startPoint x: 735, startPoint y: 565, endPoint x: 750, endPoint y: 554, distance: 18.6
click at [735, 565] on p "Monto Item *" at bounding box center [784, 564] width 1162 height 21
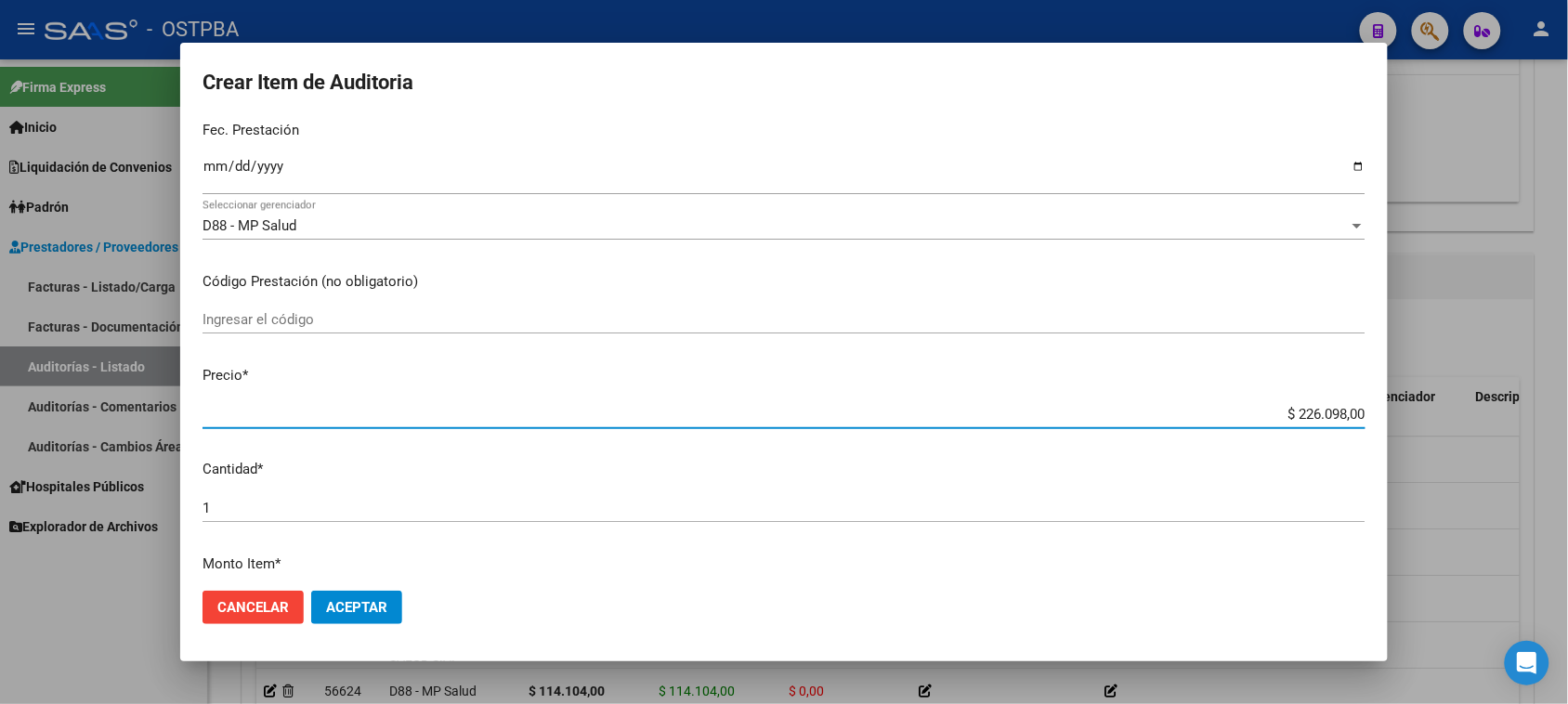
drag, startPoint x: 1279, startPoint y: 410, endPoint x: 1584, endPoint y: 410, distance: 305.0
click at [1568, 410] on html "menu - OSTPBA person Firma Express Inicio Calendario SSS Instructivos Contacto …" at bounding box center [784, 352] width 1568 height 704
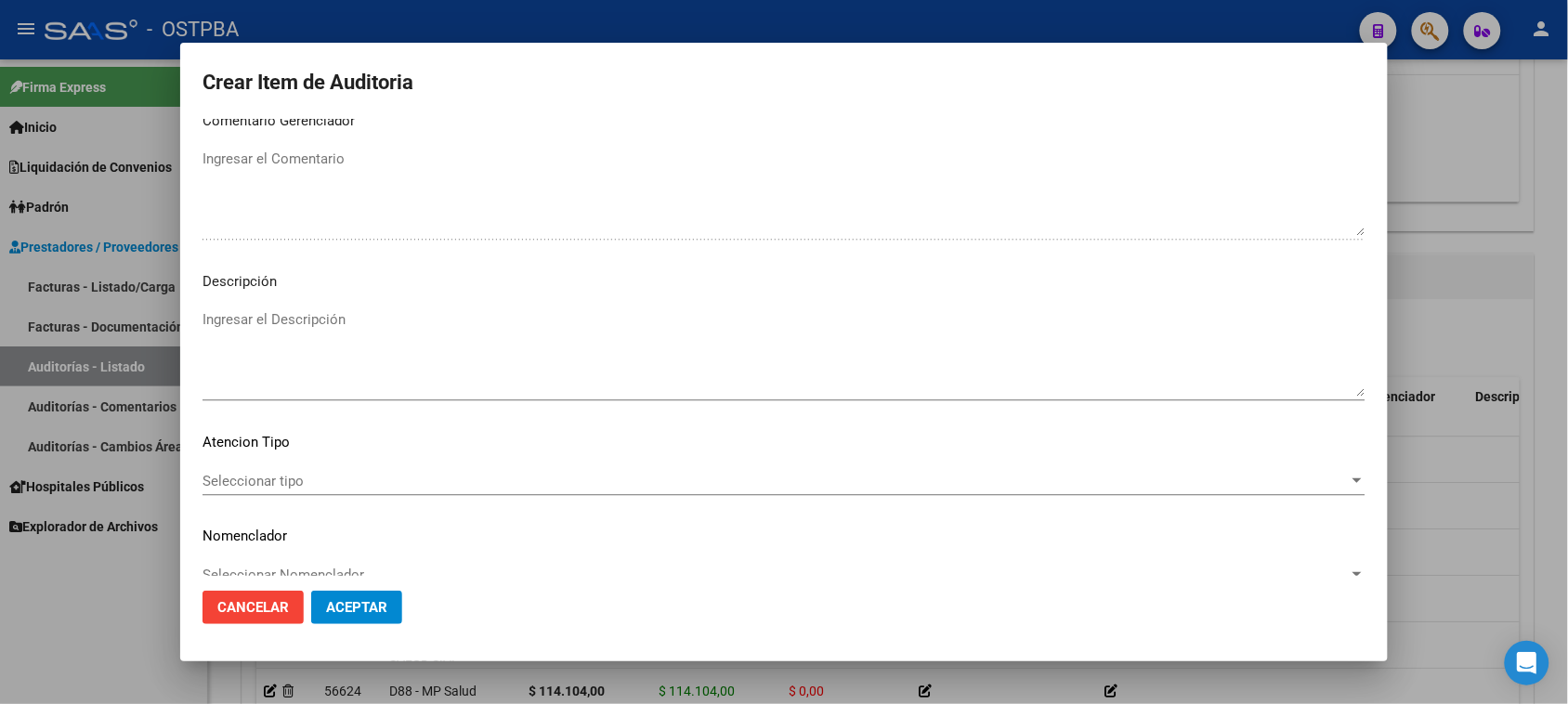
scroll to position [1212, 0]
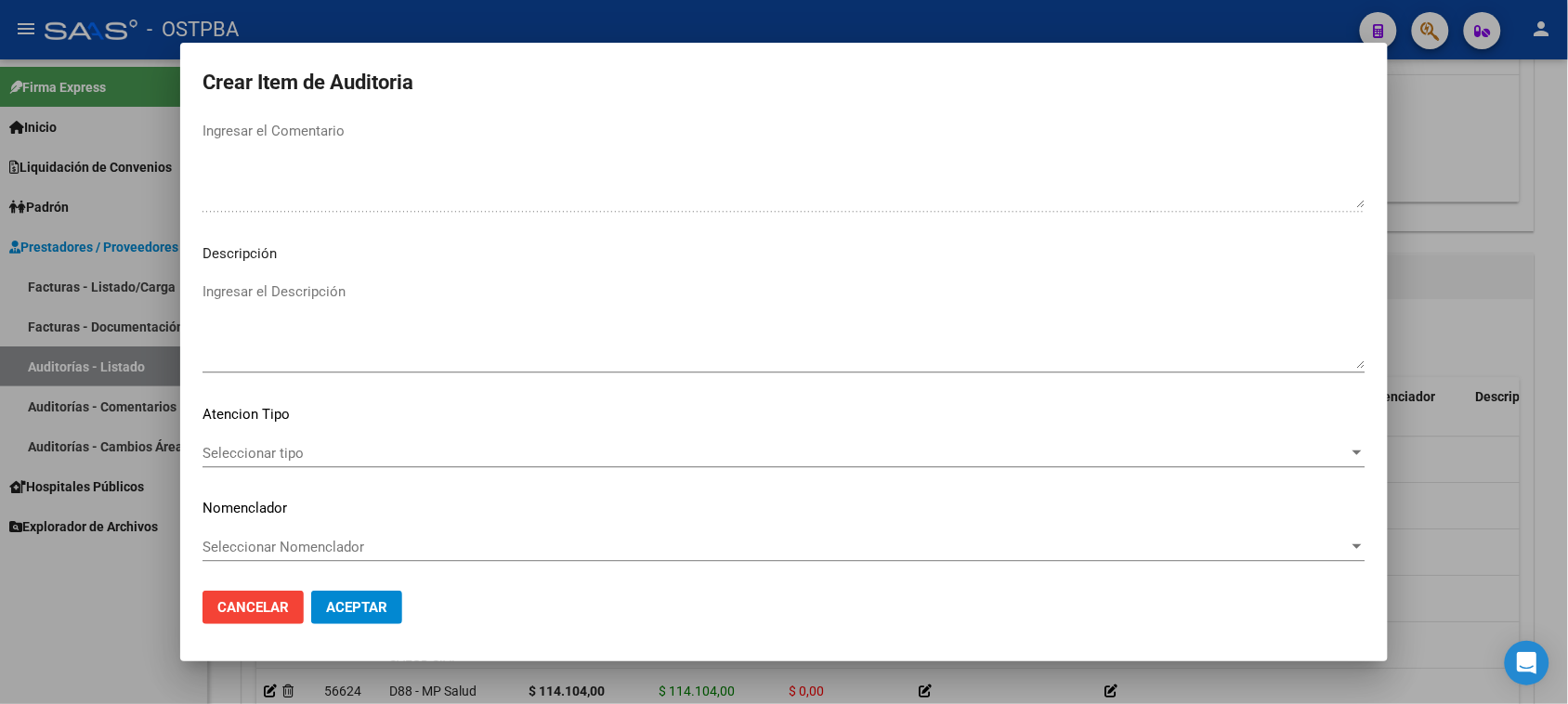
click at [261, 452] on span "Seleccionar tipo" at bounding box center [775, 453] width 1146 height 17
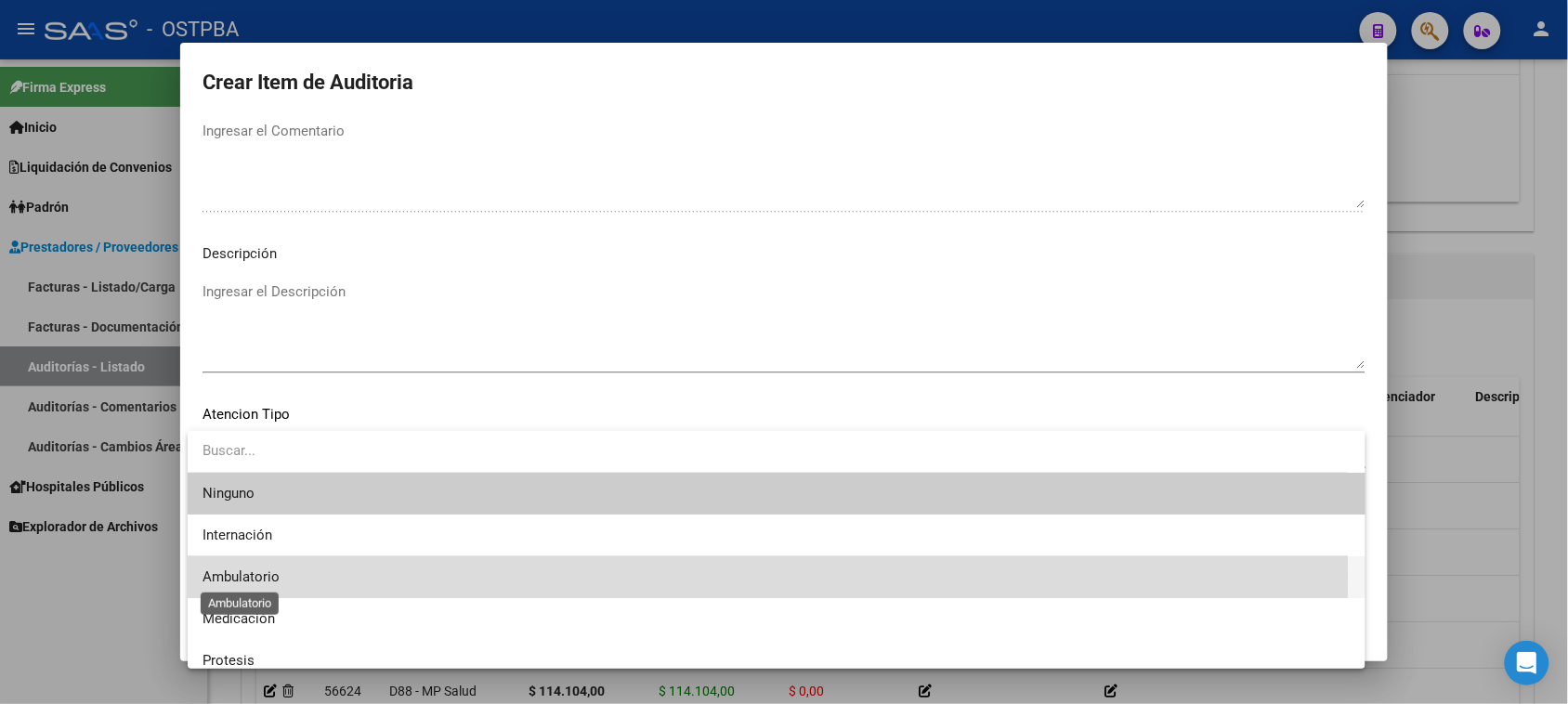
click at [251, 577] on span "Ambulatorio" at bounding box center [240, 577] width 77 height 17
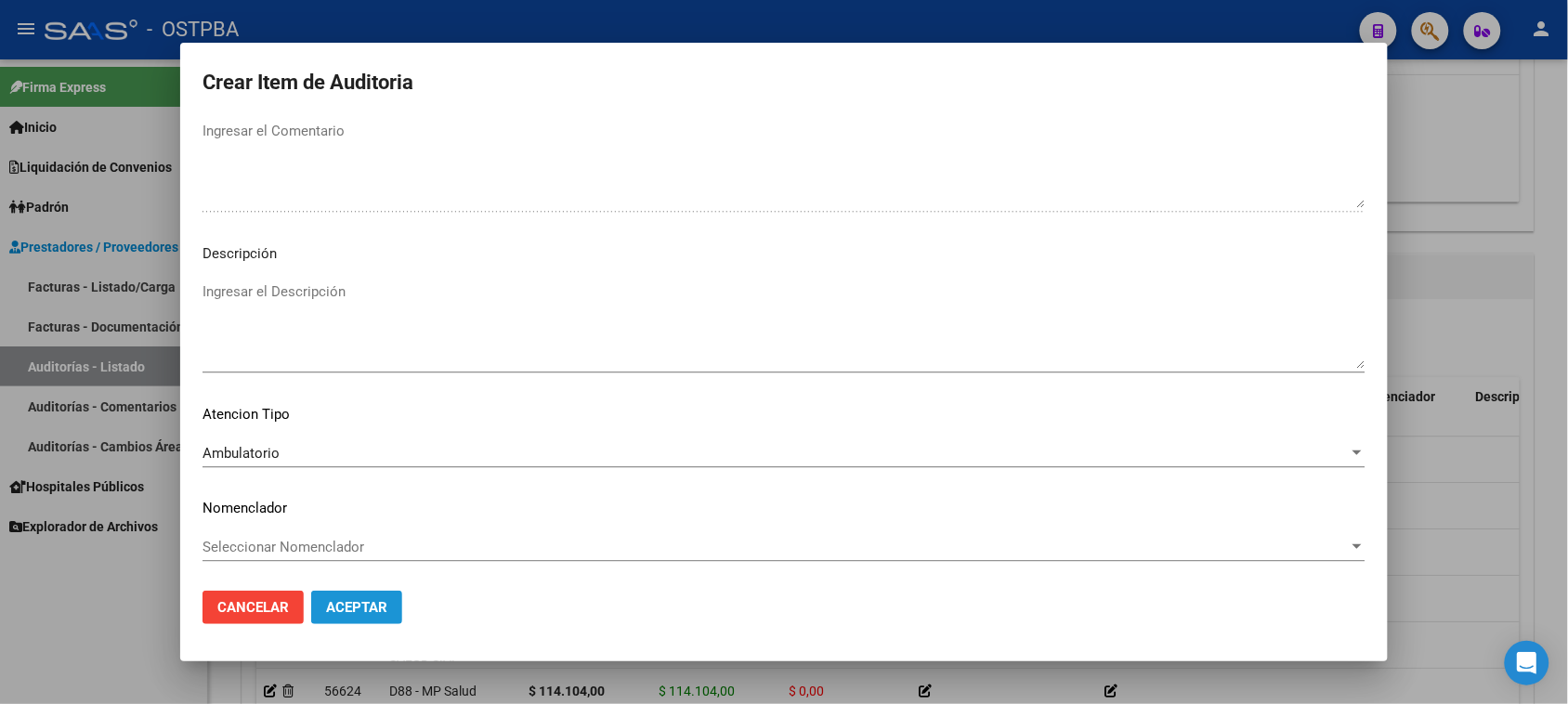
click at [329, 611] on span "Aceptar" at bounding box center [357, 608] width 61 height 17
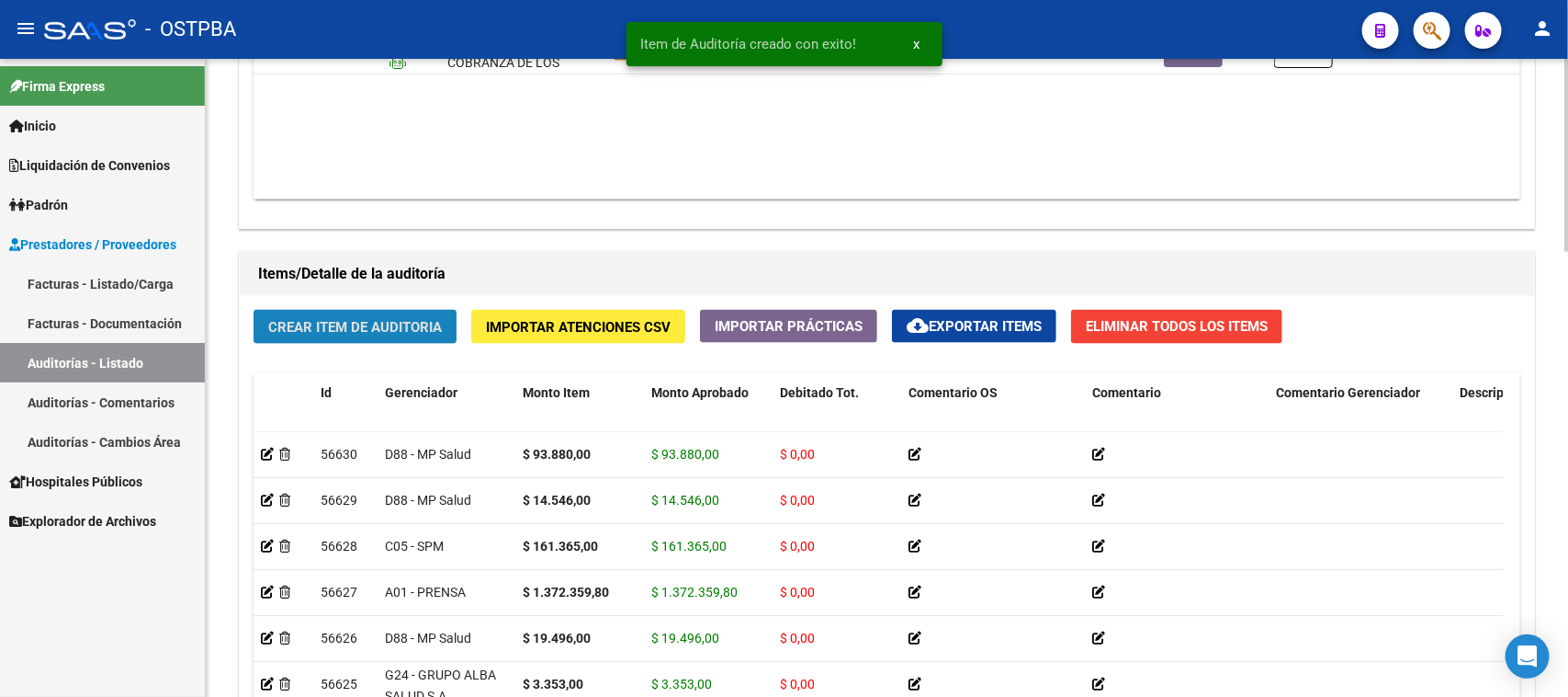
click at [383, 324] on span "Crear Item de Auditoria" at bounding box center [355, 328] width 174 height 17
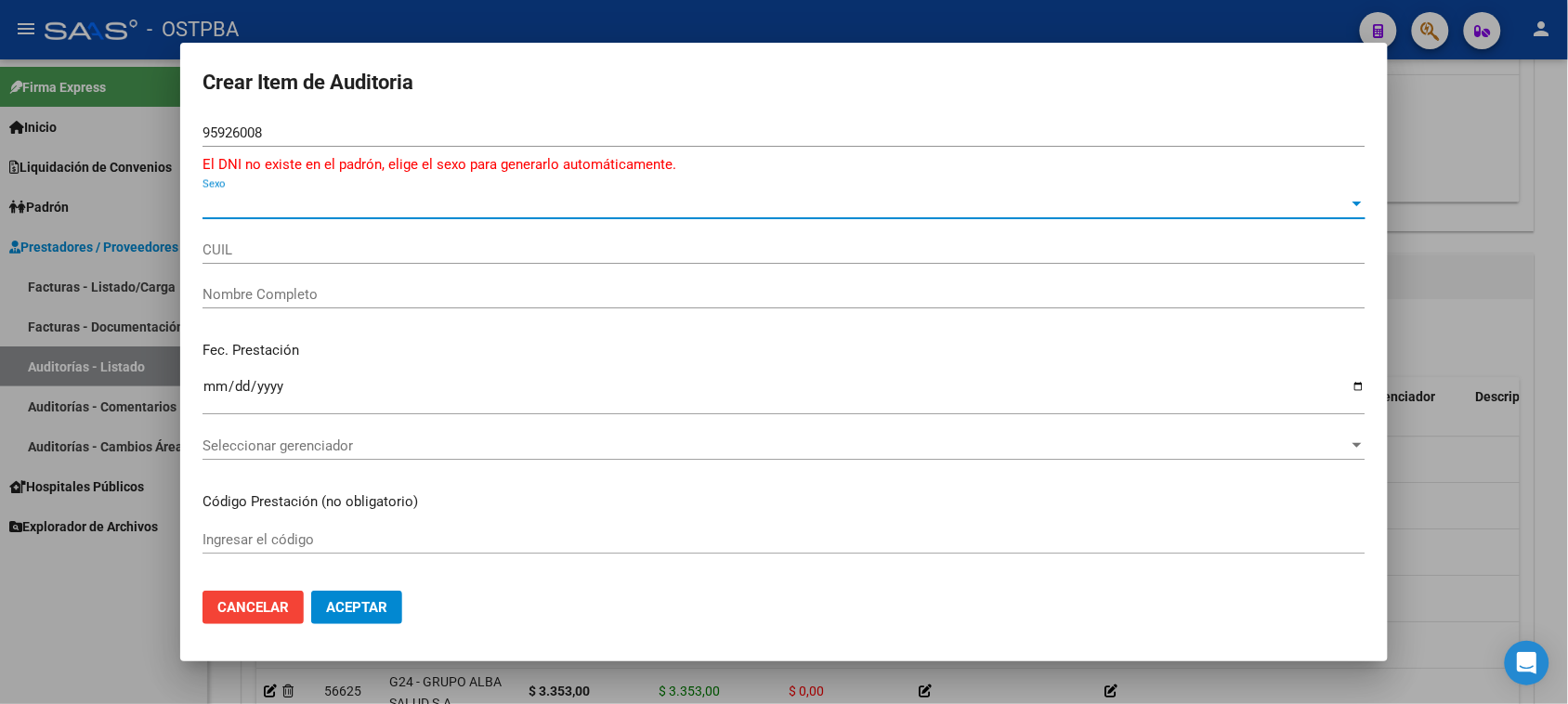
click at [257, 209] on span "Sexo" at bounding box center [775, 204] width 1146 height 17
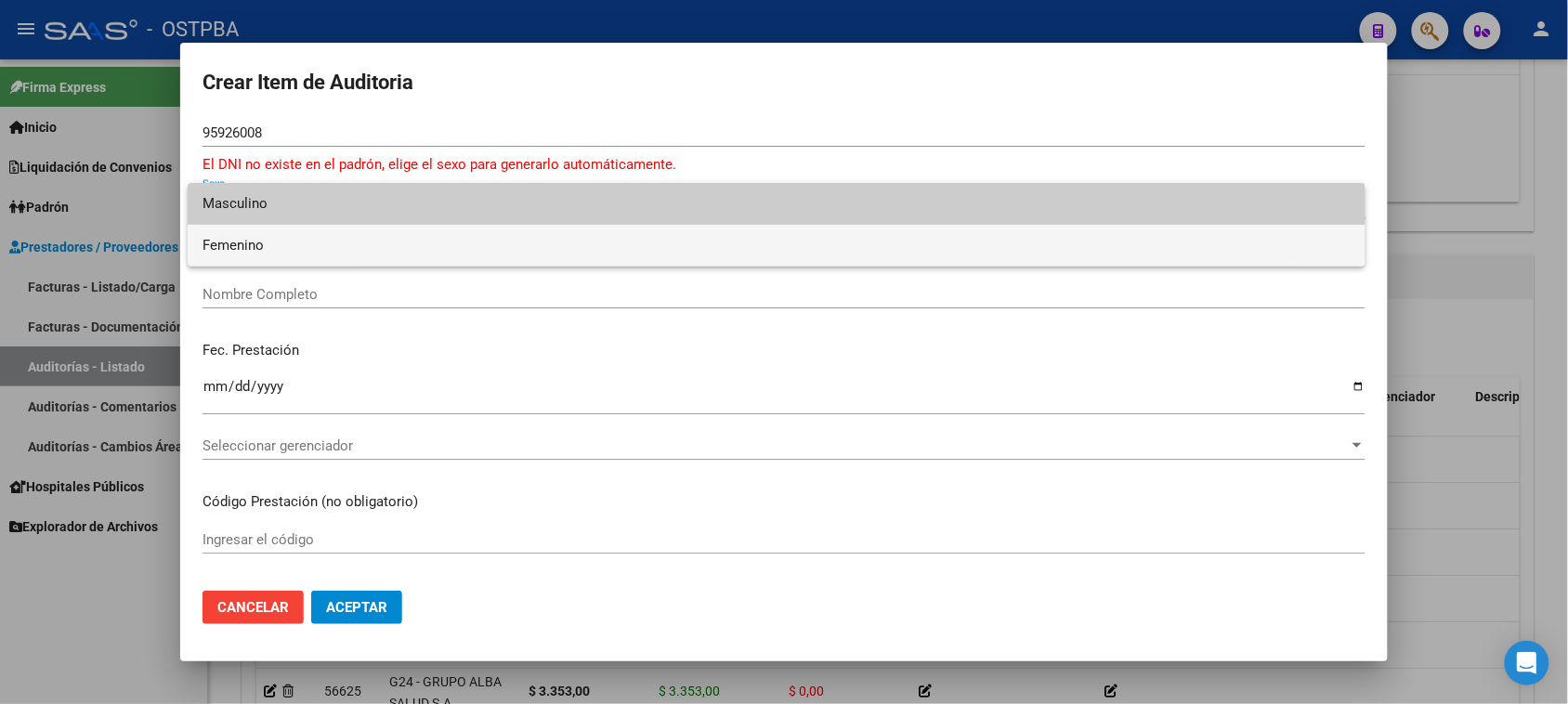
click at [225, 252] on span "Femenino" at bounding box center [776, 246] width 1148 height 42
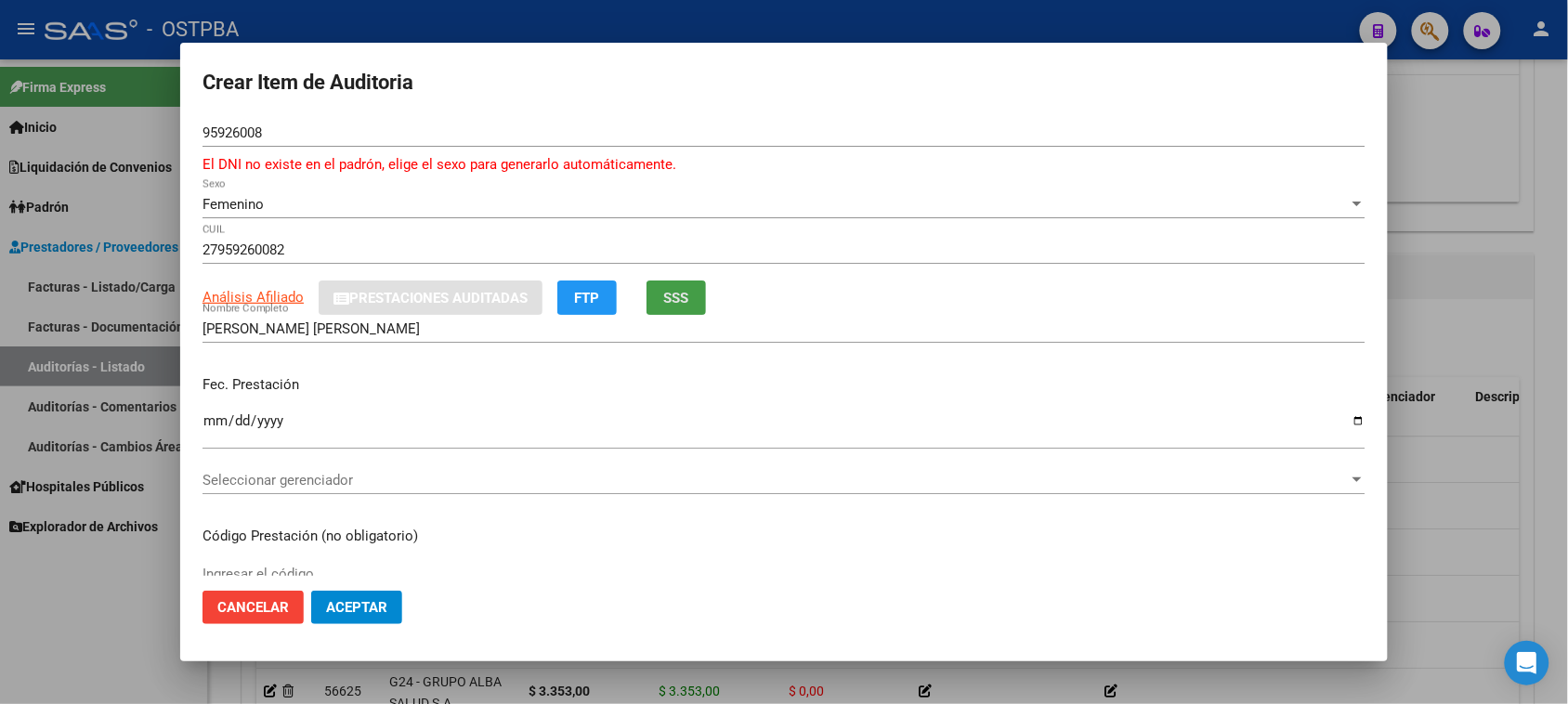
click at [676, 299] on span "SSS" at bounding box center [677, 299] width 25 height 17
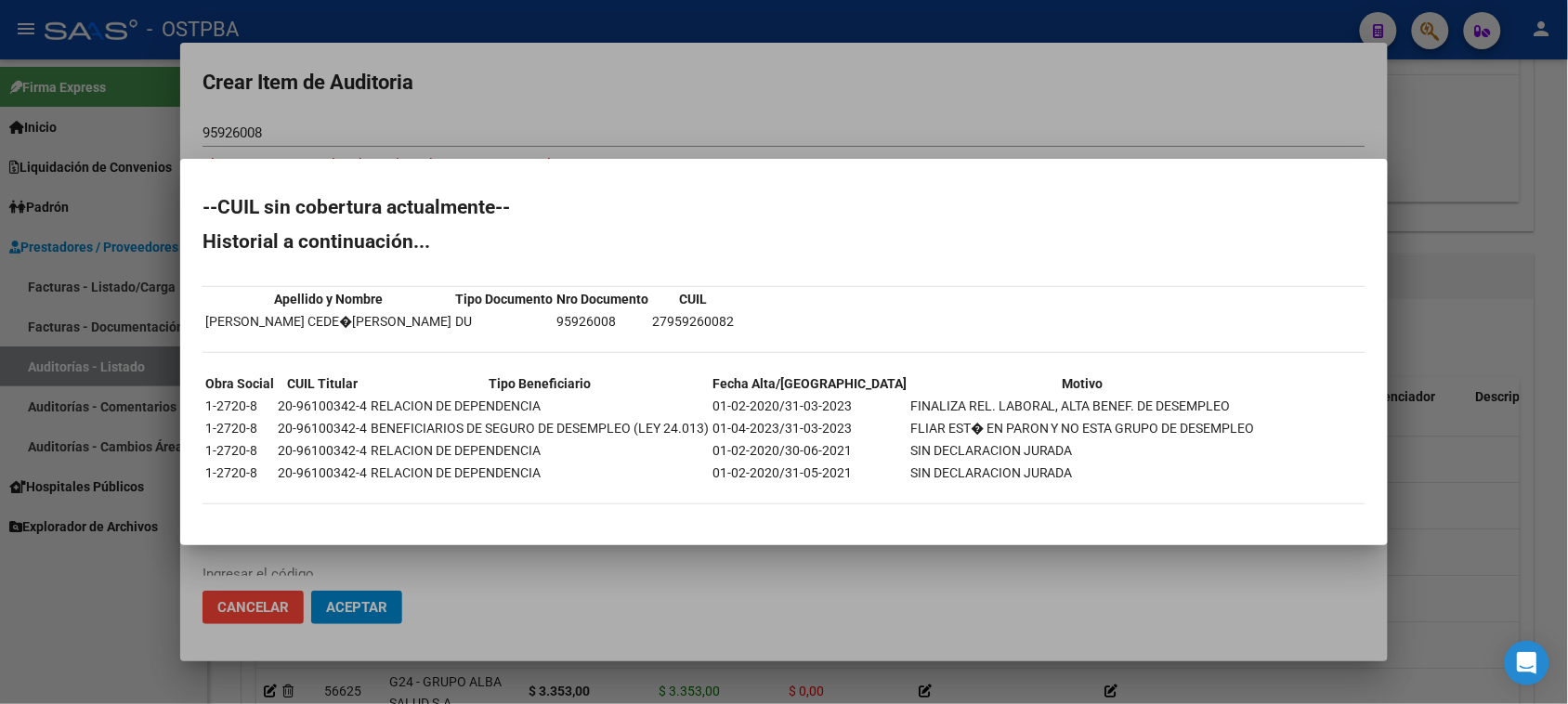
click at [492, 595] on div at bounding box center [784, 352] width 1568 height 704
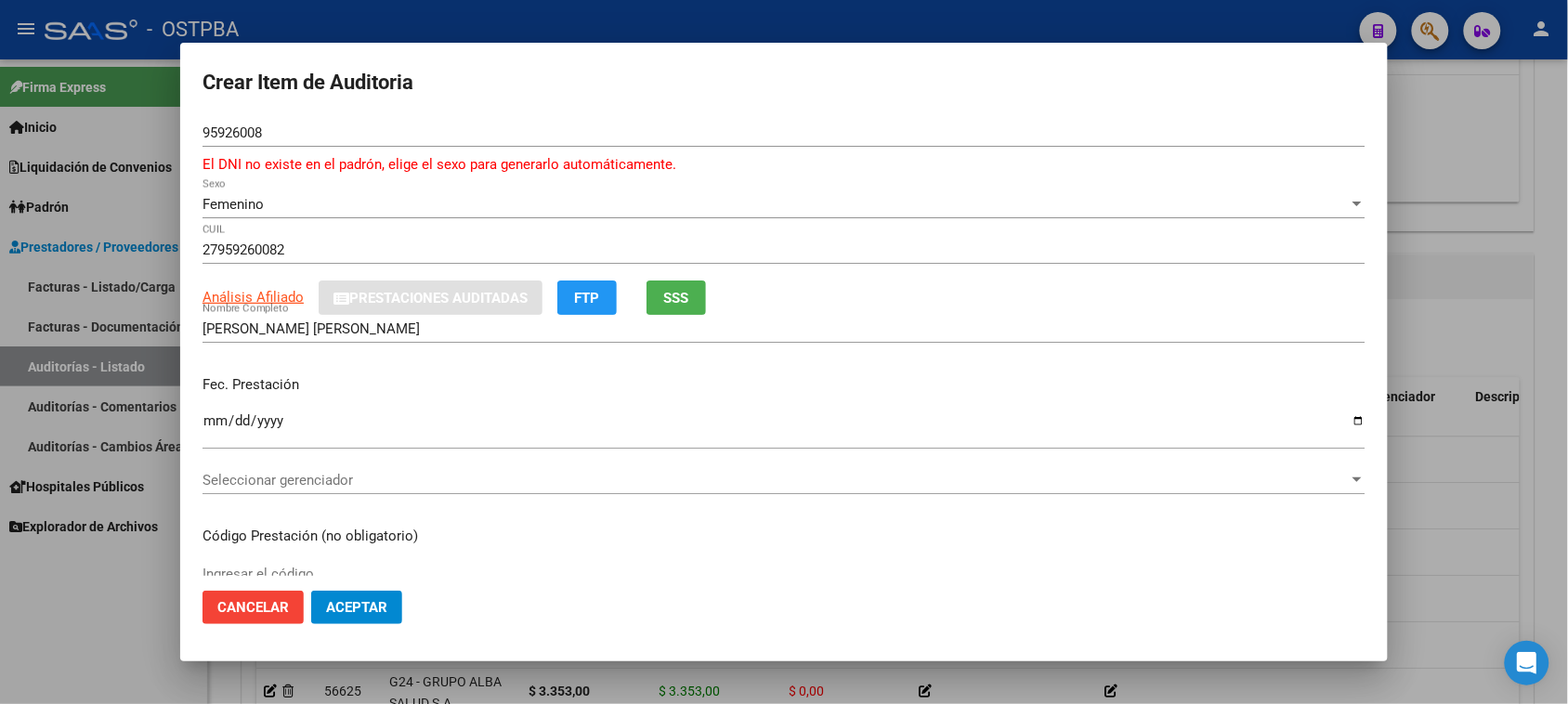
click at [679, 284] on button "SSS" at bounding box center [676, 298] width 59 height 34
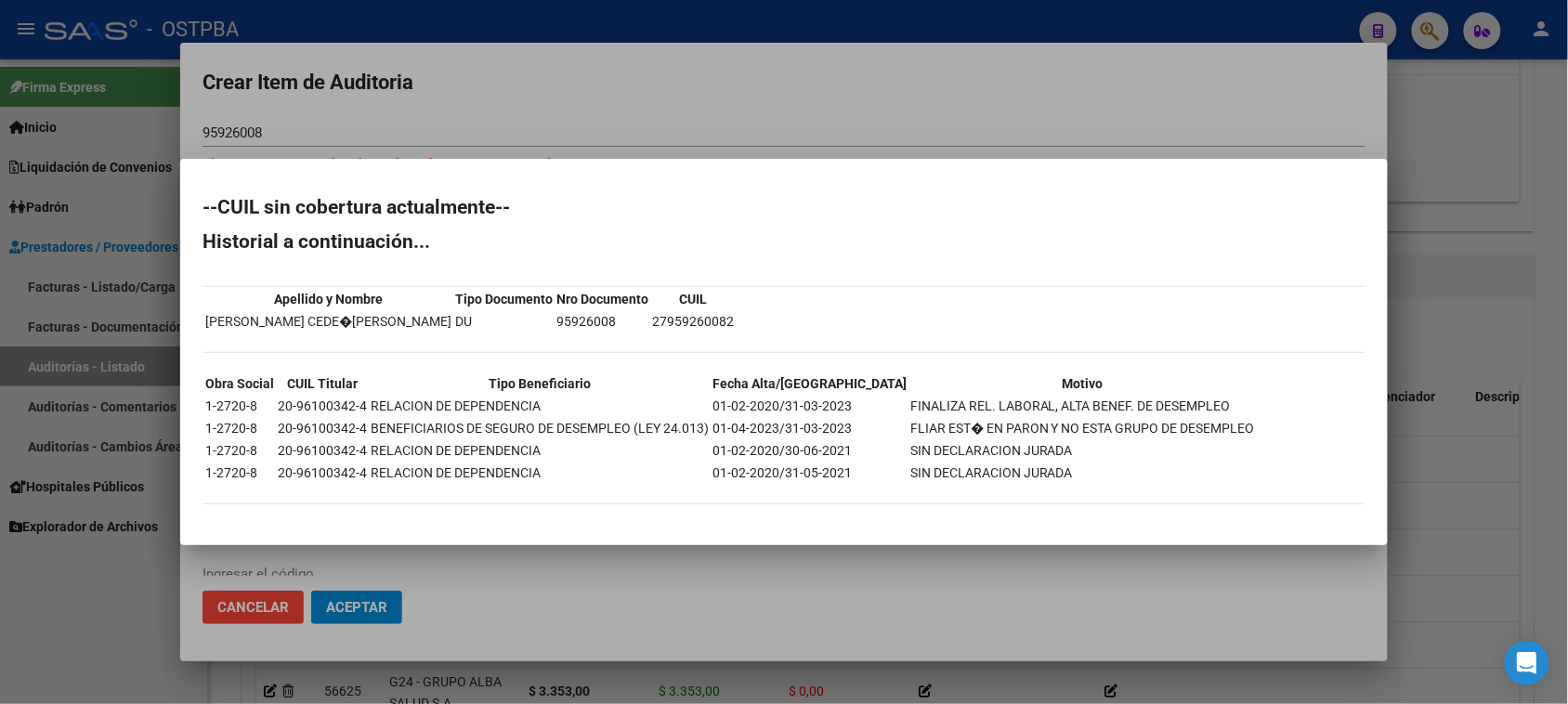
click at [474, 553] on div at bounding box center [784, 352] width 1568 height 704
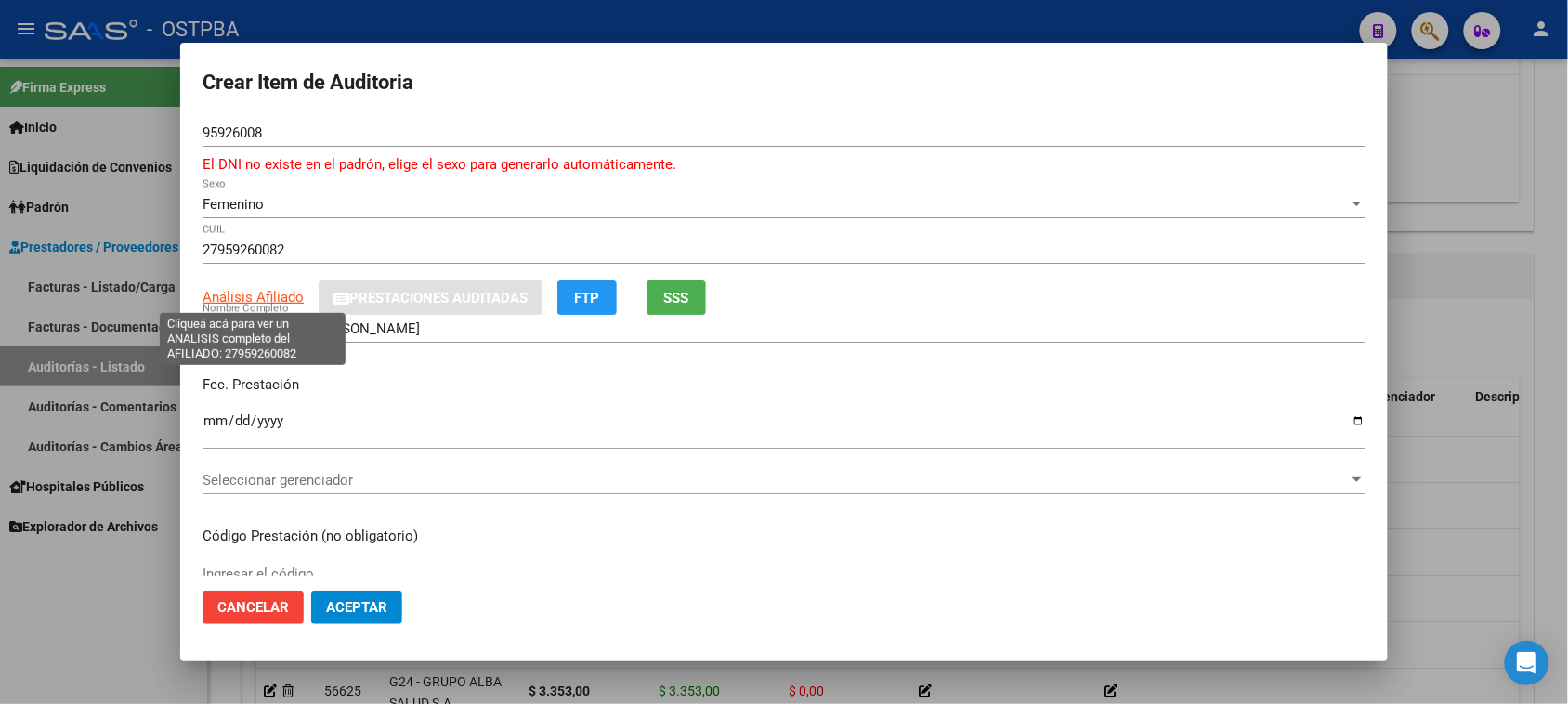
click at [228, 301] on span "Análisis Afiliado" at bounding box center [253, 298] width 101 height 17
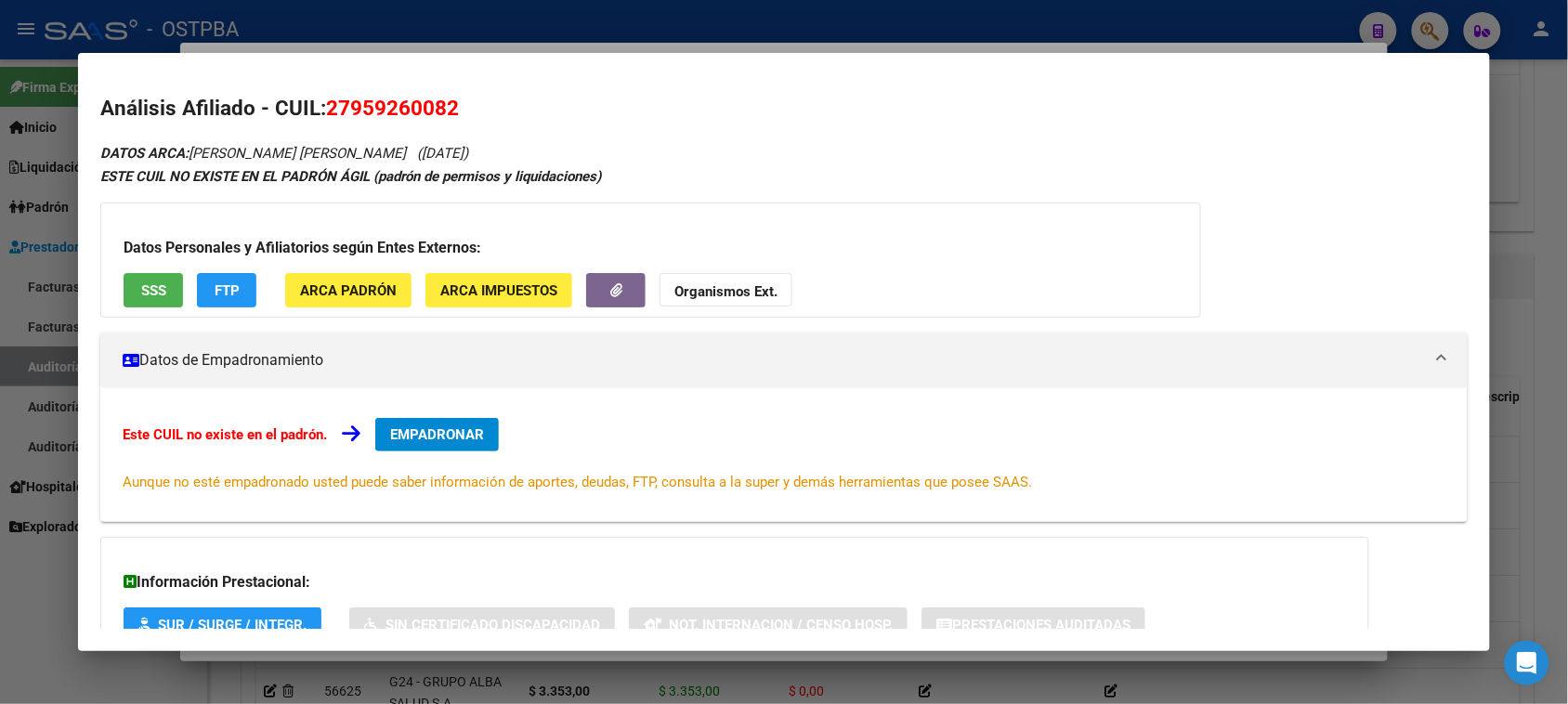
click at [238, 279] on button "FTP" at bounding box center [226, 290] width 59 height 34
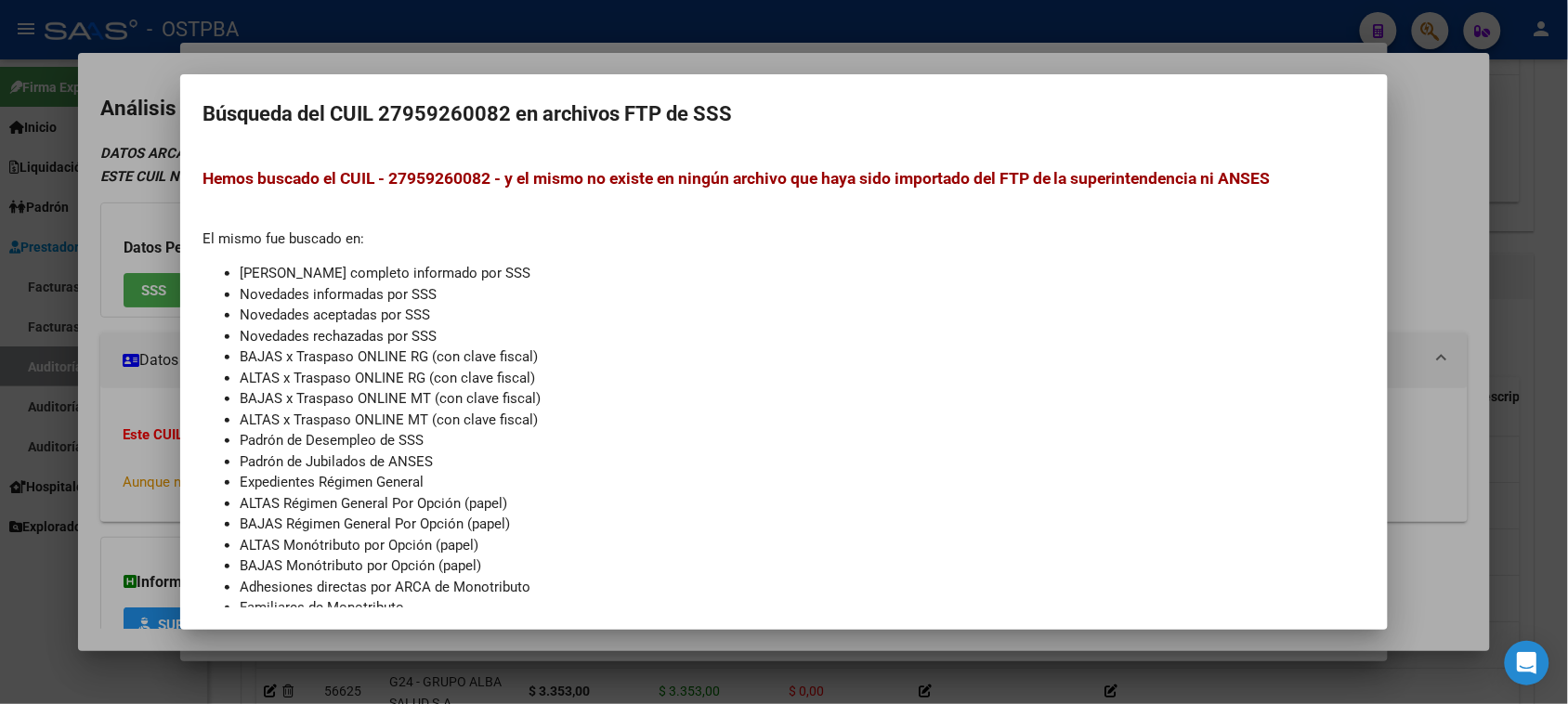
click at [85, 312] on div at bounding box center [784, 352] width 1568 height 704
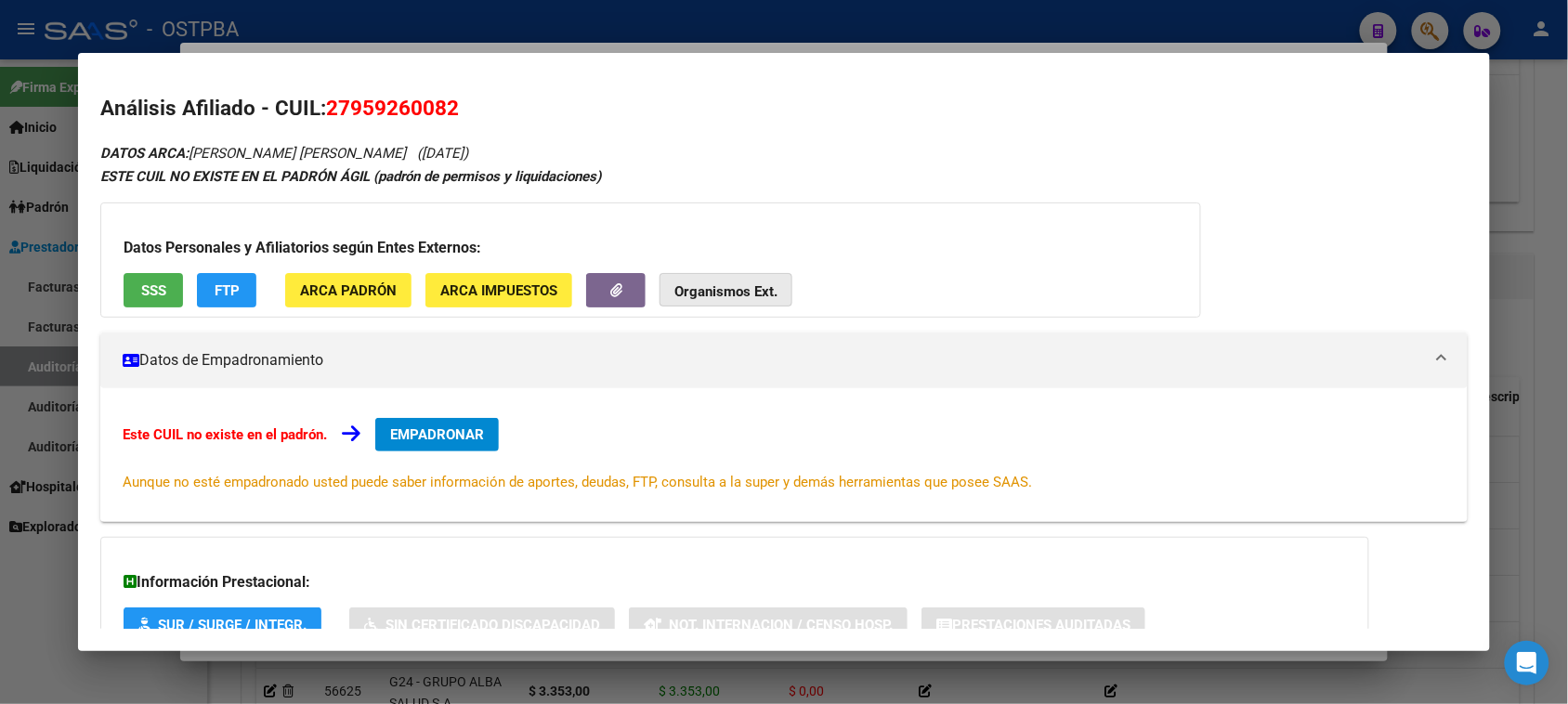
click at [684, 290] on strong "Organismos Ext." at bounding box center [726, 292] width 103 height 17
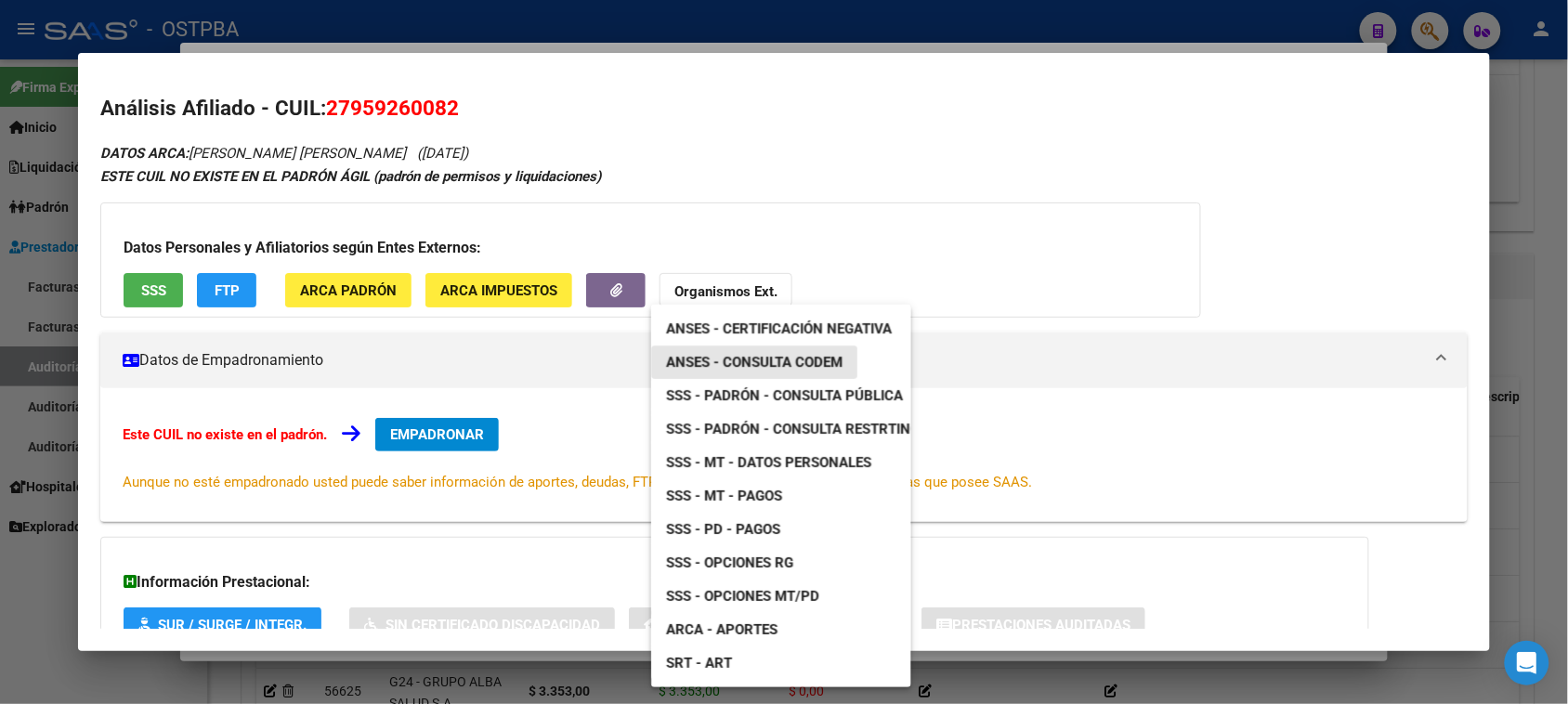
click at [762, 355] on span "ANSES - Consulta CODEM" at bounding box center [754, 362] width 177 height 17
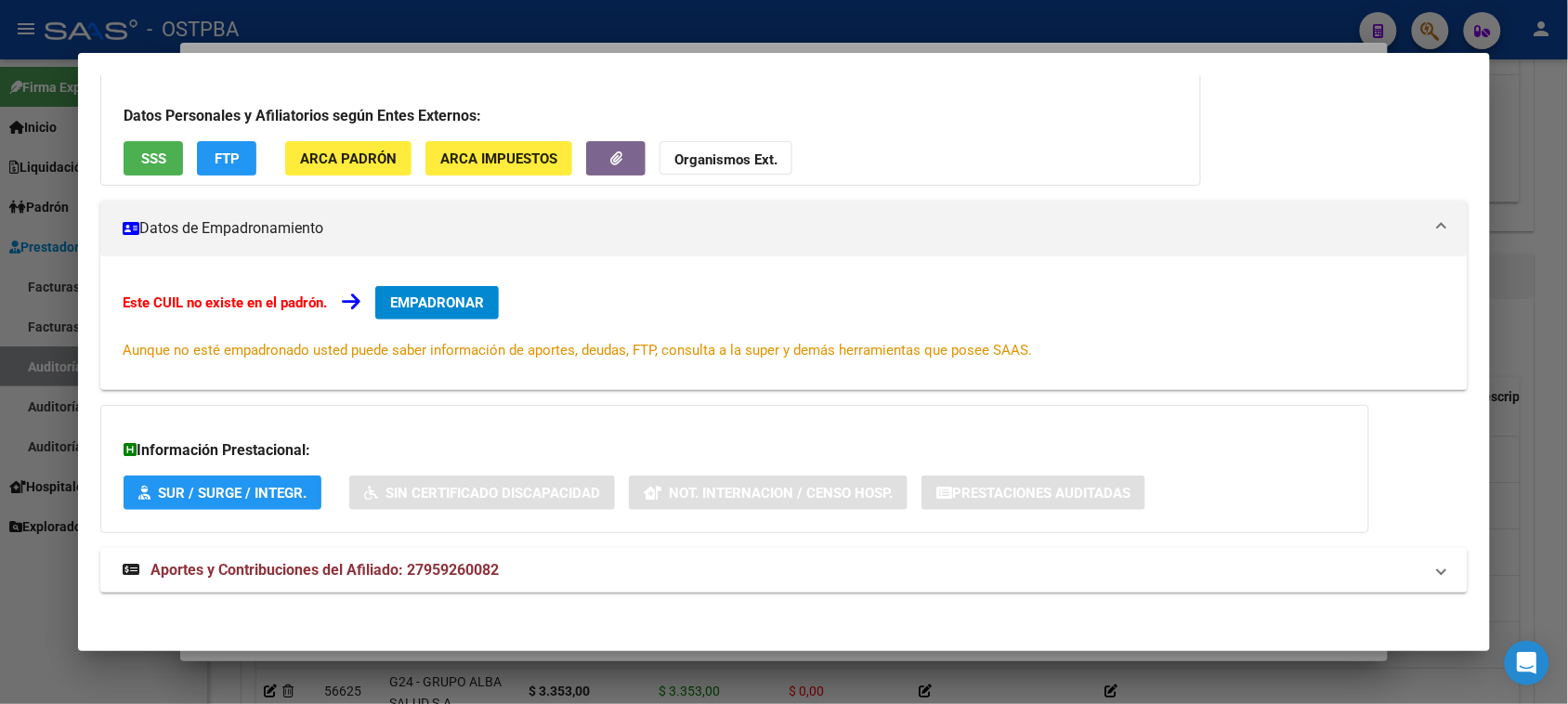
scroll to position [135, 0]
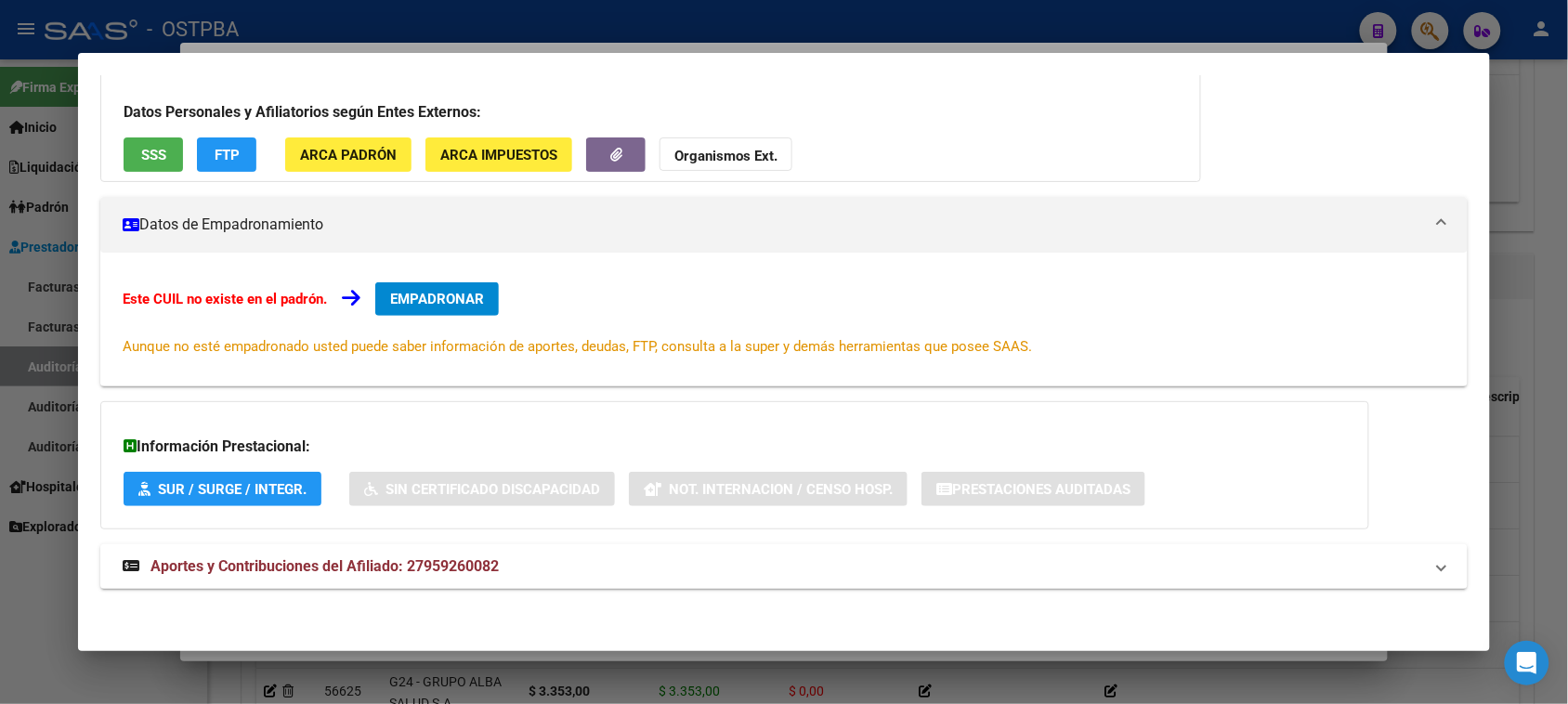
drag, startPoint x: 35, startPoint y: 594, endPoint x: 182, endPoint y: 512, distance: 168.3
click at [35, 583] on div at bounding box center [784, 352] width 1568 height 704
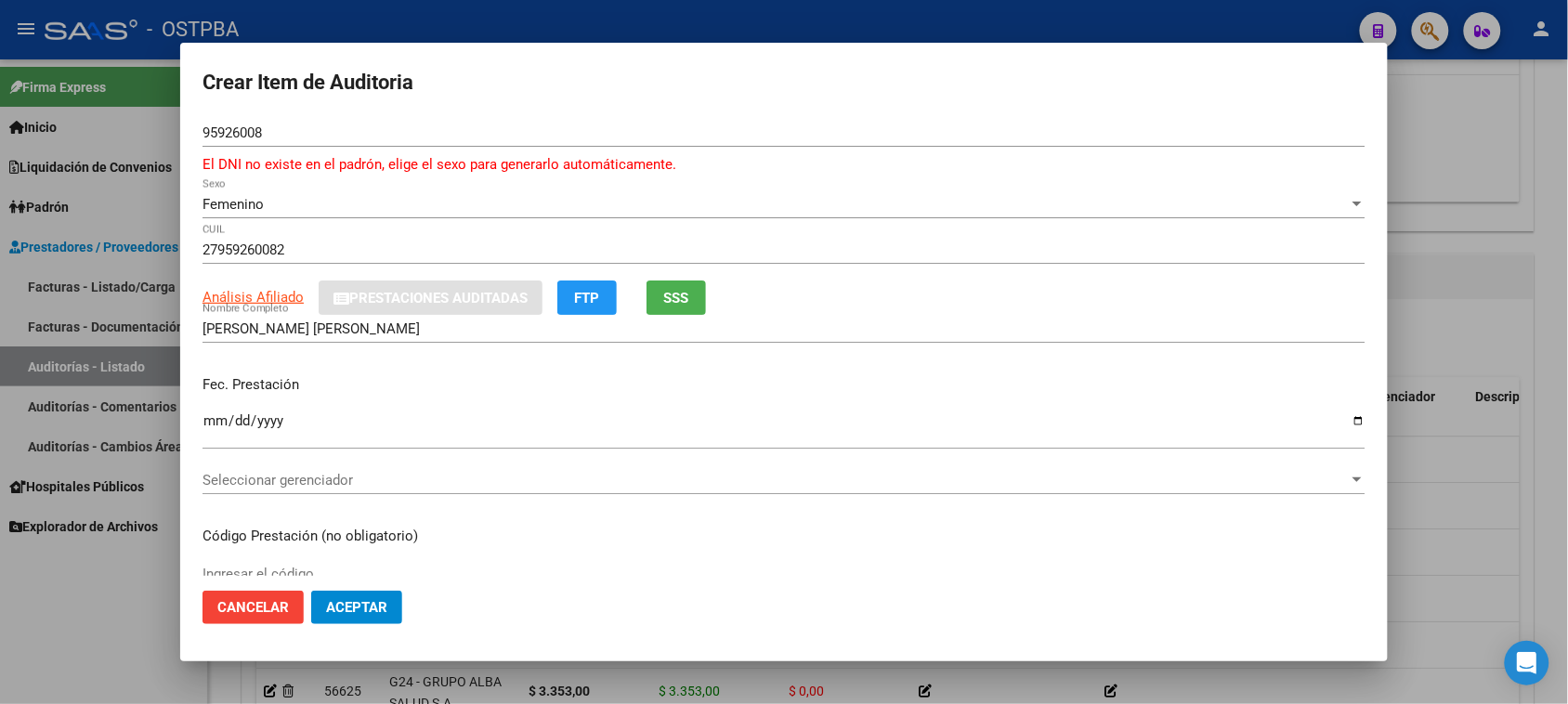
click at [212, 428] on input "Ingresar la fecha" at bounding box center [784, 427] width 1162 height 30
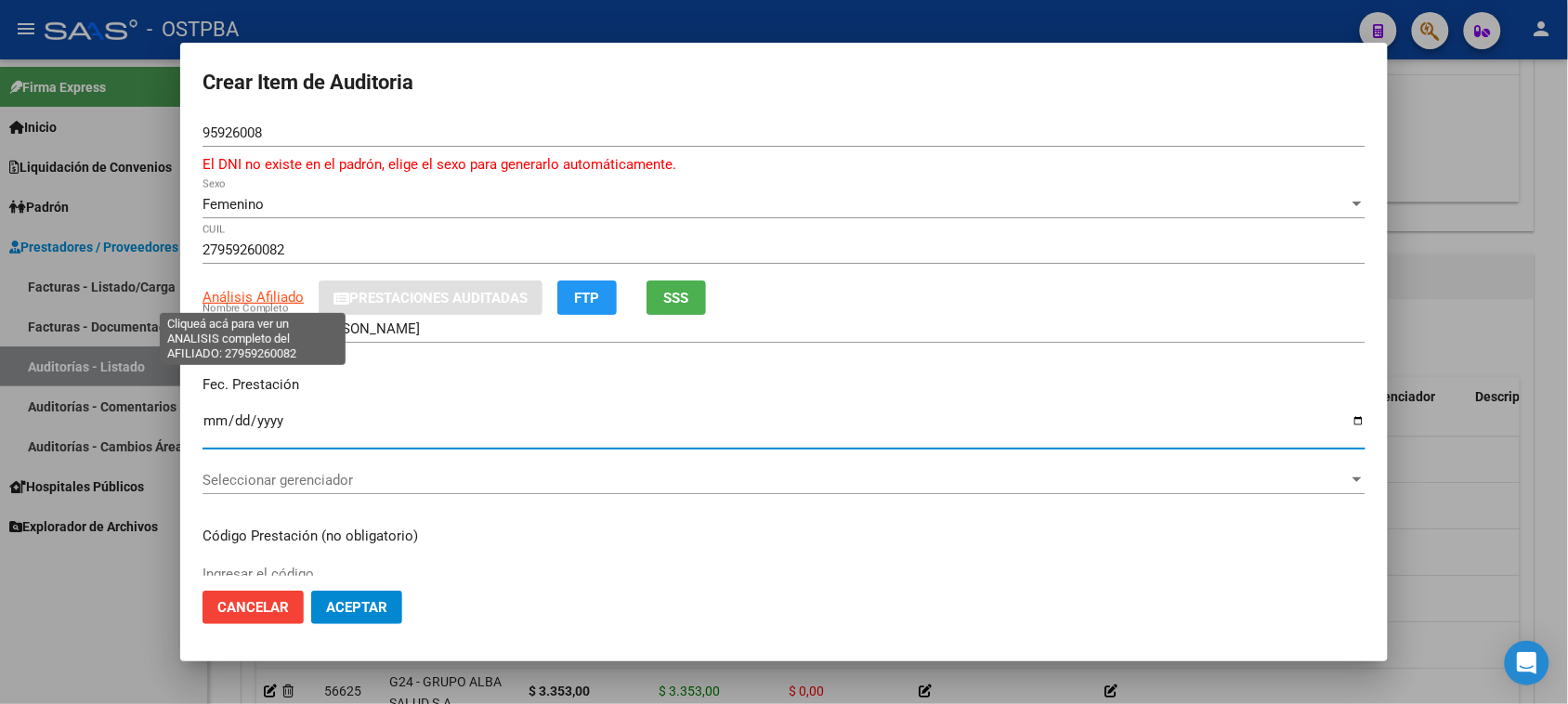
click at [290, 298] on span "Análisis Afiliado" at bounding box center [253, 298] width 101 height 17
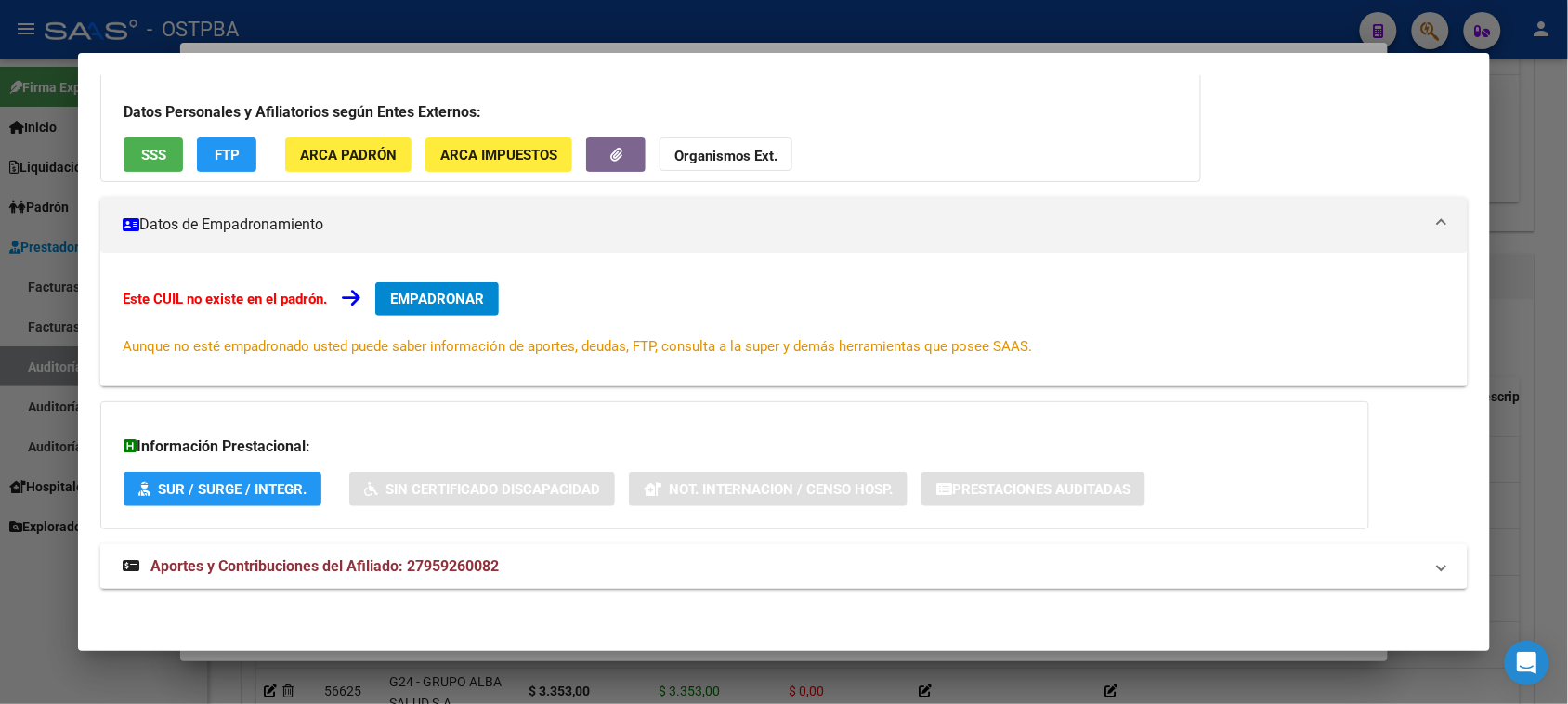
click at [151, 163] on button "SSS" at bounding box center [153, 155] width 59 height 34
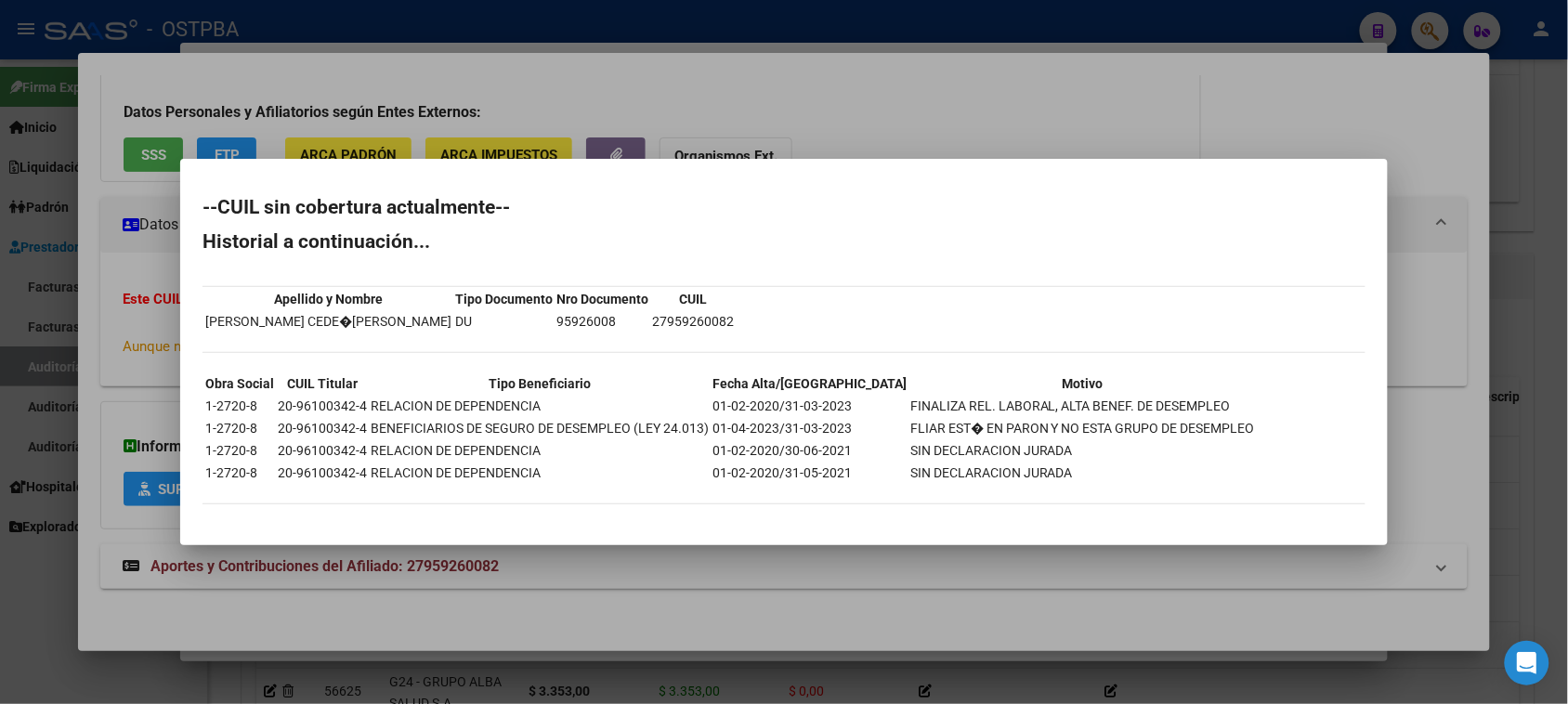
click at [277, 400] on td "20-96100342-4" at bounding box center [322, 405] width 91 height 20
drag, startPoint x: 276, startPoint y: 400, endPoint x: 360, endPoint y: 399, distance: 84.0
click at [364, 400] on td "20-96100342-4" at bounding box center [322, 405] width 91 height 20
copy td "20-96100342-4"
click at [71, 571] on div at bounding box center [784, 352] width 1568 height 704
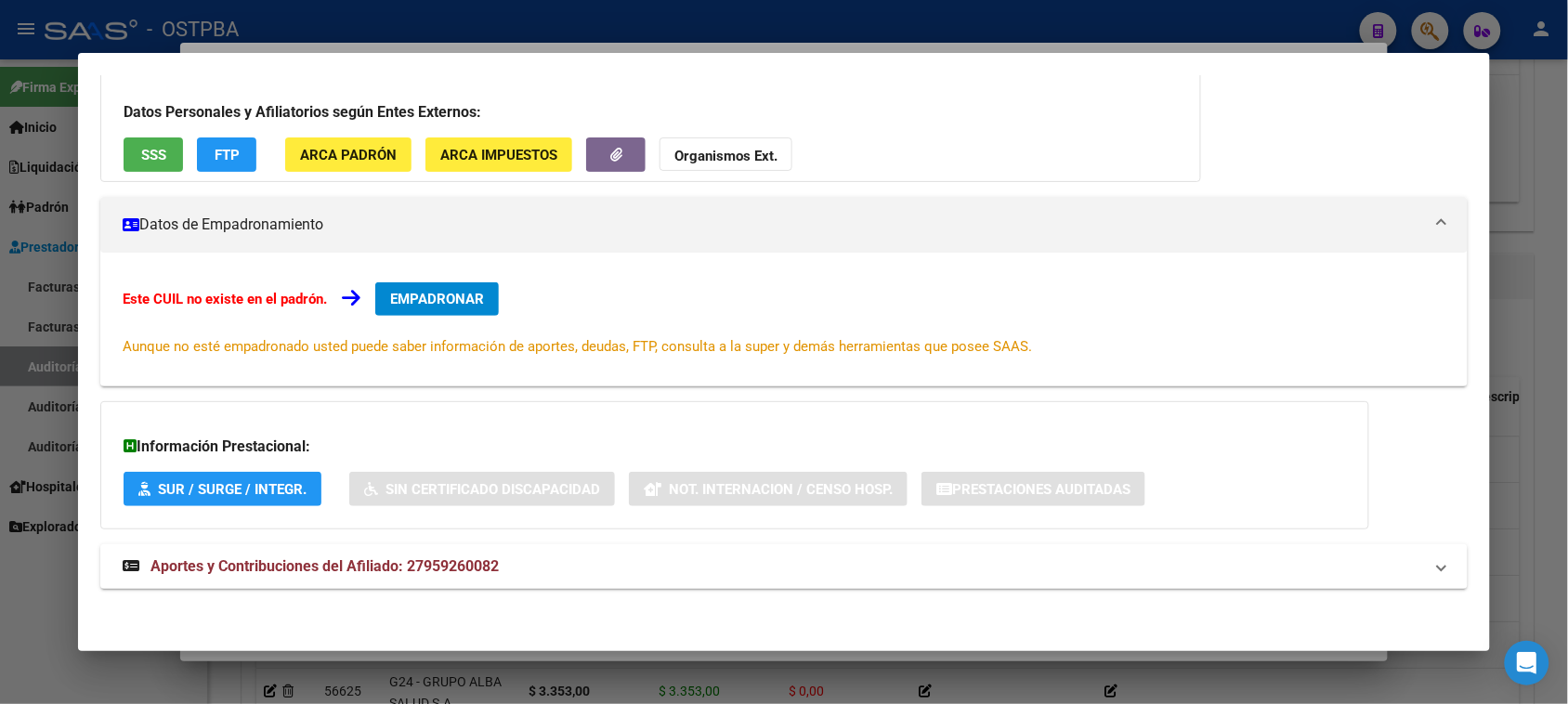
click at [688, 155] on strong "Organismos Ext." at bounding box center [726, 156] width 103 height 17
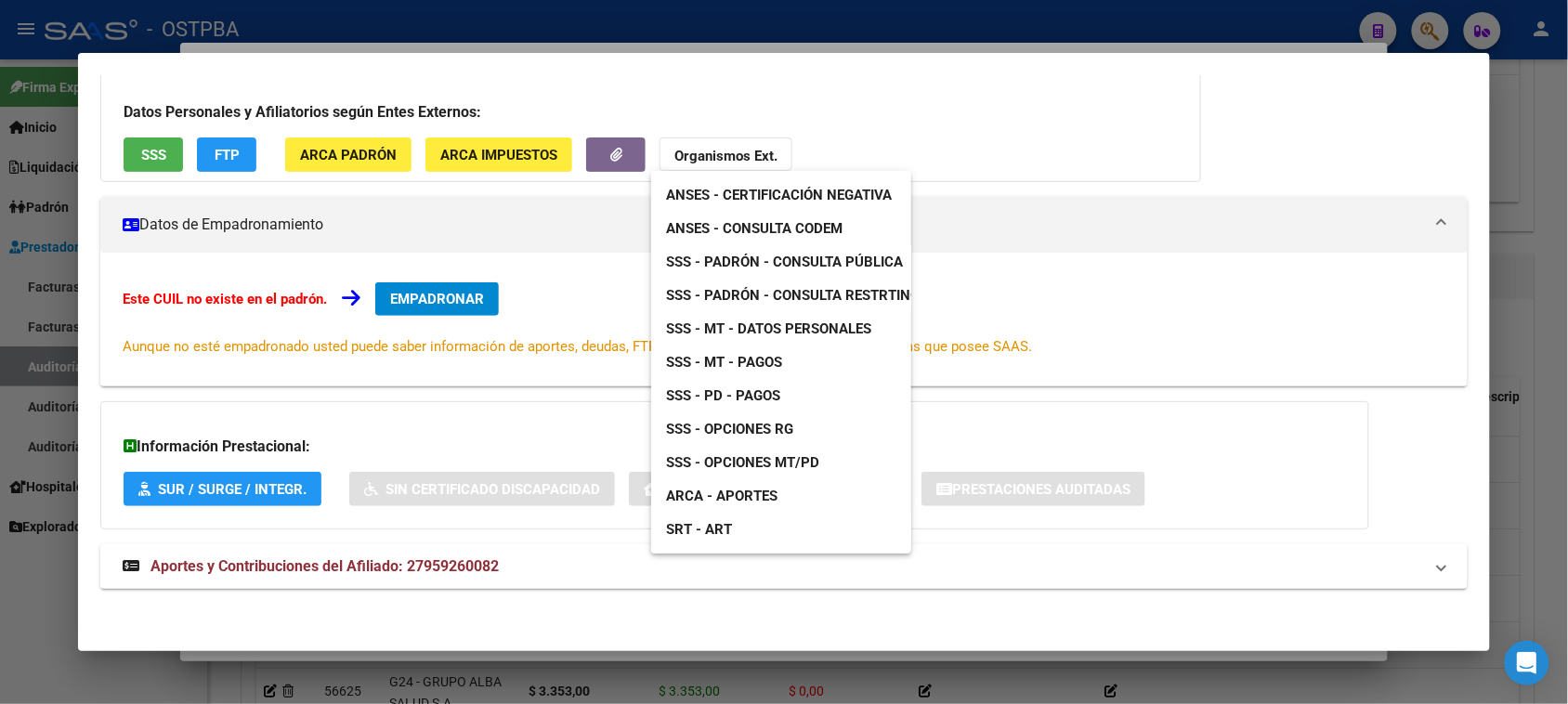
click at [782, 329] on span "SSS - MT - Datos Personales" at bounding box center [768, 329] width 205 height 17
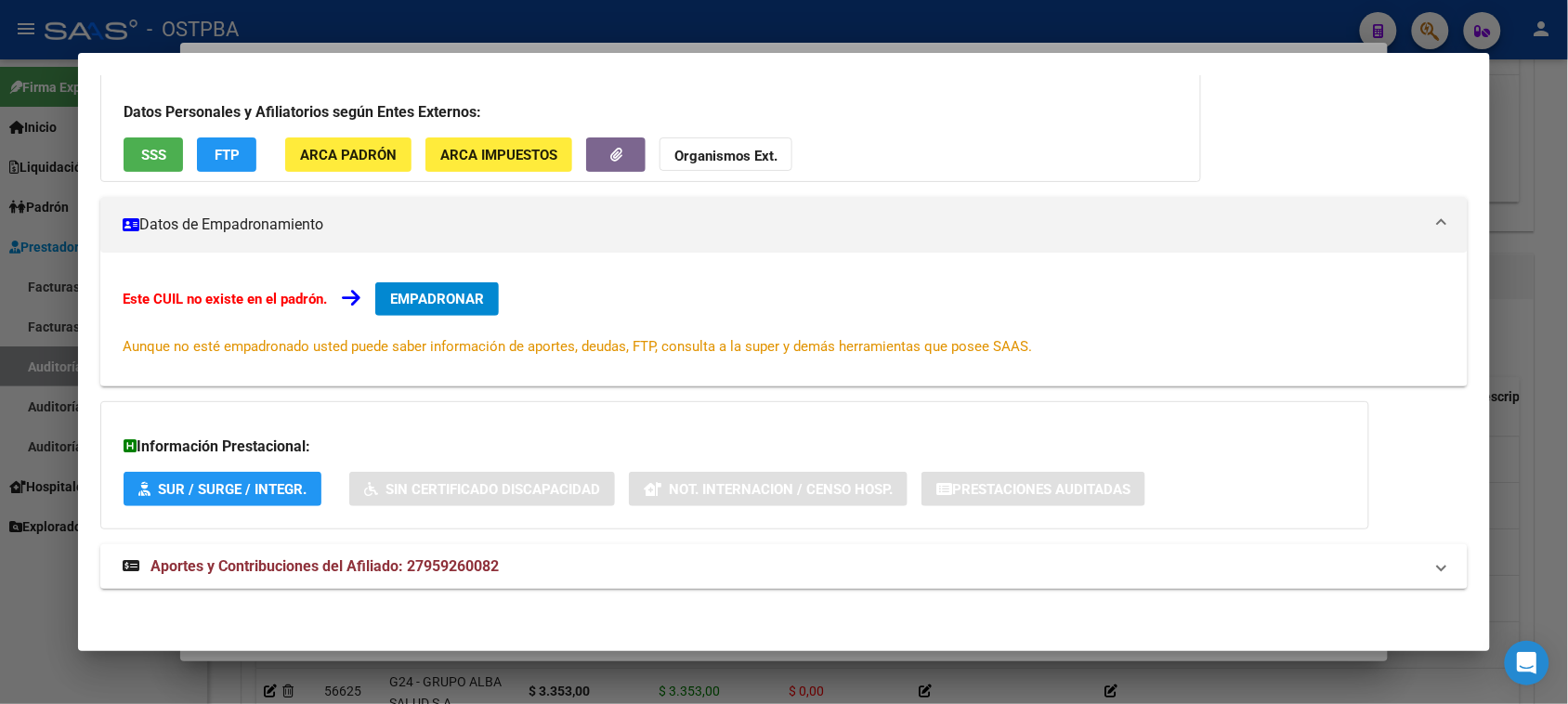
click at [34, 624] on div at bounding box center [784, 352] width 1568 height 704
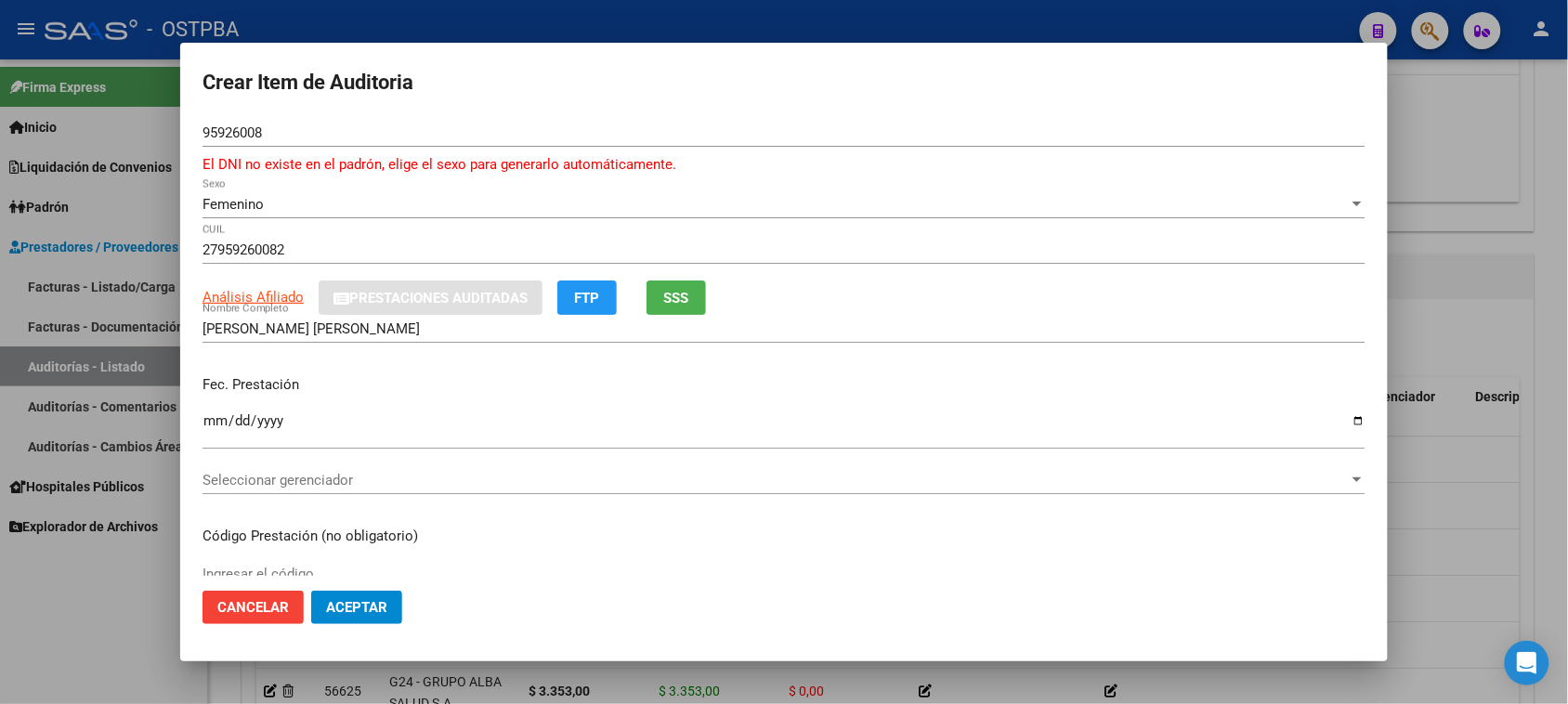
click at [257, 478] on span "Seleccionar gerenciador" at bounding box center [775, 480] width 1146 height 17
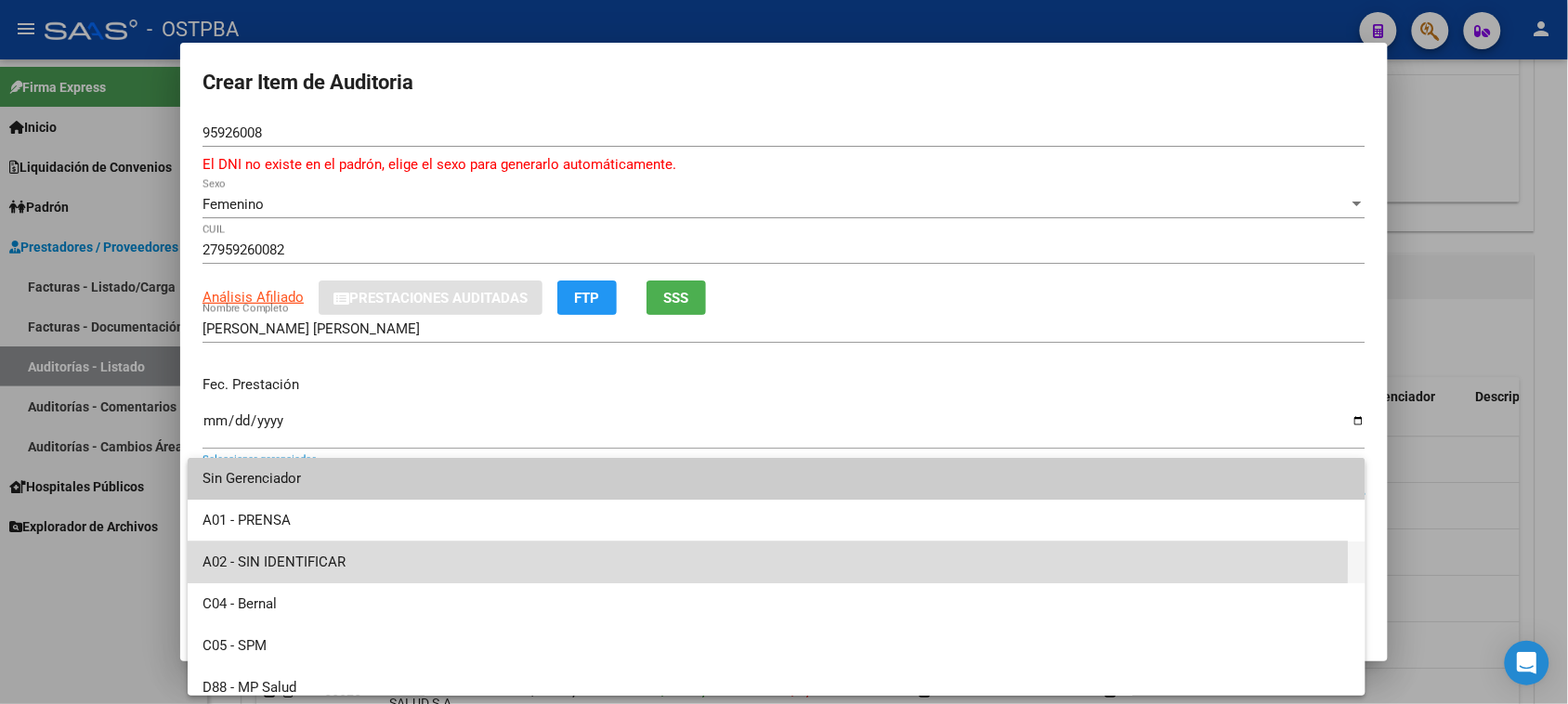
click at [271, 555] on span "A02 - SIN IDENTIFICAR" at bounding box center [776, 562] width 1148 height 42
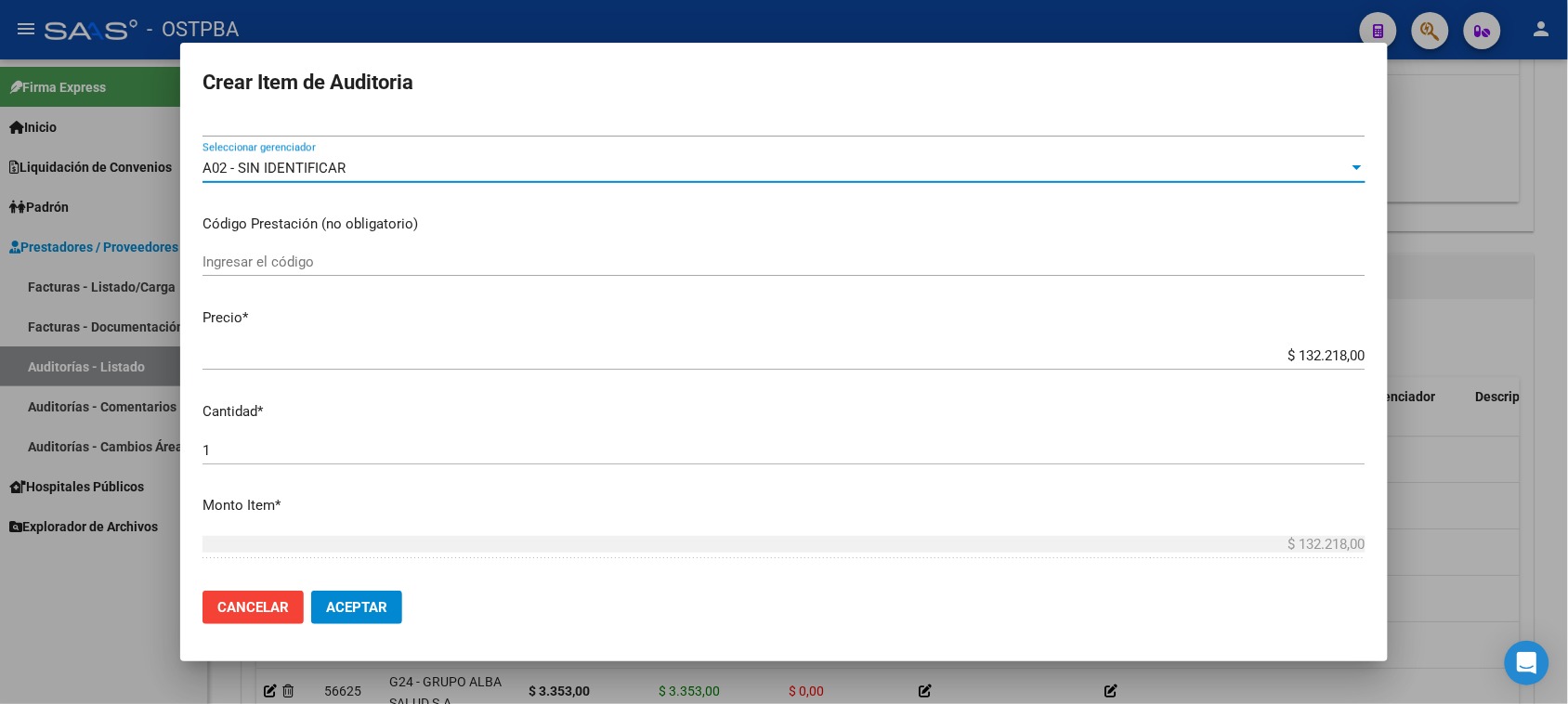
scroll to position [348, 0]
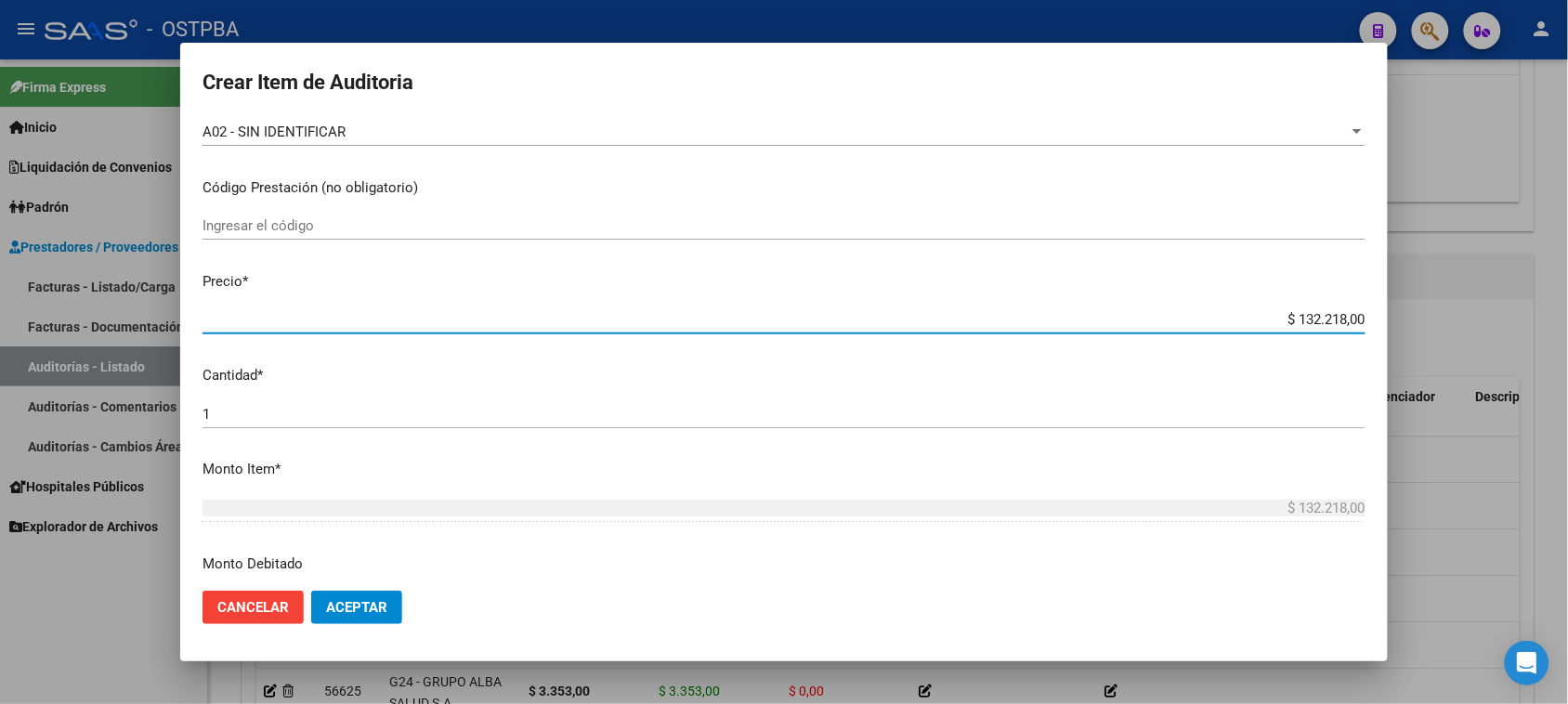
drag, startPoint x: 1287, startPoint y: 316, endPoint x: 1205, endPoint y: 438, distance: 147.0
click at [1367, 321] on mat-dialog-content "95926008 Nro Documento El DNI no existe en el padrón, elige el sexo para genera…" at bounding box center [784, 348] width 1207 height 458
drag, startPoint x: 1514, startPoint y: 319, endPoint x: 1584, endPoint y: 319, distance: 70.0
click at [1568, 319] on html "menu - OSTPBA person Firma Express Inicio Calendario SSS Instructivos Contacto …" at bounding box center [784, 352] width 1568 height 704
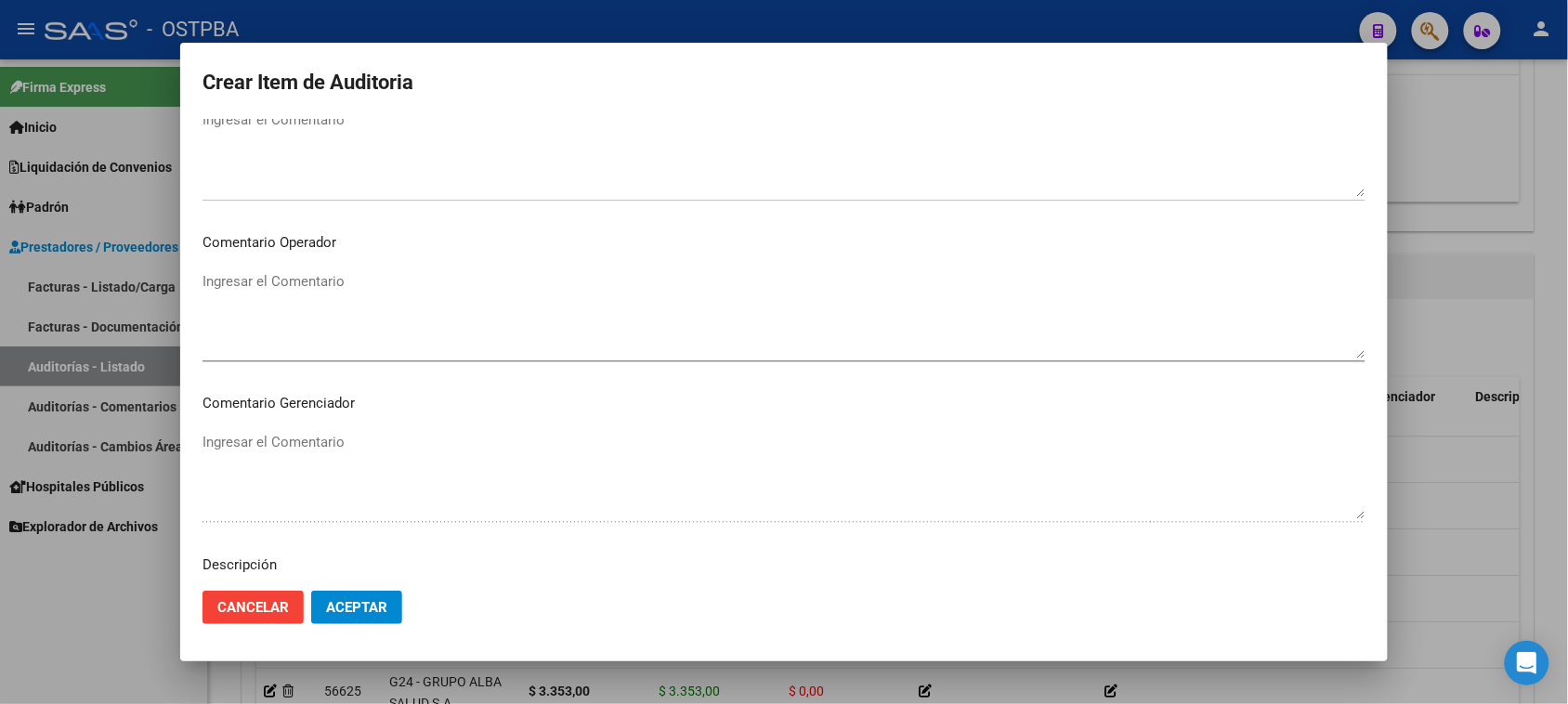
scroll to position [1234, 0]
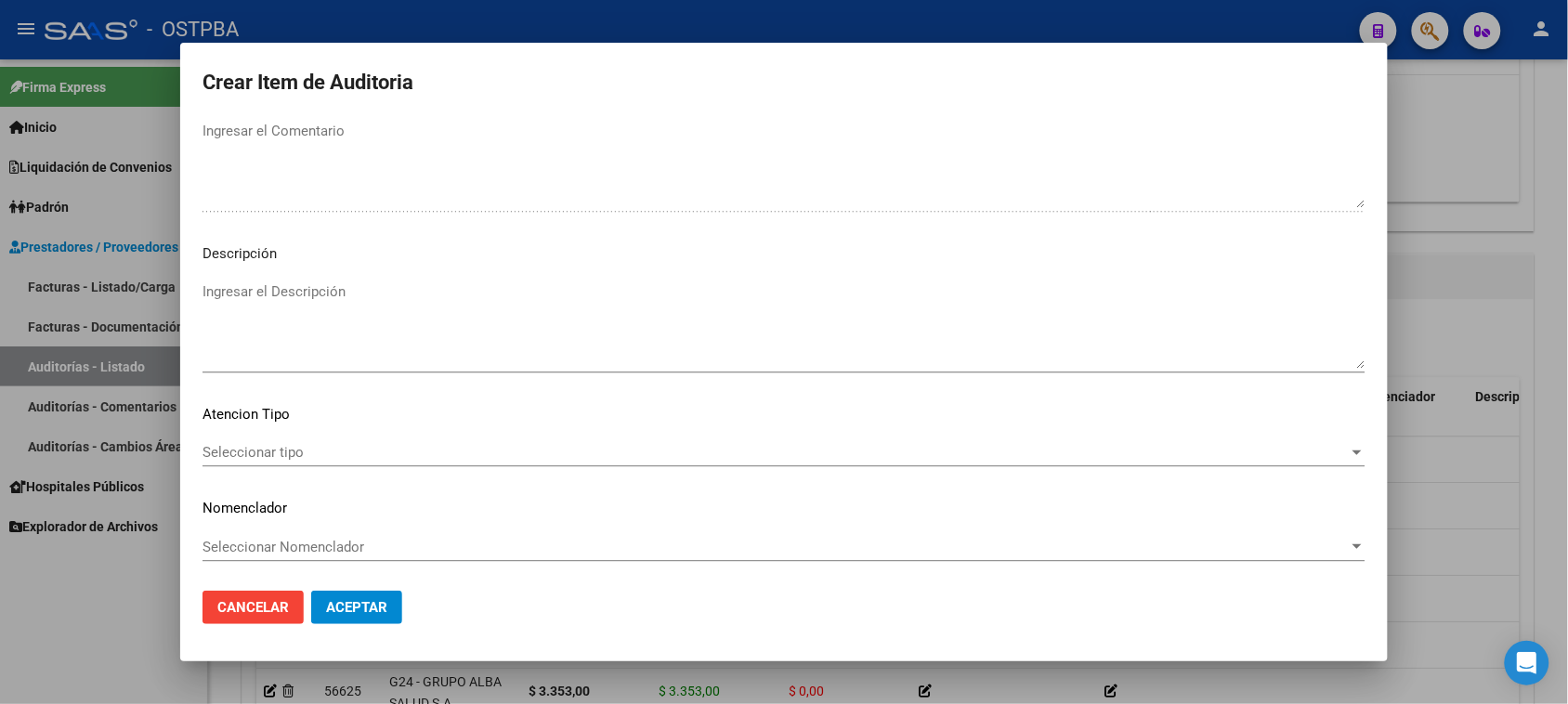
click at [269, 442] on div "Seleccionar tipo Seleccionar tipo" at bounding box center [784, 451] width 1162 height 28
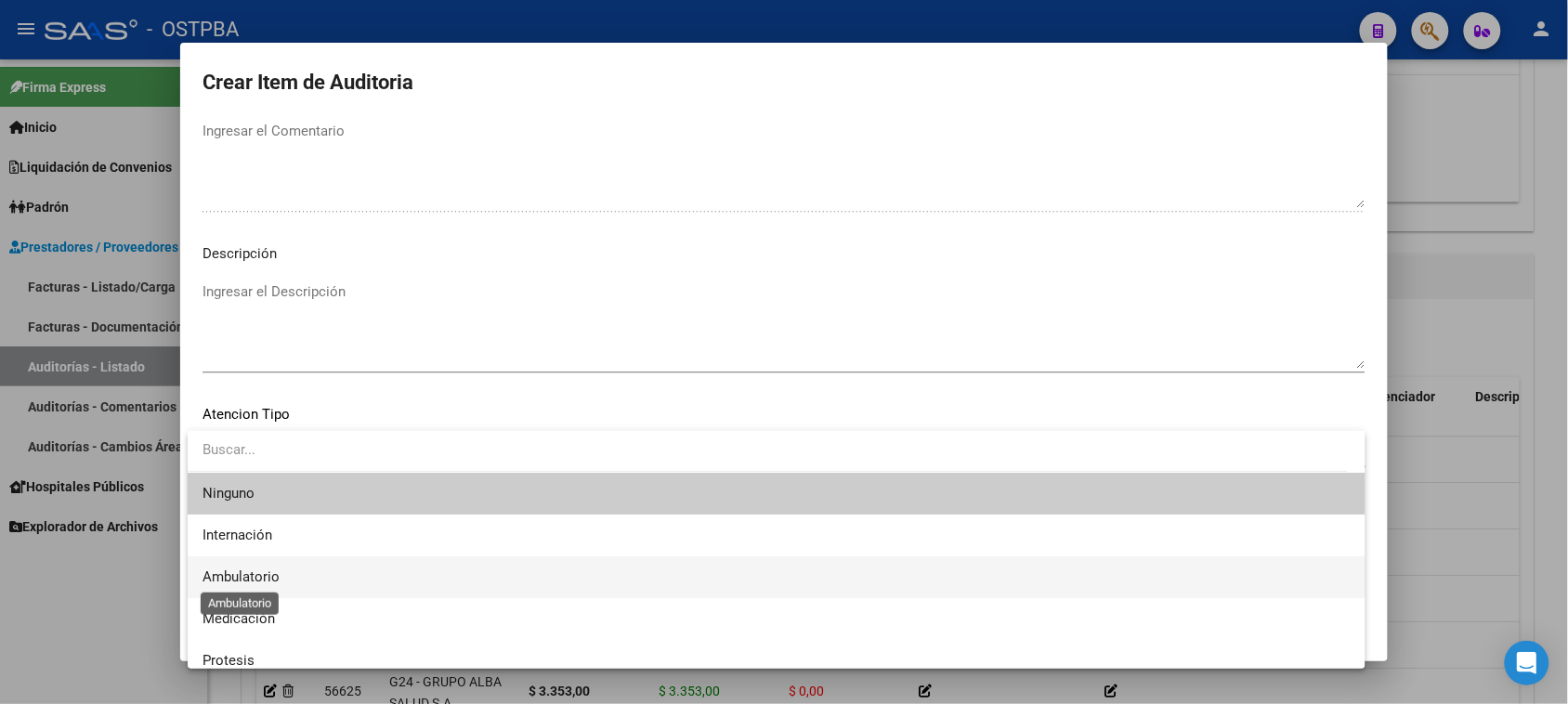
click at [251, 571] on span "Ambulatorio" at bounding box center [240, 577] width 77 height 17
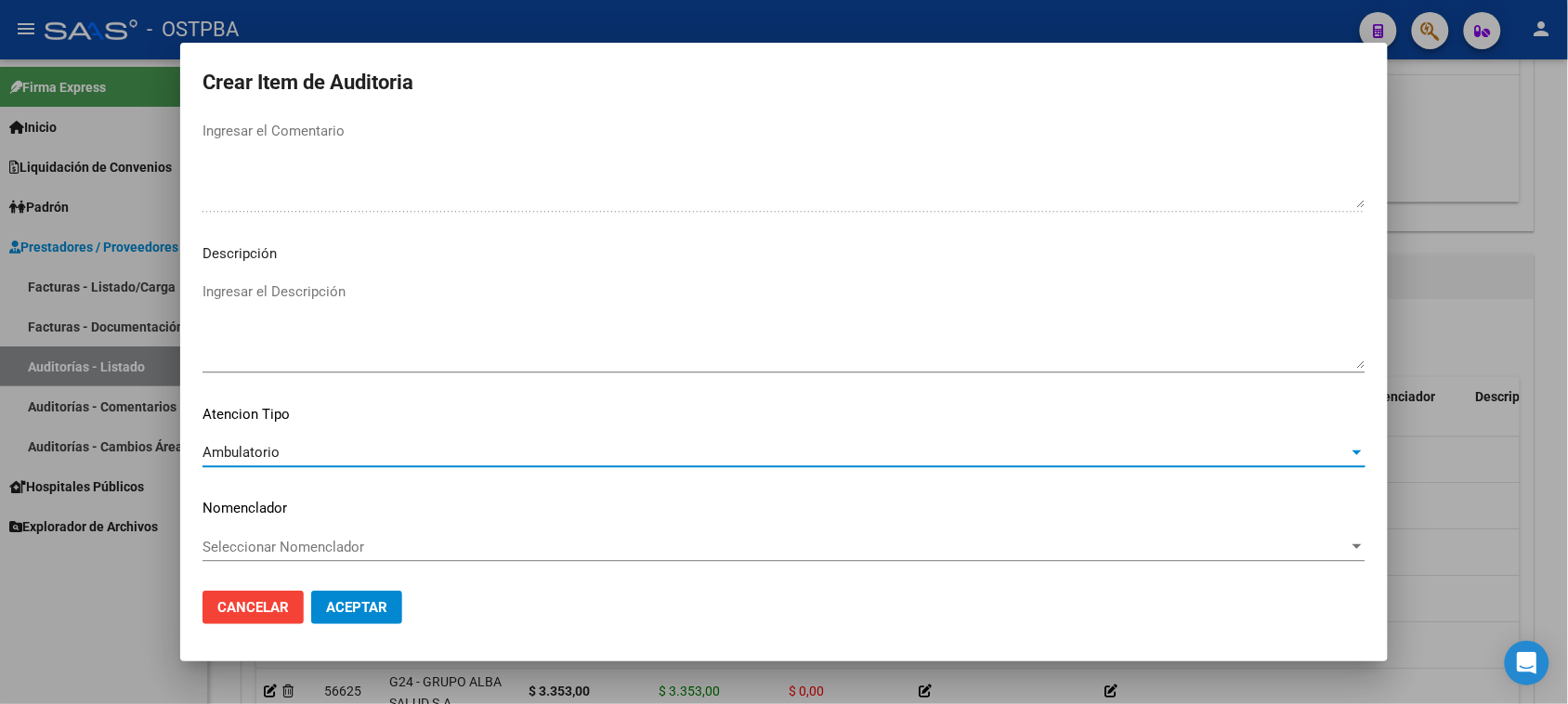
click at [328, 613] on span "Aceptar" at bounding box center [357, 608] width 61 height 17
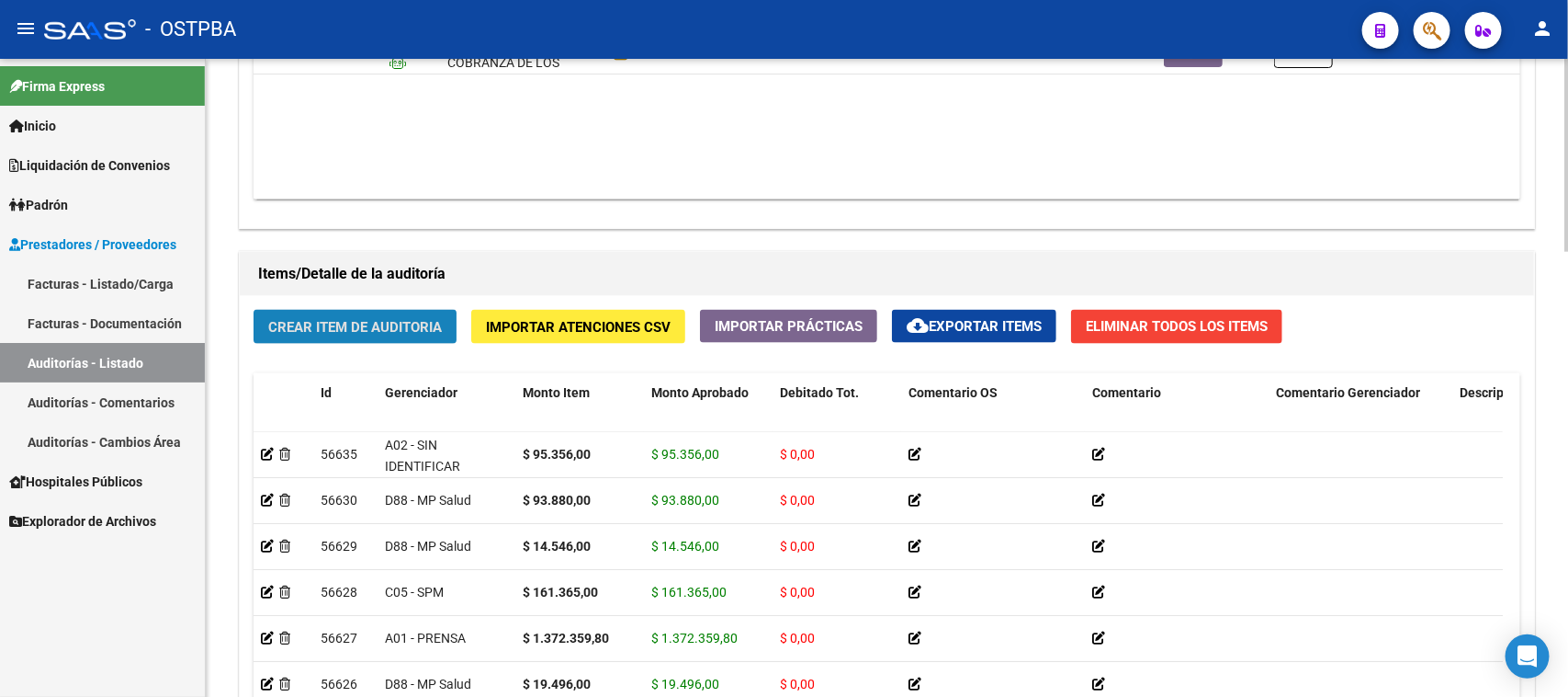
click at [426, 331] on span "Crear Item de Auditoria" at bounding box center [355, 328] width 174 height 17
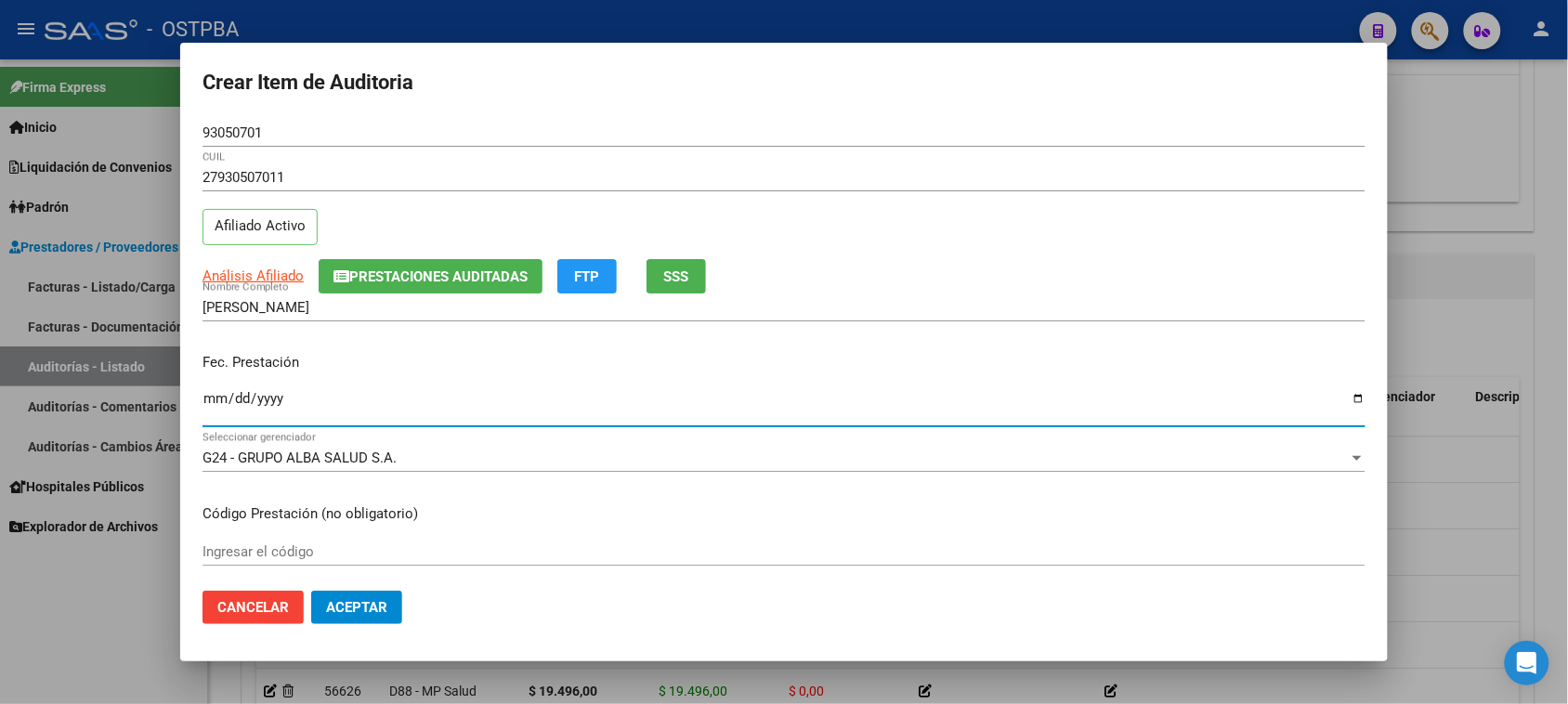
drag, startPoint x: 209, startPoint y: 404, endPoint x: 838, endPoint y: 404, distance: 629.0
click at [210, 404] on input "Ingresar la fecha" at bounding box center [784, 405] width 1162 height 30
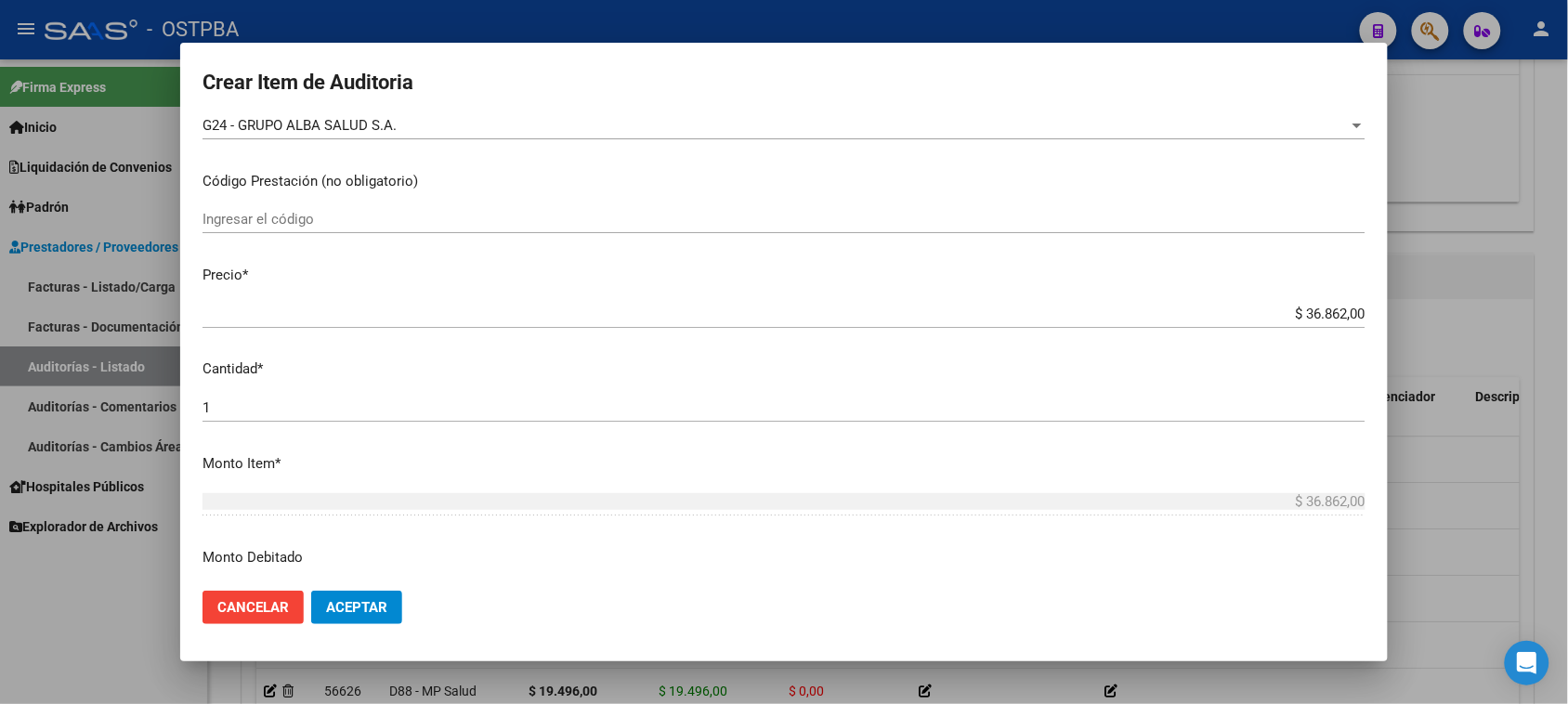
scroll to position [348, 0]
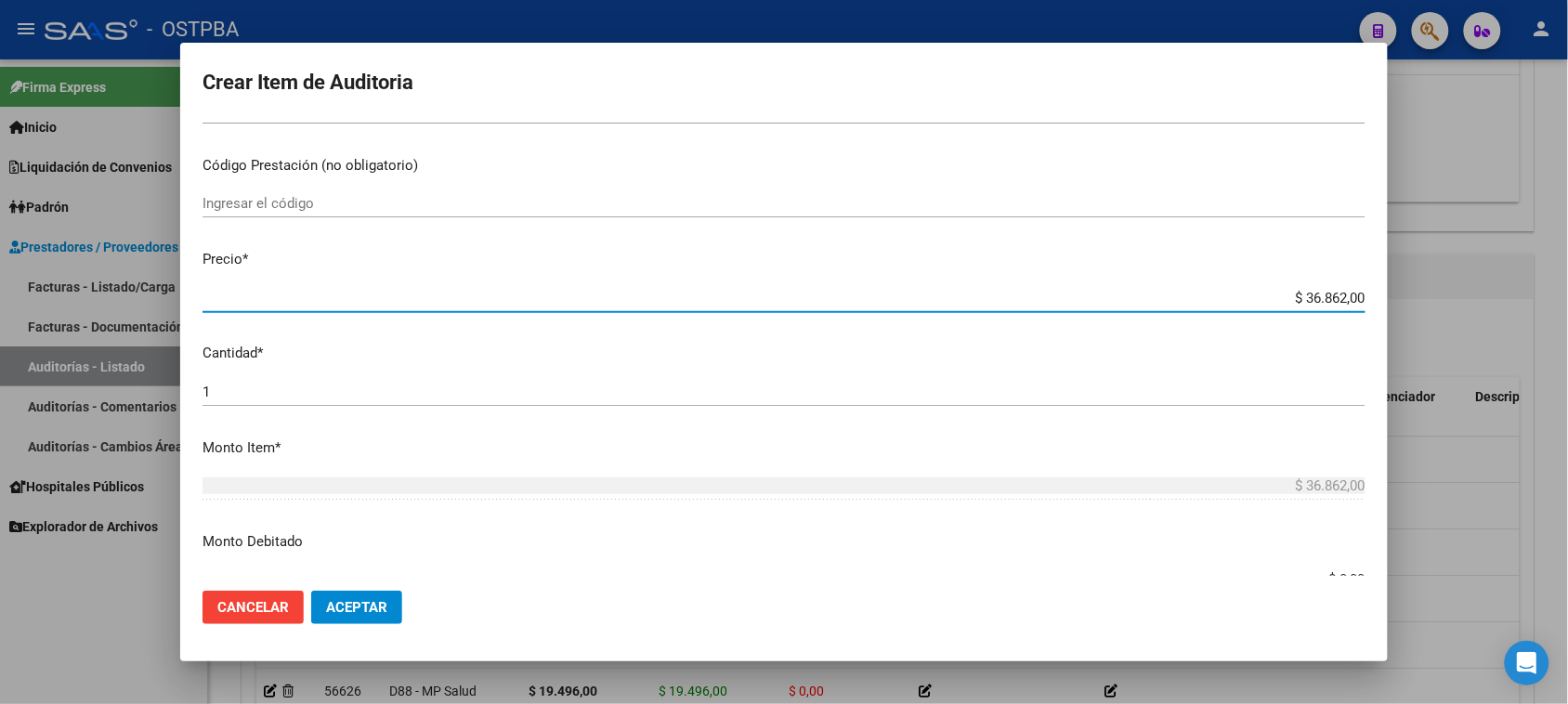
drag, startPoint x: 1284, startPoint y: 293, endPoint x: 1584, endPoint y: 307, distance: 300.3
click at [1568, 307] on html "menu - OSTPBA person Firma Express Inicio Calendario SSS Instructivos Contacto …" at bounding box center [784, 352] width 1568 height 704
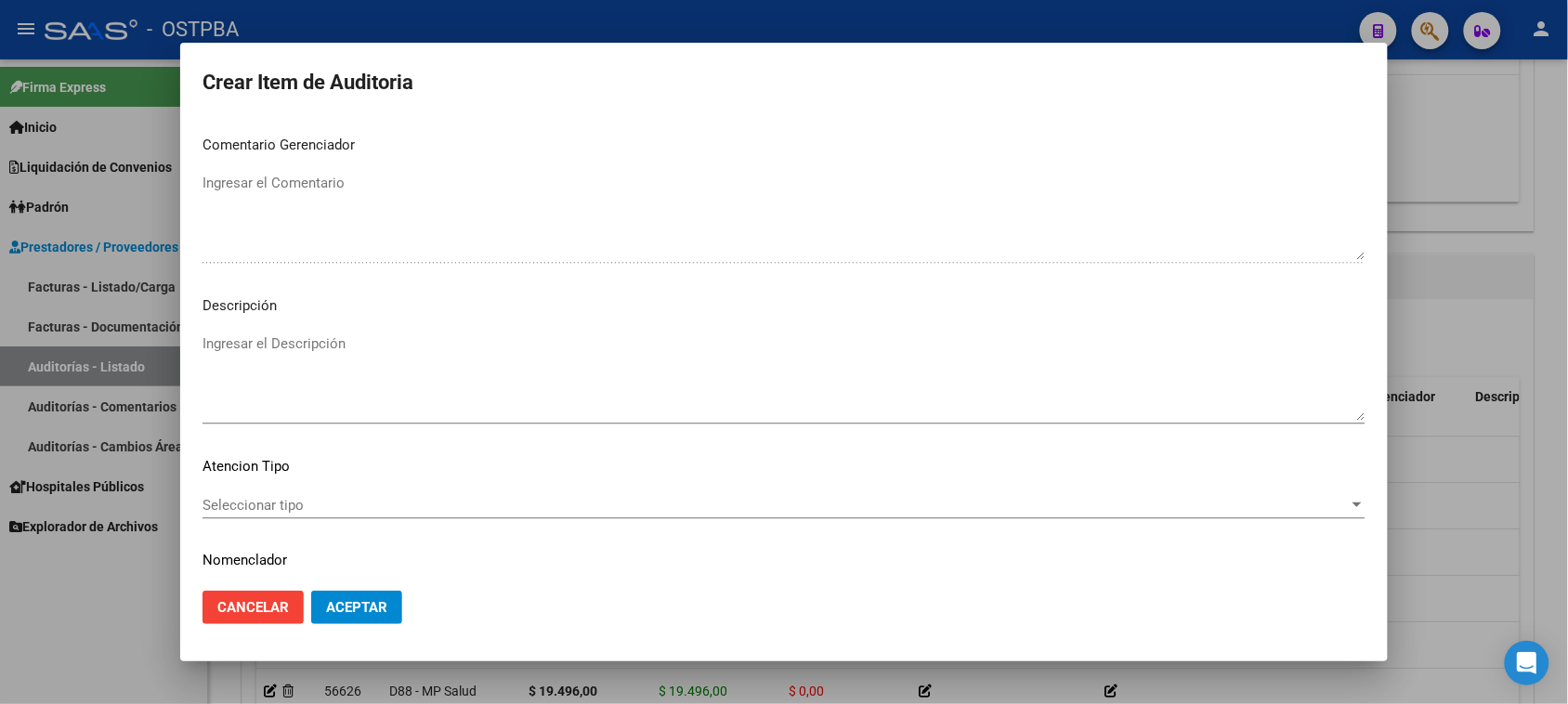
scroll to position [1212, 0]
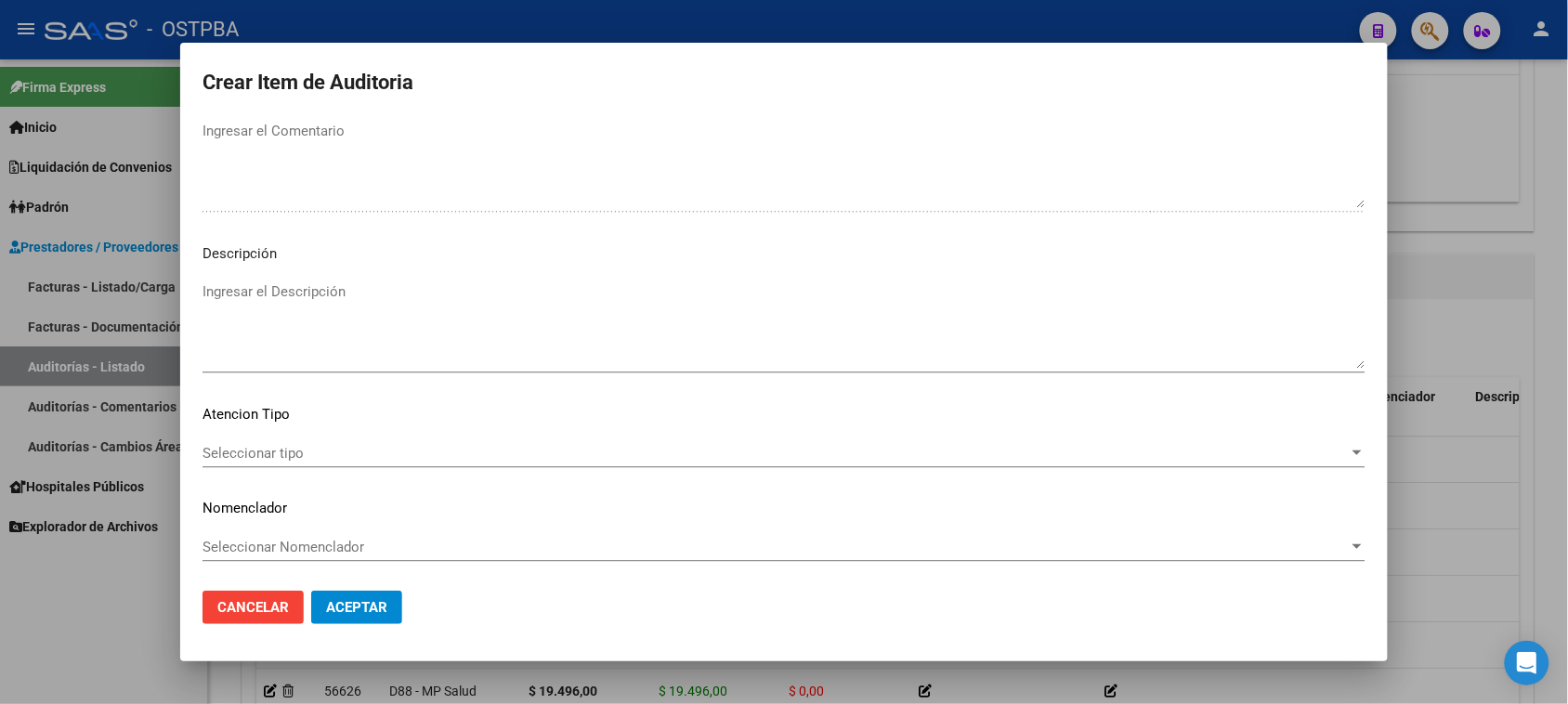
click at [303, 439] on div "Seleccionar tipo Seleccionar tipo" at bounding box center [784, 452] width 1162 height 28
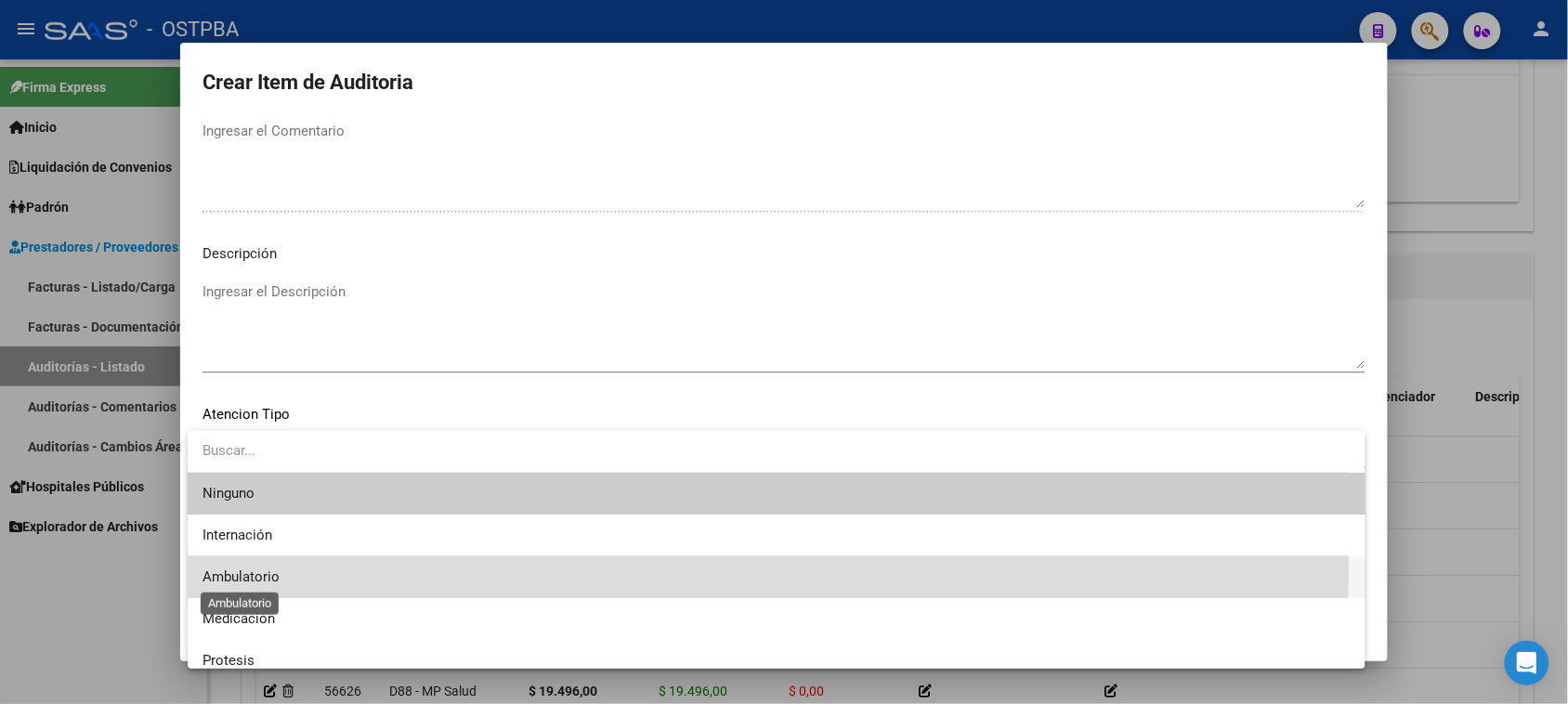
drag, startPoint x: 232, startPoint y: 572, endPoint x: 283, endPoint y: 585, distance: 52.6
click at [233, 569] on span "Ambulatorio" at bounding box center [240, 577] width 77 height 17
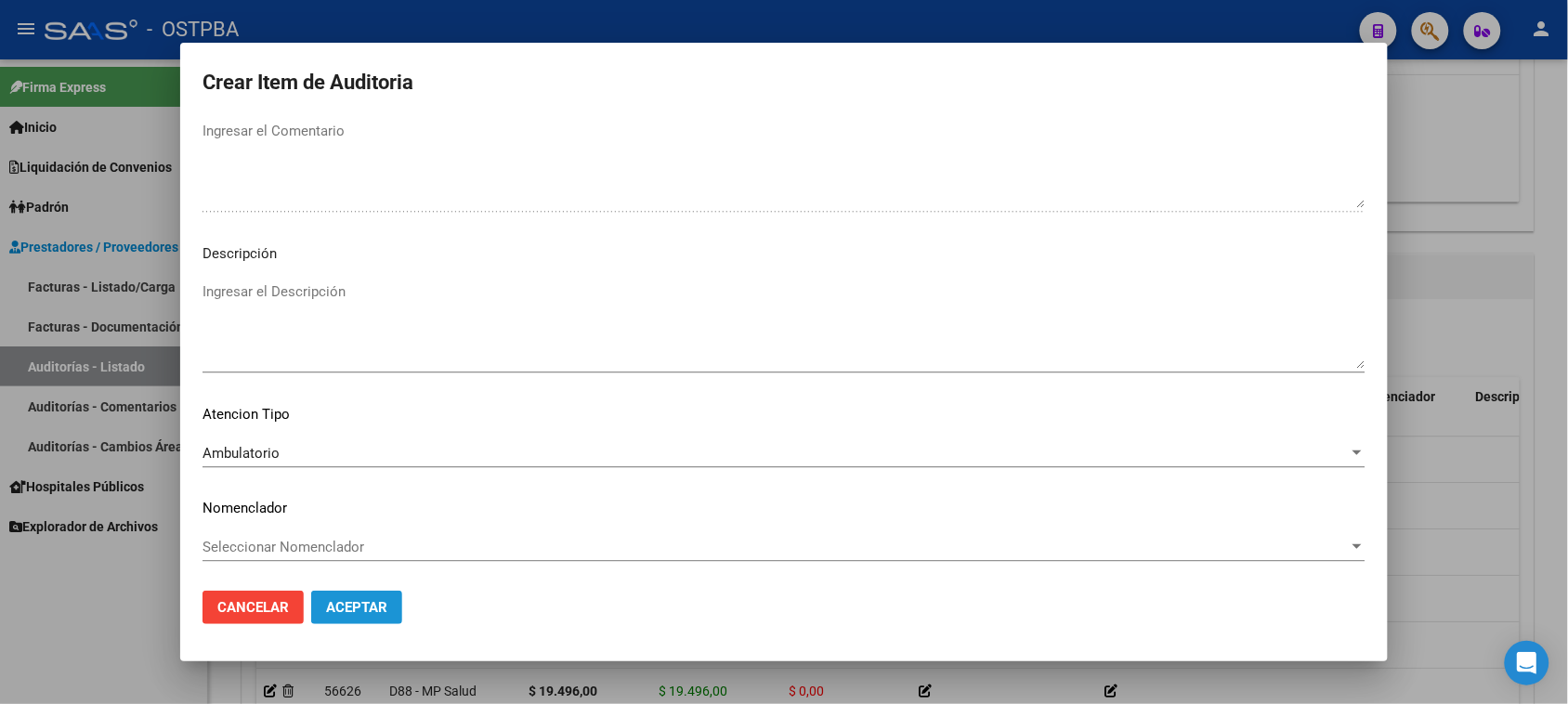
click at [334, 608] on span "Aceptar" at bounding box center [357, 608] width 61 height 17
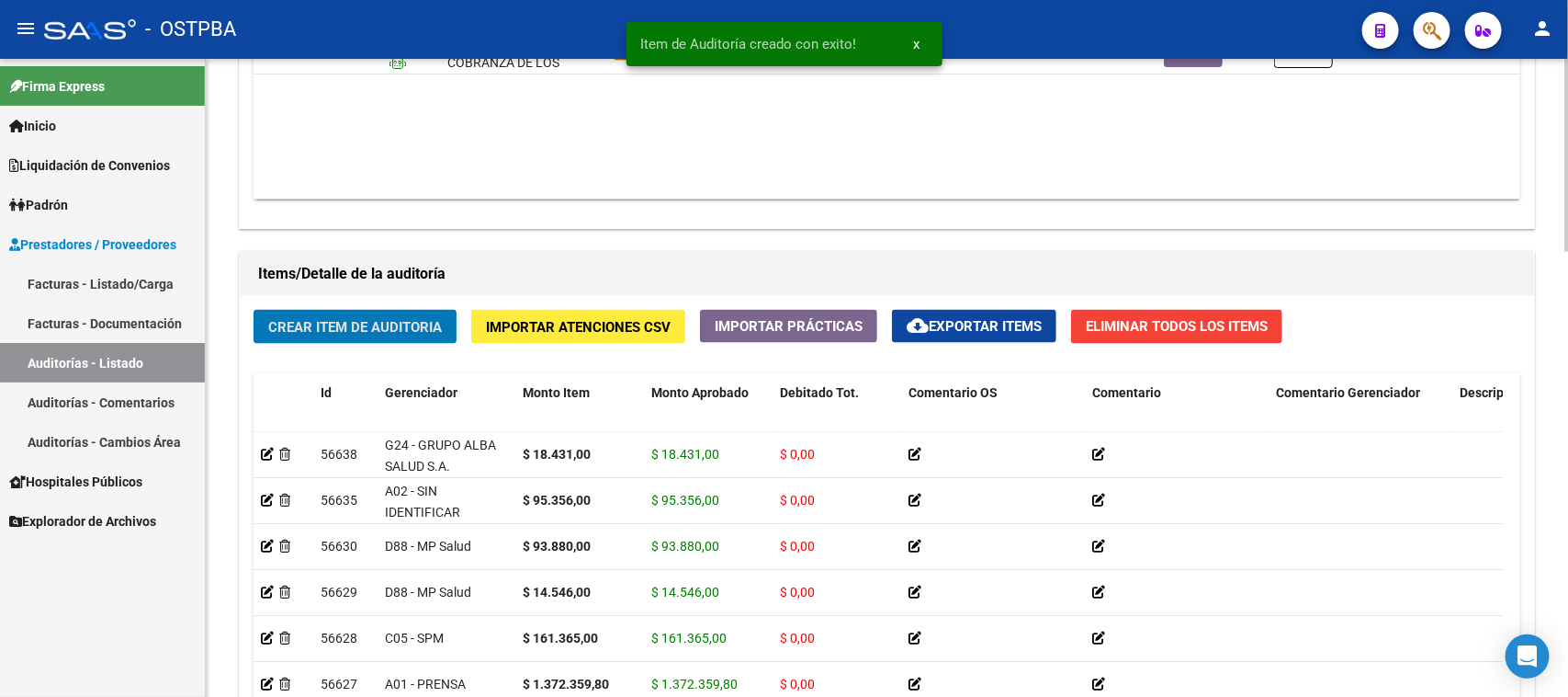
click at [379, 329] on span "Crear Item de Auditoria" at bounding box center [355, 328] width 174 height 17
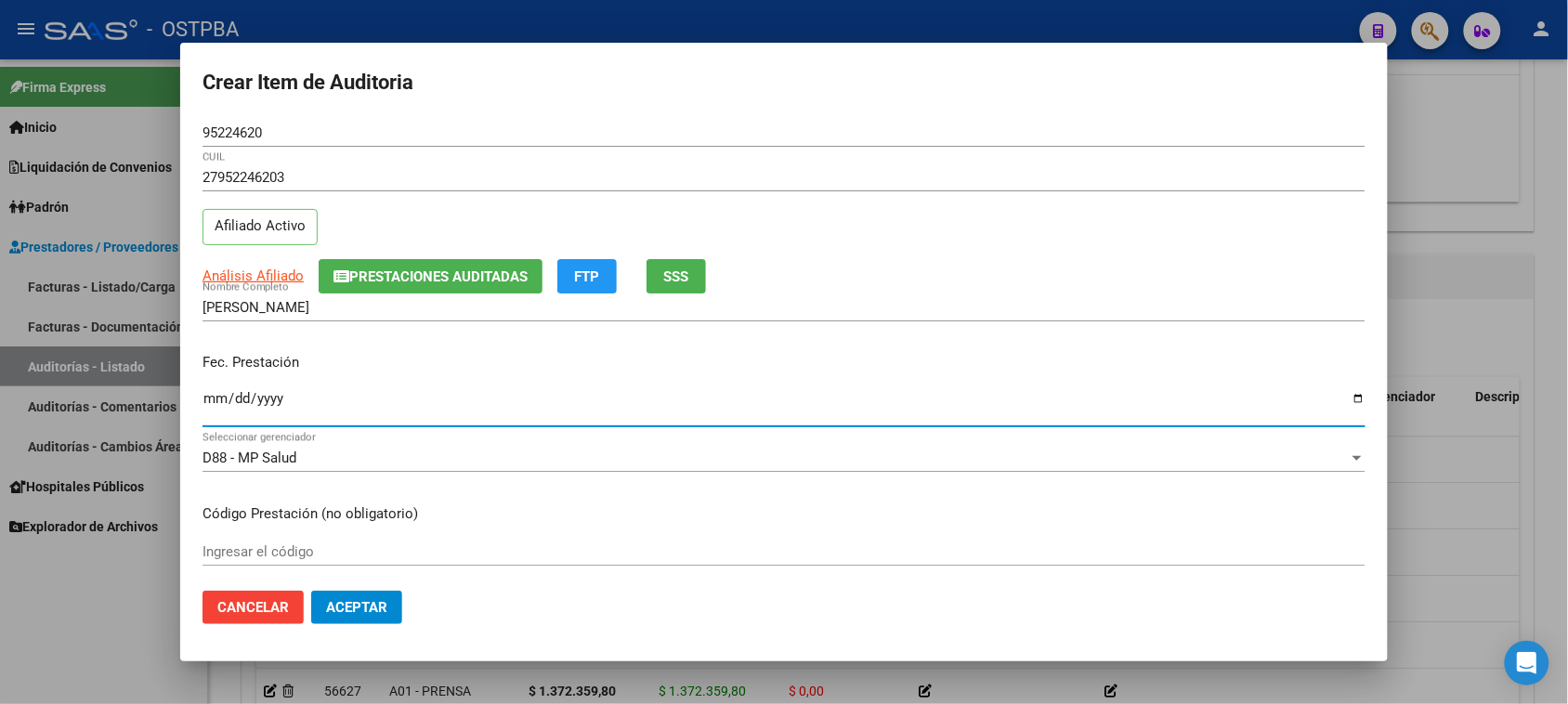
click at [212, 402] on input "Ingresar la fecha" at bounding box center [784, 405] width 1162 height 30
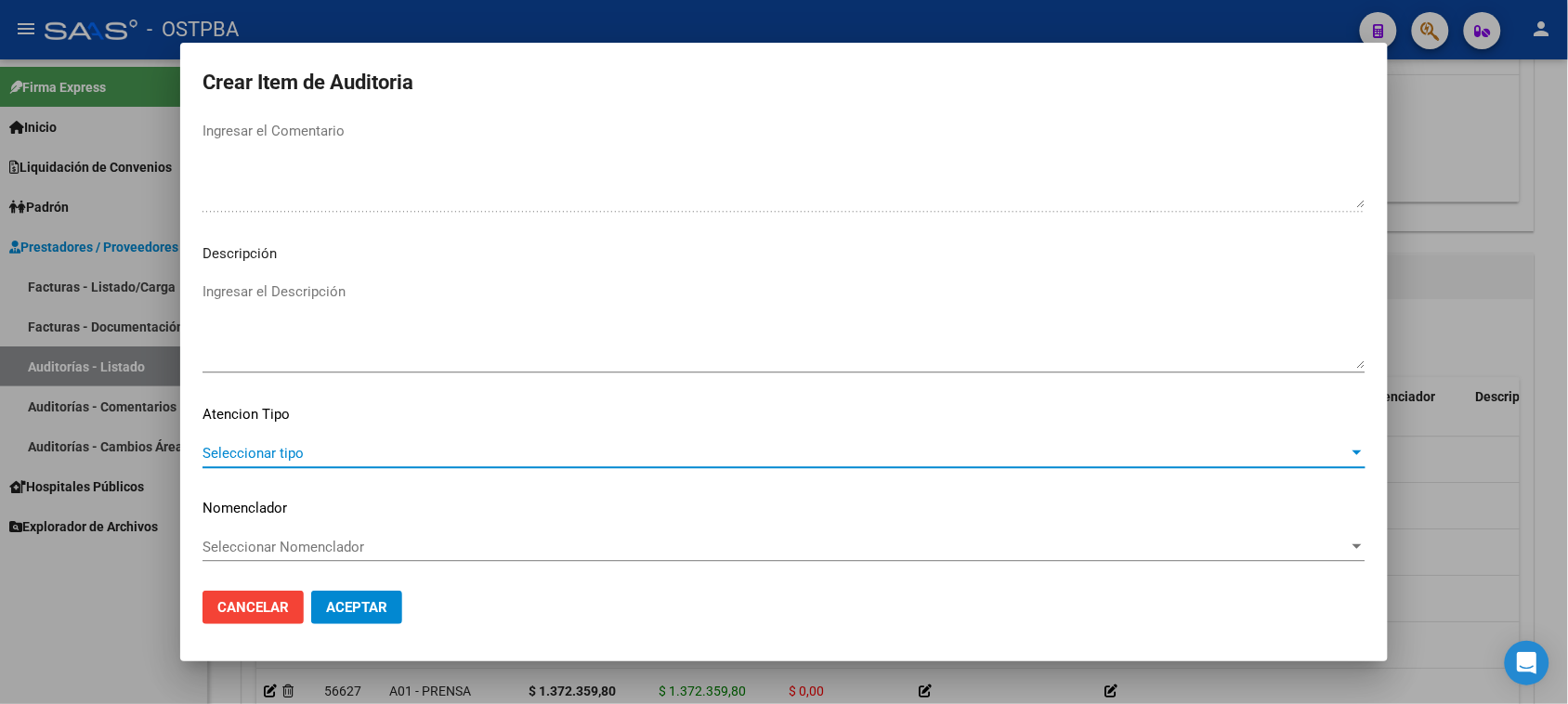
click at [307, 452] on span "Seleccionar tipo" at bounding box center [775, 453] width 1146 height 17
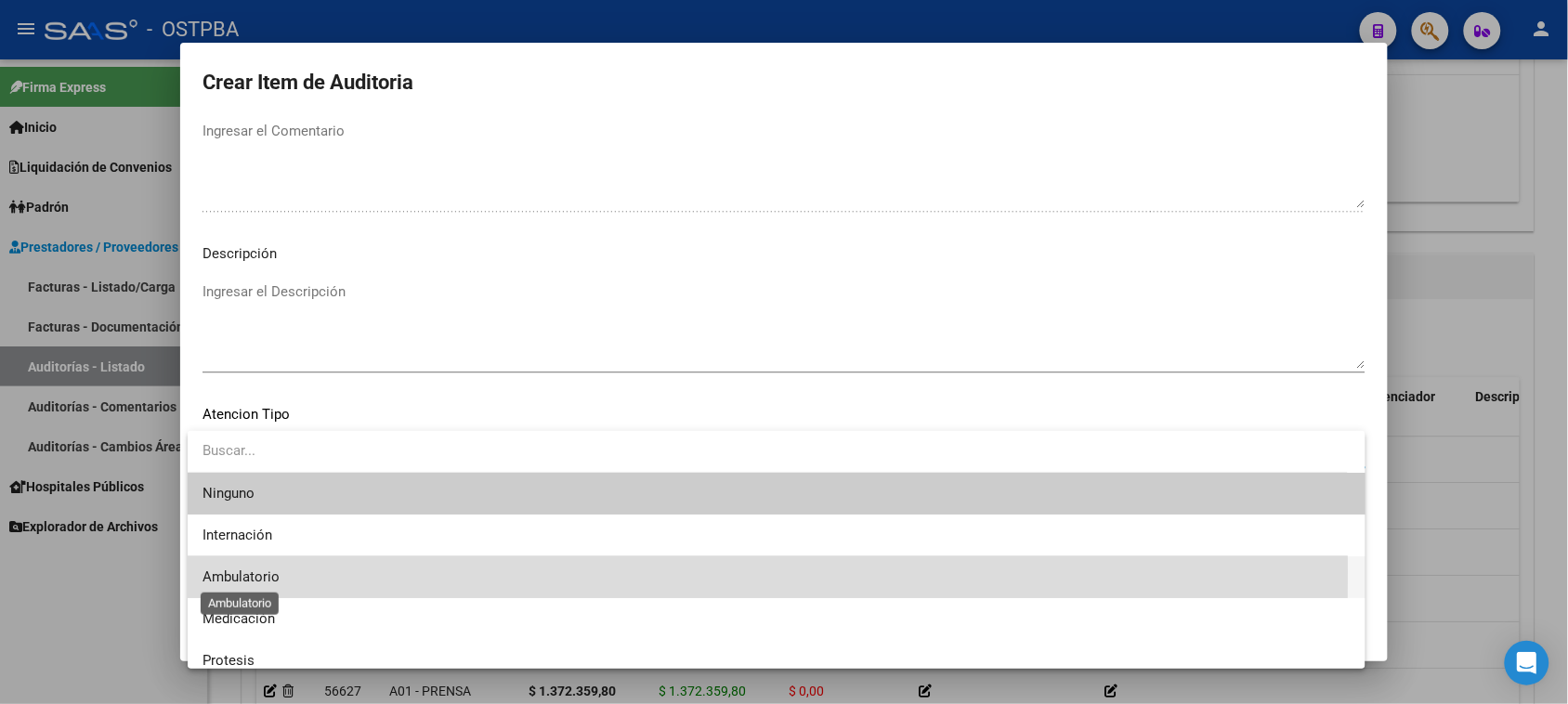
click at [257, 571] on span "Ambulatorio" at bounding box center [240, 577] width 77 height 17
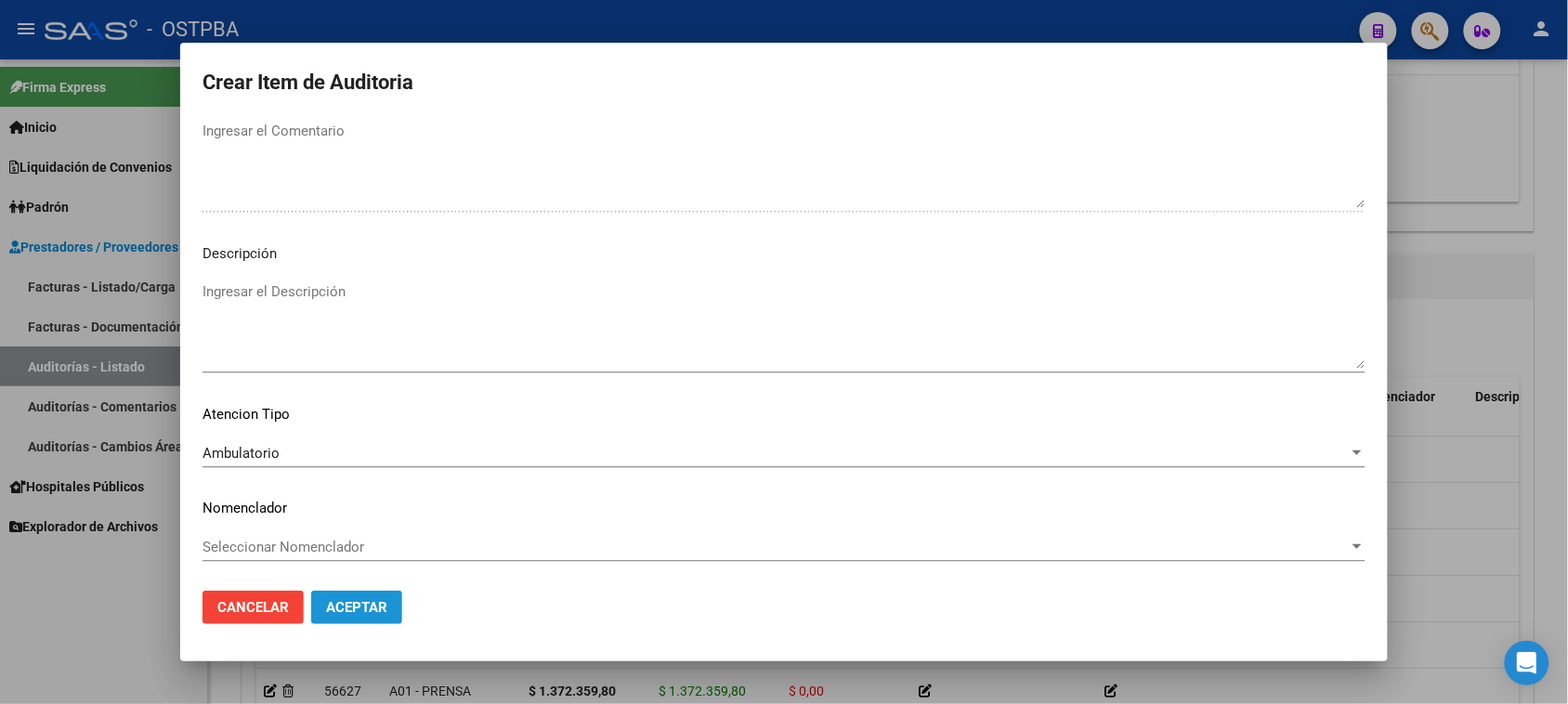
click at [345, 610] on span "Aceptar" at bounding box center [357, 608] width 61 height 17
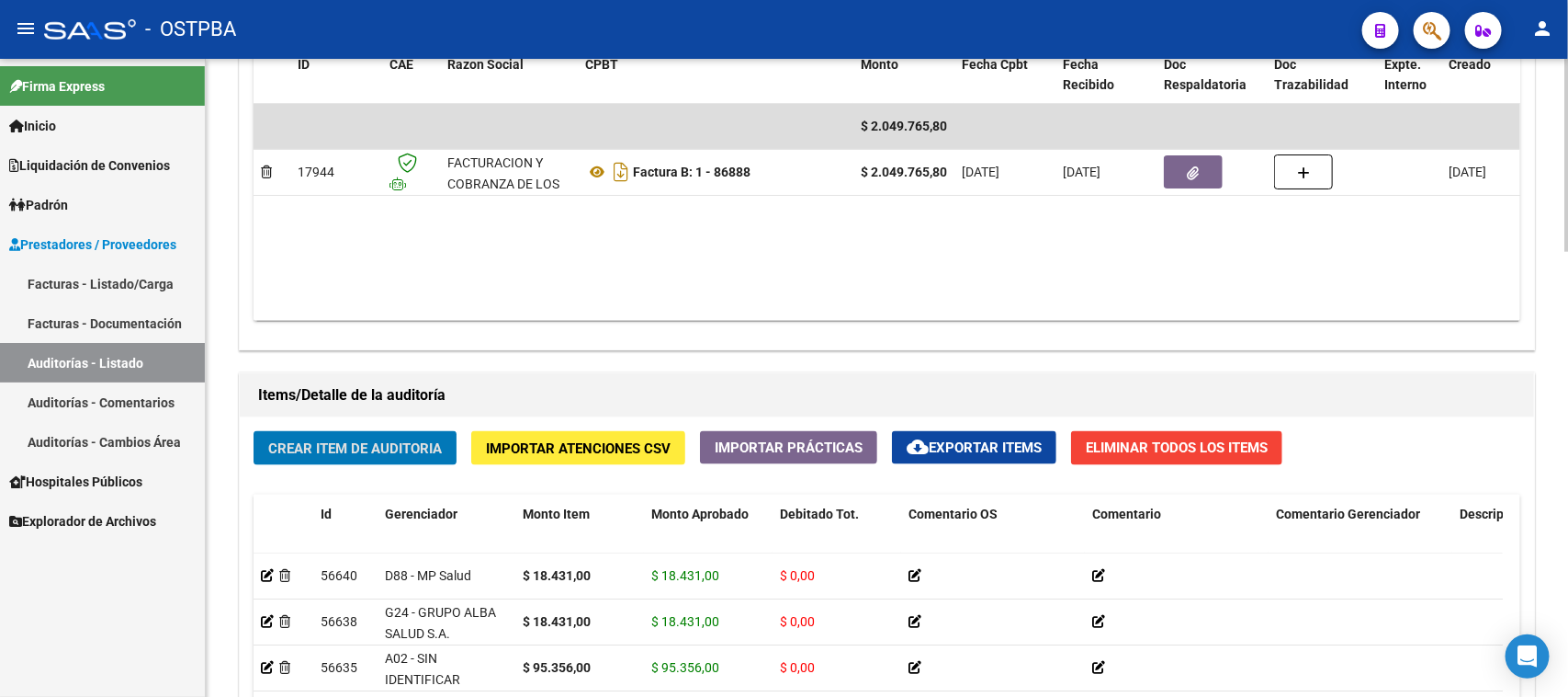
scroll to position [805, 0]
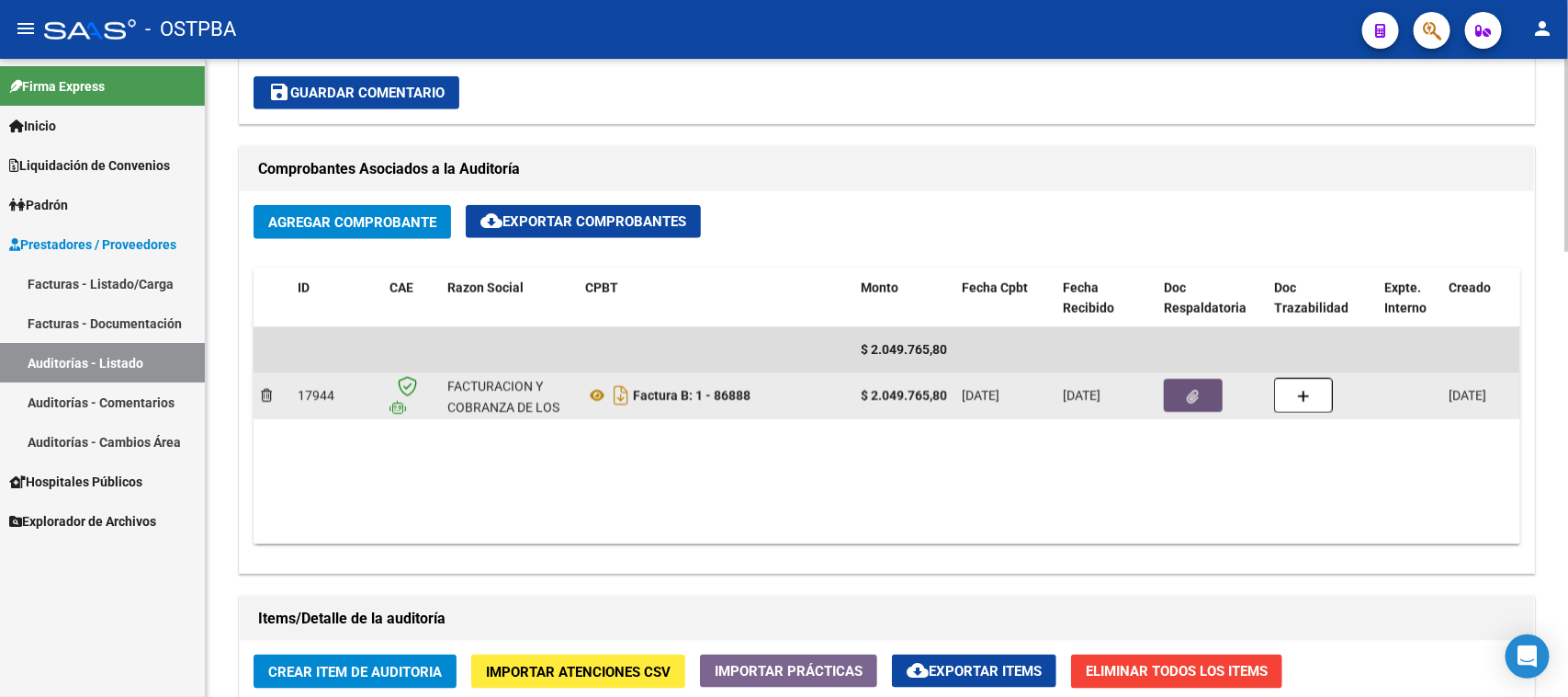
click at [1172, 401] on button "button" at bounding box center [1193, 395] width 59 height 33
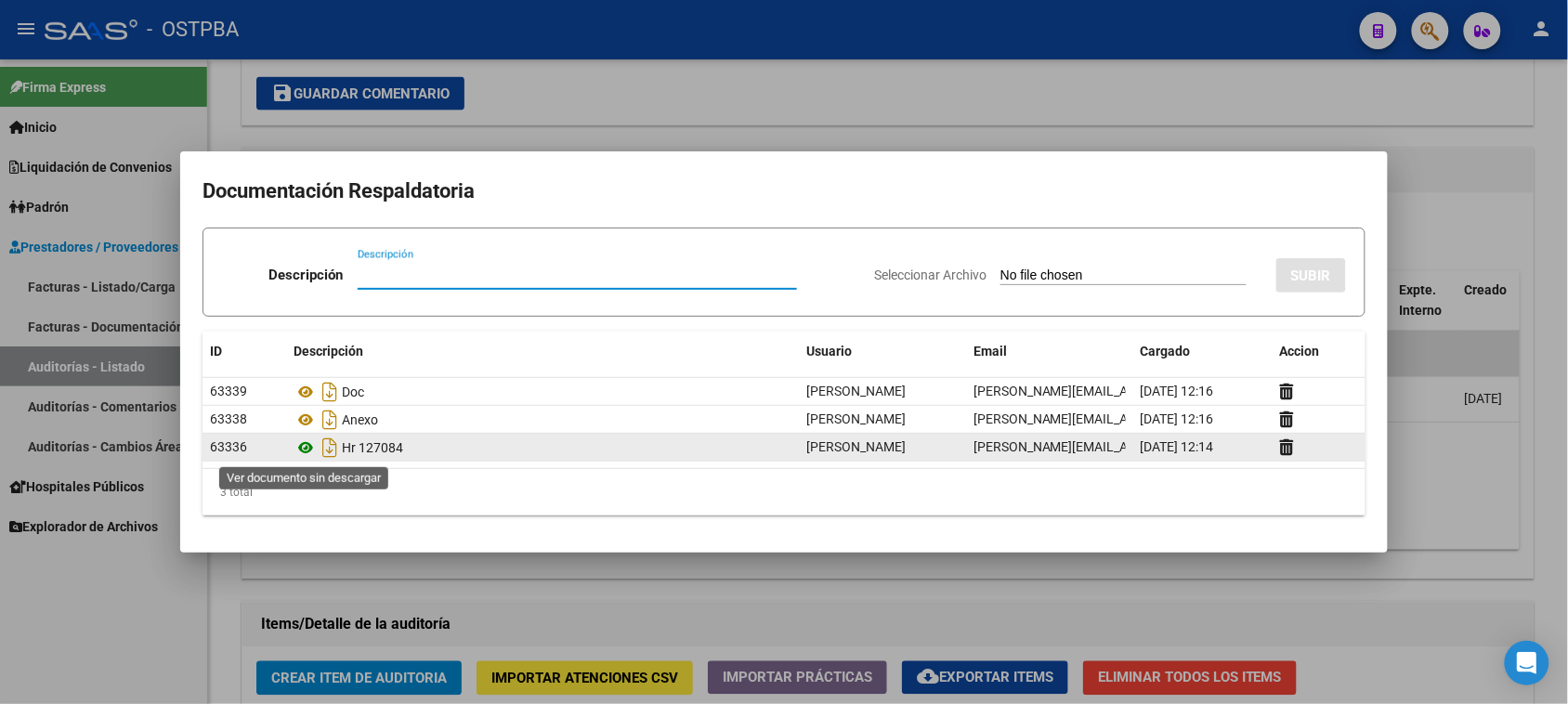
click at [300, 446] on icon at bounding box center [305, 446] width 24 height 22
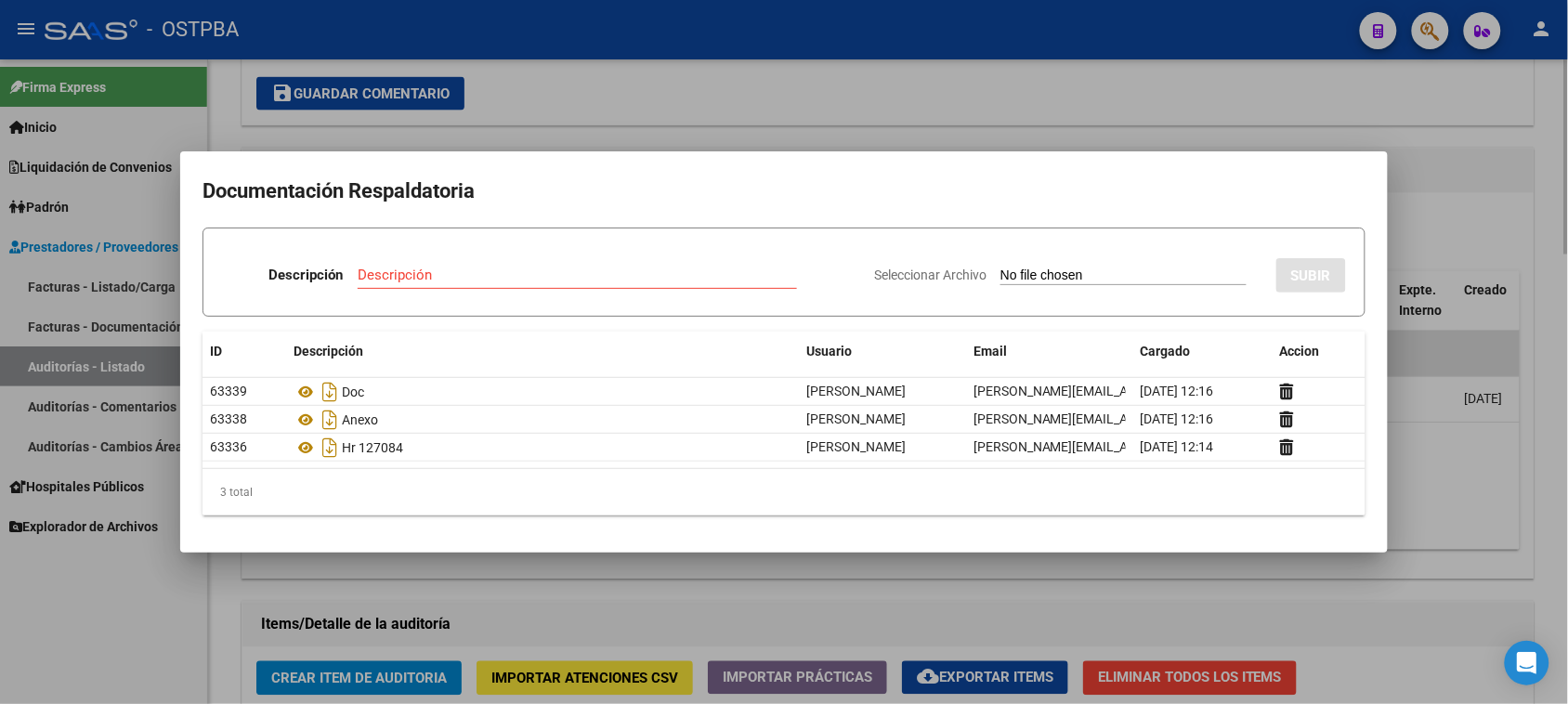
drag, startPoint x: 94, startPoint y: 659, endPoint x: 744, endPoint y: 502, distance: 668.7
click at [108, 647] on div at bounding box center [784, 352] width 1568 height 704
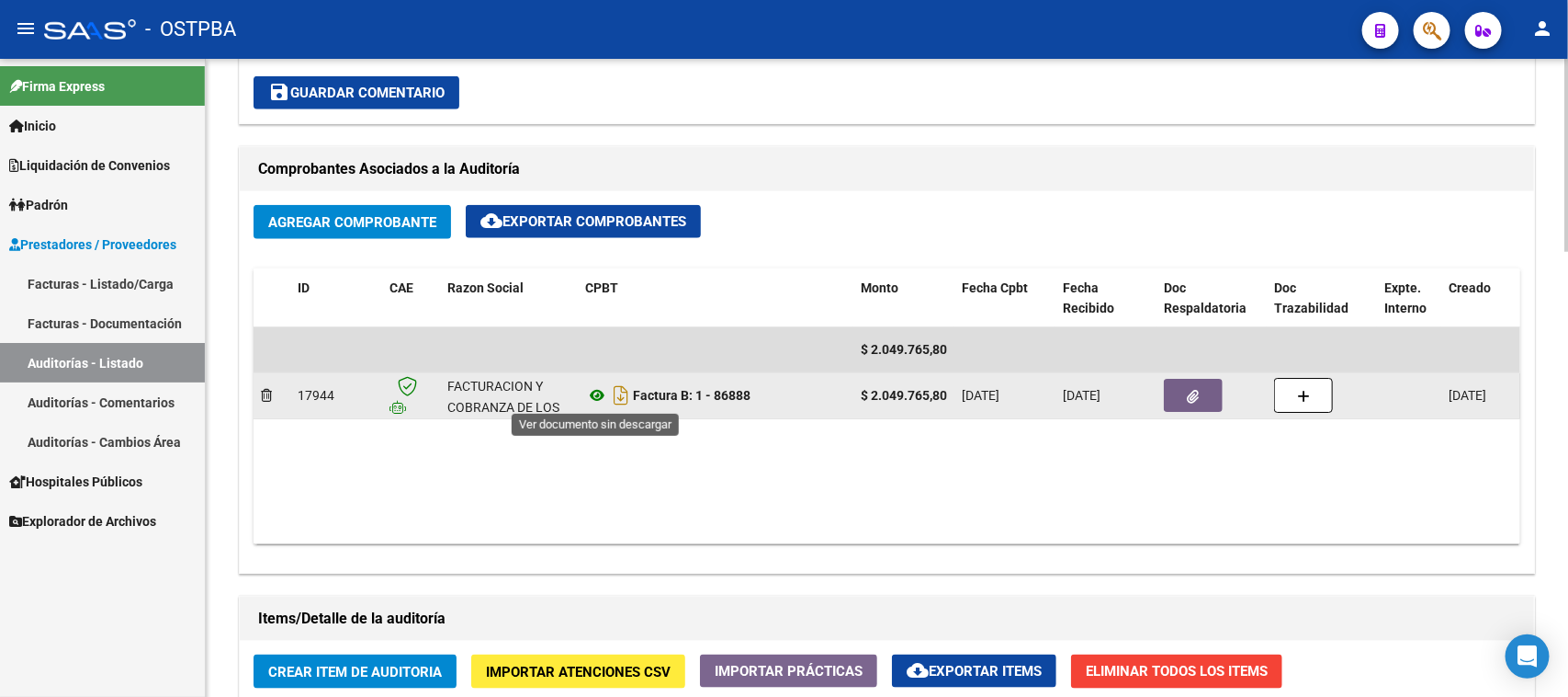
click at [594, 391] on icon at bounding box center [597, 395] width 24 height 22
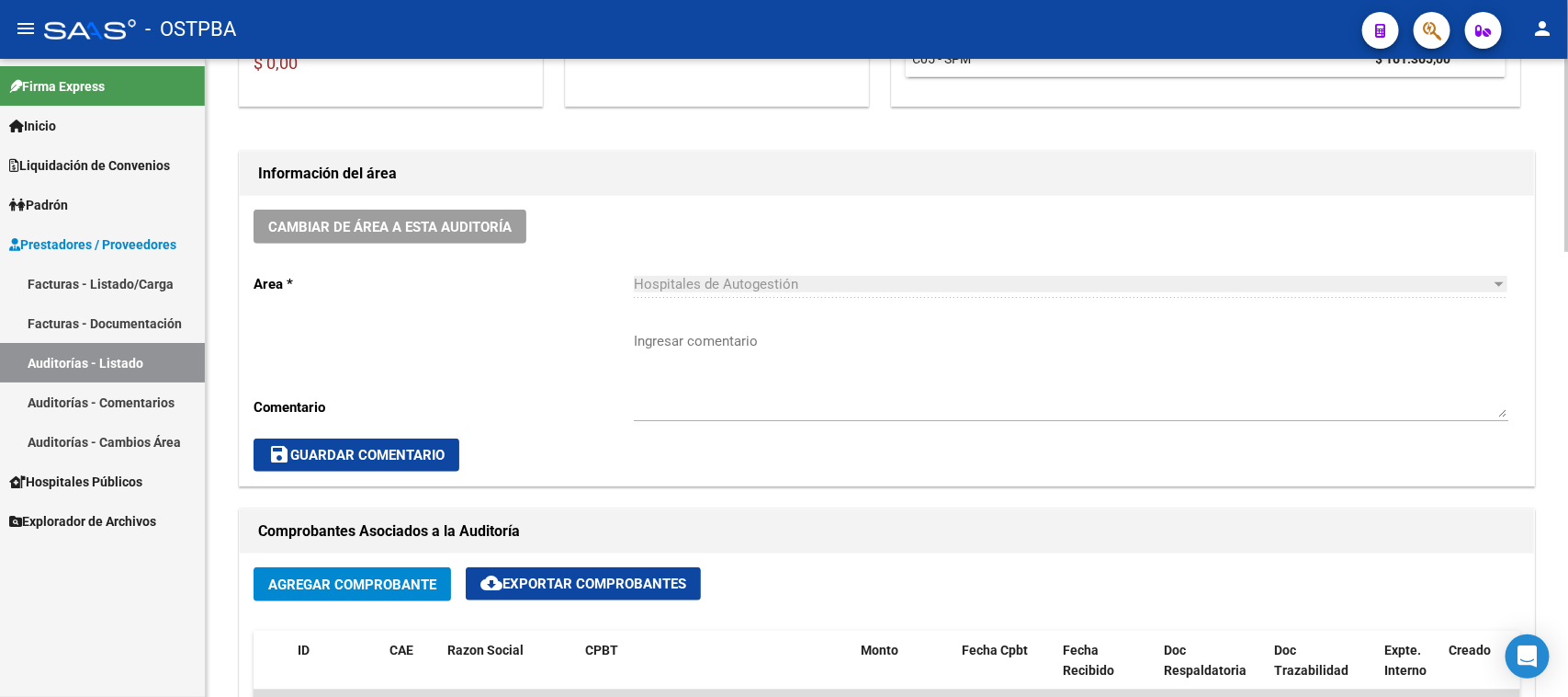
scroll to position [0, 0]
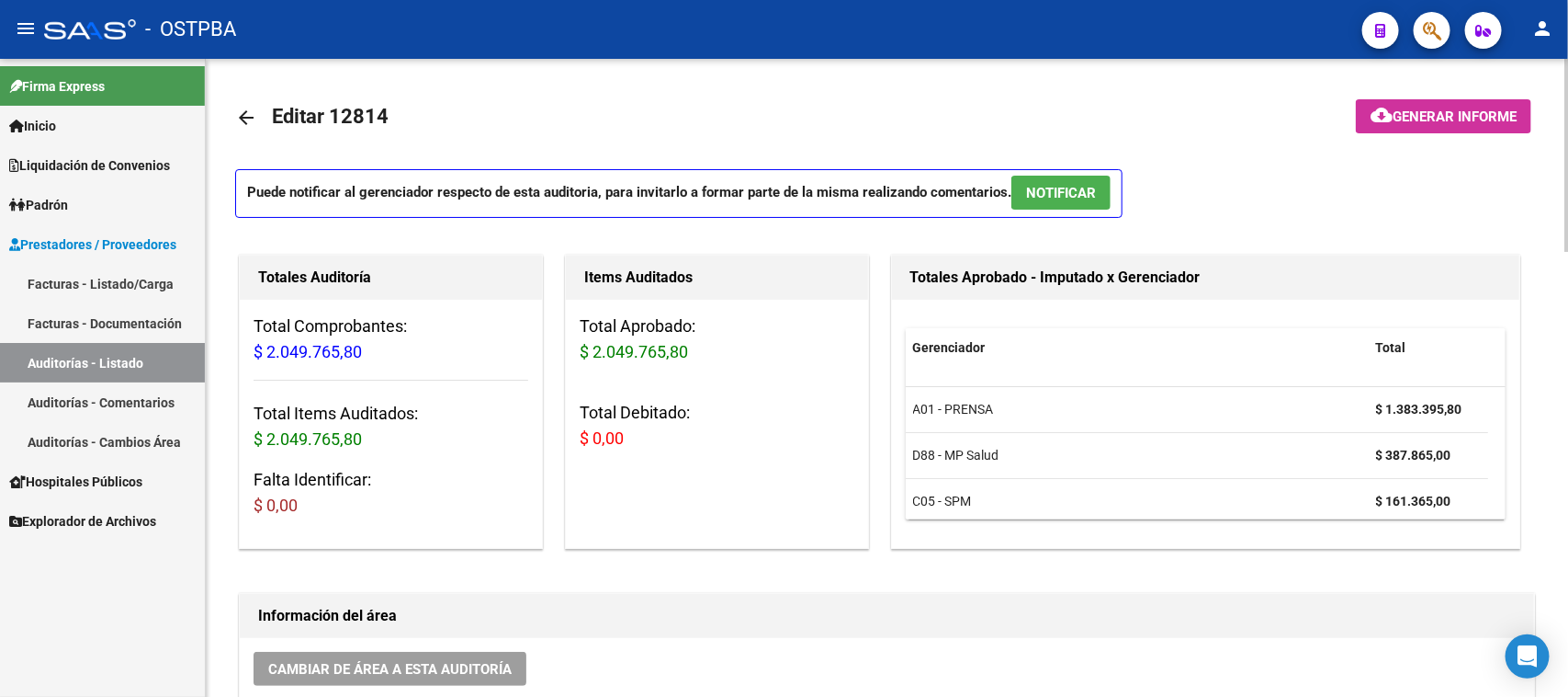
click at [1434, 102] on button "cloud_download Generar informe" at bounding box center [1443, 116] width 176 height 34
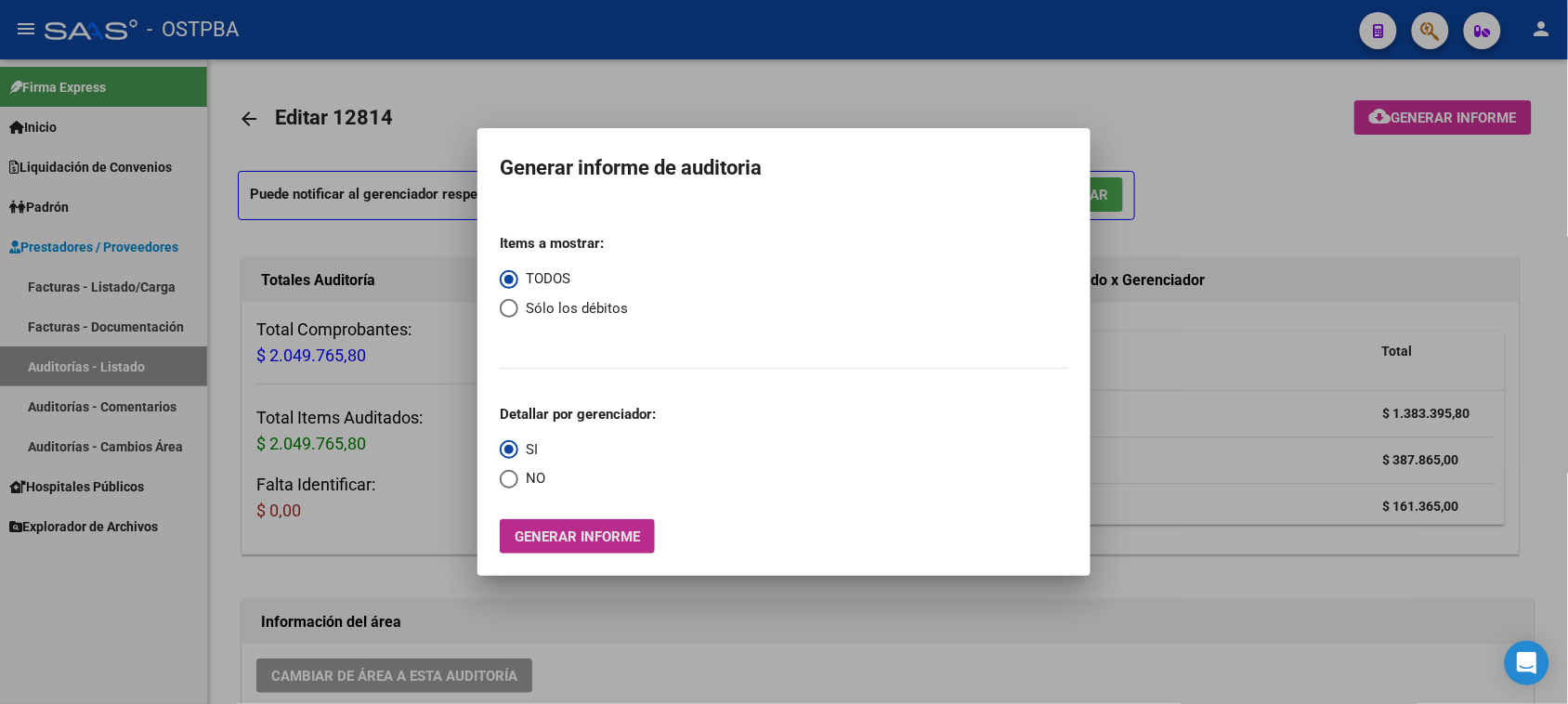
click at [602, 539] on span "Generar informe" at bounding box center [576, 537] width 125 height 17
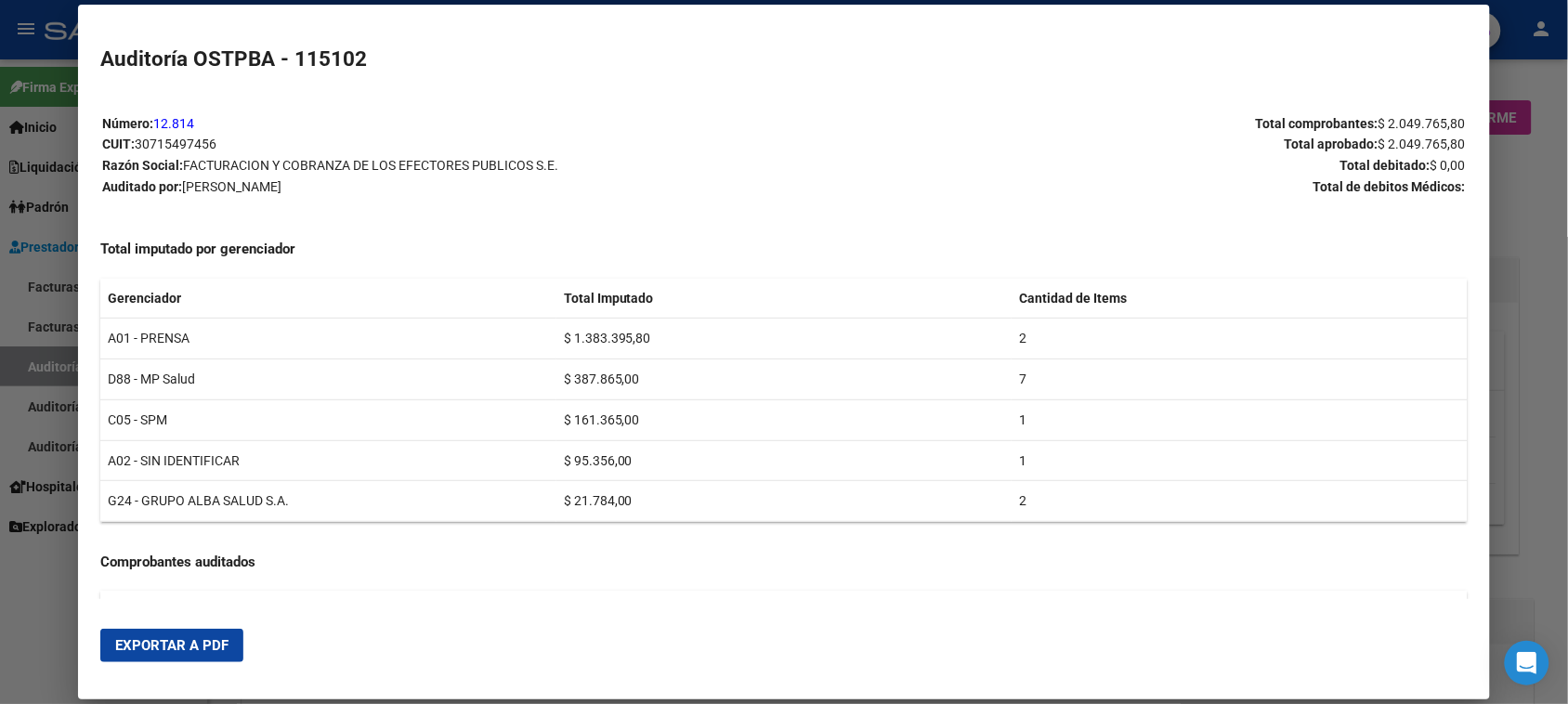
click at [154, 650] on span "Exportar a PDF" at bounding box center [172, 646] width 114 height 17
drag, startPoint x: 34, startPoint y: 622, endPoint x: 406, endPoint y: 601, distance: 372.6
click at [34, 620] on div at bounding box center [784, 352] width 1568 height 704
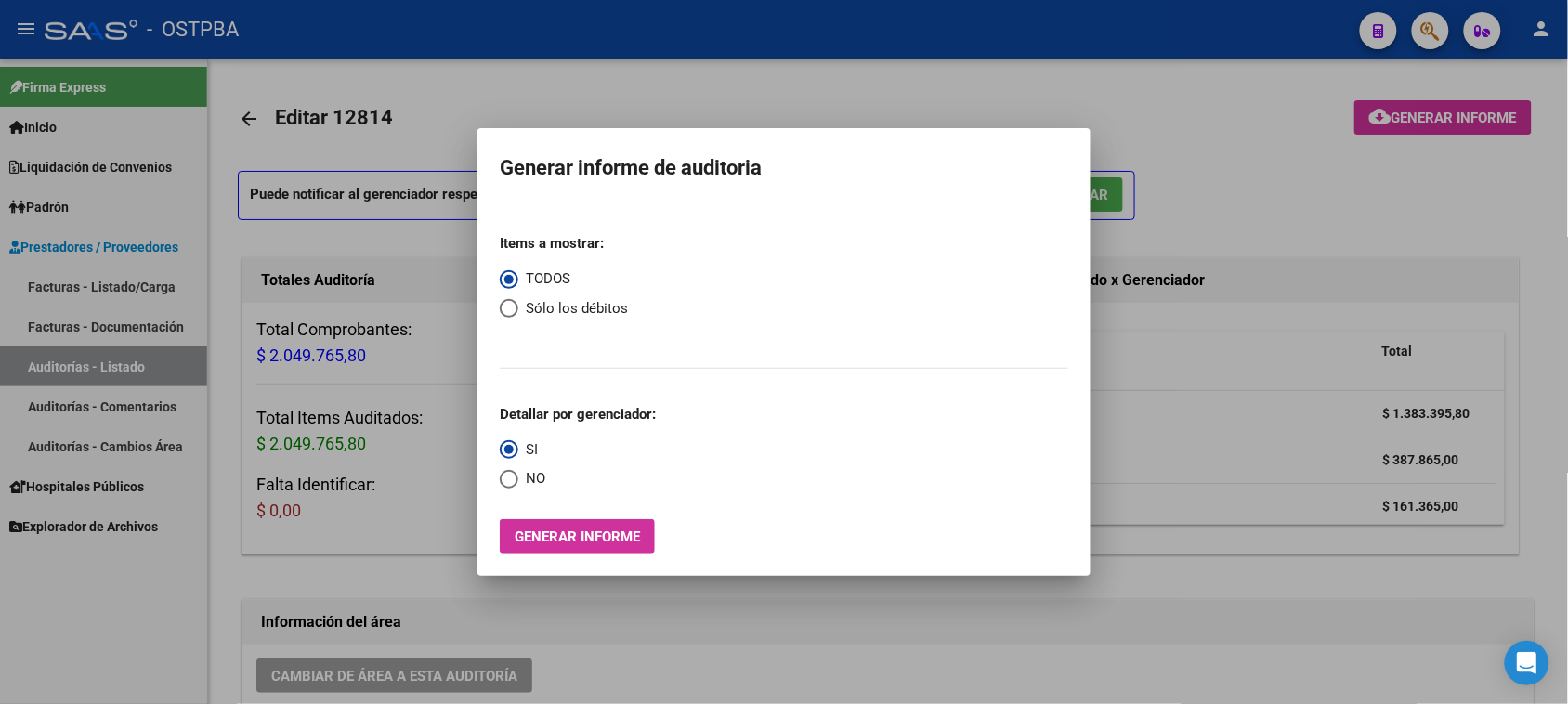
click at [115, 611] on div at bounding box center [784, 352] width 1568 height 704
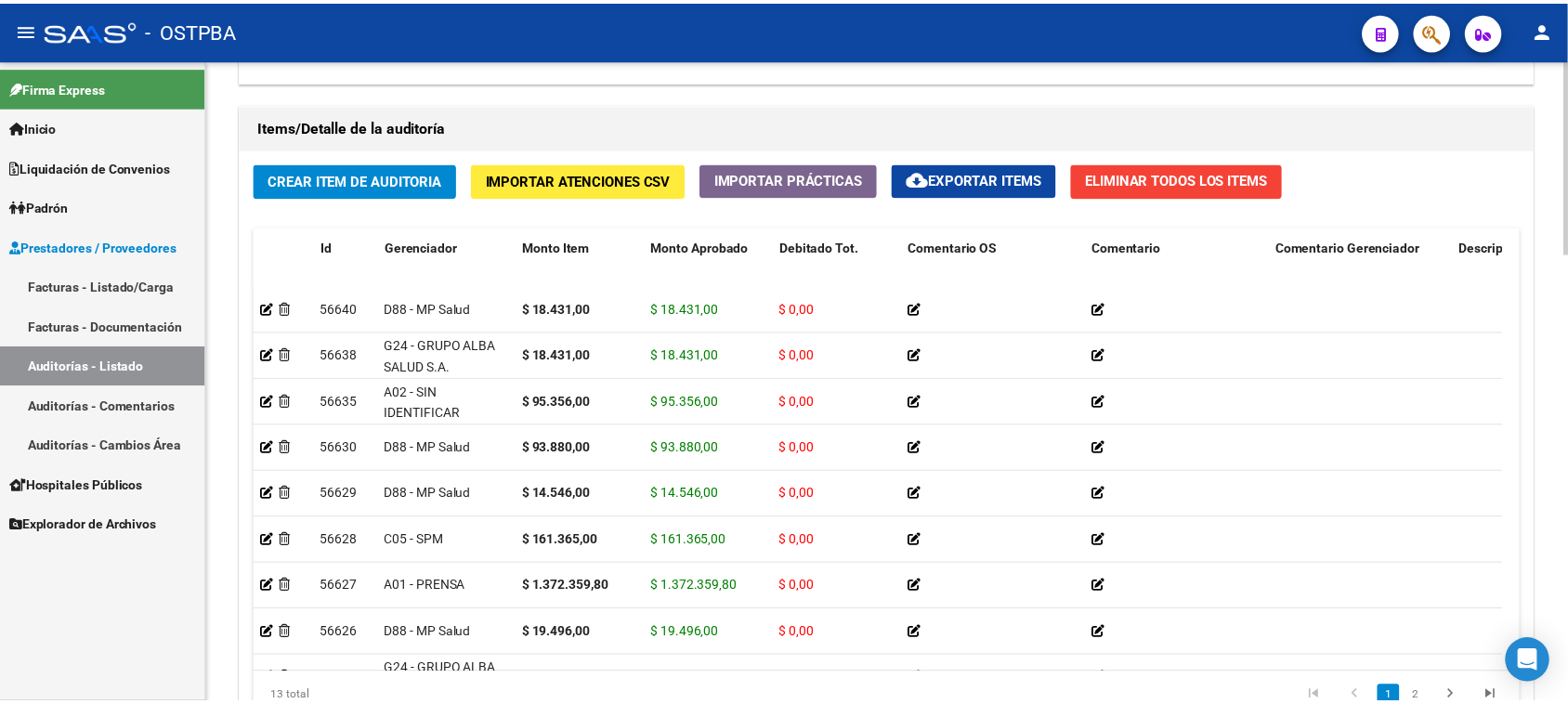
scroll to position [1486, 0]
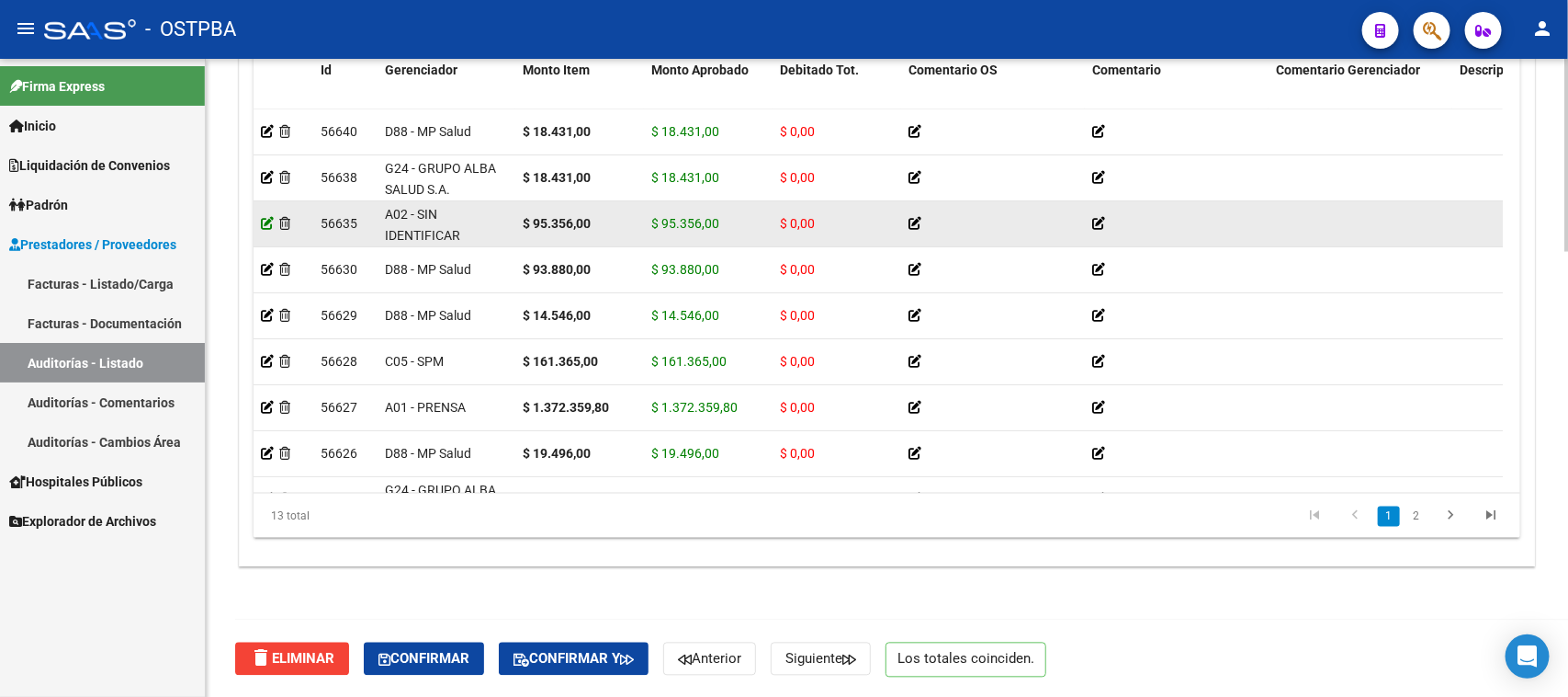
click at [264, 223] on icon at bounding box center [267, 224] width 13 height 13
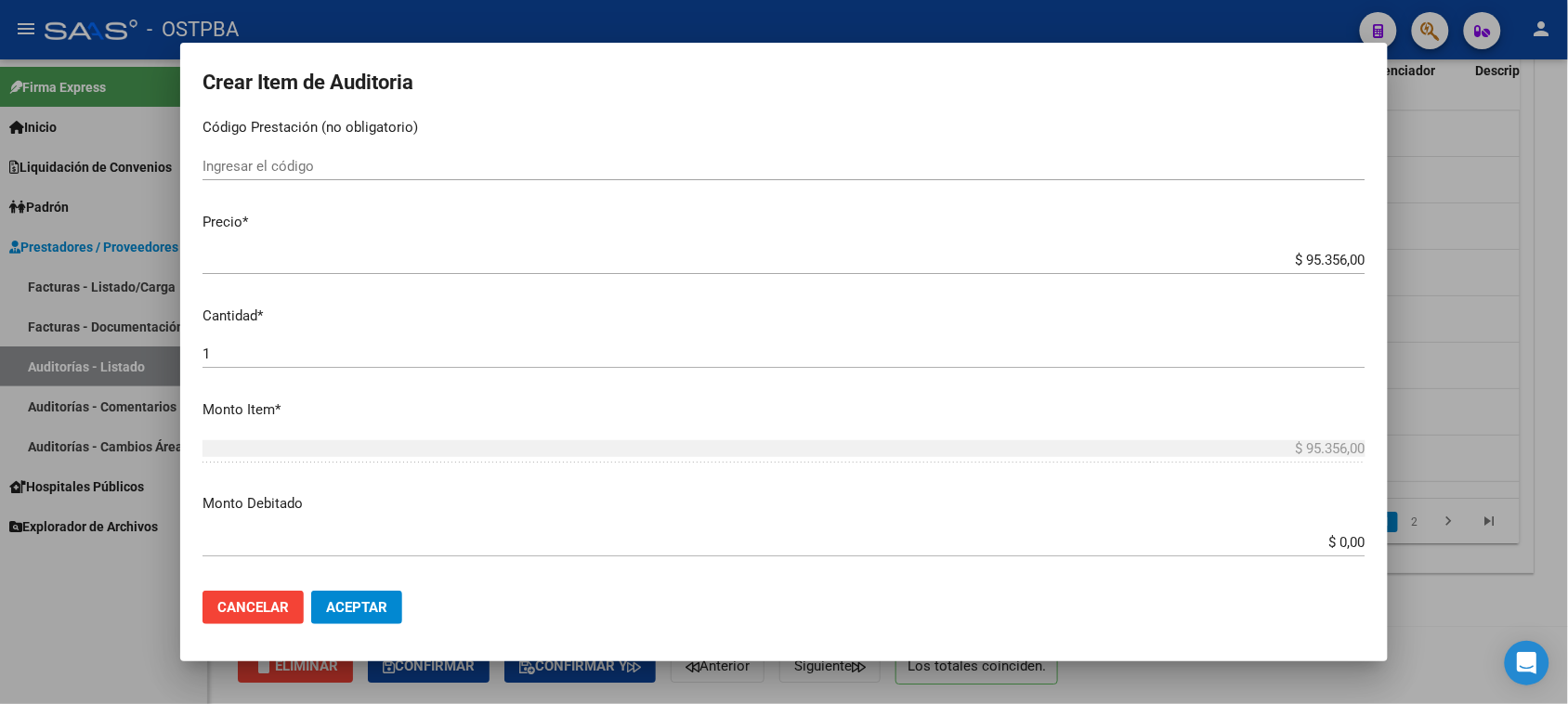
scroll to position [348, 0]
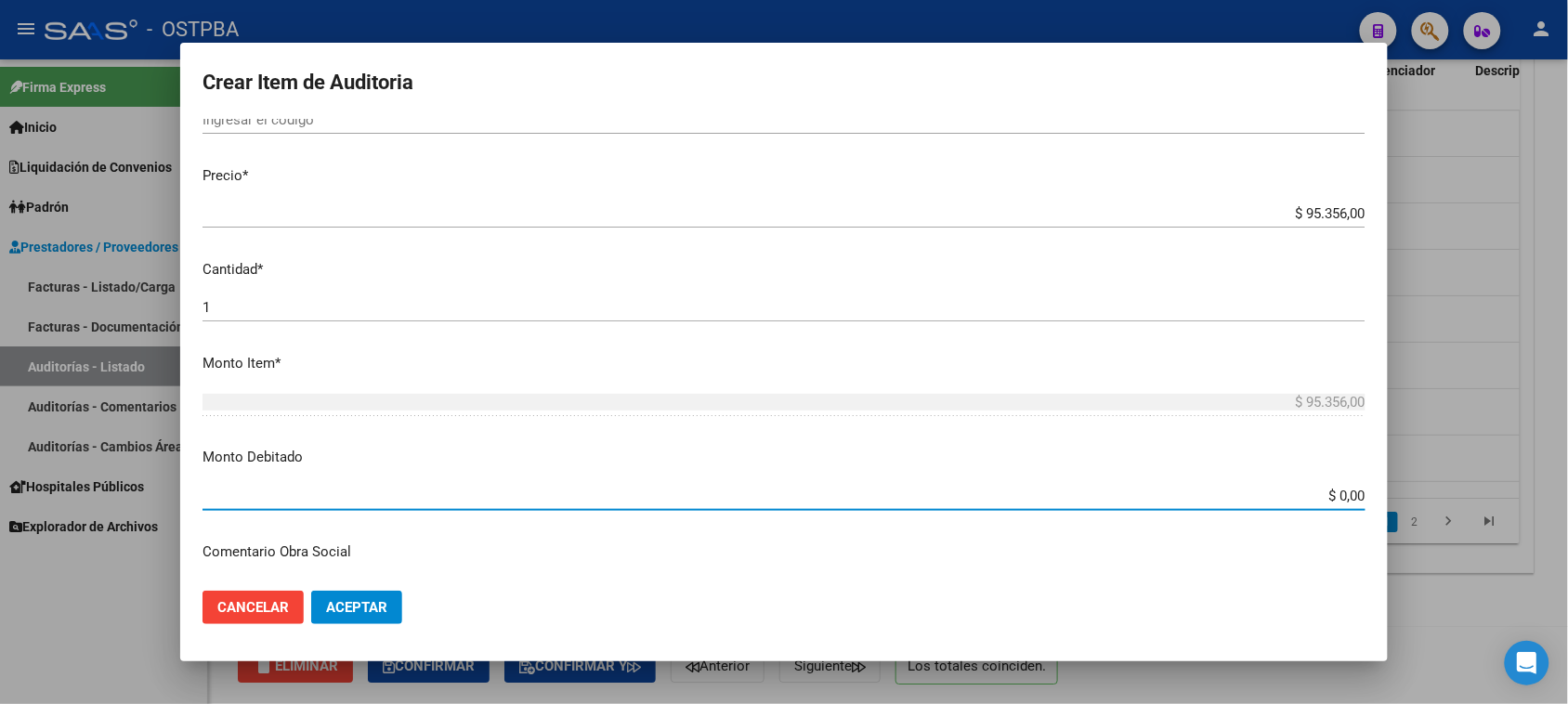
drag, startPoint x: 1326, startPoint y: 495, endPoint x: 1584, endPoint y: 507, distance: 258.3
click at [1568, 507] on html "menu - OSTPBA person Firma Express Inicio Calendario SSS Instructivos Contacto …" at bounding box center [784, 352] width 1568 height 704
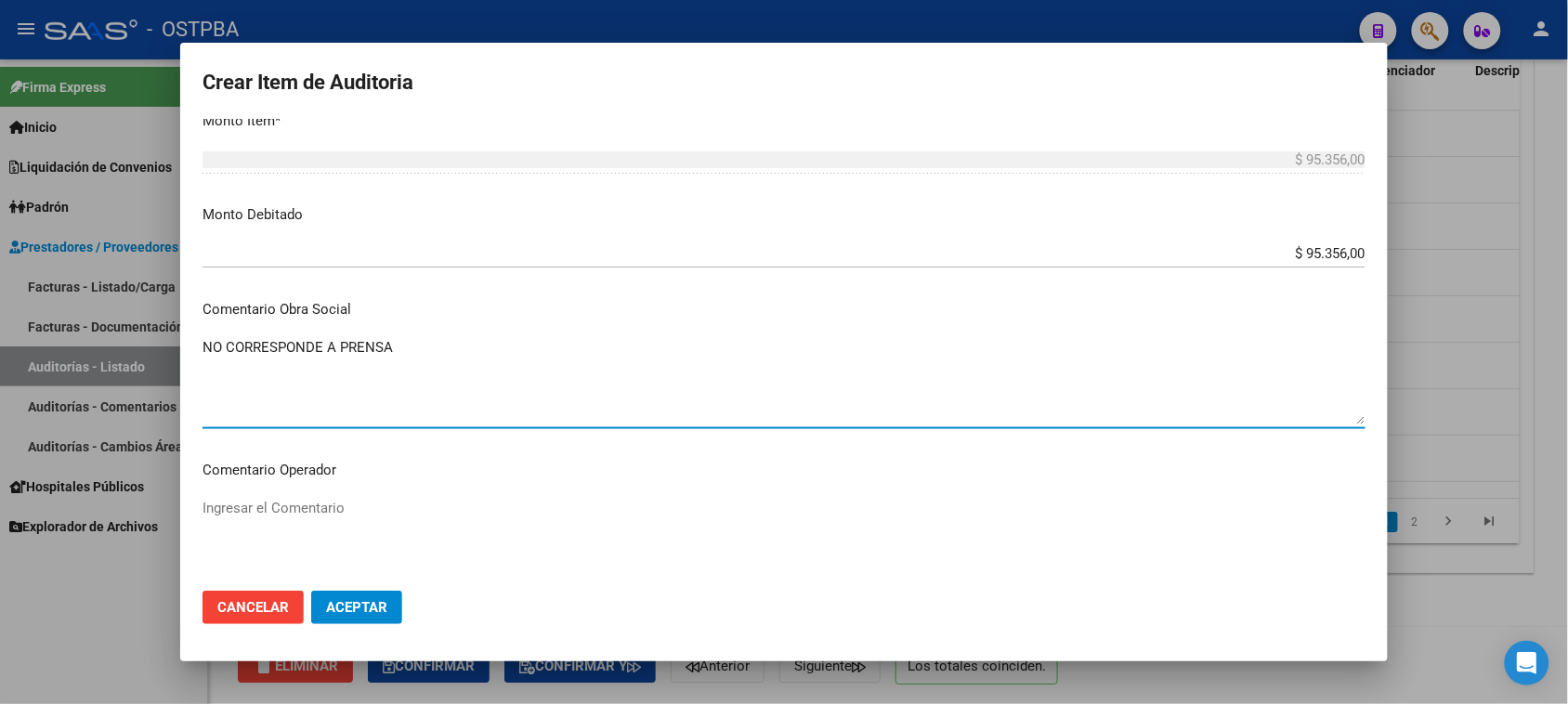
click at [335, 612] on span "Aceptar" at bounding box center [357, 608] width 61 height 17
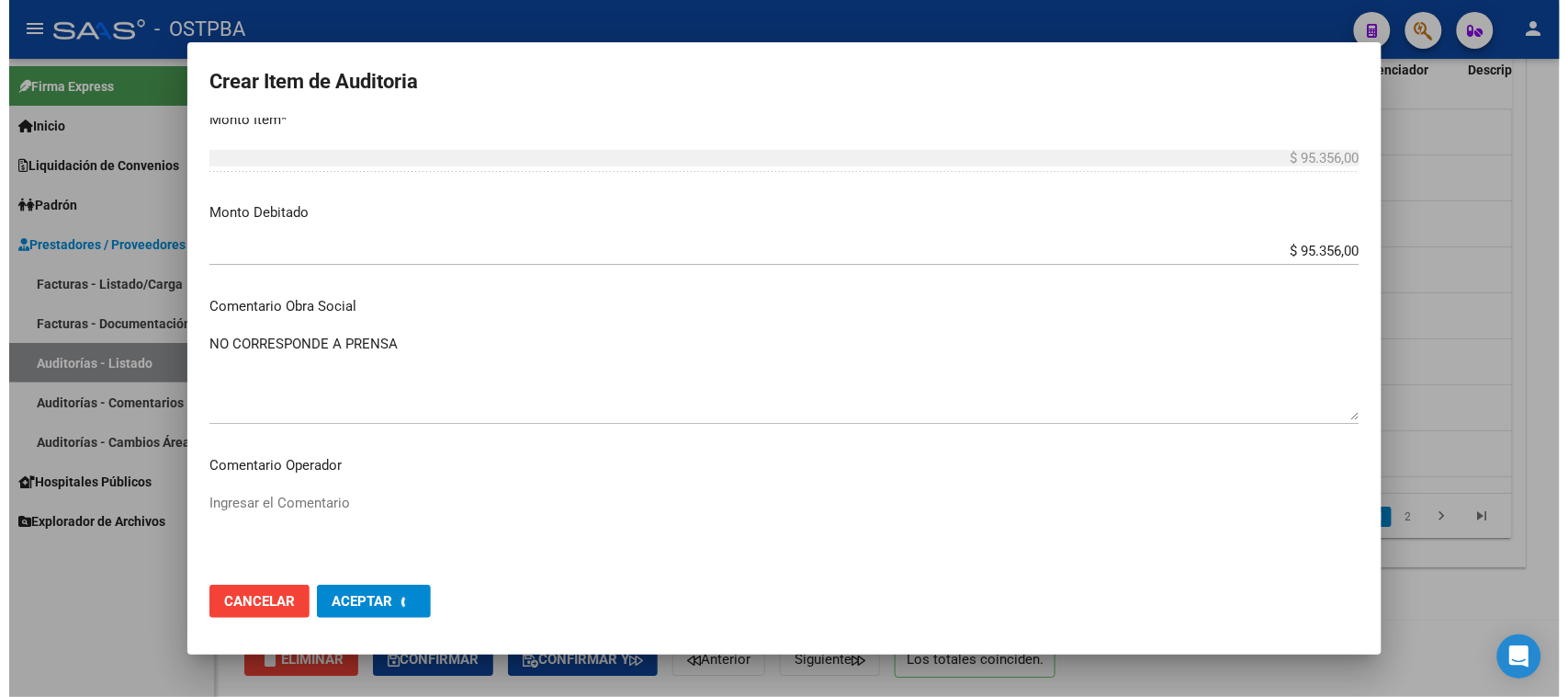
scroll to position [0, 0]
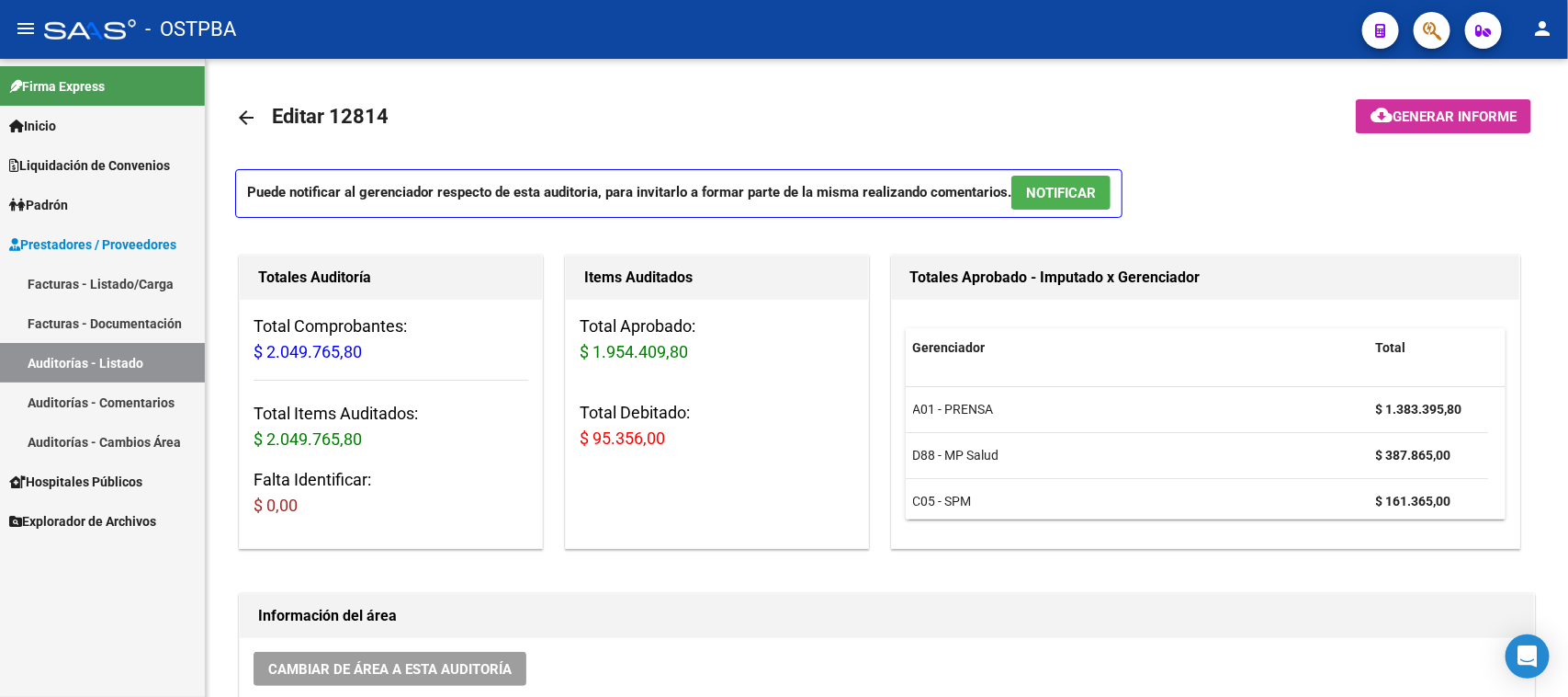
click at [102, 279] on link "Facturas - Listado/Carga" at bounding box center [102, 283] width 205 height 40
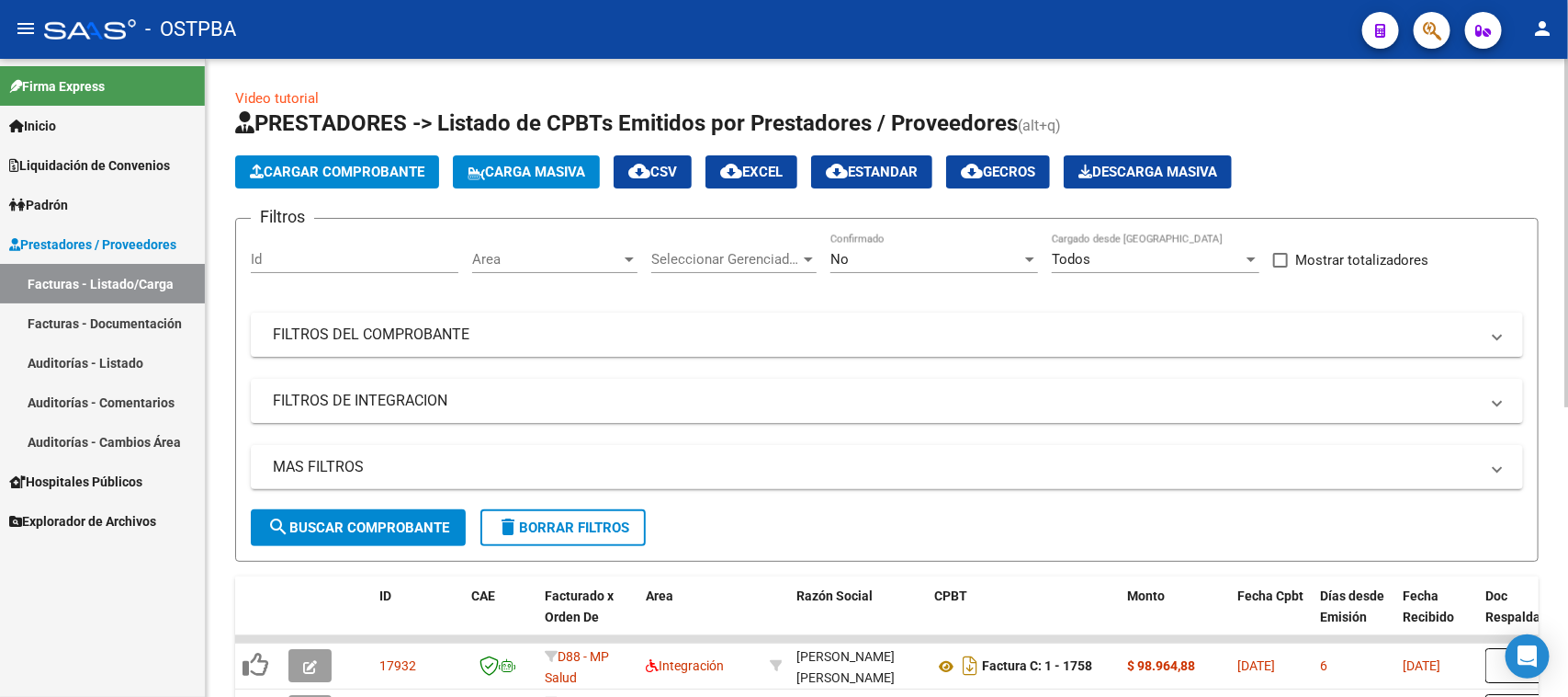
click at [333, 170] on span "Cargar Comprobante" at bounding box center [337, 172] width 175 height 17
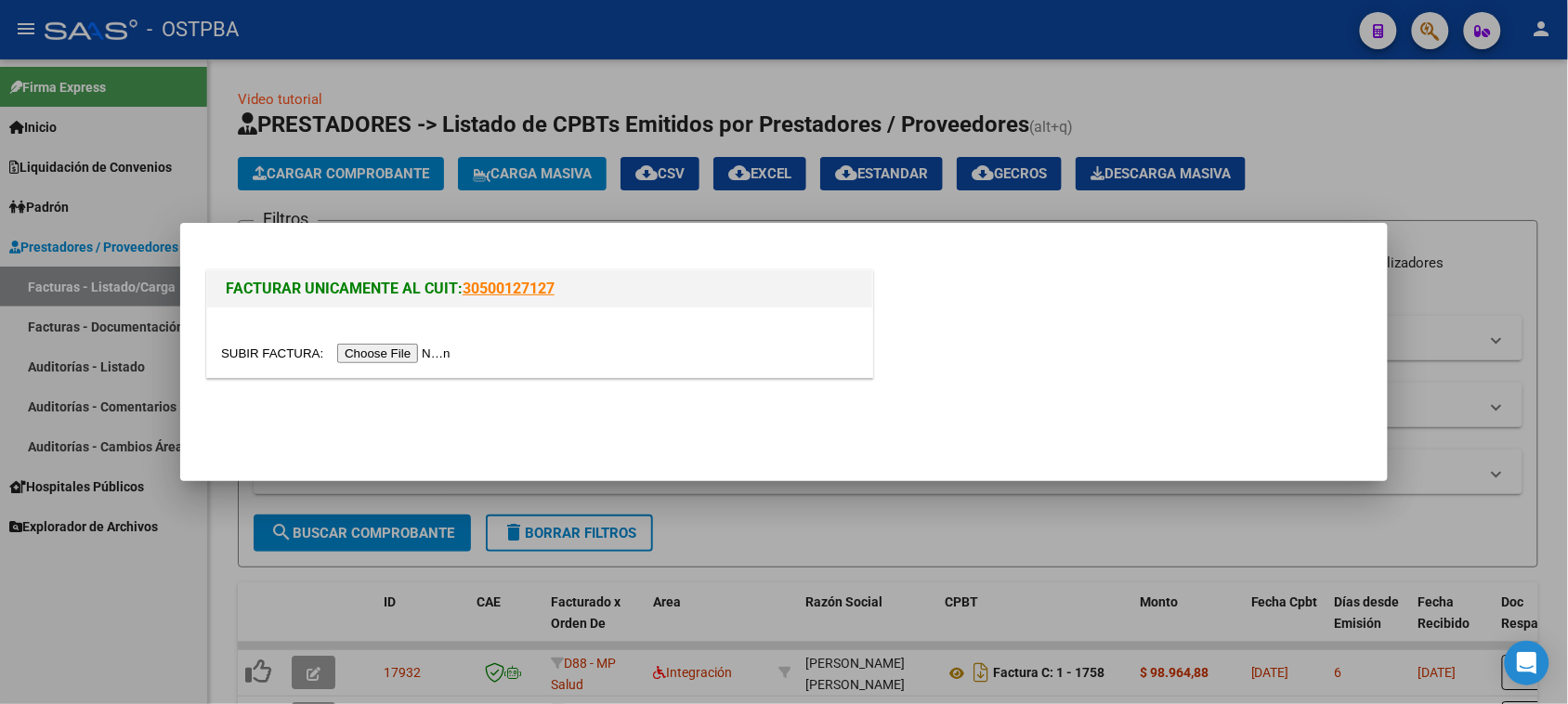
click at [359, 351] on input "file" at bounding box center [339, 353] width 235 height 19
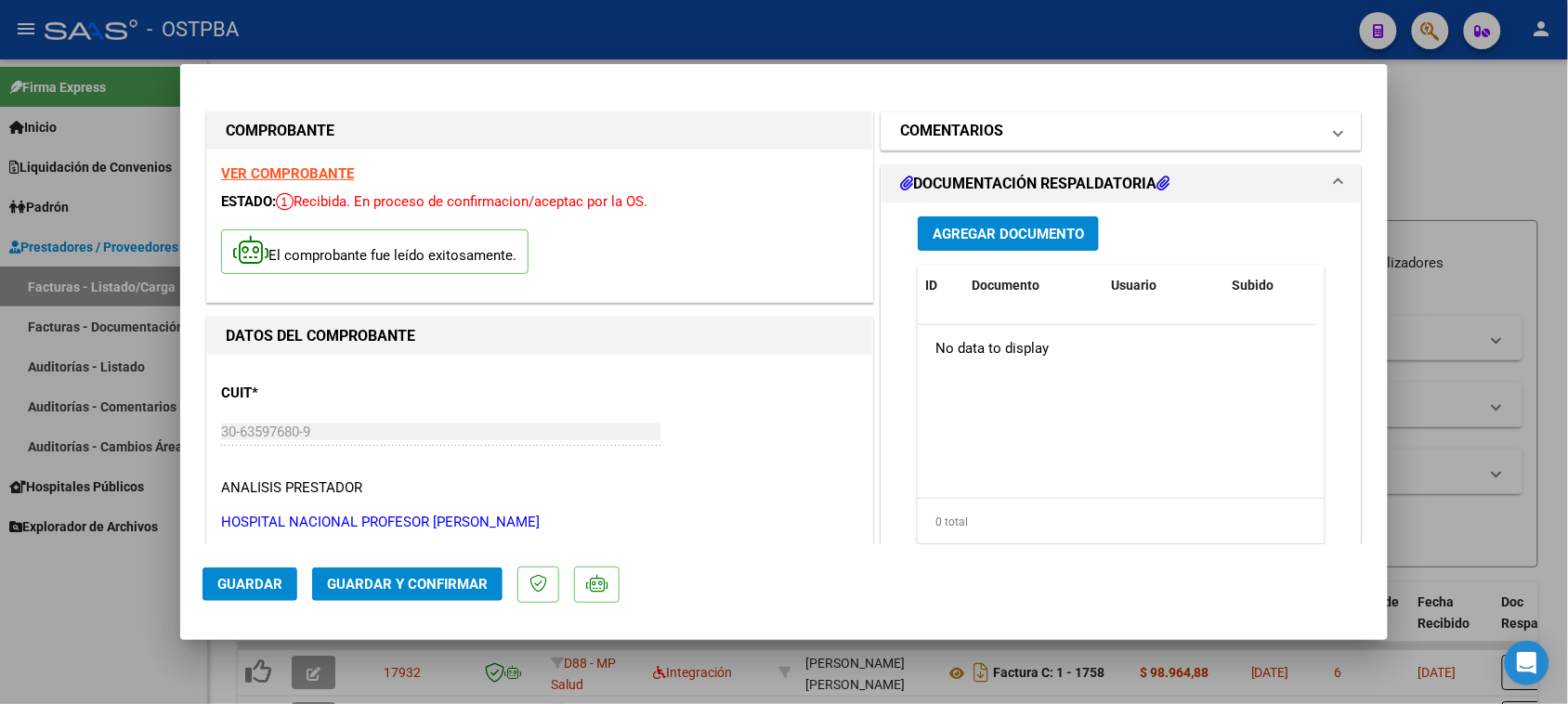
click at [995, 132] on mat-panel-title "COMENTARIOS" at bounding box center [1110, 131] width 420 height 22
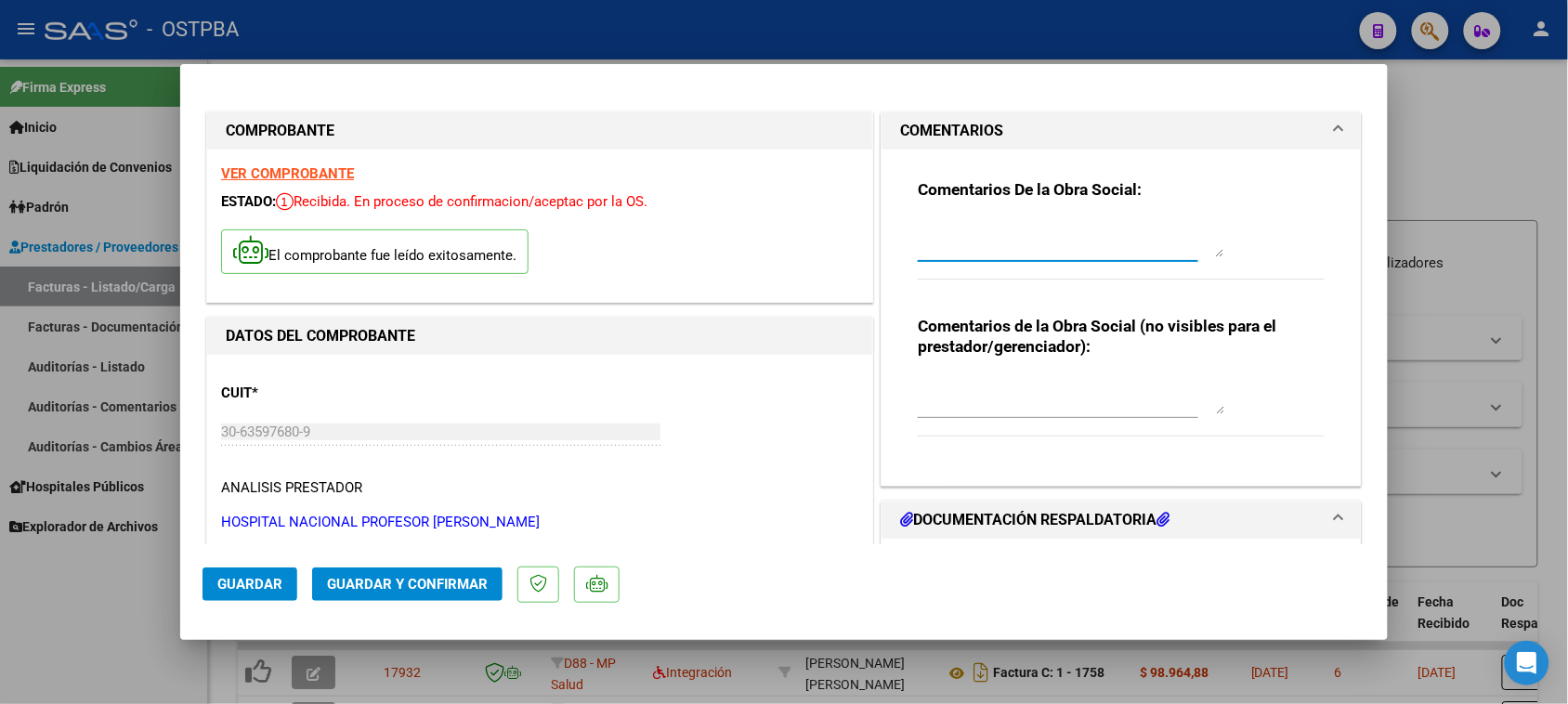
click at [963, 249] on textarea at bounding box center [1071, 238] width 306 height 37
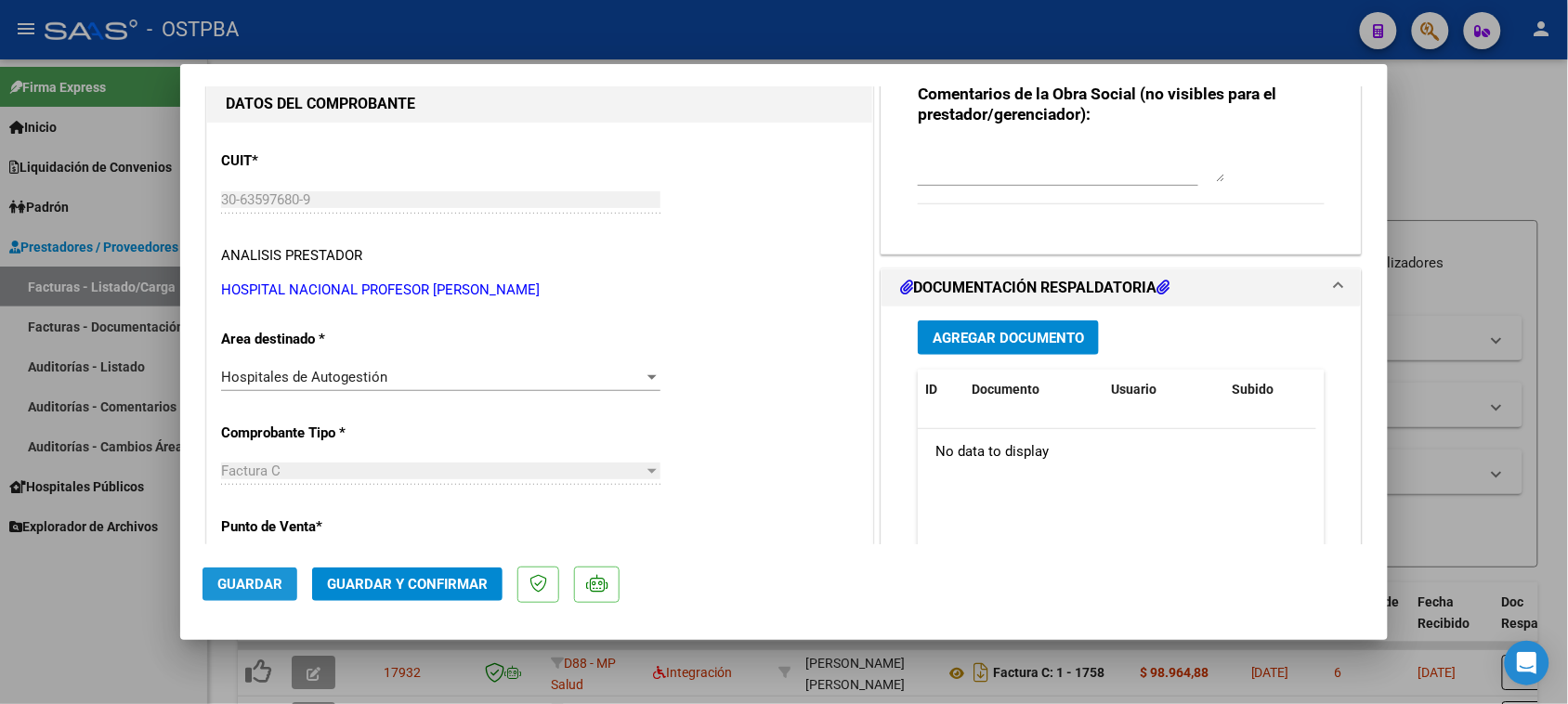
click at [247, 595] on button "Guardar" at bounding box center [249, 584] width 94 height 33
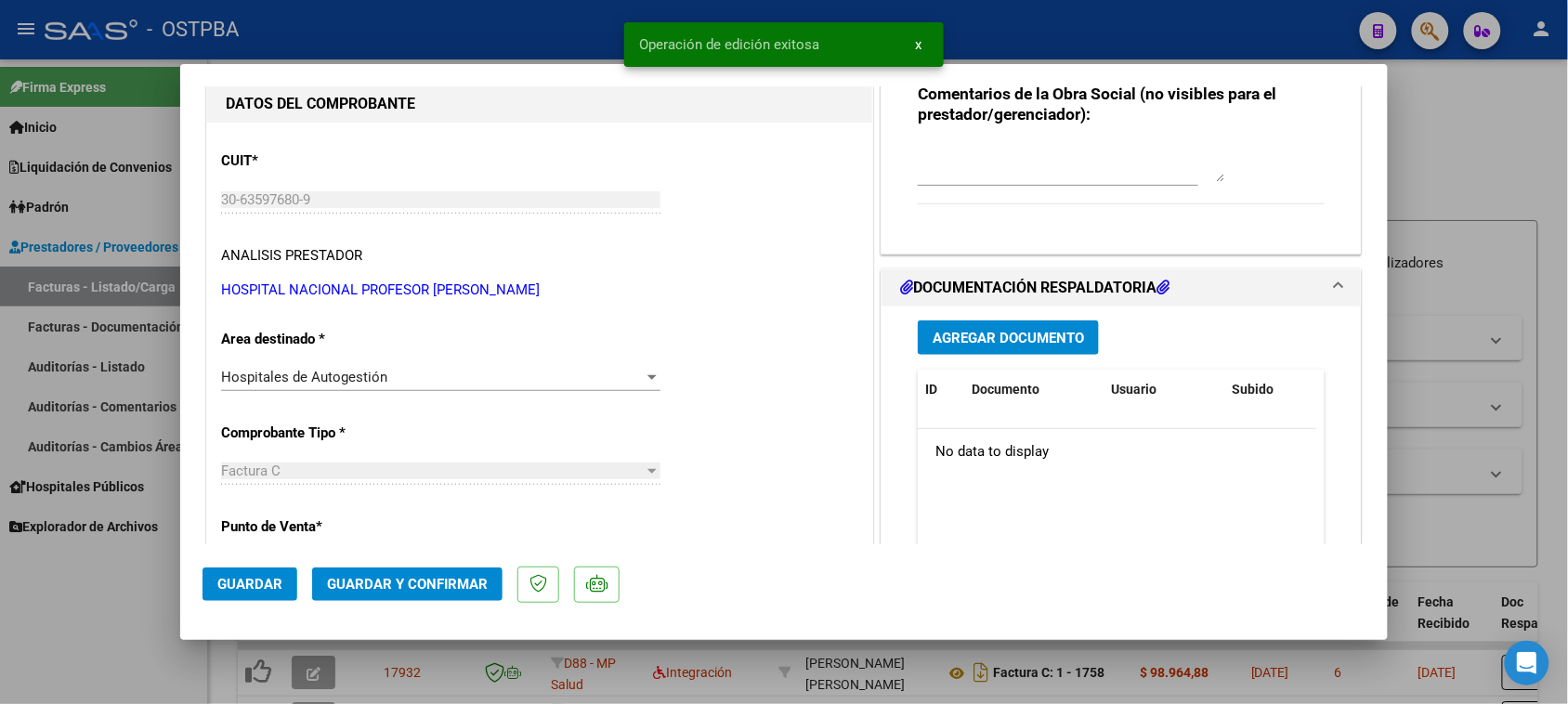
click at [957, 343] on span "Agregar Documento" at bounding box center [1008, 338] width 152 height 17
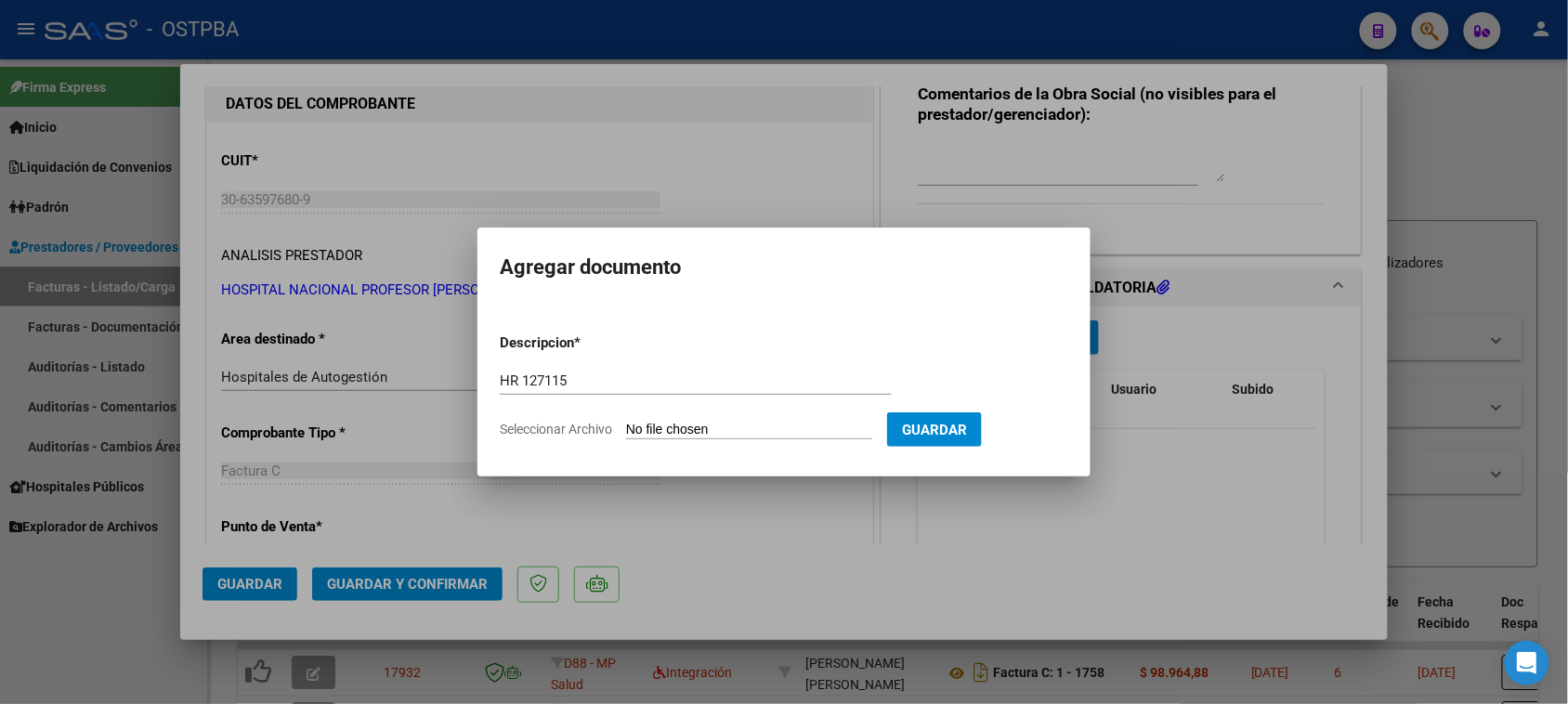
click at [626, 422] on input "Seleccionar Archivo" at bounding box center [749, 430] width 246 height 17
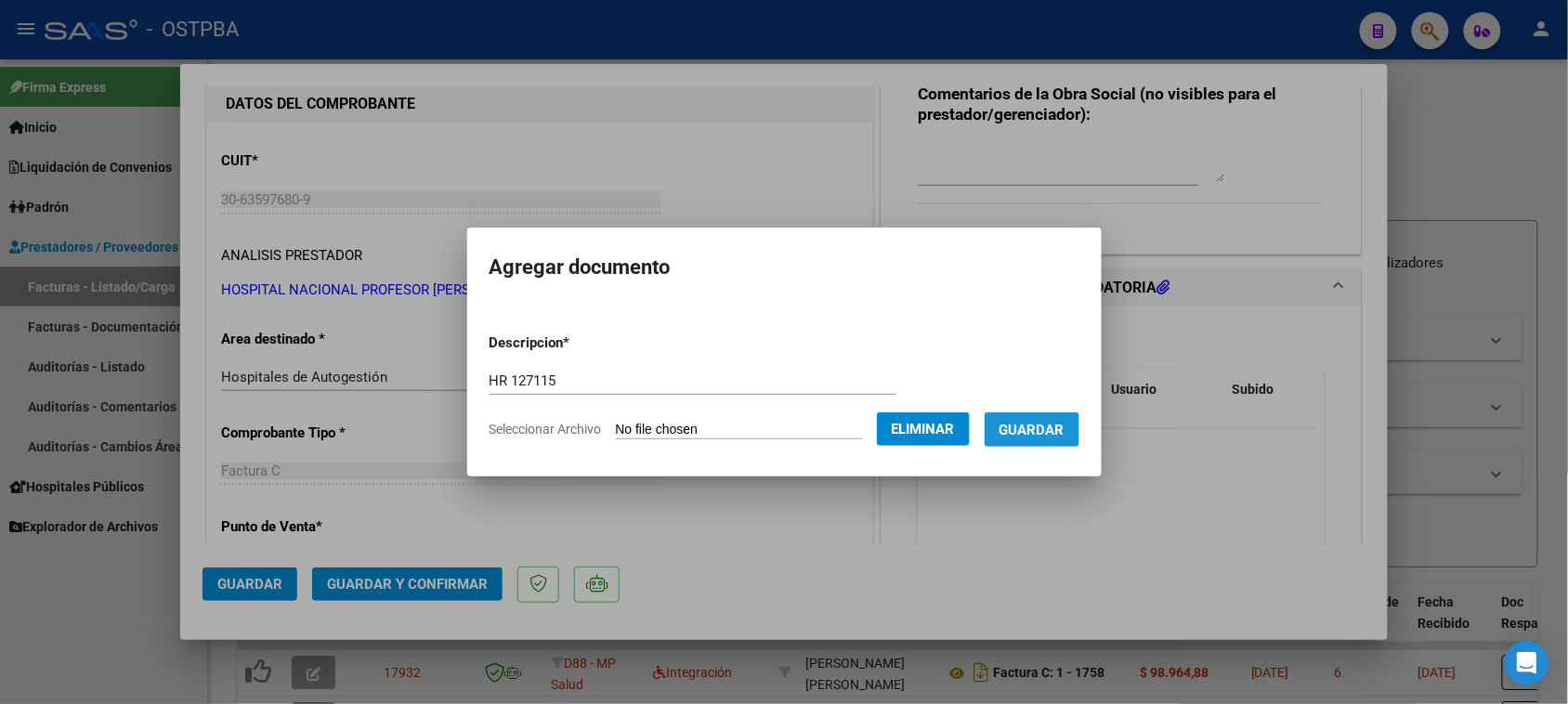
click at [1053, 429] on span "Guardar" at bounding box center [1032, 430] width 65 height 17
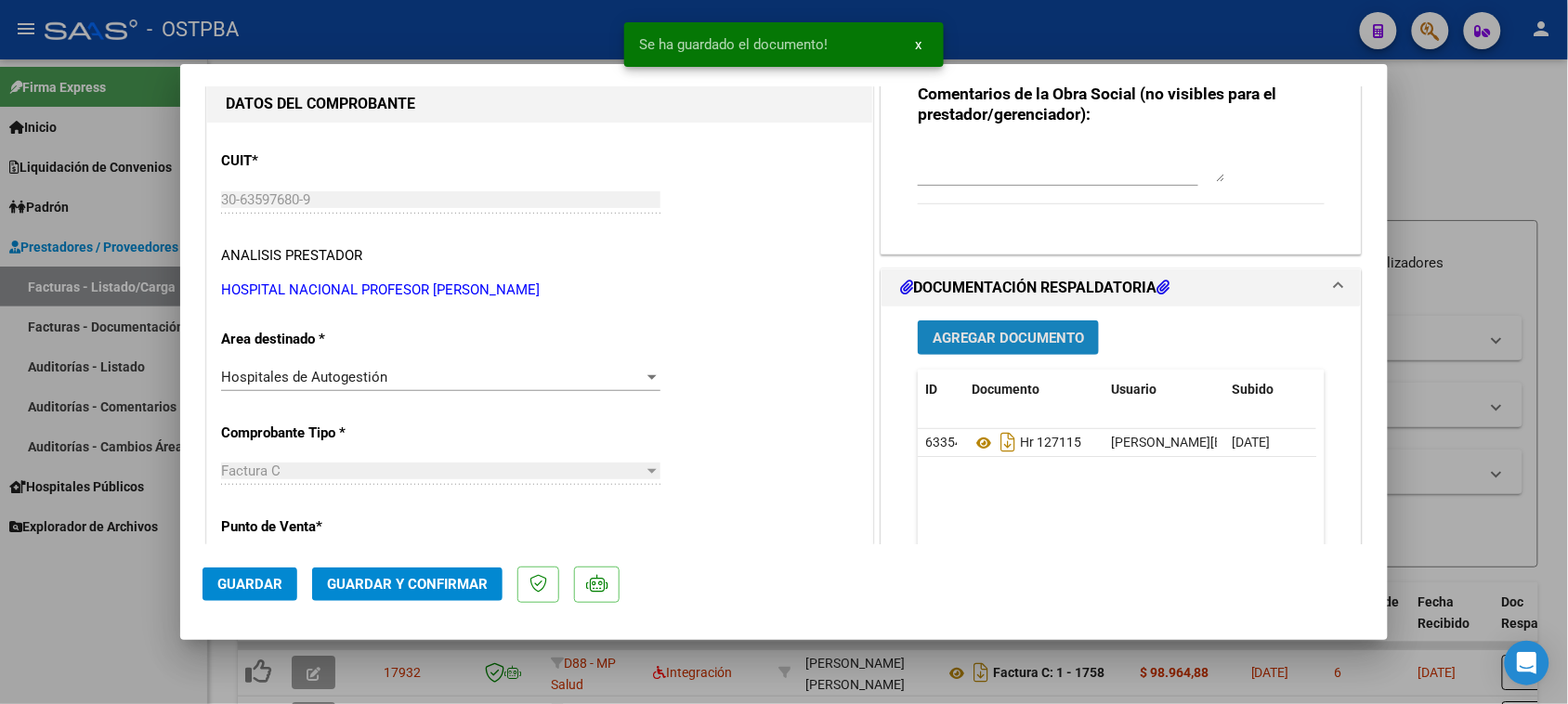
click at [1010, 326] on button "Agregar Documento" at bounding box center [1009, 338] width 181 height 34
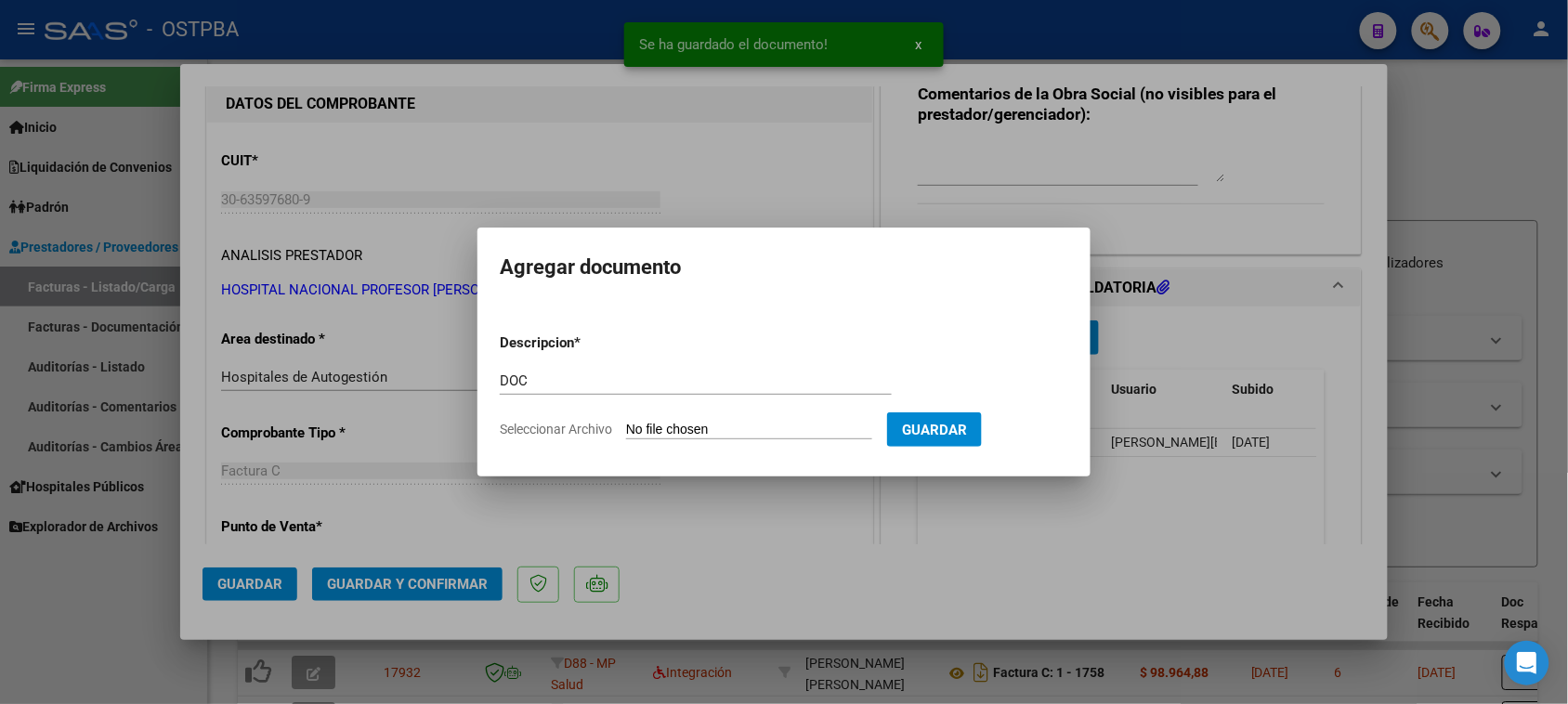
click at [626, 422] on input "Seleccionar Archivo" at bounding box center [749, 430] width 246 height 17
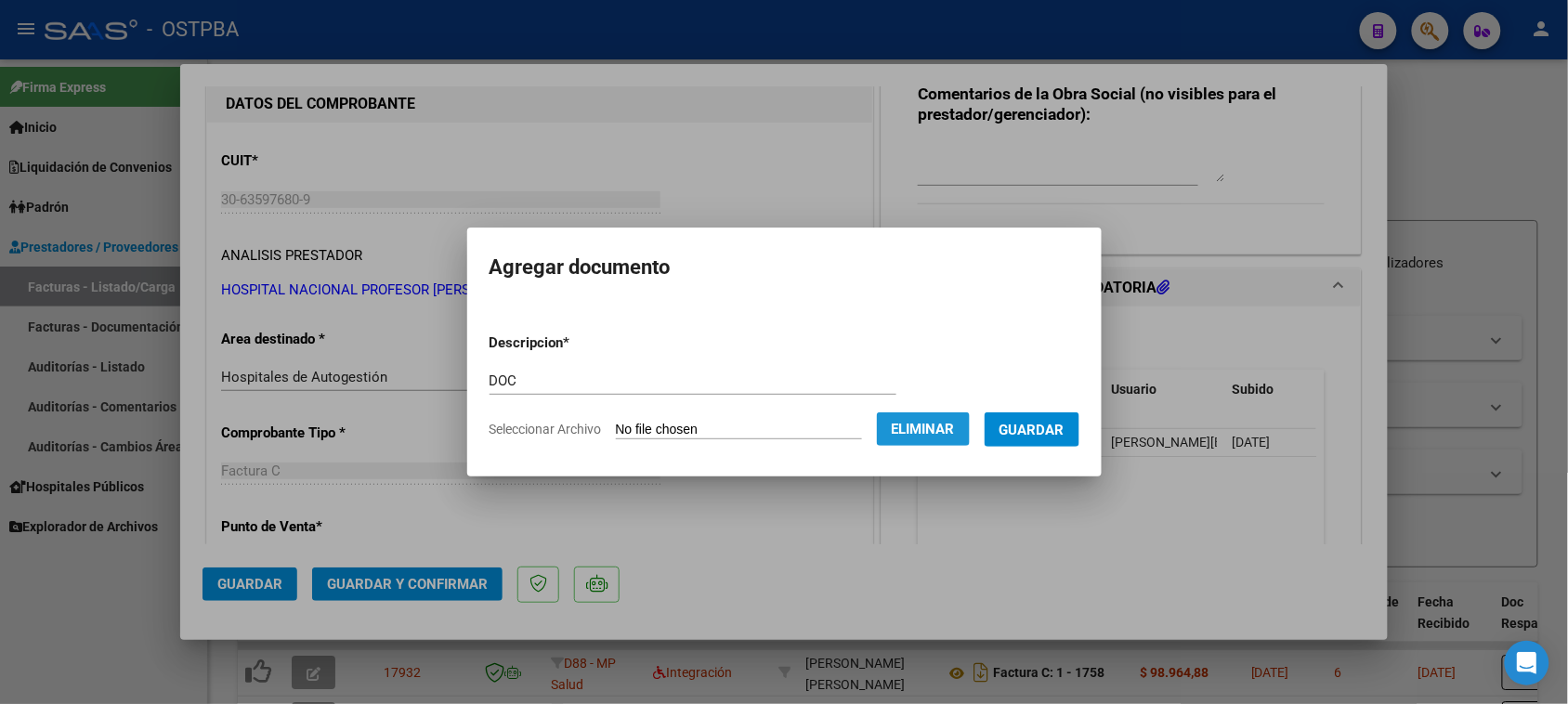
click at [952, 427] on span "Eliminar" at bounding box center [923, 429] width 63 height 17
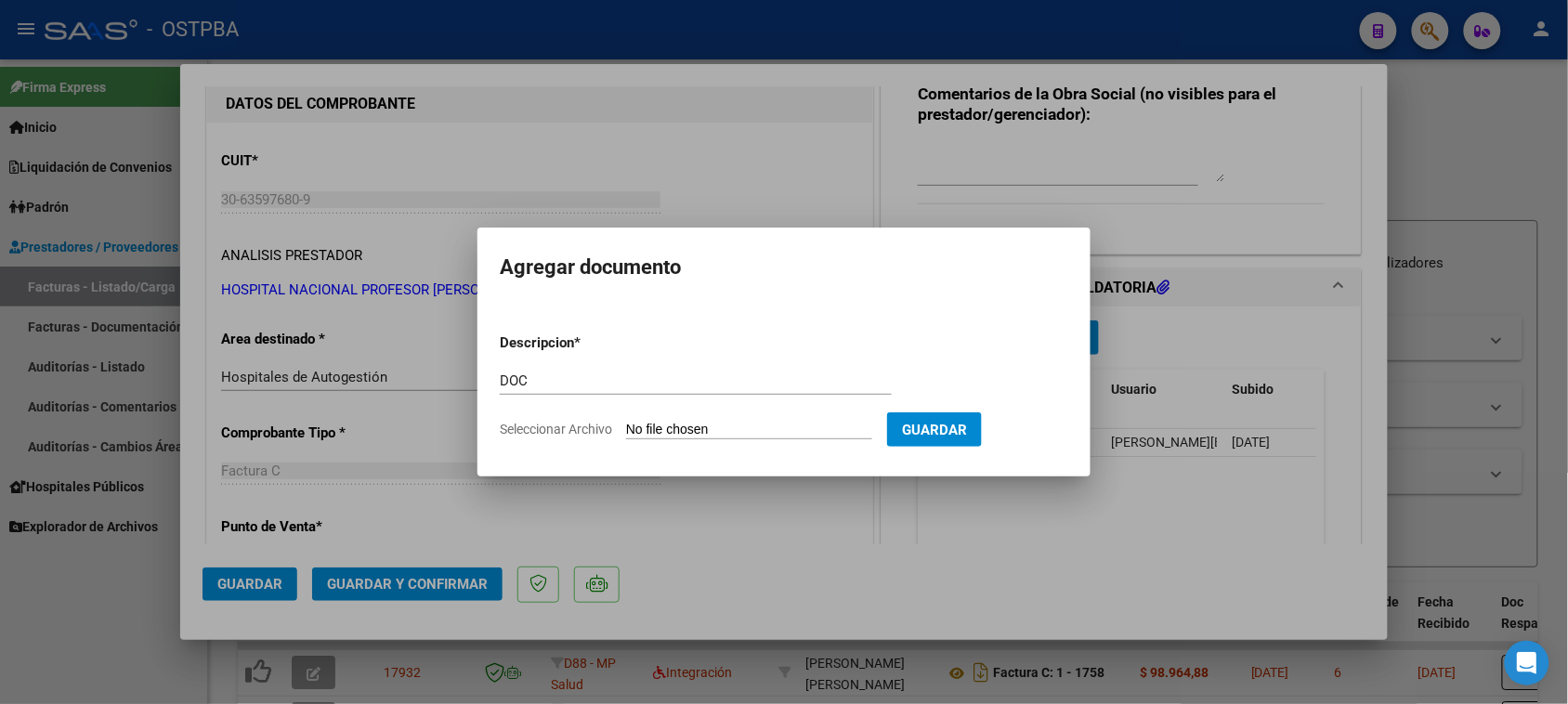
click at [672, 429] on input "Seleccionar Archivo" at bounding box center [749, 430] width 246 height 17
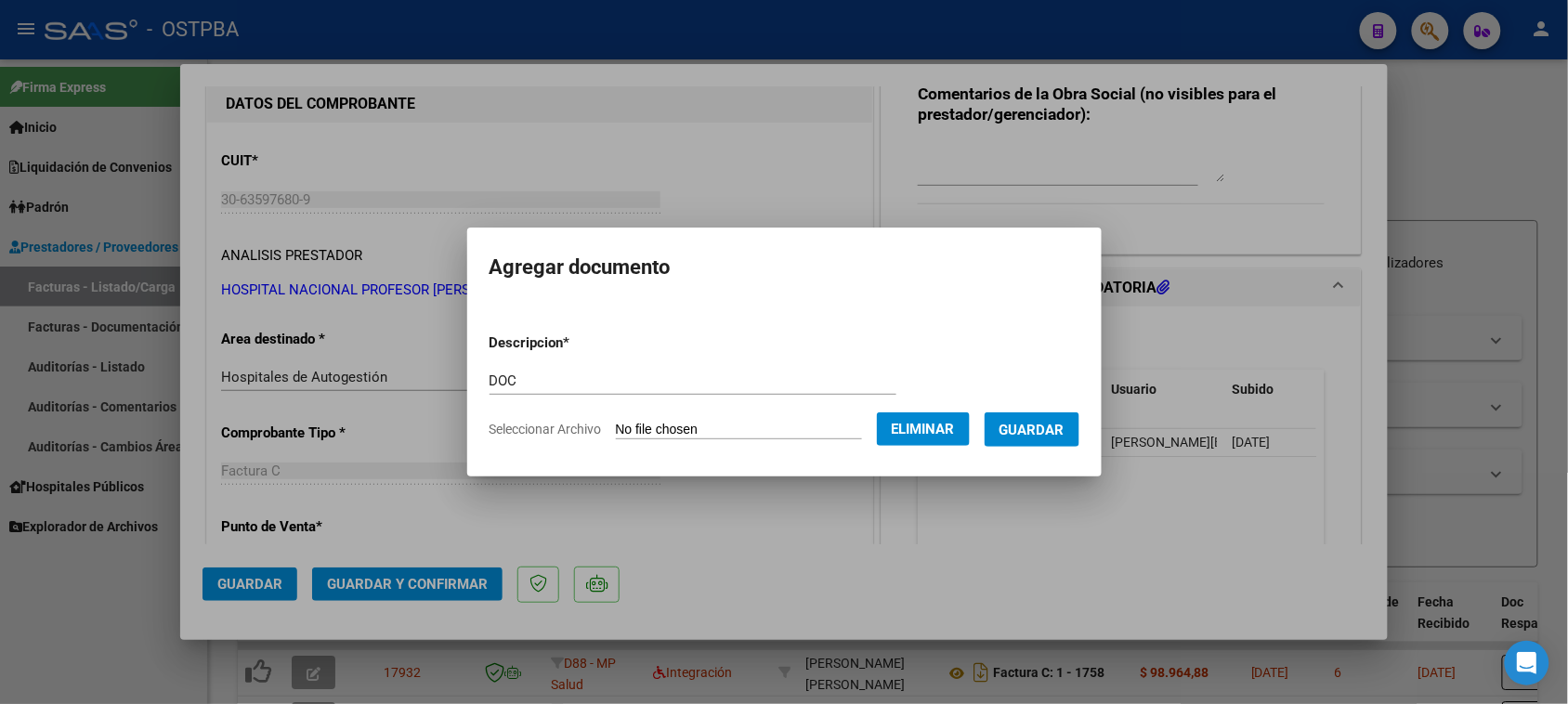
click at [1028, 409] on form "Descripcion * DOC Escriba aquí una descripcion Seleccionar Archivo Eliminar Gua…" at bounding box center [784, 386] width 590 height 135
click at [1029, 424] on span "Guardar" at bounding box center [1032, 430] width 65 height 17
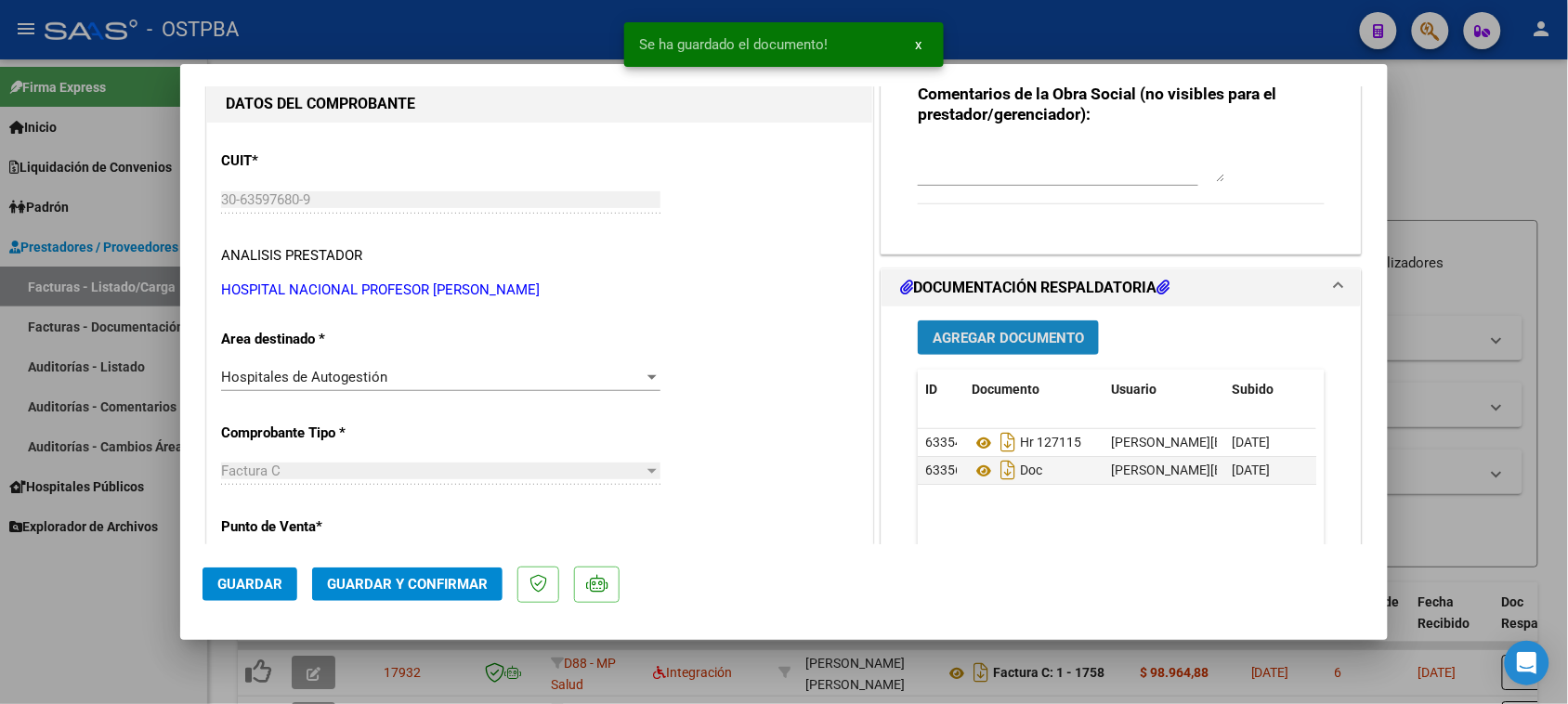
click at [987, 334] on span "Agregar Documento" at bounding box center [1008, 338] width 152 height 17
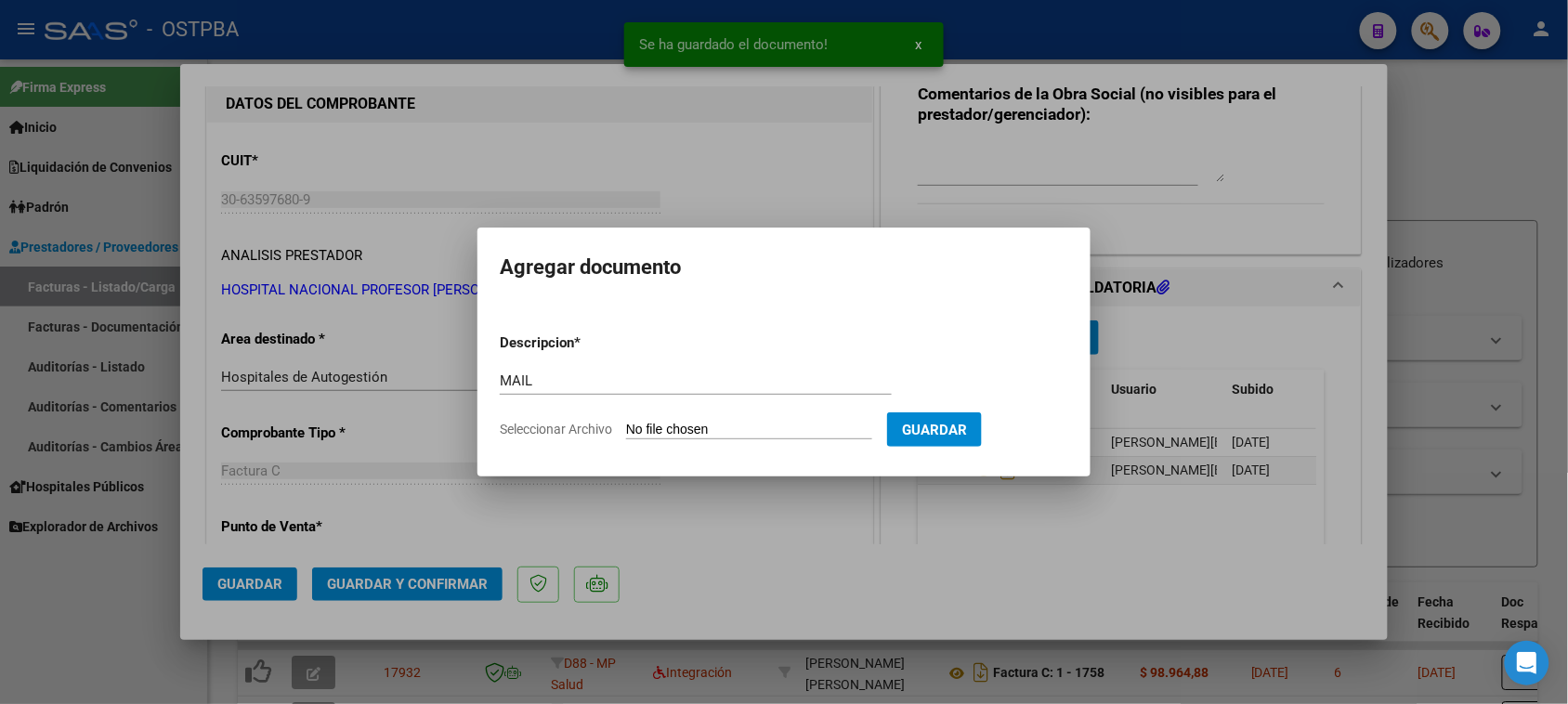
click at [626, 422] on input "Seleccionar Archivo" at bounding box center [749, 430] width 246 height 17
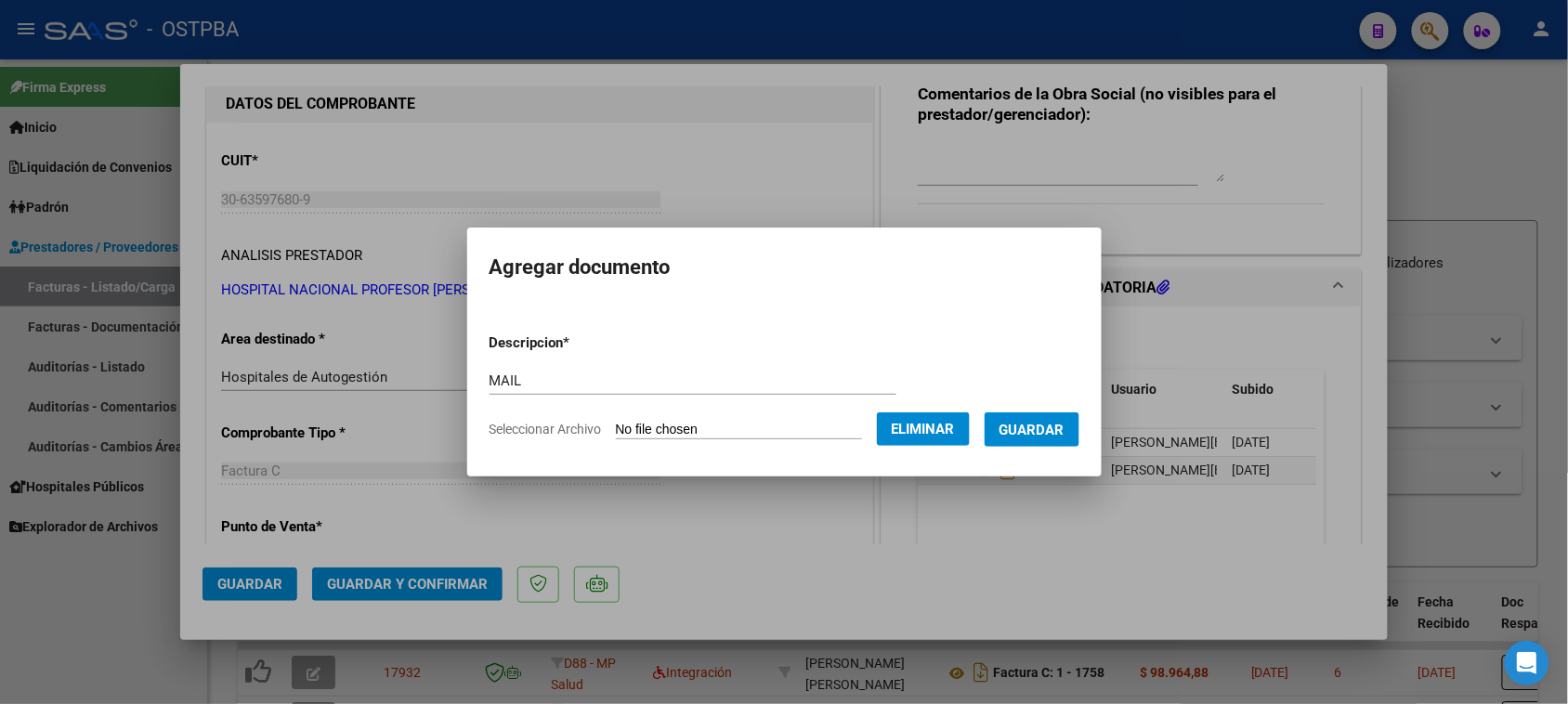
click at [1034, 423] on span "Guardar" at bounding box center [1032, 430] width 65 height 17
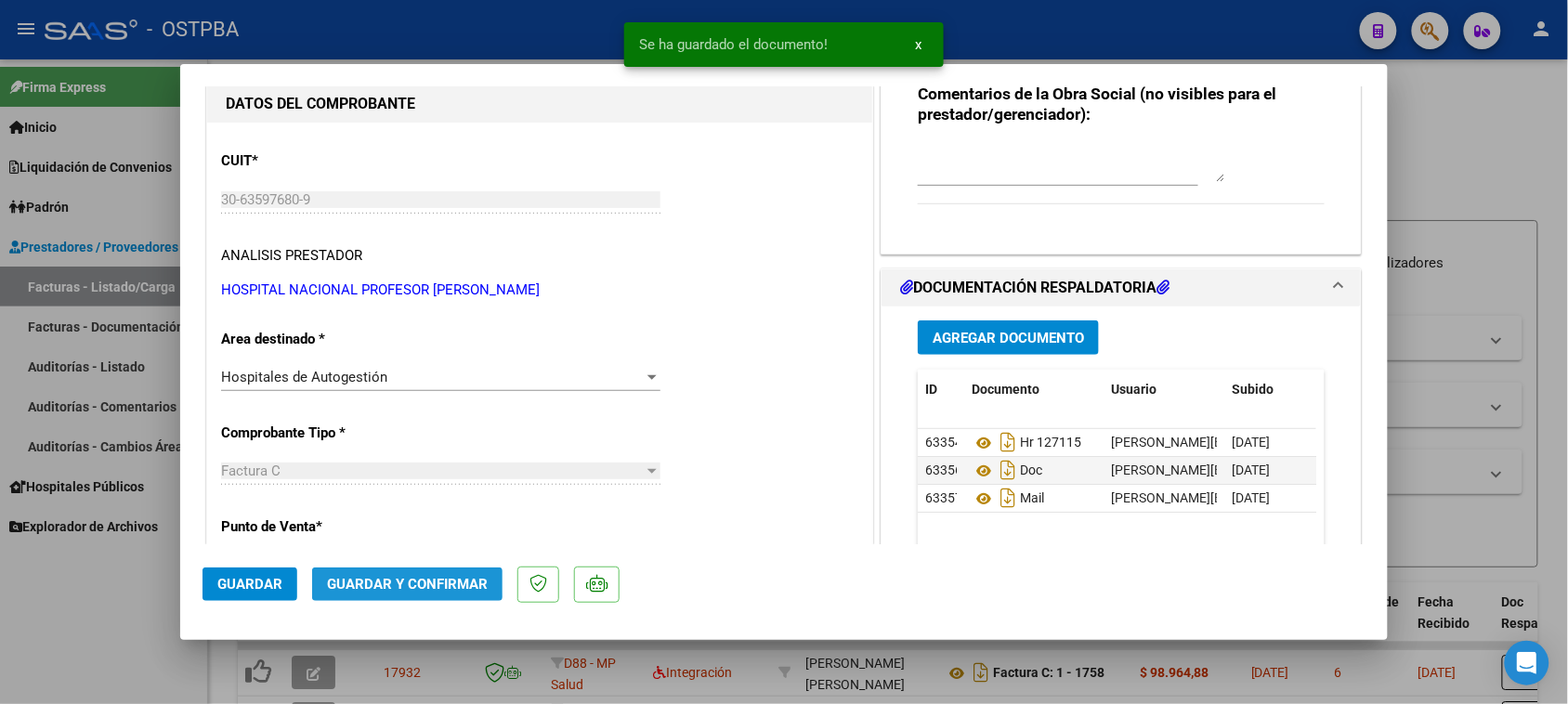
click at [355, 577] on span "Guardar y Confirmar" at bounding box center [408, 584] width 160 height 17
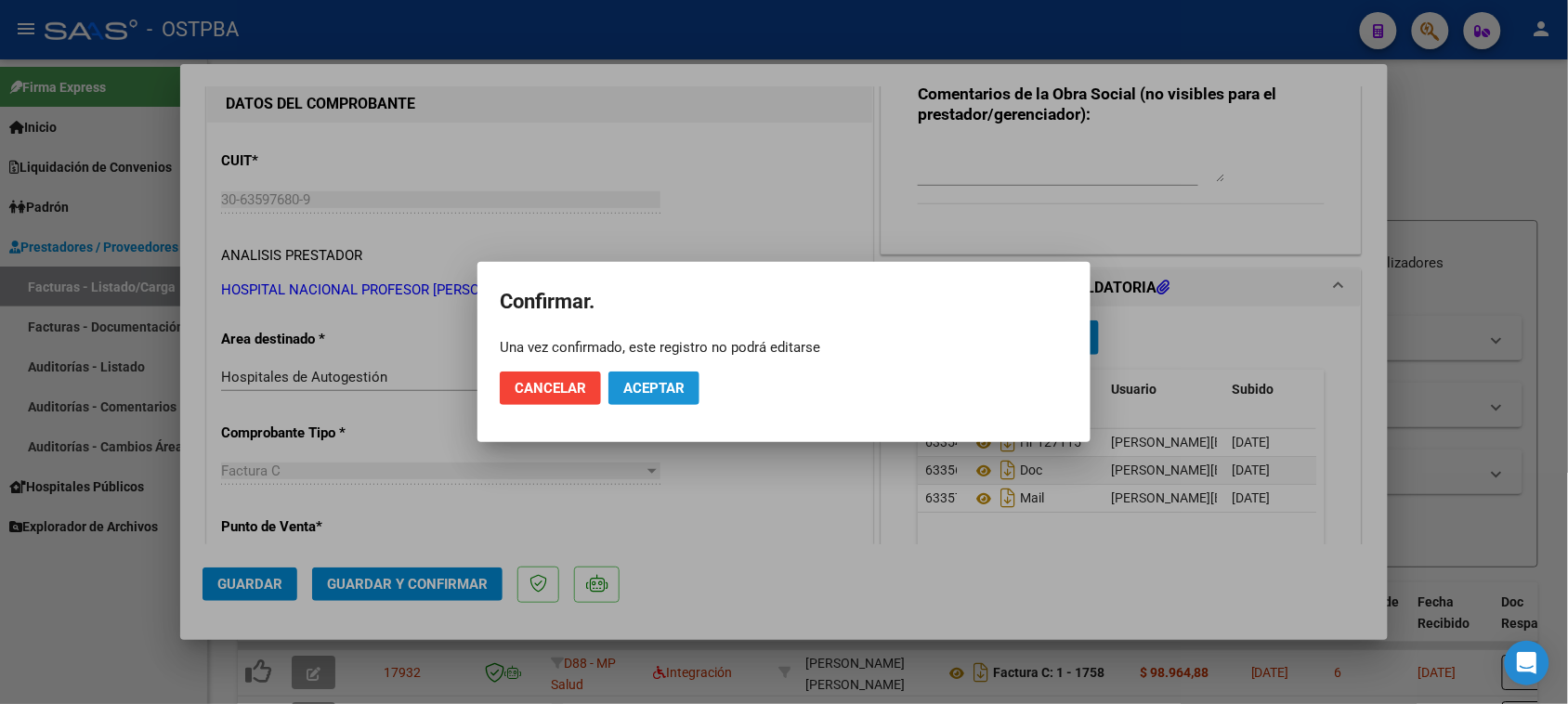
click at [638, 401] on button "Aceptar" at bounding box center [653, 387] width 91 height 33
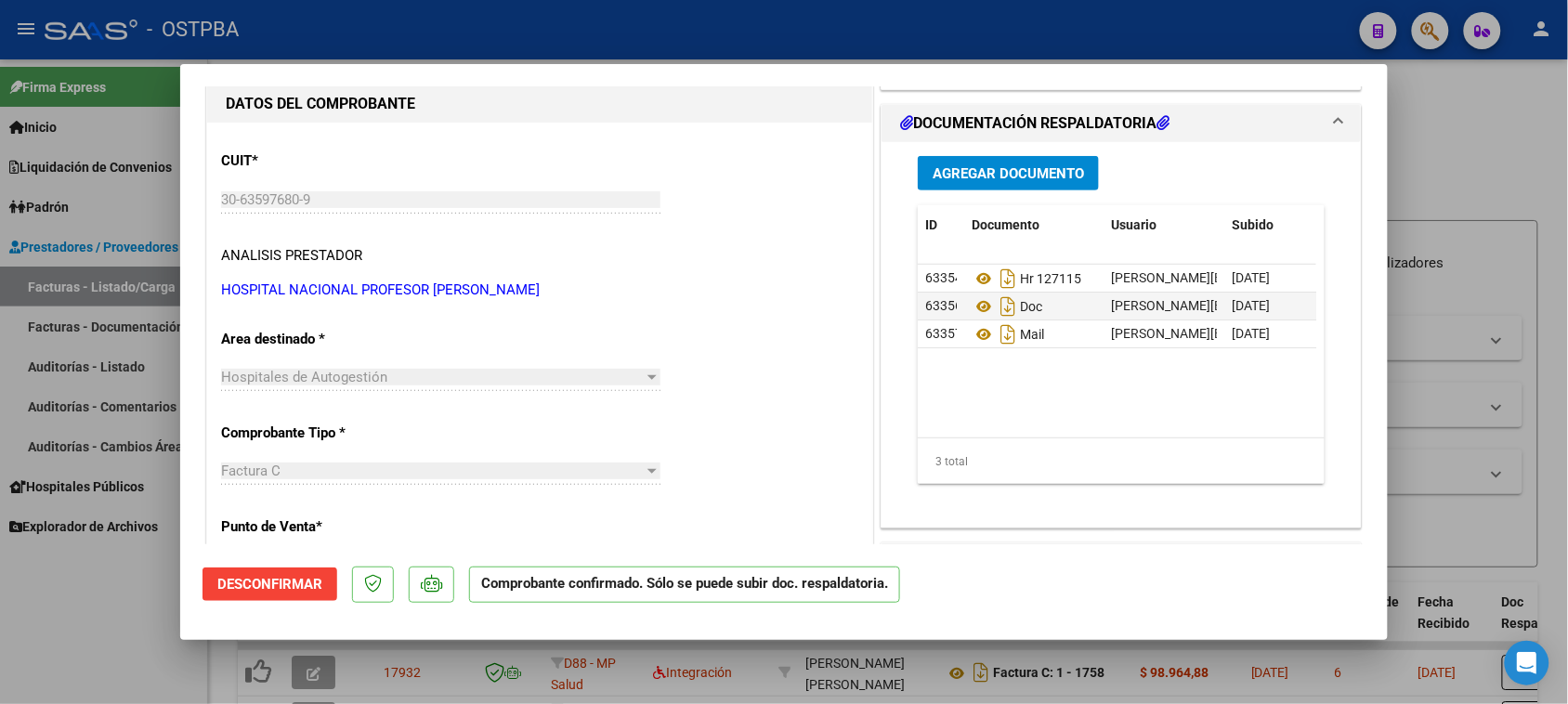
click at [91, 362] on div at bounding box center [784, 352] width 1568 height 704
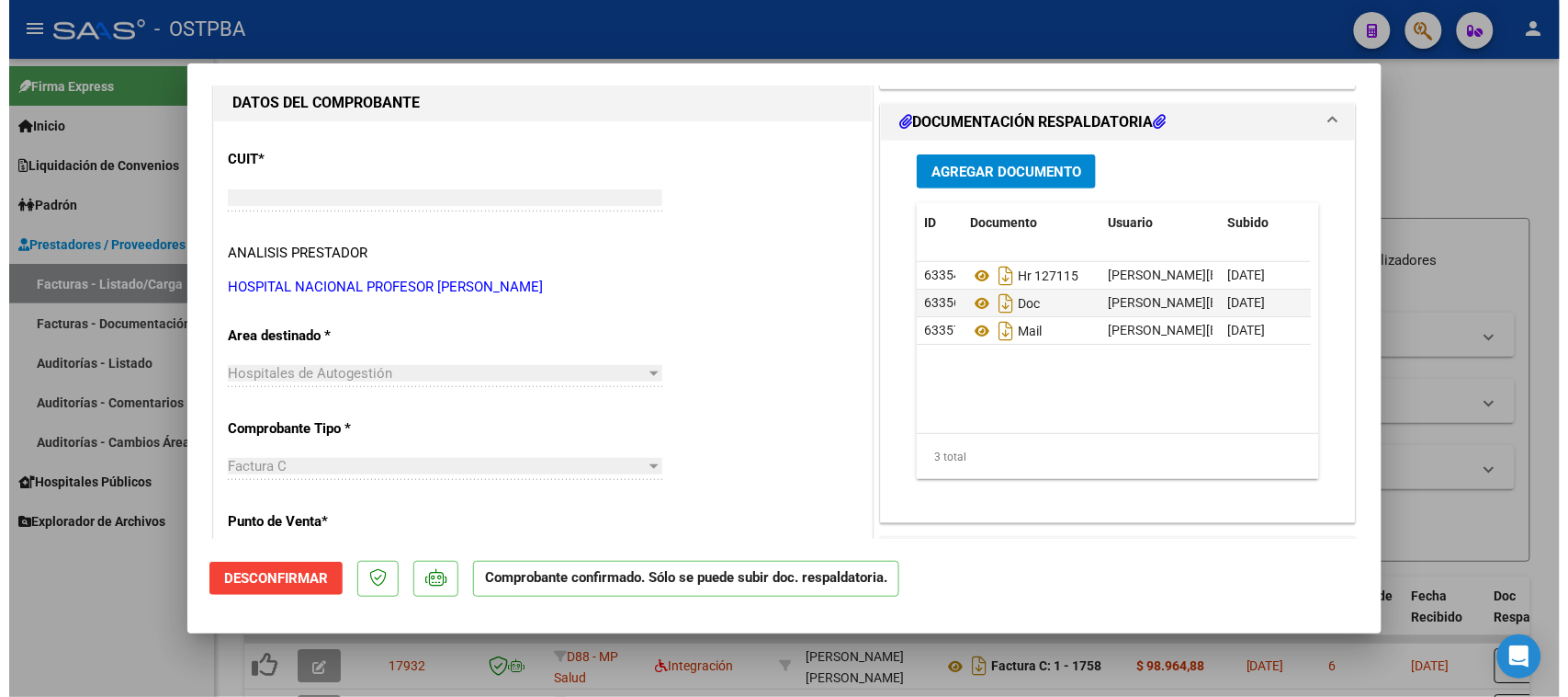
scroll to position [173, 0]
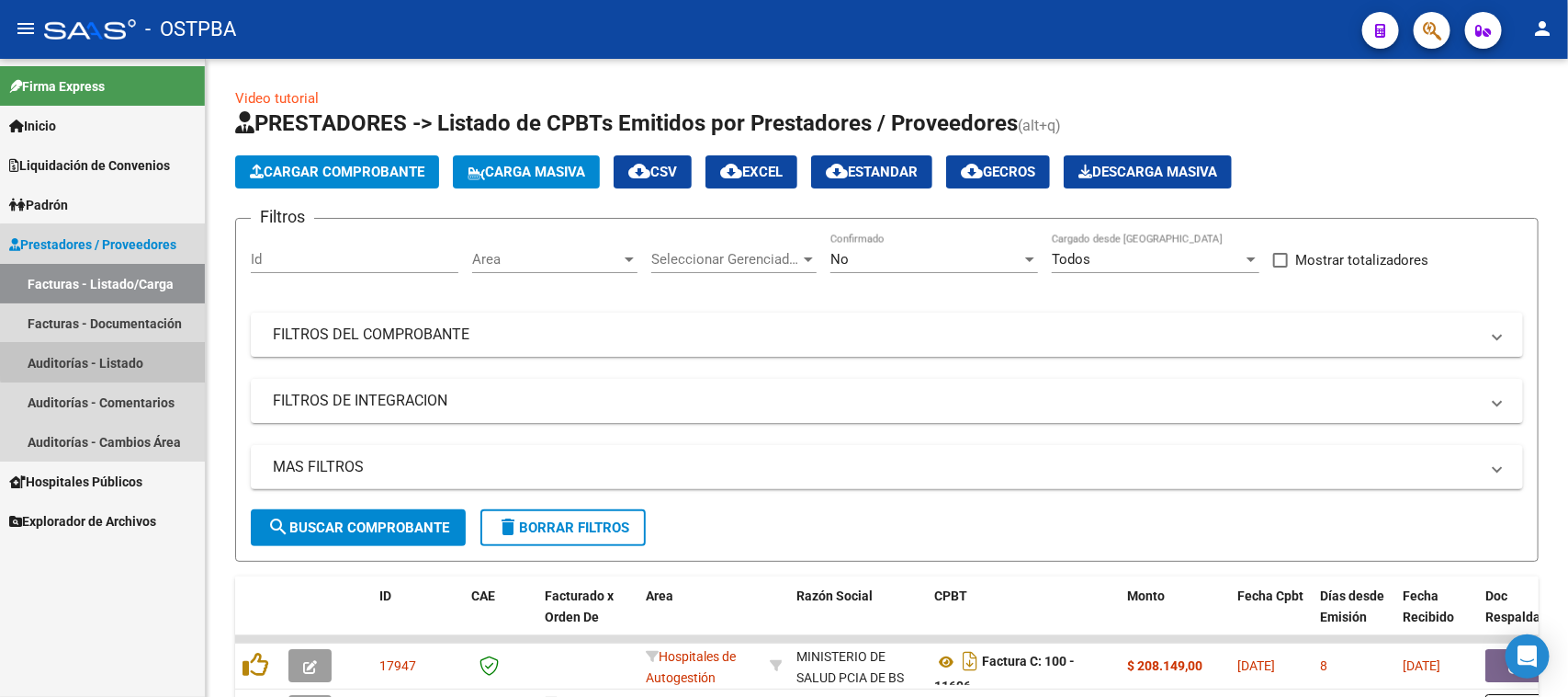
click at [130, 349] on link "Auditorías - Listado" at bounding box center [102, 363] width 205 height 40
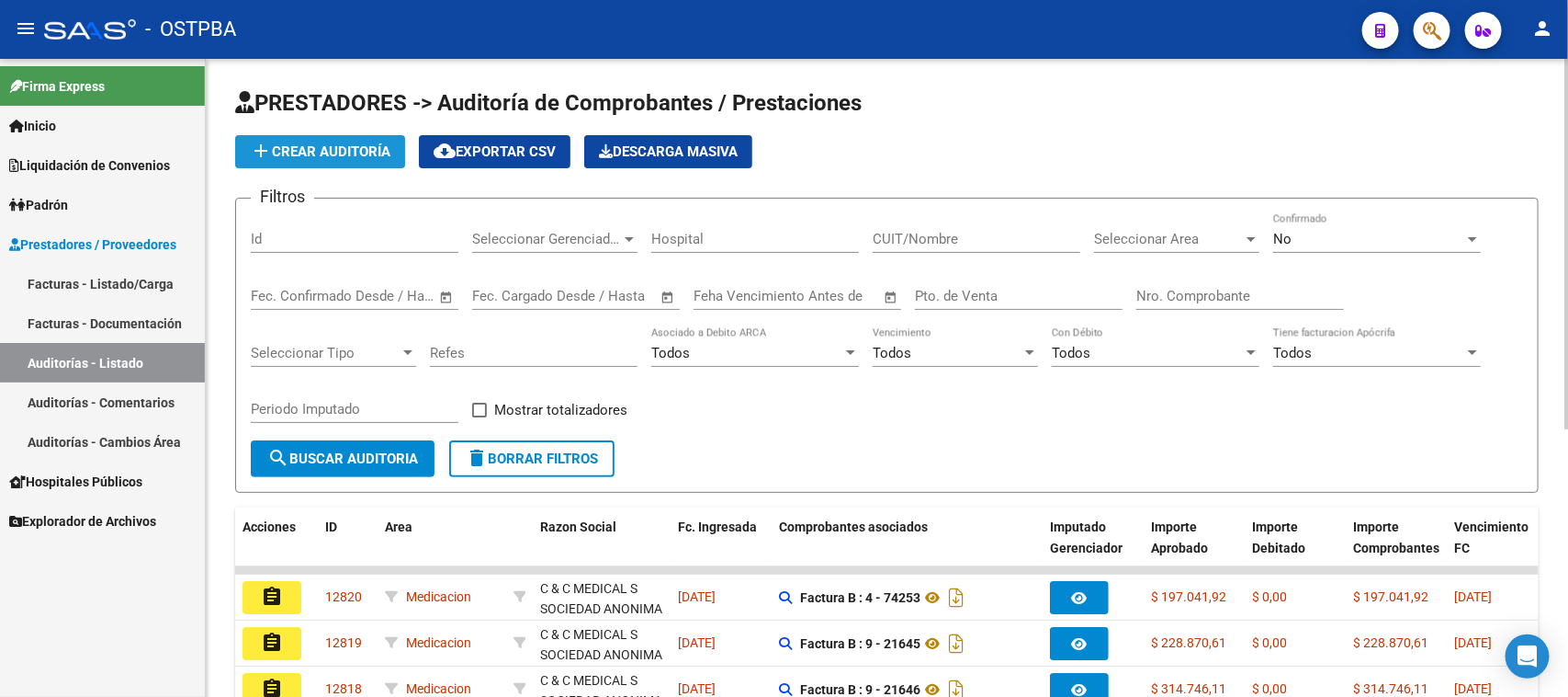
click at [298, 158] on button "add Crear Auditoría" at bounding box center [320, 151] width 170 height 33
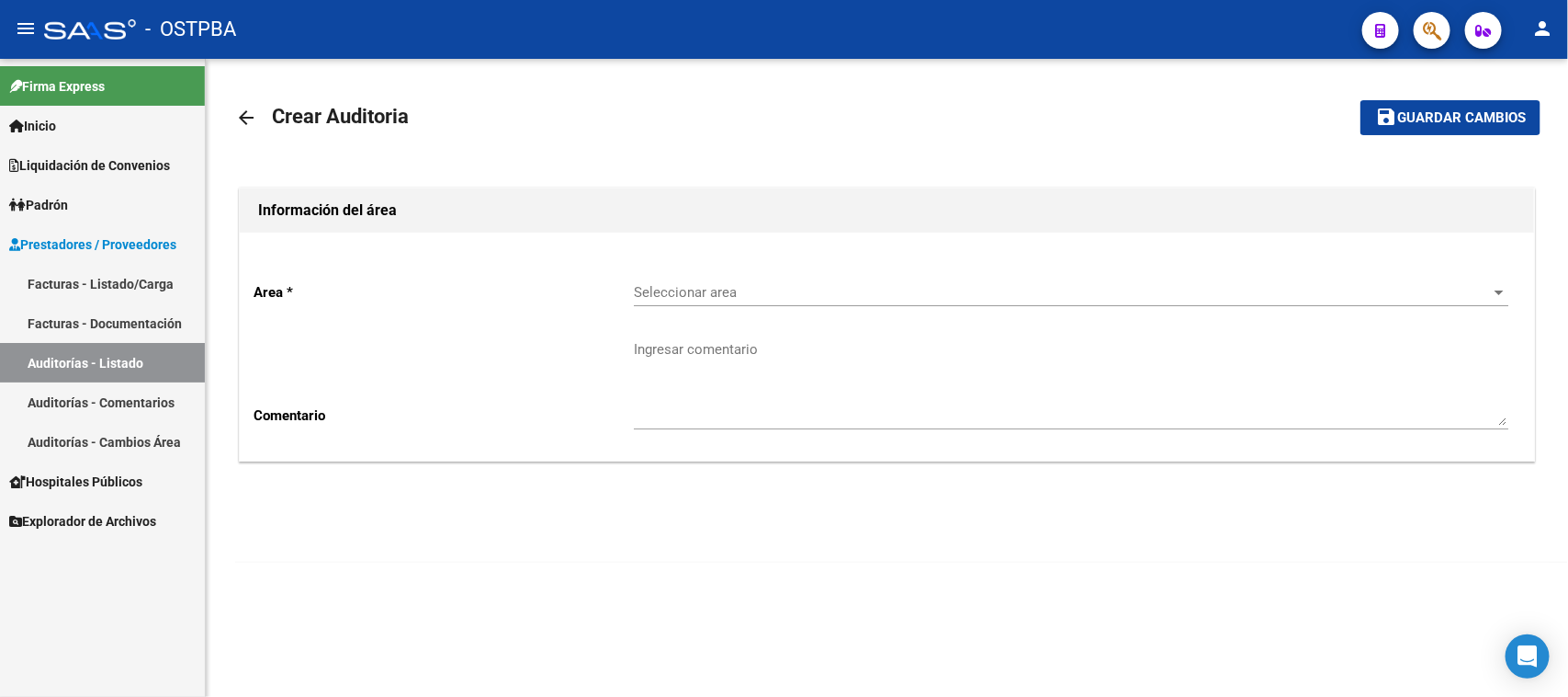
click at [707, 279] on div "Seleccionar area Seleccionar area" at bounding box center [1071, 286] width 874 height 40
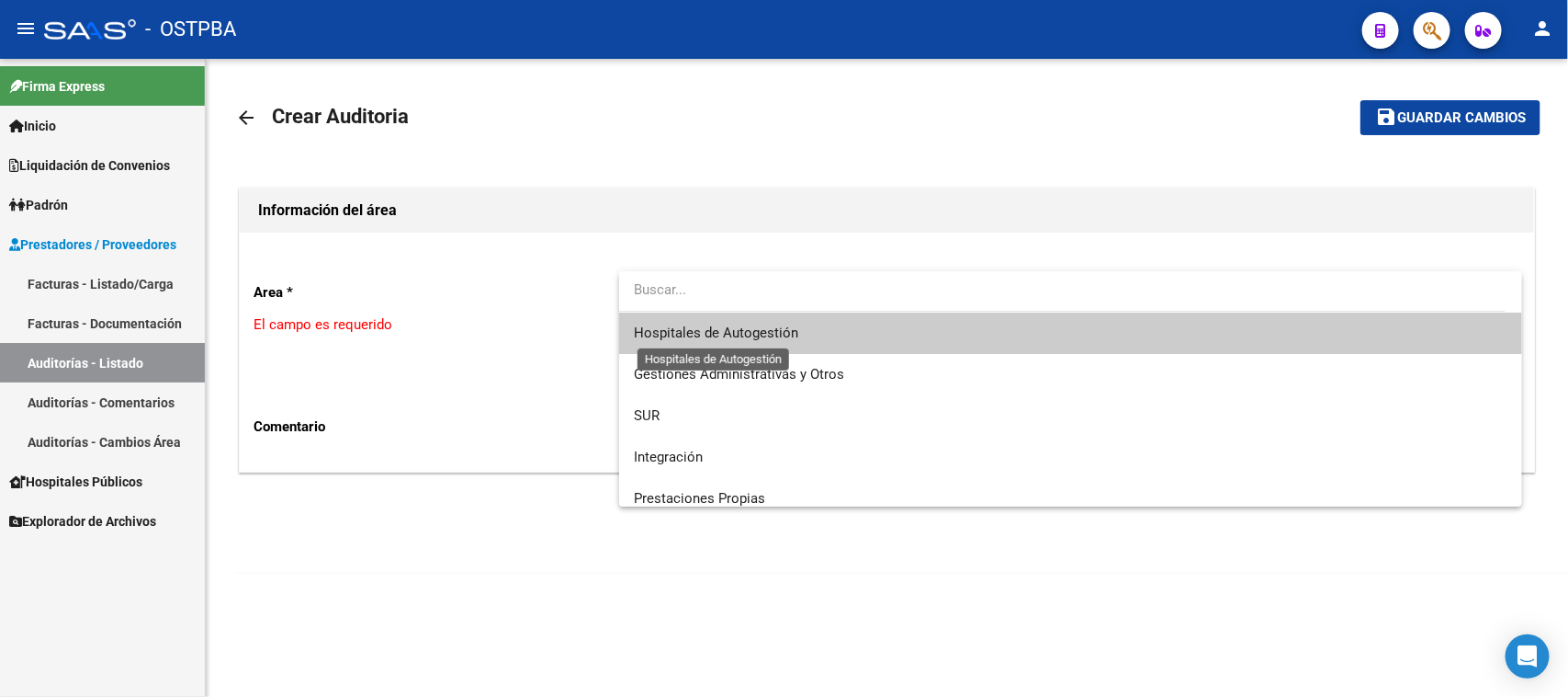
click at [650, 335] on span "Hospitales de Autogestión" at bounding box center [716, 333] width 164 height 17
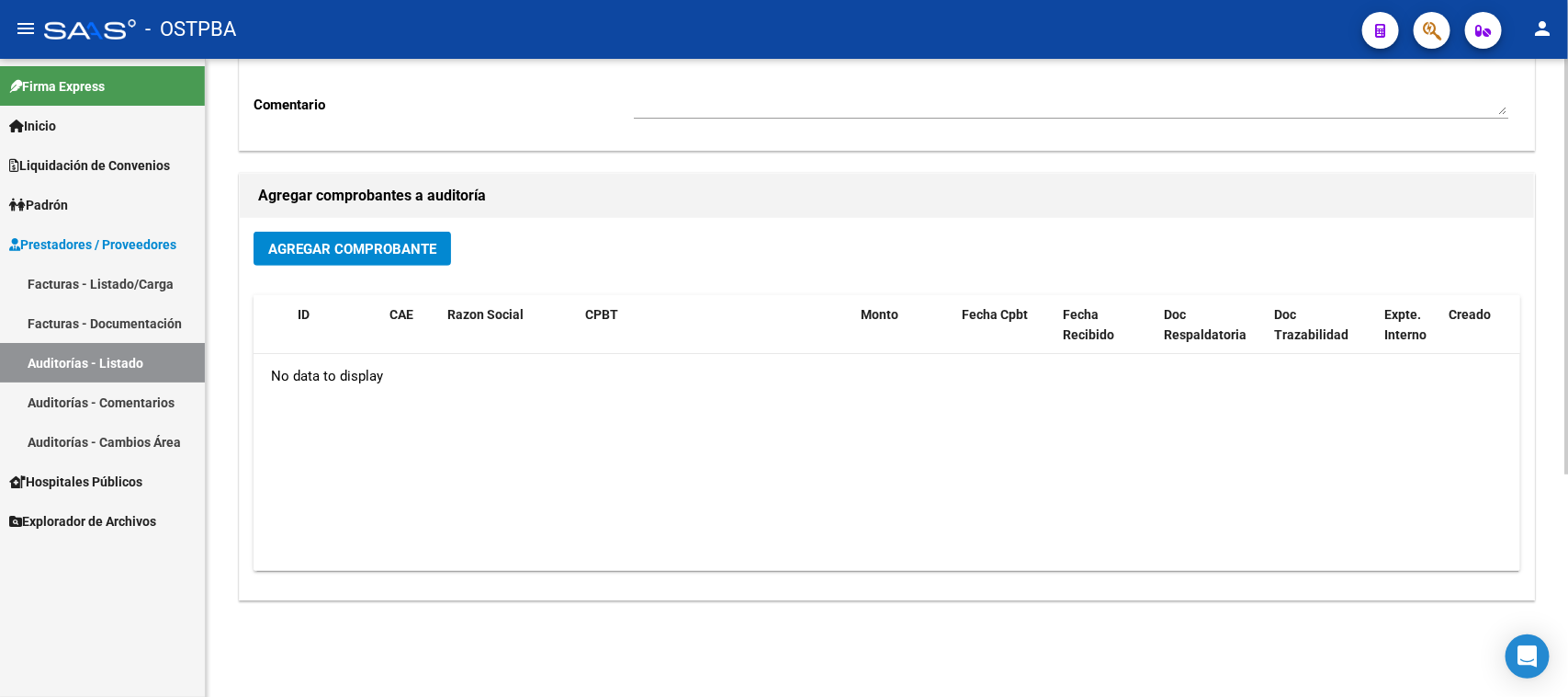
scroll to position [342, 0]
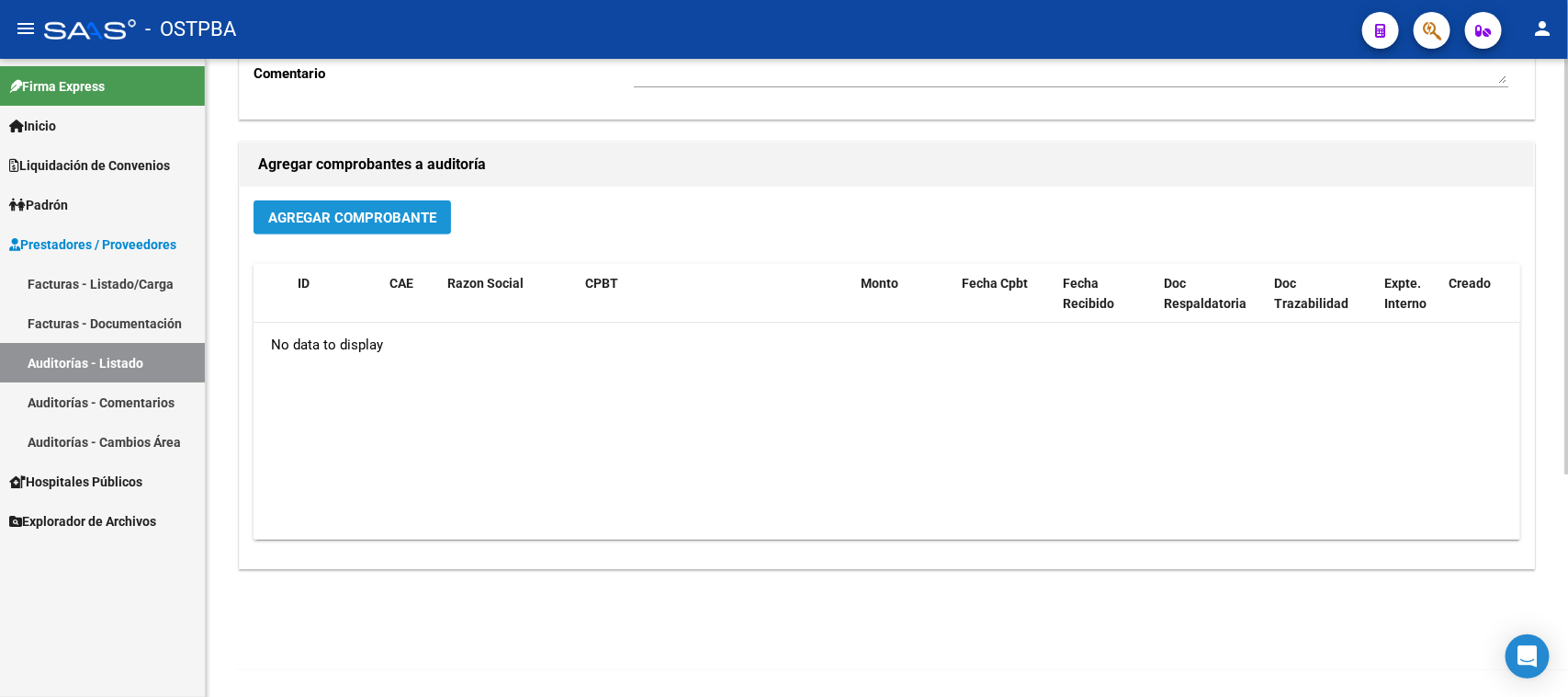
click at [365, 200] on button "Agregar Comprobante" at bounding box center [352, 217] width 197 height 34
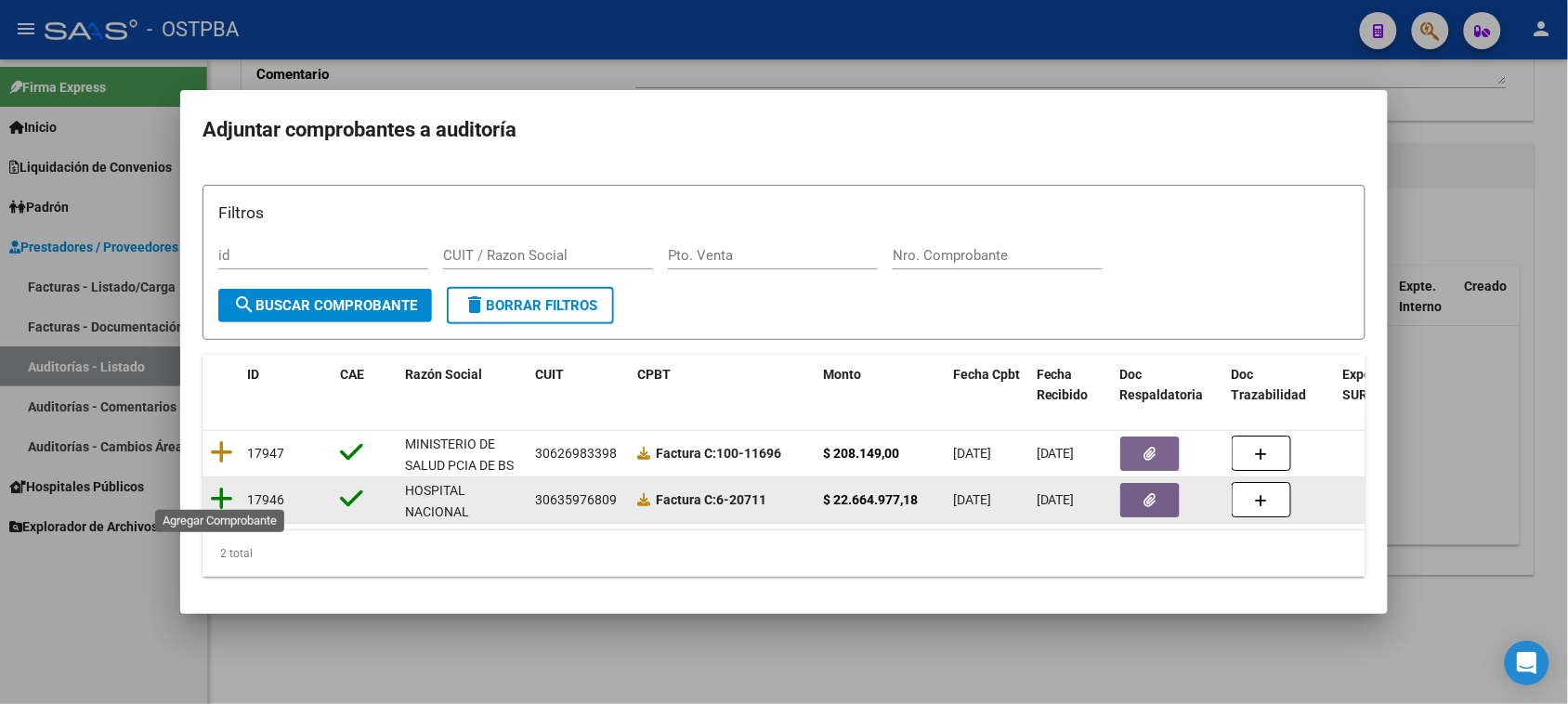
click at [217, 488] on icon at bounding box center [221, 498] width 23 height 26
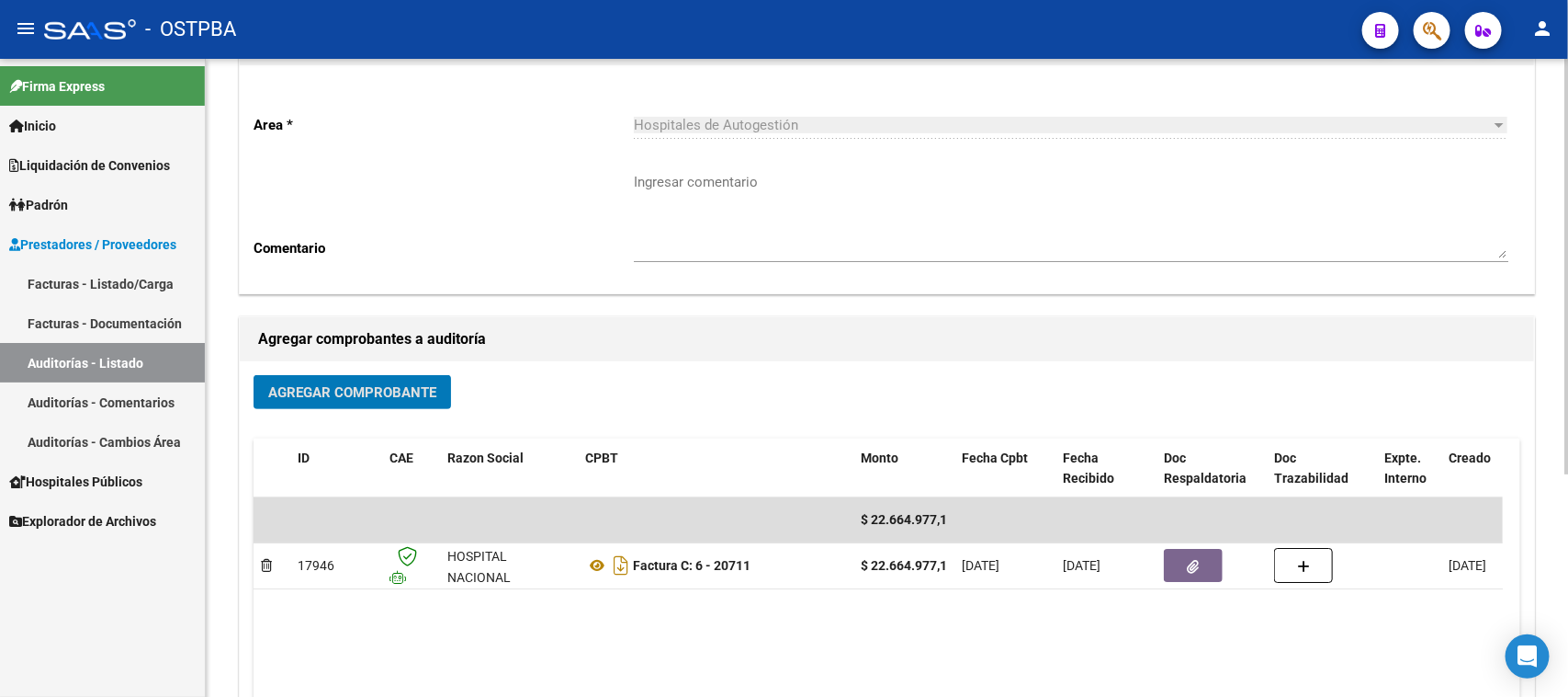
scroll to position [0, 0]
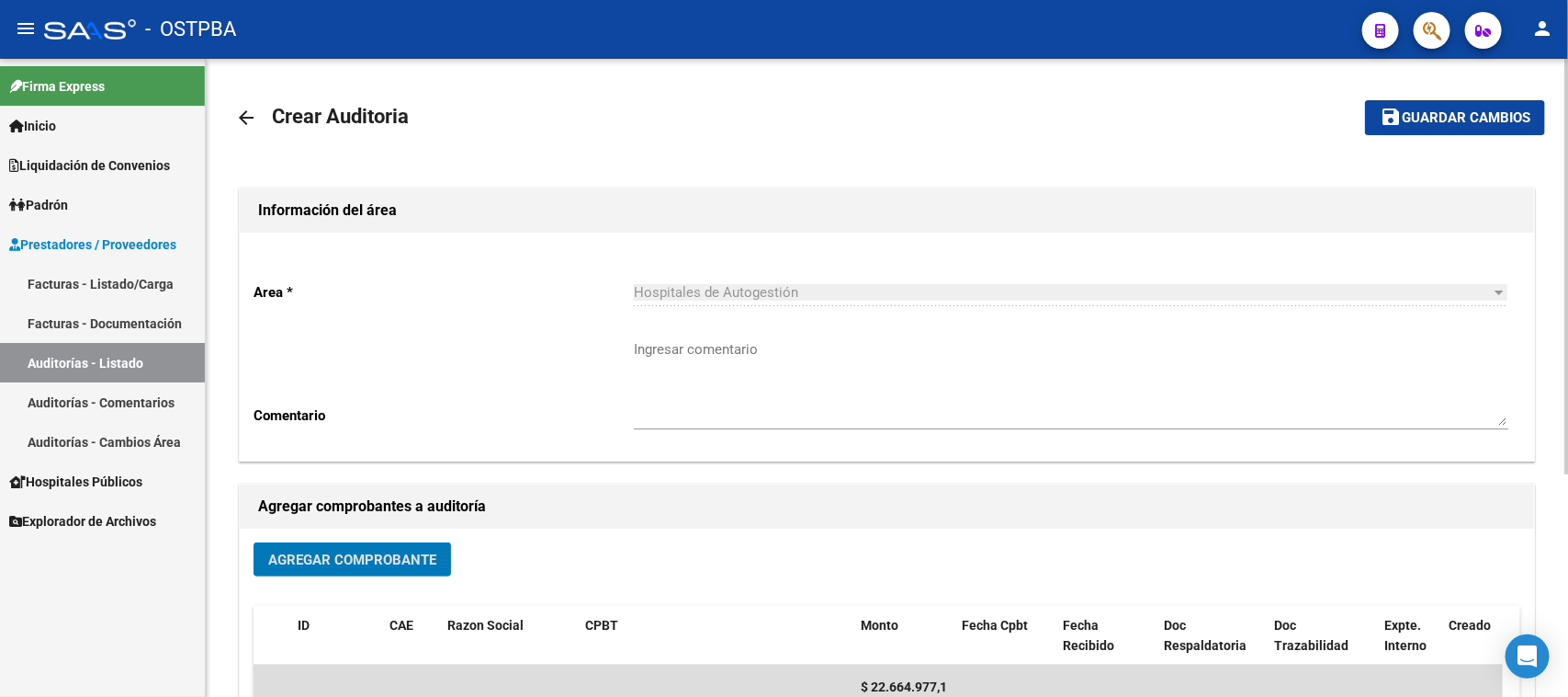
click at [1447, 101] on button "save Guardar cambios" at bounding box center [1455, 117] width 180 height 34
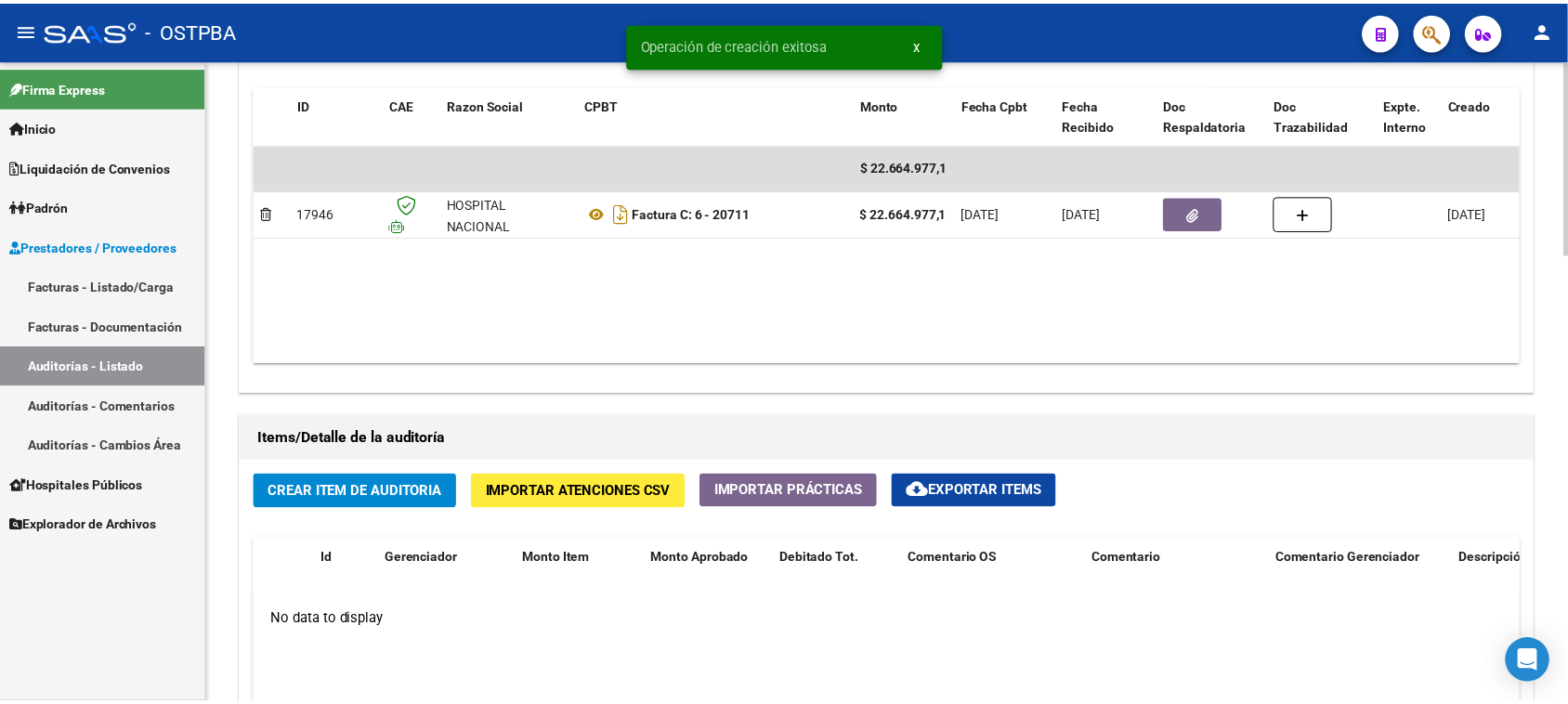
scroll to position [1045, 0]
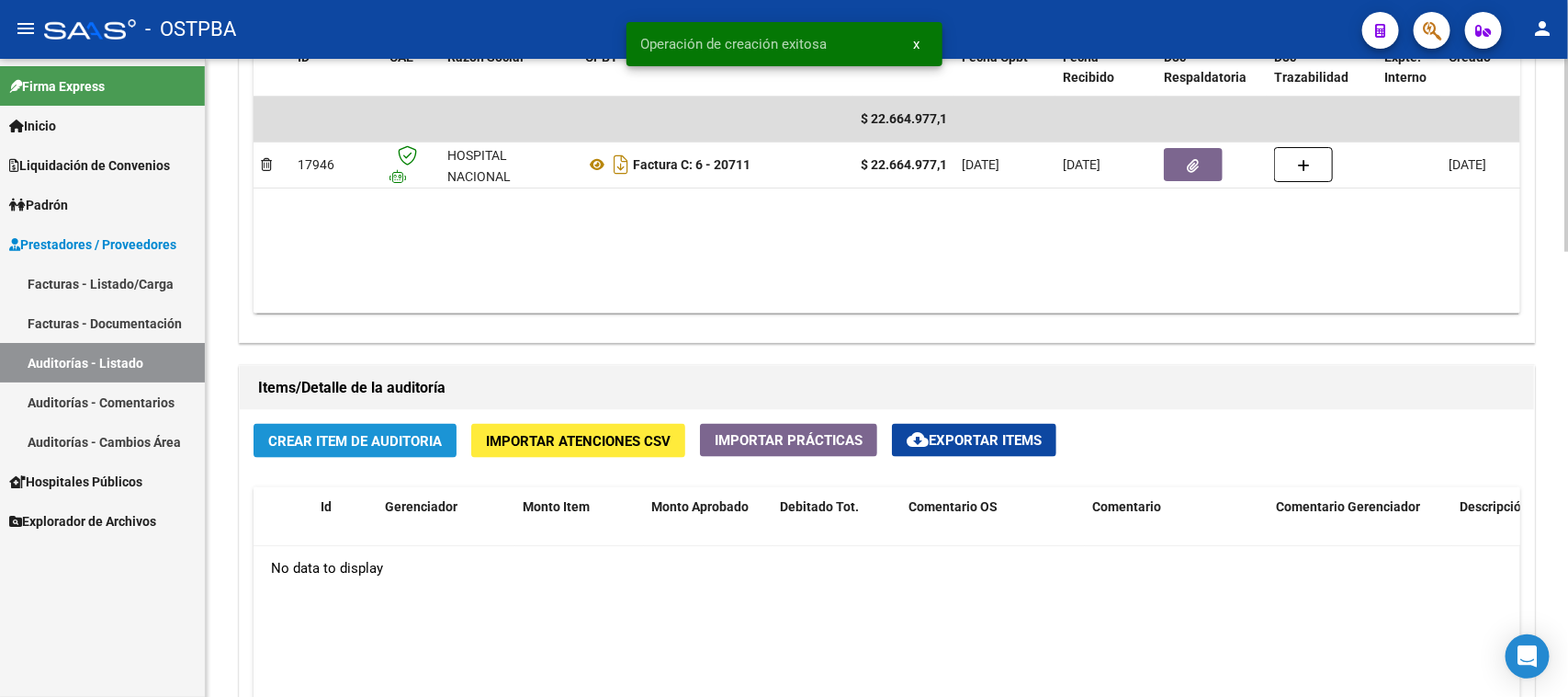
click at [383, 434] on span "Crear Item de Auditoria" at bounding box center [355, 441] width 174 height 17
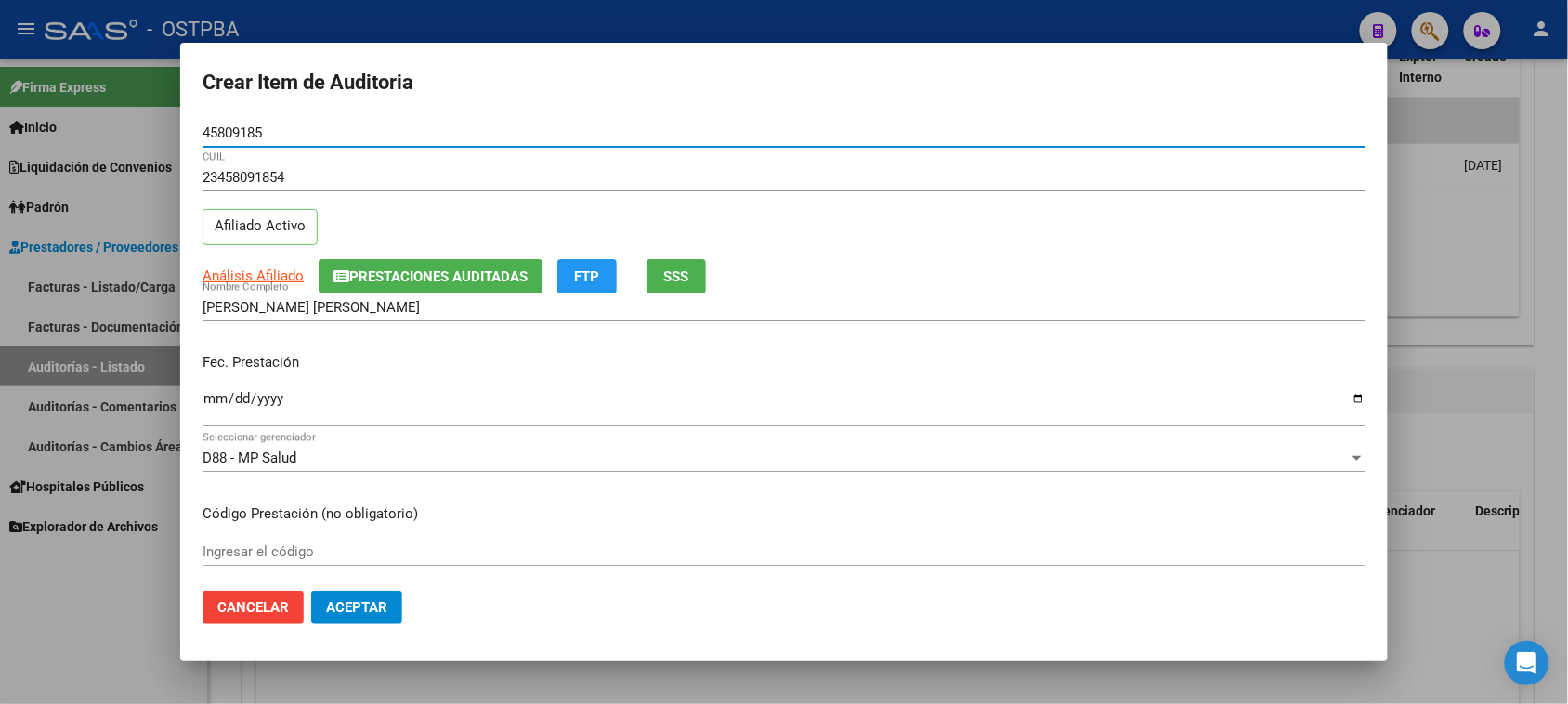
click at [214, 404] on input "Ingresar la fecha" at bounding box center [784, 405] width 1162 height 30
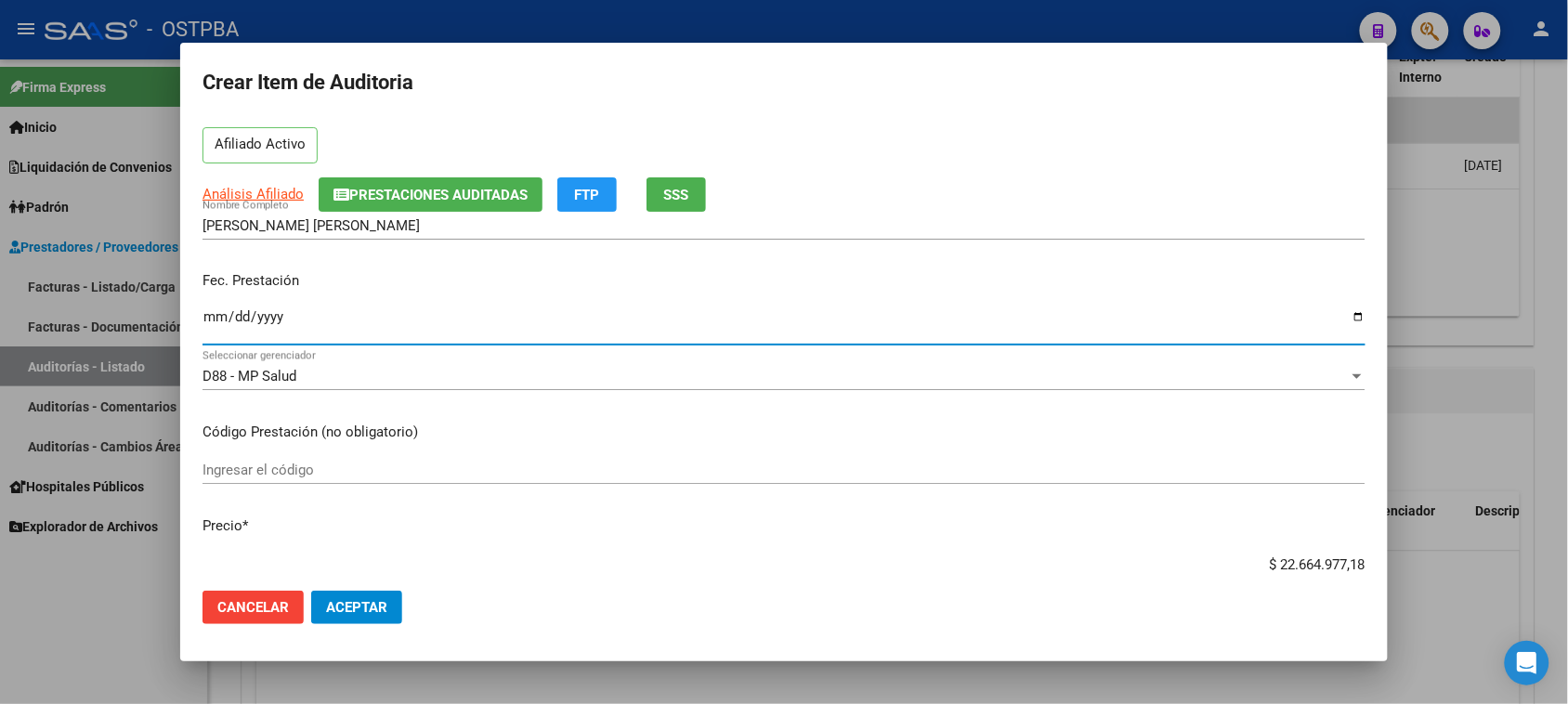
scroll to position [232, 0]
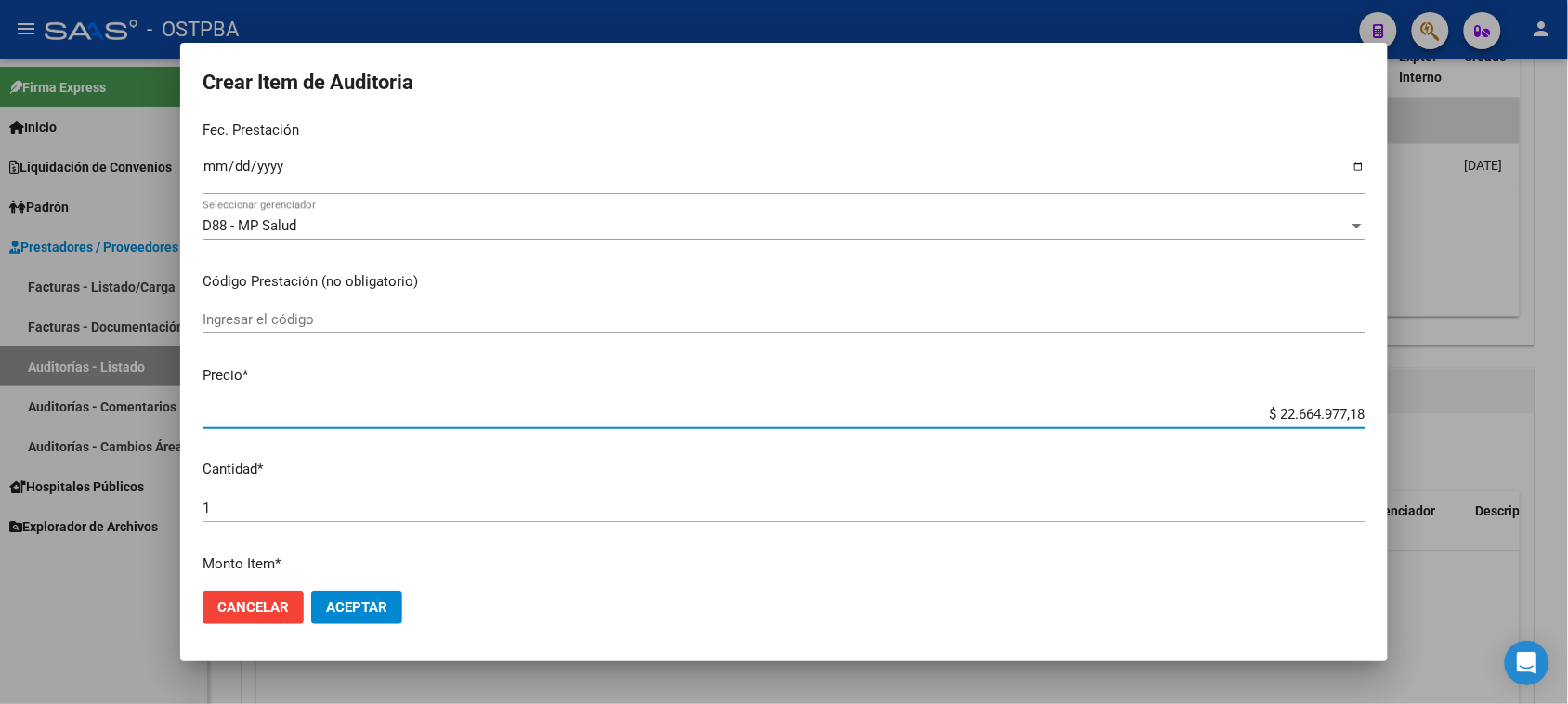
drag, startPoint x: 1255, startPoint y: 414, endPoint x: 1584, endPoint y: 427, distance: 329.3
click at [1568, 427] on html "menu - OSTPBA person Firma Express Inicio Calendario SSS Instructivos Contacto …" at bounding box center [784, 352] width 1568 height 704
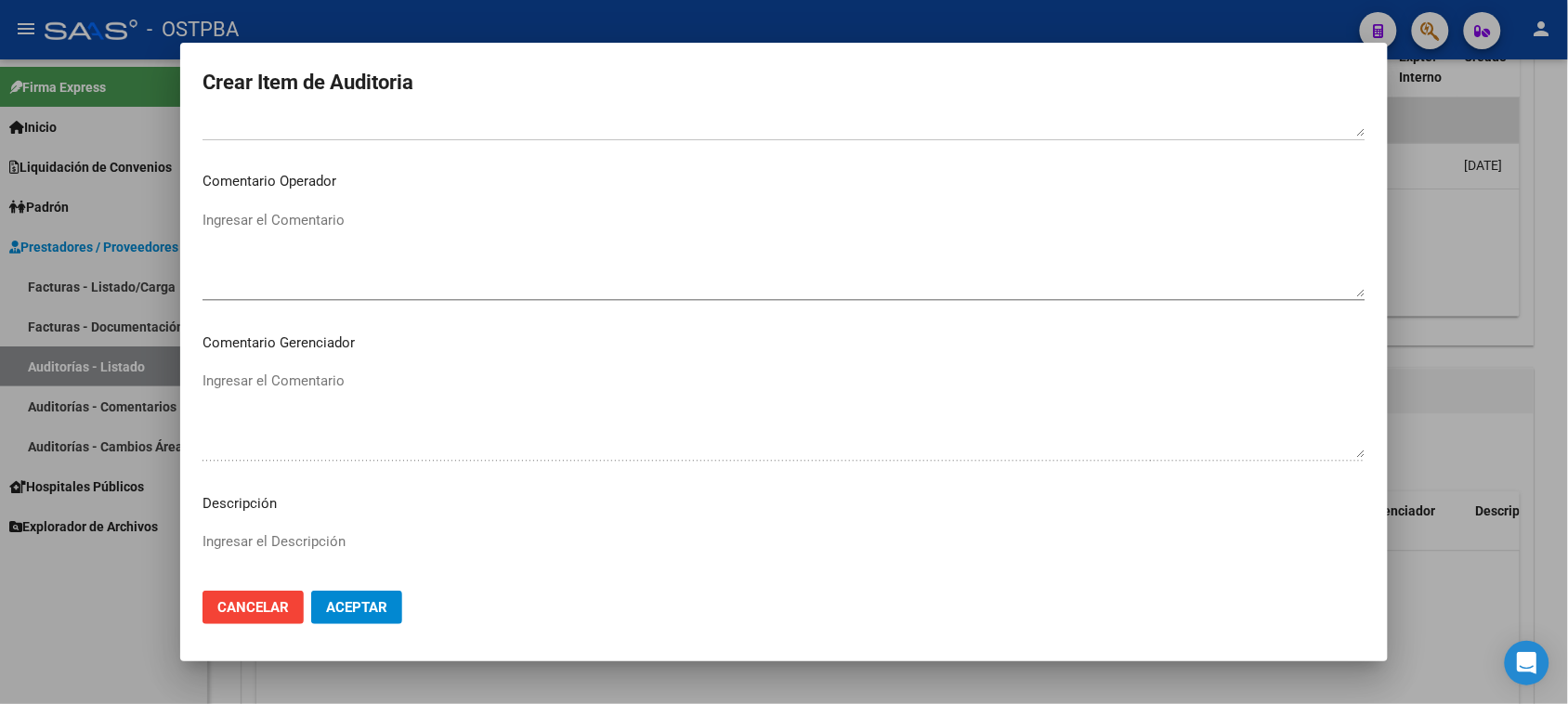
scroll to position [1212, 0]
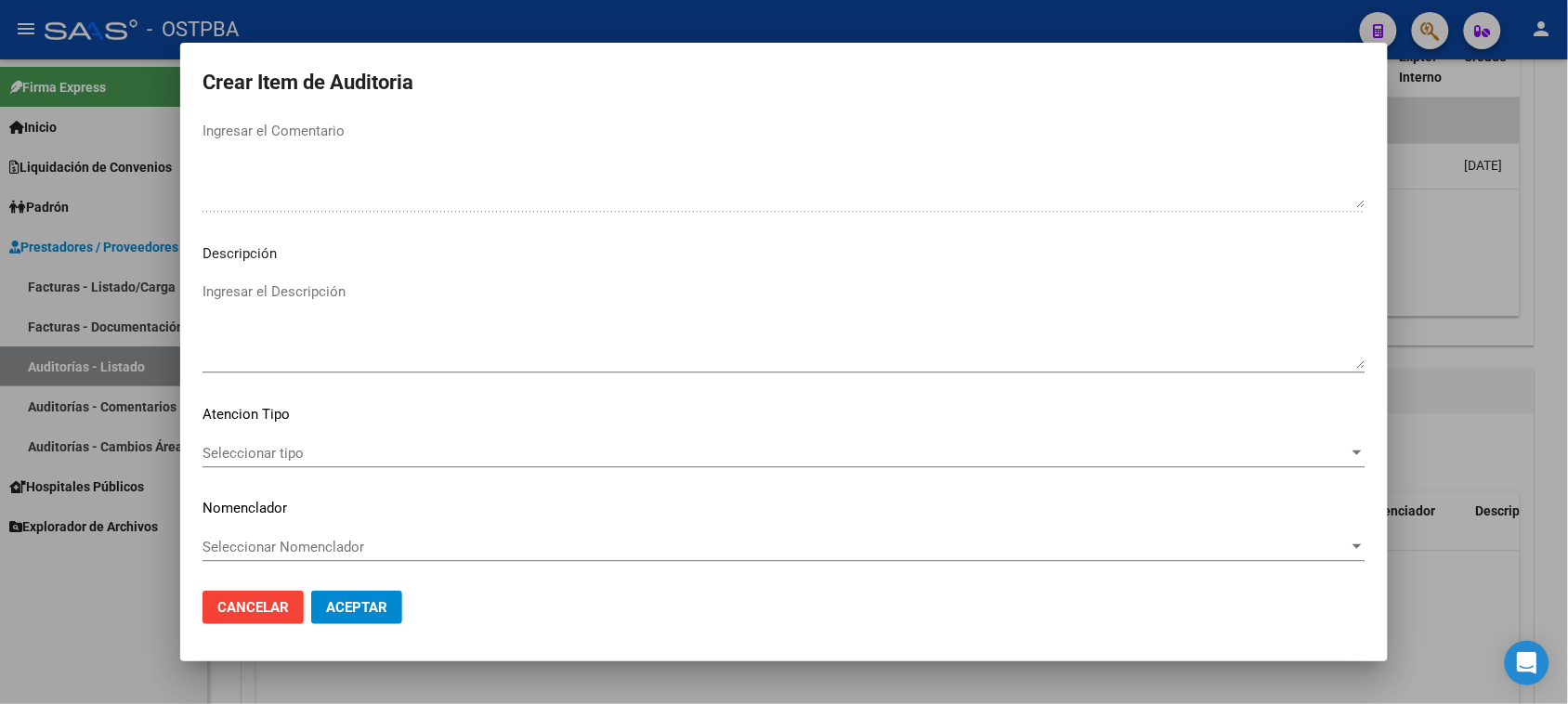
click at [247, 445] on span "Seleccionar tipo" at bounding box center [775, 453] width 1146 height 17
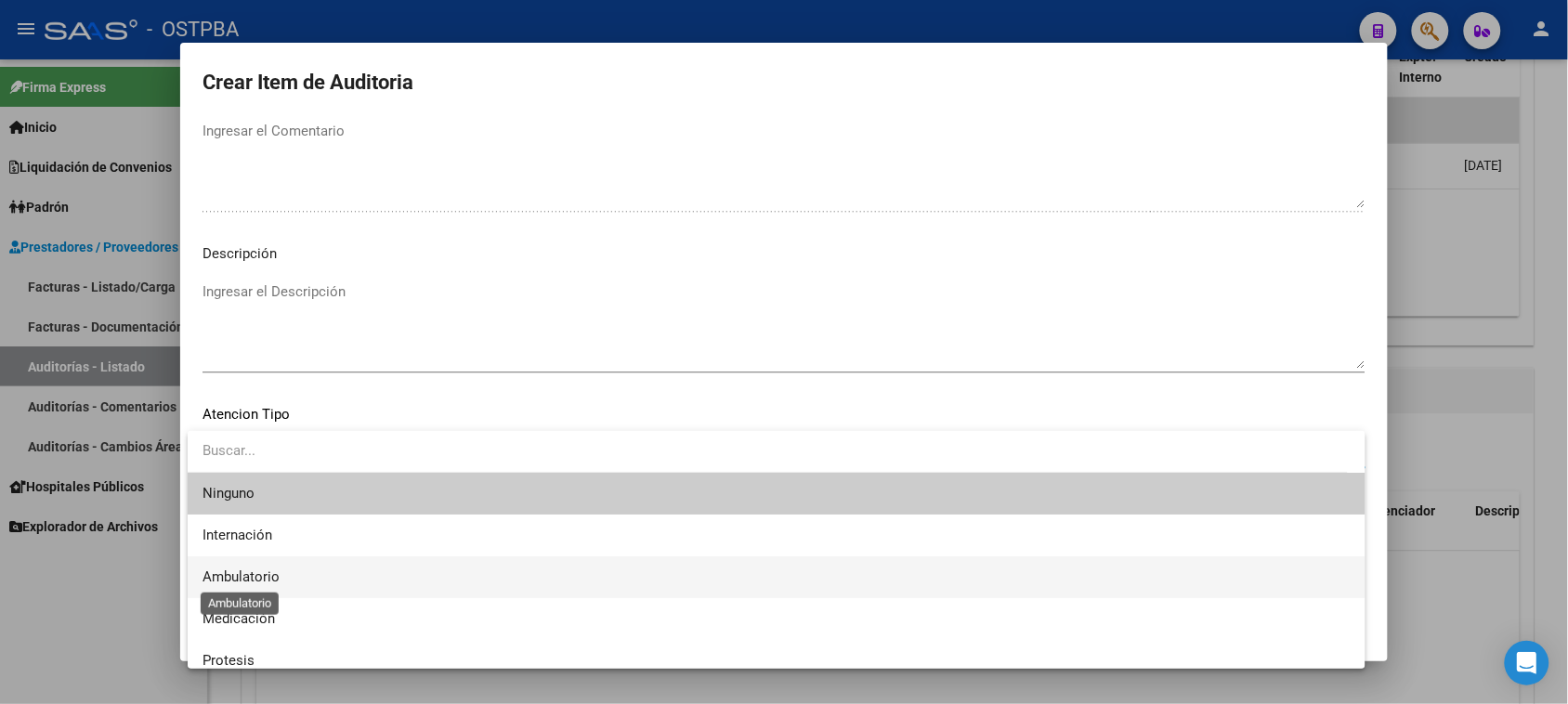
click at [257, 571] on span "Ambulatorio" at bounding box center [240, 577] width 77 height 17
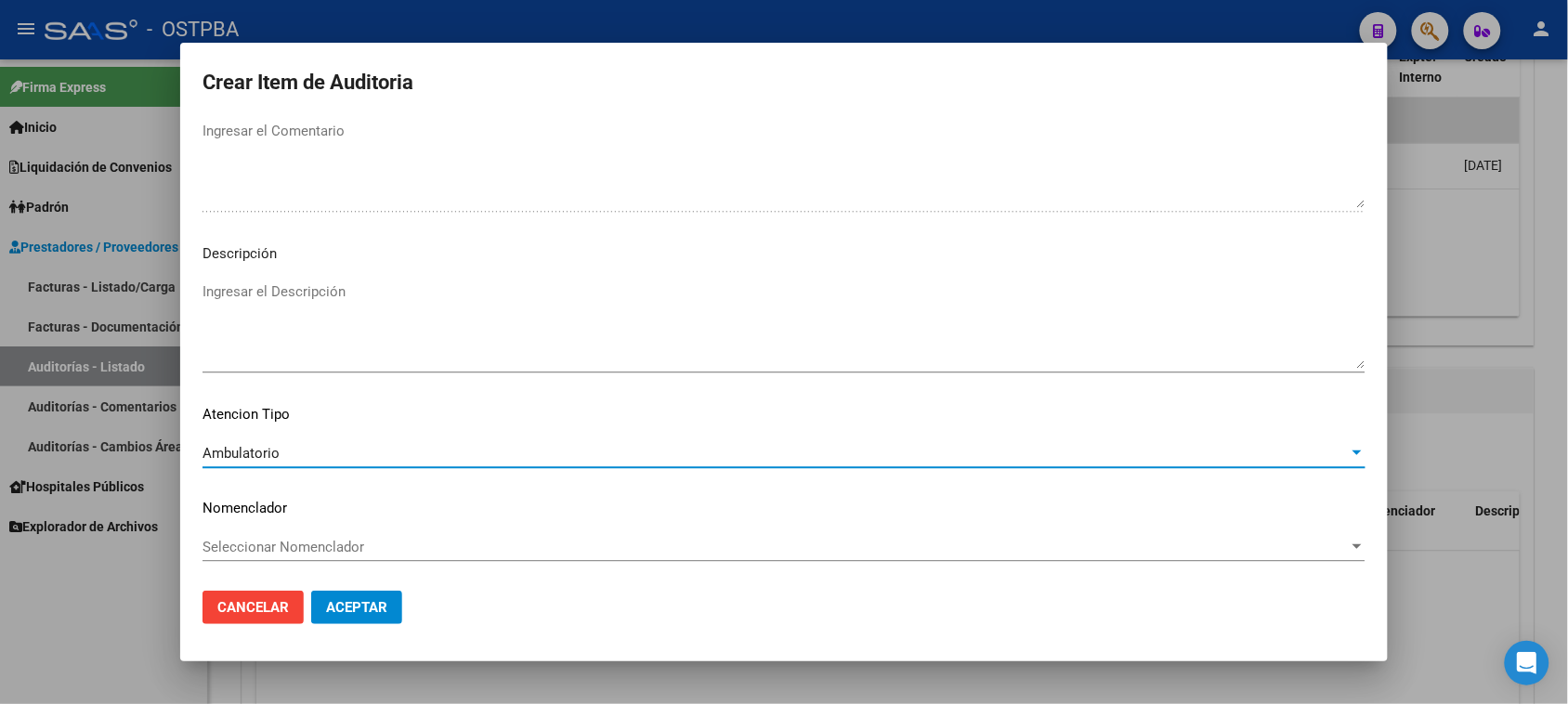
click at [354, 602] on span "Aceptar" at bounding box center [357, 608] width 61 height 17
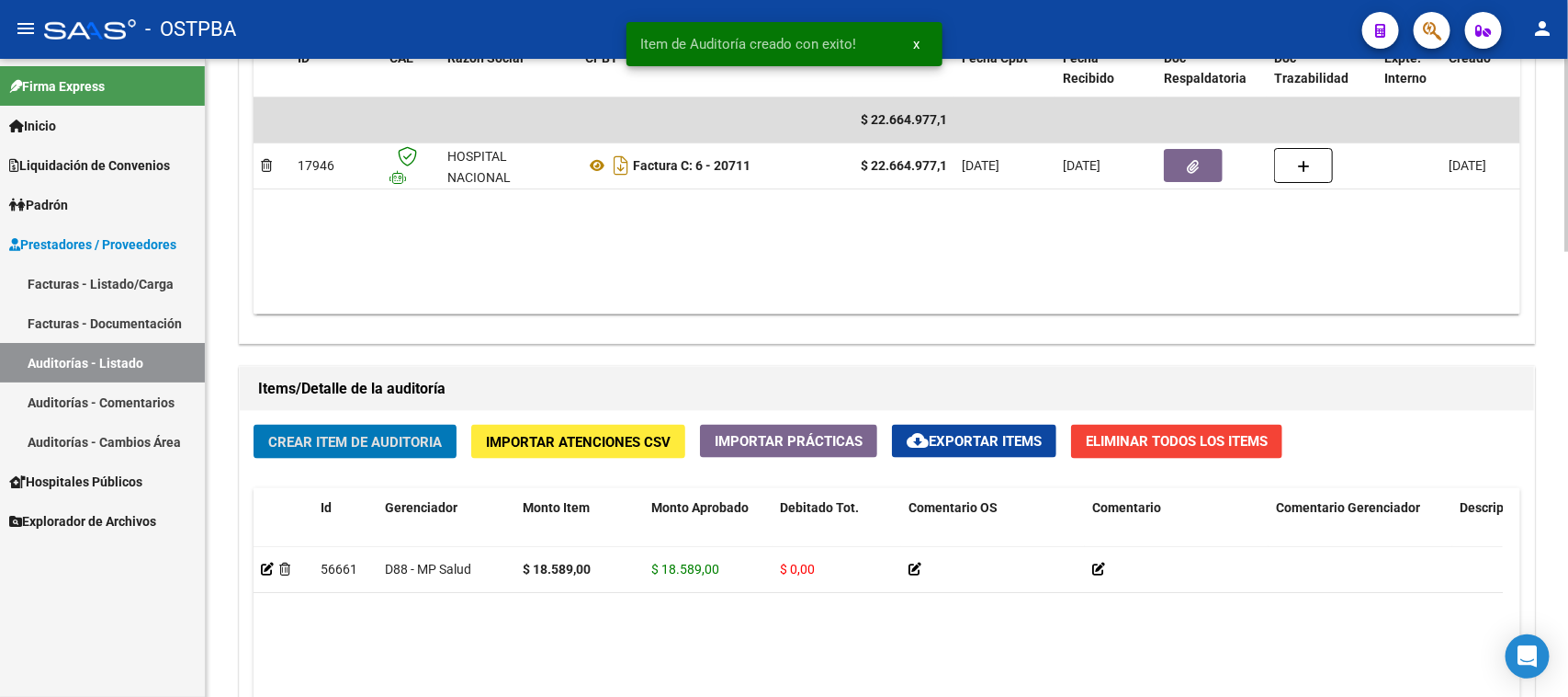
drag, startPoint x: 361, startPoint y: 433, endPoint x: 374, endPoint y: 438, distance: 13.9
click at [374, 438] on span "Crear Item de Auditoria" at bounding box center [355, 442] width 174 height 17
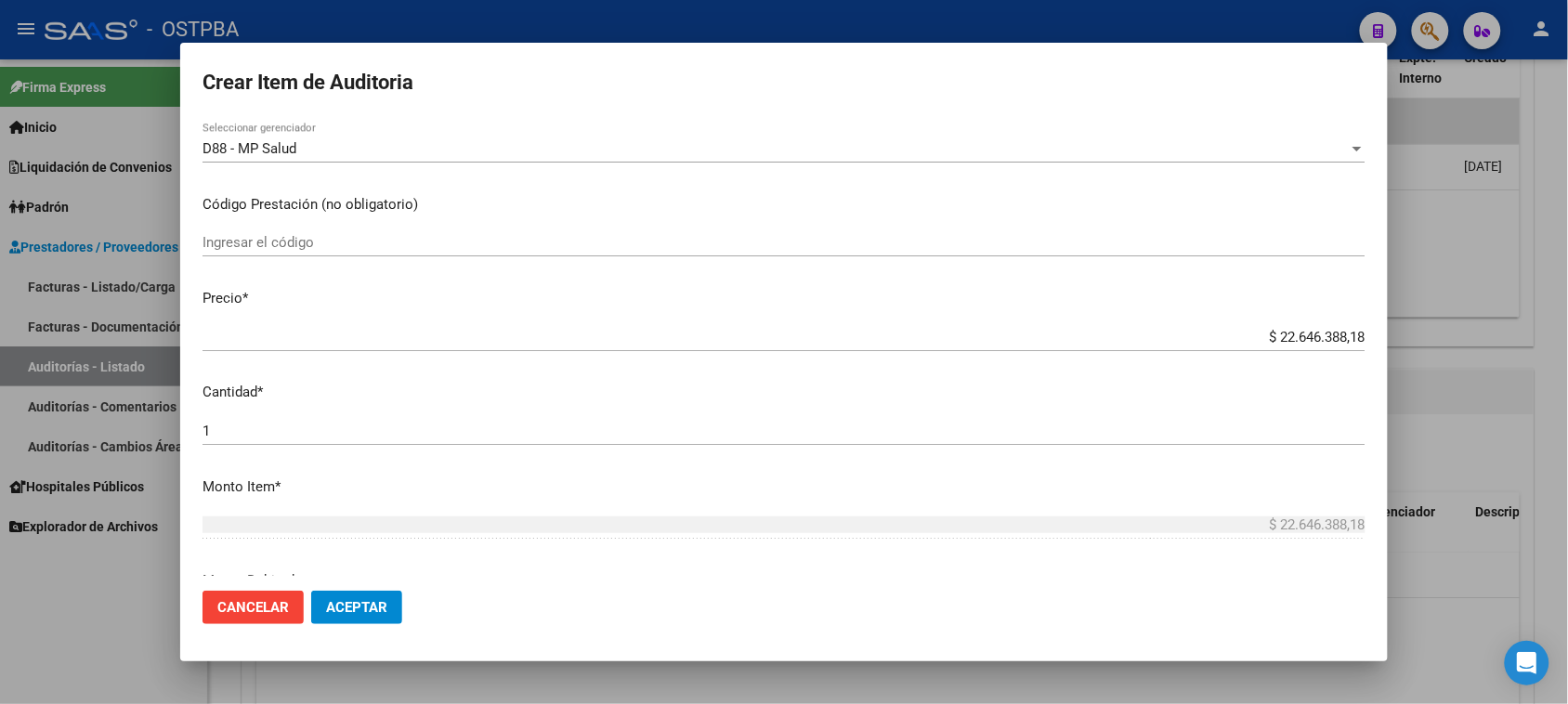
scroll to position [348, 0]
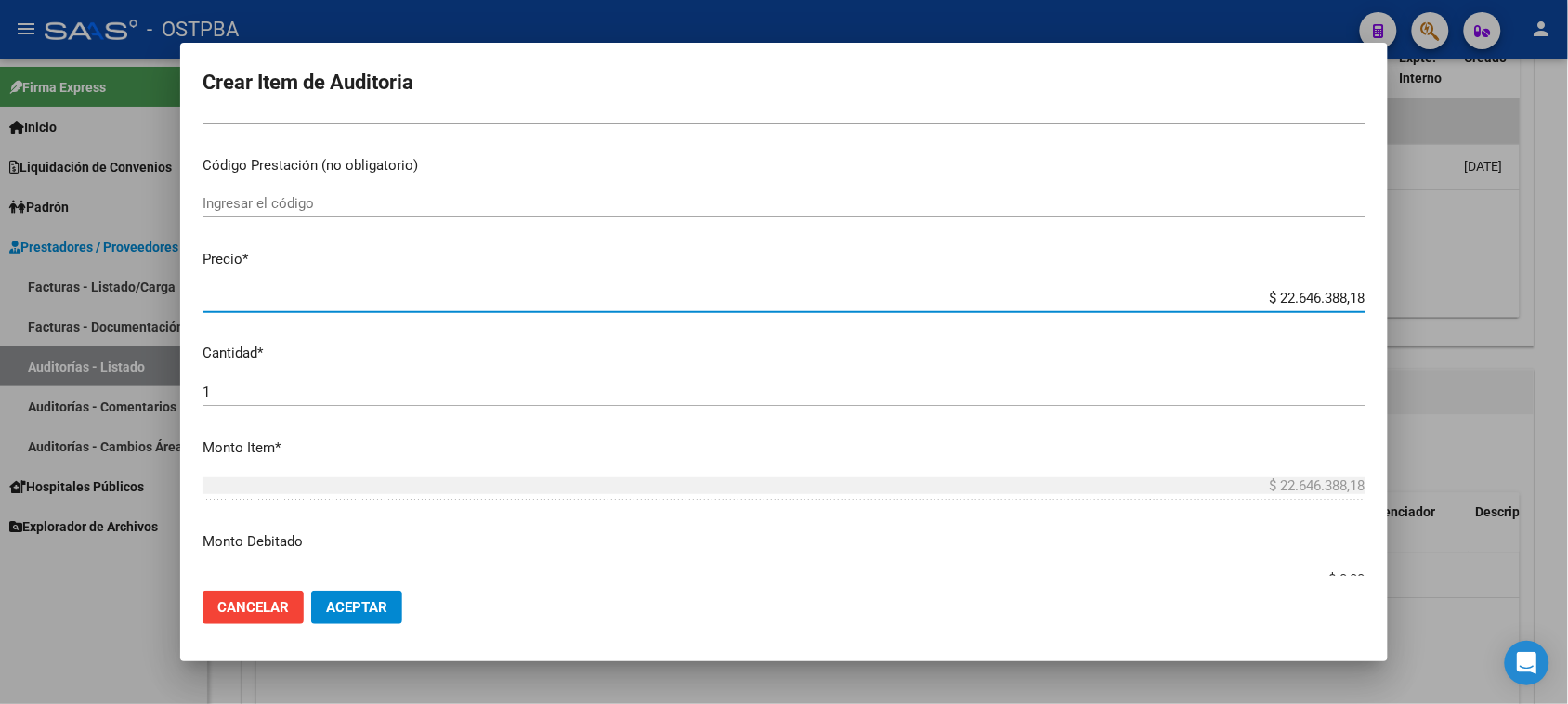
drag, startPoint x: 1261, startPoint y: 295, endPoint x: 521, endPoint y: 421, distance: 750.7
click at [1454, 294] on div "Crear Item de Auditoria 37895673 Nro Documento 27378956736 CUIL Afiliado Activo…" at bounding box center [784, 352] width 1568 height 704
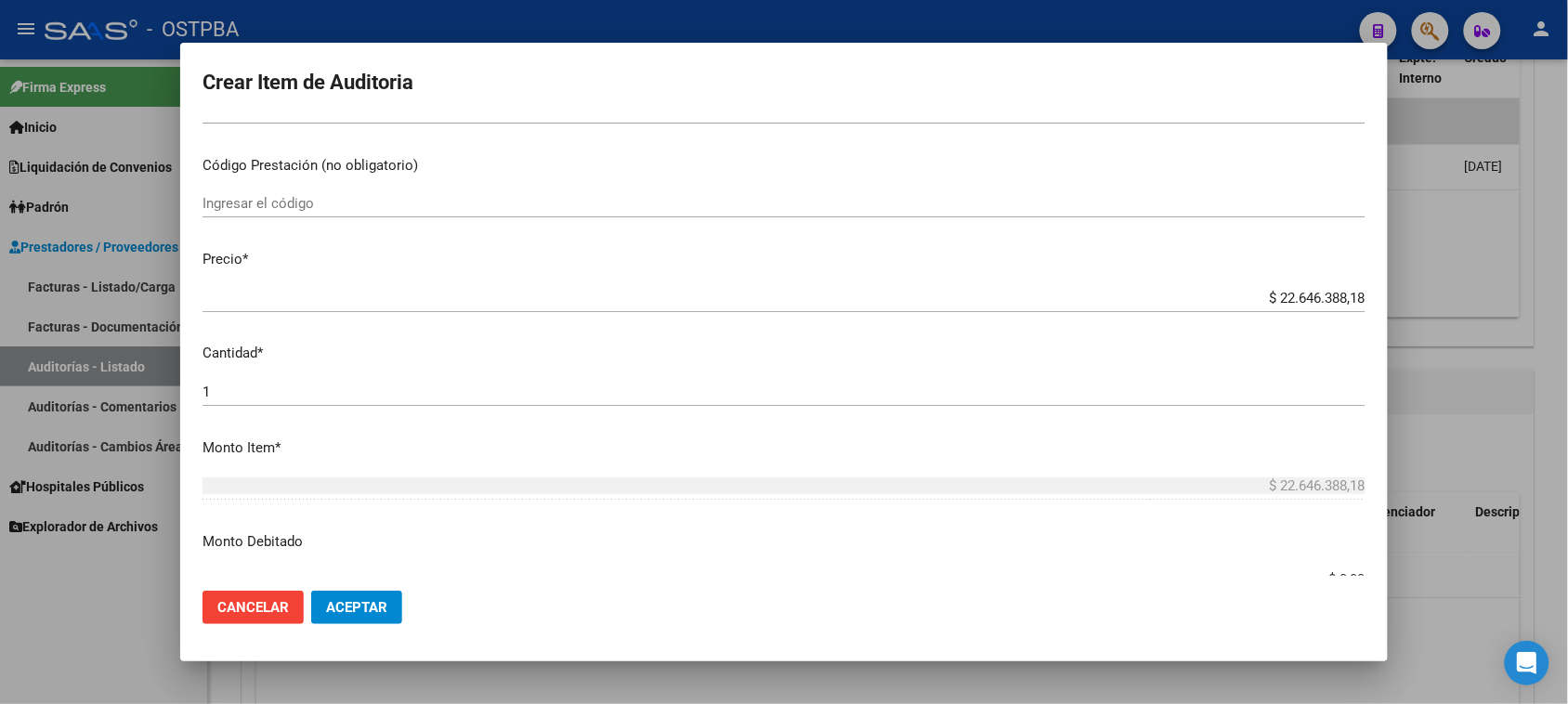
drag, startPoint x: 669, startPoint y: 453, endPoint x: 1089, endPoint y: 639, distance: 459.3
click at [671, 453] on p "Monto Item *" at bounding box center [784, 447] width 1162 height 21
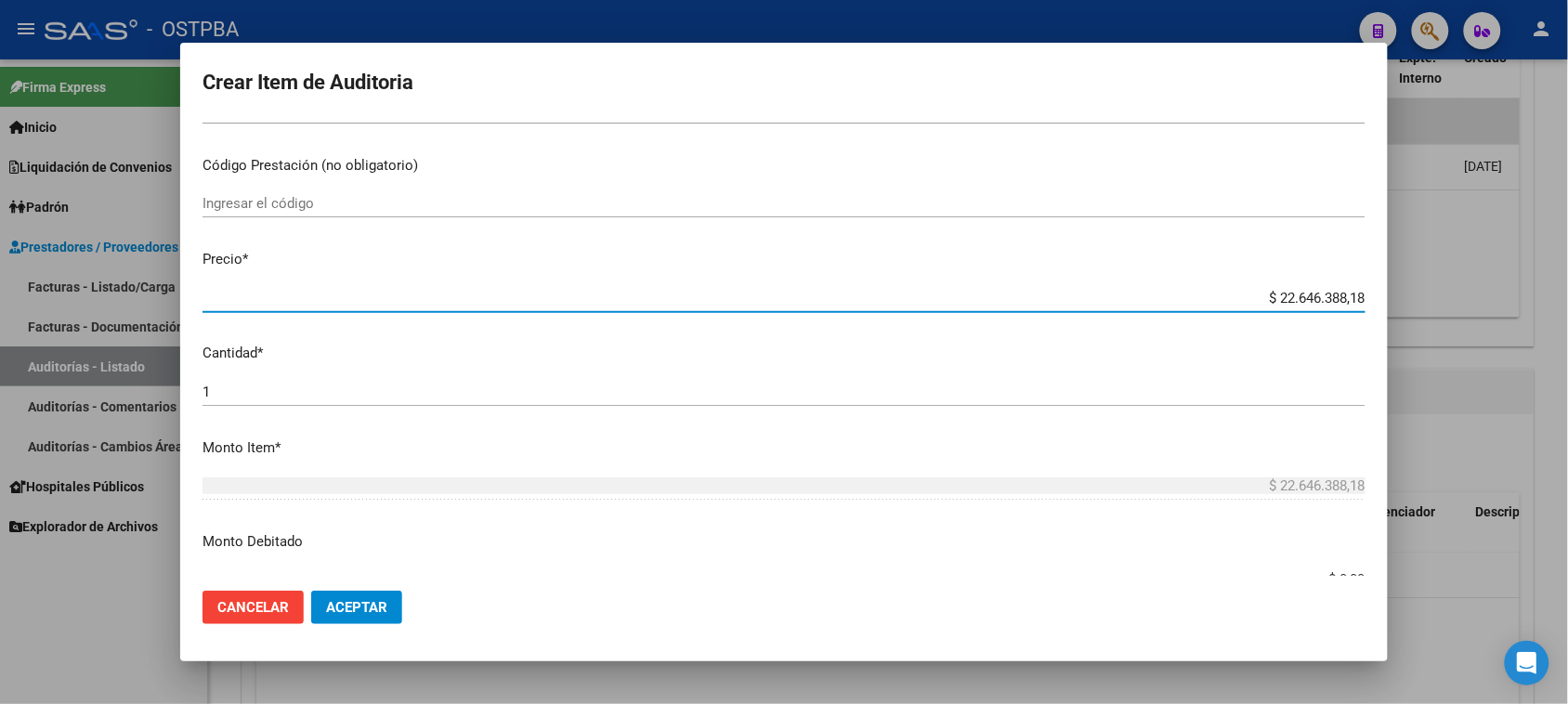
drag, startPoint x: 1261, startPoint y: 295, endPoint x: 1528, endPoint y: 297, distance: 267.0
click at [1528, 297] on div "Crear Item de Auditoria 37895673 Nro Documento 27378956736 CUIL Afiliado Activo…" at bounding box center [784, 352] width 1568 height 704
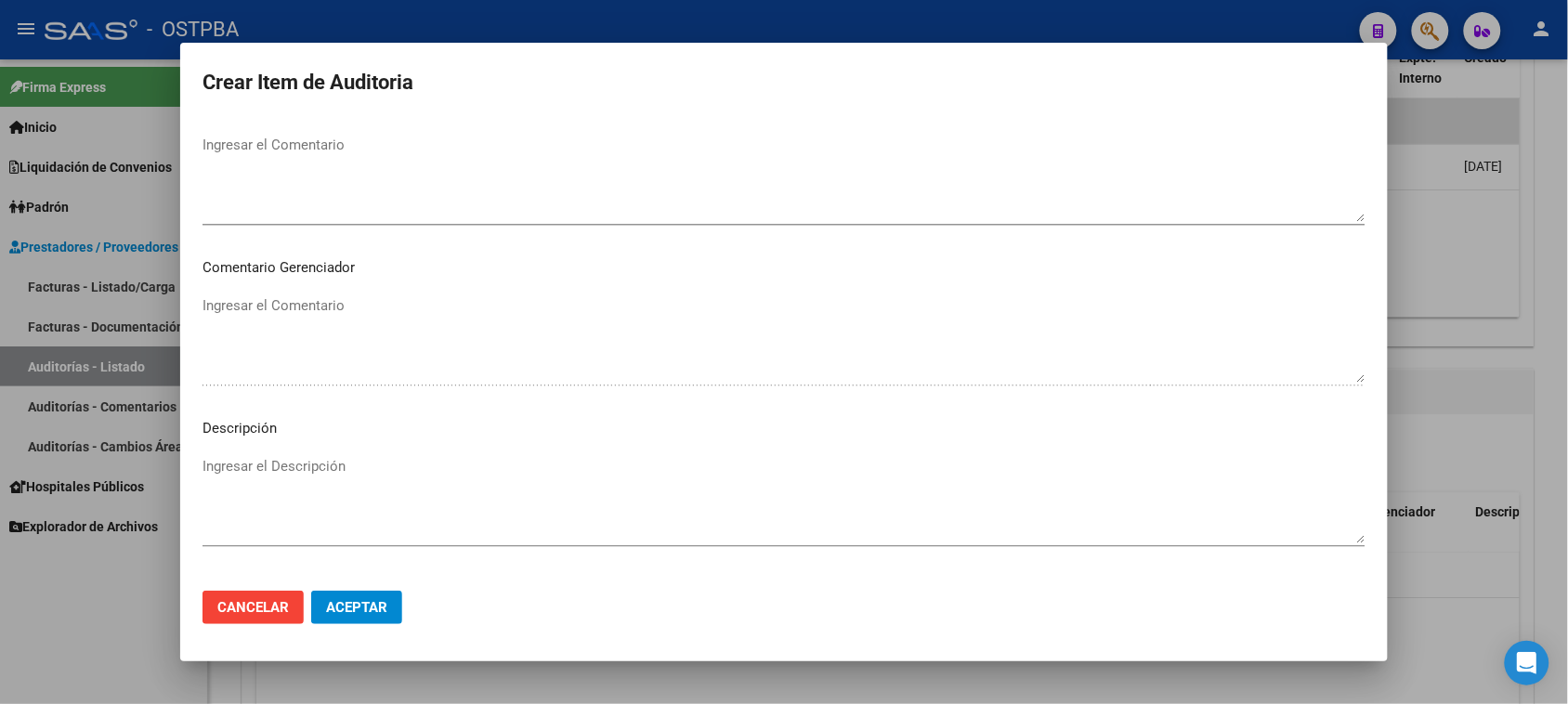
scroll to position [1212, 0]
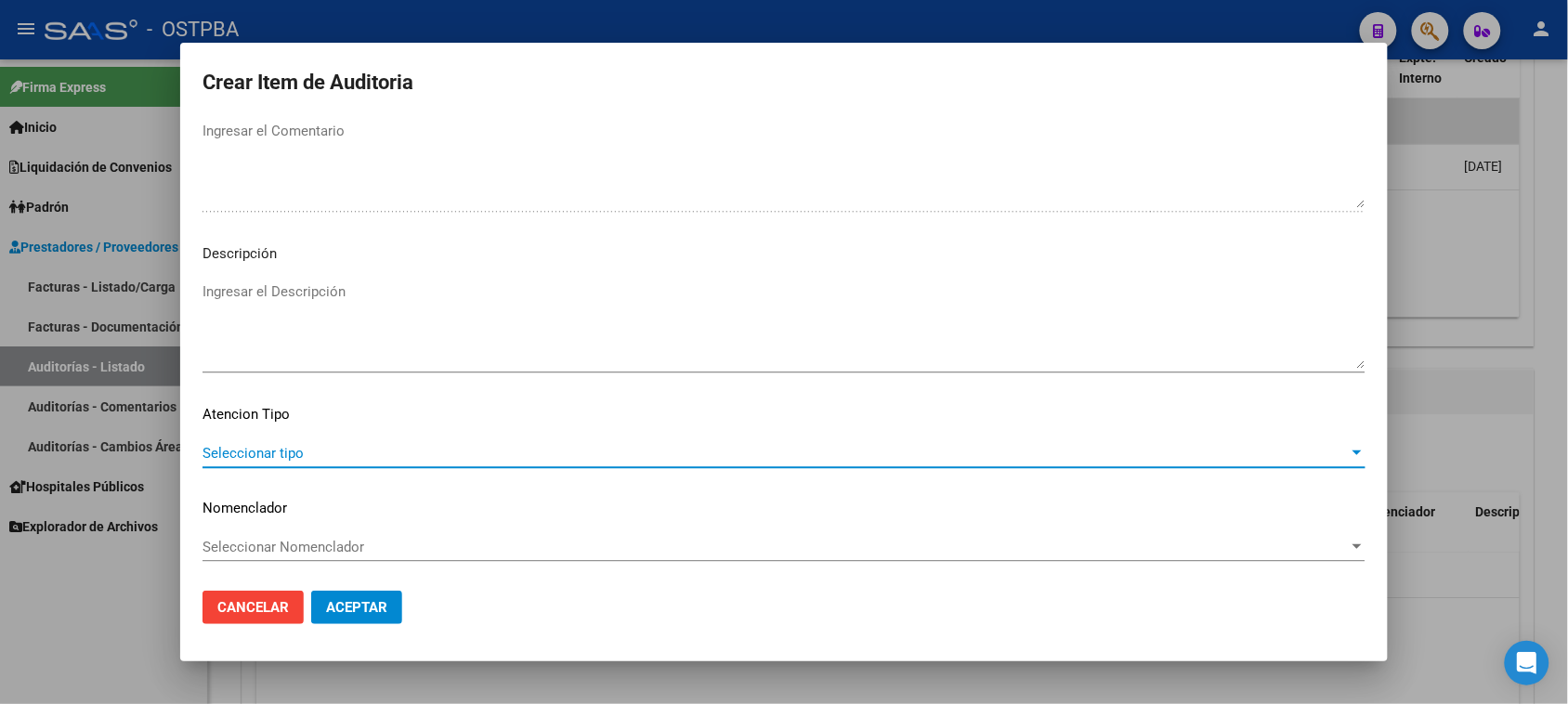
click at [288, 451] on span "Seleccionar tipo" at bounding box center [775, 453] width 1146 height 17
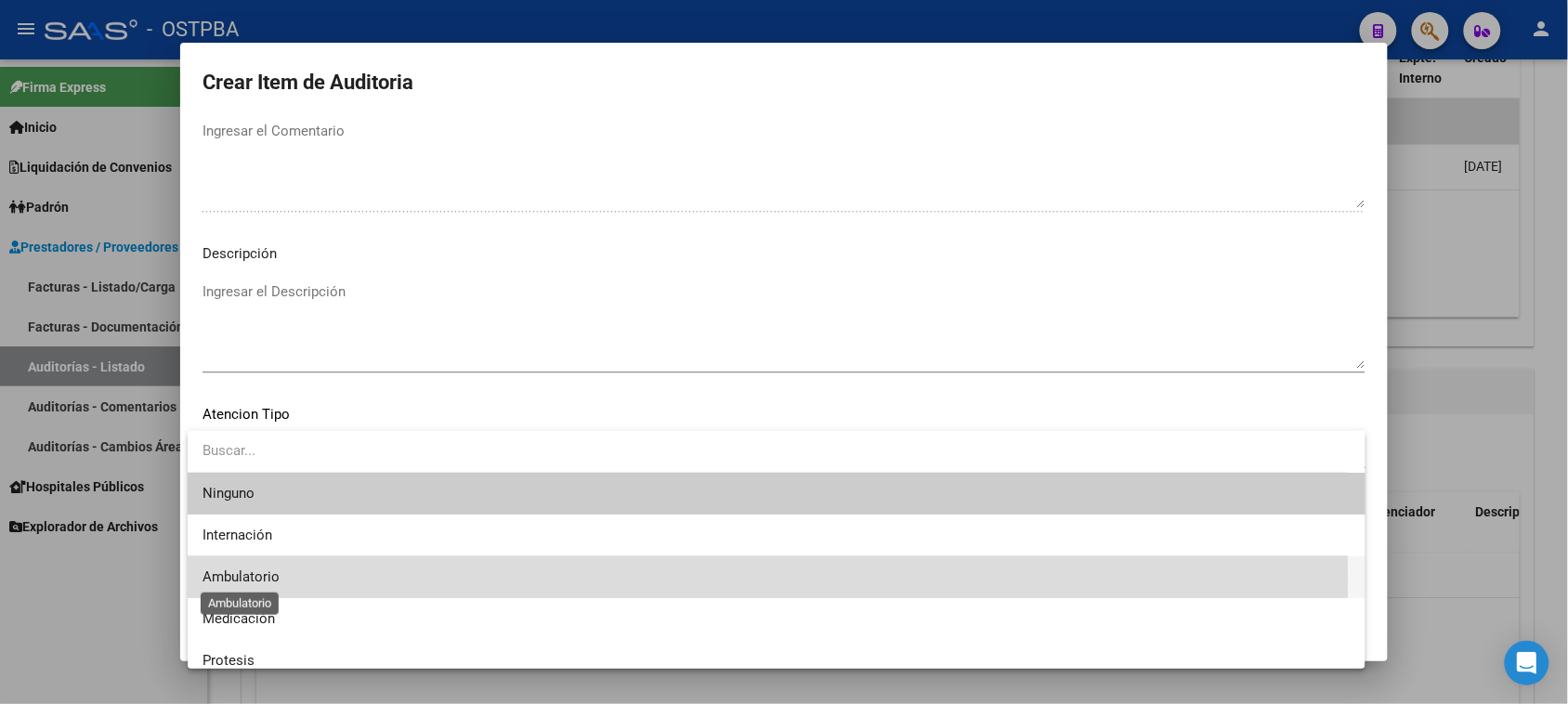
drag, startPoint x: 261, startPoint y: 577, endPoint x: 365, endPoint y: 605, distance: 107.7
click at [261, 577] on span "Ambulatorio" at bounding box center [240, 577] width 77 height 17
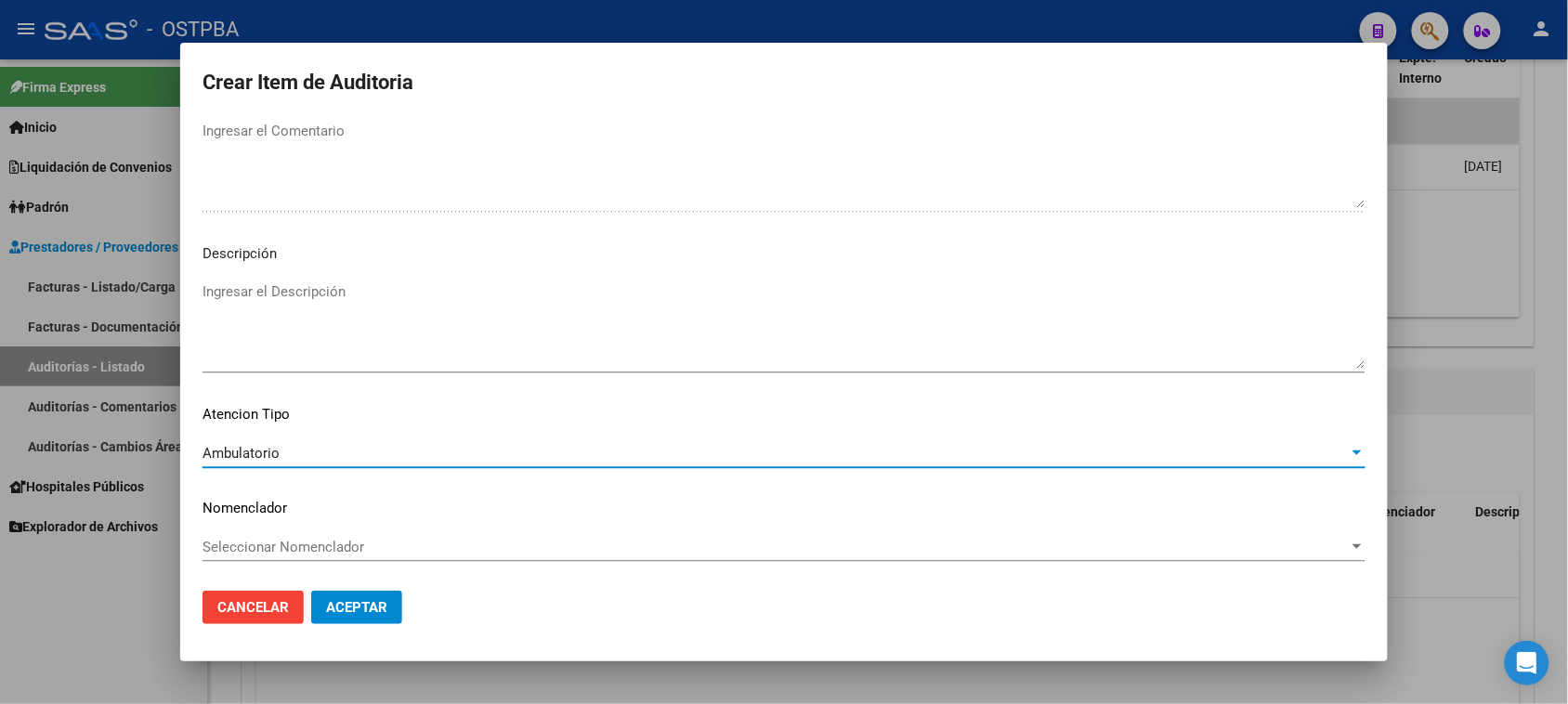
click at [371, 606] on span "Aceptar" at bounding box center [357, 608] width 61 height 17
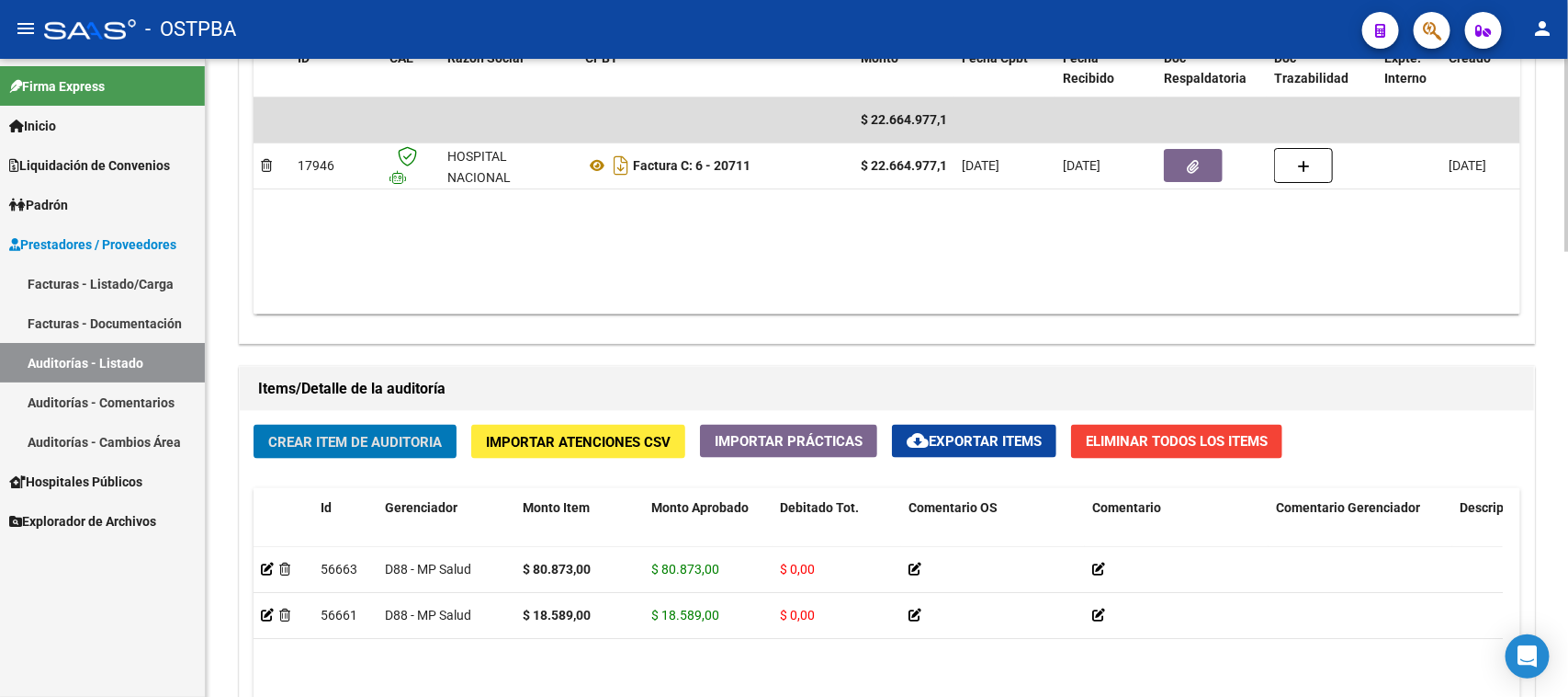
click at [355, 443] on span "Crear Item de Auditoria" at bounding box center [355, 442] width 174 height 17
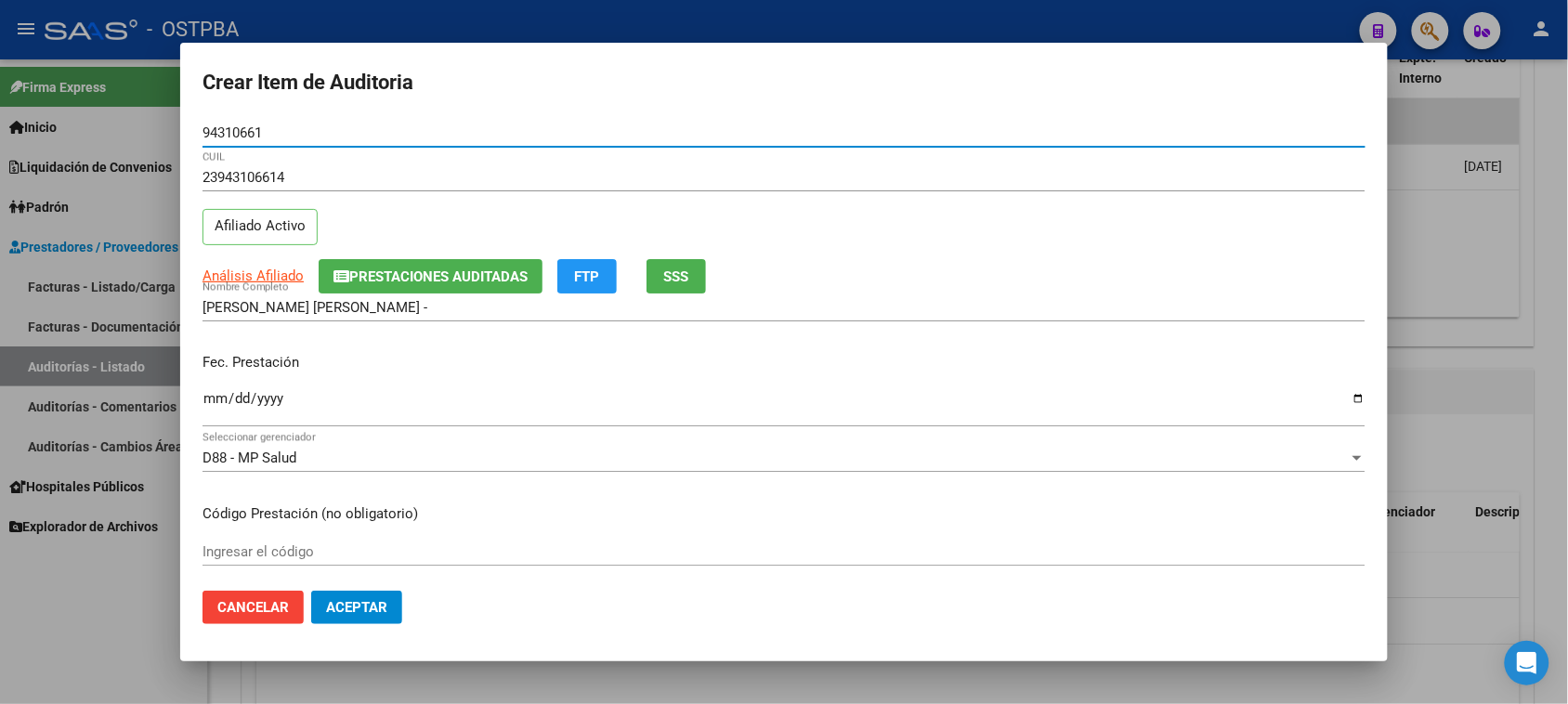
click at [211, 400] on input "Ingresar la fecha" at bounding box center [784, 405] width 1162 height 30
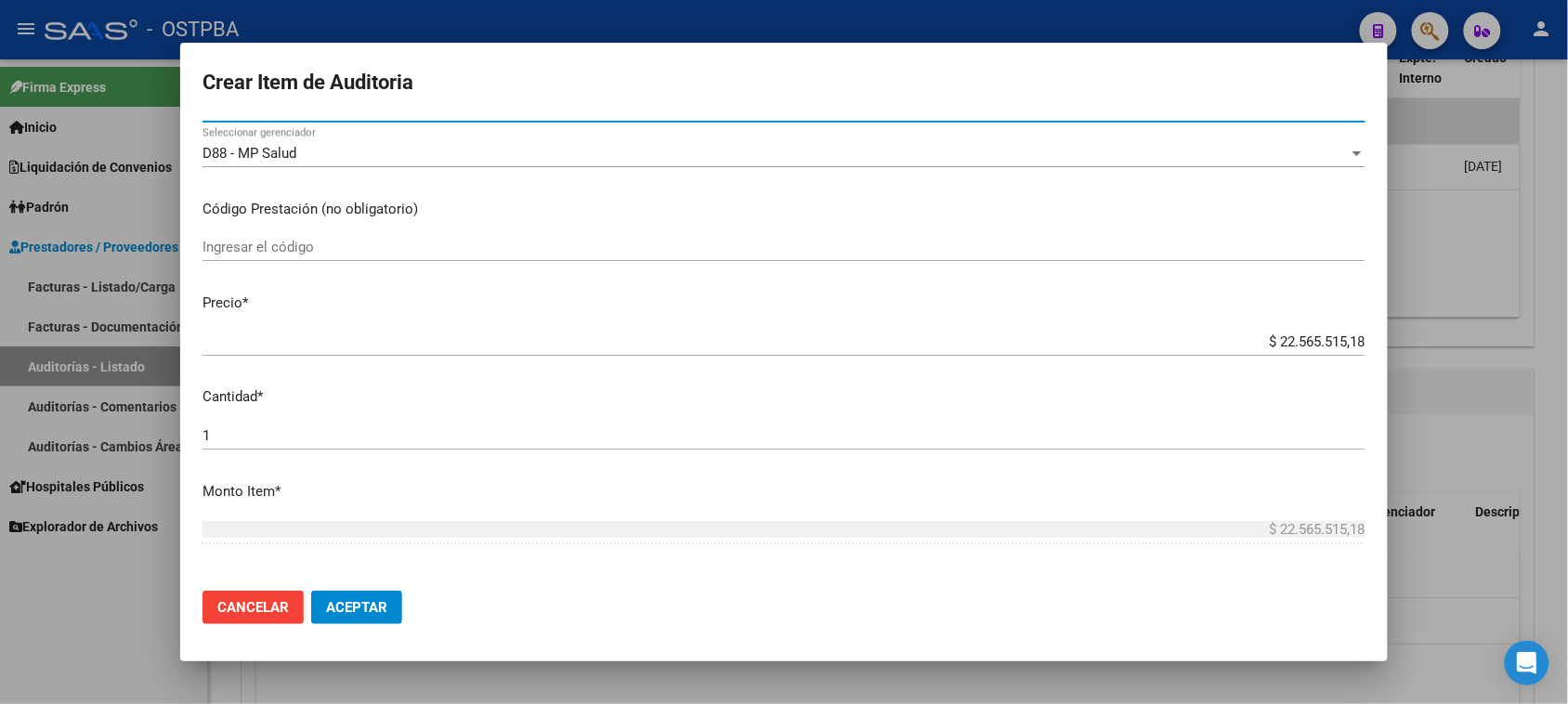
scroll to position [348, 0]
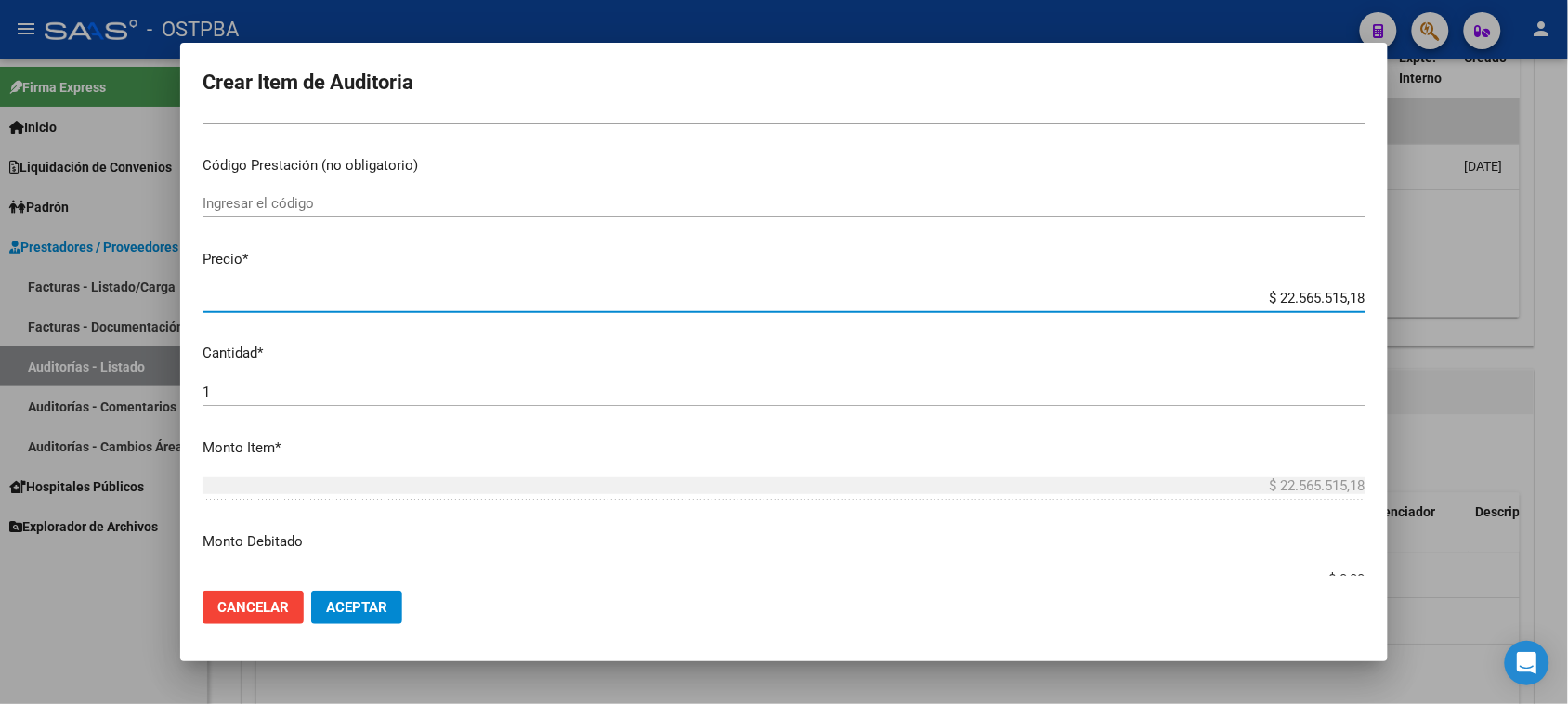
drag, startPoint x: 1262, startPoint y: 294, endPoint x: 1460, endPoint y: 300, distance: 198.1
click at [1460, 300] on div "Crear Item de Auditoria 94310661 Nro Documento 23943106614 CUIL Afiliado Activo…" at bounding box center [784, 352] width 1568 height 704
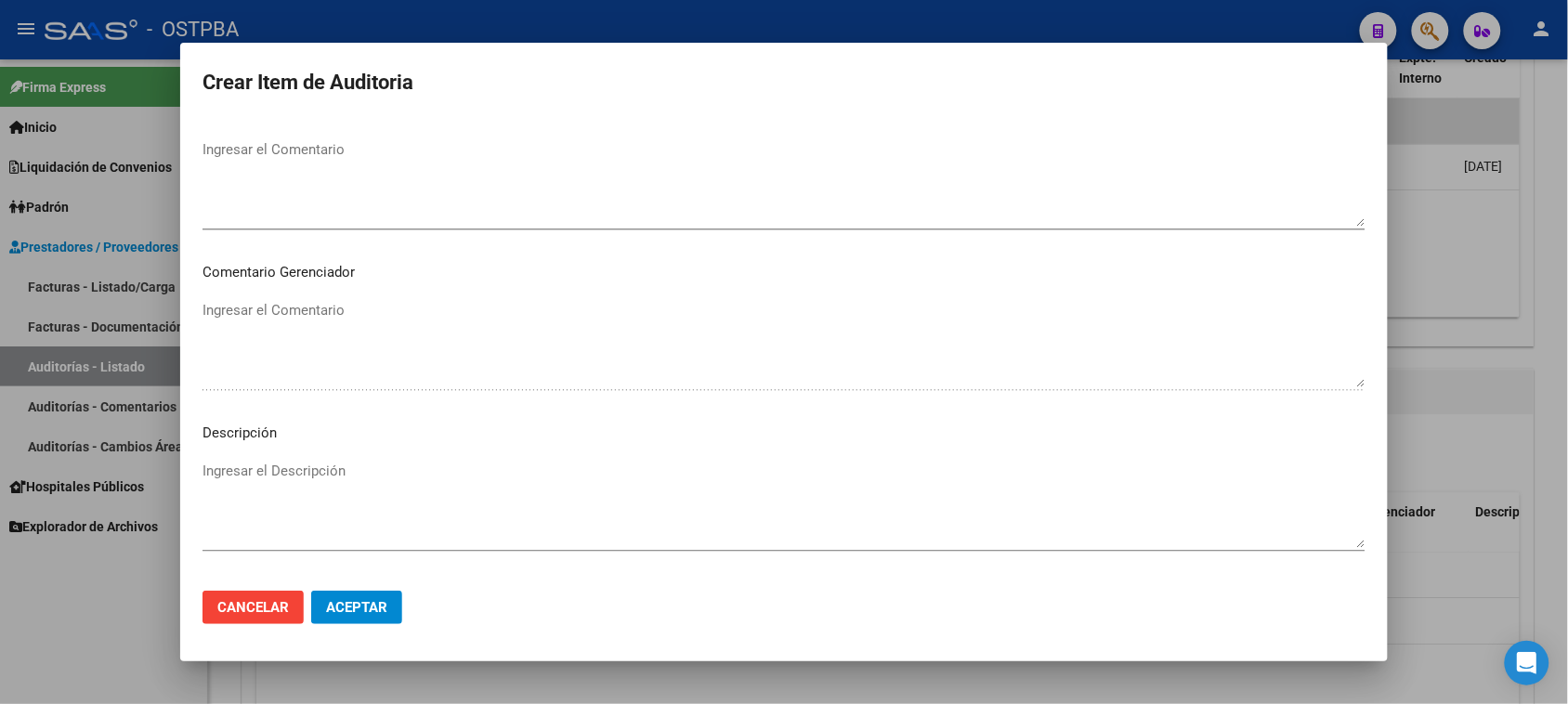
scroll to position [1160, 0]
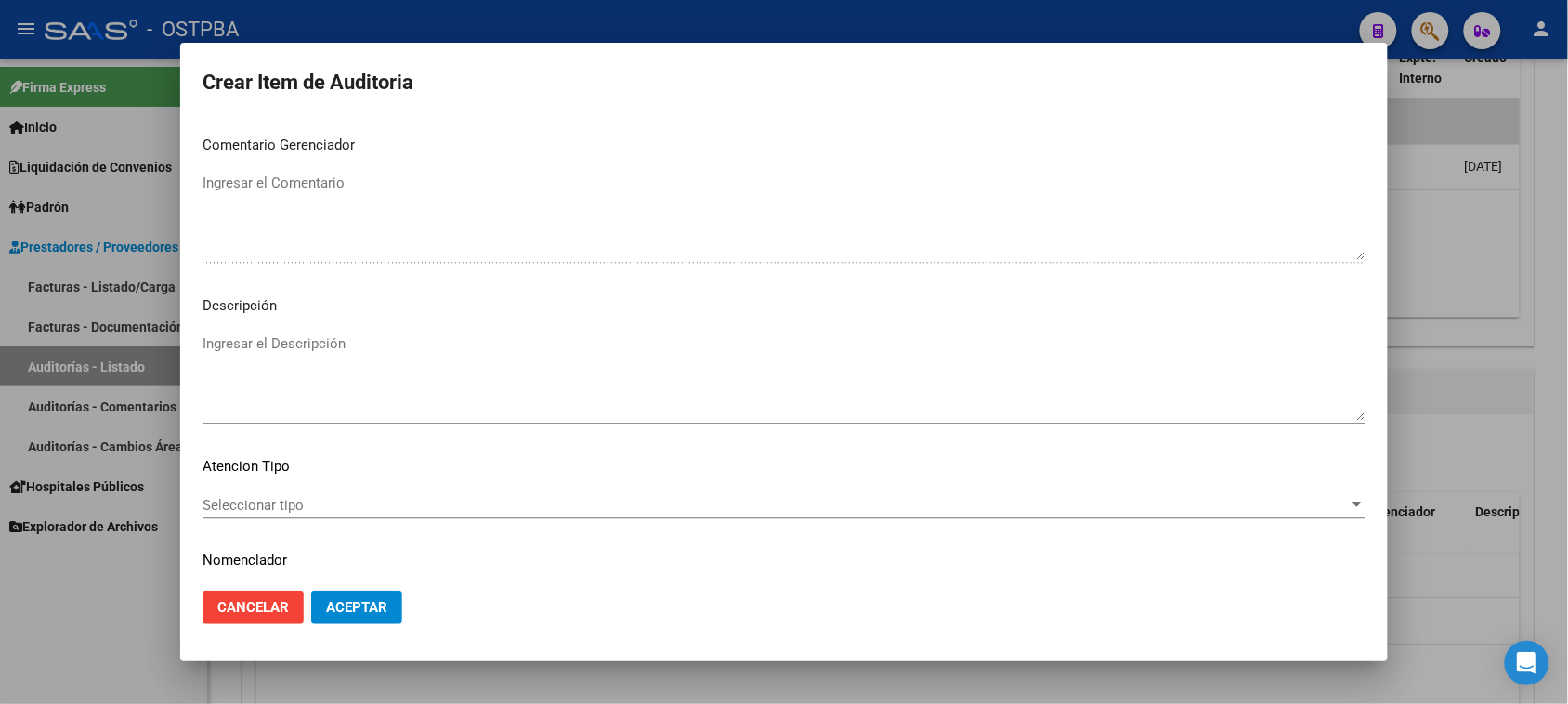
click at [281, 500] on span "Seleccionar tipo" at bounding box center [775, 506] width 1146 height 17
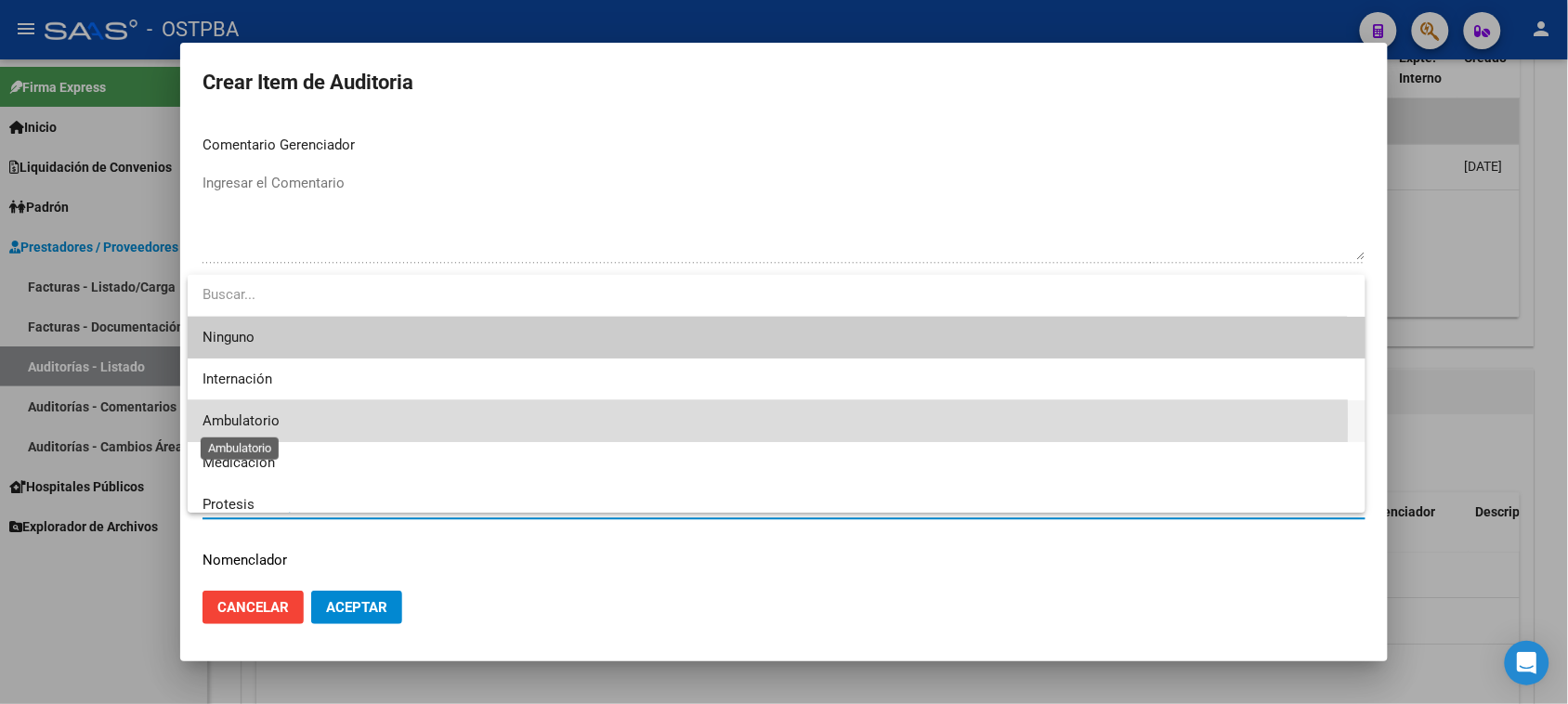
drag, startPoint x: 254, startPoint y: 421, endPoint x: 321, endPoint y: 485, distance: 92.7
click at [259, 425] on span "Ambulatorio" at bounding box center [240, 421] width 77 height 17
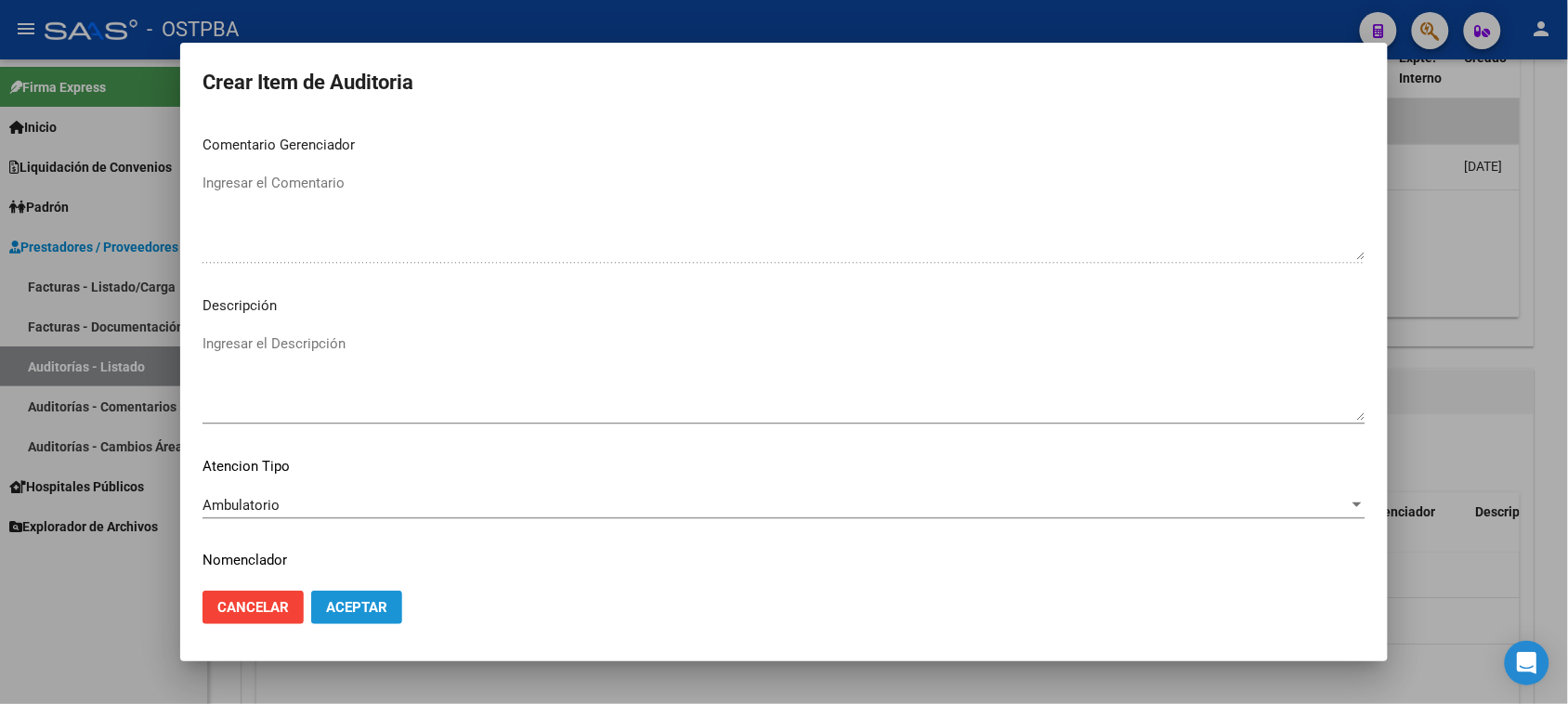
click at [377, 613] on span "Aceptar" at bounding box center [357, 608] width 61 height 17
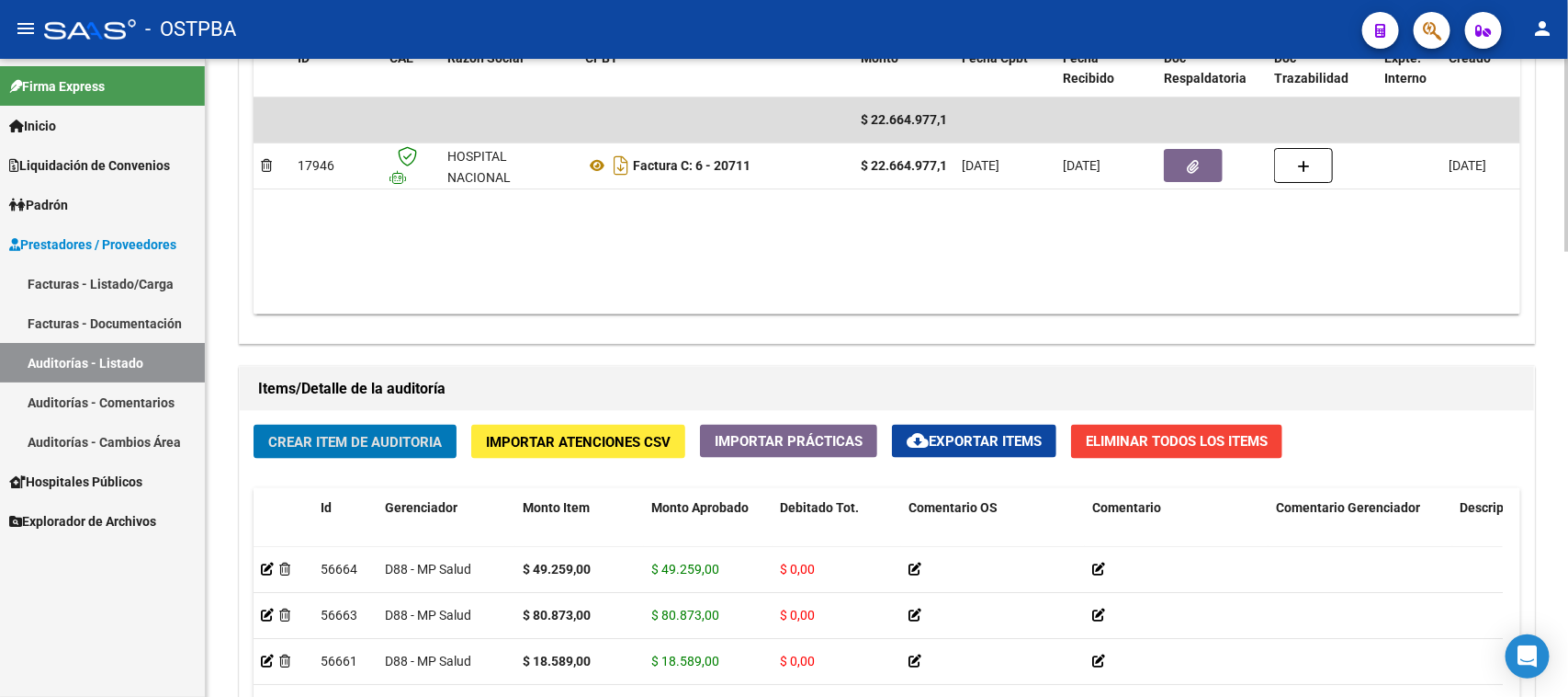
click at [378, 444] on span "Crear Item de Auditoria" at bounding box center [355, 442] width 174 height 17
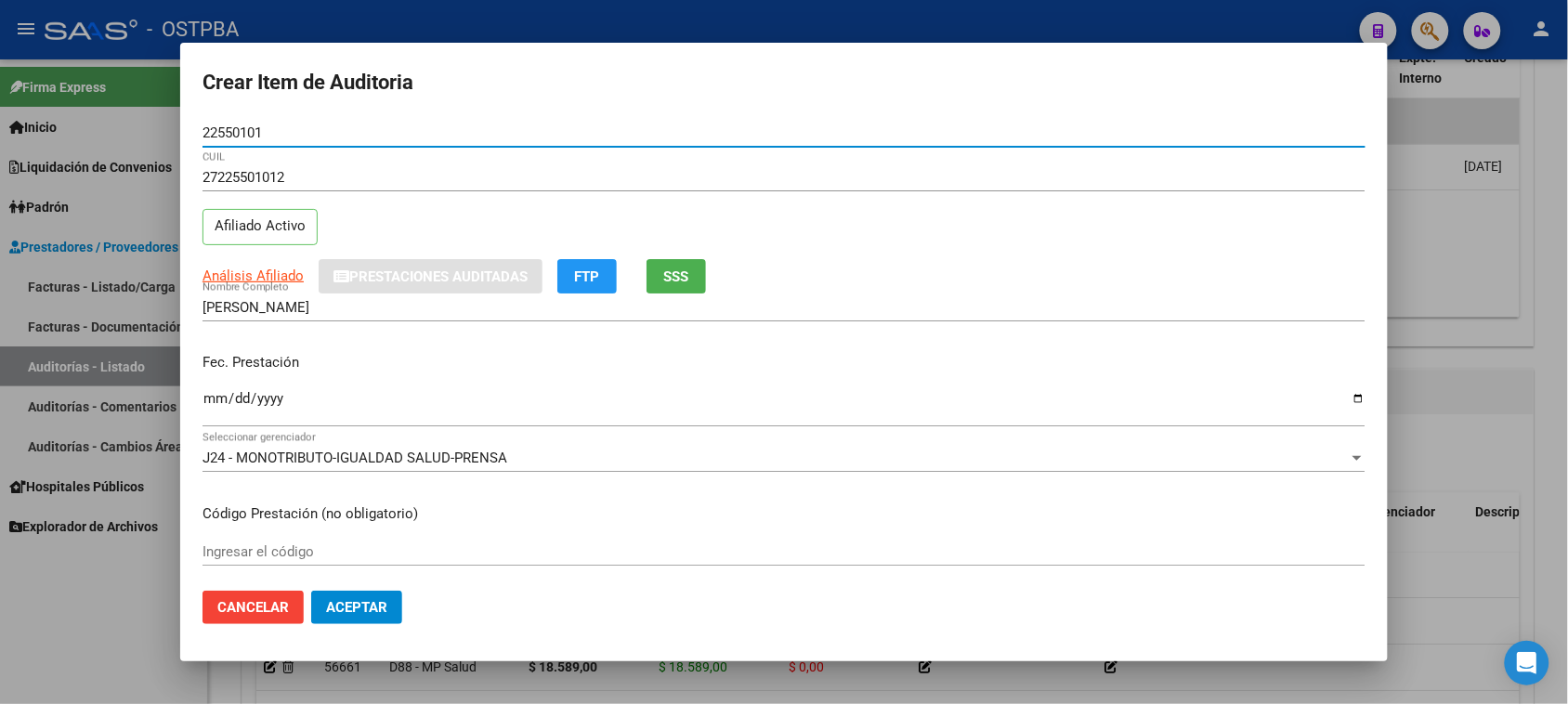
drag, startPoint x: 215, startPoint y: 400, endPoint x: 265, endPoint y: 428, distance: 57.3
click at [216, 400] on input "Ingresar la fecha" at bounding box center [784, 405] width 1162 height 30
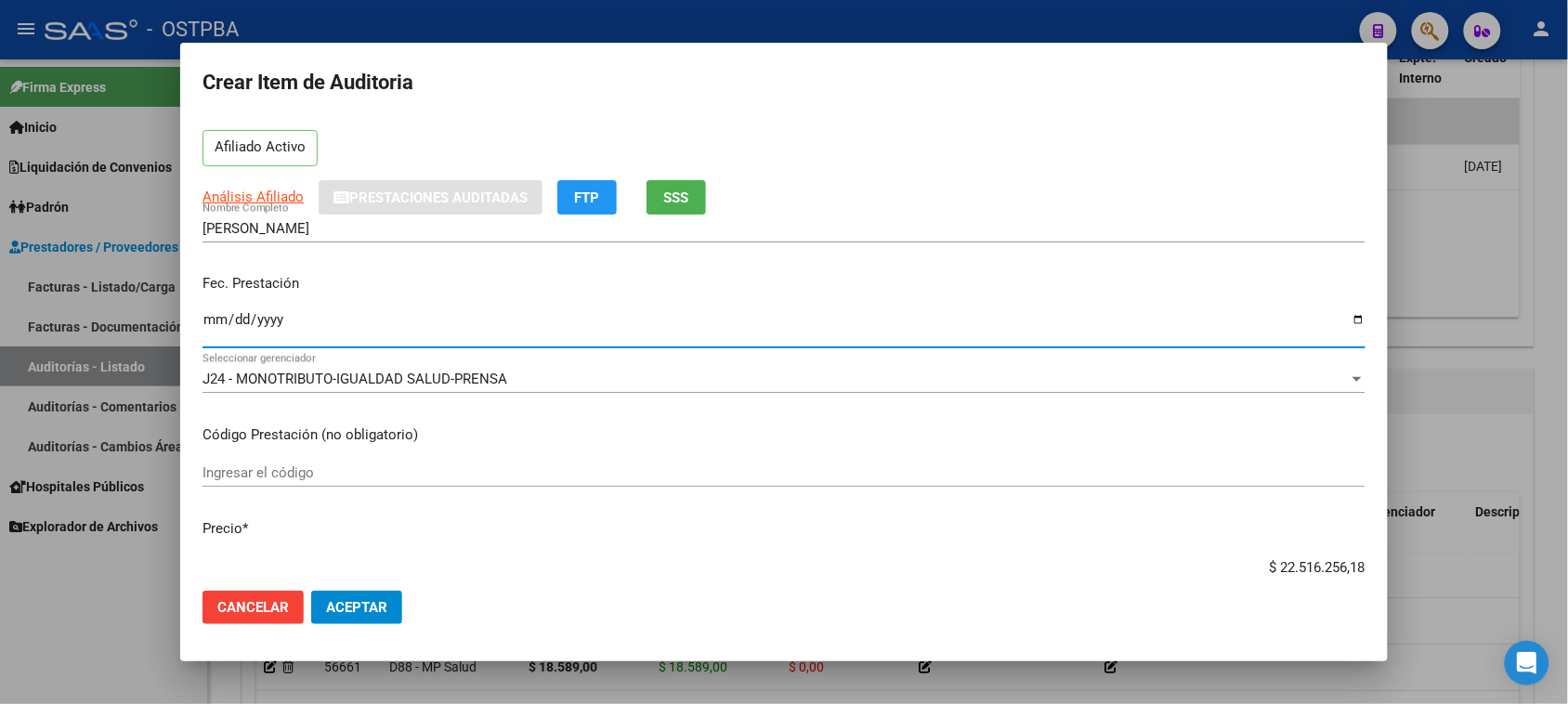
scroll to position [116, 0]
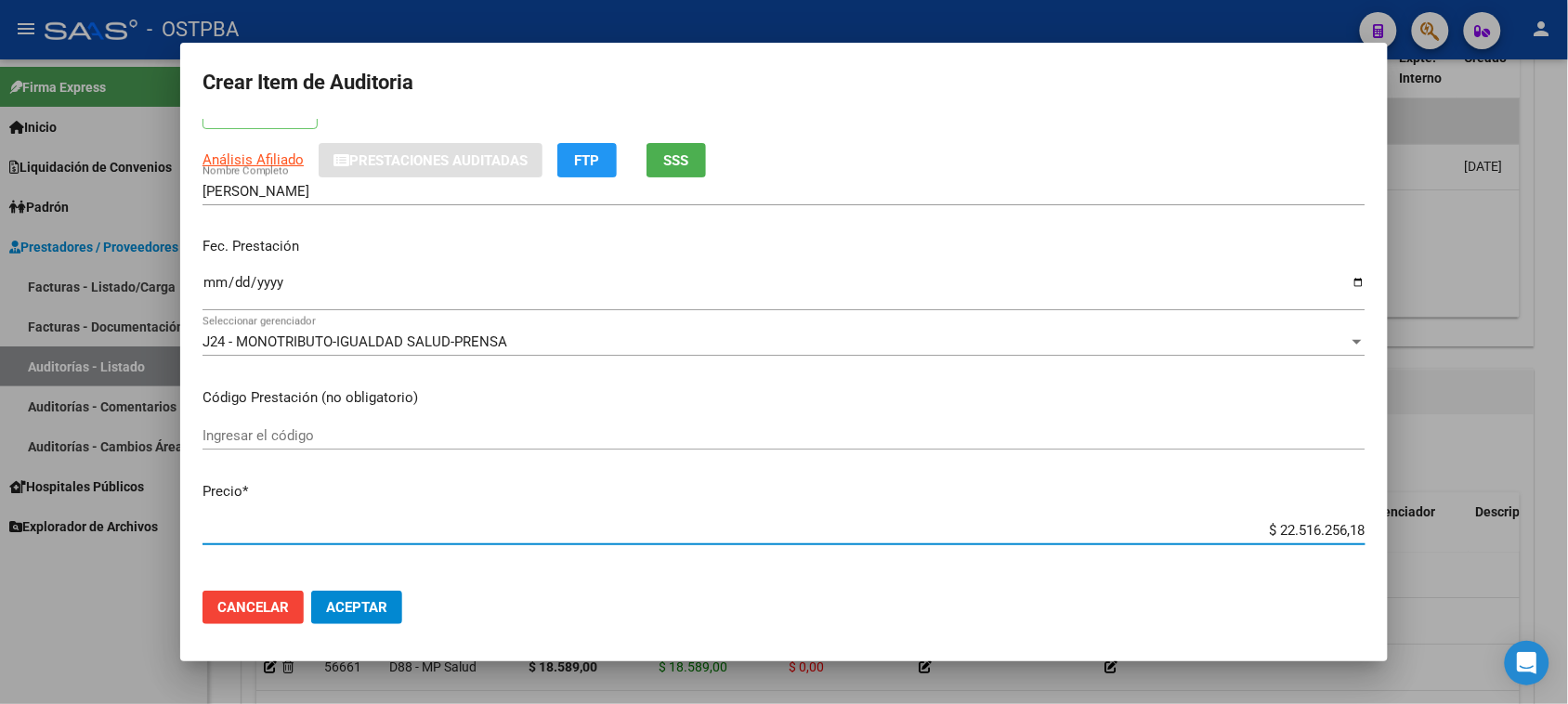
drag, startPoint x: 1257, startPoint y: 532, endPoint x: 1584, endPoint y: 539, distance: 327.1
click at [1568, 539] on html "menu - OSTPBA person Firma Express Inicio Calendario SSS Instructivos Contacto …" at bounding box center [784, 352] width 1568 height 704
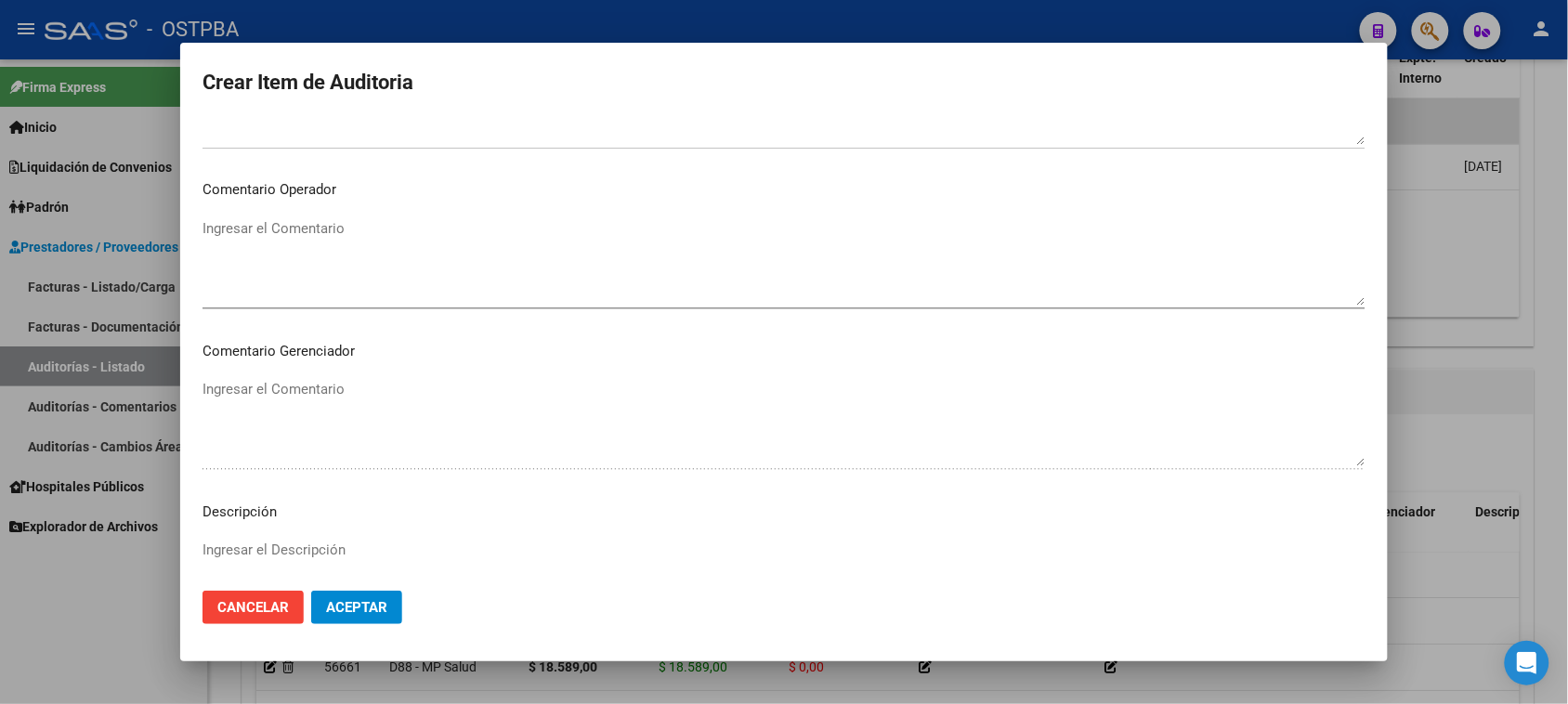
scroll to position [1160, 0]
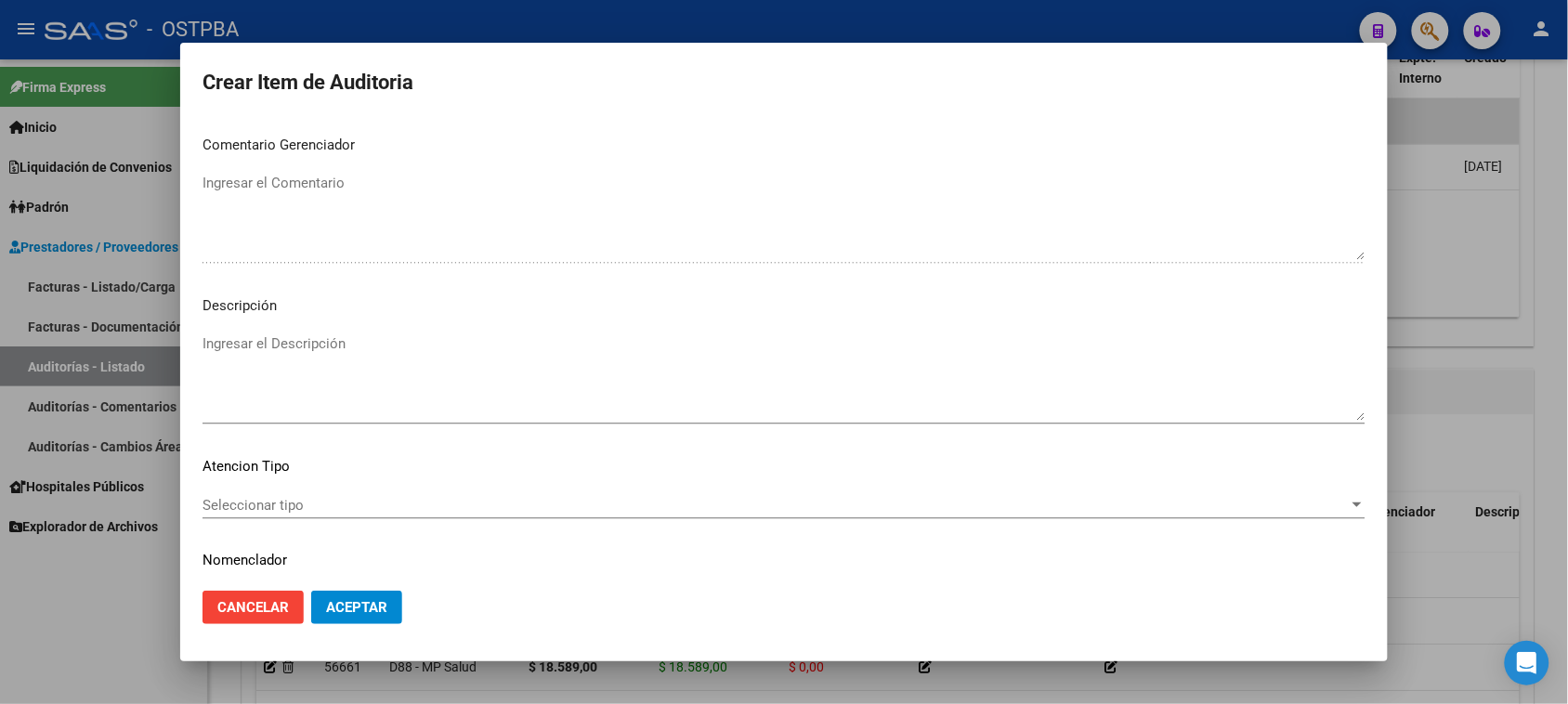
click at [291, 503] on span "Seleccionar tipo" at bounding box center [775, 506] width 1146 height 17
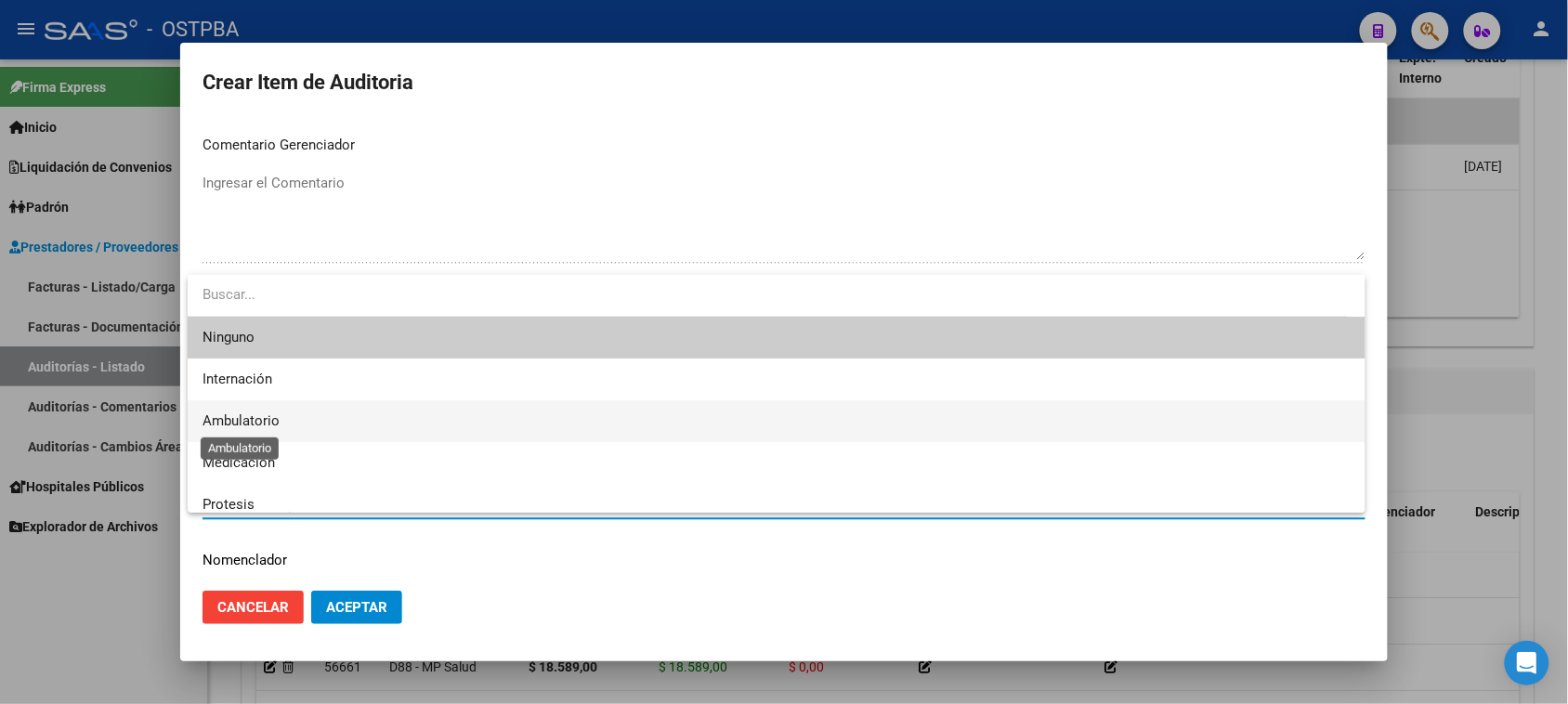
click at [225, 423] on span "Ambulatorio" at bounding box center [240, 421] width 77 height 17
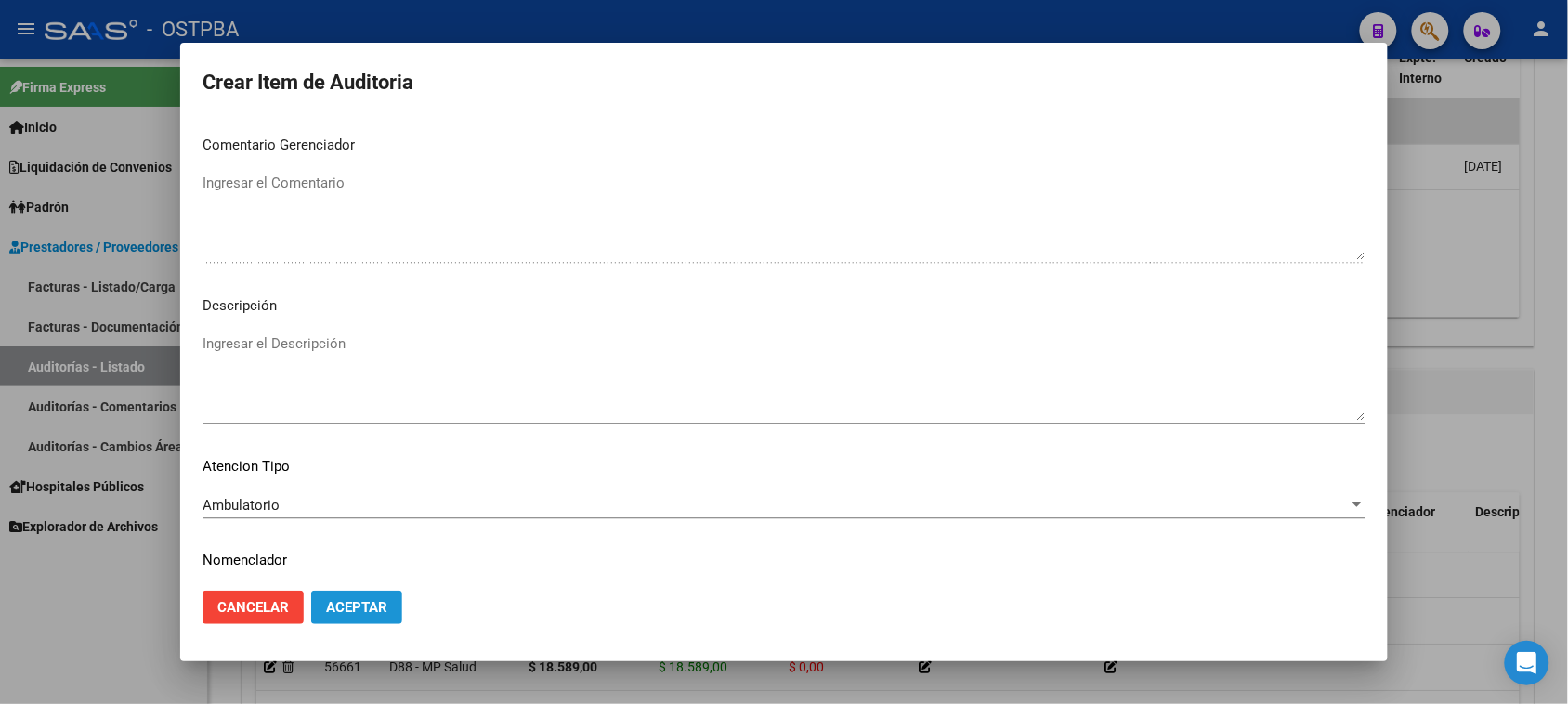
click at [364, 617] on button "Aceptar" at bounding box center [356, 607] width 91 height 33
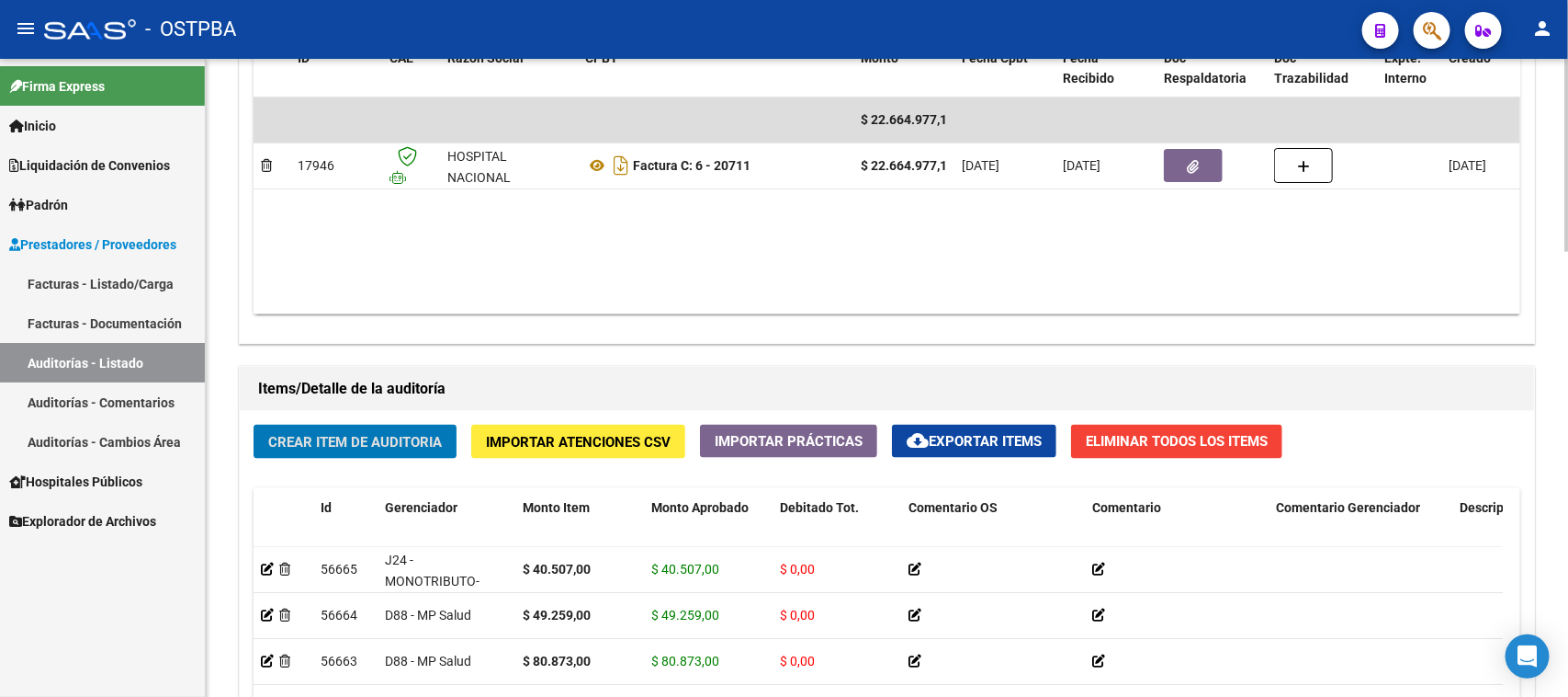
click at [383, 434] on span "Crear Item de Auditoria" at bounding box center [355, 442] width 174 height 17
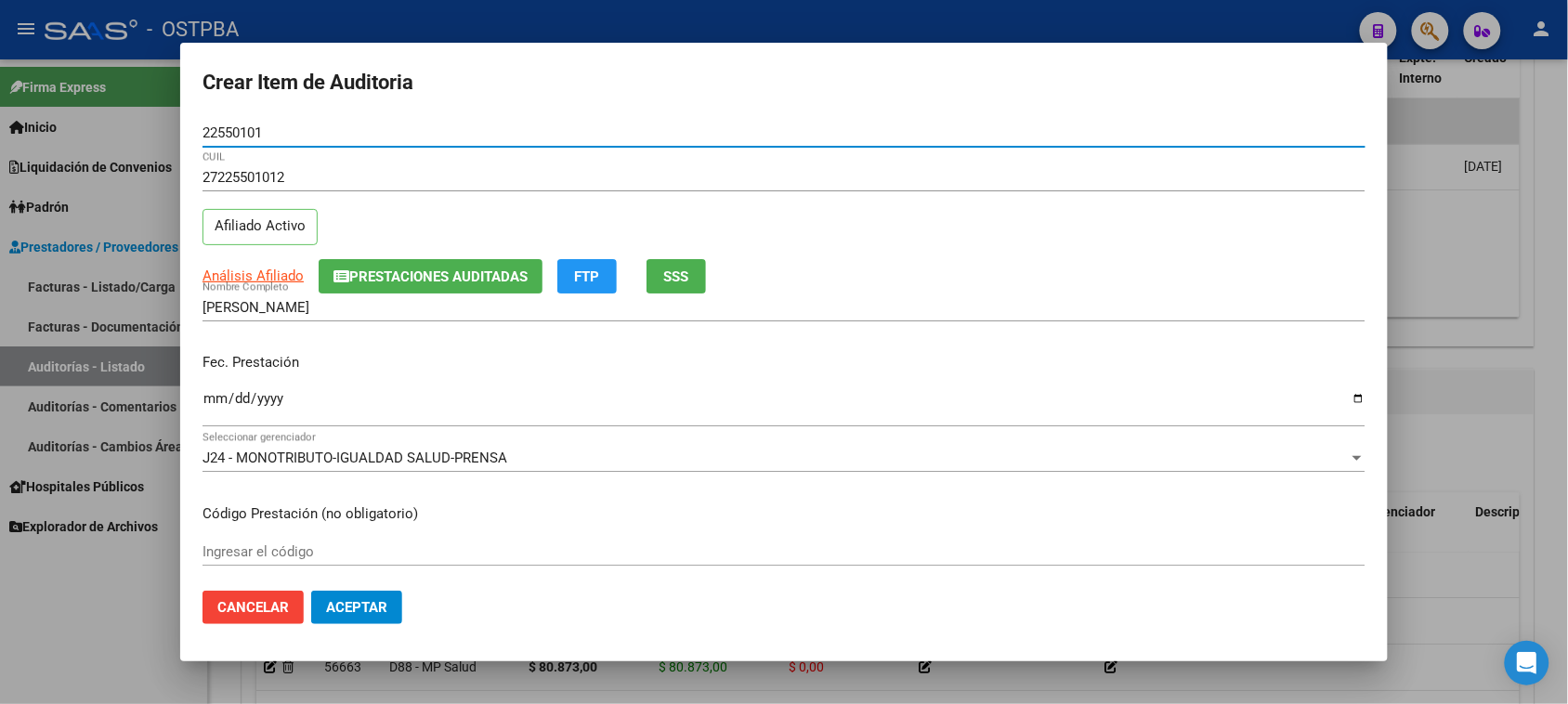
click at [214, 398] on input "Ingresar la fecha" at bounding box center [784, 405] width 1162 height 30
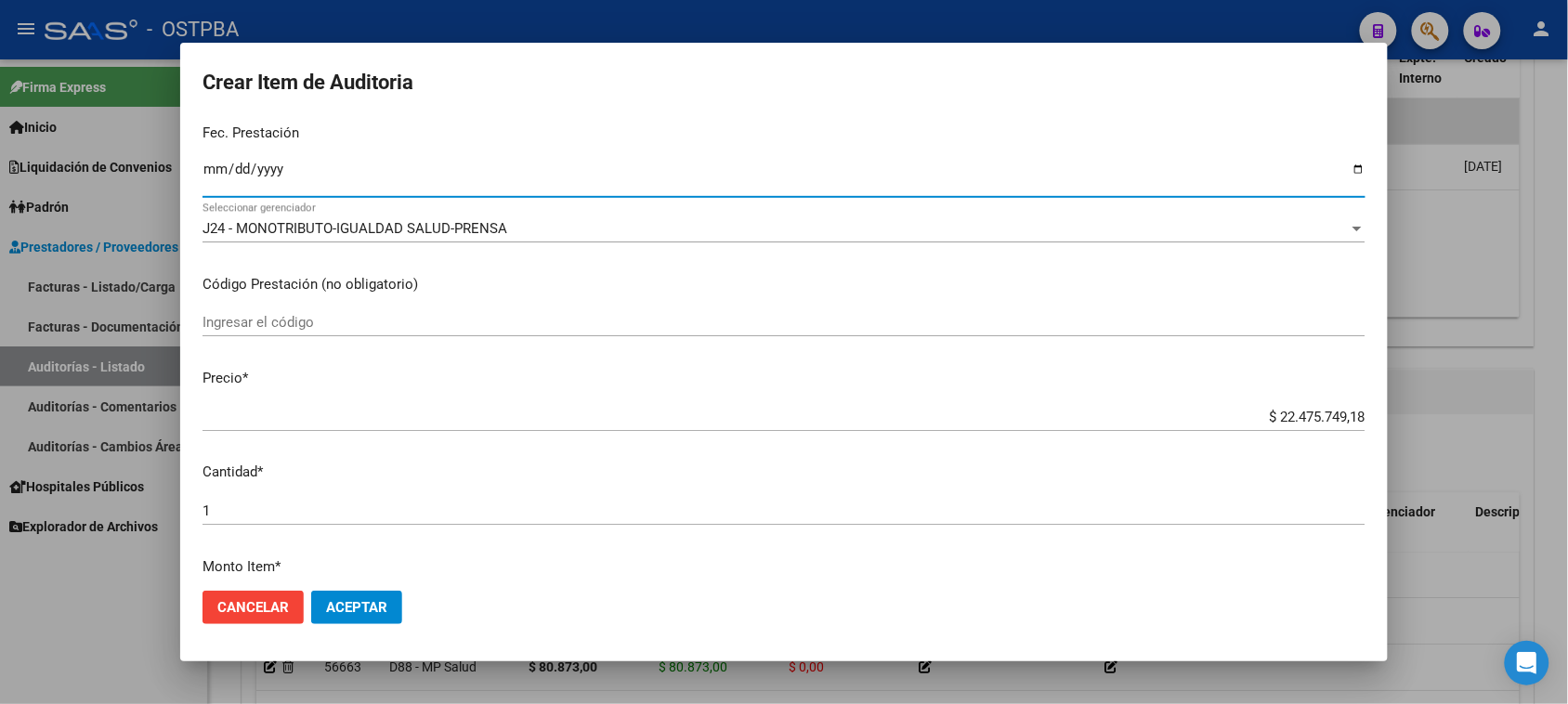
scroll to position [232, 0]
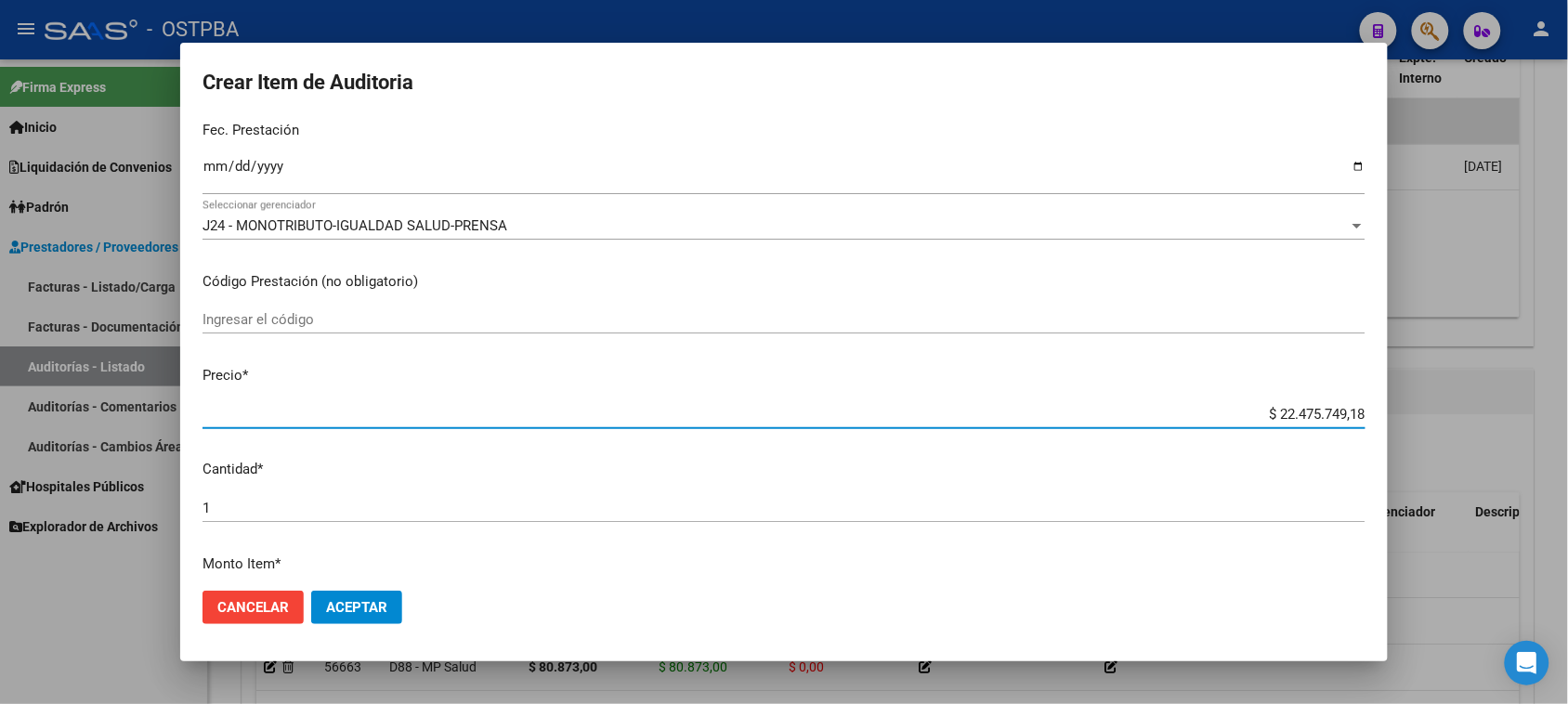
drag, startPoint x: 1260, startPoint y: 413, endPoint x: 1531, endPoint y: 424, distance: 271.2
click at [1531, 423] on div "Crear Item de Auditoria 22550101 Nro Documento 27225501012 CUIL Afiliado Activo…" at bounding box center [784, 352] width 1568 height 704
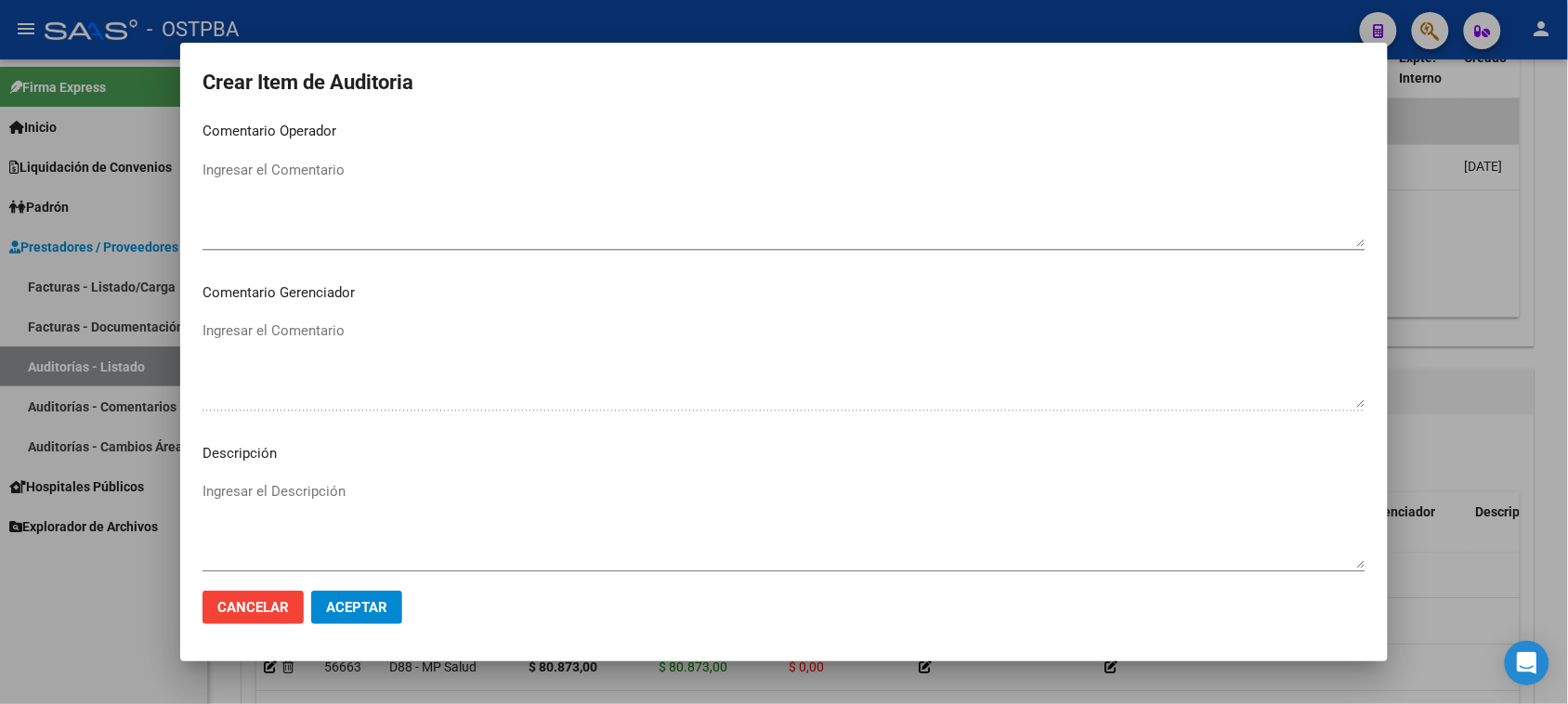
scroll to position [1212, 0]
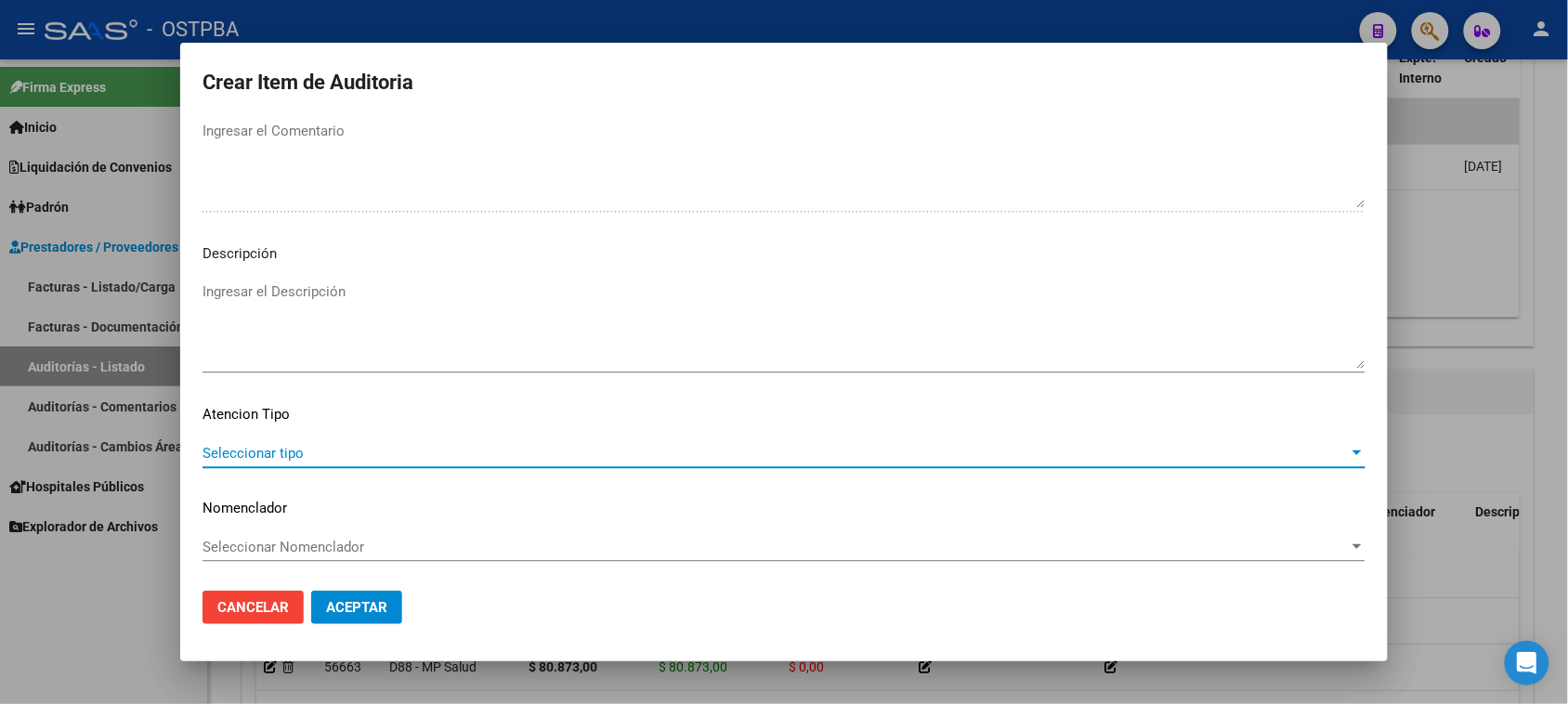
click at [290, 451] on span "Seleccionar tipo" at bounding box center [775, 453] width 1146 height 17
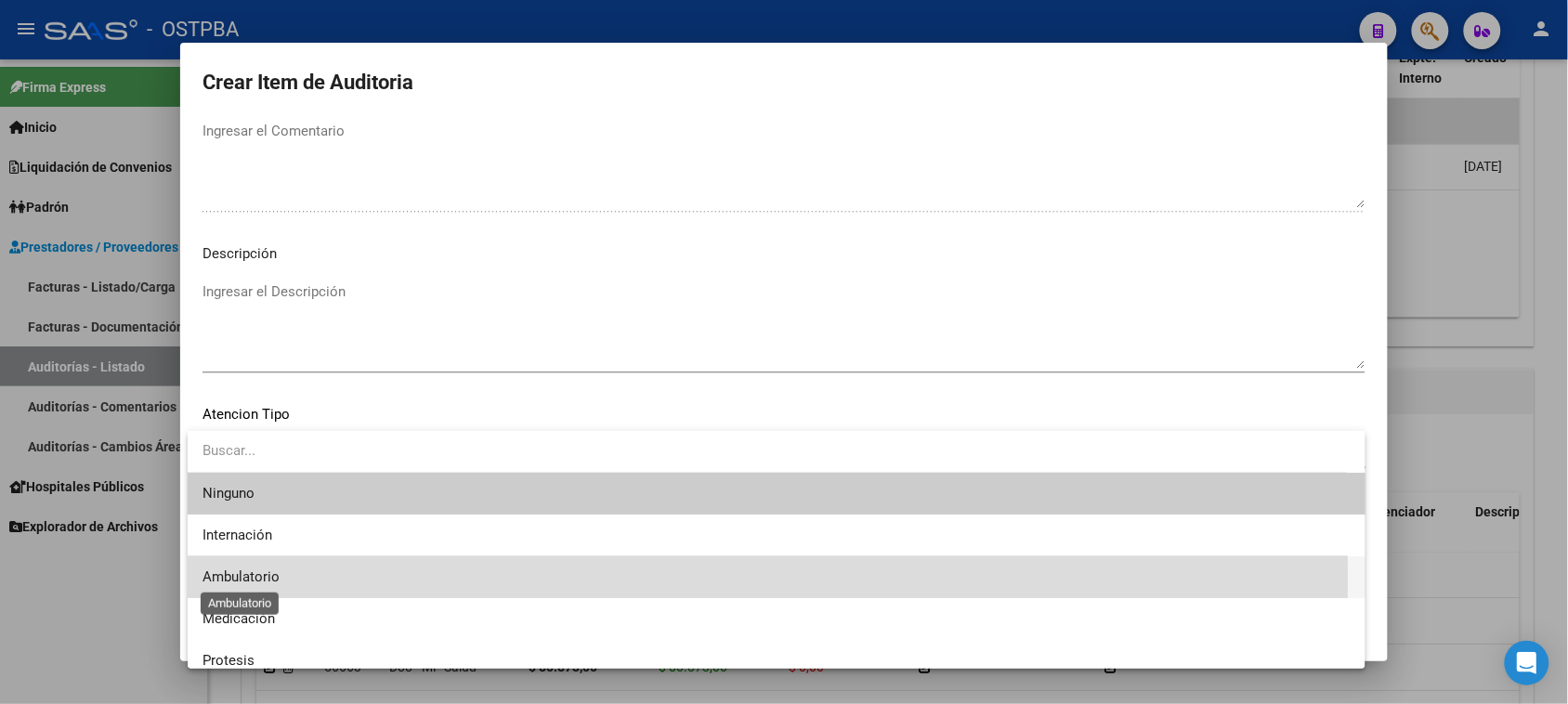
click at [261, 578] on span "Ambulatorio" at bounding box center [240, 577] width 77 height 17
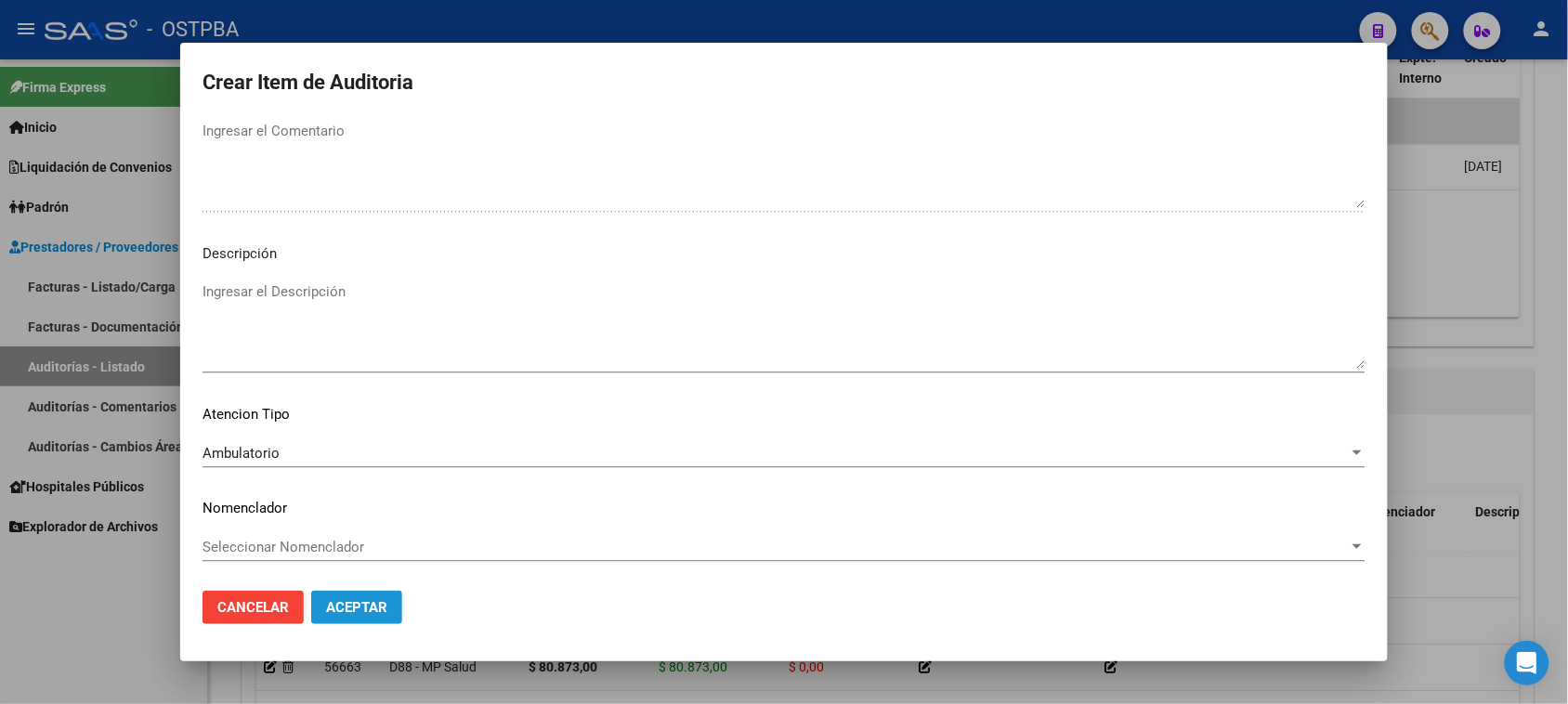
click at [372, 615] on button "Aceptar" at bounding box center [356, 607] width 91 height 33
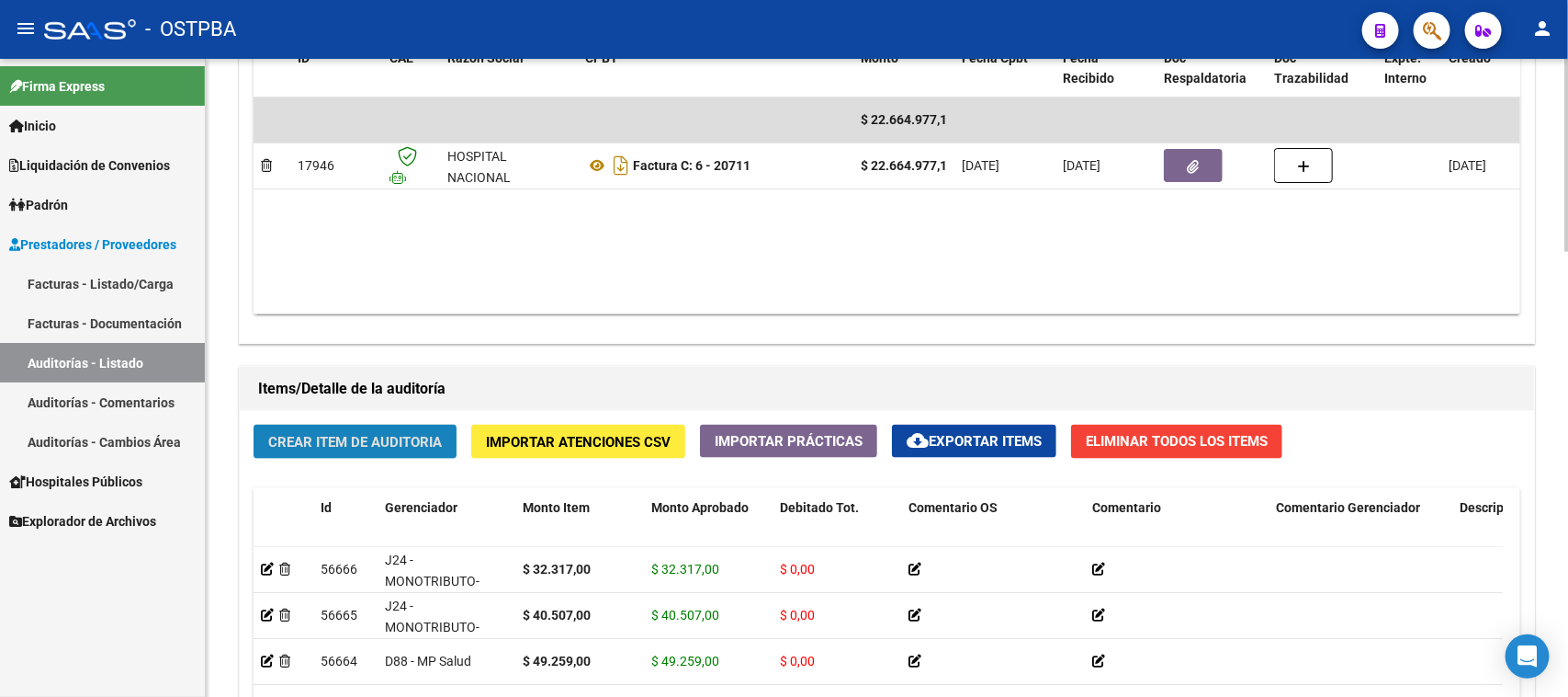
click at [412, 441] on span "Crear Item de Auditoria" at bounding box center [355, 442] width 174 height 17
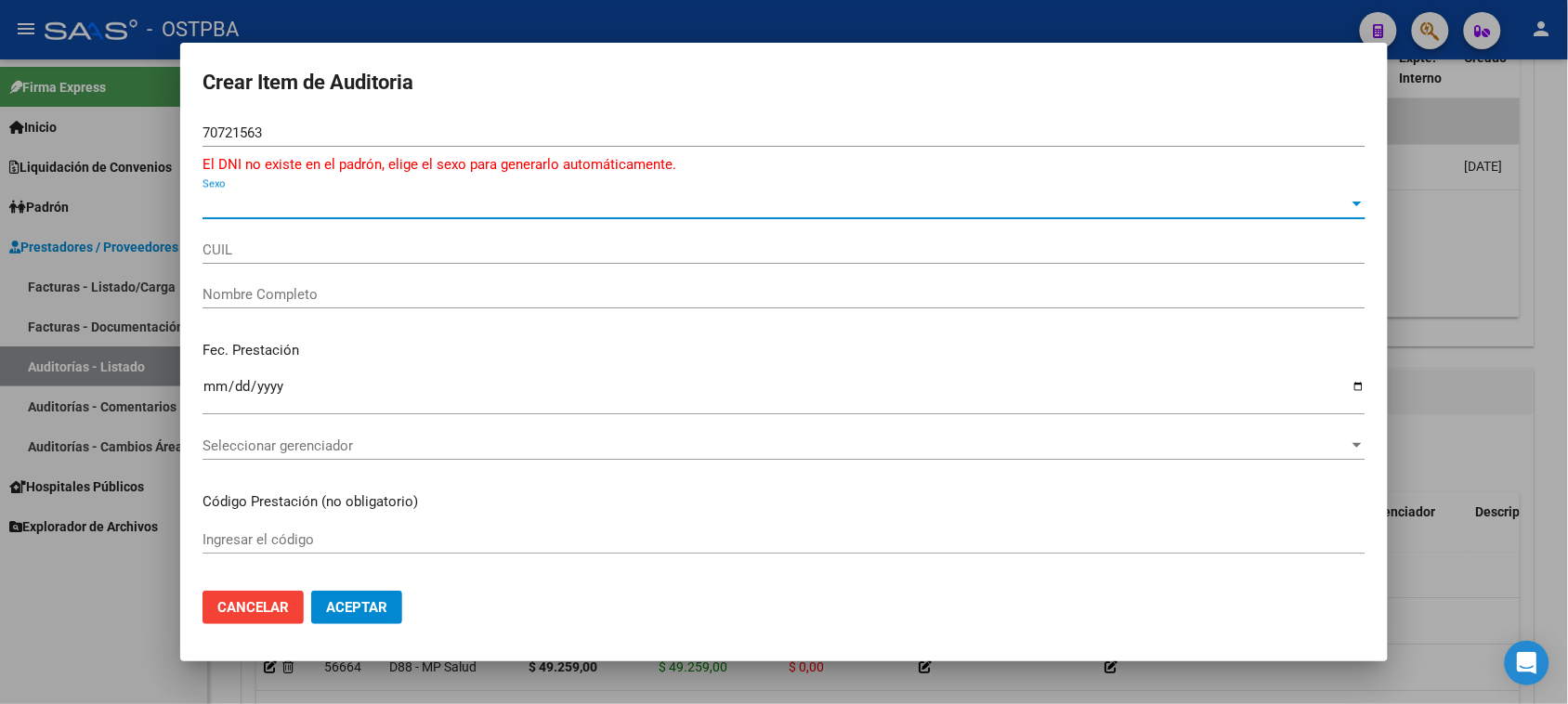
click at [261, 209] on span "Sexo" at bounding box center [775, 204] width 1146 height 17
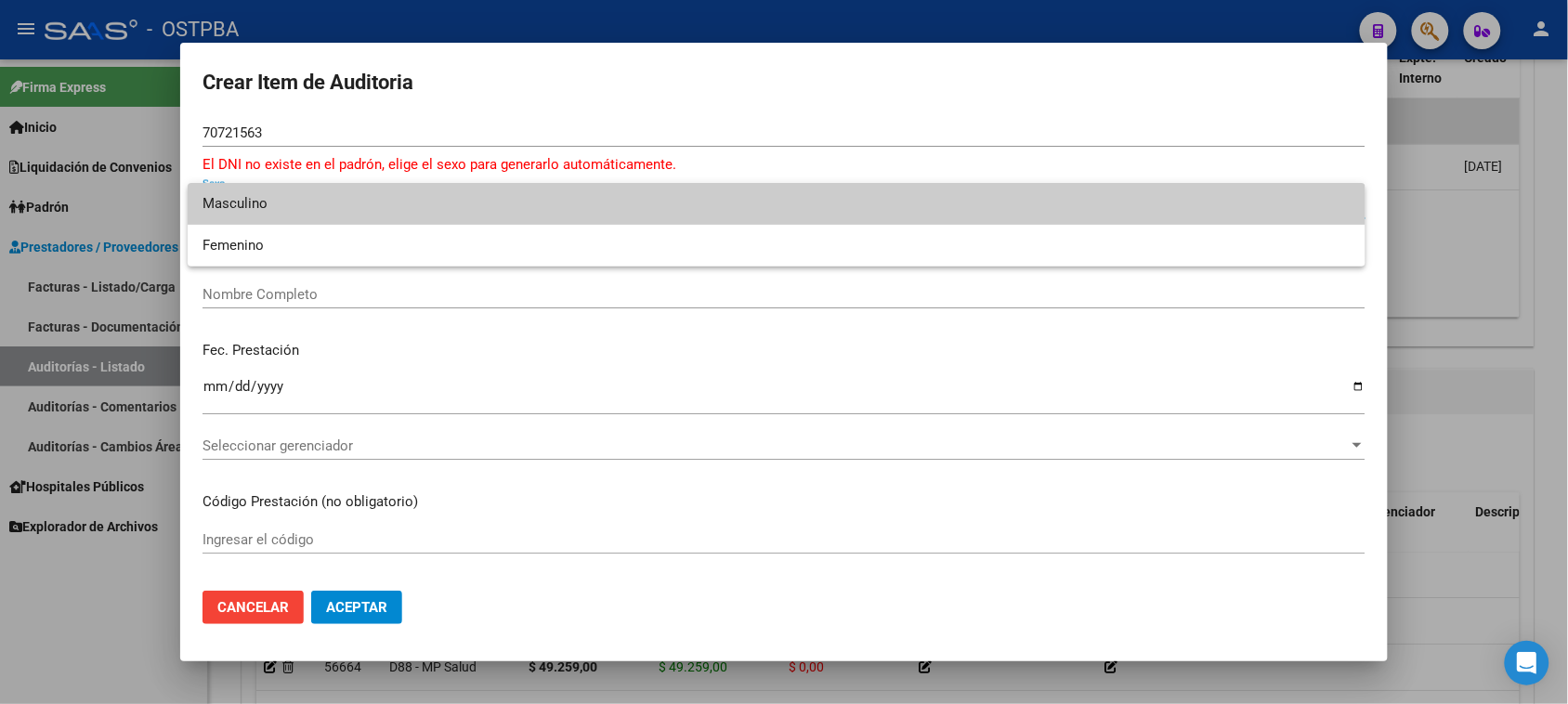
click at [237, 206] on span "Masculino" at bounding box center [776, 204] width 1148 height 42
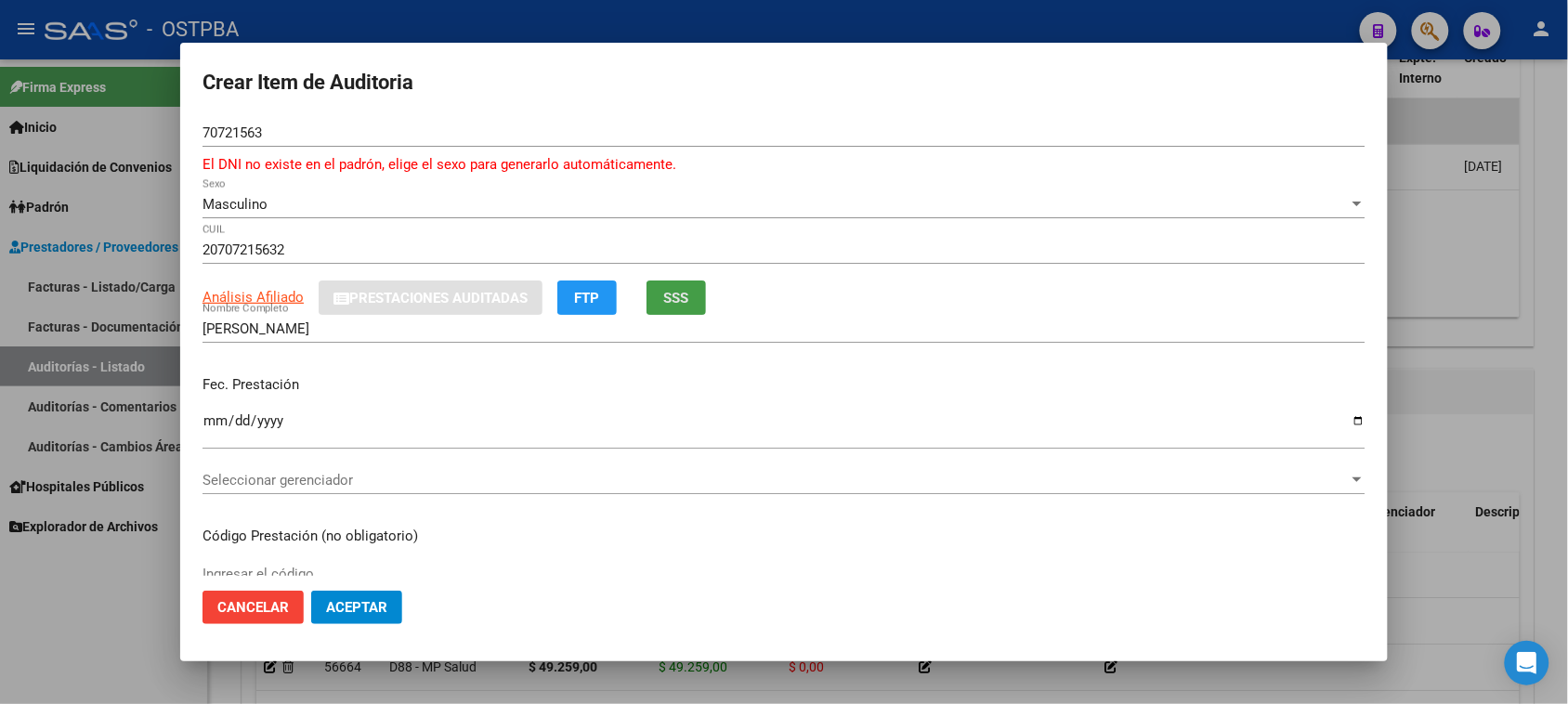
click at [657, 297] on button "SSS" at bounding box center [676, 298] width 59 height 34
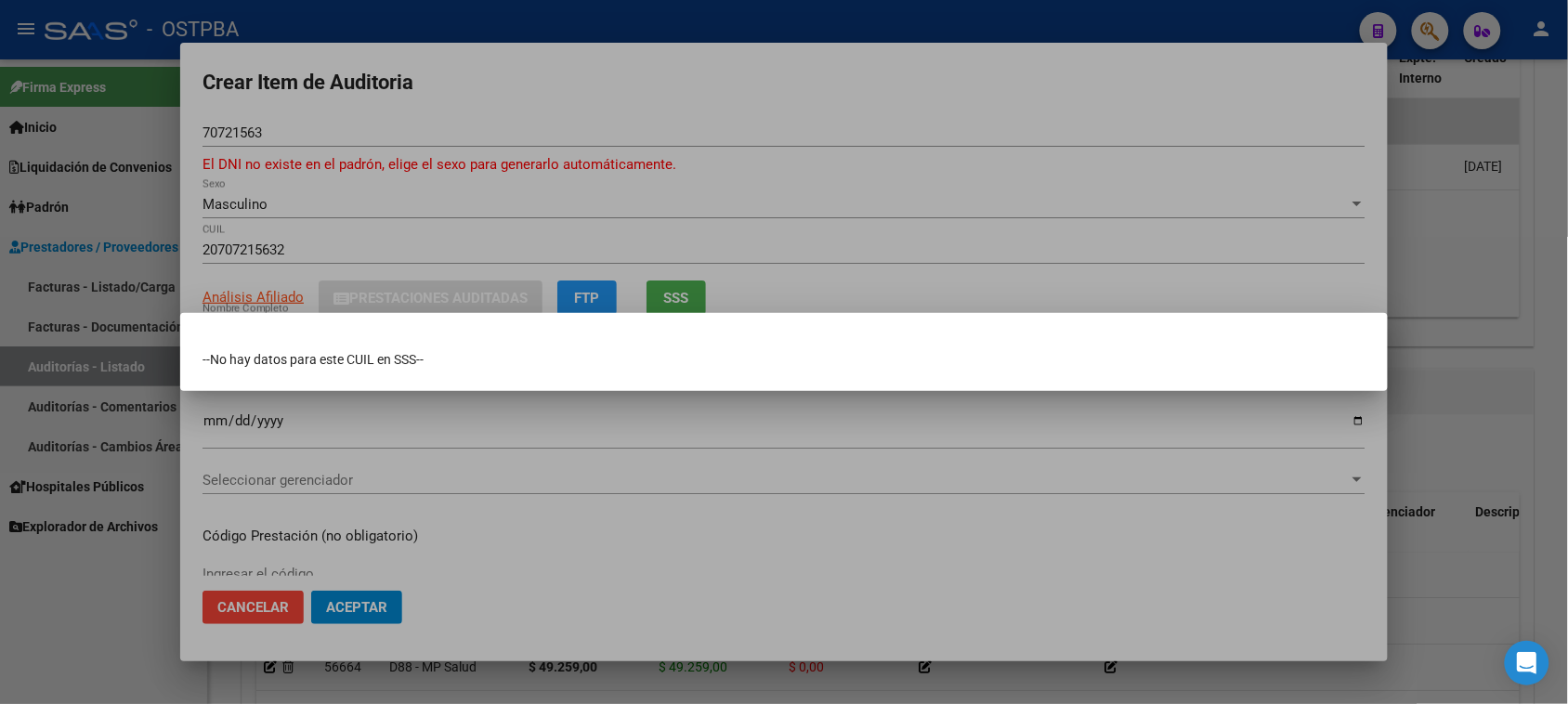
click at [485, 468] on div at bounding box center [784, 352] width 1568 height 704
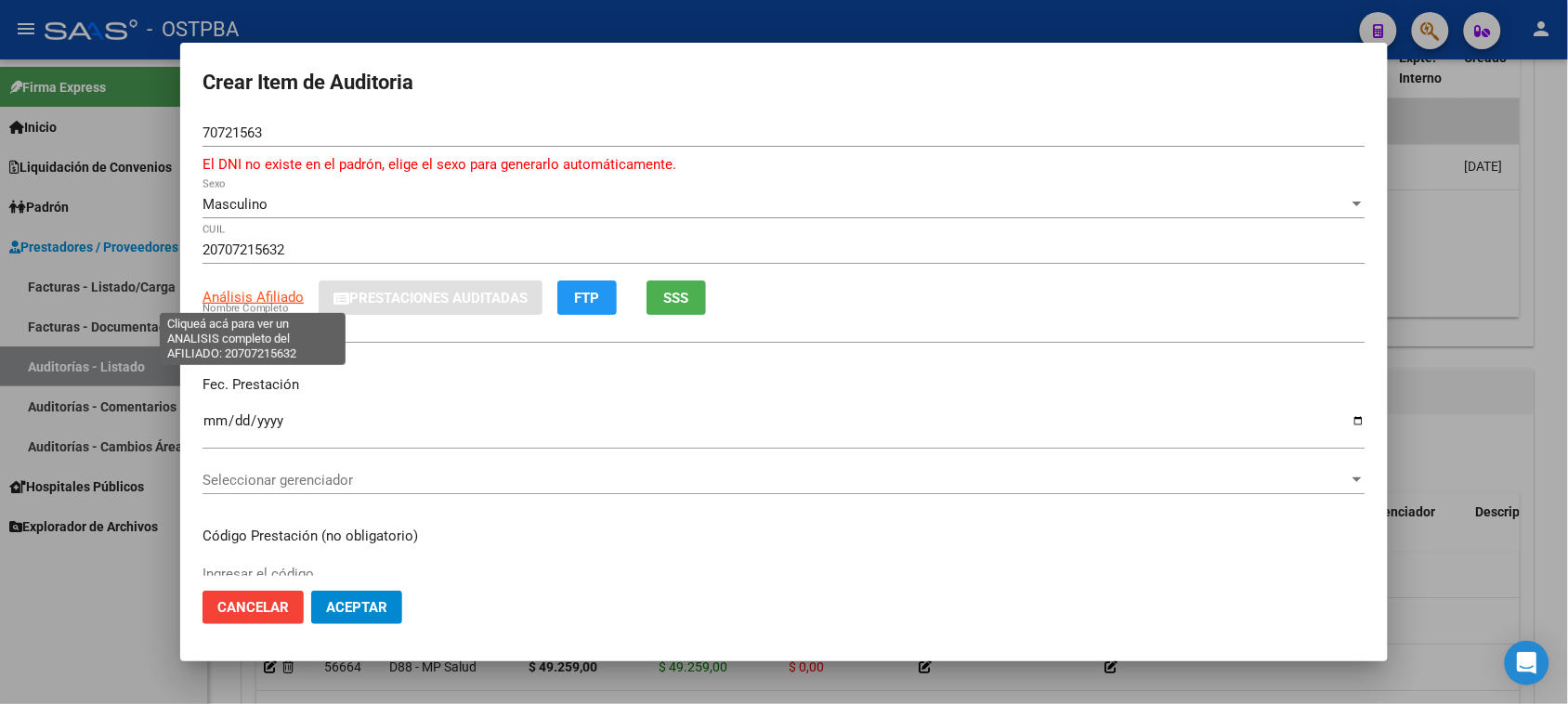
click at [228, 298] on span "Análisis Afiliado" at bounding box center [253, 298] width 101 height 17
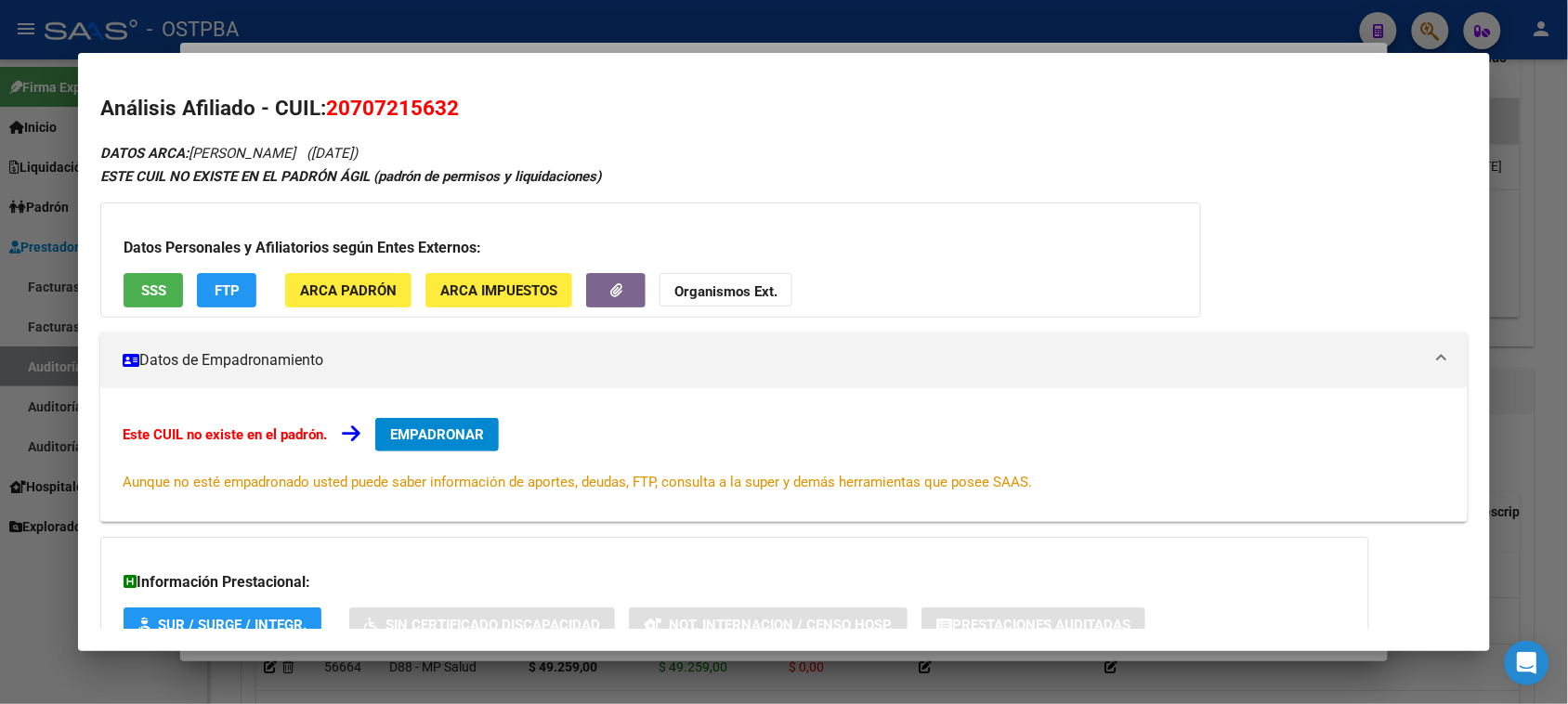
click at [141, 282] on span "SSS" at bounding box center [154, 291] width 25 height 17
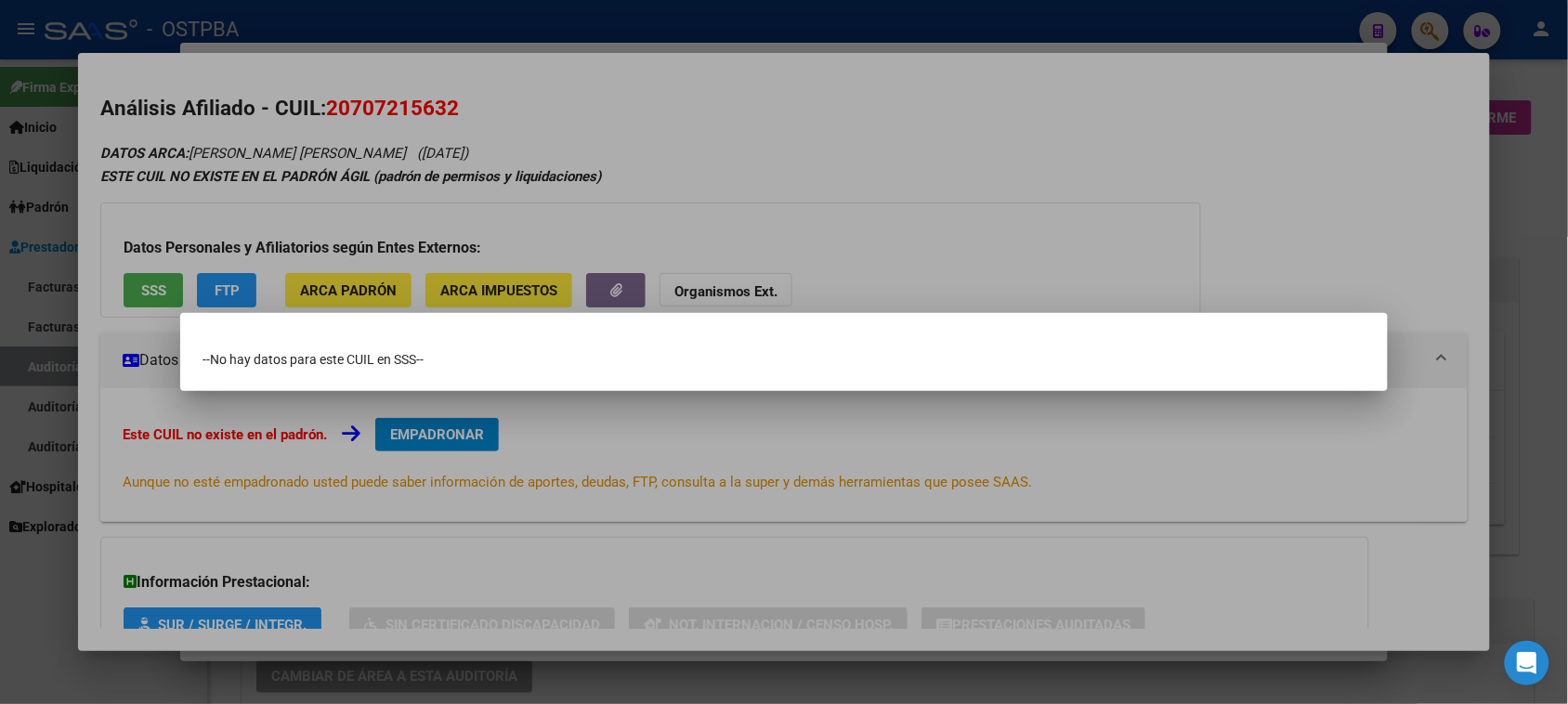
scroll to position [1045, 0]
click at [727, 286] on div at bounding box center [784, 352] width 1568 height 704
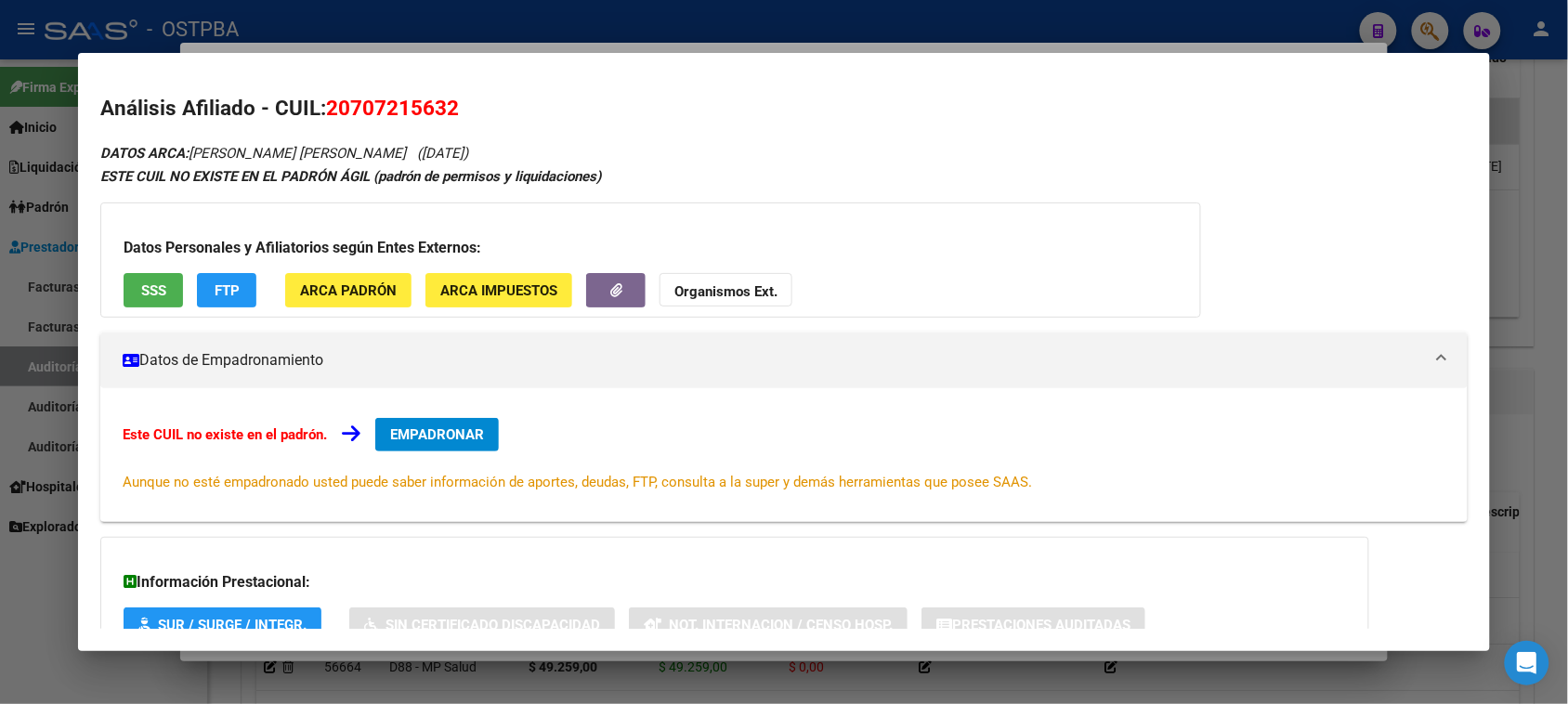
click at [713, 289] on strong "Organismos Ext." at bounding box center [726, 292] width 103 height 17
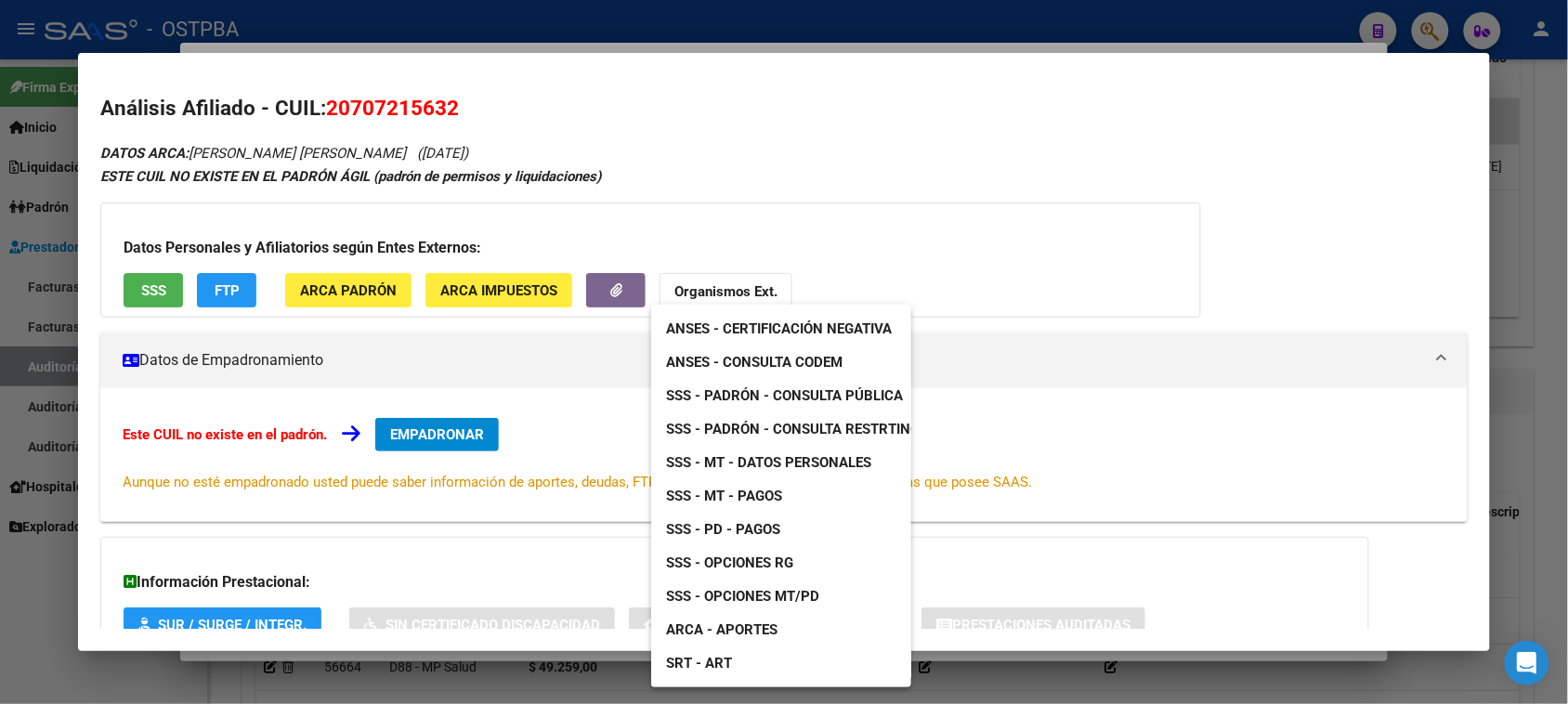
click at [811, 456] on span "SSS - MT - Datos Personales" at bounding box center [768, 463] width 205 height 17
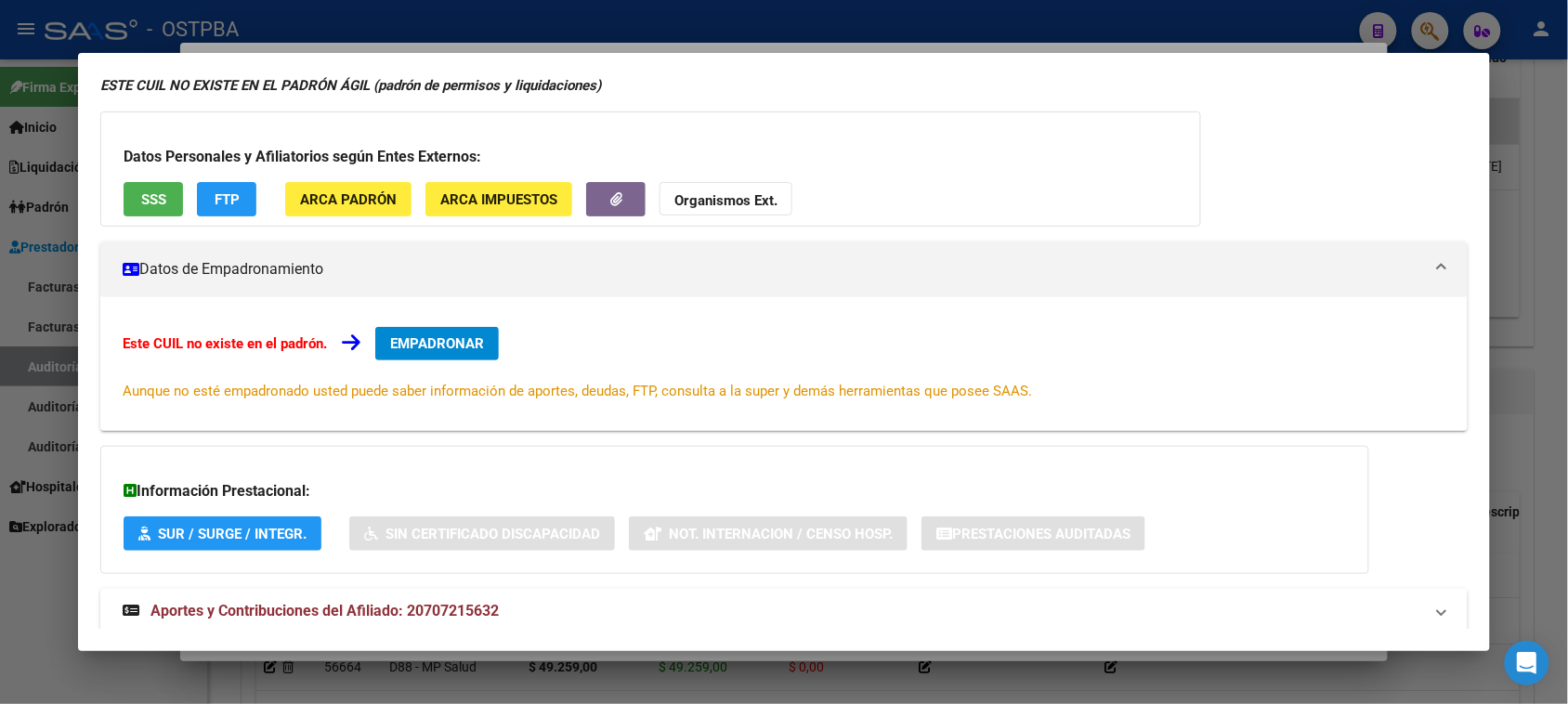
scroll to position [135, 0]
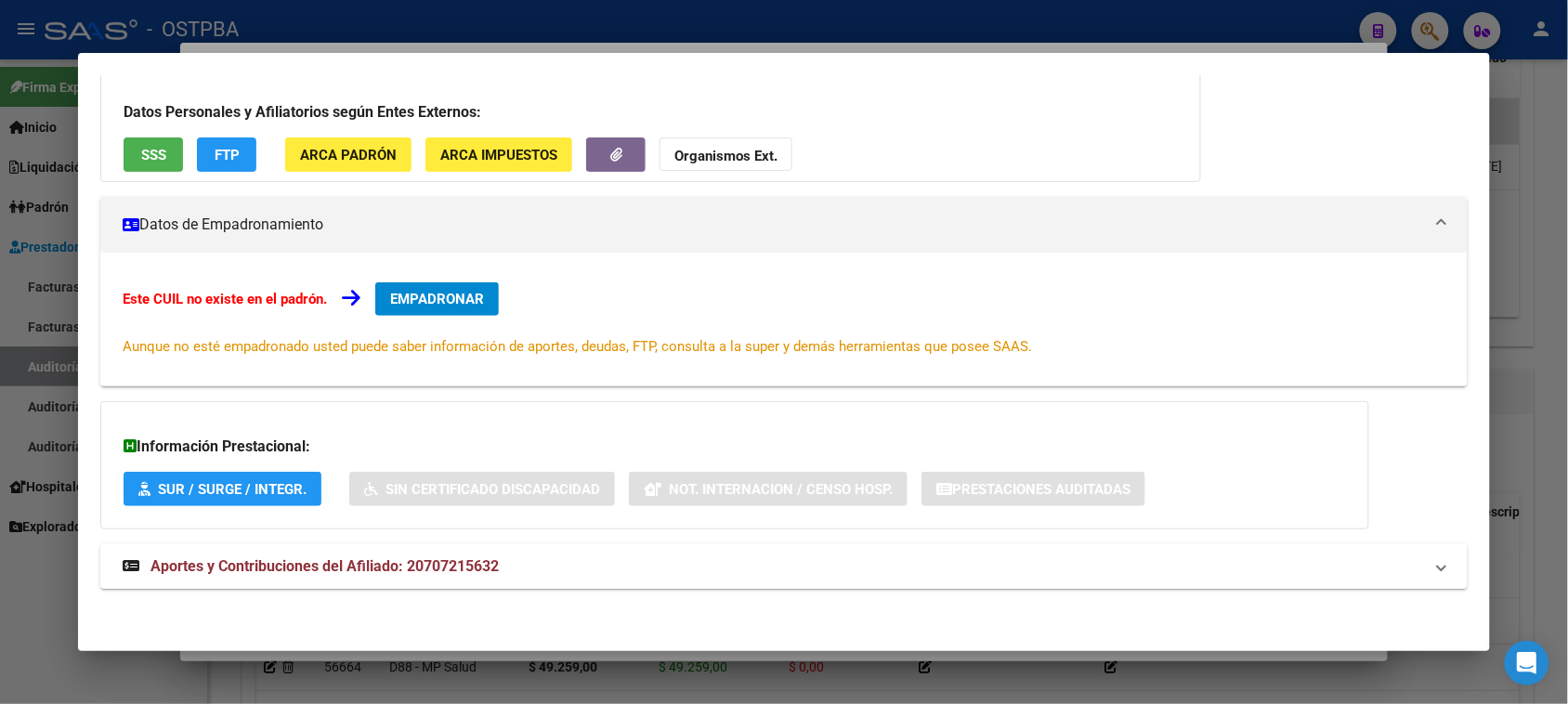
click at [336, 567] on span "Aportes y Contribuciones del Afiliado: 20707215632" at bounding box center [324, 566] width 348 height 17
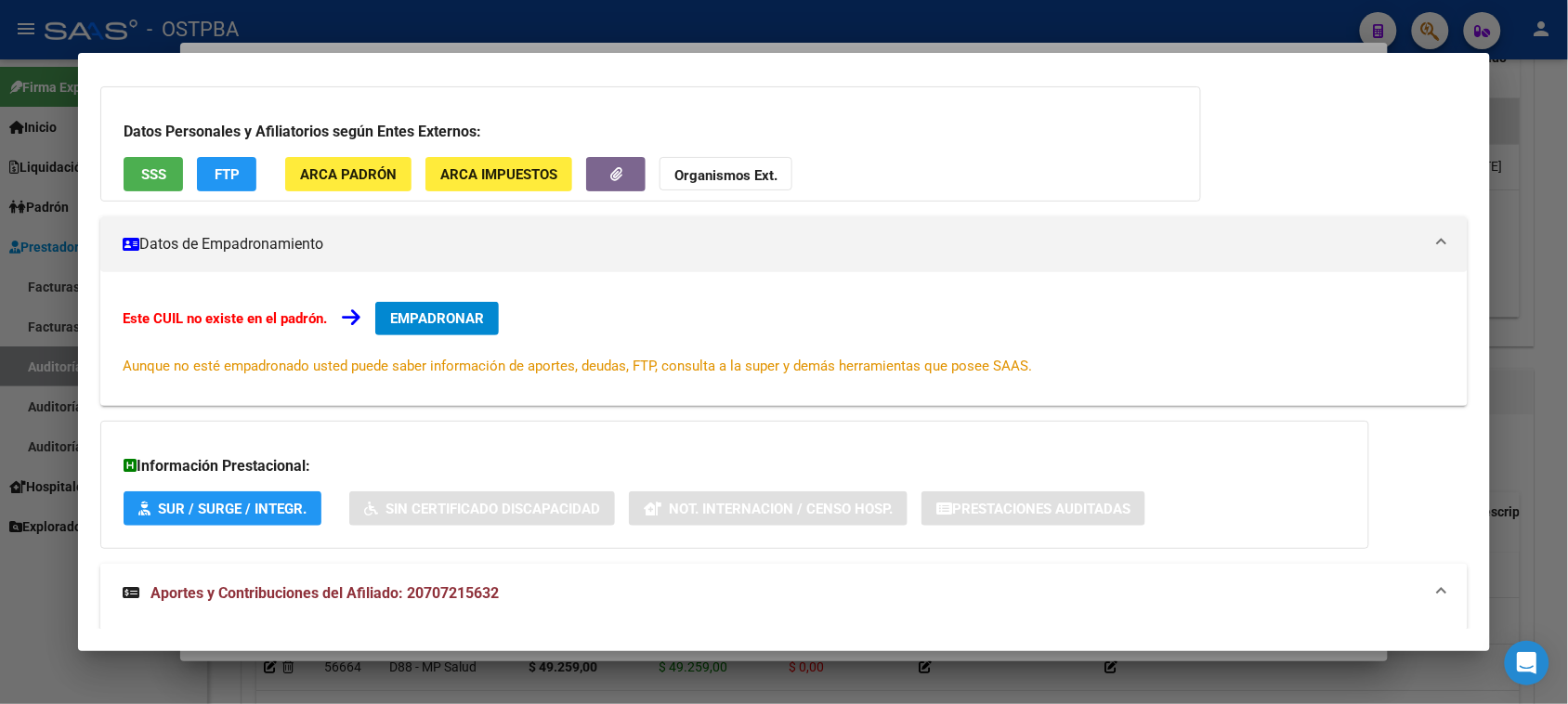
scroll to position [0, 0]
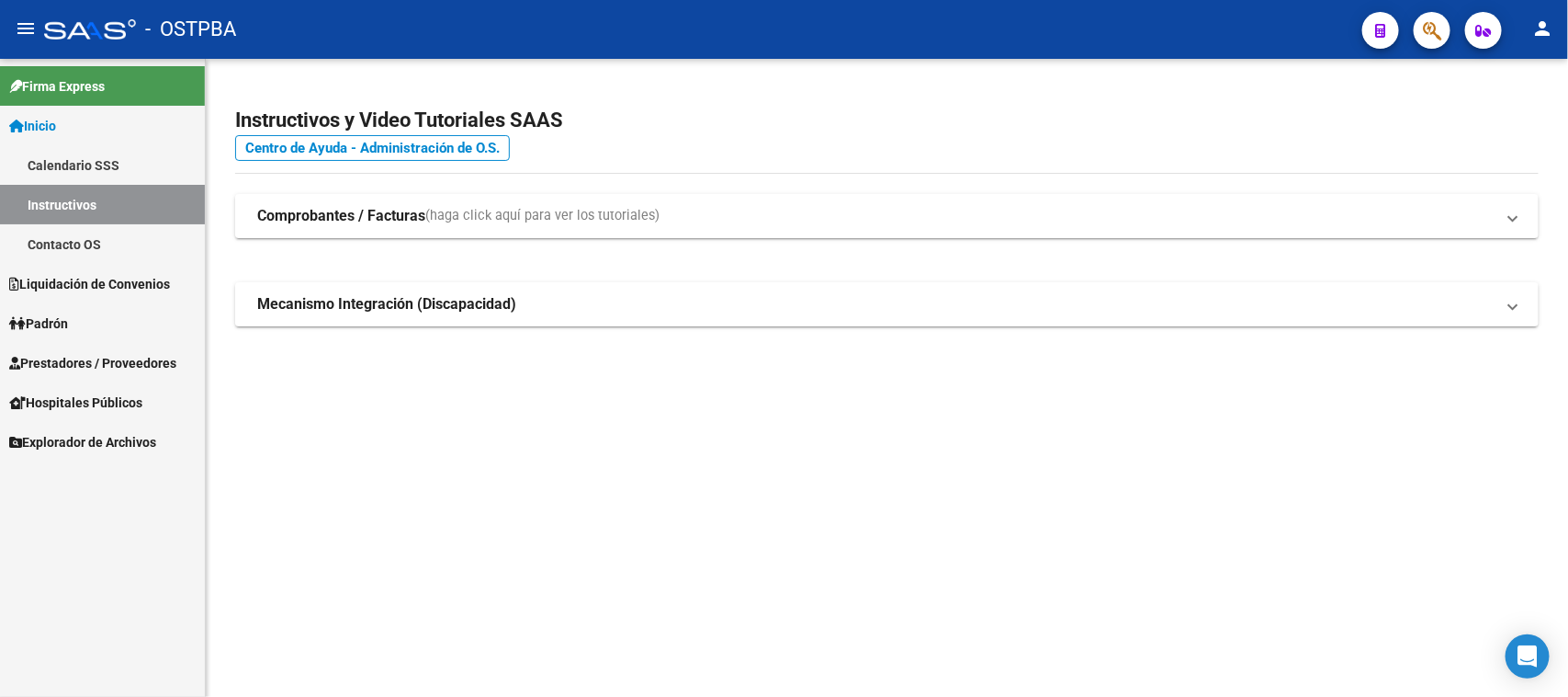
click at [49, 322] on span "Padrón" at bounding box center [39, 323] width 59 height 20
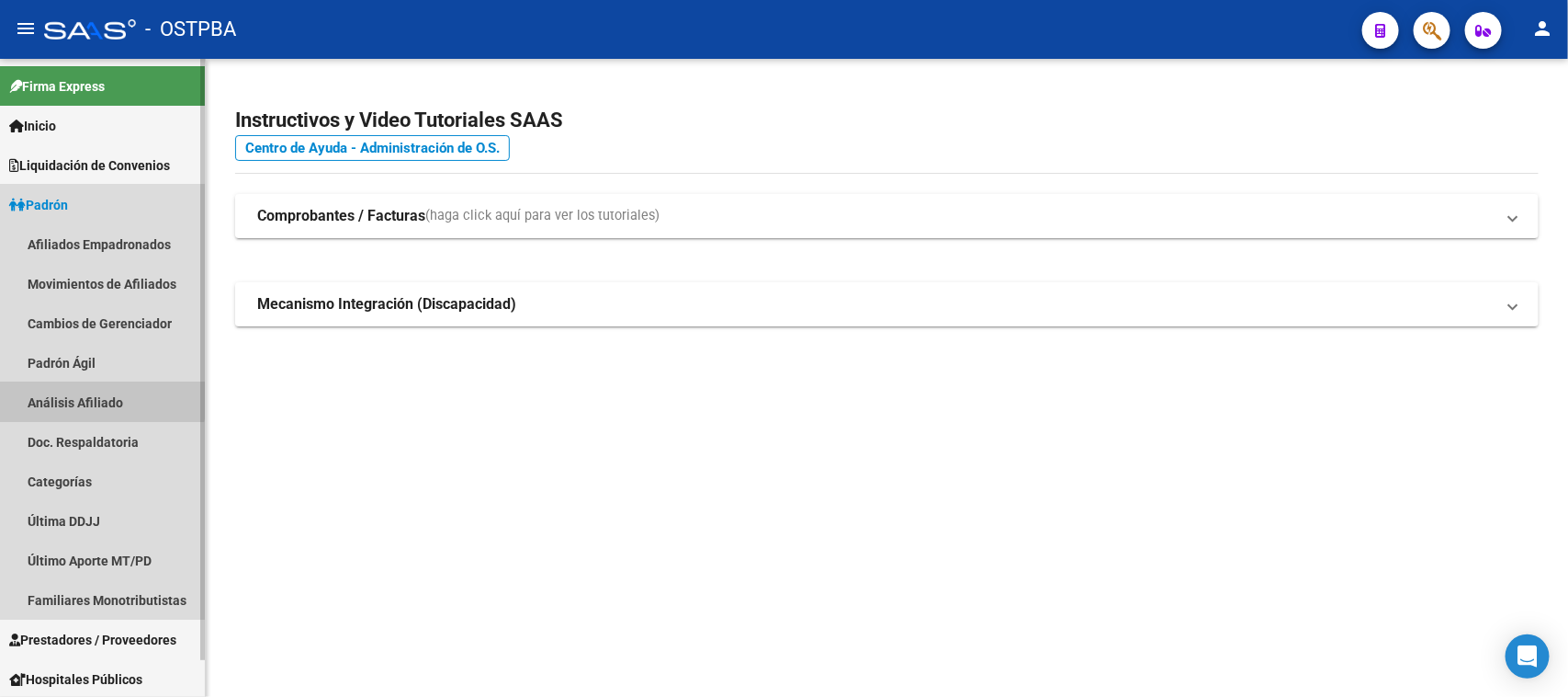
click at [96, 395] on link "Análisis Afiliado" at bounding box center [102, 402] width 205 height 40
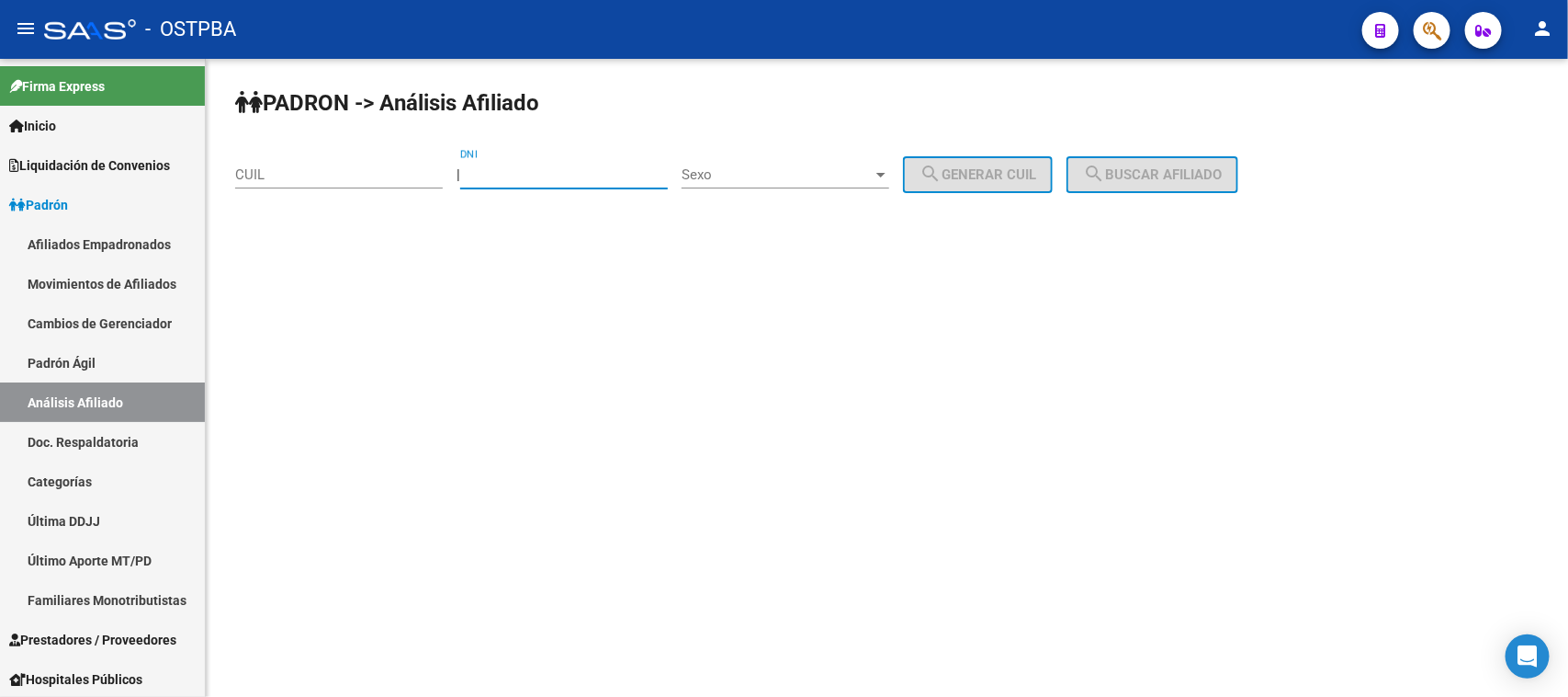
click at [599, 172] on input "DNI" at bounding box center [565, 175] width 208 height 17
type input "30272420"
click at [834, 170] on span "Sexo" at bounding box center [777, 175] width 191 height 17
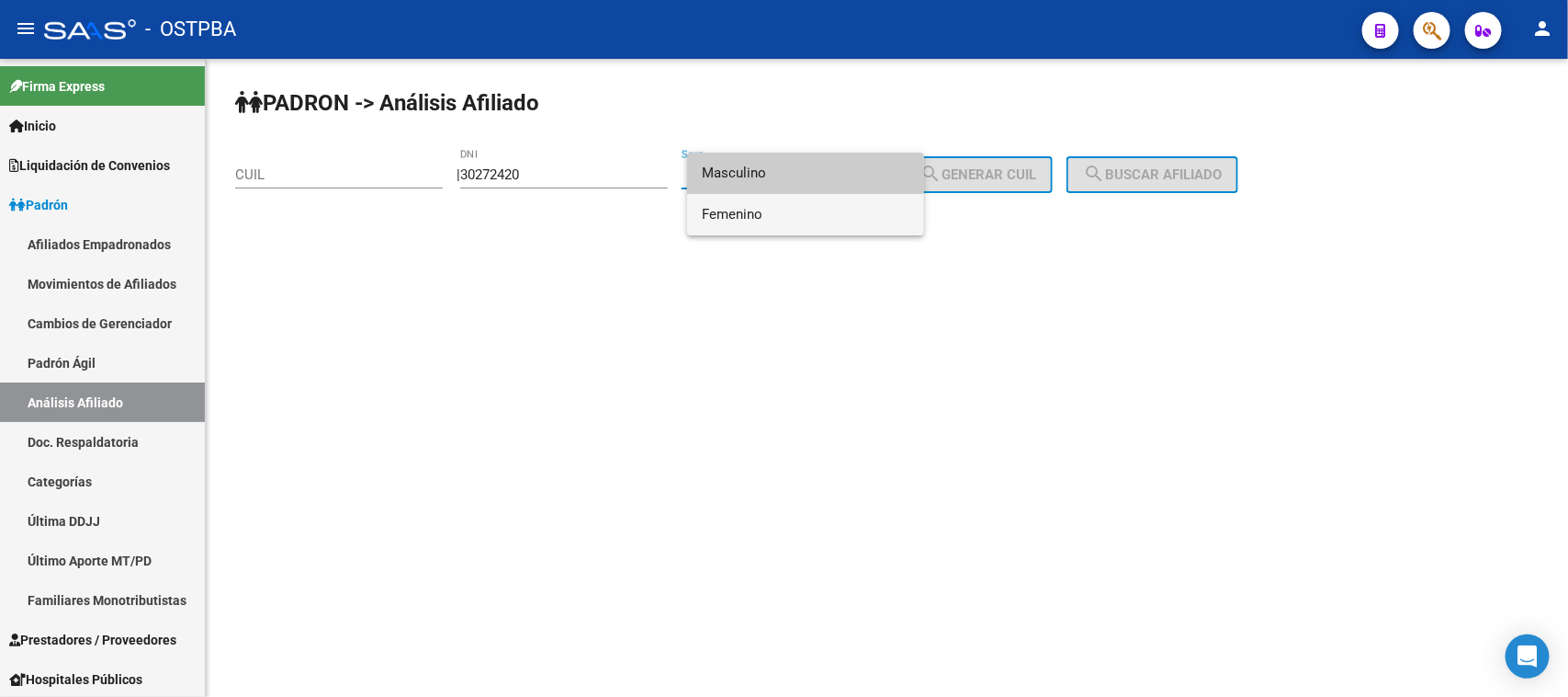
drag, startPoint x: 740, startPoint y: 212, endPoint x: 911, endPoint y: 198, distance: 171.6
click at [771, 207] on span "Femenino" at bounding box center [806, 214] width 208 height 42
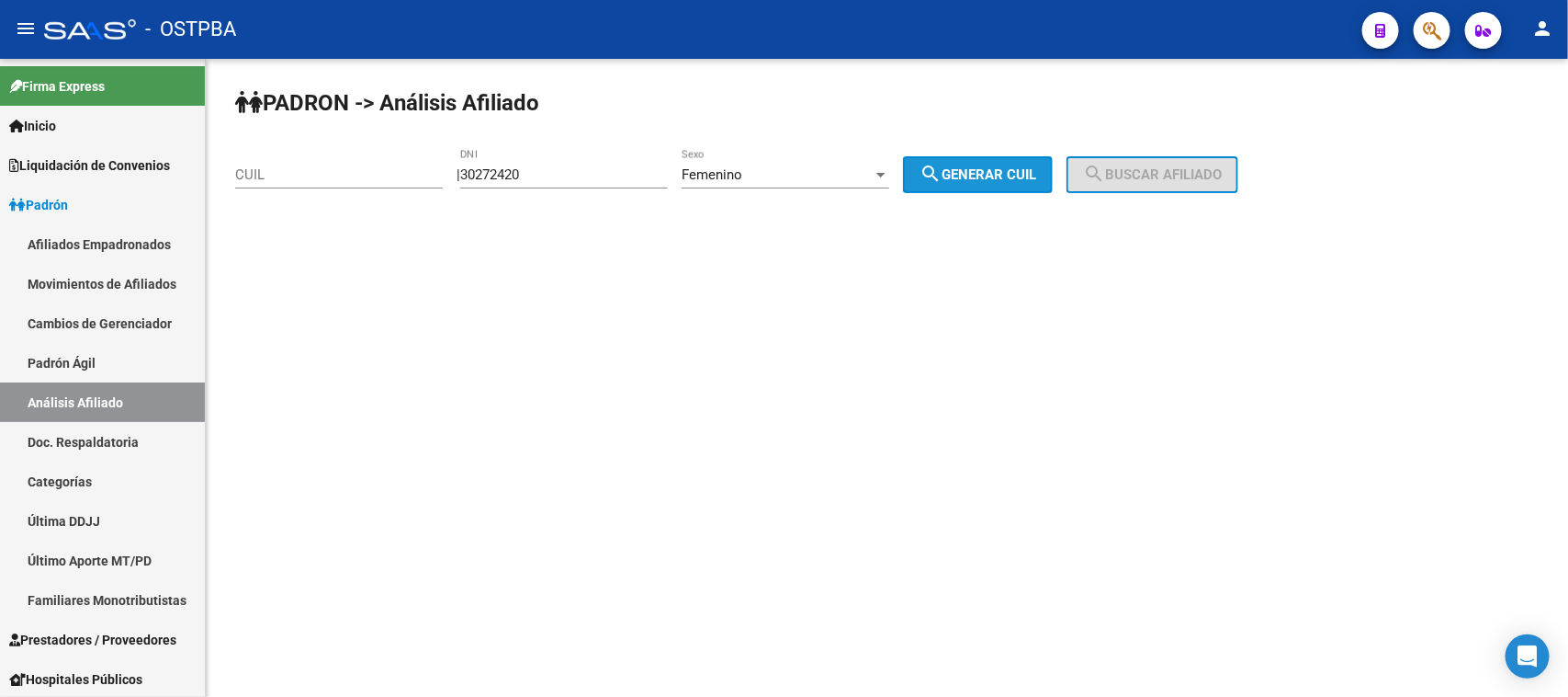
drag, startPoint x: 974, startPoint y: 167, endPoint x: 1021, endPoint y: 162, distance: 47.3
click at [987, 166] on span "search Generar CUIL" at bounding box center [978, 175] width 117 height 17
type input "27-30272420-8"
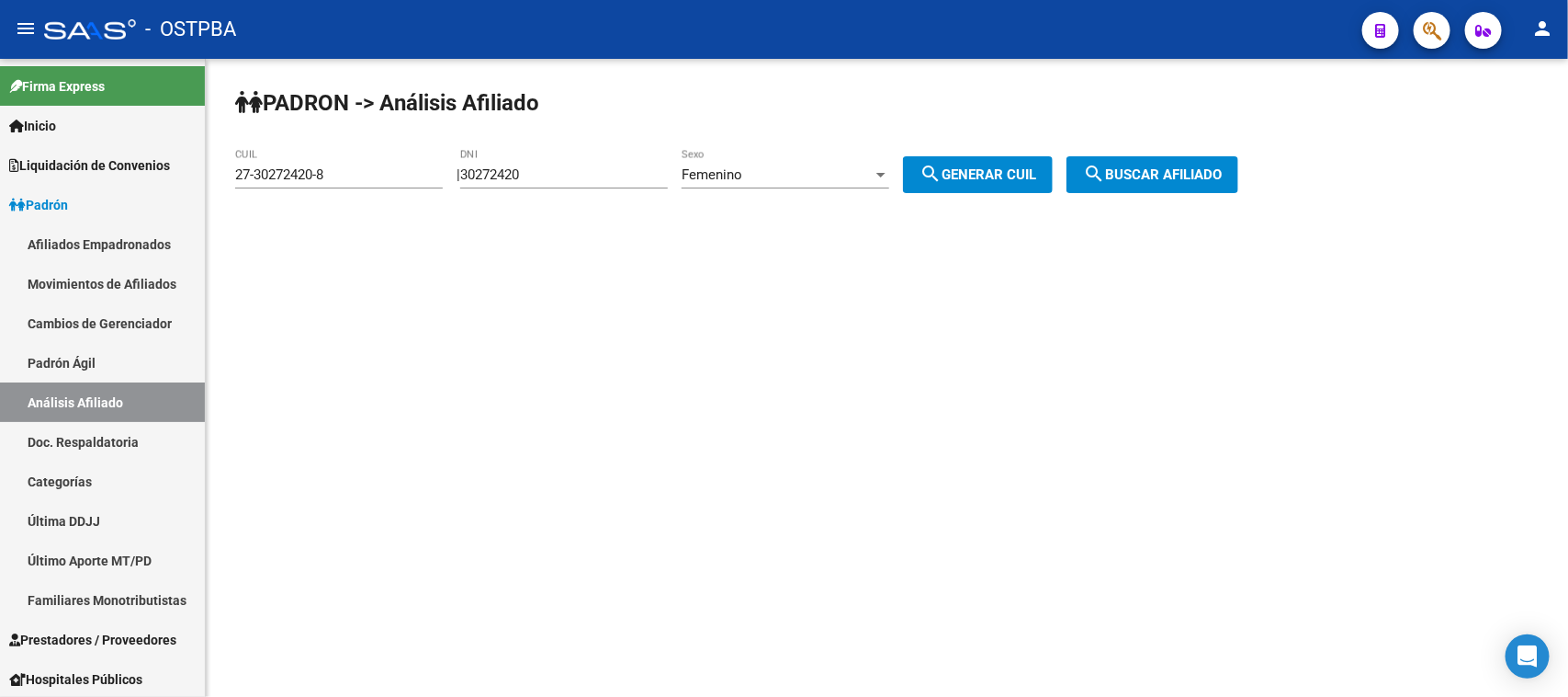
click at [1191, 166] on span "search Buscar afiliado" at bounding box center [1152, 175] width 139 height 17
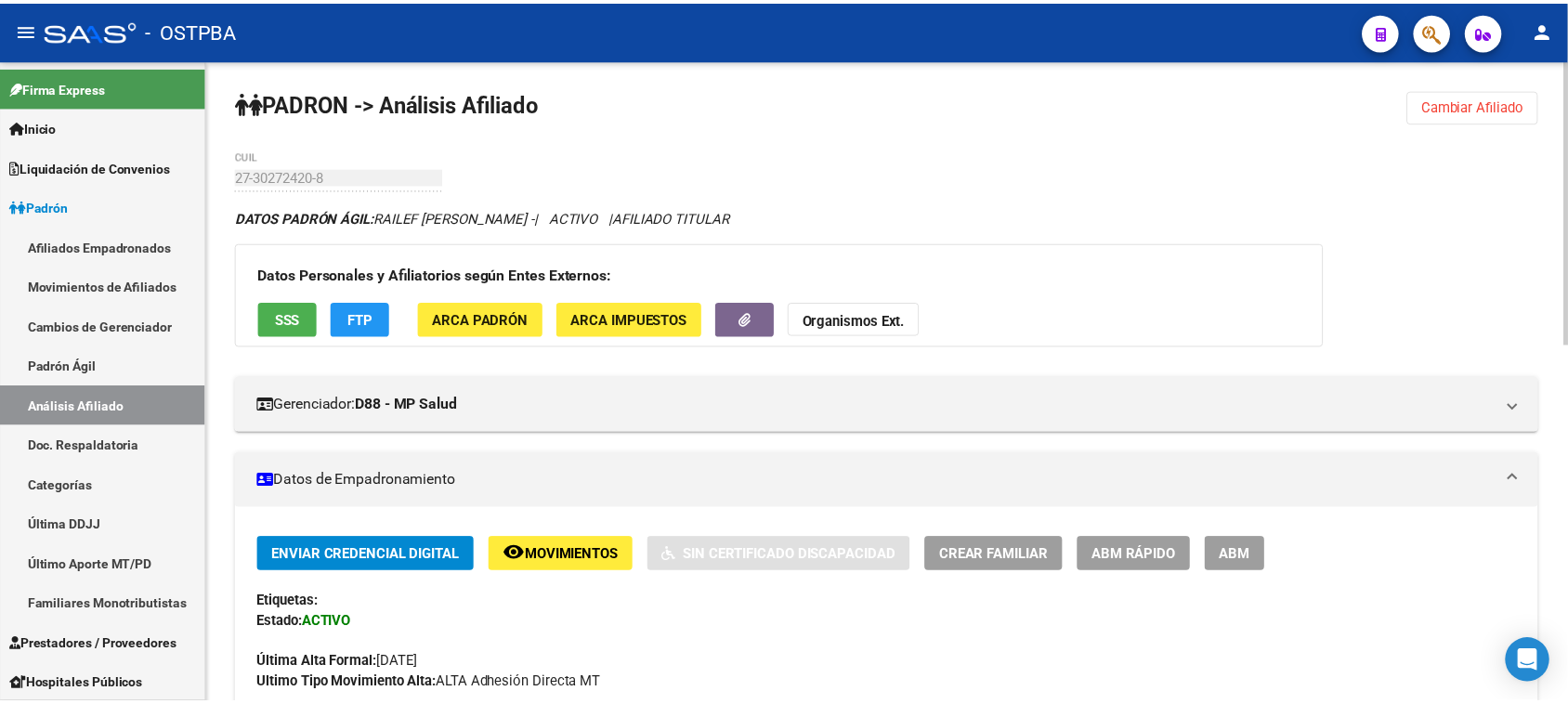
scroll to position [116, 0]
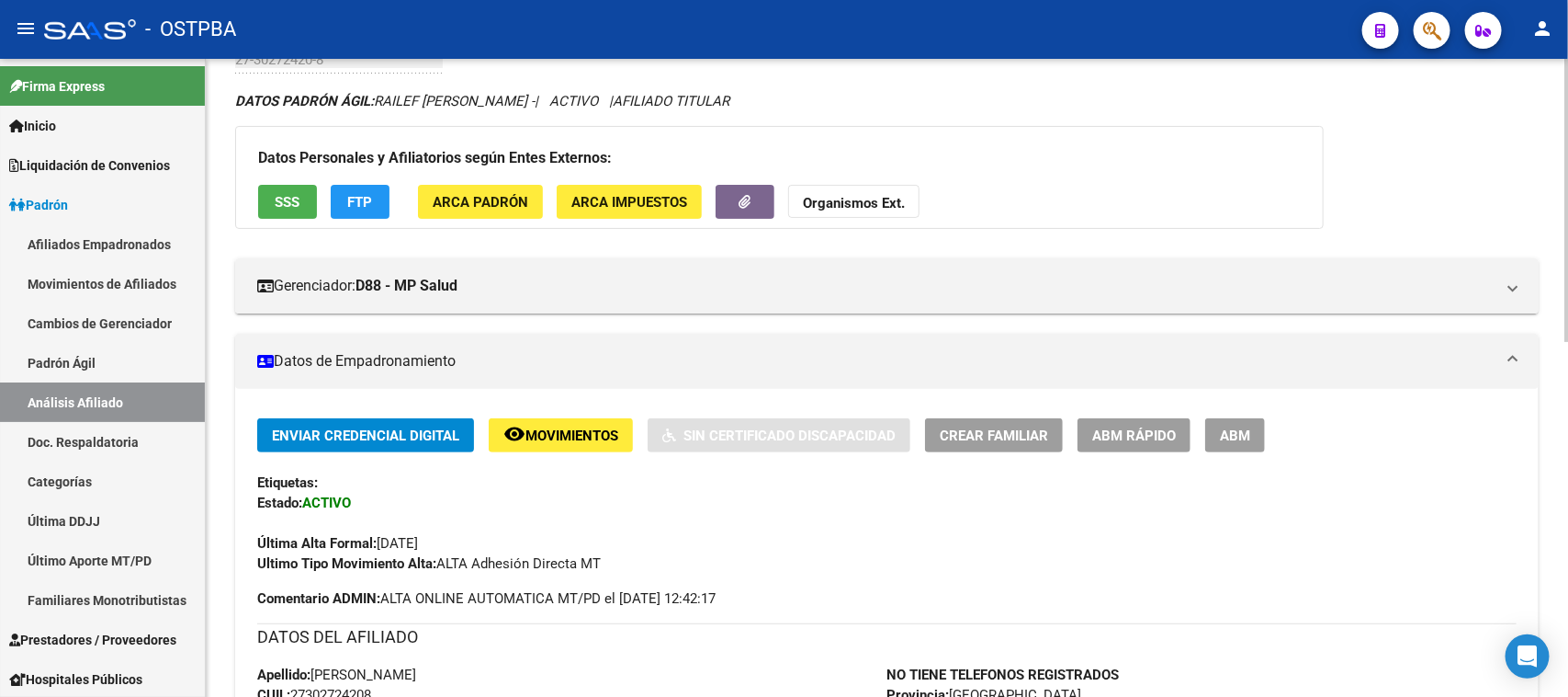
click at [277, 194] on span "SSS" at bounding box center [288, 202] width 25 height 17
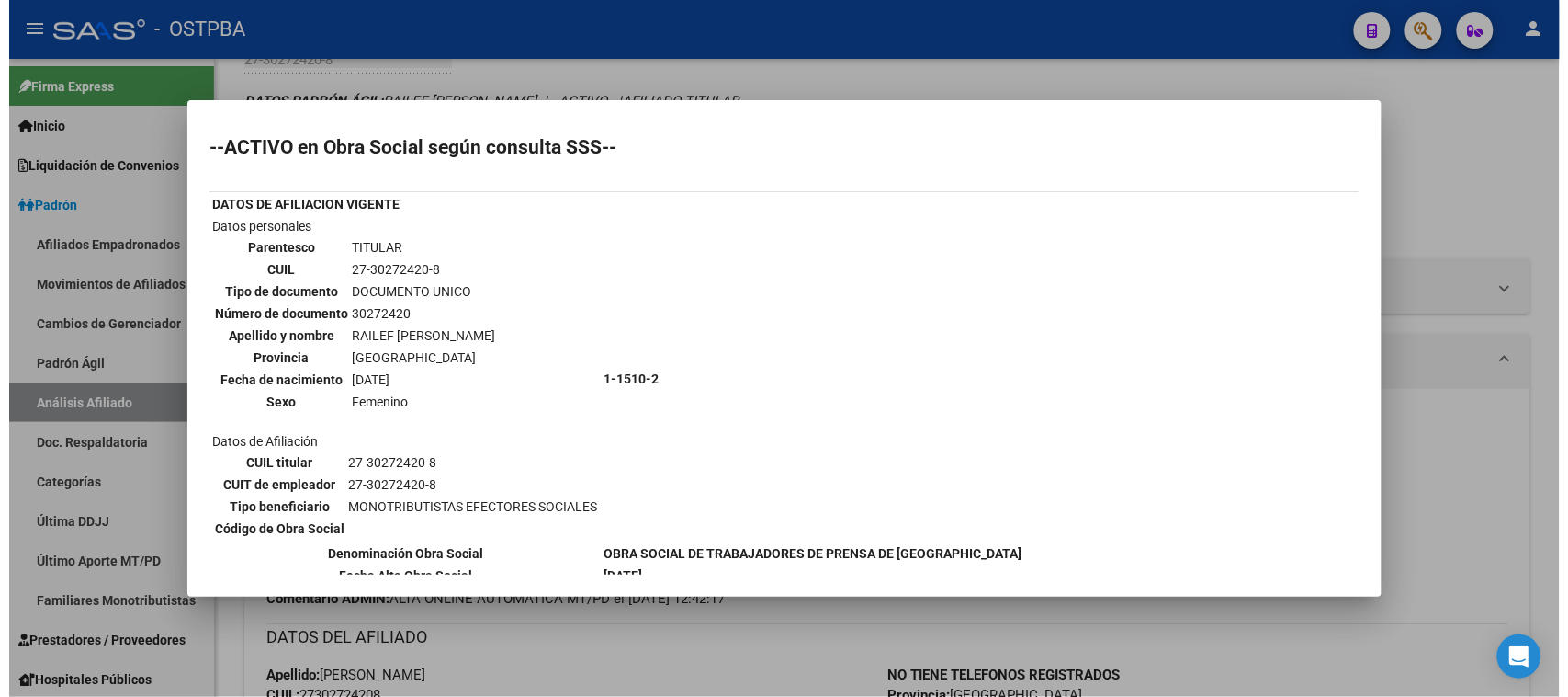
scroll to position [139, 0]
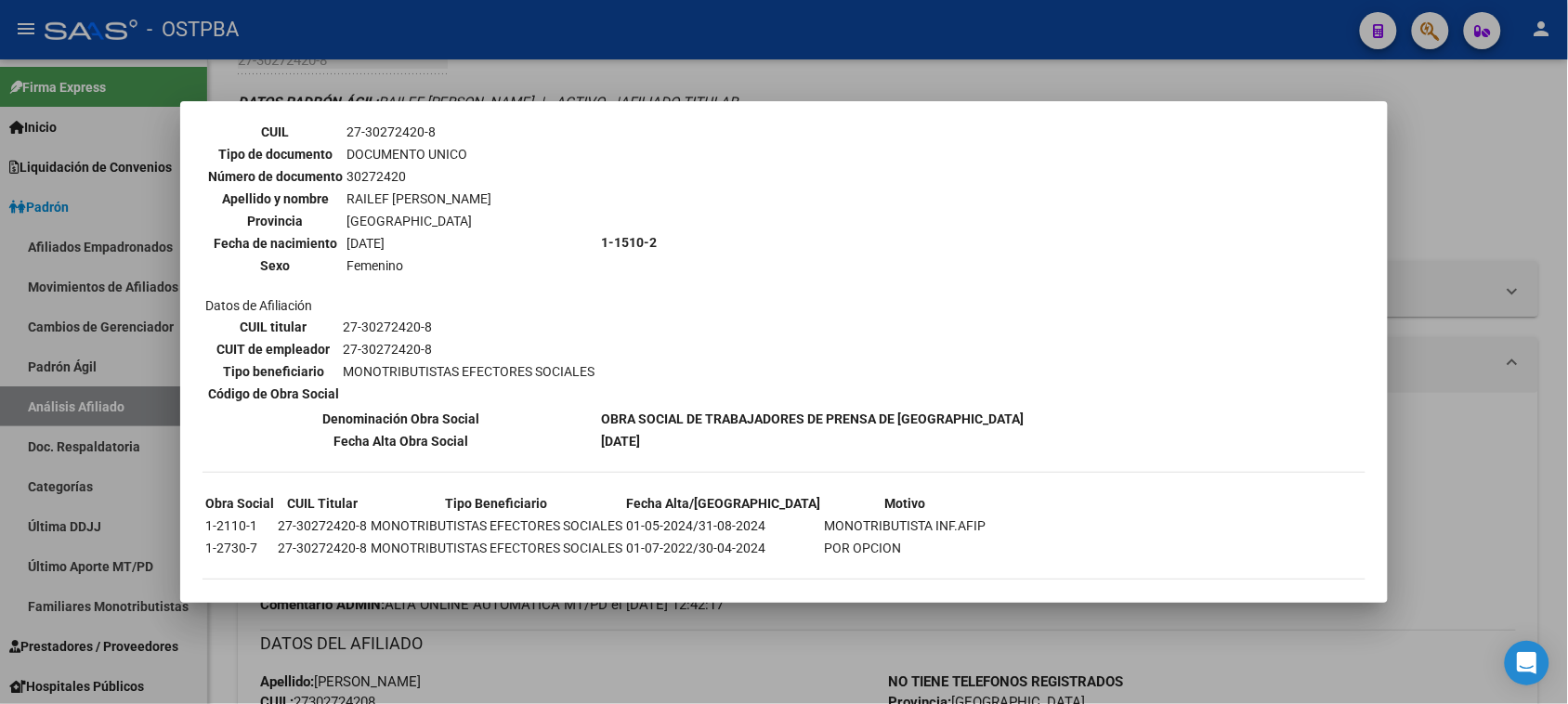
click at [794, 675] on div at bounding box center [784, 352] width 1568 height 704
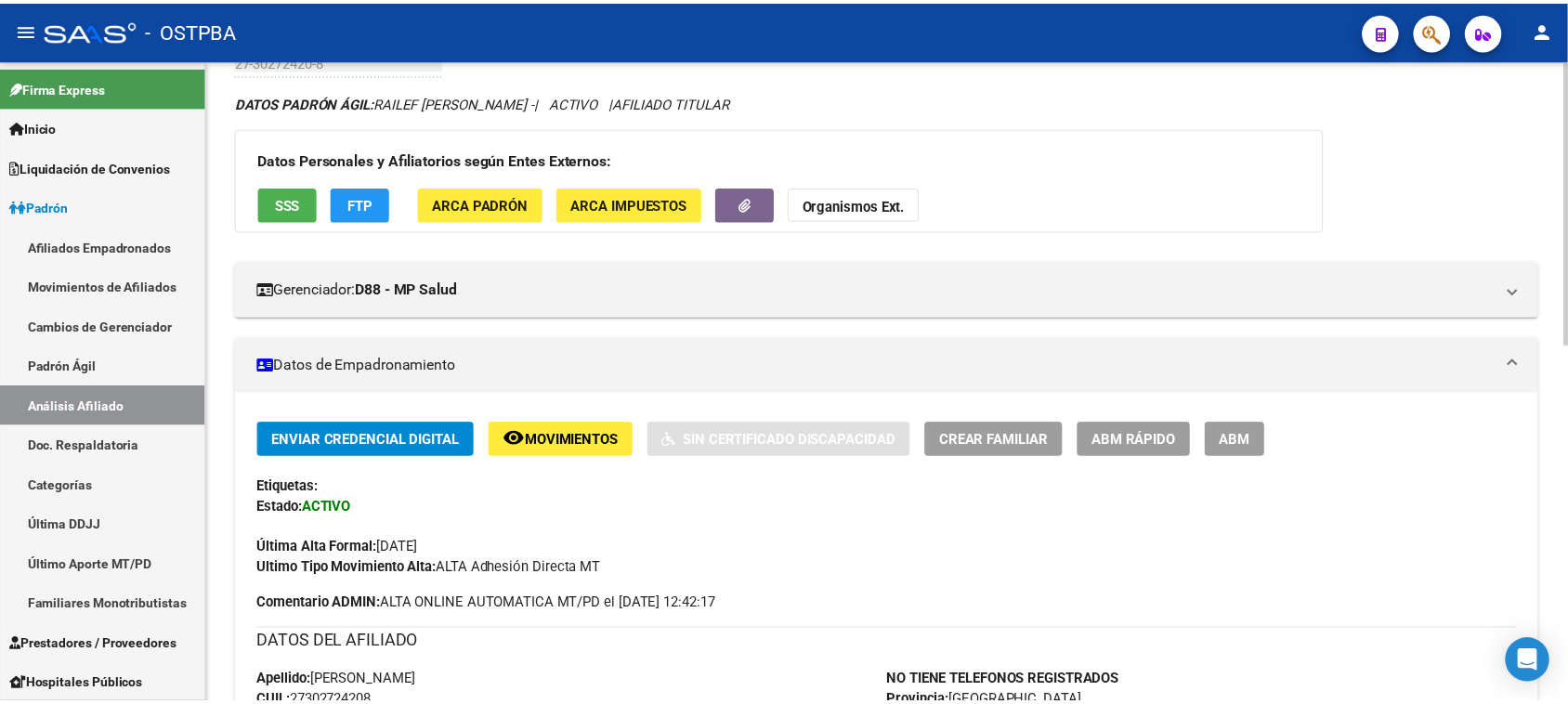
scroll to position [0, 0]
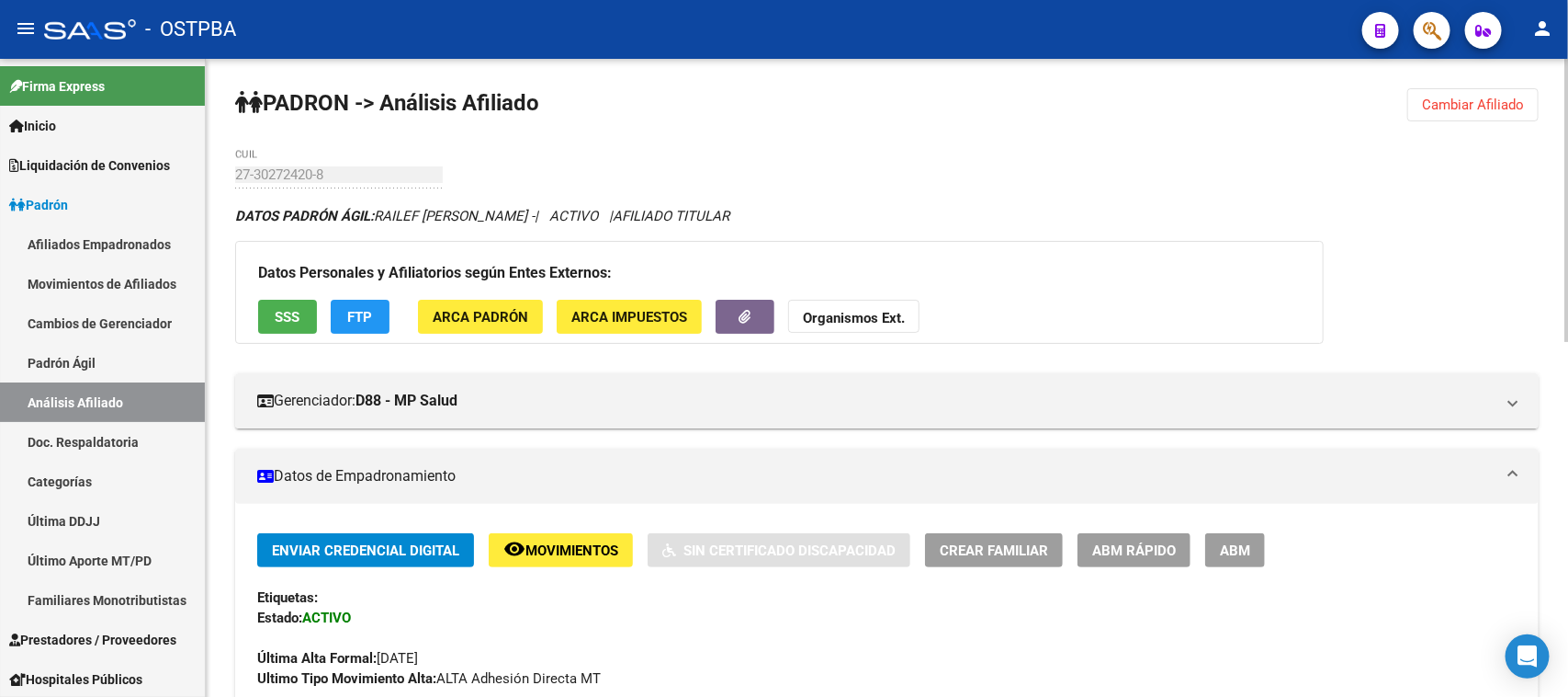
click at [277, 315] on span "SSS" at bounding box center [288, 317] width 25 height 17
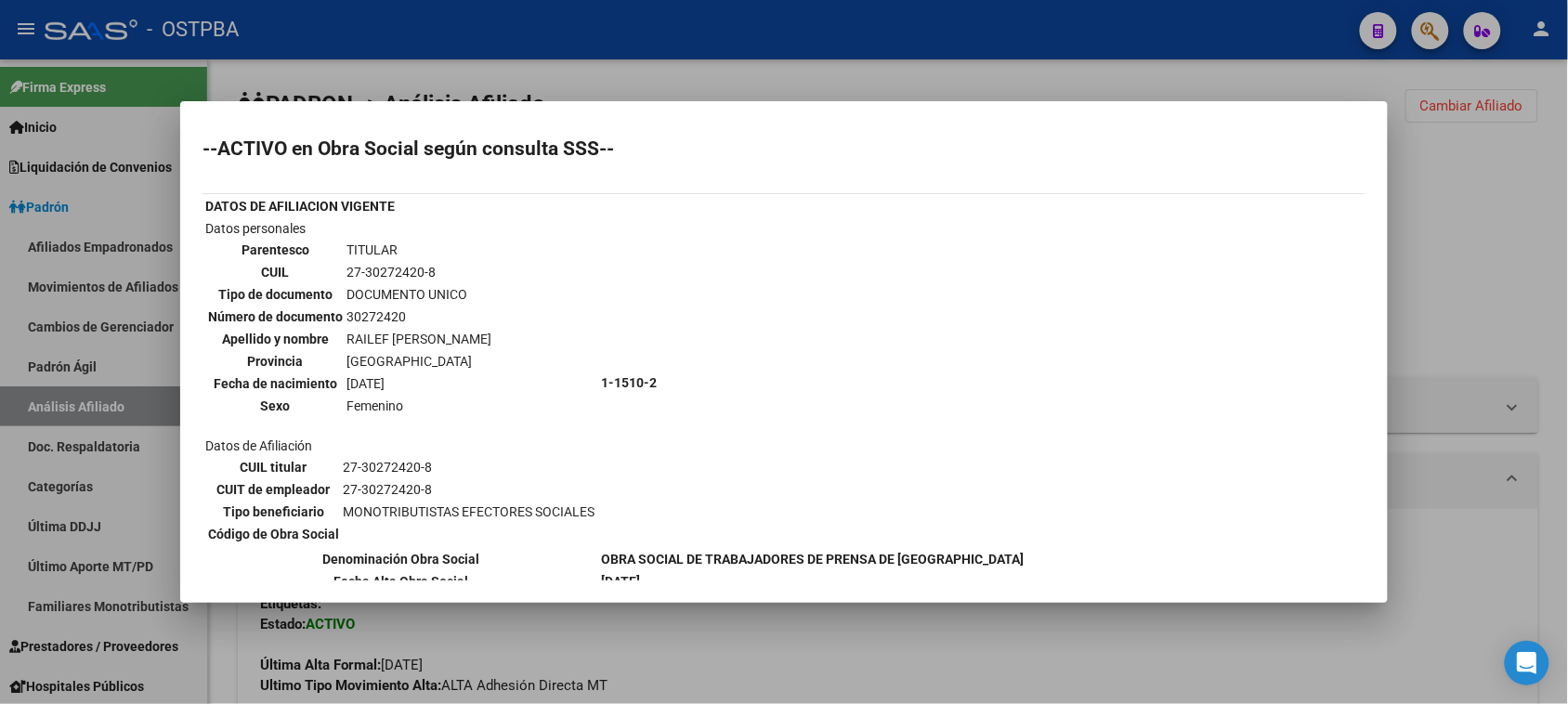
drag, startPoint x: 344, startPoint y: 266, endPoint x: 443, endPoint y: 266, distance: 99.0
click at [443, 266] on td "27-30272420-8" at bounding box center [419, 271] width 147 height 20
copy td "27-30272420-8"
drag, startPoint x: 1209, startPoint y: 639, endPoint x: 1056, endPoint y: 558, distance: 173.1
click at [1208, 639] on div at bounding box center [784, 352] width 1568 height 704
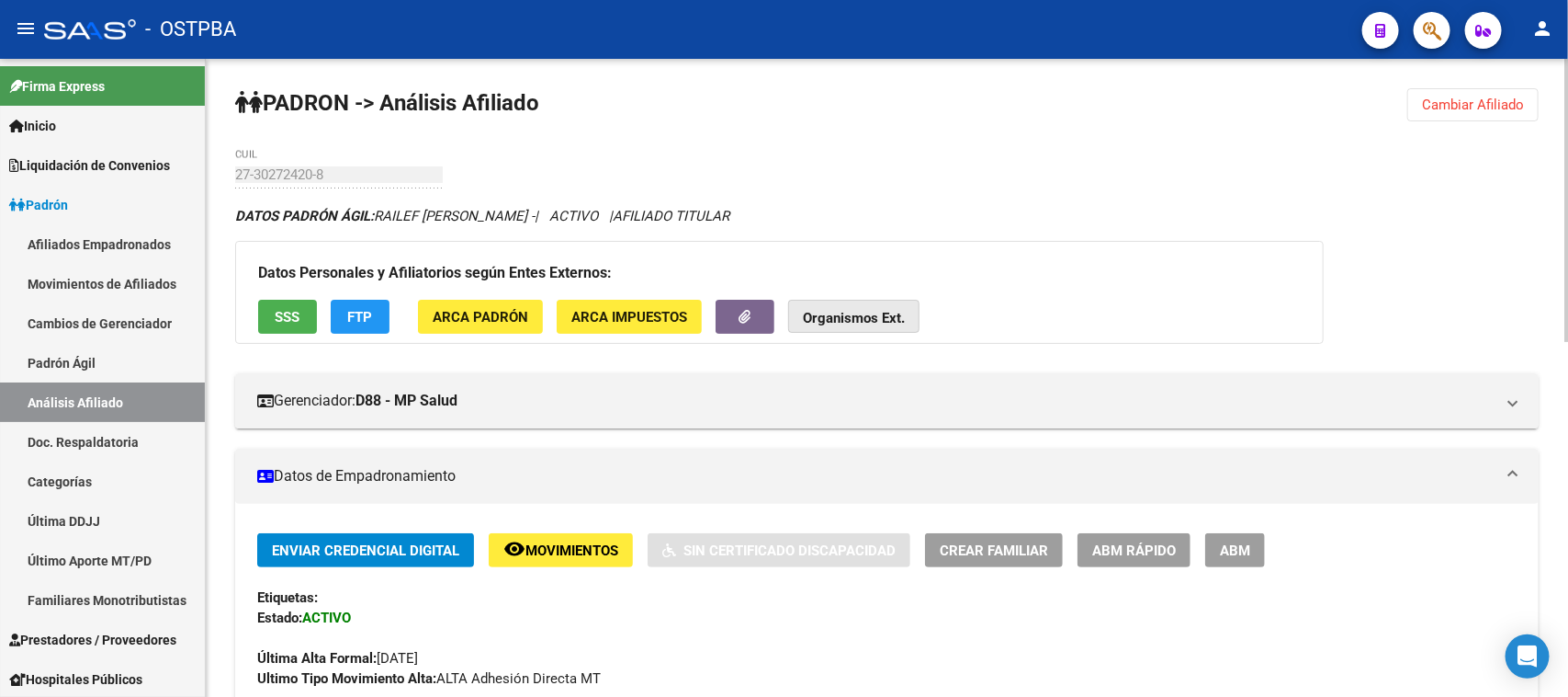
click at [875, 310] on strong "Organismos Ext." at bounding box center [854, 318] width 102 height 17
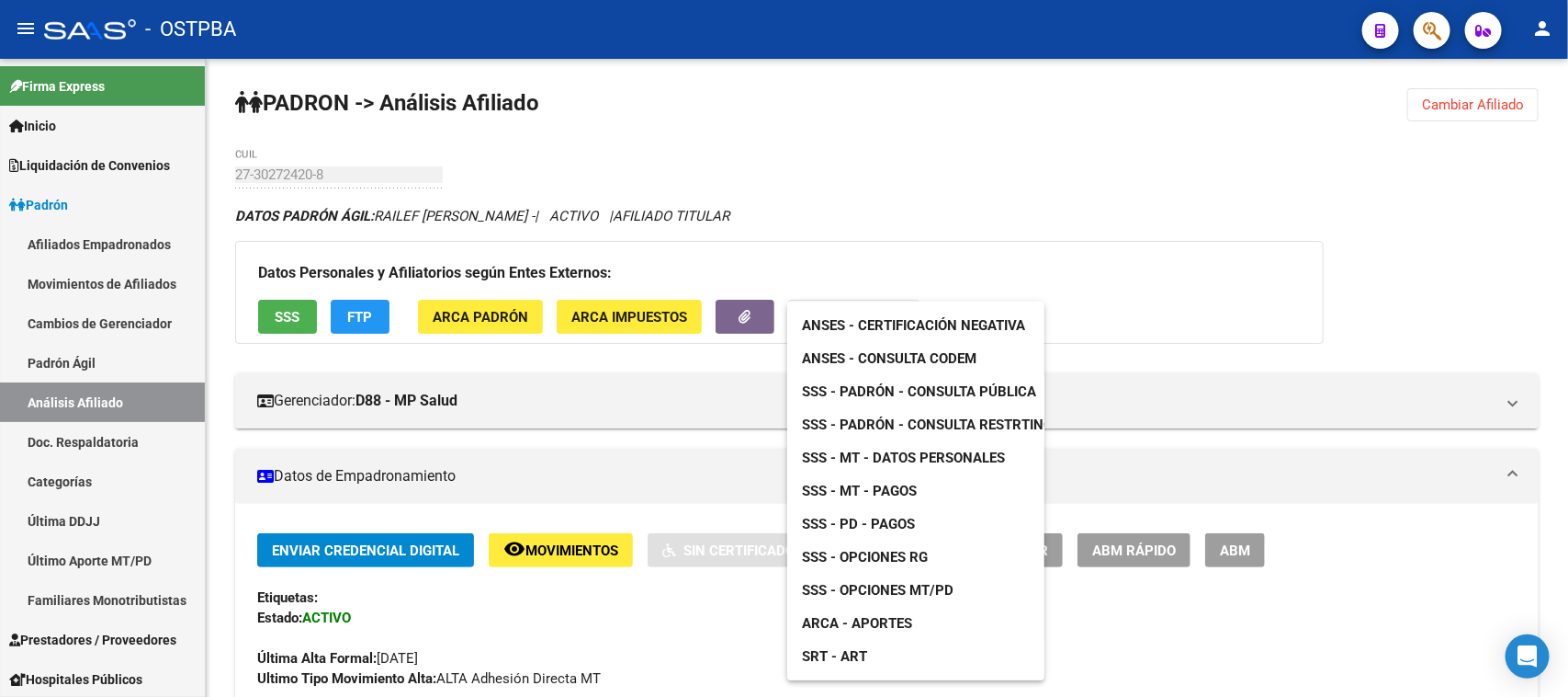
click at [859, 365] on span "ANSES - Consulta CODEM" at bounding box center [889, 359] width 175 height 17
